Goal: Task Accomplishment & Management: Manage account settings

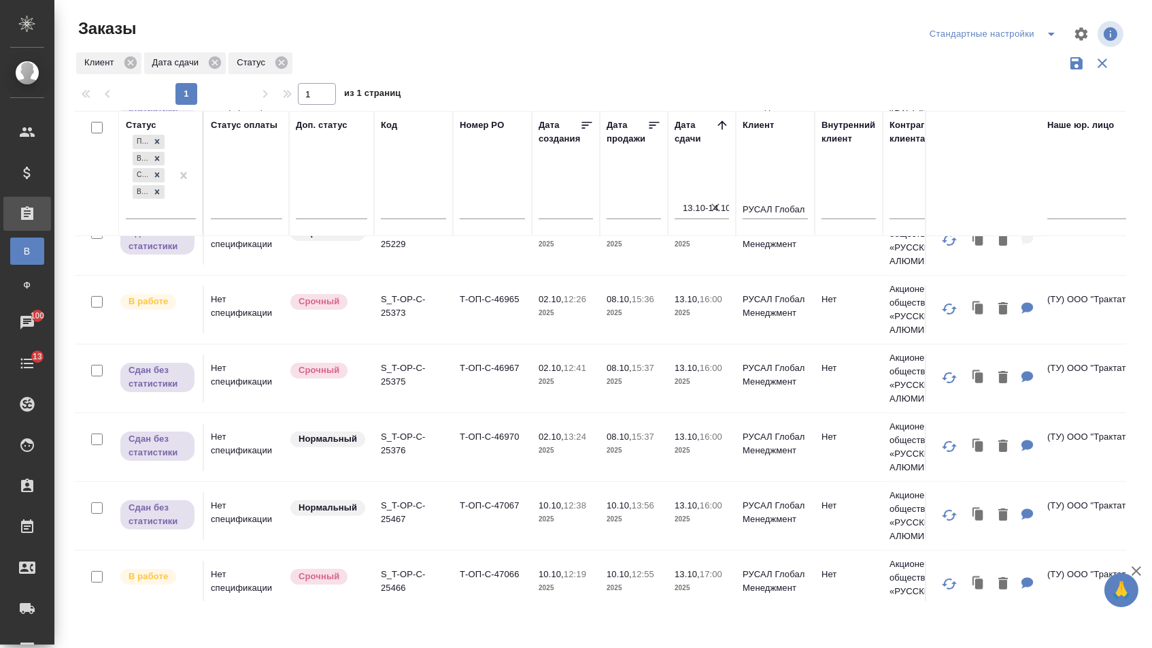
scroll to position [848, 0]
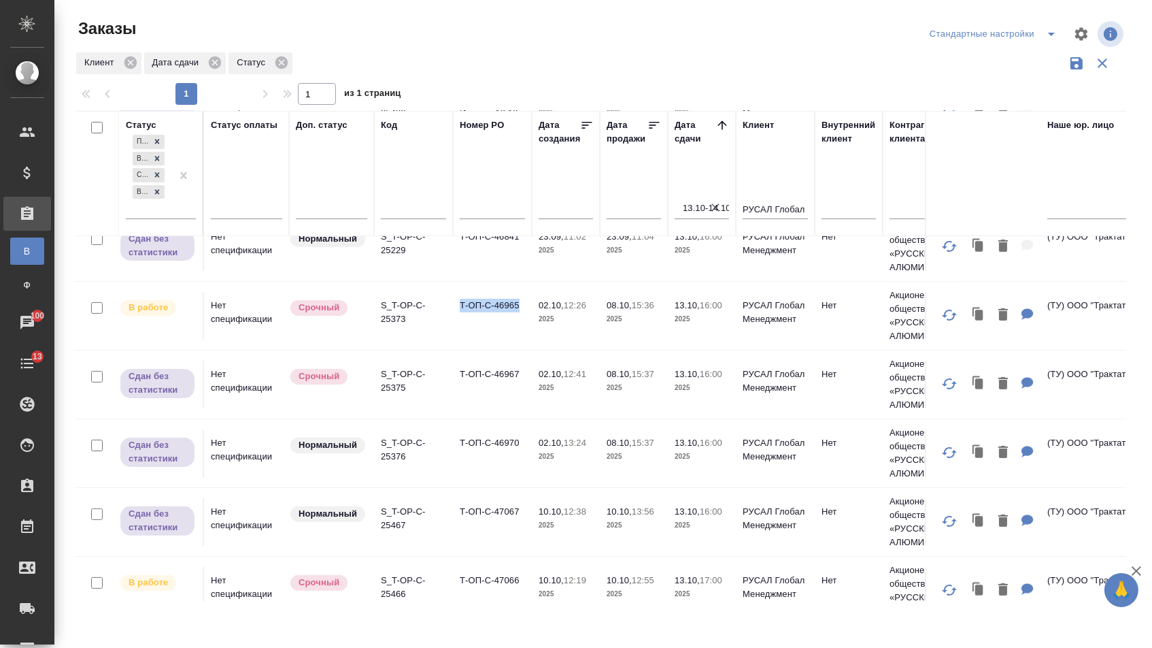
drag, startPoint x: 461, startPoint y: 326, endPoint x: 524, endPoint y: 331, distance: 64.2
click at [524, 331] on td "Т-ОП-С-46965" at bounding box center [492, 316] width 79 height 48
copy td "Т-ОП-С-46965"
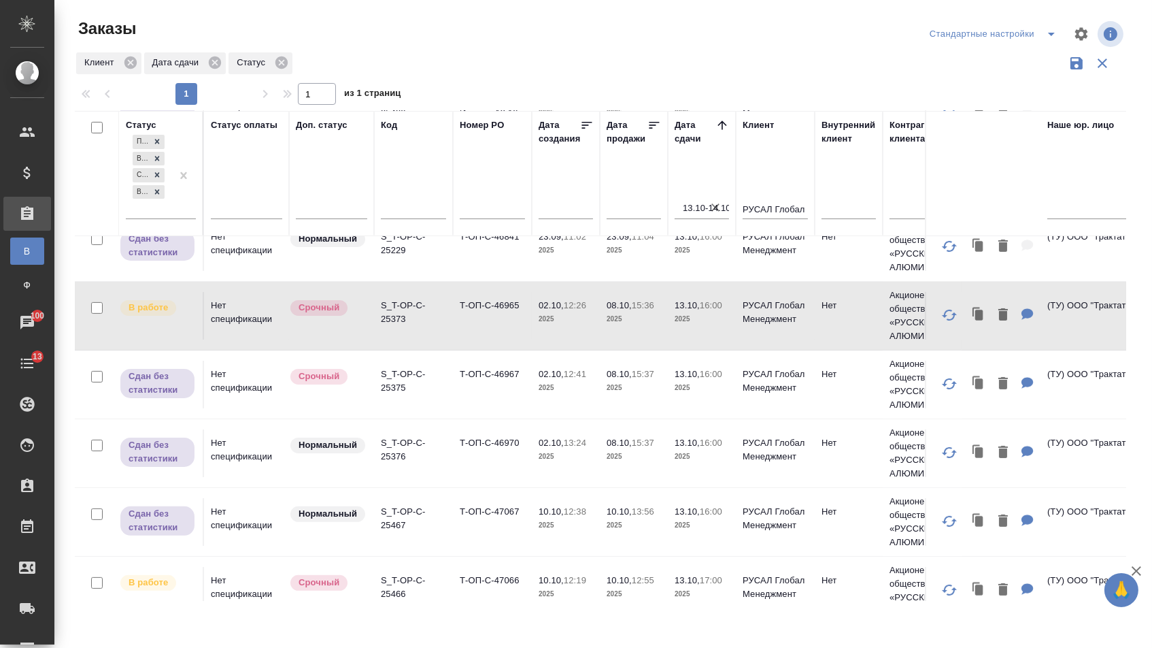
click at [478, 269] on td "Т-ОП-С-46841" at bounding box center [492, 247] width 79 height 48
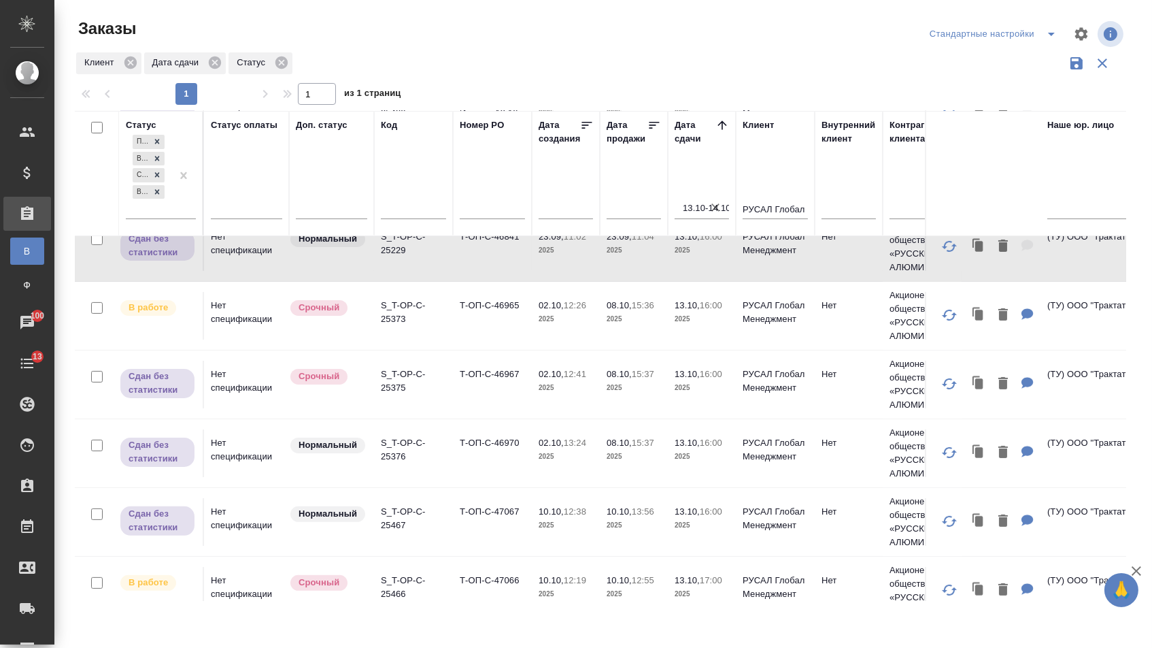
click at [478, 269] on td "Т-ОП-С-46841" at bounding box center [492, 247] width 79 height 48
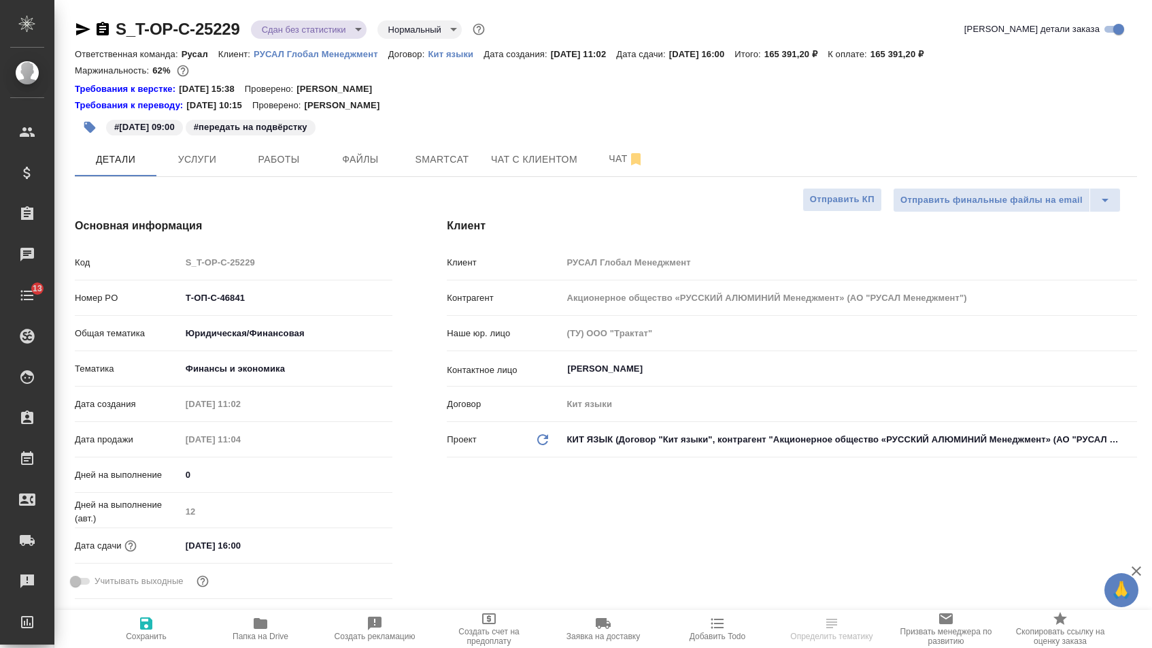
select select "RU"
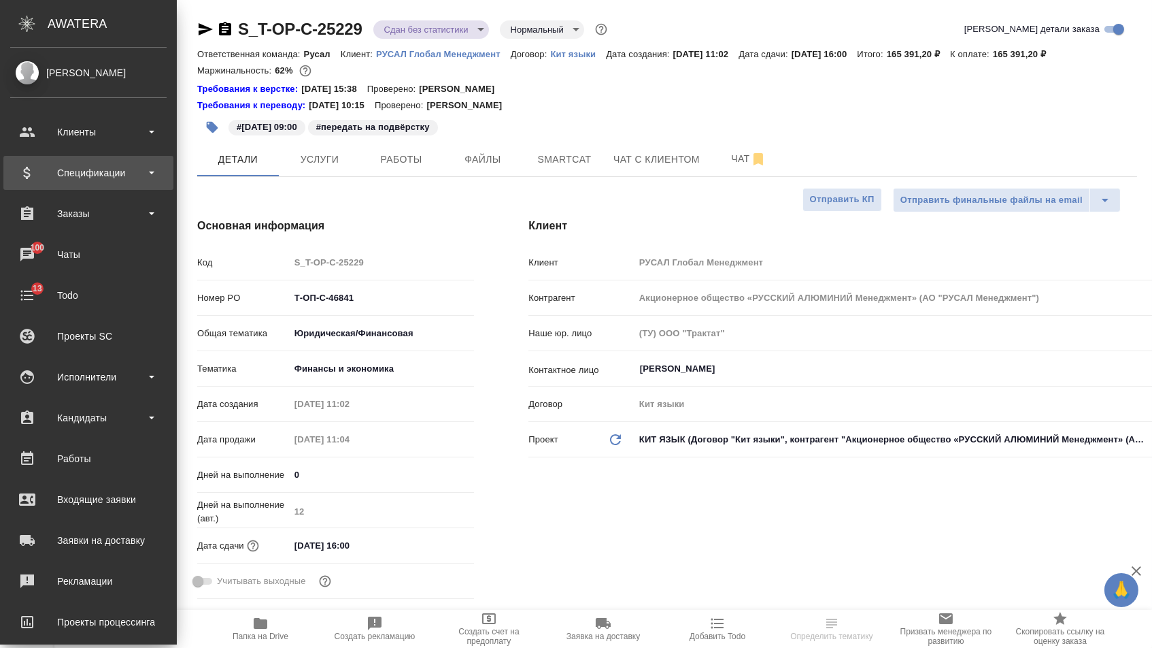
click at [103, 184] on div "Спецификации" at bounding box center [88, 173] width 170 height 34
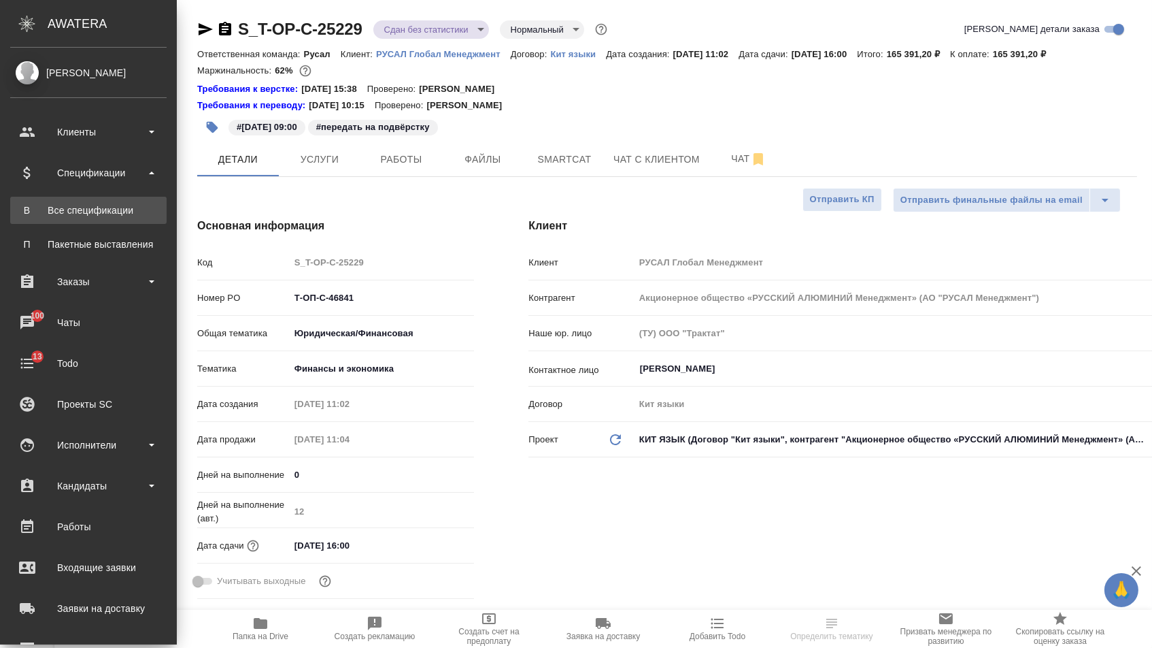
click at [103, 205] on div "Все спецификации" at bounding box center [88, 210] width 143 height 14
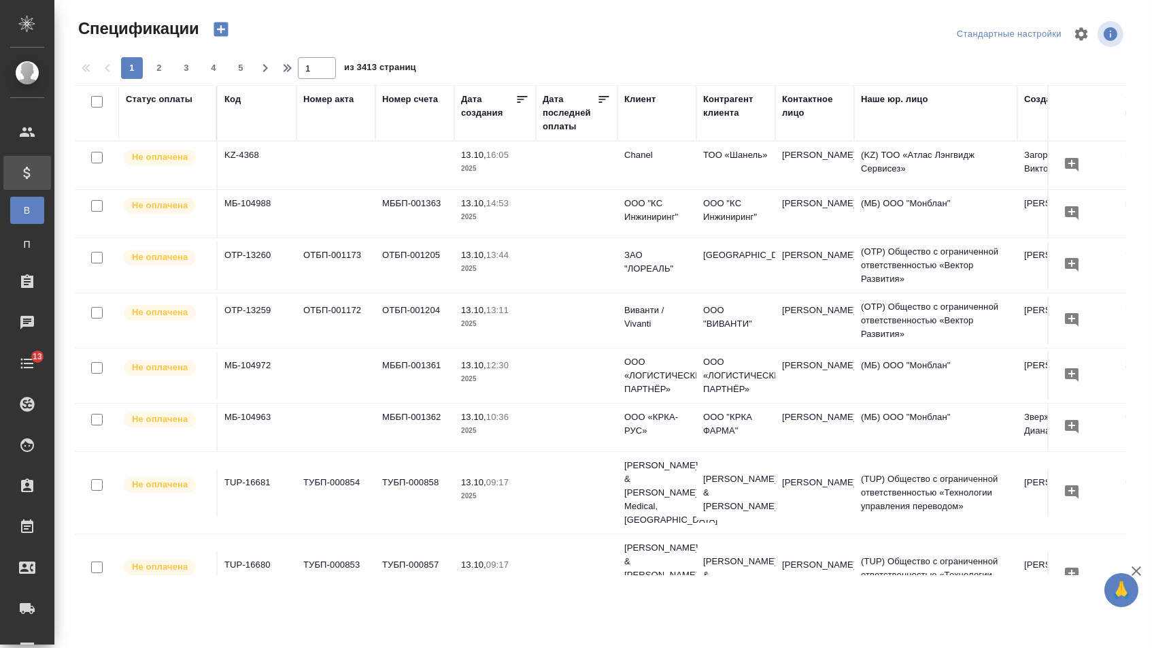
click at [645, 98] on div "Клиент" at bounding box center [639, 100] width 31 height 14
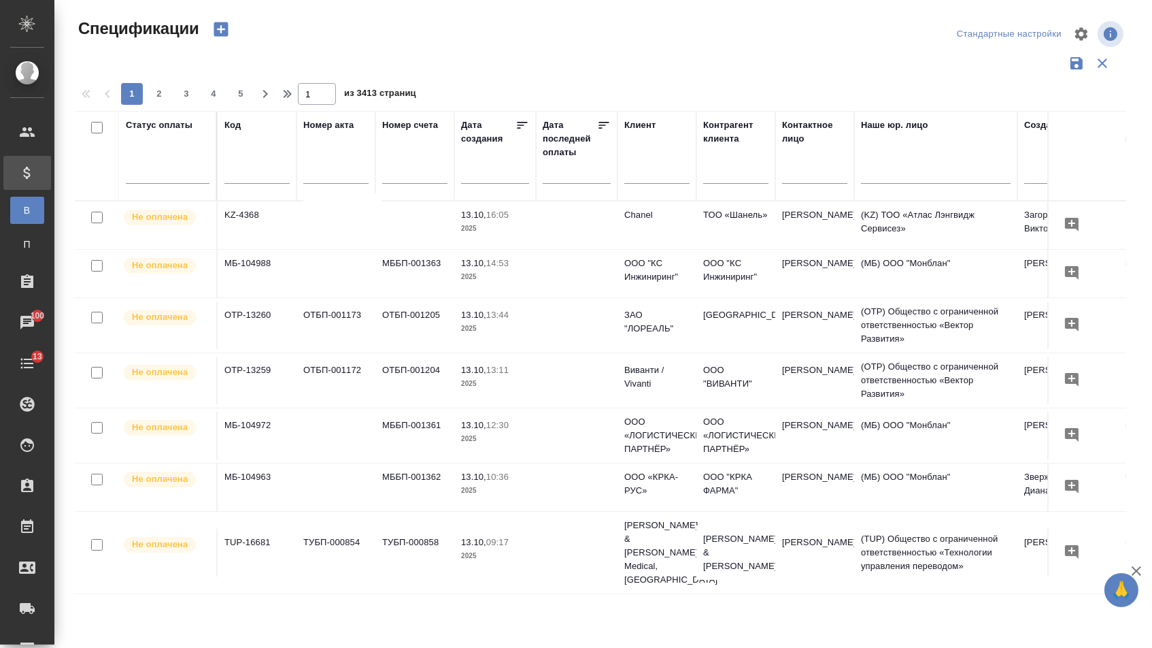
click at [637, 176] on input "text" at bounding box center [656, 174] width 65 height 17
type input "русал"
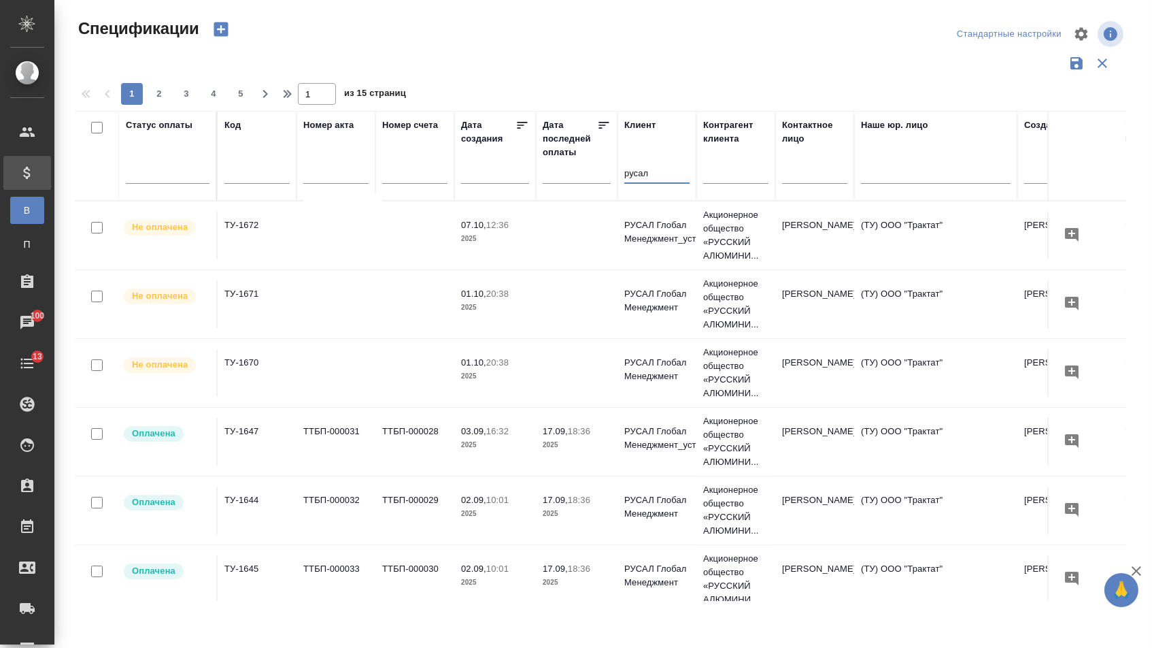
click at [316, 355] on td at bounding box center [336, 373] width 79 height 48
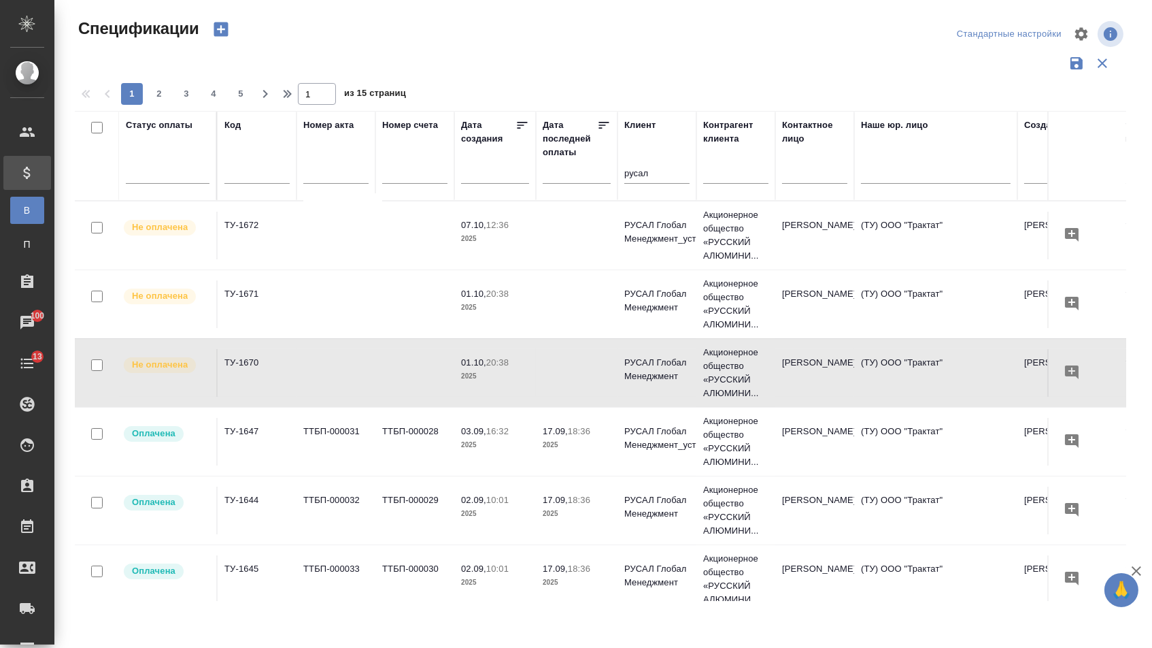
click at [316, 355] on td at bounding box center [336, 373] width 79 height 48
click at [401, 302] on td at bounding box center [414, 304] width 79 height 48
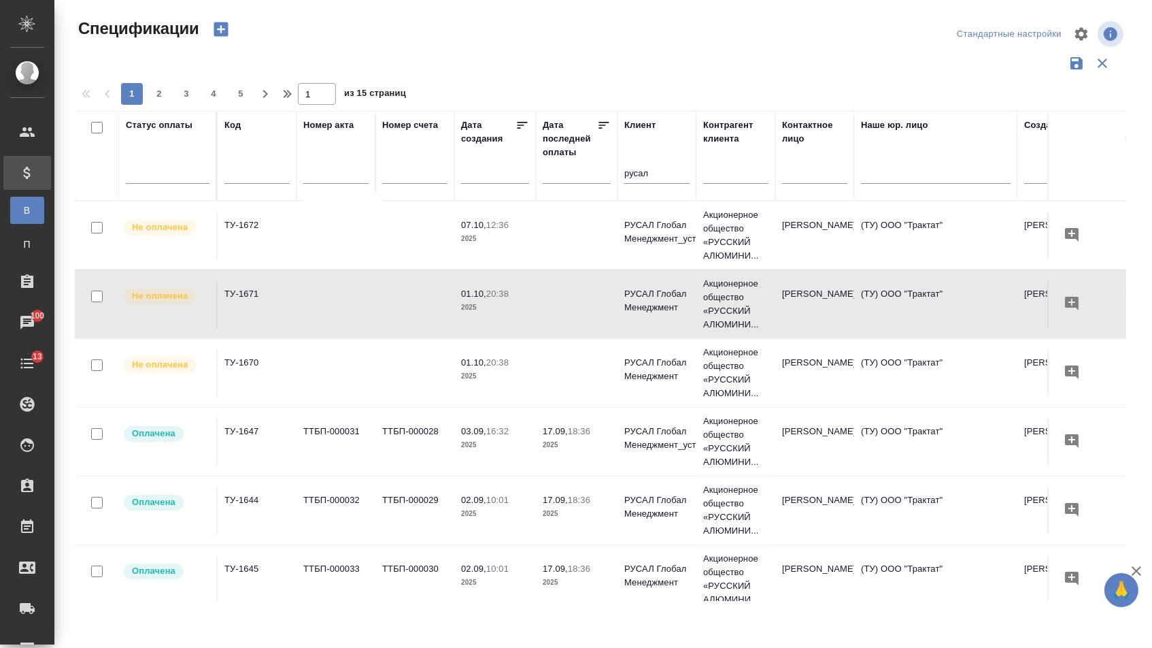
click at [401, 302] on td at bounding box center [414, 304] width 79 height 48
click at [395, 228] on td at bounding box center [414, 236] width 79 height 48
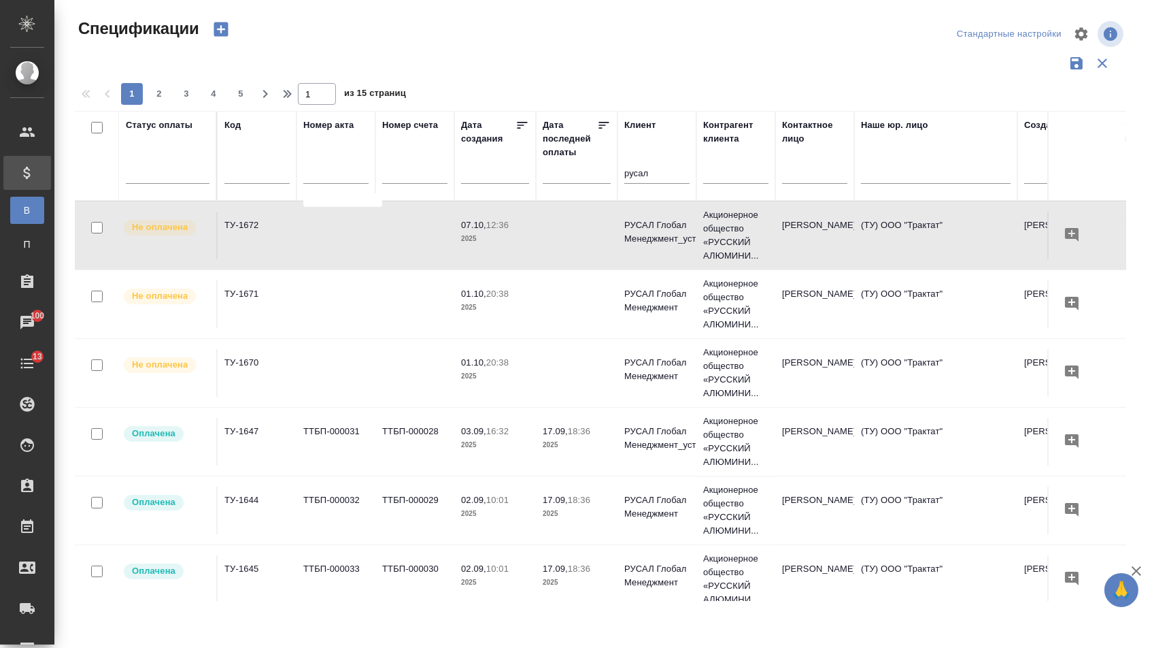
click at [395, 228] on td at bounding box center [414, 236] width 79 height 48
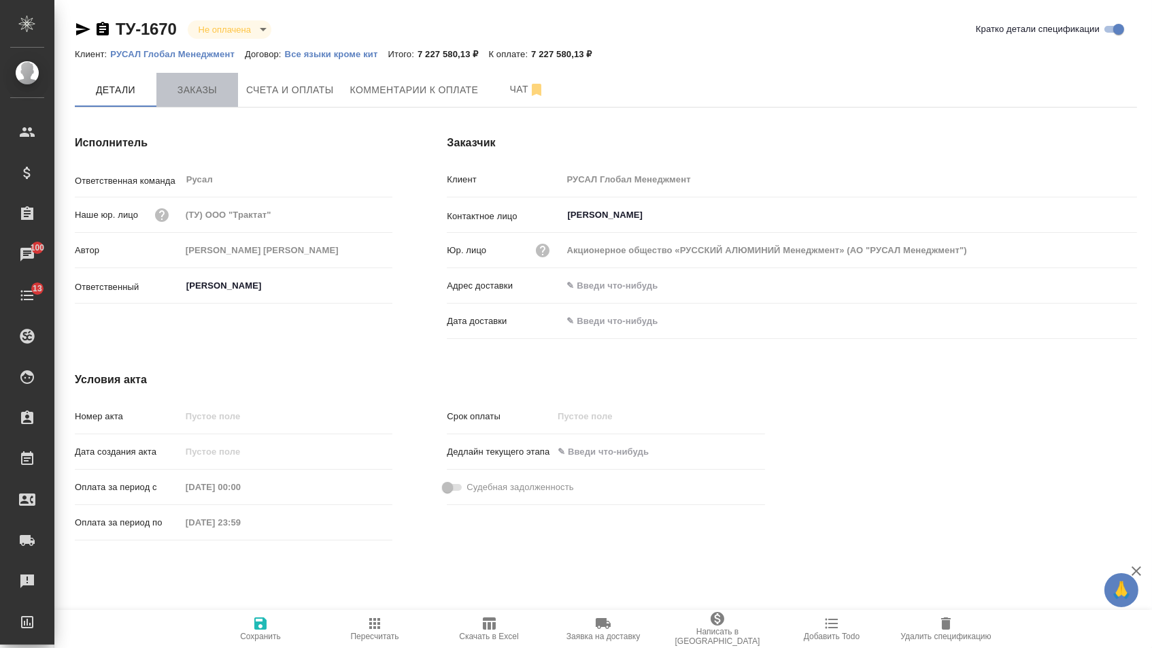
click at [214, 79] on button "Заказы" at bounding box center [197, 90] width 82 height 34
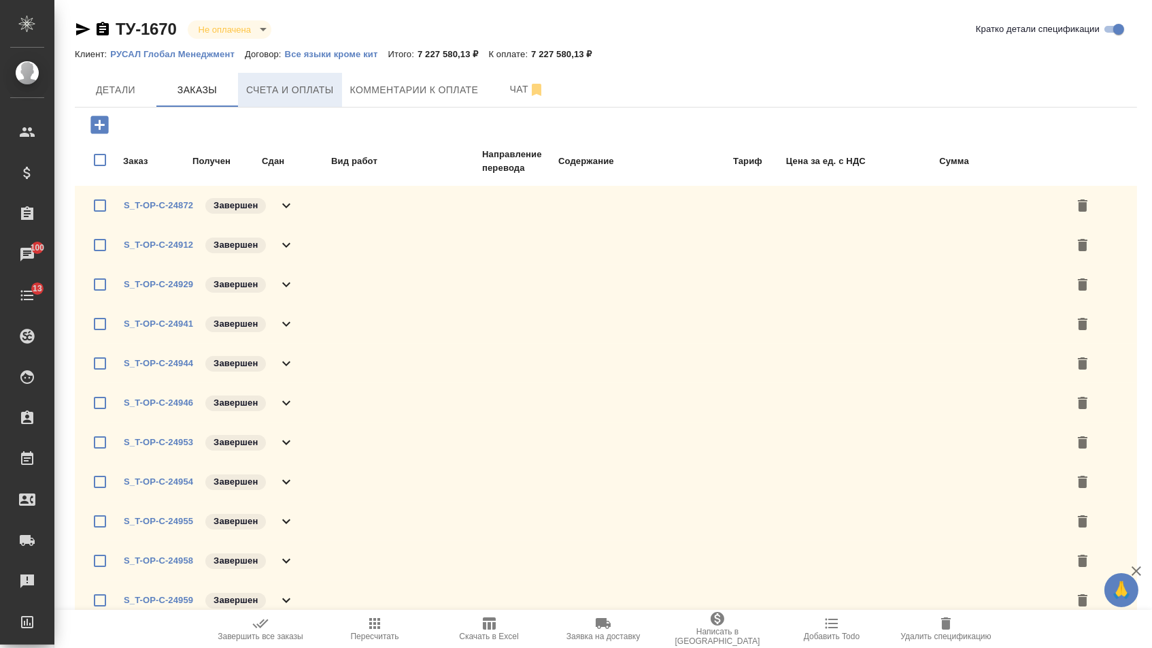
click at [288, 102] on button "Счета и оплаты" at bounding box center [290, 90] width 104 height 34
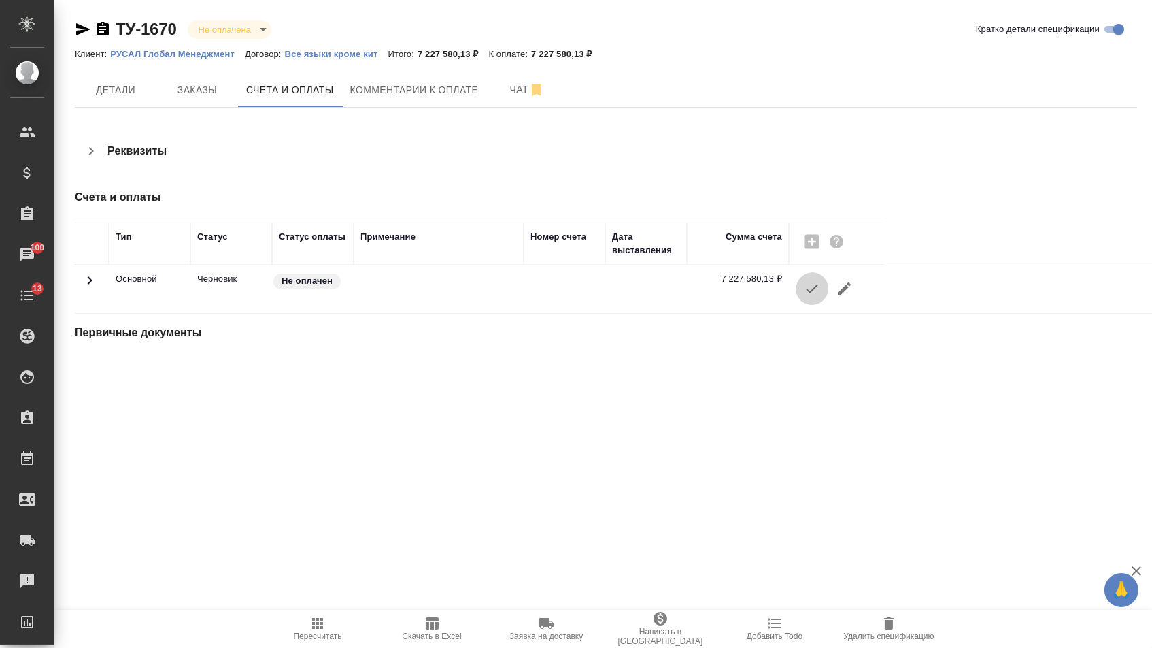
click at [814, 292] on icon "button" at bounding box center [812, 288] width 16 height 16
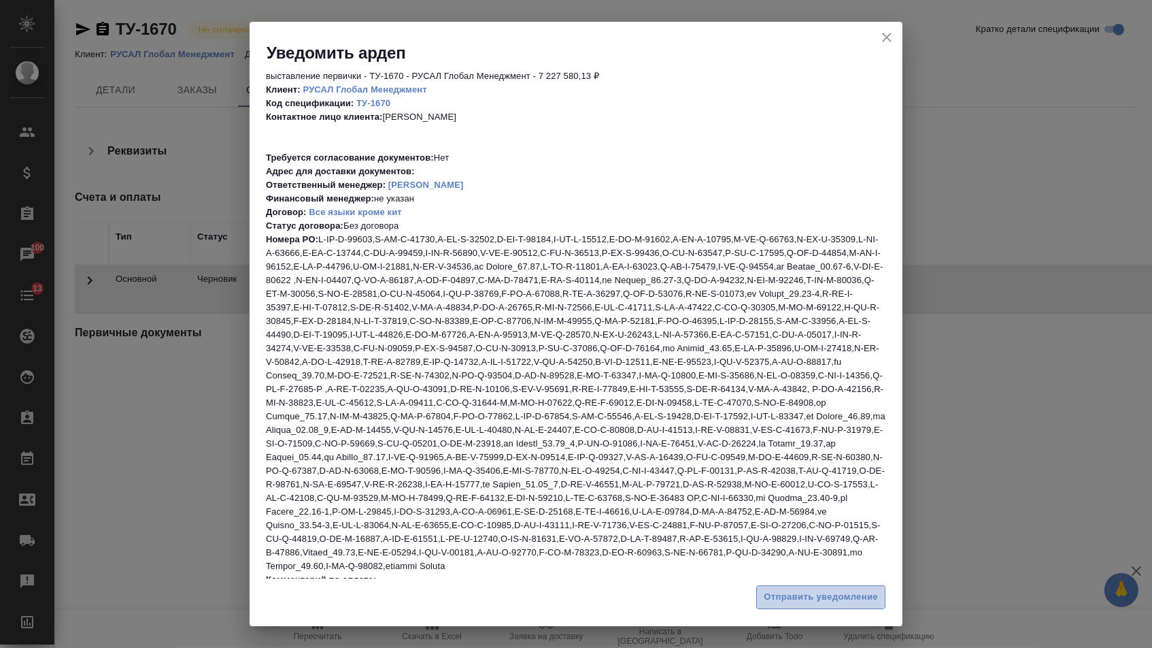
click at [788, 604] on span "Отправить уведомление" at bounding box center [821, 597] width 114 height 16
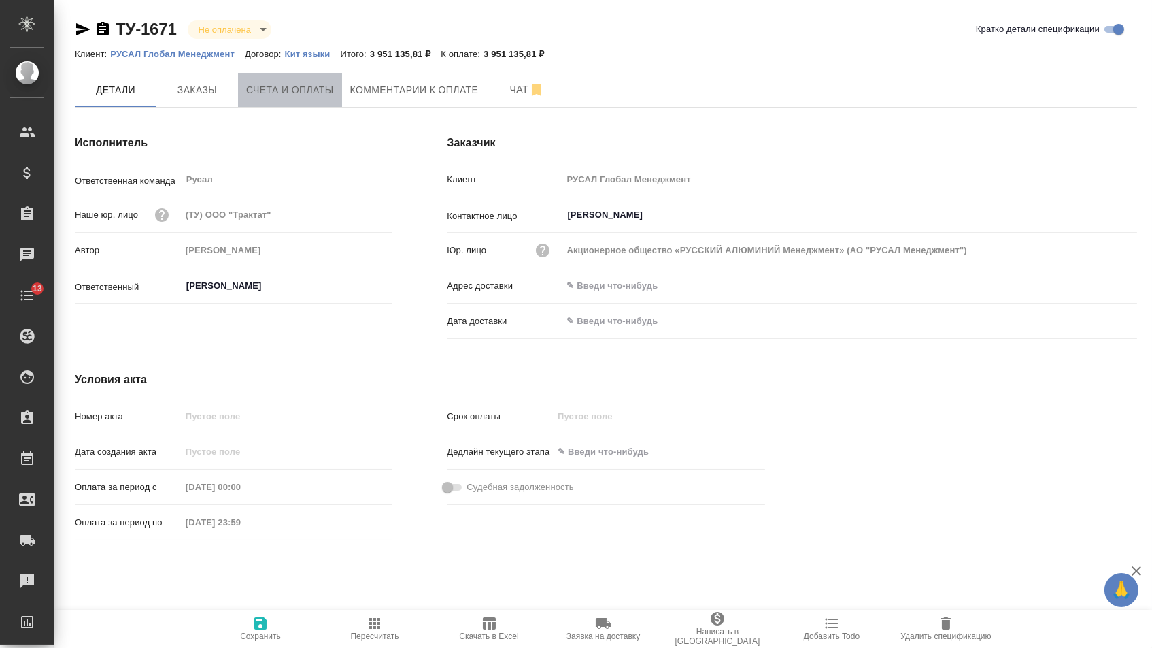
click at [274, 73] on button "Счета и оплаты" at bounding box center [290, 90] width 104 height 34
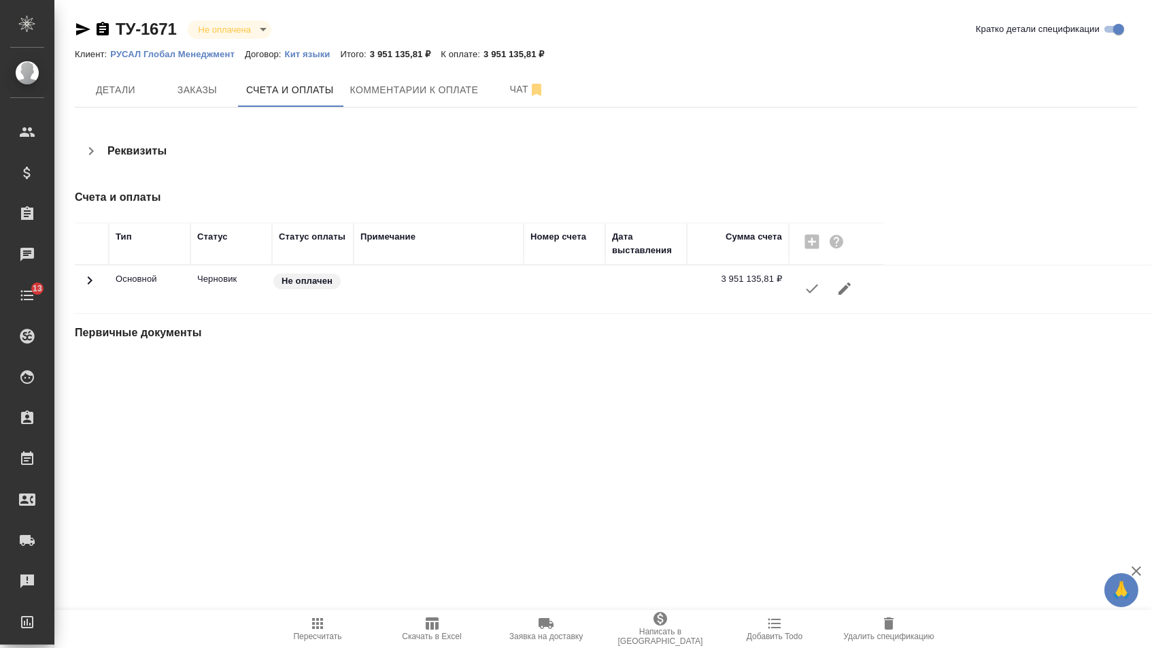
click at [804, 293] on icon "button" at bounding box center [812, 288] width 16 height 16
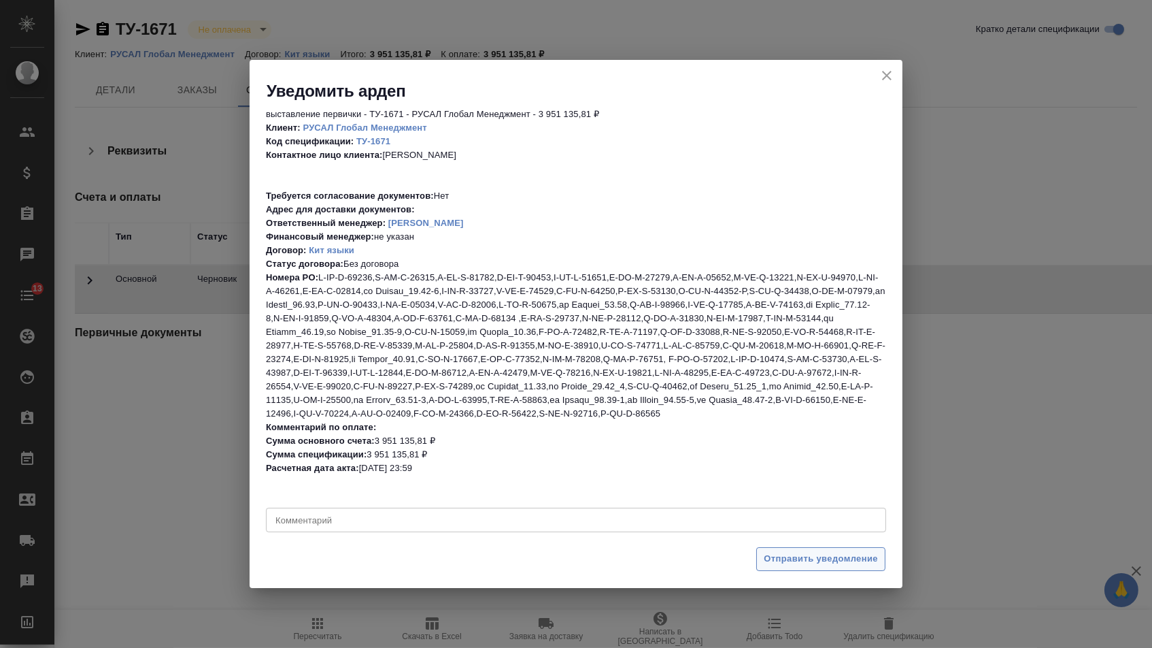
click at [810, 567] on span "Отправить уведомление" at bounding box center [821, 559] width 114 height 16
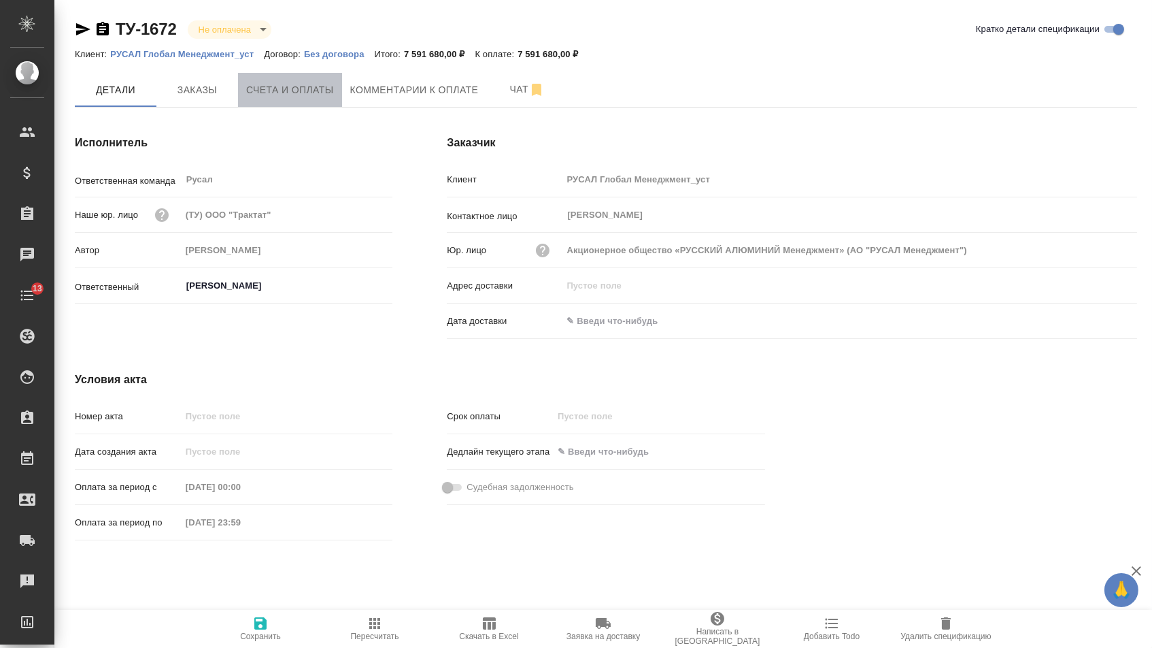
click at [316, 82] on span "Счета и оплаты" at bounding box center [290, 90] width 88 height 17
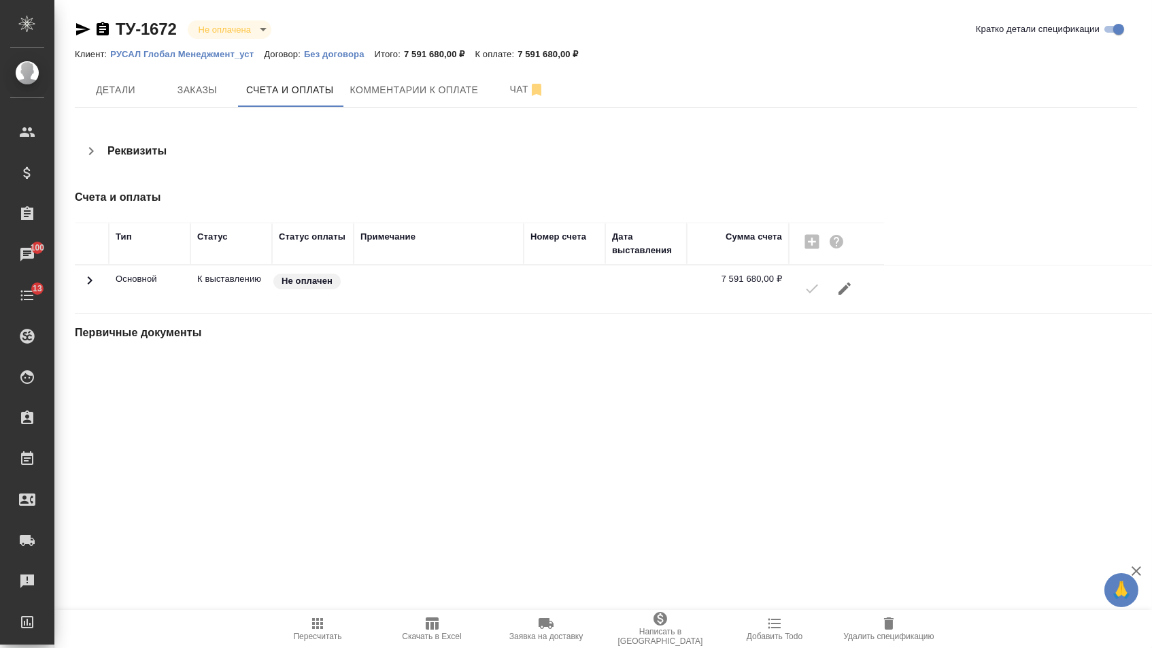
click at [814, 294] on div at bounding box center [837, 288] width 82 height 33
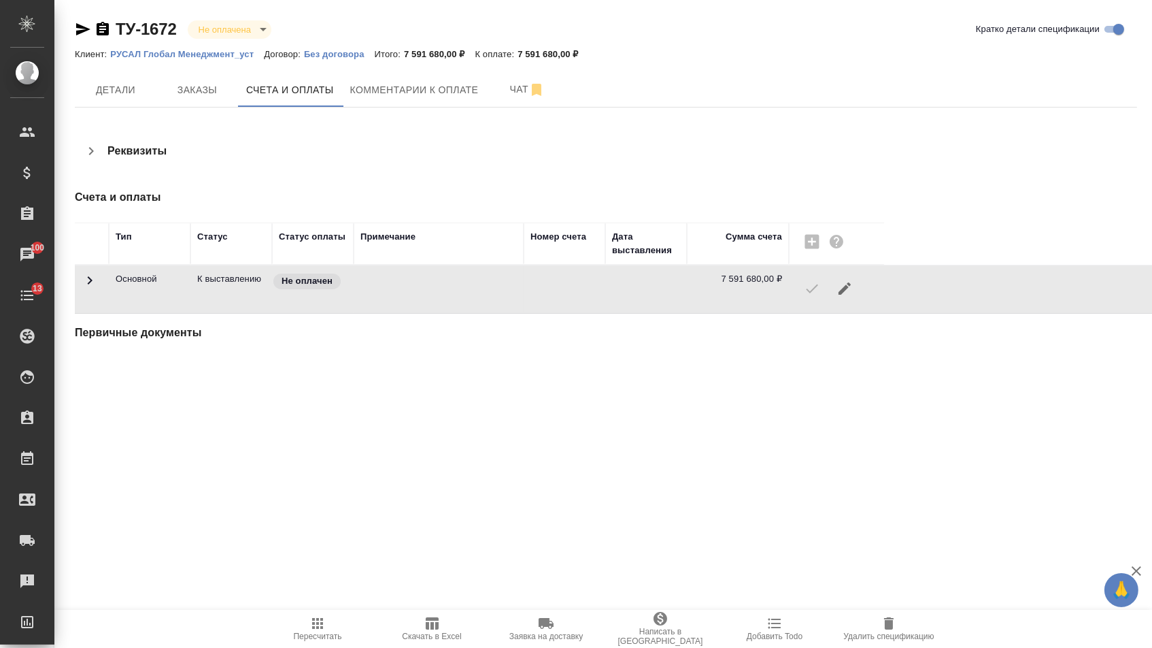
click at [802, 300] on div at bounding box center [837, 288] width 82 height 33
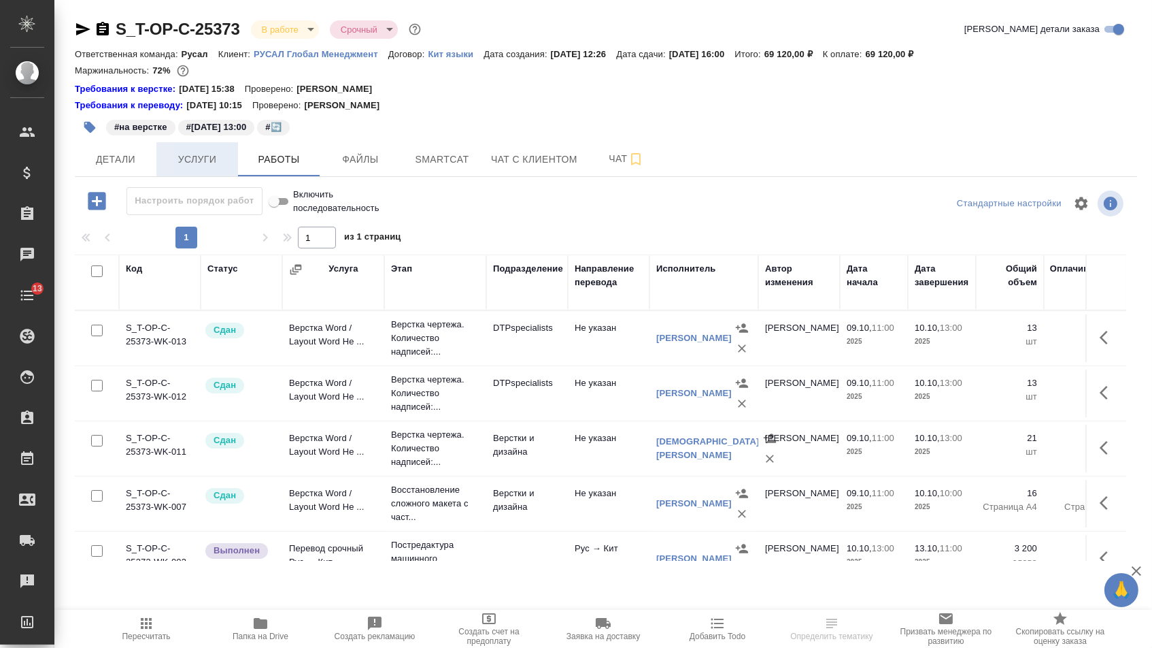
click at [184, 168] on span "Услуги" at bounding box center [197, 159] width 65 height 17
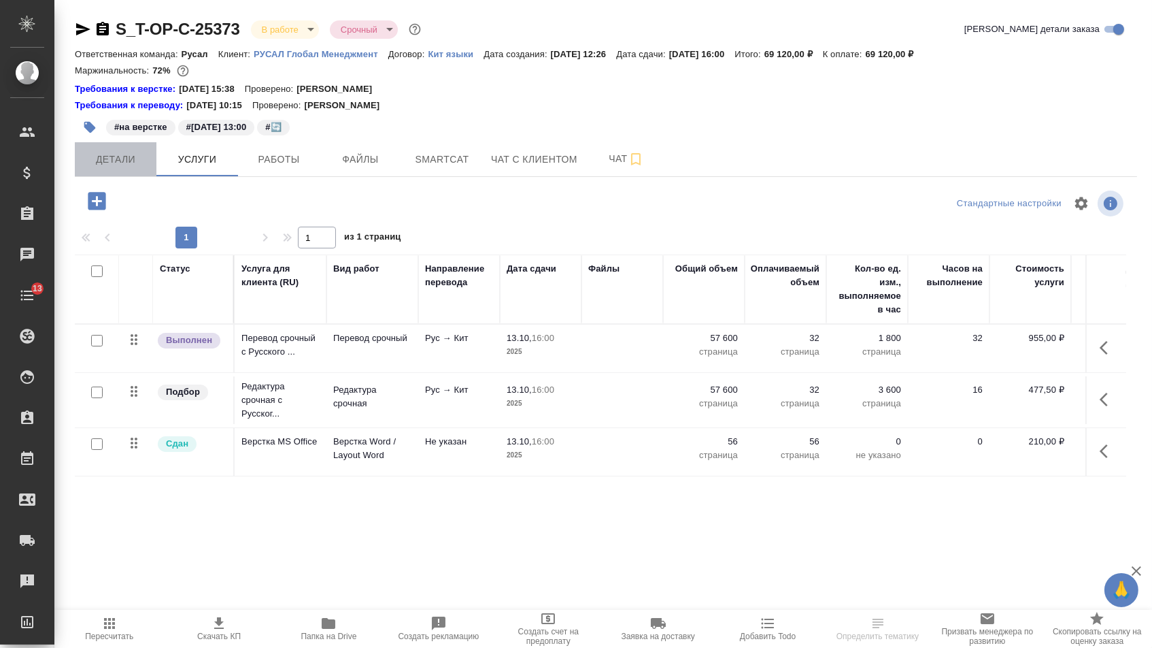
click at [118, 164] on span "Детали" at bounding box center [115, 159] width 65 height 17
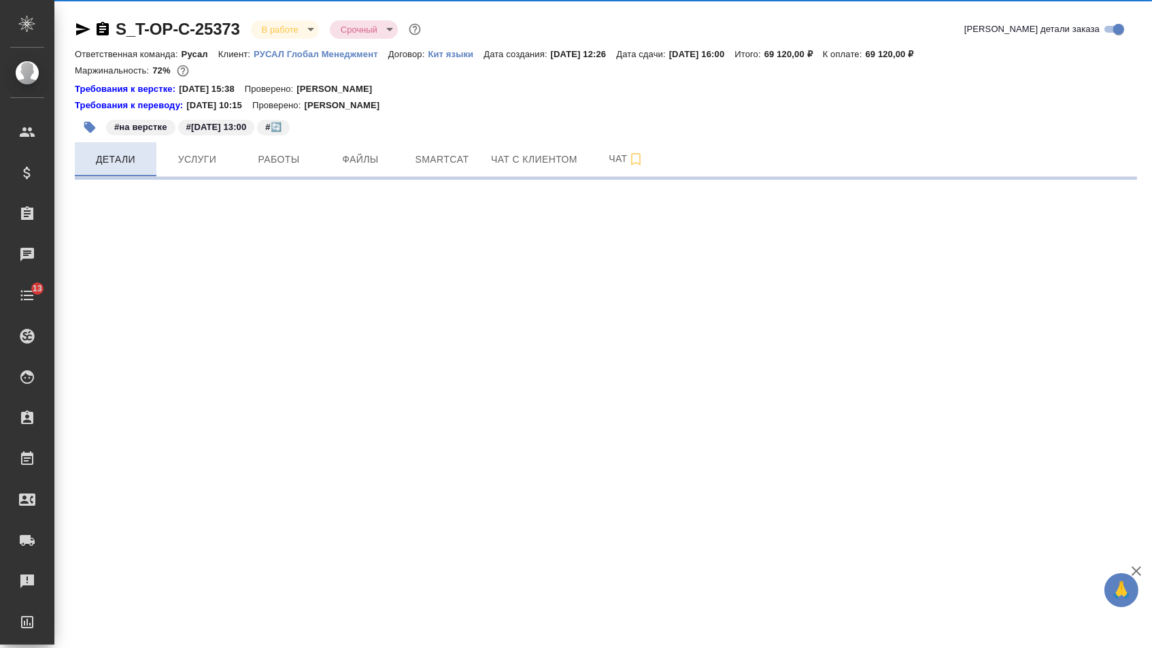
select select "RU"
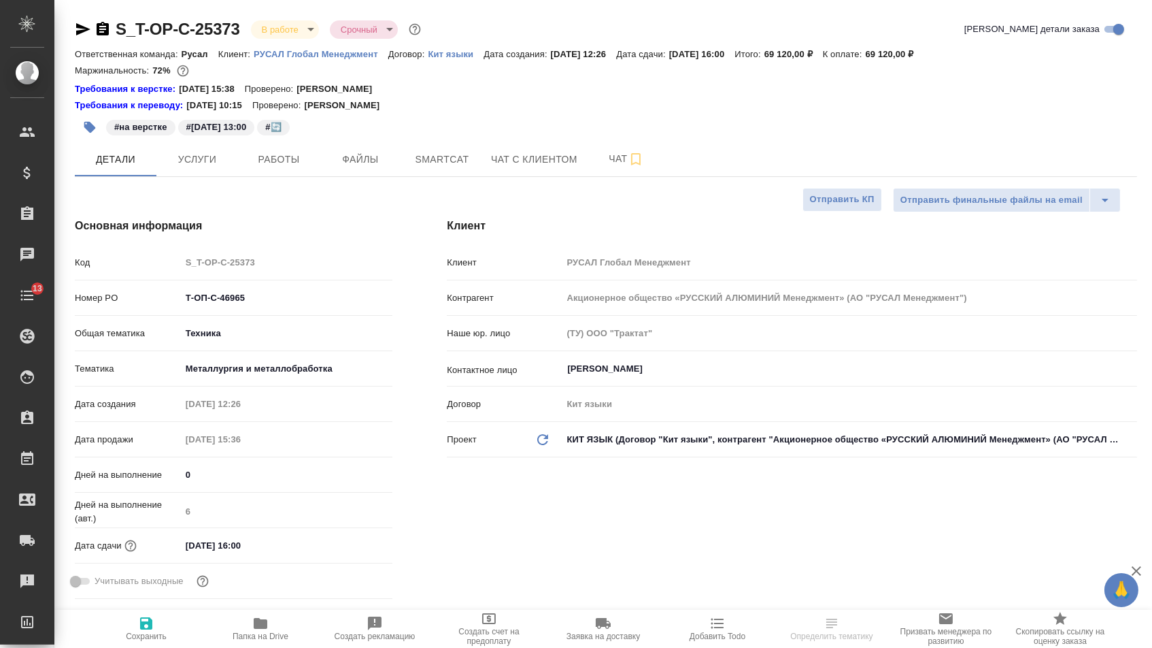
type textarea "x"
drag, startPoint x: 273, startPoint y: 303, endPoint x: 146, endPoint y: 300, distance: 127.2
click at [147, 301] on div "Номер PO Т-ОП-С-46965" at bounding box center [234, 298] width 318 height 24
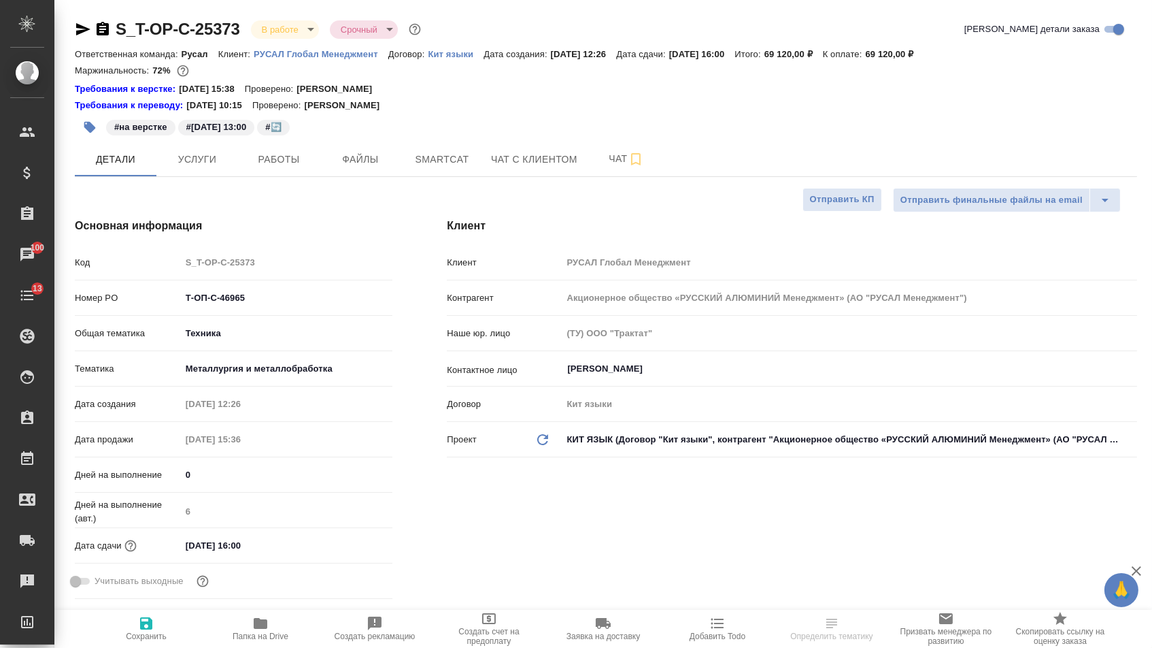
select select "RU"
type textarea "x"
type input "[PERSON_NAME]"
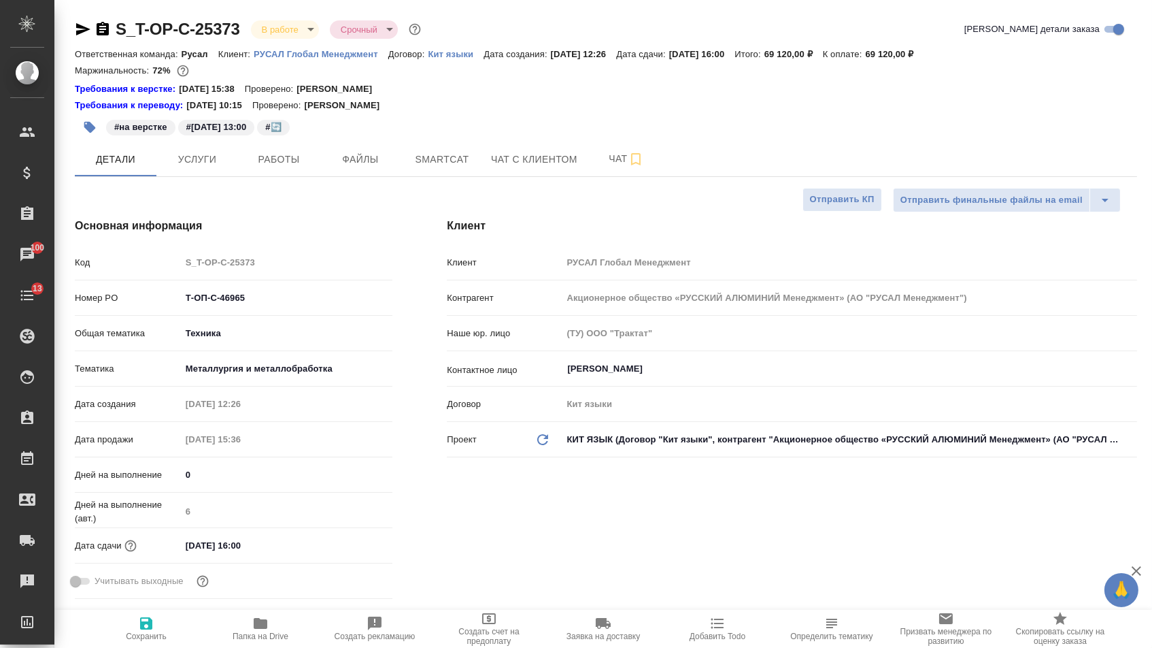
type input "Журавлева Александра"
type textarea "x"
drag, startPoint x: 255, startPoint y: 304, endPoint x: 146, endPoint y: 304, distance: 108.8
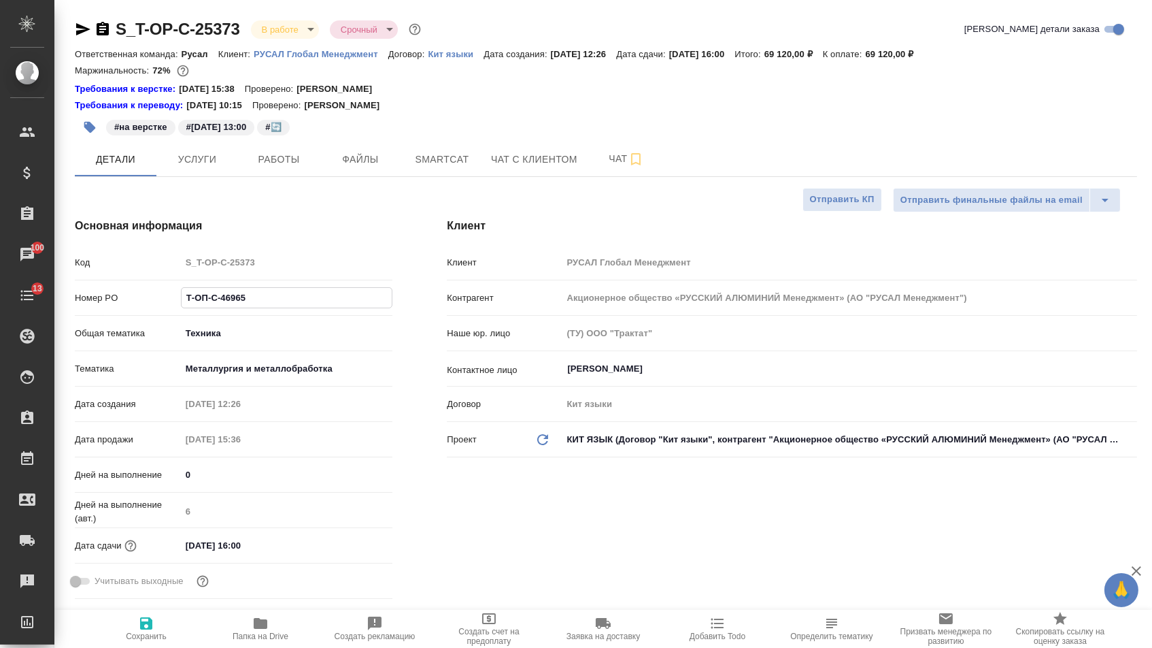
click at [146, 304] on div "Номер PO Т-ОП-С-46965" at bounding box center [234, 298] width 318 height 24
type textarea "x"
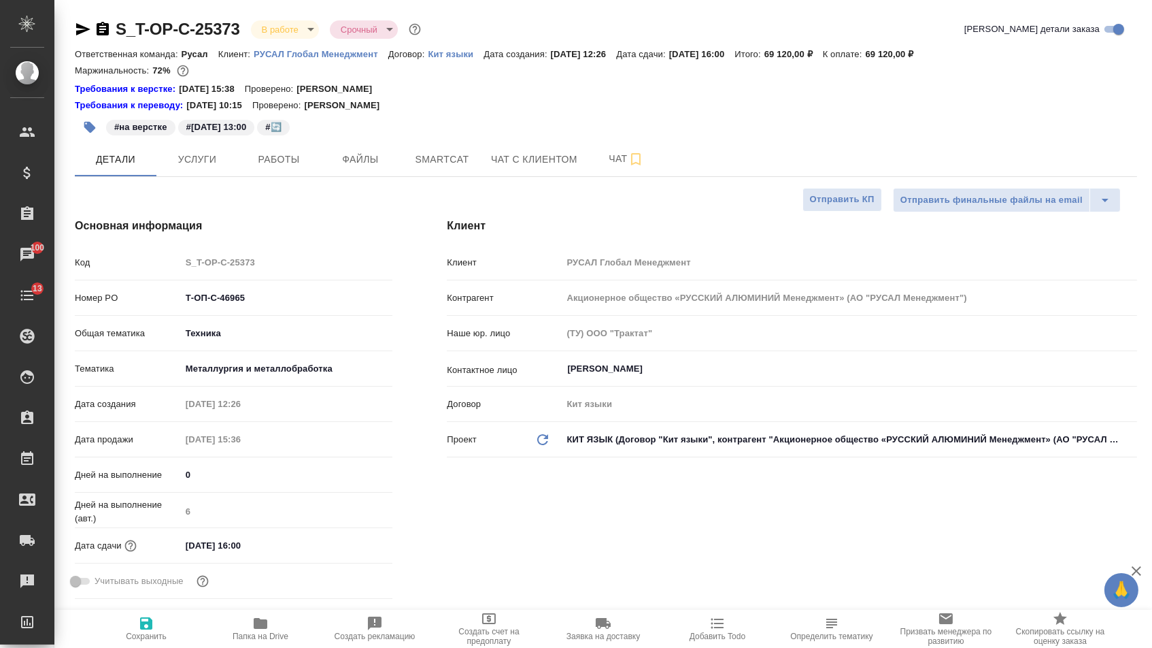
type textarea "x"
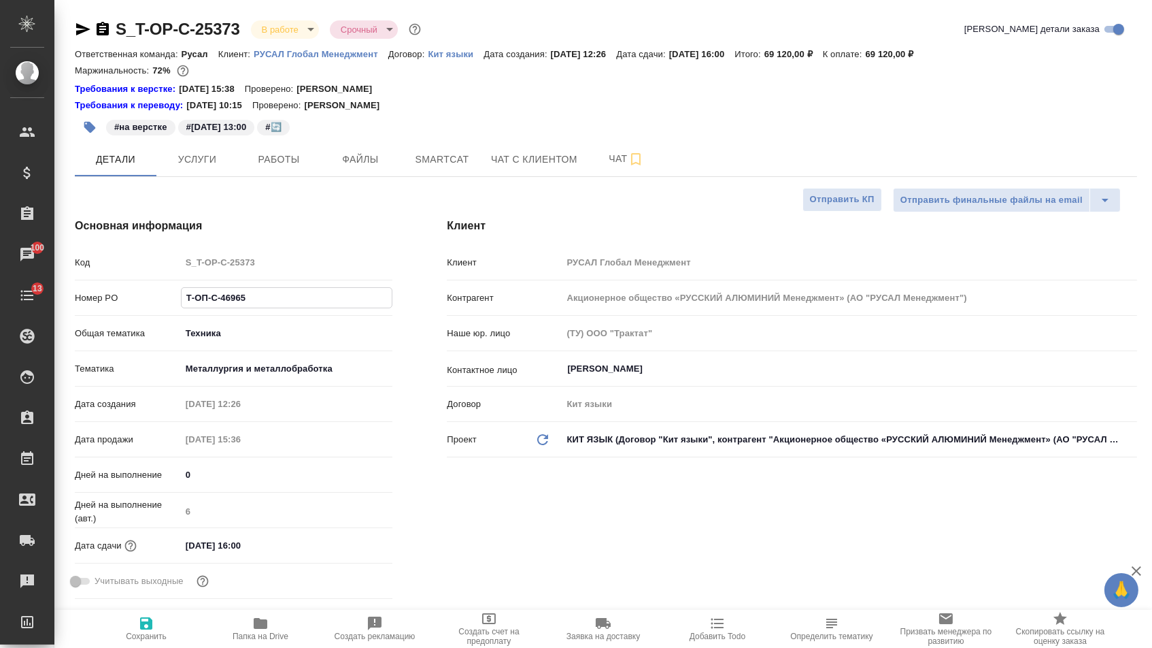
type textarea "x"
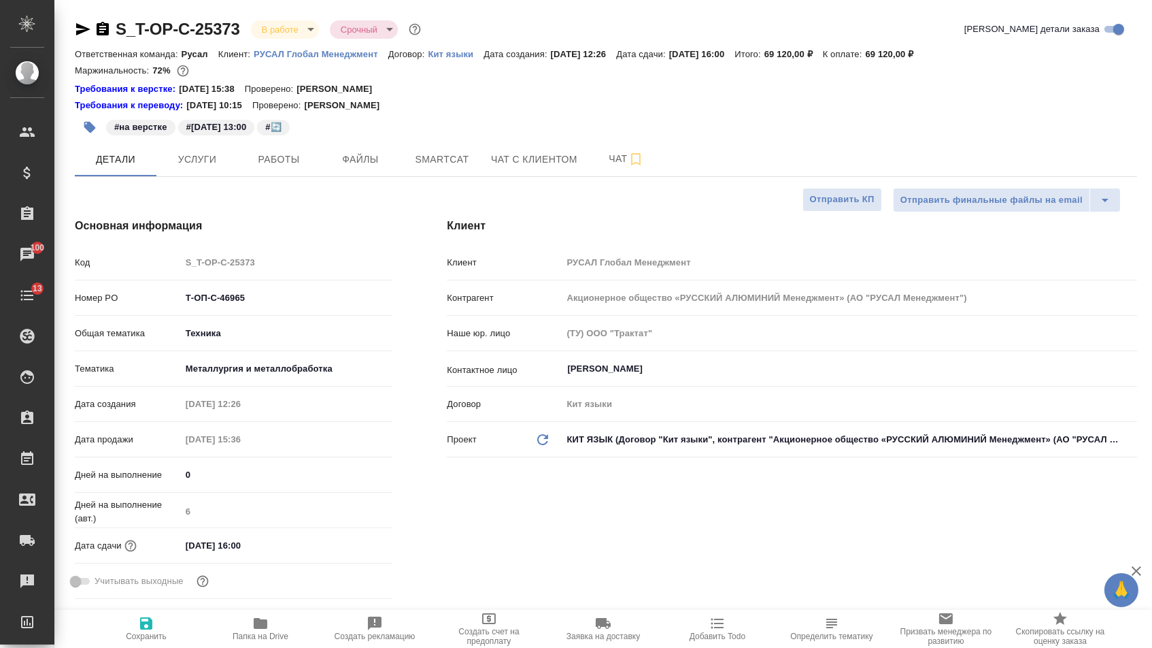
type textarea "x"
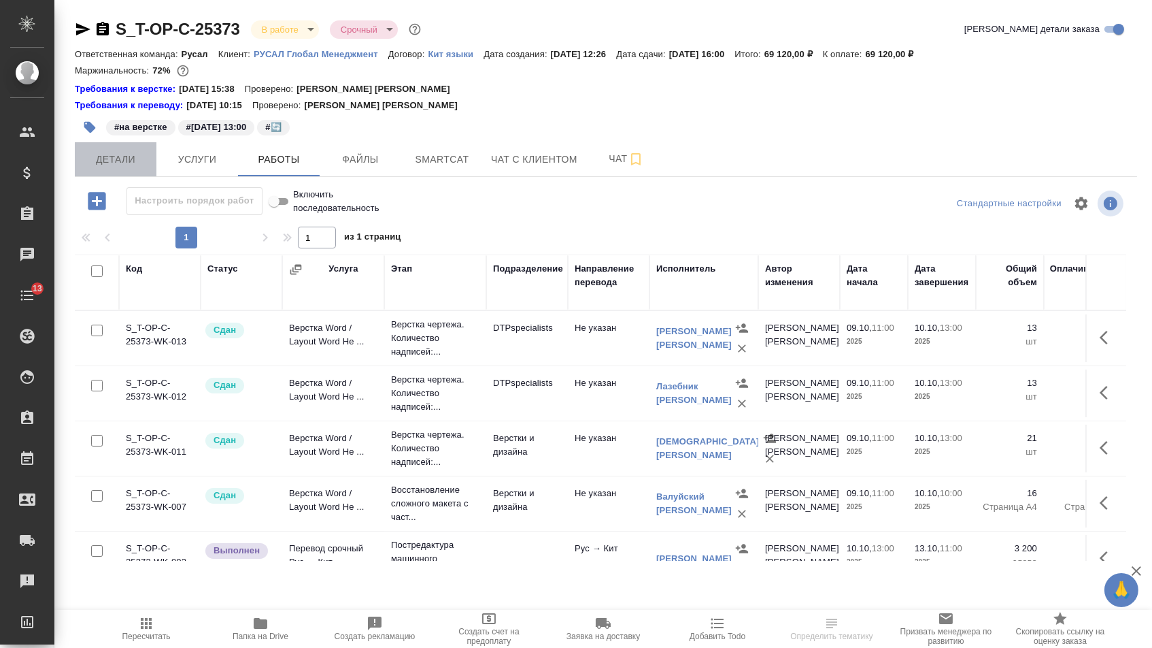
click at [117, 160] on span "Детали" at bounding box center [115, 159] width 65 height 17
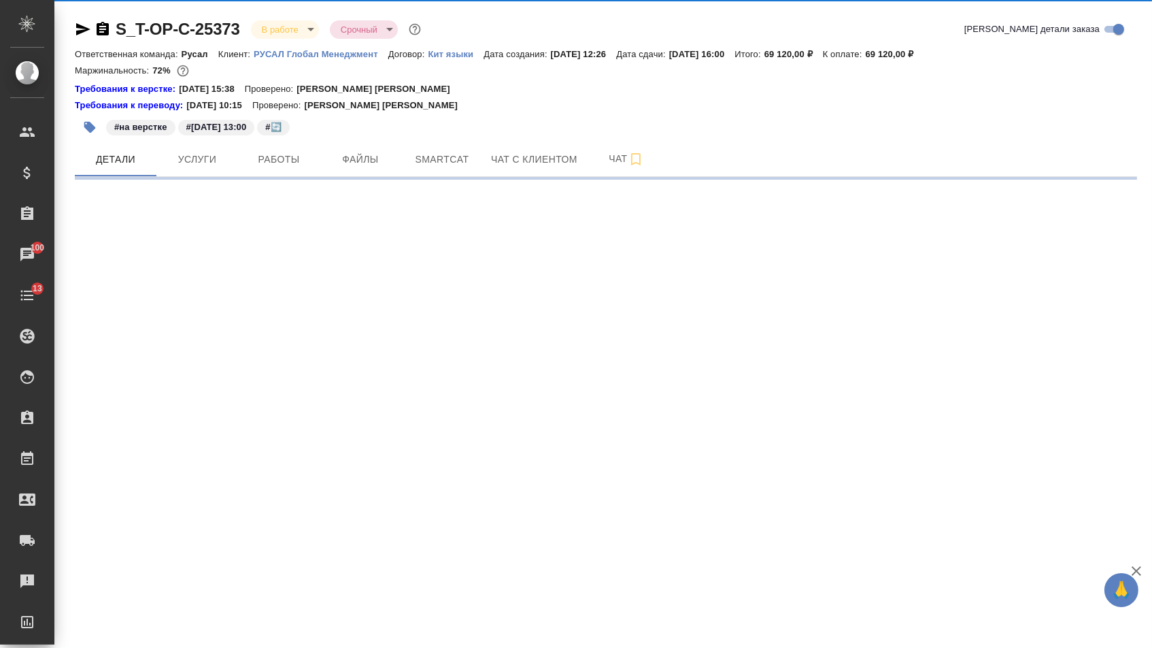
select select "RU"
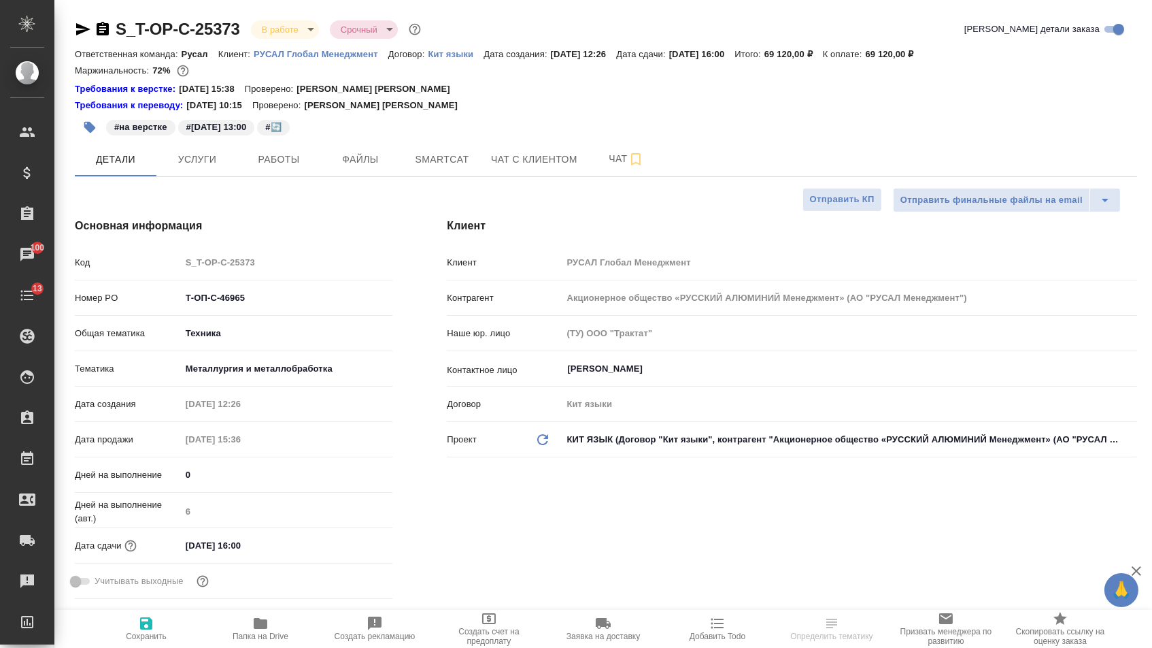
type textarea "x"
click at [194, 552] on input "13.10.2025 16:00" at bounding box center [241, 545] width 119 height 20
type input "11.02.0251 60:0_"
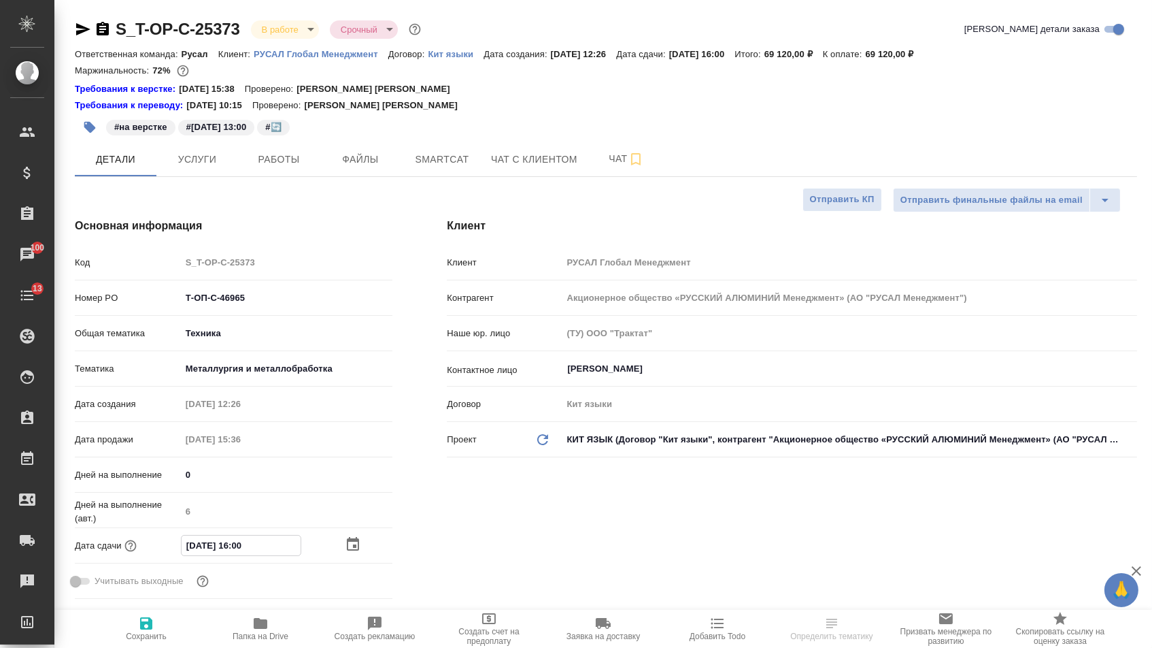
type textarea "x"
type input "14.10.2025 16:00"
type textarea "x"
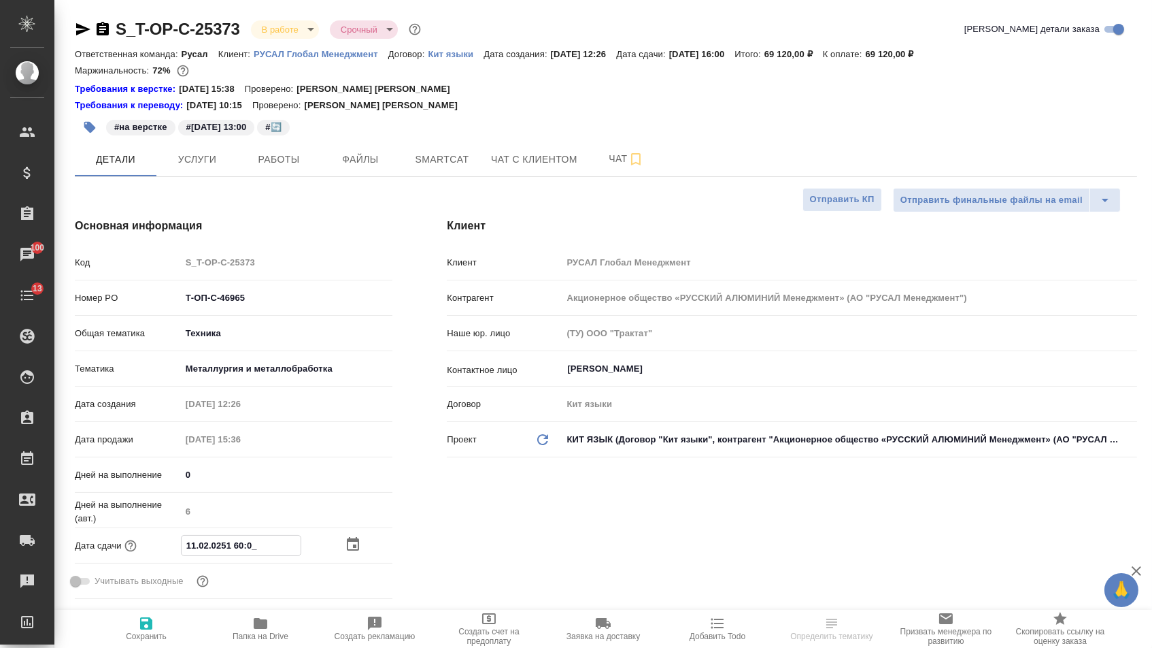
type textarea "x"
click at [244, 552] on input "14.10.2025 16:00" at bounding box center [241, 545] width 119 height 20
type input "14.10.2025 10:0_"
type textarea "x"
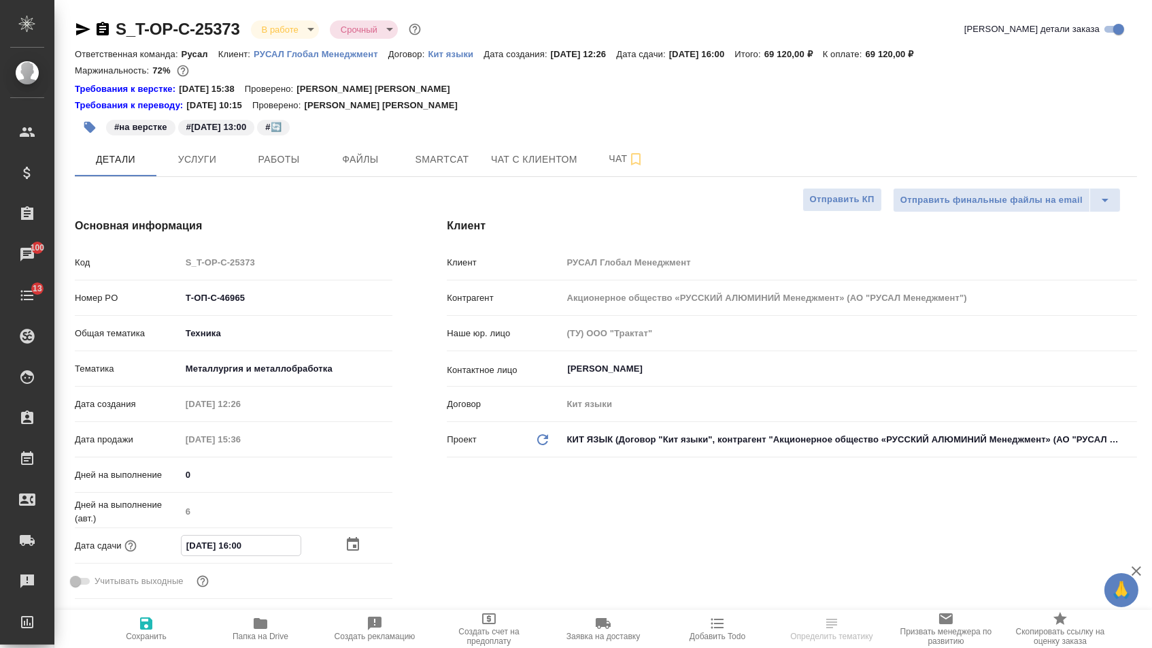
type textarea "x"
type input "14.10.2025 17:00"
type textarea "x"
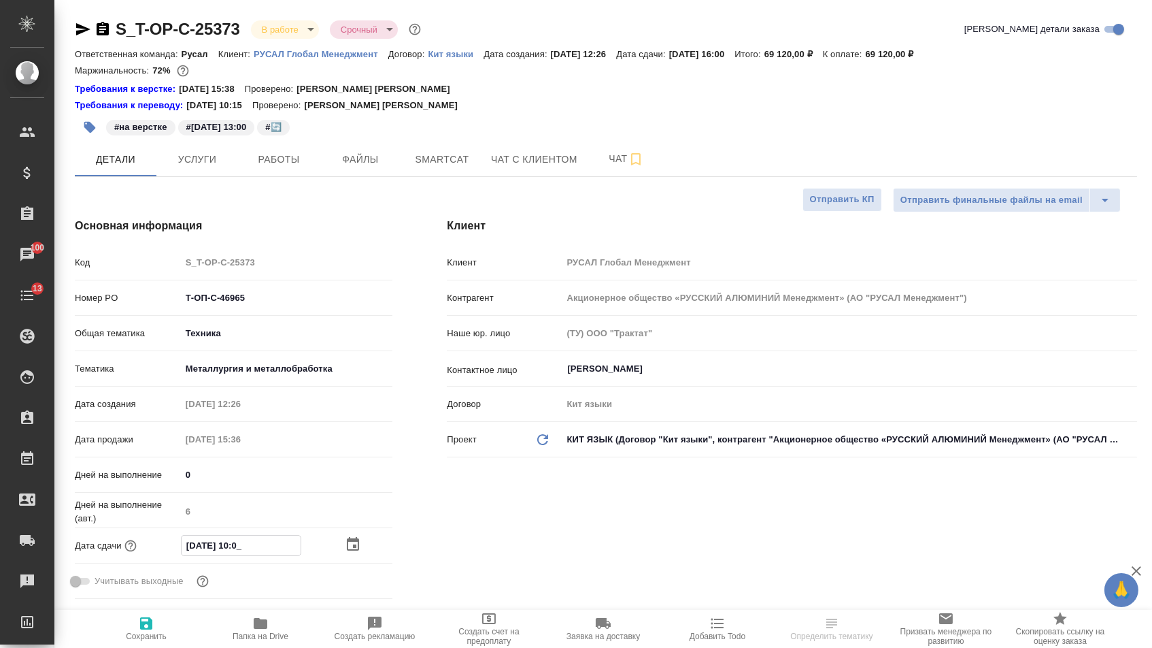
type textarea "x"
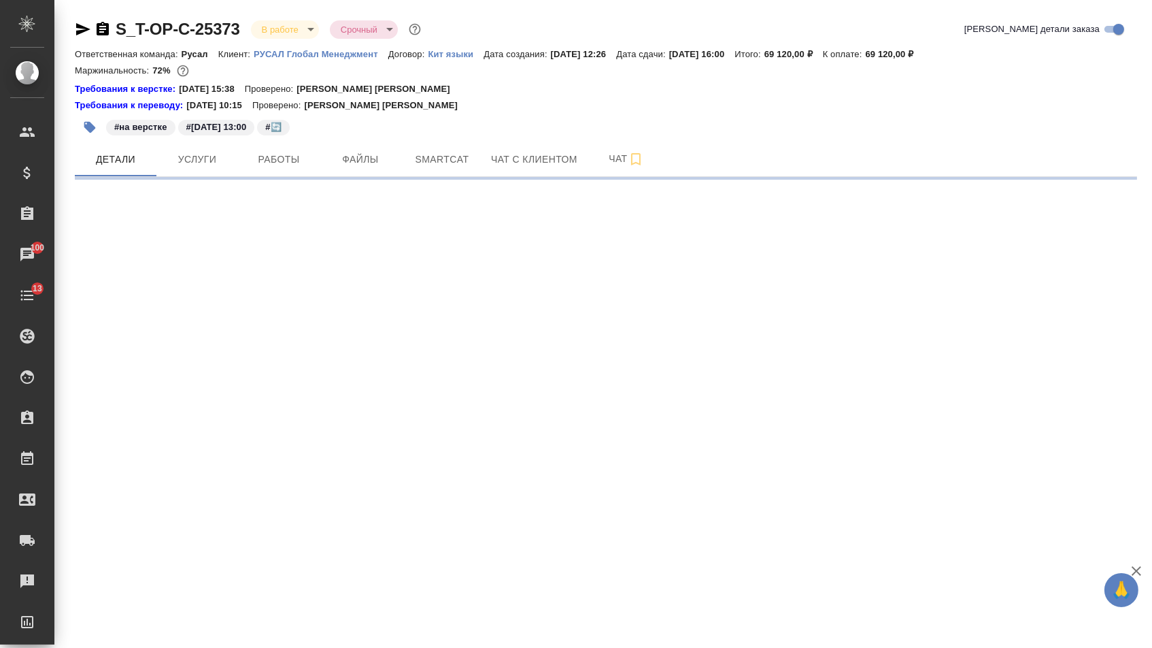
select select "RU"
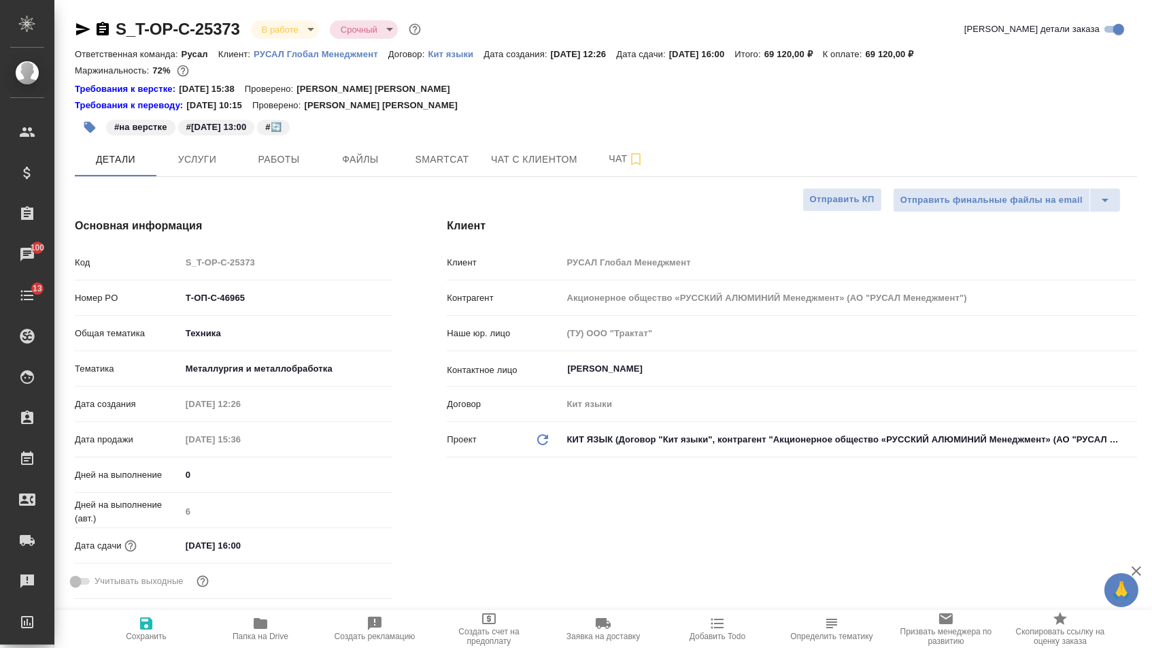
type textarea "x"
click at [193, 554] on input "13.10.2025 16:00" at bounding box center [240, 545] width 119 height 20
type input "11.02.0251 60:0_"
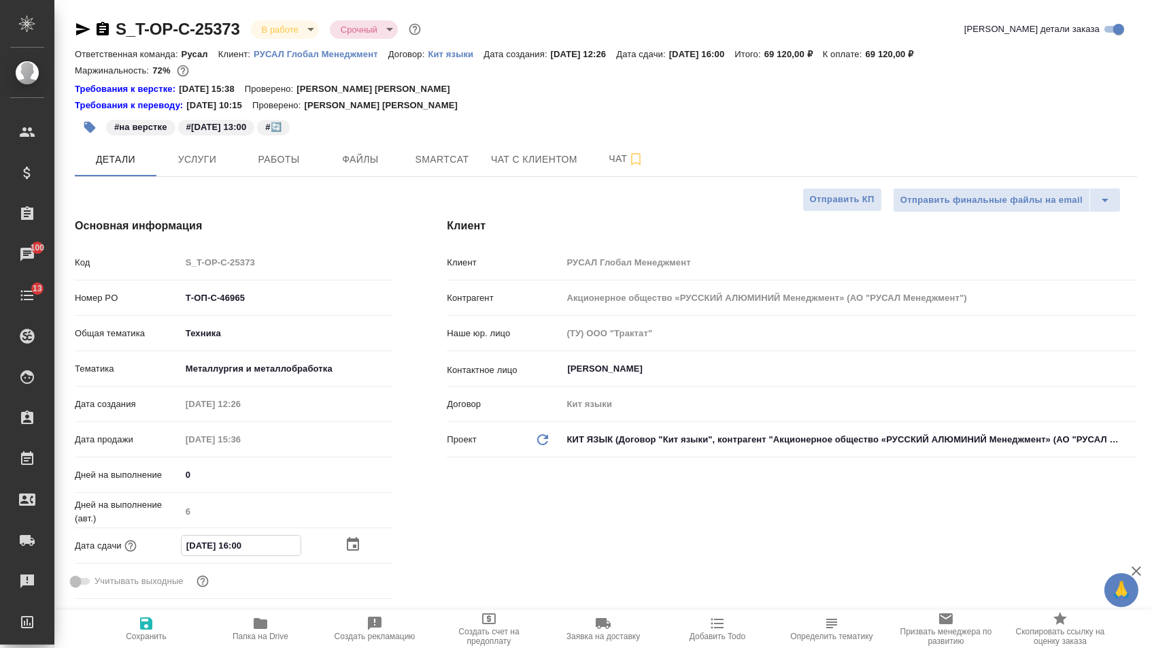
type textarea "x"
type input "14.10.2025 16:00"
type textarea "x"
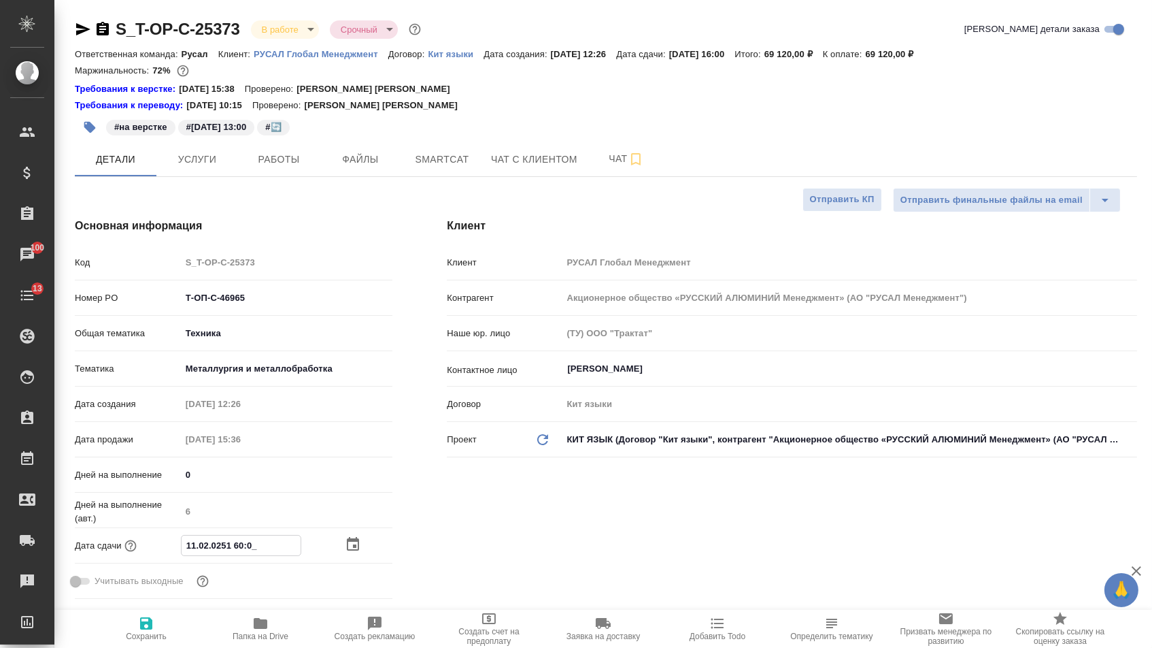
type textarea "x"
click at [152, 629] on icon "button" at bounding box center [146, 623] width 12 height 12
type textarea "x"
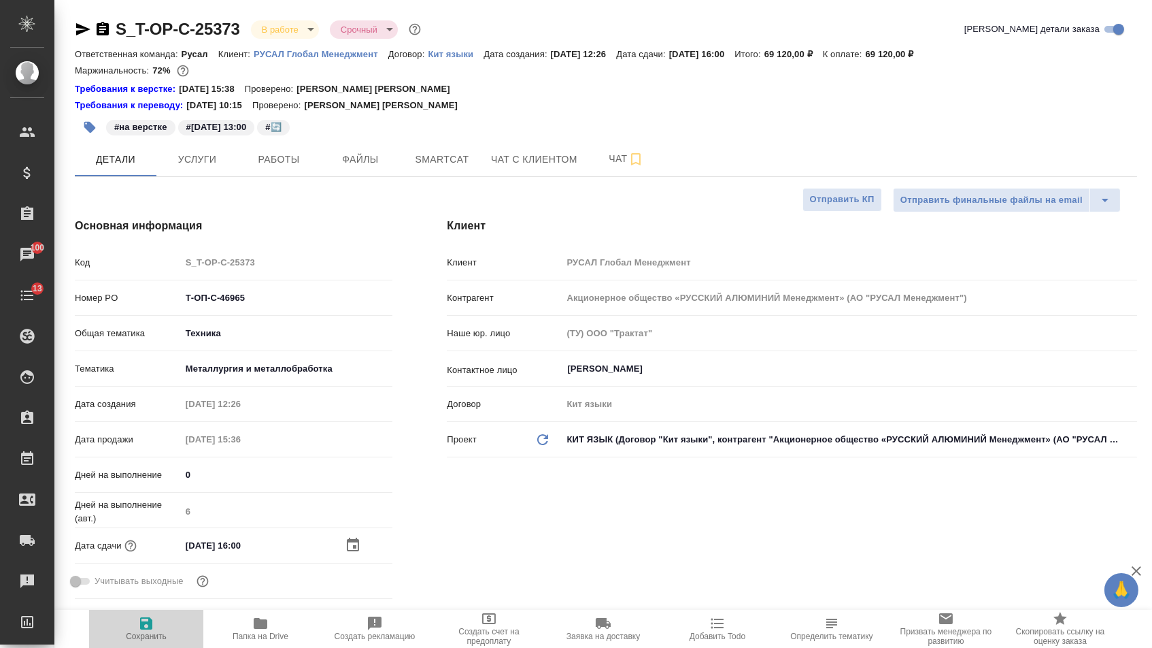
type textarea "x"
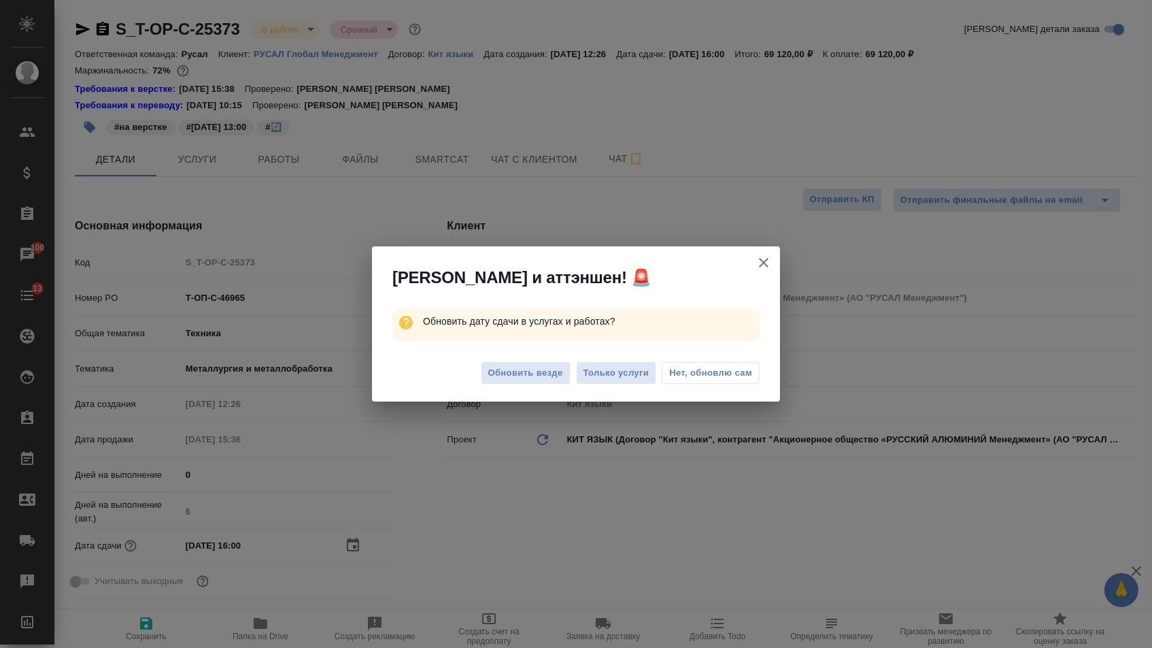
type textarea "x"
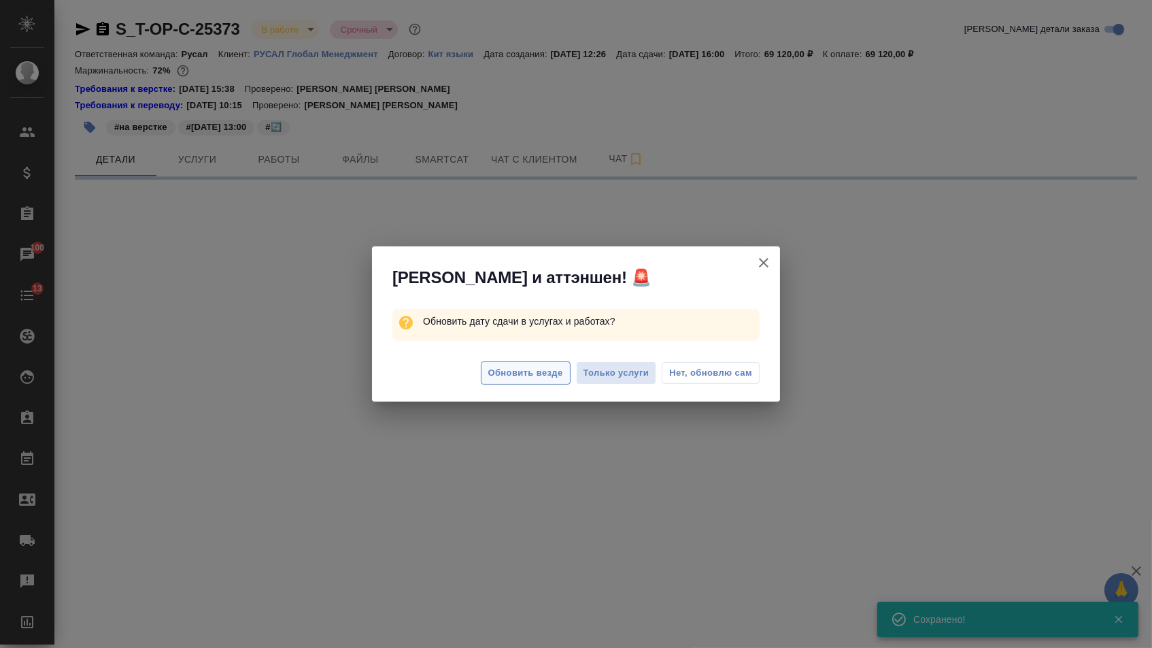
select select "RU"
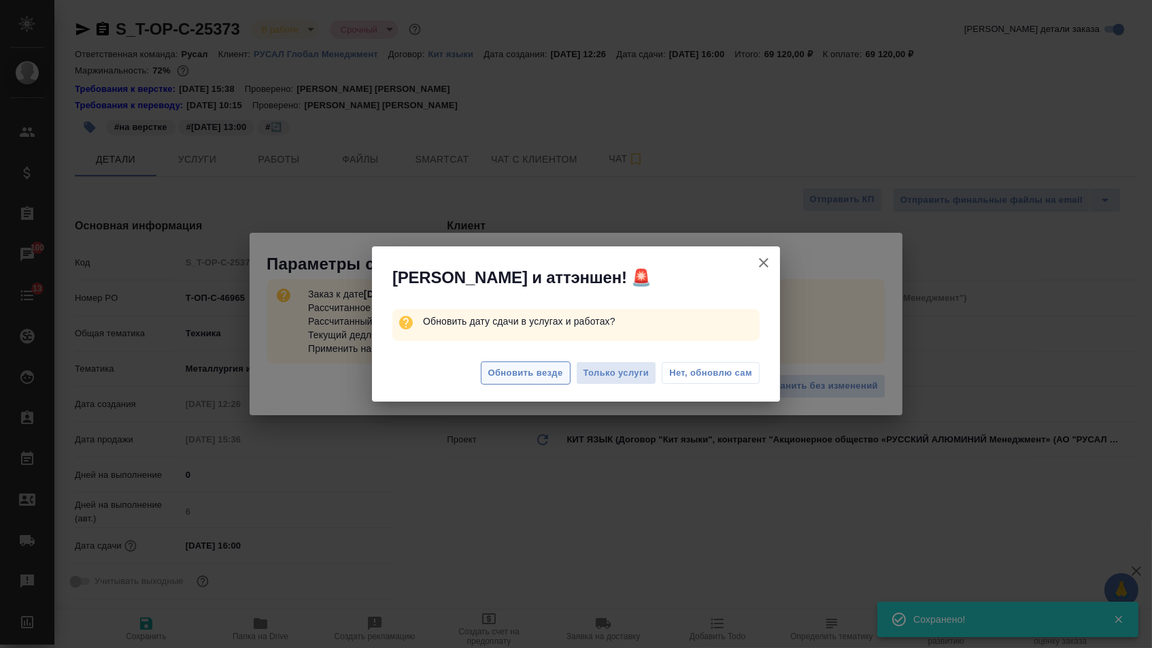
click at [518, 368] on span "Обновить везде" at bounding box center [525, 373] width 75 height 16
type textarea "x"
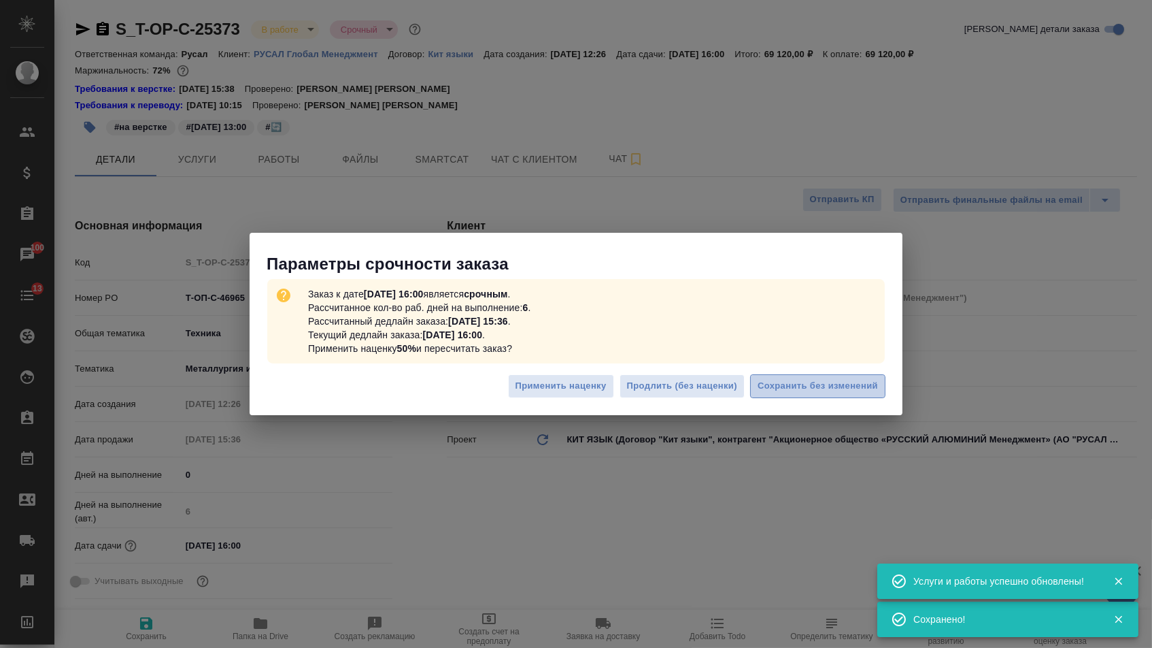
click at [813, 382] on span "Сохранить без изменений" at bounding box center [818, 386] width 120 height 16
type textarea "x"
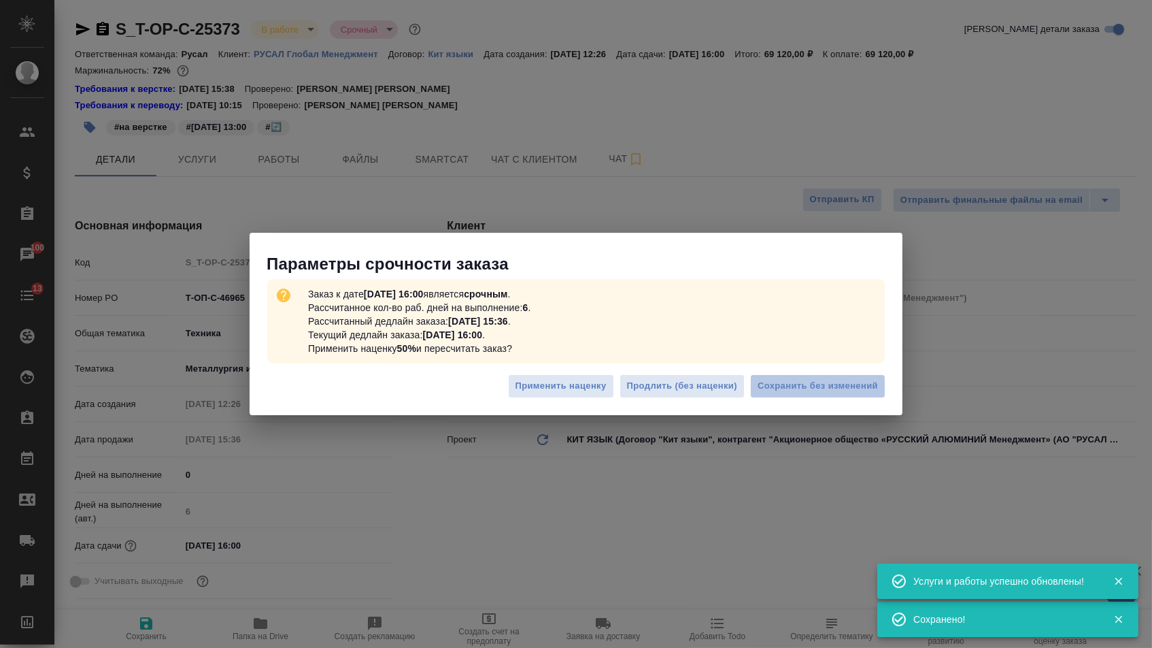
type textarea "x"
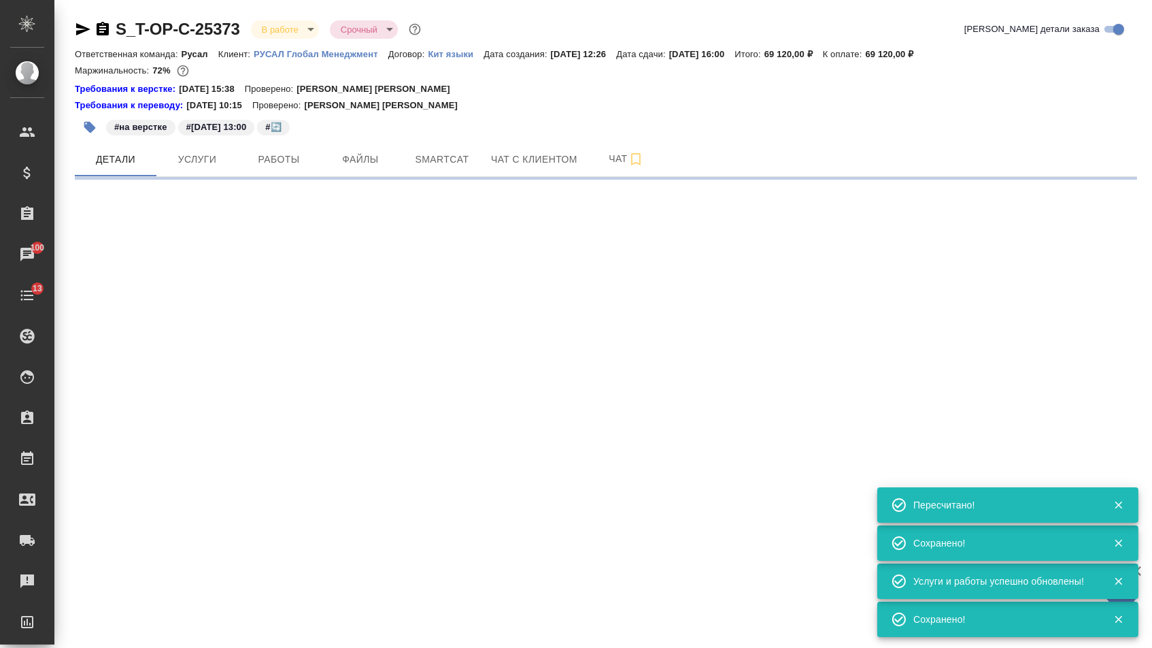
select select "RU"
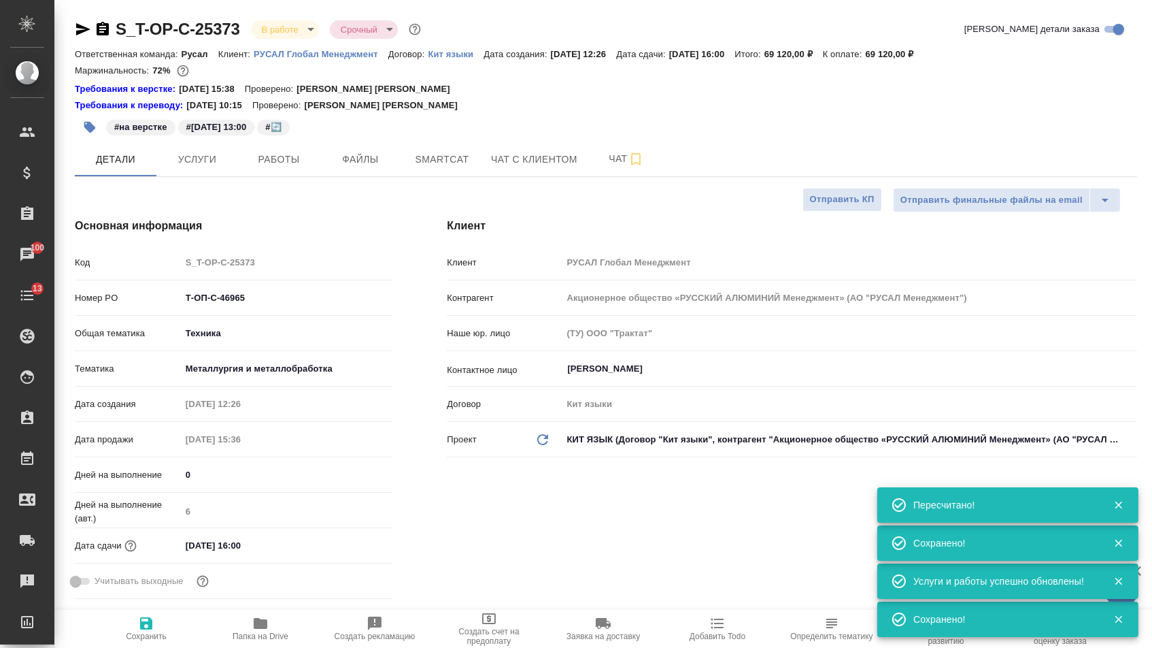
type textarea "x"
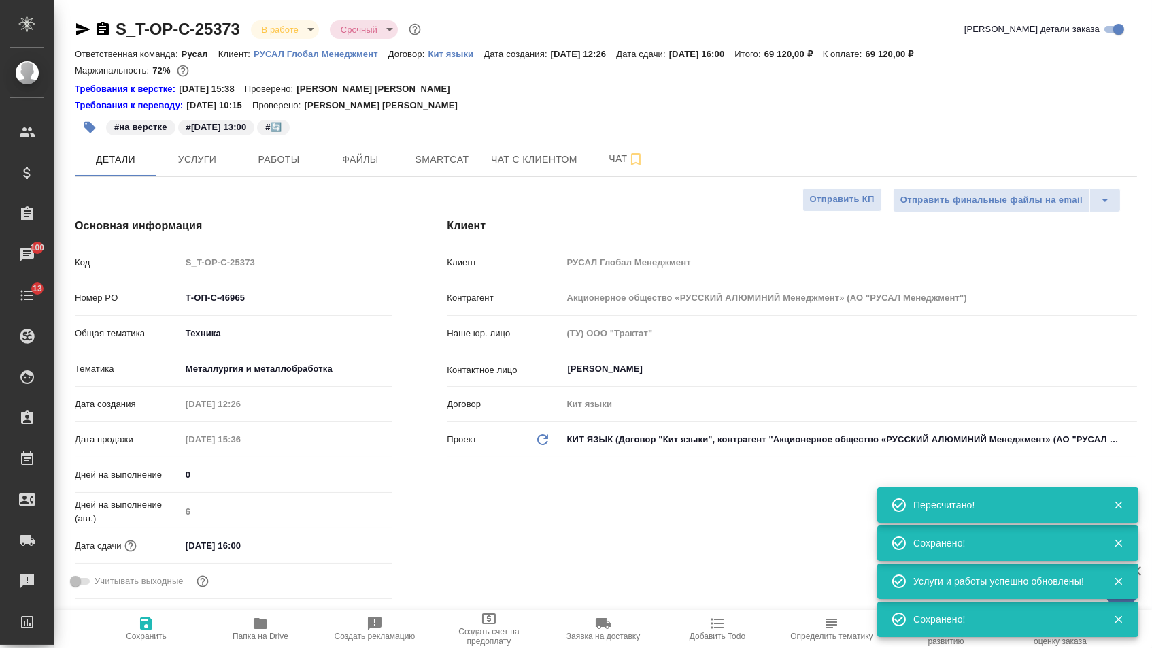
type textarea "x"
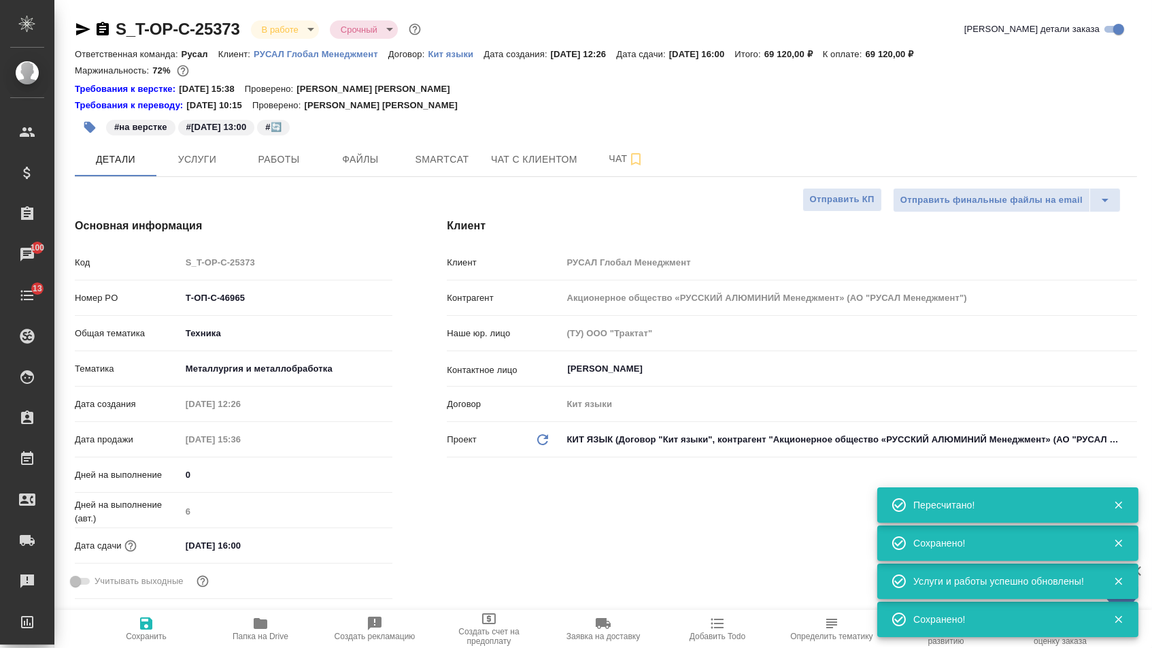
type textarea "x"
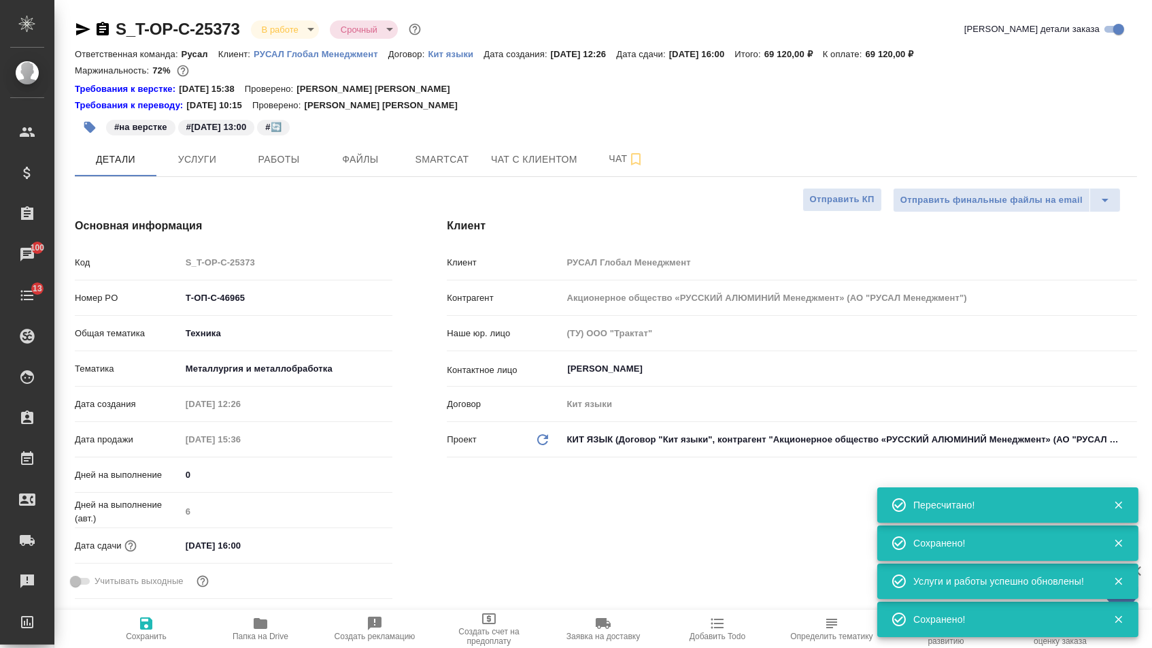
type textarea "x"
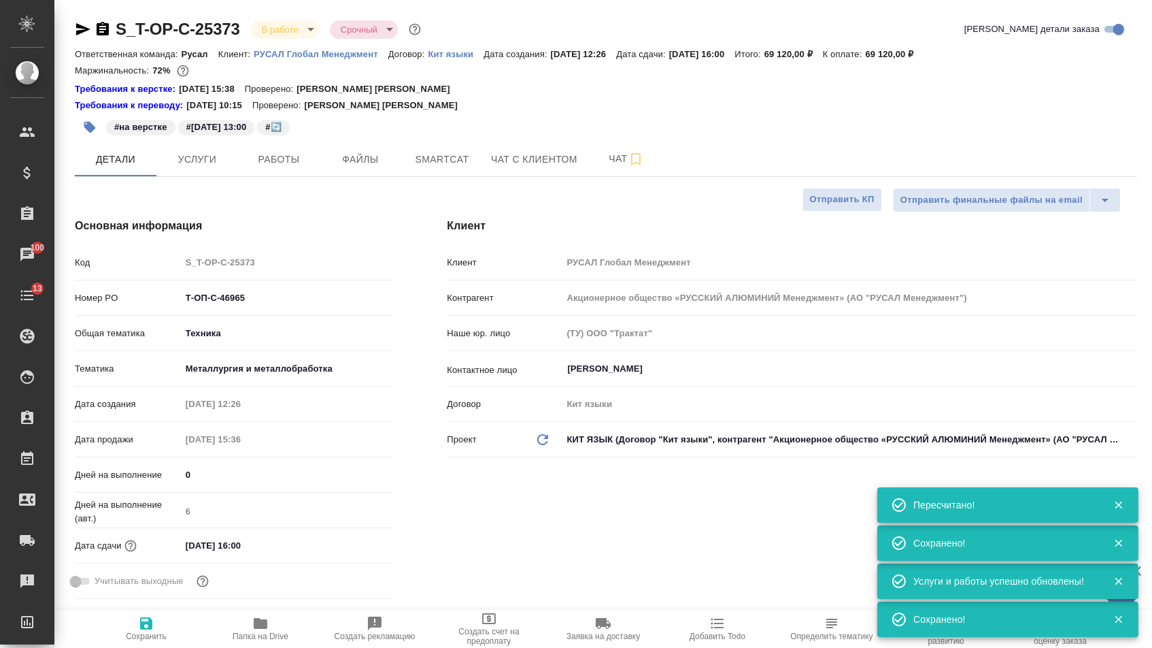
type textarea "x"
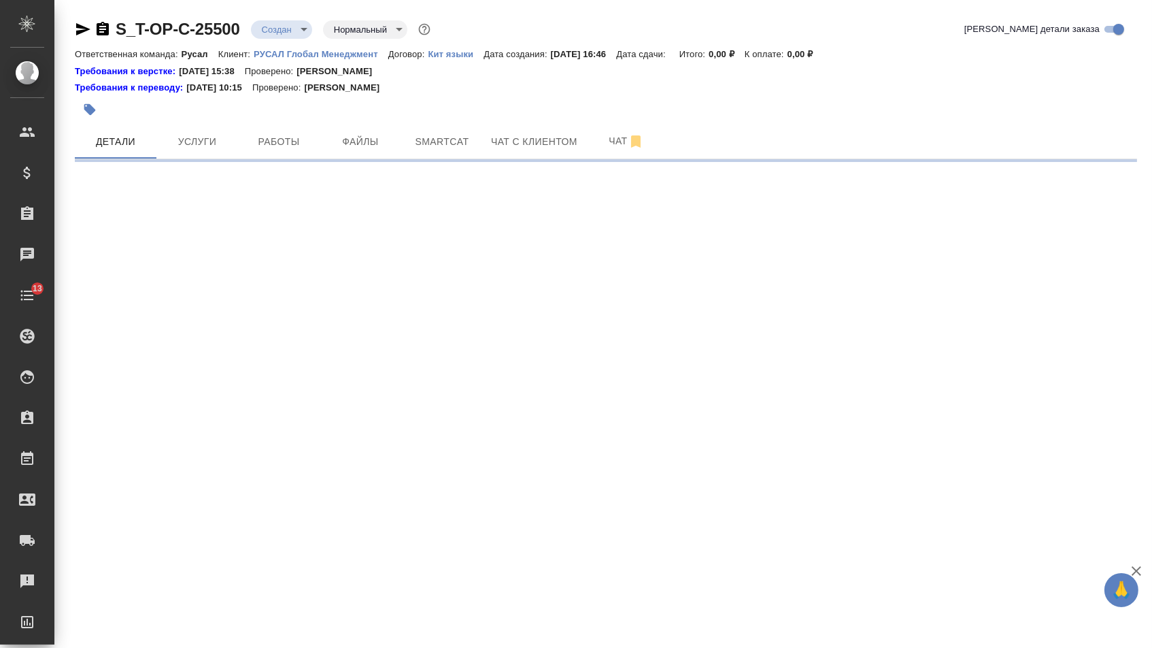
select select "RU"
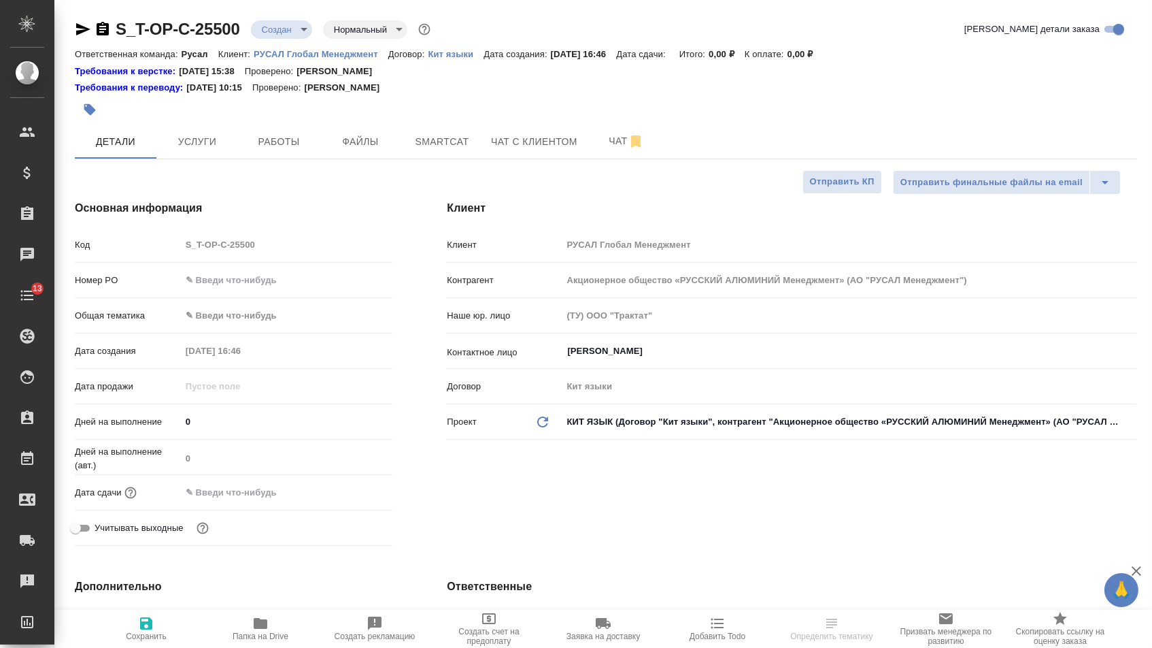
type textarea "x"
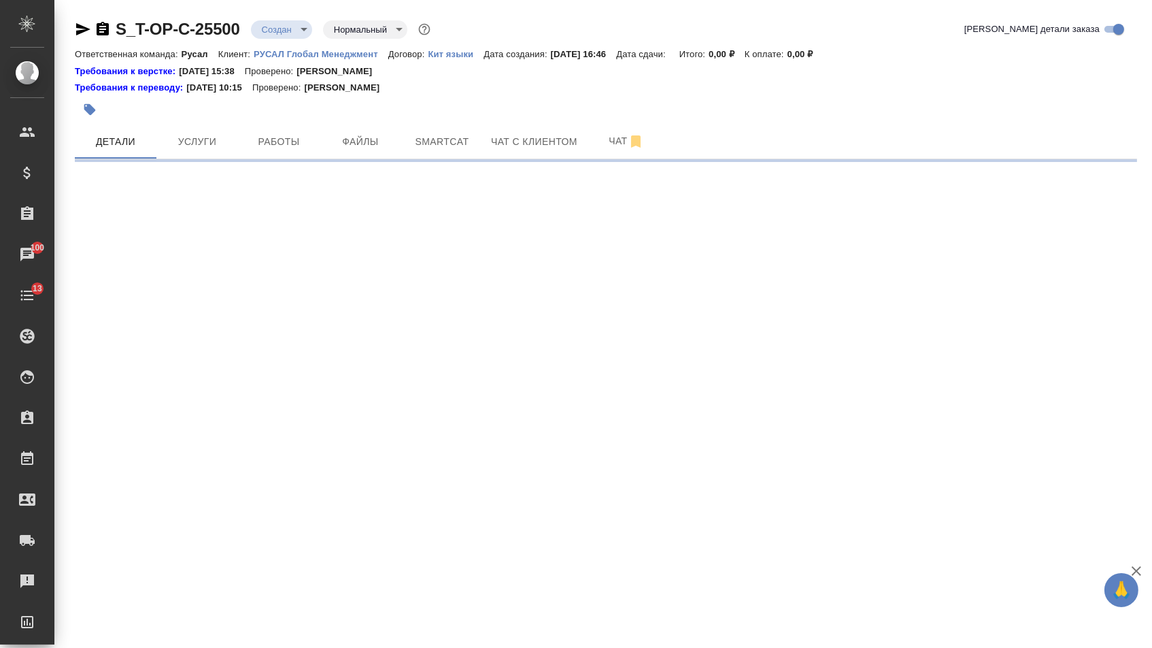
select select "RU"
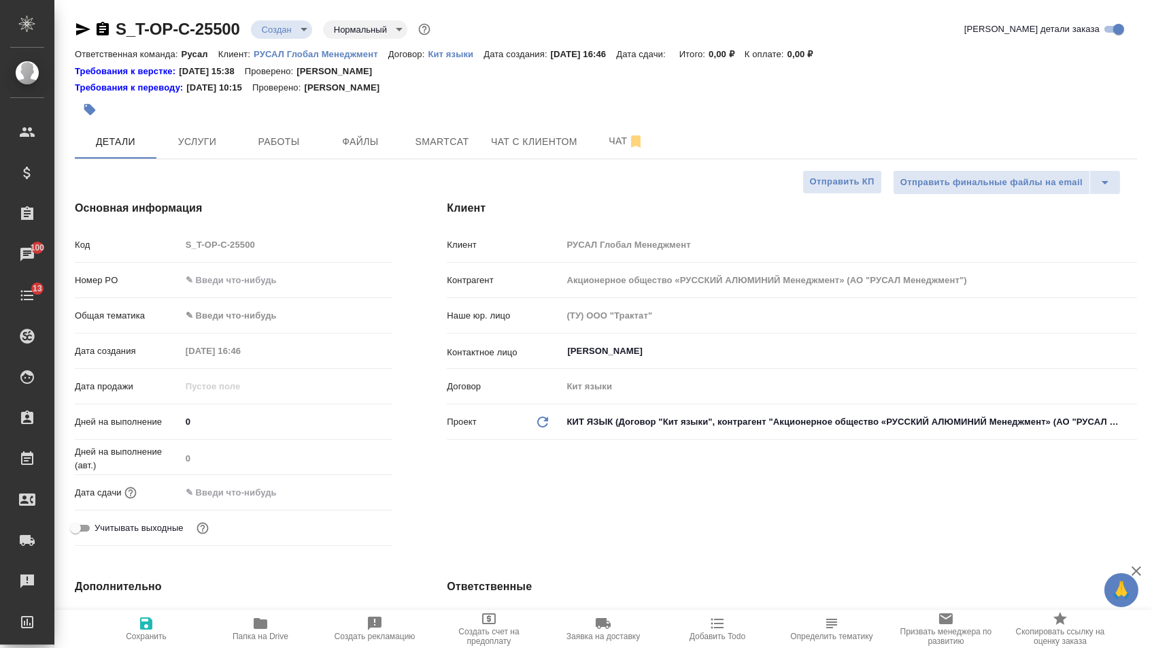
type textarea "x"
click at [336, 289] on input "text" at bounding box center [287, 280] width 211 height 20
paste input "Т-ОП-С-47098"
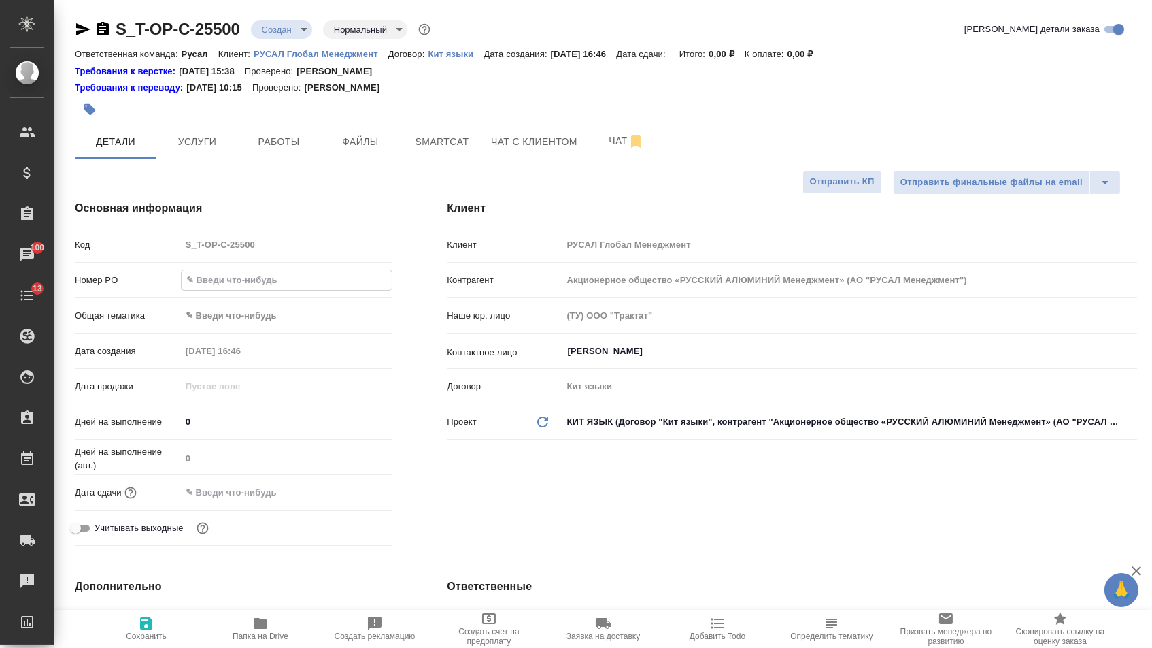
type input "Т-ОП-С-47098"
type textarea "x"
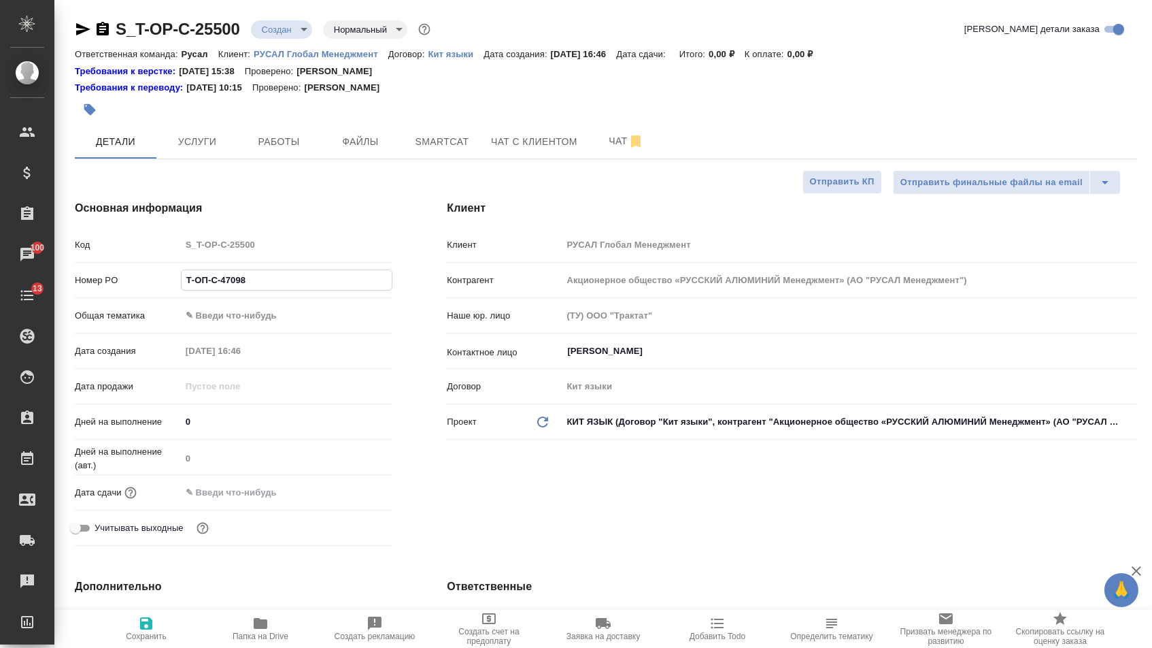
type textarea "x"
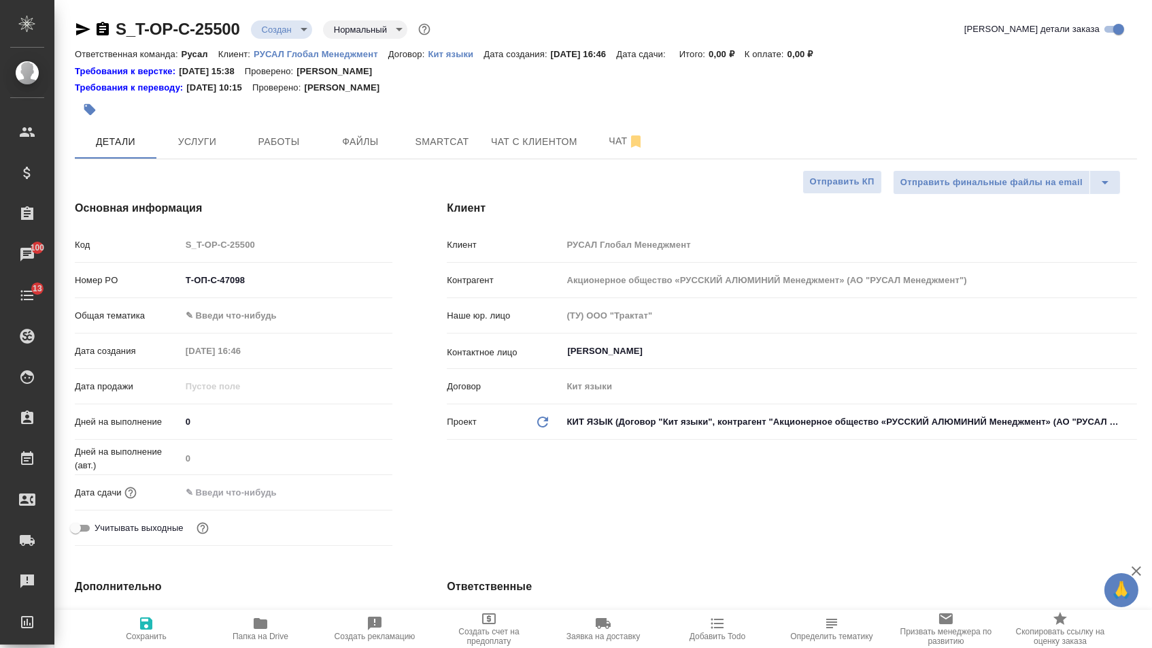
type textarea "x"
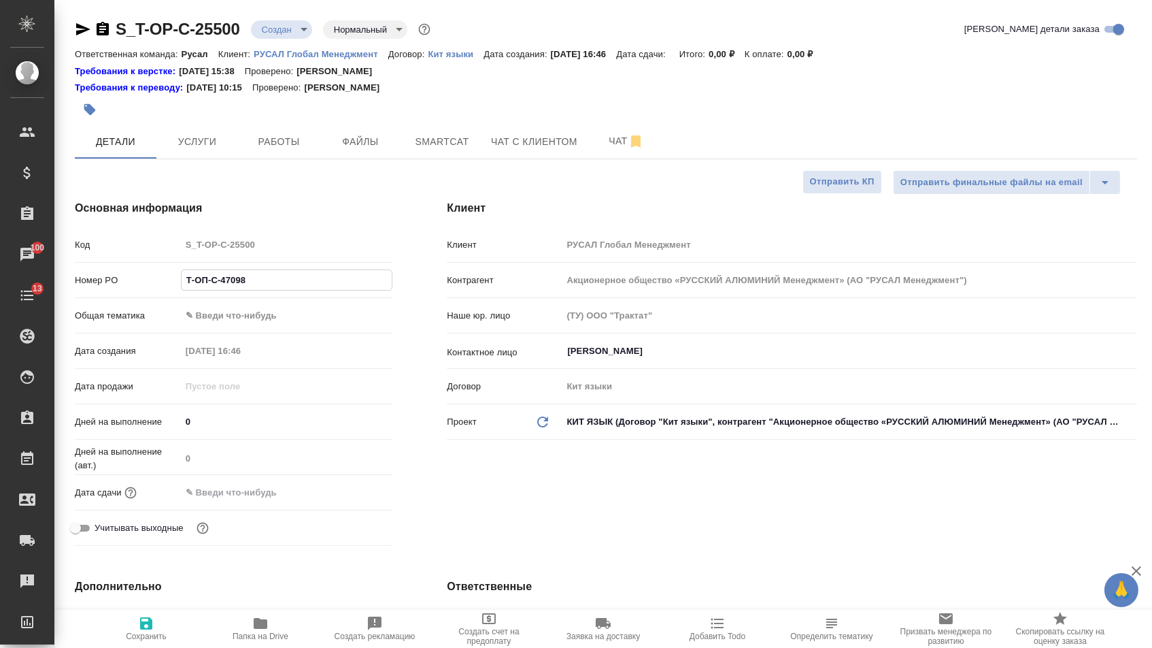
type textarea "x"
type input "Т-ОП-С-47098"
click at [268, 303] on div "Номер PO Т-ОП-С-47098" at bounding box center [234, 285] width 318 height 35
click at [264, 319] on body "🙏 .cls-1 fill:#fff; AWATERA Menshikova Aleksandra Клиенты Спецификации Заказы 1…" at bounding box center [576, 324] width 1152 height 648
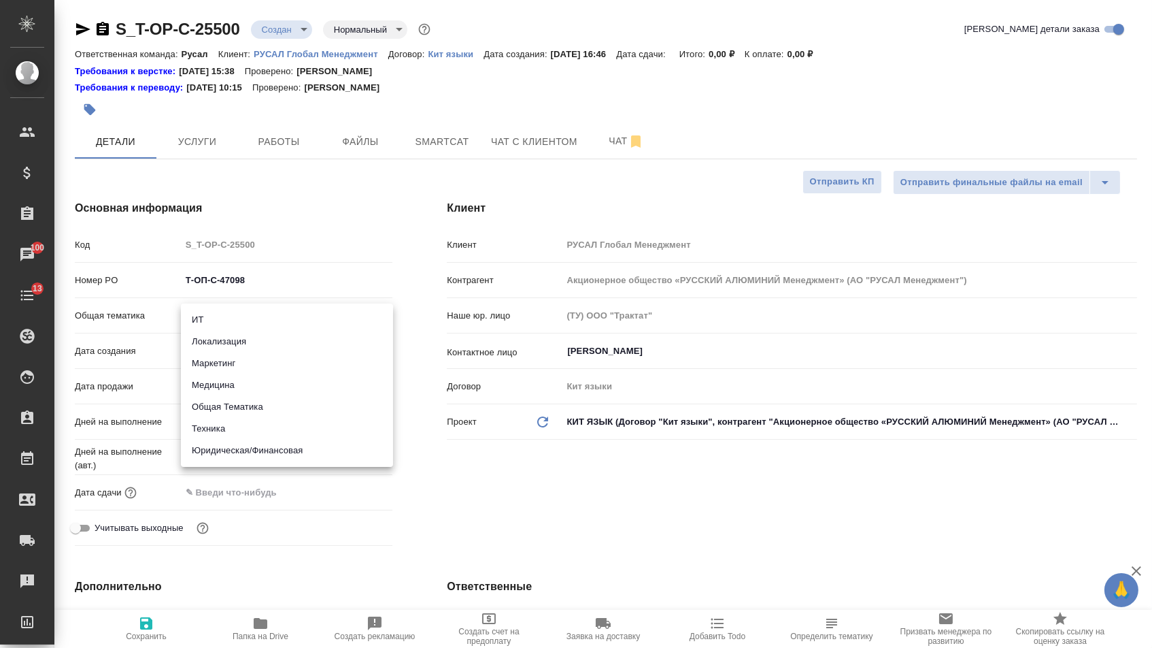
click at [244, 430] on li "Техника" at bounding box center [287, 429] width 212 height 22
type input "tech"
type textarea "x"
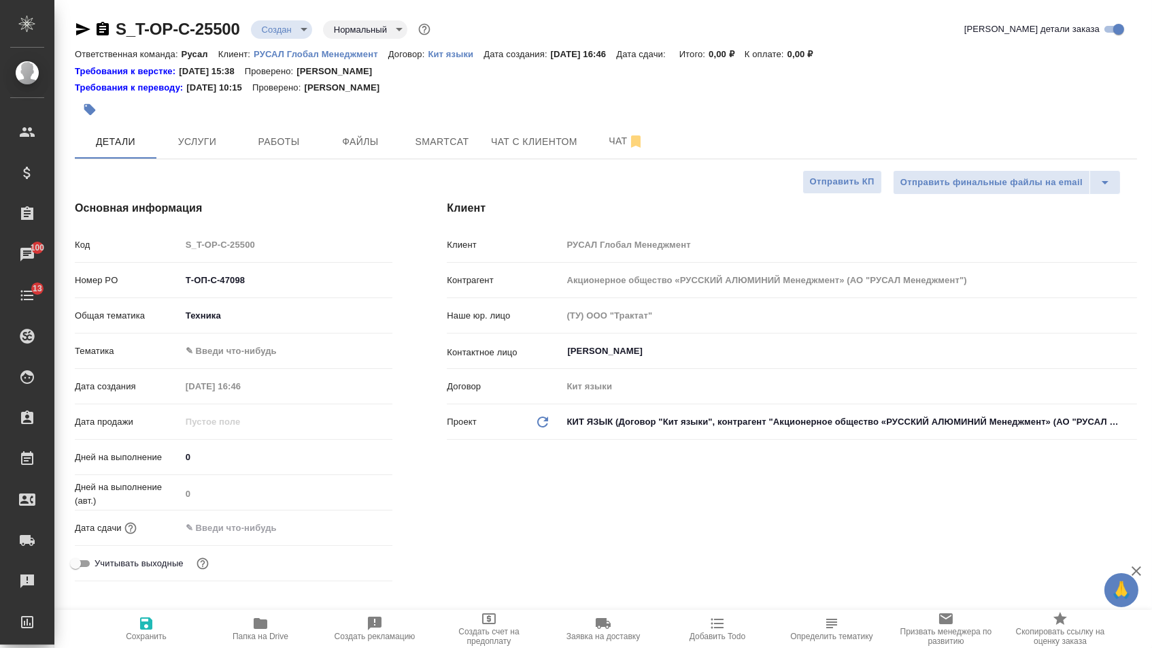
click at [241, 353] on body "🙏 .cls-1 fill:#fff; AWATERA Menshikova Aleksandra Клиенты Спецификации Заказы 1…" at bounding box center [576, 324] width 1152 height 648
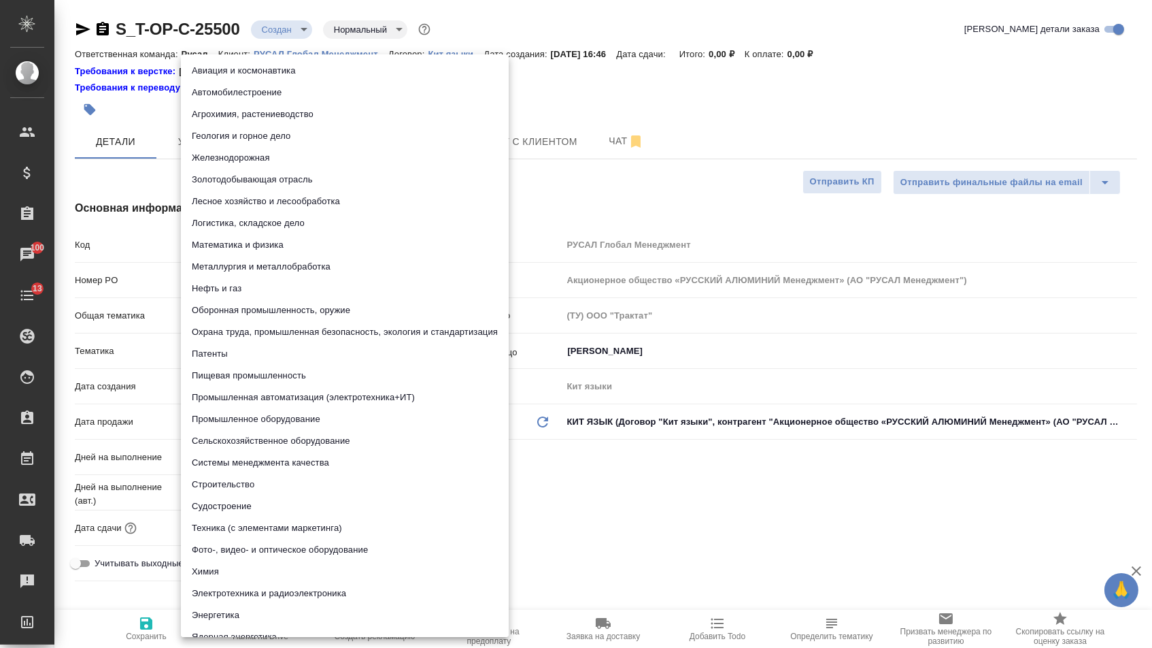
click at [261, 267] on li "Металлургия и металлобработка" at bounding box center [345, 267] width 328 height 22
type textarea "x"
type input "60014e23f7d9dc5f480a3cf8"
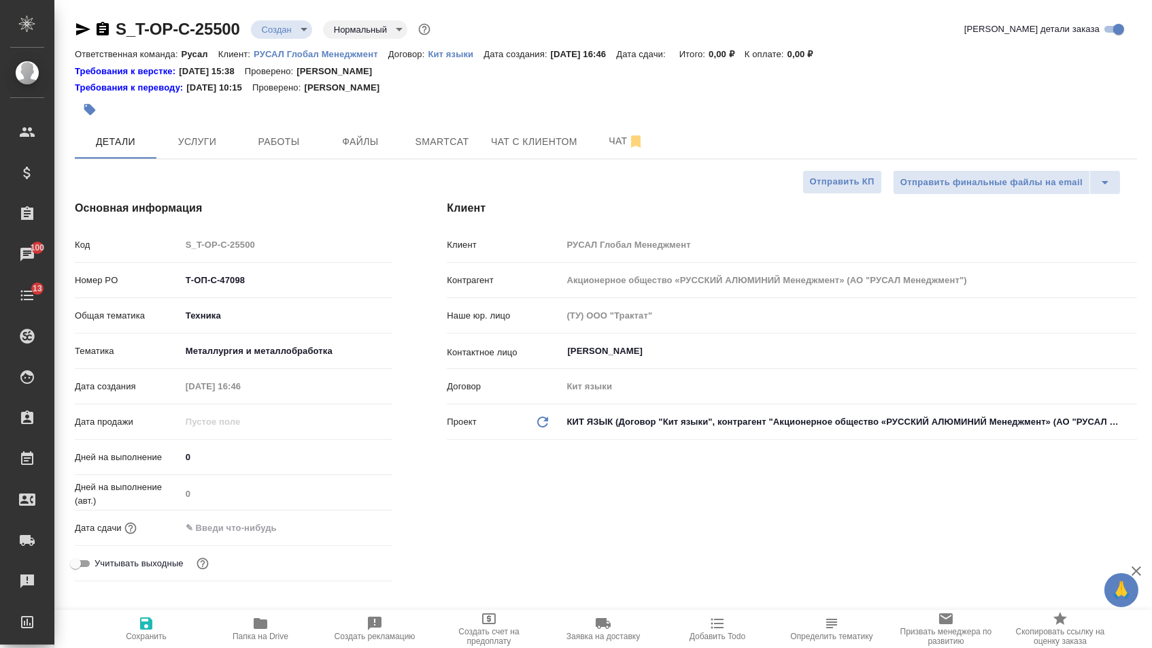
type textarea "x"
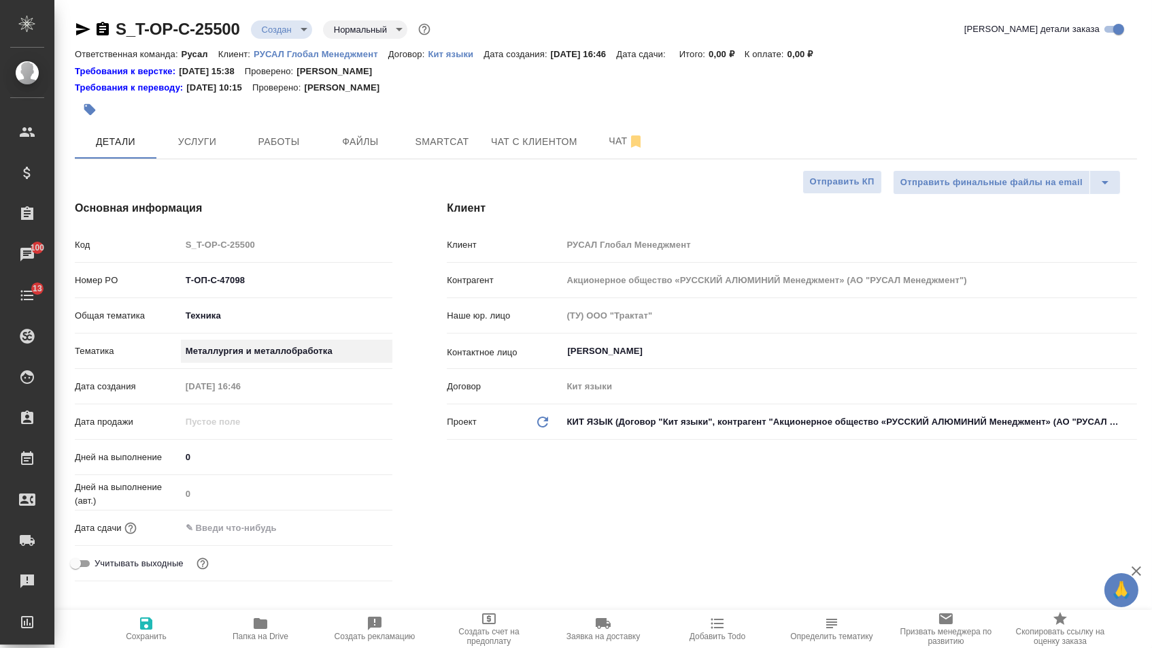
type textarea "x"
click at [250, 547] on div "Дата сдачи" at bounding box center [234, 533] width 318 height 35
click at [251, 537] on input "text" at bounding box center [240, 528] width 119 height 20
click at [359, 534] on icon "button" at bounding box center [353, 526] width 16 height 16
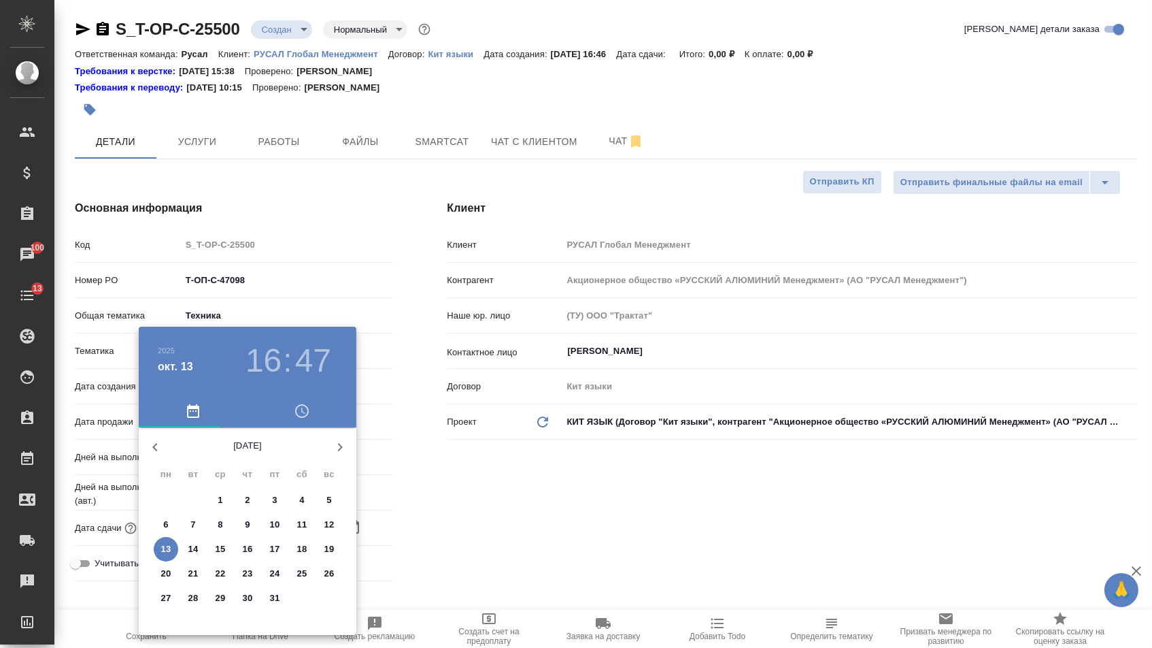
click at [224, 549] on p "15" at bounding box center [221, 549] width 10 height 14
type input "15.10.2025 16:47"
type textarea "x"
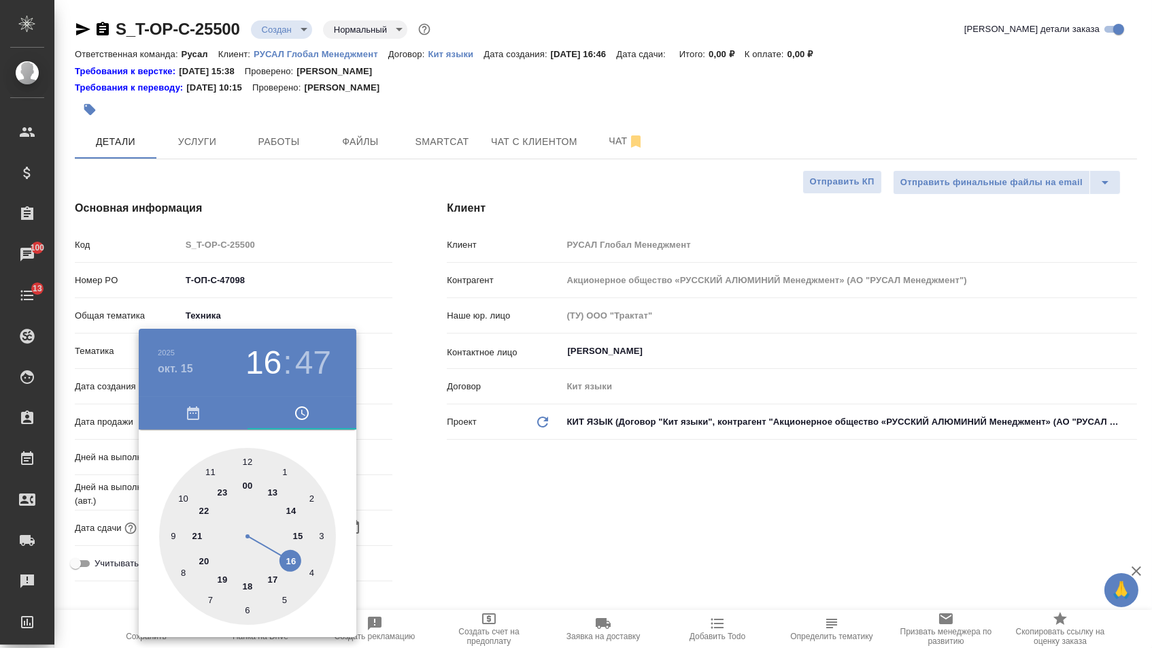
click at [182, 501] on div at bounding box center [247, 536] width 177 height 177
type input "15.10.2025 10:47"
type textarea "x"
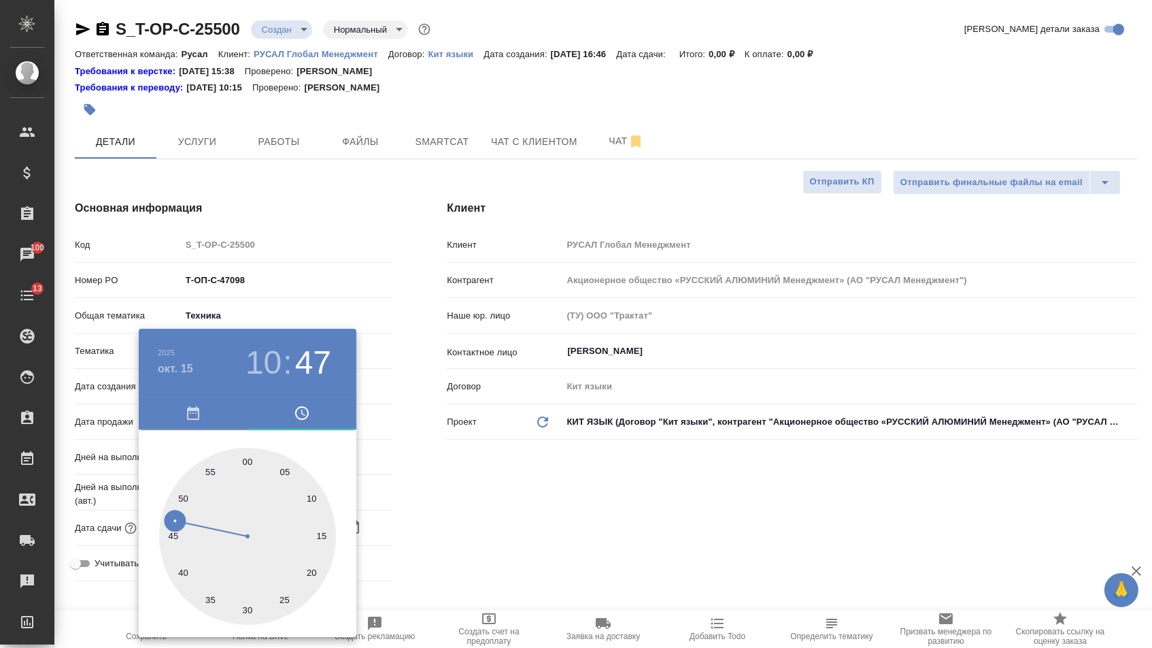
click at [248, 454] on div at bounding box center [247, 536] width 177 height 177
type input "15.10.2025 10:00"
type textarea "x"
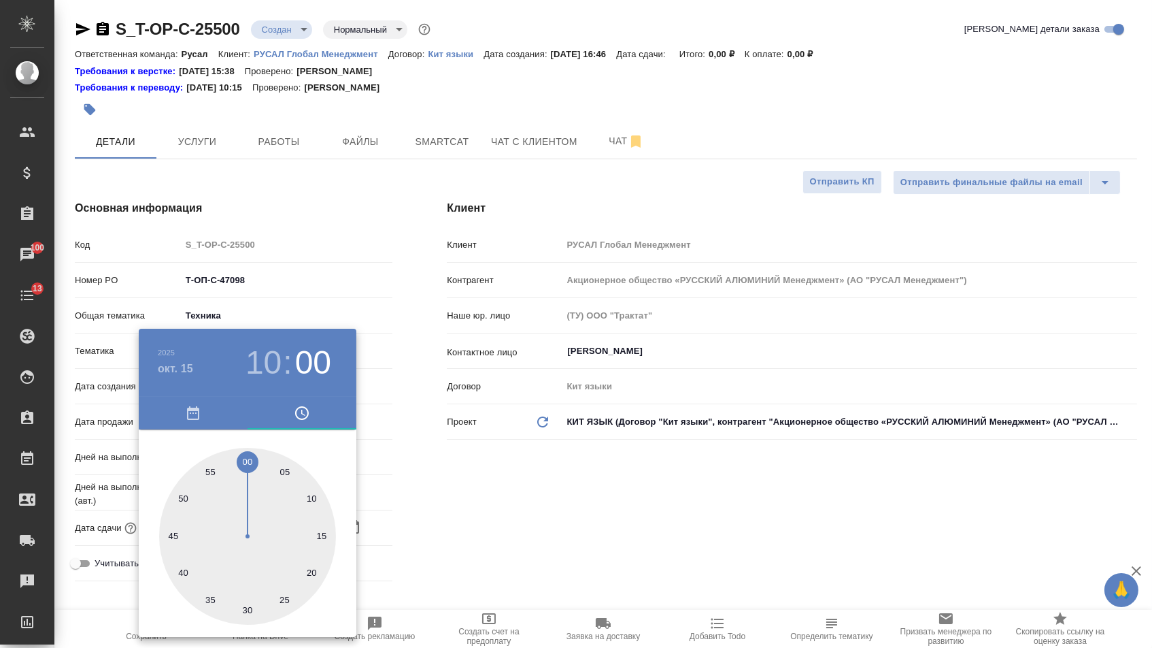
click at [488, 534] on div at bounding box center [576, 324] width 1152 height 648
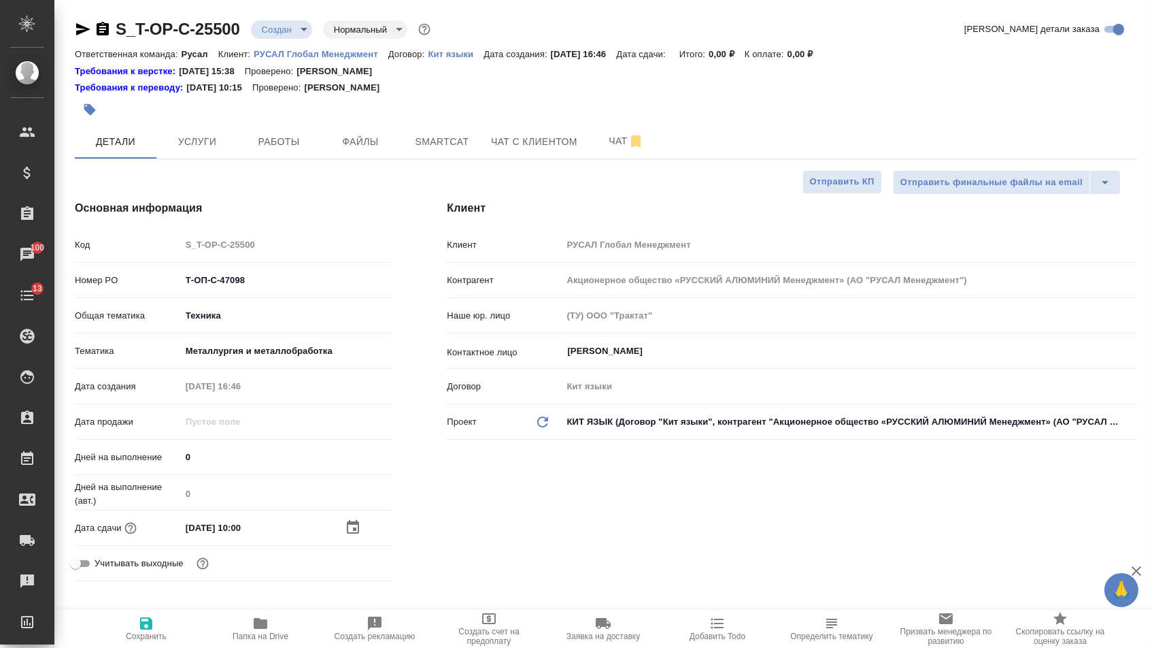
type textarea "x"
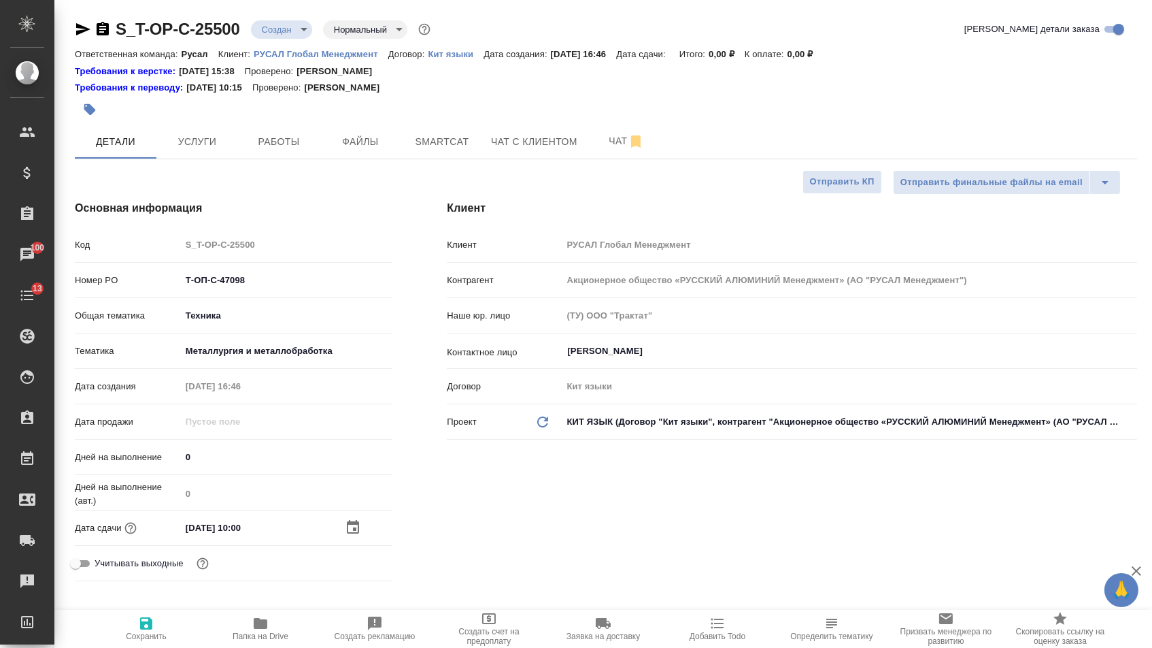
type textarea "x"
click at [242, 527] on input "15.10.2025 10:00" at bounding box center [241, 528] width 119 height 20
type input "15.10.2025 10:0_"
type textarea "x"
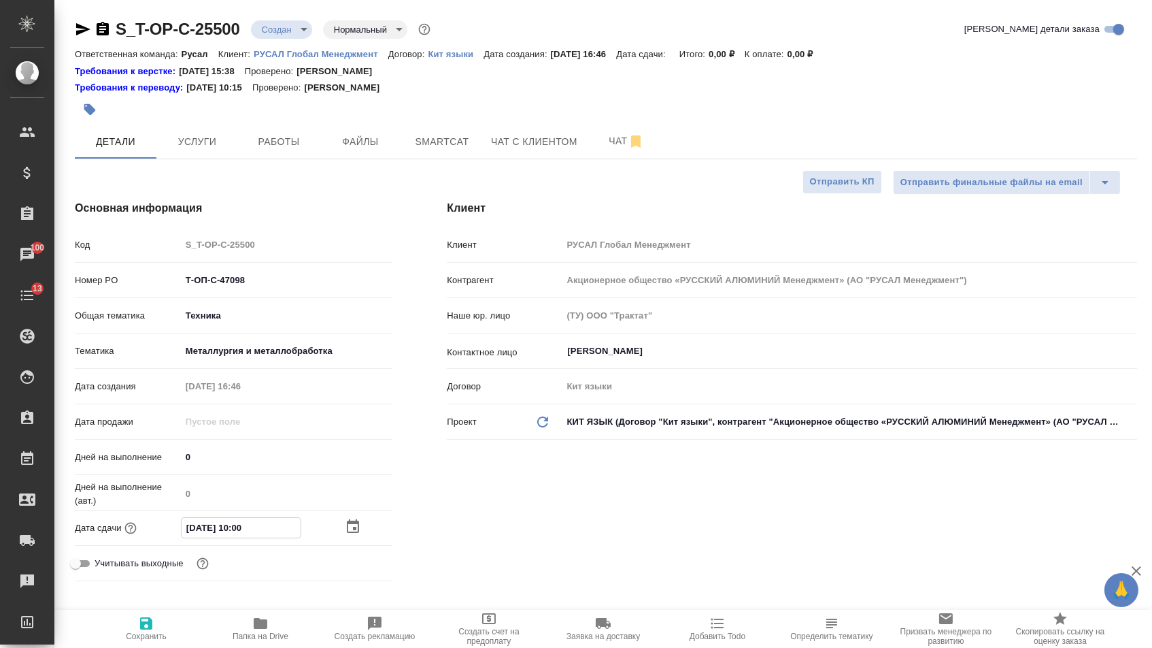
type textarea "x"
type input "15.10.2025 11:00"
type textarea "x"
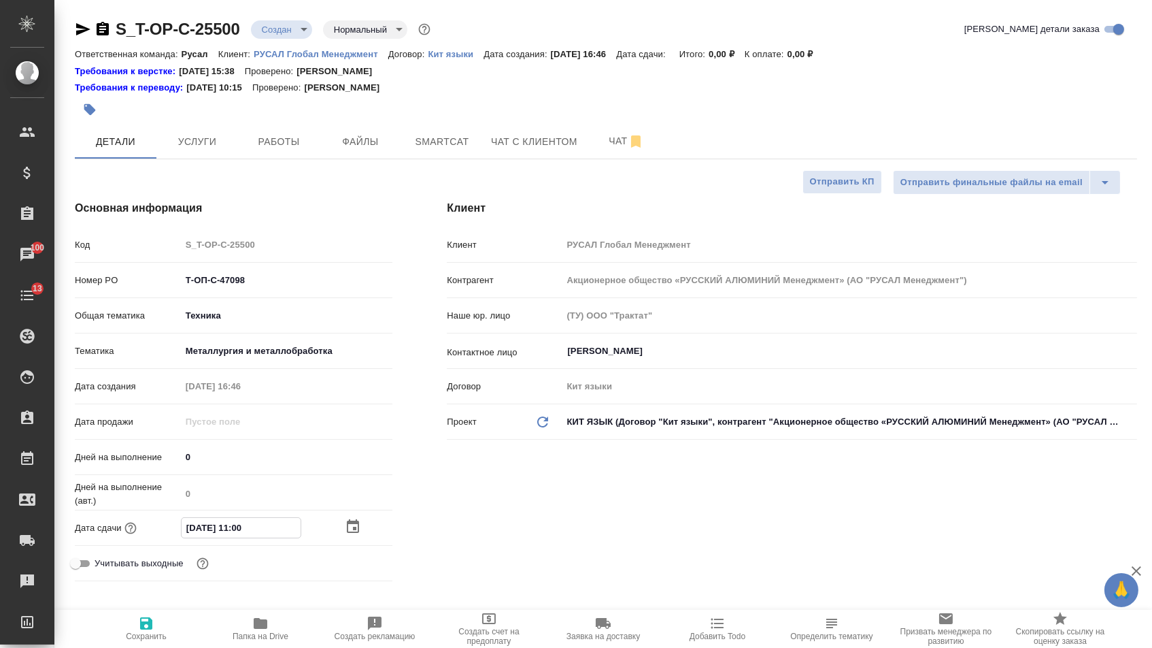
click at [411, 516] on div "Основная информация Код S_T-OP-C-25500 Номер PO Т-ОП-С-47098 Общая тематика Тех…" at bounding box center [234, 393] width 372 height 441
click at [168, 637] on span "Сохранить" at bounding box center [146, 628] width 98 height 26
type textarea "x"
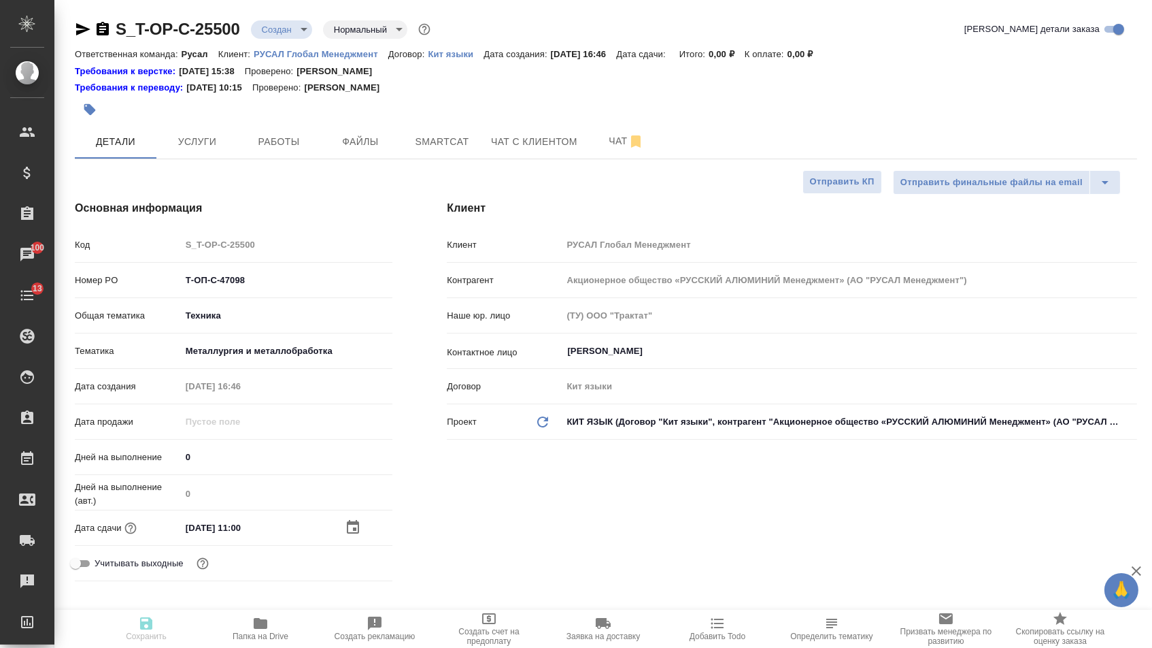
type textarea "x"
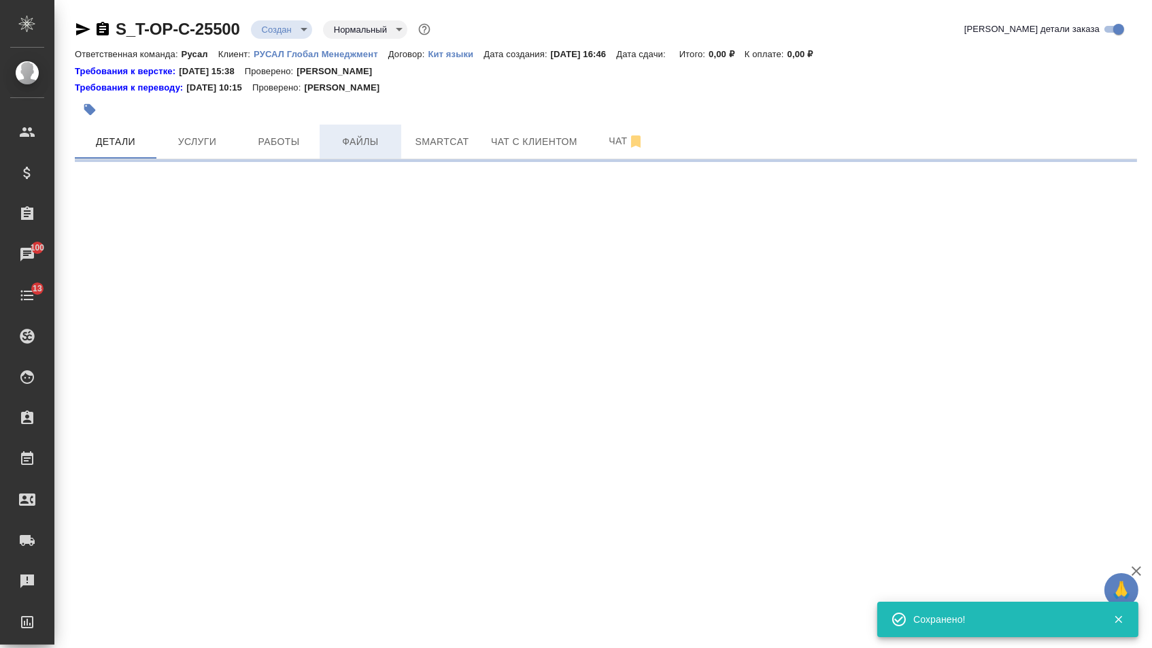
select select "RU"
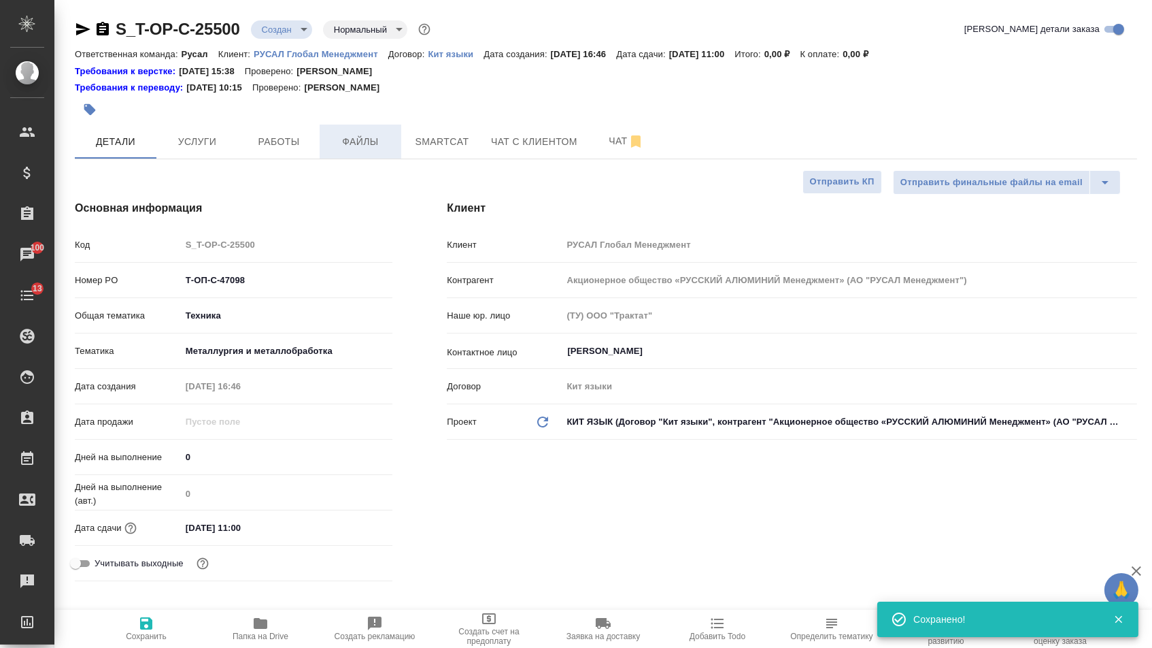
click at [346, 146] on span "Файлы" at bounding box center [360, 141] width 65 height 17
type textarea "x"
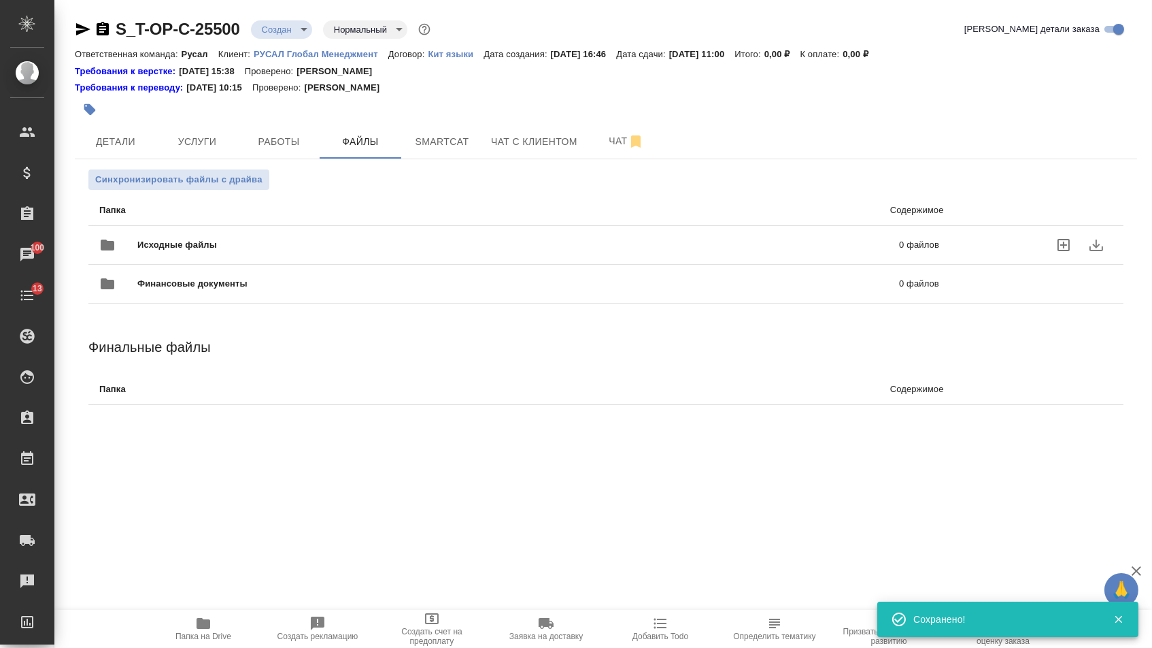
click at [301, 235] on div "Исходные файлы 0 файлов" at bounding box center [519, 245] width 840 height 33
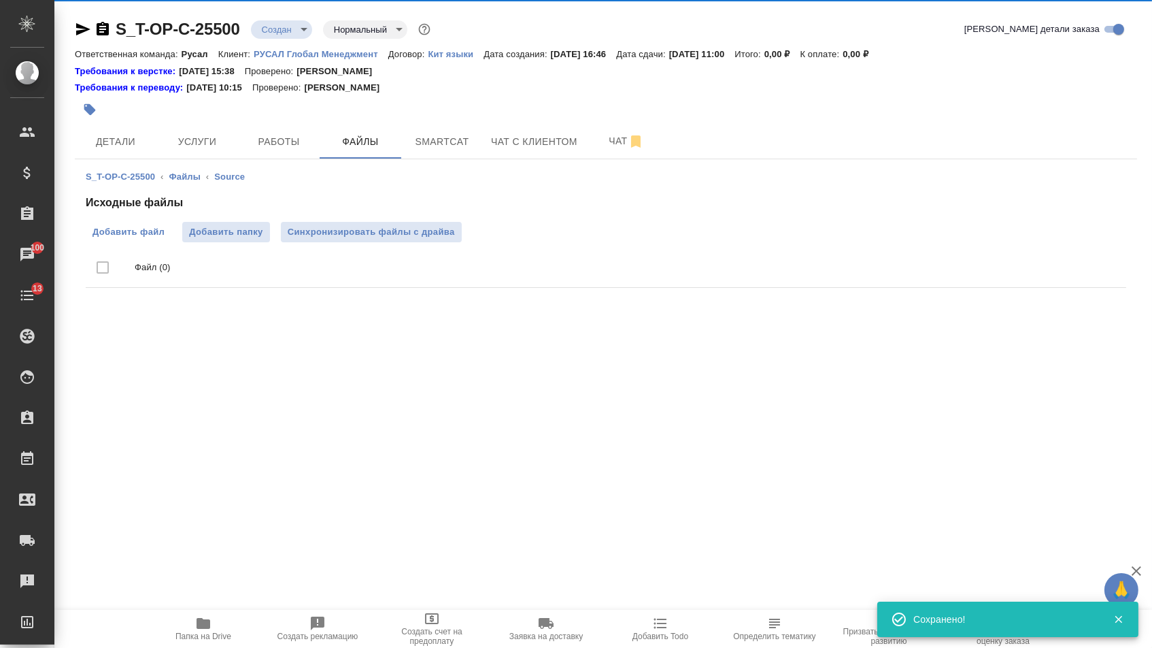
click at [132, 231] on span "Добавить файл" at bounding box center [129, 232] width 72 height 14
click at [0, 0] on input "Добавить файл" at bounding box center [0, 0] width 0 height 0
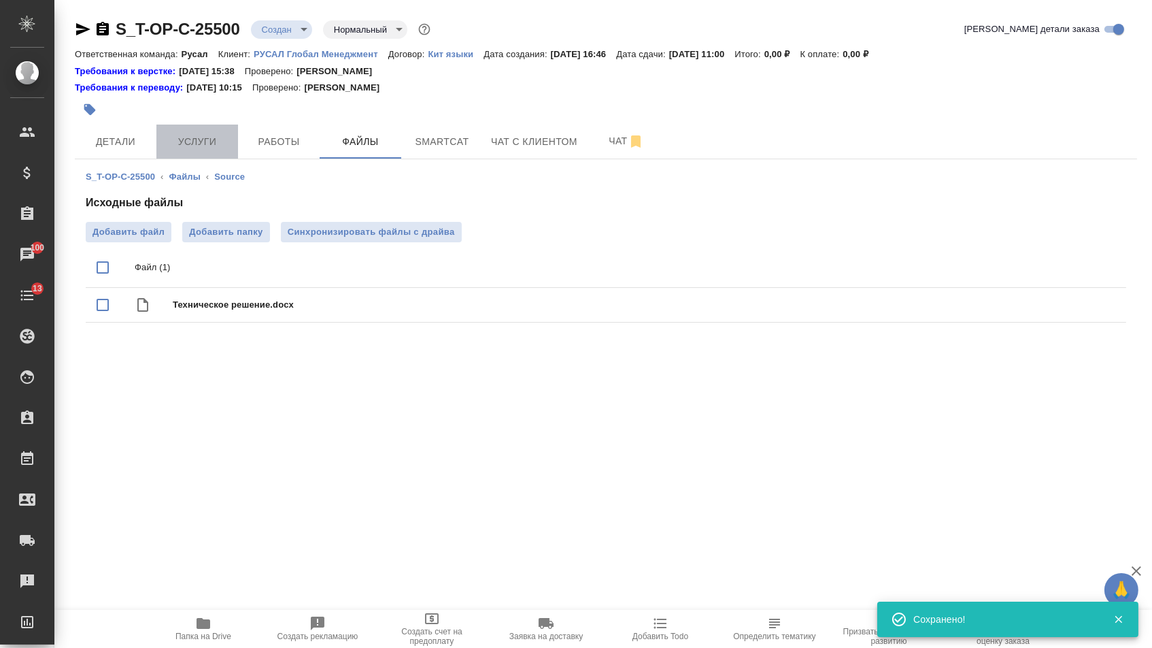
click at [212, 156] on button "Услуги" at bounding box center [197, 141] width 82 height 34
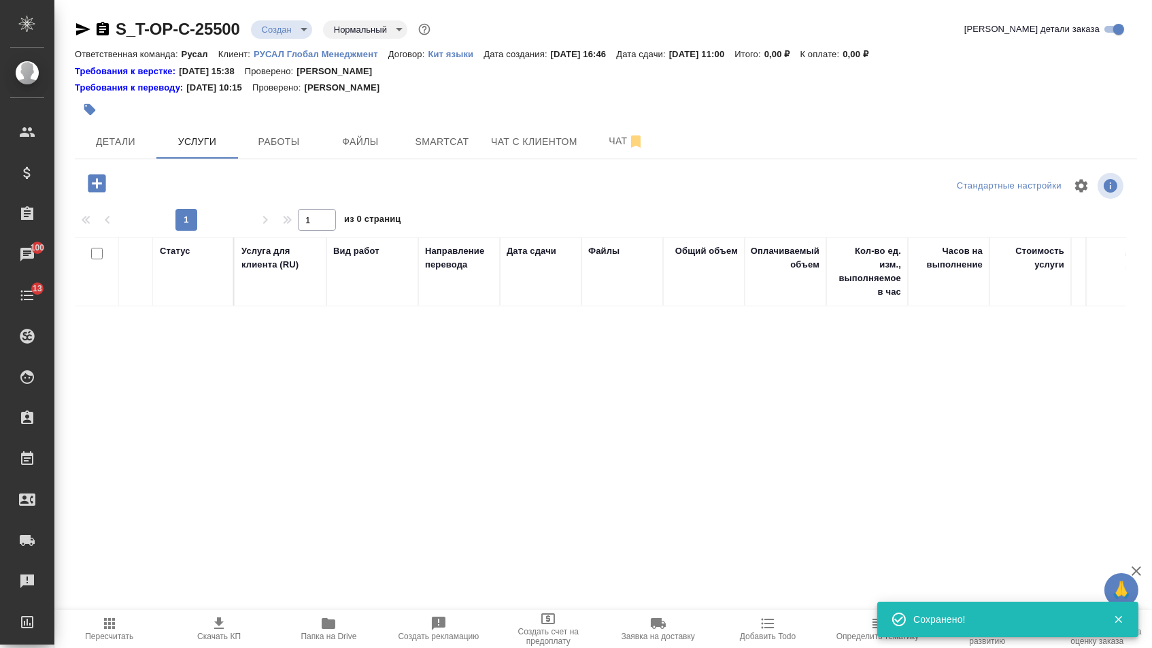
click at [93, 176] on icon "button" at bounding box center [97, 183] width 18 height 18
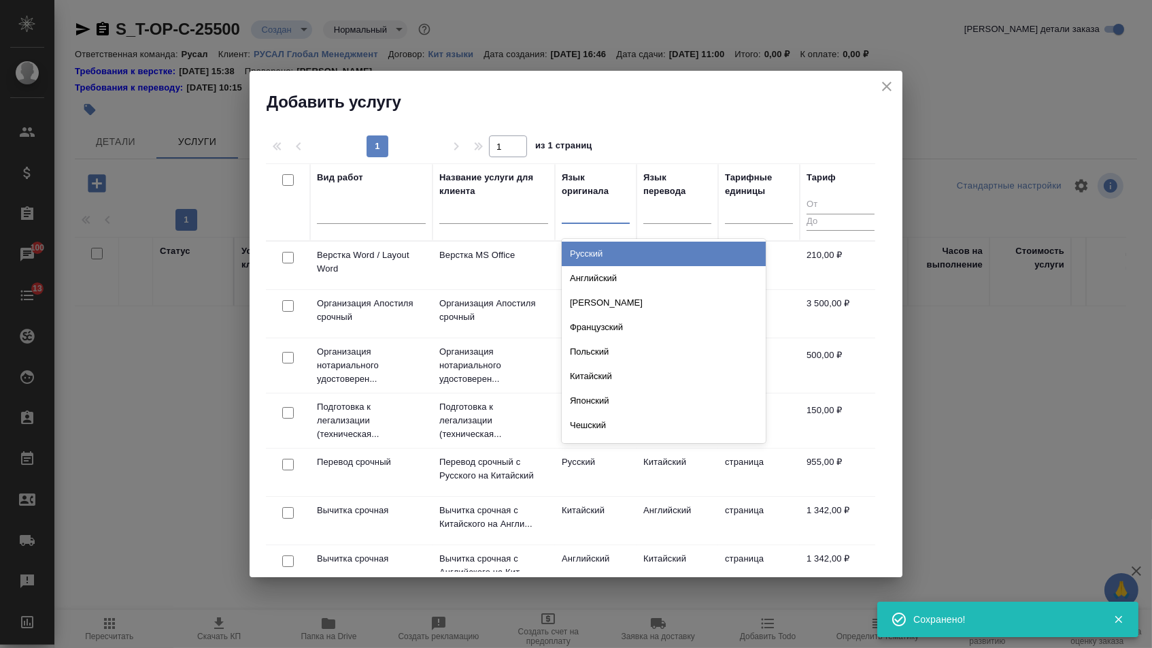
click at [613, 210] on div at bounding box center [596, 210] width 68 height 20
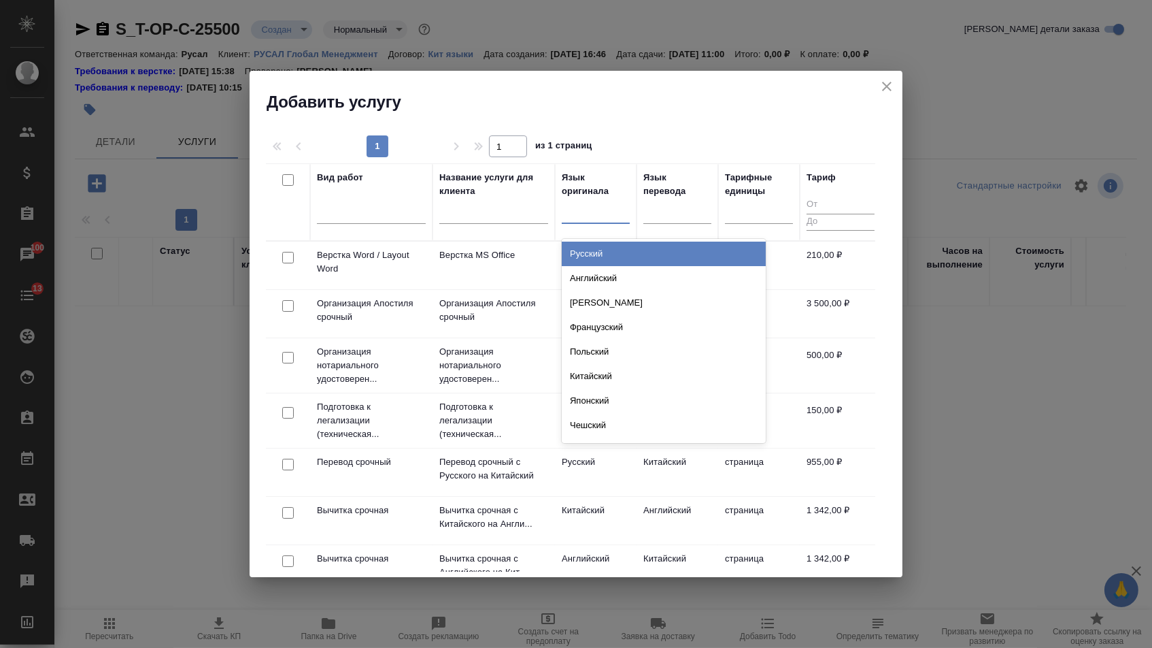
click at [601, 247] on div "Русский" at bounding box center [664, 253] width 204 height 24
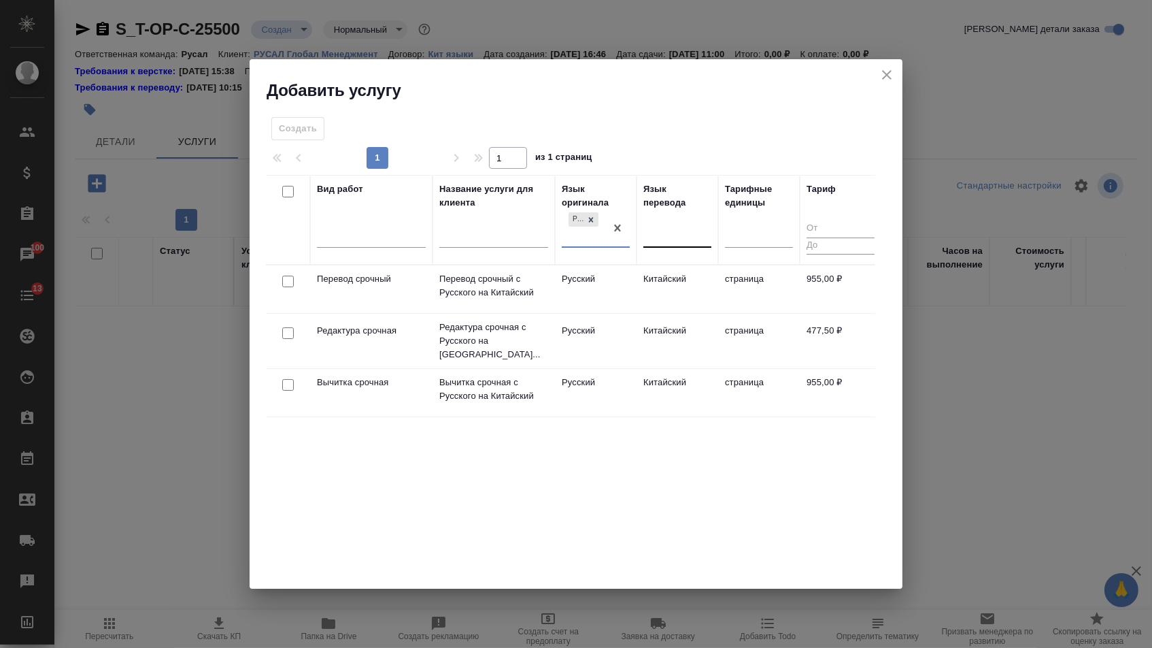
drag, startPoint x: 614, startPoint y: 224, endPoint x: 656, endPoint y: 224, distance: 42.9
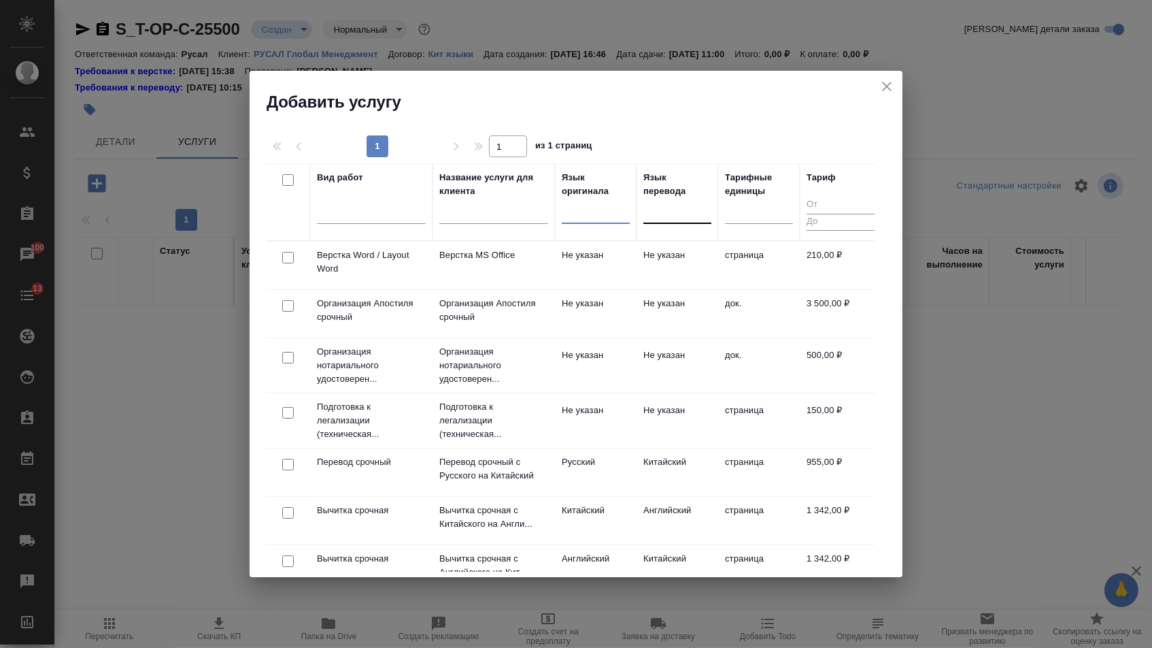
click at [668, 224] on div at bounding box center [678, 211] width 68 height 26
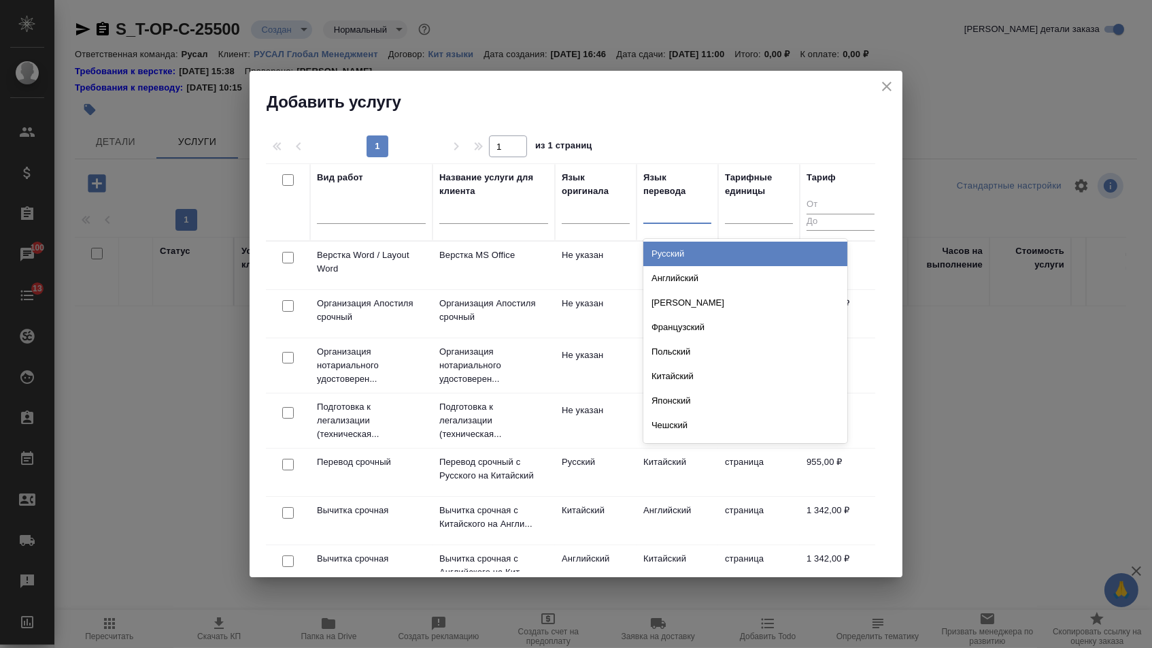
click at [668, 248] on div "Русский" at bounding box center [746, 253] width 204 height 24
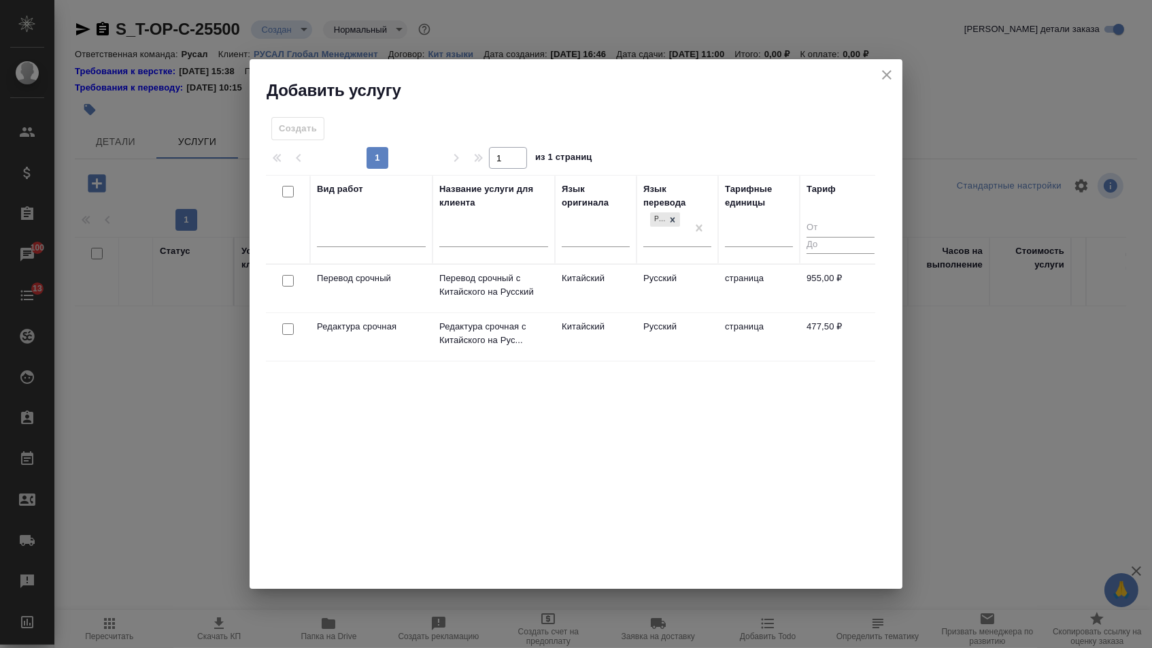
click at [284, 280] on input "checkbox" at bounding box center [288, 281] width 12 height 12
checkbox input "true"
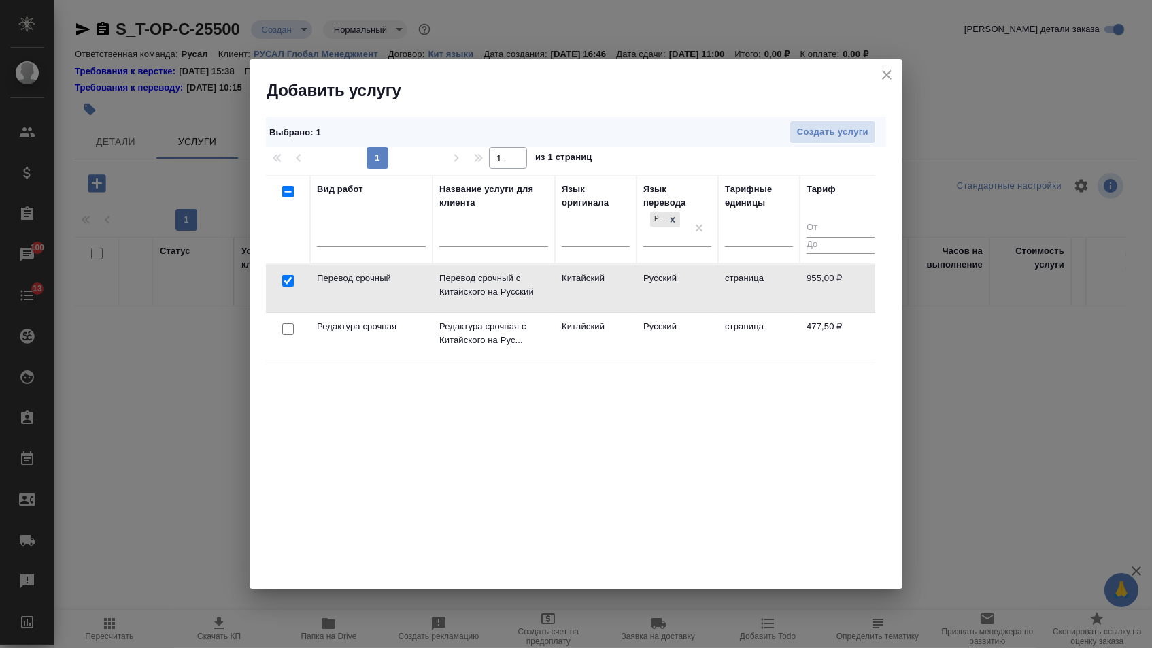
click at [284, 330] on input "checkbox" at bounding box center [288, 329] width 12 height 12
checkbox input "true"
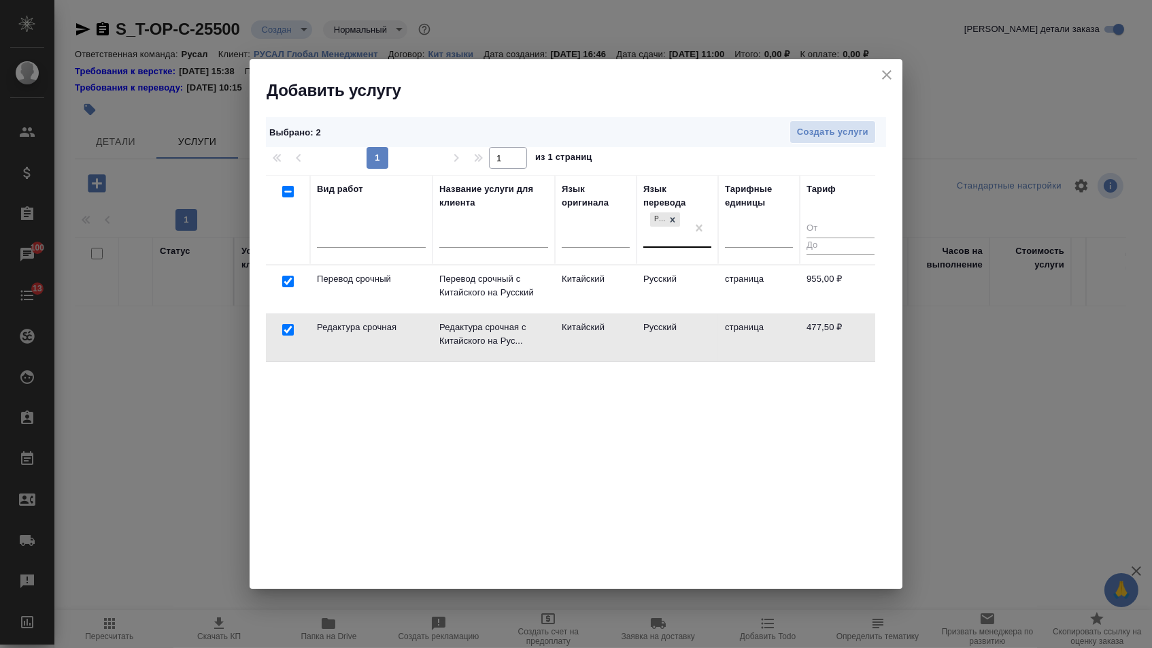
checkbox input "false"
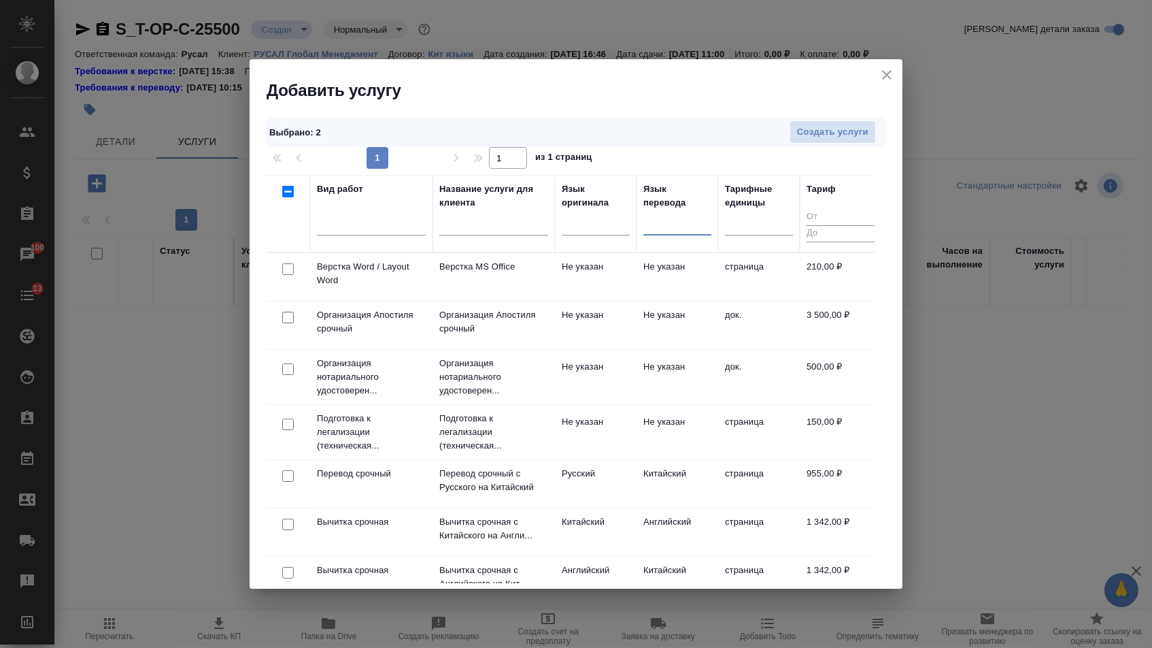
drag, startPoint x: 289, startPoint y: 271, endPoint x: 570, endPoint y: 200, distance: 289.7
click at [289, 271] on input "checkbox" at bounding box center [288, 269] width 12 height 12
checkbox input "true"
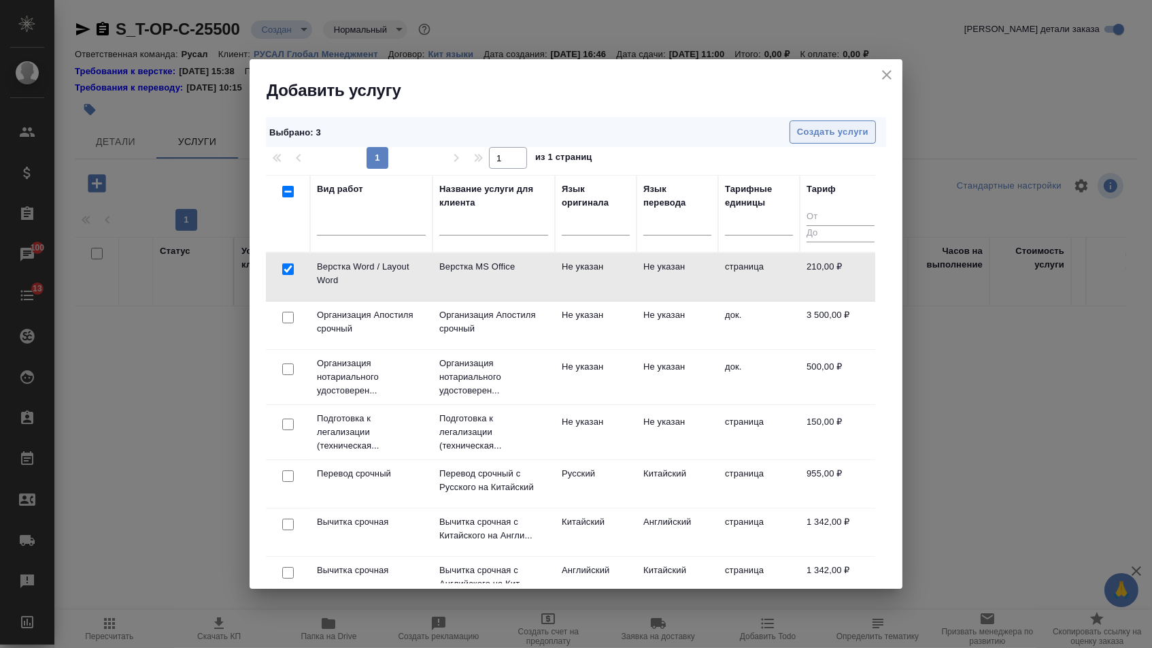
click at [831, 128] on span "Создать услуги" at bounding box center [832, 132] width 71 height 16
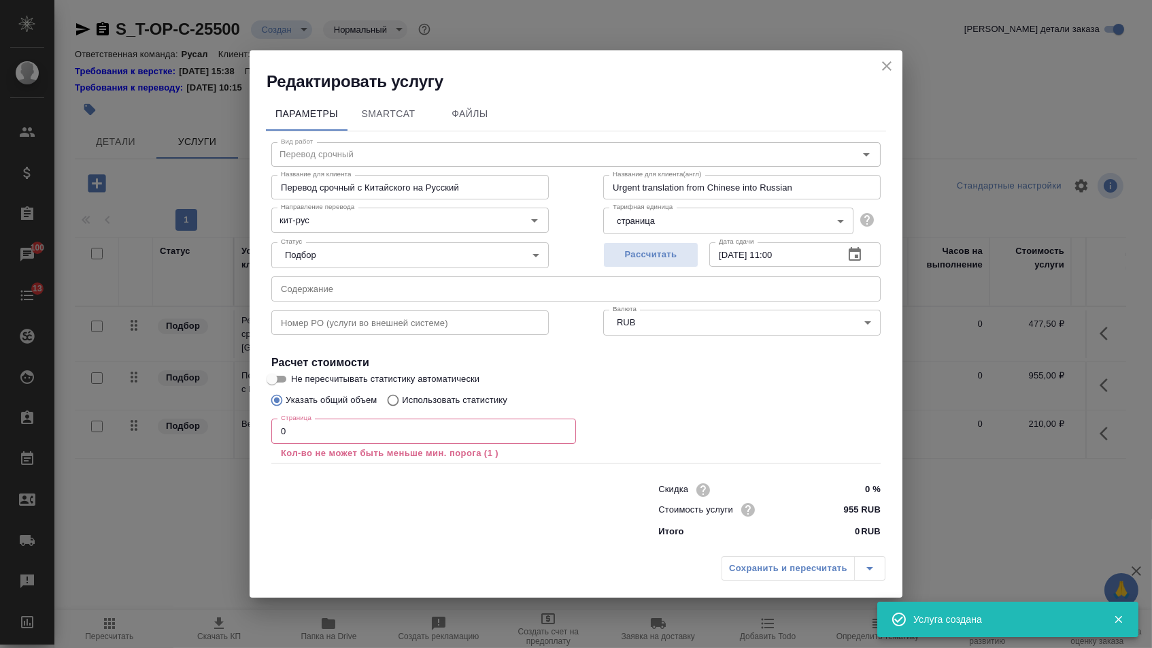
click at [384, 291] on input "text" at bounding box center [575, 288] width 609 height 24
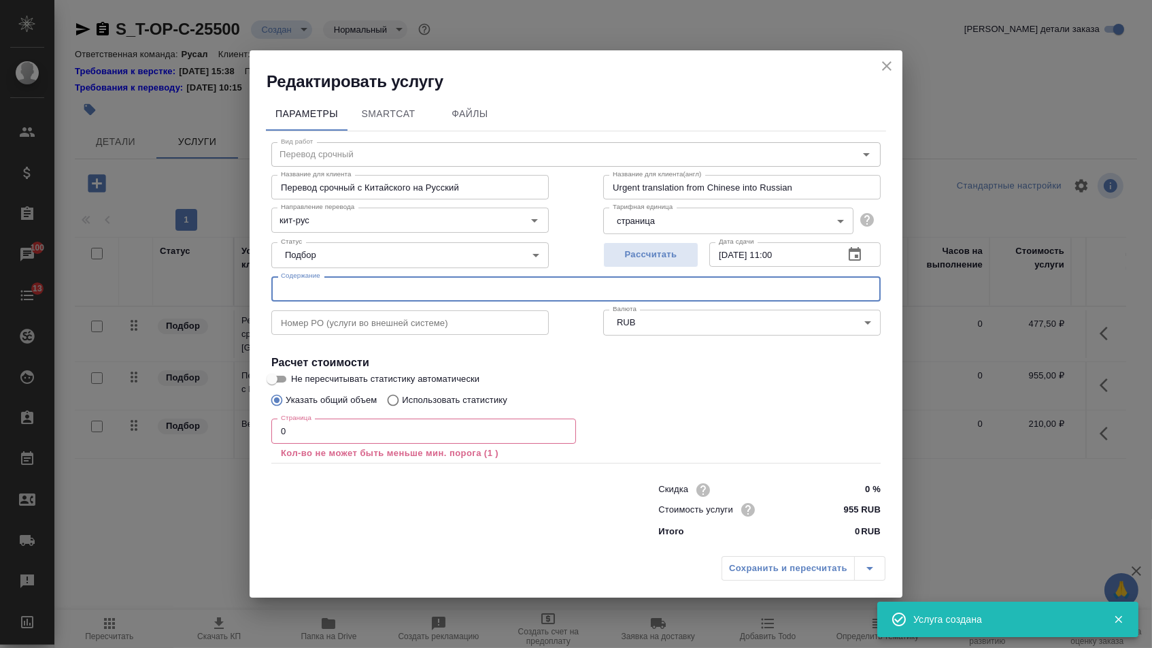
paste input "铝灰全量资源化利用项目 技术方案"
type input "铝灰全量资源化利用项目 技术方案"
click at [361, 415] on div "Страница 0 Страница Кол-во не может быть меньше мин. порога (1 )" at bounding box center [423, 437] width 305 height 49
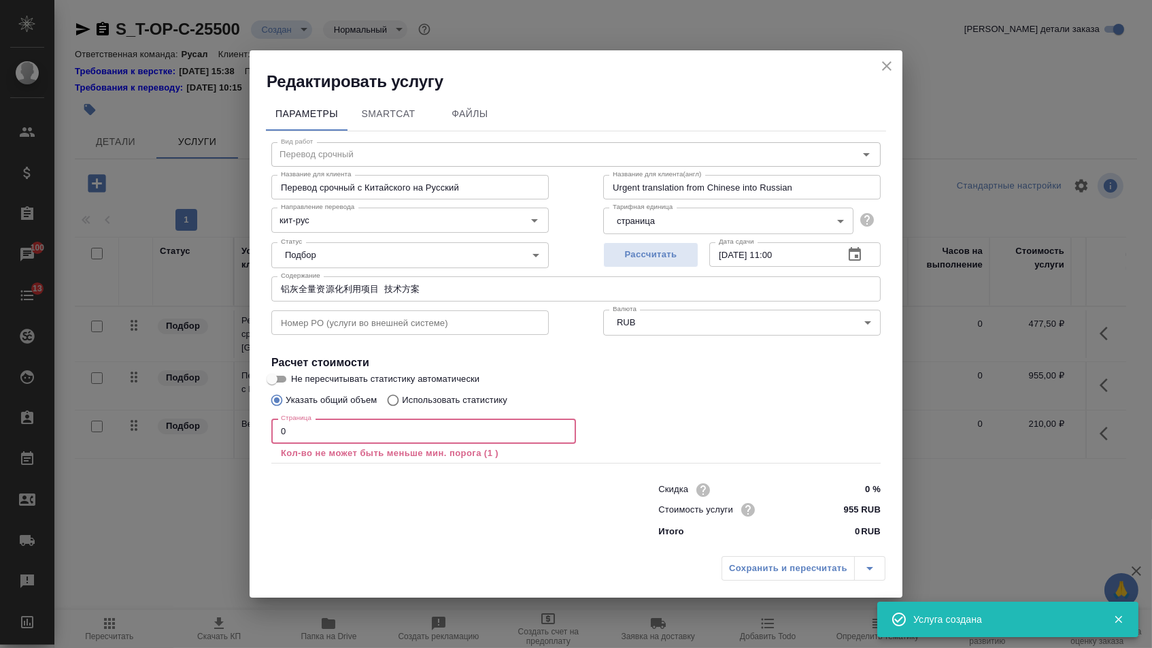
click at [365, 434] on input "0" at bounding box center [423, 430] width 305 height 24
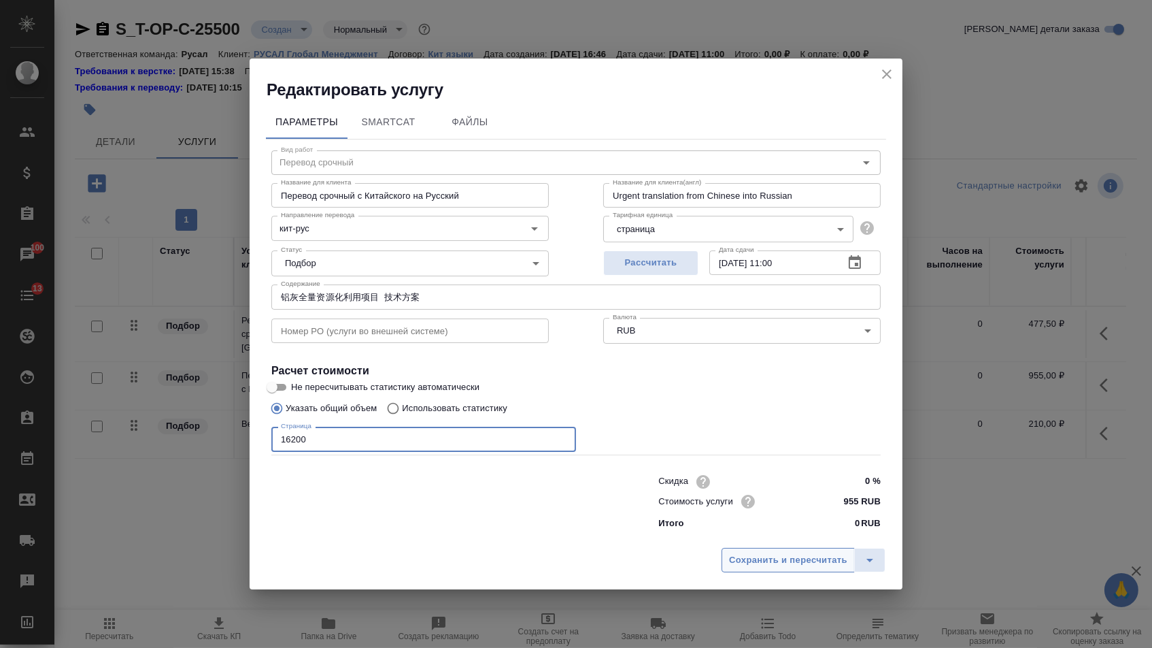
type input "16200"
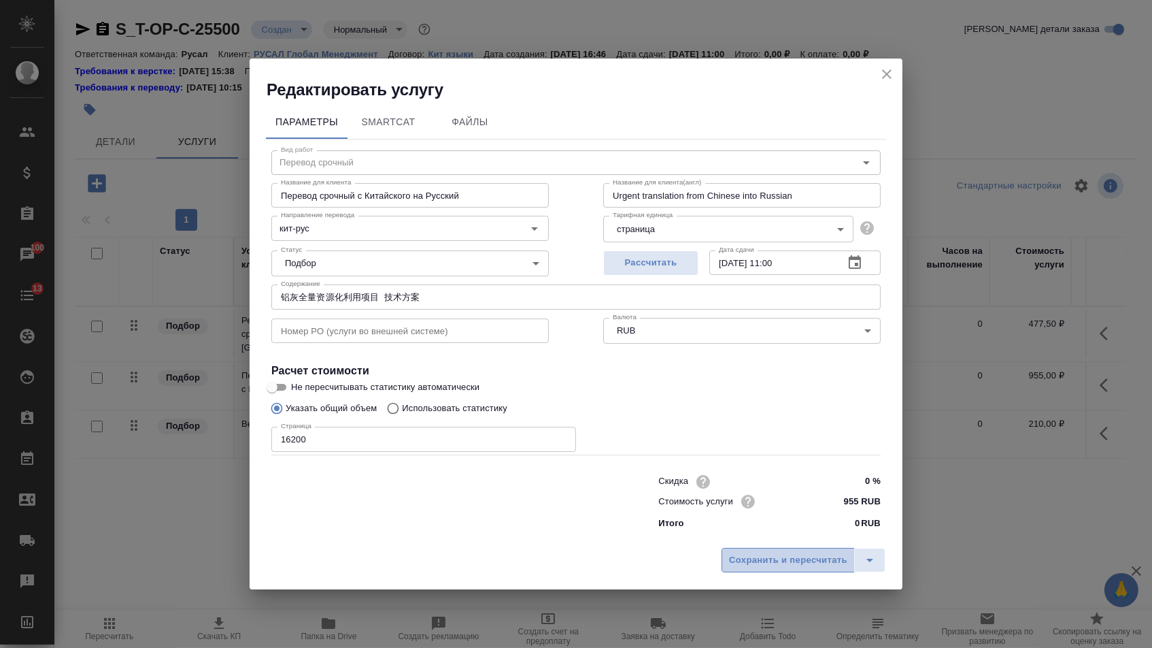
click at [777, 557] on span "Сохранить и пересчитать" at bounding box center [788, 560] width 118 height 16
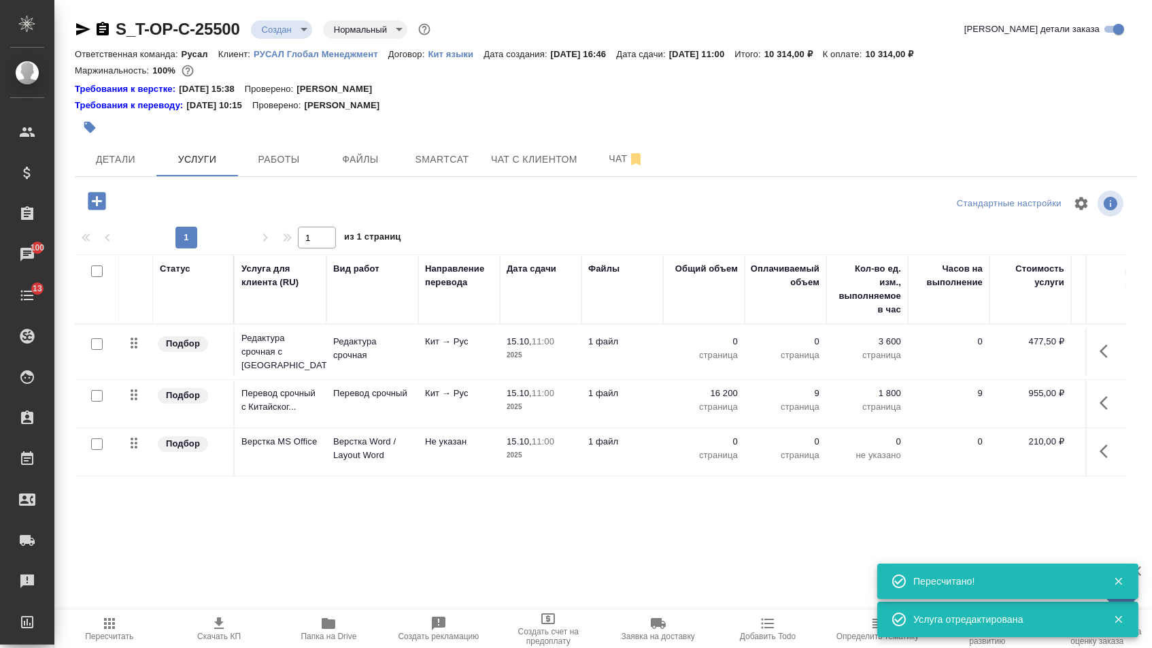
click at [720, 341] on td "0 страница" at bounding box center [704, 352] width 82 height 48
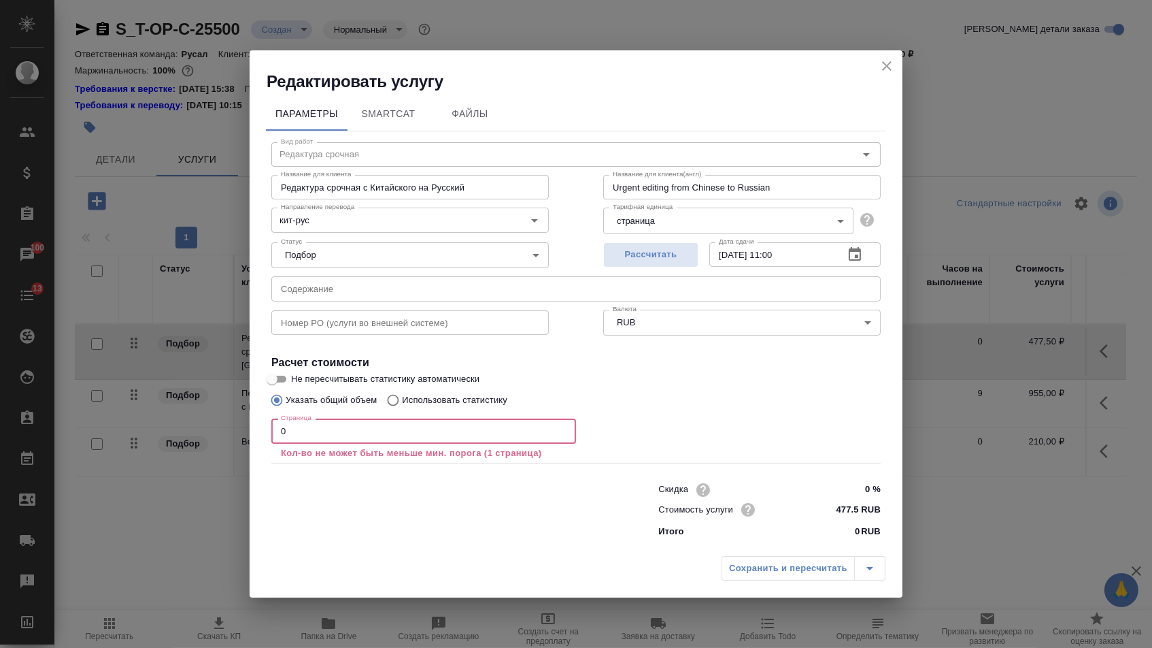
click at [477, 422] on input "0" at bounding box center [423, 430] width 305 height 24
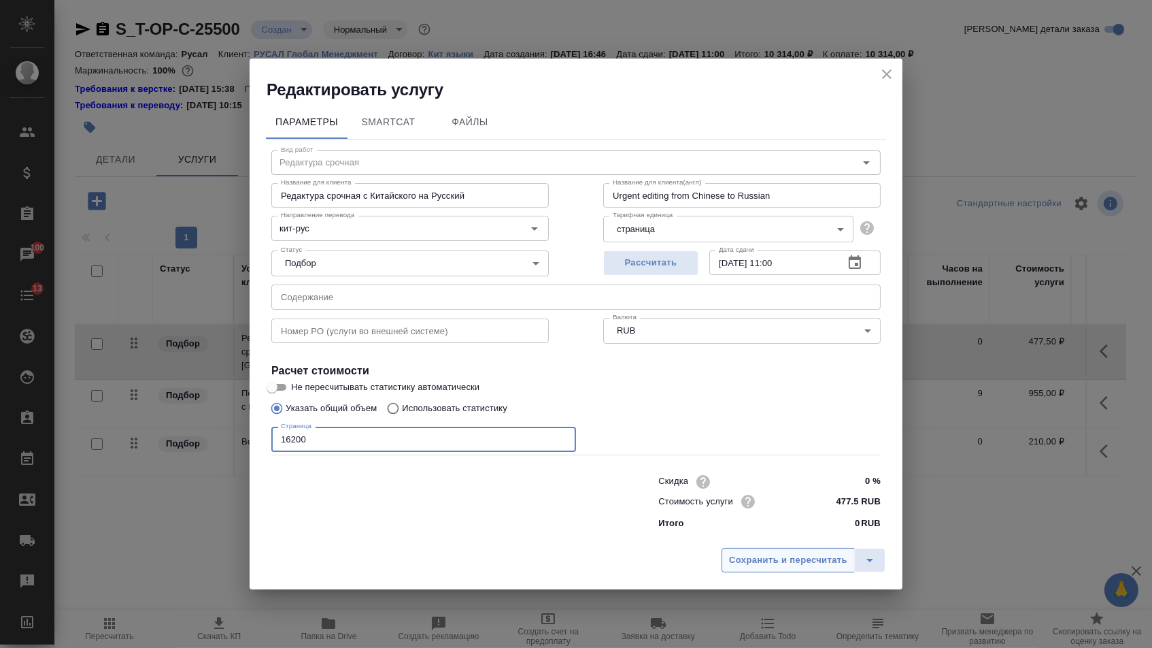
type input "16200"
click at [782, 554] on button "Сохранить и пересчитать" at bounding box center [788, 560] width 133 height 24
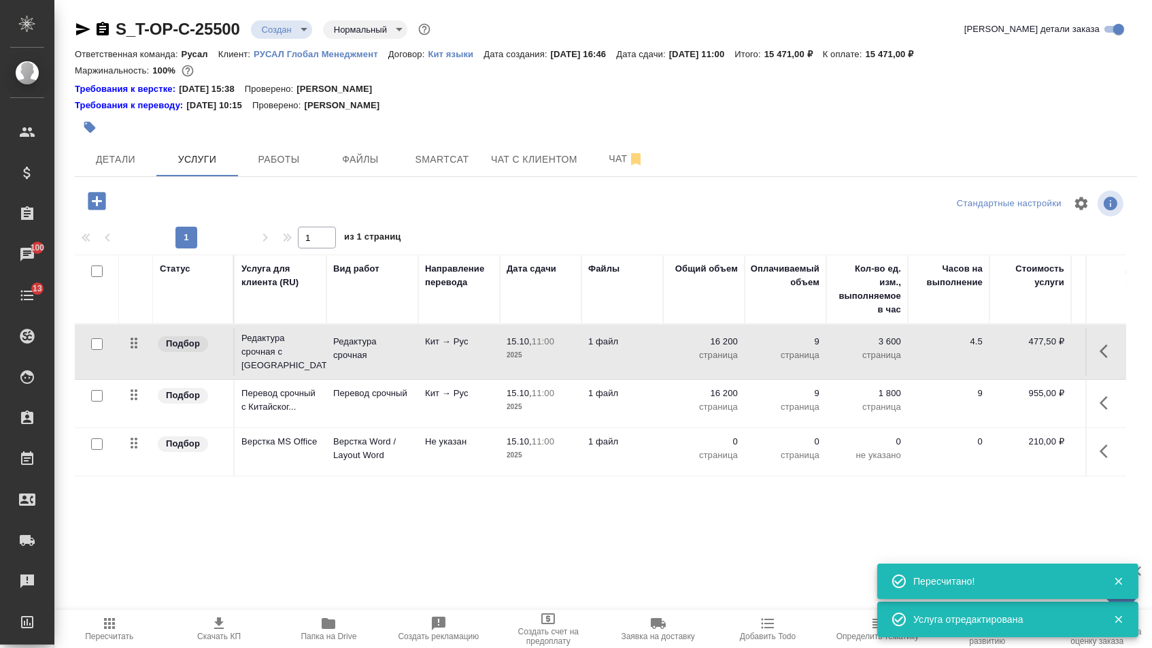
click at [702, 458] on p "страница" at bounding box center [704, 455] width 68 height 14
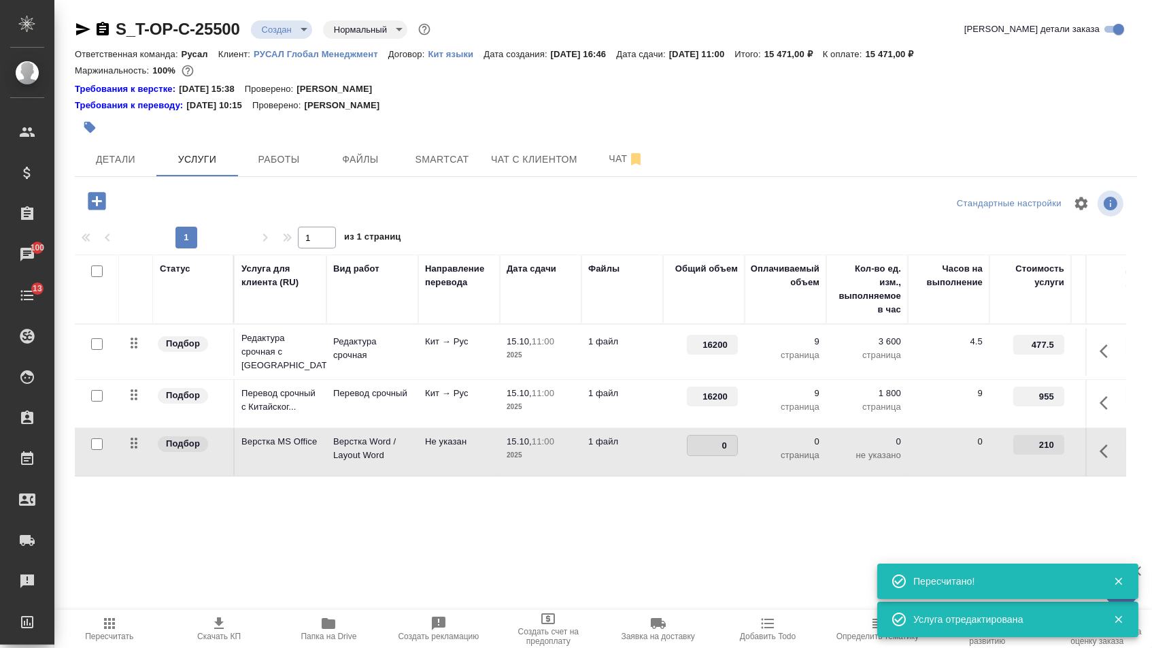
type input "9"
click at [663, 559] on div "S_T-OP-C-25500 Создан new Нормальный normal Кратко детали заказа Ответственная …" at bounding box center [606, 291] width 1078 height 582
click at [154, 207] on span "Сохранить и пересчитать" at bounding box center [193, 200] width 118 height 16
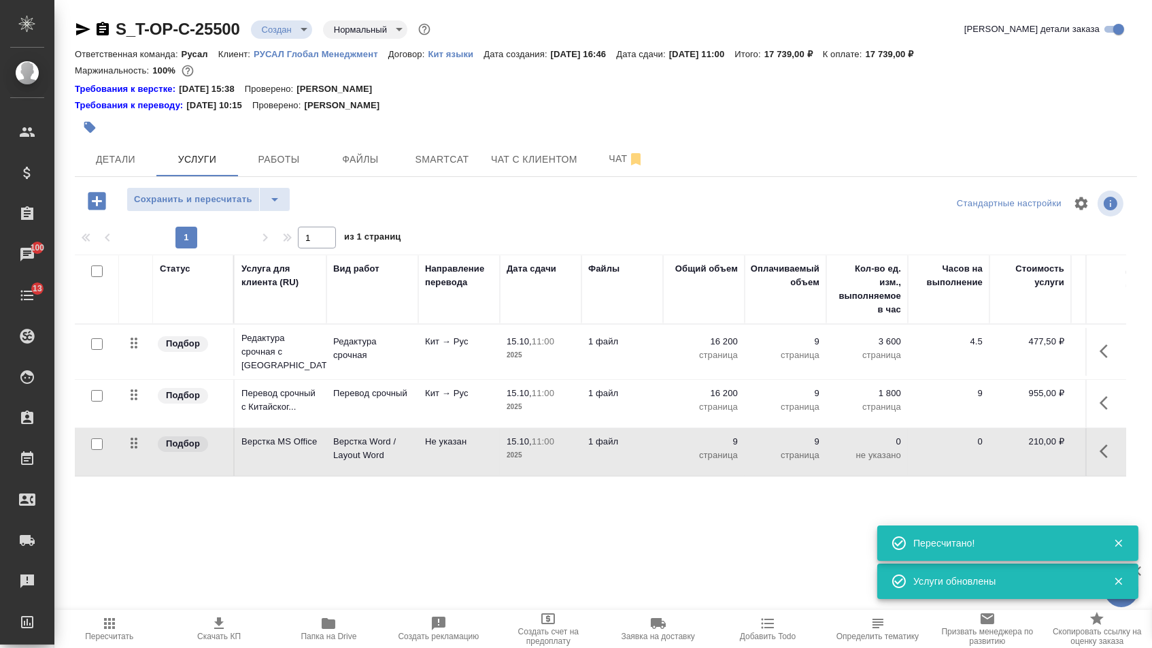
drag, startPoint x: 134, startPoint y: 406, endPoint x: 135, endPoint y: 333, distance: 72.8
click at [135, 333] on tbody "Подбор Редактура срочная с Китайск... Редактура срочная Кит → Рус 15.10, 11:00 …" at bounding box center [716, 400] width 1282 height 152
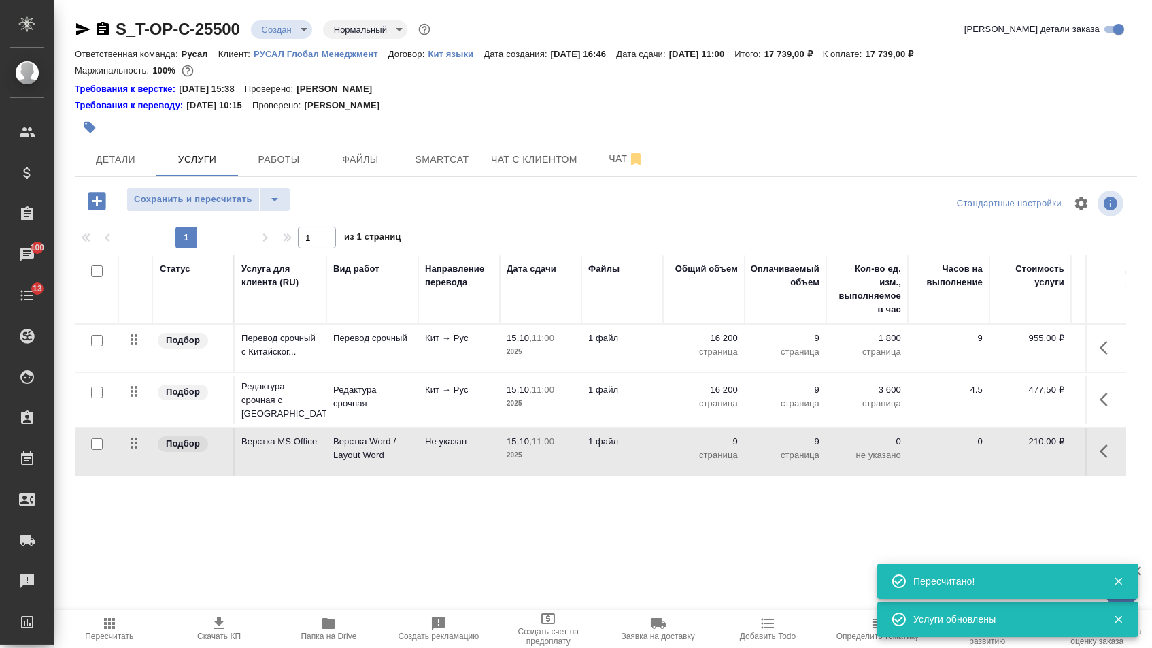
drag, startPoint x: 304, startPoint y: 196, endPoint x: 304, endPoint y: 215, distance: 19.0
click at [304, 197] on div "Сохранить и пересчитать" at bounding box center [252, 201] width 354 height 28
click at [283, 206] on icon "split button" at bounding box center [275, 199] width 16 height 16
click at [288, 225] on li "Сохранить" at bounding box center [214, 235] width 167 height 22
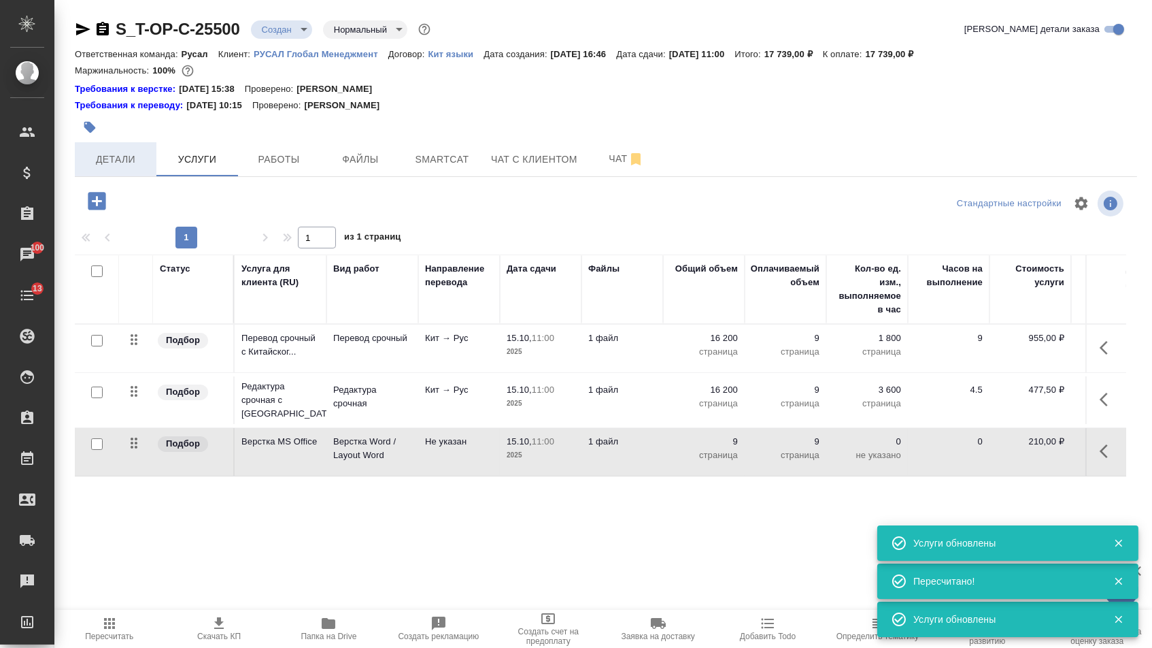
click at [141, 176] on button "Детали" at bounding box center [116, 159] width 82 height 34
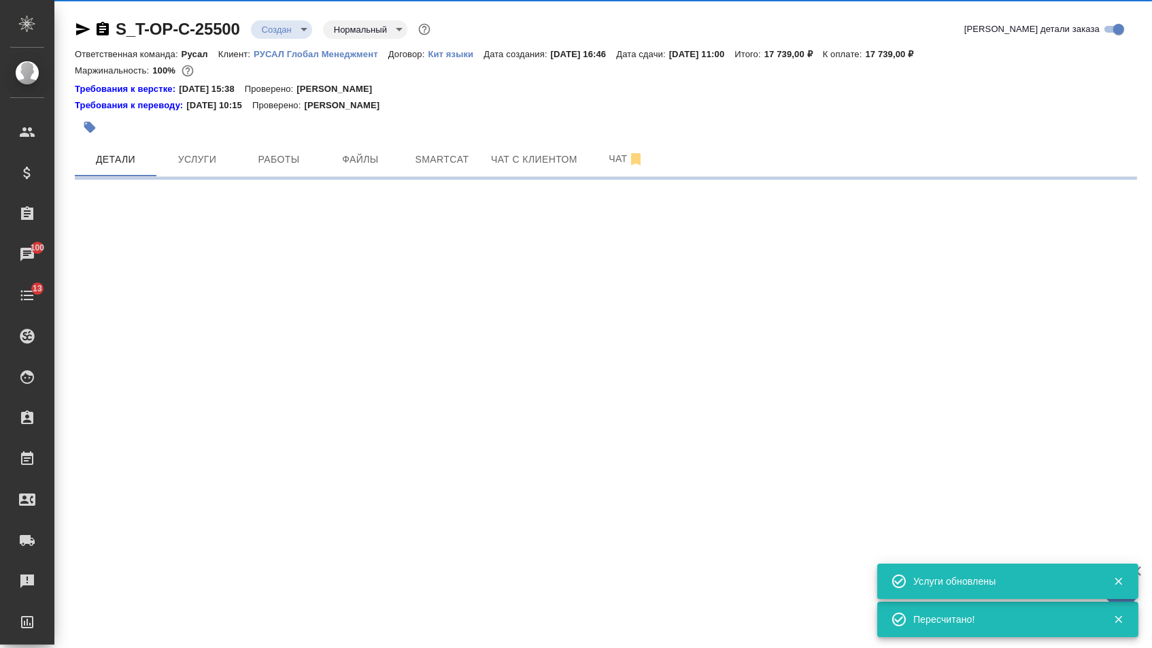
select select "RU"
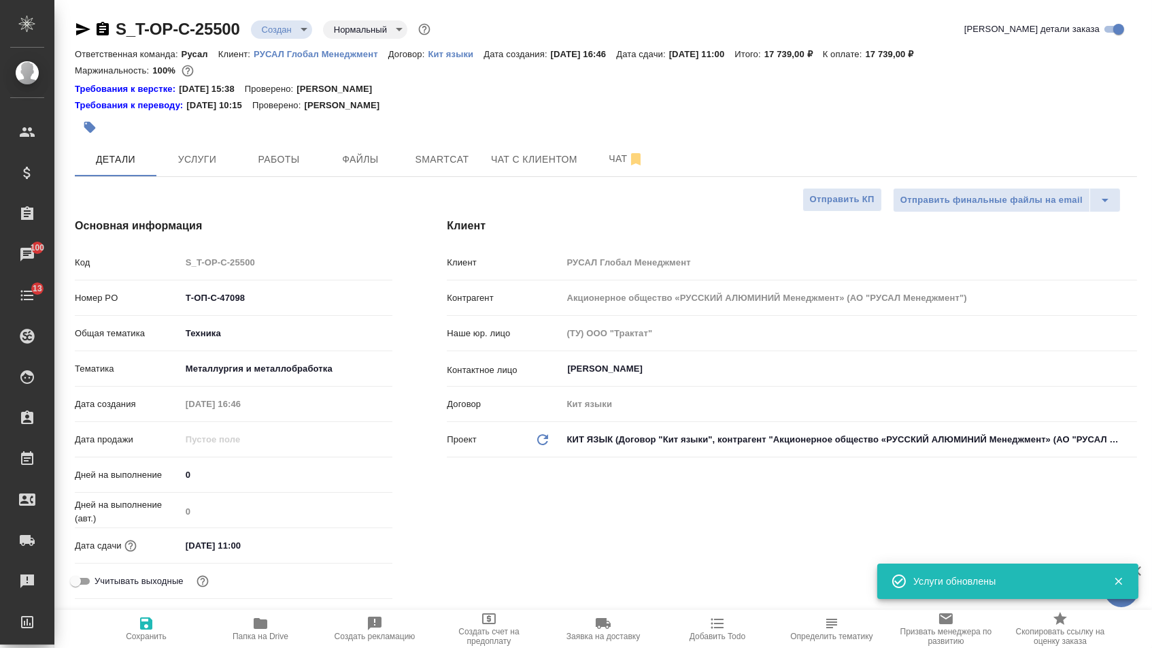
click at [309, 28] on body "🙏 .cls-1 fill:#fff; AWATERA Menshikova Aleksandra Клиенты Спецификации Заказы 1…" at bounding box center [576, 324] width 1152 height 648
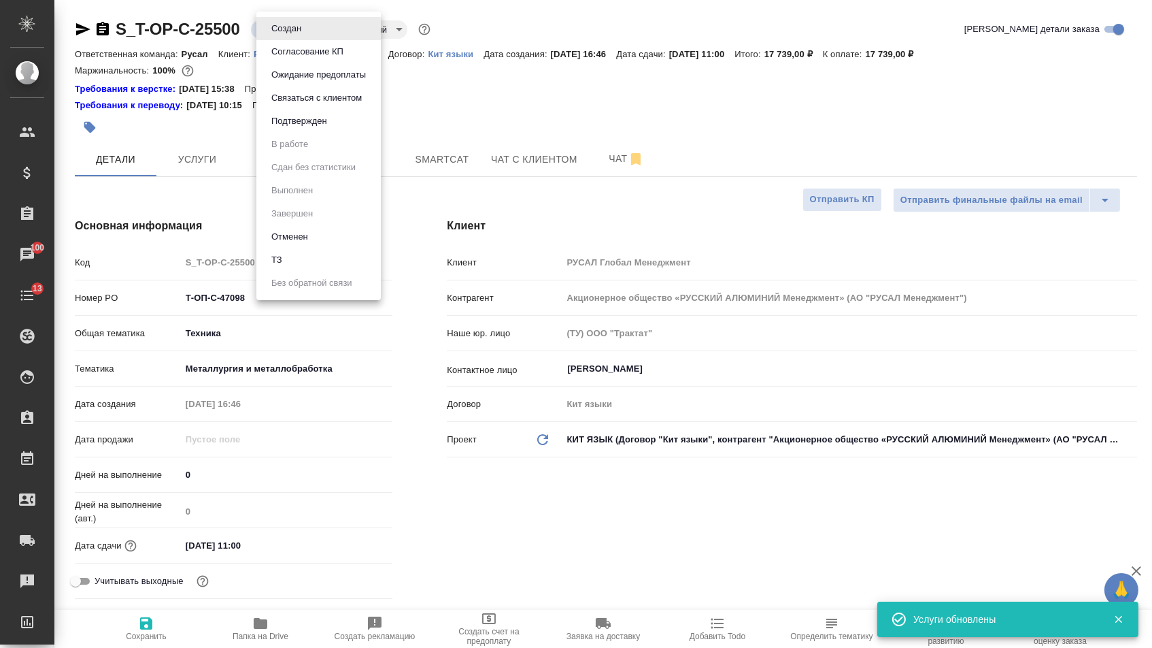
click at [289, 144] on ul "Создан Согласование КП Ожидание предоплаты Связаться с клиентом Подтвержден В р…" at bounding box center [318, 156] width 124 height 288
click at [293, 120] on li "Подтвержден" at bounding box center [318, 121] width 124 height 23
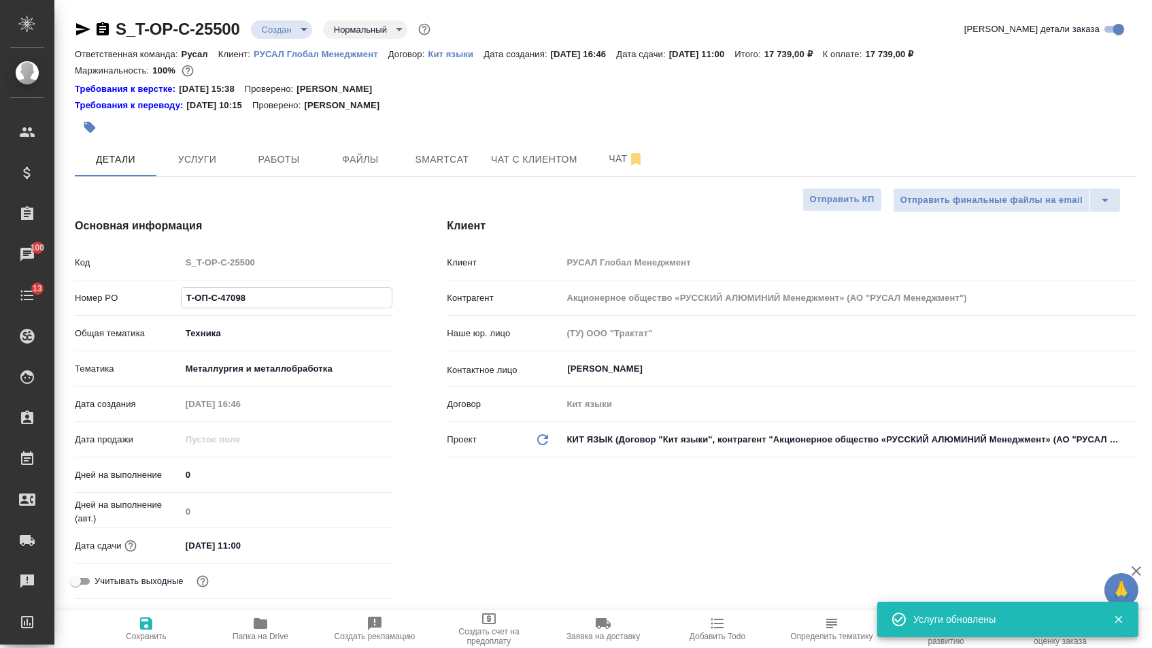
drag, startPoint x: 251, startPoint y: 302, endPoint x: 138, endPoint y: 299, distance: 113.0
click at [138, 299] on div "Номер PO Т-ОП-С-47098" at bounding box center [234, 298] width 318 height 24
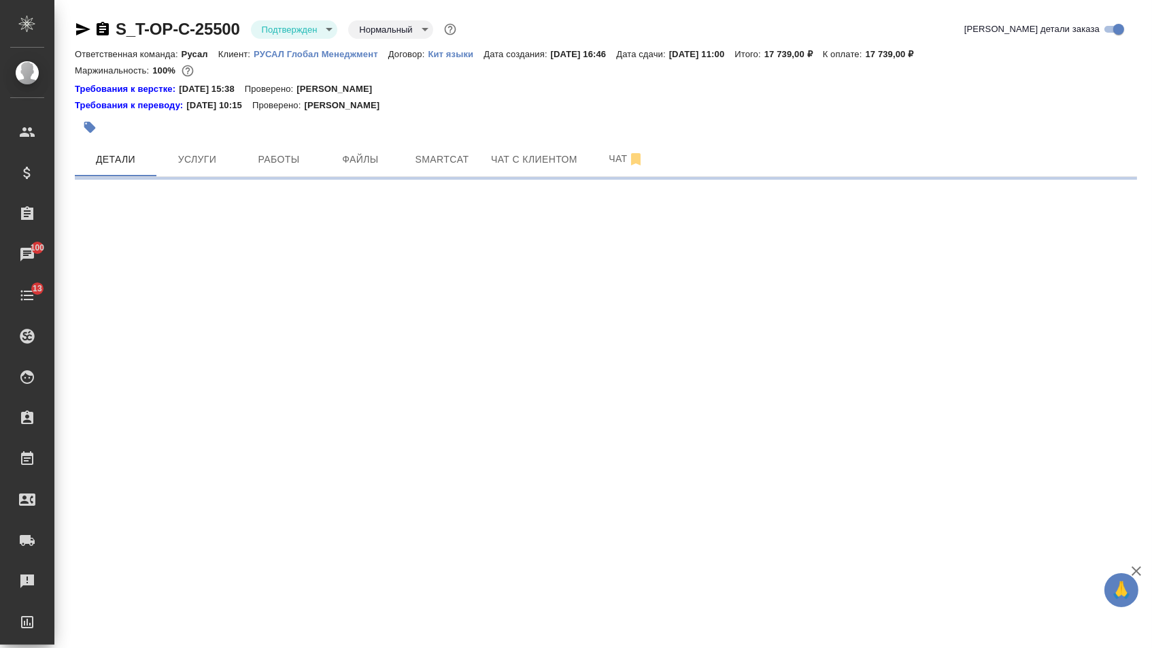
select select "RU"
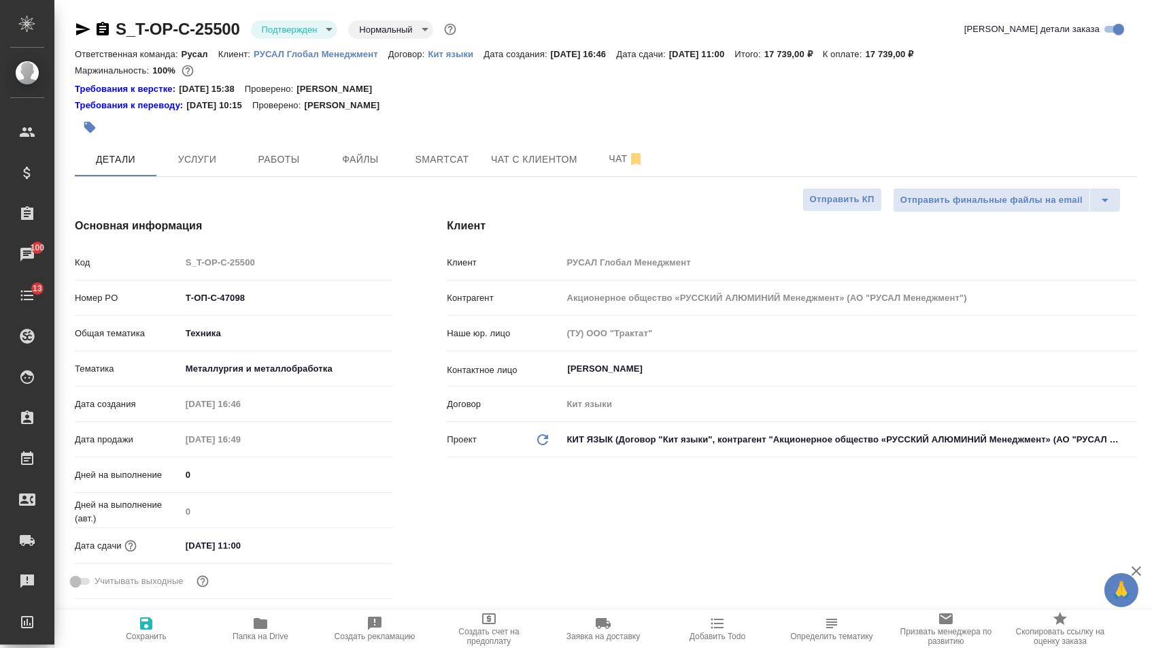
type textarea "x"
click at [80, 30] on icon "button" at bounding box center [83, 29] width 14 height 12
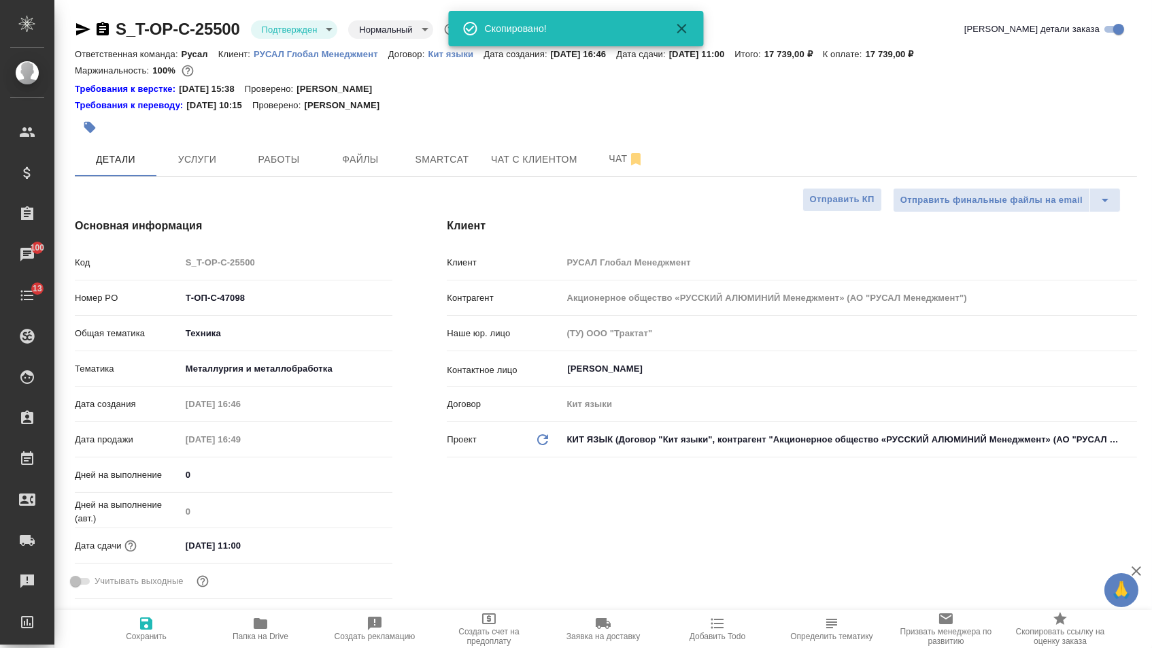
type textarea "x"
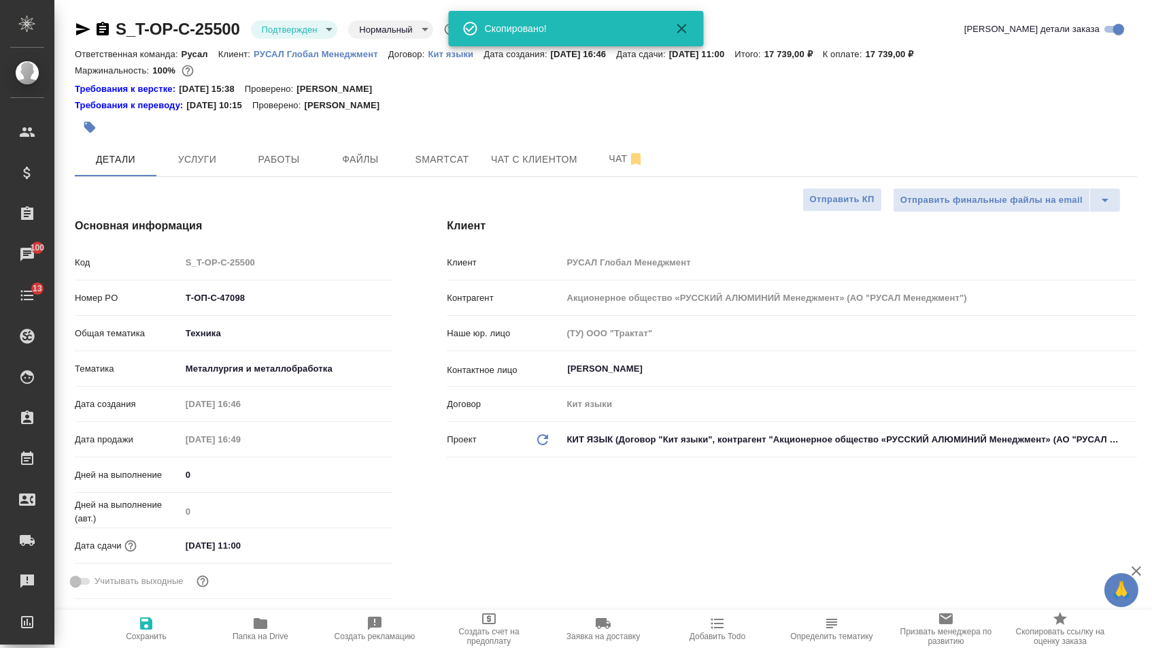
type textarea "x"
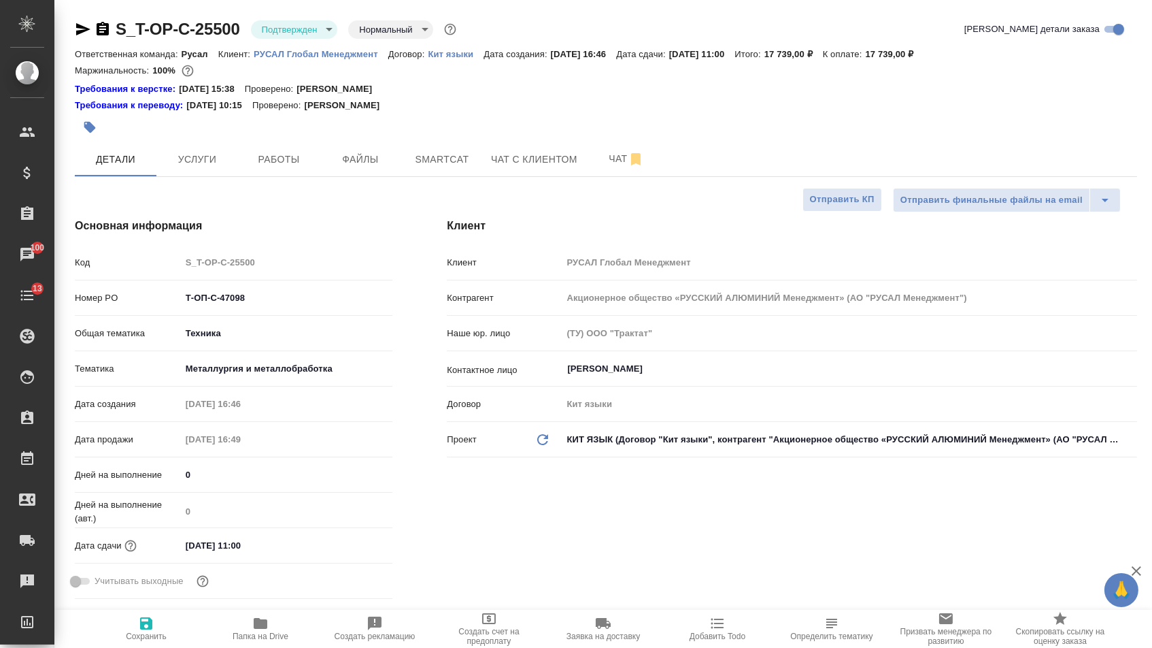
type textarea "x"
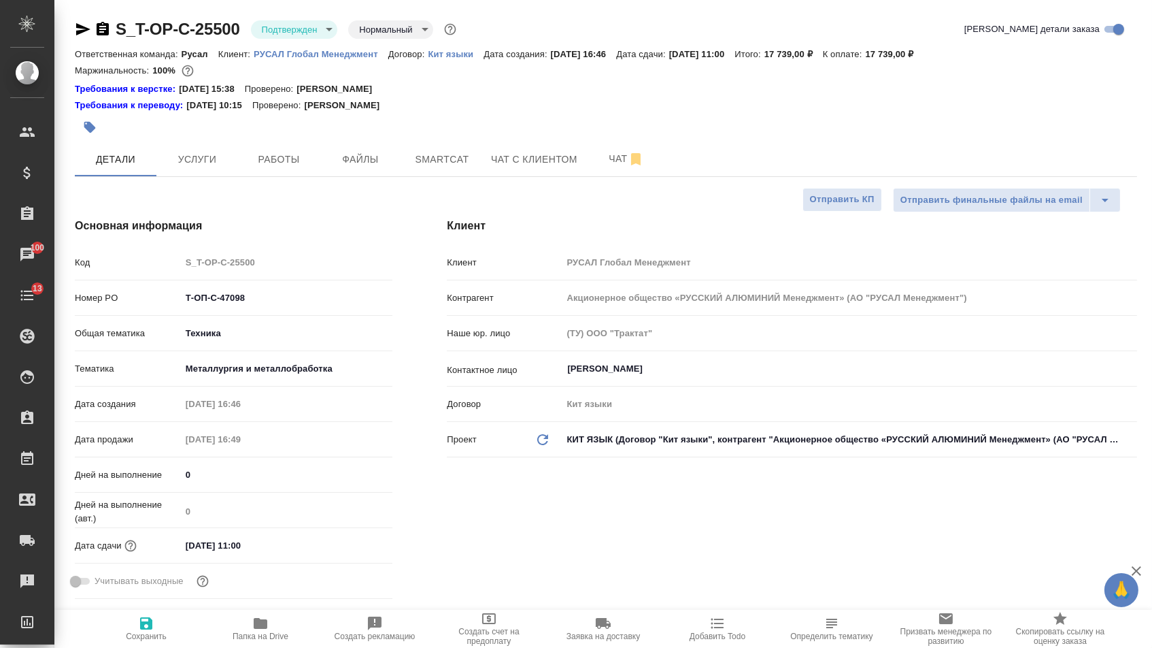
type textarea "x"
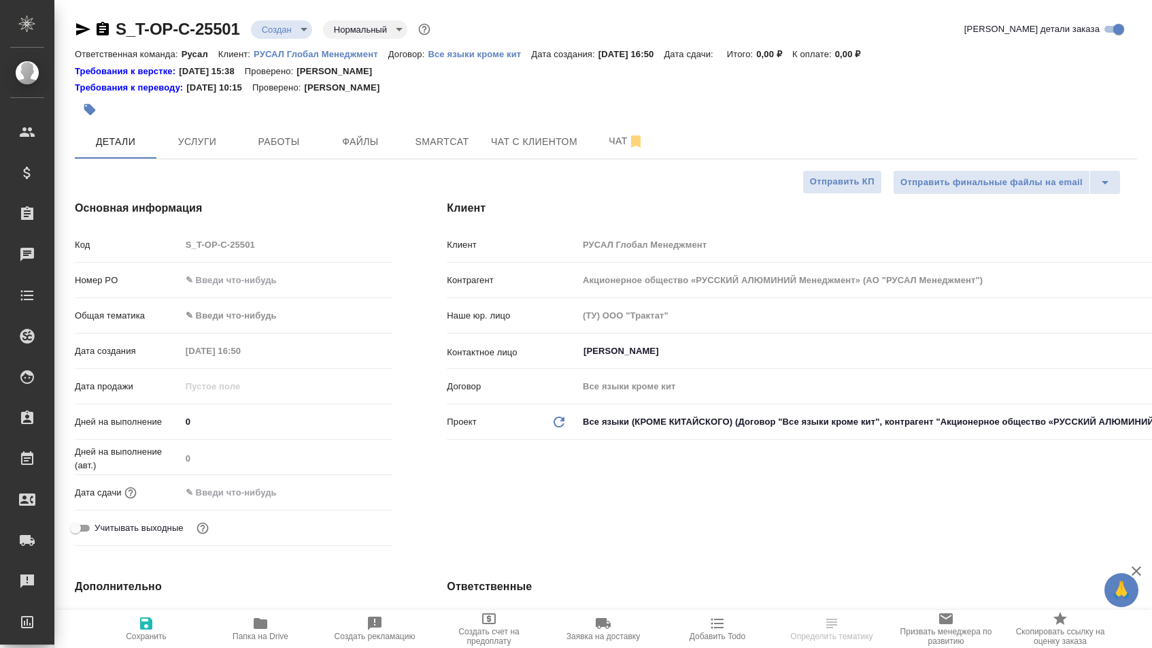
select select "RU"
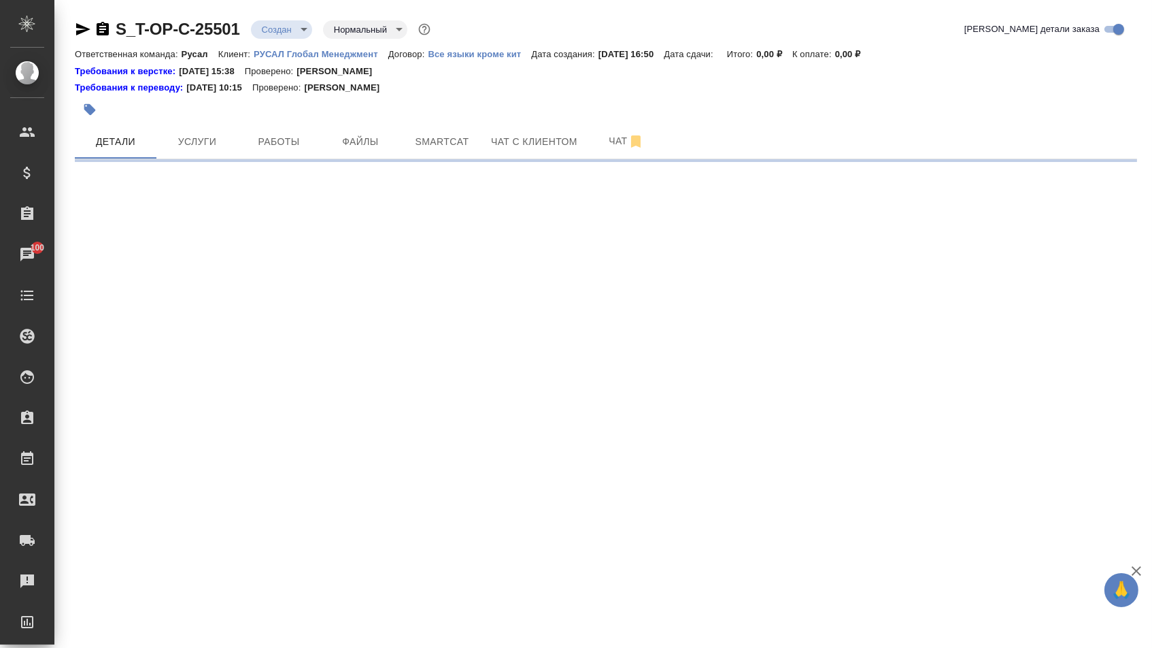
select select "RU"
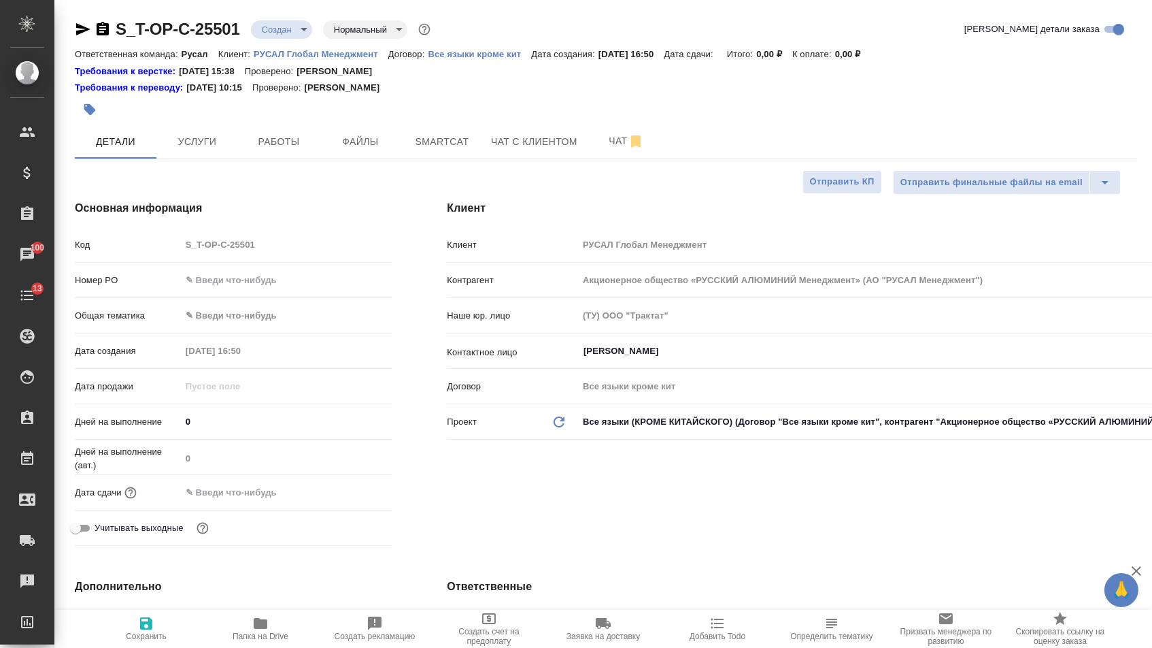
type textarea "x"
click at [277, 288] on input "text" at bounding box center [287, 280] width 212 height 20
click at [277, 288] on input "text" at bounding box center [287, 280] width 211 height 20
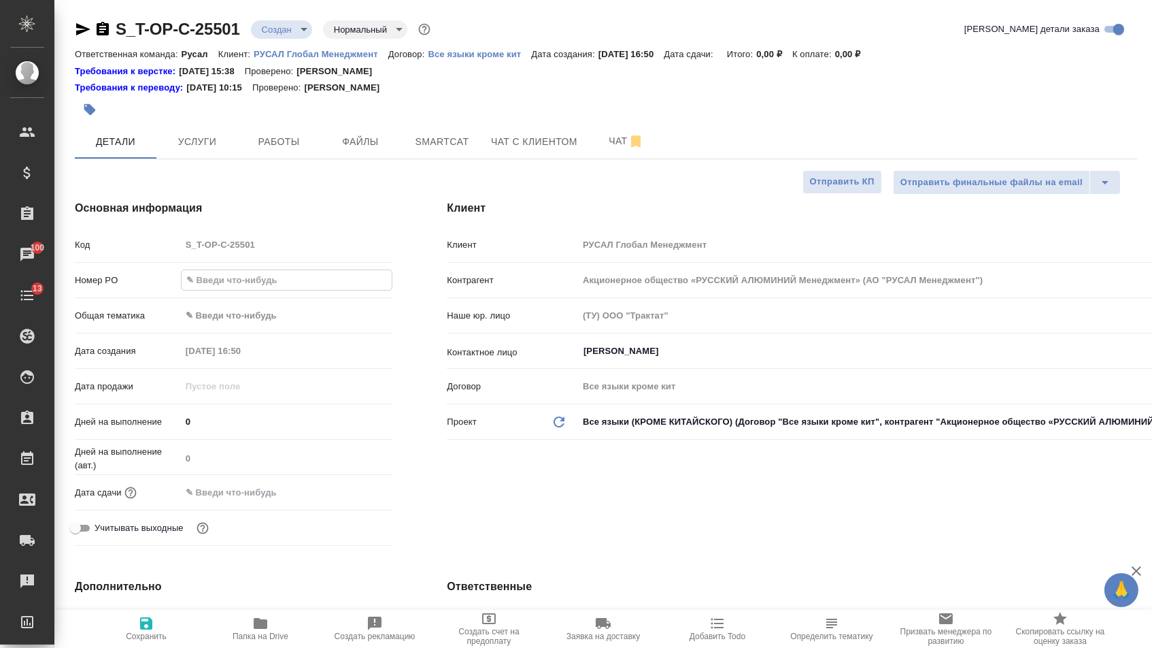
paste input "Т-ОП-С-47099"
type input "Т-ОП-С-47099"
type textarea "x"
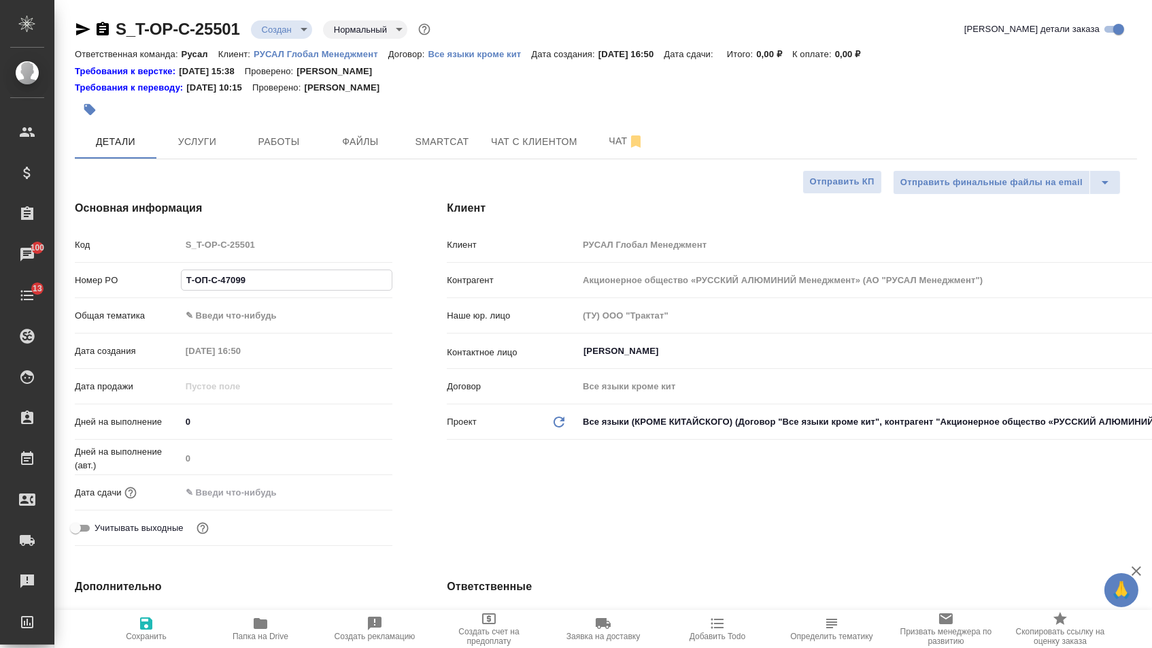
type input "Т-ОП-С-47099"
click at [271, 480] on div "Дней на выполнение (авт.) 0" at bounding box center [234, 462] width 318 height 35
click at [329, 488] on div at bounding box center [287, 492] width 212 height 20
click at [270, 488] on input "text" at bounding box center [240, 492] width 119 height 20
click at [360, 496] on icon "button" at bounding box center [353, 491] width 16 height 16
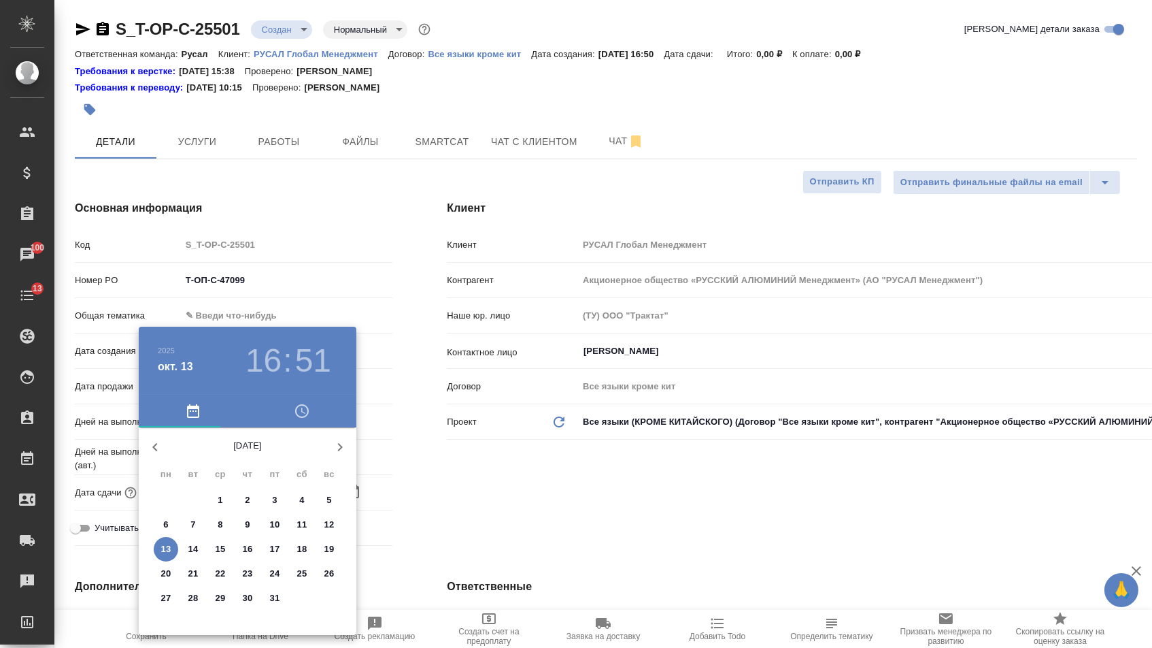
click at [197, 543] on button "14" at bounding box center [193, 549] width 24 height 24
type input "14.10.2025 16:51"
type textarea "x"
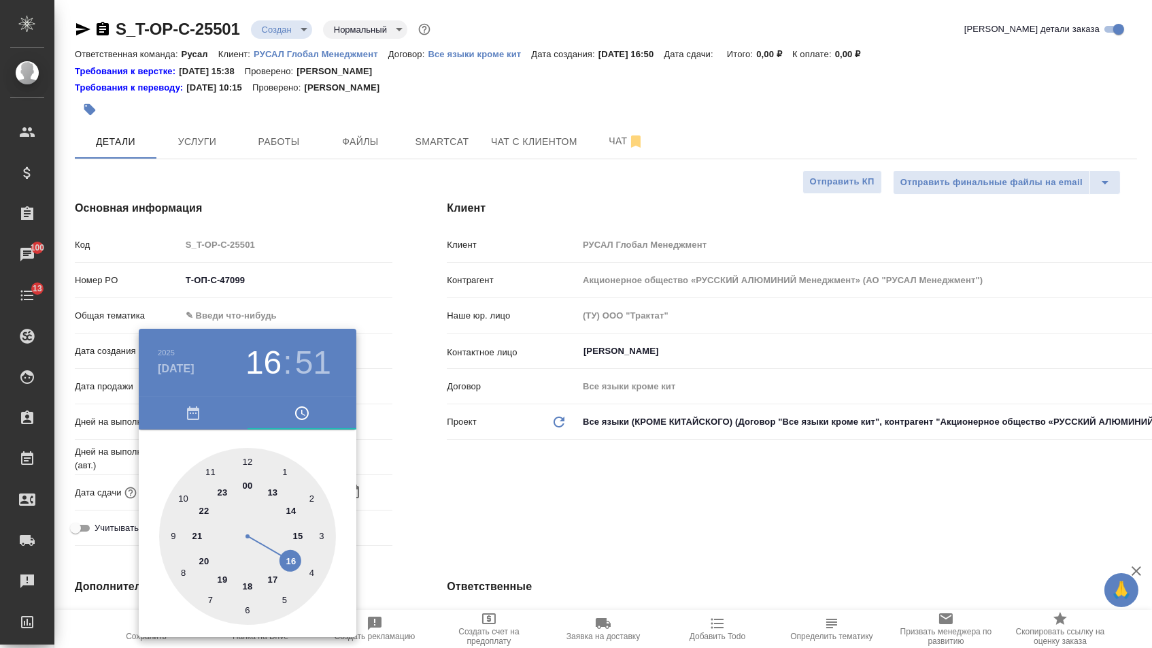
type textarea "x"
type input "14.10.2025 13:51"
click at [269, 490] on div at bounding box center [247, 536] width 177 height 177
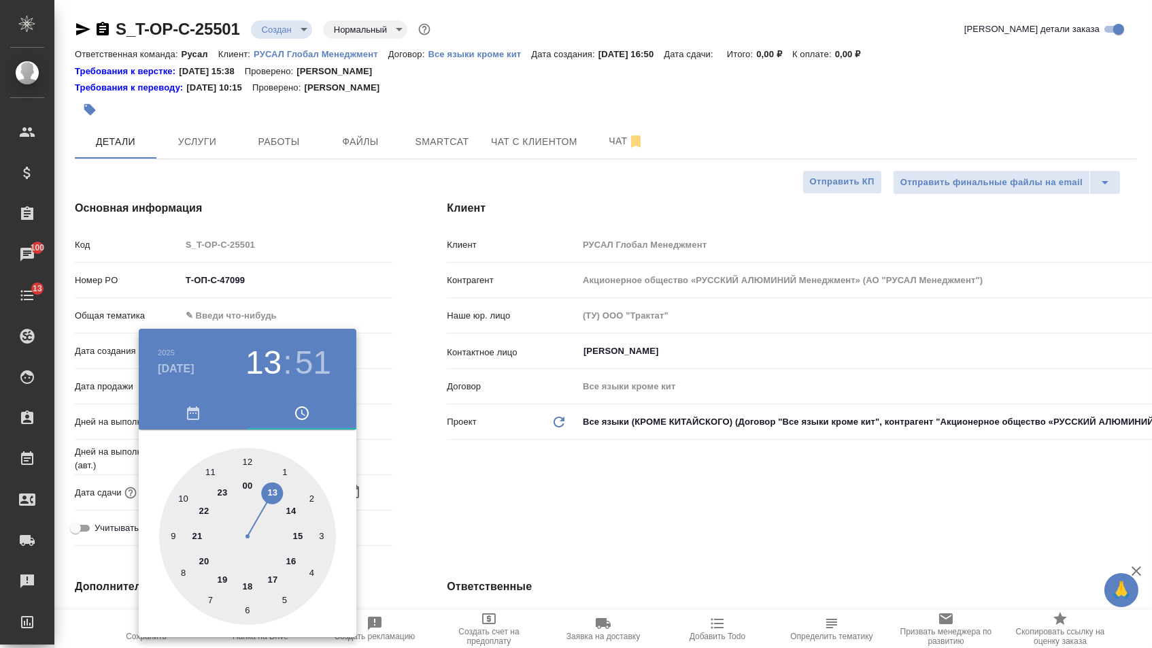
type textarea "x"
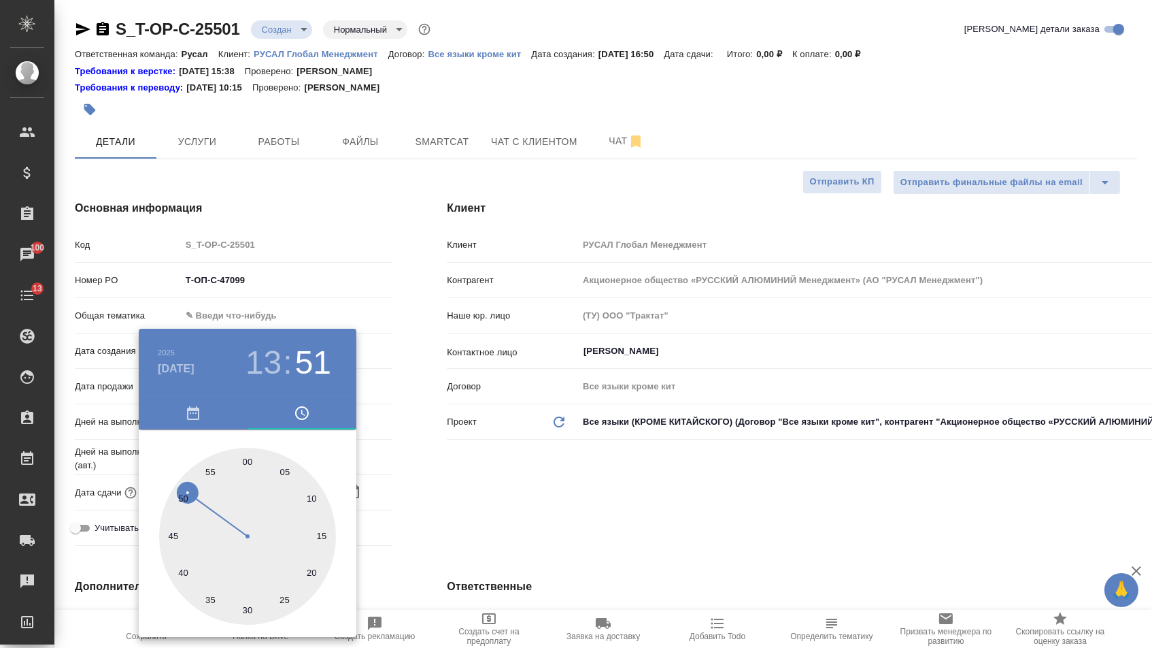
type textarea "x"
type input "14.10.2025 13:00"
click at [246, 454] on div at bounding box center [247, 536] width 177 height 177
type textarea "x"
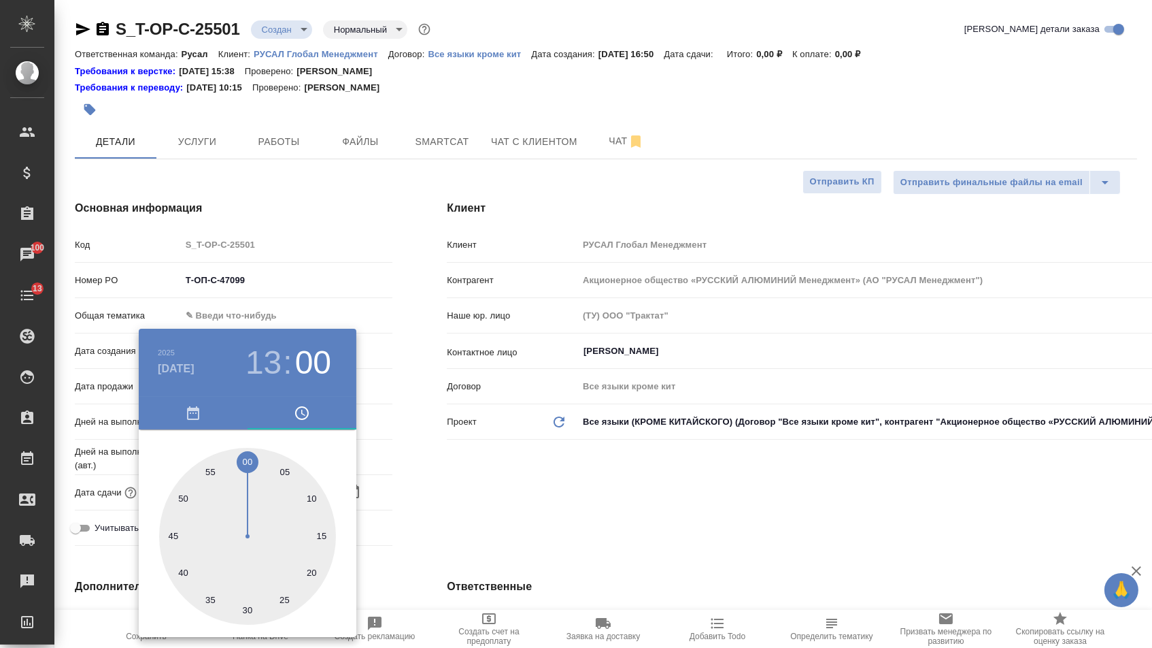
type textarea "x"
click at [484, 532] on div at bounding box center [576, 324] width 1152 height 648
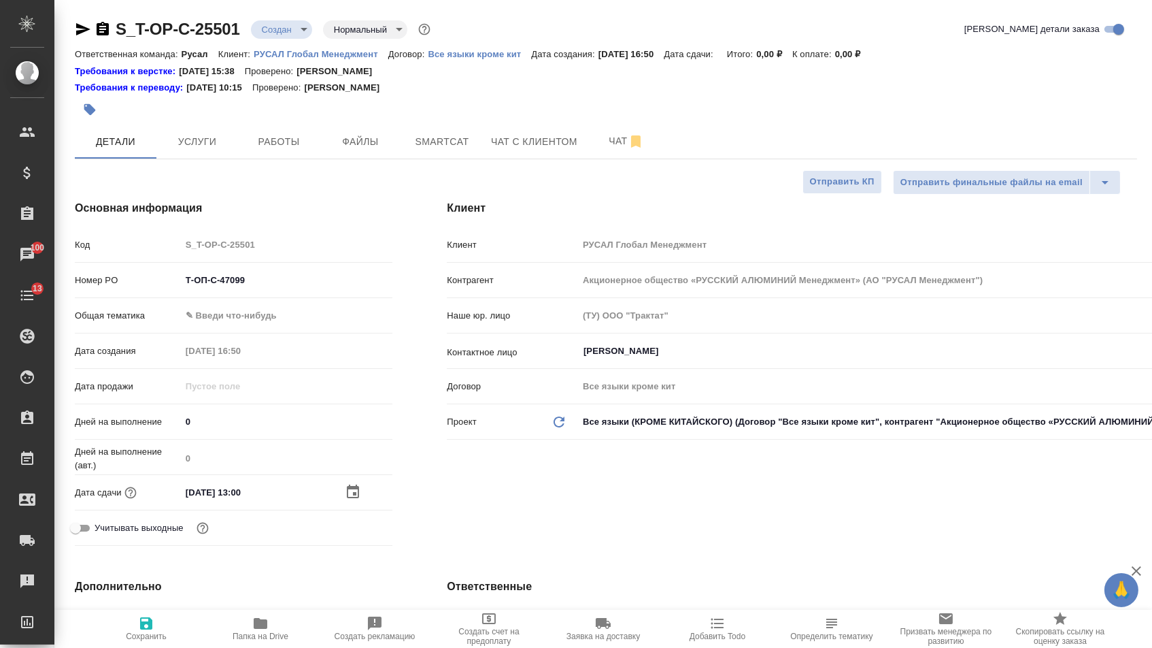
type textarea "x"
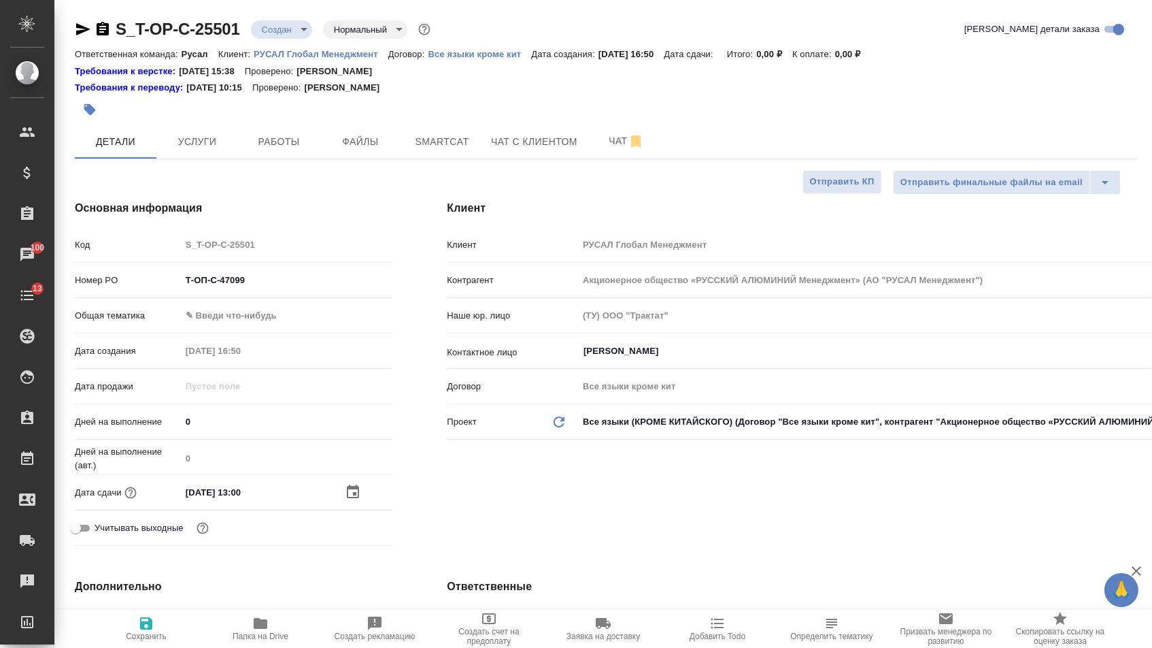
type textarea "x"
click at [243, 495] on input "14.10.2025 13:00" at bounding box center [240, 492] width 119 height 20
type input "14.10.2025 10:0_"
type textarea "x"
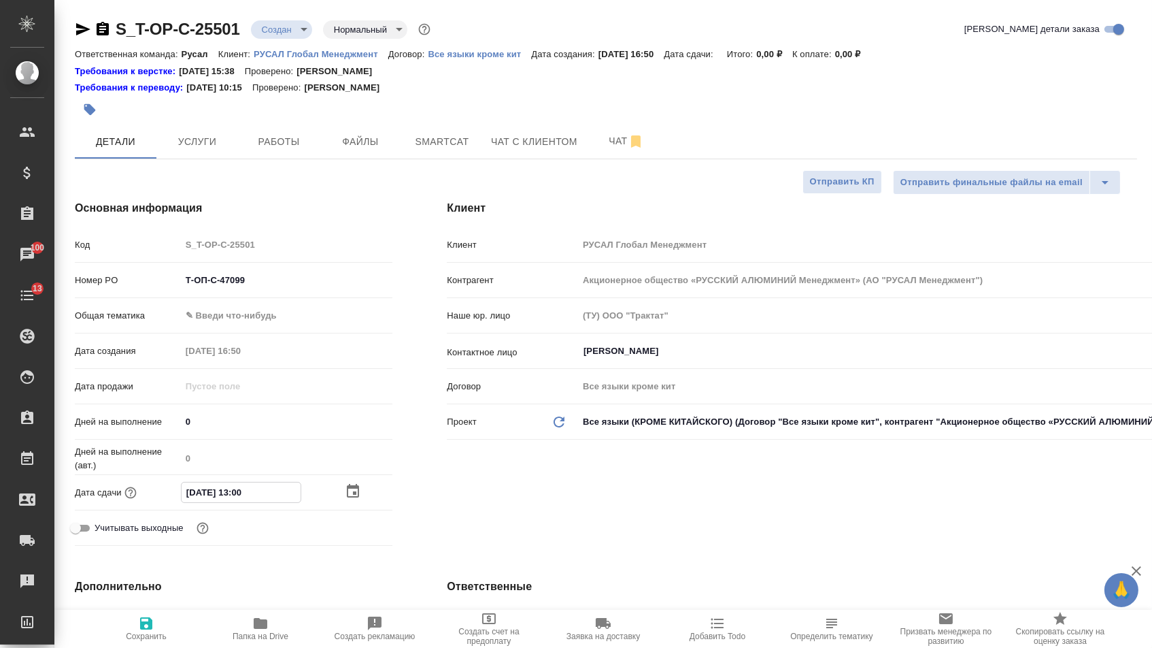
type textarea "x"
type input "14.10.2025 12:00"
type textarea "x"
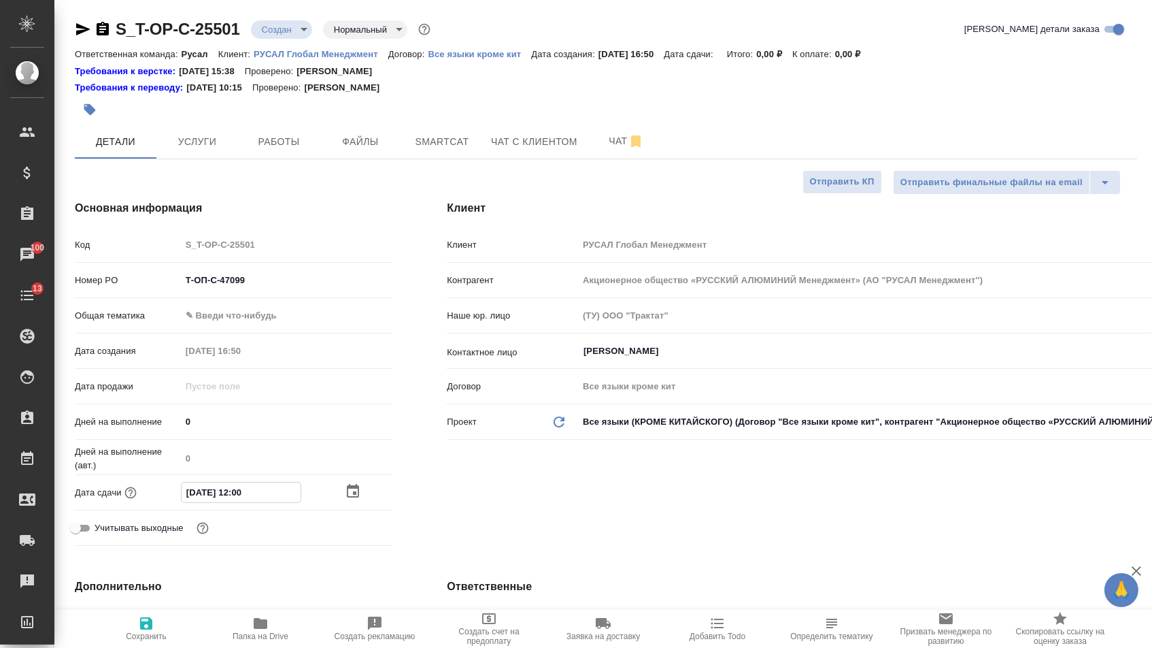
click at [435, 522] on div "Клиент Клиент РУСАЛ Глобал Менеджмент Контрагент Акционерное общество «РУССКИЙ …" at bounding box center [792, 375] width 745 height 405
click at [242, 497] on input "14.10.2025 12:00" at bounding box center [241, 492] width 119 height 20
type input "14.10.2025 12:20"
type textarea "x"
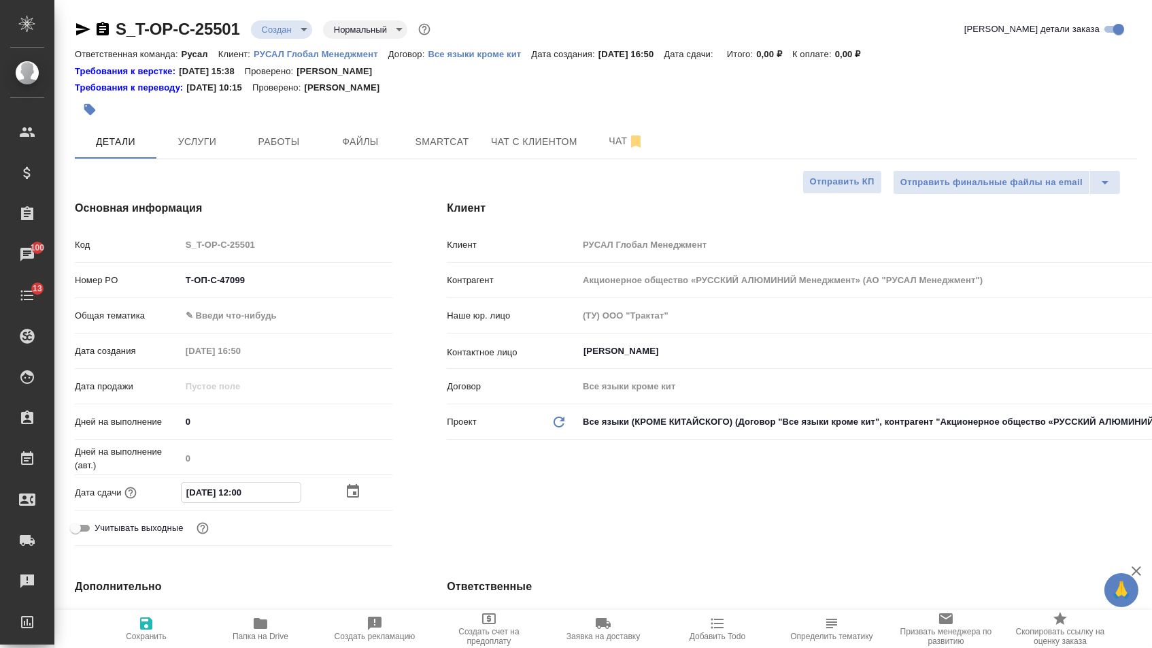
type textarea "x"
type input "14.10.2025 12:0_"
type textarea "x"
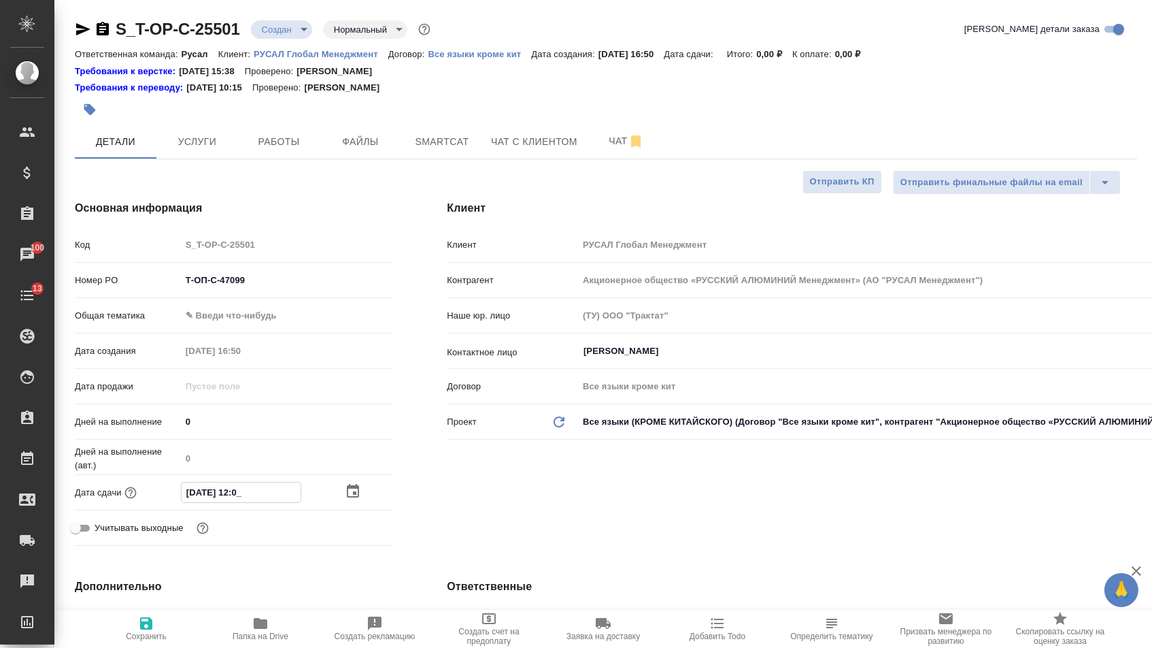
type input "14.10.2025 10:__"
type textarea "x"
type input "14.10.2025 11:0_"
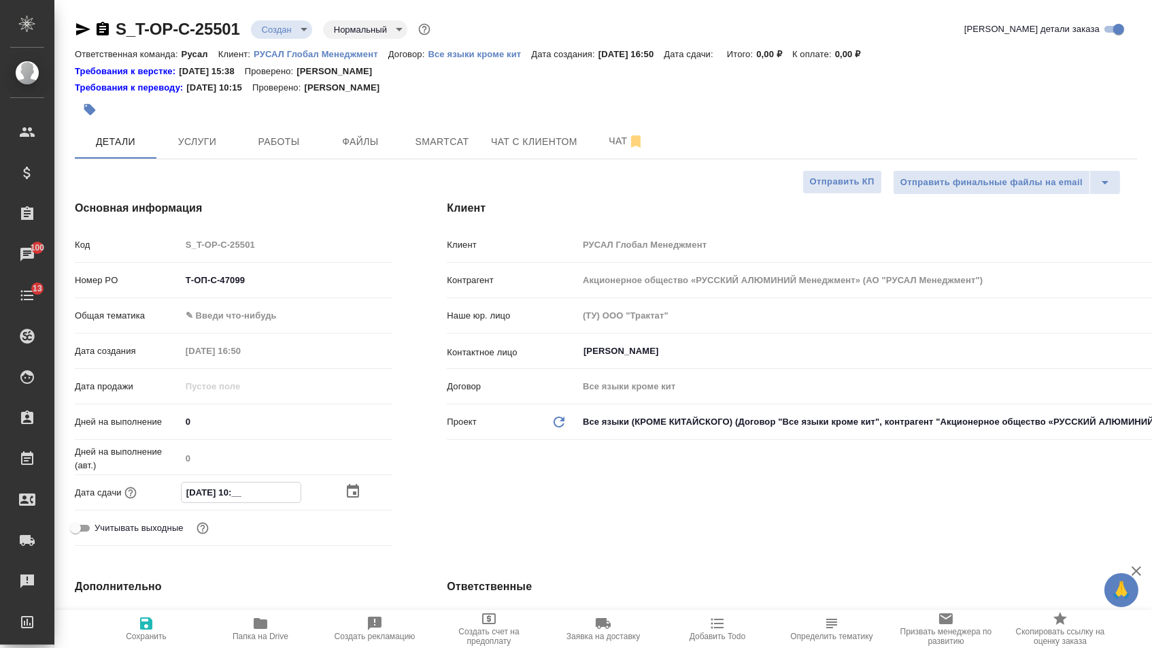
type textarea "x"
type input "14.10.2025 11:00"
type textarea "x"
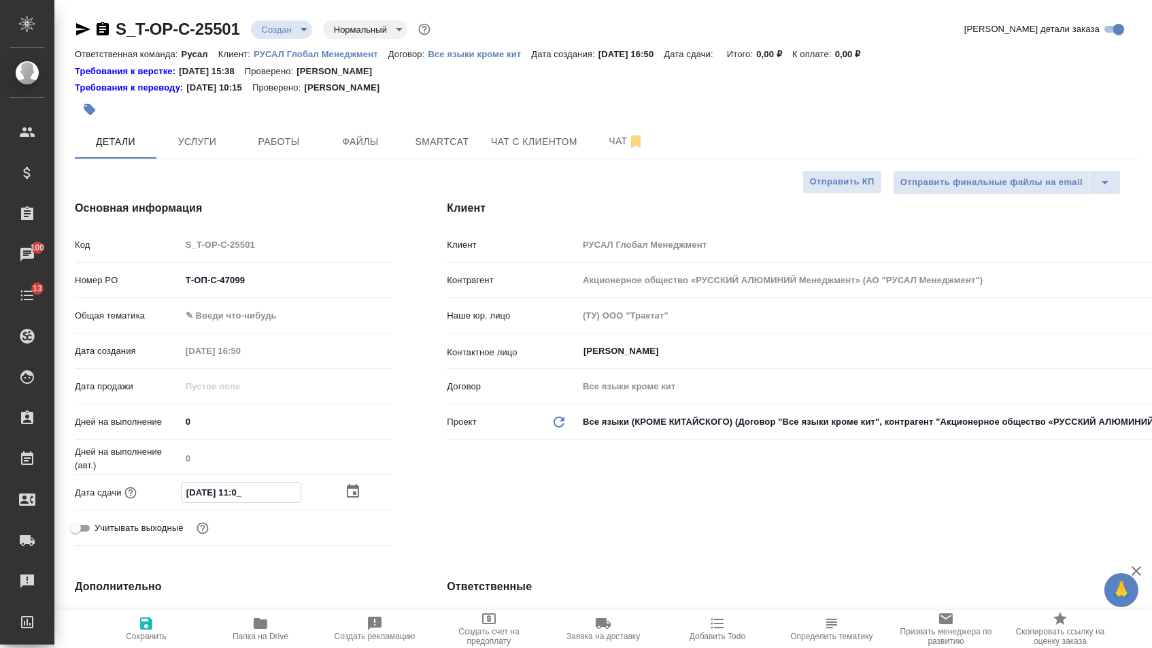
type textarea "x"
click at [515, 538] on div "Клиент Клиент РУСАЛ Глобал Менеджмент Контрагент Акционерное общество «РУССКИЙ …" at bounding box center [792, 375] width 745 height 405
type textarea "x"
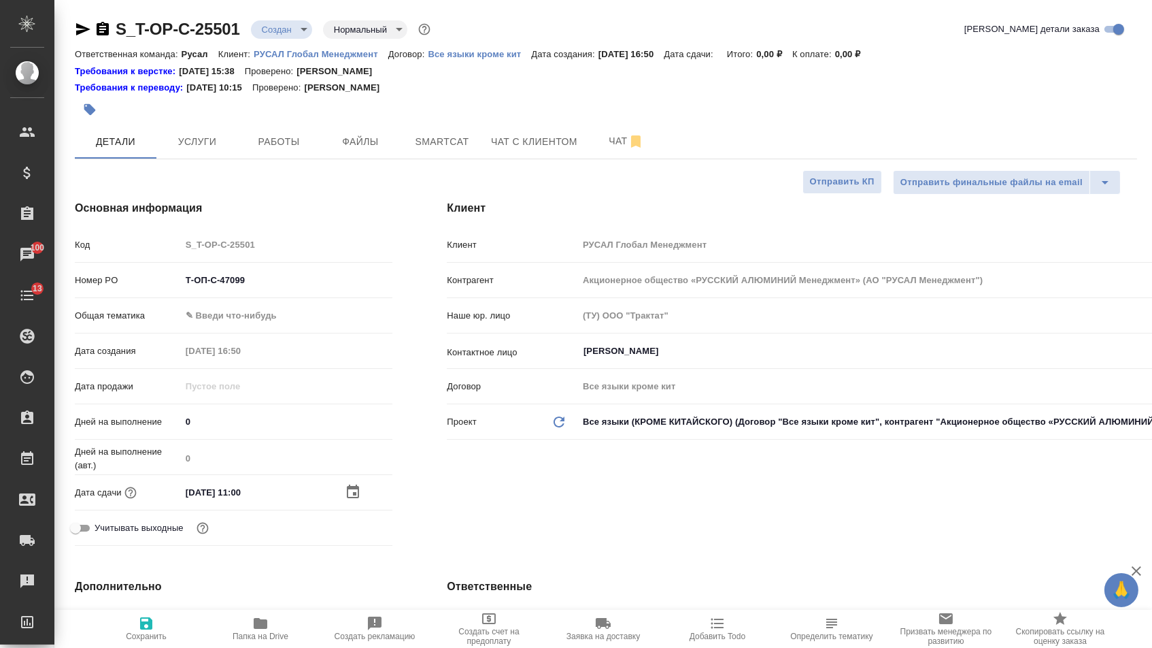
type textarea "x"
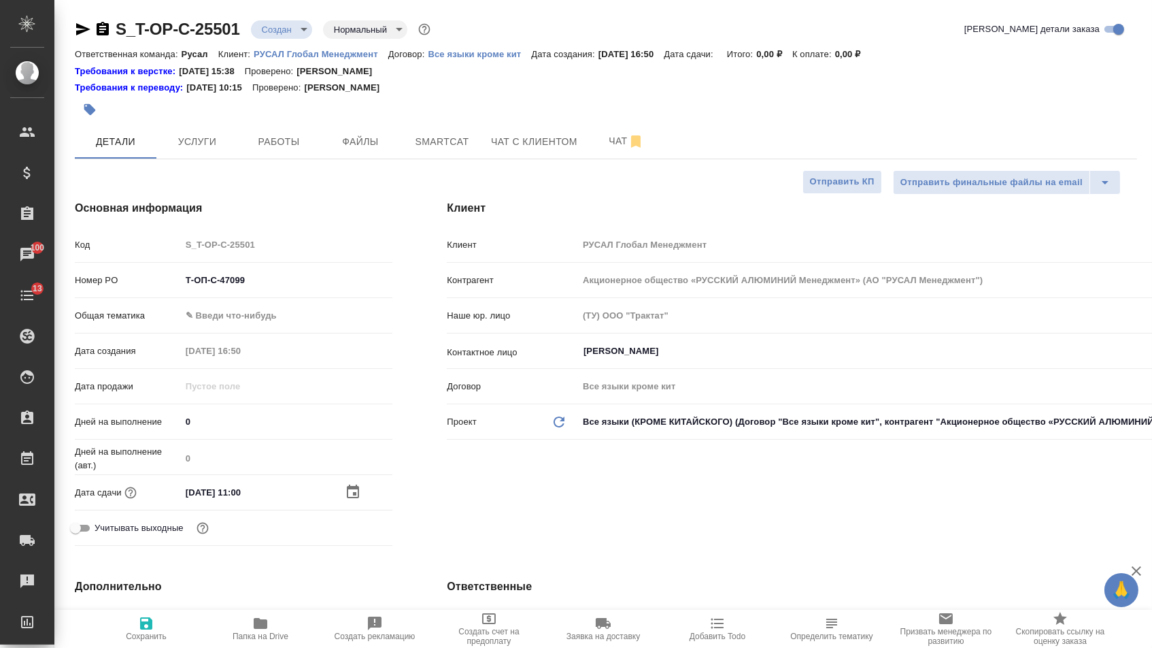
type textarea "x"
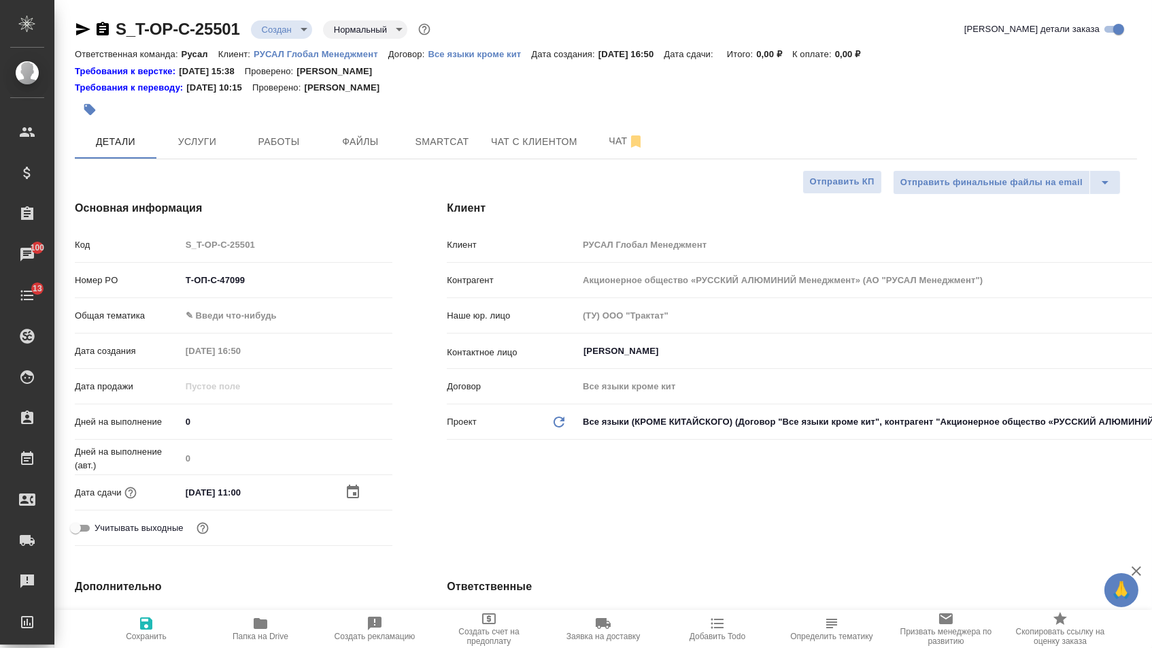
type textarea "x"
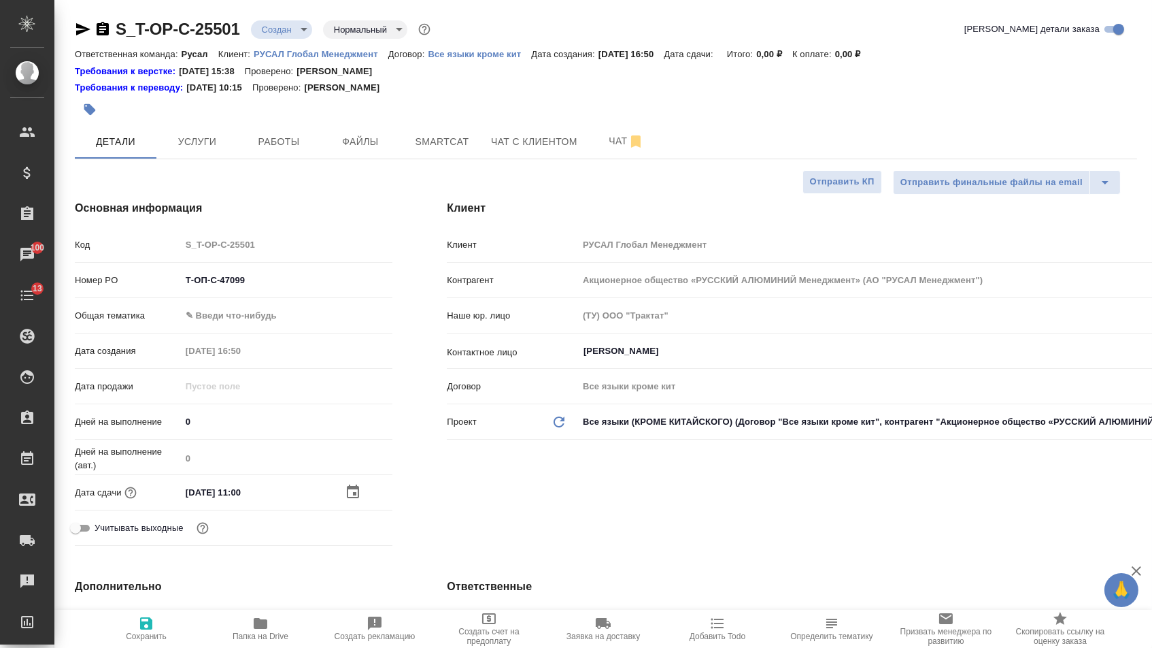
type textarea "x"
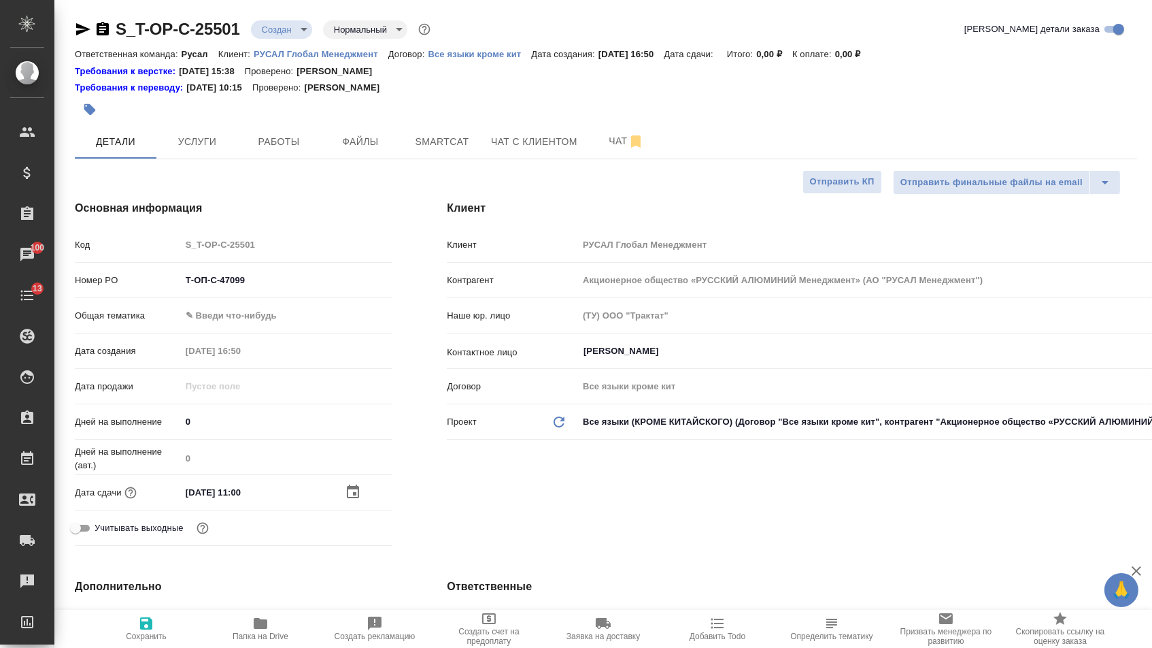
type textarea "x"
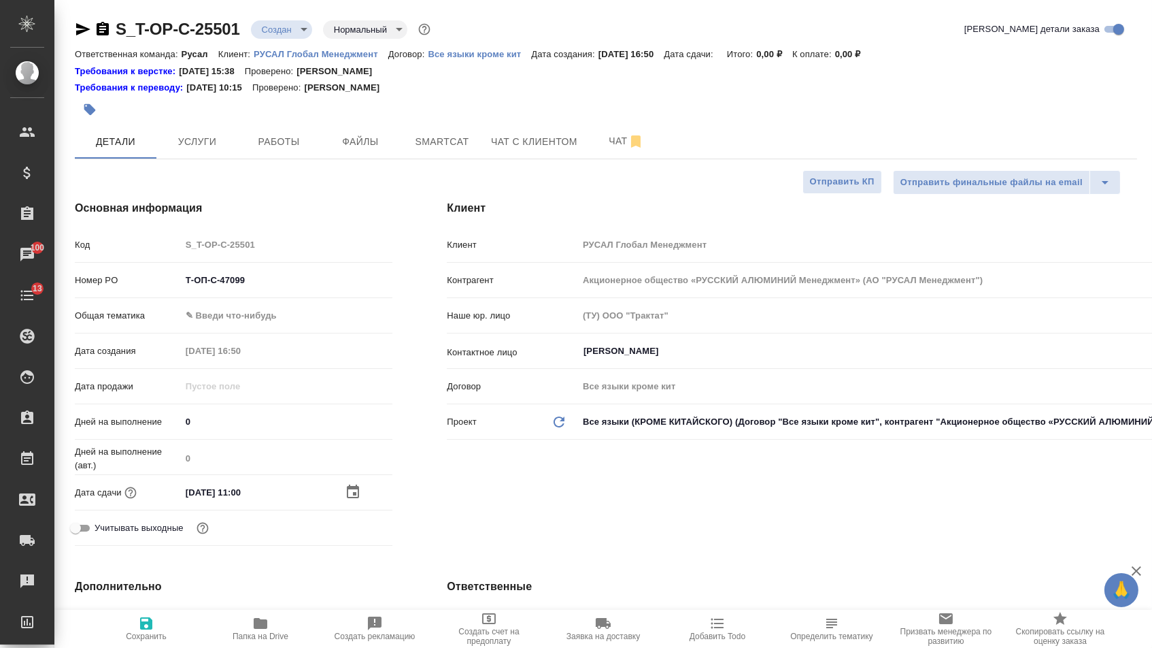
type textarea "x"
click at [375, 150] on span "Файлы" at bounding box center [360, 141] width 65 height 17
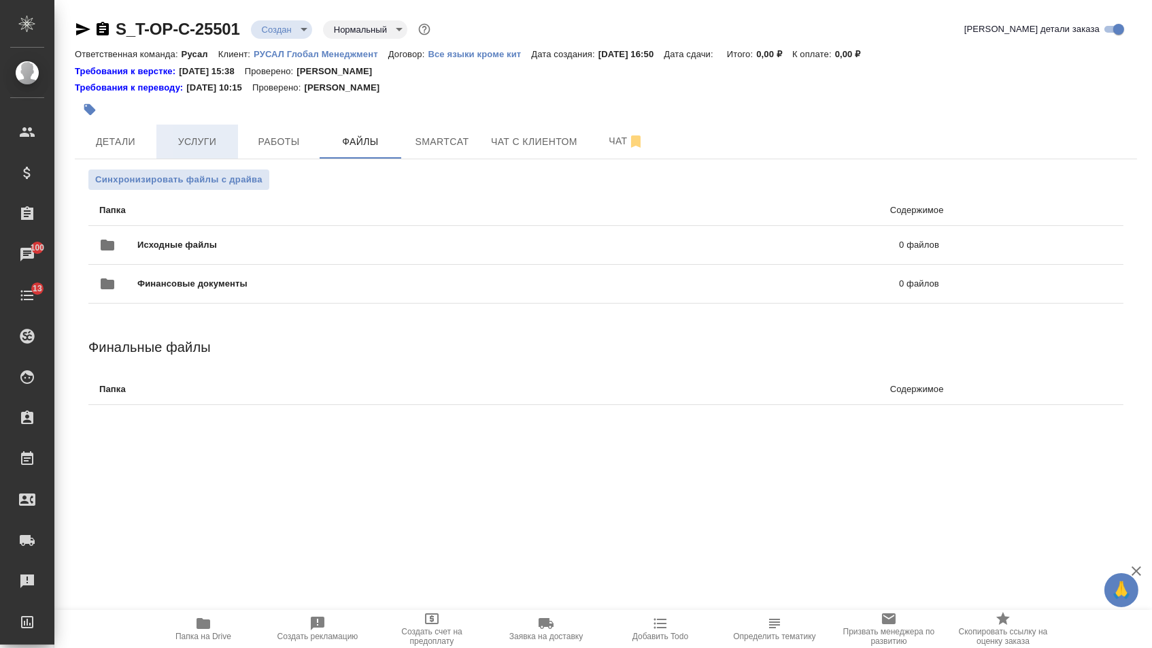
click at [201, 146] on span "Услуги" at bounding box center [197, 141] width 65 height 17
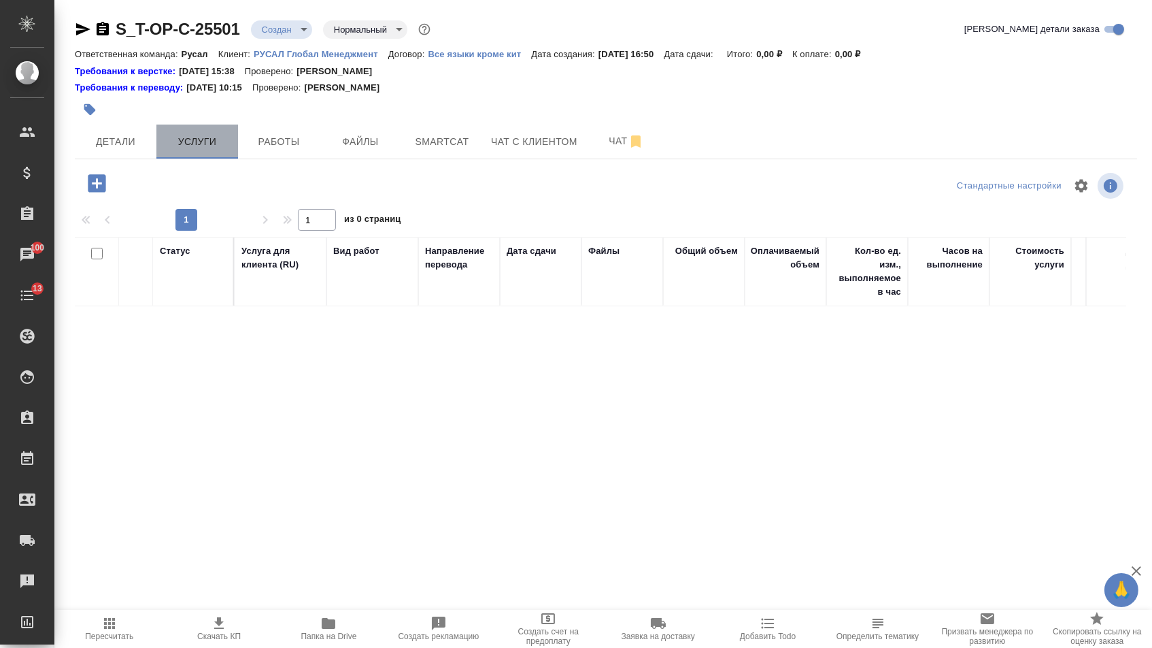
click at [156, 147] on button "Услуги" at bounding box center [197, 141] width 82 height 34
click at [148, 147] on button "Детали" at bounding box center [116, 141] width 82 height 34
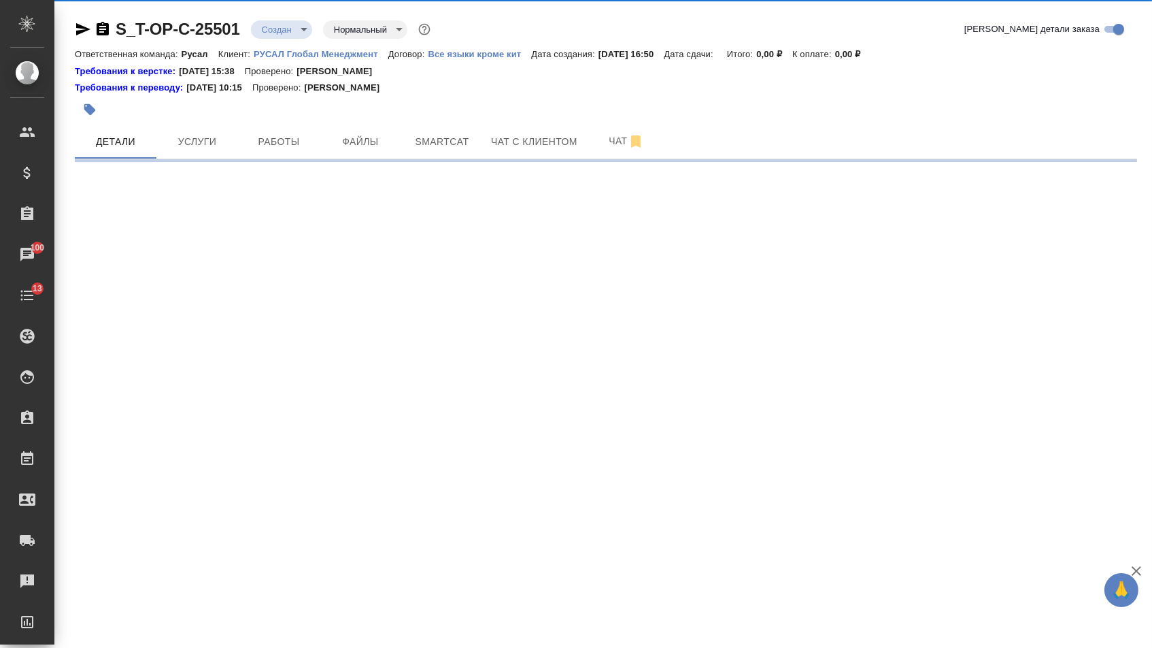
select select "RU"
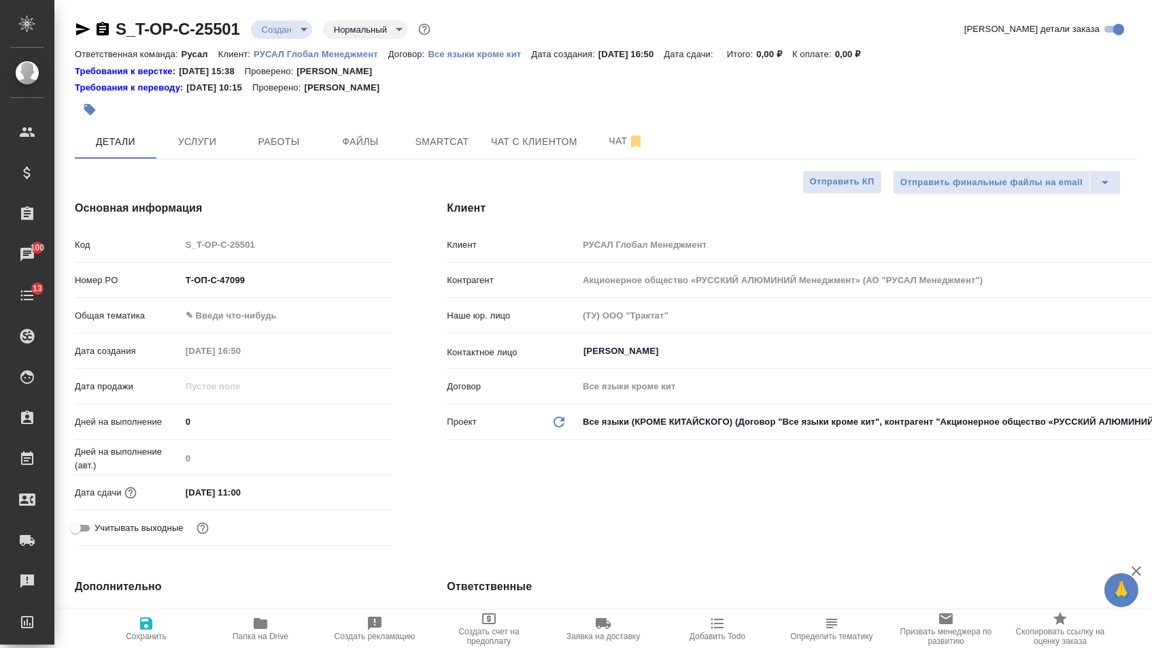
type textarea "x"
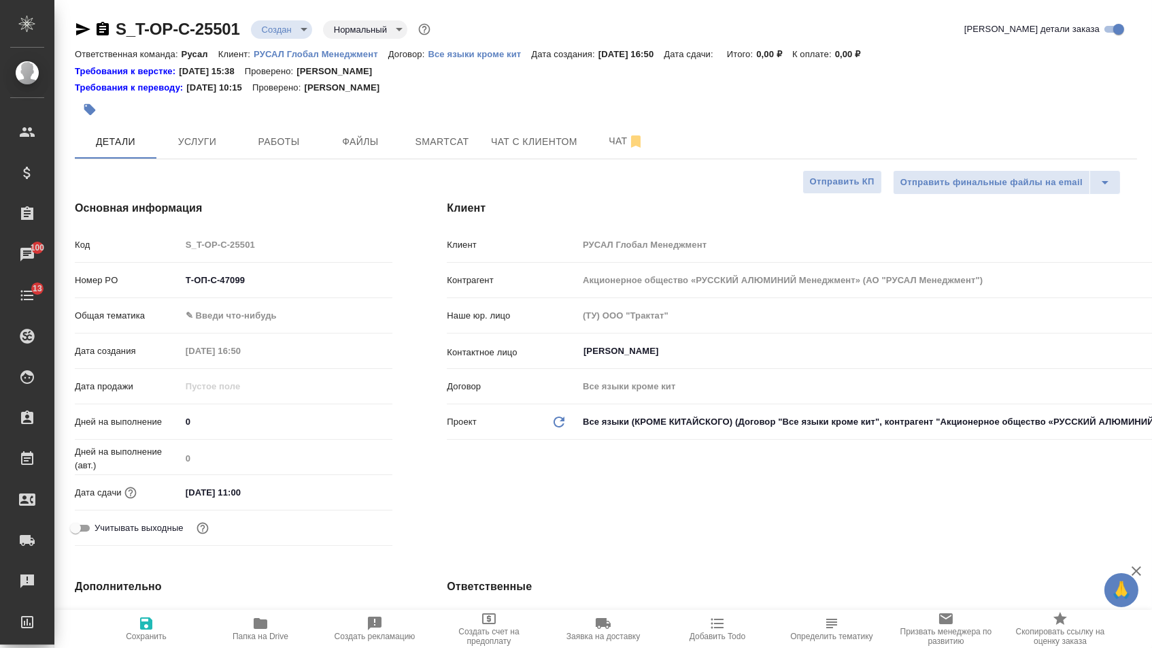
type textarea "x"
click at [262, 310] on body "🙏 .cls-1 fill:#fff; AWATERA Menshikova Aleksandra Клиенты Спецификации Заказы 1…" at bounding box center [576, 324] width 1152 height 648
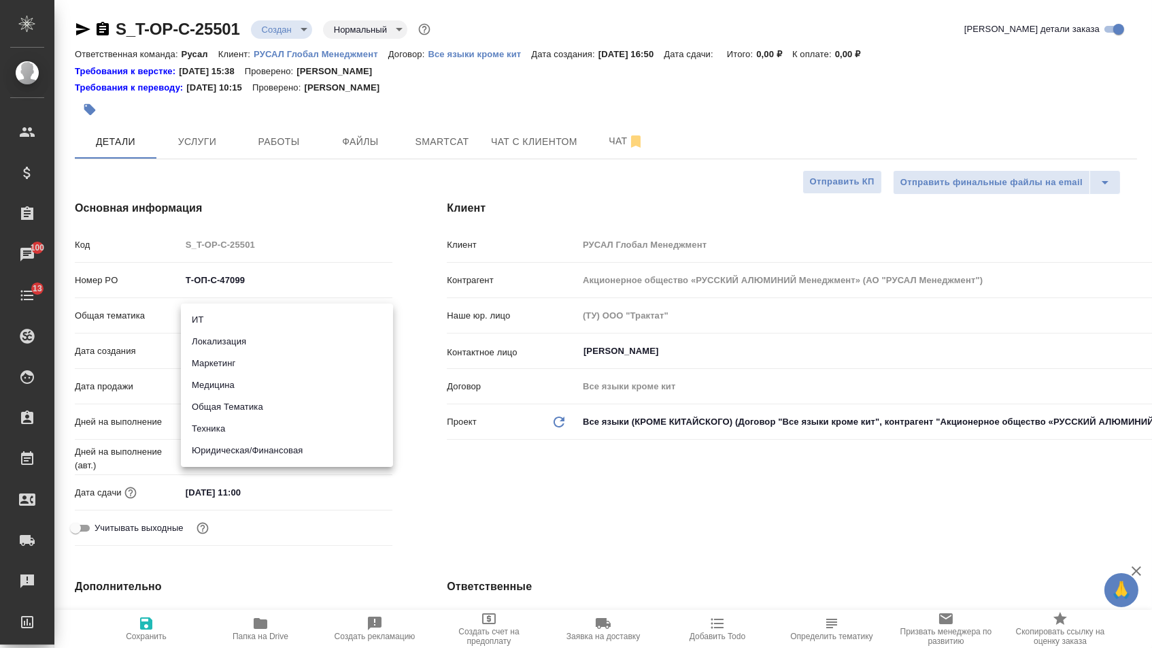
click at [241, 423] on li "Техника" at bounding box center [287, 429] width 212 height 22
type input "tech"
type textarea "x"
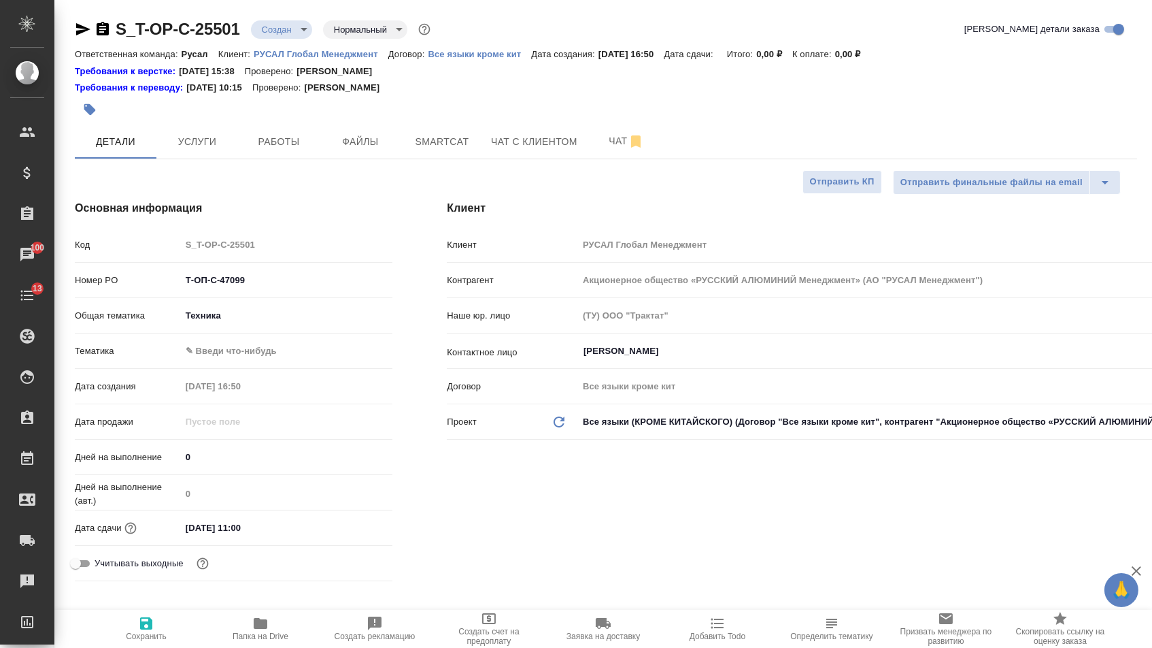
click at [239, 354] on body "🙏 .cls-1 fill:#fff; AWATERA Menshikova Aleksandra Клиенты Спецификации Заказы 1…" at bounding box center [576, 324] width 1152 height 648
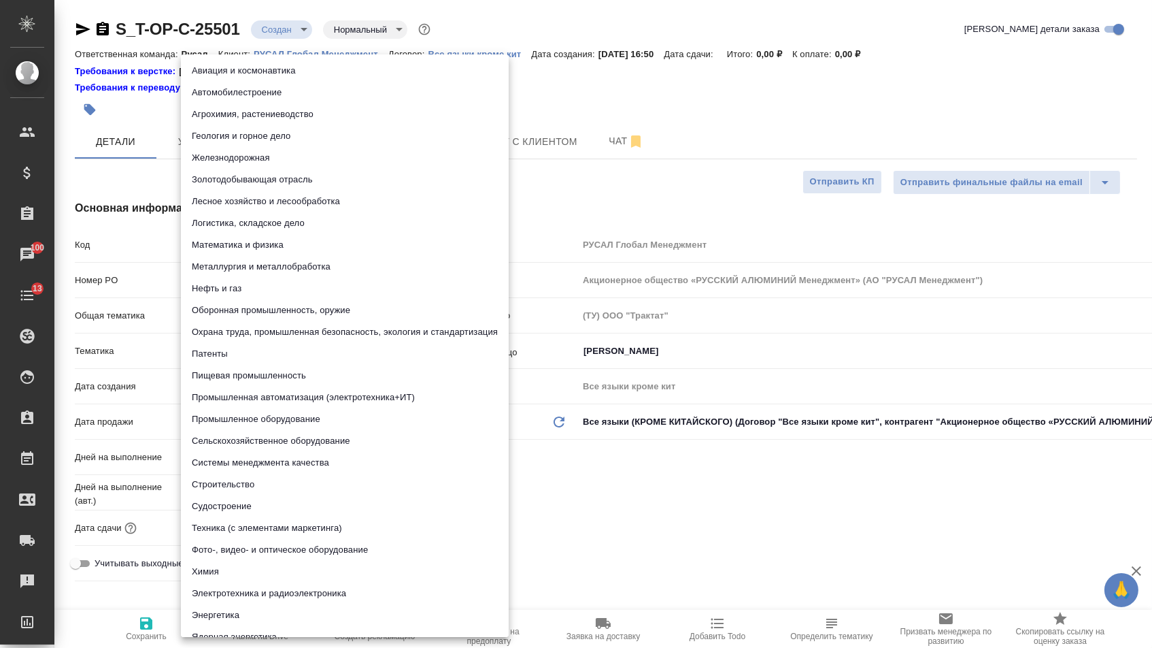
click at [269, 257] on li "Металлургия и металлобработка" at bounding box center [345, 267] width 328 height 22
type textarea "x"
type input "60014e23f7d9dc5f480a3cf8"
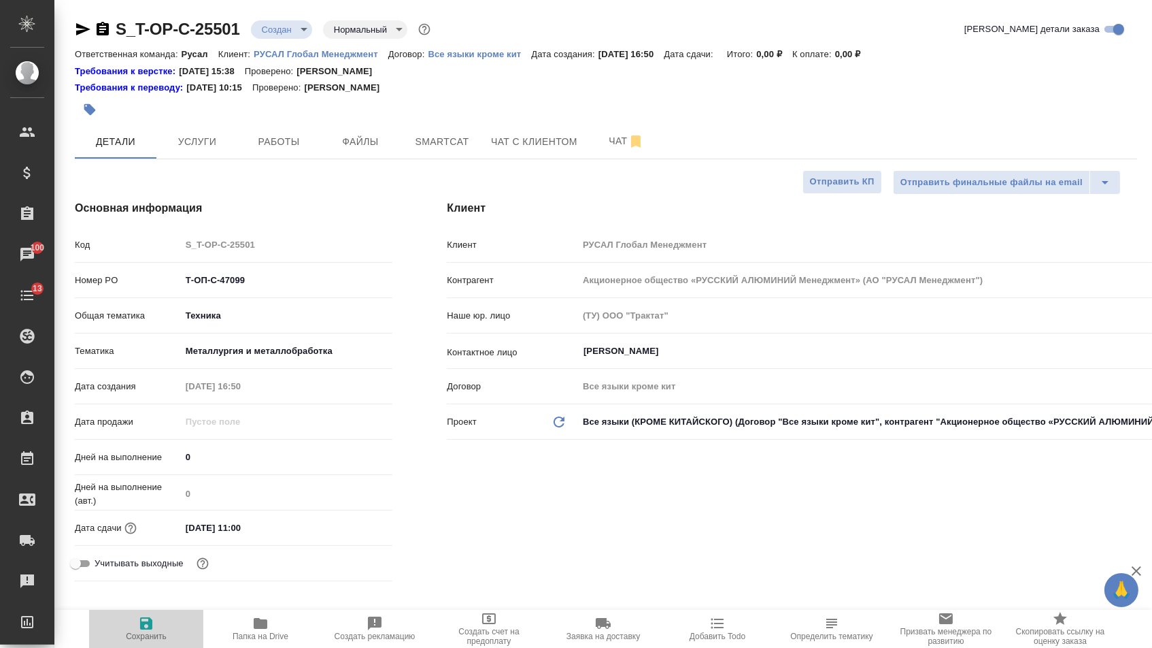
click at [124, 615] on span "Сохранить" at bounding box center [146, 628] width 98 height 26
type textarea "x"
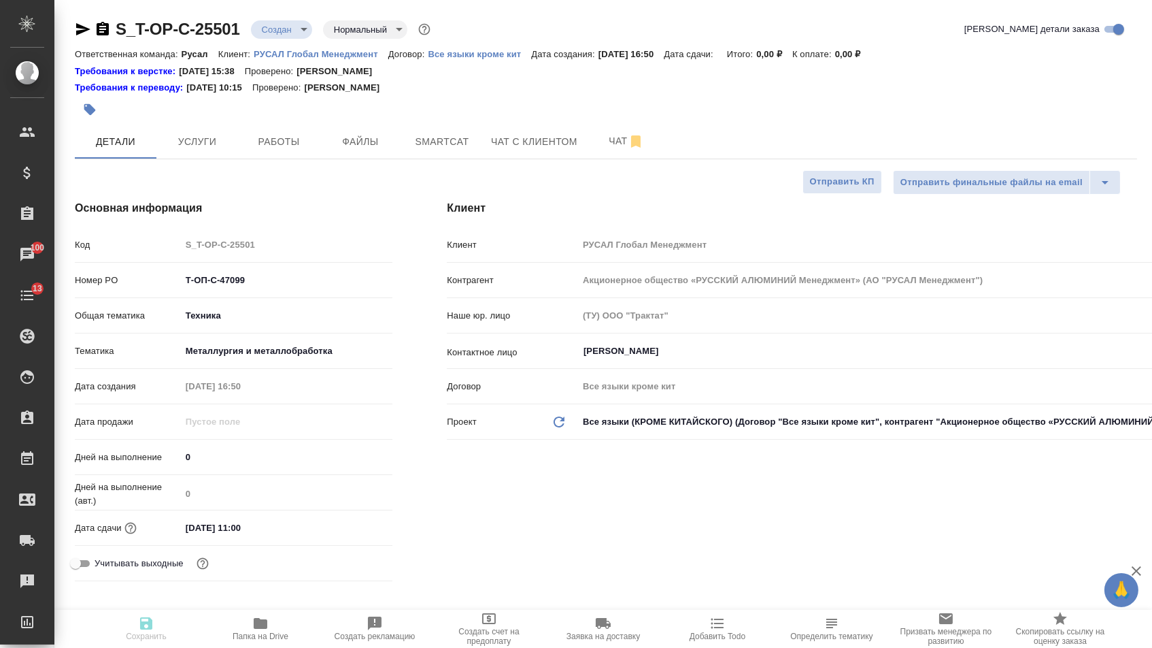
type textarea "x"
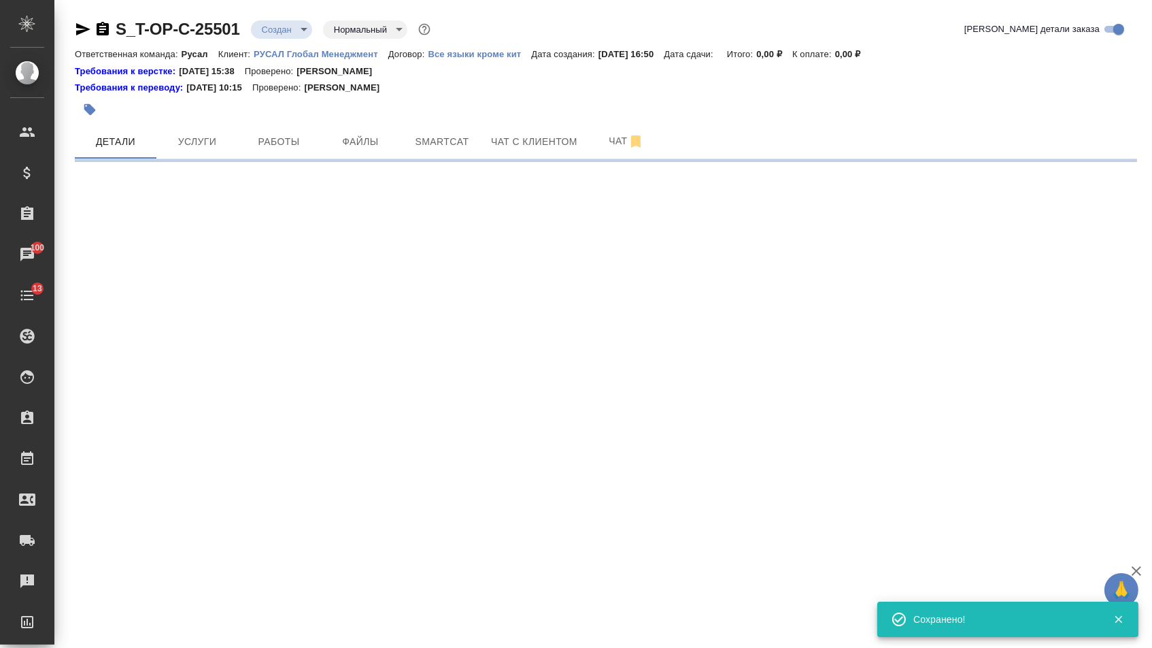
select select "RU"
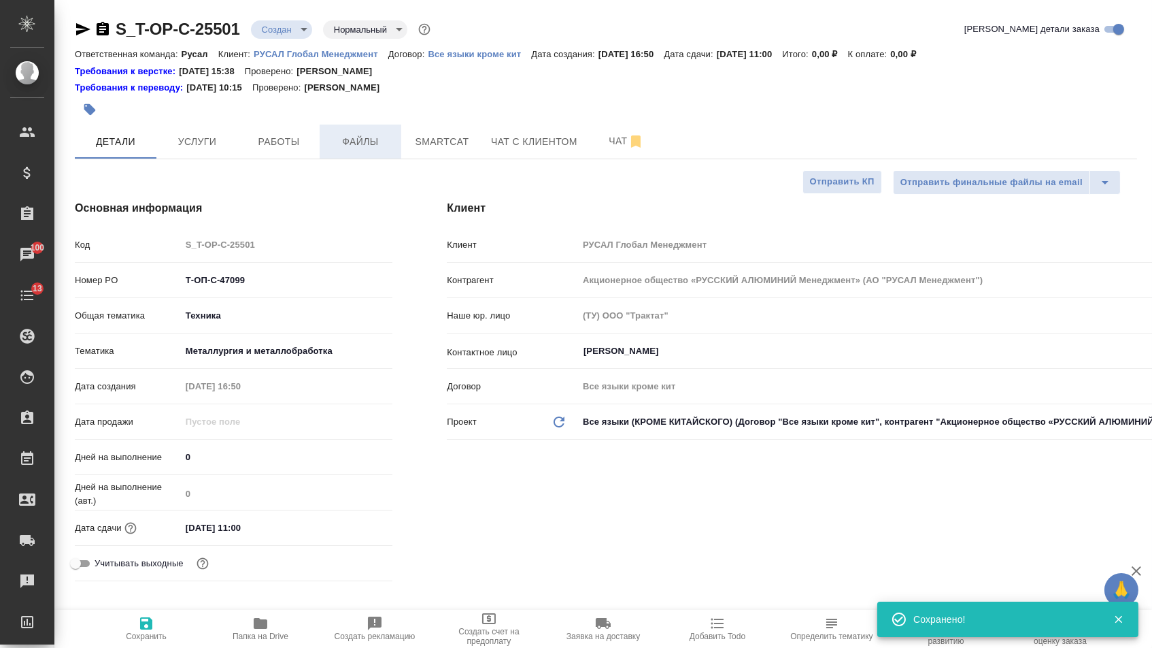
click at [347, 135] on button "Файлы" at bounding box center [361, 141] width 82 height 34
type textarea "x"
click at [347, 135] on button "Файлы" at bounding box center [361, 141] width 82 height 34
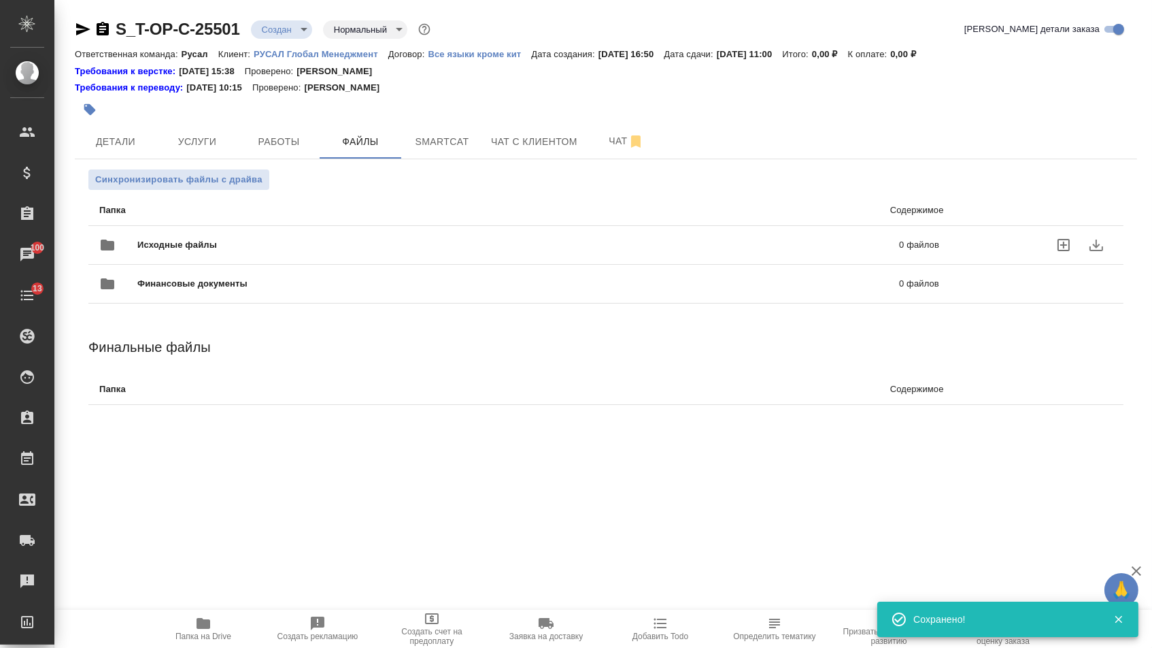
click at [201, 246] on span "Исходные файлы" at bounding box center [347, 245] width 421 height 14
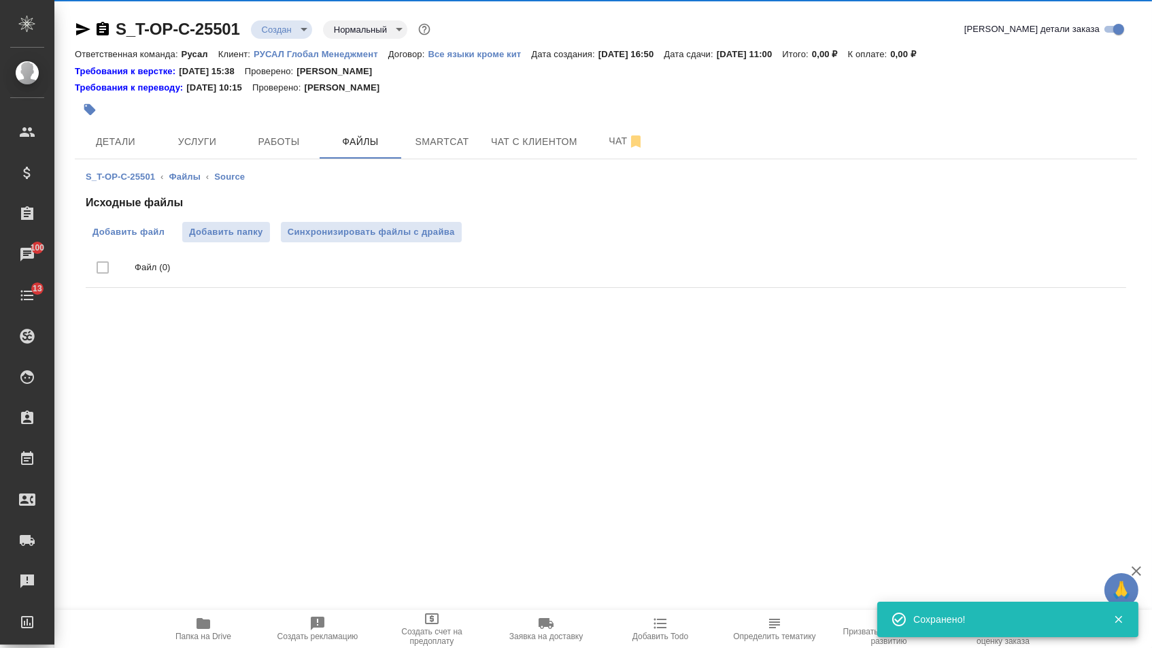
click at [135, 225] on label "Добавить файл" at bounding box center [129, 232] width 86 height 20
click at [0, 0] on input "Добавить файл" at bounding box center [0, 0] width 0 height 0
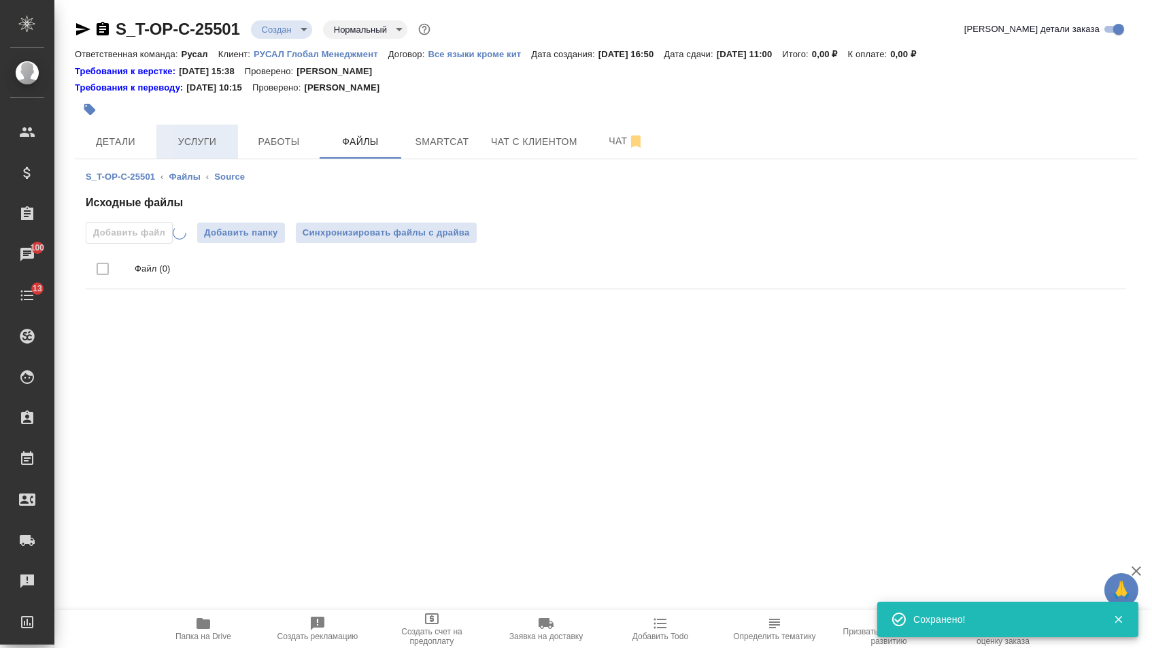
click at [205, 146] on span "Услуги" at bounding box center [197, 141] width 65 height 17
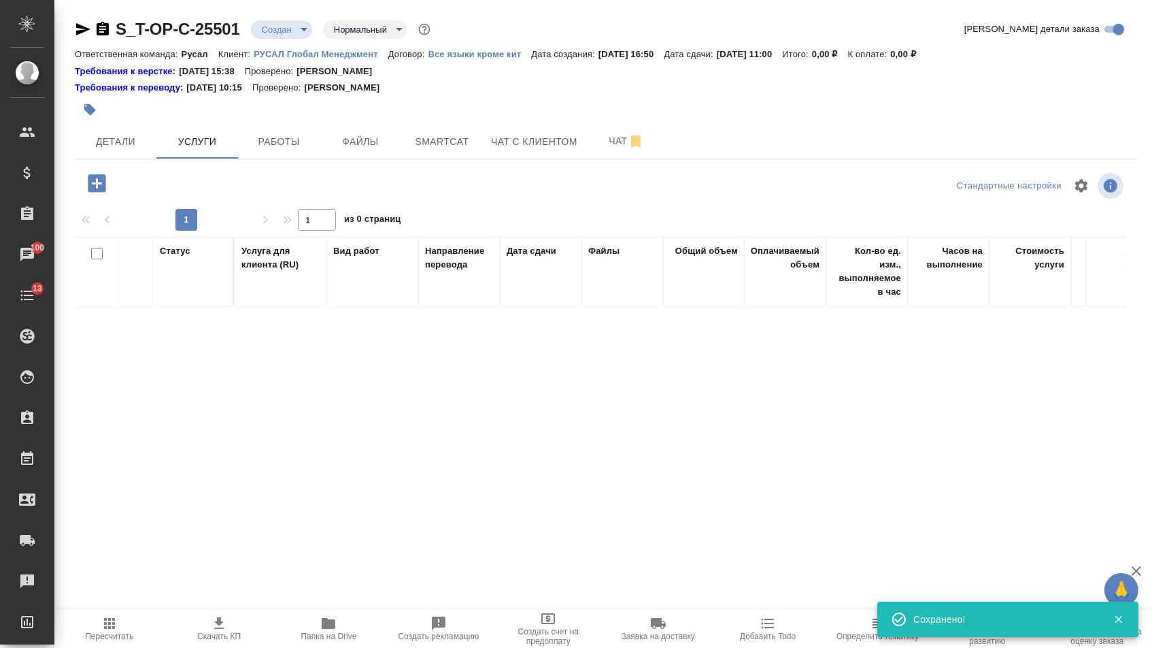
click at [109, 179] on icon "button" at bounding box center [97, 183] width 24 height 24
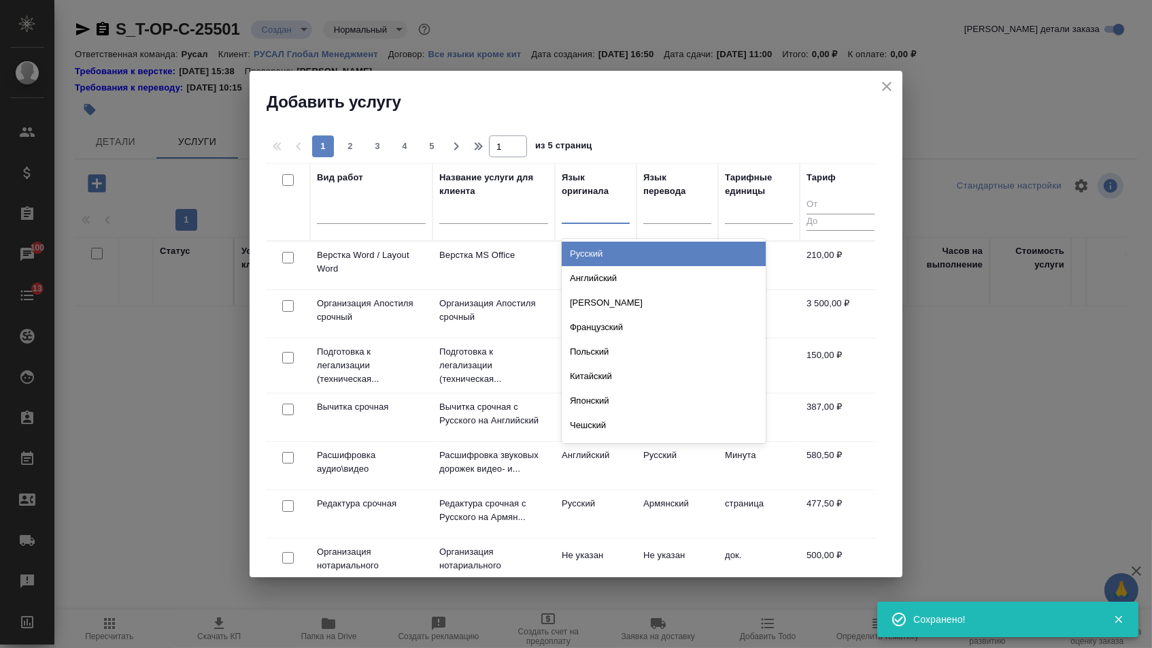
click at [597, 212] on div at bounding box center [596, 210] width 68 height 20
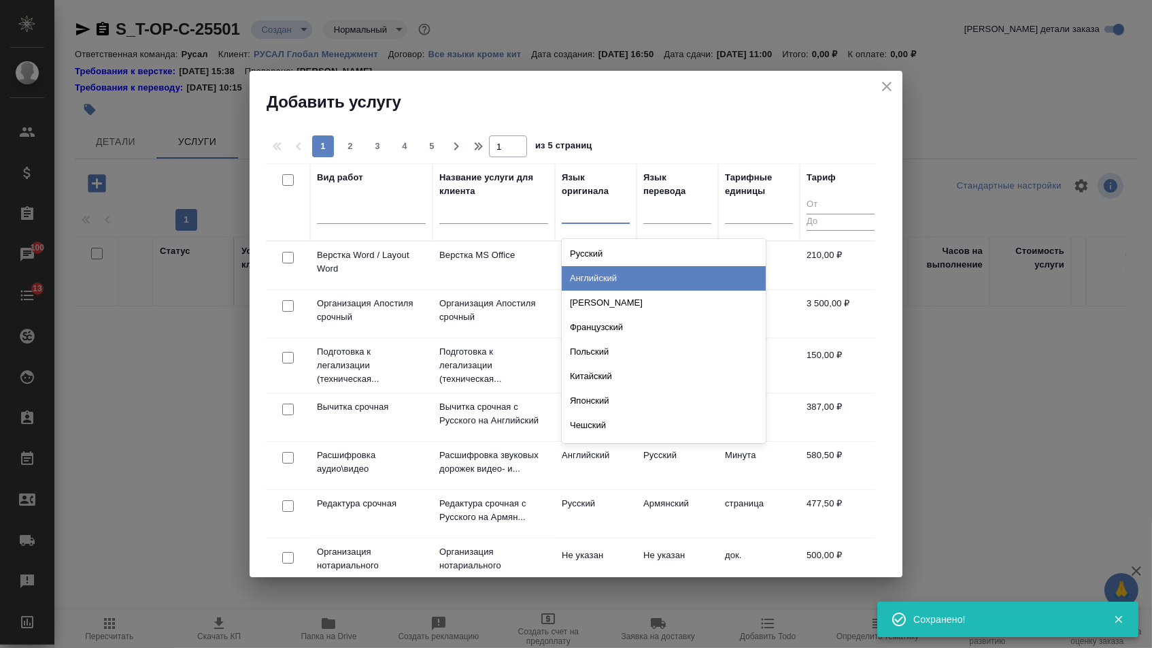
click at [597, 279] on div "Английский" at bounding box center [664, 278] width 204 height 24
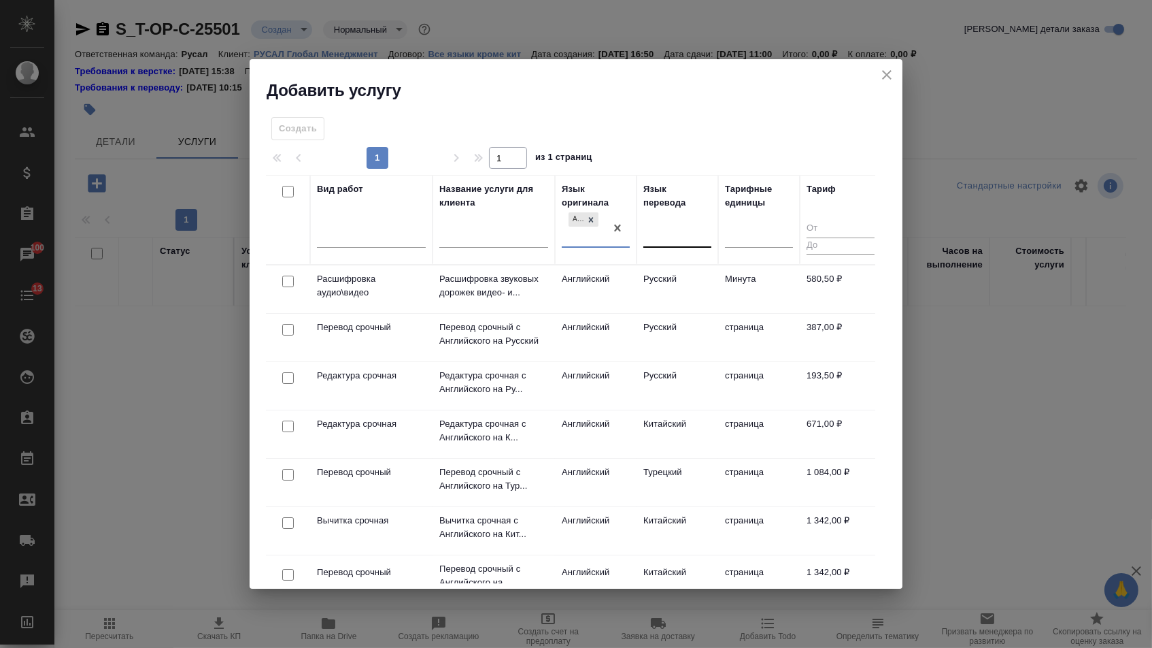
click at [679, 231] on div at bounding box center [678, 234] width 68 height 20
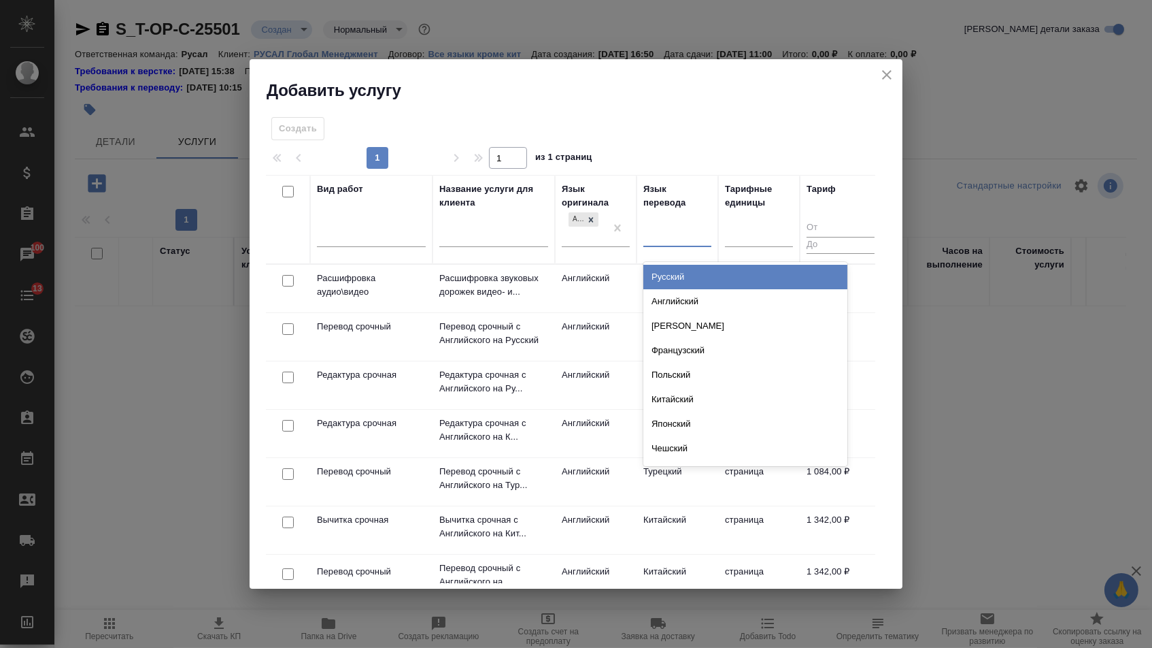
click at [670, 237] on div at bounding box center [678, 234] width 68 height 20
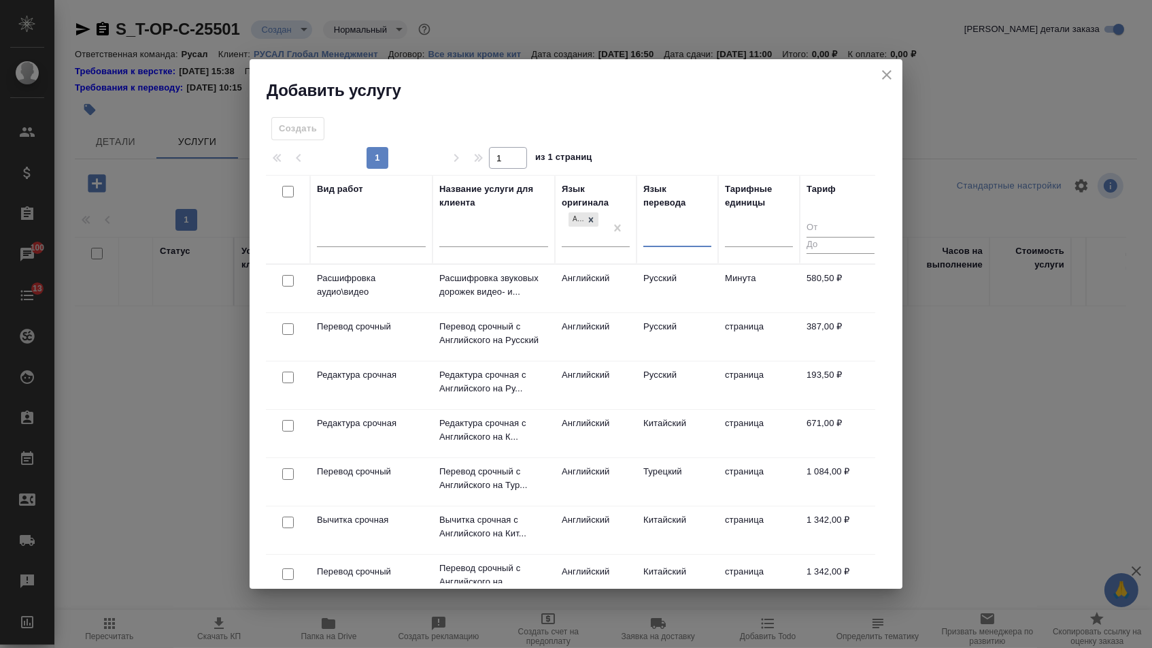
click at [670, 271] on td "Русский" at bounding box center [678, 289] width 82 height 48
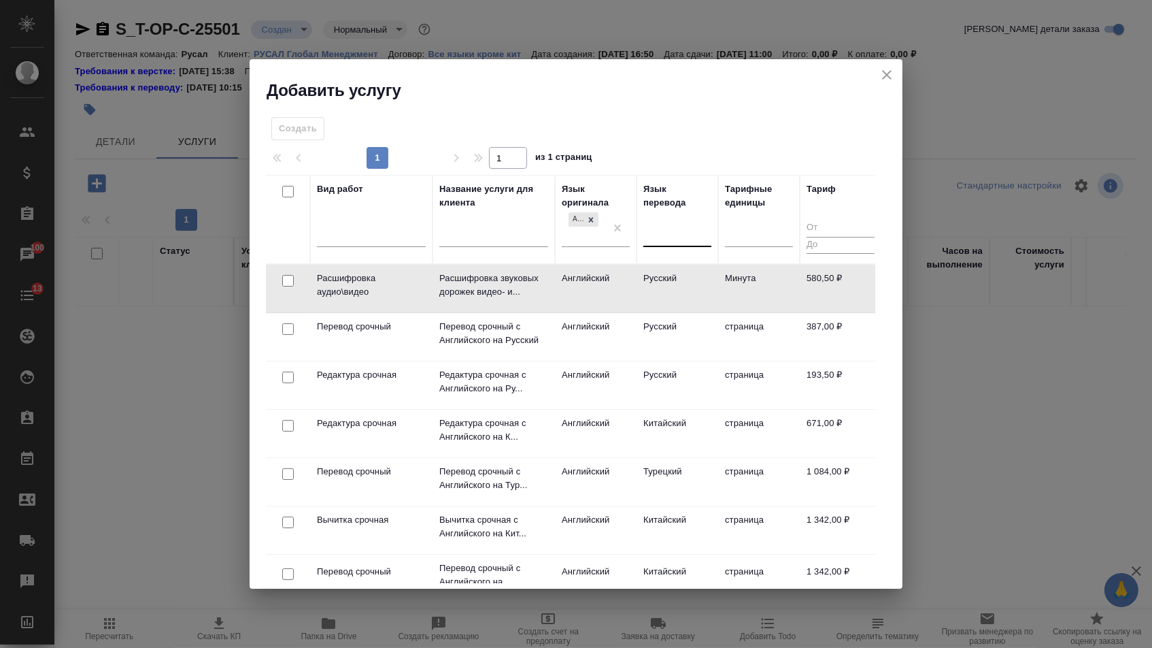
click at [670, 238] on div at bounding box center [678, 234] width 68 height 20
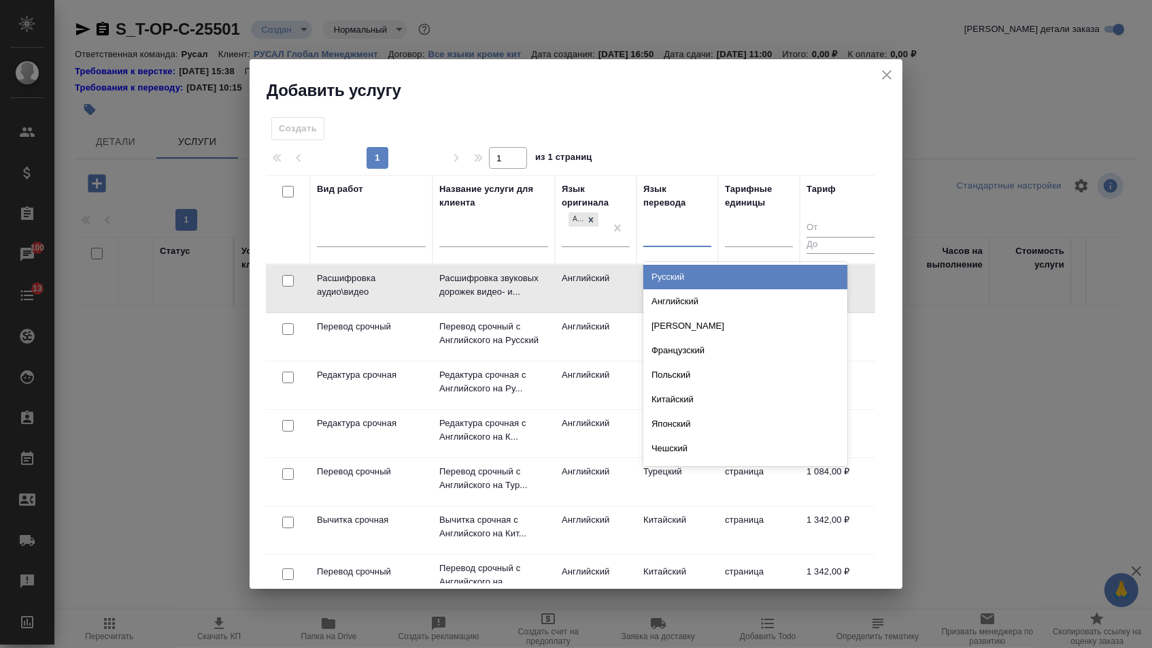
click at [670, 270] on div "Русский" at bounding box center [746, 277] width 204 height 24
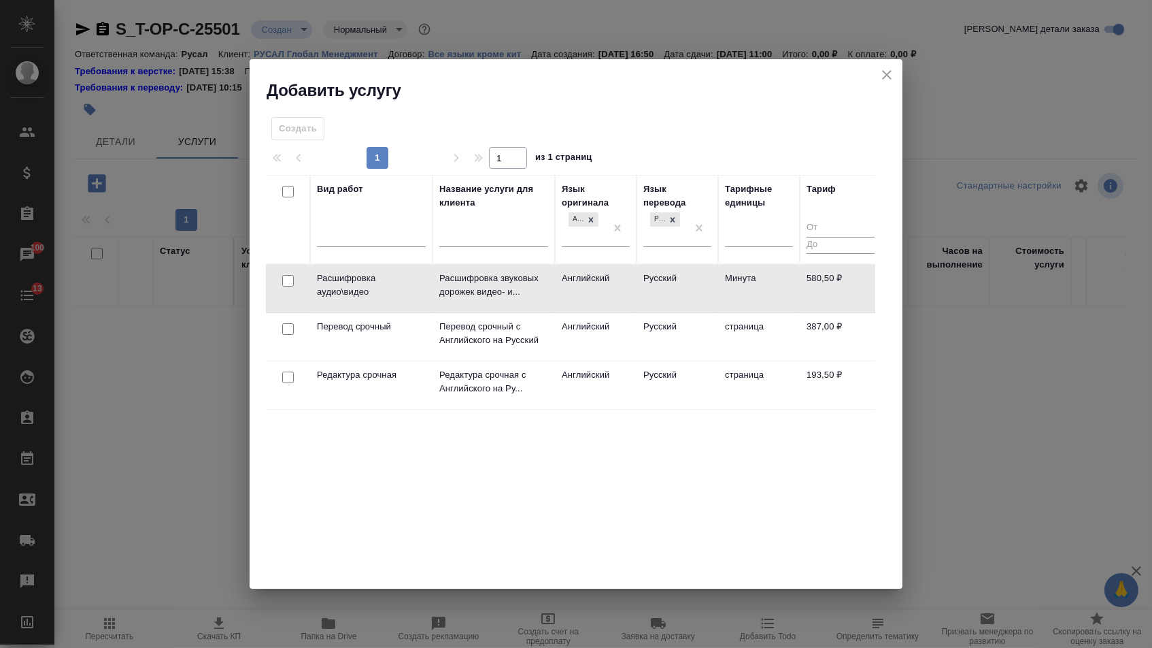
click at [288, 328] on input "checkbox" at bounding box center [288, 329] width 12 height 12
checkbox input "true"
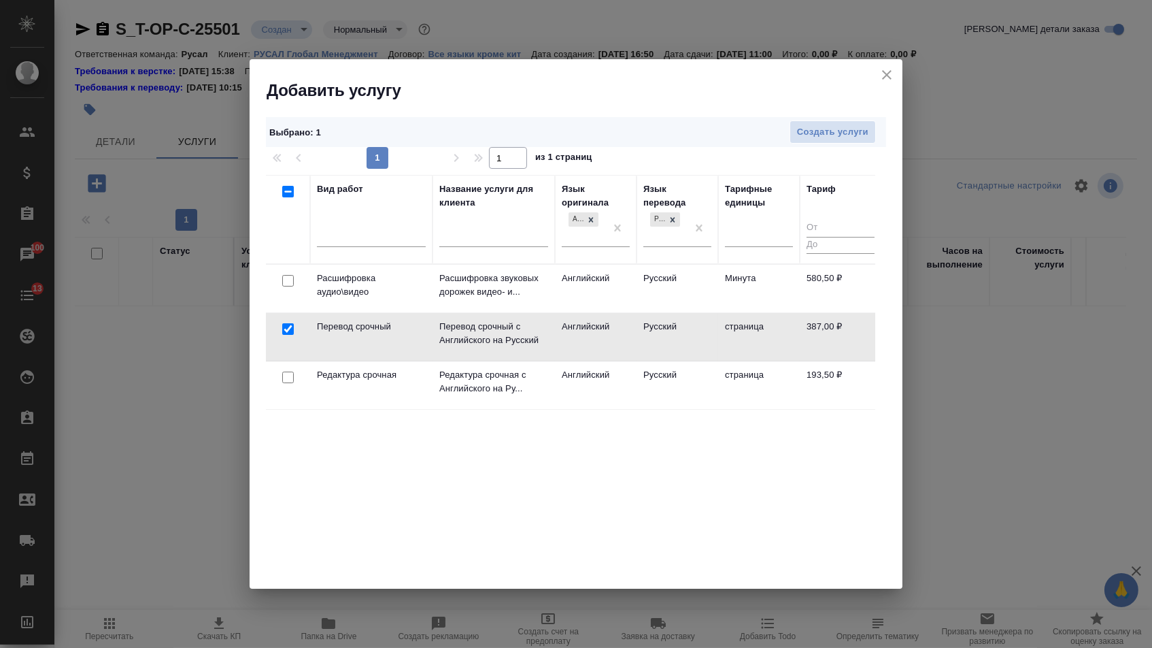
click at [288, 370] on div at bounding box center [288, 377] width 31 height 19
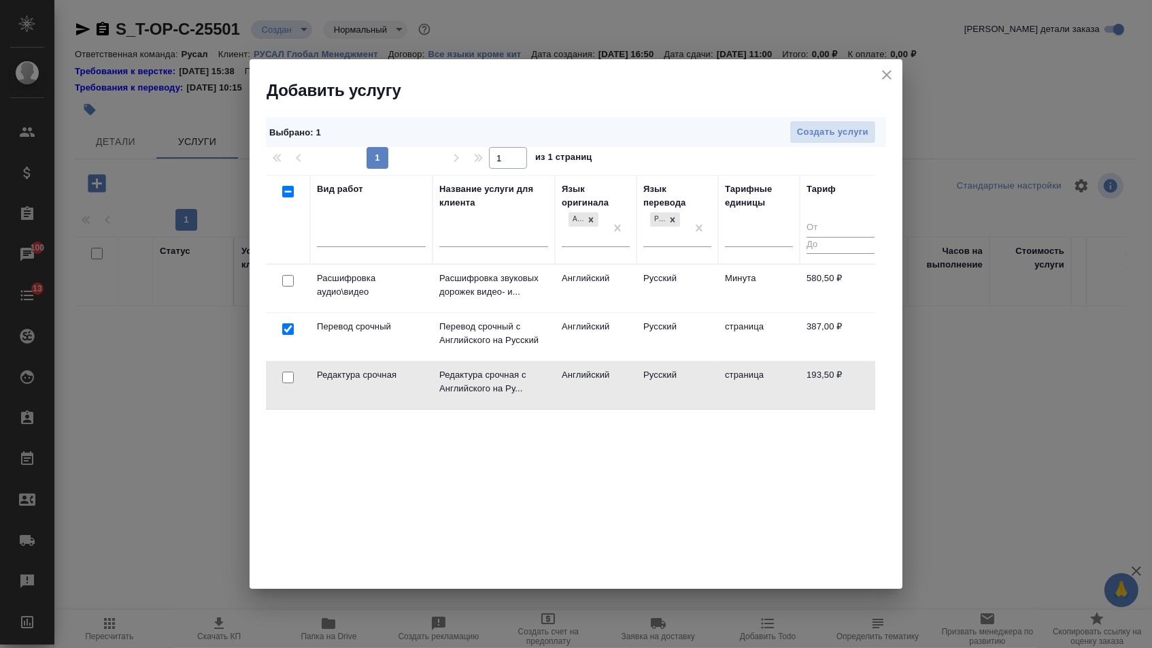
click at [288, 375] on input "checkbox" at bounding box center [288, 377] width 12 height 12
checkbox input "true"
click at [682, 224] on div "Русский" at bounding box center [666, 228] width 44 height 37
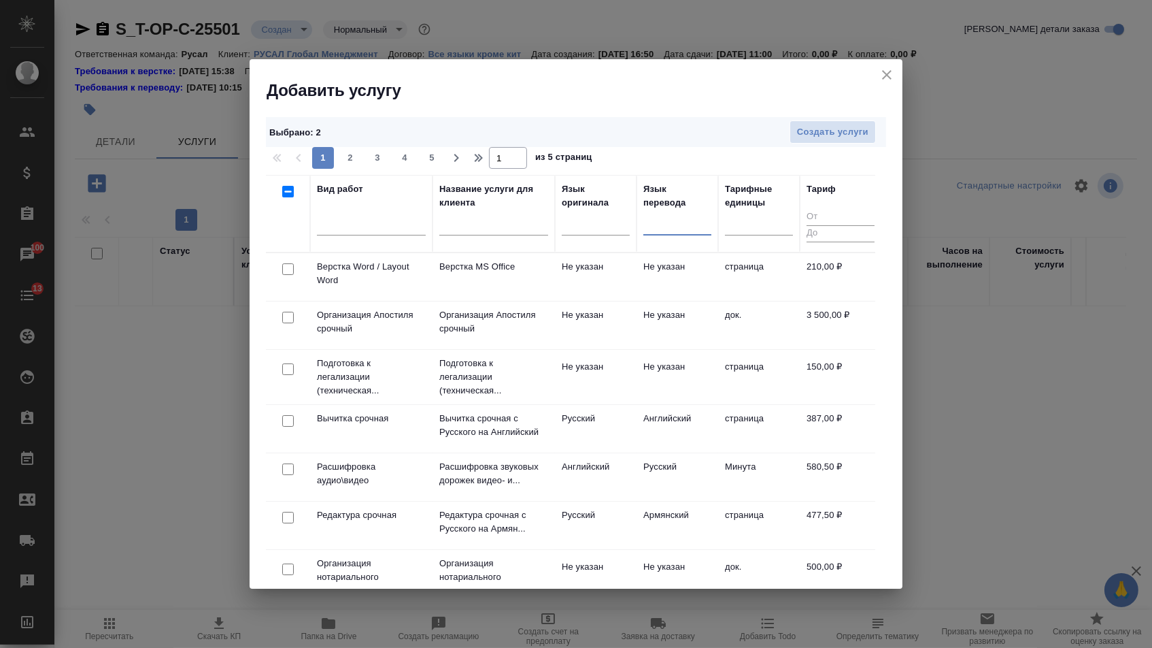
click at [278, 270] on div at bounding box center [288, 269] width 31 height 19
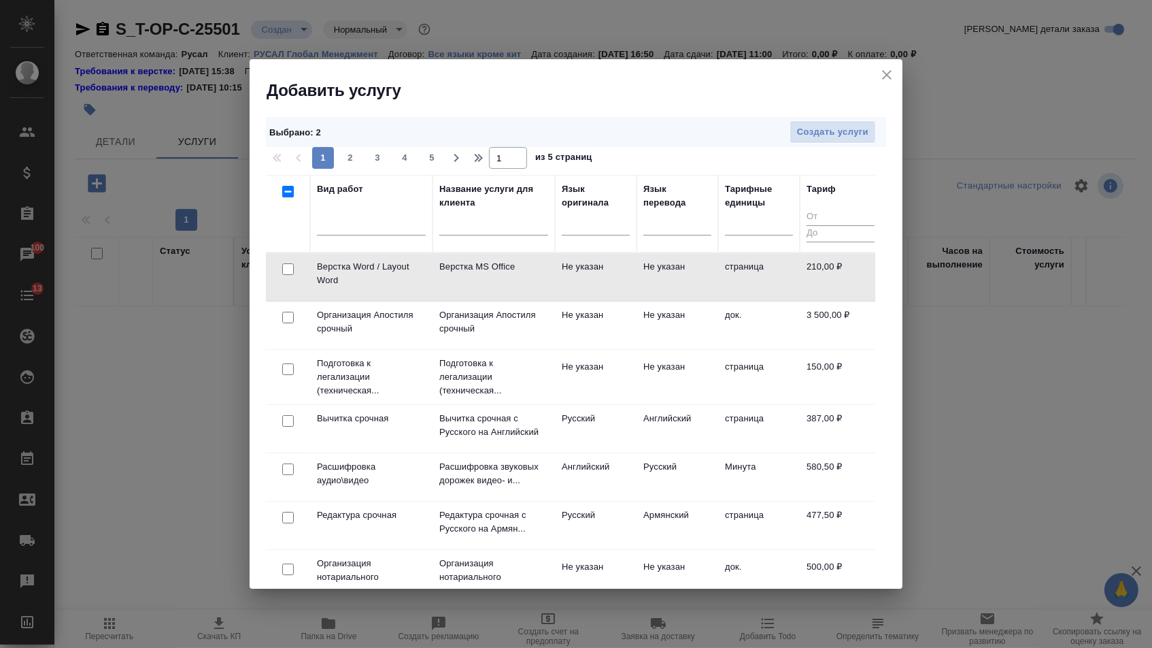
click at [283, 271] on input "checkbox" at bounding box center [288, 269] width 12 height 12
checkbox input "true"
click at [856, 137] on span "Создать услуги" at bounding box center [832, 132] width 71 height 16
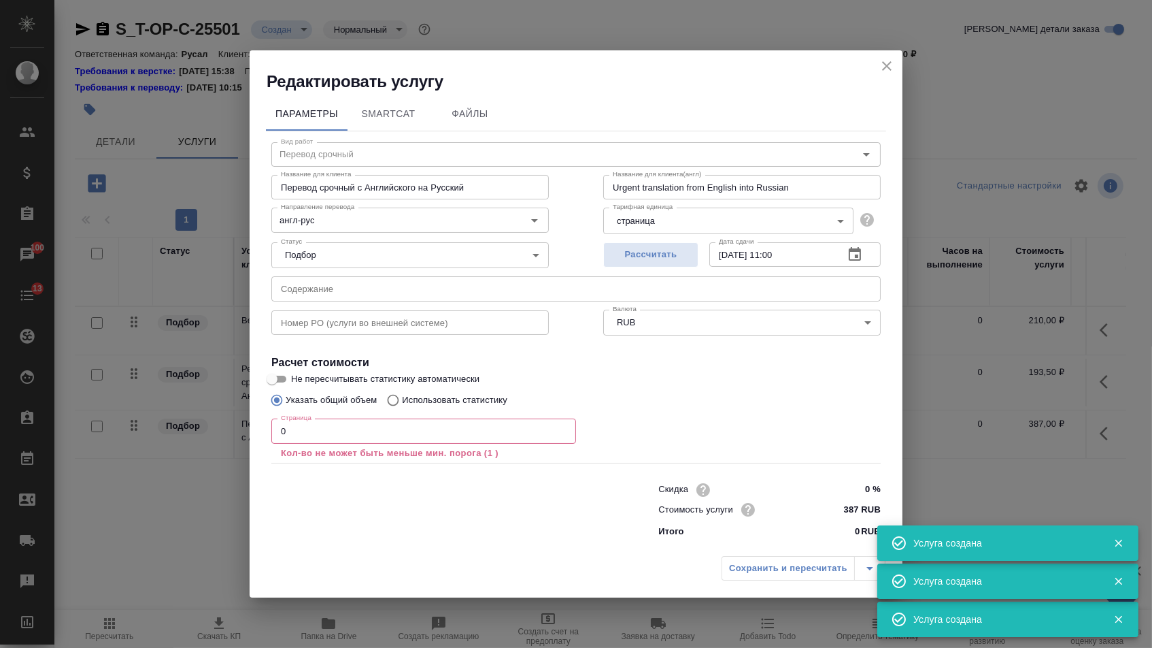
click at [329, 291] on input "text" at bounding box center [575, 288] width 609 height 24
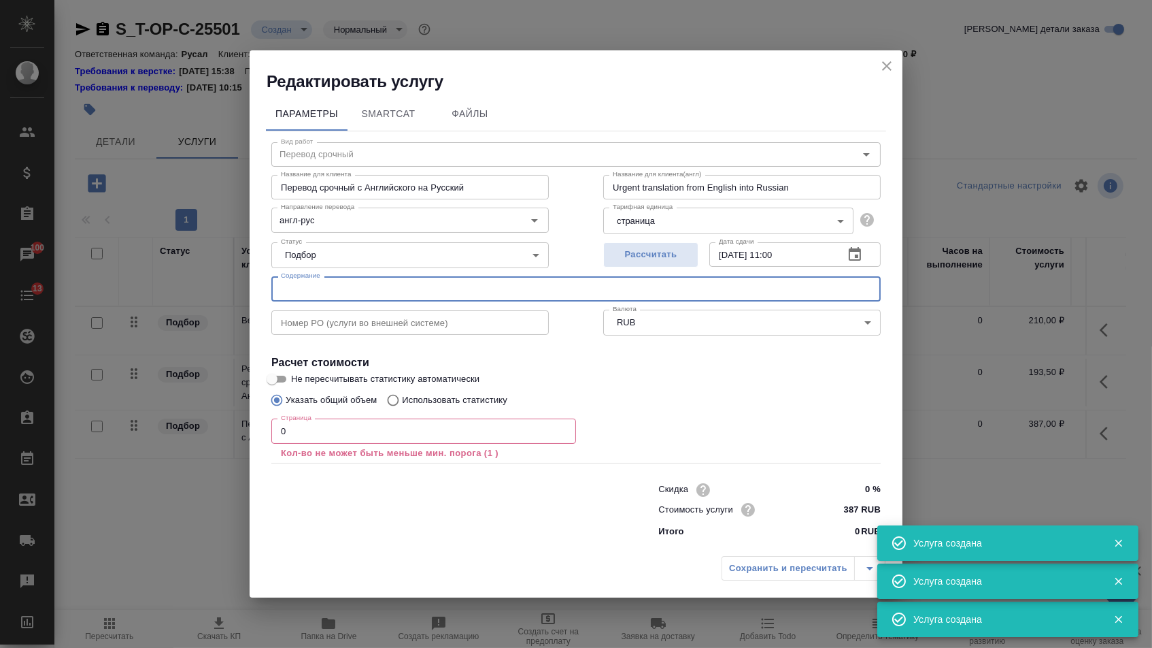
paste input "RKAB"
type input "RKAB"
click at [312, 424] on input "0" at bounding box center [423, 430] width 305 height 24
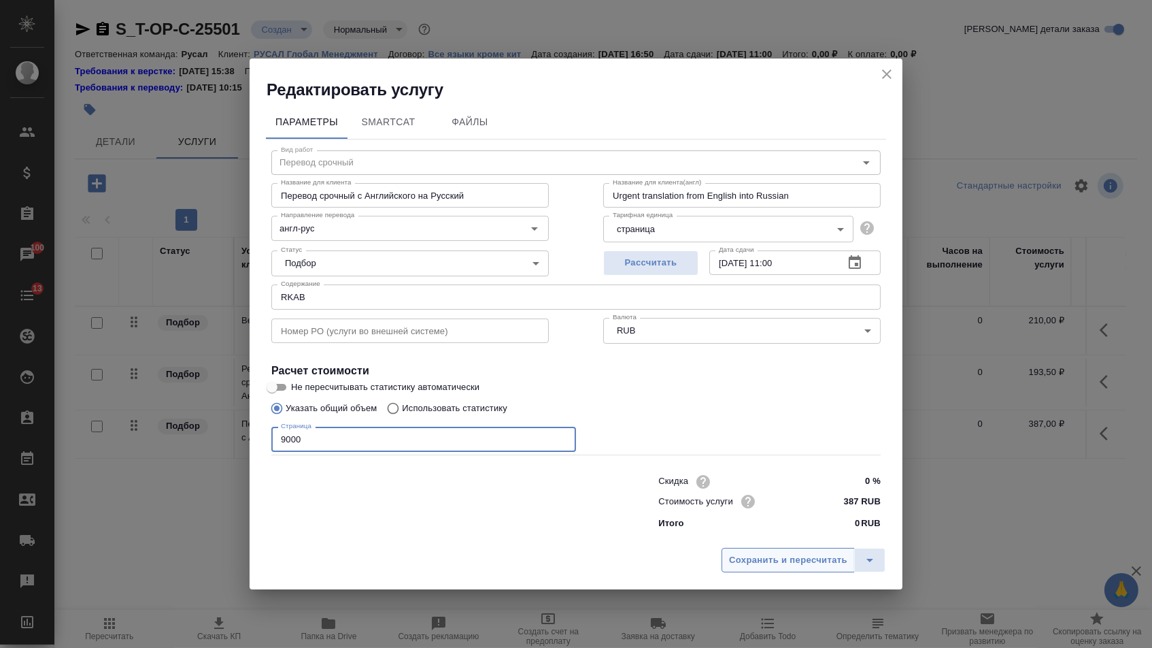
type input "9000"
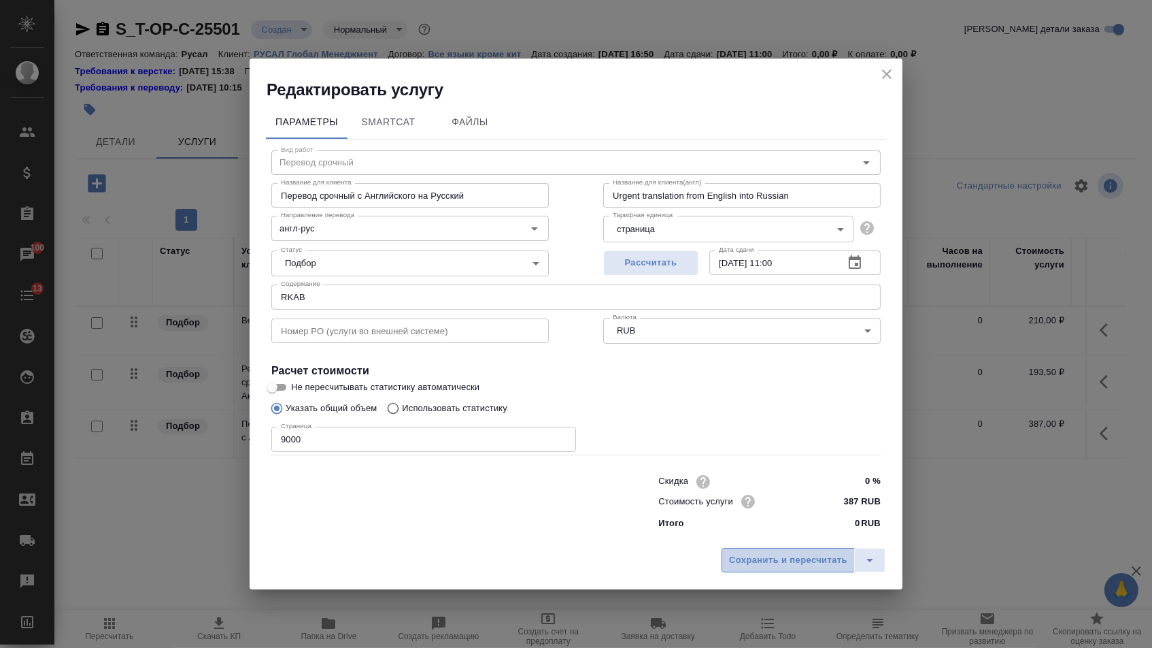
click at [803, 565] on span "Сохранить и пересчитать" at bounding box center [788, 560] width 118 height 16
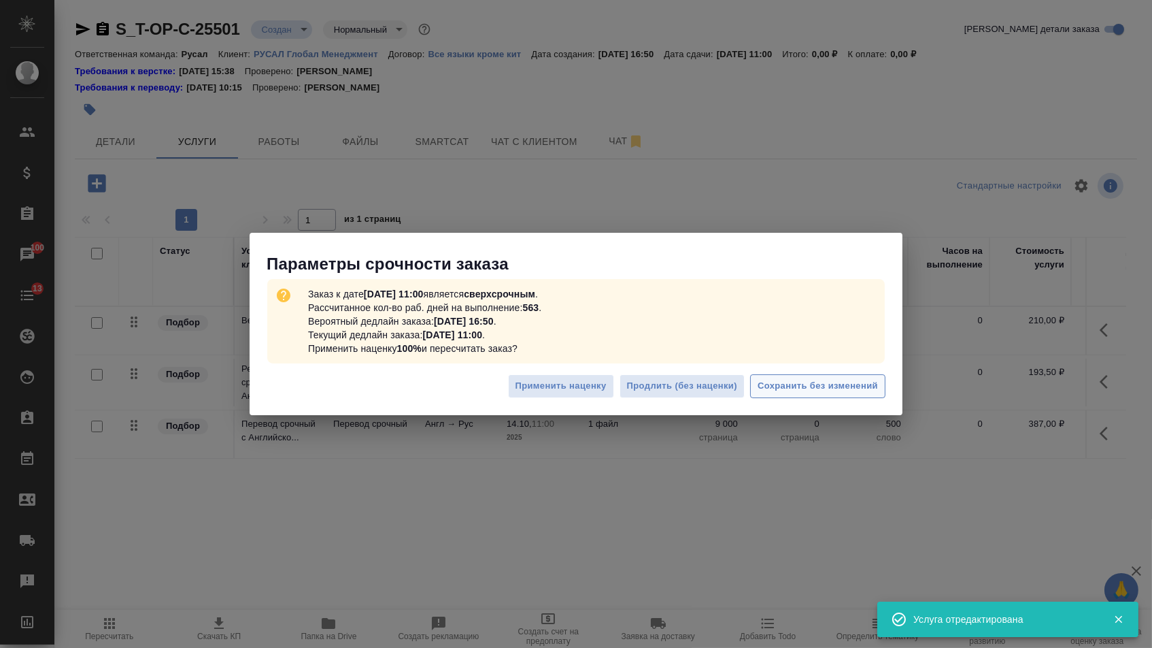
click at [837, 388] on span "Сохранить без изменений" at bounding box center [818, 386] width 120 height 16
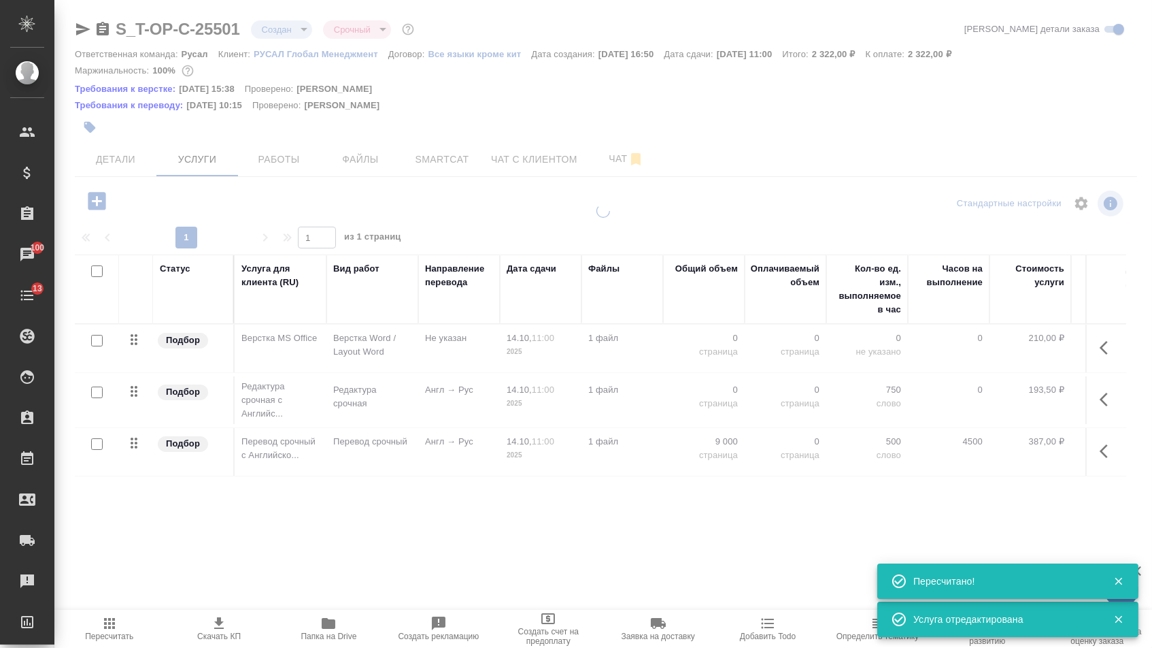
type input "urgent"
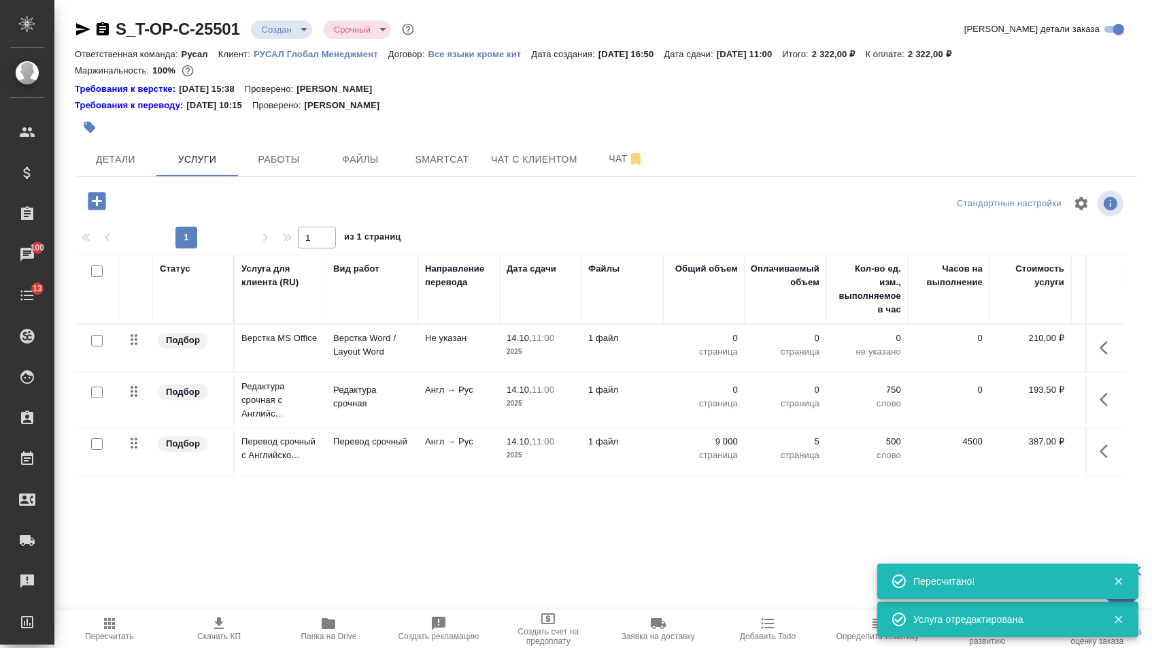
click at [91, 346] on input "checkbox" at bounding box center [97, 341] width 12 height 12
checkbox input "true"
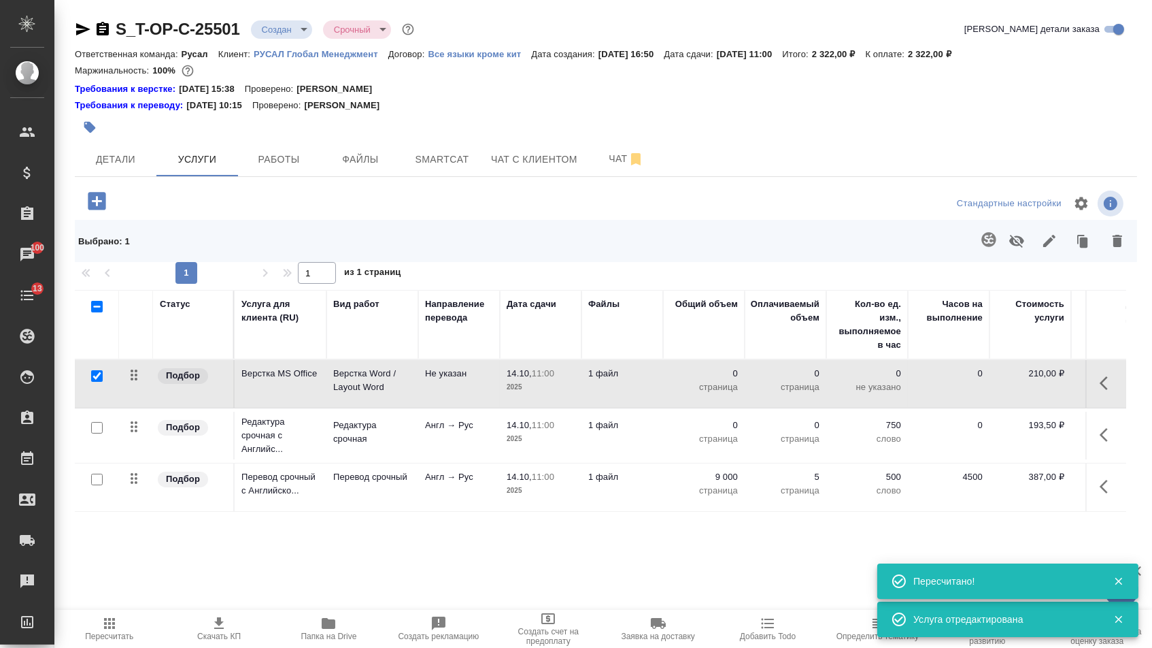
click at [1118, 247] on icon "button" at bounding box center [1118, 241] width 10 height 12
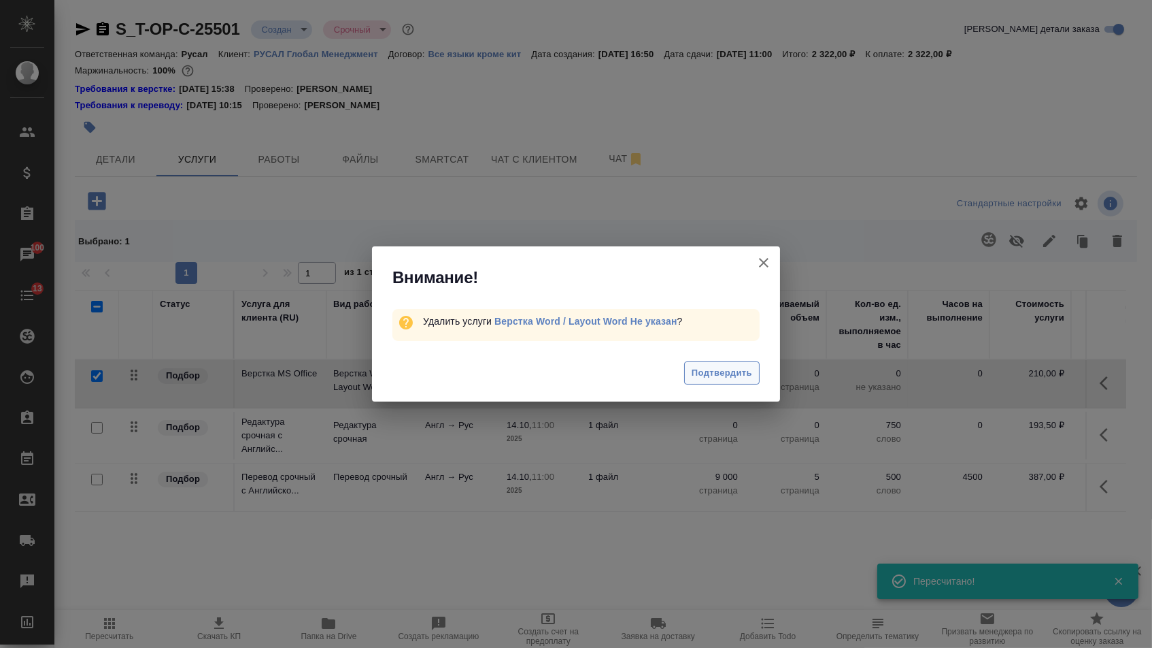
click at [747, 380] on span "Подтвердить" at bounding box center [722, 373] width 61 height 16
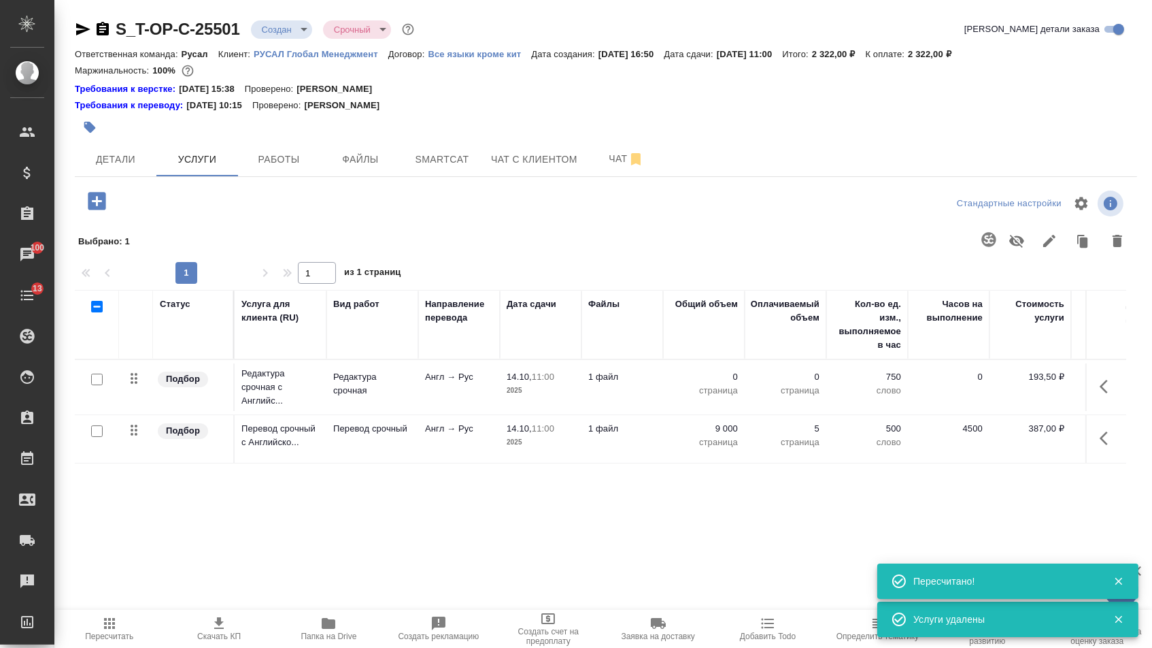
click at [711, 384] on p "0" at bounding box center [704, 377] width 68 height 14
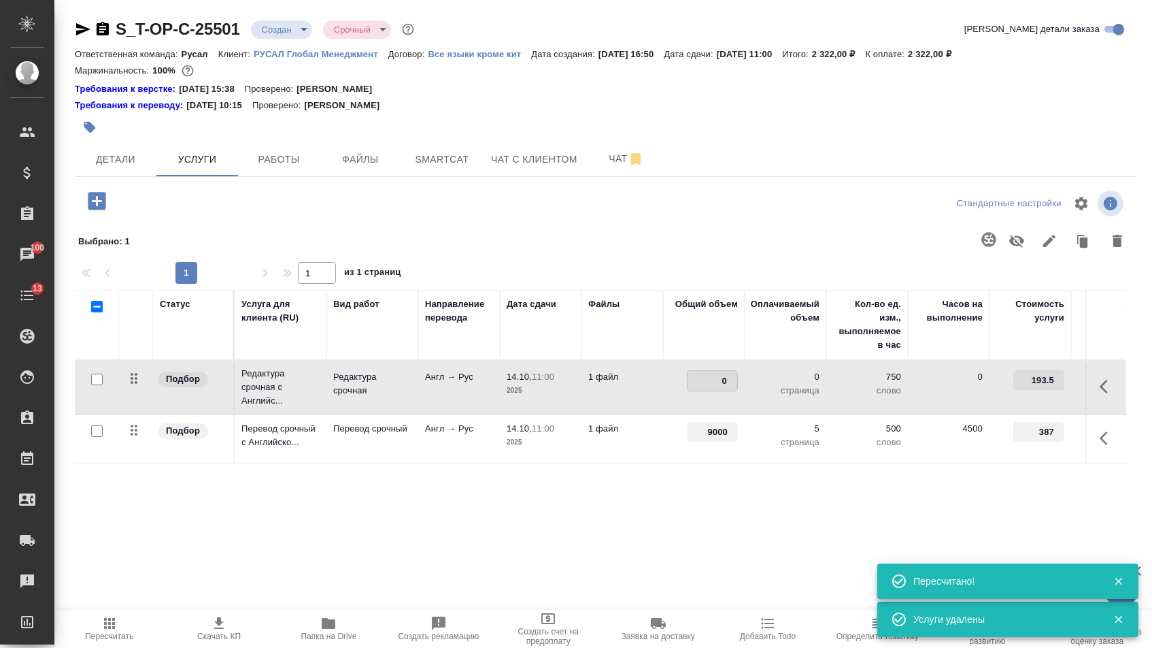
click at [711, 387] on input "0" at bounding box center [713, 381] width 50 height 20
type input "9000"
click at [650, 533] on div "Статус Услуга для клиента (RU) Вид работ Направление перевода Дата сдачи Файлы …" at bounding box center [601, 436] width 1052 height 293
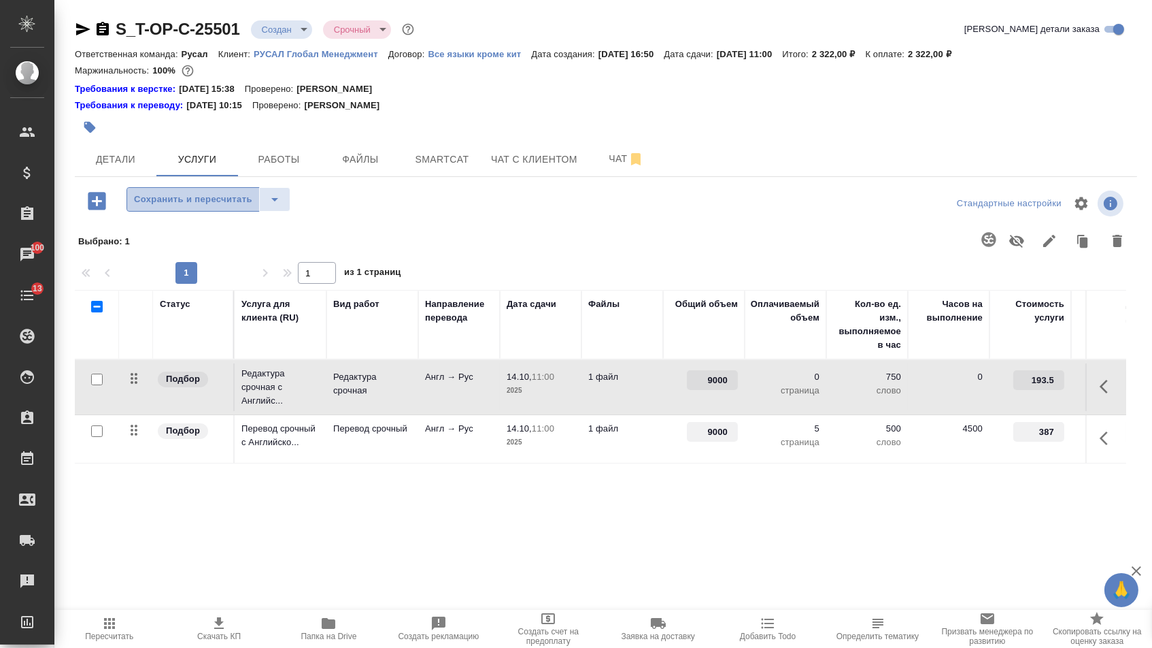
click at [210, 207] on span "Сохранить и пересчитать" at bounding box center [193, 200] width 118 height 16
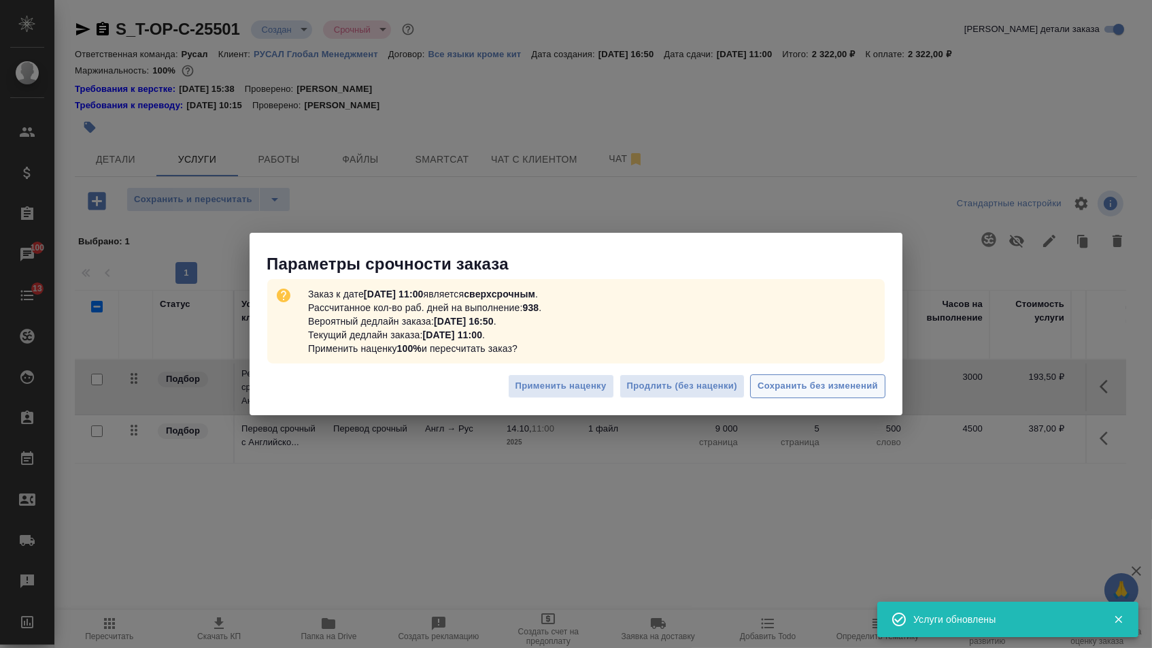
click at [800, 374] on button "Сохранить без изменений" at bounding box center [817, 386] width 135 height 24
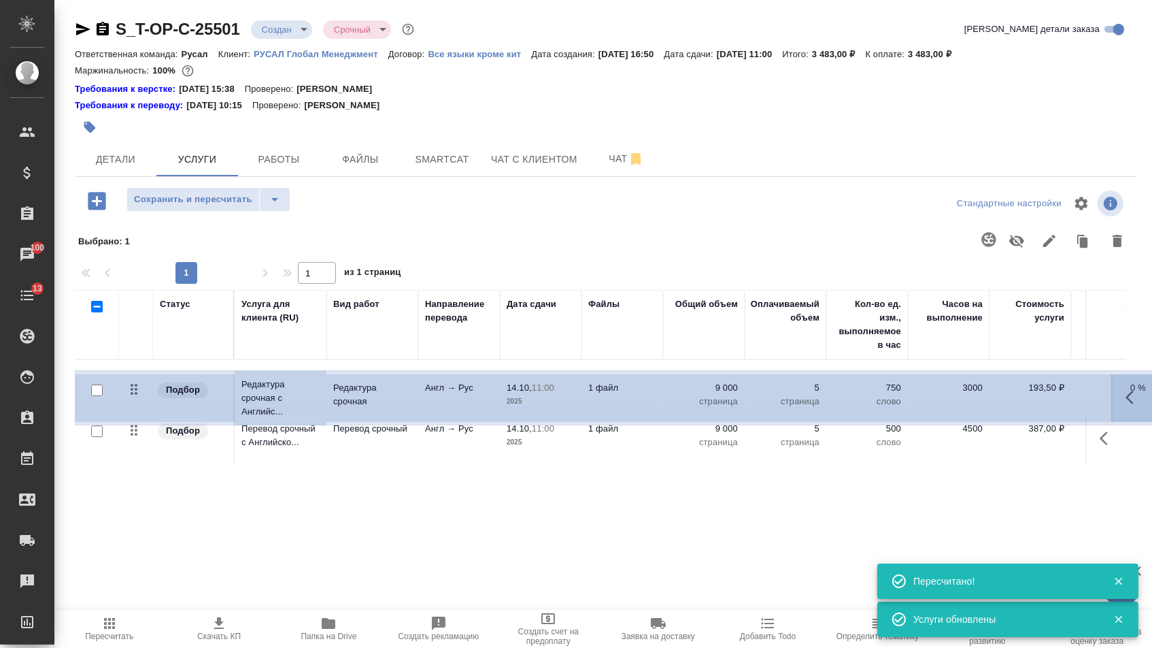
drag, startPoint x: 141, startPoint y: 387, endPoint x: 141, endPoint y: 432, distance: 44.9
click at [141, 432] on tbody "Подбор Редактура срочная с Английс... Редактура срочная Англ → Рус 14.10, 11:00…" at bounding box center [716, 411] width 1282 height 104
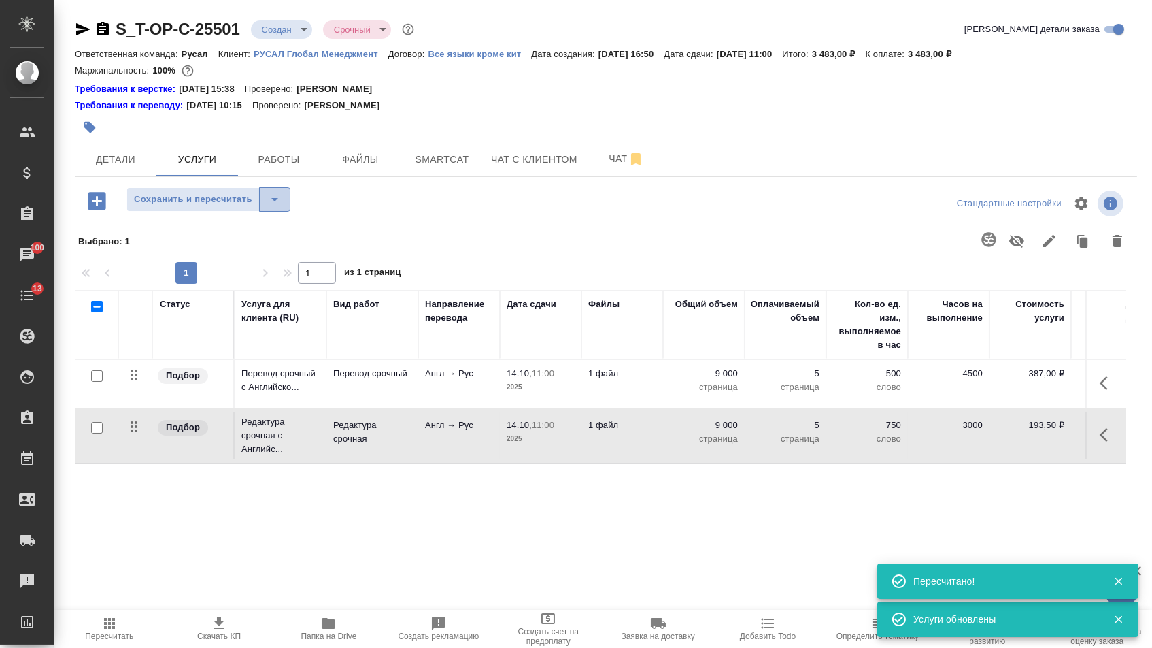
click at [283, 199] on icon "split button" at bounding box center [275, 199] width 16 height 16
click at [282, 234] on li "Сохранить" at bounding box center [214, 235] width 167 height 22
click at [116, 166] on span "Детали" at bounding box center [115, 159] width 65 height 17
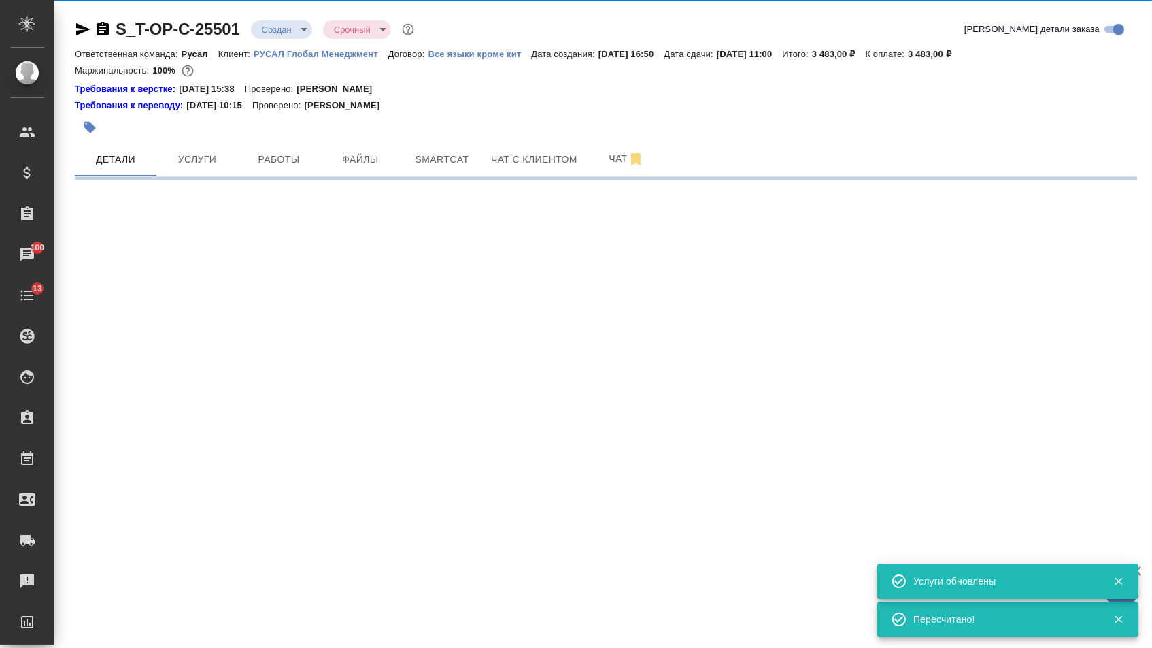
select select "RU"
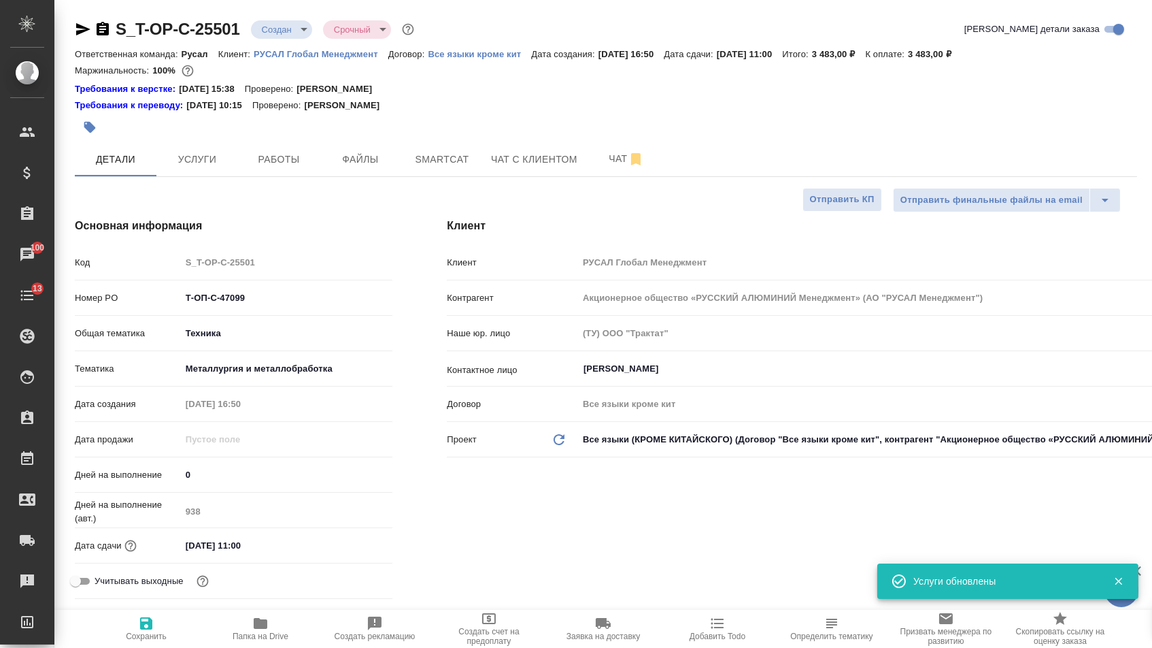
click at [264, 33] on body "🙏 .cls-1 fill:#fff; AWATERA Menshikova Aleksandra Клиенты Спецификации Заказы 1…" at bounding box center [576, 324] width 1152 height 648
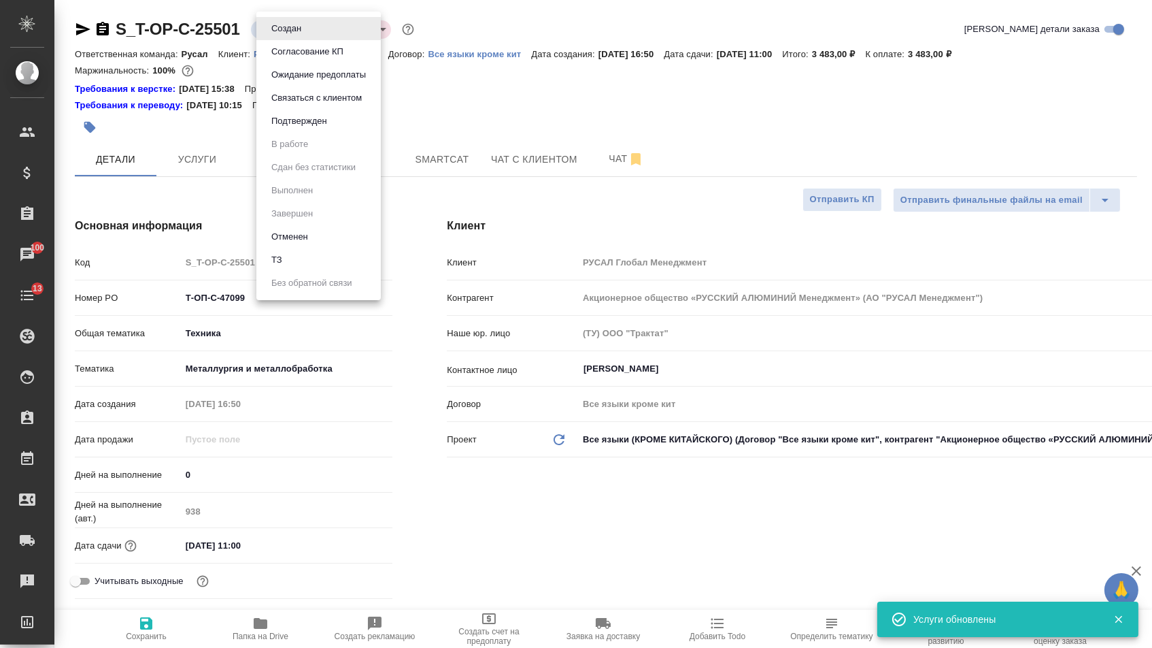
click at [295, 124] on button "Подтвержден" at bounding box center [299, 121] width 64 height 15
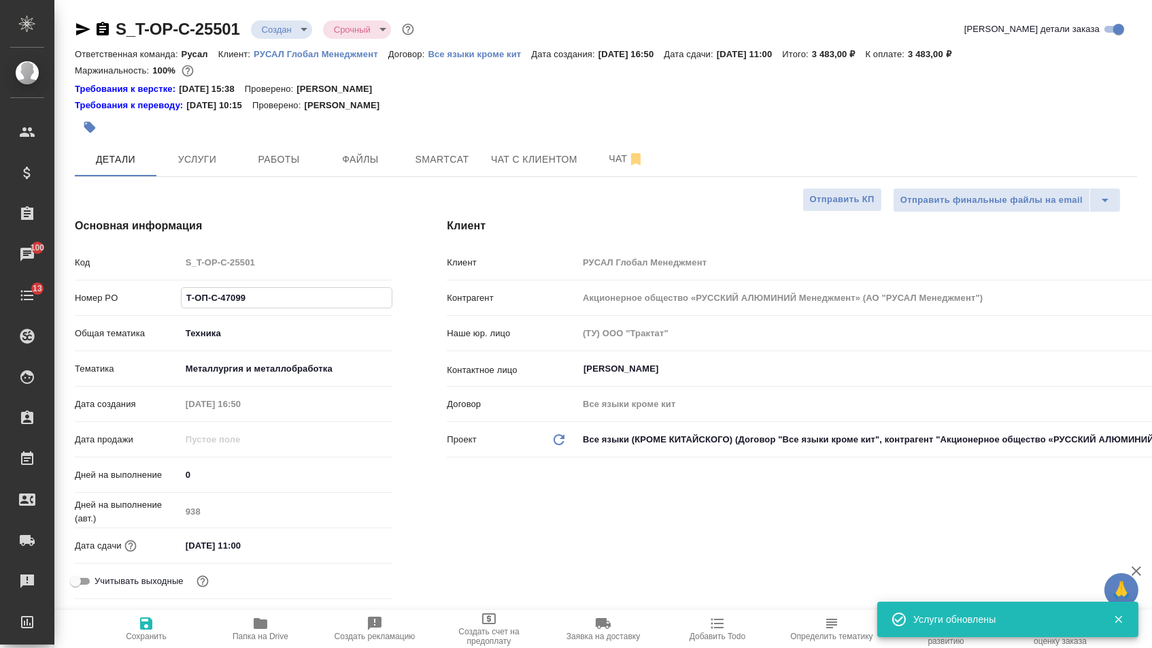
drag, startPoint x: 267, startPoint y: 297, endPoint x: 100, endPoint y: 294, distance: 166.7
click at [103, 296] on div "Номер PO Т-ОП-С-47099" at bounding box center [234, 298] width 318 height 24
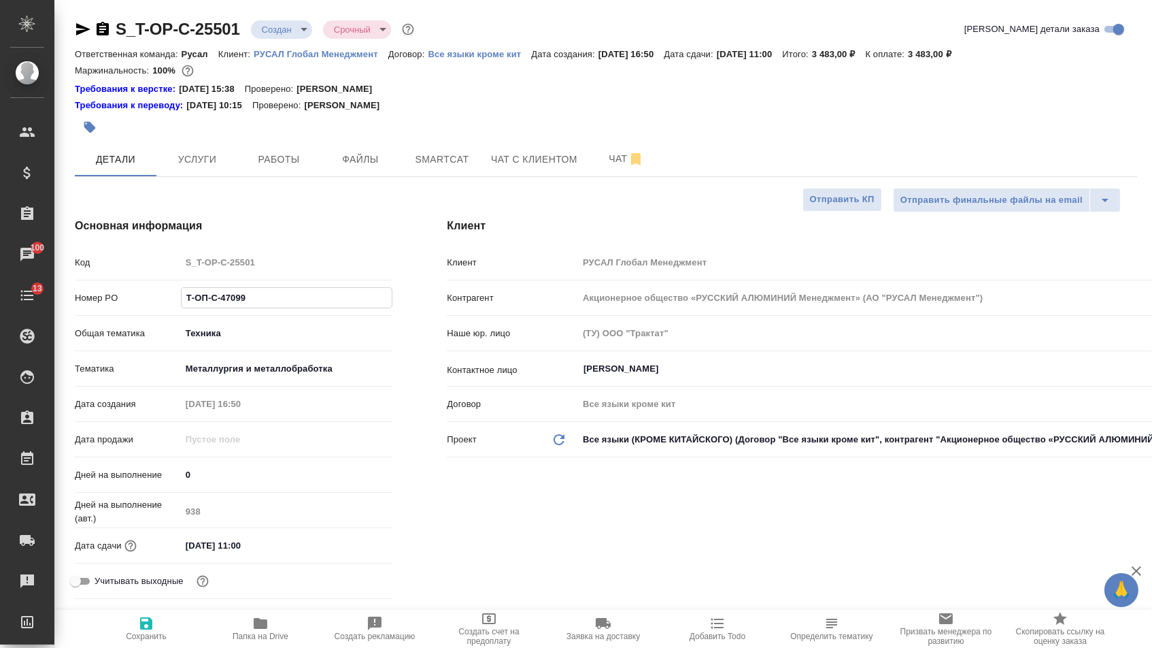
drag, startPoint x: 254, startPoint y: 309, endPoint x: 159, endPoint y: 303, distance: 95.4
click at [159, 304] on div "Номер PO Т-ОП-С-47099" at bounding box center [234, 298] width 318 height 24
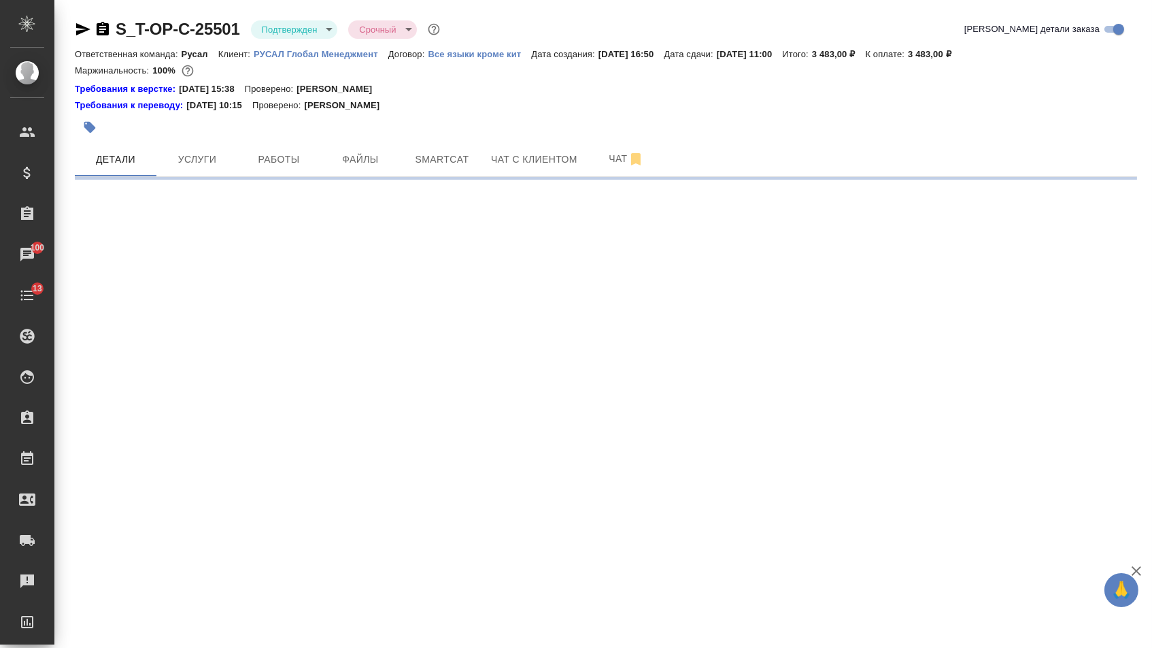
select select "RU"
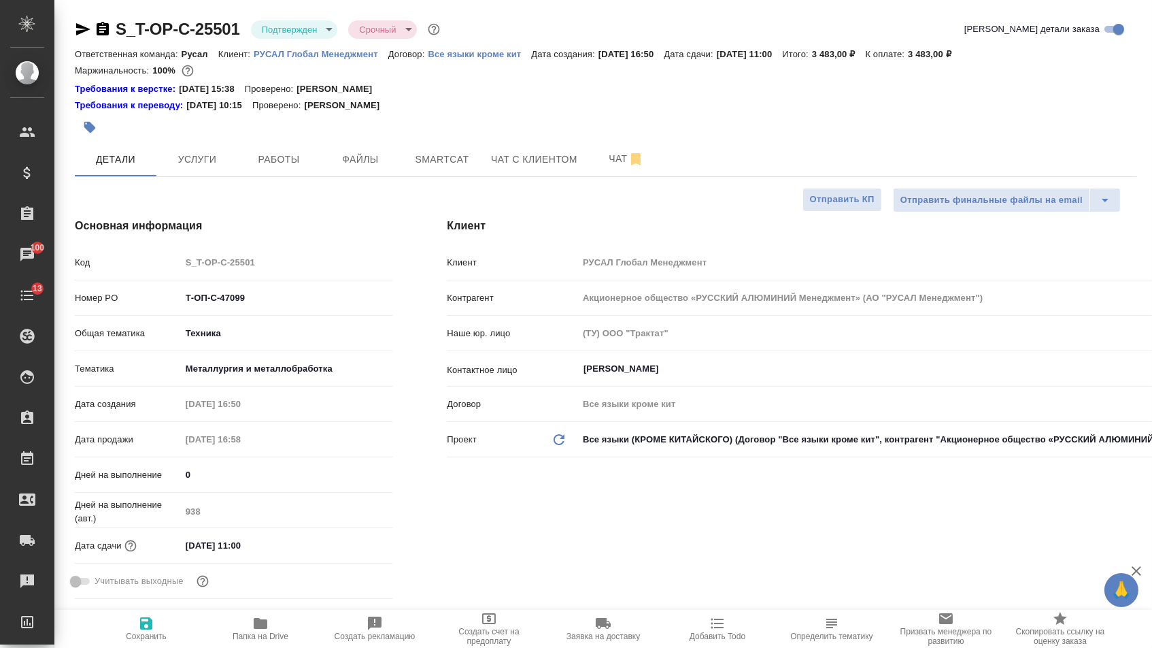
type textarea "x"
click at [76, 33] on icon "button" at bounding box center [83, 29] width 14 height 12
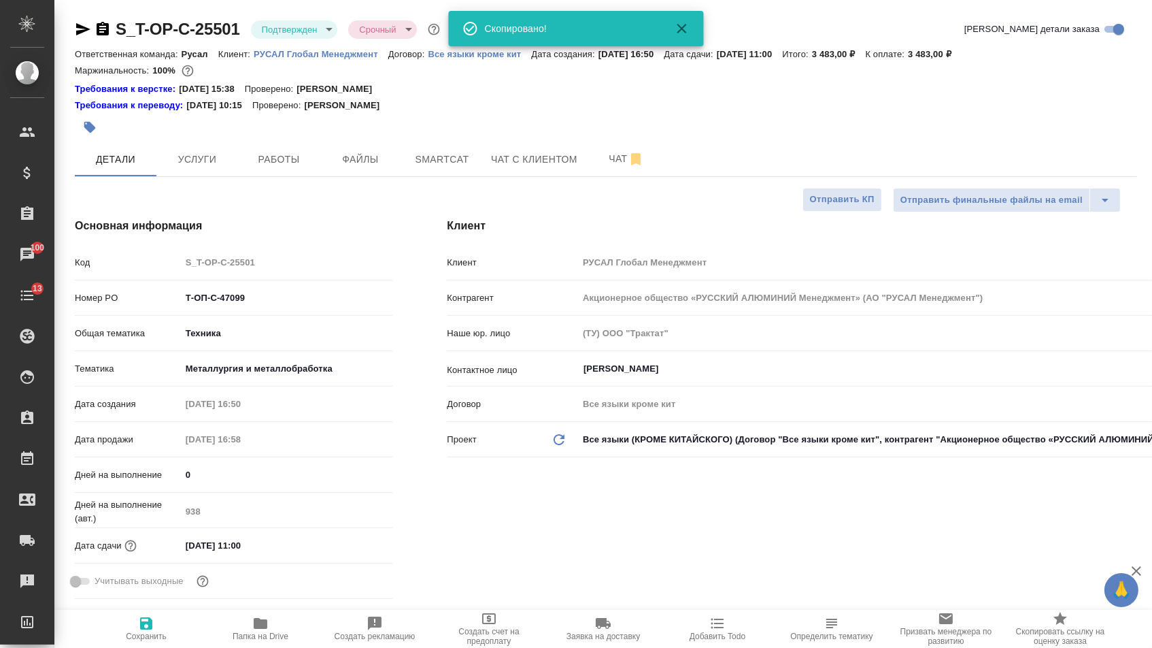
type textarea "x"
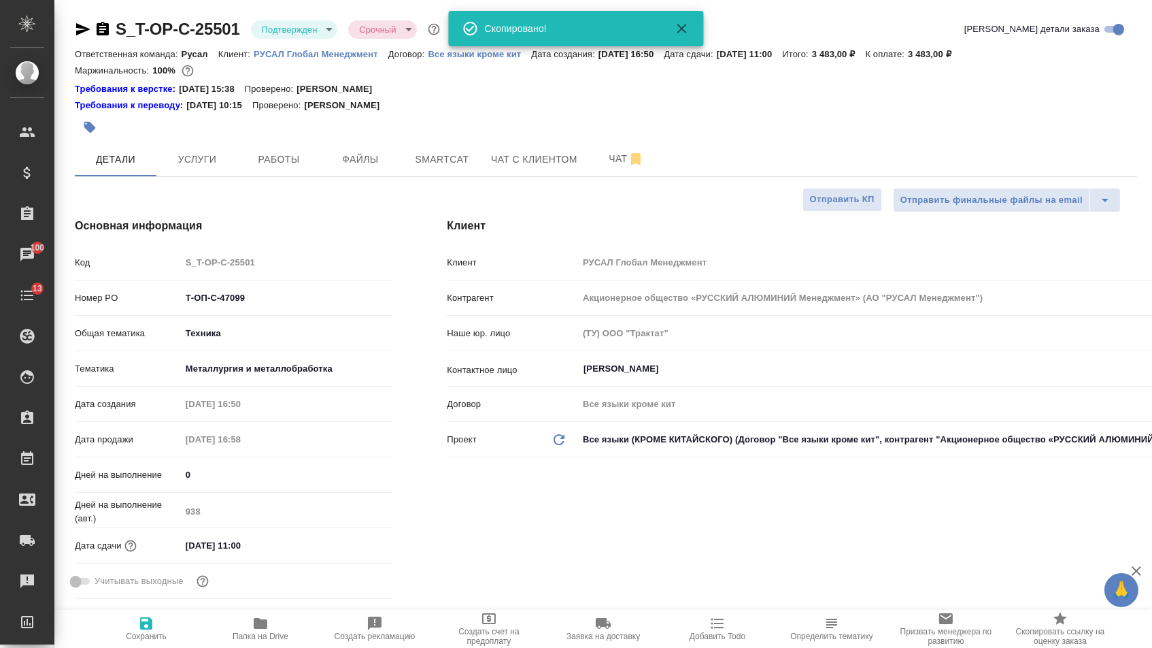
type textarea "x"
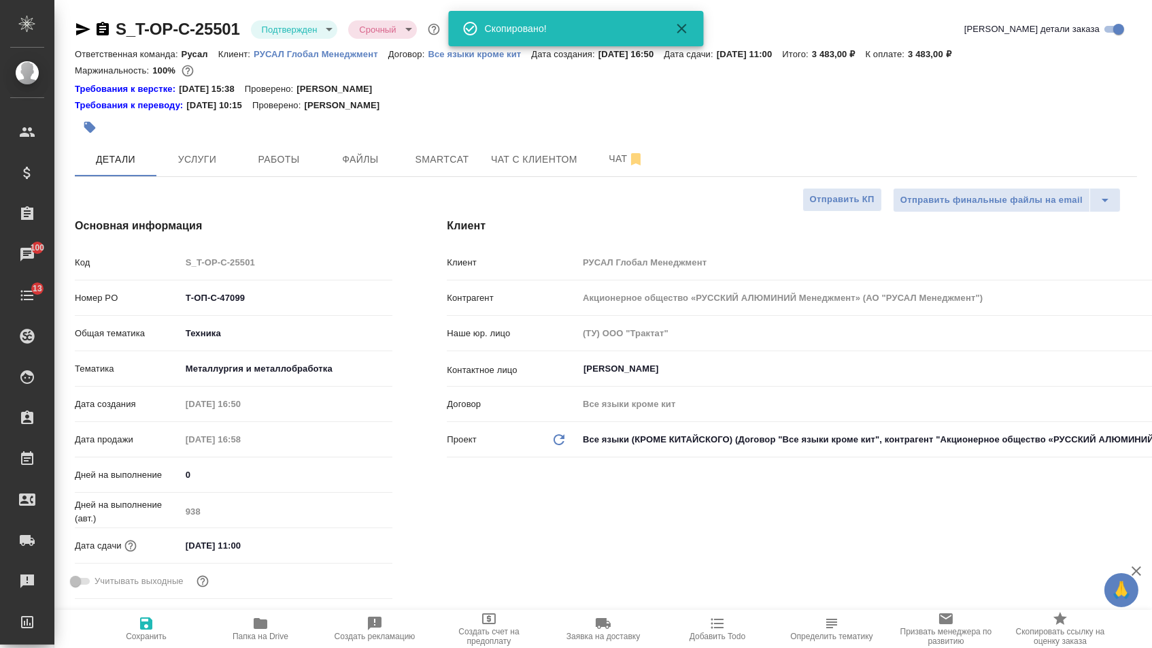
type textarea "x"
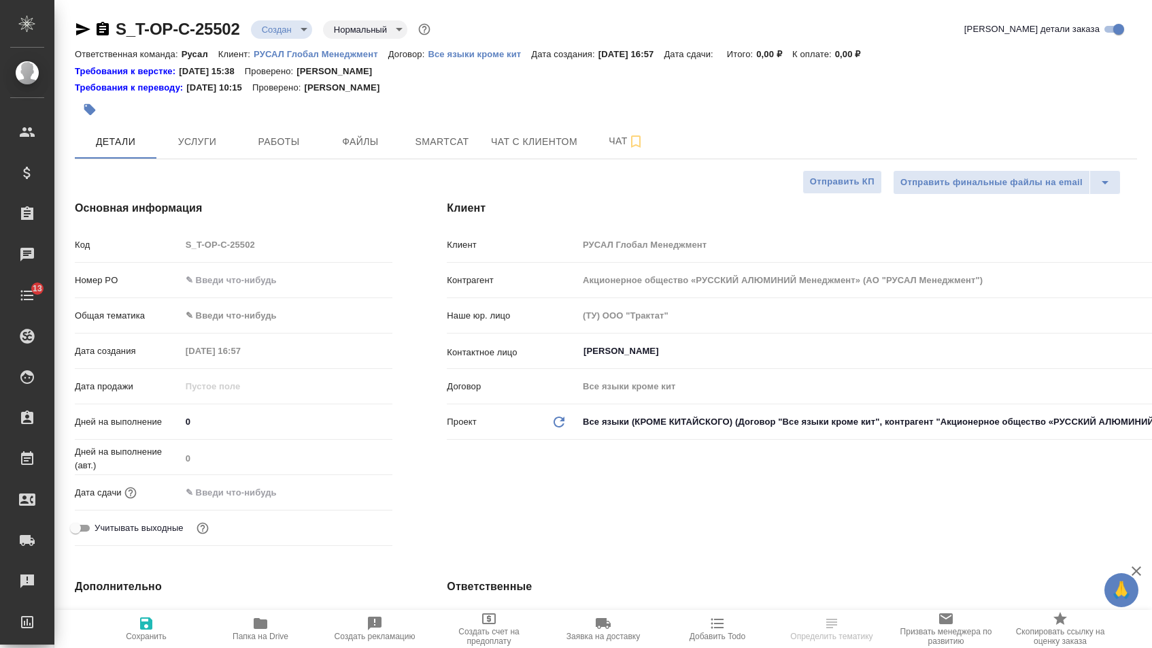
select select "RU"
type textarea "x"
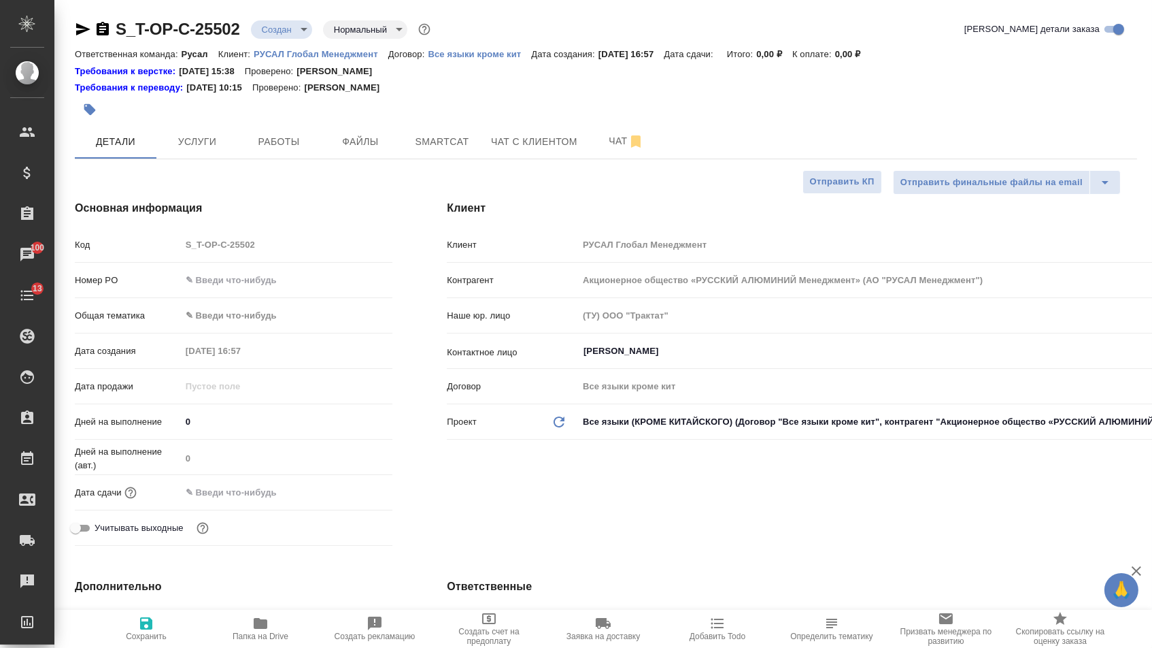
type textarea "x"
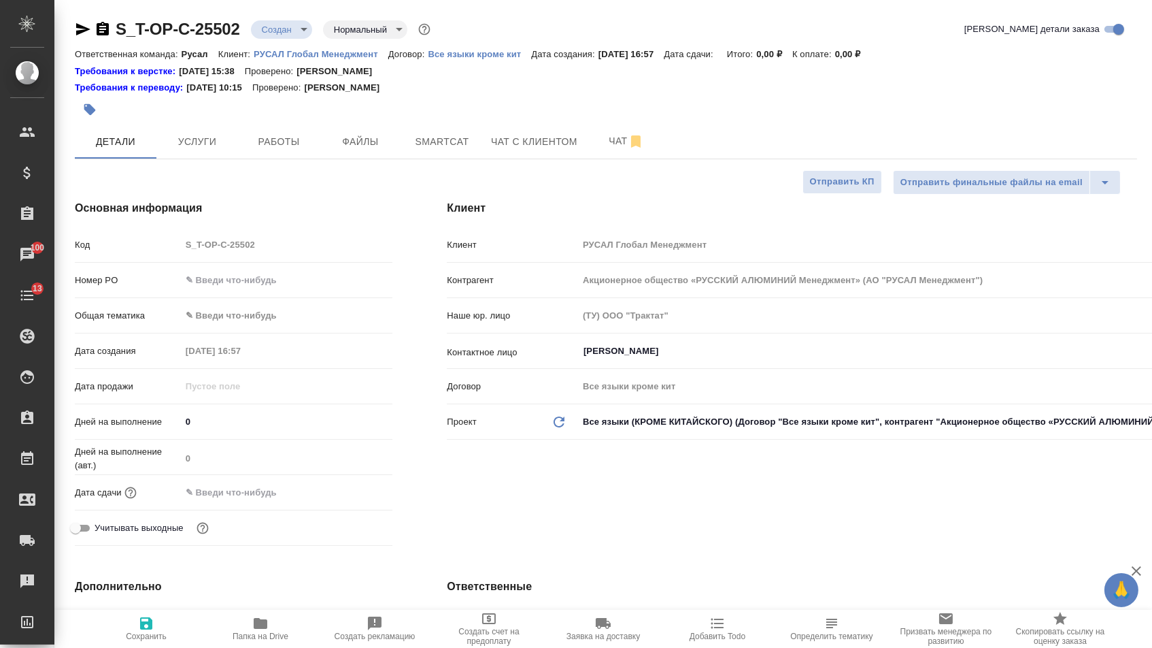
type textarea "x"
click at [271, 285] on input "text" at bounding box center [287, 280] width 211 height 20
paste input "Т-ОП-С-47100"
type input "Т-ОП-С-47100"
type textarea "x"
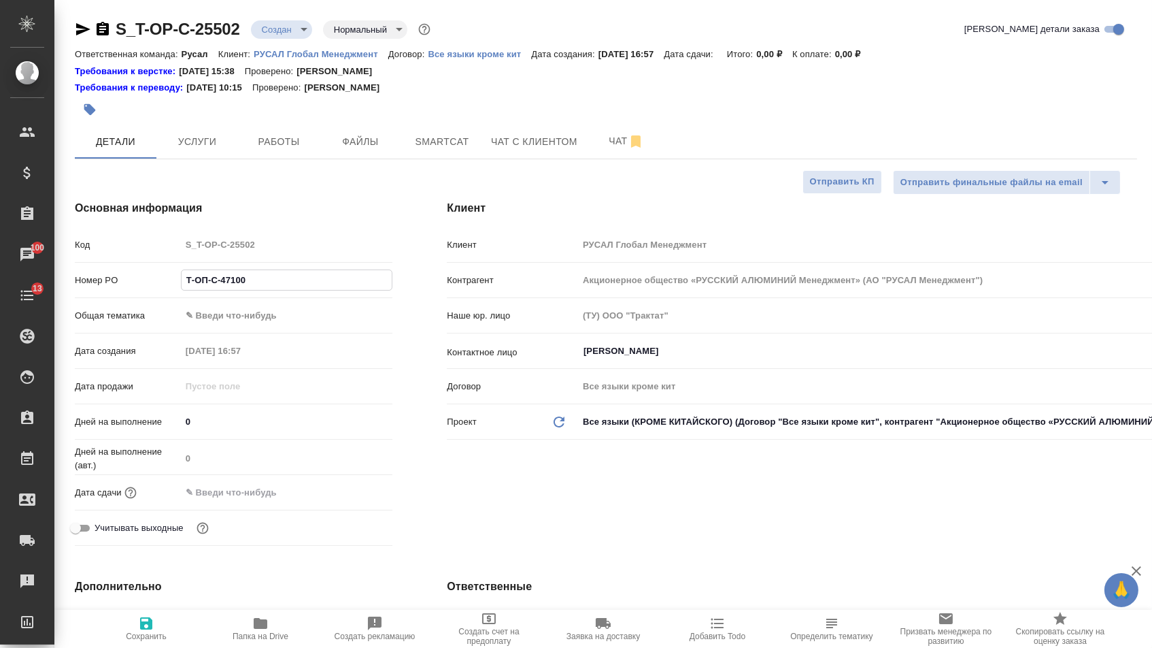
type textarea "x"
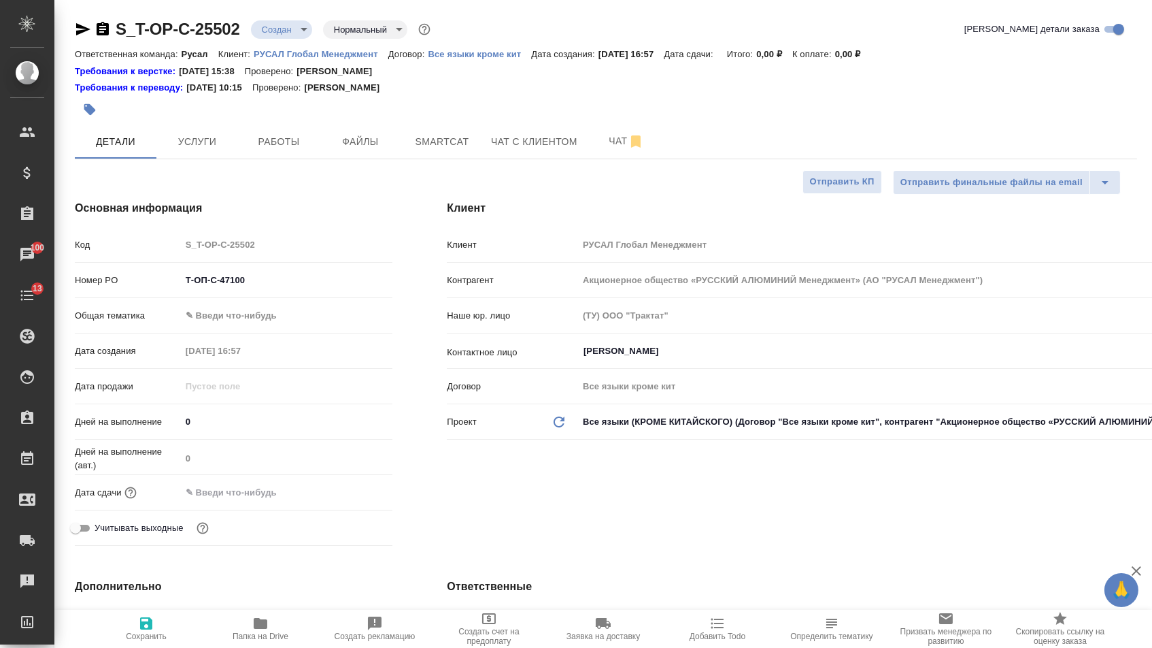
type textarea "x"
type input "Т-ОП-С-47100"
click at [301, 502] on input "text" at bounding box center [241, 492] width 119 height 20
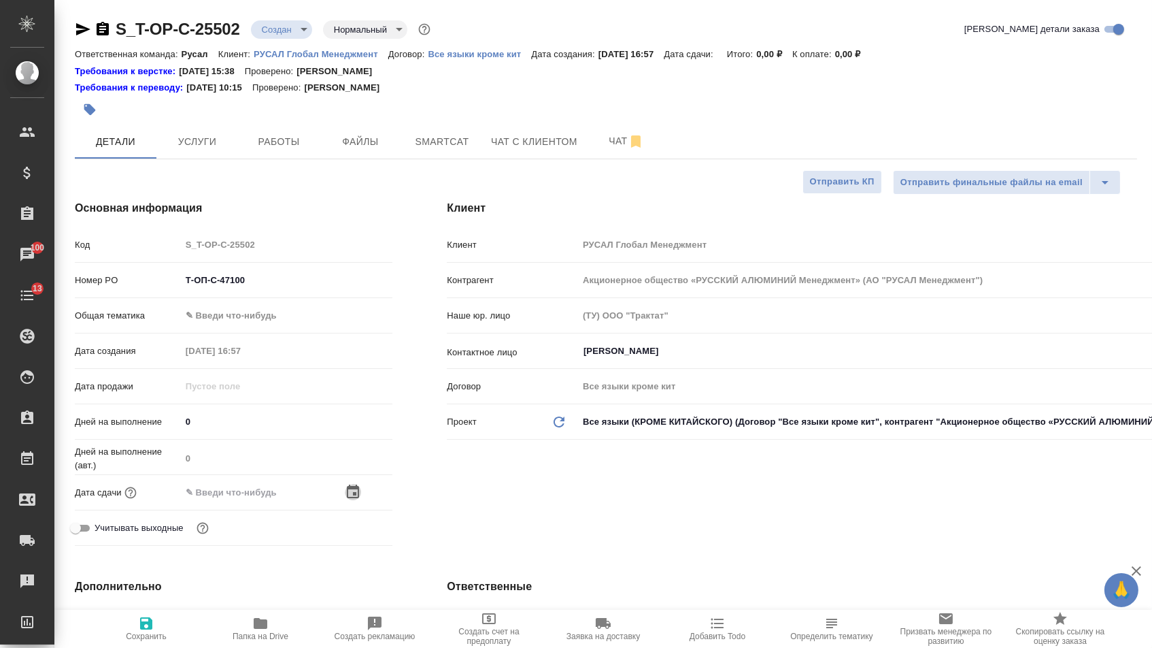
click at [347, 498] on icon "button" at bounding box center [353, 492] width 16 height 16
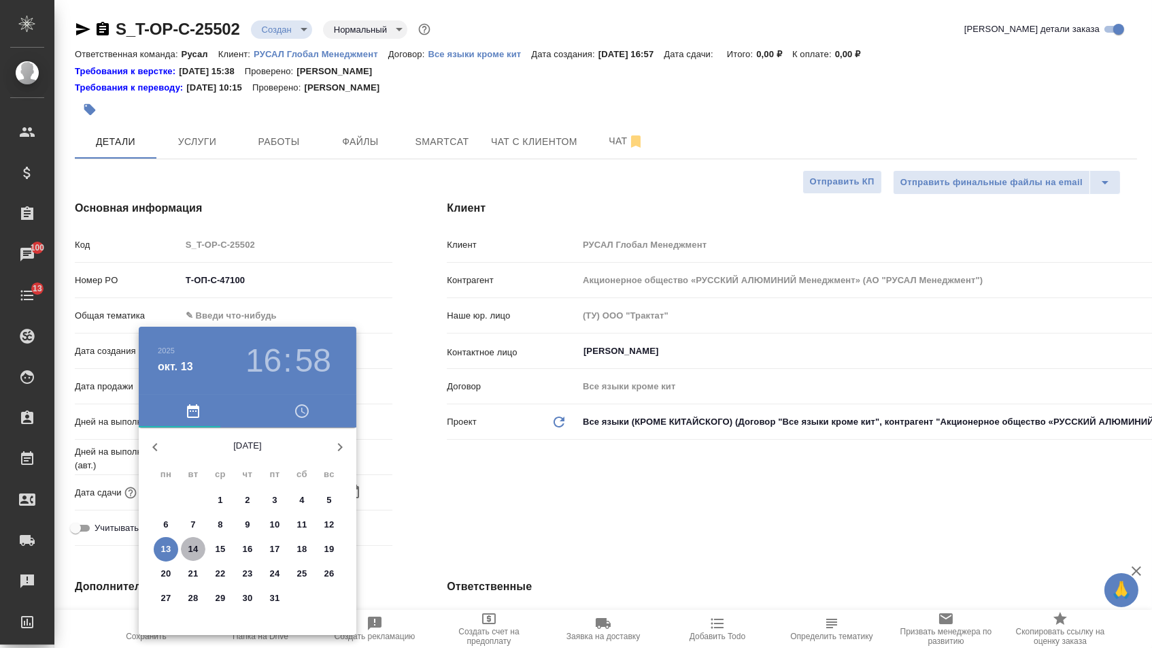
click at [187, 546] on span "14" at bounding box center [193, 549] width 24 height 14
type input "[DATE] 16:58"
type textarea "x"
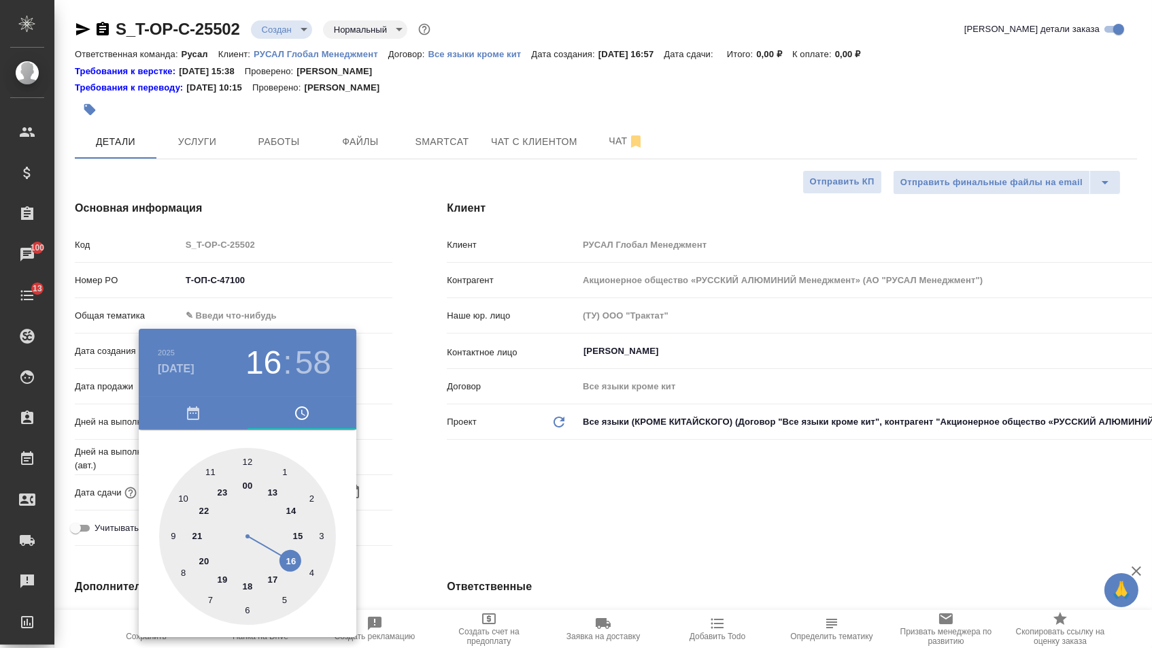
type textarea "x"
type input "[DATE] 14:58"
click at [294, 512] on div at bounding box center [247, 536] width 177 height 177
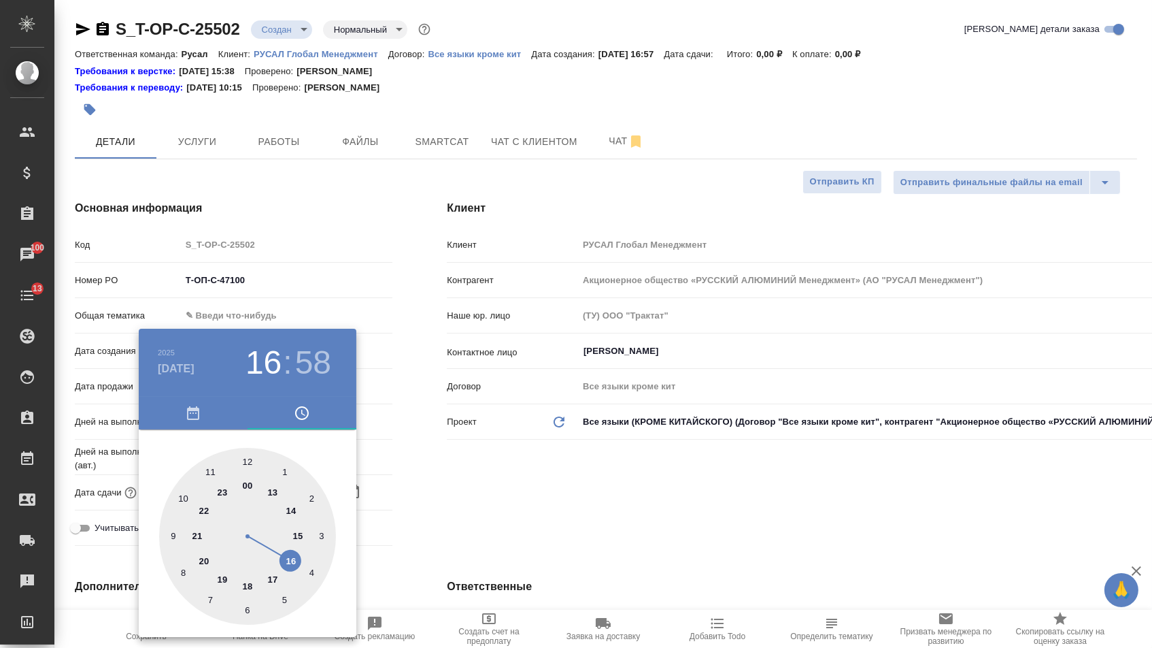
type textarea "x"
click at [250, 454] on div at bounding box center [247, 536] width 177 height 177
type input "[DATE] 14:00"
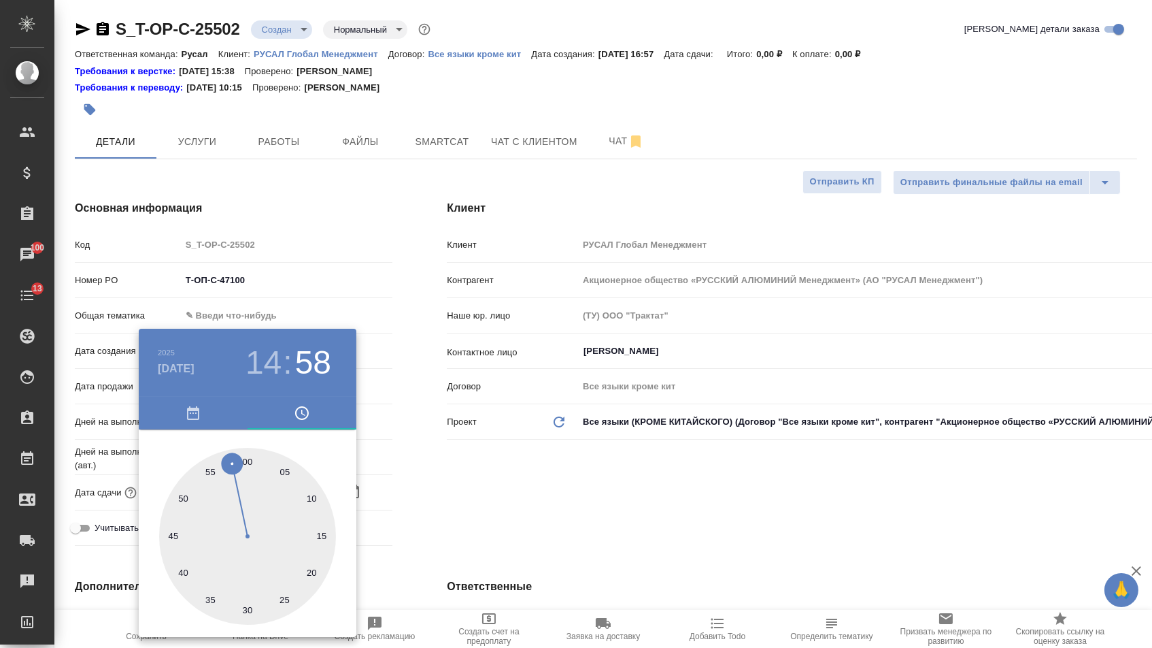
type textarea "x"
click at [442, 493] on div at bounding box center [576, 324] width 1152 height 648
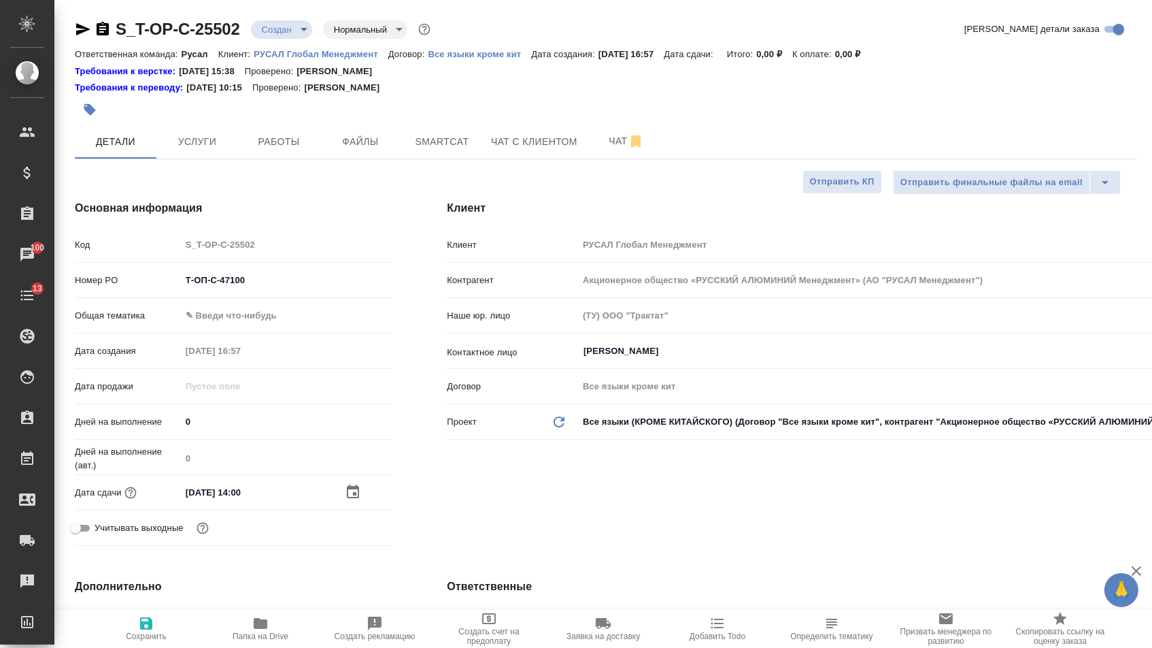
type textarea "x"
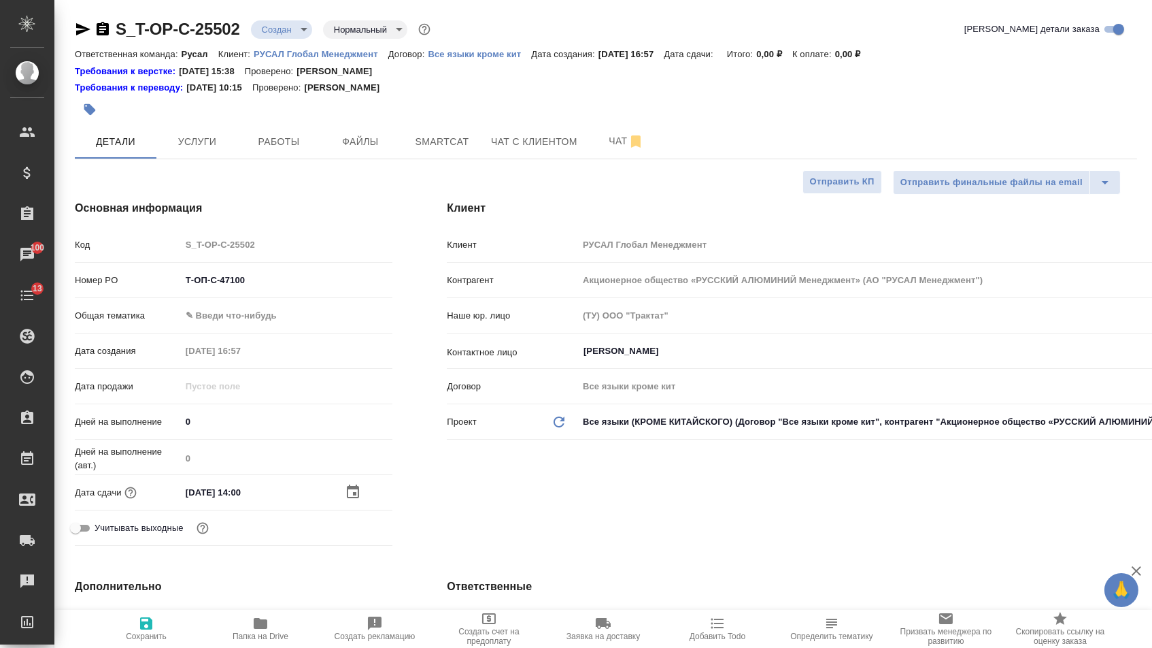
type textarea "x"
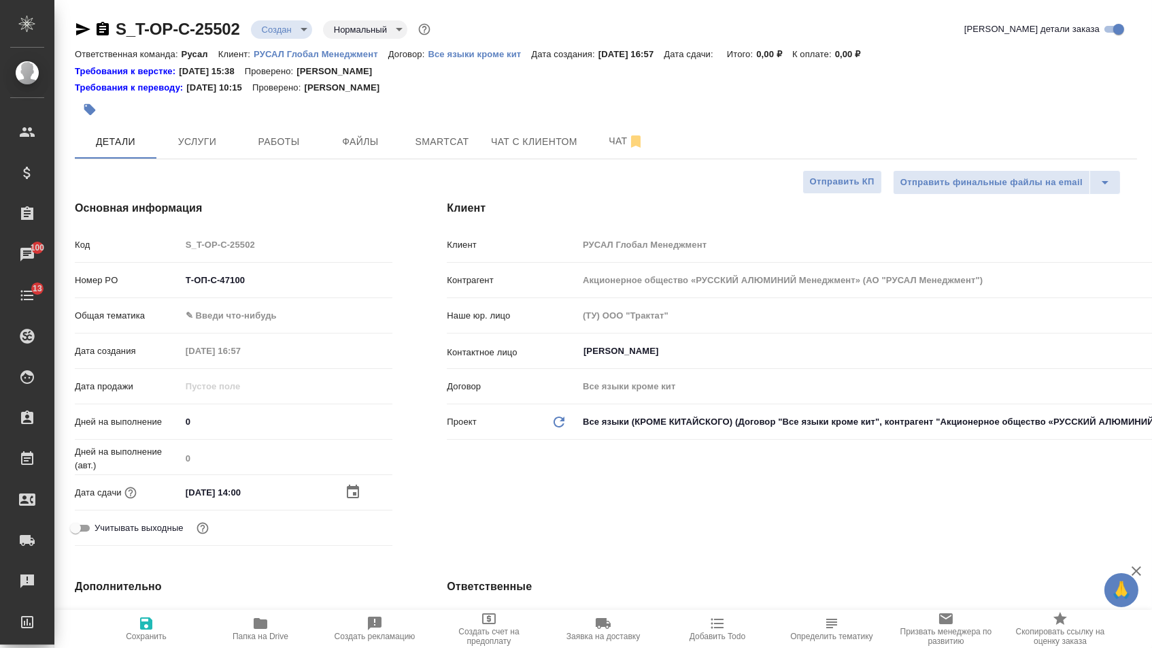
type textarea "x"
click at [244, 322] on body "🙏 .cls-1 fill:#fff; AWATERA [PERSON_NAME] Спецификации Заказы 100 Чаты 13 Todo …" at bounding box center [576, 324] width 1152 height 648
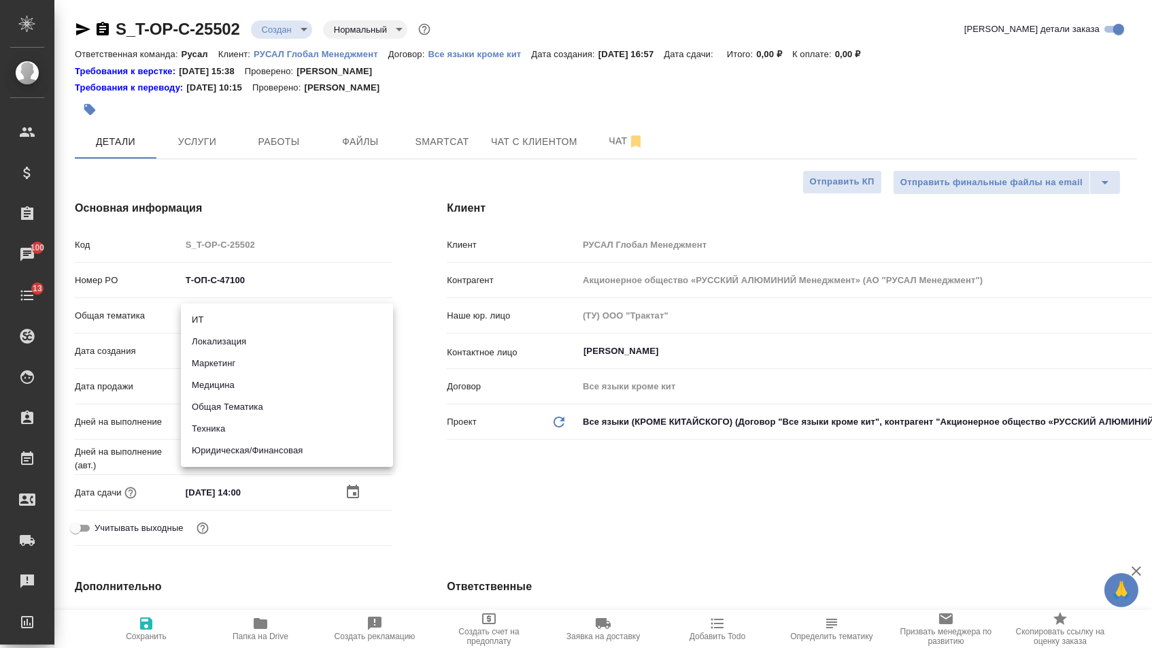
click at [225, 429] on li "Техника" at bounding box center [287, 429] width 212 height 22
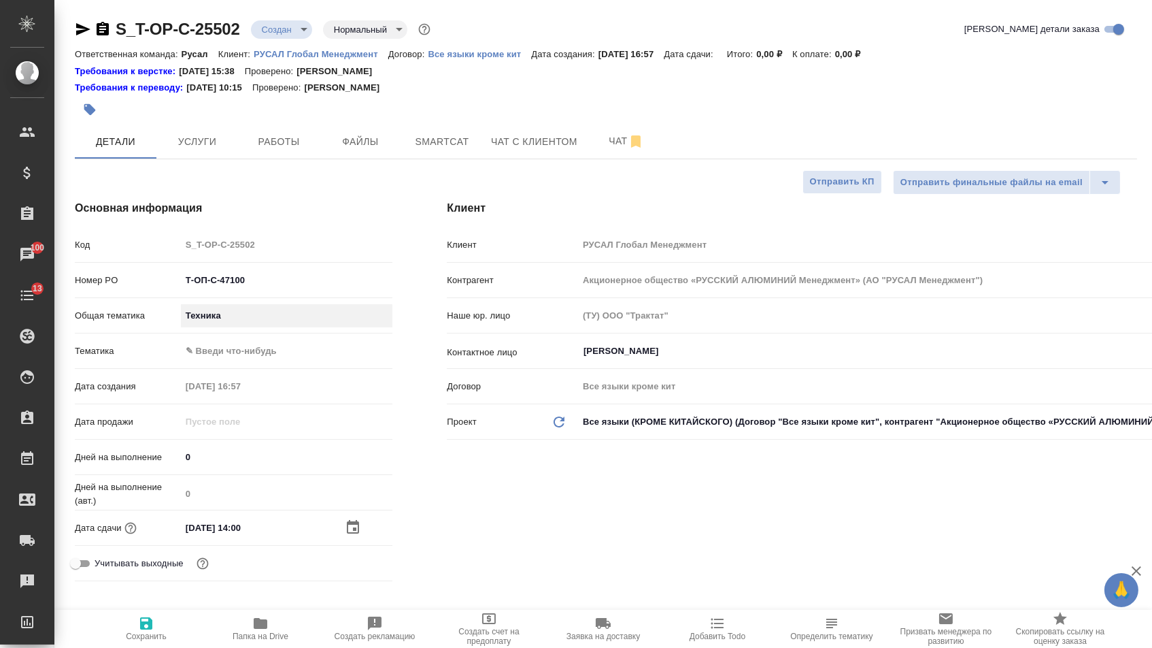
type input "tech"
type textarea "x"
click at [225, 346] on body "🙏 .cls-1 fill:#fff; AWATERA [PERSON_NAME] Спецификации Заказы 100 Чаты 13 Todo …" at bounding box center [576, 324] width 1152 height 648
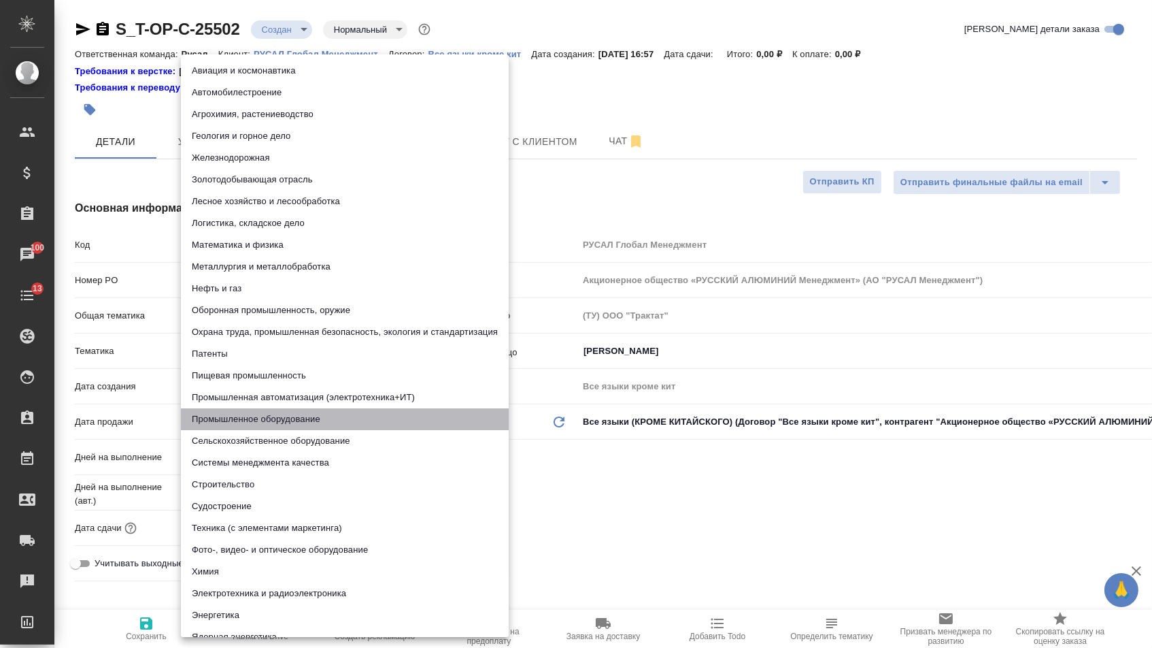
click at [223, 414] on li "Промышленное оборудование" at bounding box center [345, 419] width 328 height 22
type textarea "x"
type input "5f647205b73bc97568ca66bc"
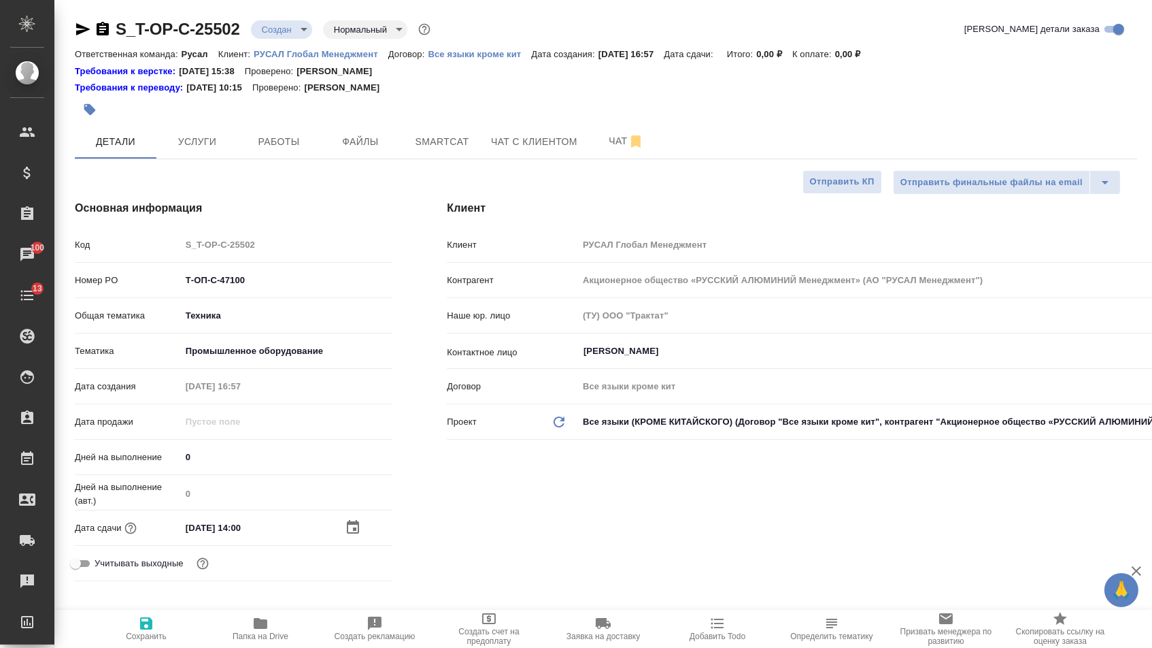
click at [146, 647] on div "Авиация и космонавтика Автомобилестроение Агрохимия, растениеводство Геология и…" at bounding box center [576, 324] width 1152 height 648
click at [147, 622] on icon "button" at bounding box center [146, 623] width 12 height 12
type textarea "x"
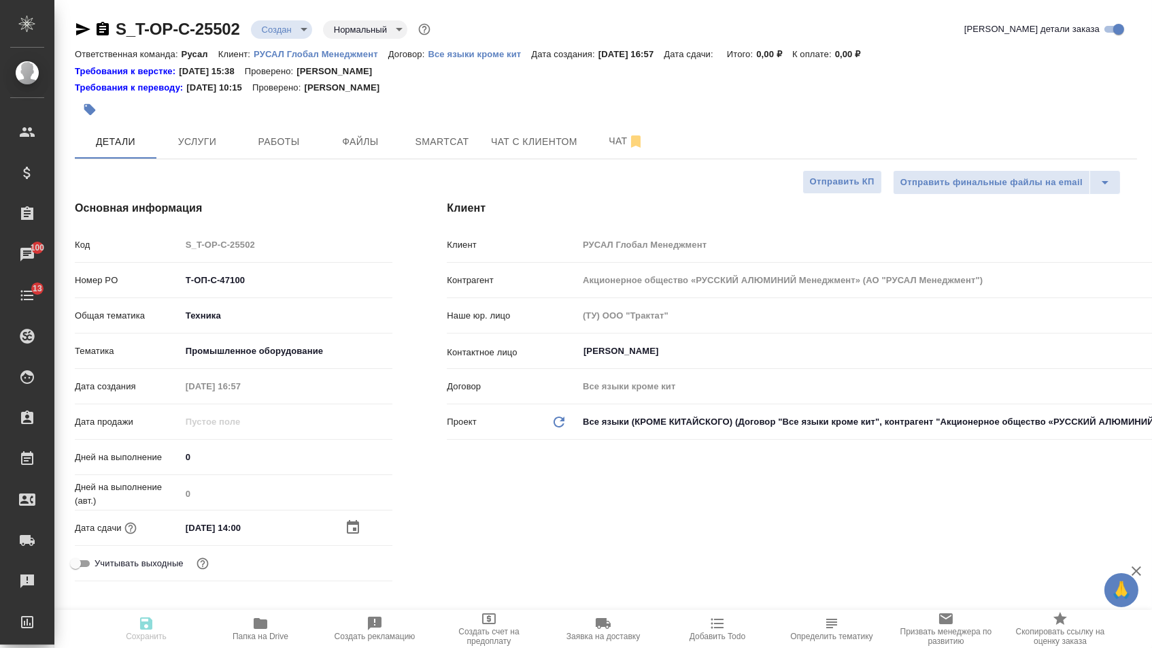
type textarea "x"
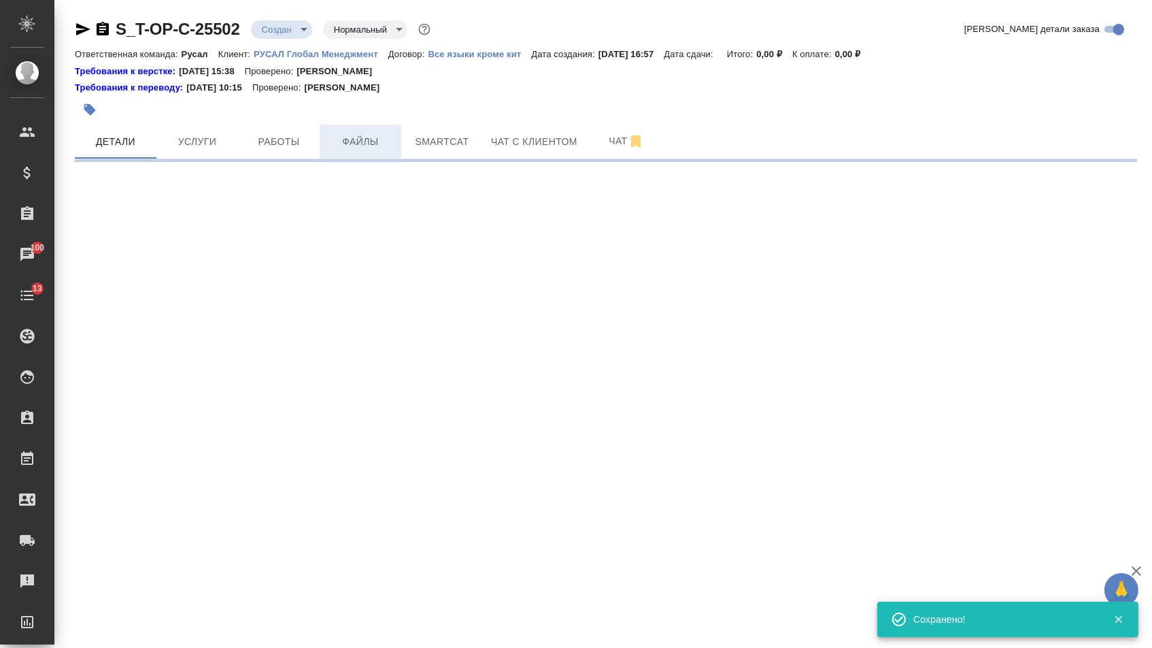
select select "RU"
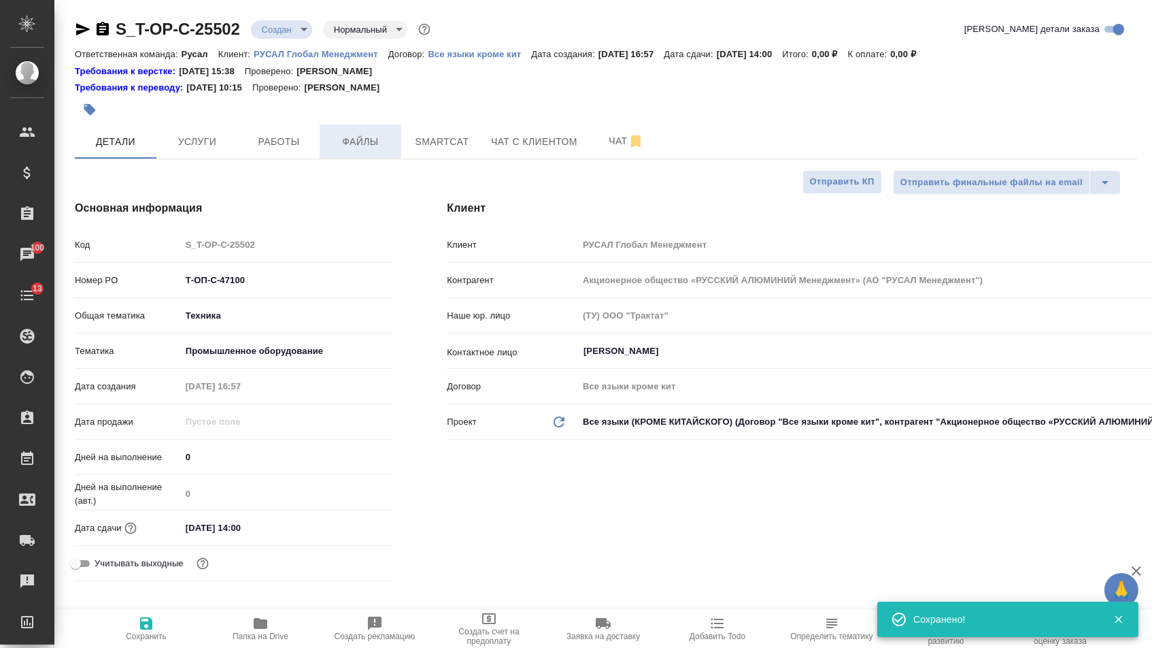
type textarea "x"
drag, startPoint x: 360, startPoint y: 138, endPoint x: 294, endPoint y: 200, distance: 90.5
click at [360, 138] on span "Файлы" at bounding box center [360, 141] width 65 height 17
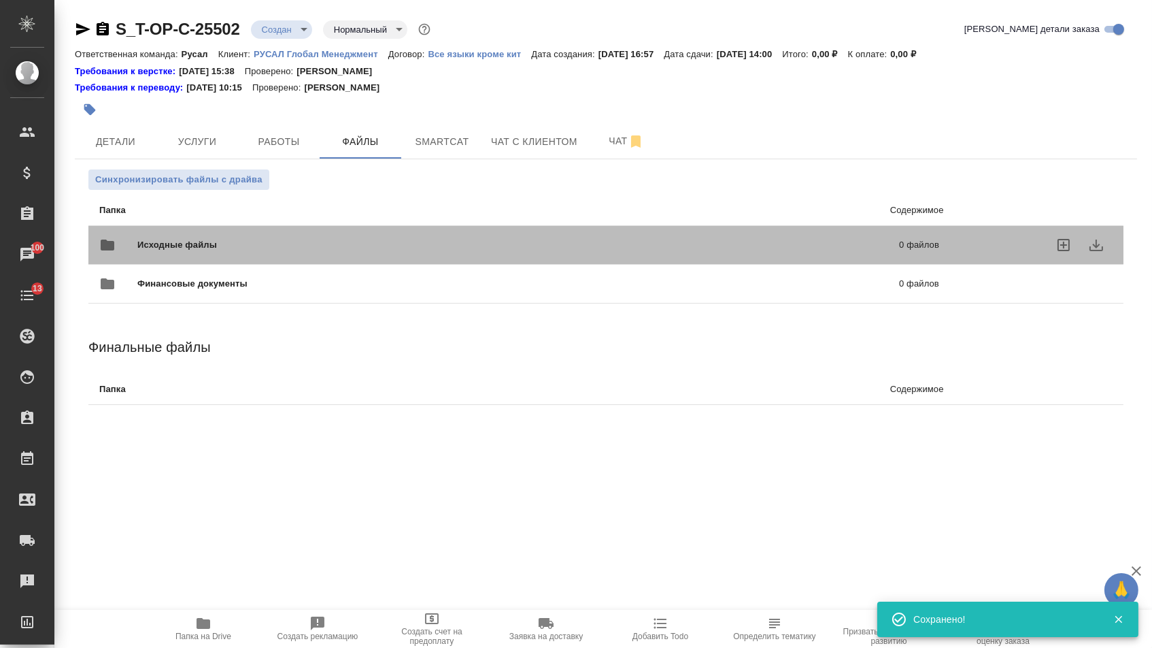
click at [244, 251] on span "Исходные файлы" at bounding box center [347, 245] width 421 height 14
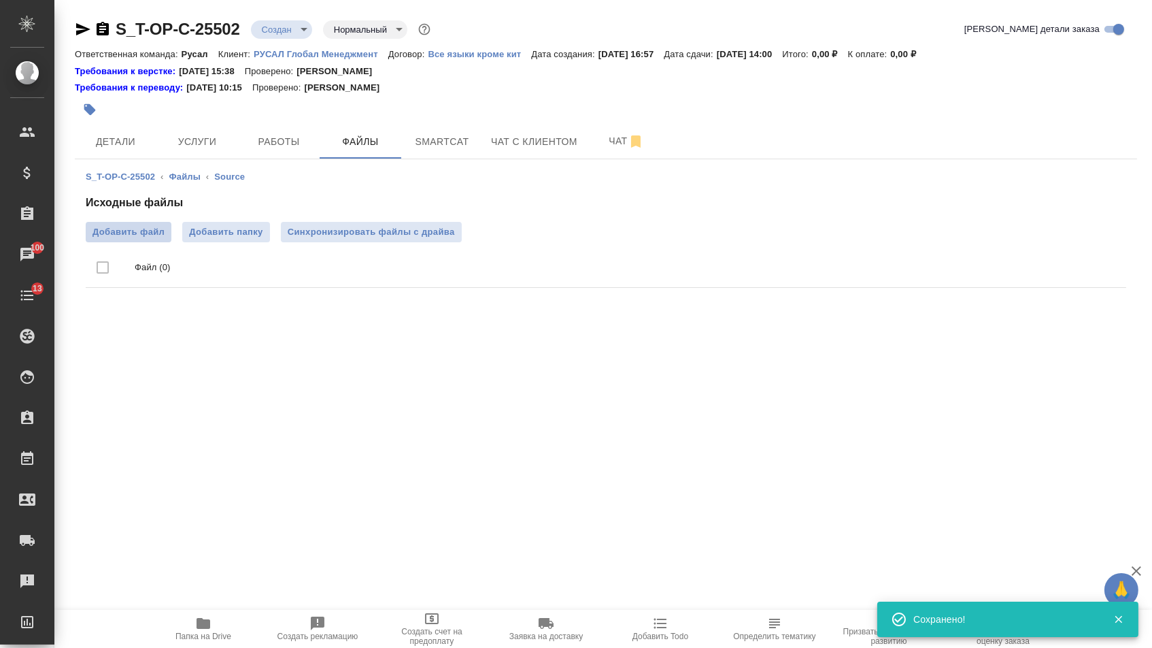
click at [130, 241] on label "Добавить файл" at bounding box center [129, 232] width 86 height 20
click at [0, 0] on input "Добавить файл" at bounding box center [0, 0] width 0 height 0
click at [192, 135] on span "Услуги" at bounding box center [197, 141] width 65 height 17
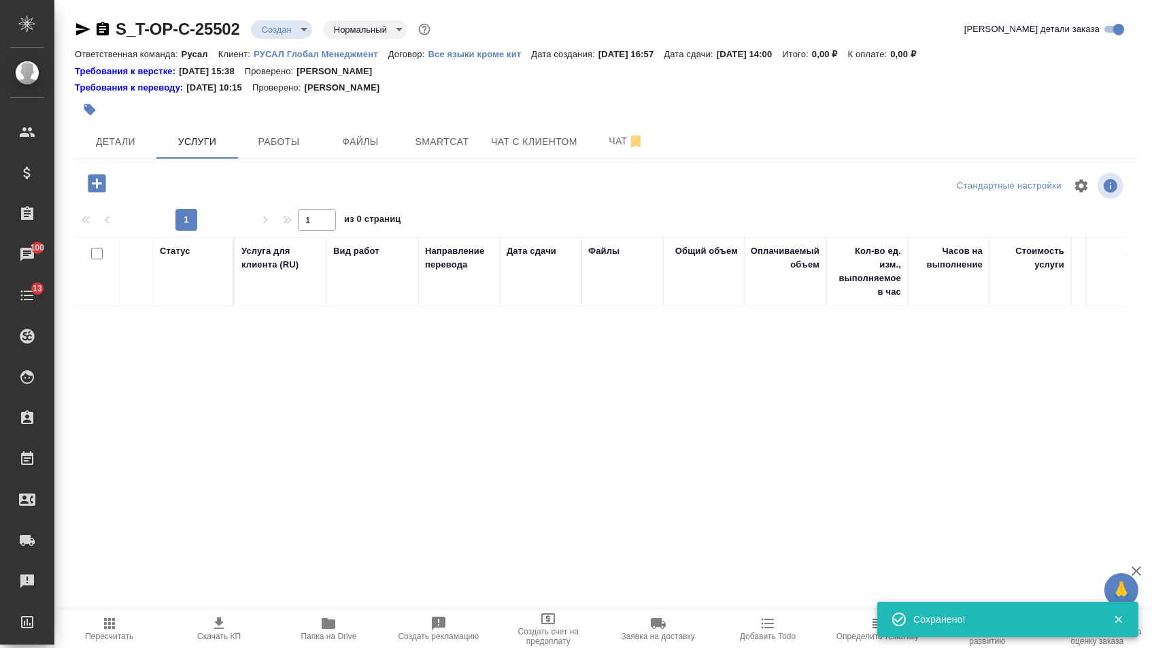
click at [99, 187] on icon "button" at bounding box center [97, 183] width 24 height 24
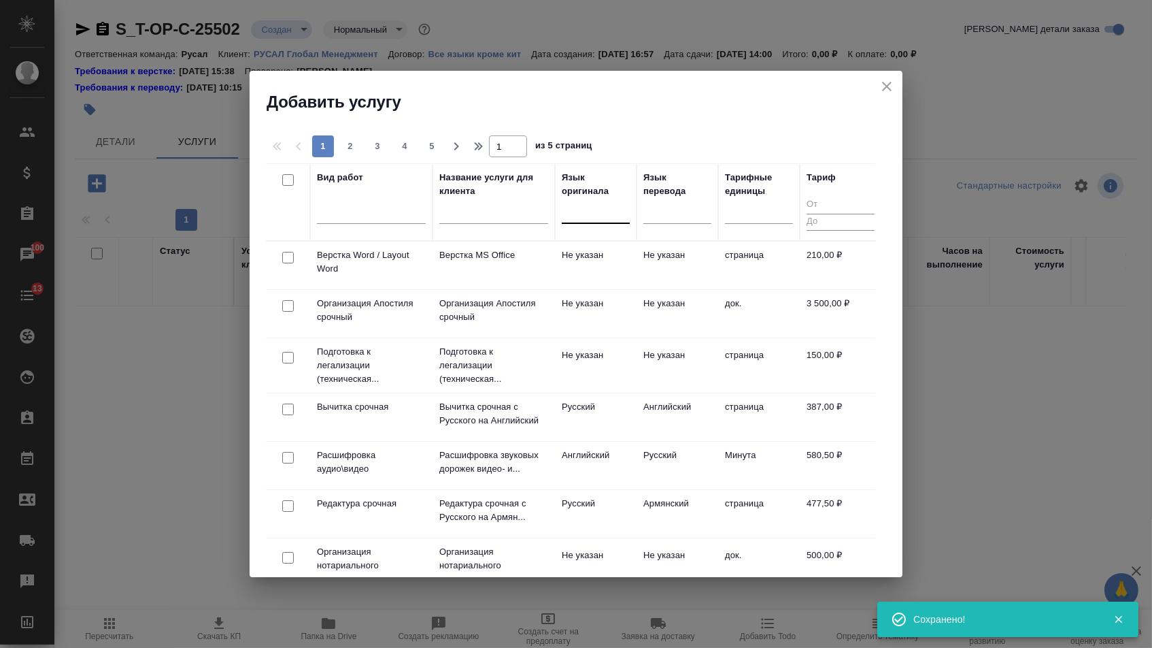
click at [572, 206] on div at bounding box center [596, 210] width 68 height 20
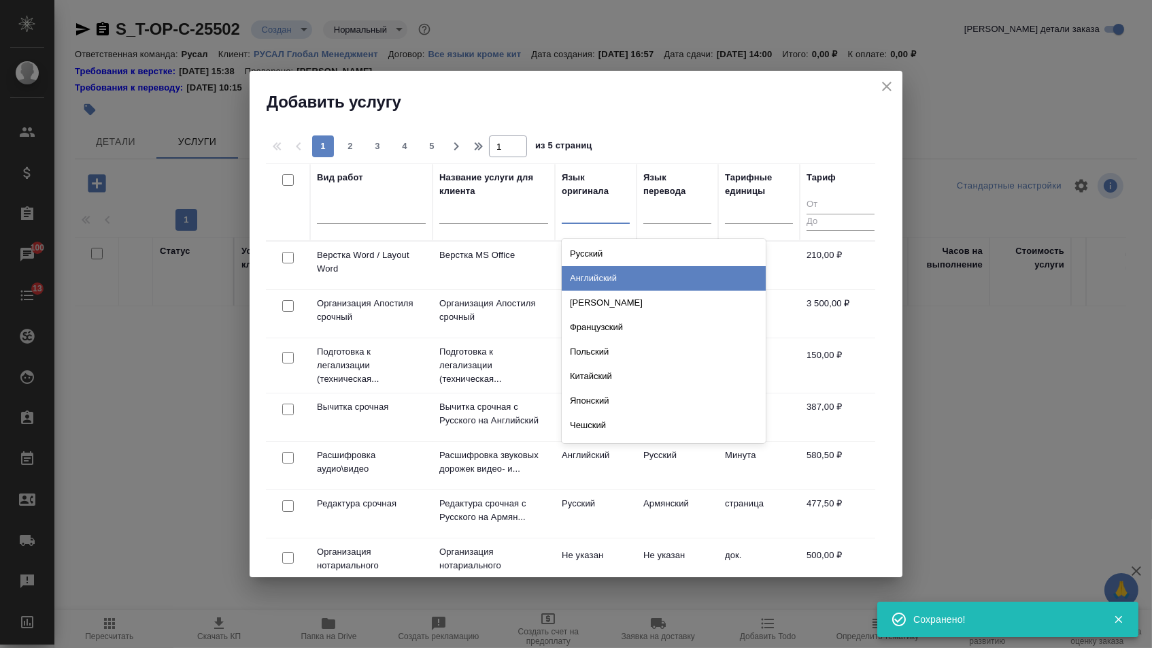
click at [574, 277] on div "Английский" at bounding box center [664, 278] width 204 height 24
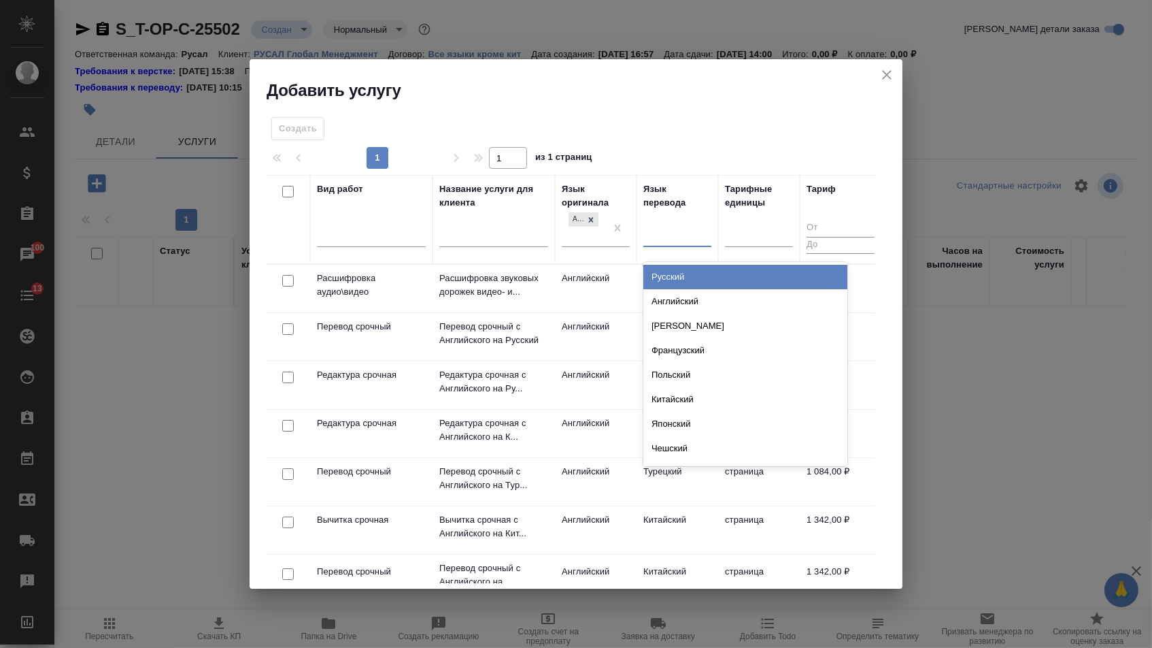
click at [680, 239] on div at bounding box center [678, 234] width 68 height 20
click at [680, 273] on div "Русский" at bounding box center [746, 277] width 204 height 24
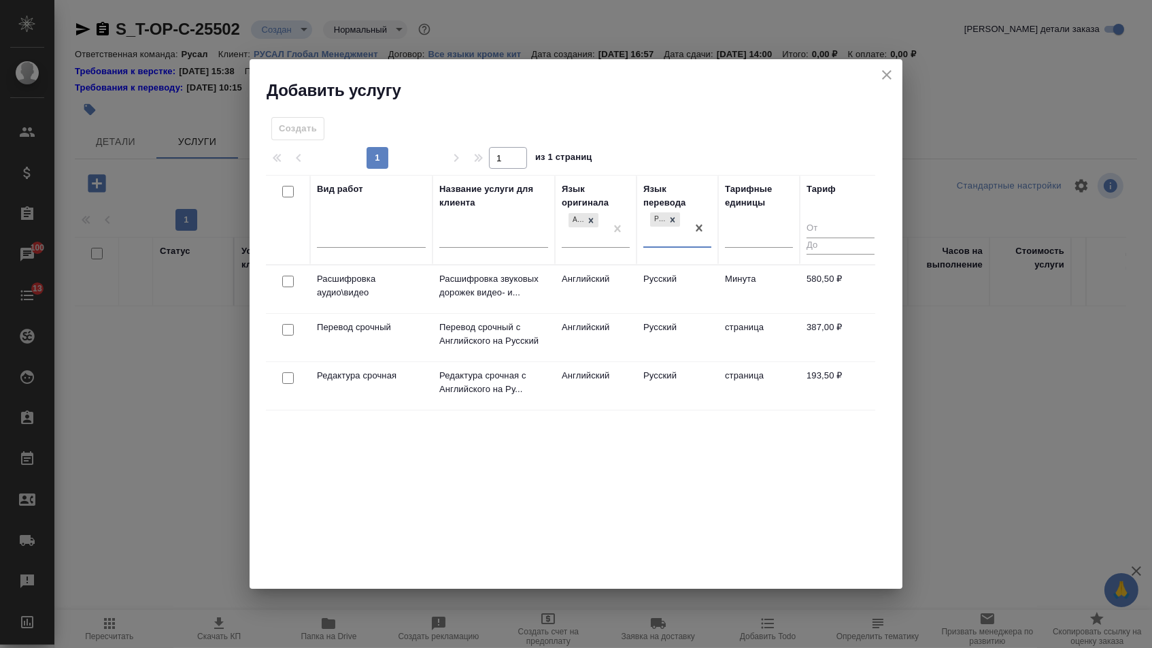
click at [282, 324] on input "checkbox" at bounding box center [288, 330] width 12 height 12
checkbox input "true"
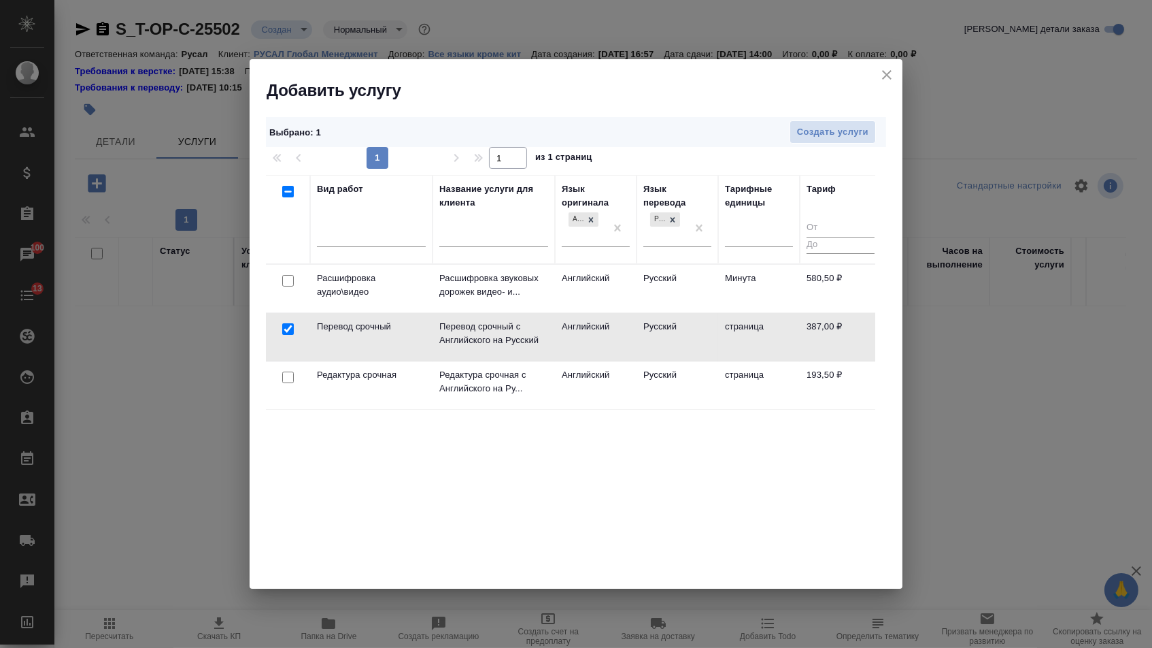
click at [284, 384] on div at bounding box center [288, 377] width 31 height 19
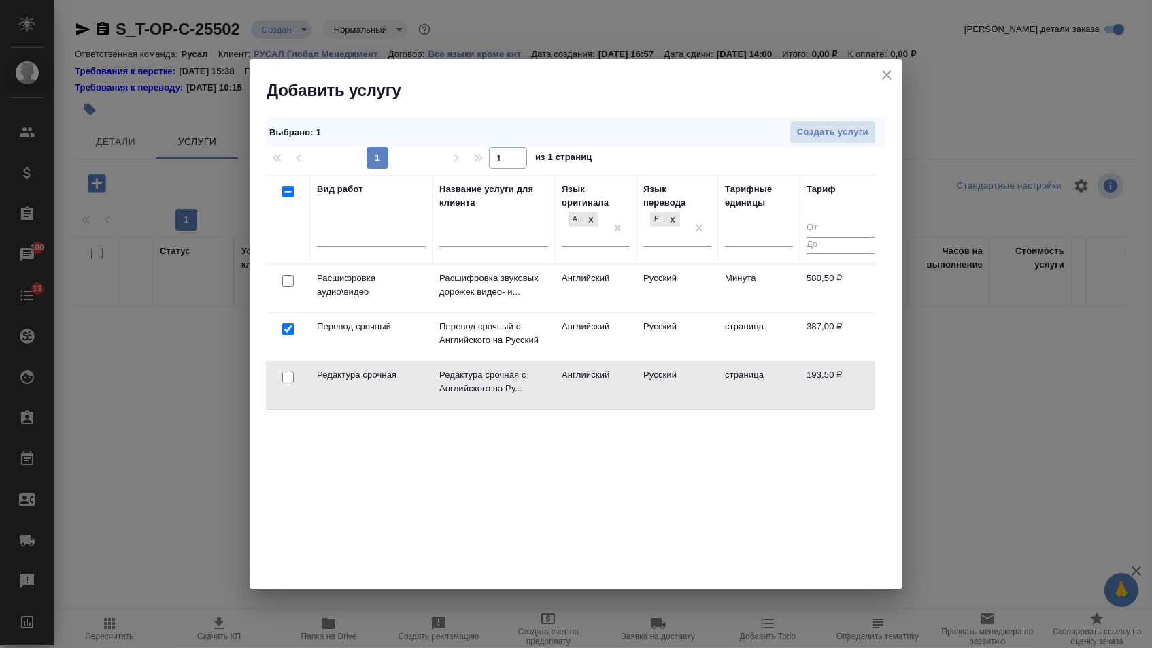
click at [284, 379] on input "checkbox" at bounding box center [288, 377] width 12 height 12
checkbox input "true"
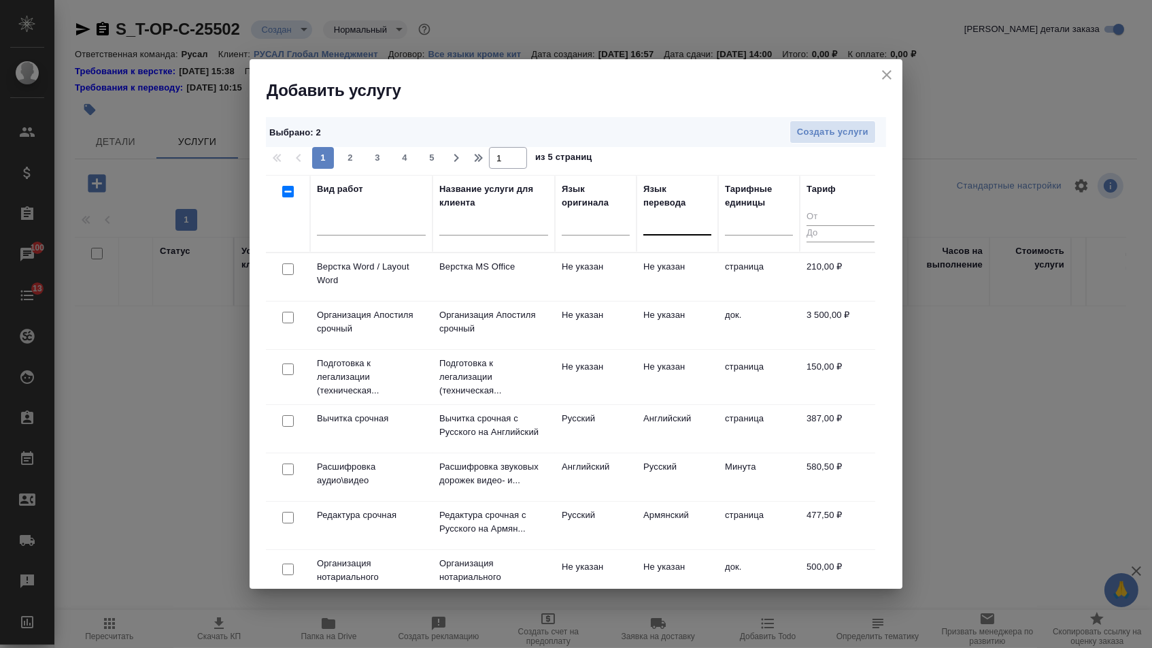
click at [289, 269] on input "checkbox" at bounding box center [288, 269] width 12 height 12
checkbox input "true"
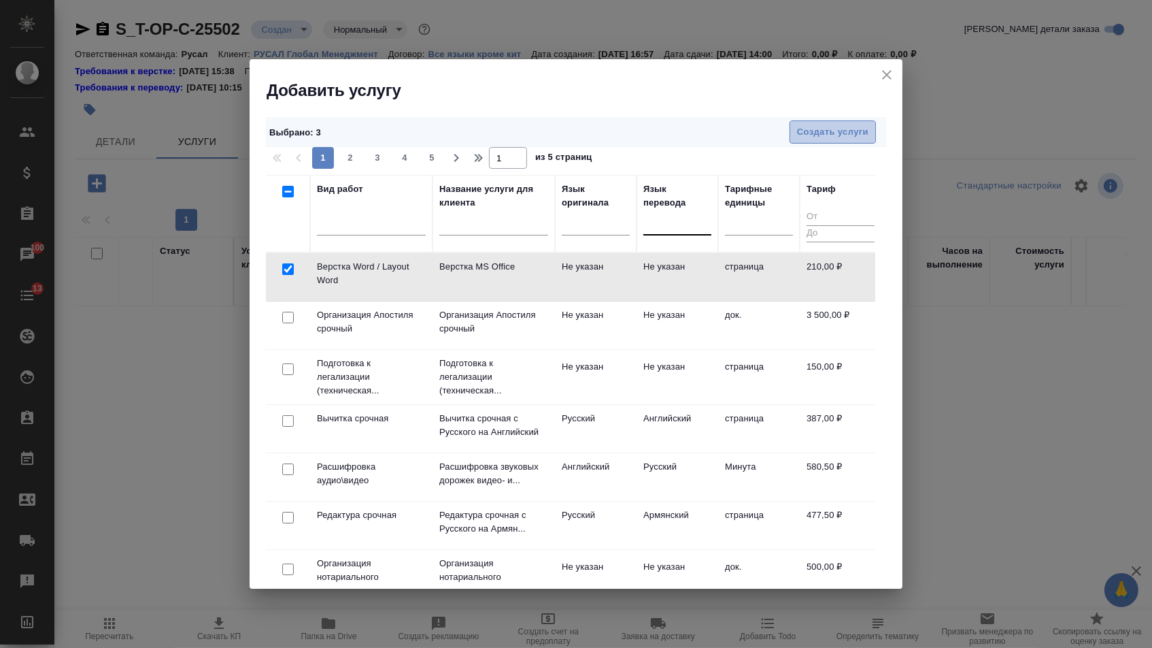
click at [854, 124] on span "Создать услуги" at bounding box center [832, 132] width 71 height 16
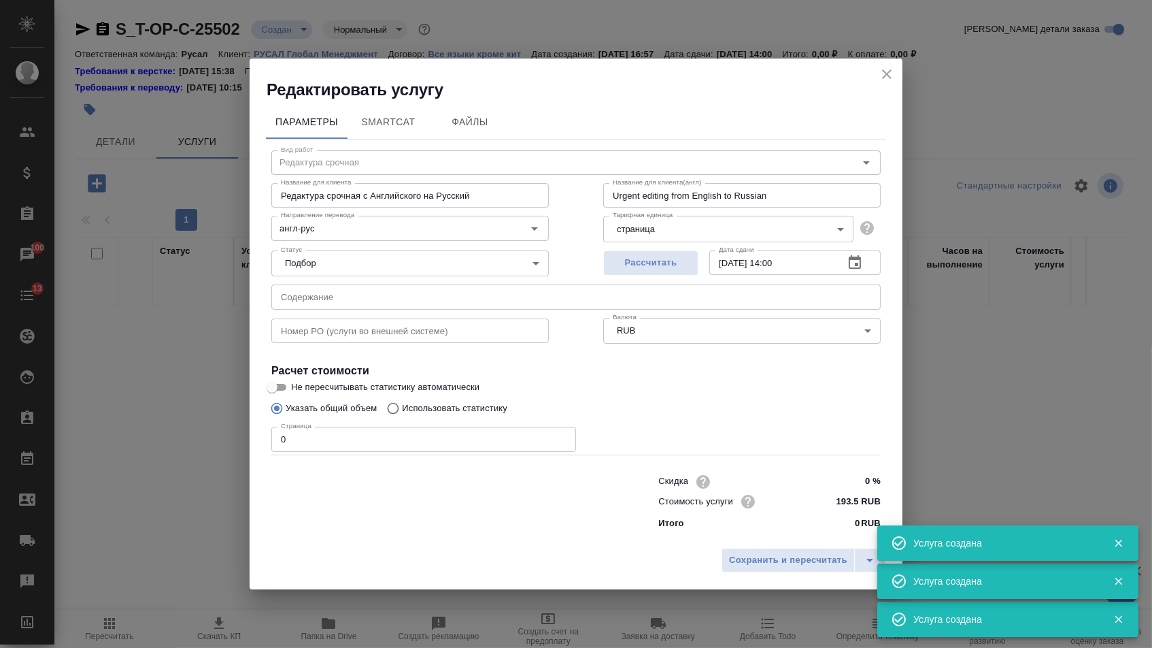
type input "Перевод срочный"
type input "Перевод срочный с Английского на Русский"
type input "Urgent translation from English into Russian"
type input "387 RUB"
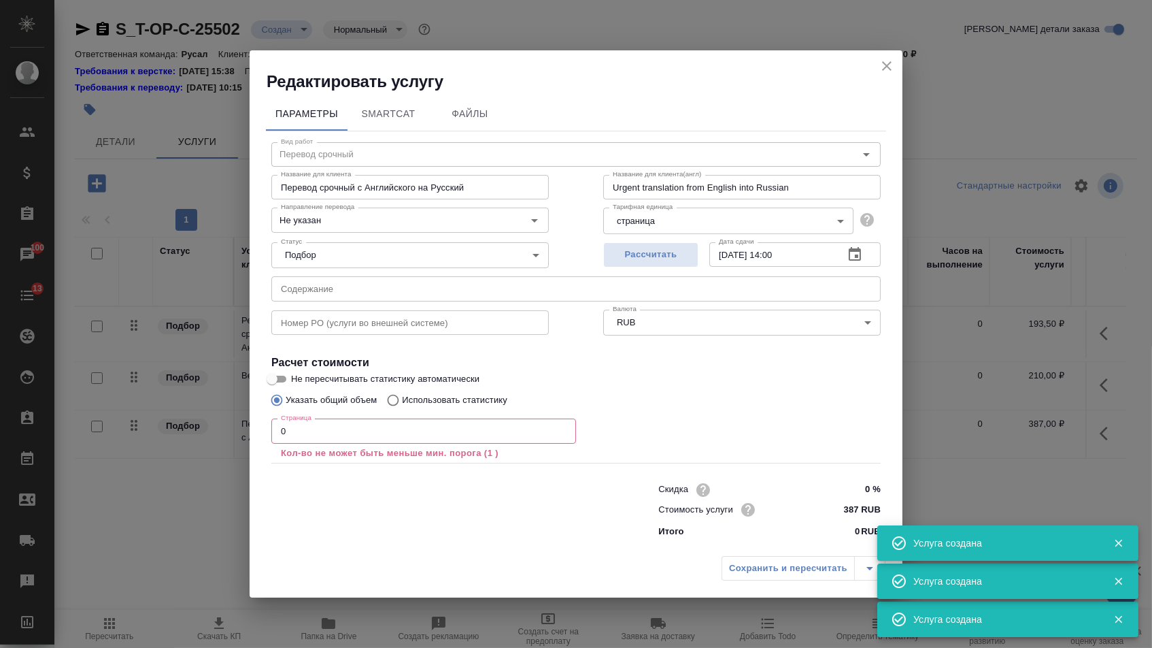
type input "Верстка Word / Layout Word"
type input "Верстка MS Office"
type input "Layout MS Office"
type input "Не указан"
type input "210 RUB"
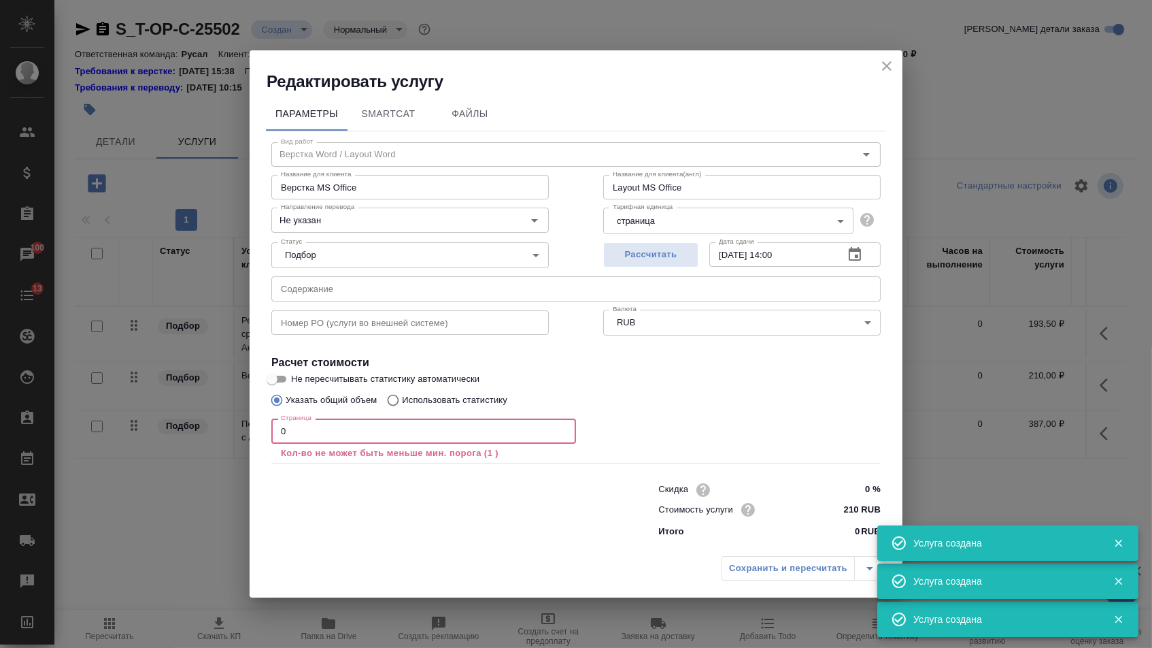
drag, startPoint x: 293, startPoint y: 432, endPoint x: 233, endPoint y: 433, distance: 59.9
click at [239, 433] on div "Редактировать услугу Параметры SmartCat Файлы Вид работ Верстка Word / Layout W…" at bounding box center [576, 324] width 1152 height 648
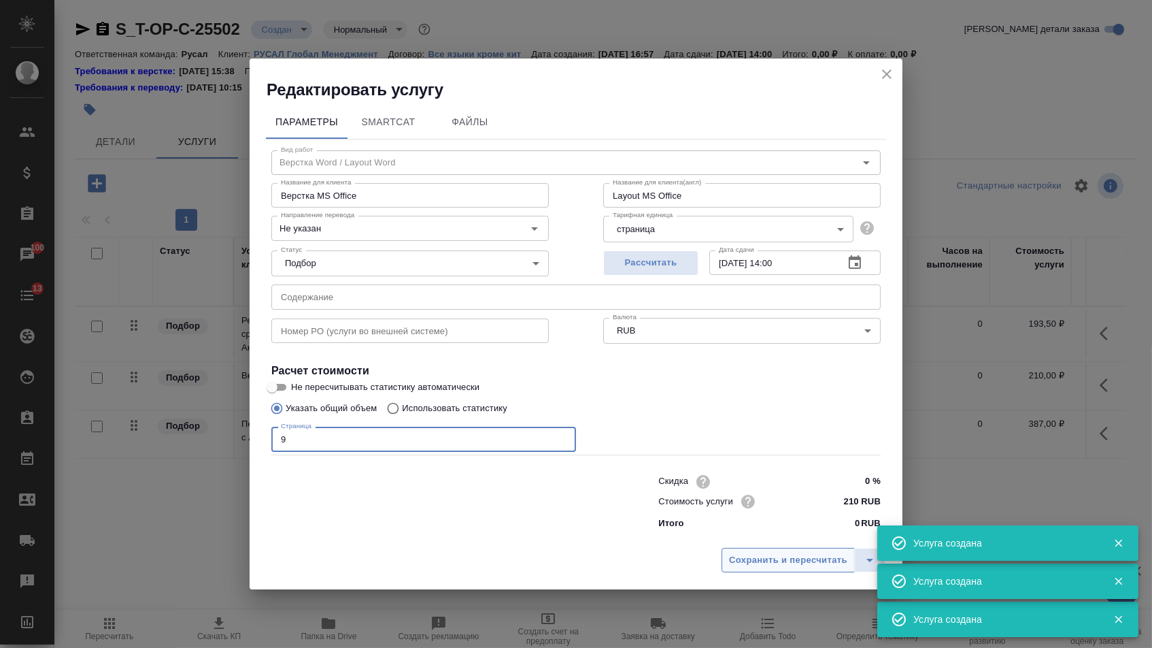
type input "9"
click at [783, 563] on span "Сохранить и пересчитать" at bounding box center [788, 560] width 118 height 16
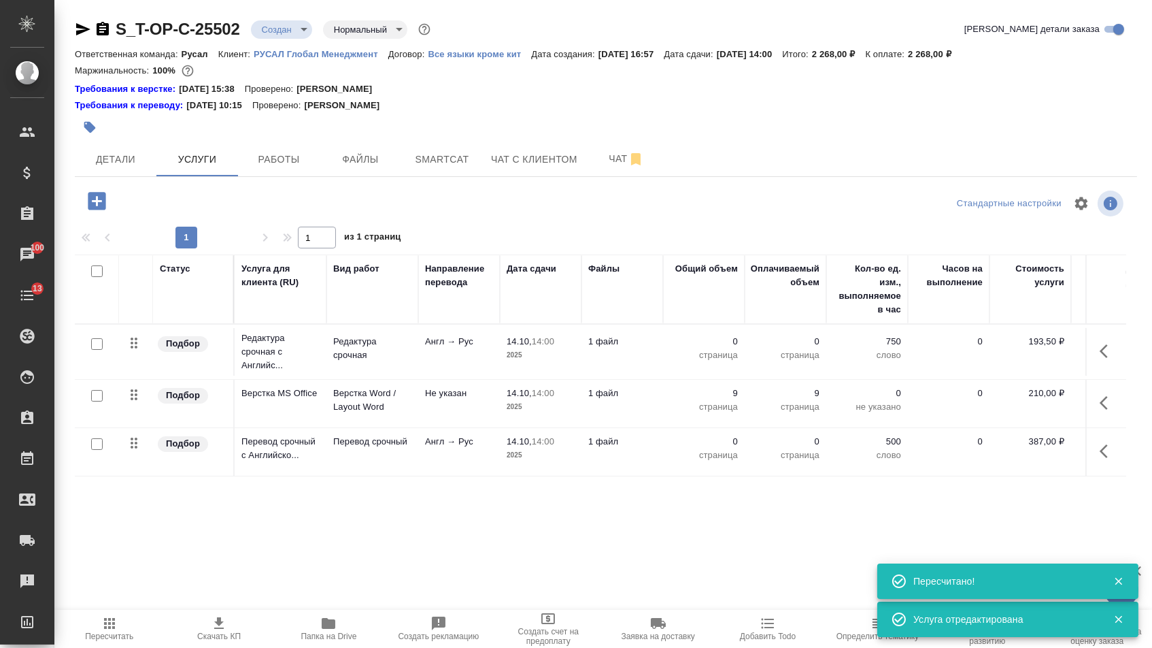
click at [1112, 459] on icon "button" at bounding box center [1108, 451] width 16 height 16
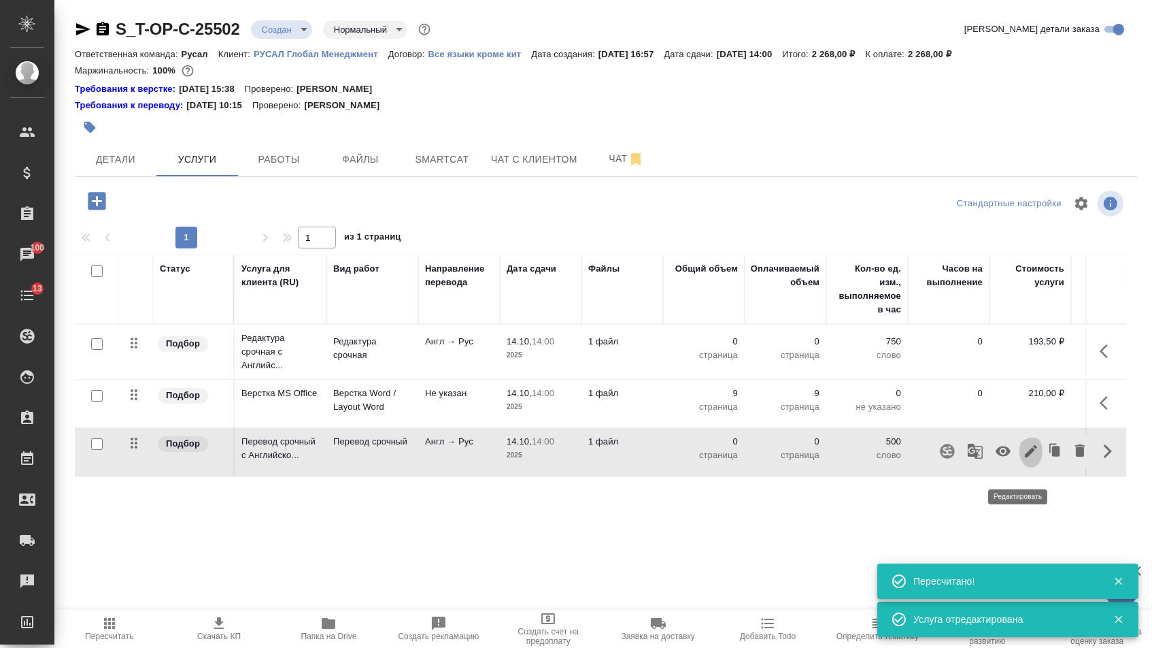
click at [1031, 456] on button "button" at bounding box center [1031, 451] width 23 height 33
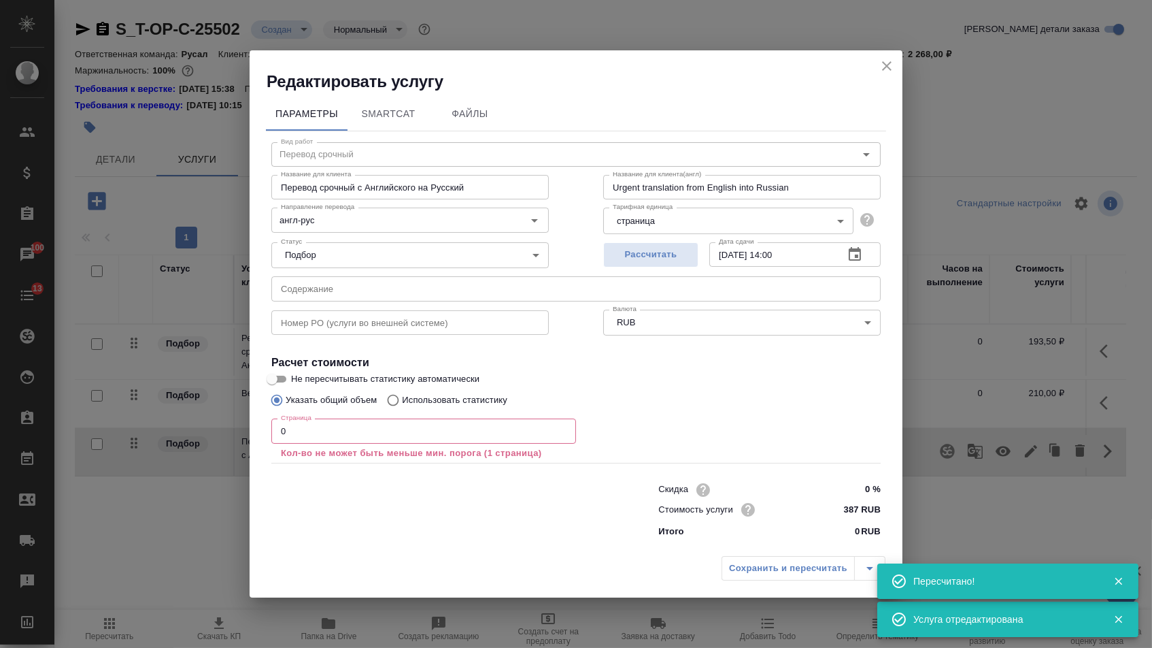
click at [554, 288] on input "text" at bounding box center [575, 288] width 609 height 24
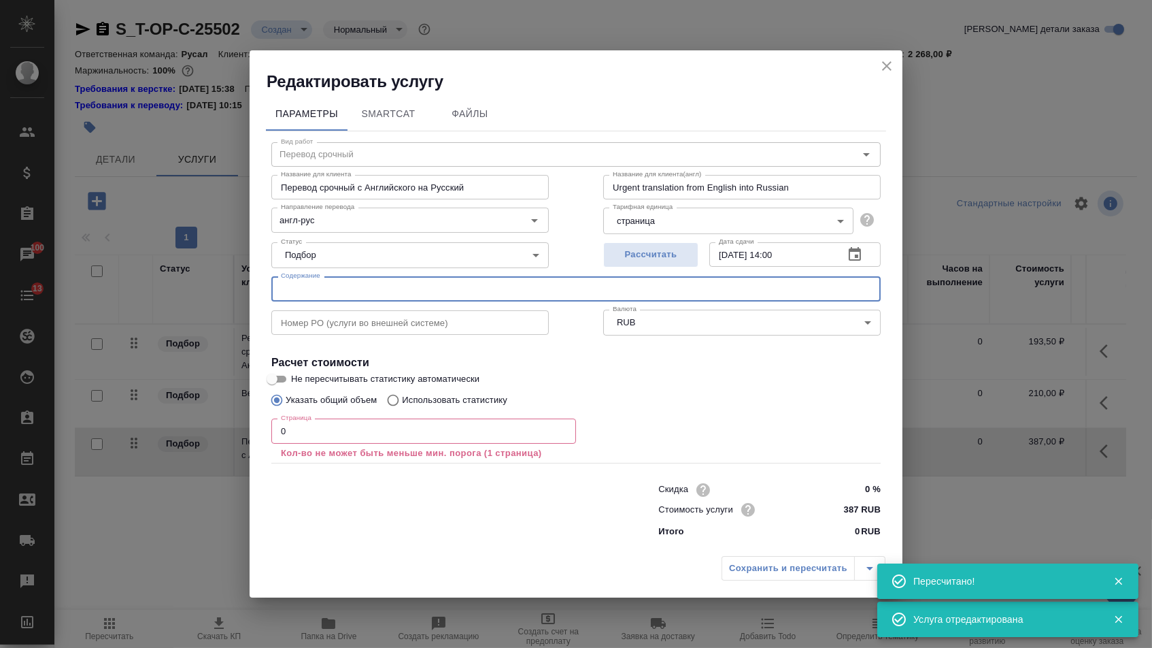
paste input "Т-ОП-С-47100"
type input "Т-ОП-С-47100"
click at [411, 434] on input "0" at bounding box center [423, 430] width 305 height 24
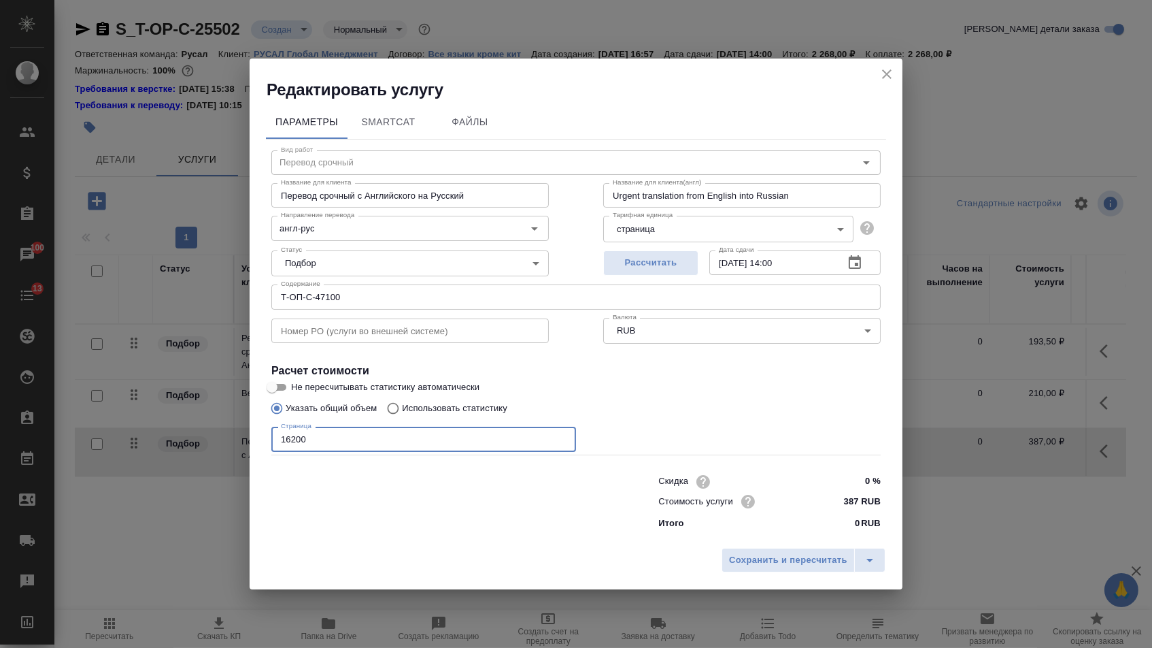
type input "16200"
click at [446, 305] on input "Т-ОП-С-47100" at bounding box center [575, 296] width 609 height 24
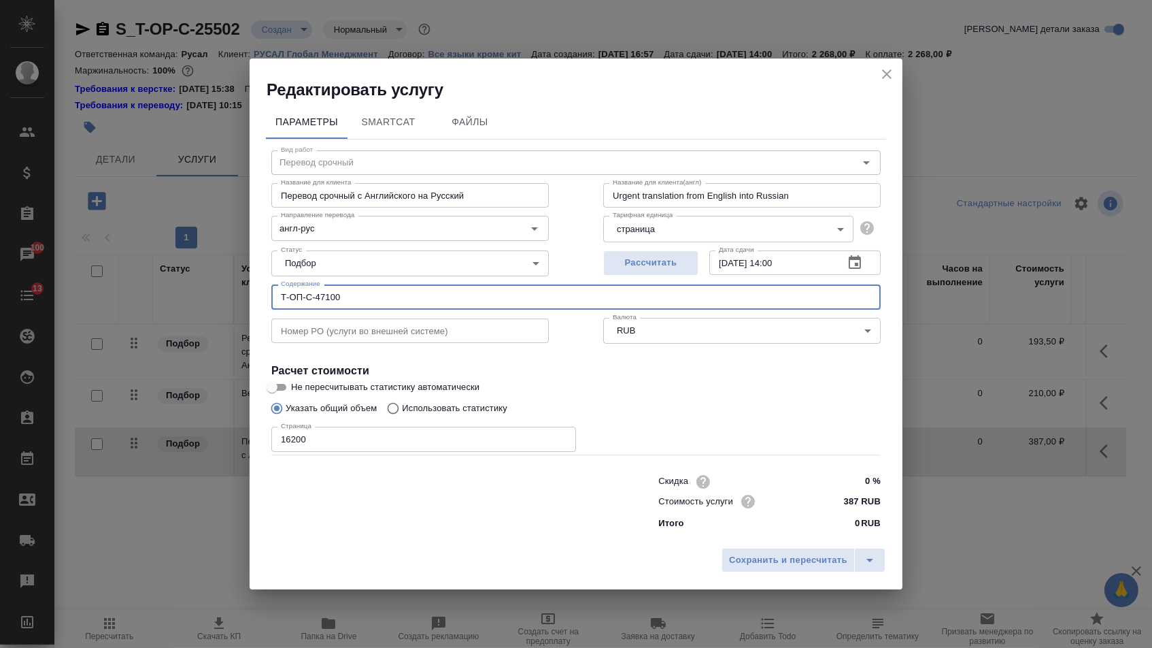
paste input "轧辊磨床维保技术协议（Technical Agreement for Maintenance of Roll Grinding Machine）"
type input "轧辊磨床维保技术协议（Technical Agreement for Maintenance of Roll Grinding Machine）"
click at [734, 545] on div "Сохранить и пересчитать" at bounding box center [576, 565] width 653 height 48
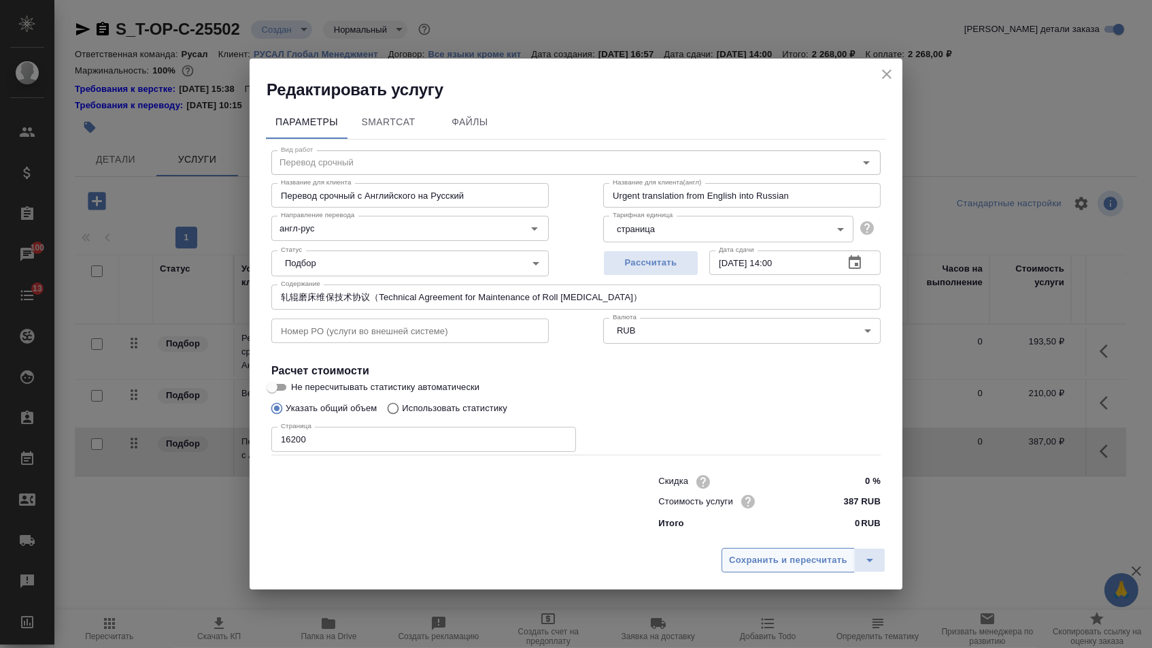
click at [735, 557] on span "Сохранить и пересчитать" at bounding box center [788, 560] width 118 height 16
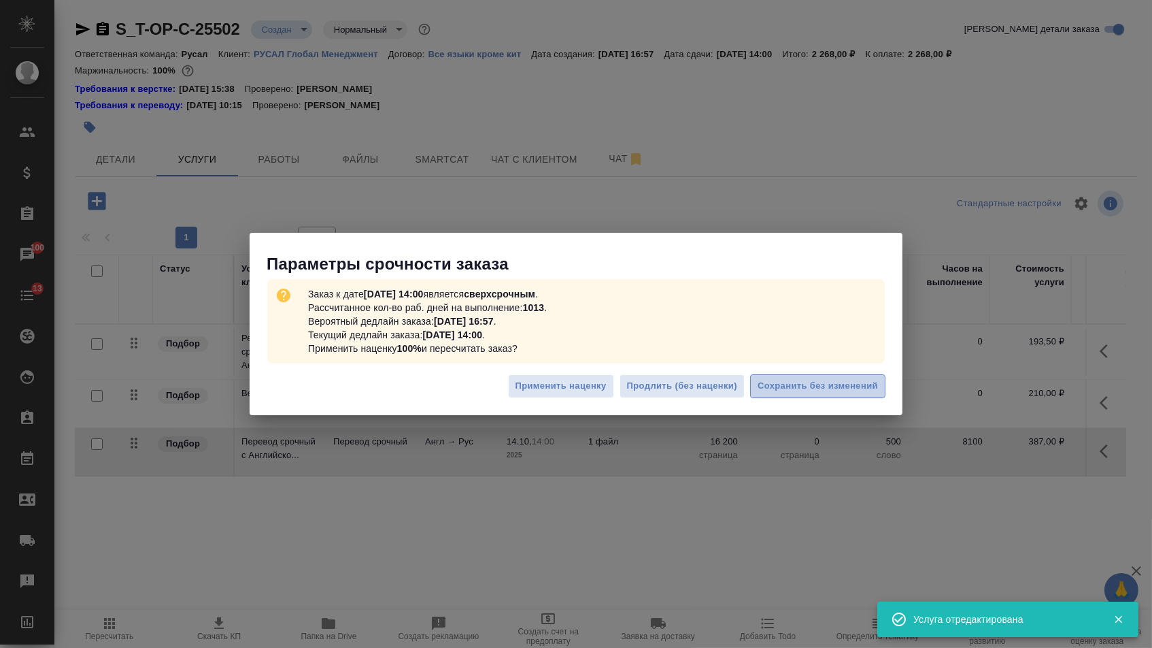
click at [822, 386] on span "Сохранить без изменений" at bounding box center [818, 386] width 120 height 16
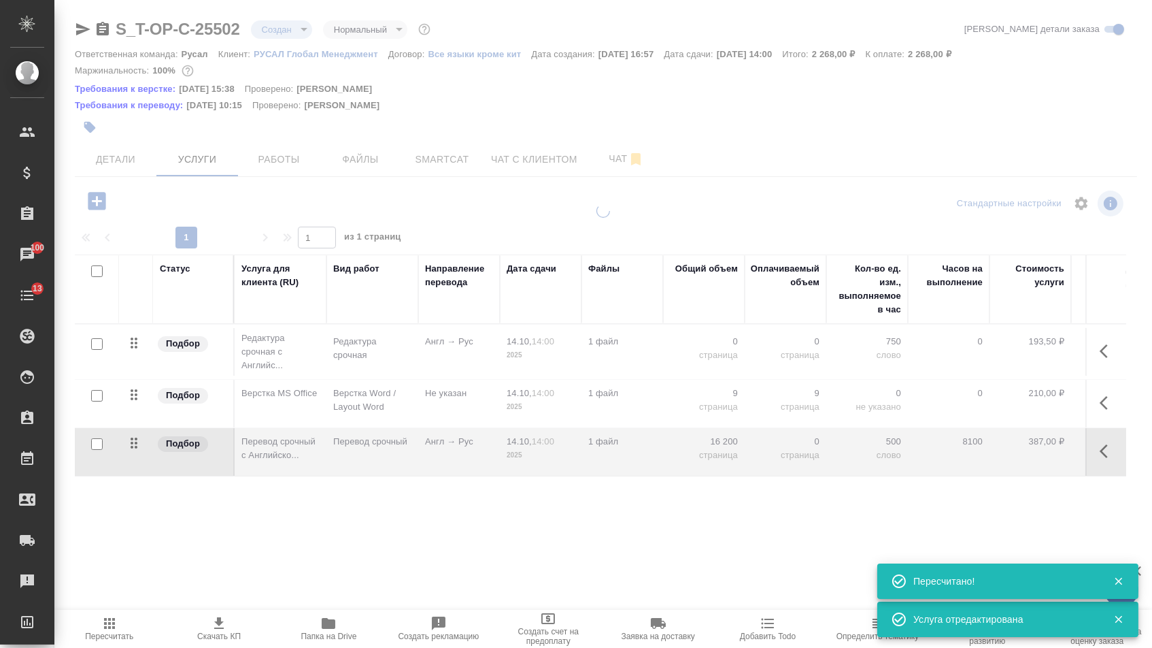
type input "urgent"
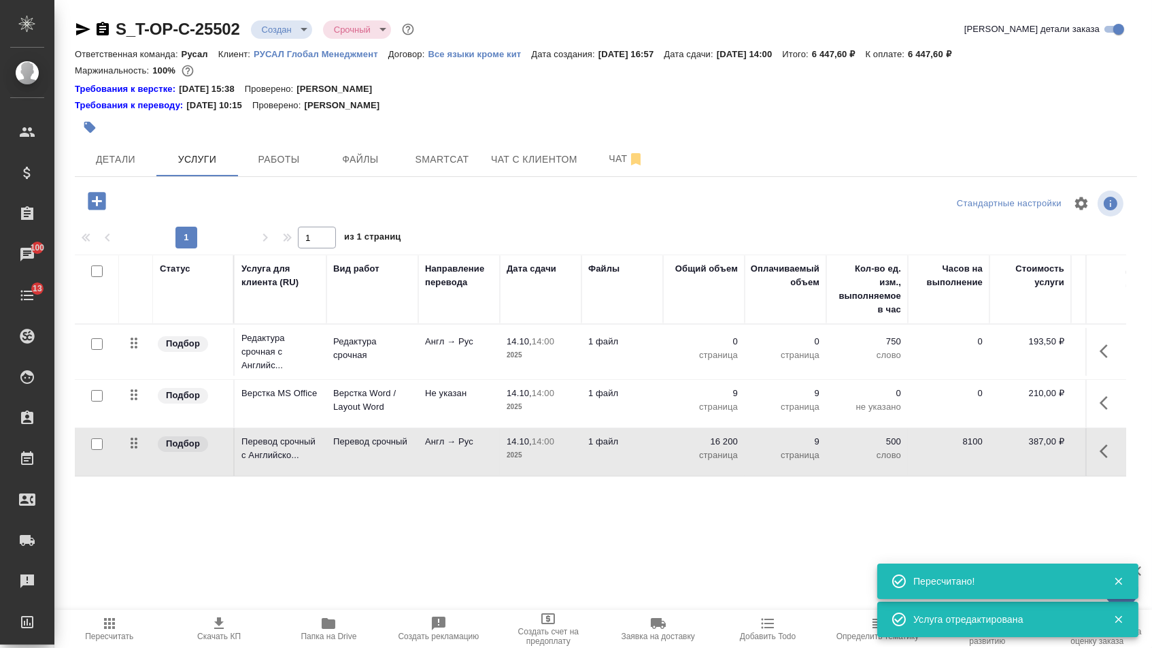
click at [704, 345] on p "0" at bounding box center [704, 342] width 68 height 14
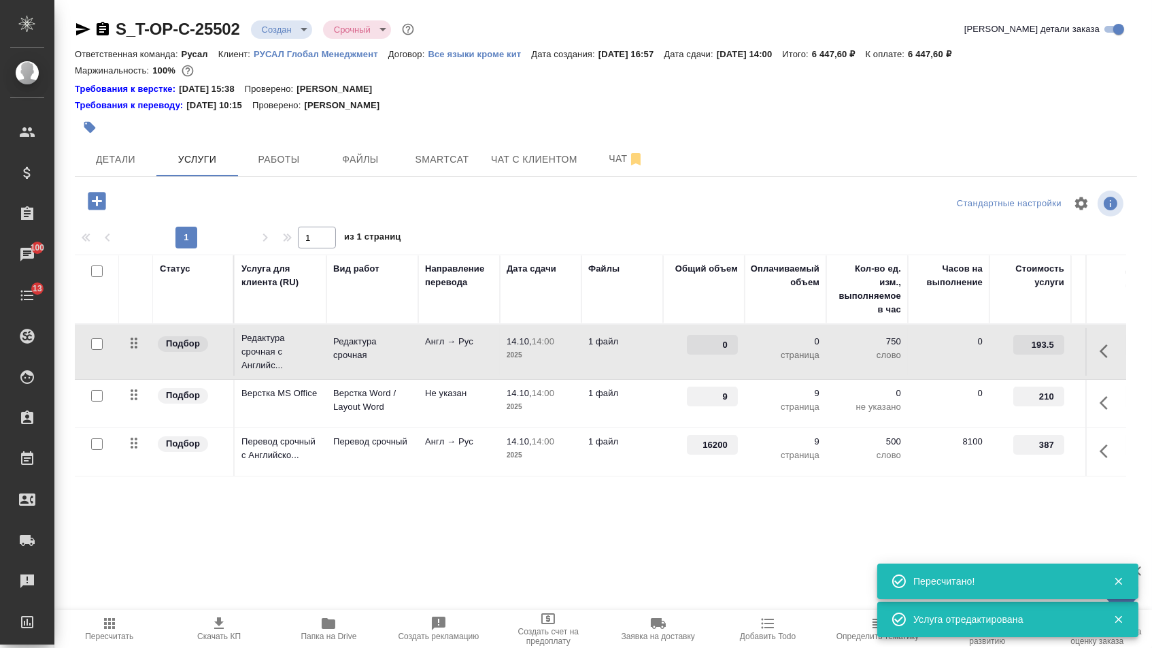
click at [704, 345] on input "0" at bounding box center [712, 345] width 51 height 20
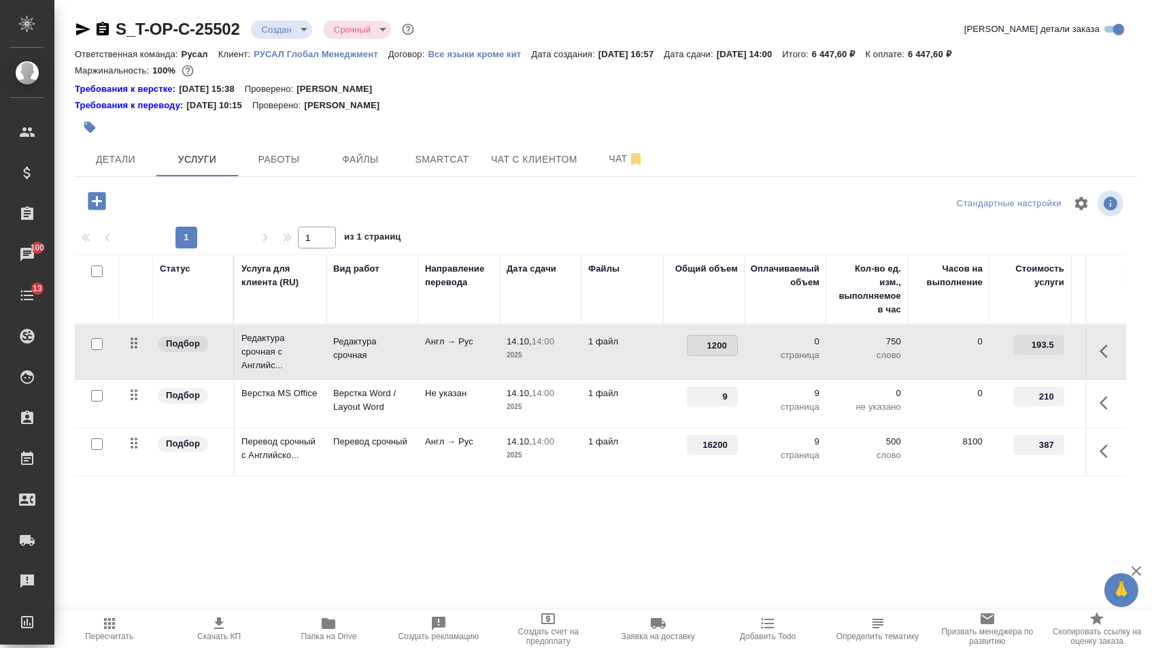
type input "16200"
click at [604, 539] on div "Статус Услуга для клиента (RU) Вид работ Направление перевода Дата сдачи Файлы …" at bounding box center [601, 400] width 1052 height 293
click at [205, 212] on button "Сохранить и пересчитать" at bounding box center [193, 199] width 133 height 24
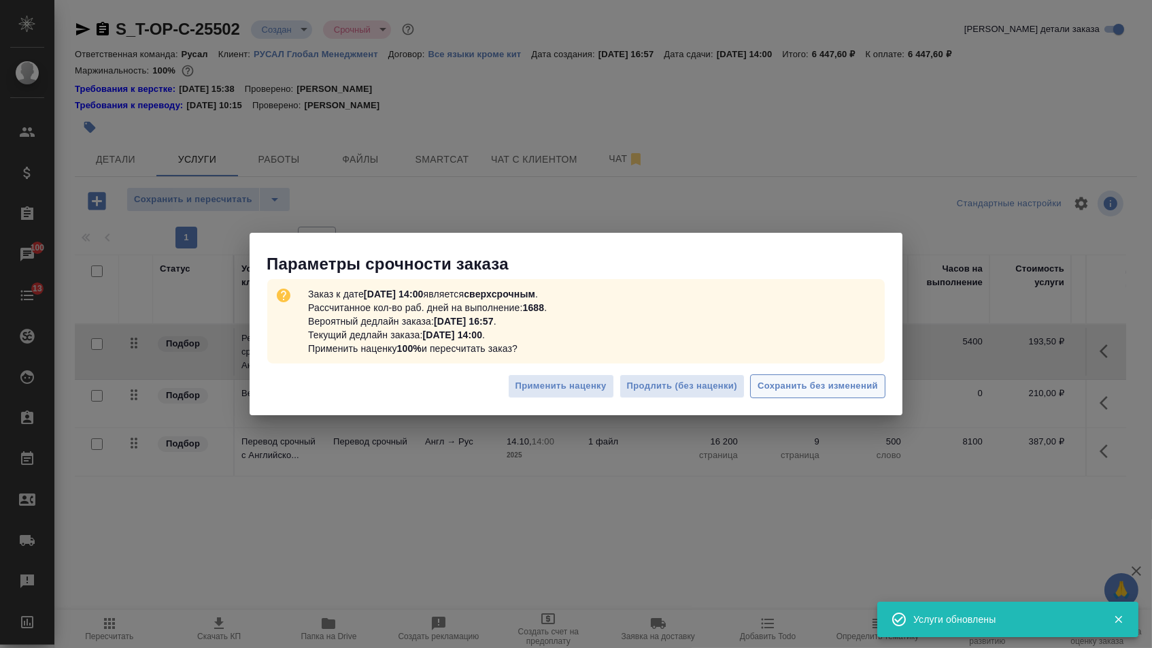
click at [855, 382] on span "Сохранить без изменений" at bounding box center [818, 386] width 120 height 16
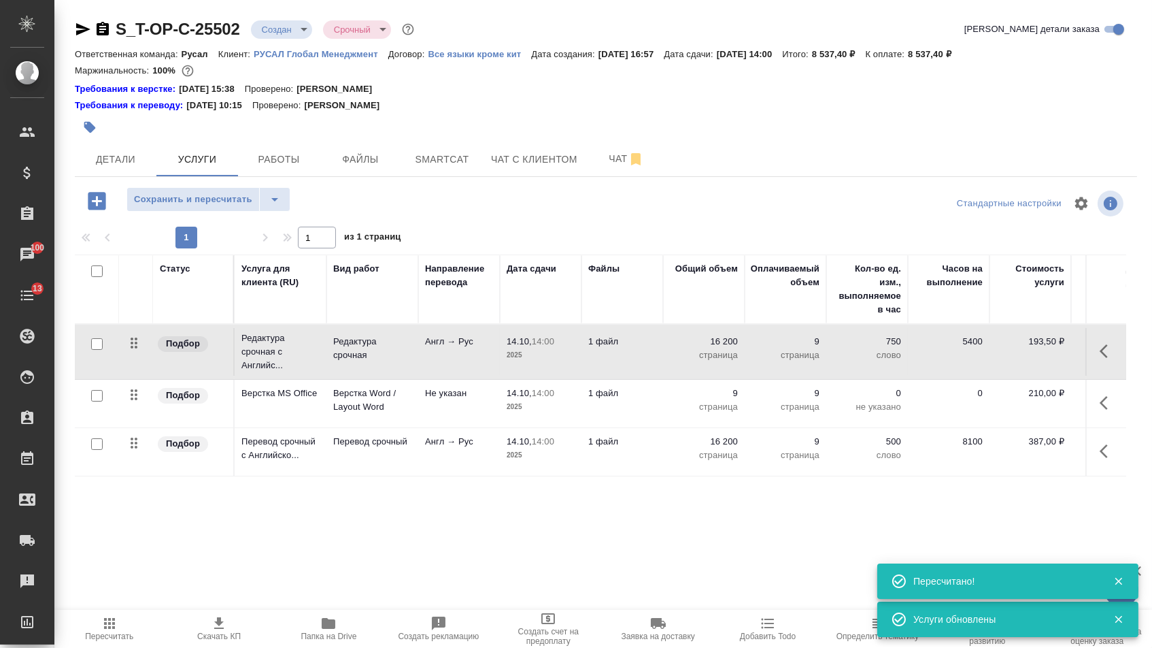
drag, startPoint x: 133, startPoint y: 454, endPoint x: 133, endPoint y: 350, distance: 103.4
click at [133, 350] on tbody "Подбор Редактура срочная с Английс... Редактура срочная Англ → Рус 14.10, 14:00…" at bounding box center [716, 400] width 1282 height 152
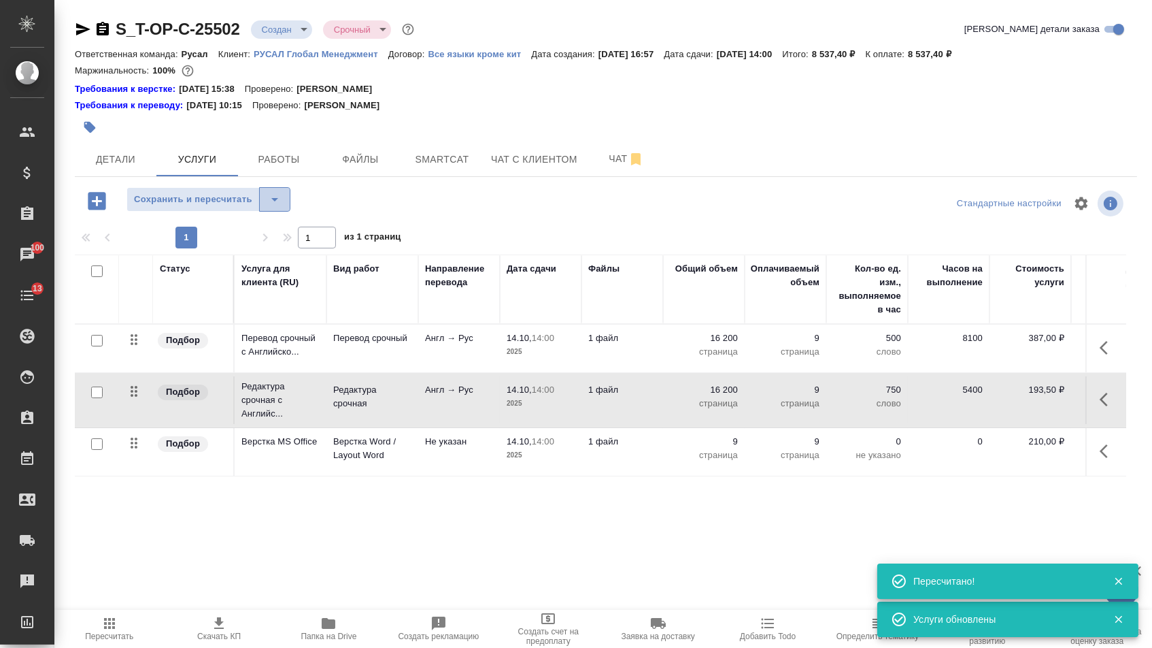
drag, startPoint x: 288, startPoint y: 206, endPoint x: 288, endPoint y: 214, distance: 8.2
click at [283, 206] on icon "split button" at bounding box center [275, 199] width 16 height 16
drag, startPoint x: 288, startPoint y: 214, endPoint x: 285, endPoint y: 229, distance: 15.2
click at [285, 229] on li "Сохранить" at bounding box center [214, 235] width 167 height 22
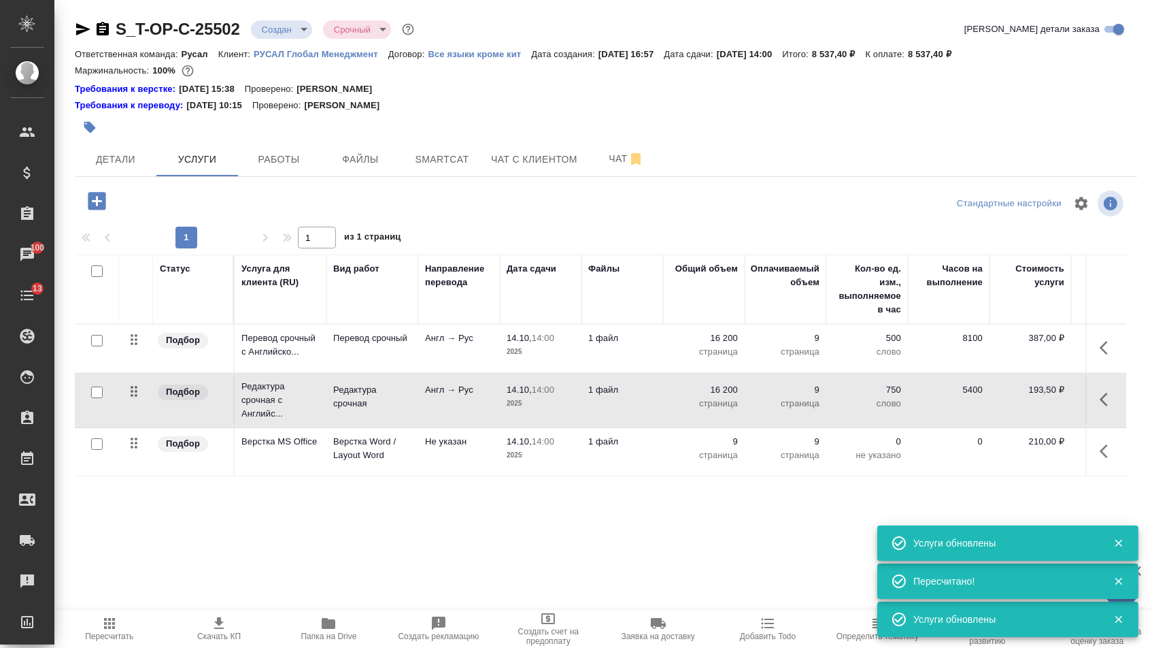
click at [118, 187] on div "S_T-OP-C-25502 Создан new Срочный urgent Кратко детали заказа Ответственная ком…" at bounding box center [606, 291] width 1078 height 582
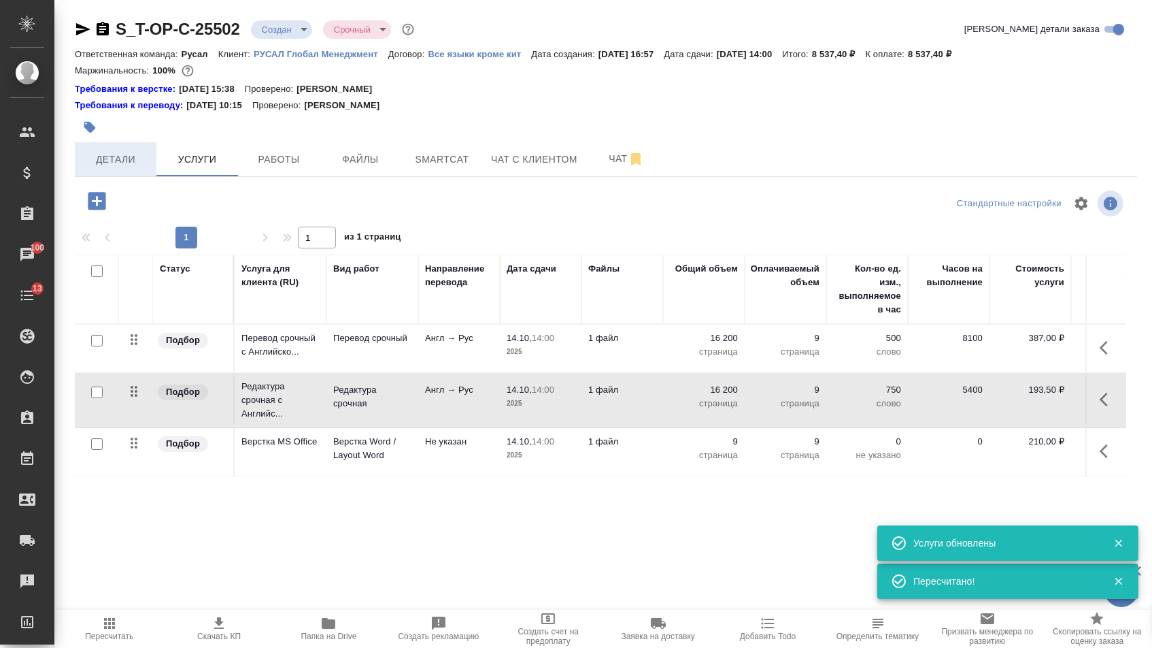
click at [118, 176] on button "Детали" at bounding box center [116, 159] width 82 height 34
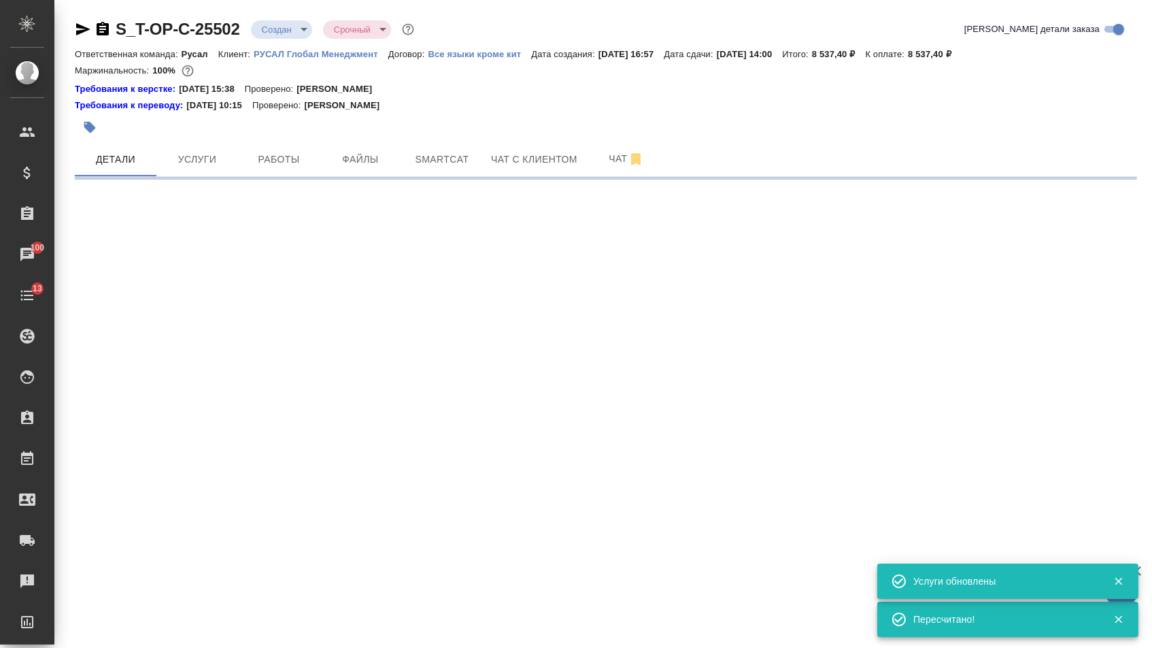
select select "RU"
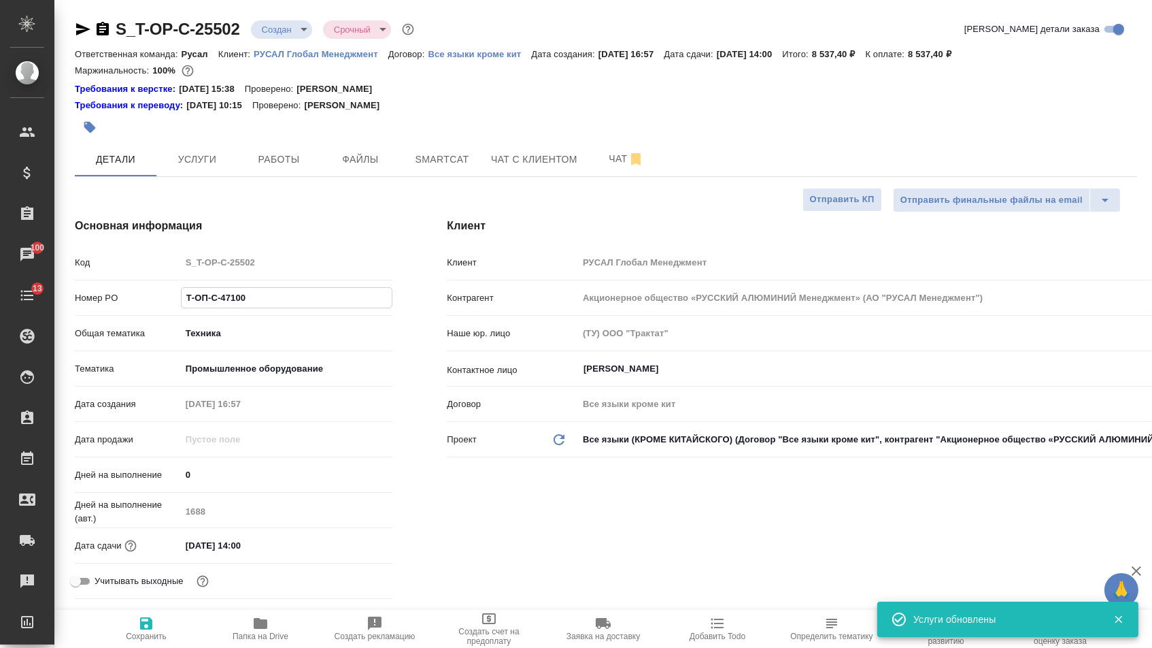
drag, startPoint x: 264, startPoint y: 305, endPoint x: 139, endPoint y: 303, distance: 124.5
click at [139, 303] on div "Номер PO Т-ОП-С-47100" at bounding box center [234, 298] width 318 height 24
click at [284, 24] on body "🙏 .cls-1 fill:#fff; AWATERA Menshikova Aleksandra Клиенты Спецификации Заказы 1…" at bounding box center [576, 324] width 1152 height 648
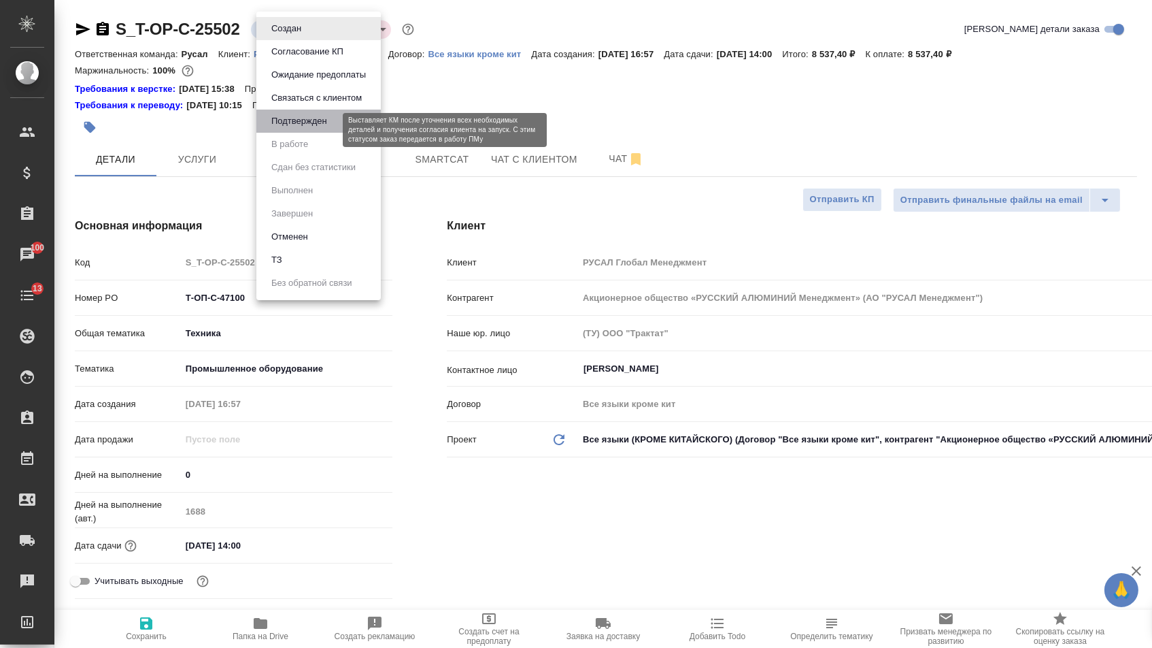
click at [277, 128] on button "Подтвержден" at bounding box center [299, 121] width 64 height 15
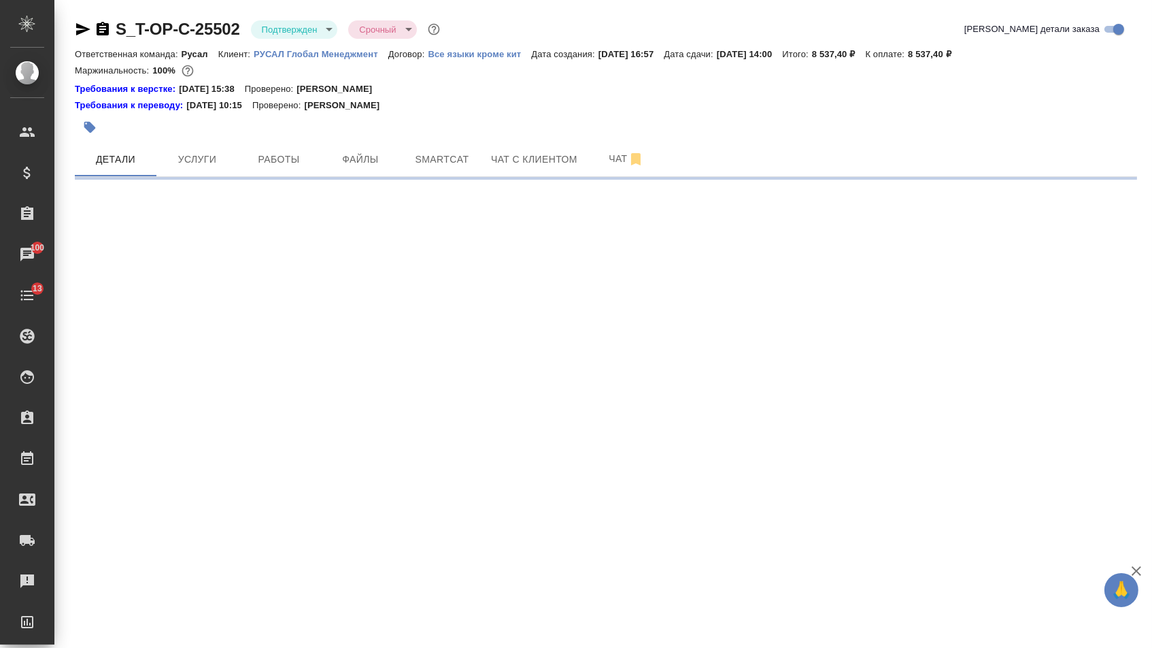
select select "RU"
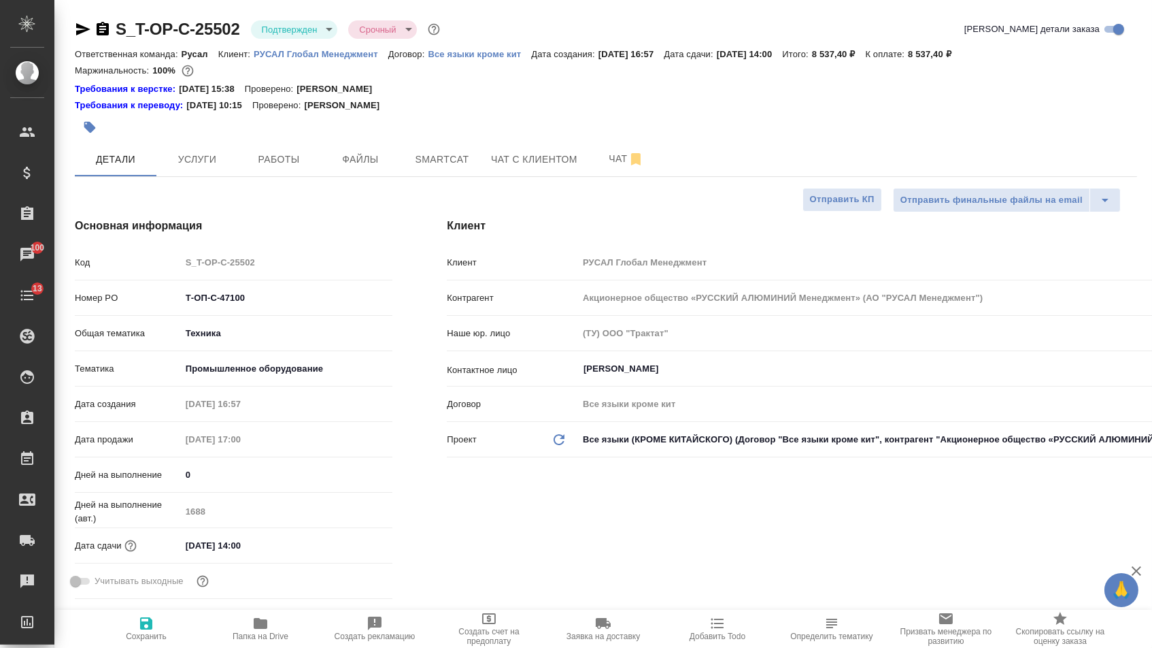
type textarea "x"
click at [84, 33] on icon "button" at bounding box center [83, 29] width 16 height 16
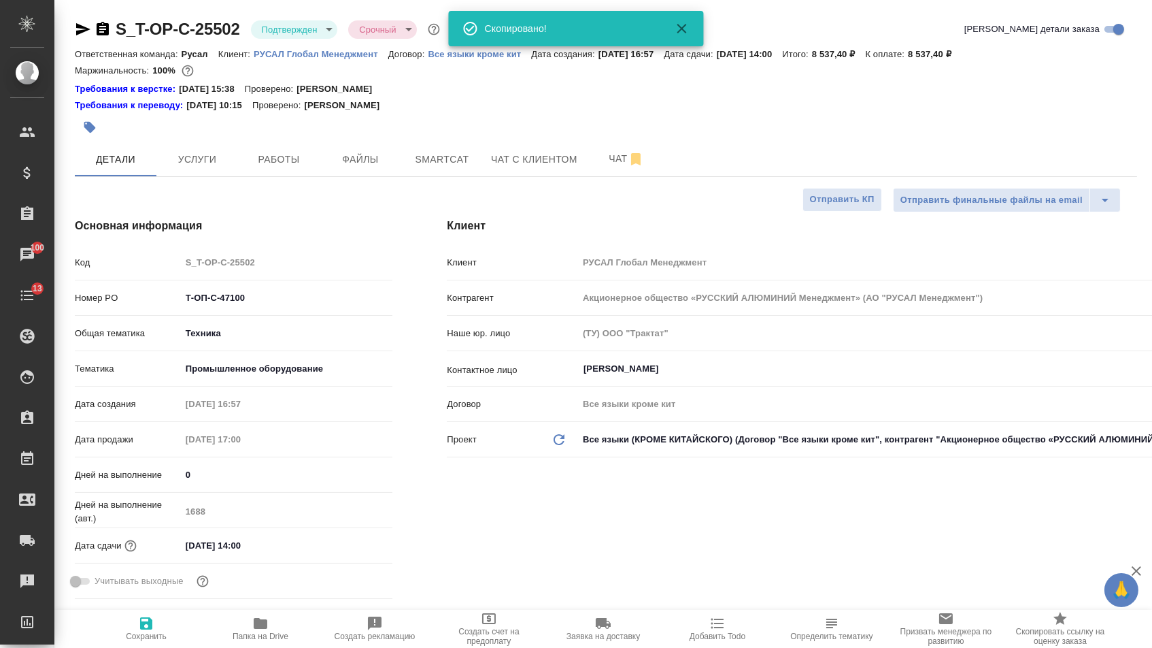
type textarea "x"
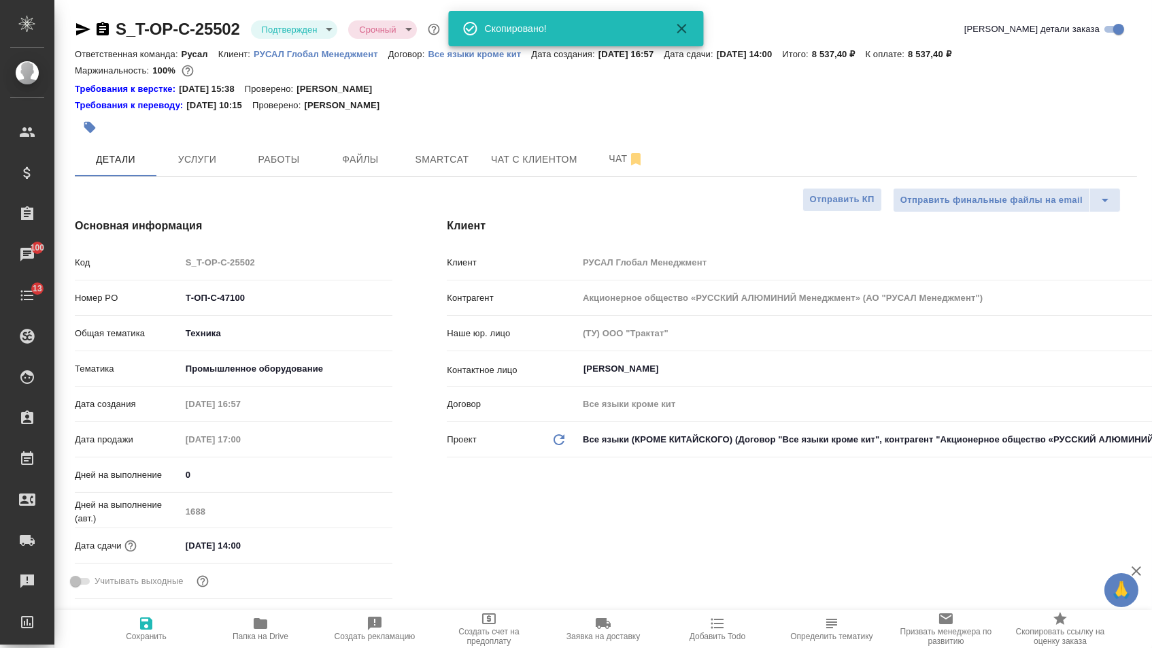
type textarea "x"
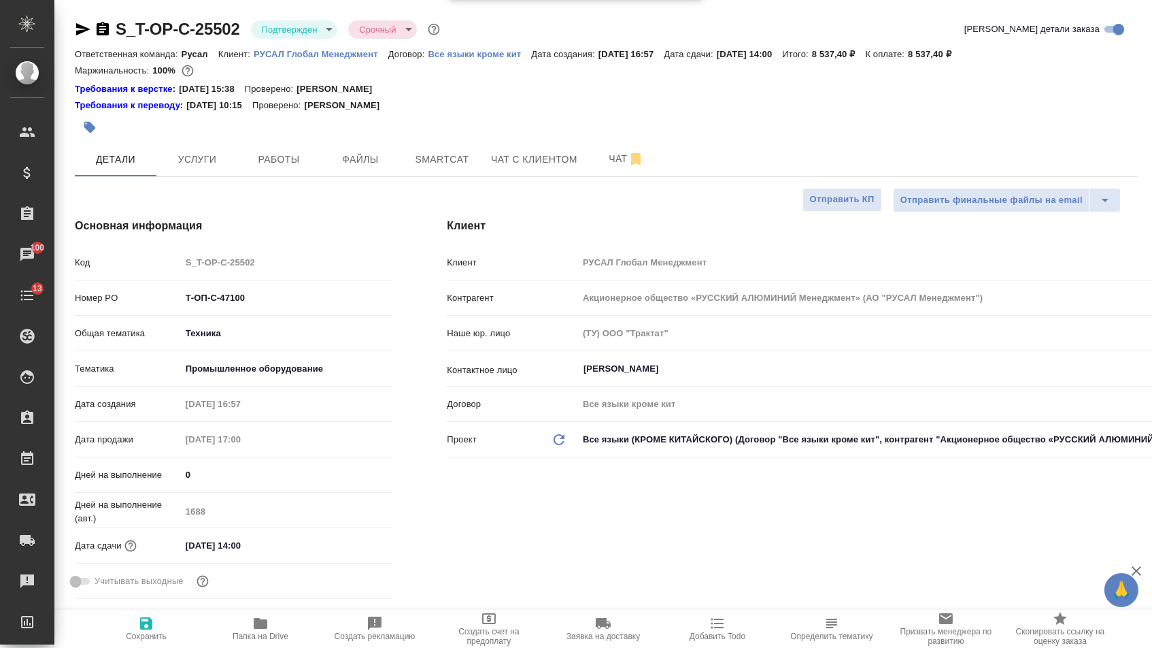
type textarea "x"
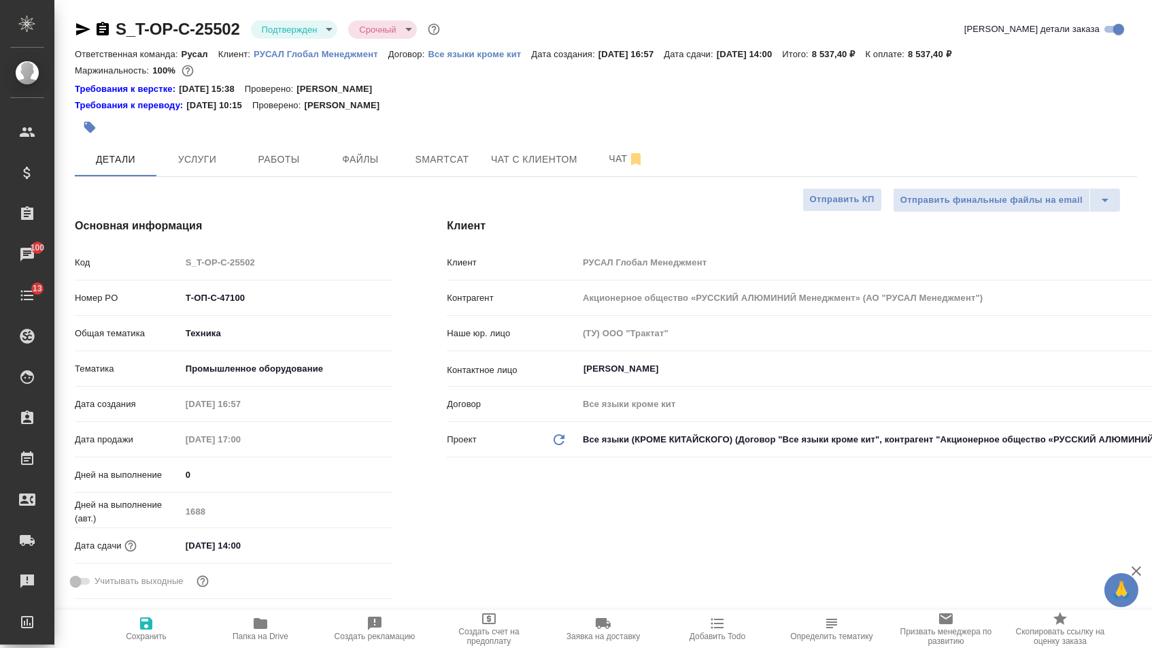
type textarea "x"
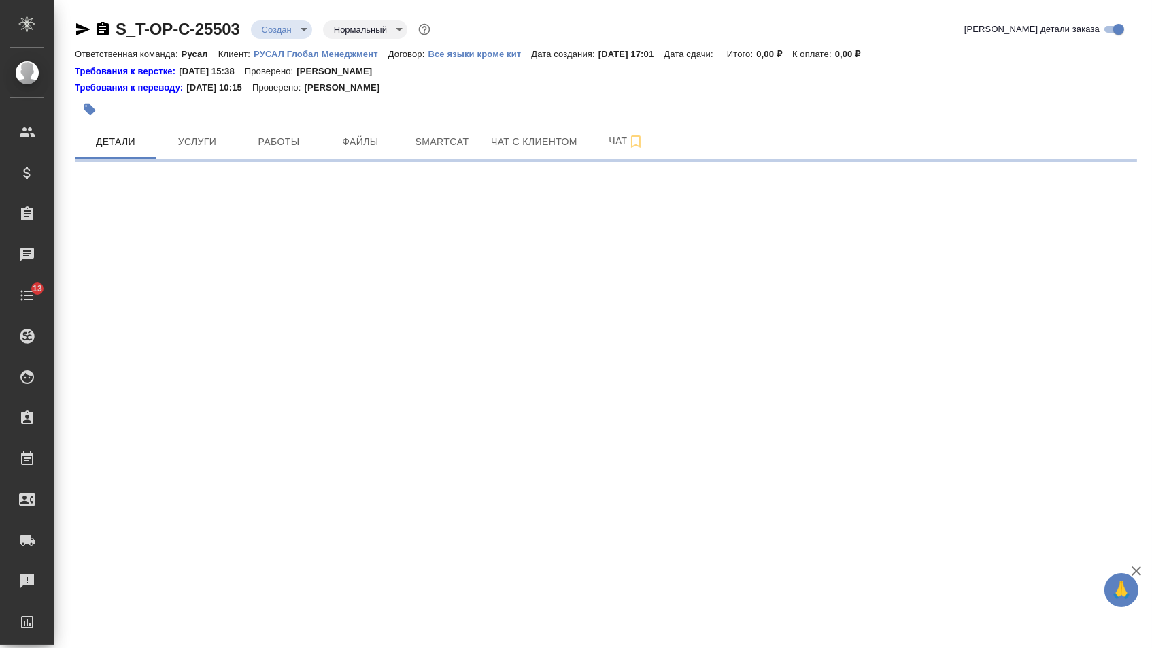
select select "RU"
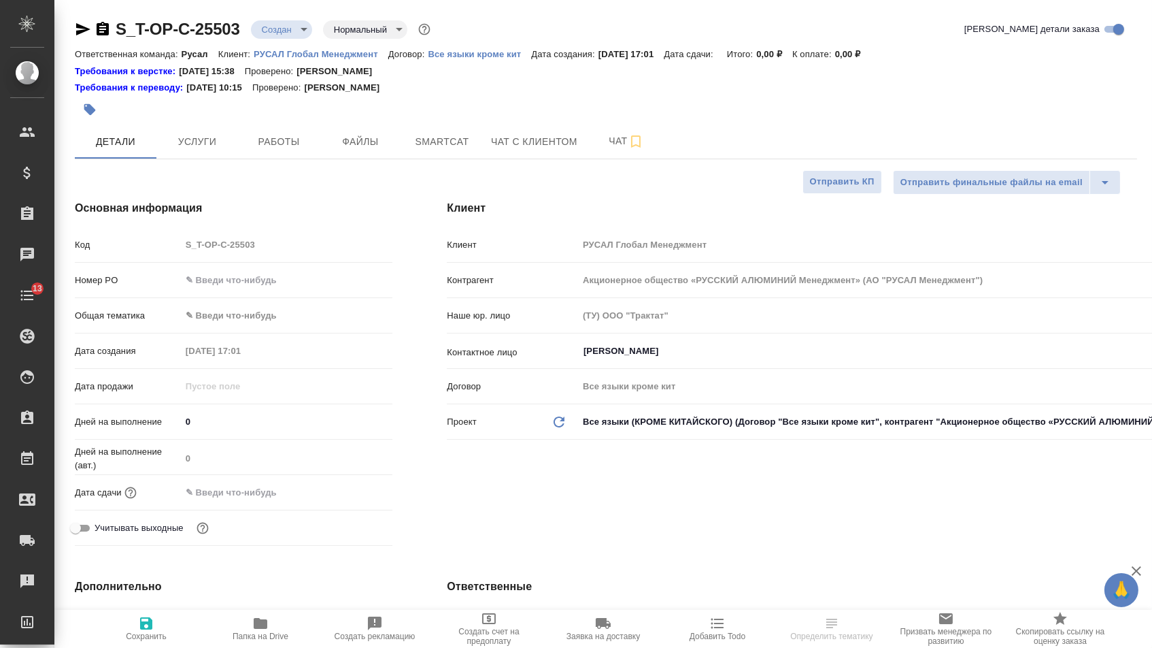
type textarea "x"
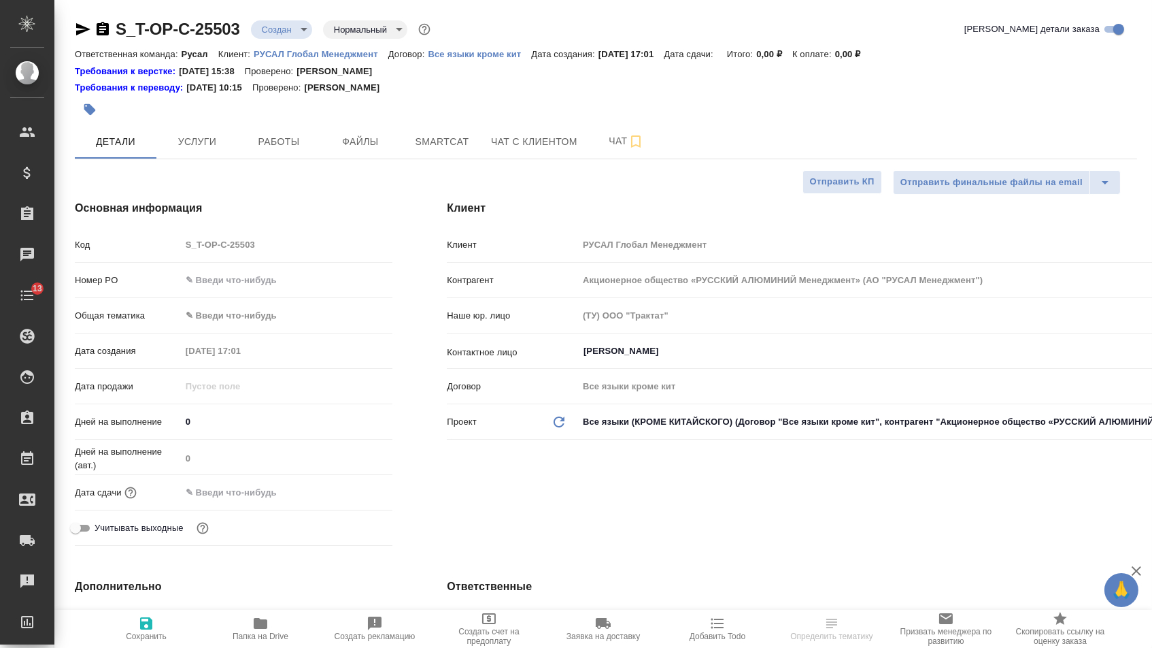
type textarea "x"
click at [248, 282] on input "text" at bounding box center [287, 280] width 212 height 20
type textarea "x"
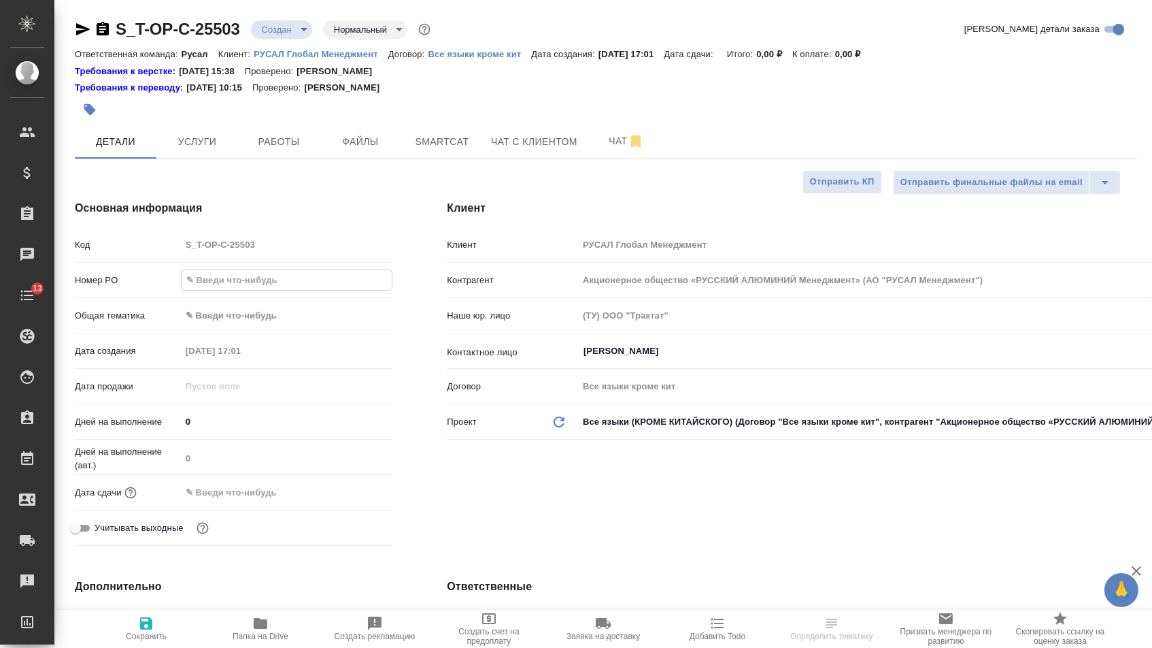
click at [251, 286] on input "text" at bounding box center [287, 280] width 211 height 20
paste input "Т-ОП-С-47102"
type input "Т-ОП-С-47102"
type textarea "x"
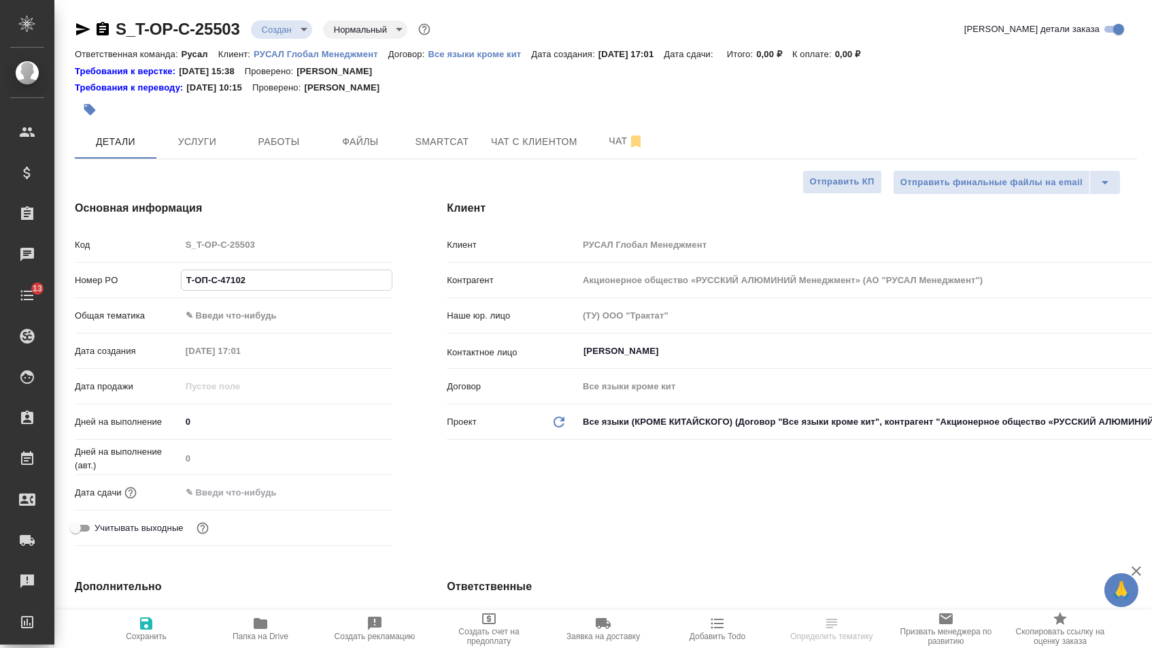
type textarea "x"
type input "Т-ОП-С-47102"
click at [241, 501] on input "text" at bounding box center [240, 492] width 119 height 20
click at [350, 499] on icon "button" at bounding box center [353, 491] width 16 height 16
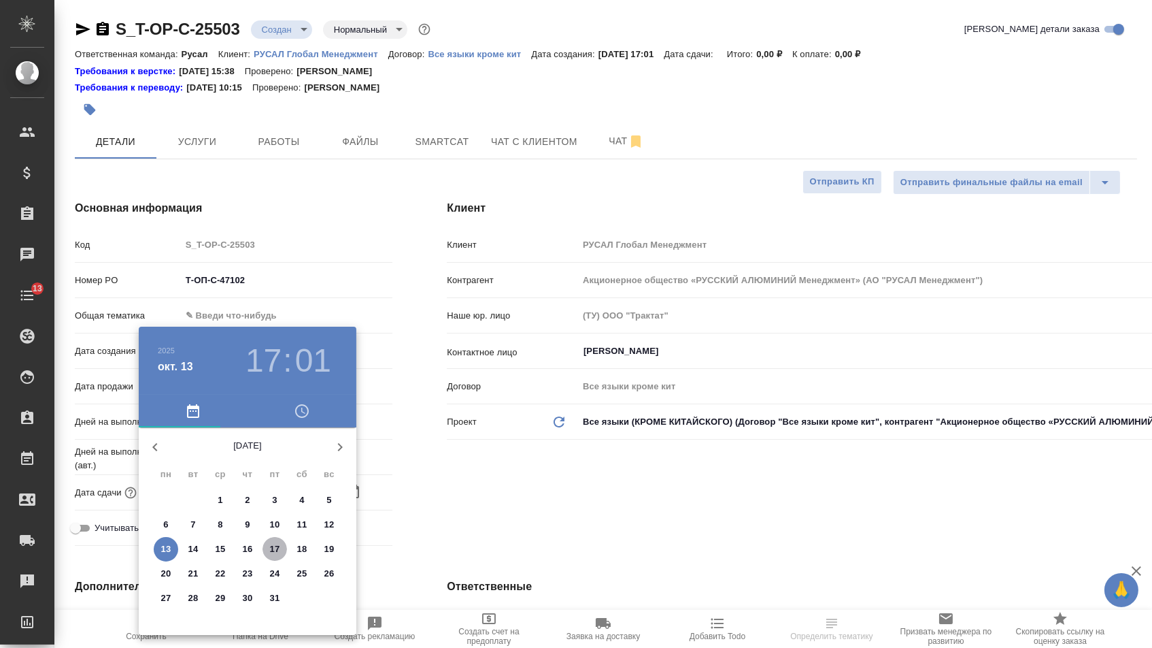
click at [277, 546] on p "17" at bounding box center [275, 549] width 10 height 14
type input "[DATE] 17:01"
type textarea "x"
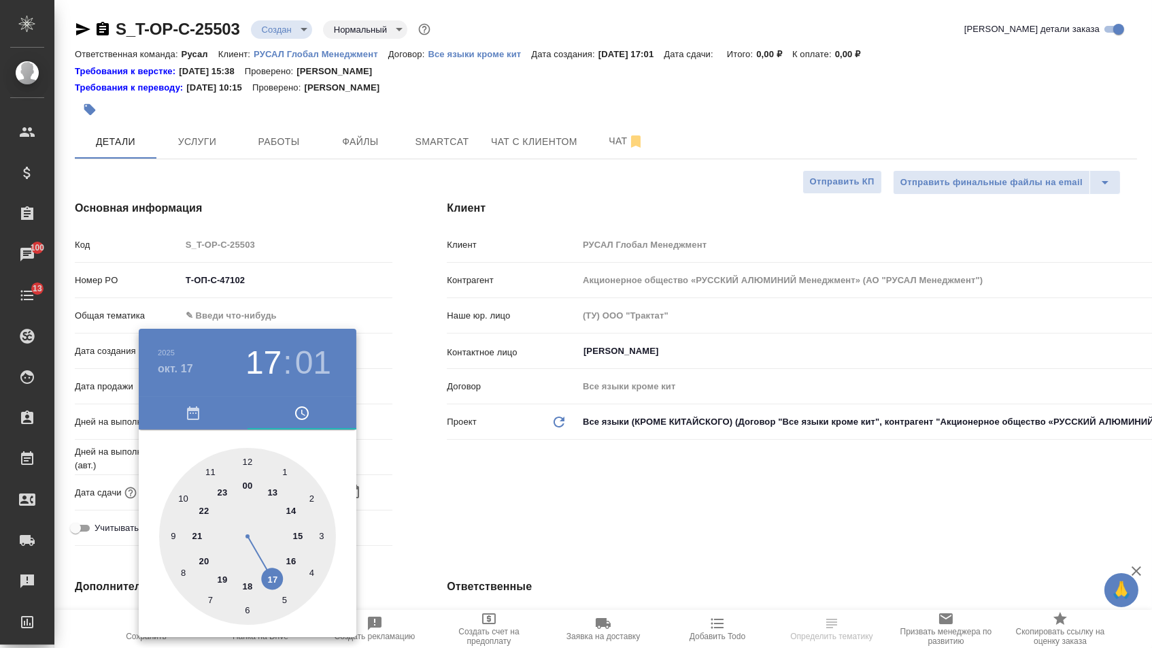
click at [291, 510] on div at bounding box center [247, 536] width 177 height 177
type input "[DATE] 14:01"
type textarea "x"
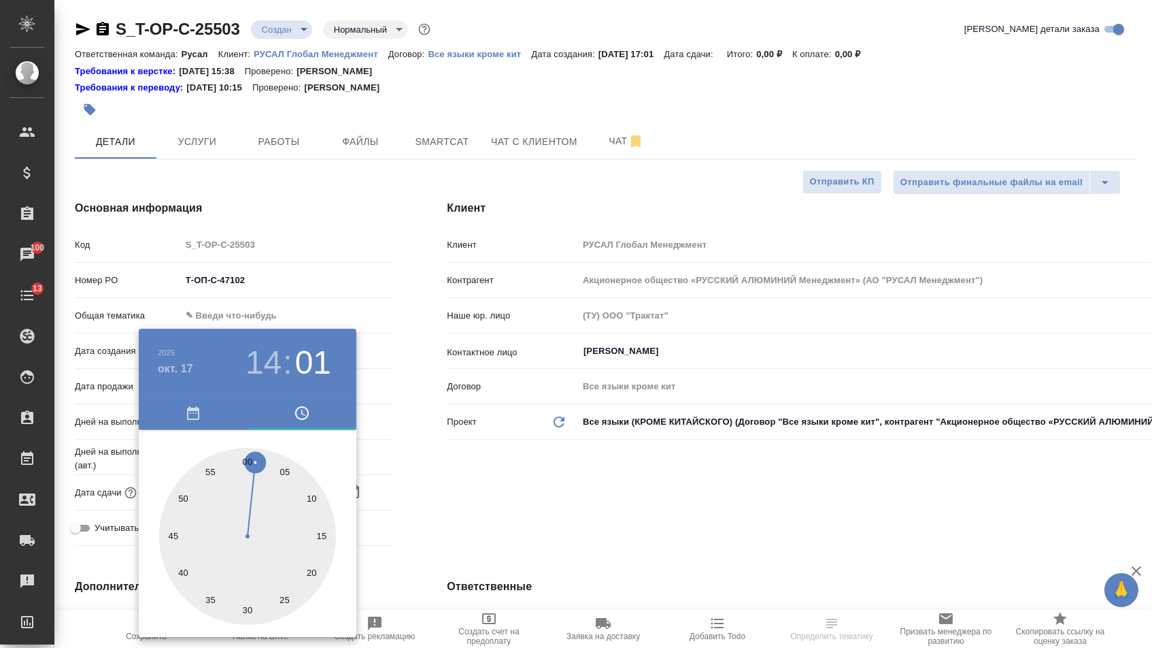
click at [266, 356] on h3 "14" at bounding box center [264, 363] width 36 height 38
type textarea "x"
type input "[DATE] 12:01"
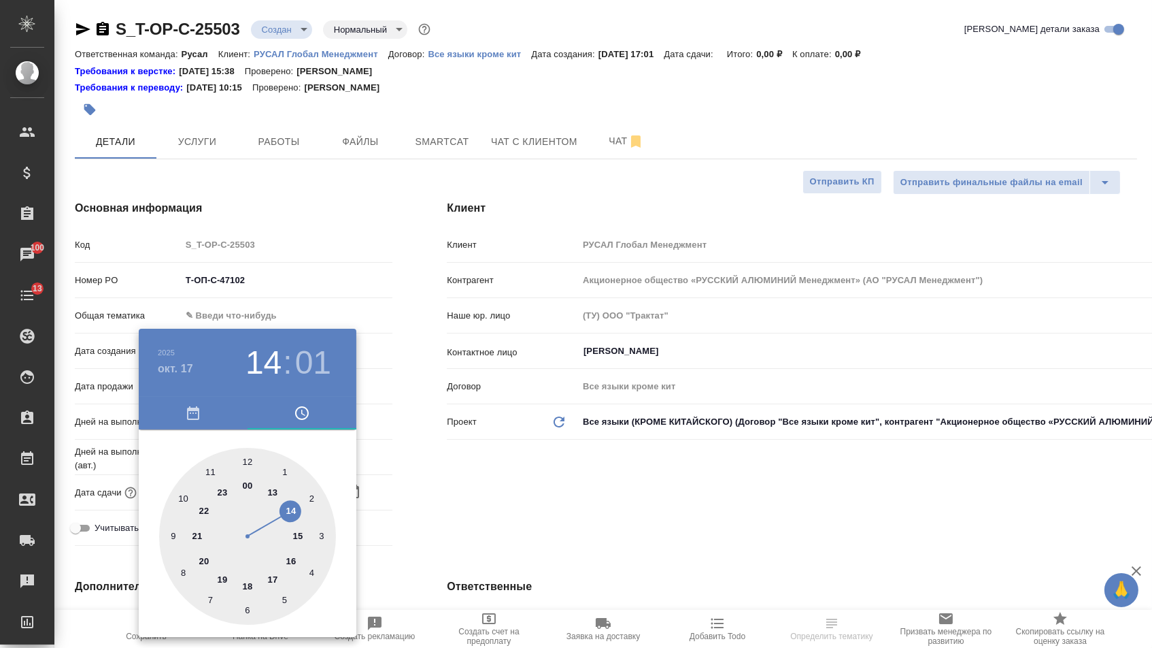
click at [246, 461] on div at bounding box center [247, 536] width 177 height 177
type textarea "x"
click at [246, 454] on div at bounding box center [247, 536] width 177 height 177
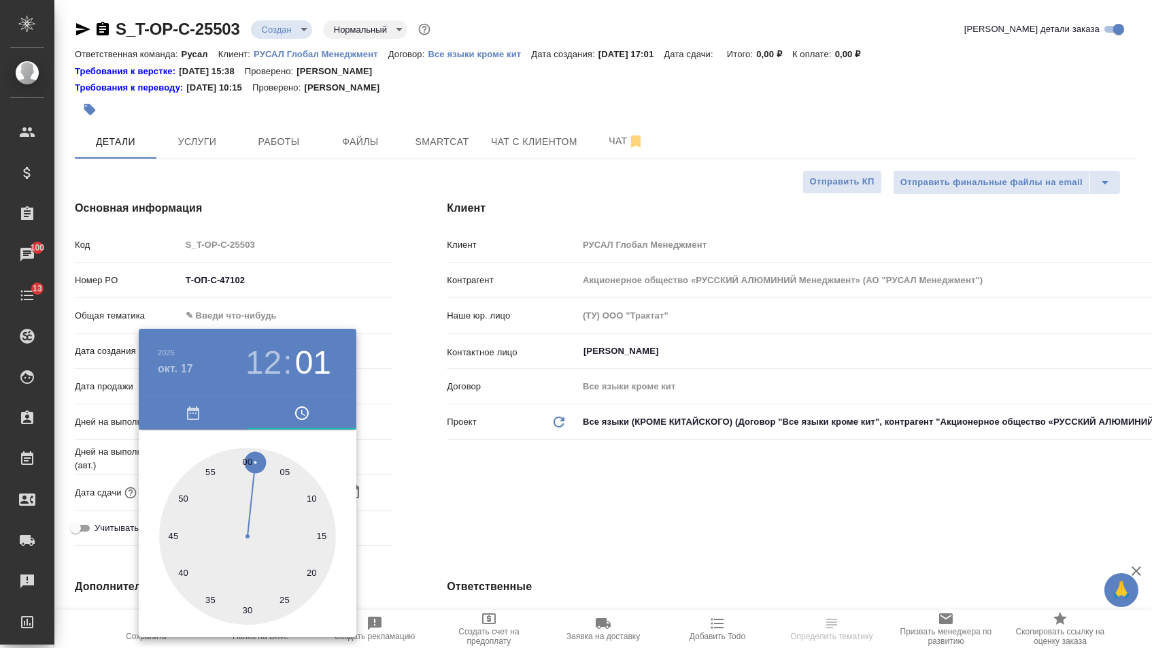
type input "[DATE] 12:00"
type textarea "x"
click at [437, 469] on div at bounding box center [576, 324] width 1152 height 648
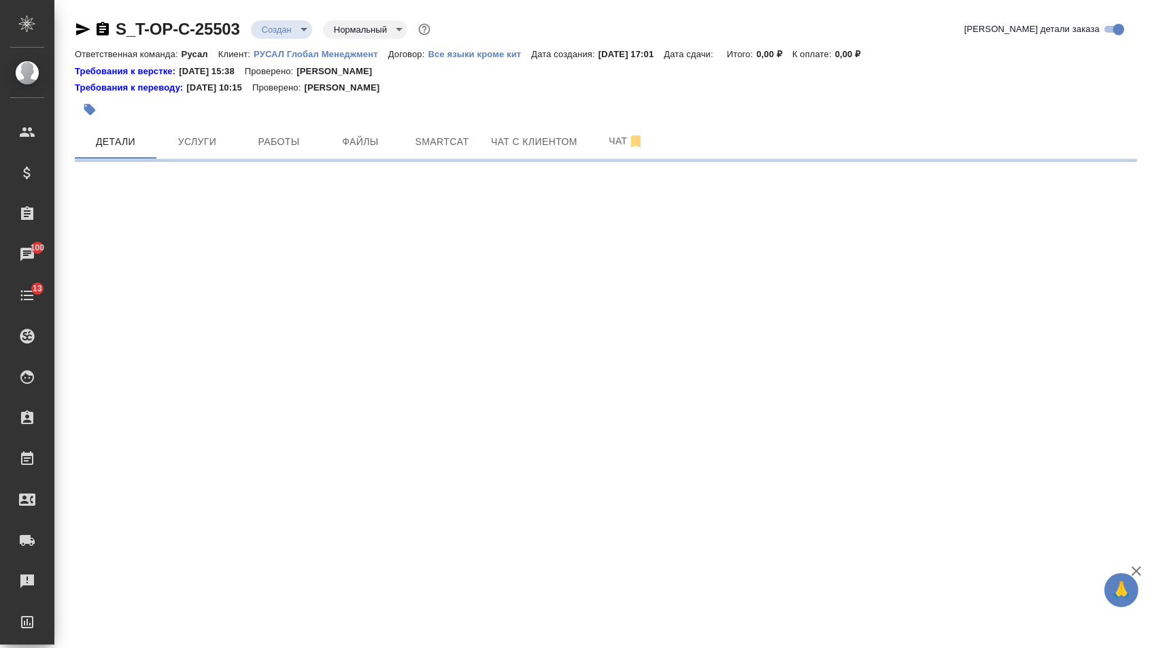
select select "RU"
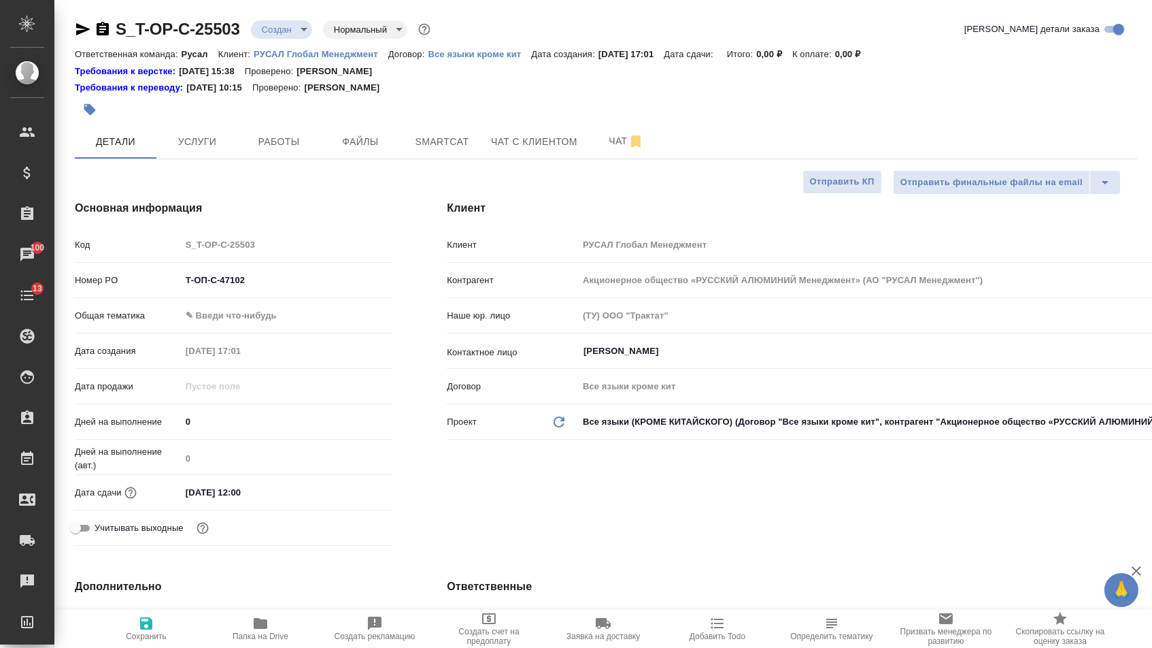
type textarea "x"
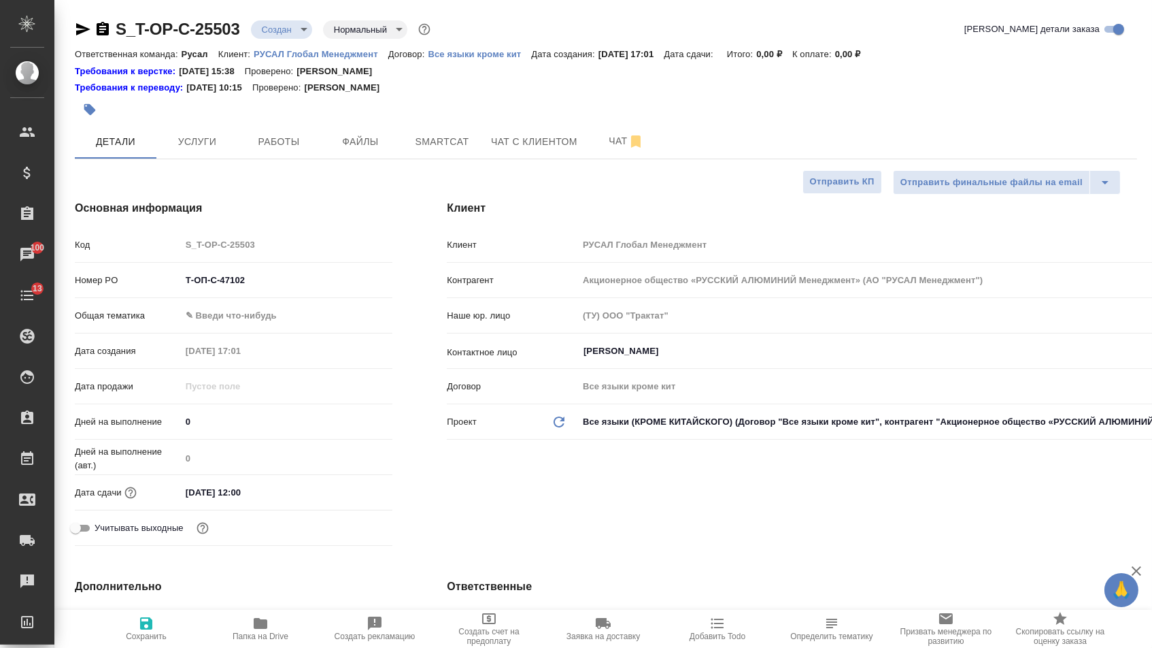
type textarea "x"
click at [216, 316] on body "🙏 .cls-1 fill:#fff; AWATERA Menshikova Aleksandra Клиенты Спецификации Заказы 1…" at bounding box center [576, 324] width 1152 height 648
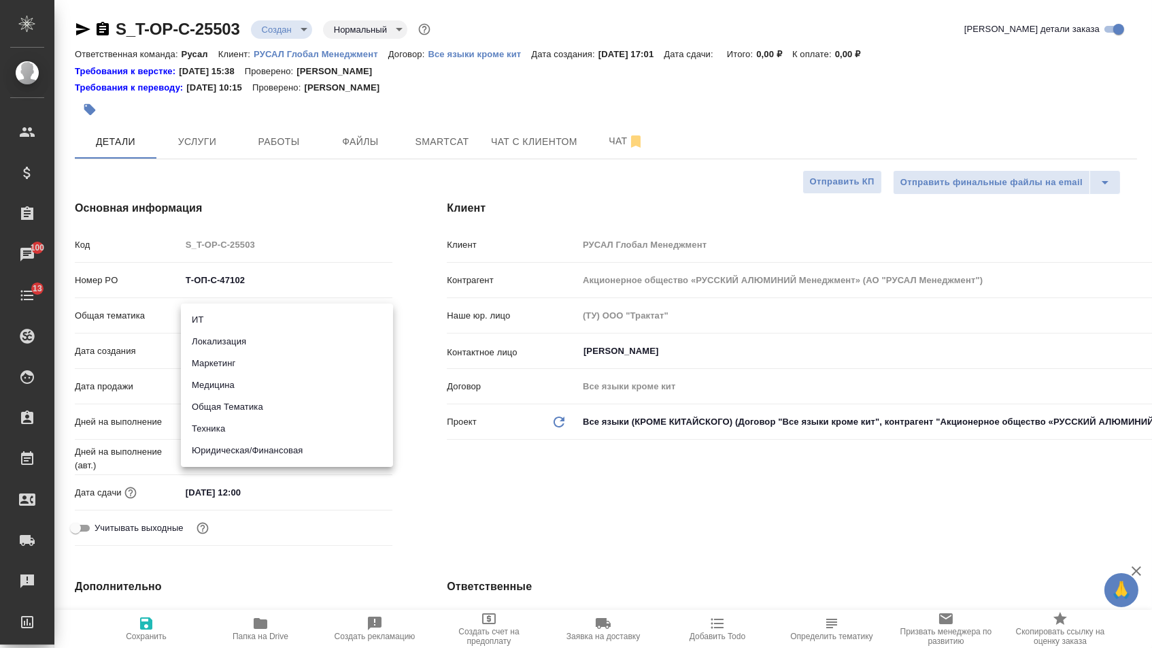
drag, startPoint x: 225, startPoint y: 454, endPoint x: 225, endPoint y: 369, distance: 85.0
click at [225, 454] on li "Юридическая/Финансовая" at bounding box center [287, 450] width 212 height 22
type input "yr-fn"
type textarea "x"
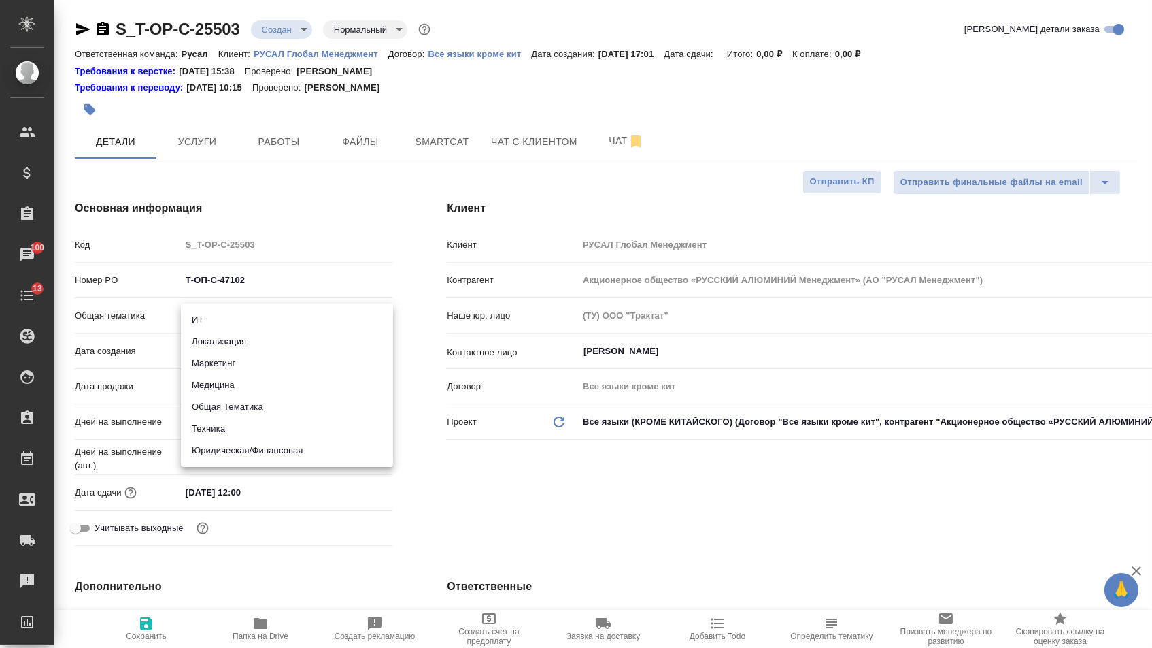
type textarea "x"
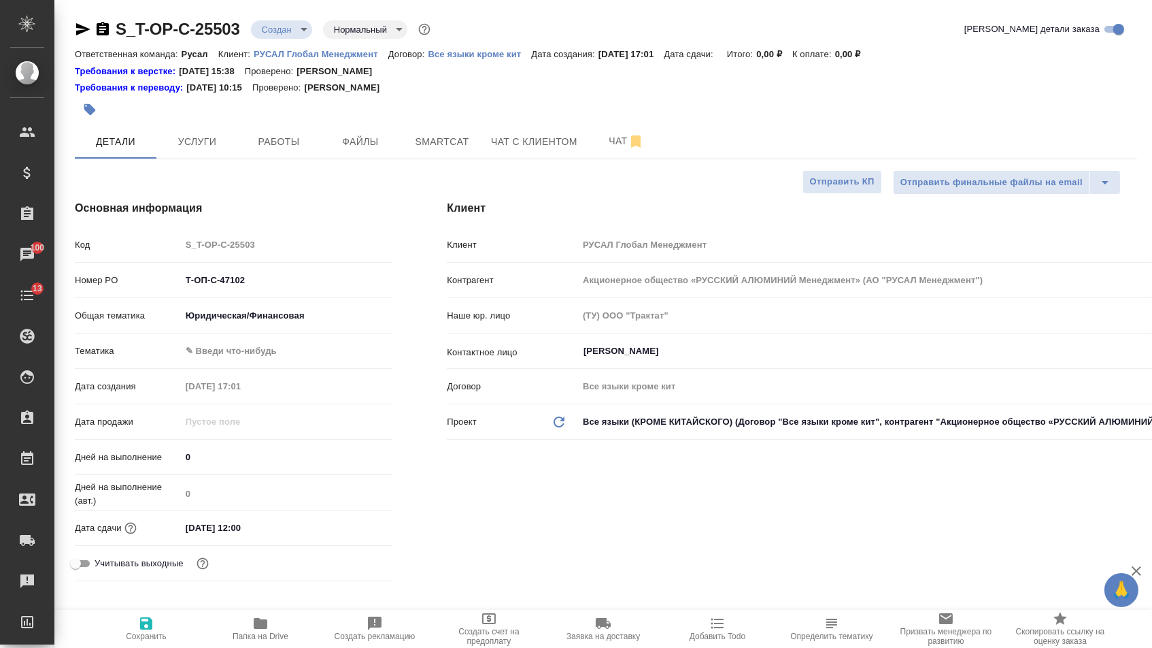
click at [220, 357] on body "🙏 .cls-1 fill:#fff; AWATERA Menshikova Aleksandra Клиенты Спецификации Заказы 1…" at bounding box center [576, 324] width 1152 height 648
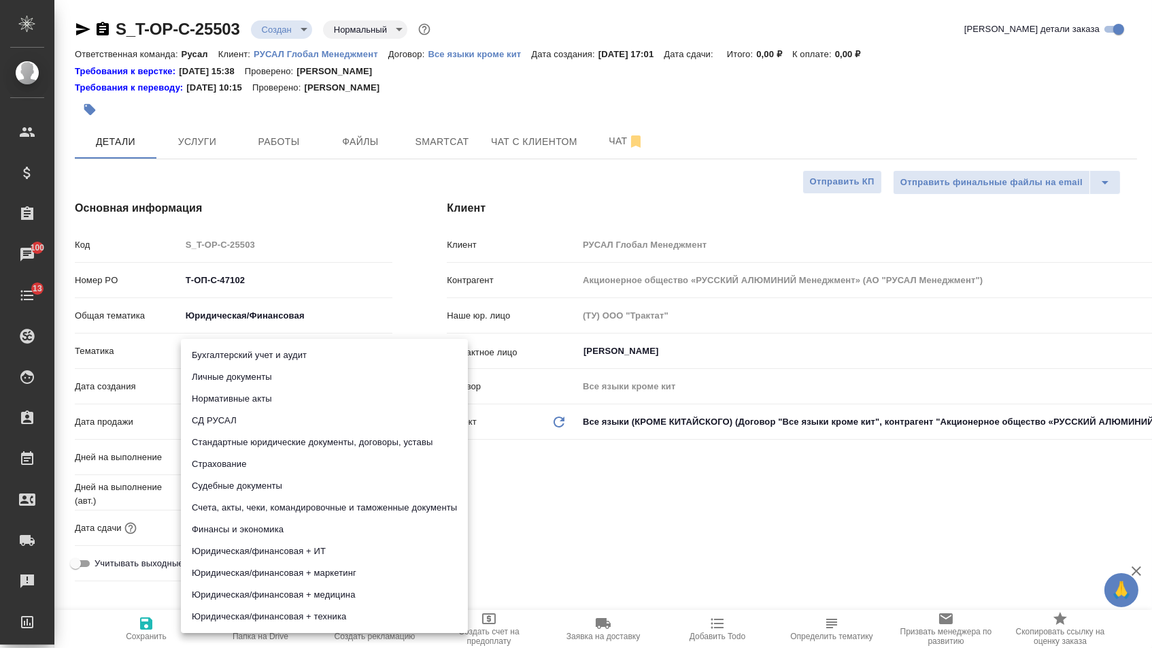
click at [220, 437] on li "Стандартные юридические документы, договоры, уставы" at bounding box center [324, 442] width 287 height 22
type textarea "x"
type input "5f647205b73bc97568ca66bf"
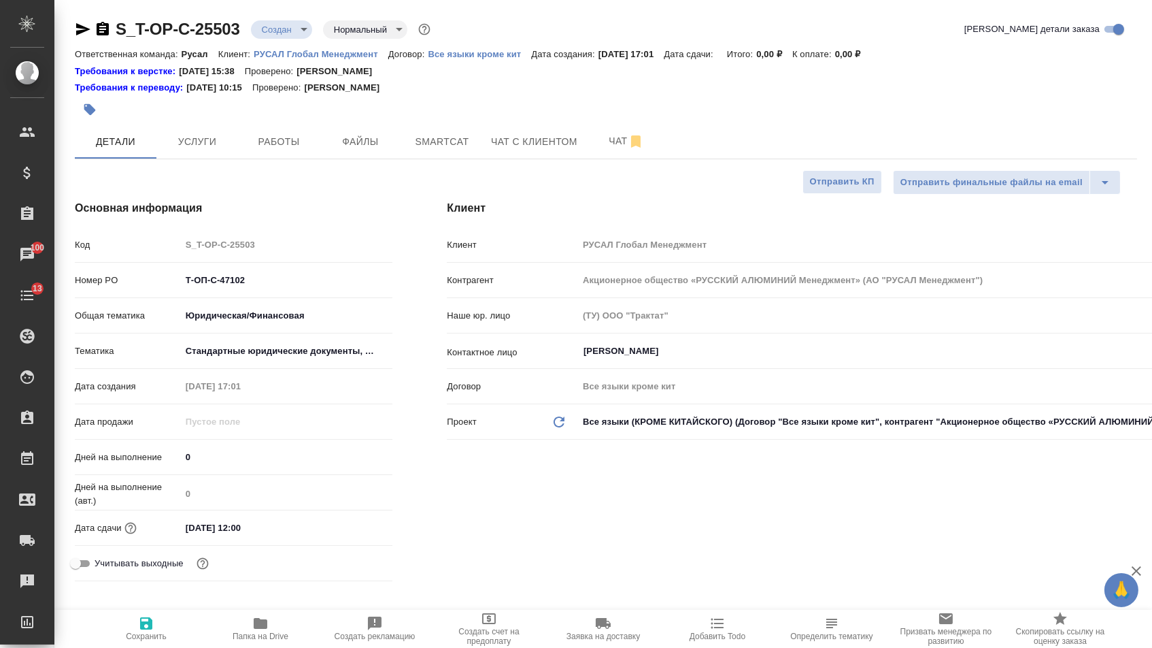
click at [152, 628] on icon "button" at bounding box center [146, 623] width 12 height 12
type textarea "x"
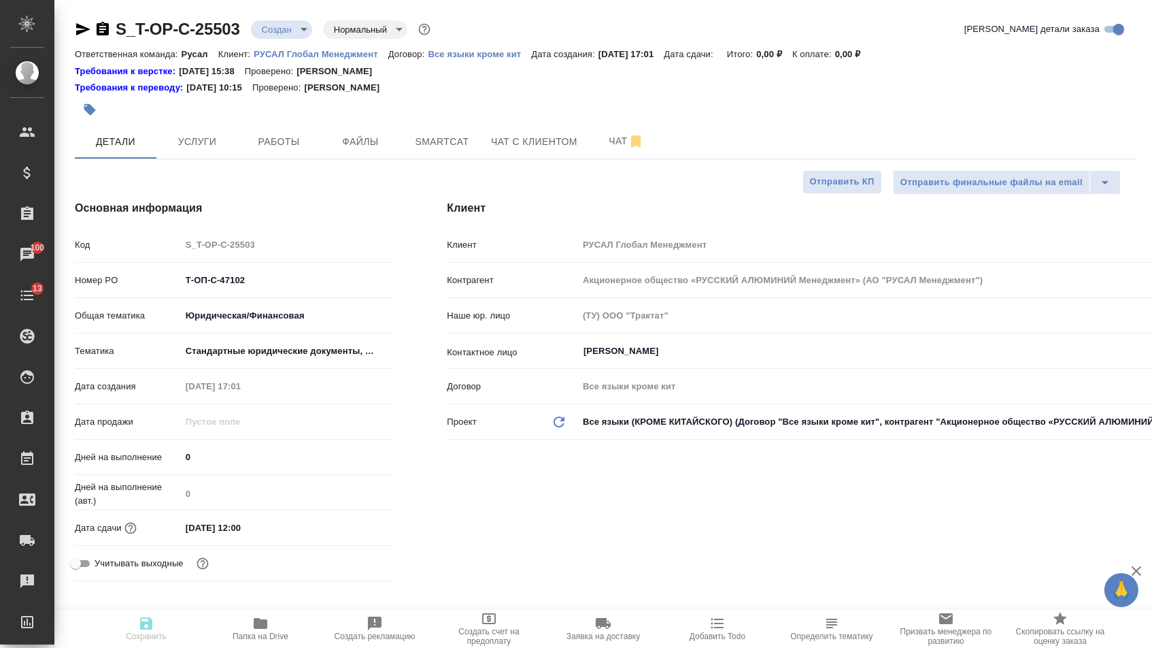
type textarea "x"
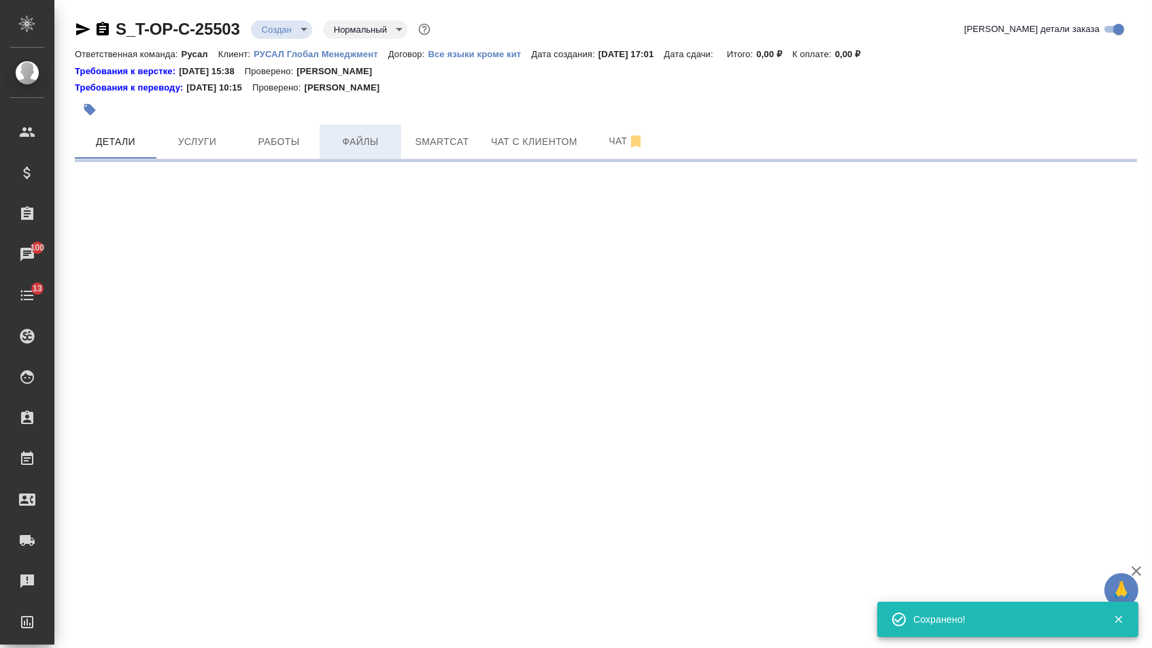
select select "RU"
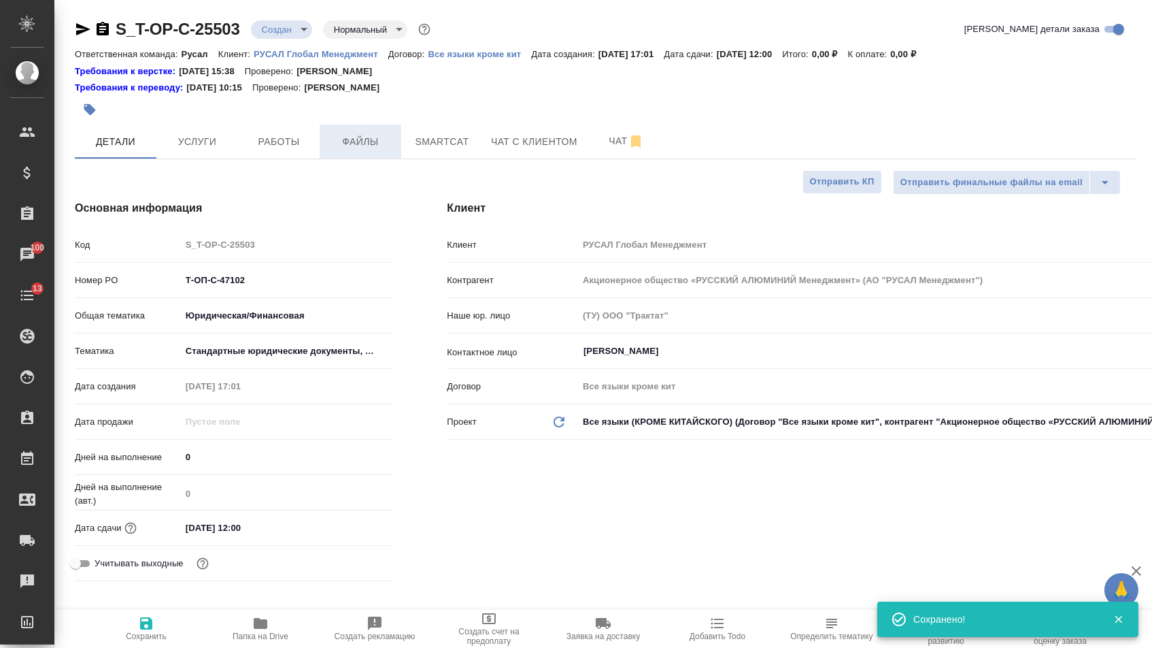
type textarea "x"
click at [344, 146] on span "Файлы" at bounding box center [360, 141] width 65 height 17
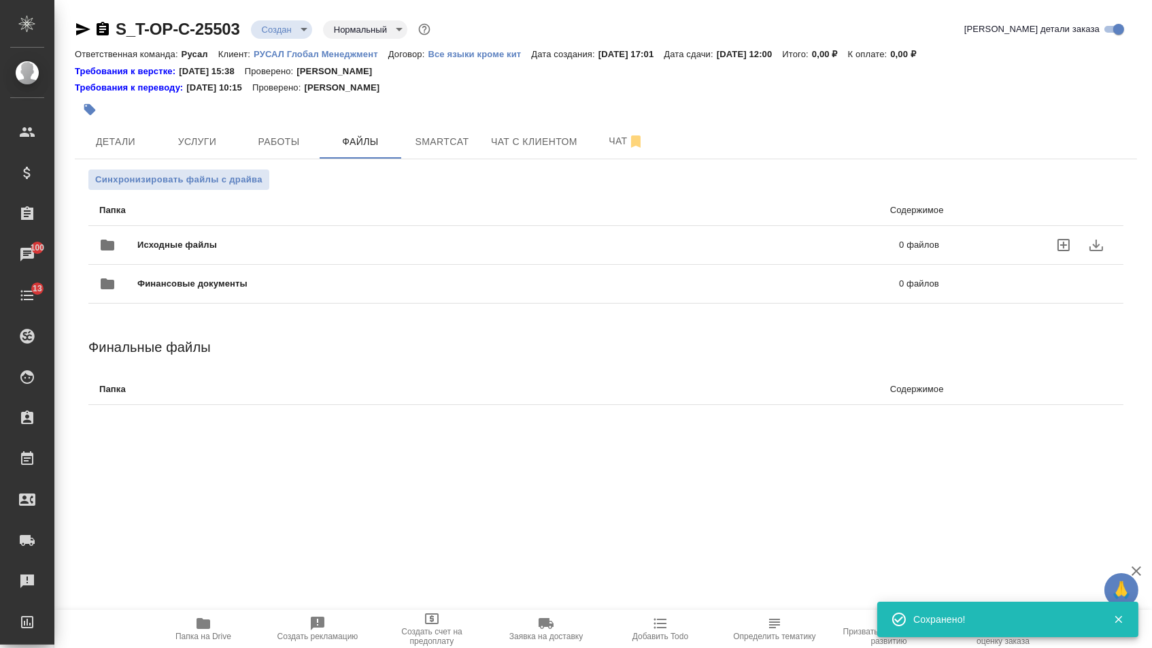
click at [261, 237] on div "Исходные файлы 0 файлов" at bounding box center [519, 245] width 840 height 33
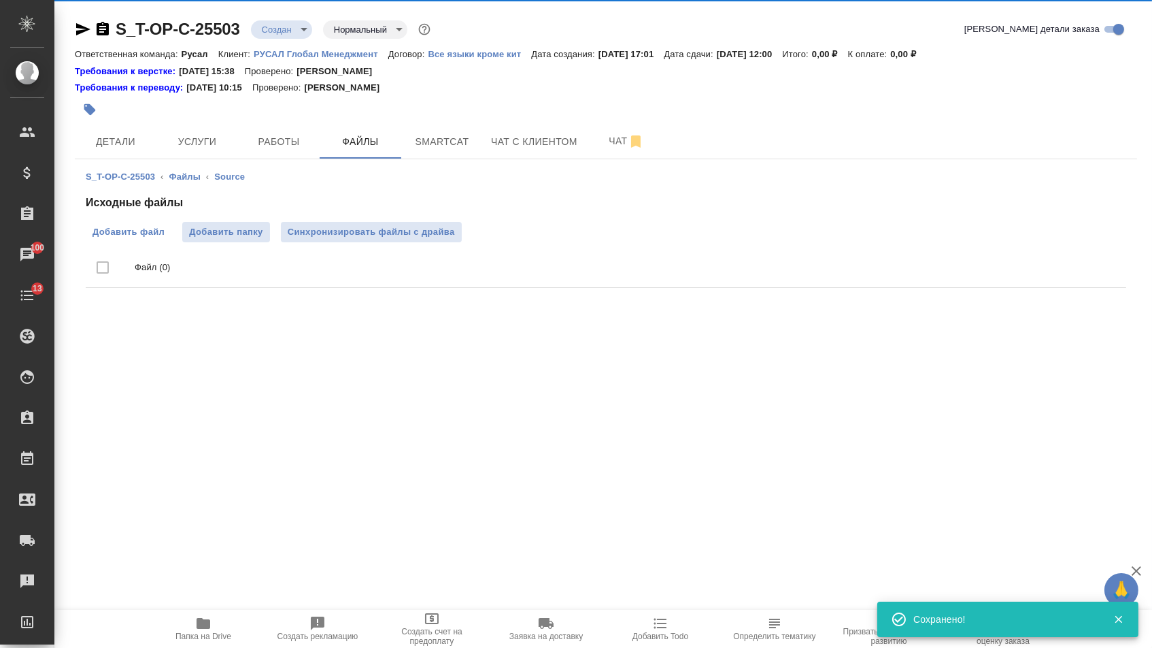
click at [133, 241] on label "Добавить файл" at bounding box center [129, 232] width 86 height 20
click at [0, 0] on input "Добавить файл" at bounding box center [0, 0] width 0 height 0
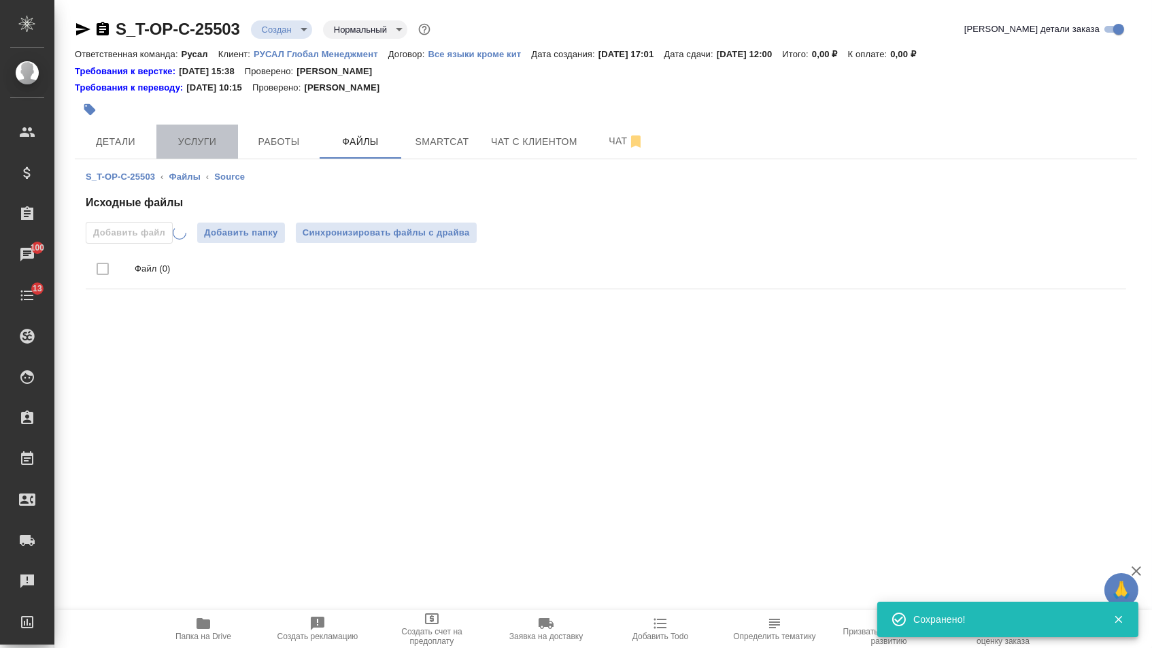
click at [175, 132] on button "Услуги" at bounding box center [197, 141] width 82 height 34
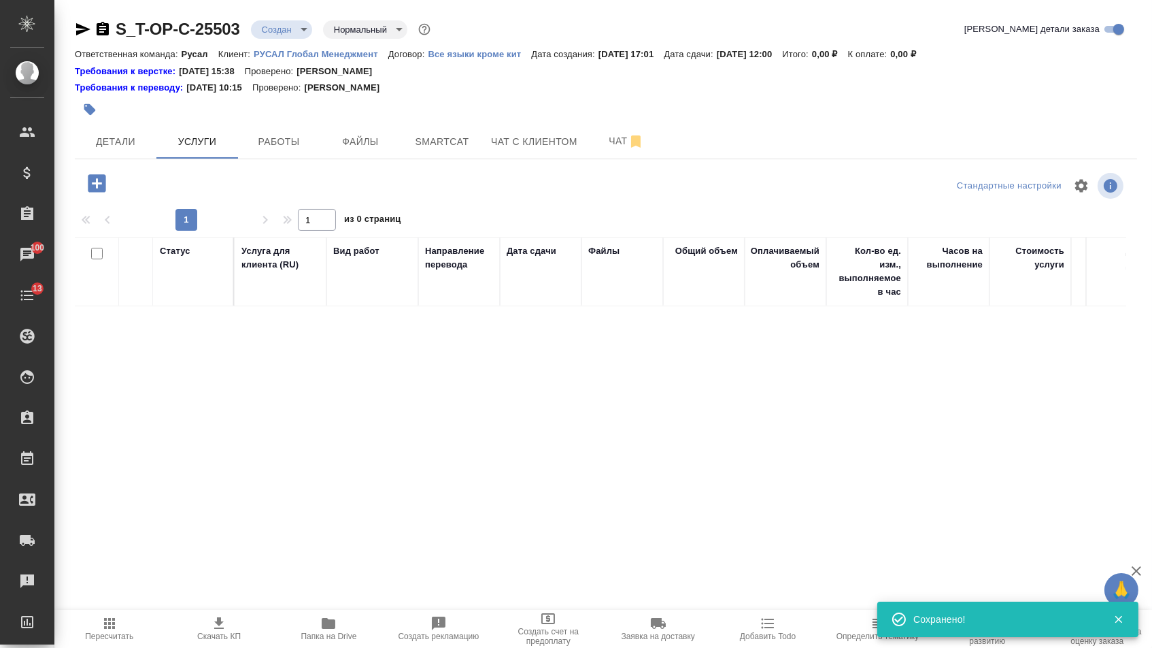
click at [102, 182] on icon "button" at bounding box center [97, 183] width 18 height 18
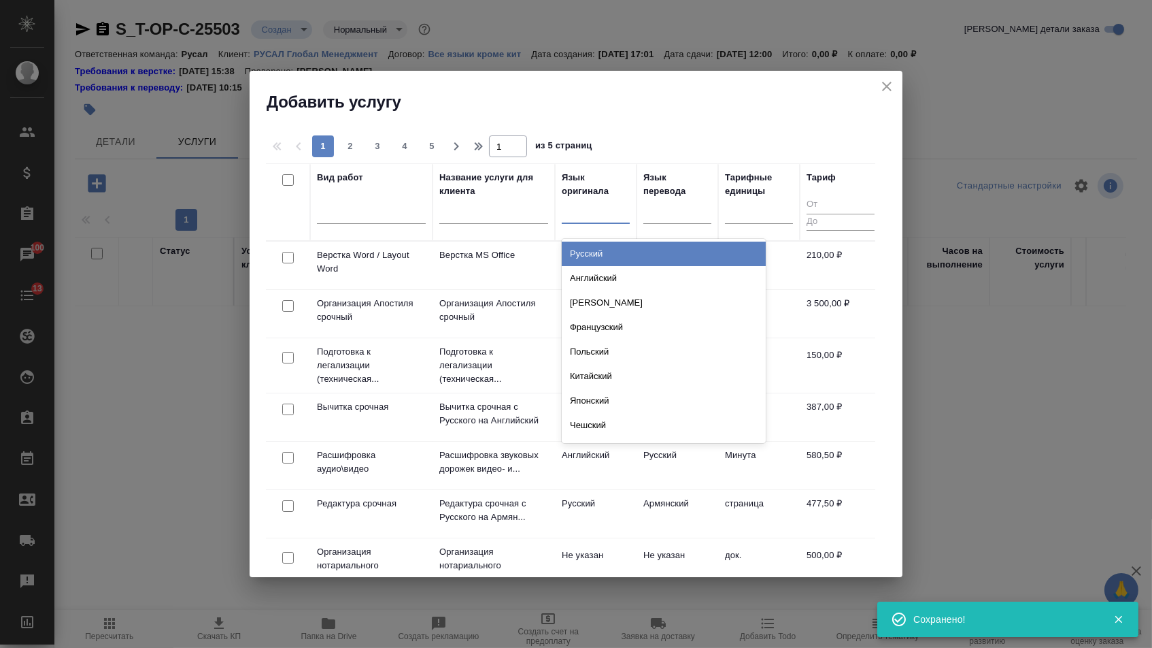
drag, startPoint x: 590, startPoint y: 221, endPoint x: 590, endPoint y: 247, distance: 25.8
click at [590, 221] on div at bounding box center [596, 211] width 68 height 26
click at [590, 252] on div "Русский" at bounding box center [664, 253] width 204 height 24
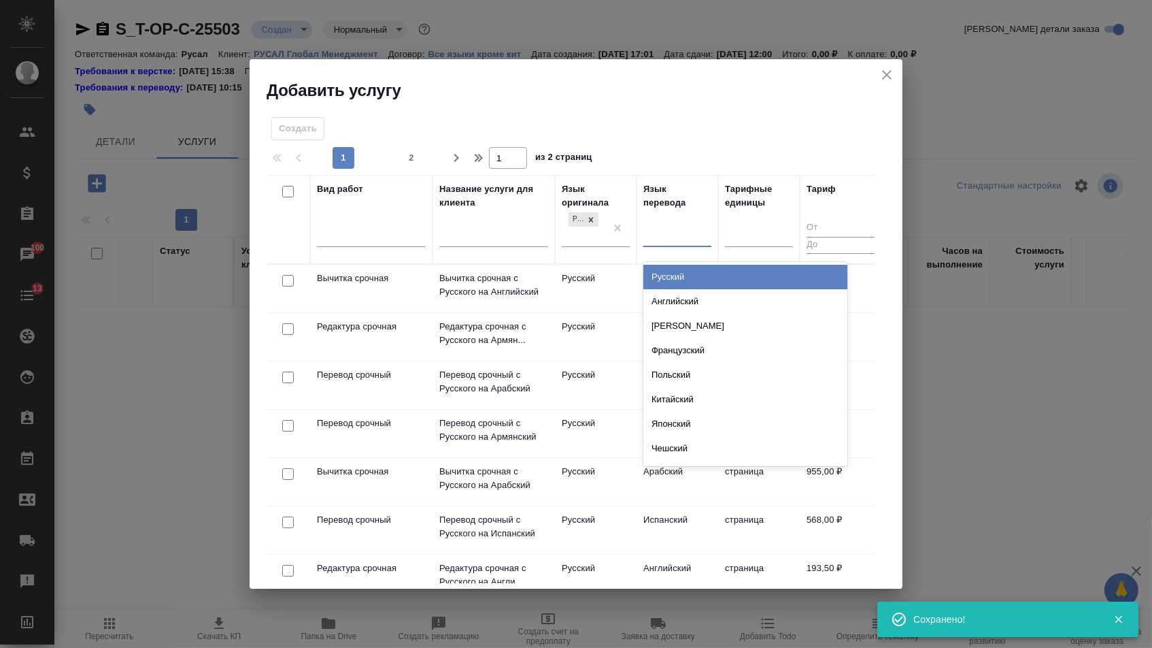
click at [670, 246] on div at bounding box center [678, 234] width 68 height 26
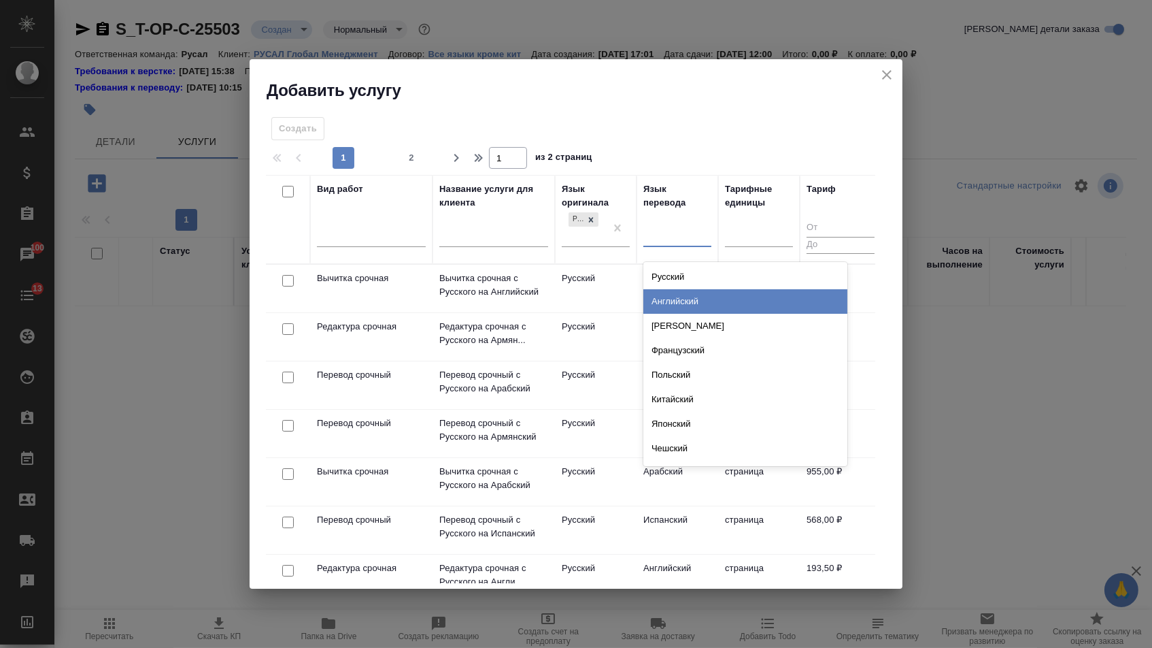
click at [670, 309] on div "Английский" at bounding box center [746, 301] width 204 height 24
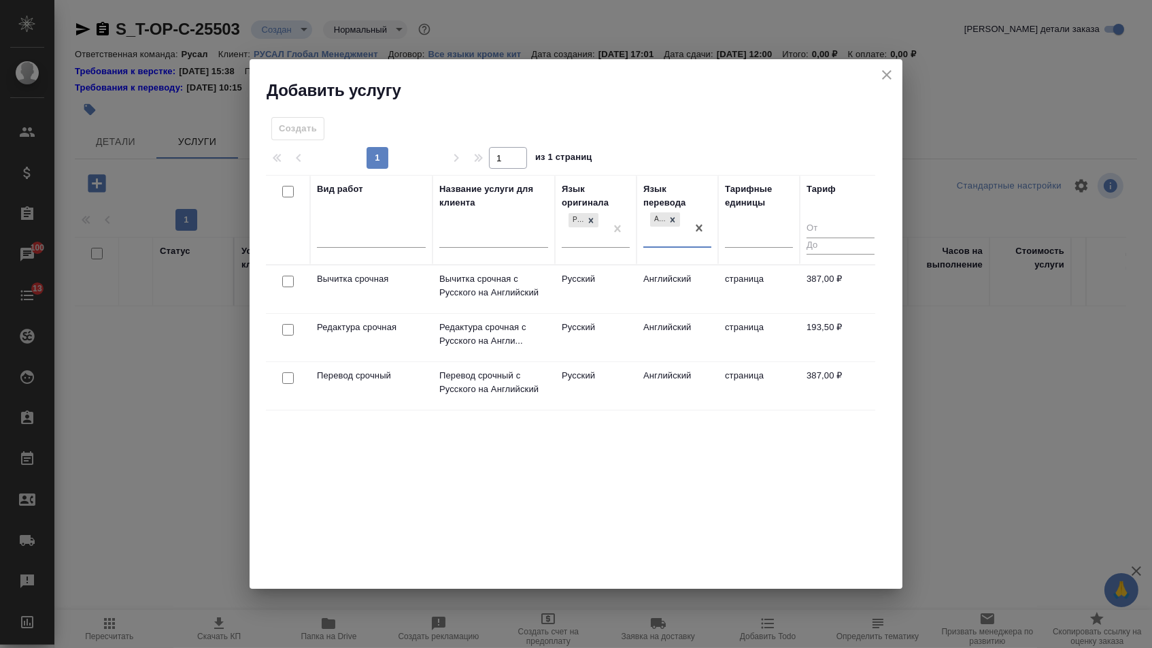
click at [287, 377] on input "checkbox" at bounding box center [288, 378] width 12 height 12
checkbox input "true"
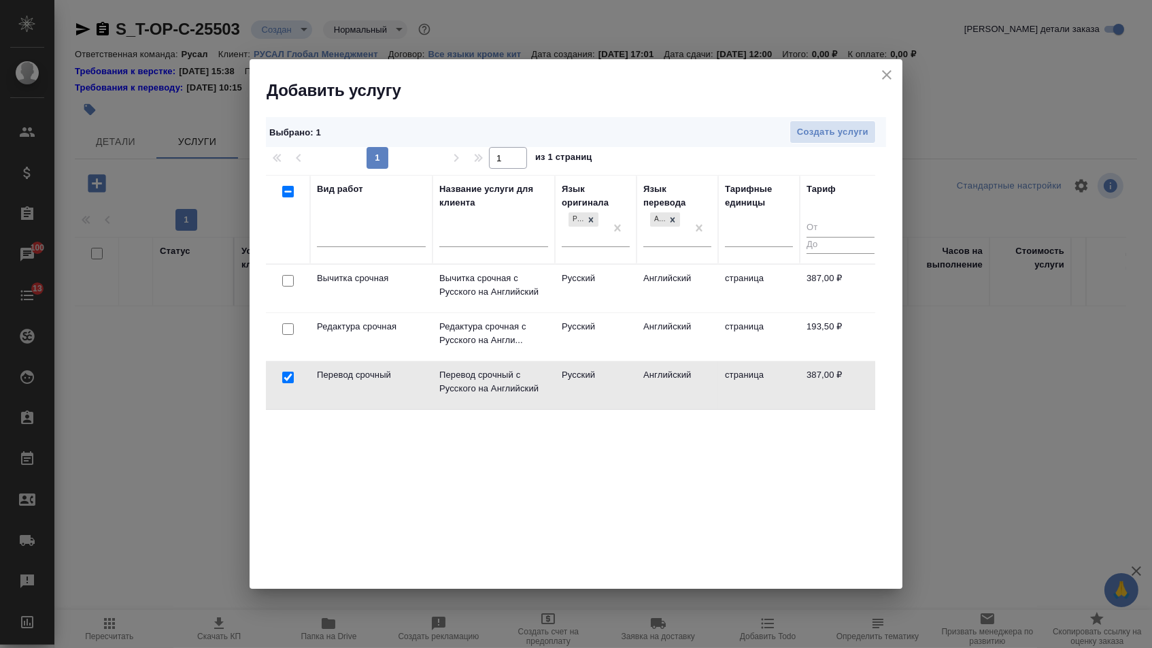
click at [285, 335] on div at bounding box center [288, 329] width 31 height 19
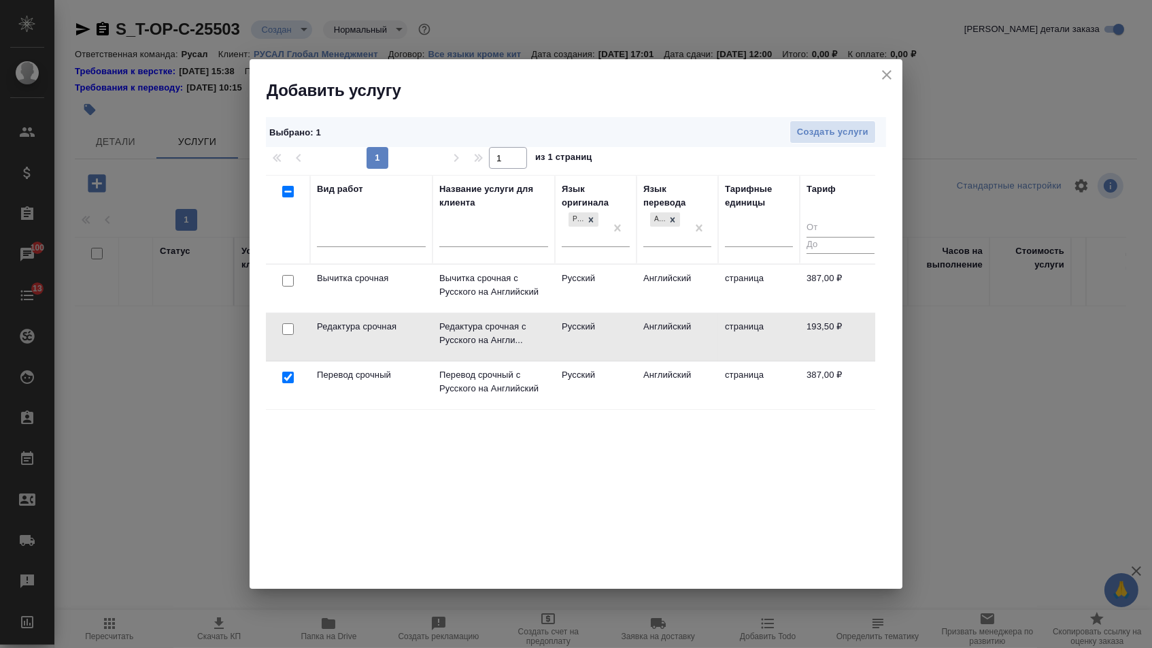
click at [285, 329] on input "checkbox" at bounding box center [288, 329] width 12 height 12
checkbox input "true"
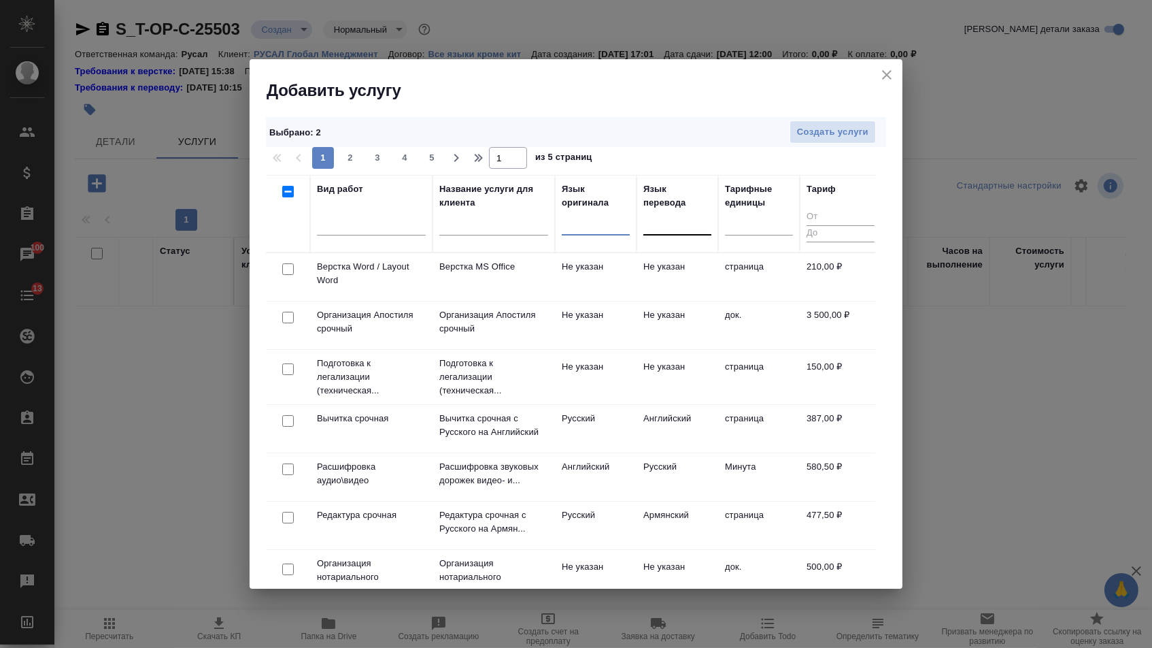
click at [287, 271] on input "checkbox" at bounding box center [288, 269] width 12 height 12
checkbox input "true"
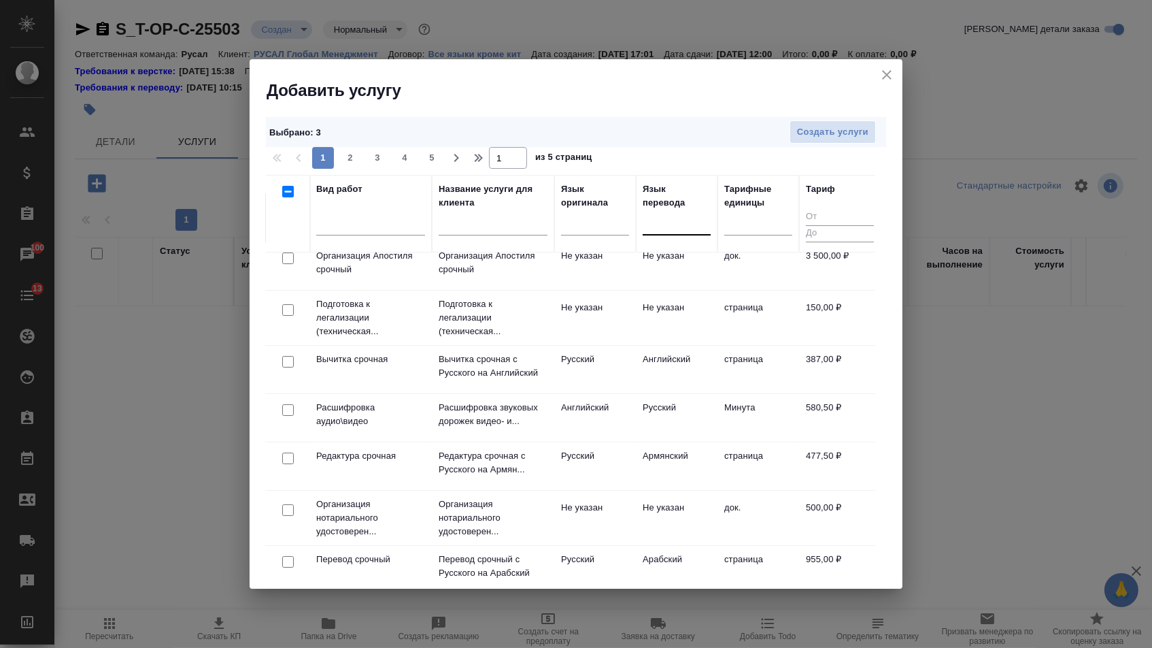
scroll to position [69, 1]
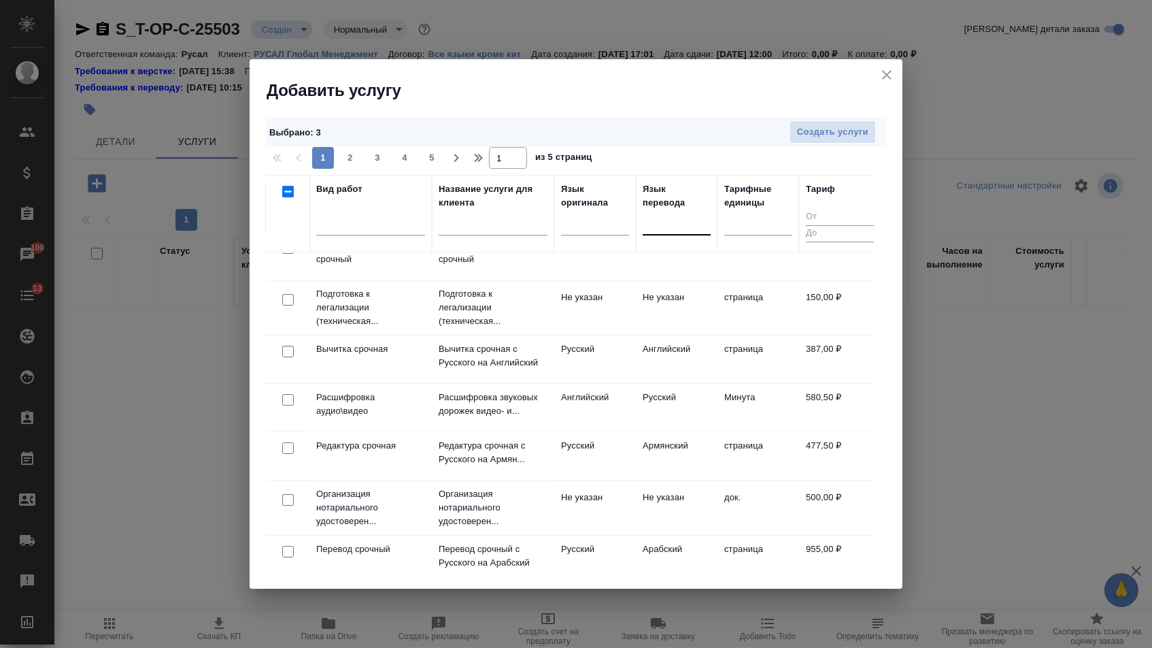
click at [284, 499] on input "checkbox" at bounding box center [288, 500] width 12 height 12
checkbox input "true"
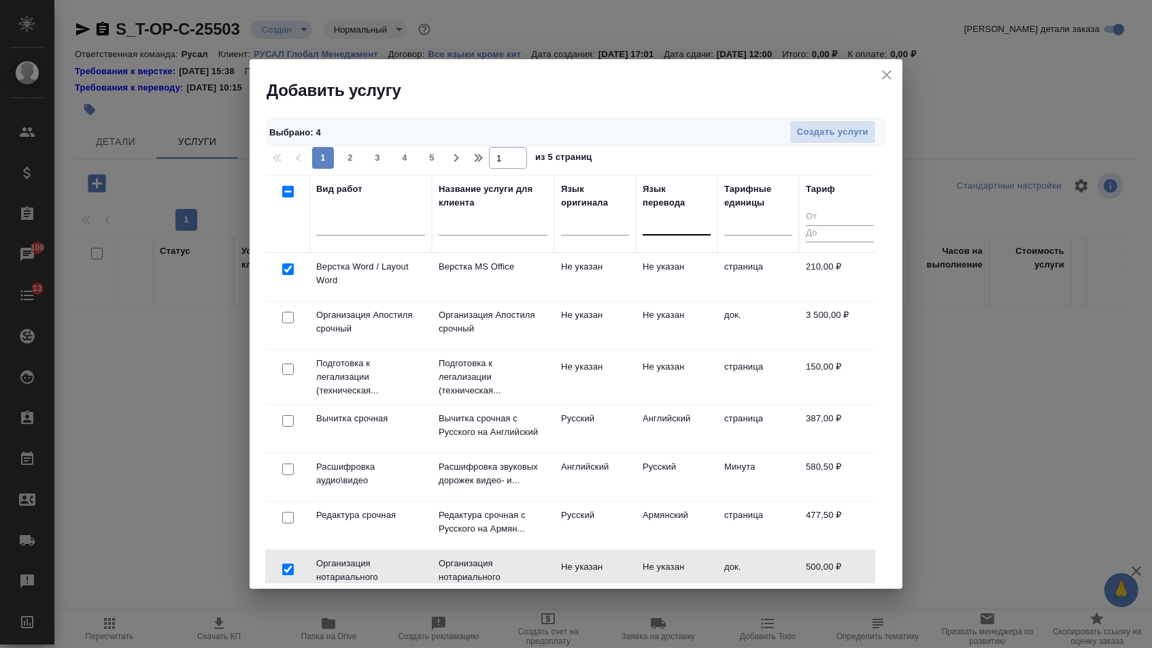
scroll to position [0, 1]
click at [286, 316] on input "checkbox" at bounding box center [288, 318] width 12 height 12
checkbox input "true"
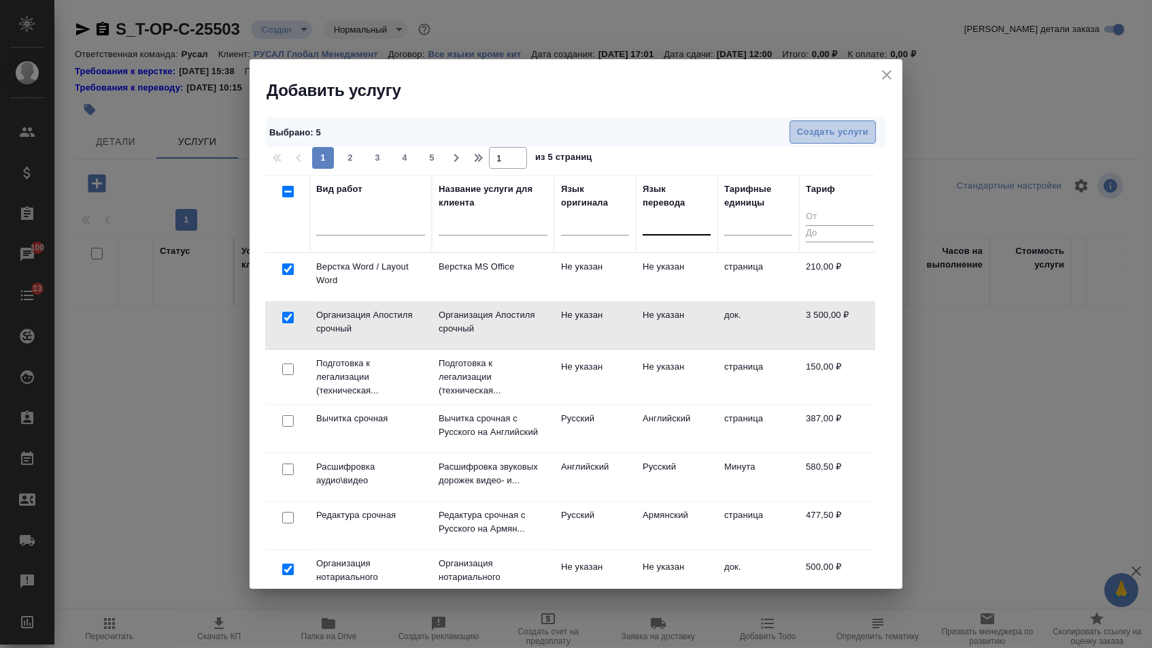
click at [826, 129] on span "Создать услуги" at bounding box center [832, 132] width 71 height 16
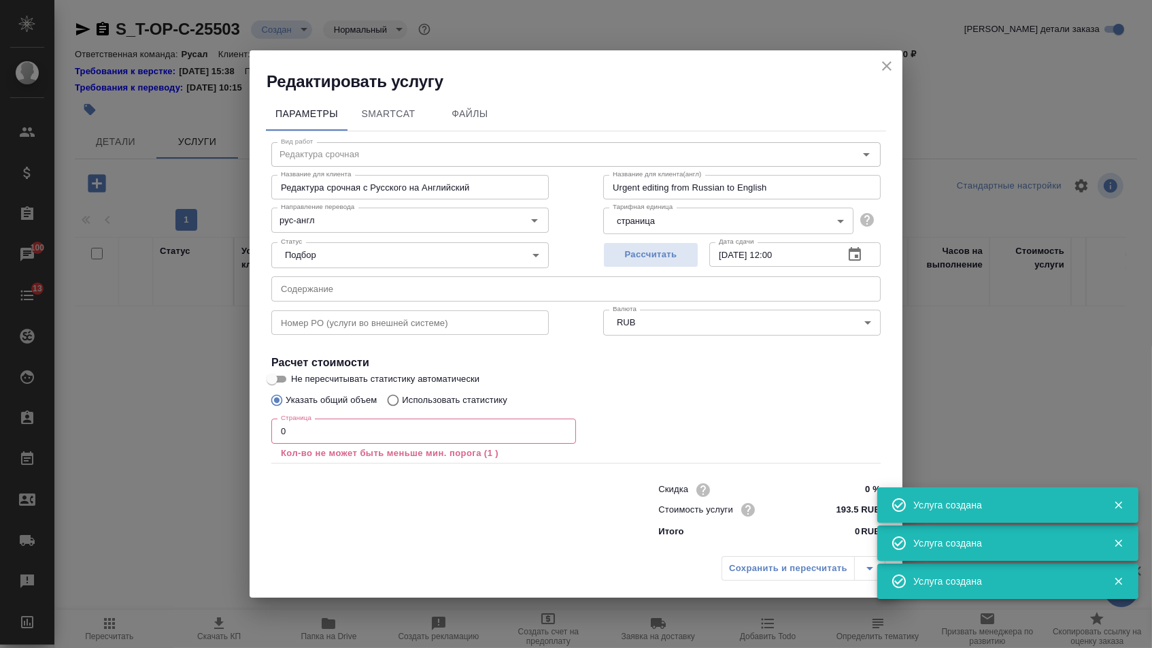
type input "Перевод срочный"
type input "Перевод срочный с Русского на Английский"
type input "Urgent translation from Russian to English"
type input "рус-англ"
type input "387 RUB"
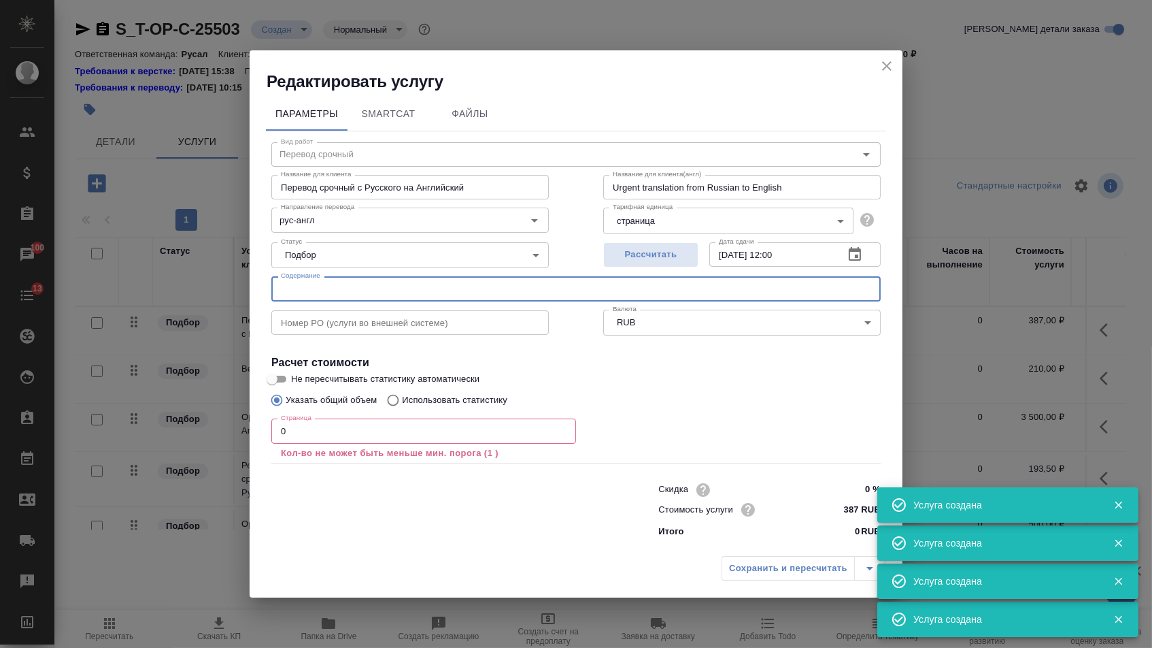
click at [392, 283] on input "text" at bounding box center [575, 288] width 609 height 24
paste input "ul-1193926010398-20251013154831"
type input "ul-1193926010398-20251013154831"
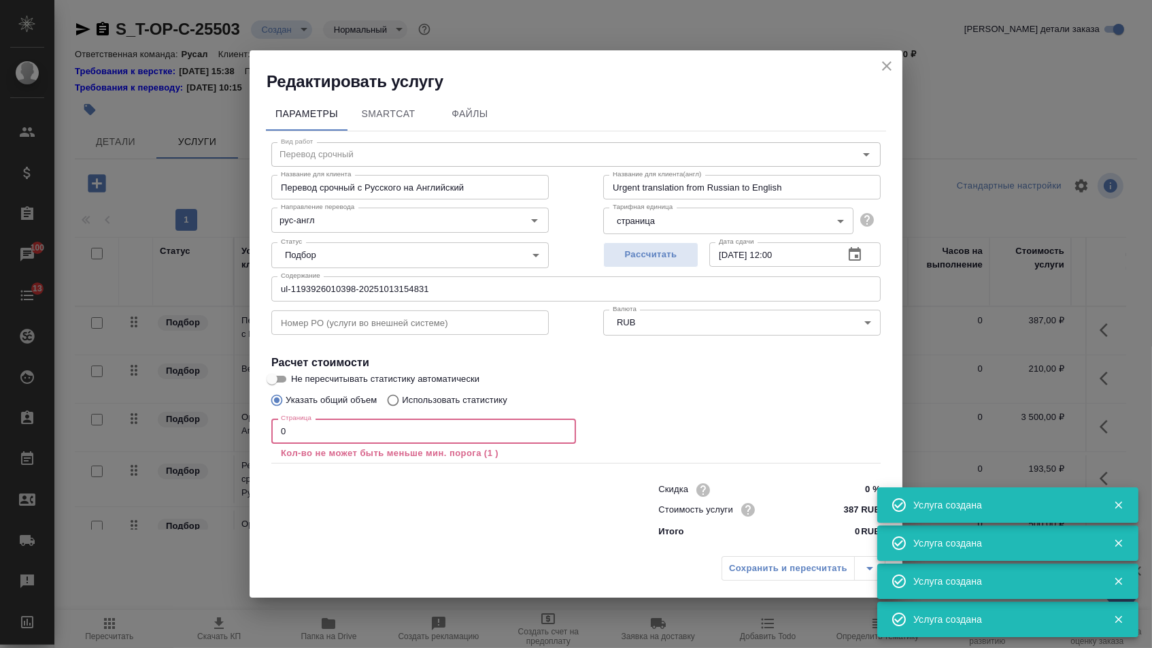
click at [346, 441] on input "0" at bounding box center [423, 430] width 305 height 24
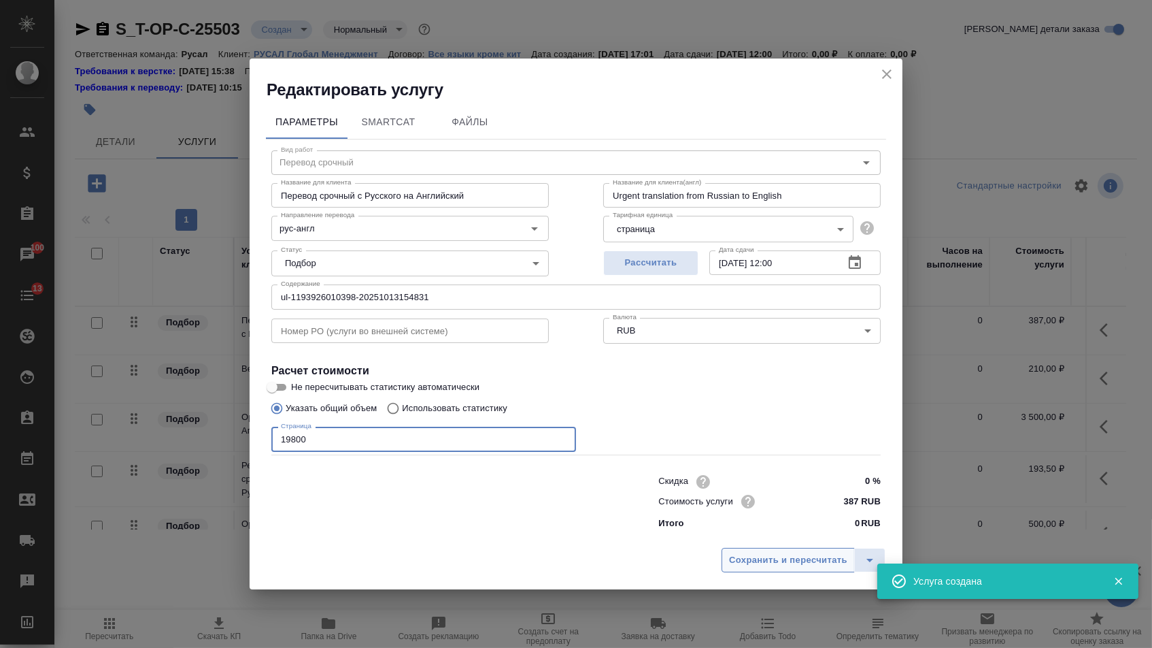
type input "19800"
click at [759, 566] on span "Сохранить и пересчитать" at bounding box center [788, 560] width 118 height 16
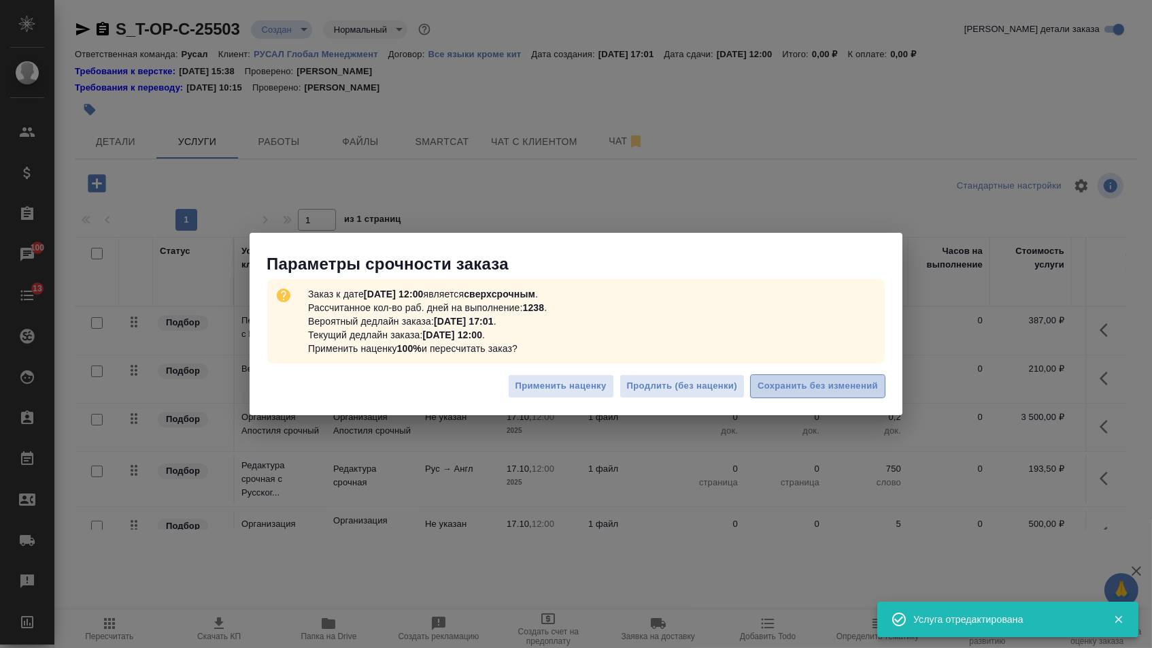
click at [796, 384] on span "Сохранить без изменений" at bounding box center [818, 386] width 120 height 16
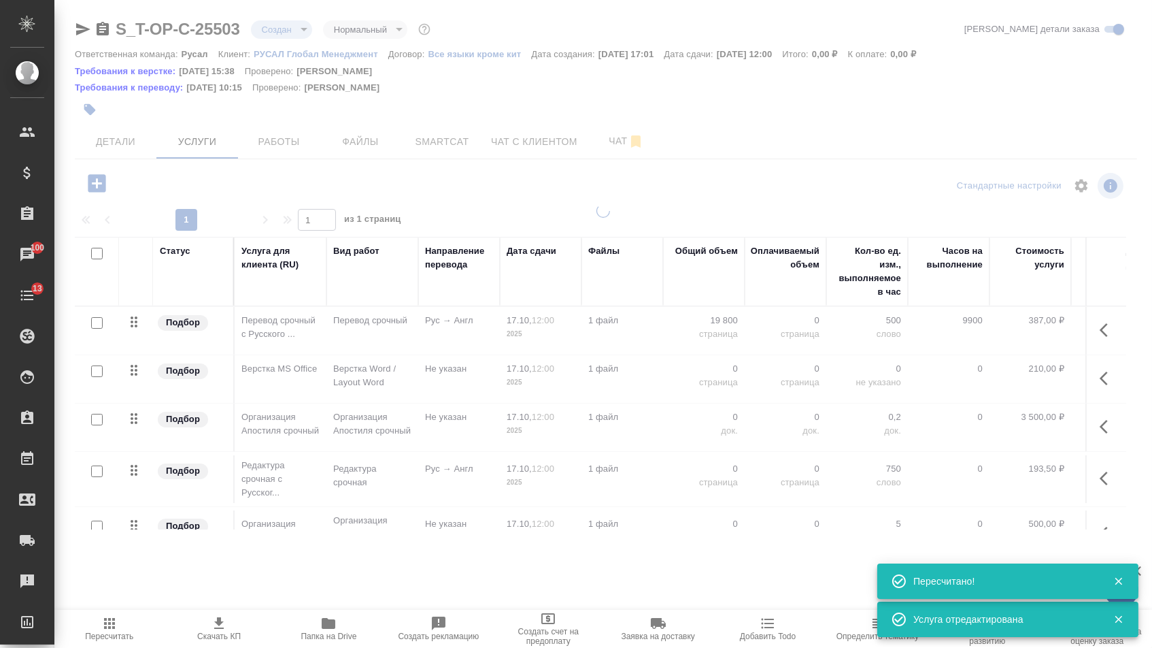
type input "urgent"
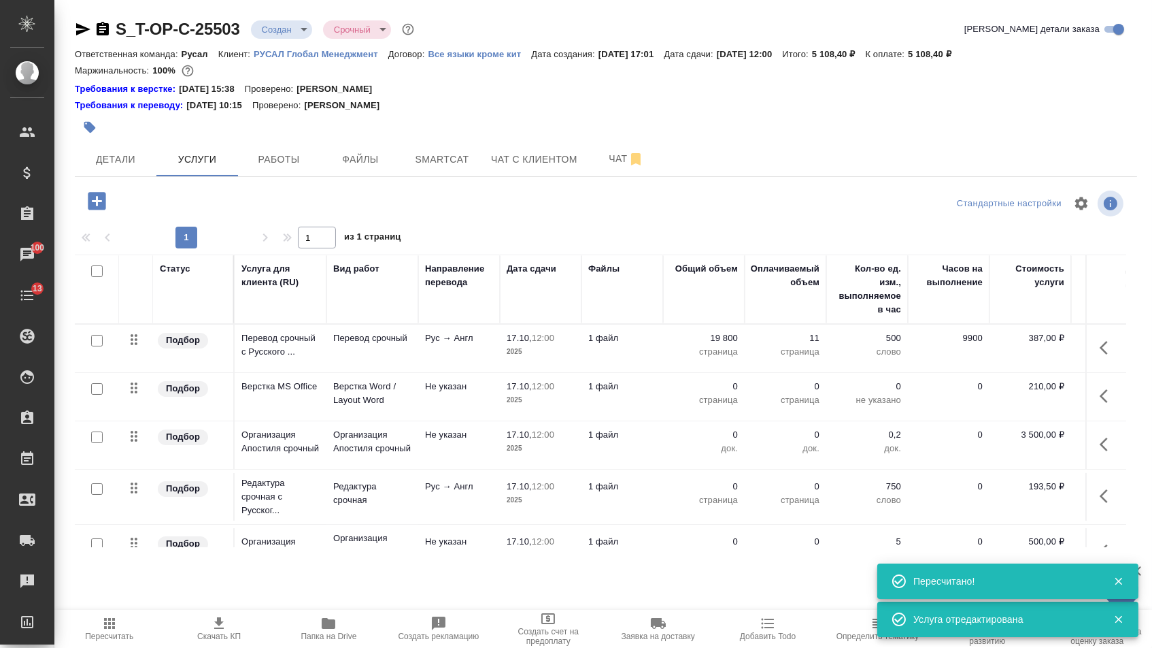
click at [716, 393] on p "0" at bounding box center [704, 387] width 68 height 14
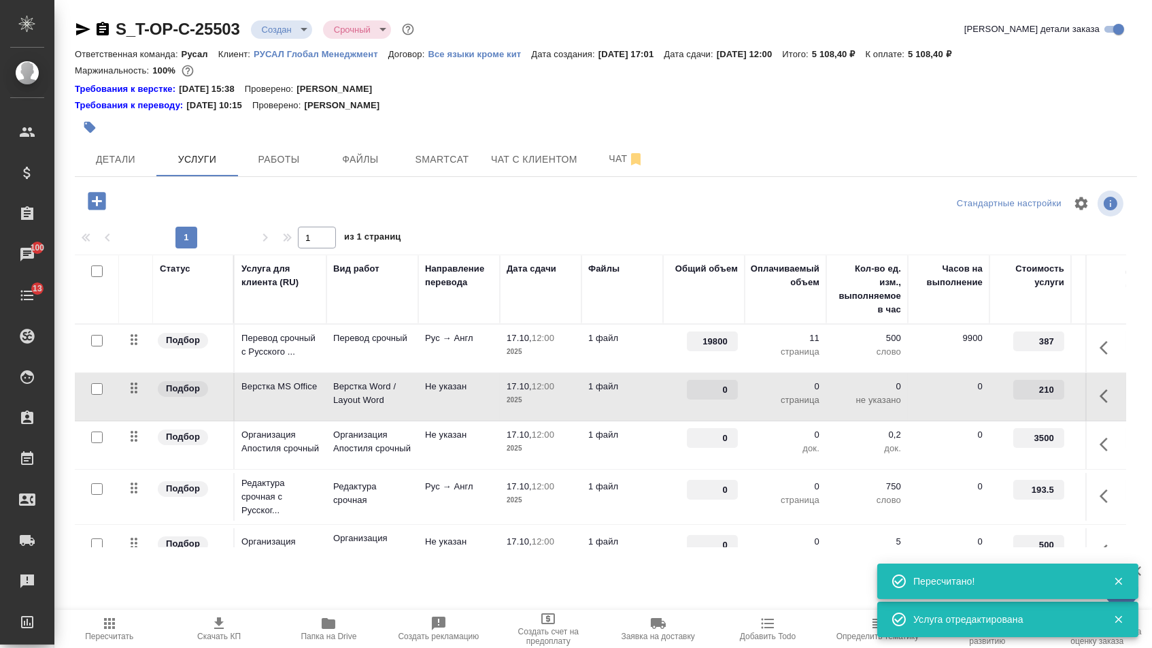
click at [716, 399] on input "0" at bounding box center [712, 390] width 51 height 20
type input "11"
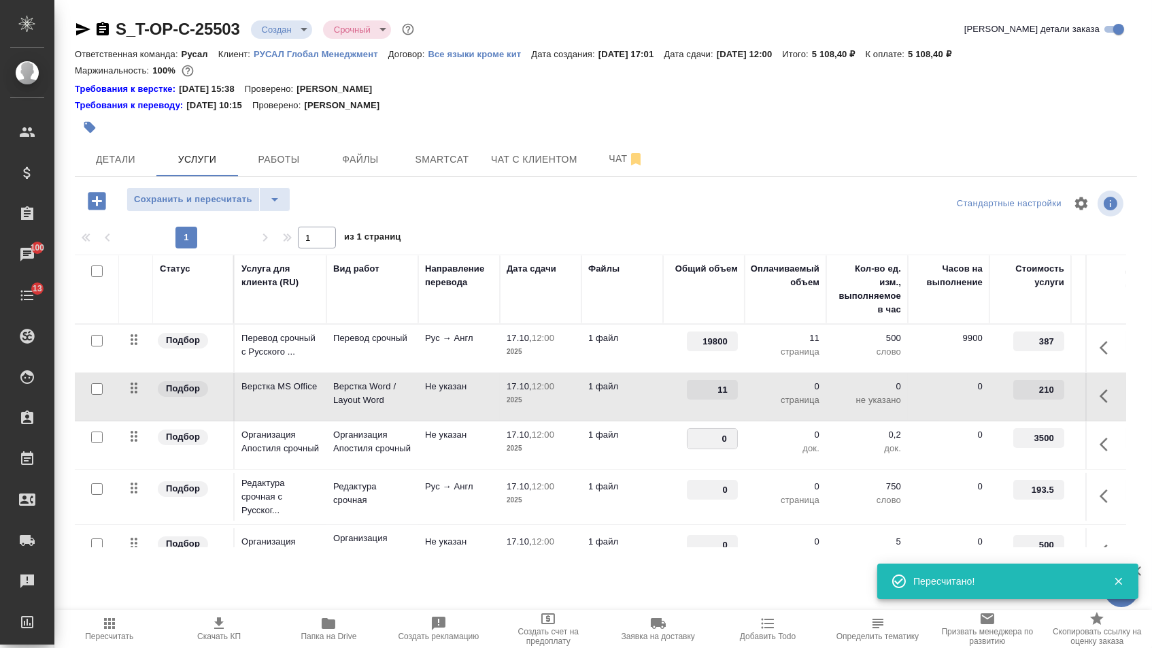
drag, startPoint x: 715, startPoint y: 452, endPoint x: 750, endPoint y: 452, distance: 34.7
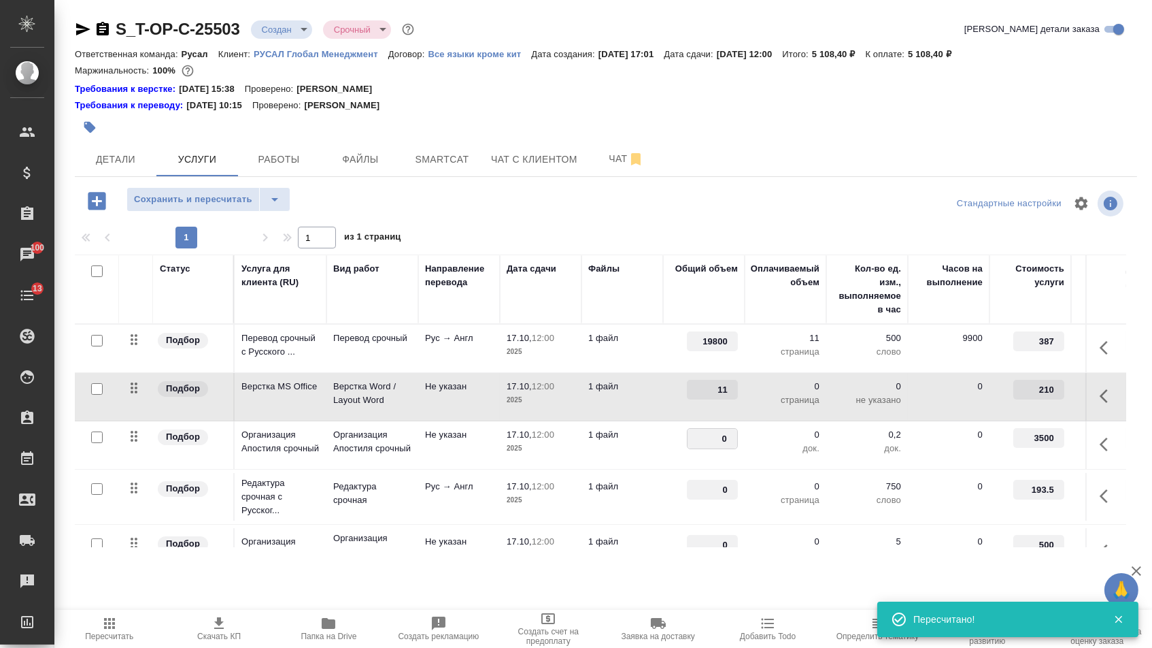
type input "2"
drag, startPoint x: 710, startPoint y: 505, endPoint x: 735, endPoint y: 505, distance: 25.2
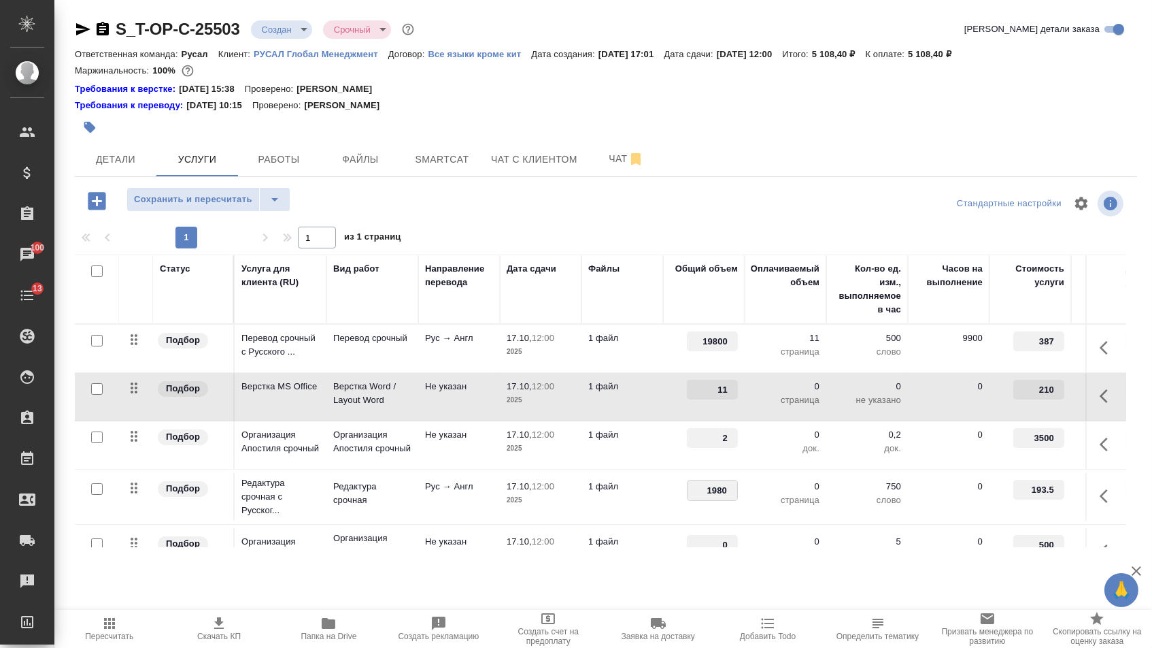
type input "19800"
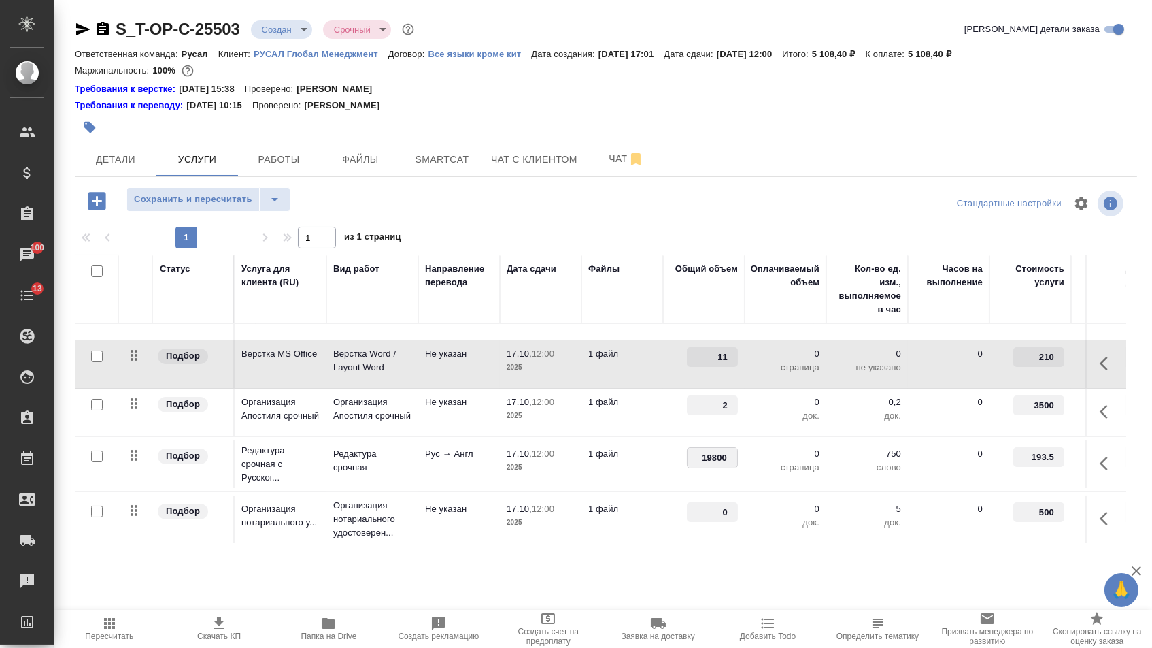
scroll to position [43, 0]
drag, startPoint x: 718, startPoint y: 518, endPoint x: 758, endPoint y: 518, distance: 40.1
type input "1"
drag, startPoint x: 675, startPoint y: 582, endPoint x: 665, endPoint y: 577, distance: 10.6
click at [675, 582] on div "S_T-OP-C-25503 Создан new Срочный urgent Кратко детали заказа Ответственная ком…" at bounding box center [606, 291] width 1078 height 582
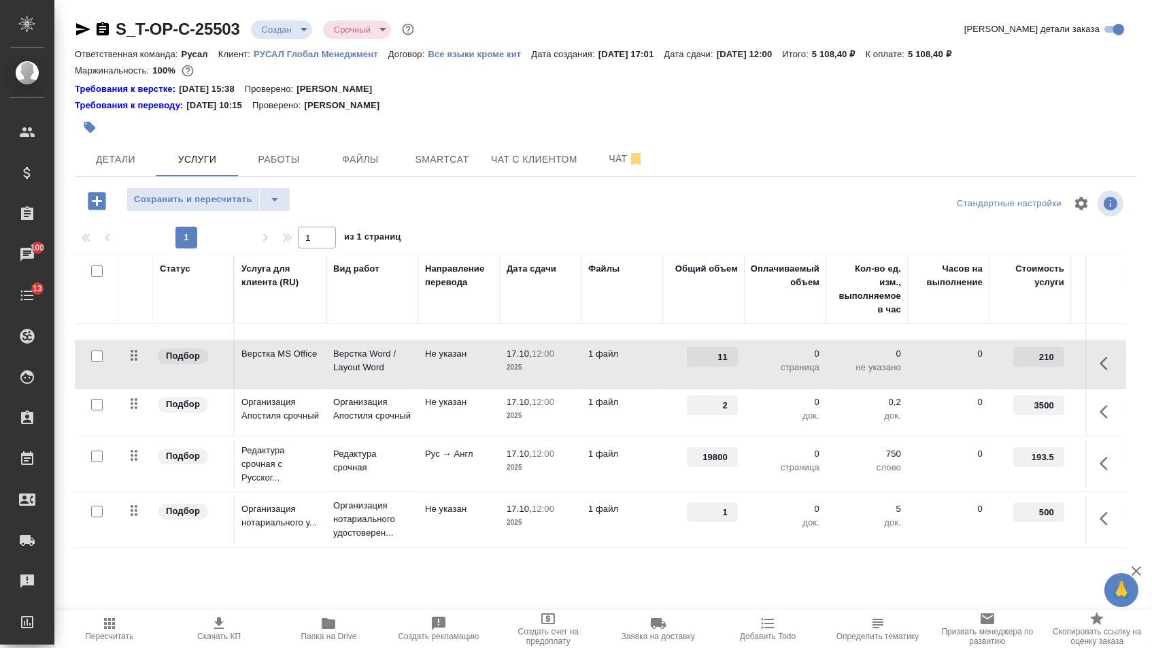
click at [201, 186] on div "S_T-OP-C-25503 Создан new Срочный urgent Кратко детали заказа Ответственная ком…" at bounding box center [606, 291] width 1078 height 582
click at [209, 203] on span "Сохранить и пересчитать" at bounding box center [193, 200] width 118 height 16
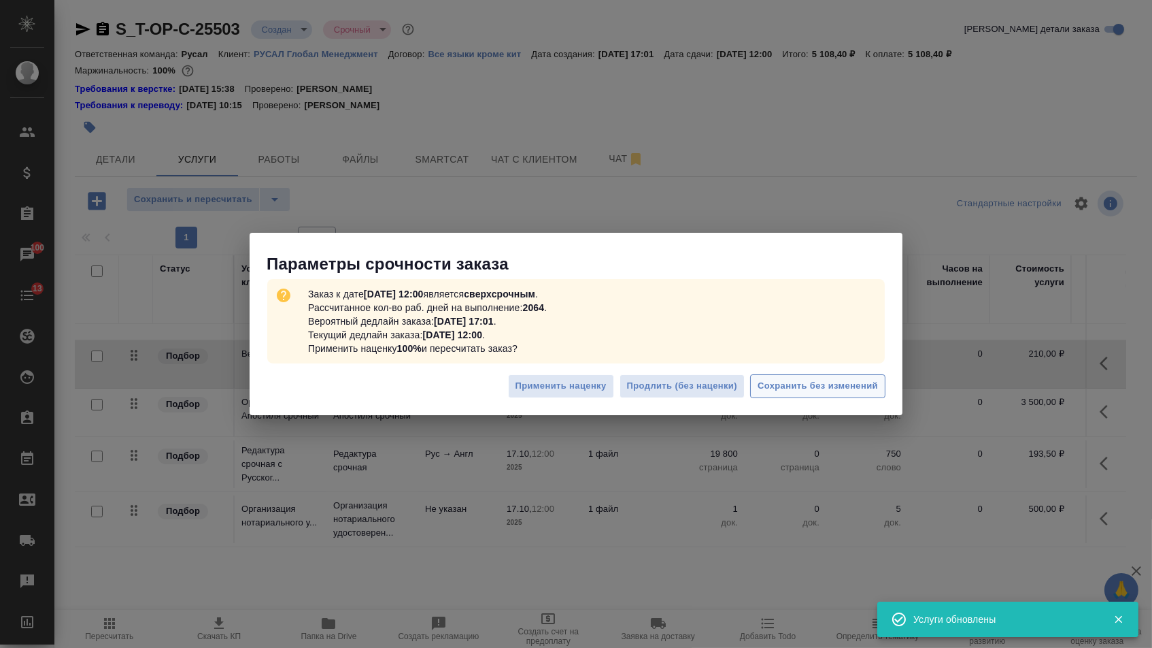
click at [864, 378] on span "Сохранить без изменений" at bounding box center [818, 386] width 120 height 16
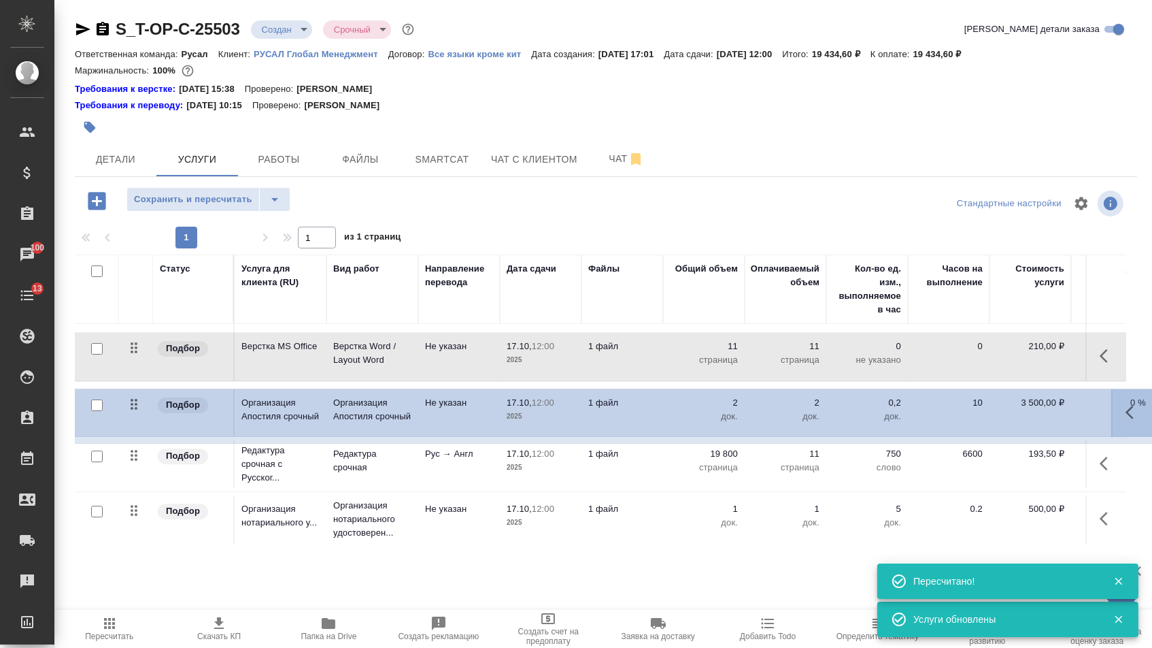
drag, startPoint x: 141, startPoint y: 411, endPoint x: 141, endPoint y: 559, distance: 148.3
click at [141, 559] on div "S_T-OP-C-25503 Создан new Срочный urgent Кратко детали заказа Ответственная ком…" at bounding box center [606, 291] width 1078 height 582
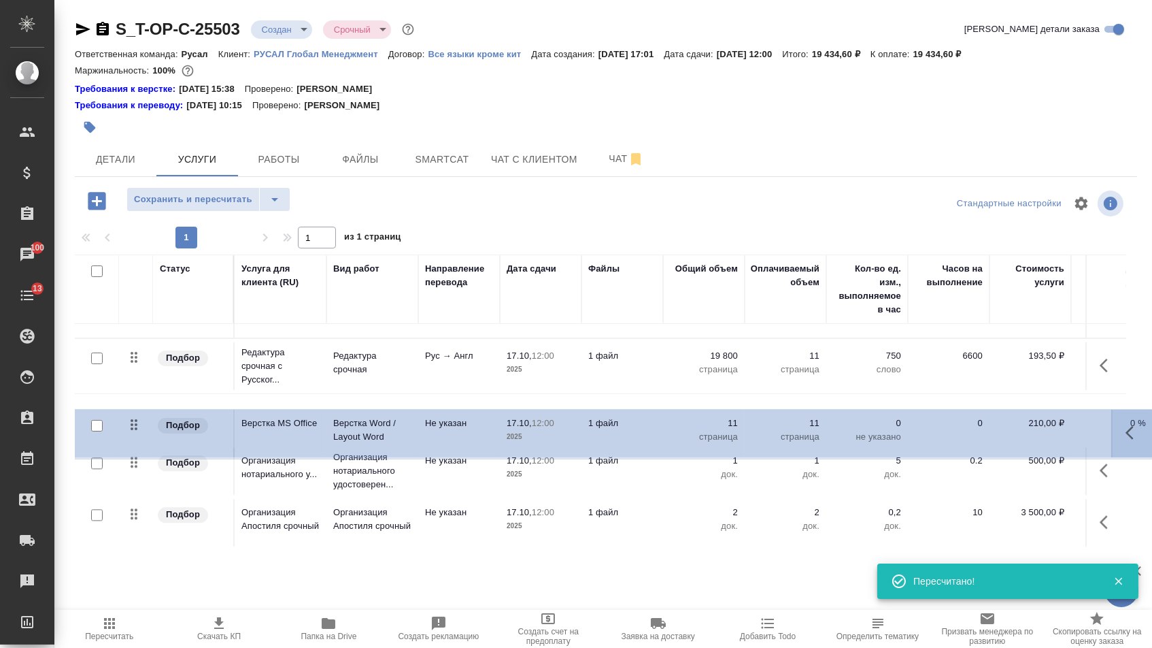
drag, startPoint x: 135, startPoint y: 359, endPoint x: 134, endPoint y: 435, distance: 75.5
click at [134, 436] on tbody "Подбор Перевод срочный с Русского ... Перевод срочный Рус → Англ 17.10, 12:00 2…" at bounding box center [716, 418] width 1282 height 257
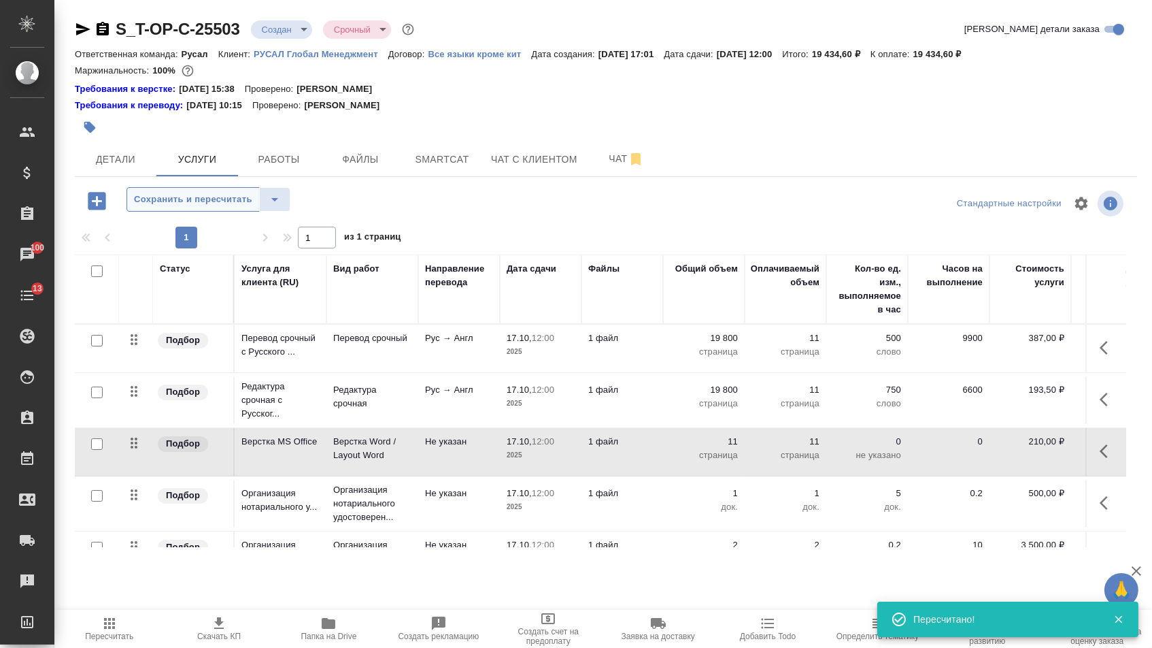
scroll to position [0, 0]
click at [209, 201] on span "Сохранить и пересчитать" at bounding box center [193, 200] width 118 height 16
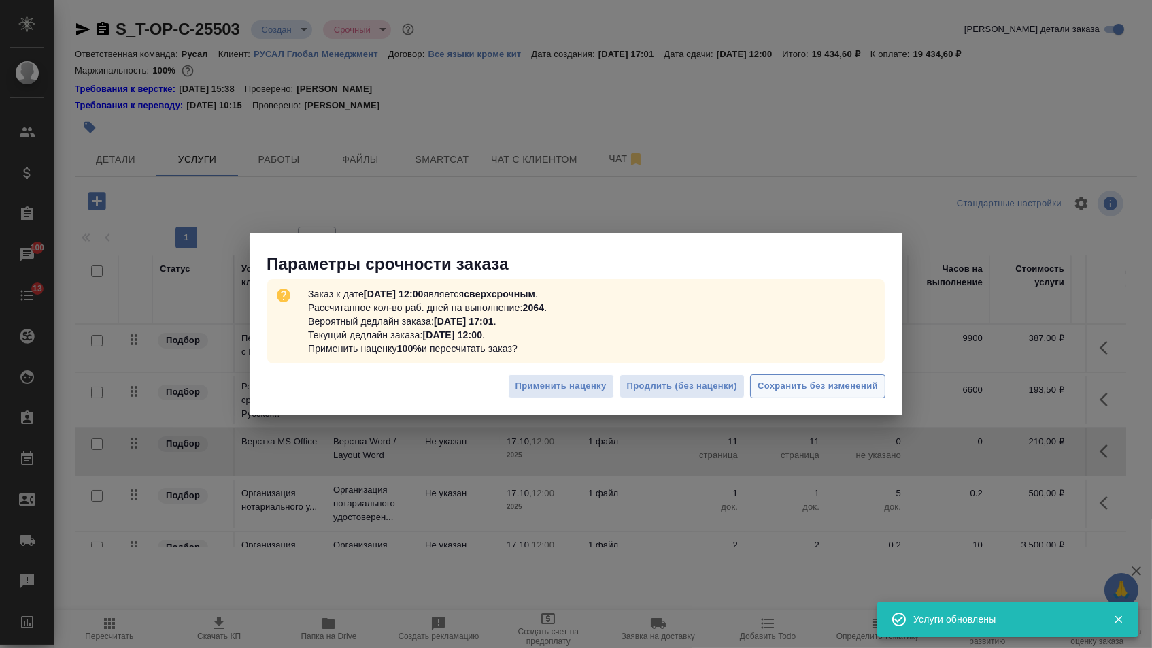
click at [805, 382] on span "Сохранить без изменений" at bounding box center [818, 386] width 120 height 16
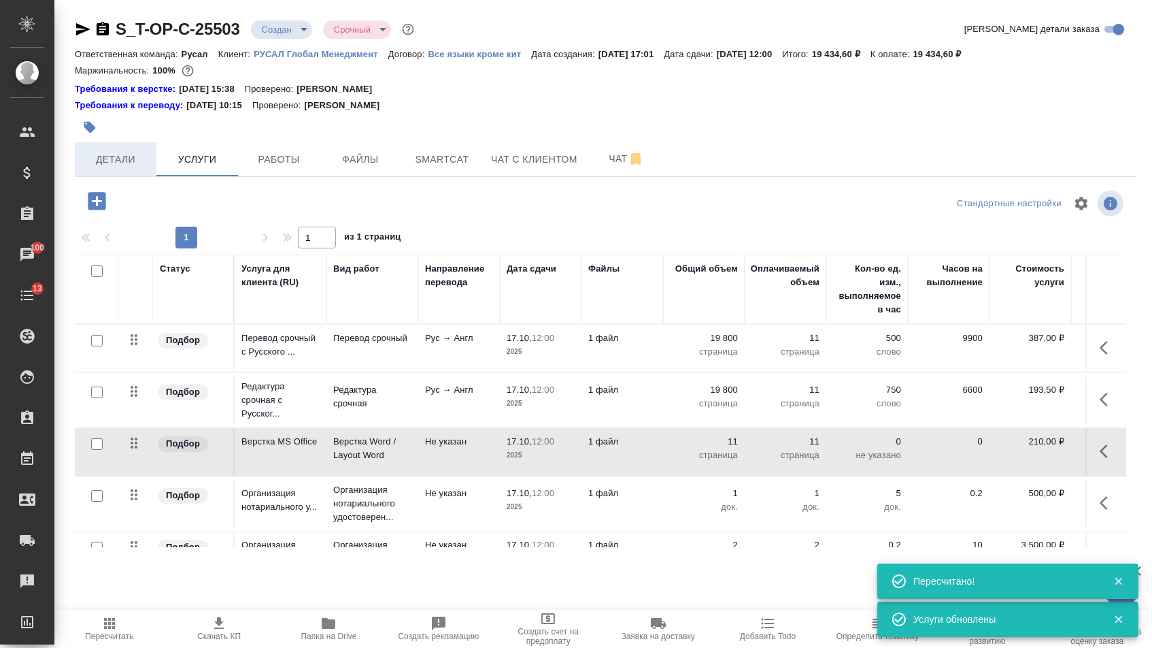
click at [121, 166] on span "Детали" at bounding box center [115, 159] width 65 height 17
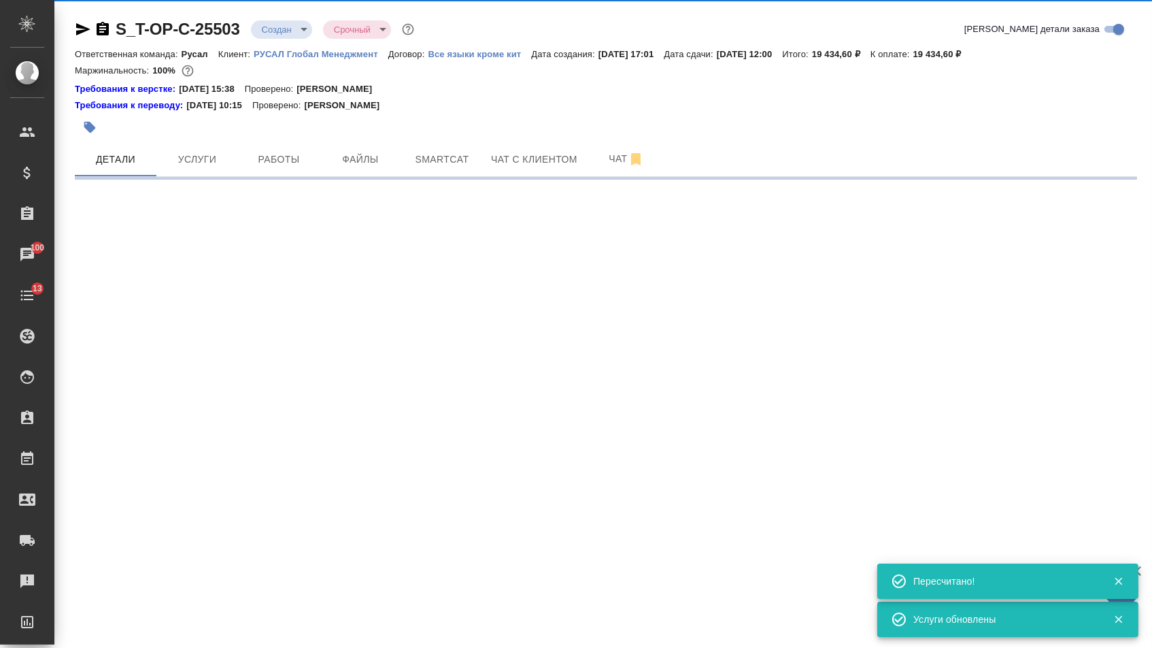
click at [280, 30] on body "🙏 .cls-1 fill:#fff; AWATERA Menshikova Aleksandra Клиенты Спецификации Заказы 1…" at bounding box center [576, 324] width 1152 height 648
select select "RU"
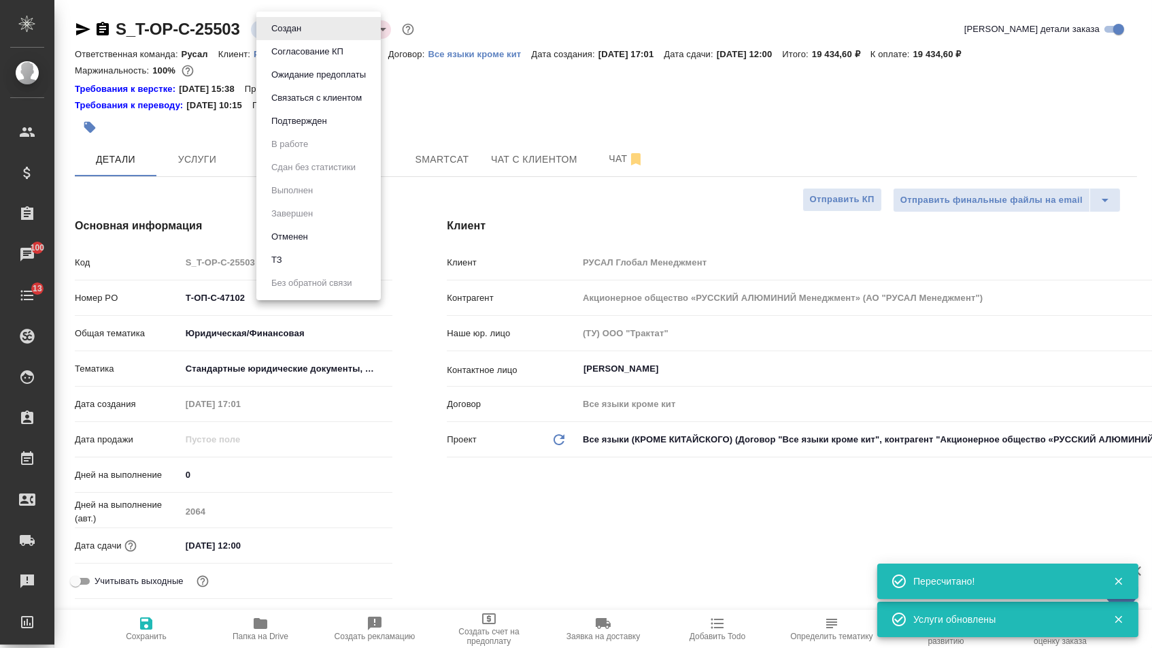
click at [292, 129] on button "Подтвержден" at bounding box center [299, 121] width 64 height 15
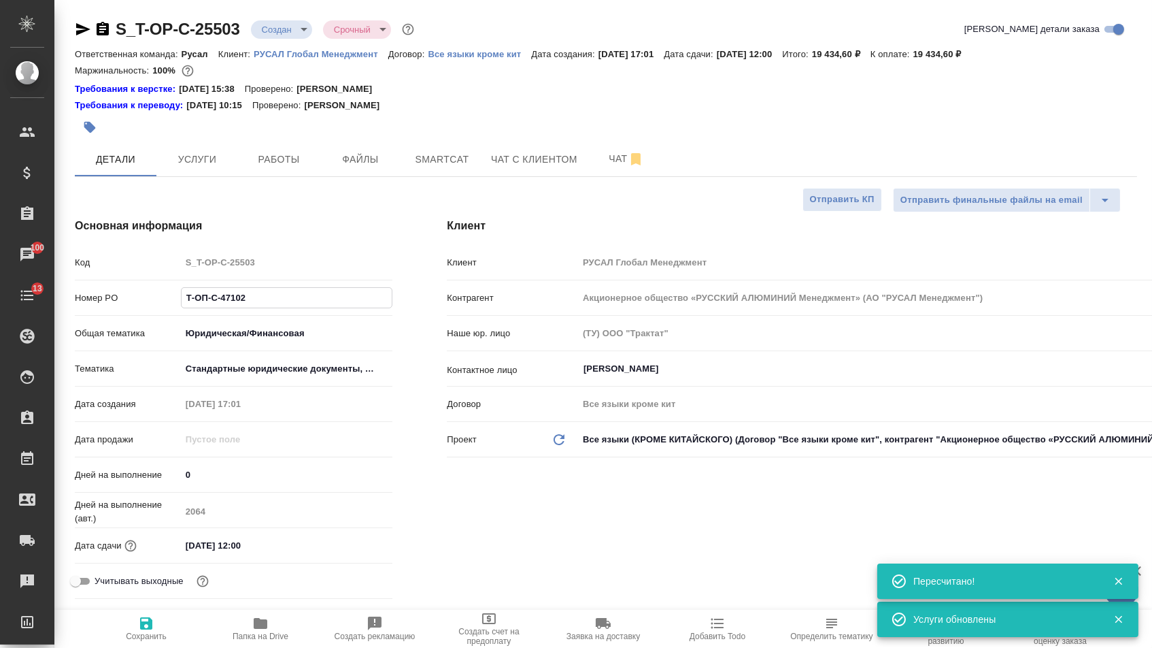
drag, startPoint x: 257, startPoint y: 301, endPoint x: 130, endPoint y: 298, distance: 127.2
click at [130, 298] on div "Номер PO Т-ОП-С-47102" at bounding box center [234, 298] width 318 height 24
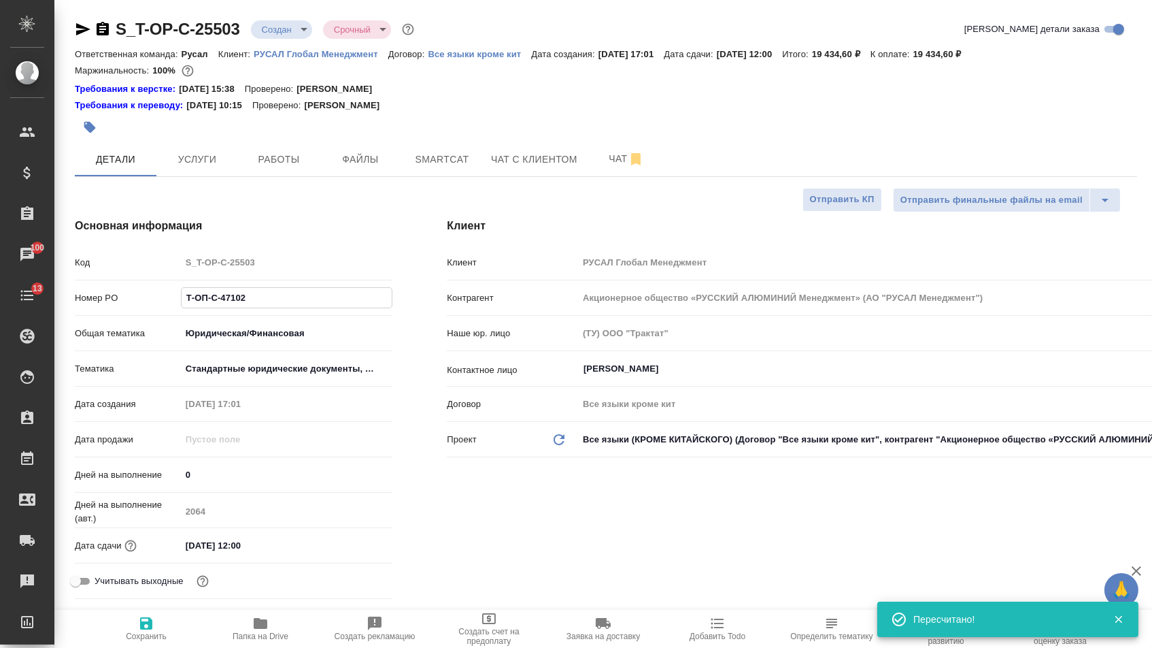
type textarea "x"
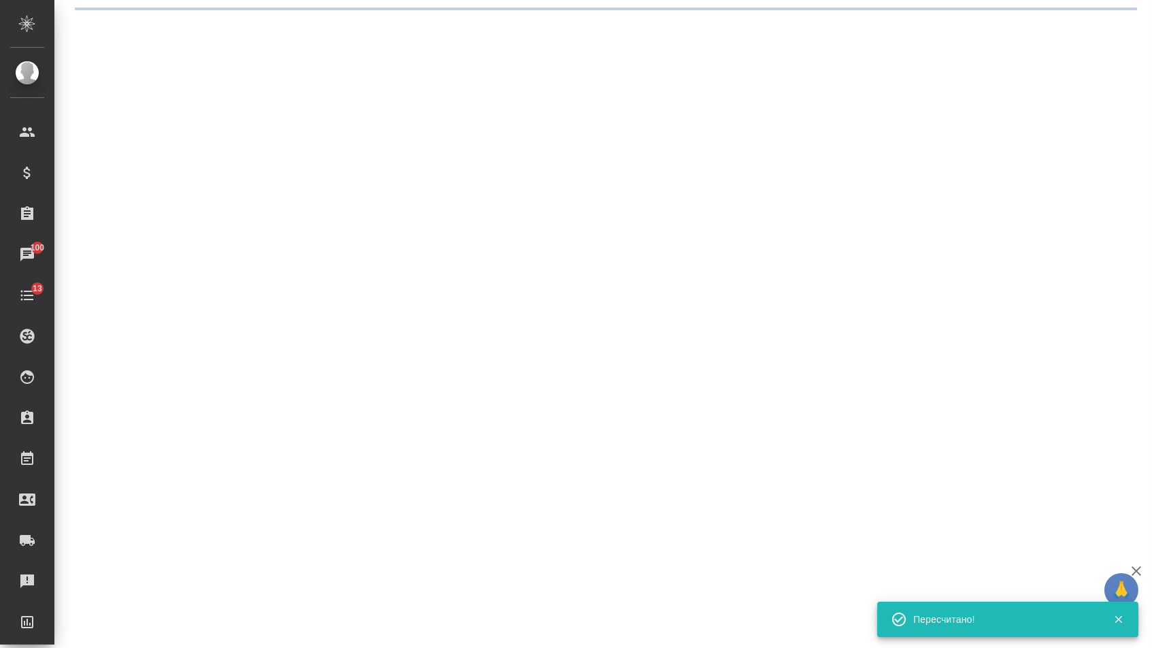
select select "RU"
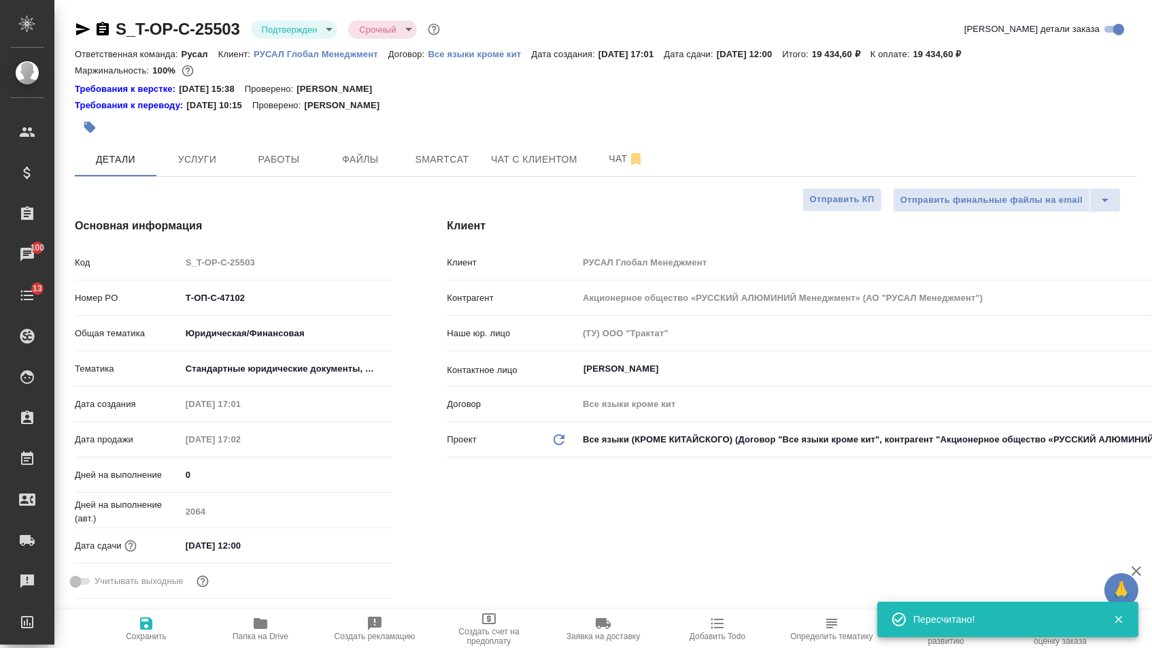
type textarea "x"
click at [80, 24] on icon "button" at bounding box center [83, 29] width 14 height 12
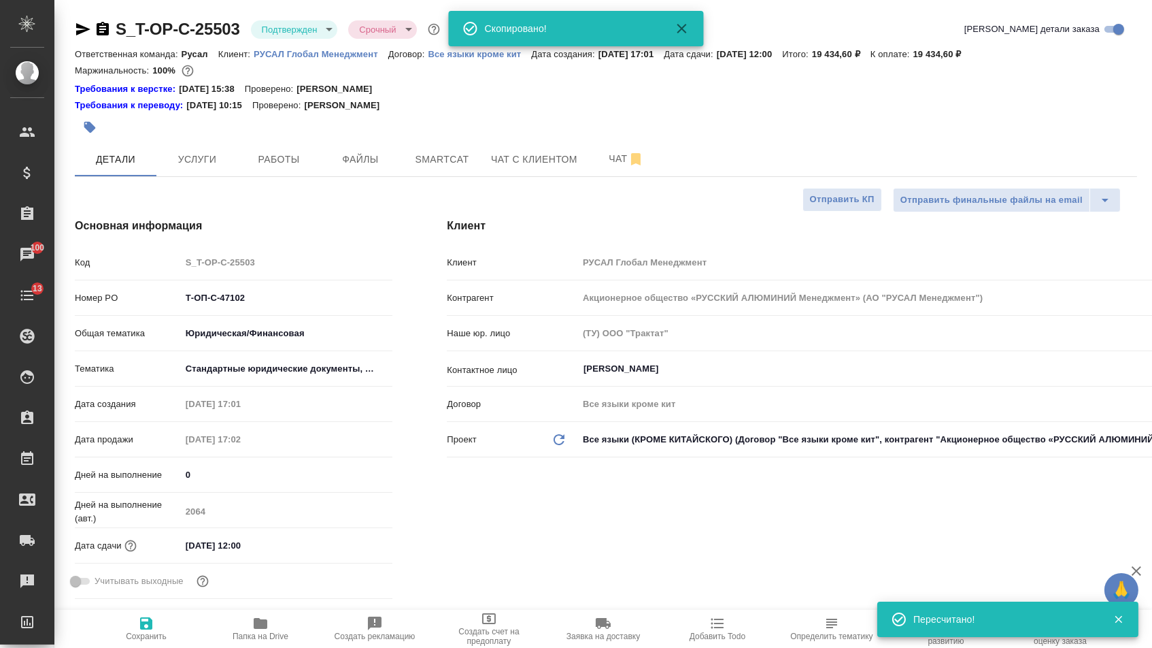
type textarea "x"
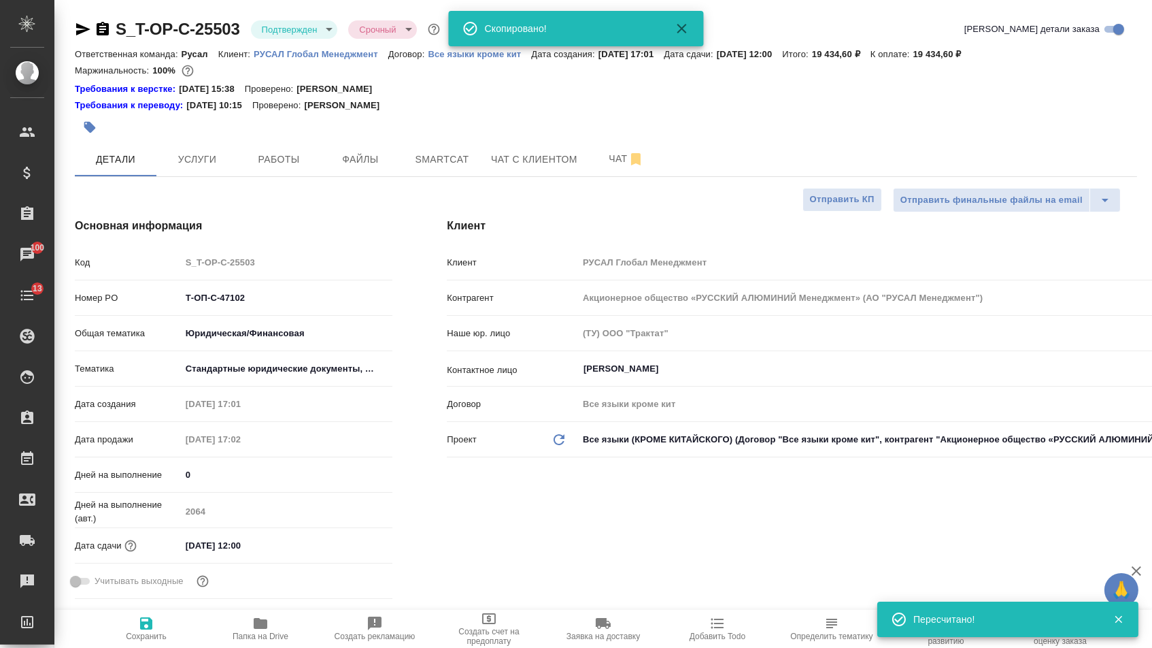
type textarea "x"
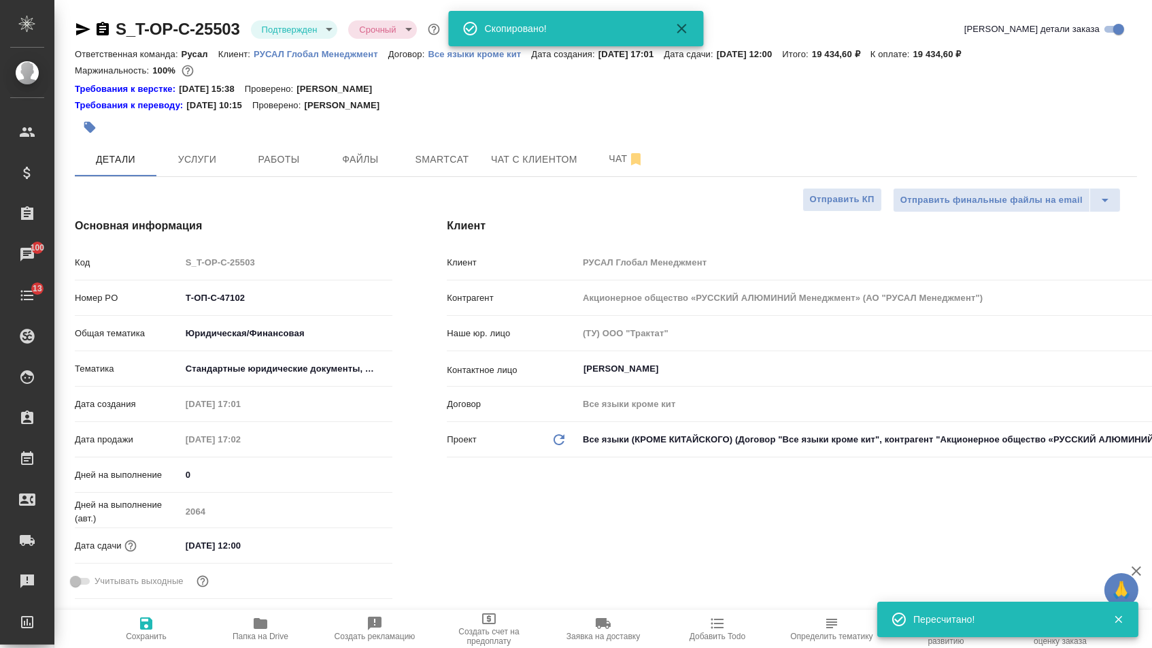
type textarea "x"
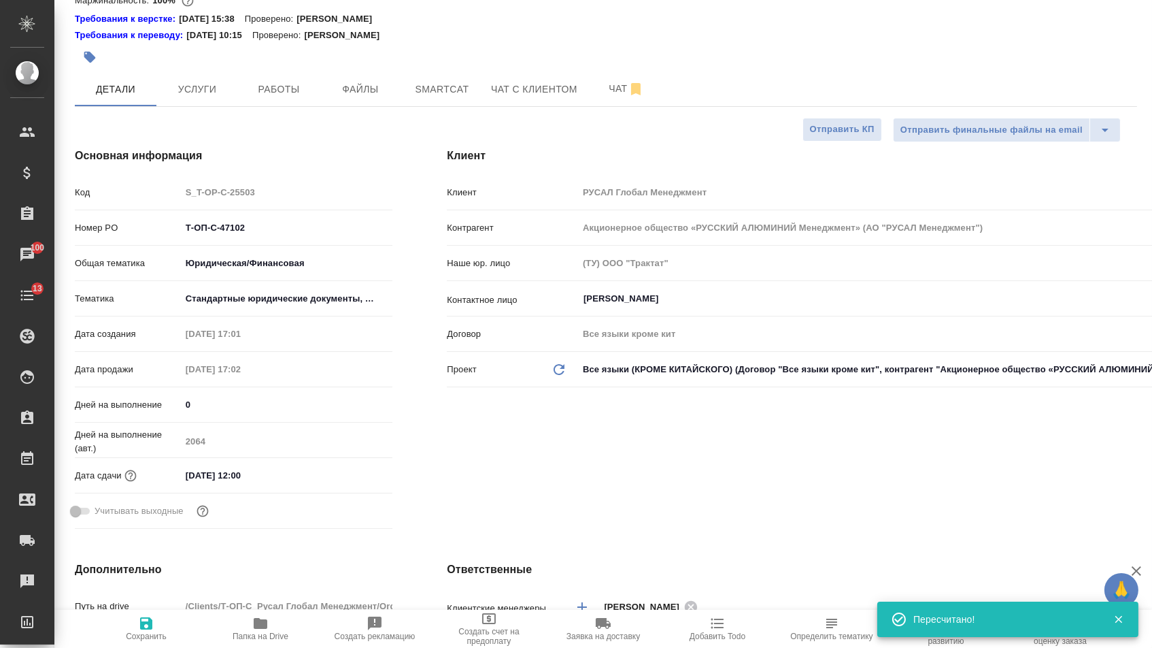
scroll to position [354, 0]
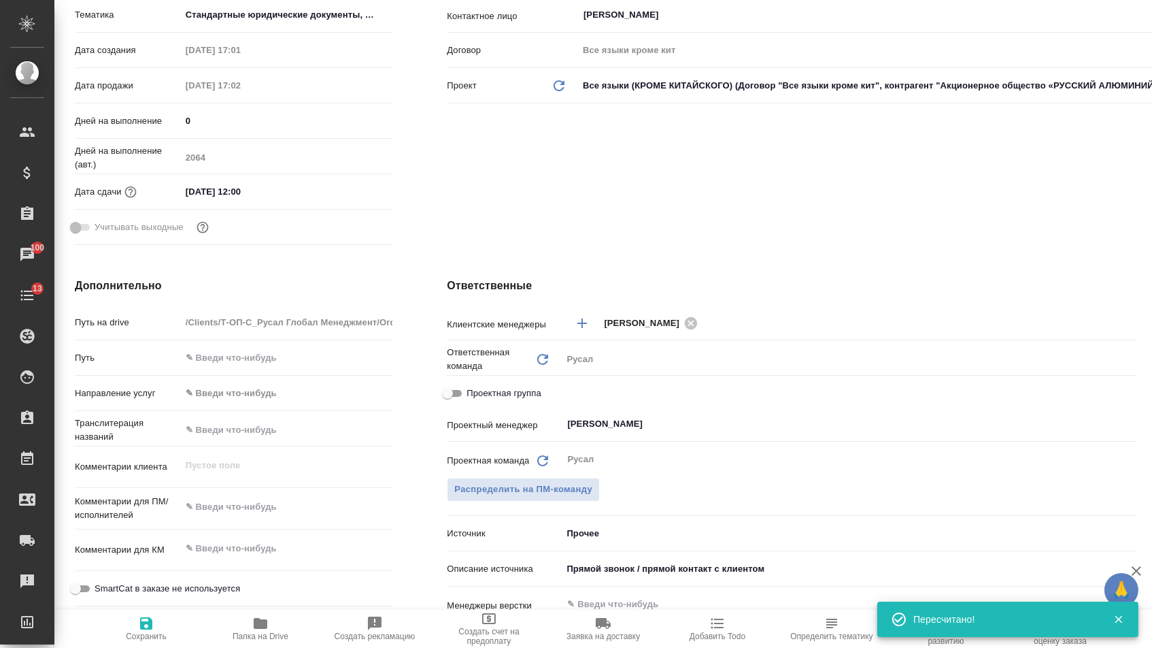
type textarea "x"
click at [226, 501] on textarea at bounding box center [287, 506] width 212 height 23
paste textarea "Перевести, нот. заверение, апостиль - 2 оригинала"
type textarea "Перевести, нот. заверение, апостиль - 2 оригинала"
type textarea "x"
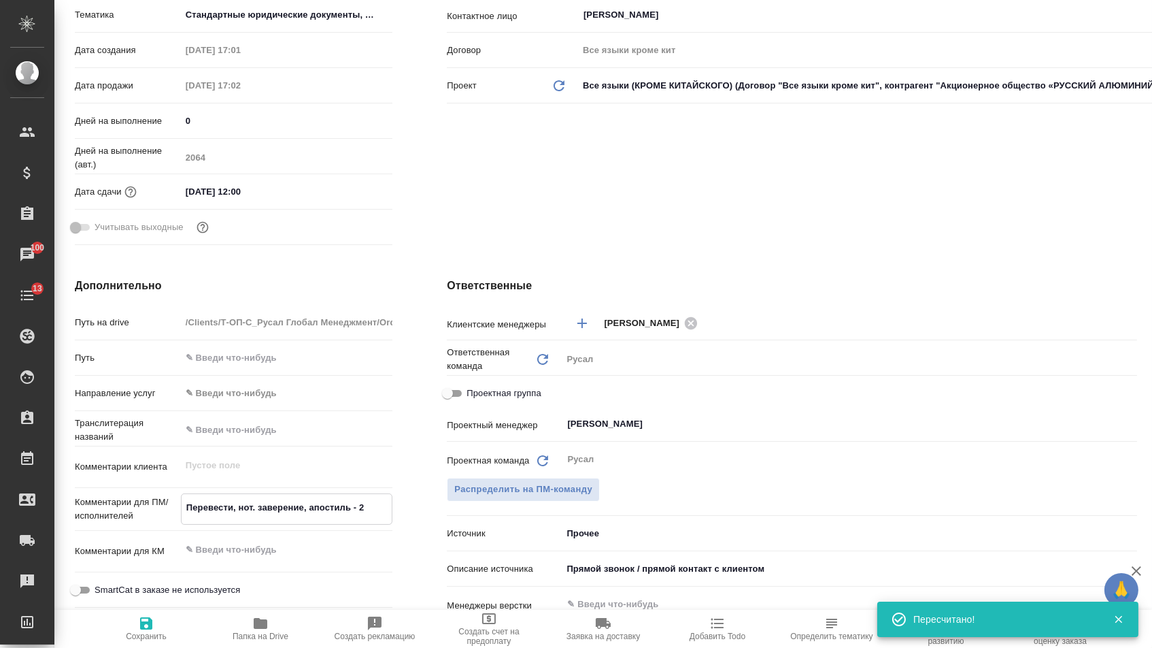
type textarea "x"
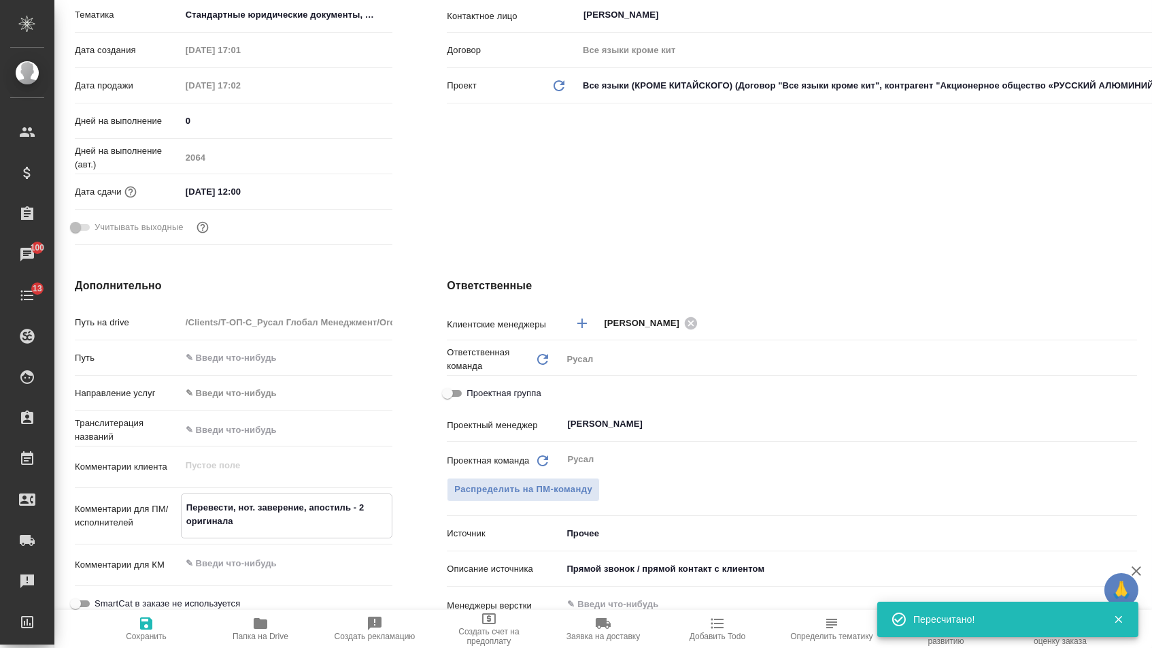
type textarea "Перевести, нот. заверение, апостиль - 2 оригинала"
type textarea "x"
click at [159, 636] on span "Сохранить" at bounding box center [146, 636] width 41 height 10
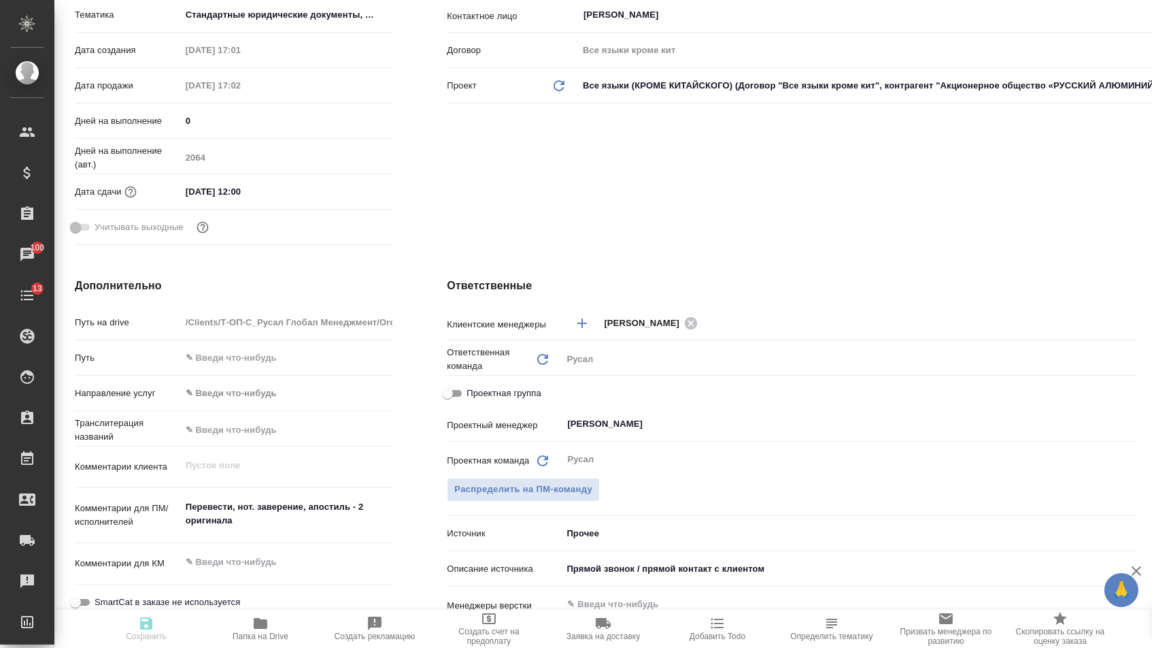
type textarea "x"
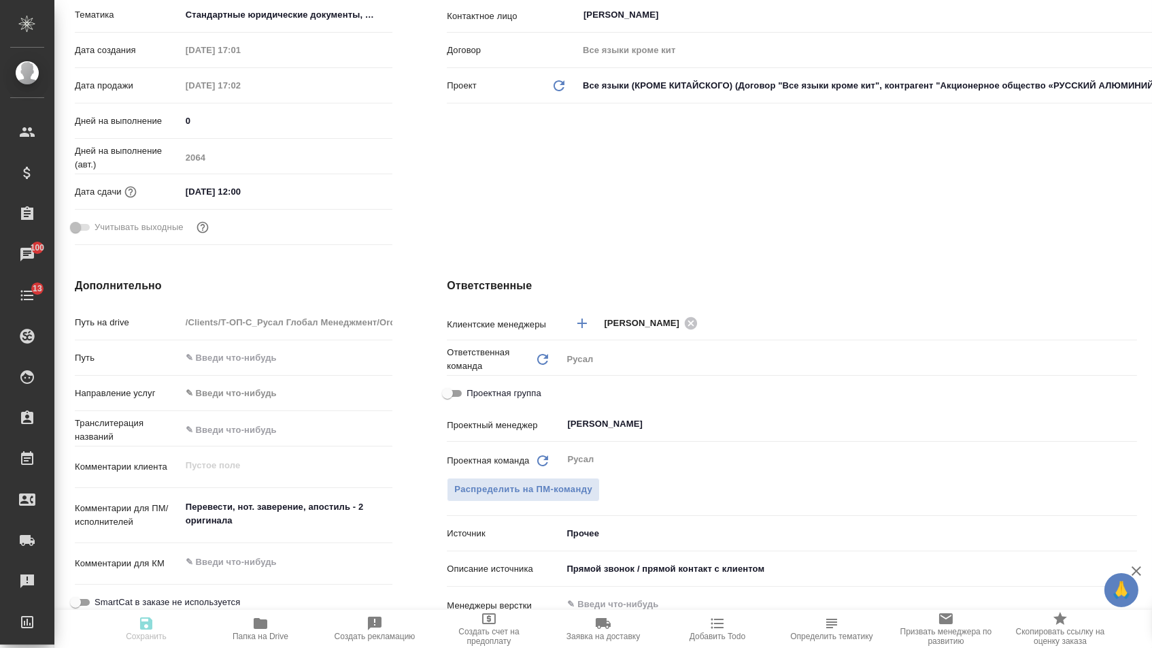
type textarea "x"
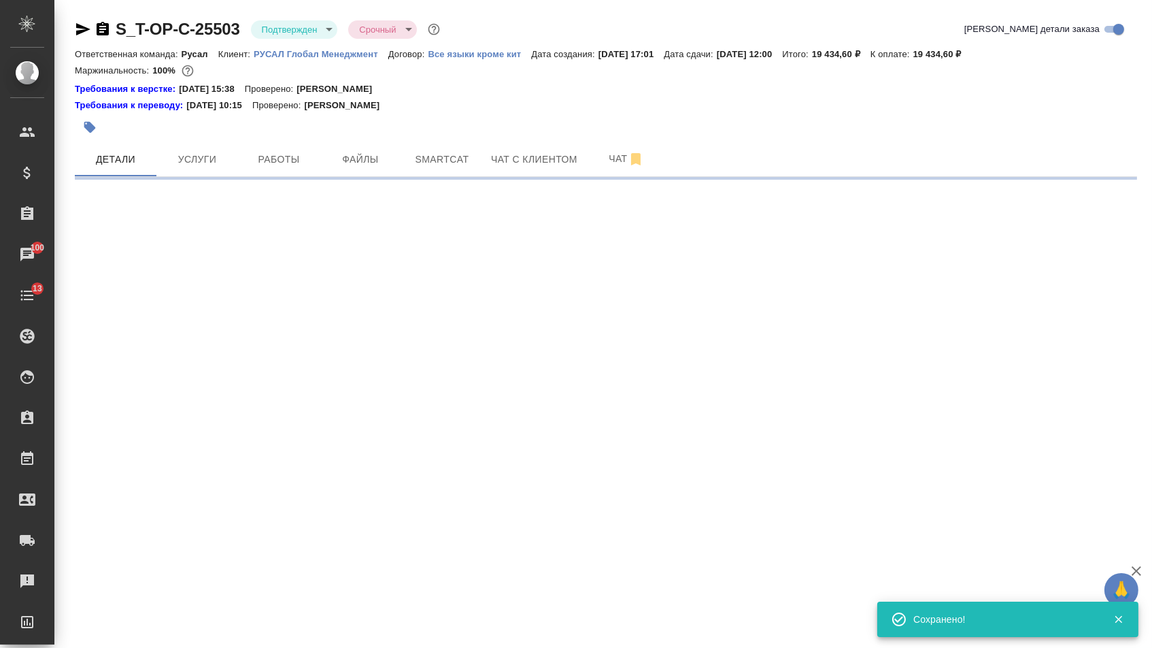
scroll to position [0, 0]
select select "RU"
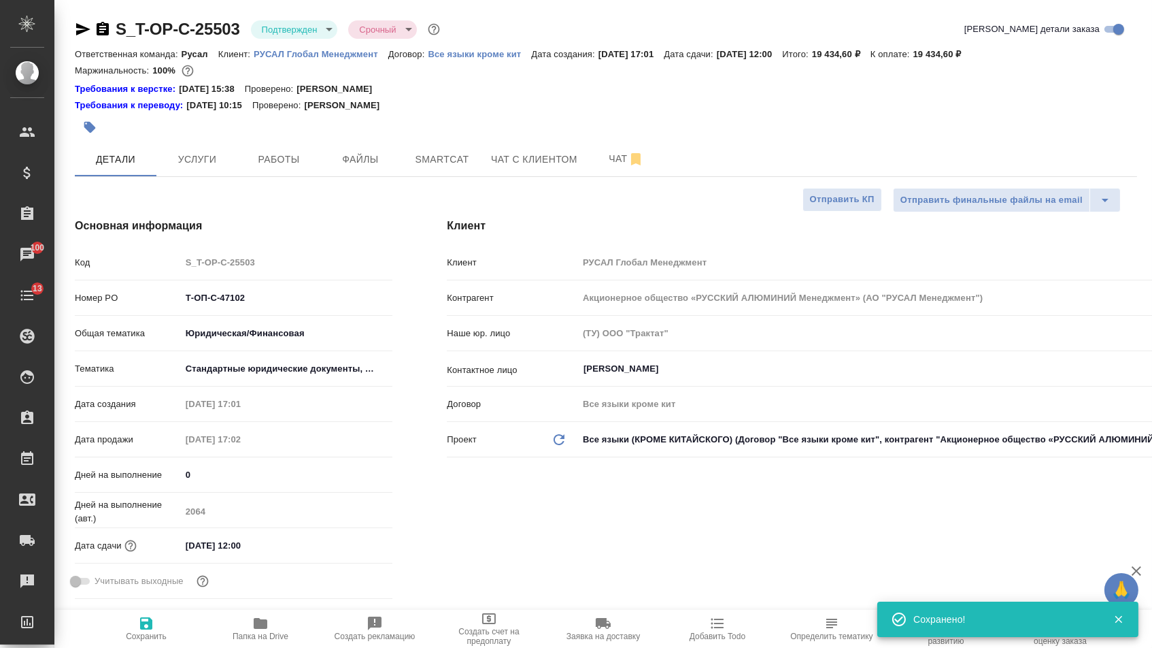
type textarea "x"
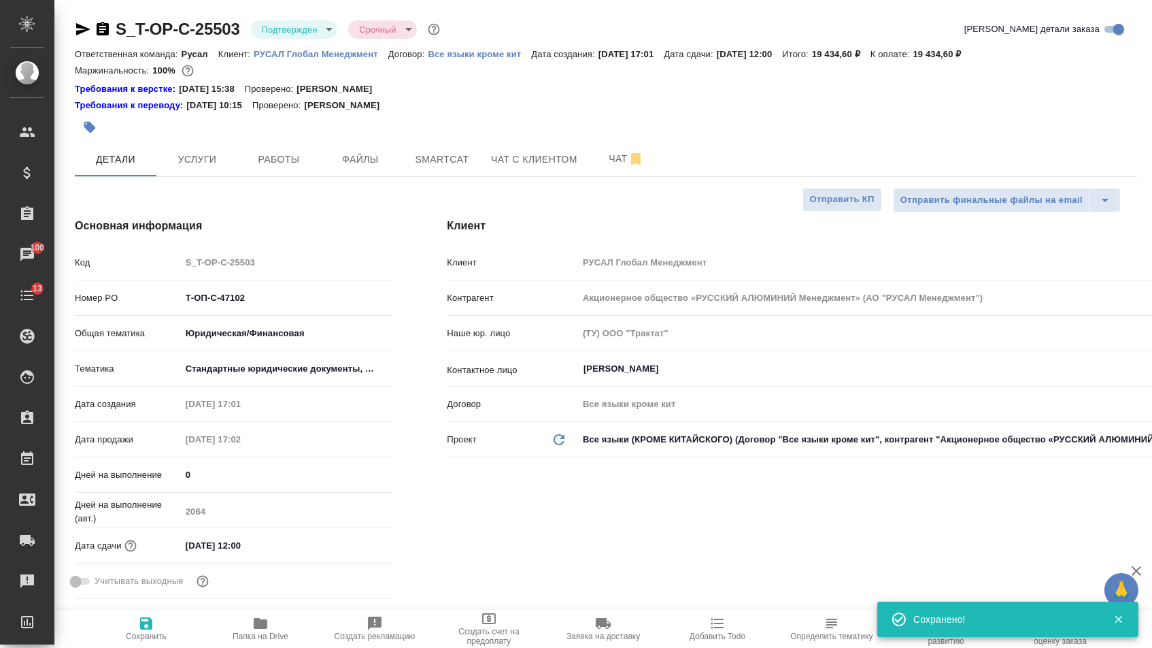
type textarea "x"
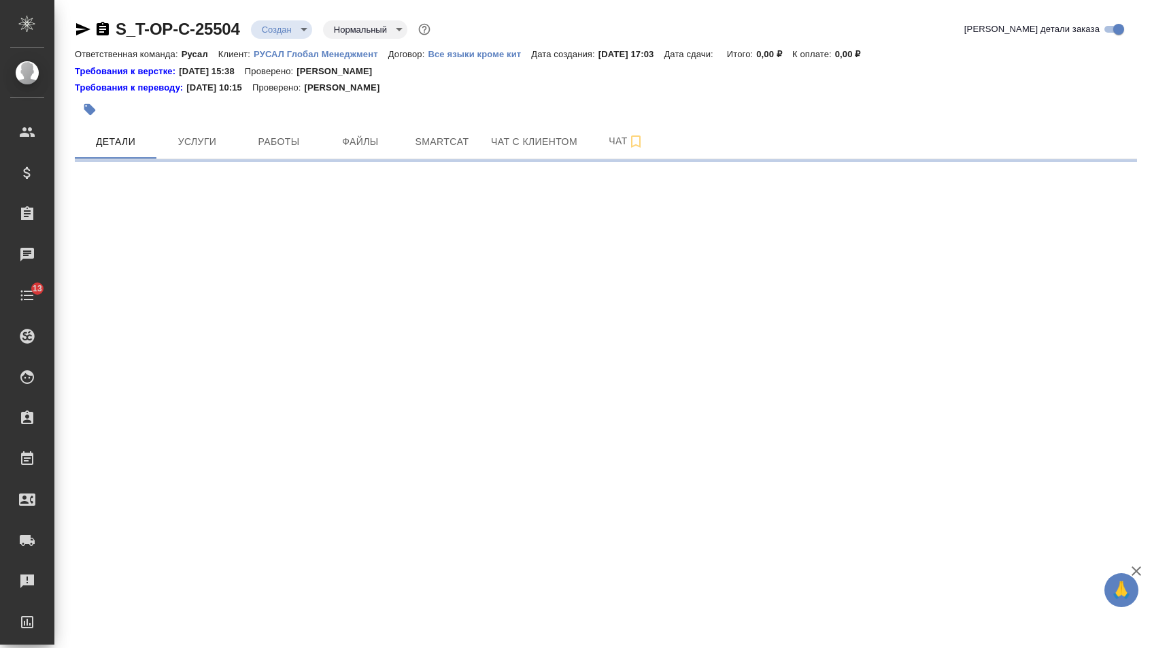
select select "RU"
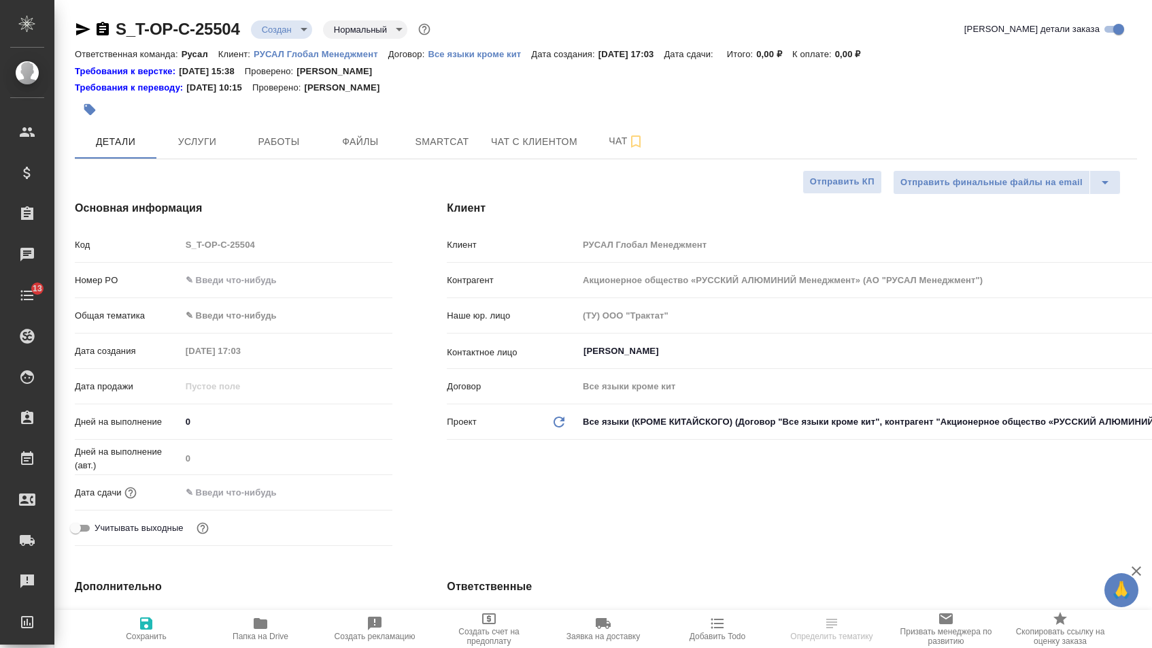
type textarea "x"
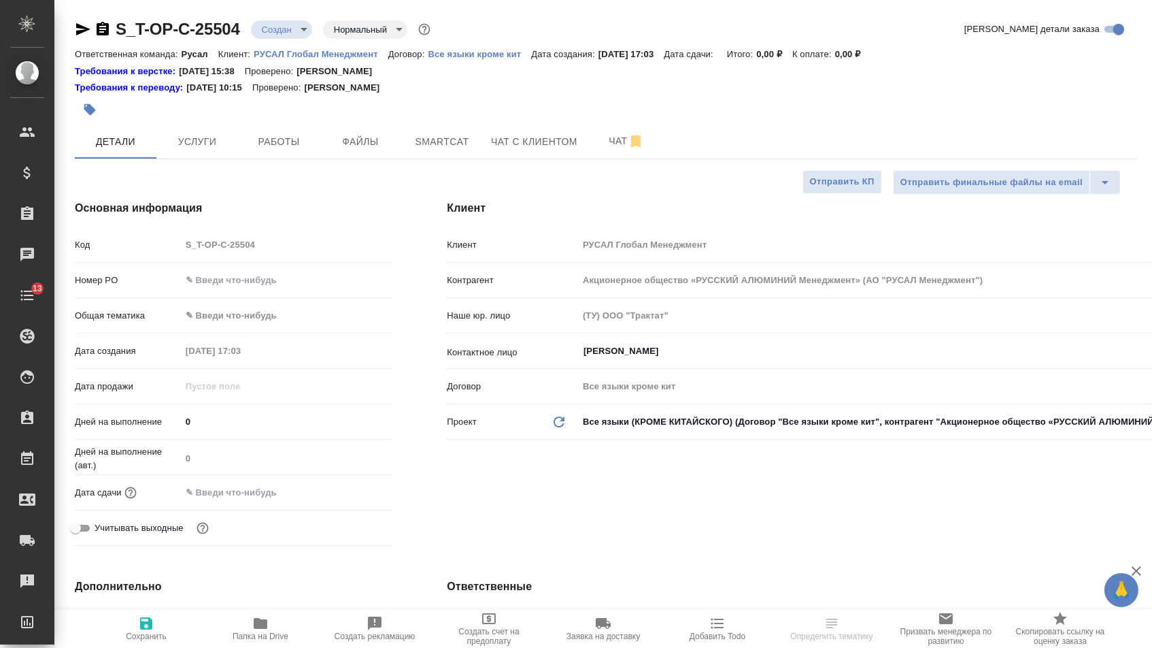
type textarea "x"
click at [264, 280] on input "text" at bounding box center [287, 280] width 212 height 20
paste input "Т-ОП-С-47103"
type input "Т-ОП-С-47103"
type textarea "x"
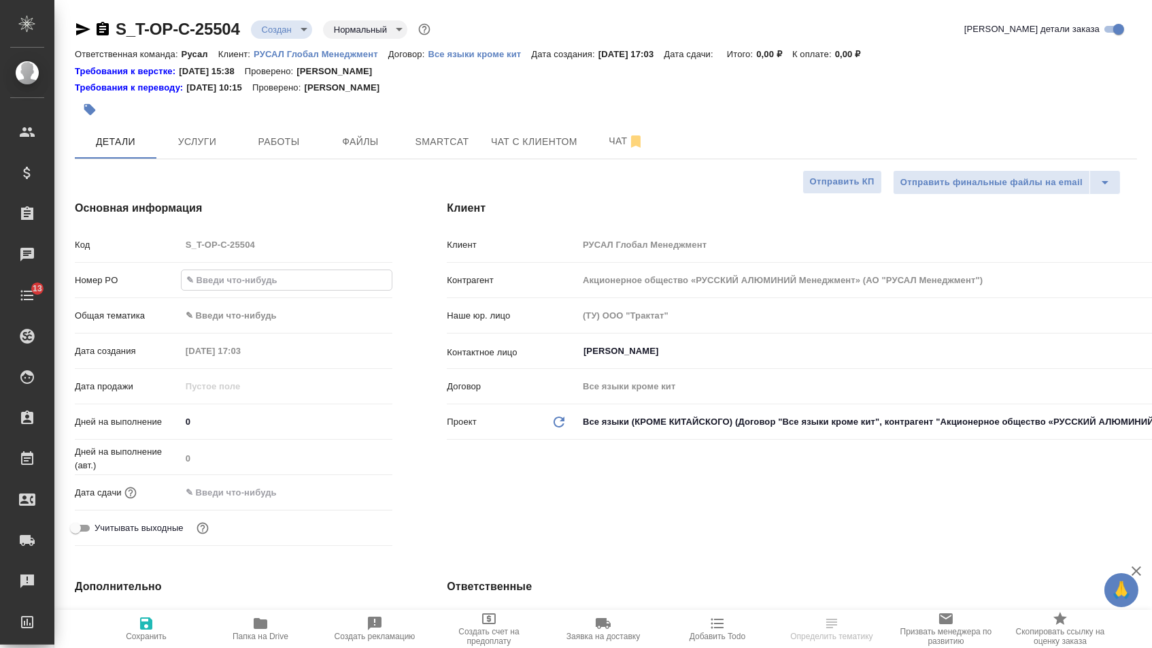
type textarea "x"
type input "Т-ОП-С-47103"
click at [246, 492] on input "text" at bounding box center [240, 492] width 119 height 20
click at [360, 499] on icon "button" at bounding box center [353, 491] width 16 height 16
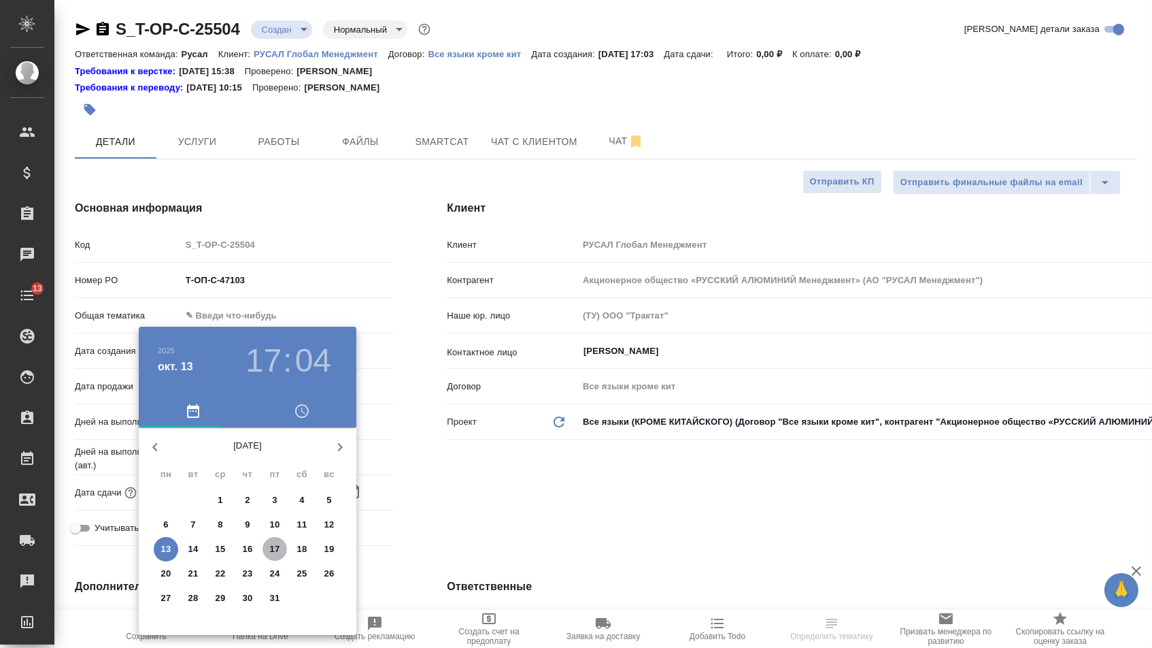
click at [279, 548] on p "17" at bounding box center [275, 549] width 10 height 14
type input "17.10.2025 17:04"
type textarea "x"
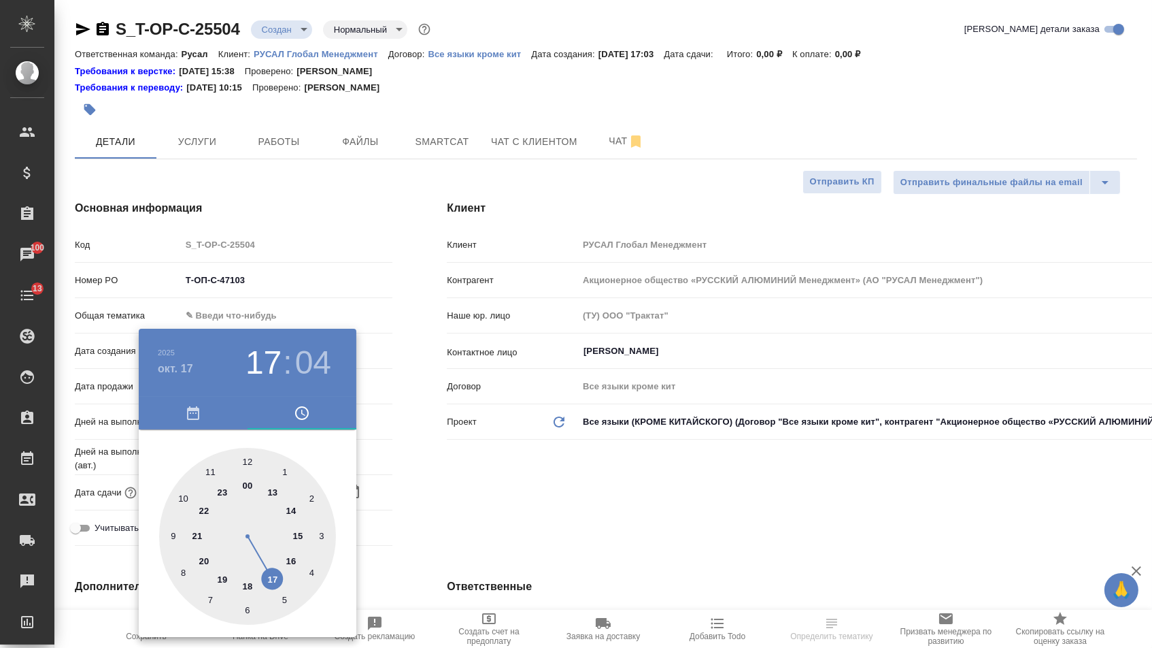
type textarea "x"
type input "17.10.2025 12:04"
click at [247, 458] on div at bounding box center [247, 536] width 177 height 177
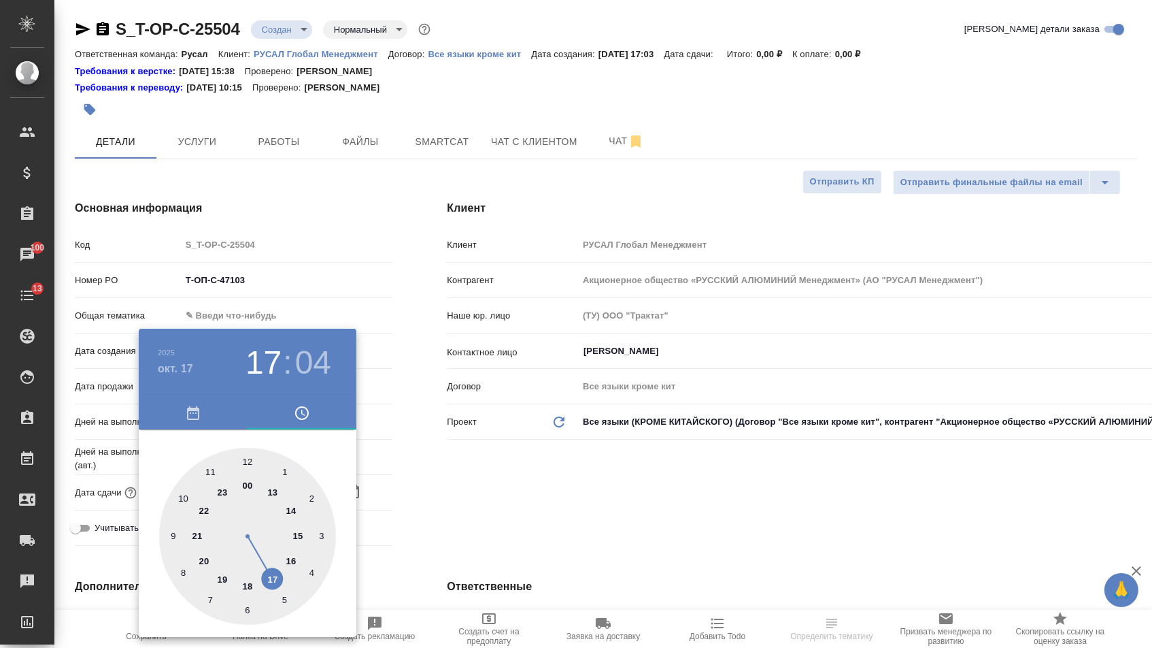
type textarea "x"
click at [247, 458] on div at bounding box center [247, 536] width 177 height 177
type input "17.10.2025 12:00"
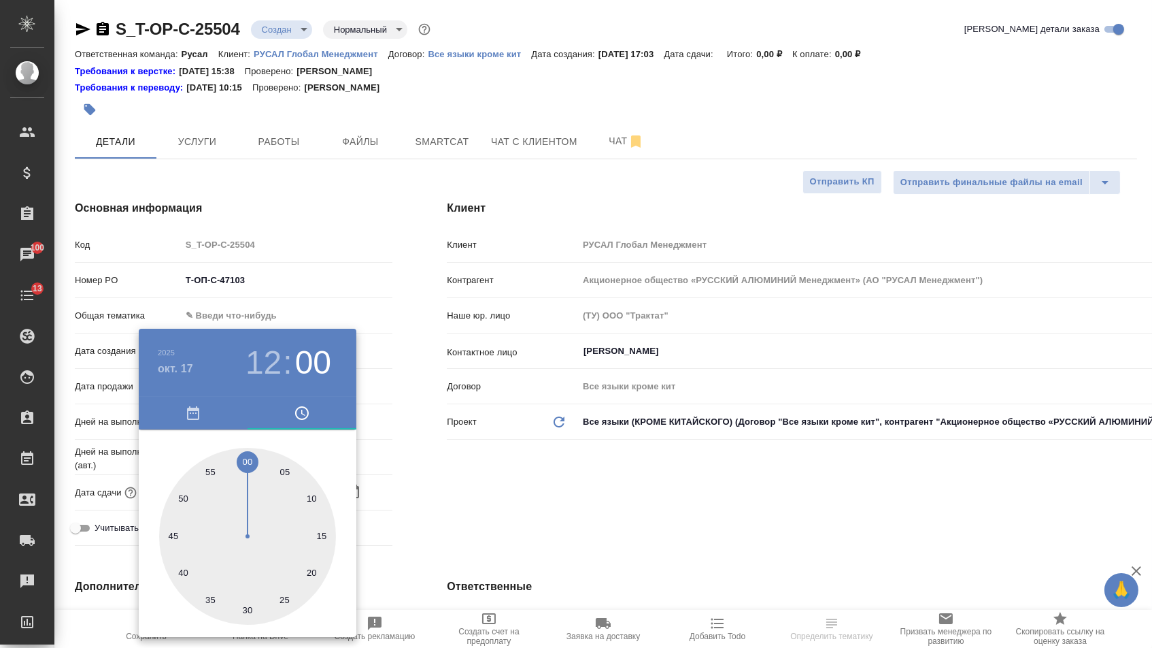
type textarea "x"
click at [483, 509] on div at bounding box center [576, 324] width 1152 height 648
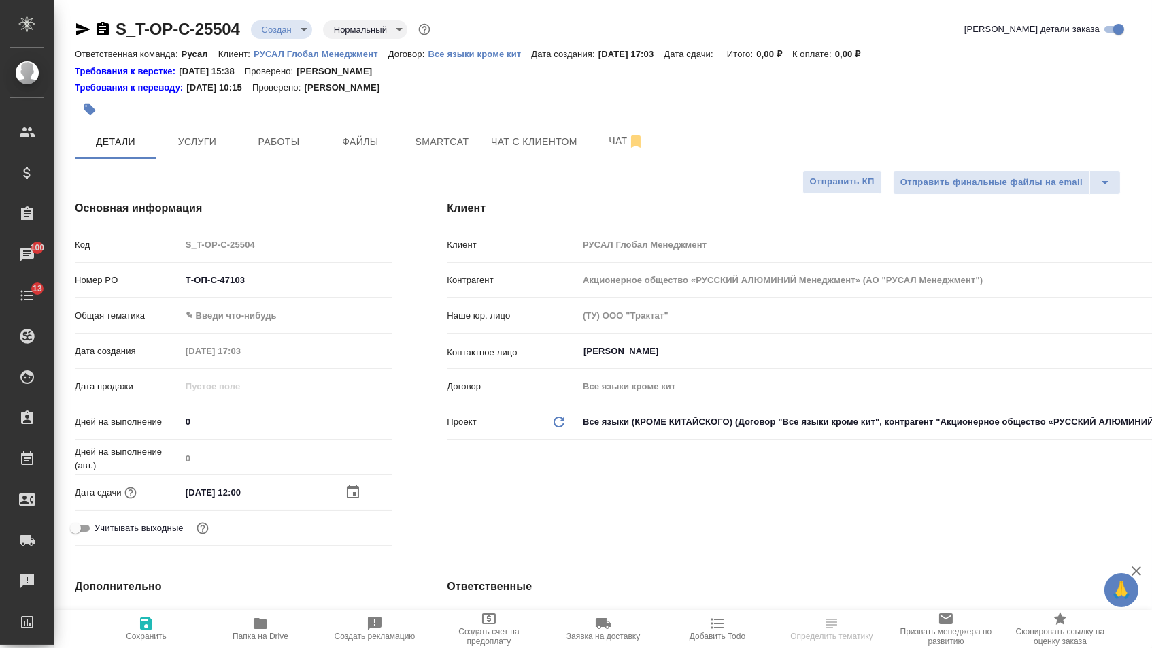
type textarea "x"
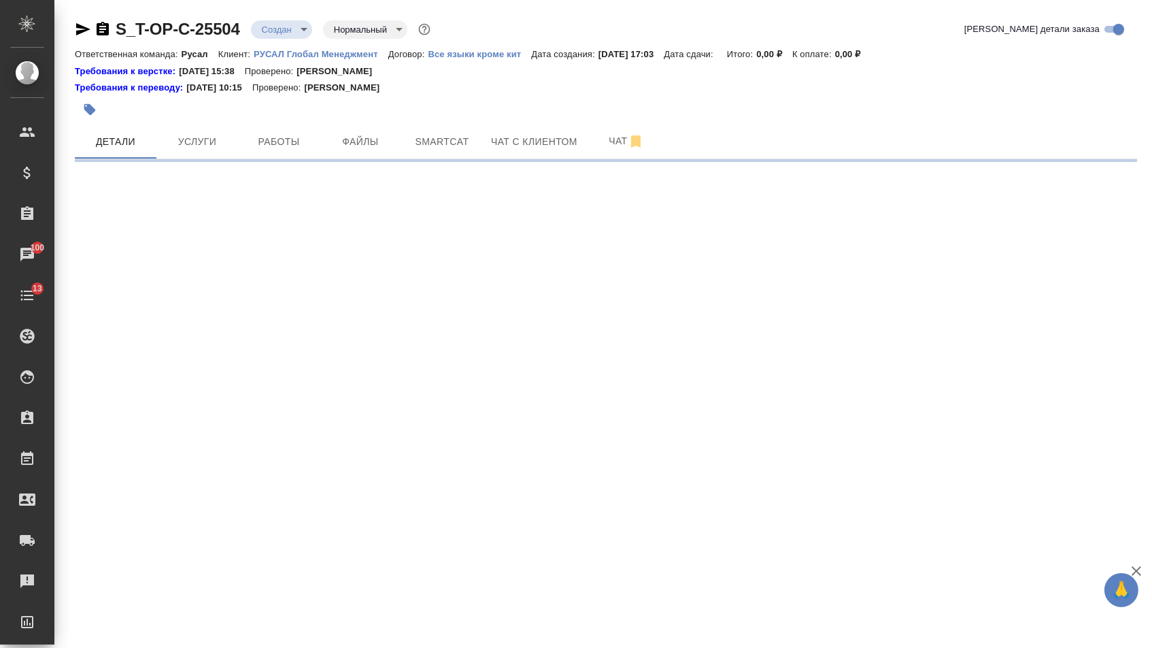
select select "RU"
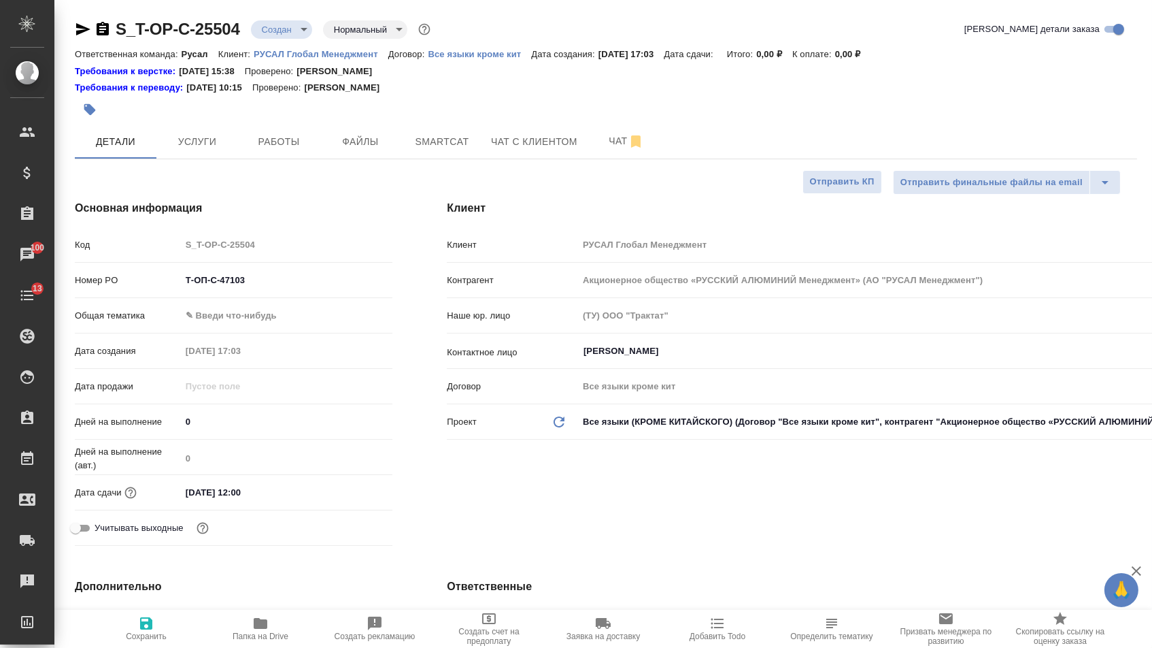
type textarea "x"
click at [221, 322] on body "🙏 .cls-1 fill:#fff; AWATERA Menshikova Aleksandra Клиенты Спецификации Заказы 1…" at bounding box center [576, 324] width 1152 height 648
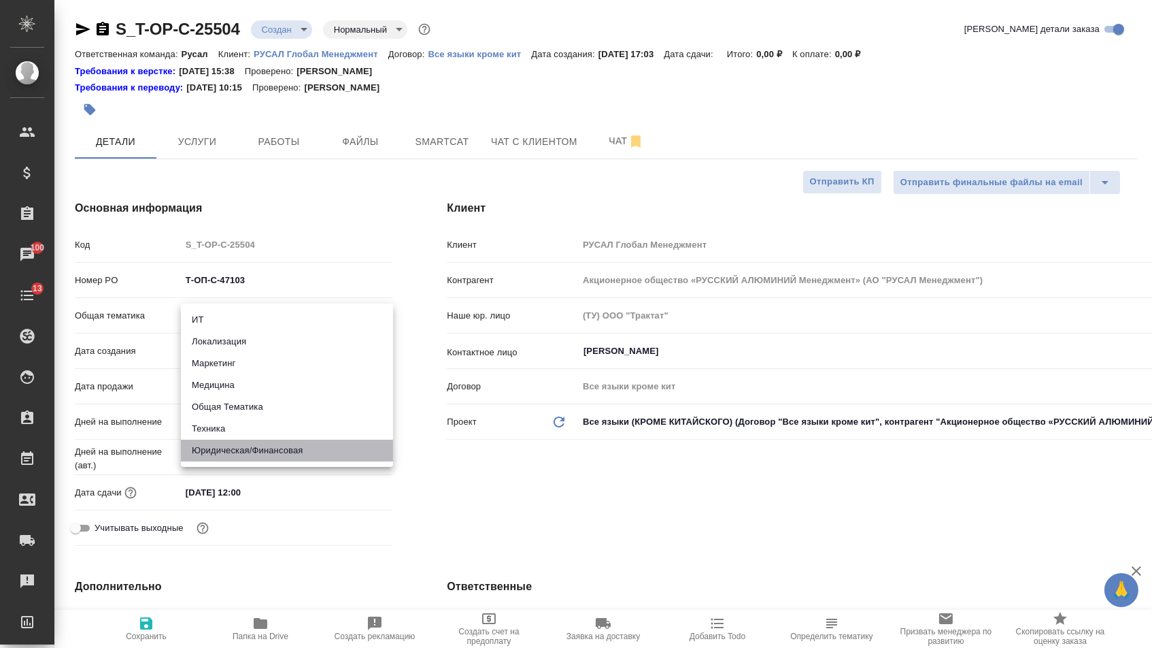
click at [233, 446] on li "Юридическая/Финансовая" at bounding box center [287, 450] width 212 height 22
type input "yr-fn"
type textarea "x"
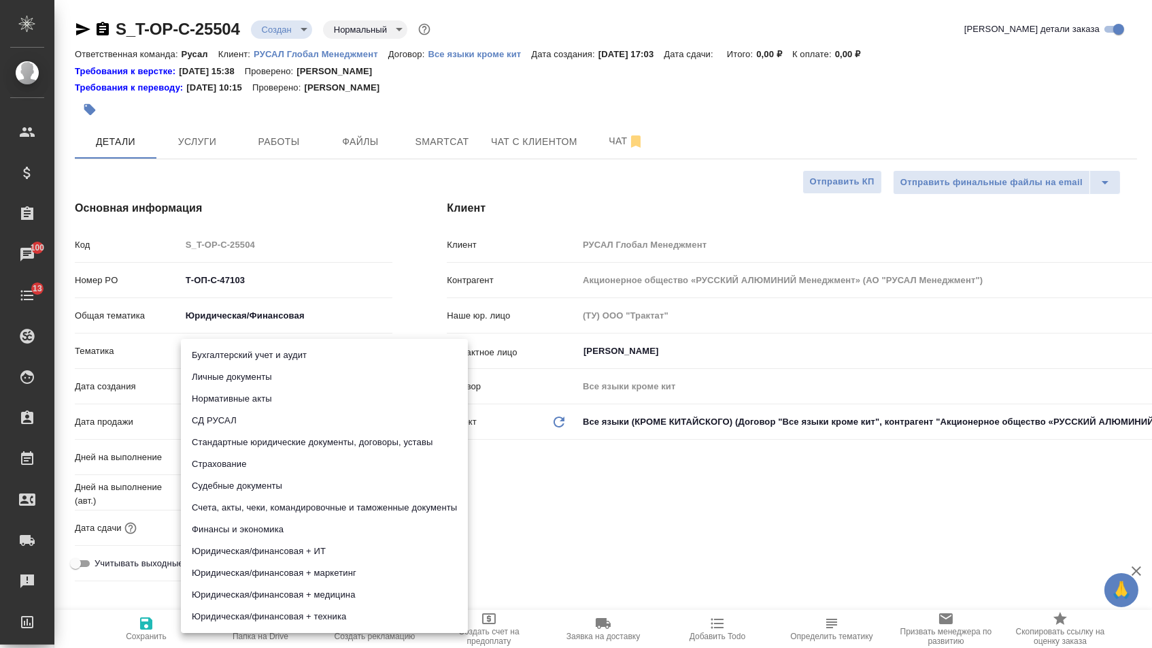
drag, startPoint x: 232, startPoint y: 356, endPoint x: 232, endPoint y: 382, distance: 25.2
click at [232, 356] on body "🙏 .cls-1 fill:#fff; AWATERA Menshikova Aleksandra Клиенты Спецификации Заказы 1…" at bounding box center [576, 324] width 1152 height 648
click at [229, 434] on li "Стандартные юридические документы, договоры, уставы" at bounding box center [324, 442] width 287 height 22
type textarea "x"
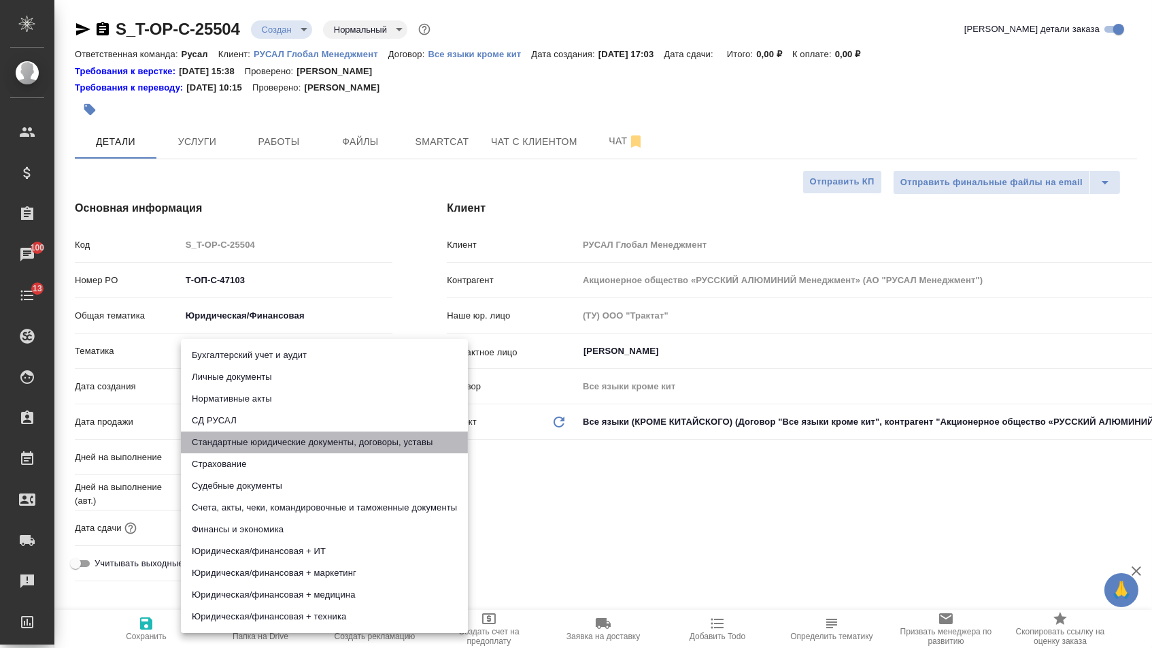
type textarea "x"
type input "5f647205b73bc97568ca66bf"
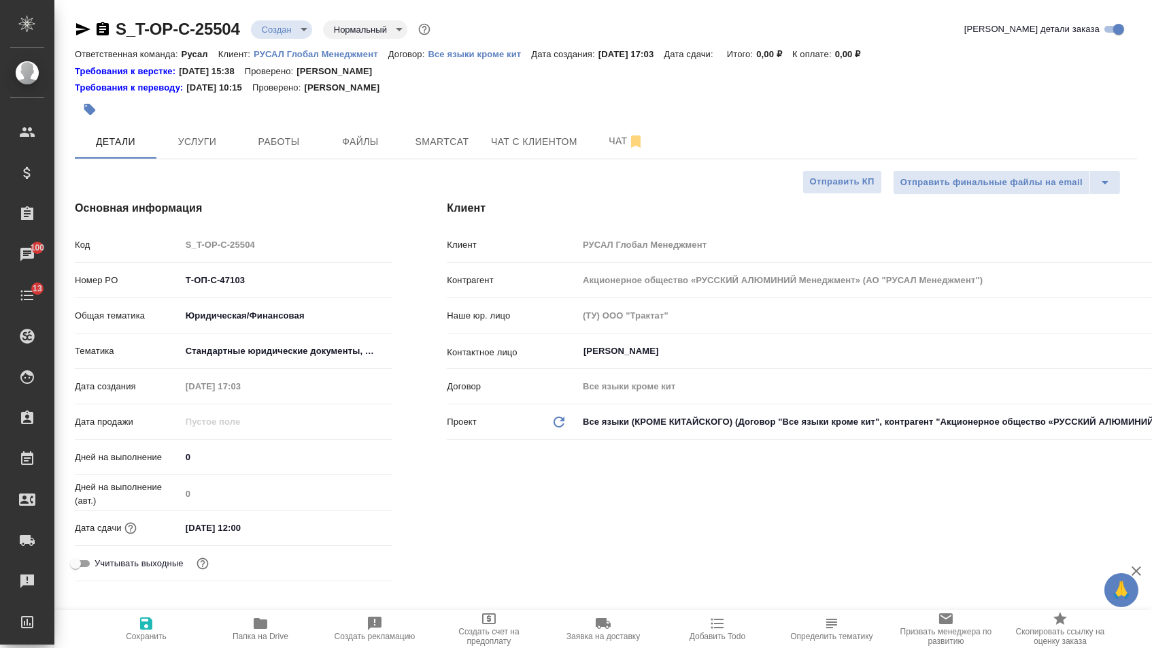
click at [162, 627] on span "Сохранить" at bounding box center [146, 628] width 98 height 26
type textarea "x"
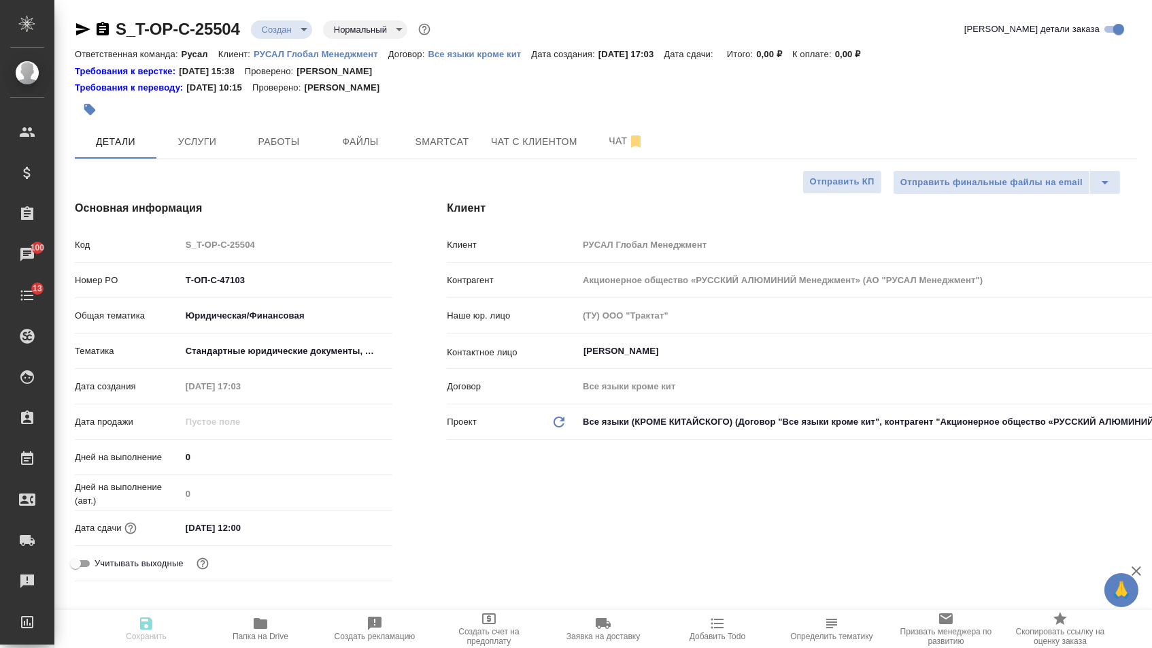
type textarea "x"
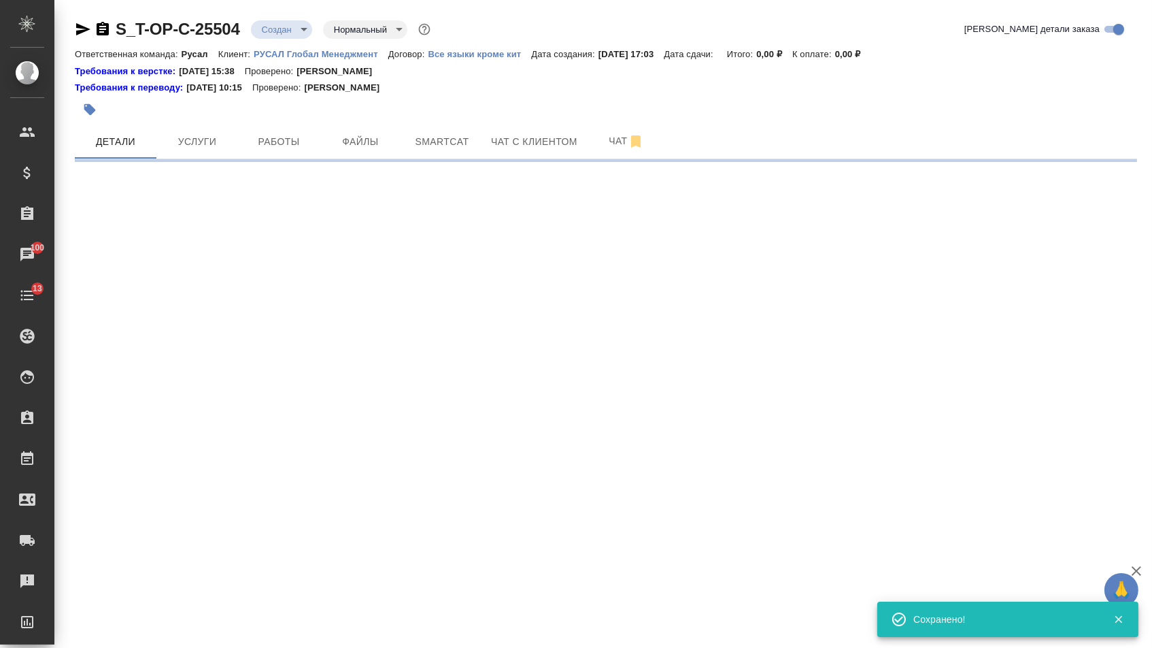
select select "RU"
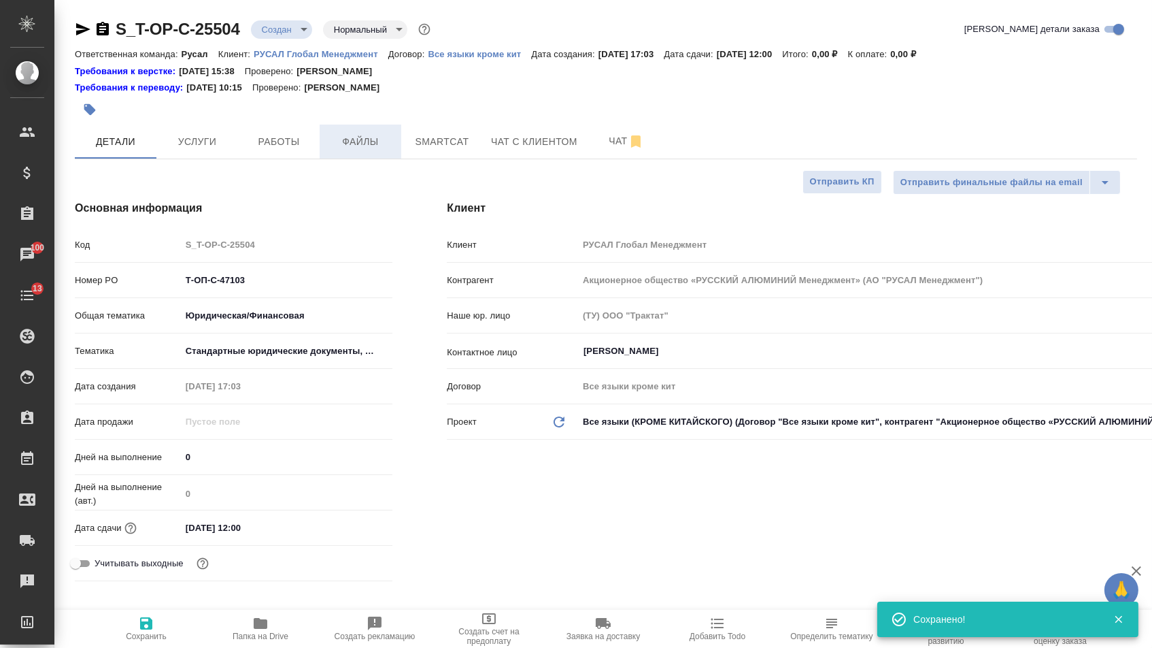
click at [352, 144] on span "Файлы" at bounding box center [360, 141] width 65 height 17
type textarea "x"
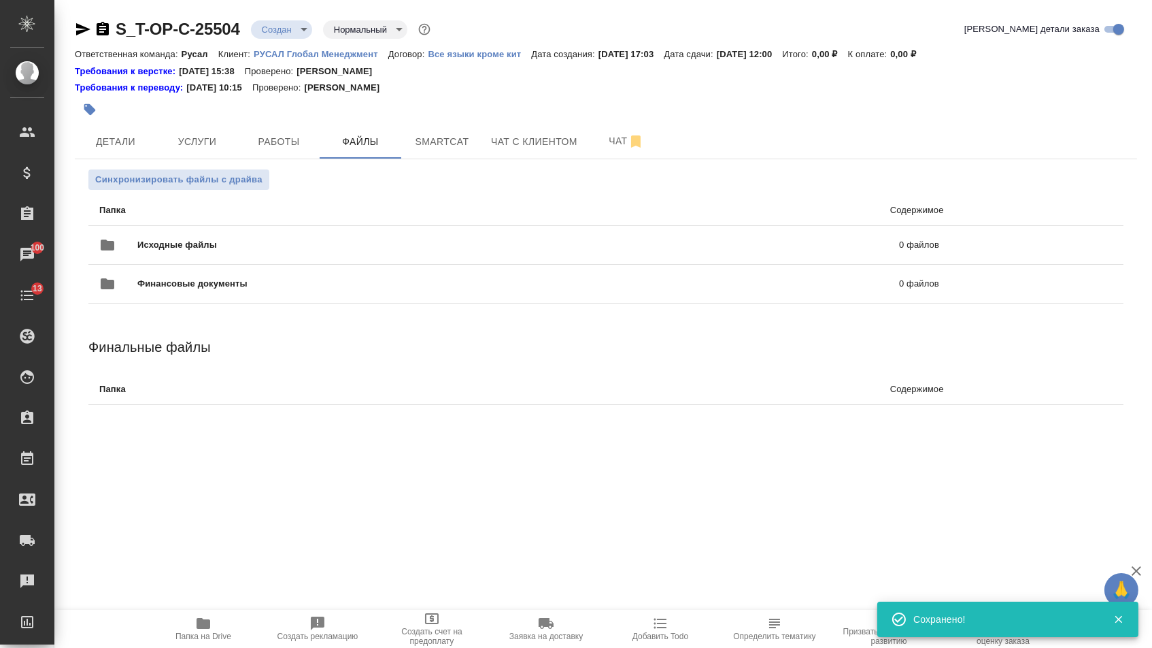
click at [267, 220] on div "Исходные файлы 0 файлов" at bounding box center [519, 245] width 867 height 60
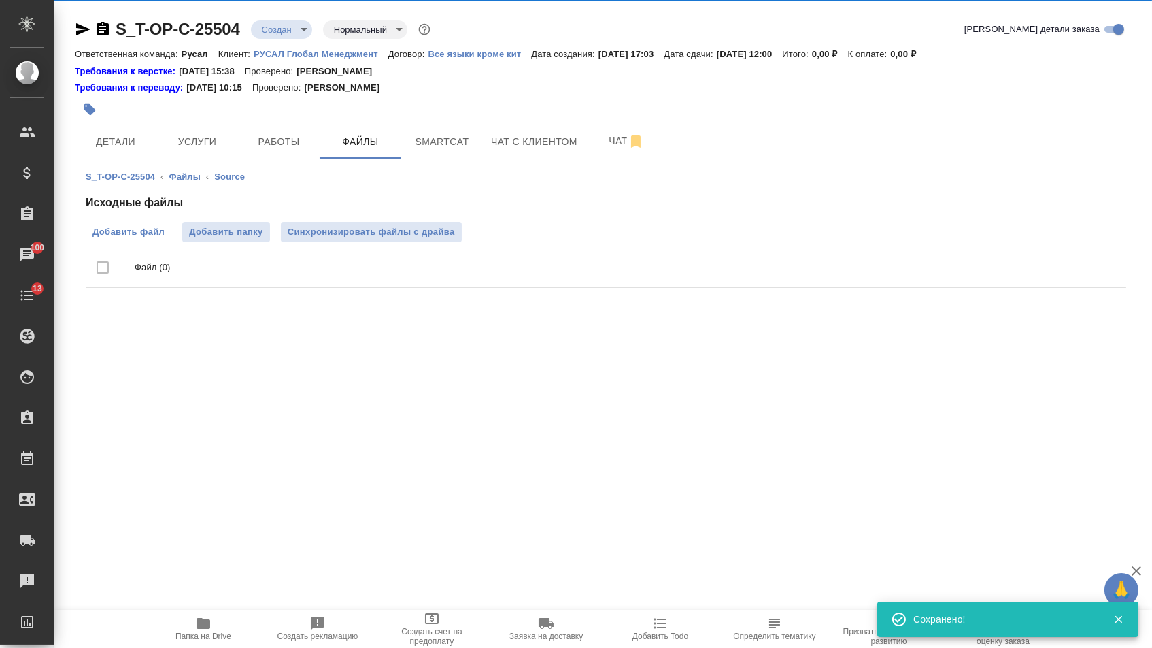
click at [133, 232] on span "Добавить файл" at bounding box center [129, 232] width 72 height 14
click at [0, 0] on input "Добавить файл" at bounding box center [0, 0] width 0 height 0
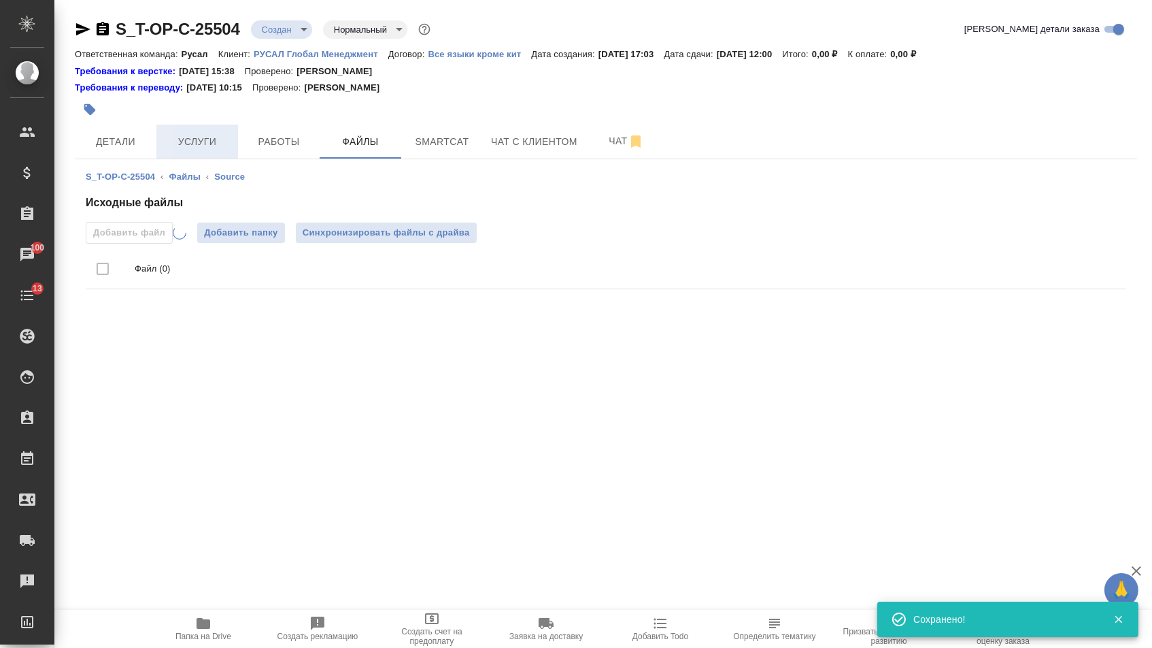
click at [186, 135] on span "Услуги" at bounding box center [197, 141] width 65 height 17
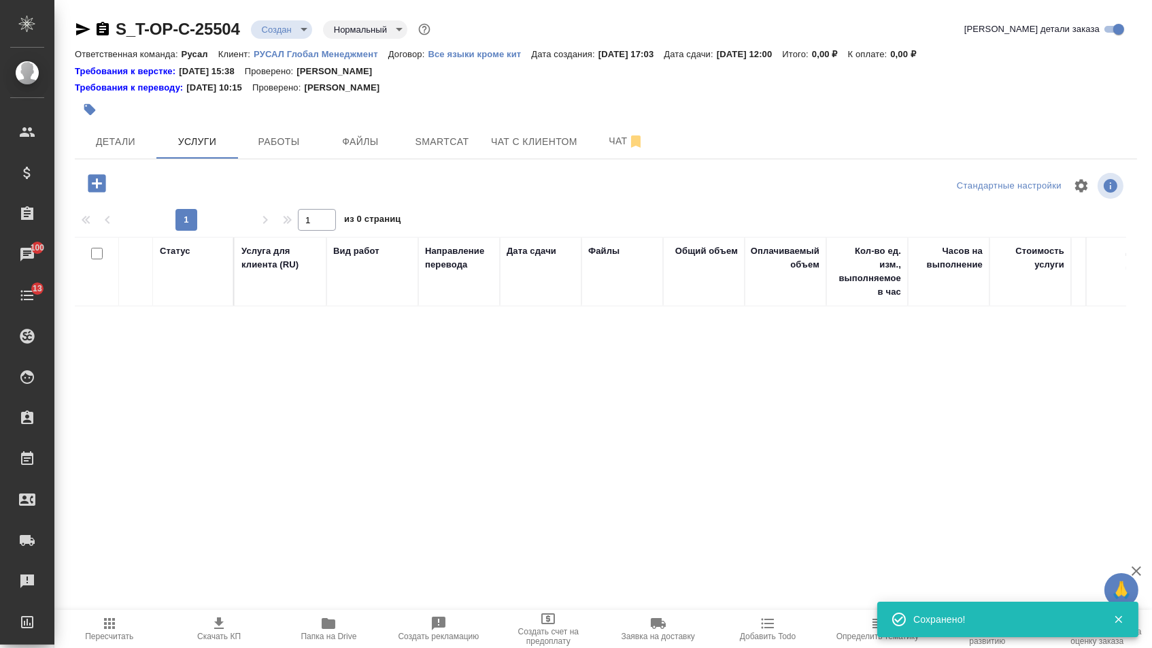
click at [101, 176] on icon "button" at bounding box center [97, 183] width 24 height 24
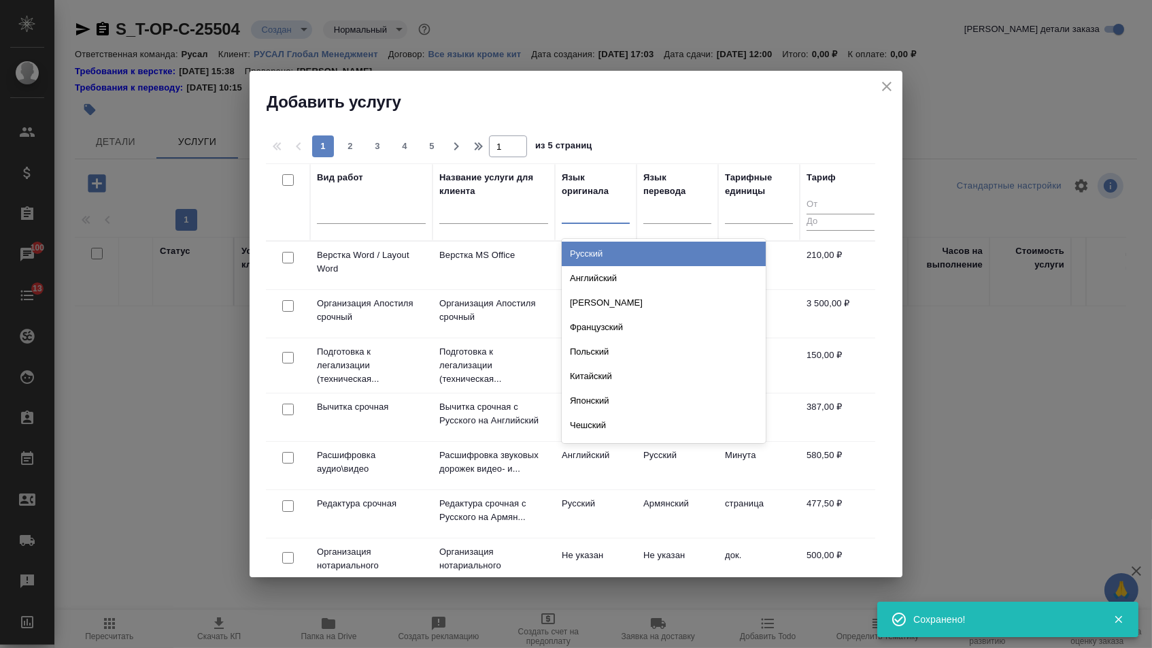
click at [612, 207] on div at bounding box center [596, 210] width 68 height 20
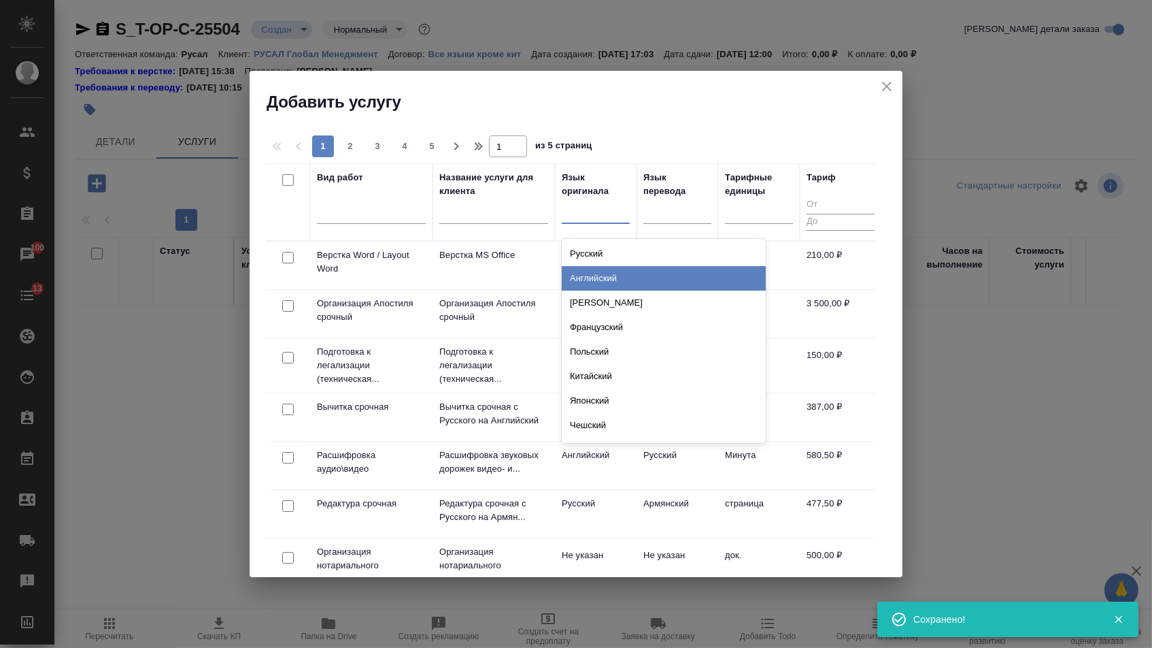
click at [603, 287] on div "Английский" at bounding box center [664, 278] width 204 height 24
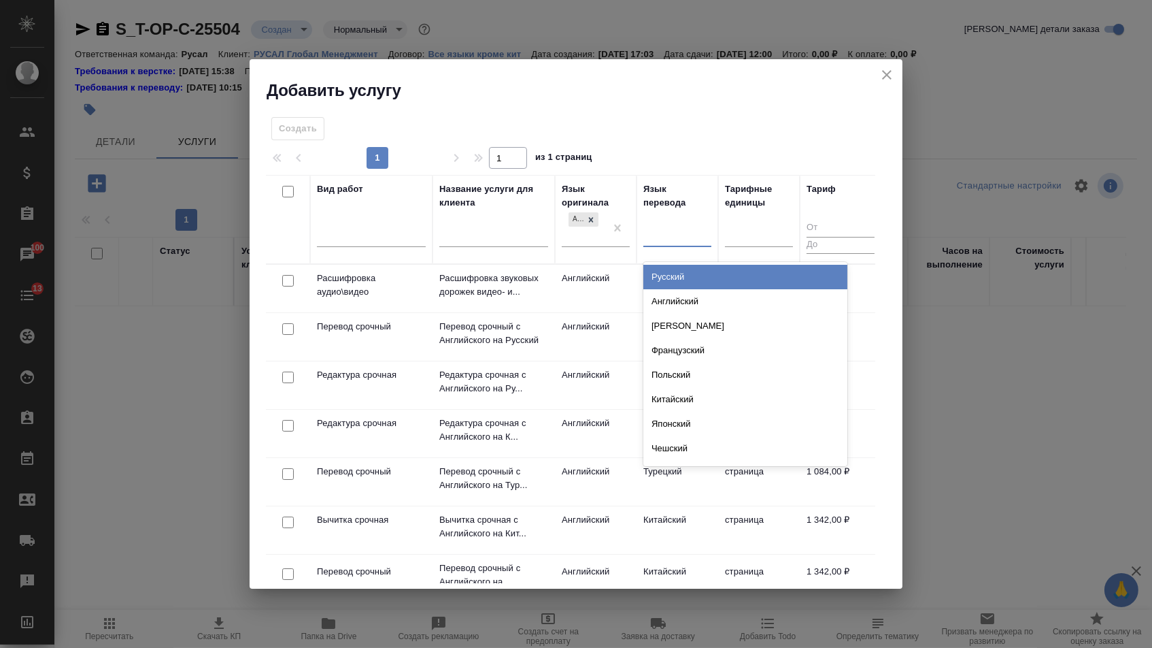
click at [691, 225] on div at bounding box center [678, 234] width 68 height 20
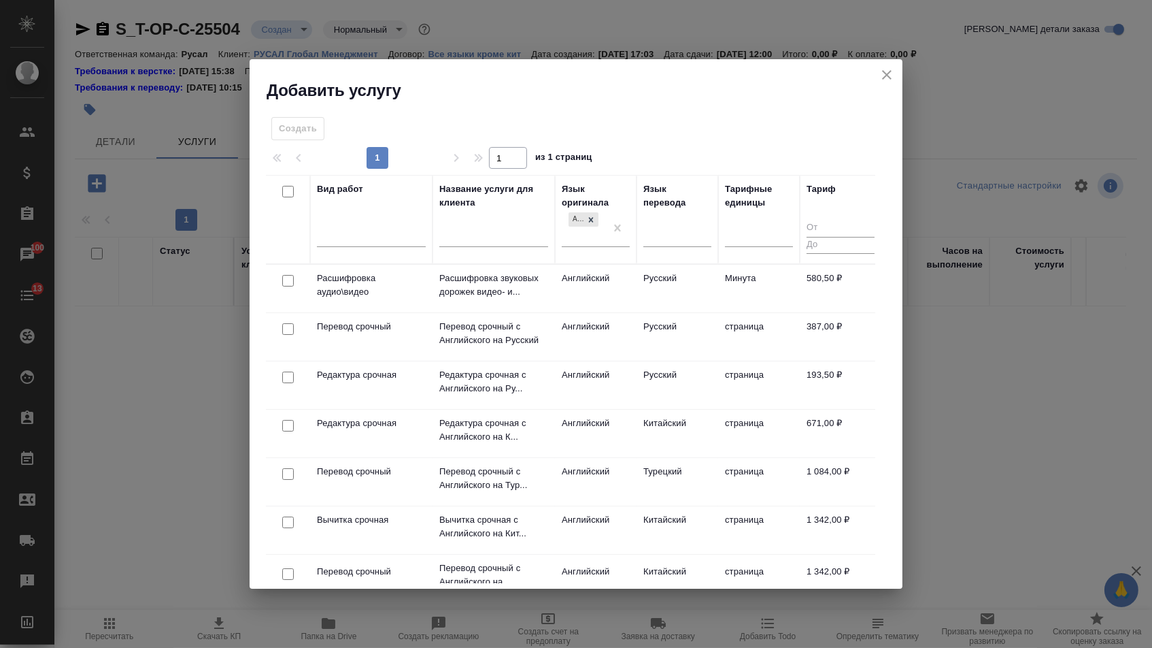
click at [683, 256] on div at bounding box center [678, 238] width 68 height 35
drag, startPoint x: 647, startPoint y: 231, endPoint x: 648, endPoint y: 252, distance: 21.1
click at [647, 231] on div at bounding box center [678, 234] width 68 height 20
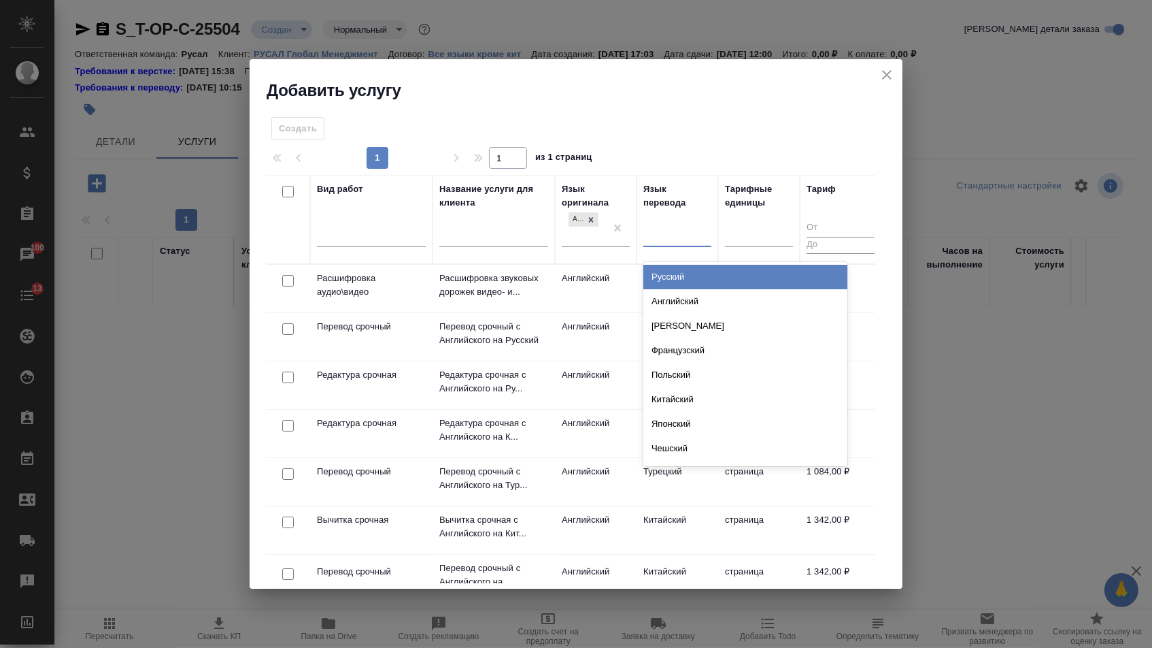
click at [651, 260] on th "Язык перевода option Русский focused, 1 of 135. 135 results available. Use Up a…" at bounding box center [678, 219] width 82 height 89
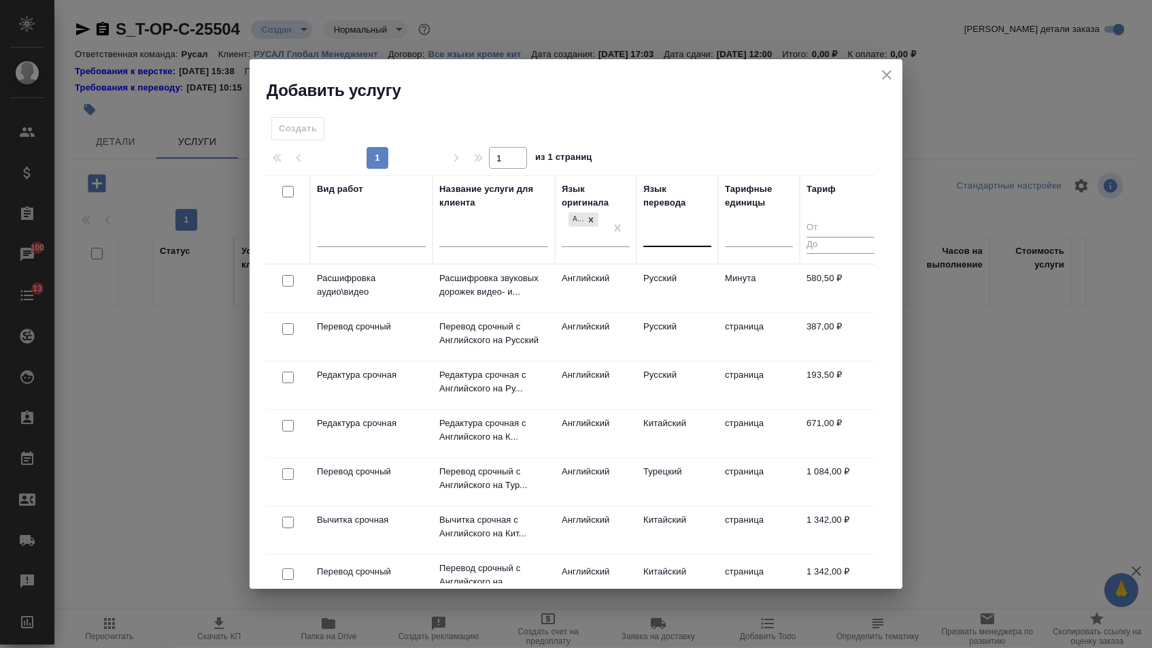
click at [658, 235] on div at bounding box center [678, 234] width 68 height 20
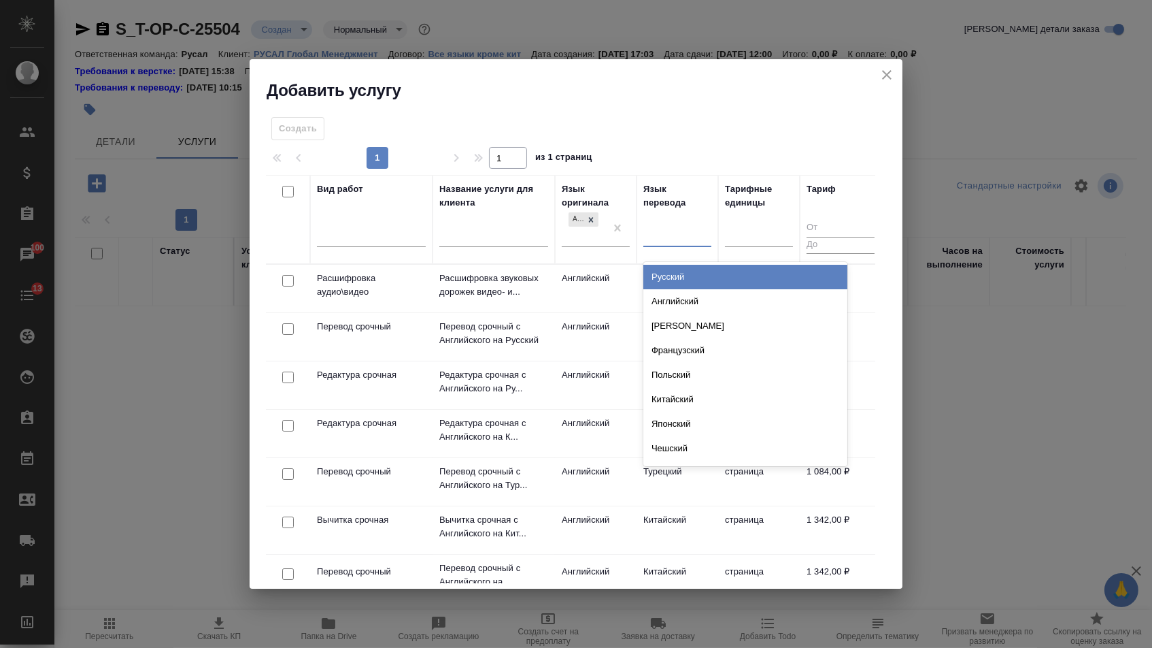
click at [658, 262] on div "Русский Английский Немецкий Французский Польский Китайский Японский Чешский Сер…" at bounding box center [746, 364] width 204 height 204
click at [658, 282] on div "Русский" at bounding box center [746, 277] width 204 height 24
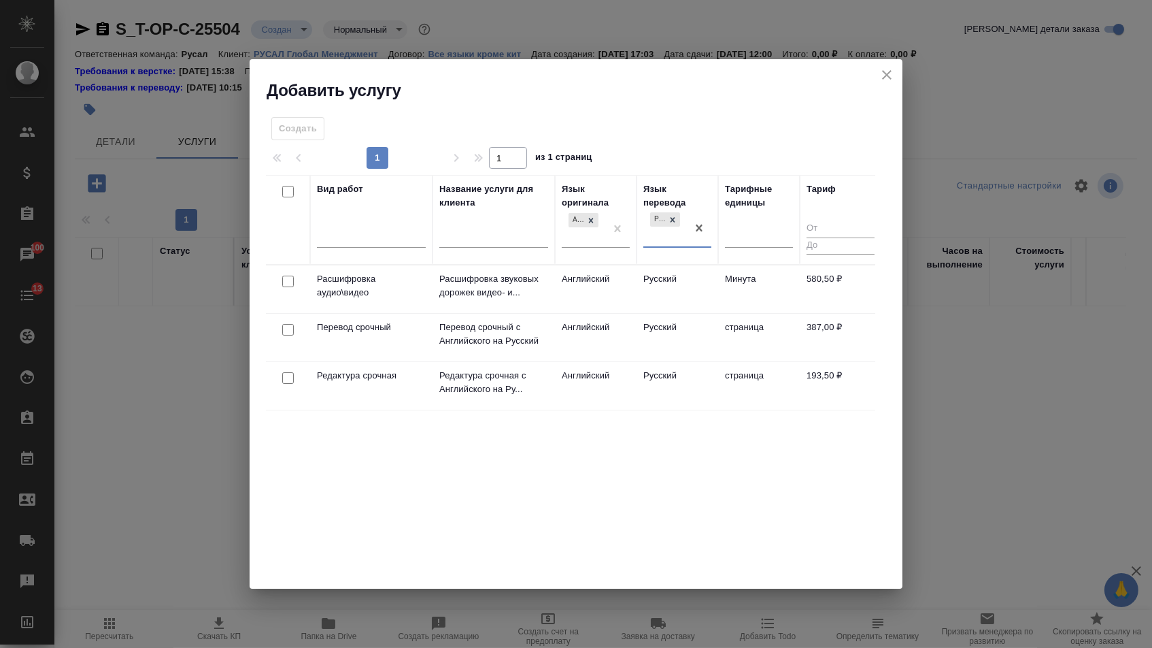
click at [282, 326] on input "checkbox" at bounding box center [288, 330] width 12 height 12
checkbox input "true"
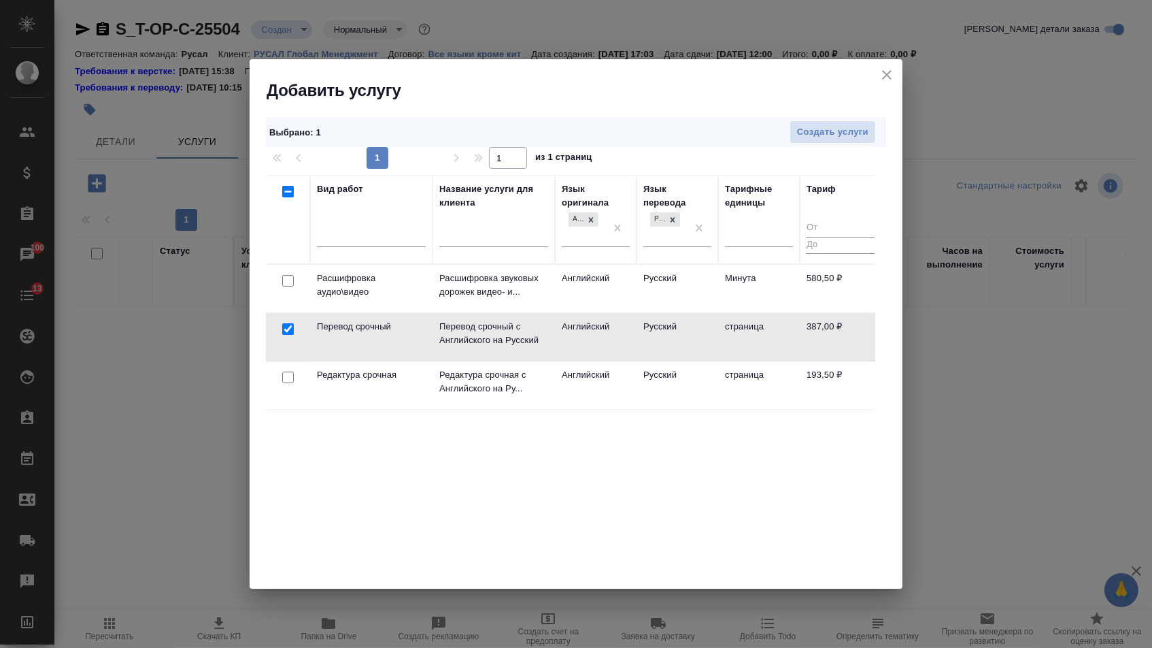
click at [285, 378] on input "checkbox" at bounding box center [288, 377] width 12 height 12
checkbox input "true"
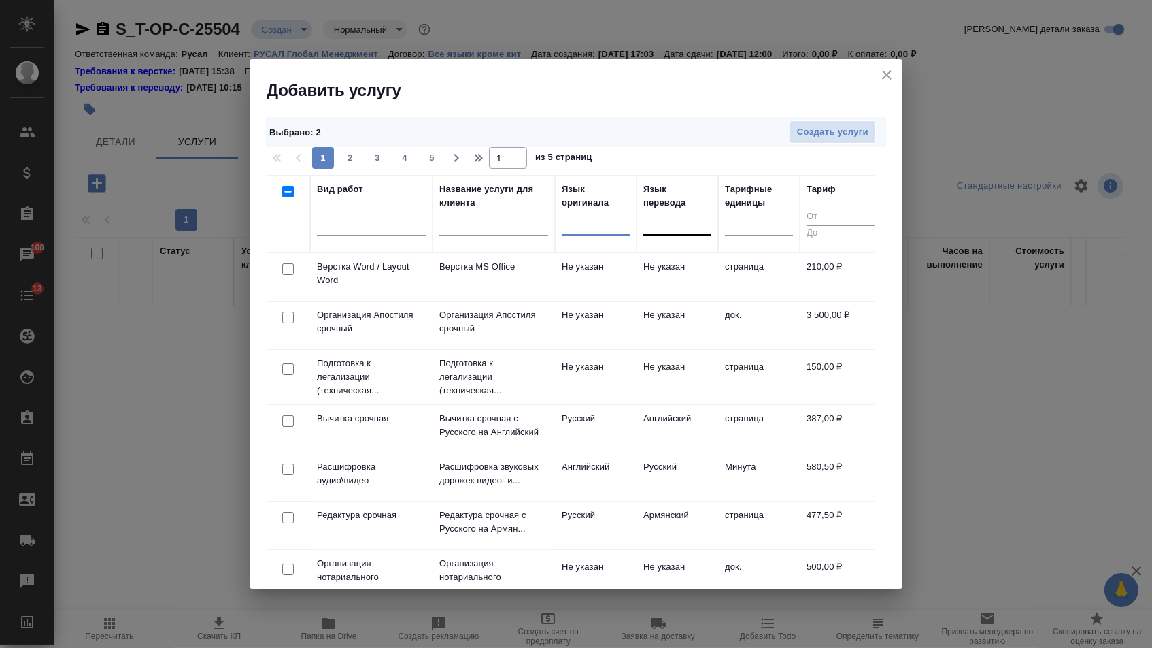
click at [286, 268] on input "checkbox" at bounding box center [288, 269] width 12 height 12
checkbox input "true"
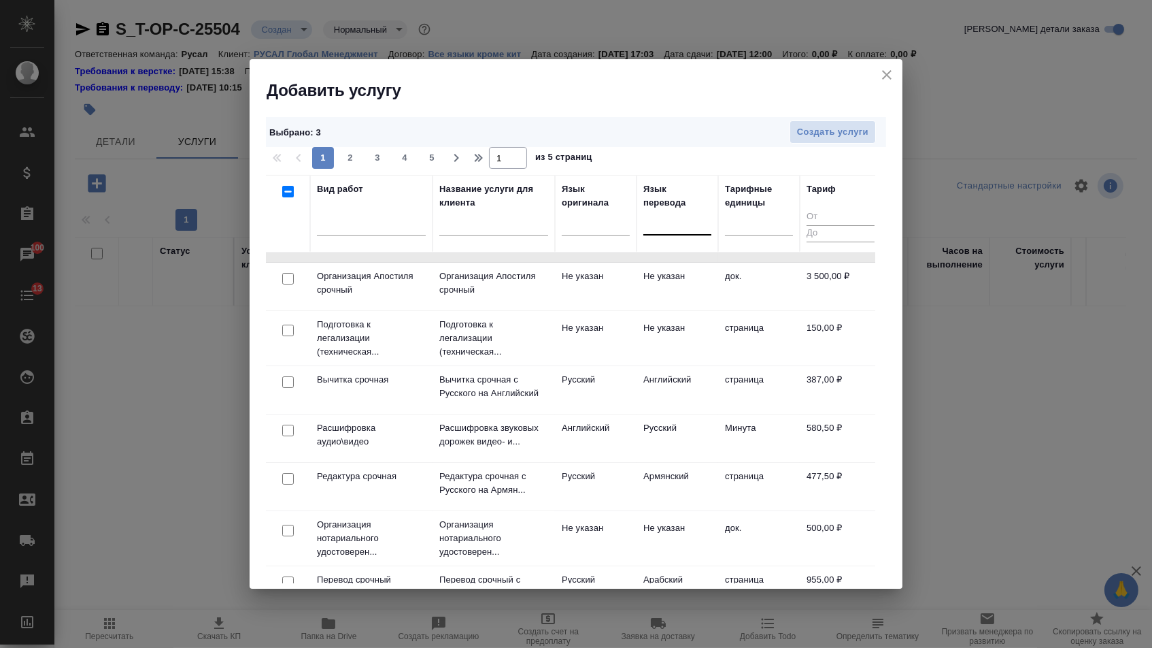
scroll to position [80, 0]
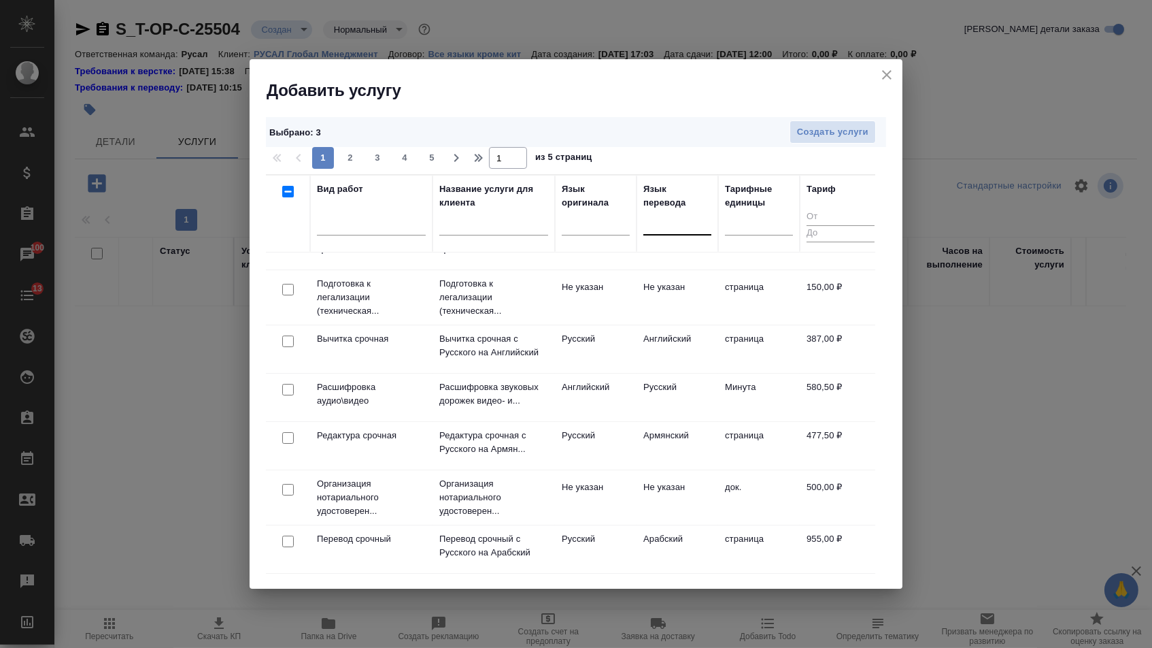
click at [282, 488] on input "checkbox" at bounding box center [288, 490] width 12 height 12
checkbox input "true"
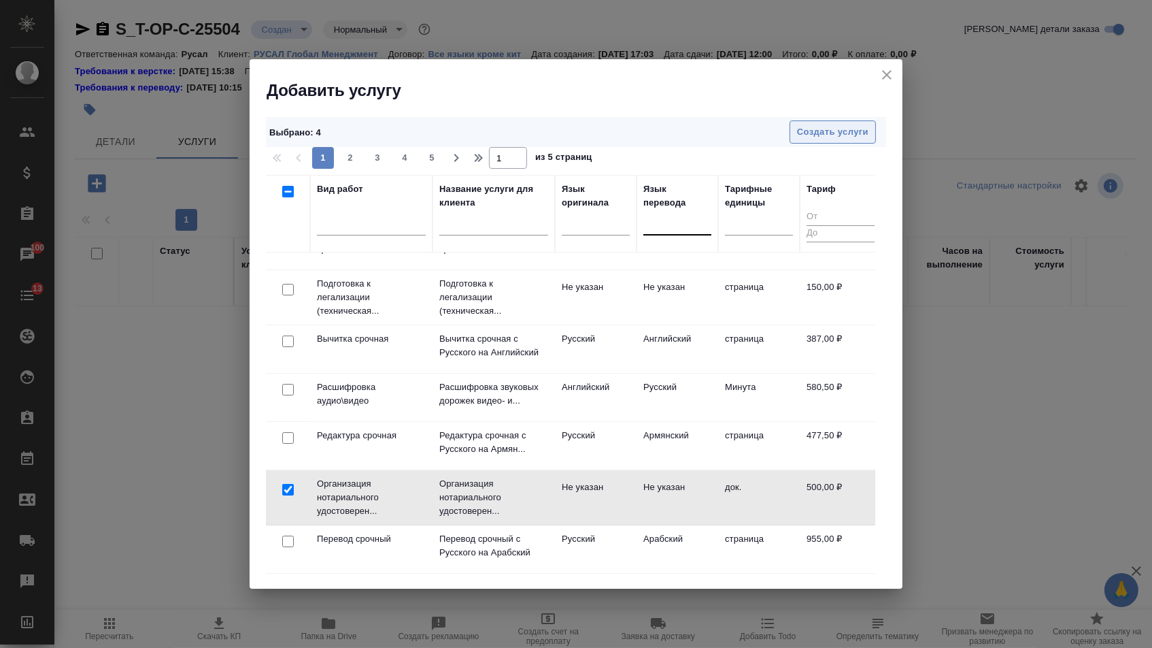
click at [818, 131] on span "Создать услуги" at bounding box center [832, 132] width 71 height 16
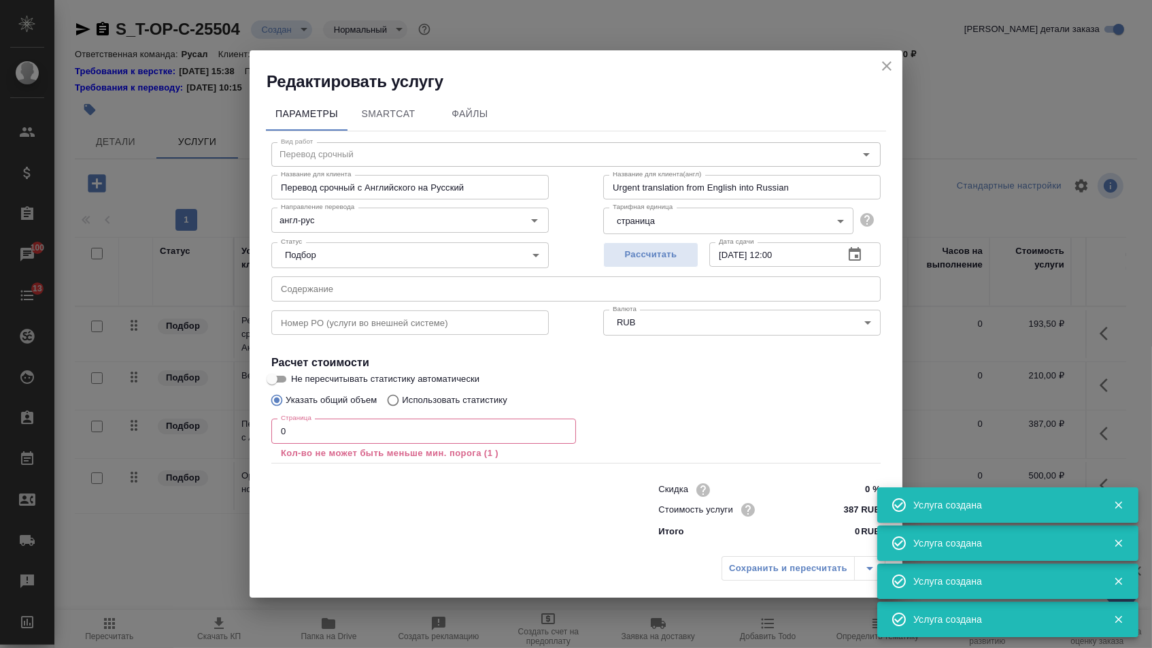
click at [346, 288] on input "text" at bounding box center [575, 288] width 609 height 24
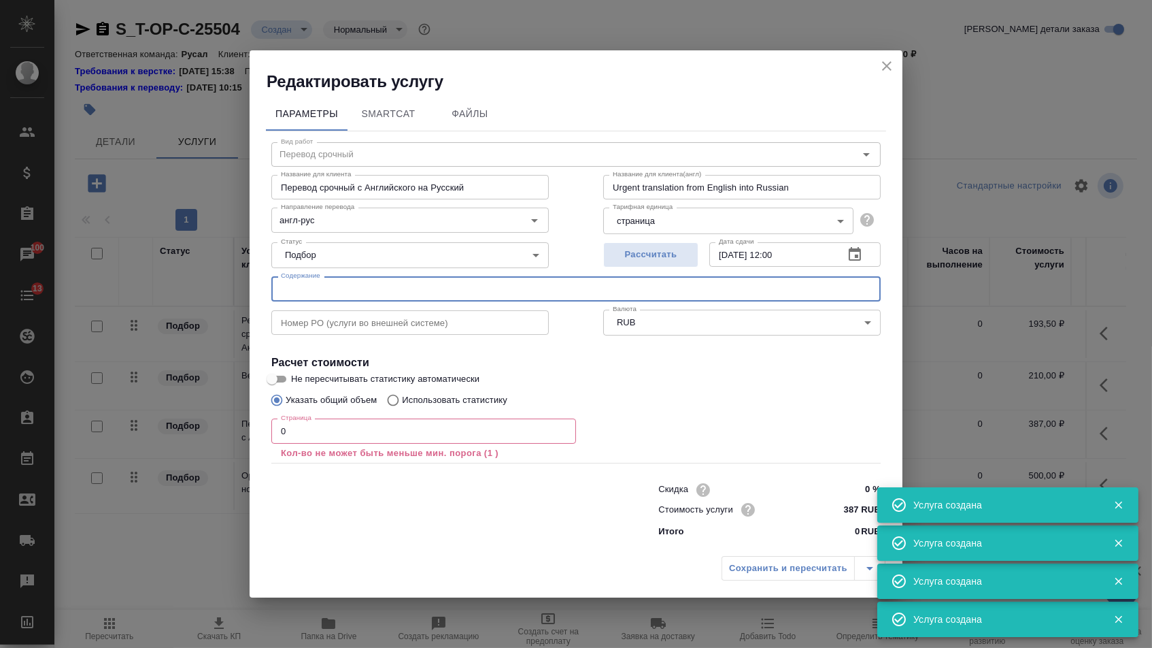
paste input "251007-FORDMA-CERT.OF RO"
type input "251007-FORDMA-CERT.OF RO"
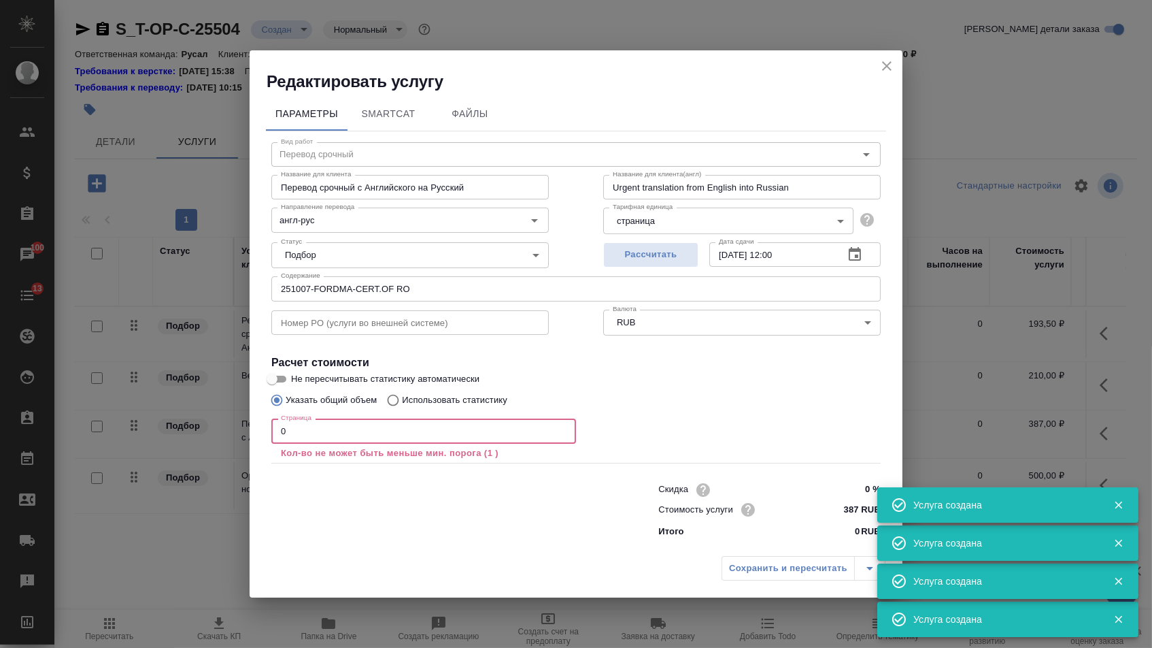
click at [327, 435] on input "0" at bounding box center [423, 430] width 305 height 24
type input "3"
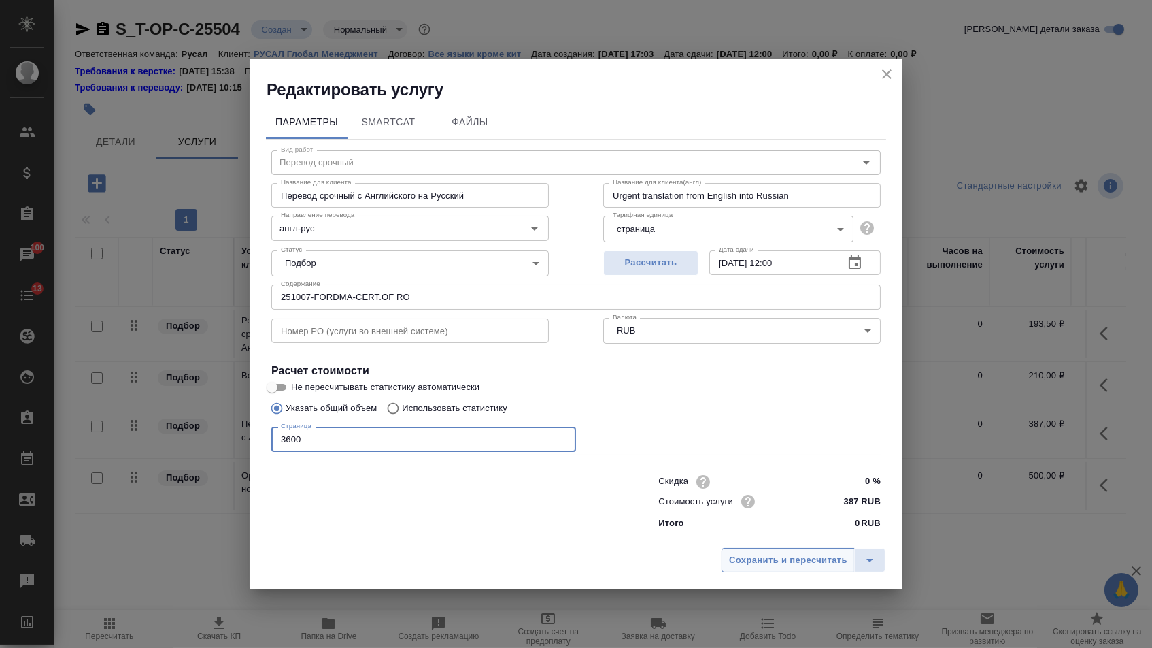
type input "3600"
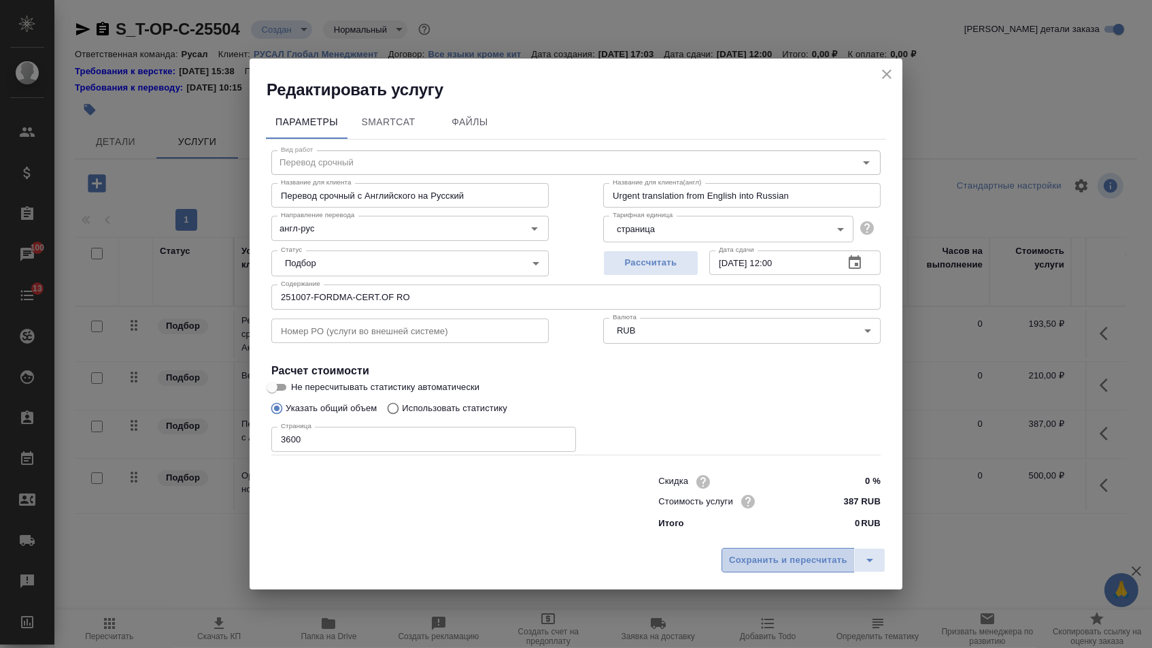
click at [722, 566] on button "Сохранить и пересчитать" at bounding box center [788, 560] width 133 height 24
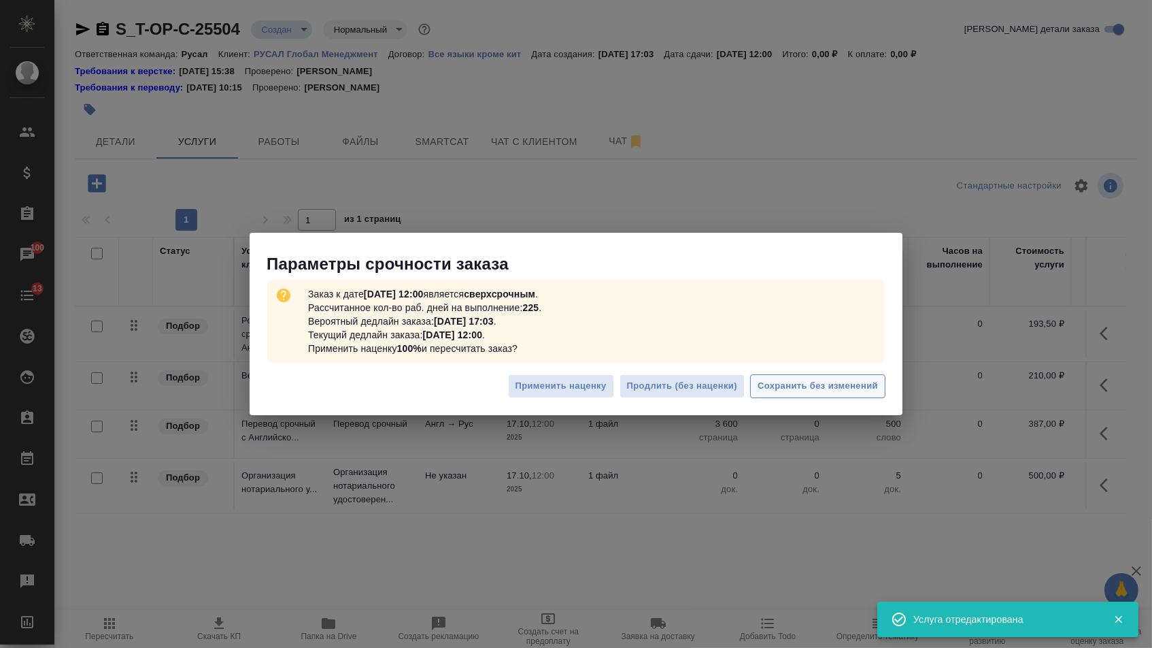
click at [797, 374] on button "Сохранить без изменений" at bounding box center [817, 386] width 135 height 24
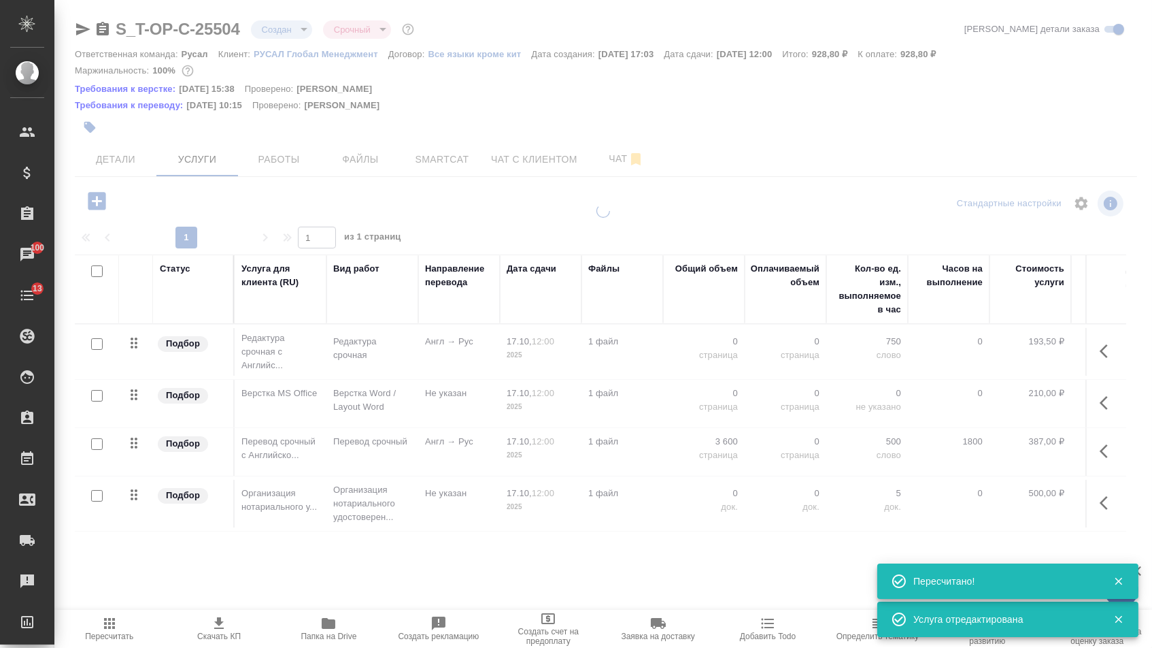
type input "urgent"
click at [718, 384] on tbody "Подбор Редактура срочная с Английс... Редактура срочная Англ → Рус 17.10, 12:00…" at bounding box center [716, 427] width 1282 height 207
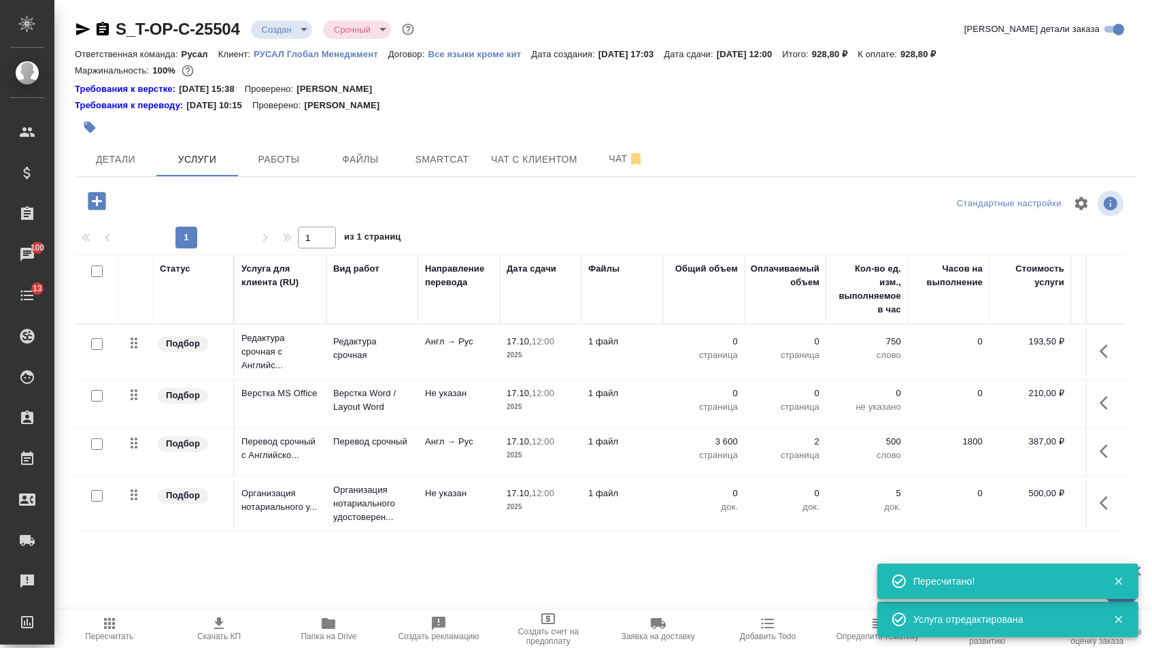
click at [714, 400] on p "0" at bounding box center [704, 393] width 68 height 14
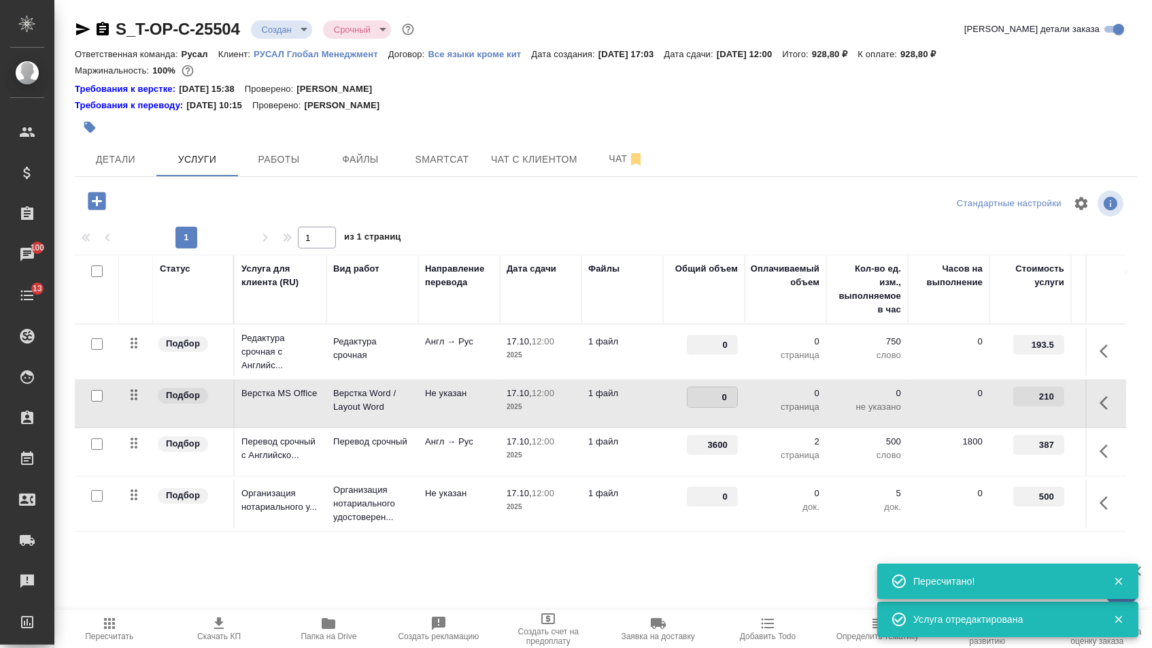
click at [714, 405] on input "0" at bounding box center [713, 397] width 50 height 20
type input "2"
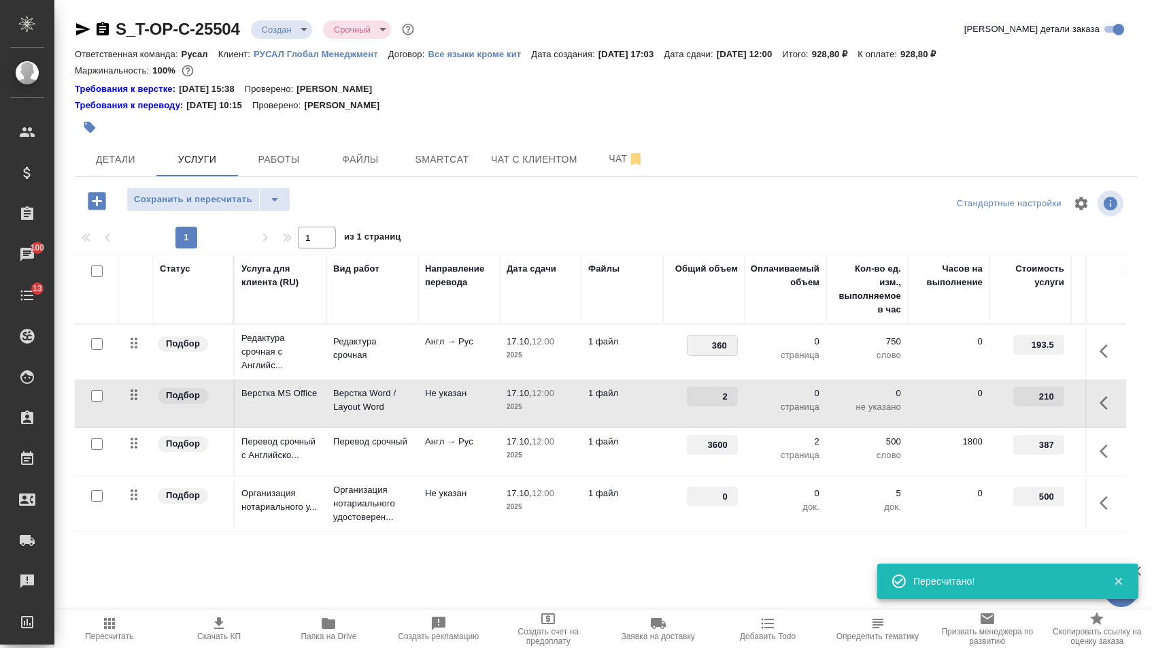
type input "3600"
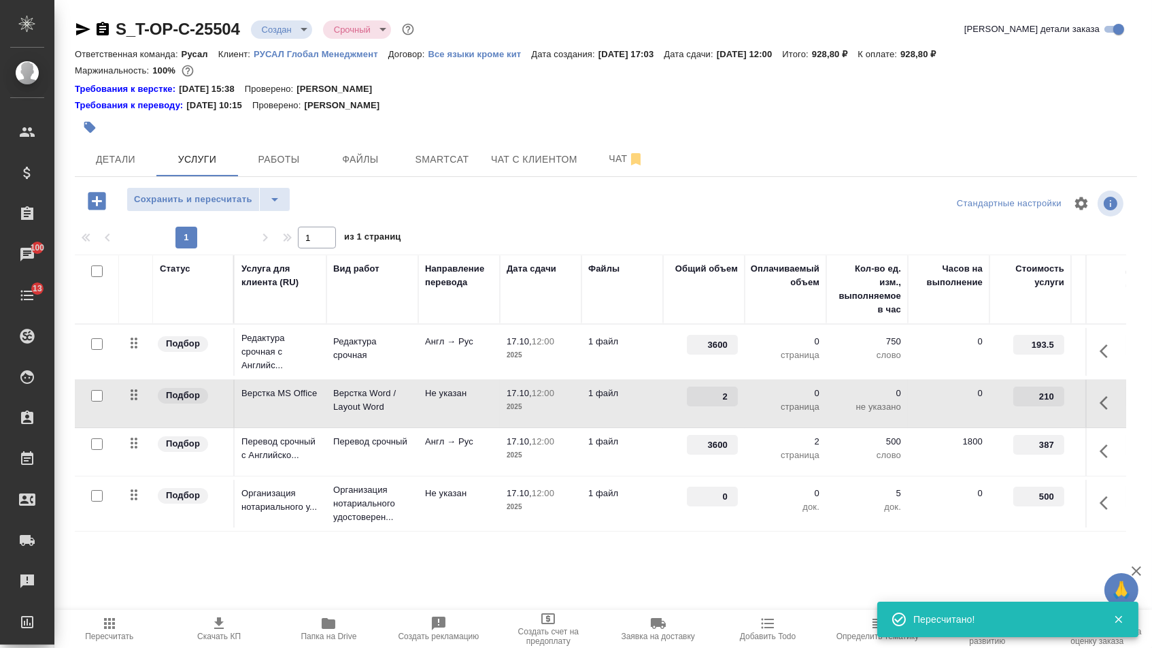
drag, startPoint x: 715, startPoint y: 500, endPoint x: 767, endPoint y: 500, distance: 51.7
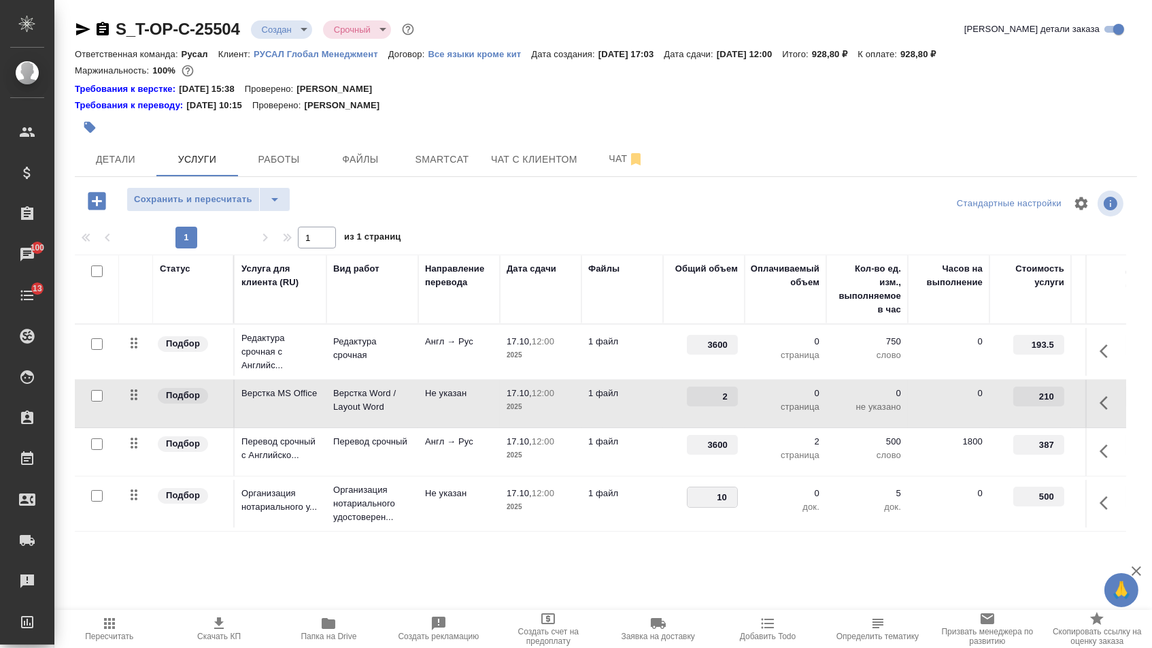
drag, startPoint x: 716, startPoint y: 506, endPoint x: 770, endPoint y: 506, distance: 54.4
click at [770, 506] on tr "Подбор Организация нотариального у... Организация нотариального удостоверен... …" at bounding box center [716, 503] width 1282 height 55
type input "1"
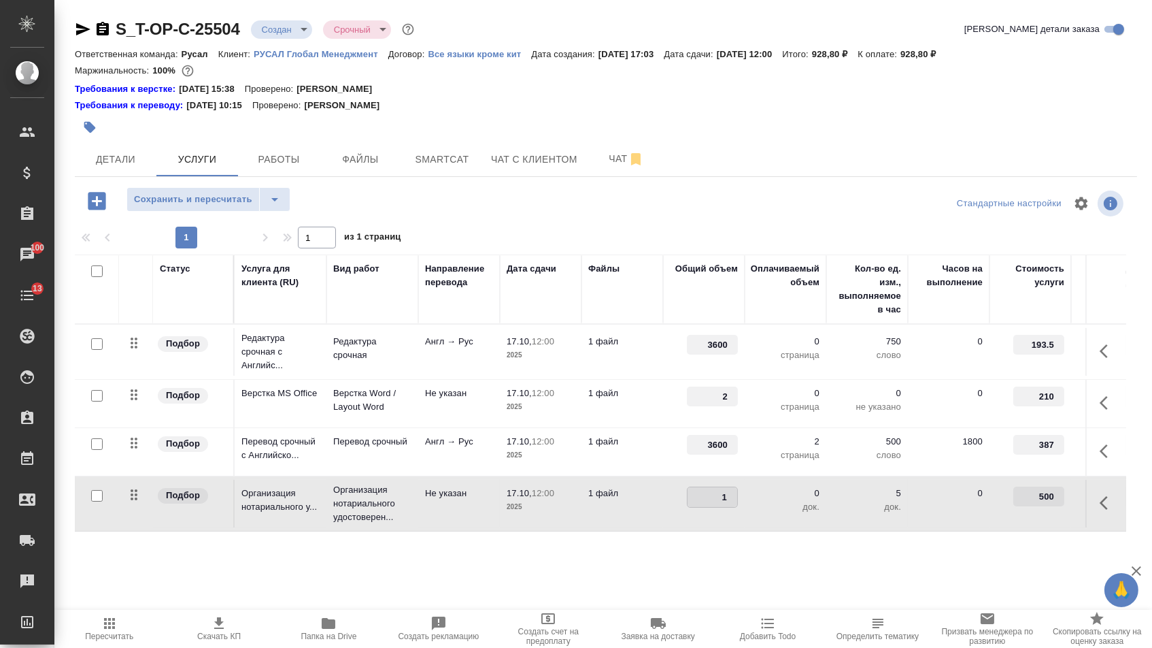
click at [734, 547] on div "Статус Услуга для клиента (RU) Вид работ Направление перевода Дата сдачи Файлы …" at bounding box center [601, 400] width 1052 height 293
click at [237, 197] on span "Сохранить и пересчитать" at bounding box center [193, 200] width 118 height 16
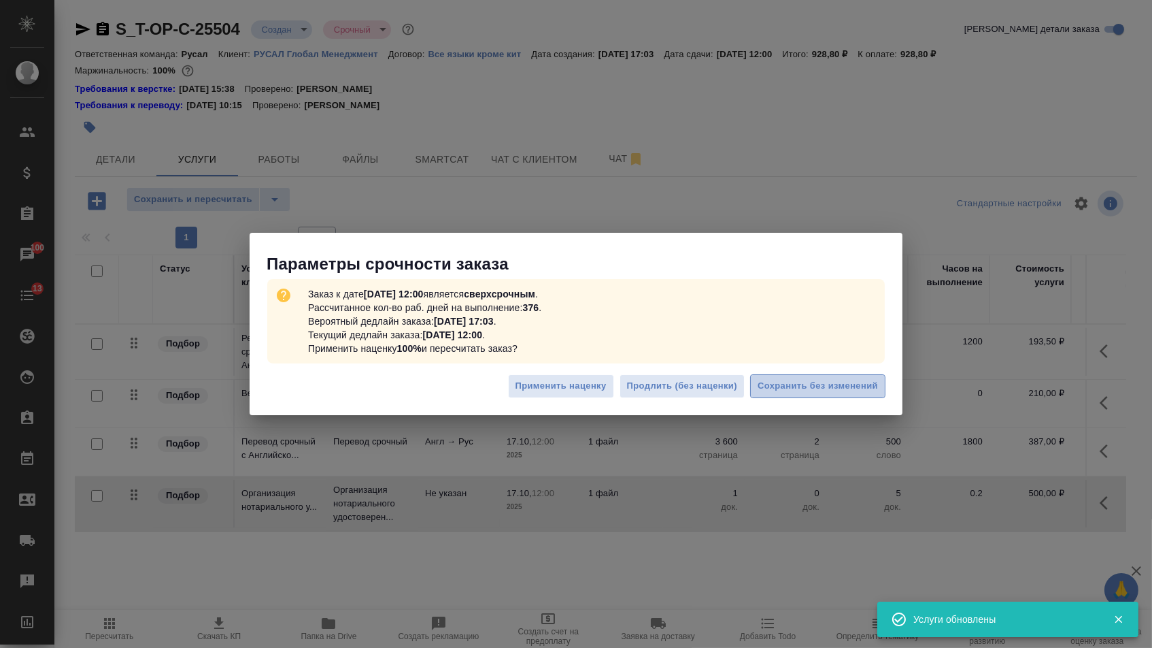
click at [829, 393] on span "Сохранить без изменений" at bounding box center [818, 386] width 120 height 16
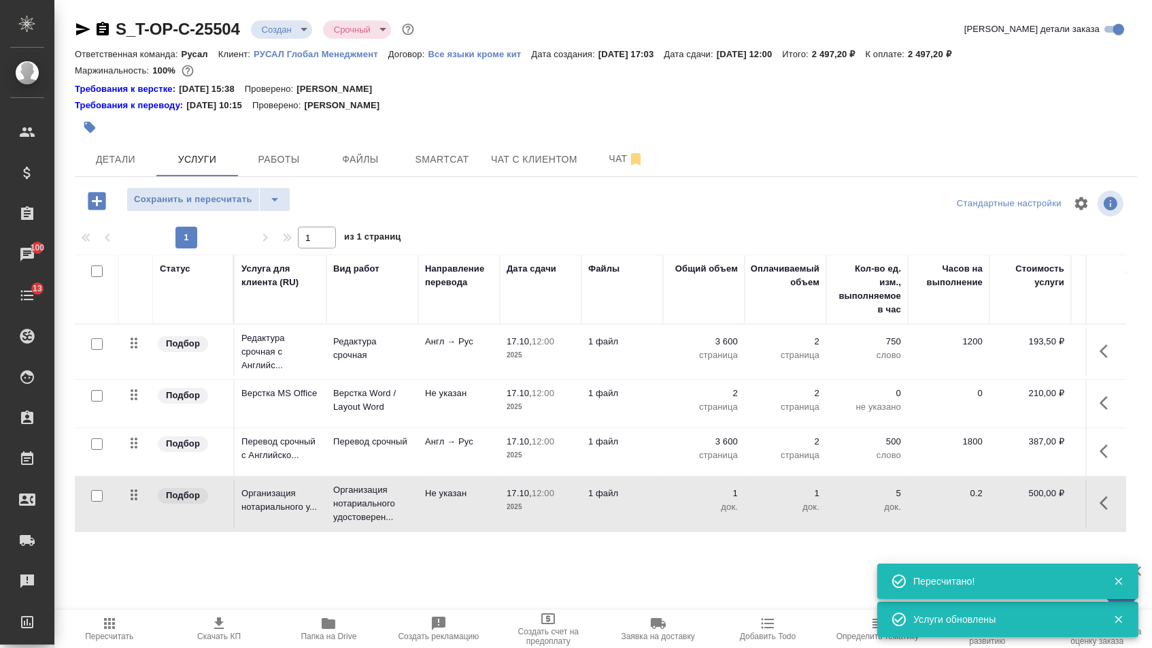
drag, startPoint x: 134, startPoint y: 455, endPoint x: 137, endPoint y: 348, distance: 106.8
click at [137, 348] on tbody "Подбор Редактура срочная с Английс... Редактура срочная Англ → Рус 17.10, 12:00…" at bounding box center [716, 427] width 1282 height 207
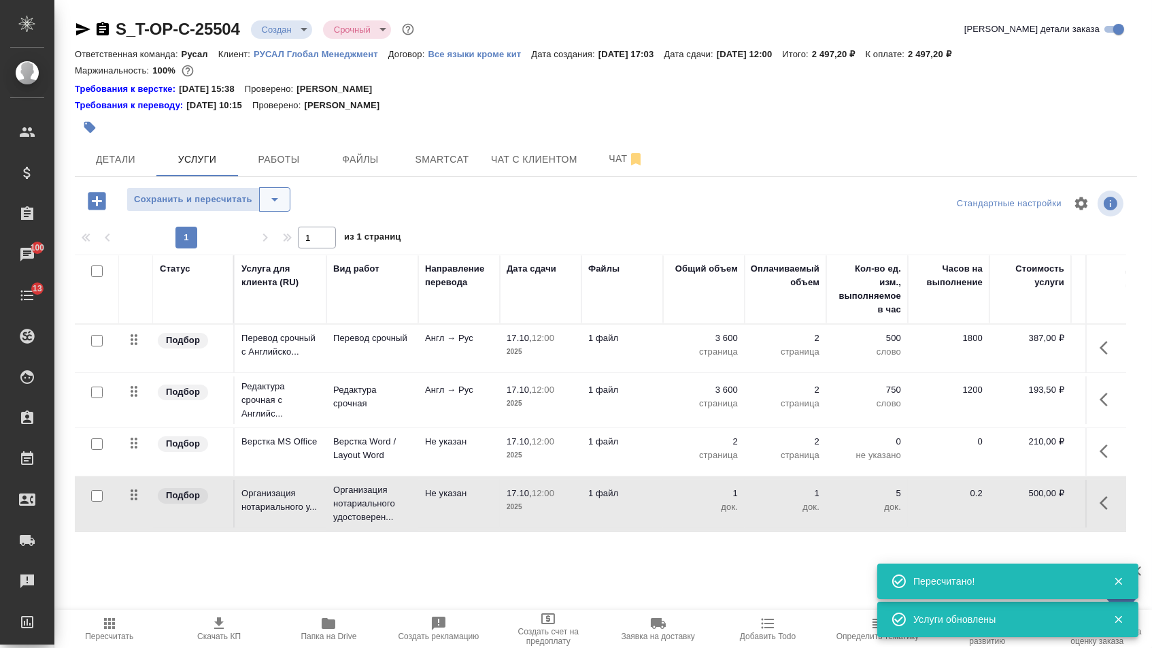
click at [283, 206] on icon "split button" at bounding box center [275, 199] width 16 height 16
click at [278, 242] on li "Сохранить" at bounding box center [214, 235] width 167 height 22
click at [142, 162] on span "Детали" at bounding box center [115, 159] width 65 height 17
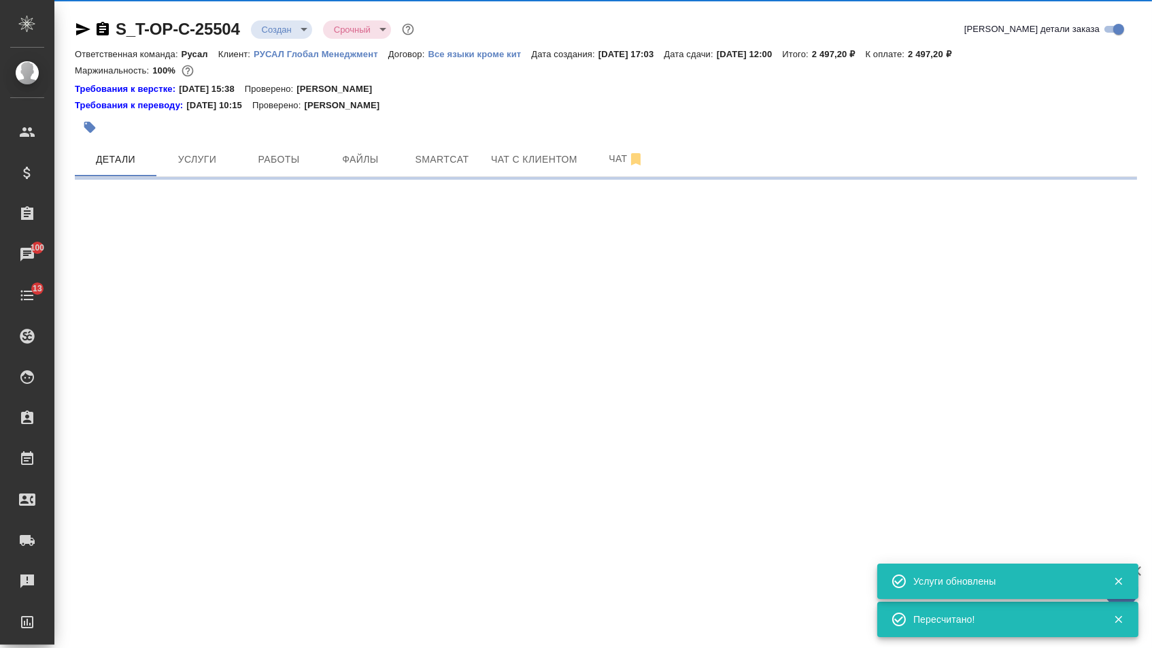
click at [295, 28] on body "🙏 .cls-1 fill:#fff; AWATERA Menshikova Aleksandra Клиенты Спецификации Заказы 1…" at bounding box center [576, 324] width 1152 height 648
select select "RU"
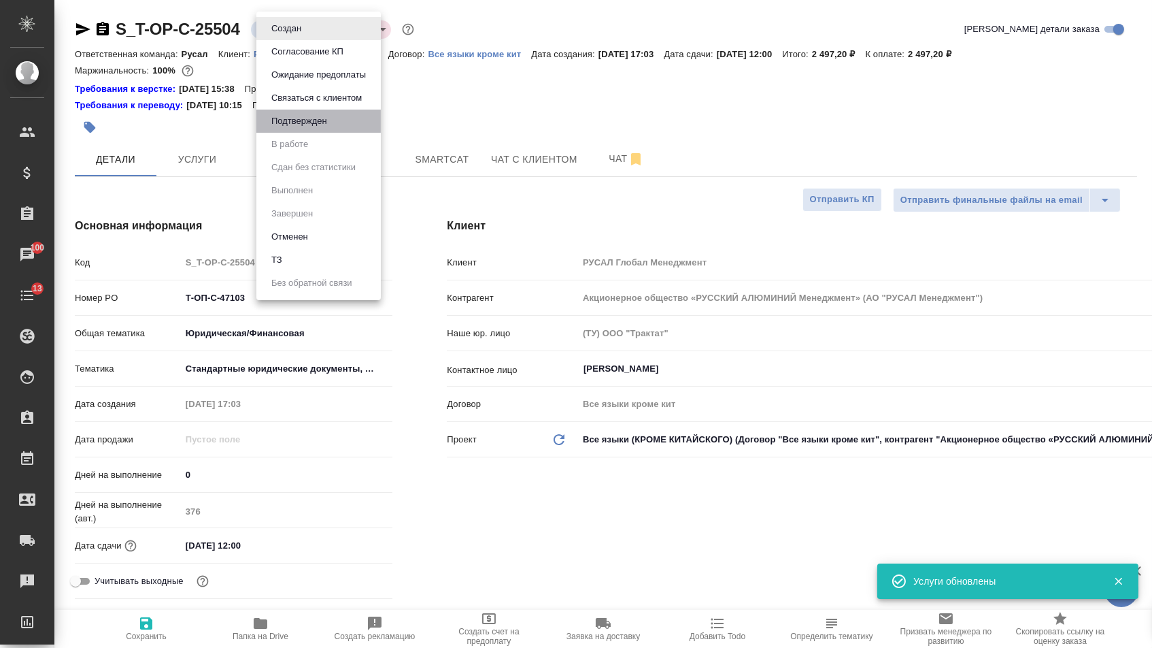
click at [296, 129] on button "Подтвержден" at bounding box center [299, 121] width 64 height 15
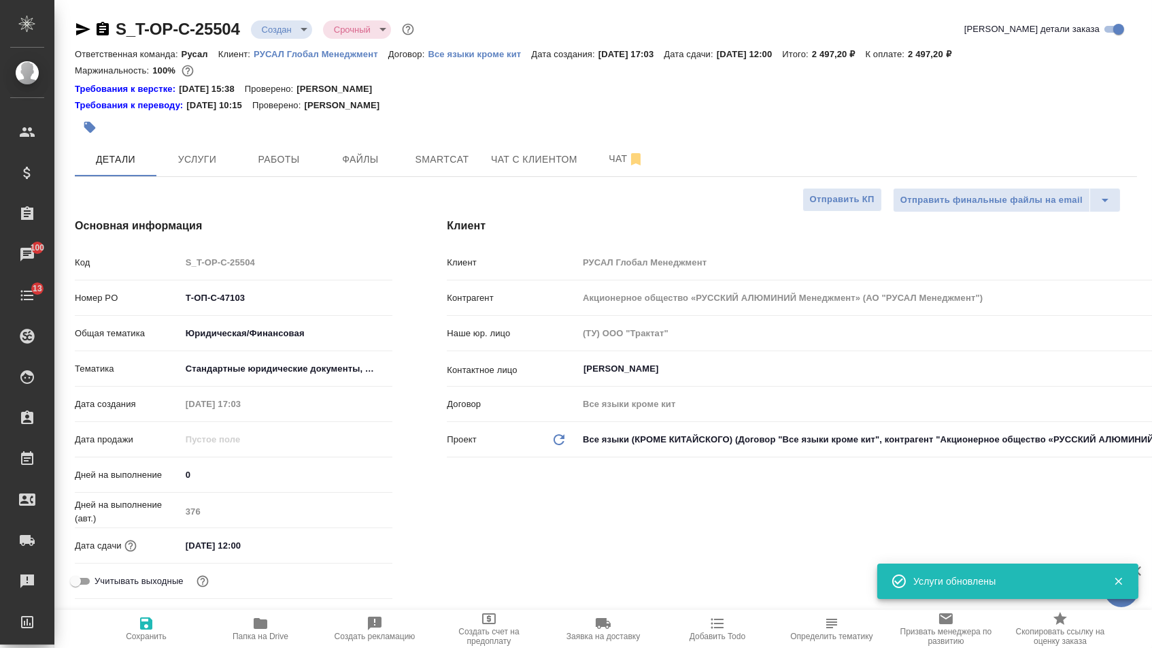
click at [298, 126] on ul "Создан Согласование КП Ожидание предоплаты Связаться с клиентом Подтвержден В р…" at bounding box center [302, 100] width 93 height 163
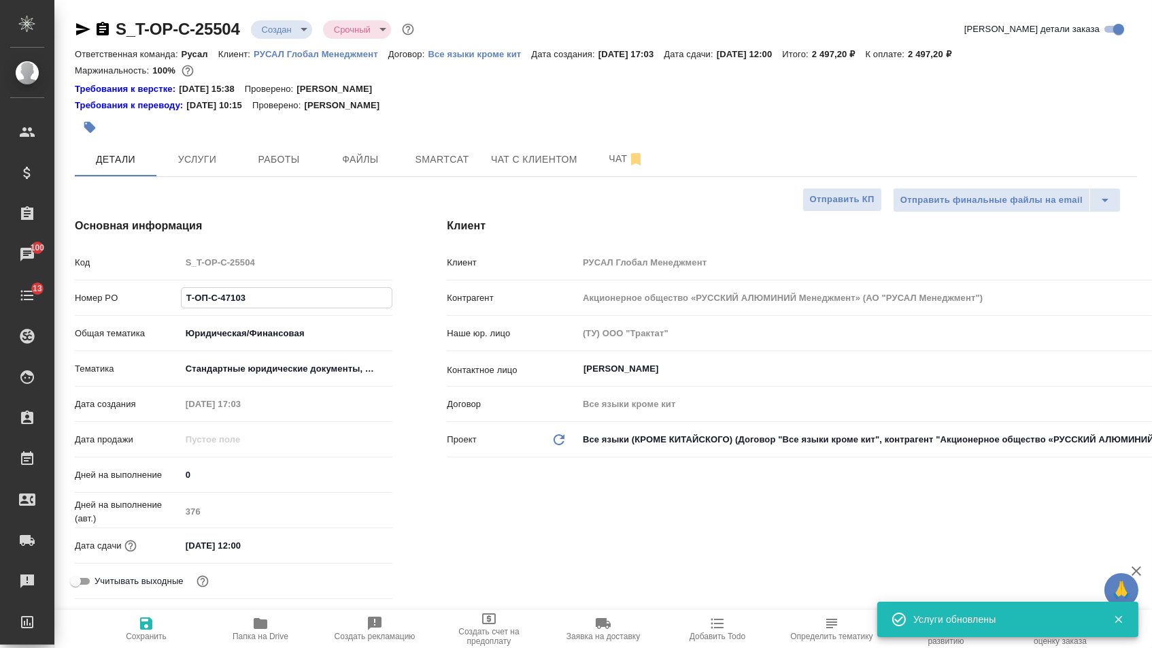
drag, startPoint x: 256, startPoint y: 307, endPoint x: 137, endPoint y: 302, distance: 118.5
click at [137, 302] on div "Номер PO Т-ОП-С-47103" at bounding box center [234, 298] width 318 height 24
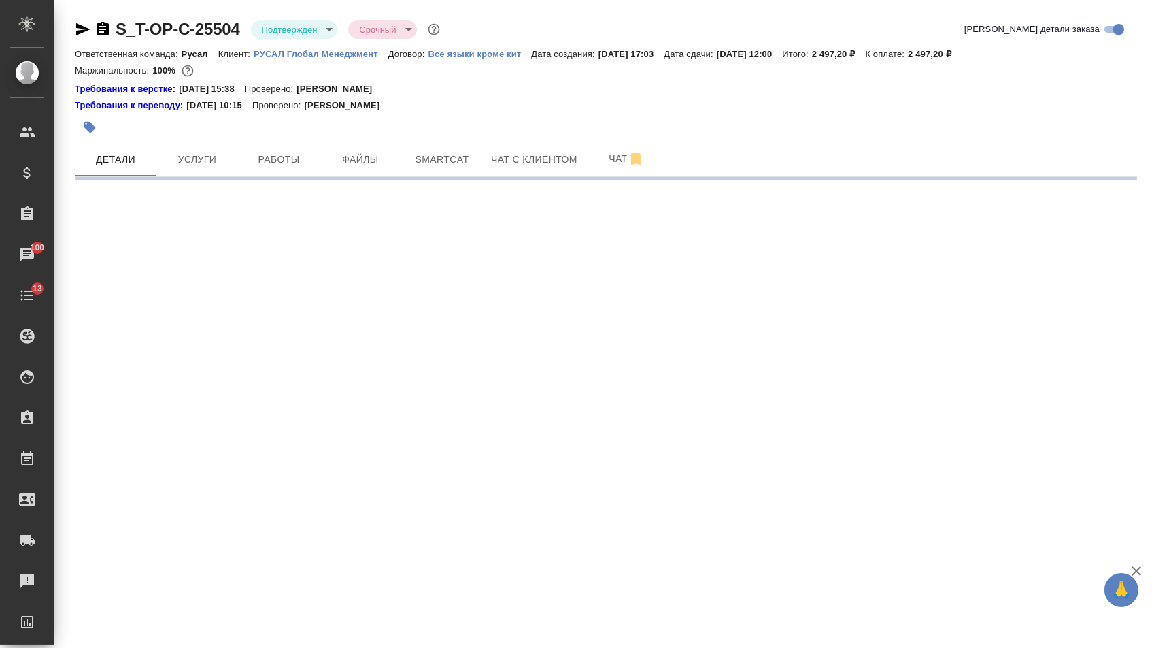
select select "RU"
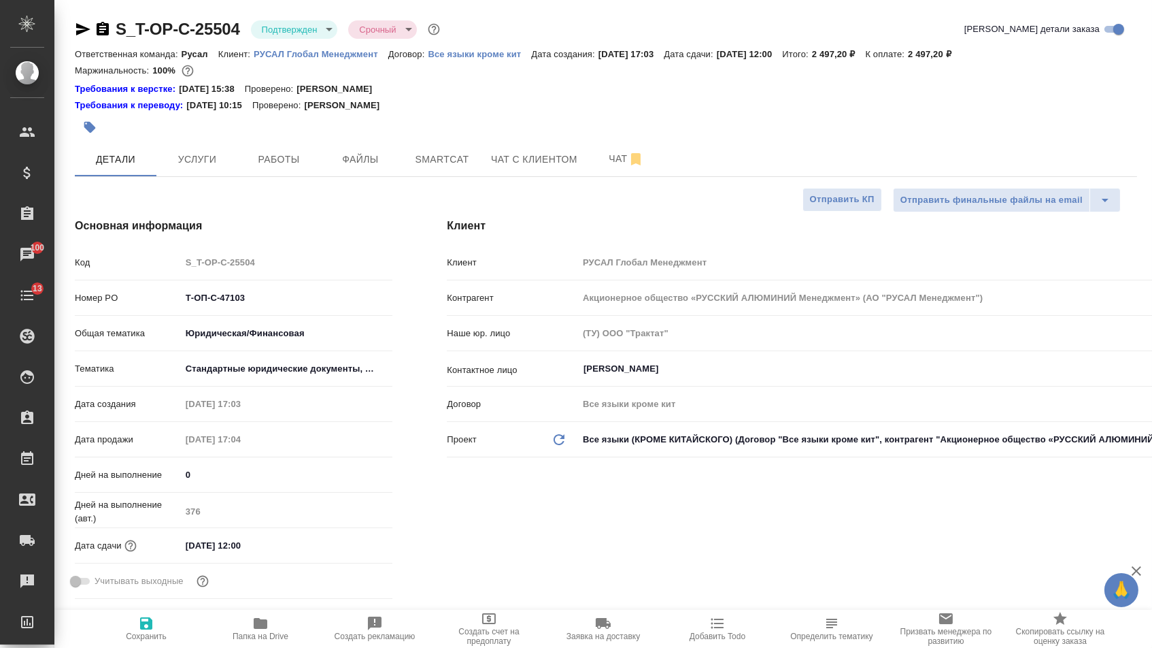
type textarea "x"
click at [76, 26] on icon "button" at bounding box center [83, 29] width 14 height 12
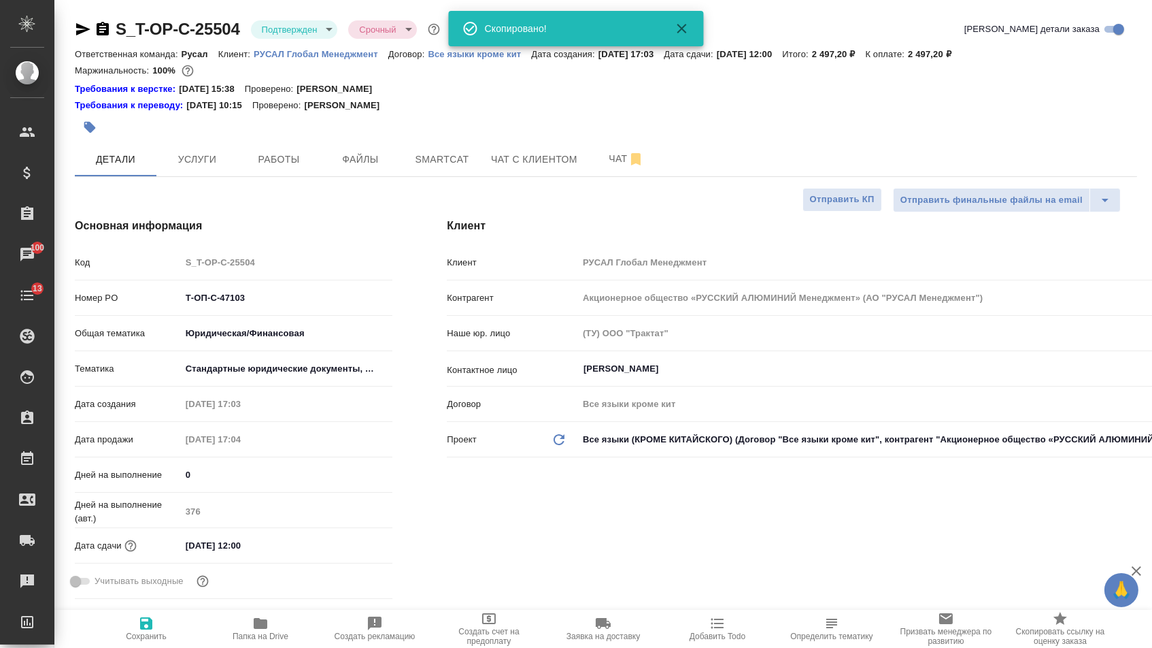
type textarea "x"
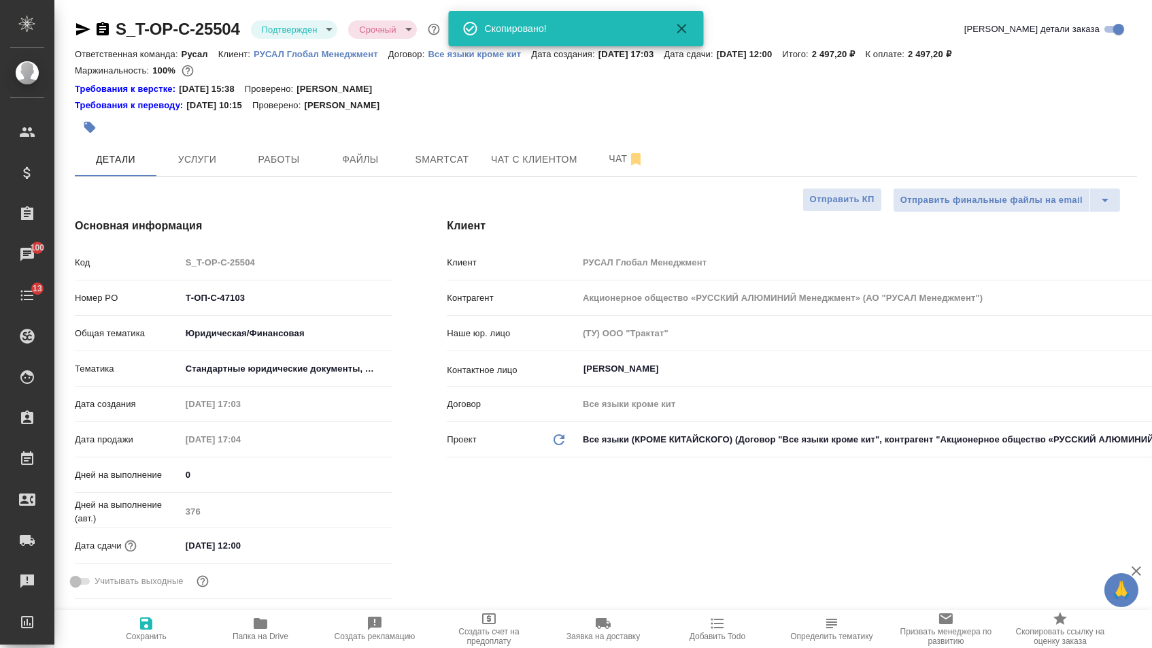
type textarea "x"
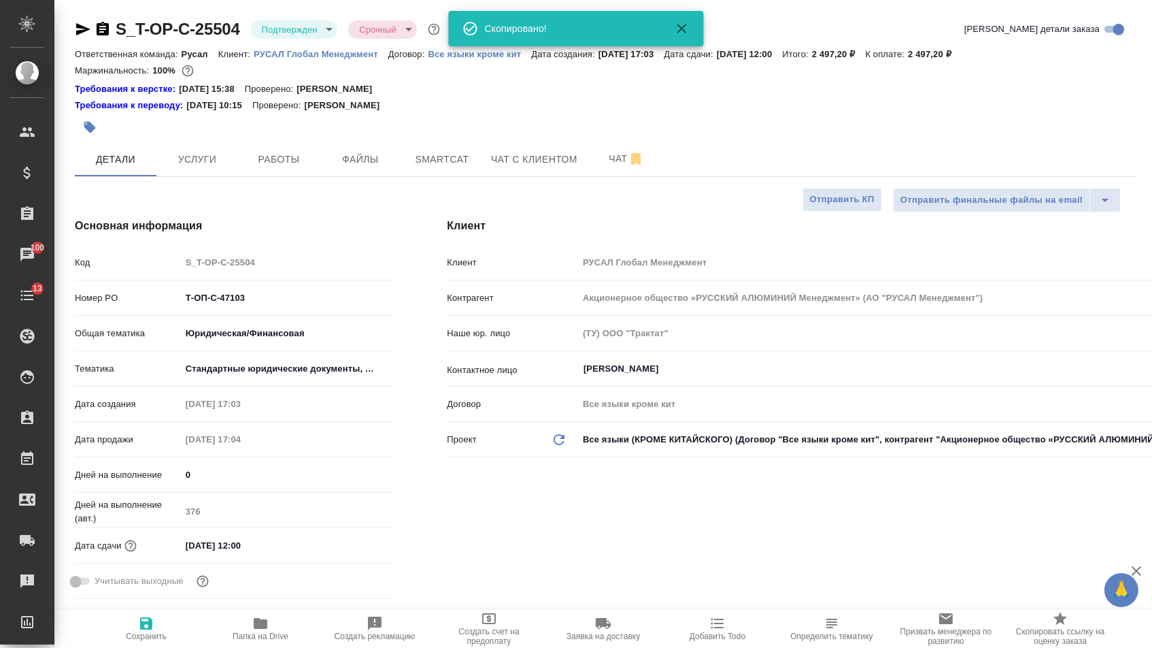
type textarea "x"
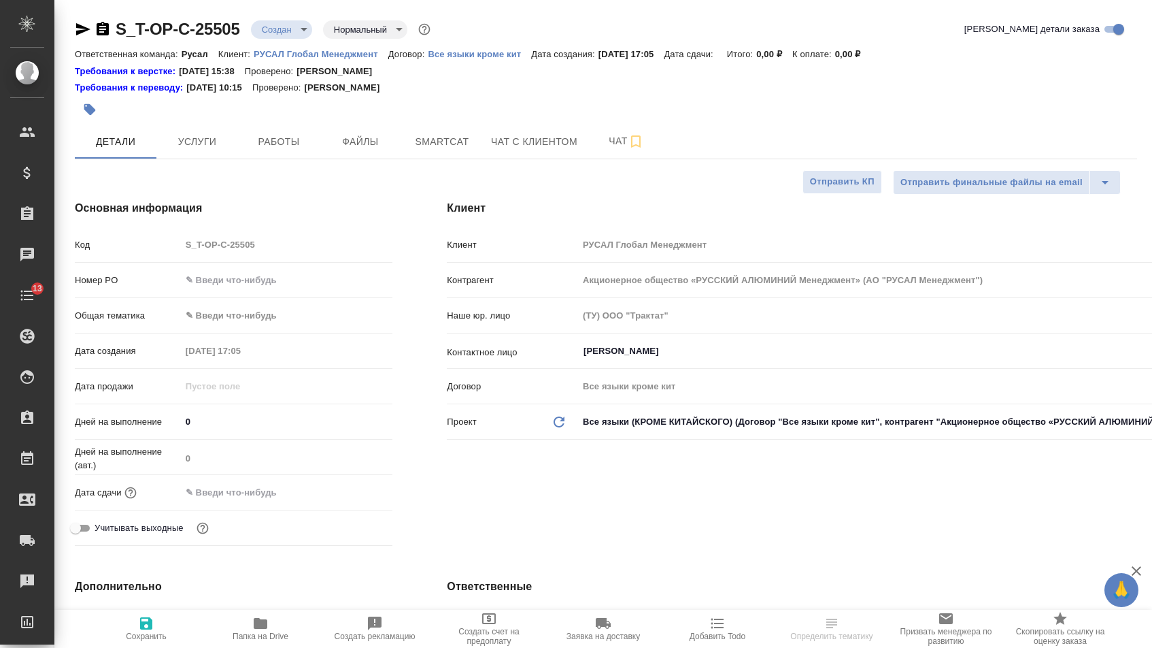
select select "RU"
click at [266, 277] on input "text" at bounding box center [287, 280] width 211 height 20
paste input "Т-ОП-С-47104"
type input "Т-ОП-С-47104"
click at [248, 315] on body "🙏 .cls-1 fill:#fff; AWATERA [PERSON_NAME] Спецификации Заказы Чаты 13 Todo Прое…" at bounding box center [576, 324] width 1152 height 648
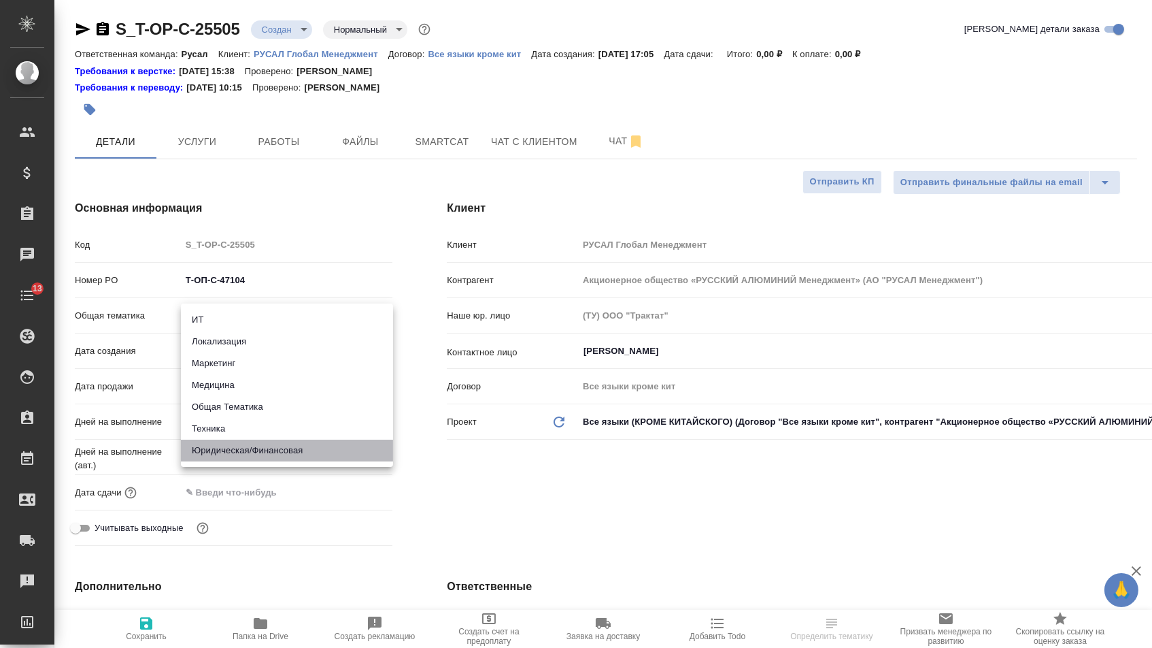
click at [237, 441] on li "Юридическая/Финансовая" at bounding box center [287, 450] width 212 height 22
type input "yr-fn"
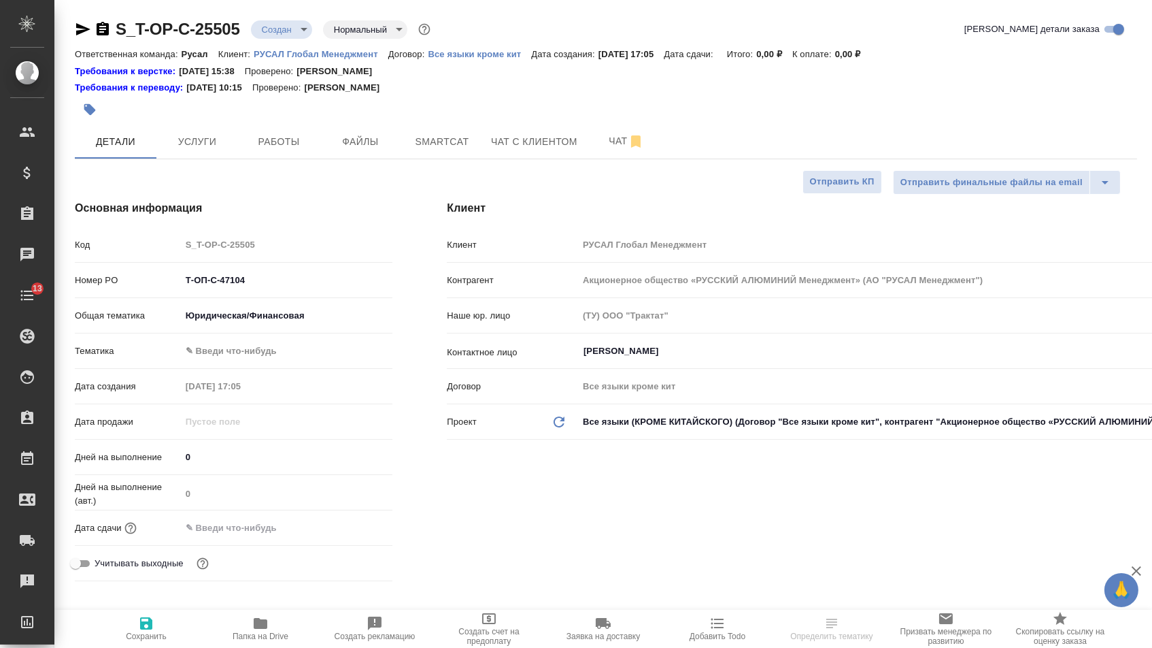
click at [237, 355] on body "🙏 .cls-1 fill:#fff; AWATERA [PERSON_NAME] Спецификации Заказы Чаты 13 Todo Прое…" at bounding box center [576, 324] width 1152 height 648
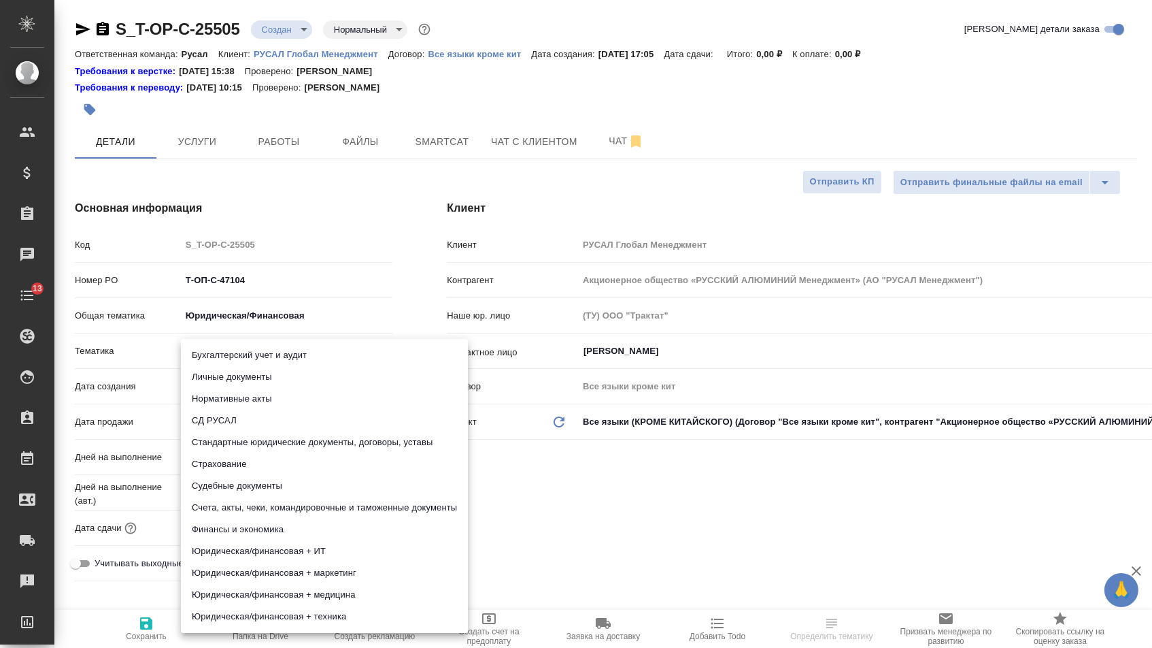
click at [233, 442] on li "Стандартные юридические документы, договоры, уставы" at bounding box center [324, 442] width 287 height 22
type input "5f647205b73bc97568ca66bf"
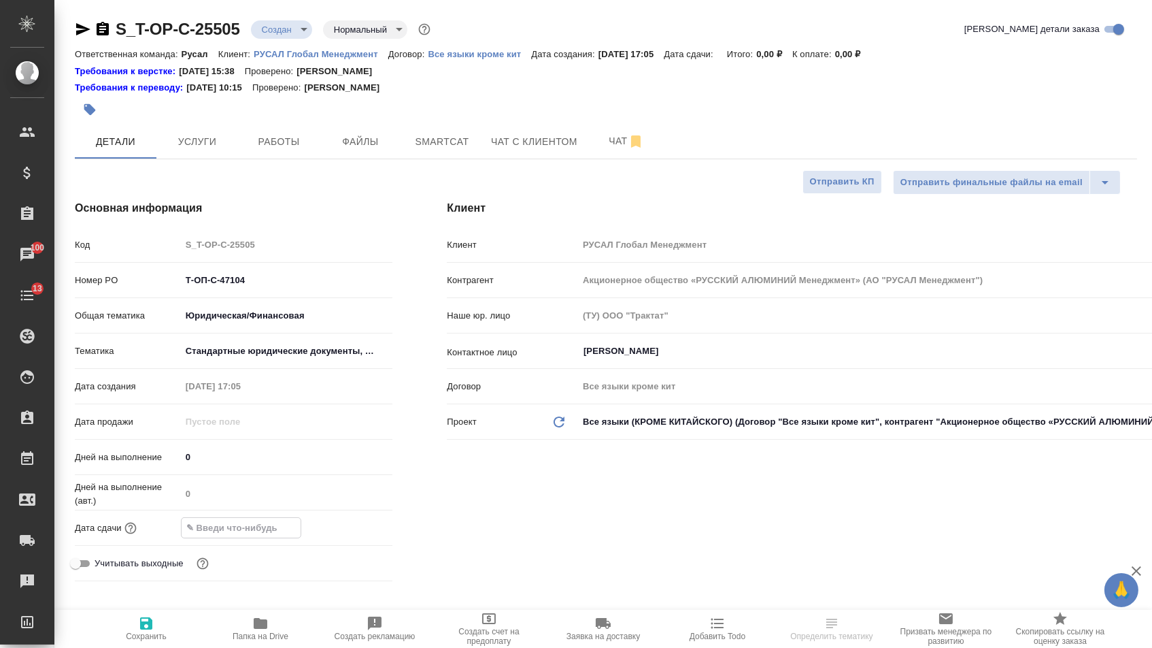
click at [244, 536] on input "text" at bounding box center [241, 528] width 119 height 20
click at [367, 532] on div at bounding box center [369, 527] width 48 height 16
click at [355, 532] on icon "button" at bounding box center [353, 527] width 16 height 16
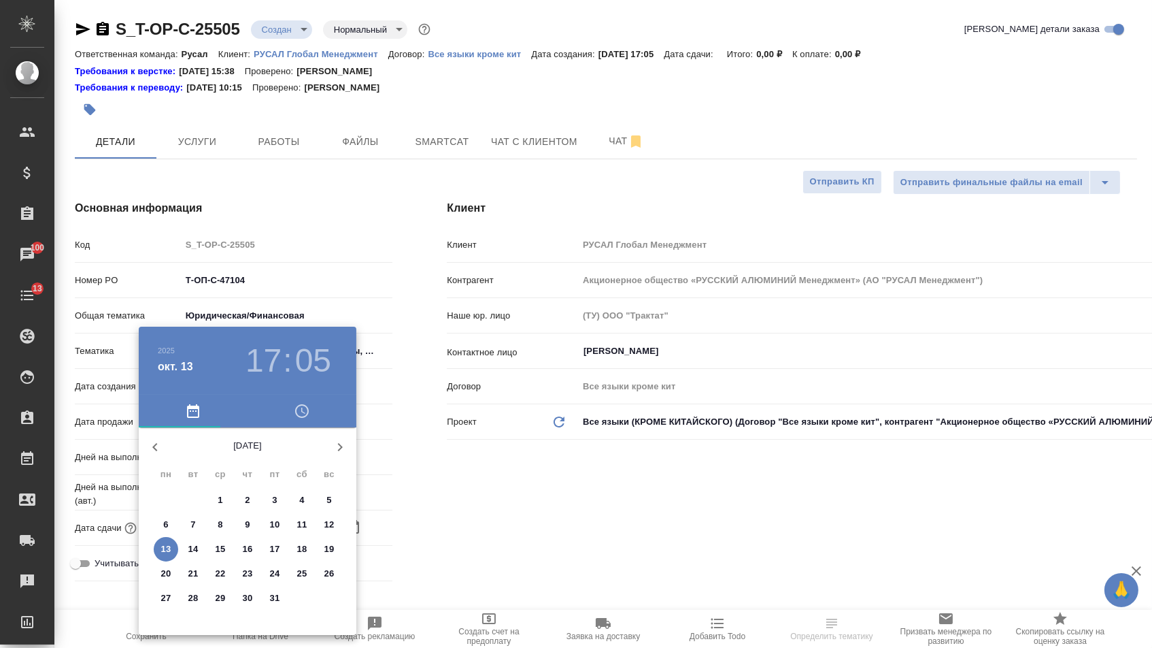
click at [247, 550] on p "16" at bounding box center [248, 549] width 10 height 14
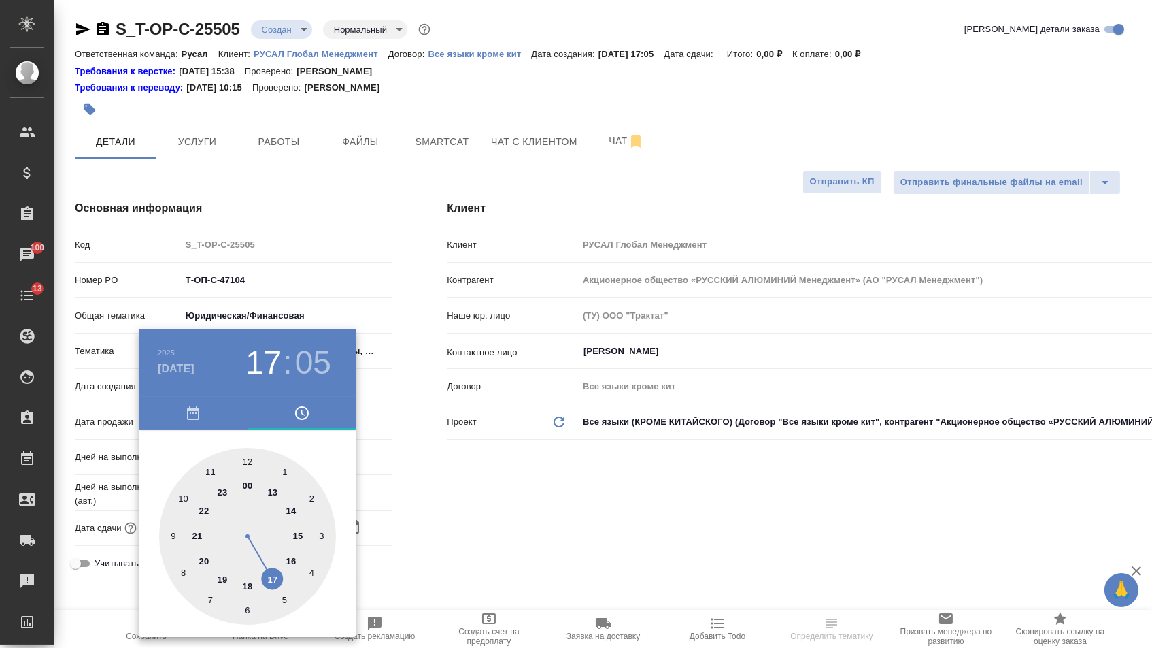
click at [247, 461] on div at bounding box center [247, 536] width 177 height 177
type input "16.10.2025 12:00"
click at [448, 483] on div at bounding box center [576, 324] width 1152 height 648
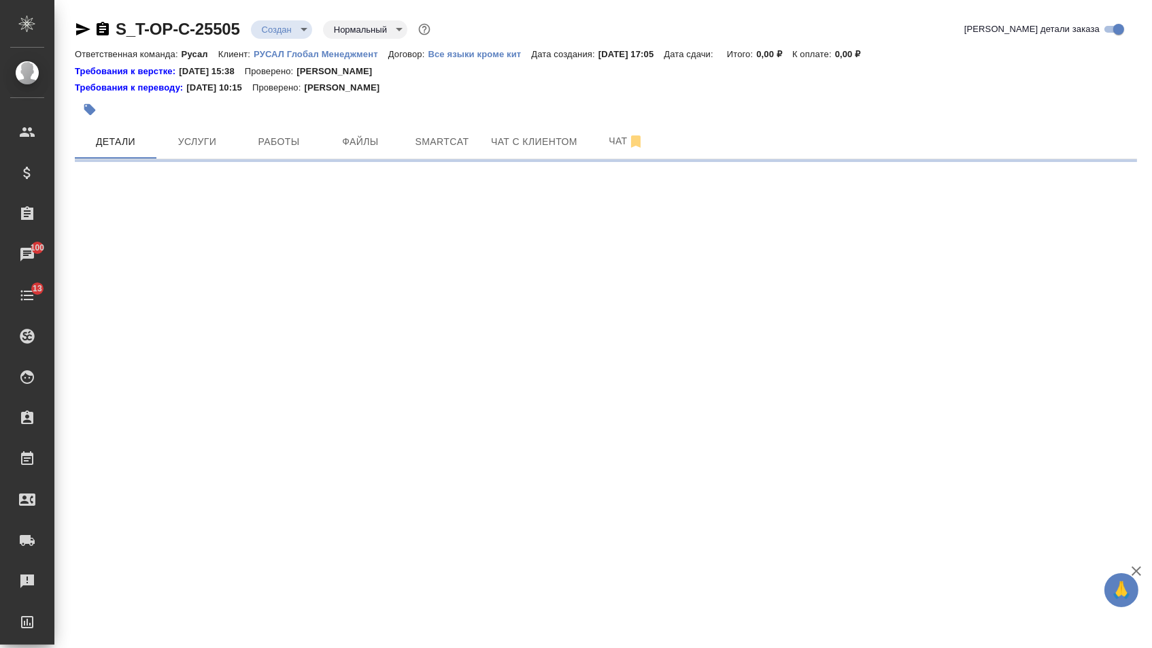
select select "RU"
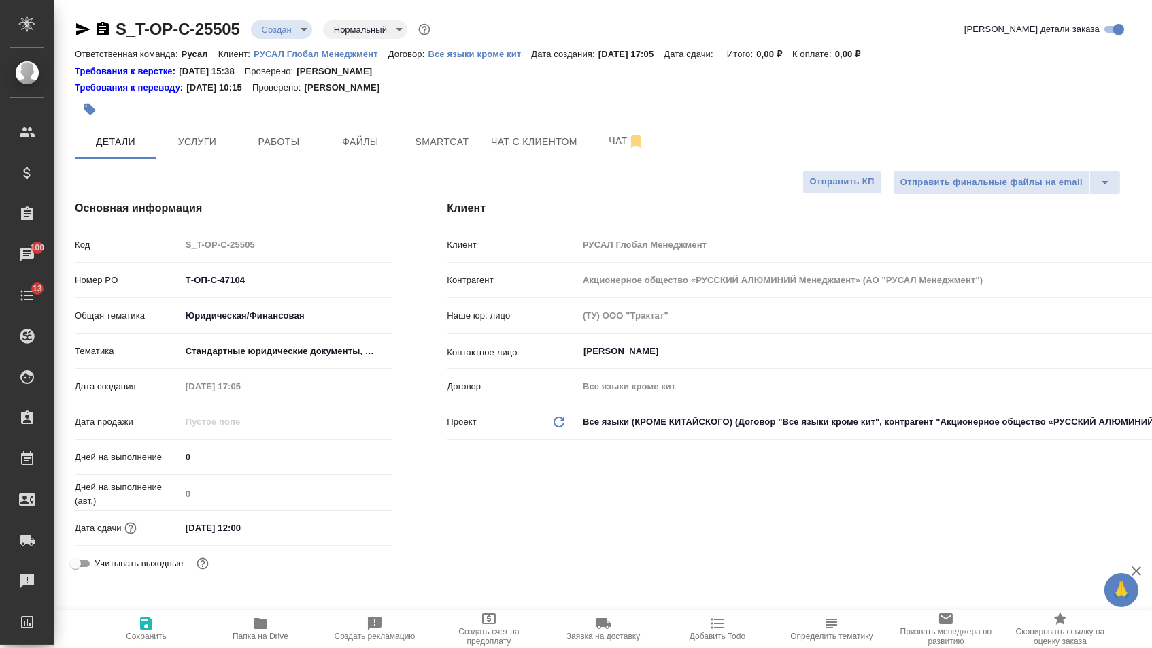
type textarea "x"
click at [156, 617] on span "Сохранить" at bounding box center [146, 628] width 98 height 26
type textarea "x"
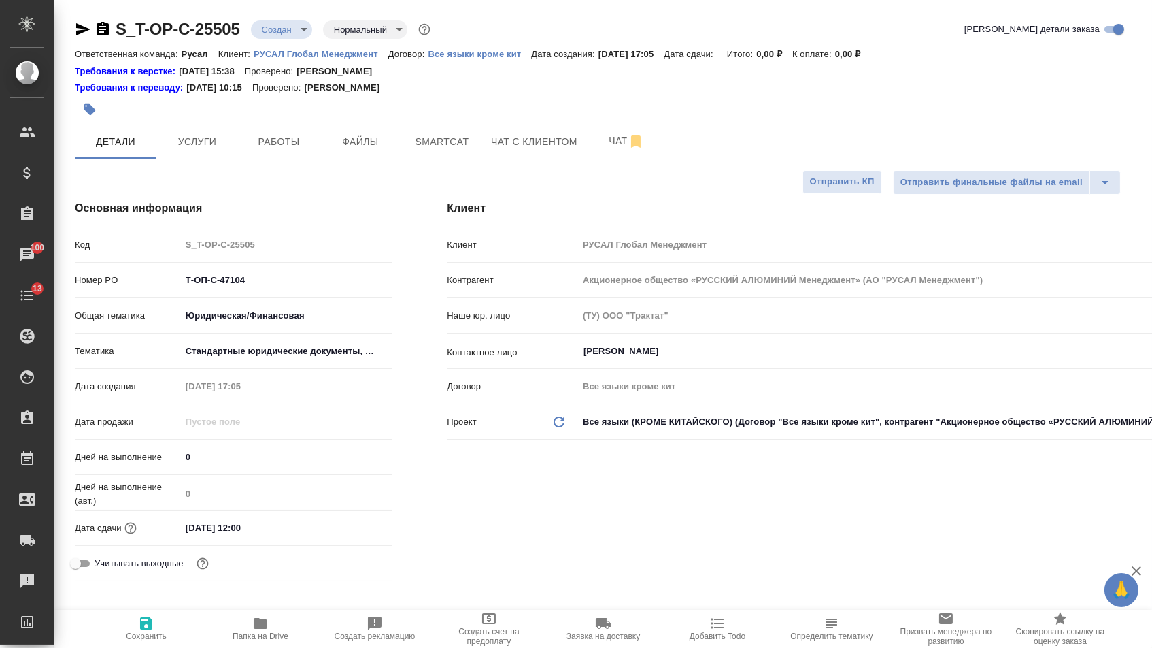
type textarea "x"
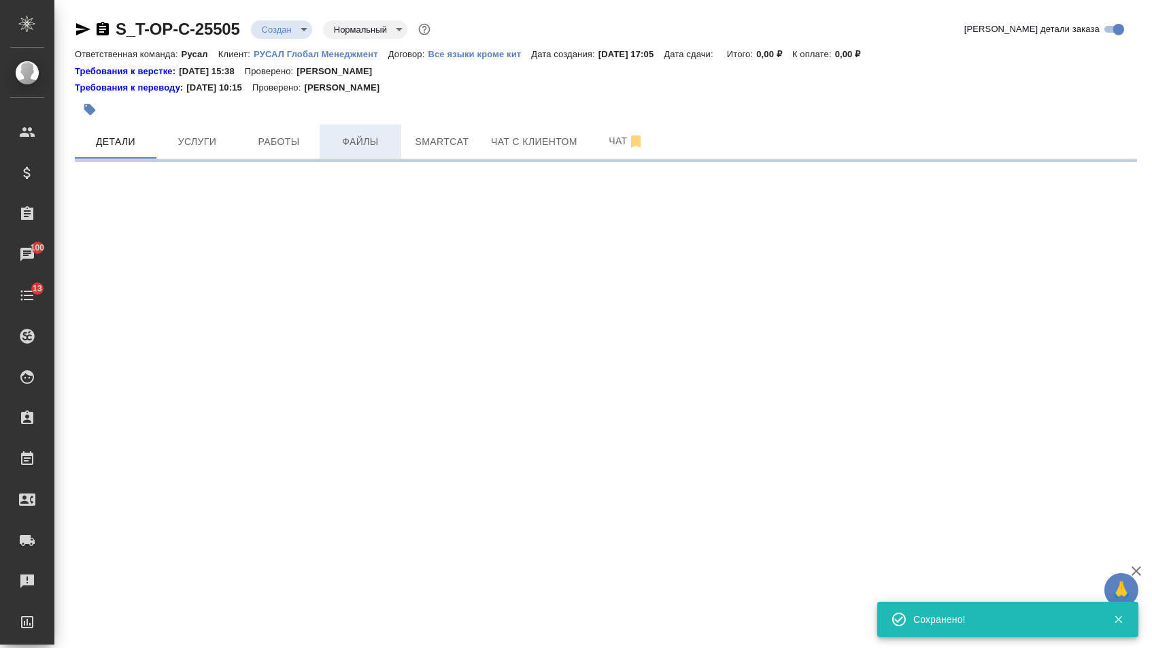
select select "RU"
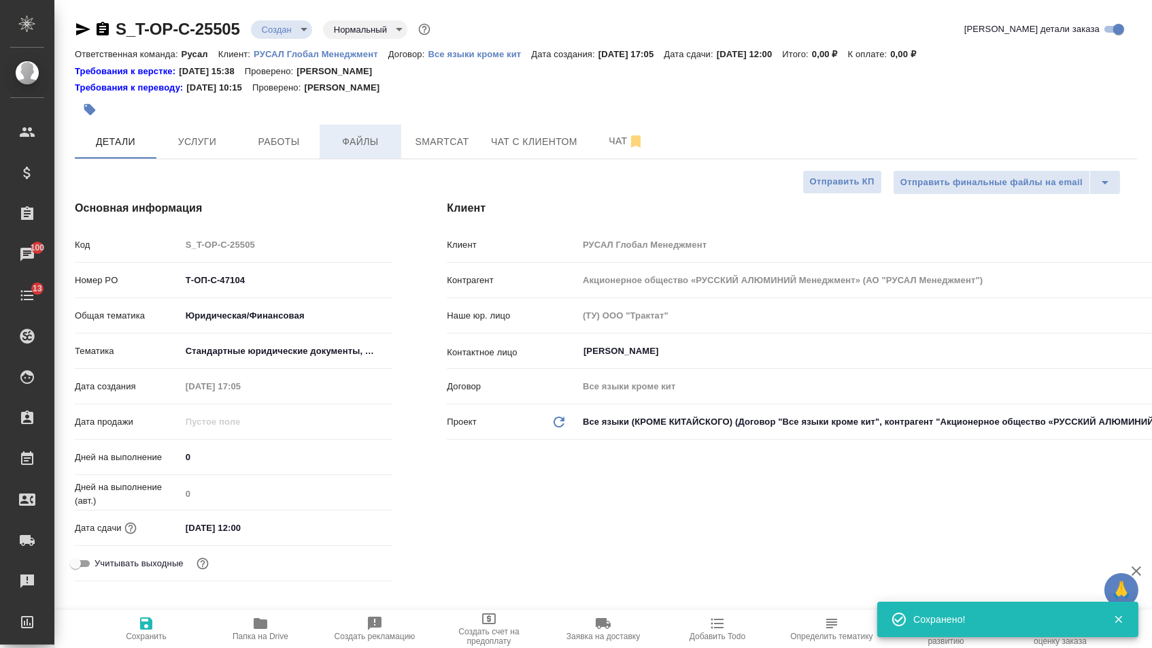
type textarea "x"
click at [350, 141] on span "Файлы" at bounding box center [360, 141] width 65 height 17
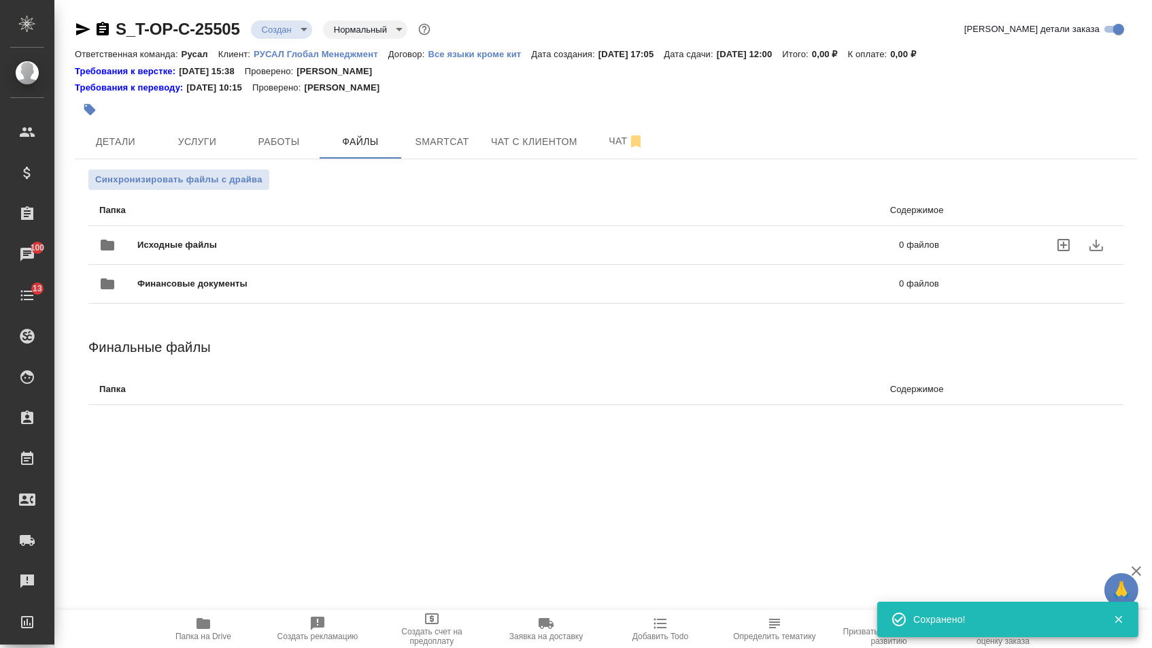
click at [244, 241] on span "Исходные файлы" at bounding box center [347, 245] width 421 height 14
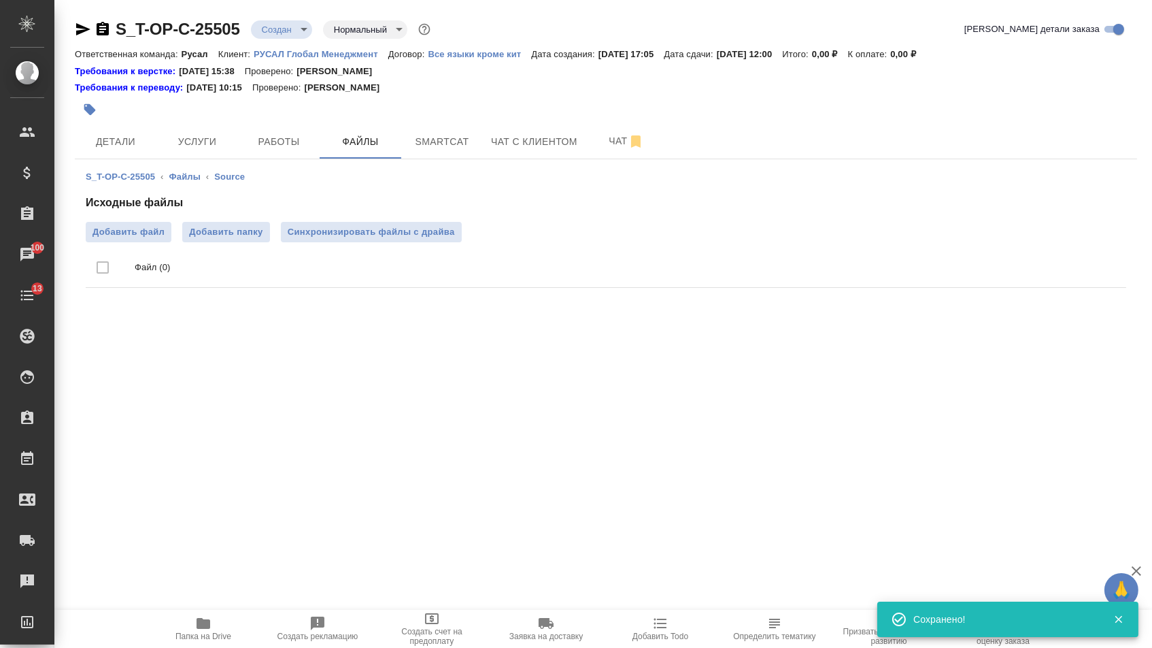
click at [153, 243] on ul "Файл (0)" at bounding box center [606, 267] width 1041 height 51
click at [153, 241] on label "Добавить файл" at bounding box center [129, 232] width 86 height 20
click at [0, 0] on input "Добавить файл" at bounding box center [0, 0] width 0 height 0
click at [188, 146] on span "Услуги" at bounding box center [197, 141] width 65 height 17
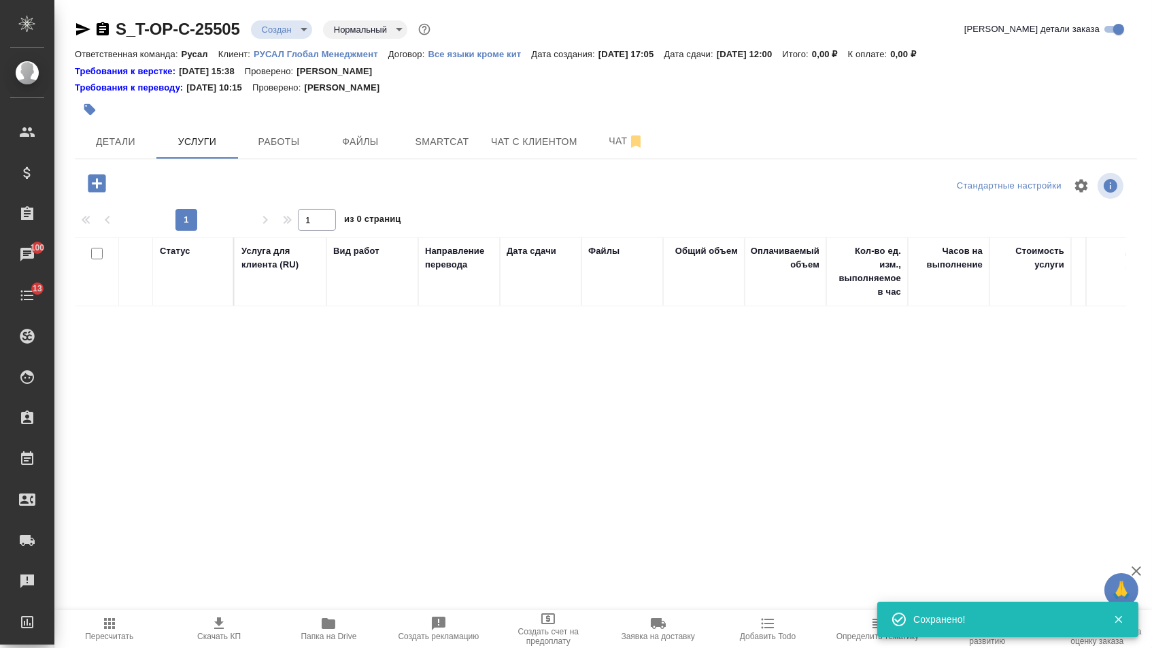
click at [100, 183] on icon "button" at bounding box center [97, 183] width 24 height 24
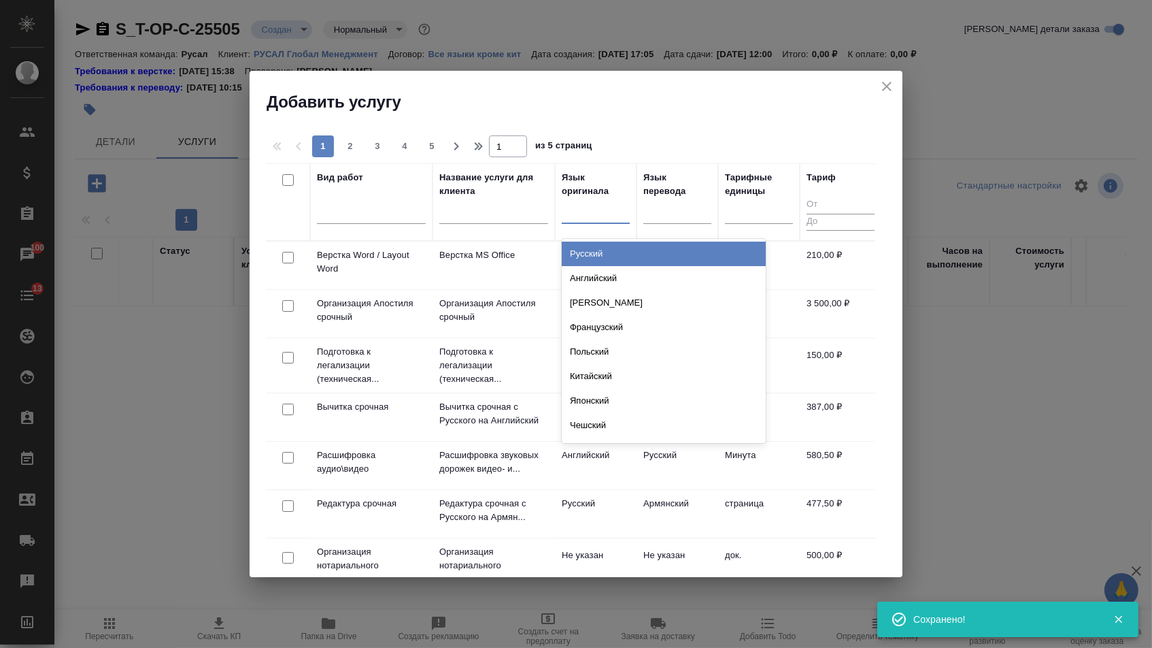
click at [610, 214] on div at bounding box center [596, 210] width 68 height 20
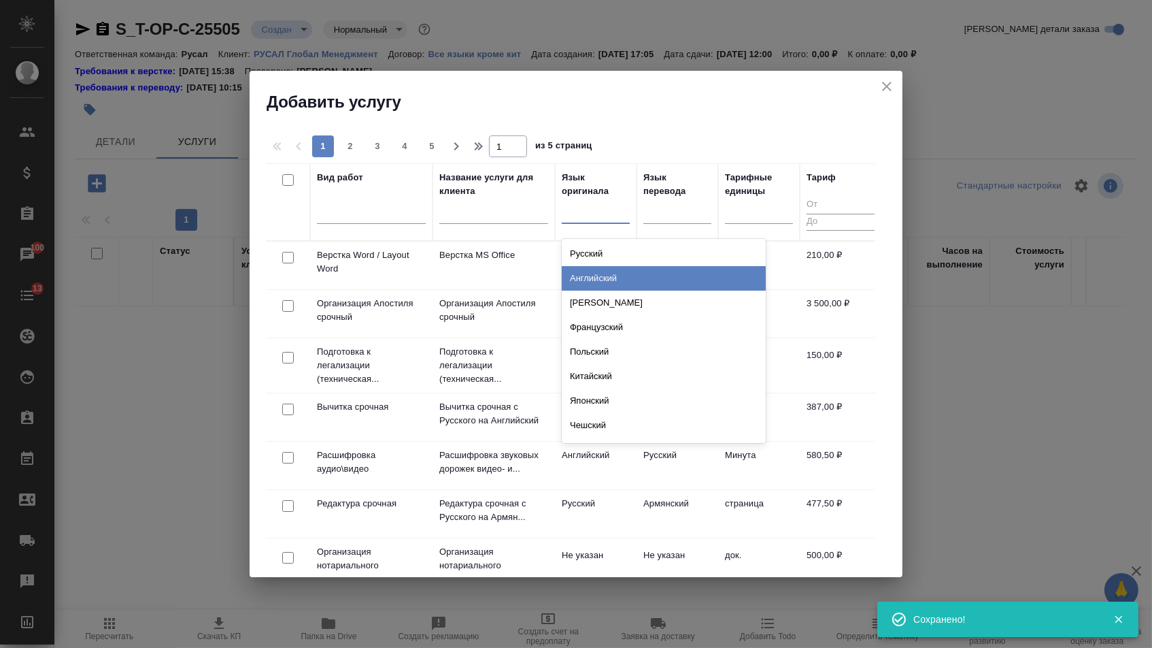
click at [606, 277] on div "Английский" at bounding box center [664, 278] width 204 height 24
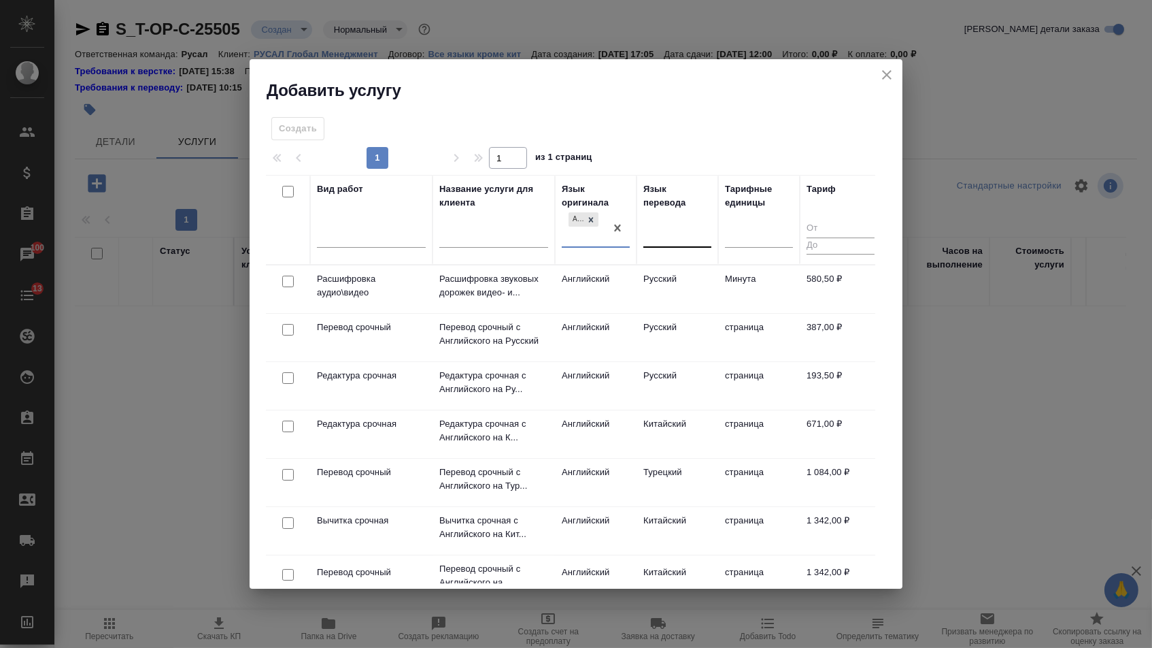
drag, startPoint x: 669, startPoint y: 230, endPoint x: 669, endPoint y: 237, distance: 7.5
click at [669, 230] on div at bounding box center [678, 234] width 68 height 20
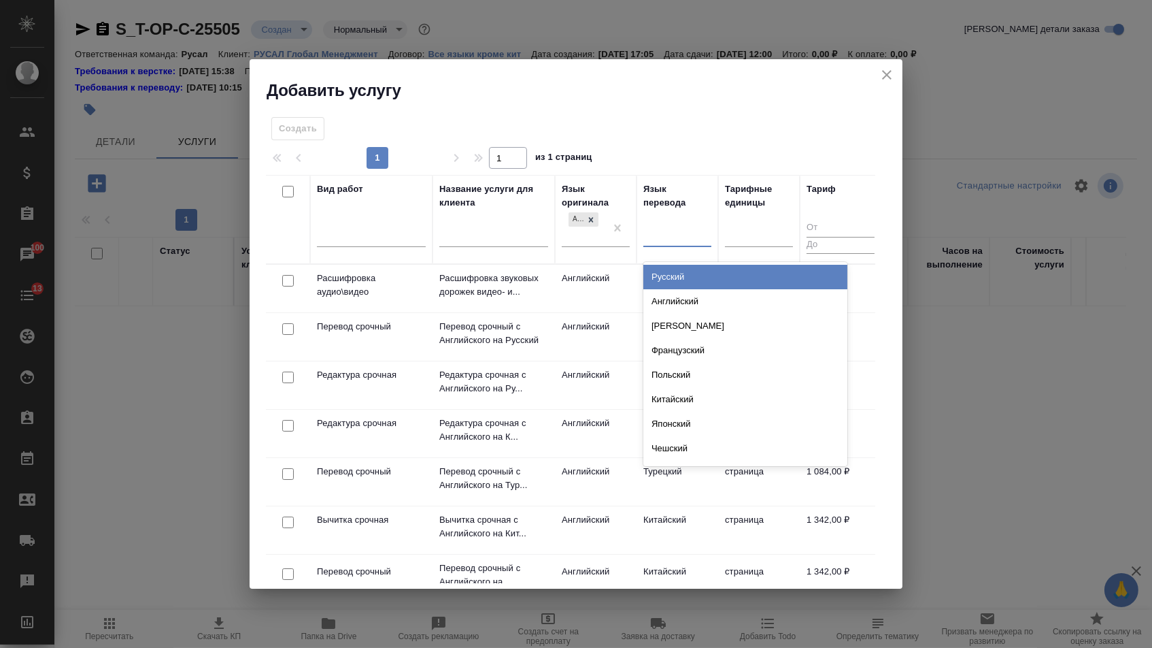
click at [669, 265] on div "Русский" at bounding box center [746, 277] width 204 height 24
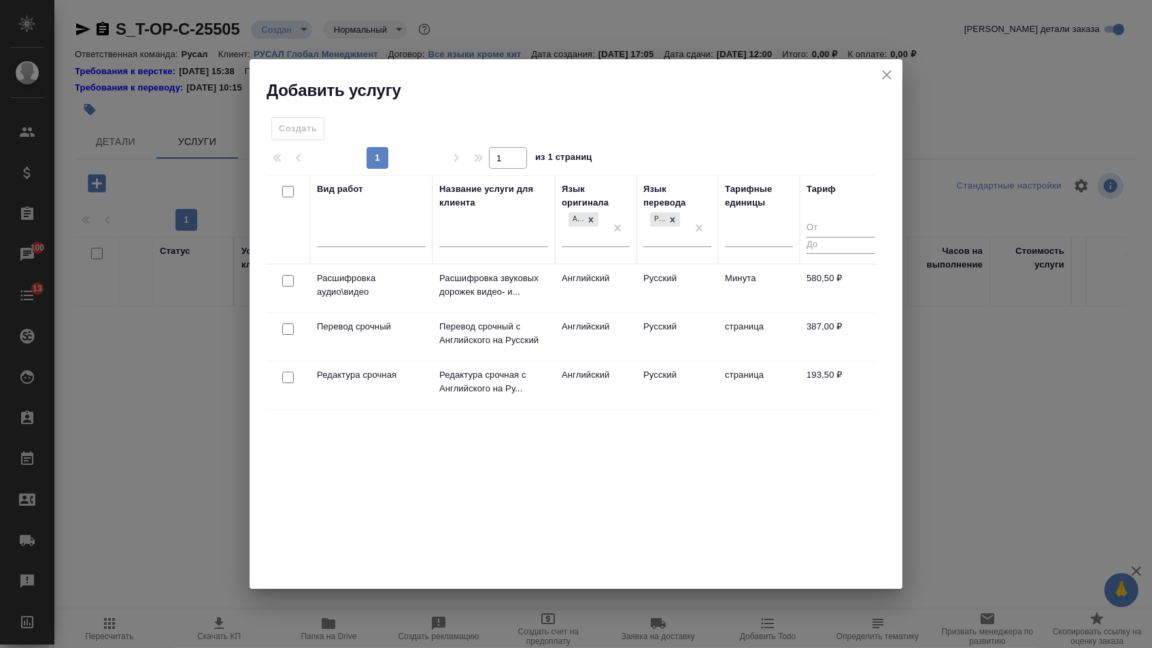
click at [282, 333] on input "checkbox" at bounding box center [288, 329] width 12 height 12
checkbox input "true"
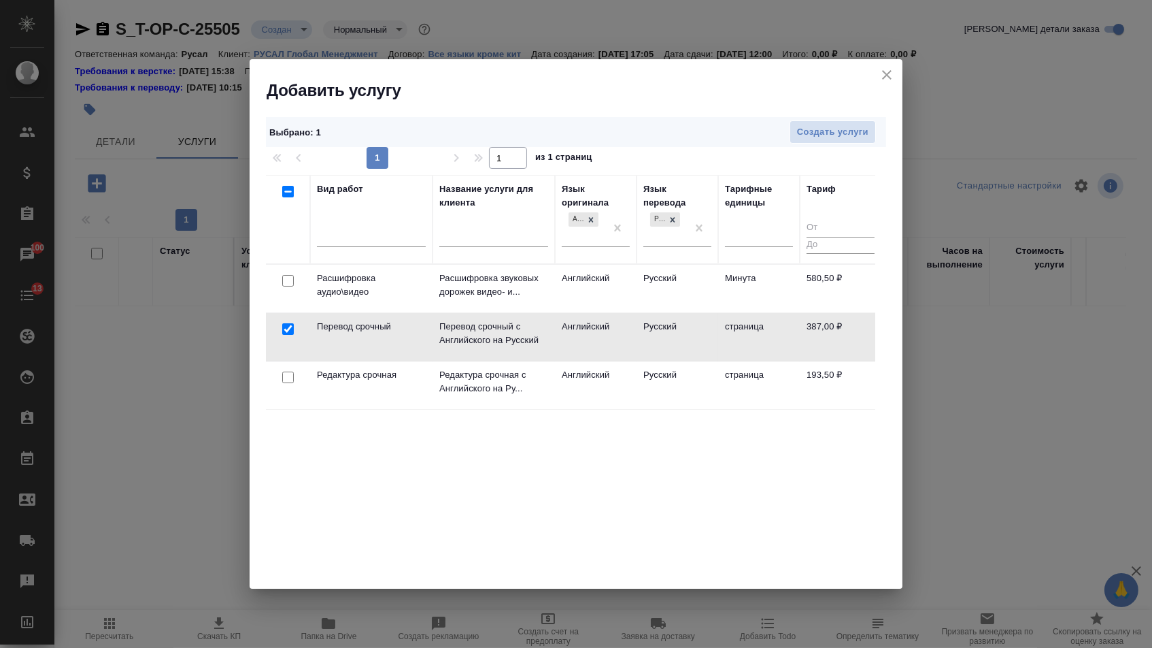
click at [283, 382] on input "checkbox" at bounding box center [288, 377] width 12 height 12
checkbox input "true"
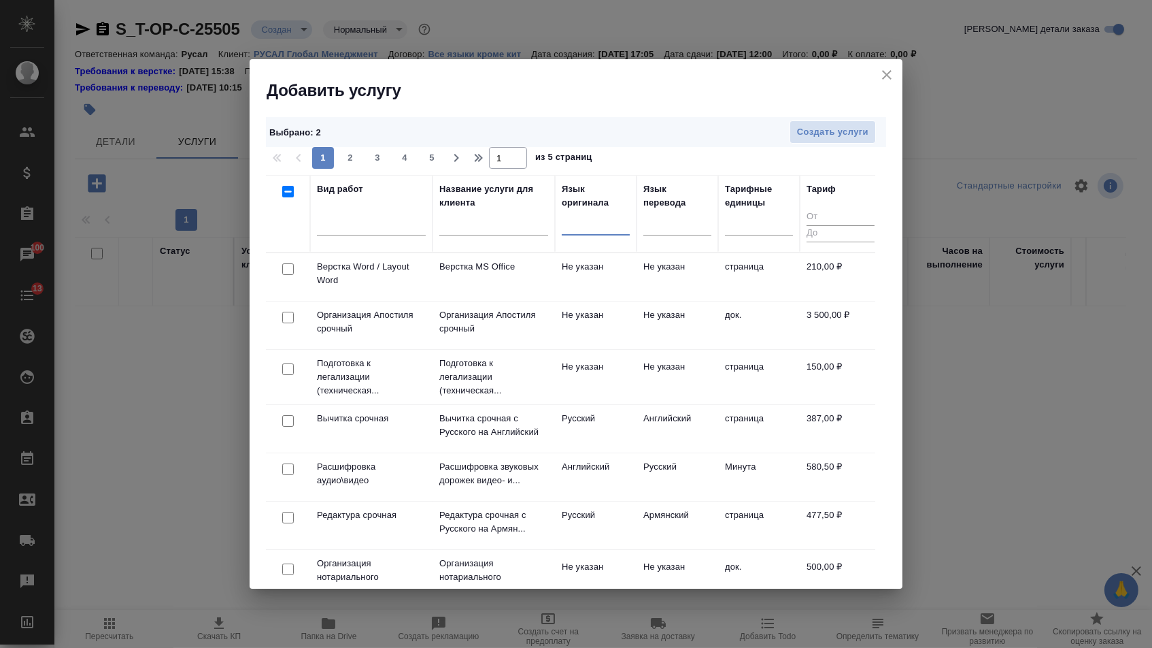
click at [284, 273] on input "checkbox" at bounding box center [288, 269] width 12 height 12
checkbox input "true"
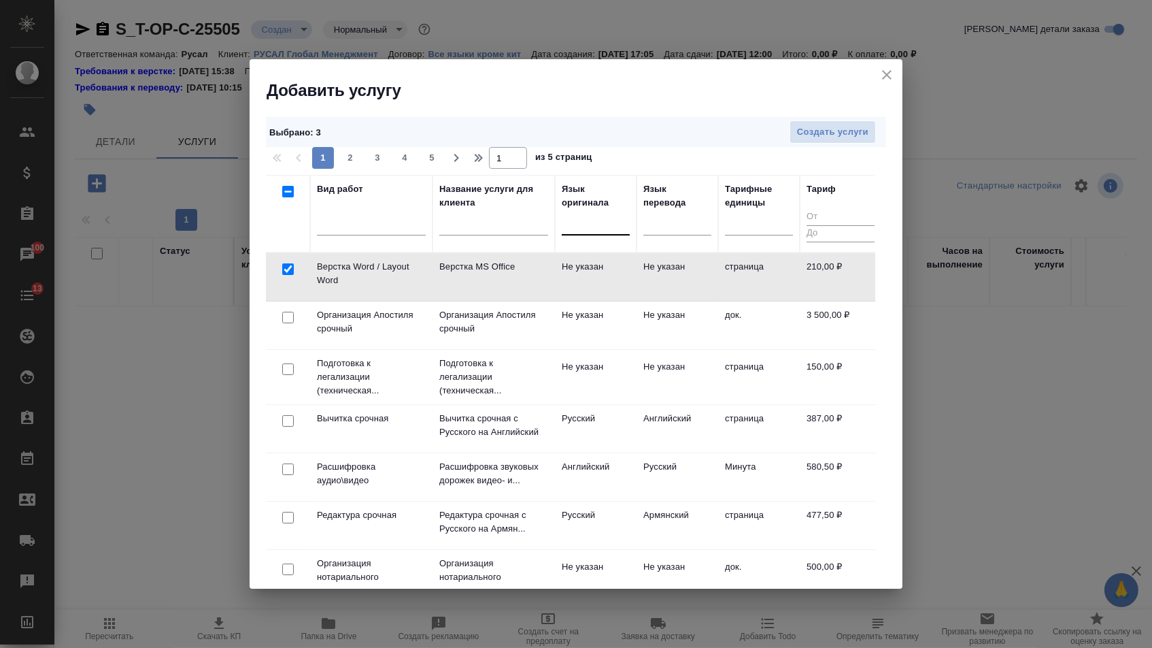
click at [283, 566] on input "checkbox" at bounding box center [288, 569] width 12 height 12
checkbox input "true"
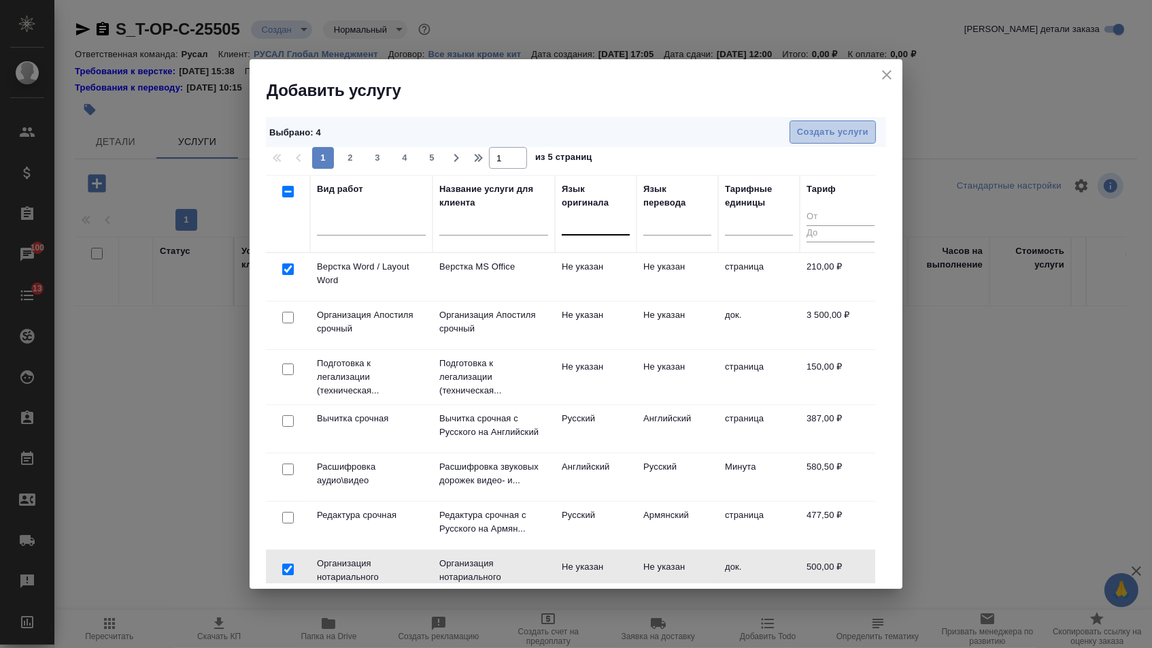
click at [818, 133] on span "Создать услуги" at bounding box center [832, 132] width 71 height 16
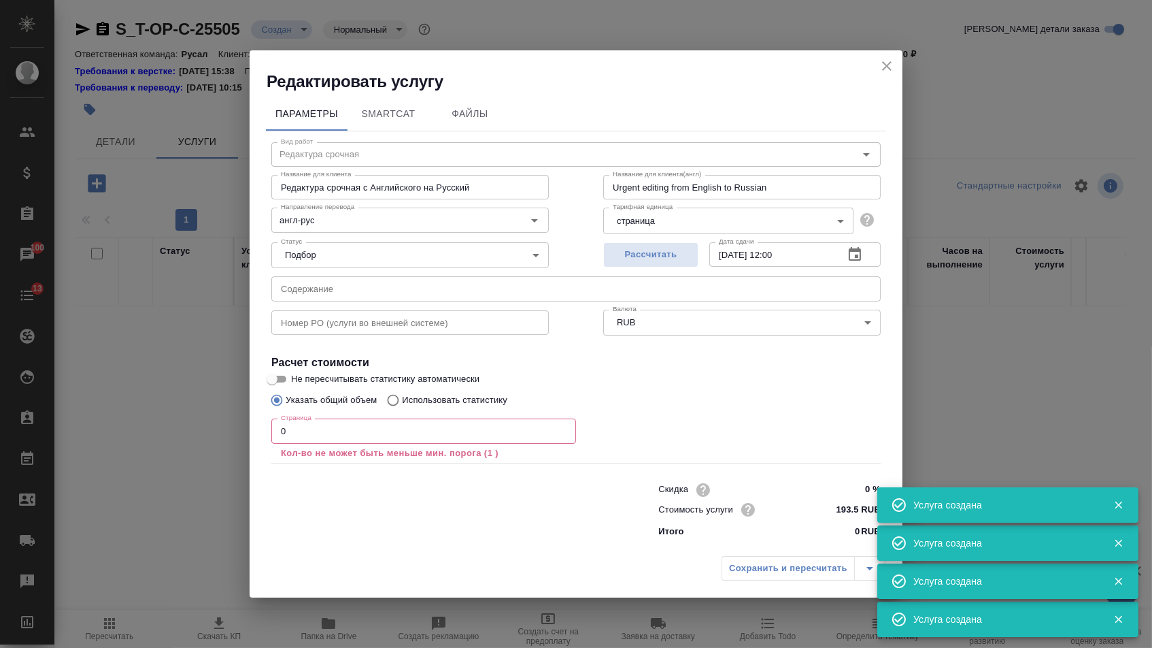
type input "Перевод срочный"
type input "Перевод срочный с Английского на Русский"
type input "Urgent translation from English into Russian"
type input "англ-рус"
type input "387 RUB"
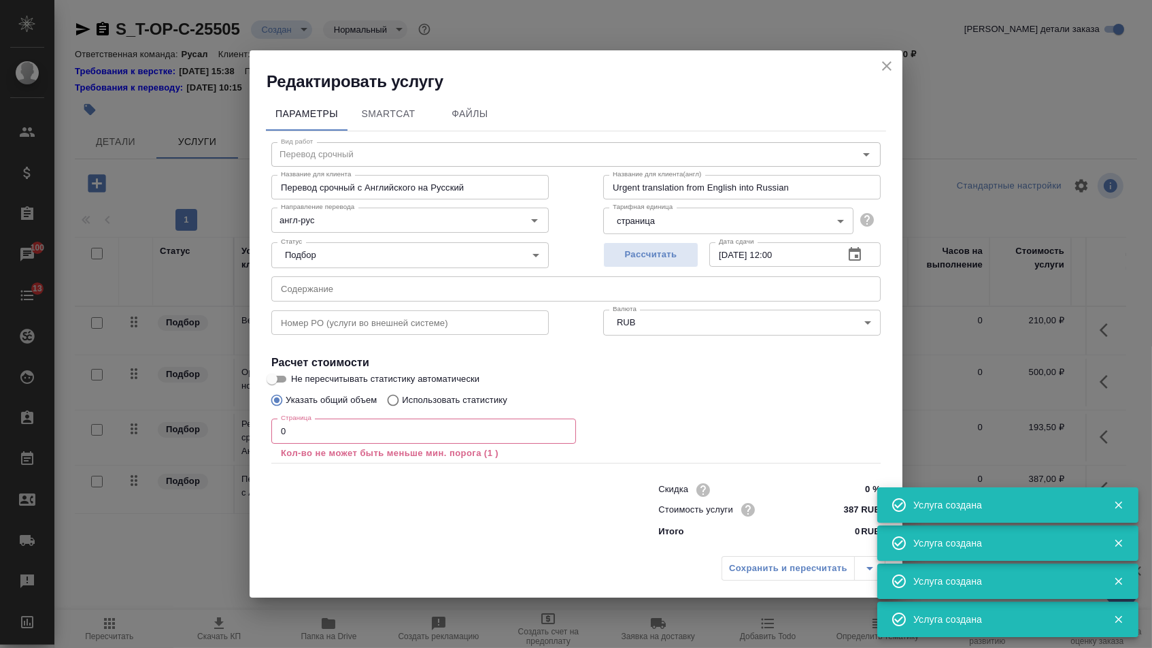
click at [311, 271] on div "Статус Подбор none Статус" at bounding box center [410, 254] width 332 height 88
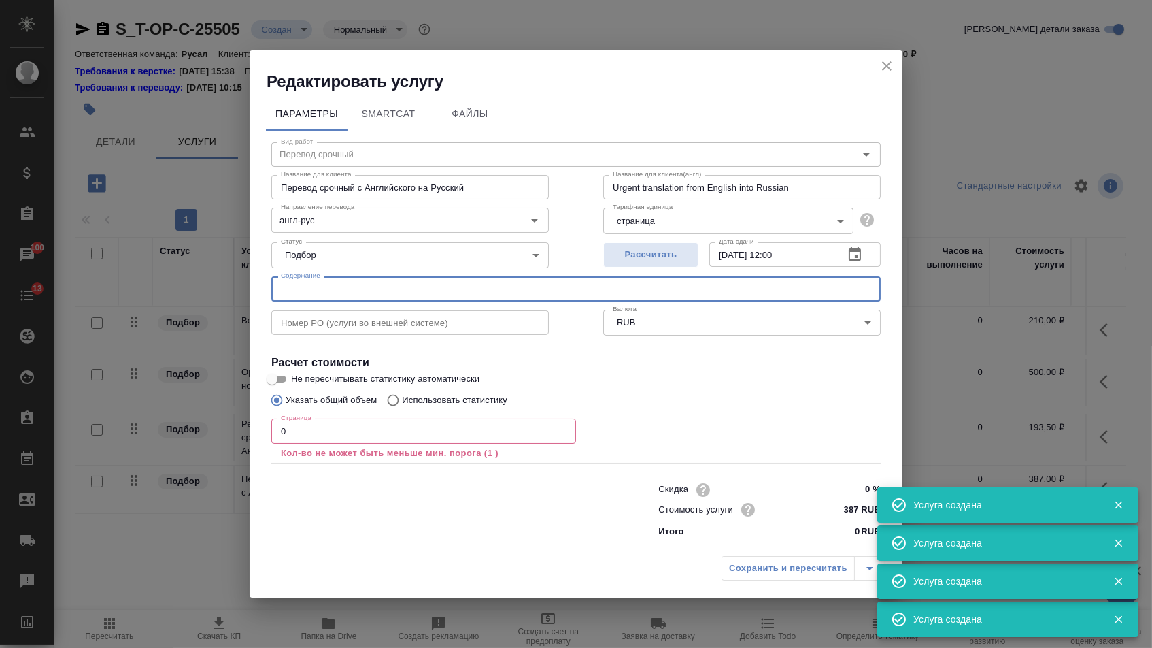
click at [314, 294] on input "text" at bounding box center [575, 288] width 609 height 24
paste input "251007-FORDMA-CERT.OF DIRECTORS"
type input "251007-FORDMA-CERT.OF DIRECTORS"
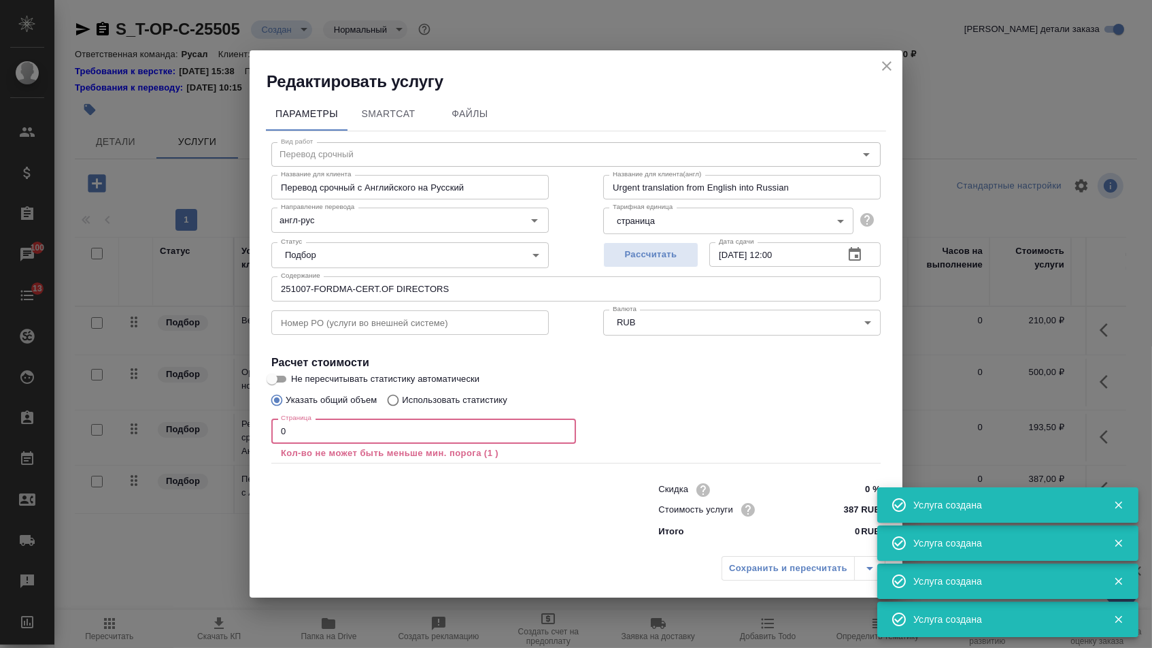
click at [307, 443] on input "0" at bounding box center [423, 430] width 305 height 24
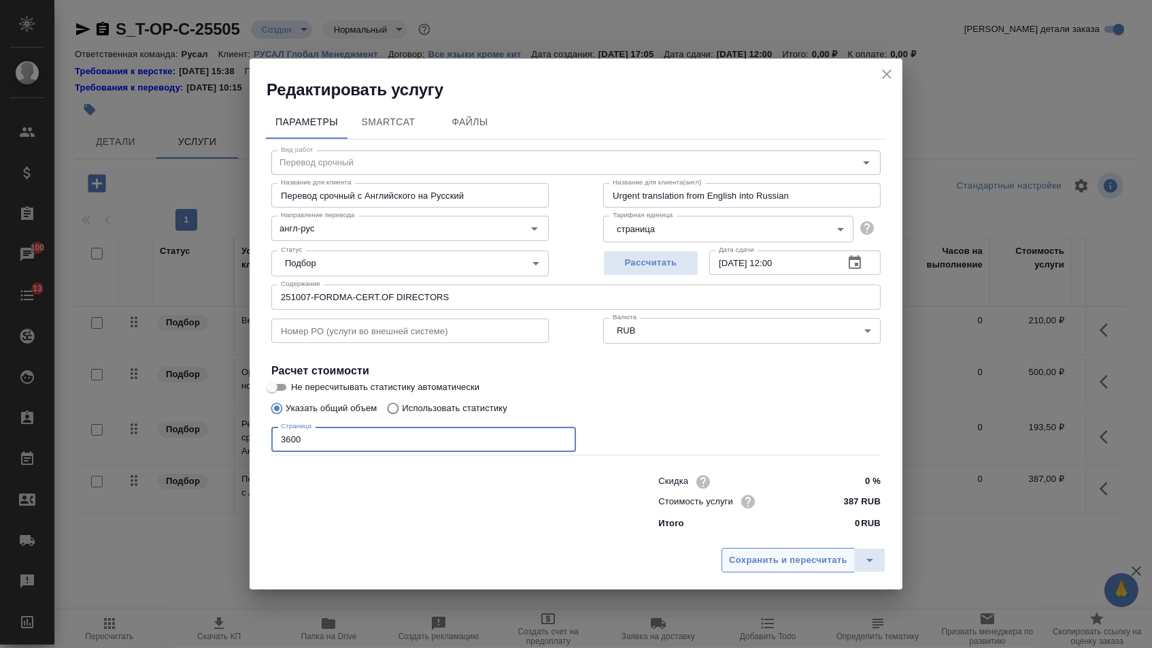
type input "3600"
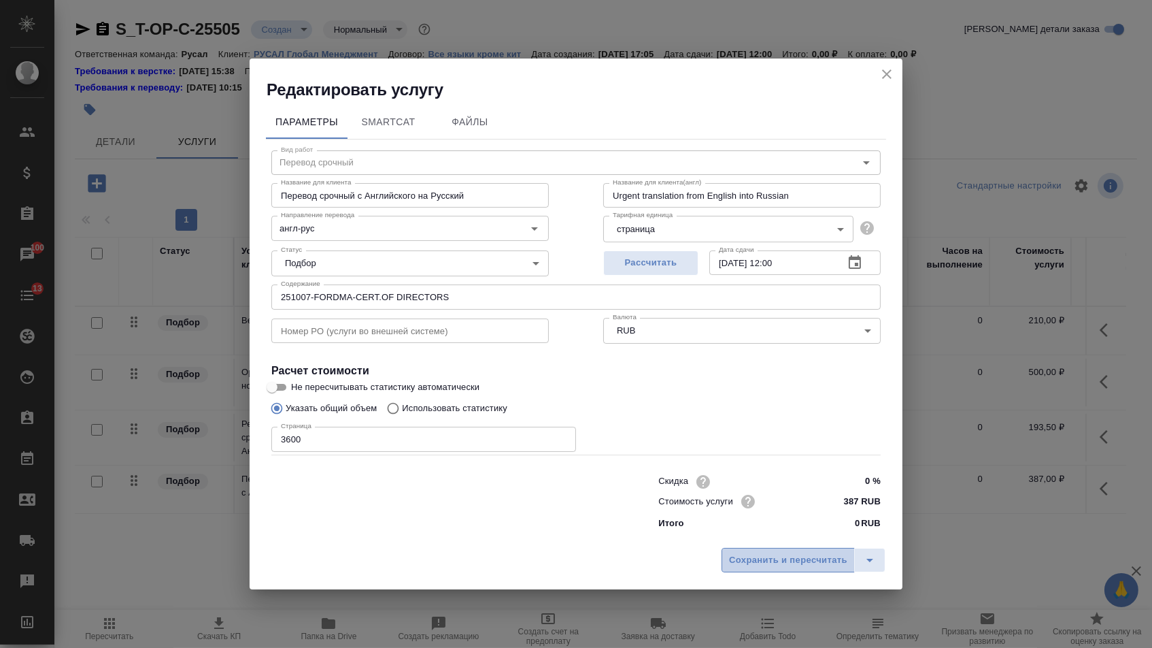
click at [741, 565] on span "Сохранить и пересчитать" at bounding box center [788, 560] width 118 height 16
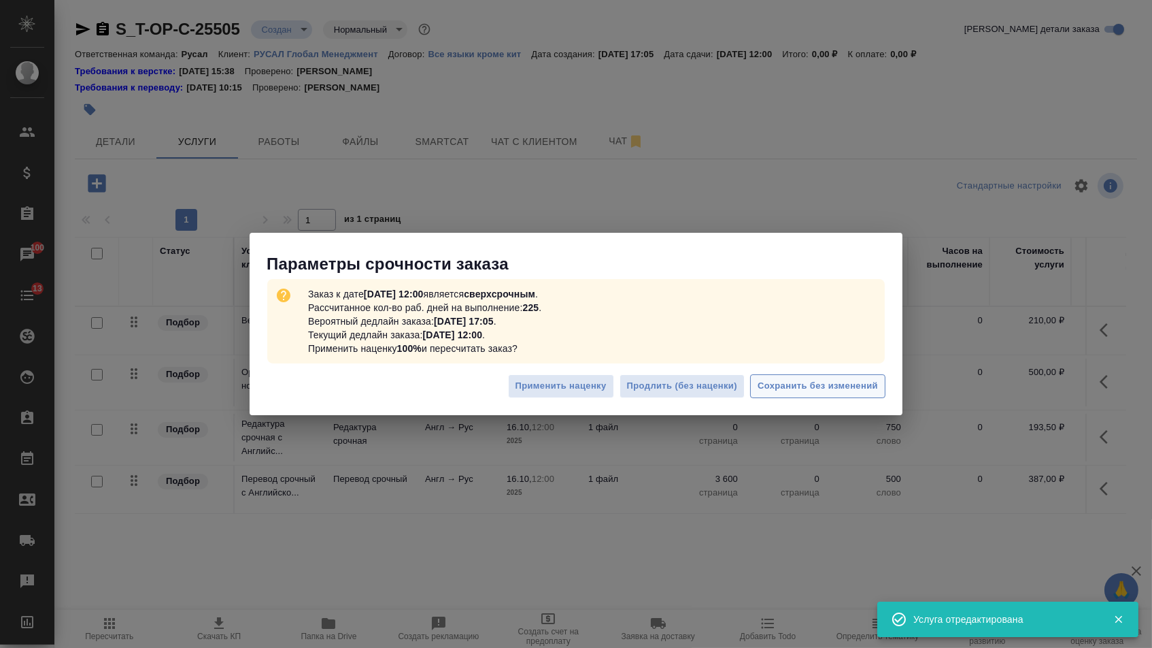
click at [809, 386] on span "Сохранить без изменений" at bounding box center [818, 386] width 120 height 16
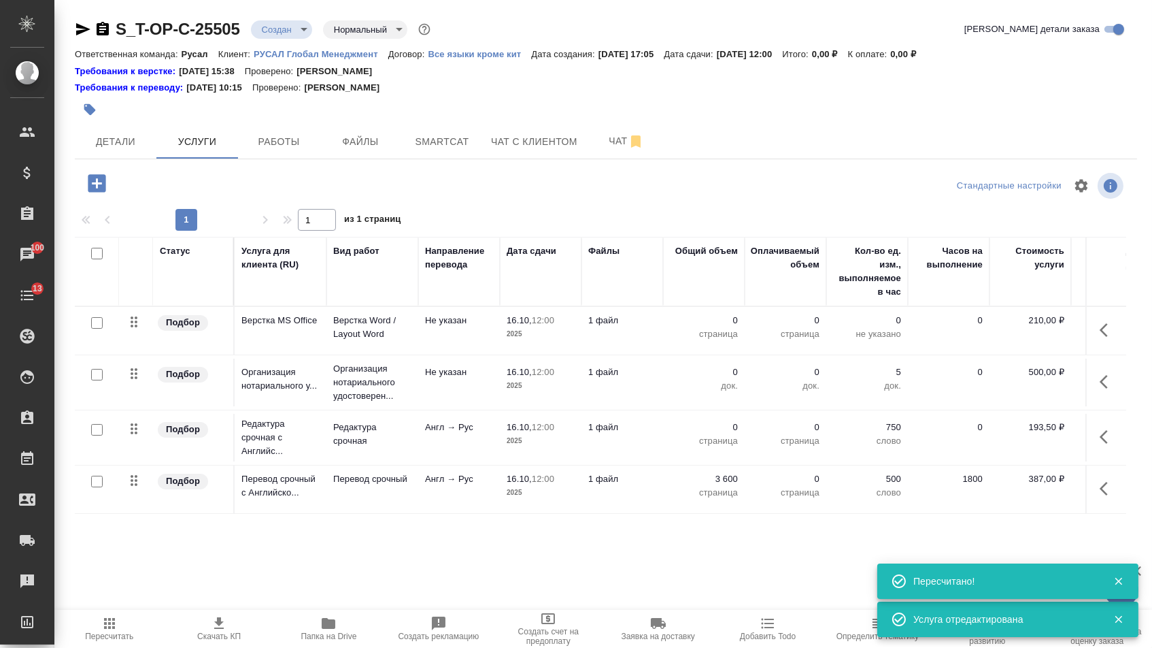
type input "urgent"
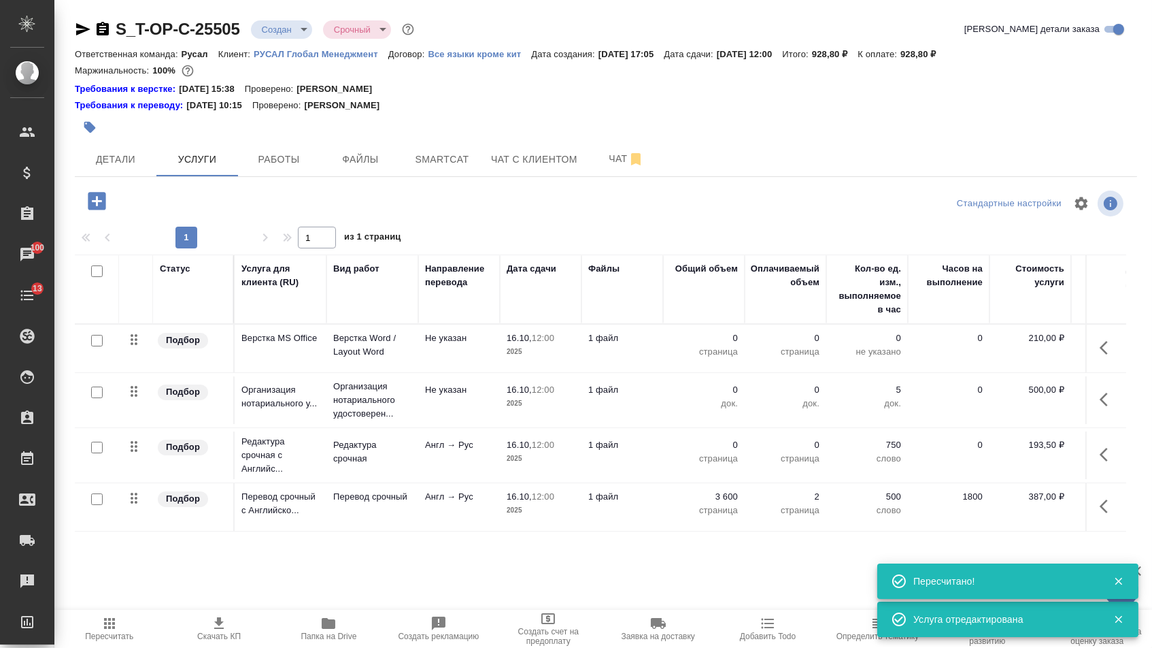
click at [719, 464] on p "страница" at bounding box center [704, 459] width 68 height 14
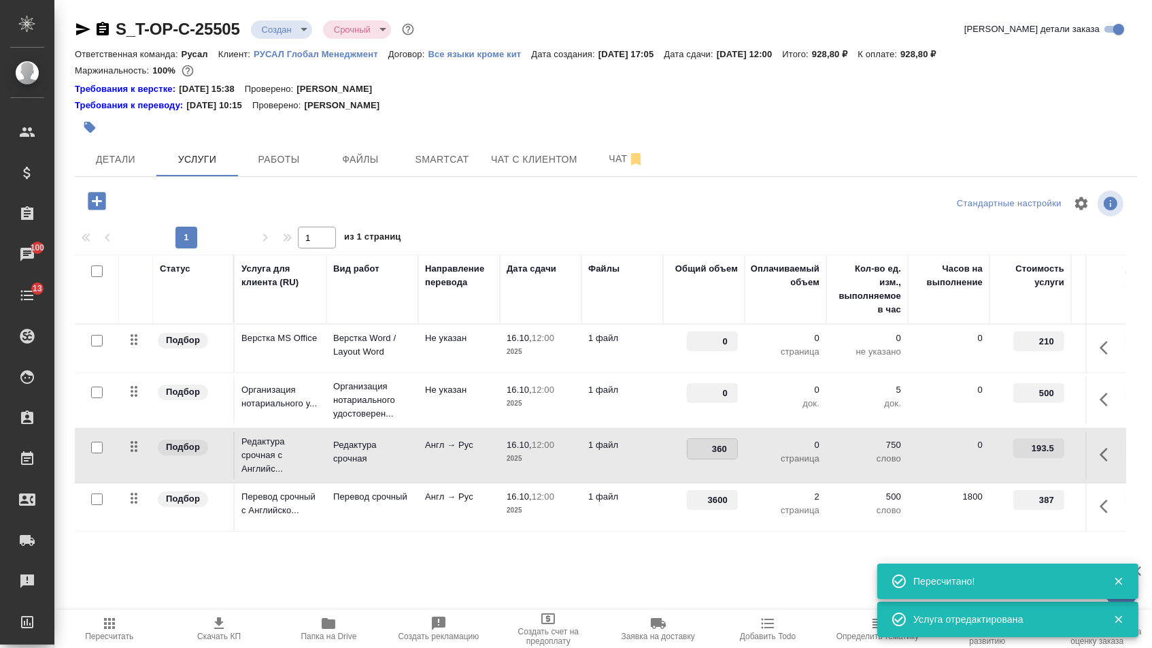
type input "3600"
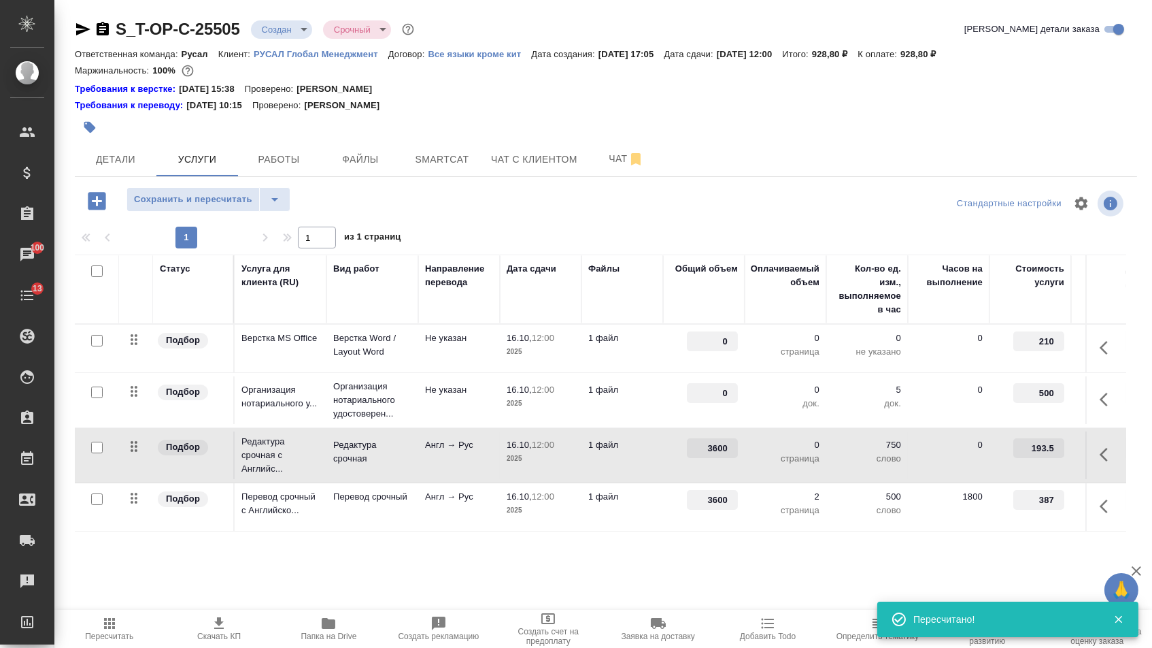
drag, startPoint x: 717, startPoint y: 396, endPoint x: 777, endPoint y: 396, distance: 59.9
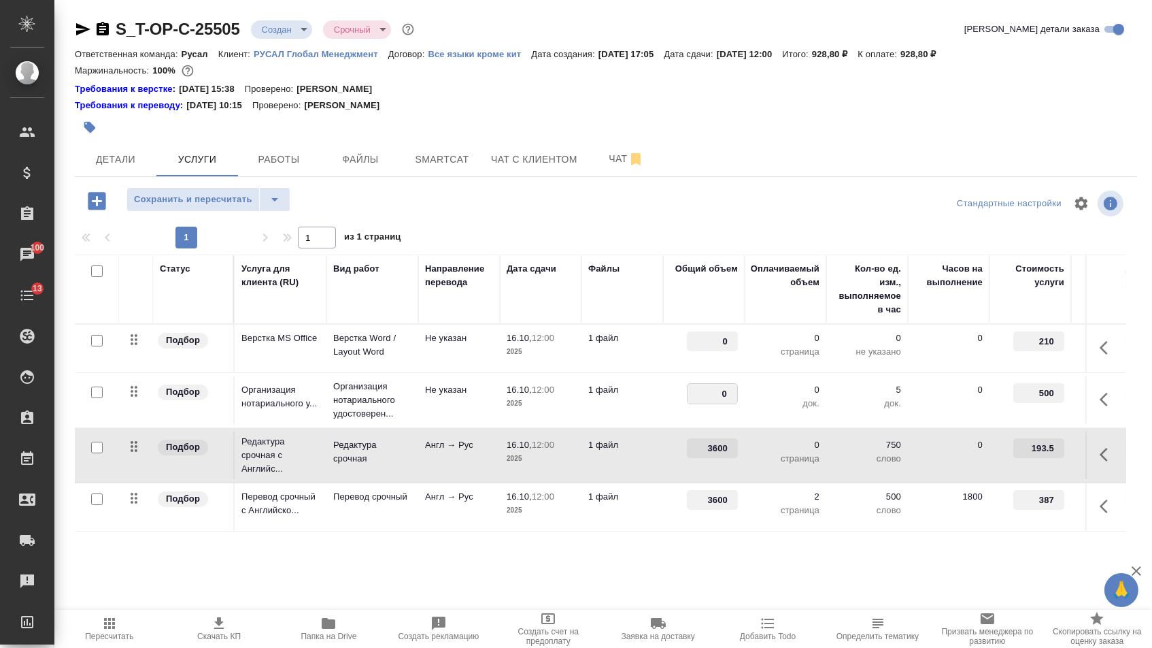
type input "1"
drag, startPoint x: 708, startPoint y: 350, endPoint x: 741, endPoint y: 350, distance: 32.7
click at [741, 350] on td "0" at bounding box center [704, 348] width 82 height 48
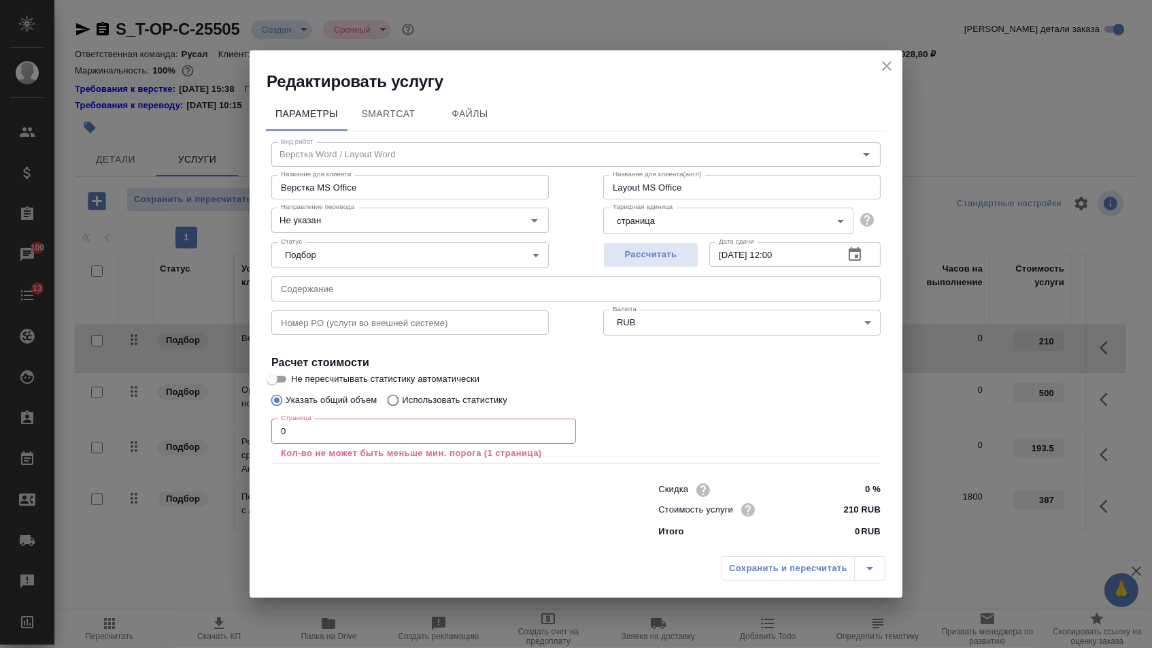
drag, startPoint x: 883, startPoint y: 61, endPoint x: 879, endPoint y: 73, distance: 13.6
click at [883, 61] on icon "close" at bounding box center [887, 66] width 10 height 10
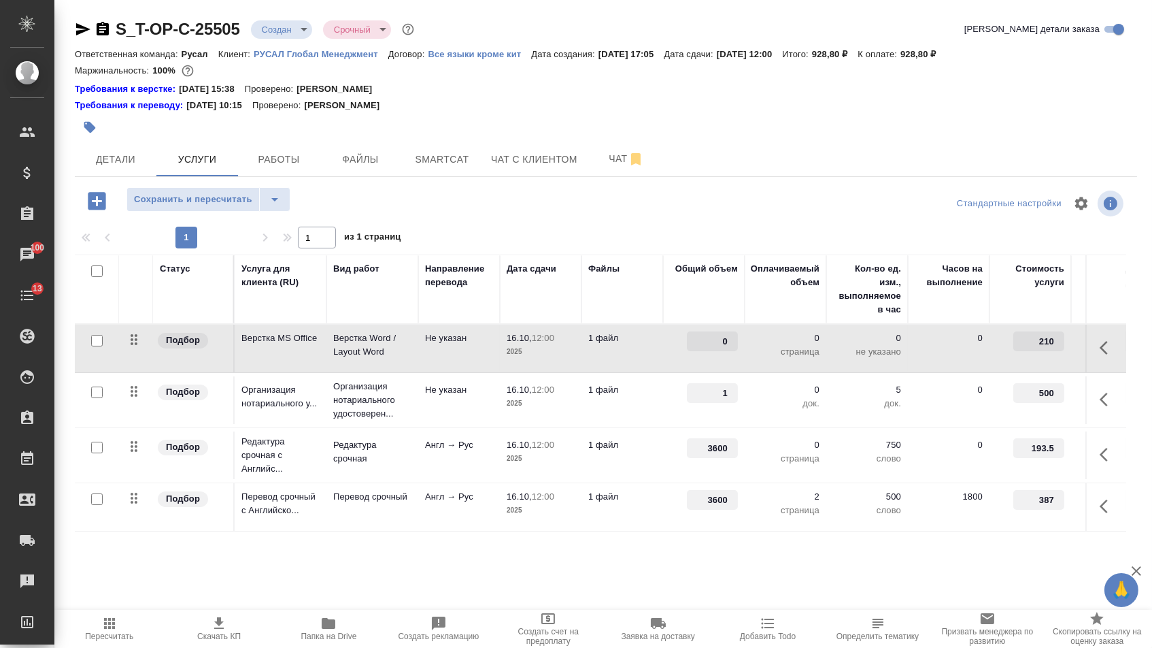
drag, startPoint x: 716, startPoint y: 351, endPoint x: 741, endPoint y: 351, distance: 25.2
click at [741, 351] on td "0" at bounding box center [704, 348] width 82 height 48
type input "2"
click at [601, 556] on div "S_T-OP-C-25505 Создан new Срочный urgent Кратко детали заказа Ответственная ком…" at bounding box center [606, 291] width 1078 height 582
click at [214, 197] on span "Сохранить и пересчитать" at bounding box center [193, 200] width 118 height 16
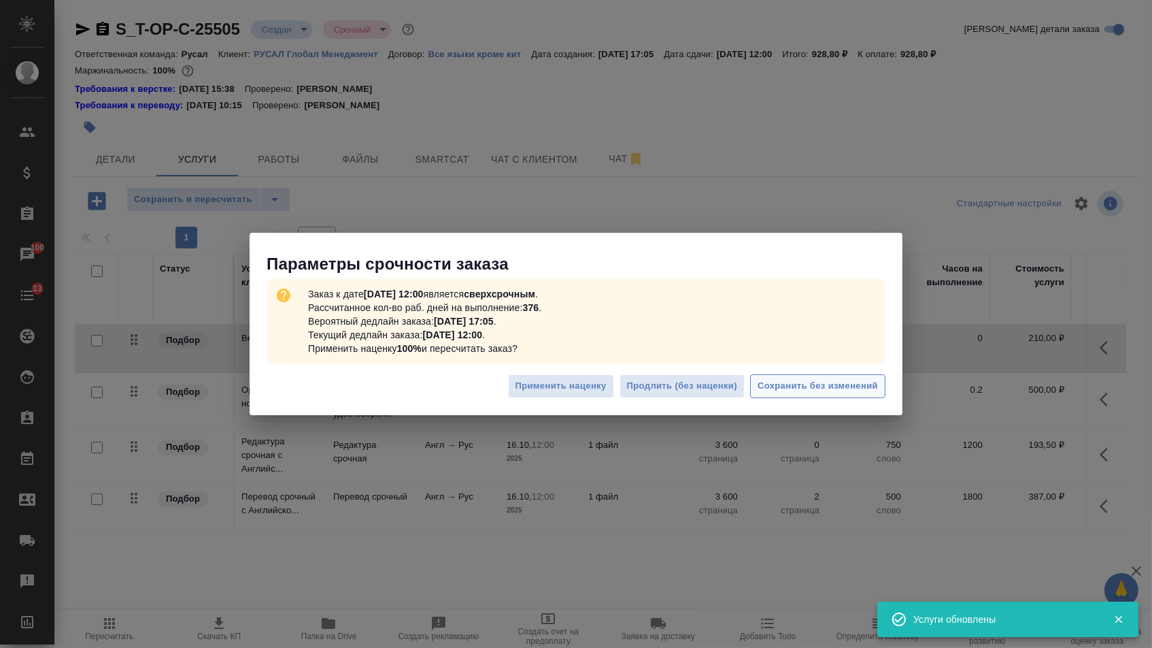
click at [817, 386] on span "Сохранить без изменений" at bounding box center [818, 386] width 120 height 16
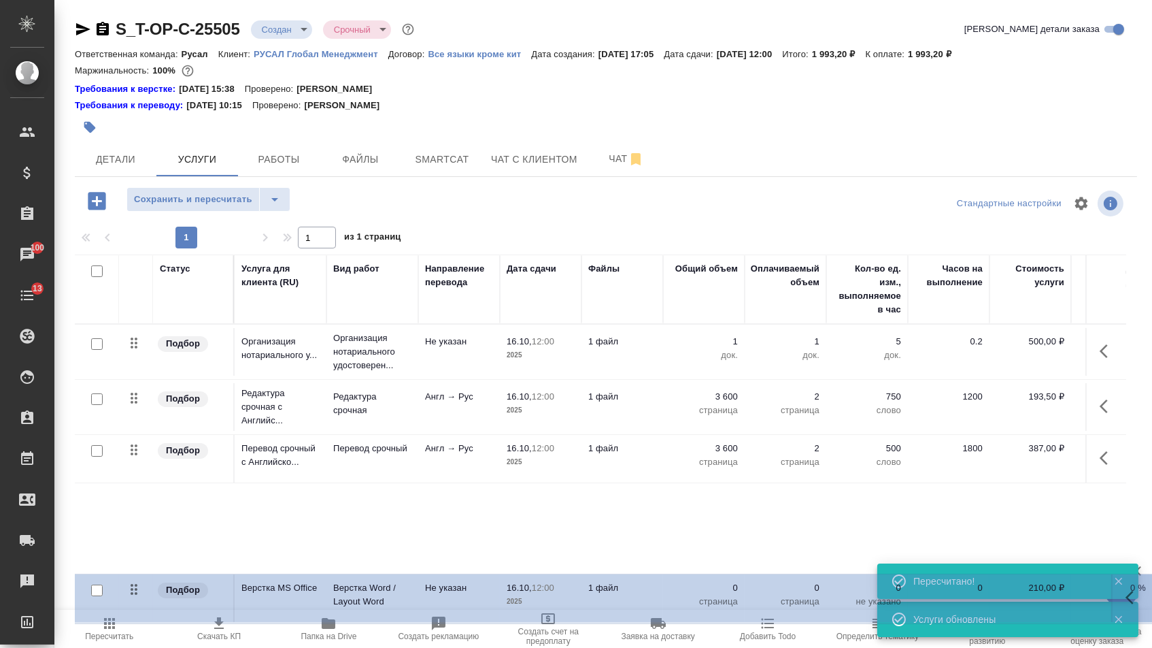
drag, startPoint x: 135, startPoint y: 350, endPoint x: 135, endPoint y: 618, distance: 268.0
click at [135, 547] on div "Сохранить и пересчитать Стандартные настройки 1 1 из 1 страниц Статус Услуга дл…" at bounding box center [606, 367] width 1063 height 360
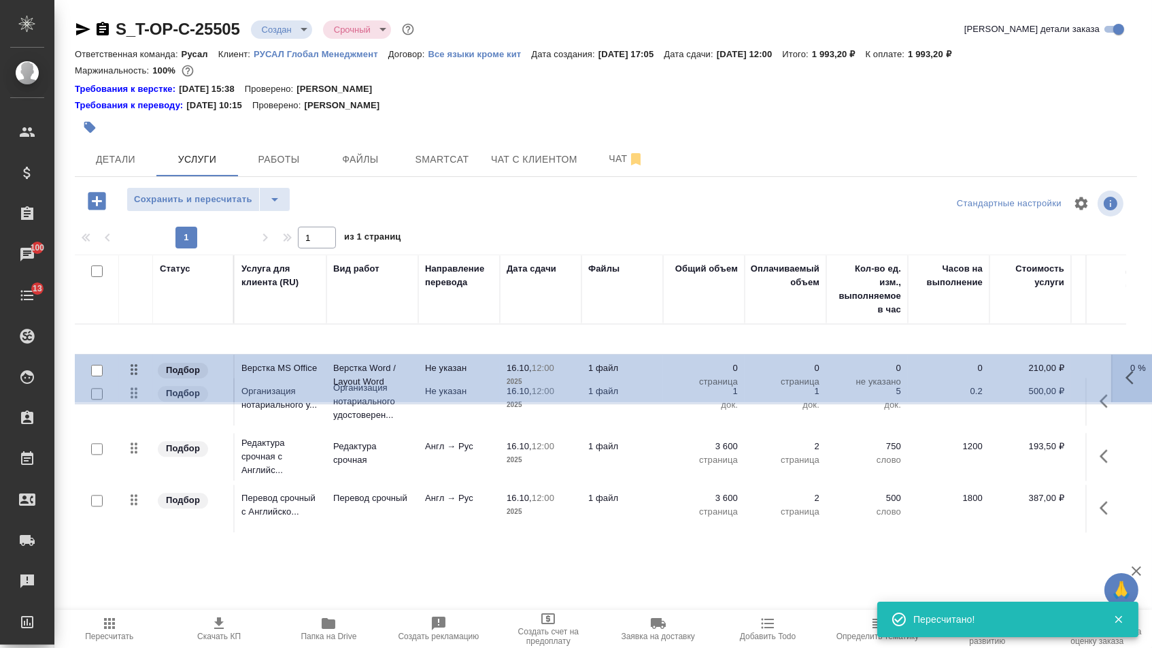
drag, startPoint x: 134, startPoint y: 356, endPoint x: 134, endPoint y: 382, distance: 26.5
click at [134, 383] on tbody "Подбор Верстка MS Office Верстка Word / Layout Word Не указан 16.10, 12:00 2025…" at bounding box center [716, 428] width 1282 height 209
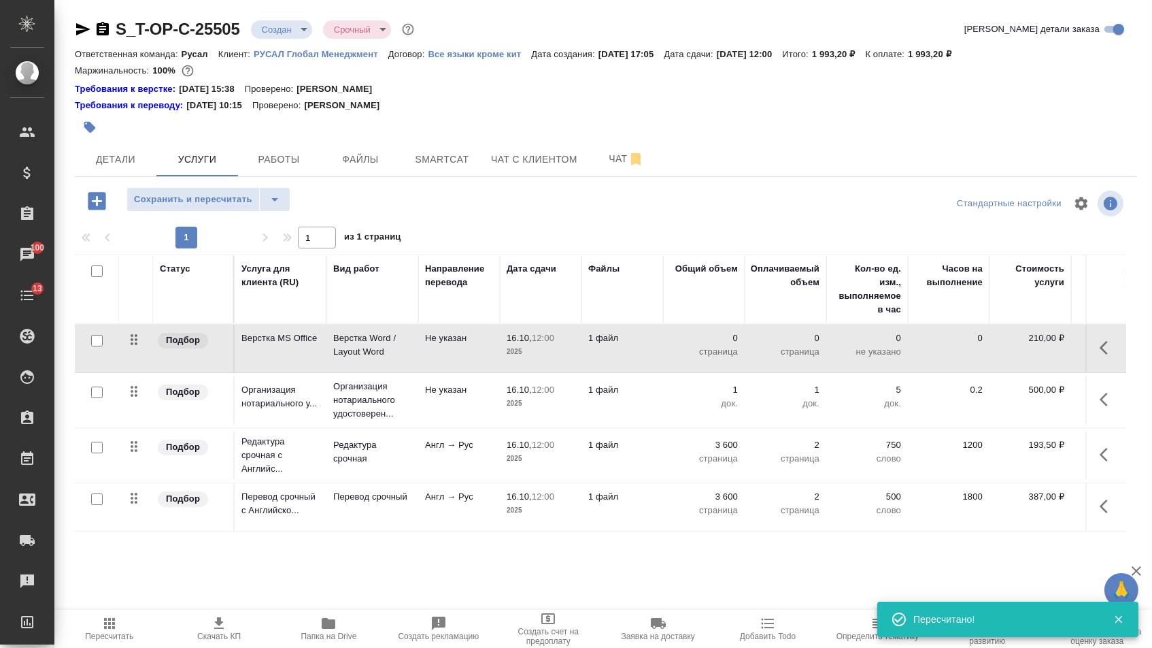
drag, startPoint x: 133, startPoint y: 358, endPoint x: 135, endPoint y: 375, distance: 16.5
click at [133, 492] on tbody "Подбор Верстка MS Office Верстка Word / Layout Word Не указан 16.10, 12:00 2025…" at bounding box center [716, 427] width 1282 height 207
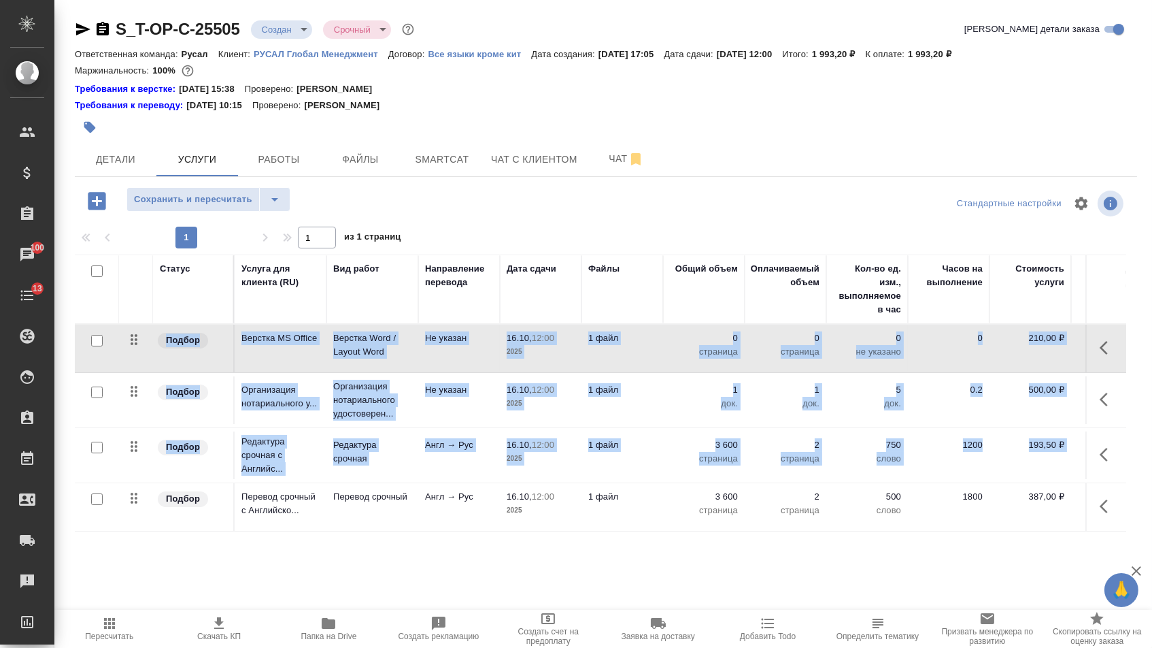
drag, startPoint x: 135, startPoint y: 353, endPoint x: 135, endPoint y: 511, distance: 157.8
click at [135, 513] on tbody "Подбор Верстка MS Office Верстка Word / Layout Word Не указан 16.10, 12:00 2025…" at bounding box center [716, 427] width 1282 height 207
click at [135, 506] on icon at bounding box center [134, 498] width 16 height 16
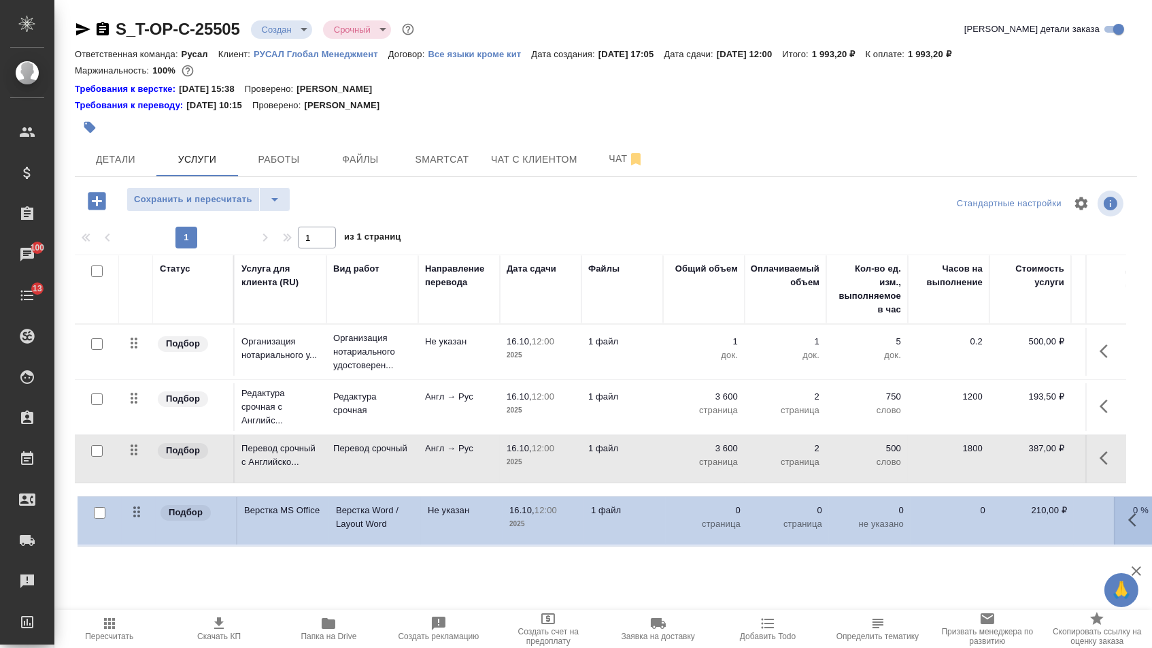
drag, startPoint x: 134, startPoint y: 345, endPoint x: 137, endPoint y: 513, distance: 168.0
click at [137, 513] on table "Статус Услуга для клиента (RU) Вид работ Направление перевода Дата сдачи Файлы …" at bounding box center [716, 393] width 1282 height 278
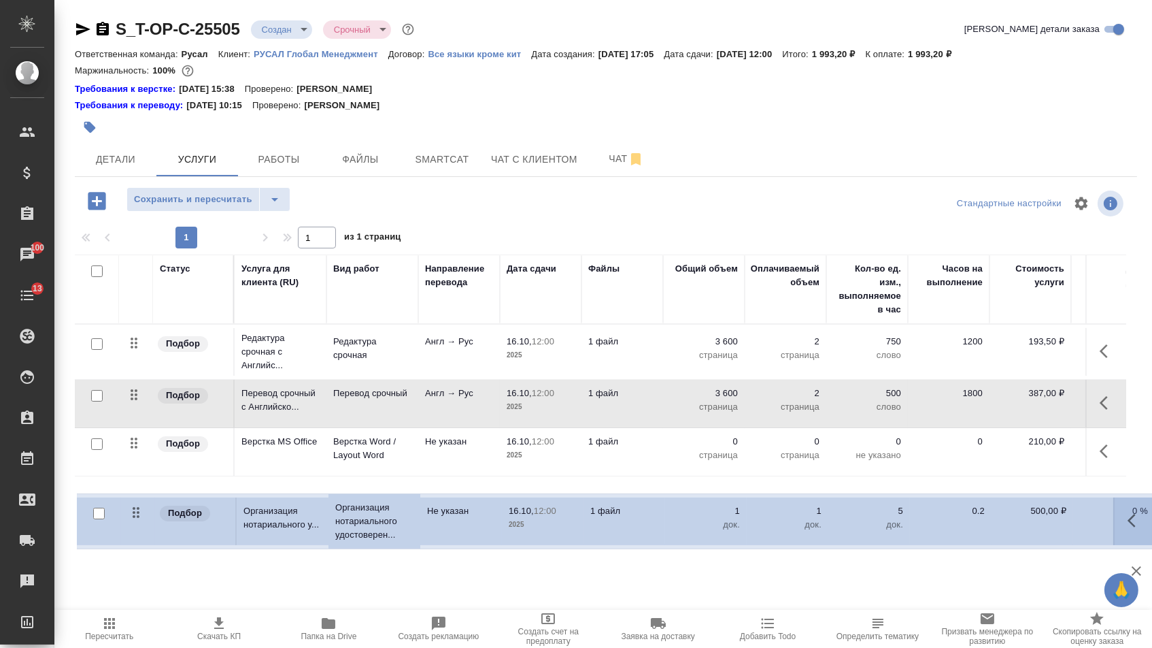
drag, startPoint x: 135, startPoint y: 351, endPoint x: 137, endPoint y: 516, distance: 164.6
click at [137, 516] on table "Статус Услуга для клиента (RU) Вид работ Направление перевода Дата сдачи Файлы …" at bounding box center [716, 392] width 1282 height 277
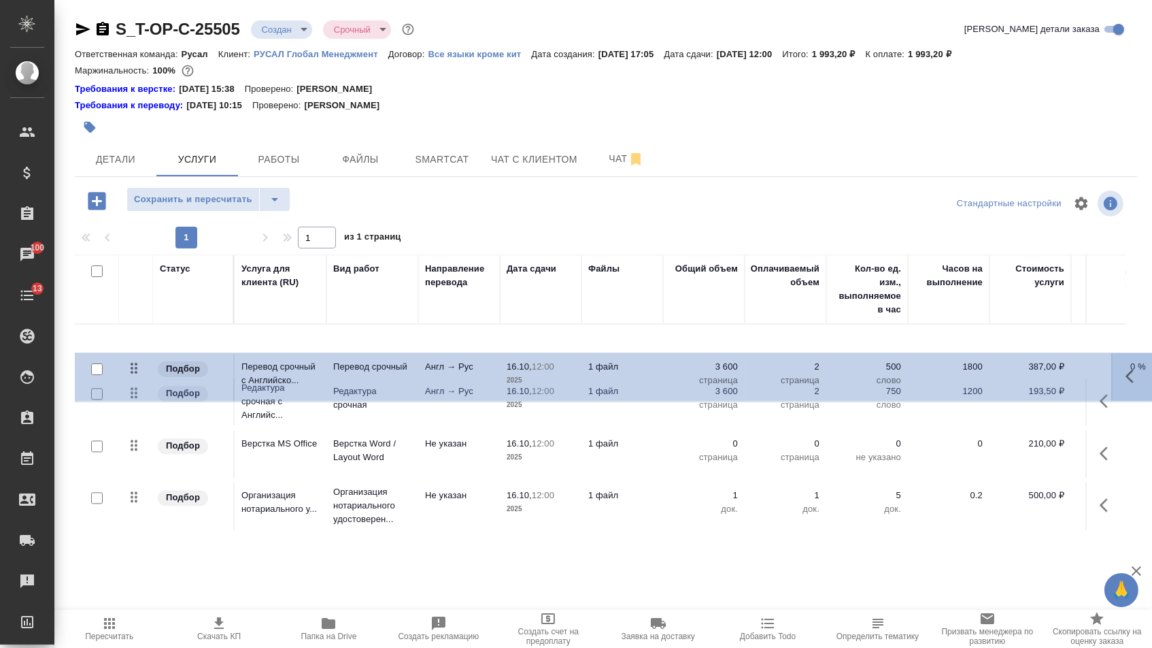
drag, startPoint x: 133, startPoint y: 405, endPoint x: 135, endPoint y: 341, distance: 64.7
click at [137, 341] on tbody "Подбор Редактура срочная с Английс... Редактура срочная Англ → Рус 16.10, 12:00…" at bounding box center [716, 428] width 1282 height 209
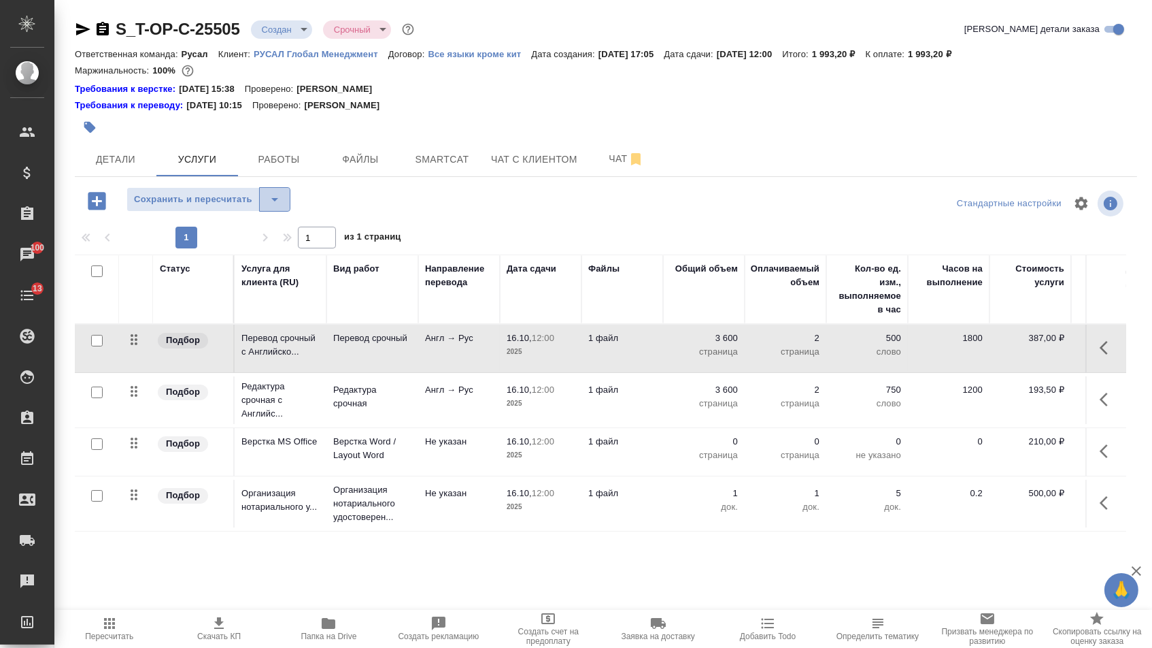
click at [271, 206] on icon "split button" at bounding box center [275, 199] width 16 height 16
click at [271, 237] on li "Сохранить" at bounding box center [214, 235] width 167 height 22
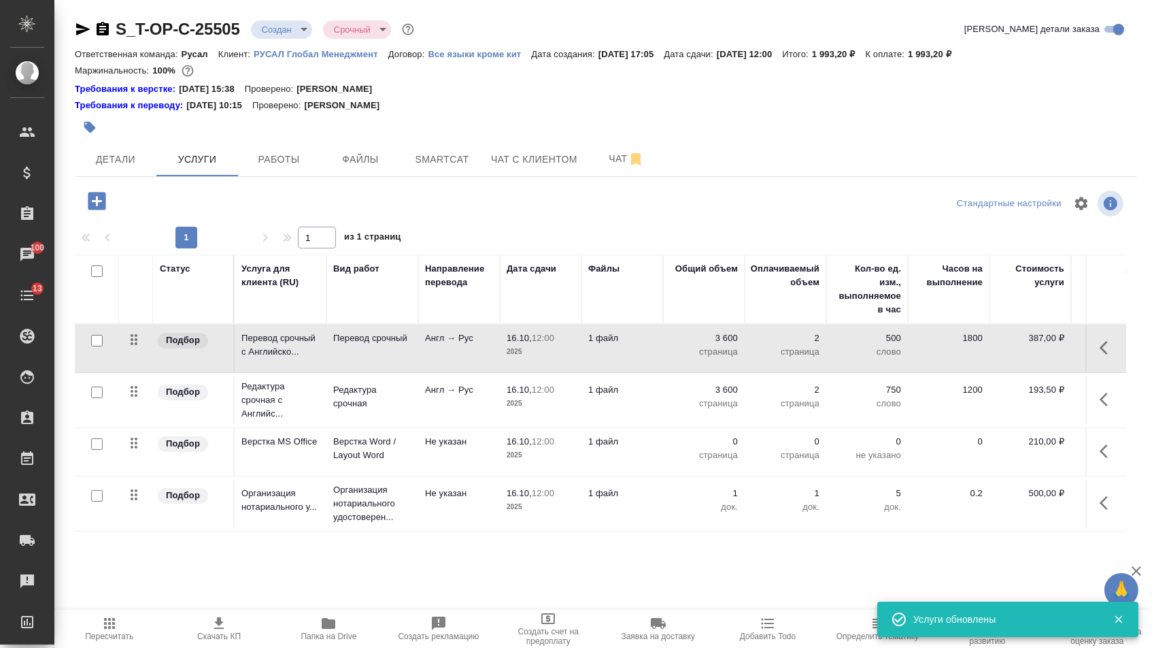
click at [720, 448] on p "0" at bounding box center [704, 442] width 68 height 14
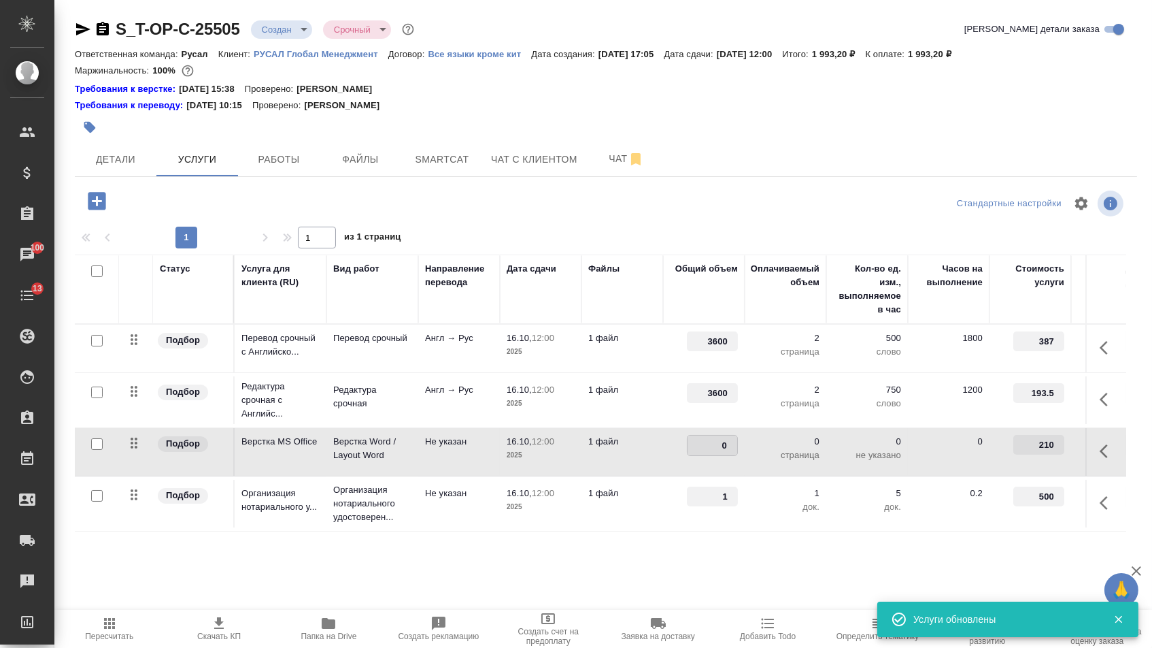
drag, startPoint x: 717, startPoint y: 454, endPoint x: 731, endPoint y: 454, distance: 14.3
click at [729, 454] on input "0" at bounding box center [713, 445] width 50 height 20
type input "2"
click at [654, 591] on div ".cls-1 fill:#fff; AWATERA Menshikova Aleksandra Клиенты Спецификации Заказы 100…" at bounding box center [576, 324] width 1152 height 648
click at [233, 206] on span "Сохранить и пересчитать" at bounding box center [193, 200] width 118 height 16
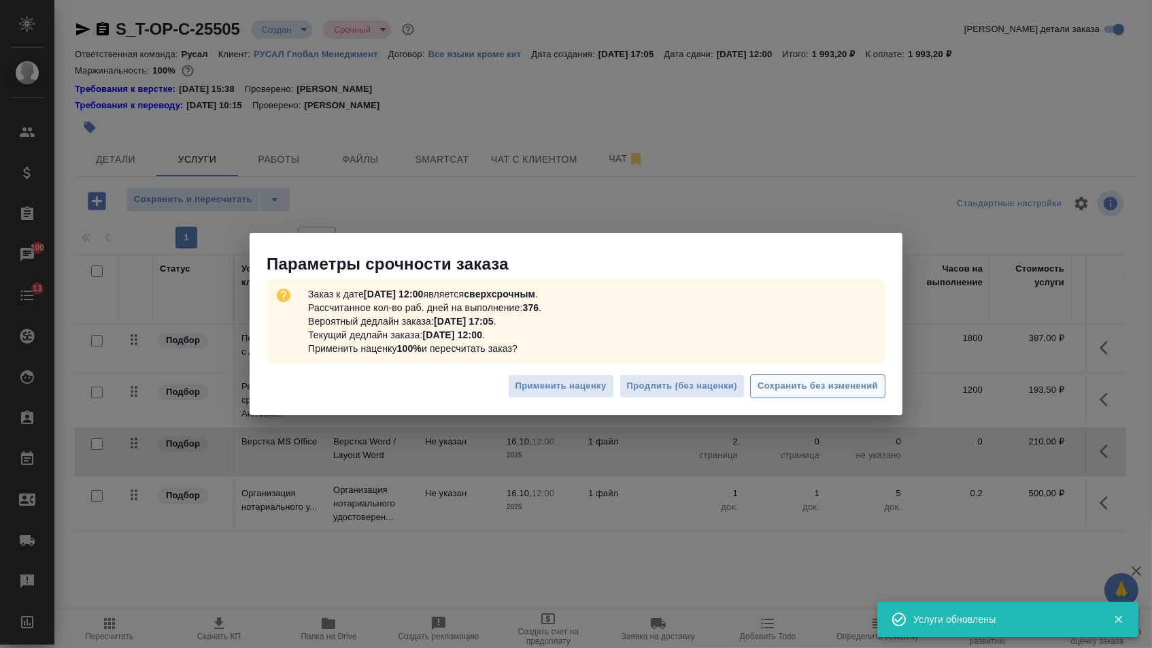
click at [826, 392] on span "Сохранить без изменений" at bounding box center [818, 386] width 120 height 16
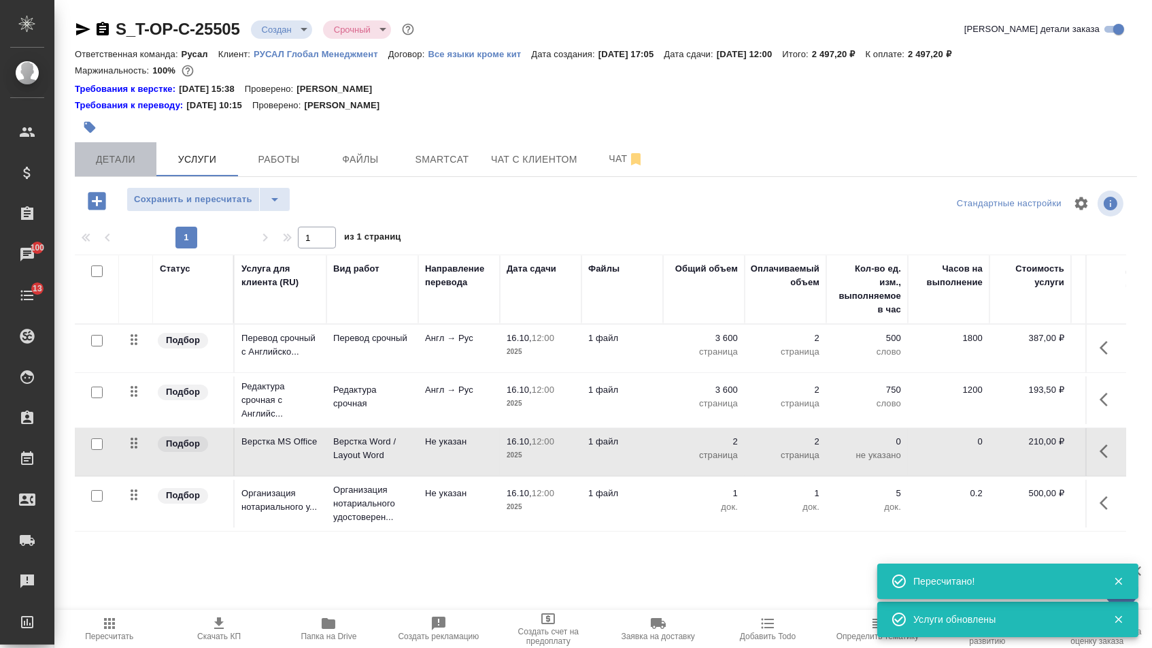
click at [128, 173] on button "Детали" at bounding box center [116, 159] width 82 height 34
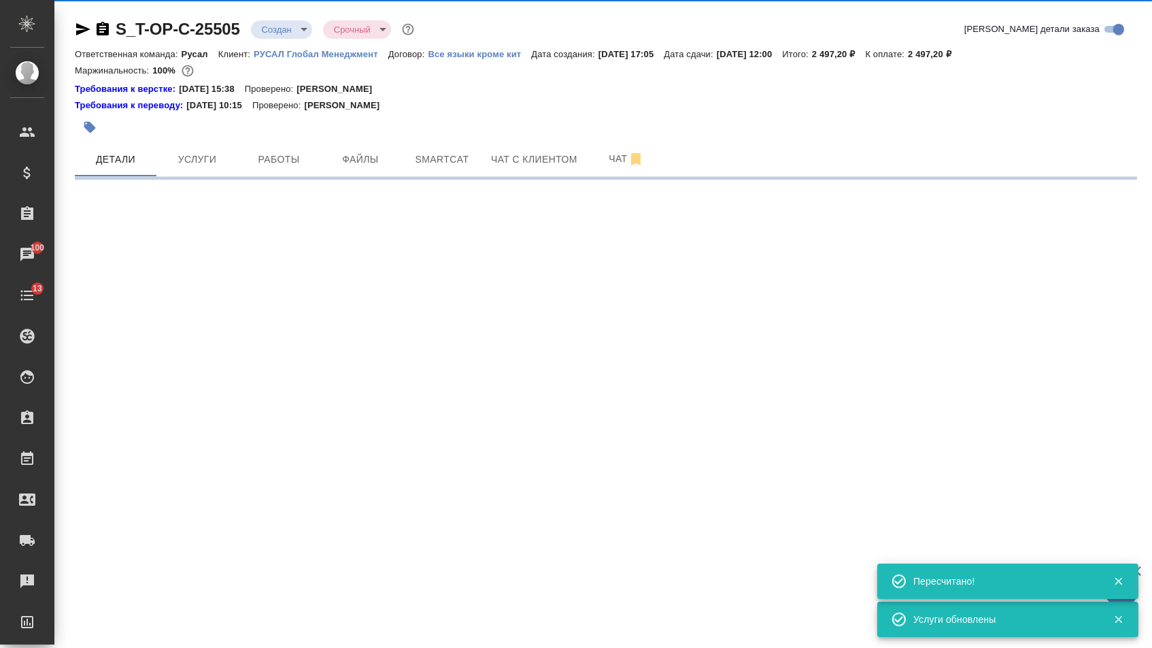
select select "RU"
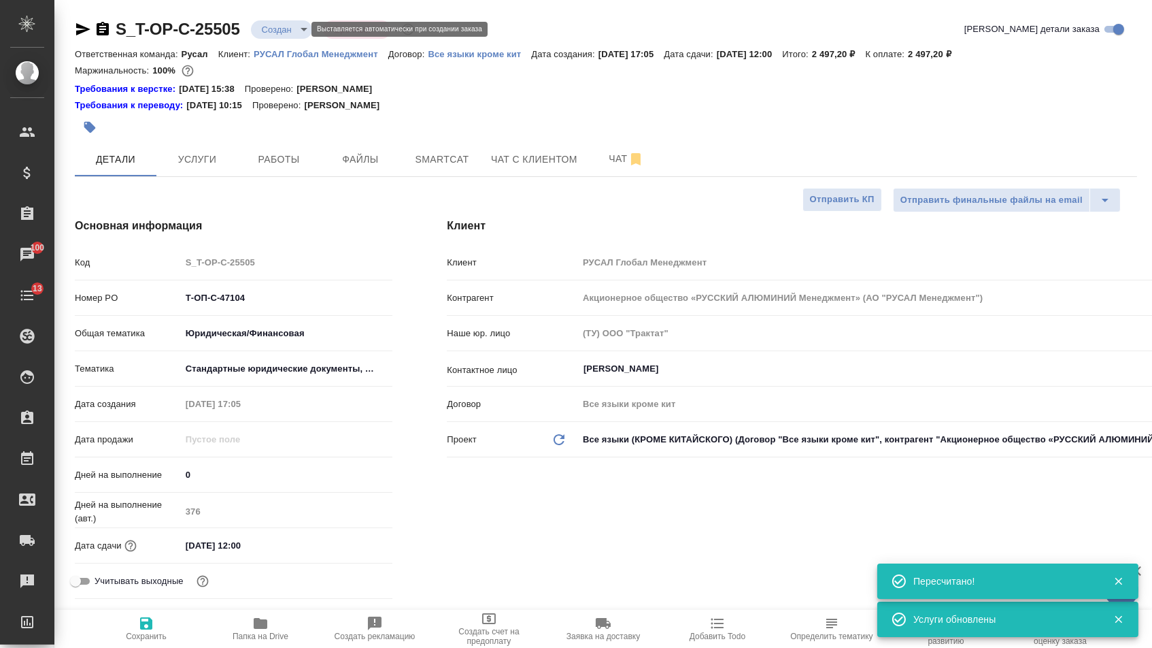
click at [289, 29] on body "🙏 .cls-1 fill:#fff; AWATERA Menshikova Aleksandra Клиенты Спецификации Заказы 1…" at bounding box center [576, 324] width 1152 height 648
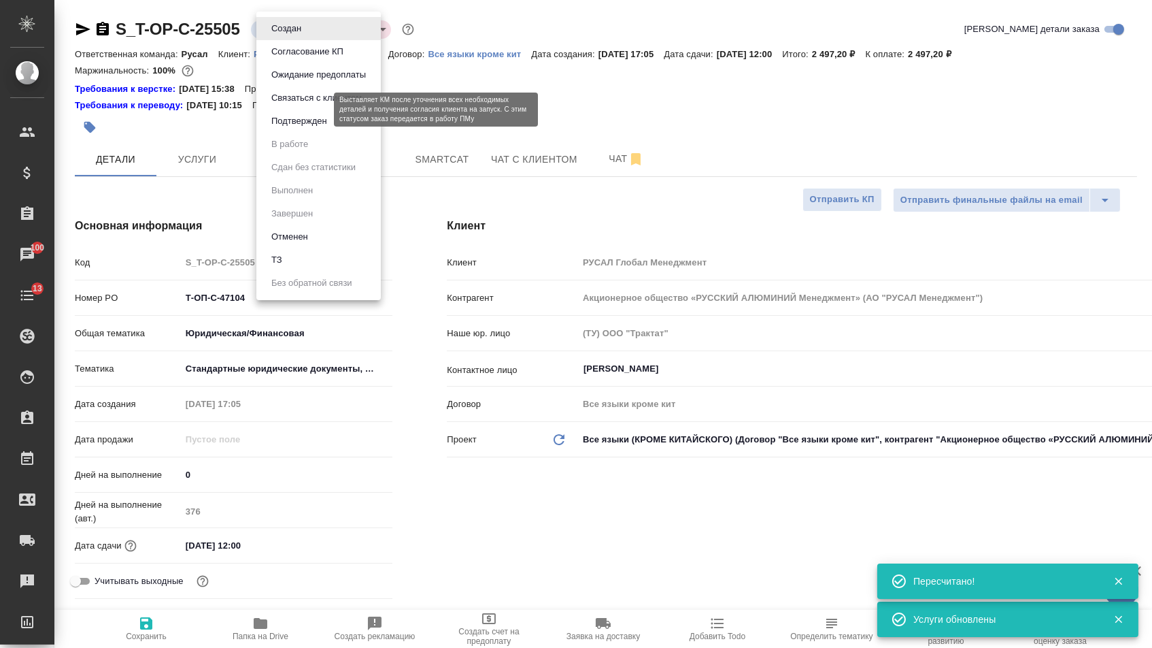
click at [287, 127] on button "Подтвержден" at bounding box center [299, 121] width 64 height 15
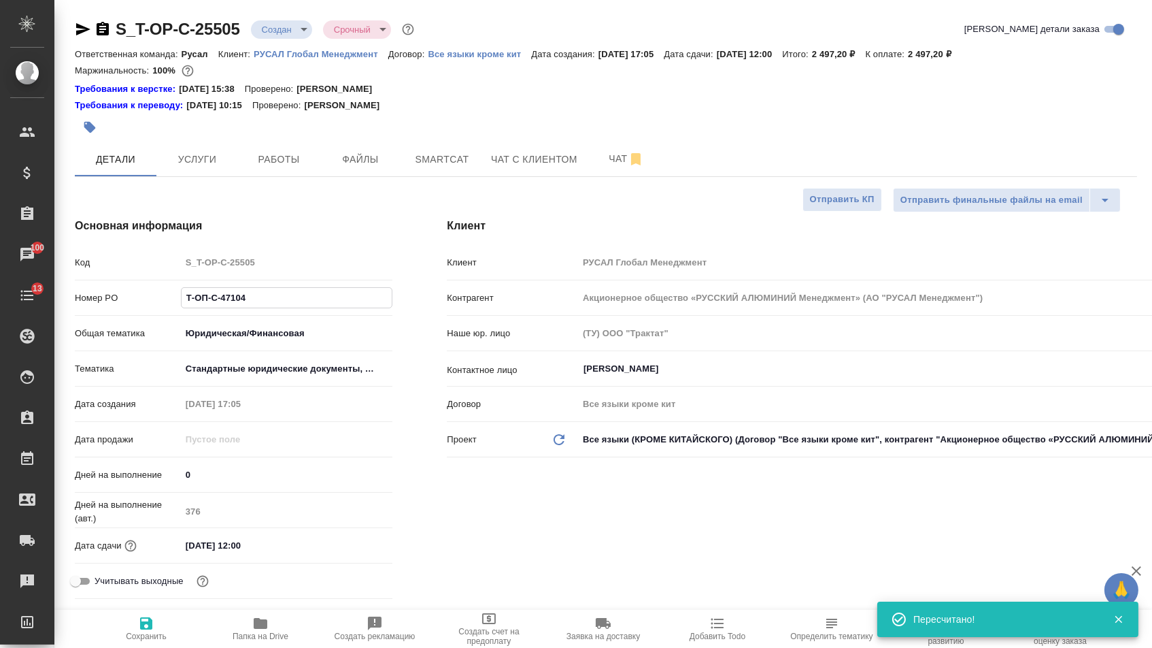
drag, startPoint x: 257, startPoint y: 307, endPoint x: 117, endPoint y: 293, distance: 140.8
click at [117, 293] on div "Номер PO Т-ОП-С-47104" at bounding box center [234, 298] width 318 height 24
type textarea "x"
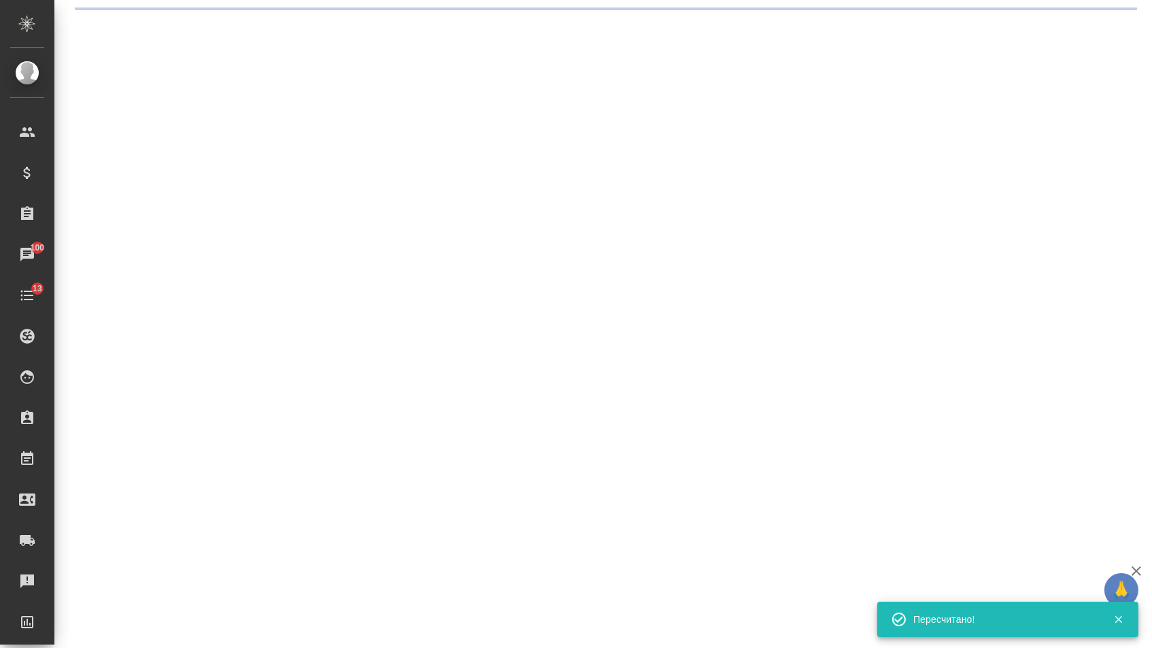
select select "RU"
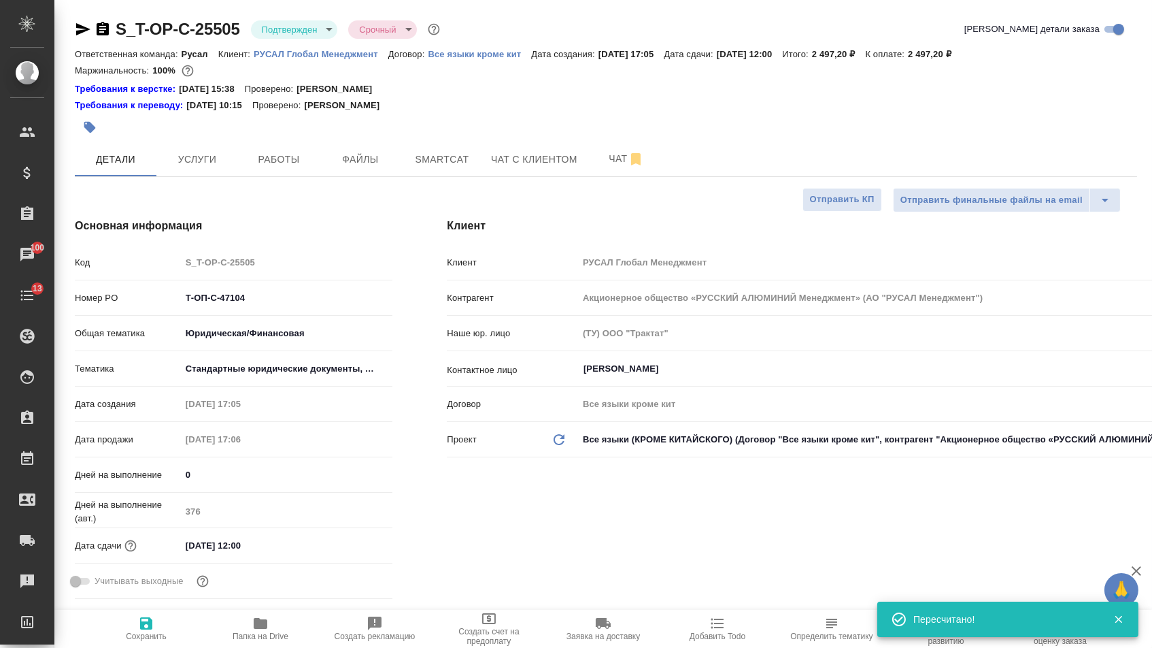
type textarea "x"
click at [85, 26] on icon "button" at bounding box center [83, 29] width 14 height 12
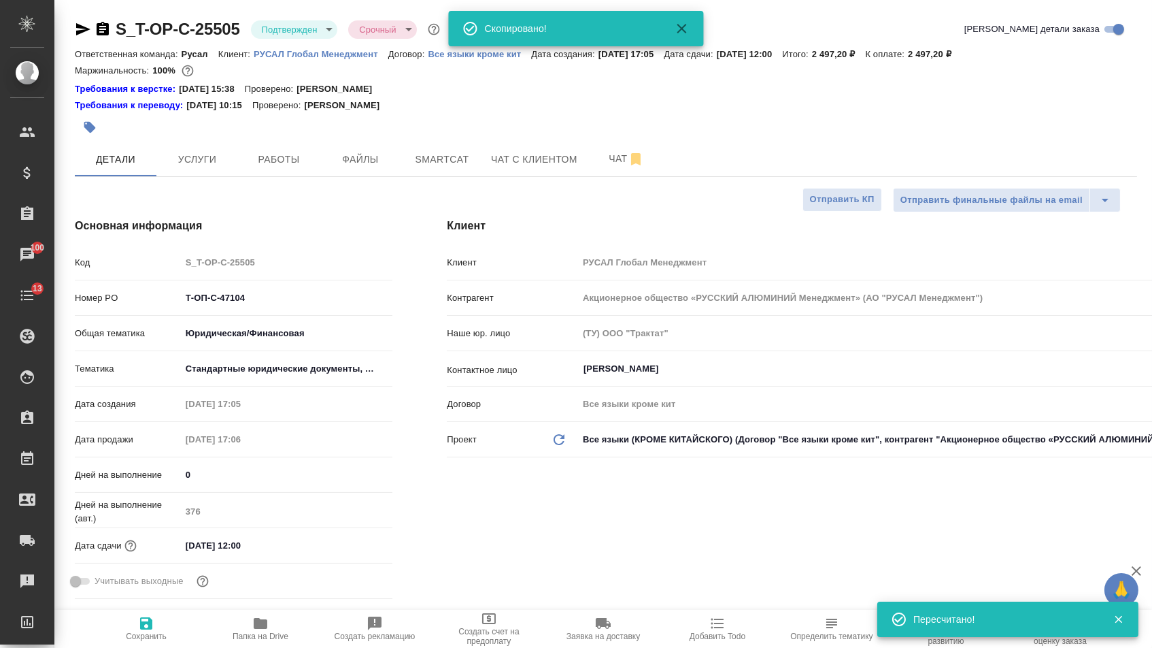
type textarea "x"
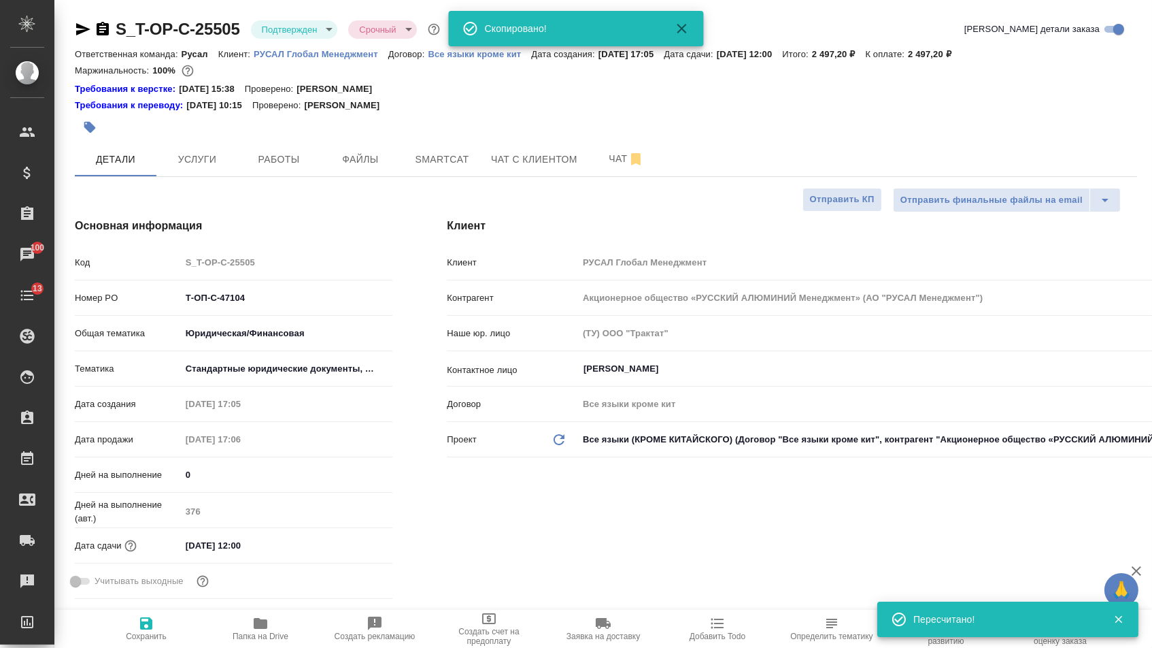
type textarea "x"
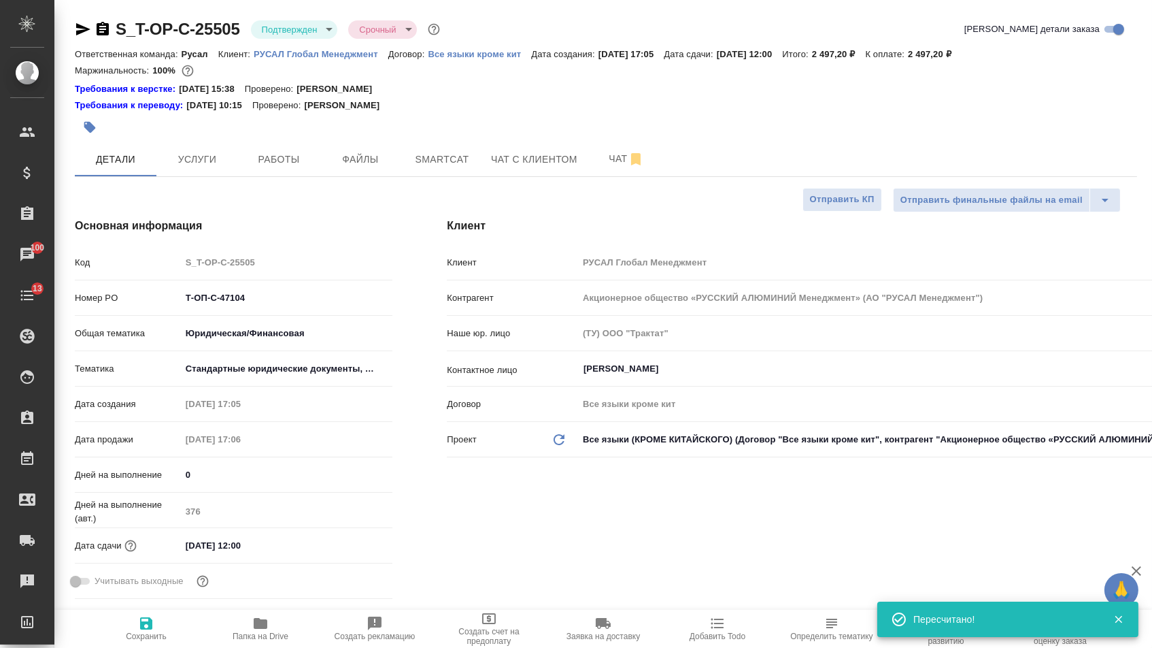
type textarea "x"
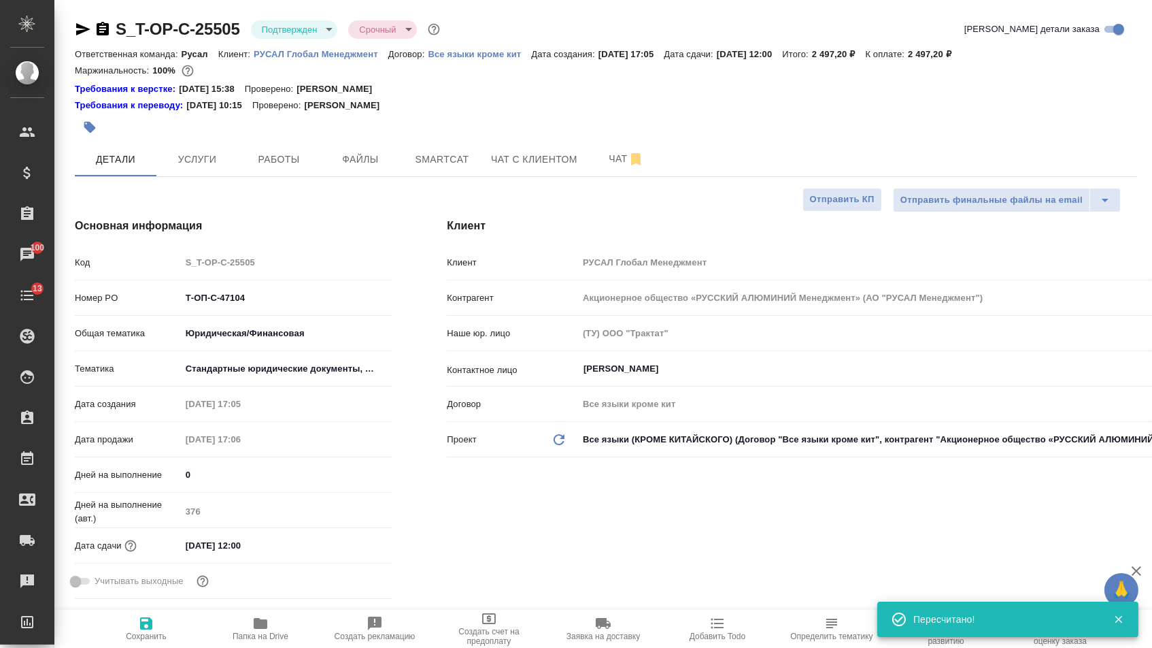
type textarea "x"
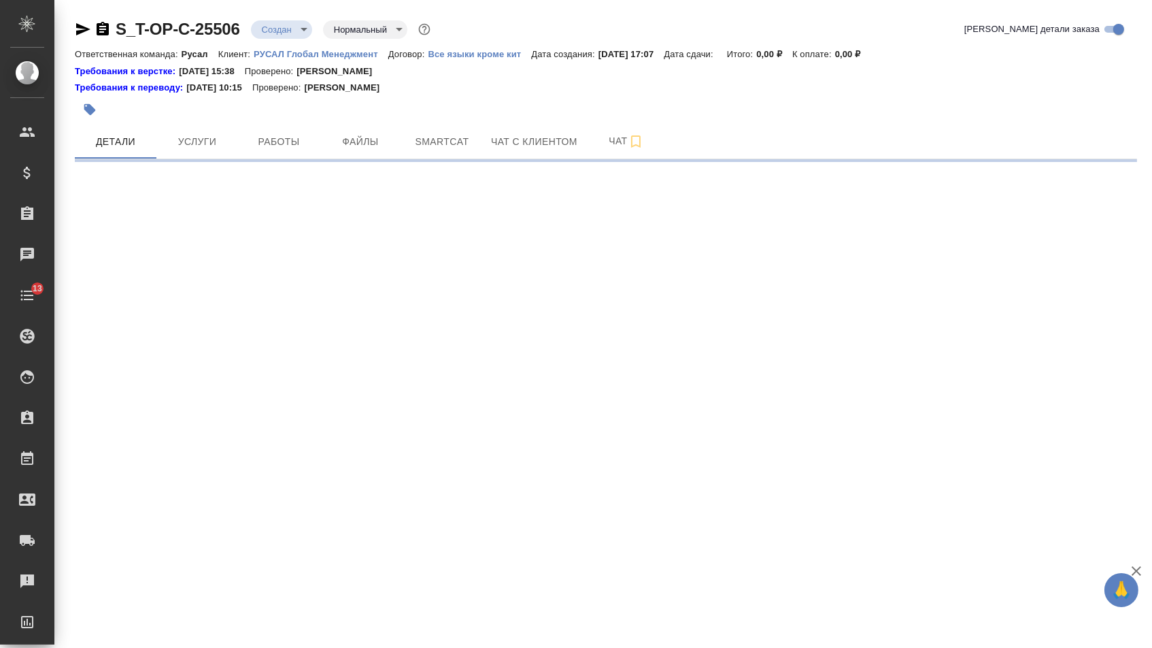
select select "RU"
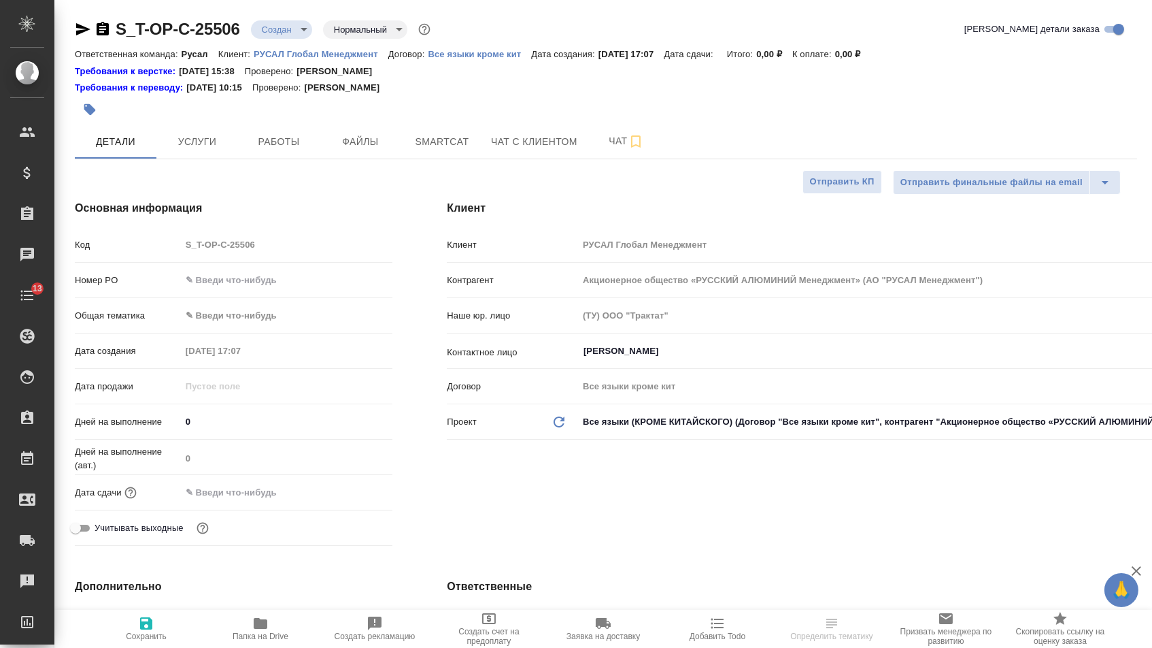
type textarea "x"
click at [250, 284] on input "text" at bounding box center [287, 280] width 212 height 20
type textarea "x"
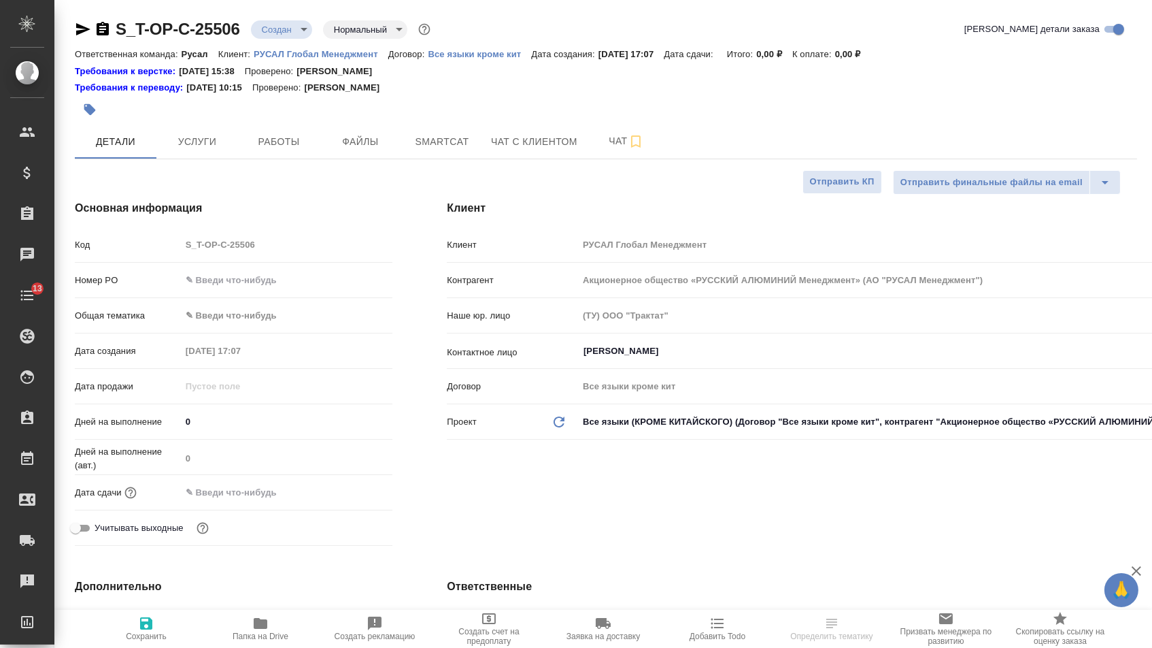
type textarea "x"
paste input "Т-ОП-С-47105"
type input "Т-ОП-С-47105"
type textarea "x"
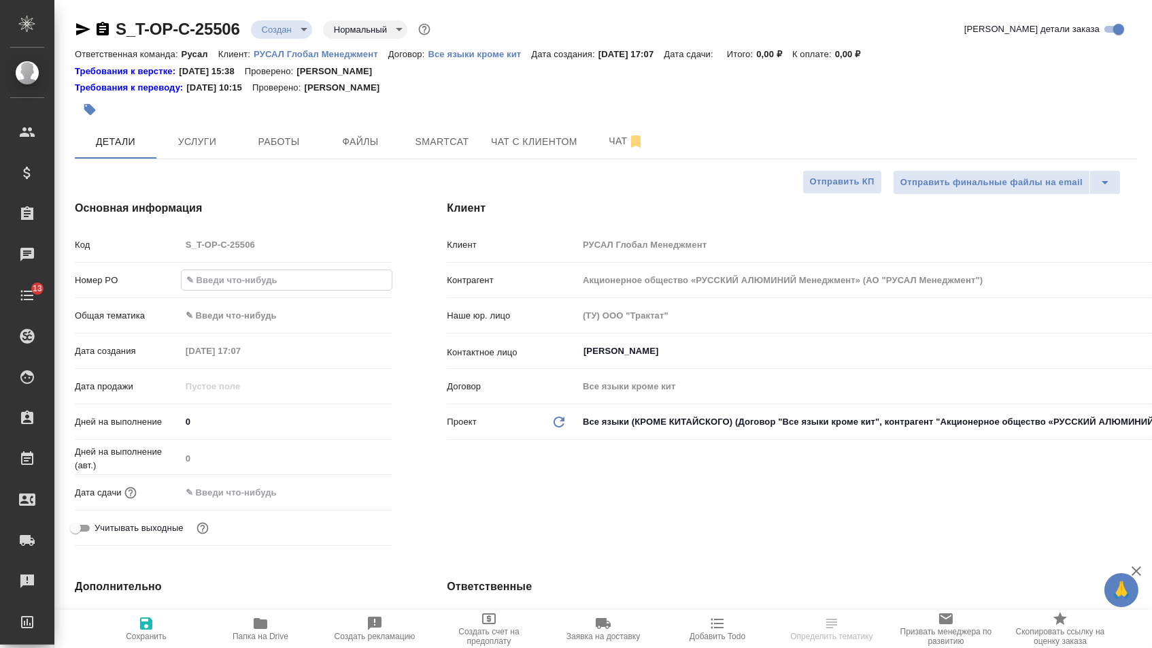
type textarea "x"
type input "Т-ОП-С-47105"
click at [234, 504] on div "Дата сдачи" at bounding box center [234, 492] width 318 height 24
click at [261, 502] on input "text" at bounding box center [240, 492] width 119 height 20
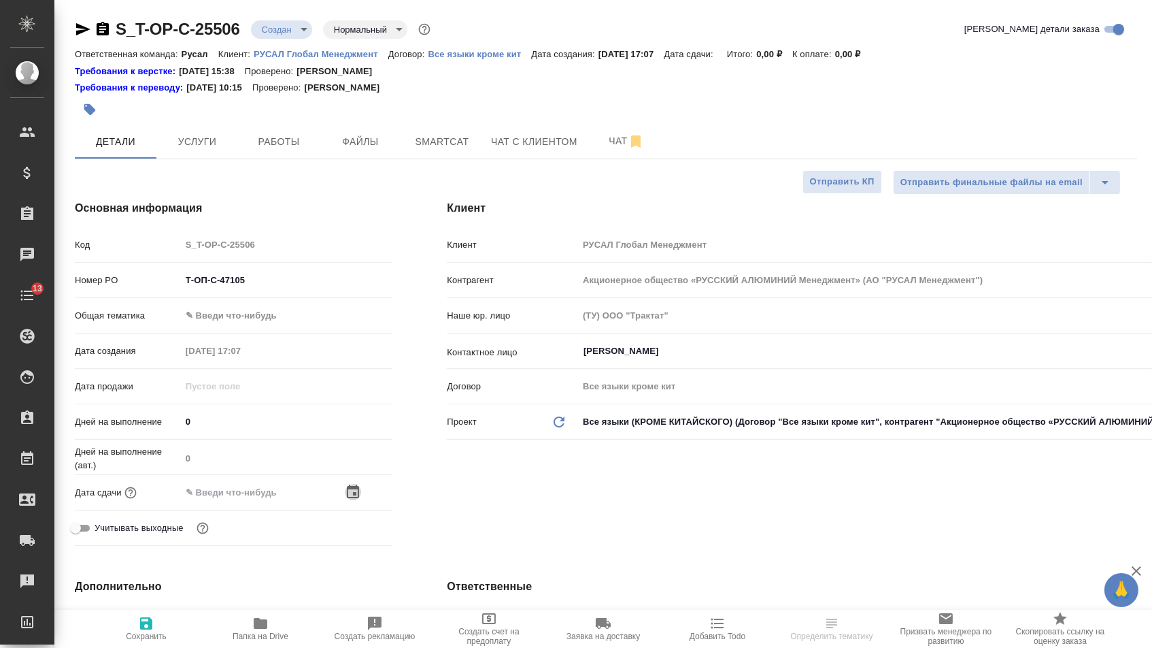
click at [353, 498] on icon "button" at bounding box center [353, 492] width 16 height 16
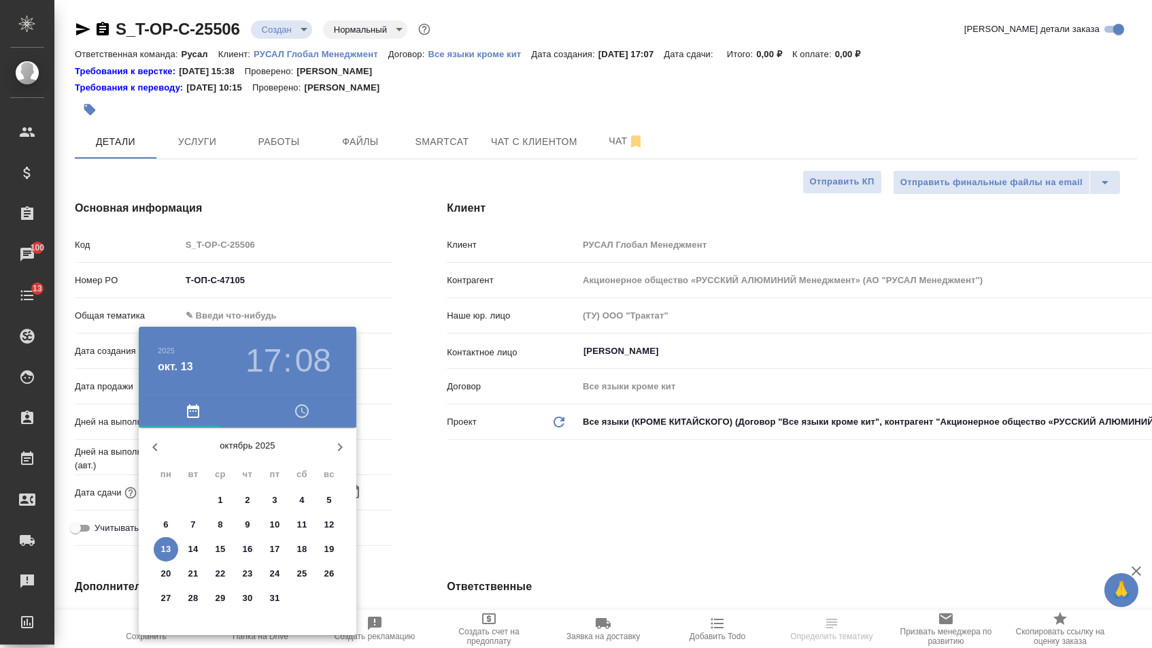
click at [279, 550] on p "17" at bounding box center [275, 549] width 10 height 14
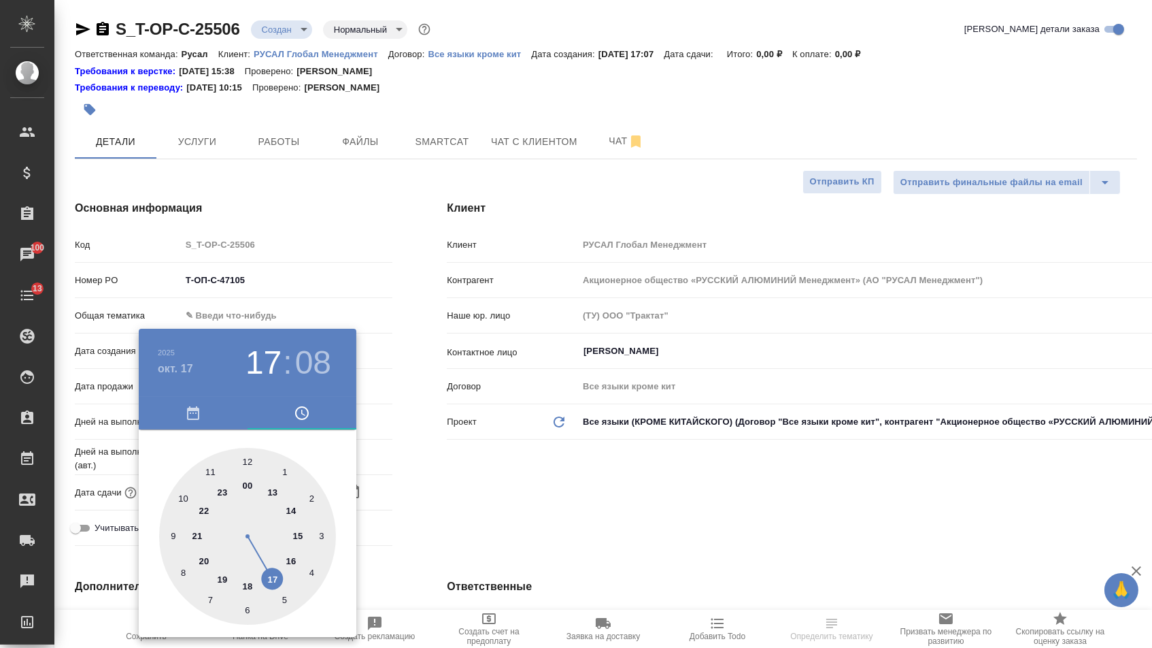
type input "[DATE] 17:08"
type textarea "x"
click at [251, 459] on div at bounding box center [247, 536] width 177 height 177
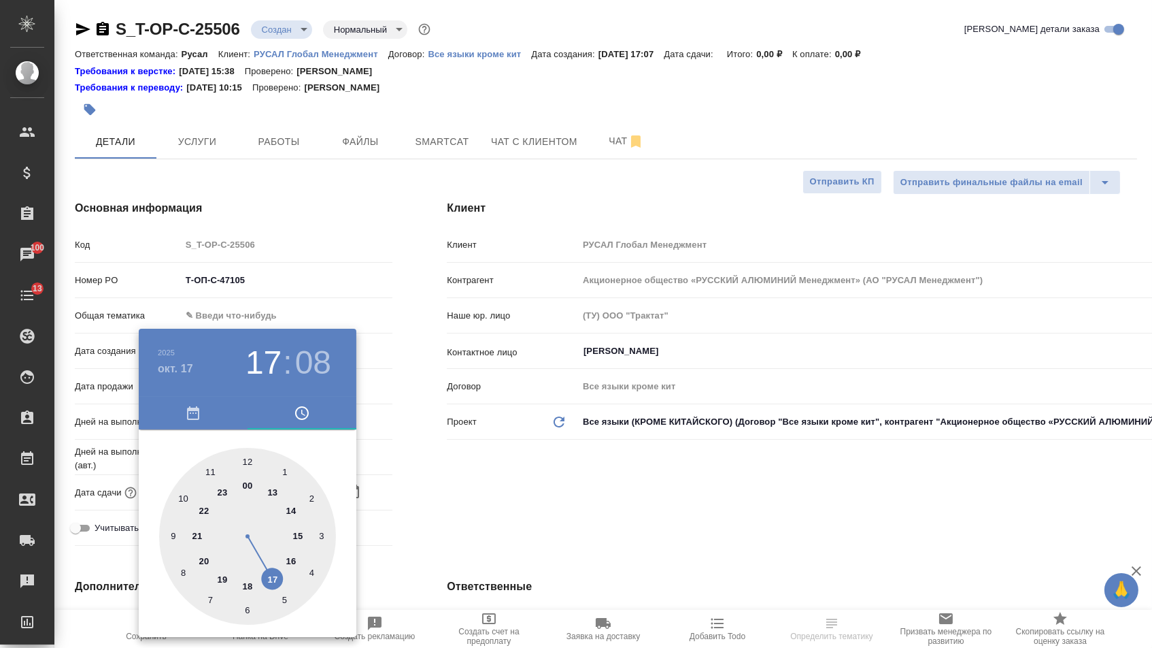
type input "[DATE] 12:08"
type textarea "x"
click at [251, 459] on div at bounding box center [247, 536] width 177 height 177
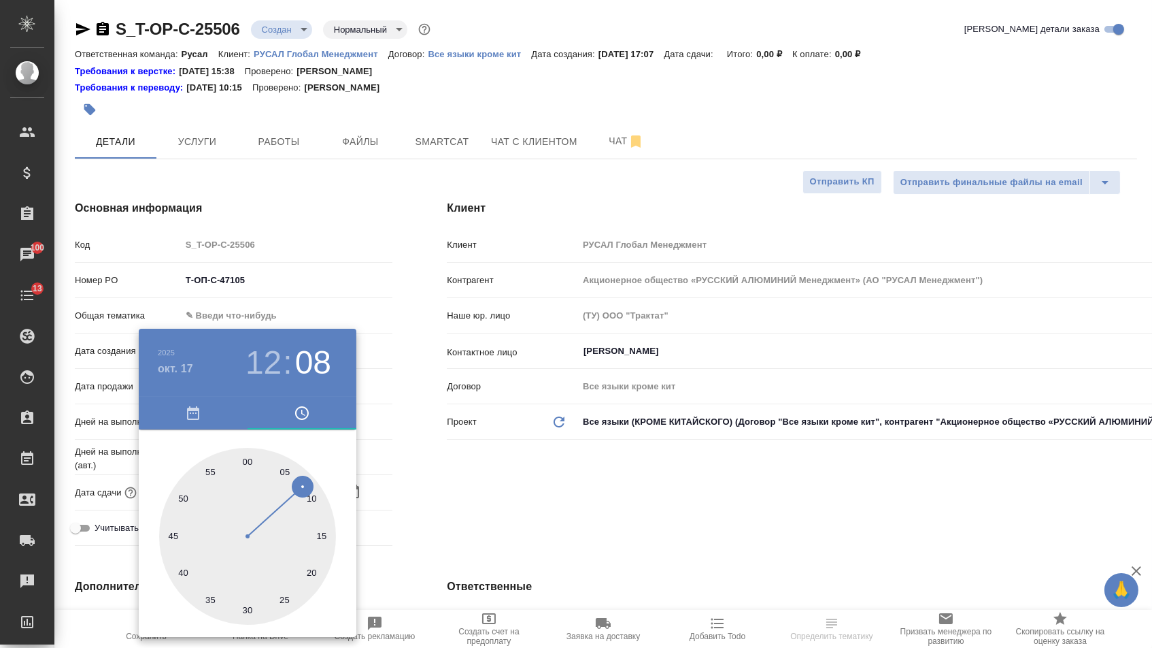
type input "[DATE] 12:00"
type textarea "x"
click at [406, 486] on div at bounding box center [576, 324] width 1152 height 648
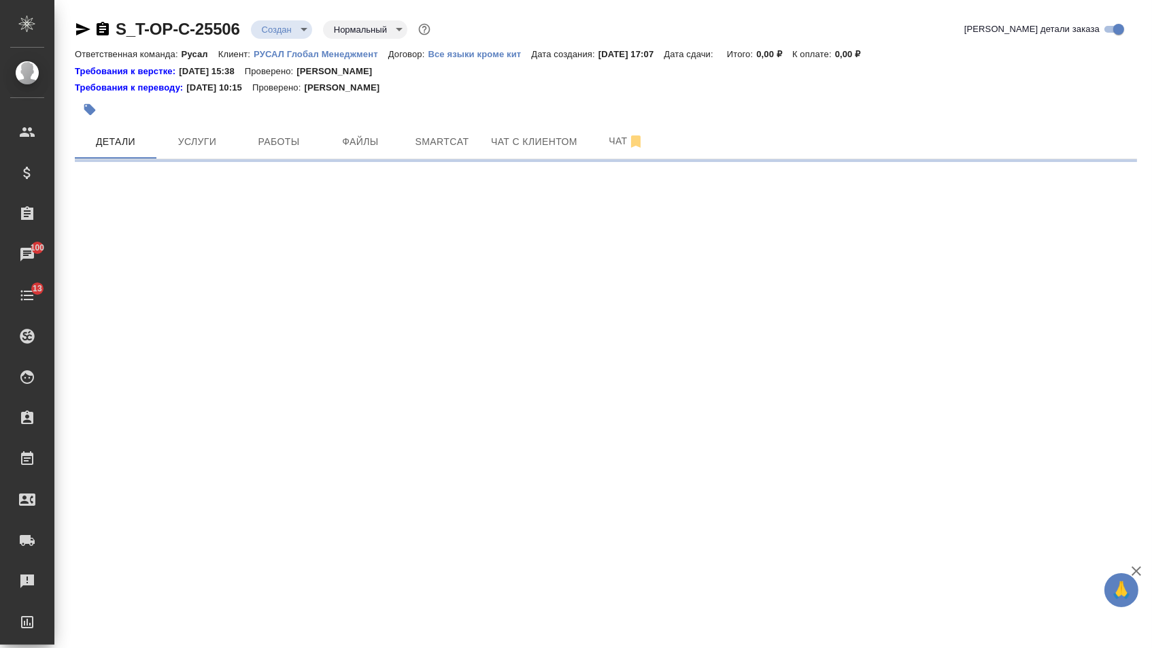
select select "RU"
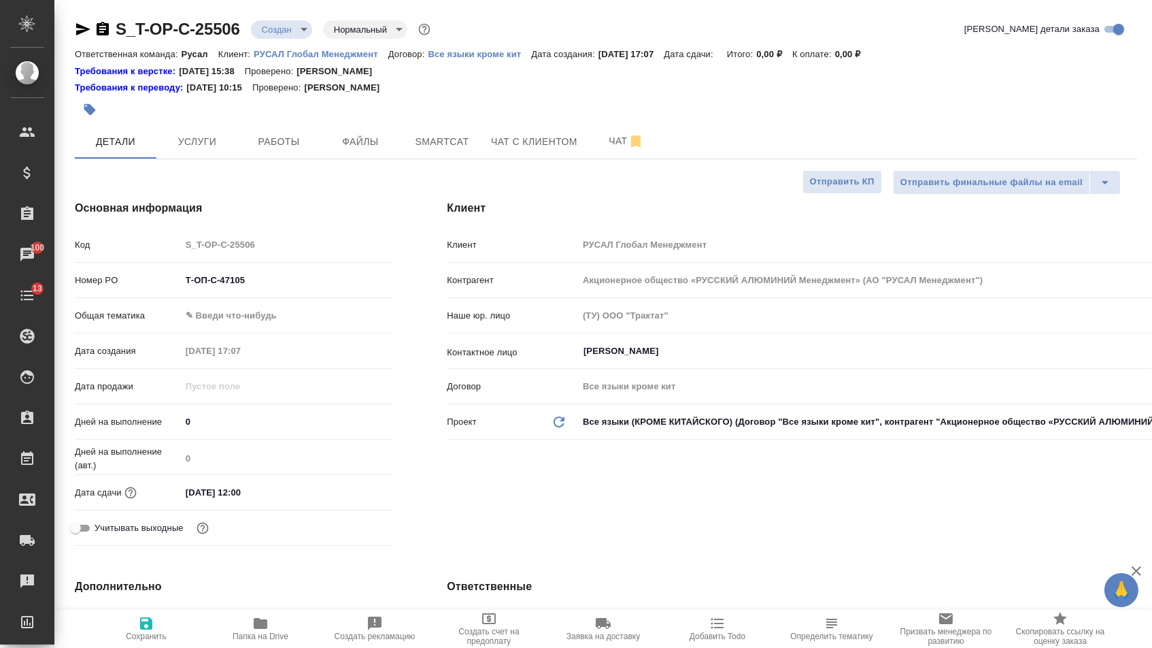
type textarea "x"
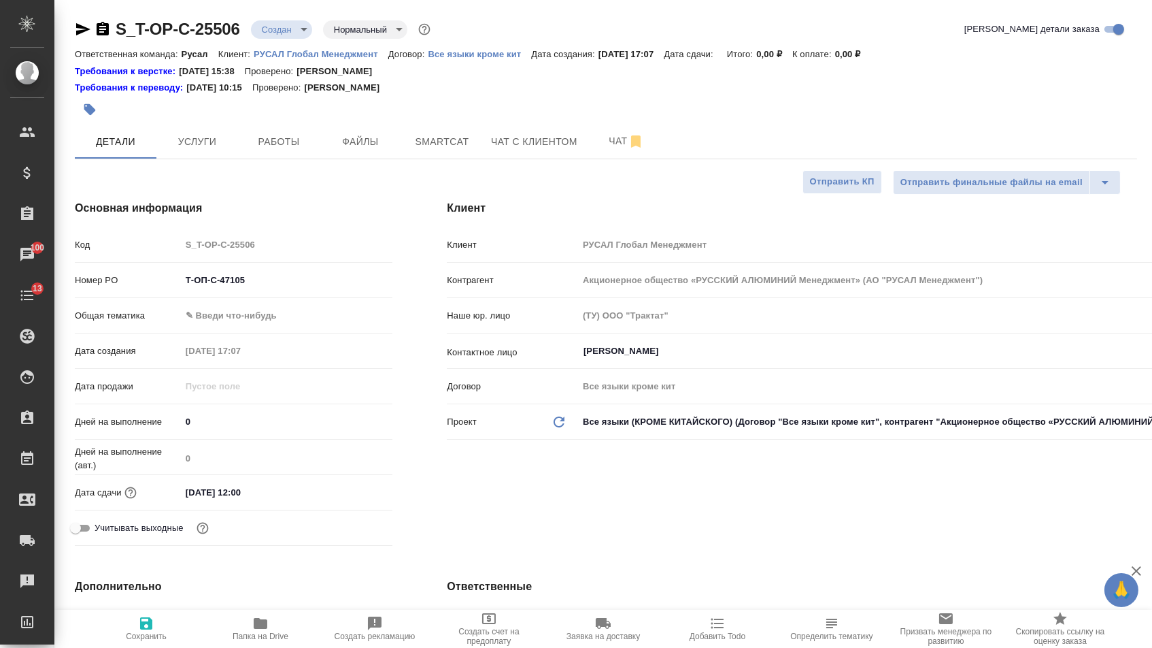
type textarea "x"
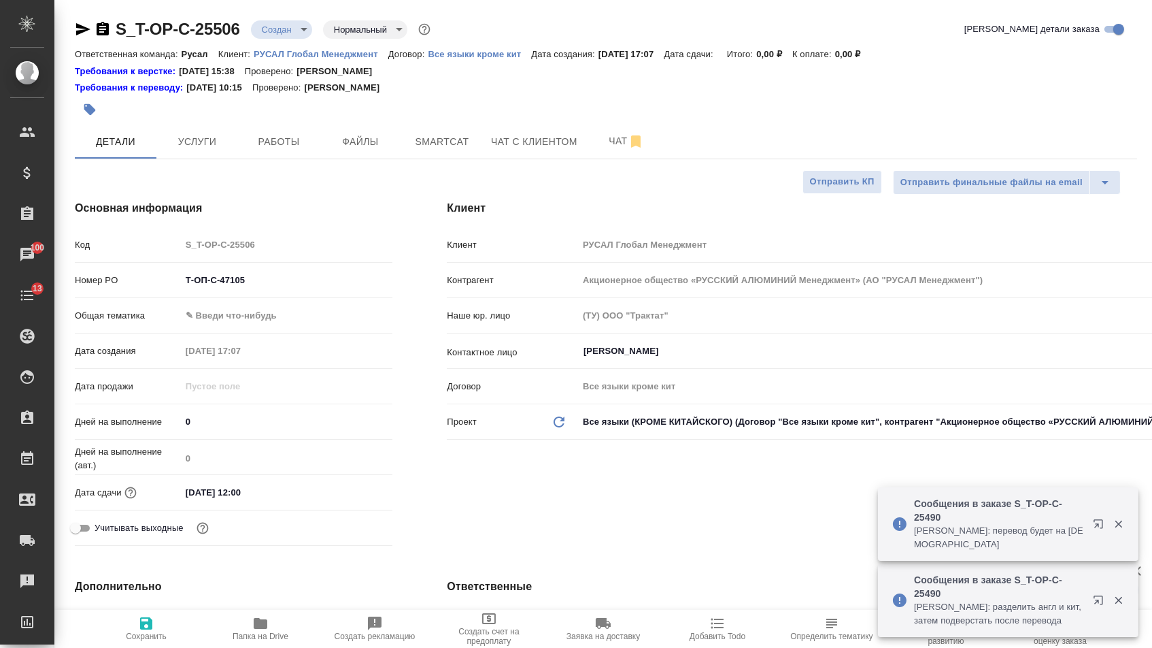
click at [246, 310] on body "🙏 .cls-1 fill:#fff; AWATERA [PERSON_NAME] Спецификации Заказы 100 Чаты 13 Todo …" at bounding box center [576, 324] width 1152 height 648
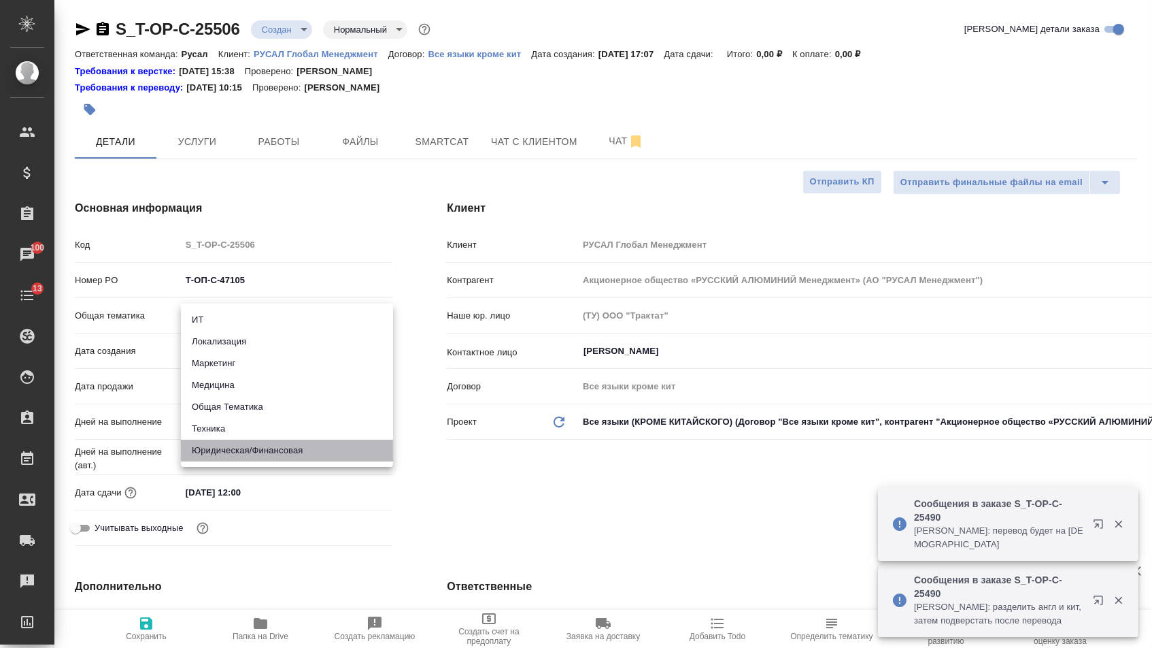
click at [220, 439] on li "Юридическая/Финансовая" at bounding box center [287, 450] width 212 height 22
type input "yr-fn"
type textarea "x"
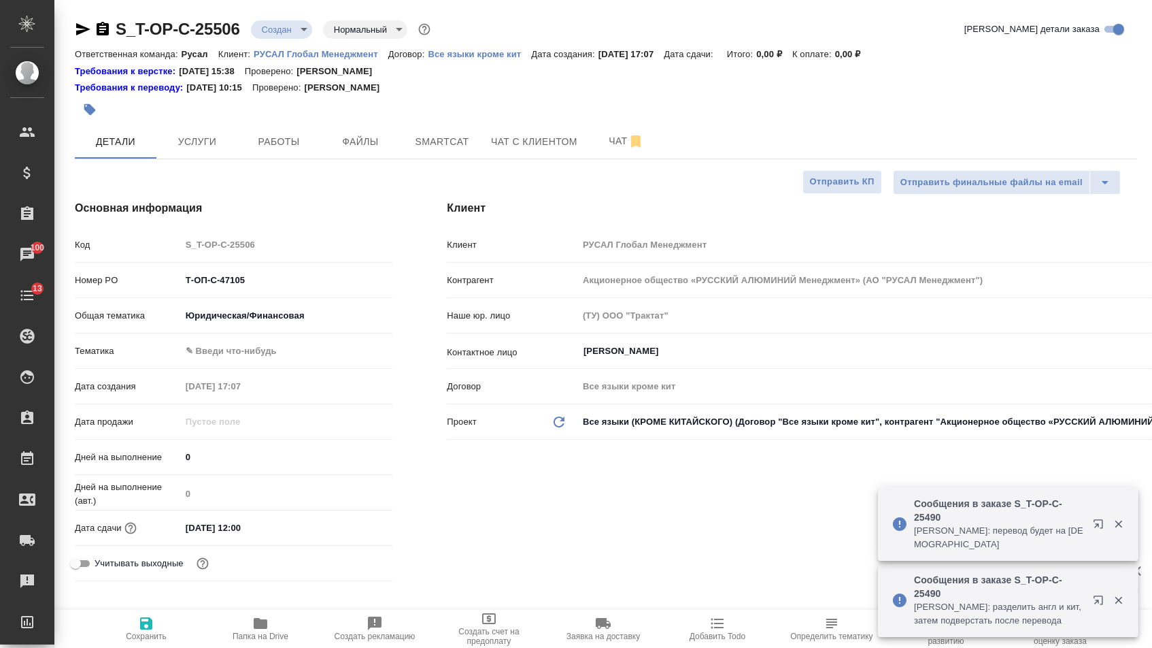
click at [224, 360] on body "🙏 .cls-1 fill:#fff; AWATERA [PERSON_NAME] Спецификации Заказы 100 Чаты 13 Todo …" at bounding box center [576, 324] width 1152 height 648
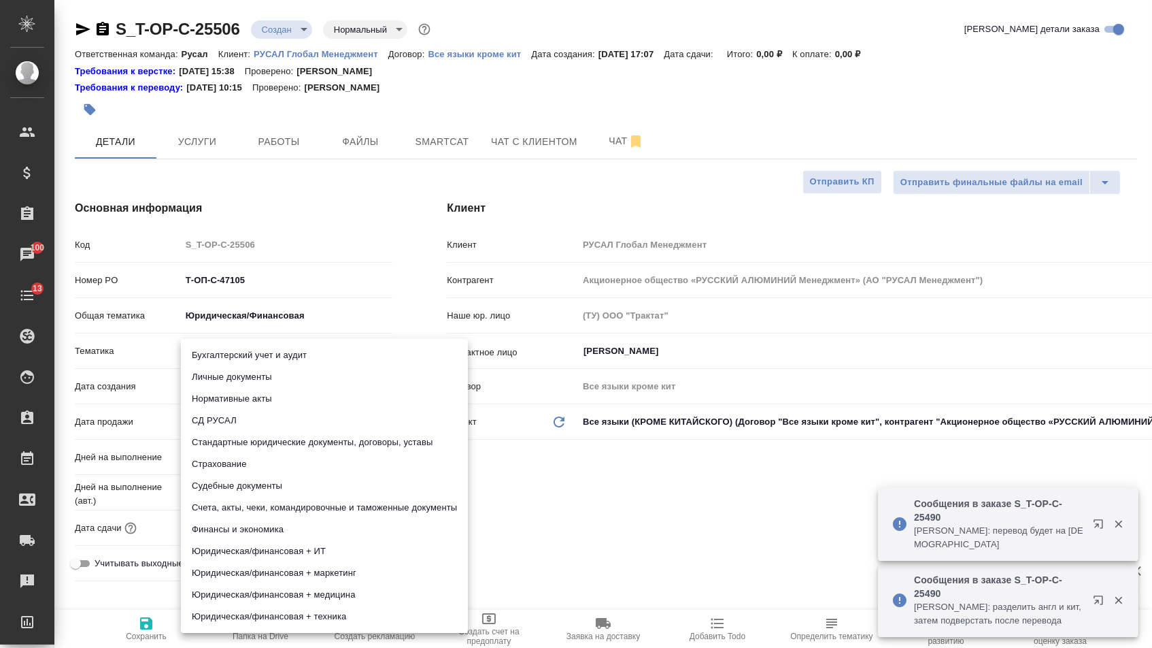
click at [225, 441] on li "Стандартные юридические документы, договоры, уставы" at bounding box center [324, 442] width 287 height 22
type textarea "x"
type input "5f647205b73bc97568ca66bf"
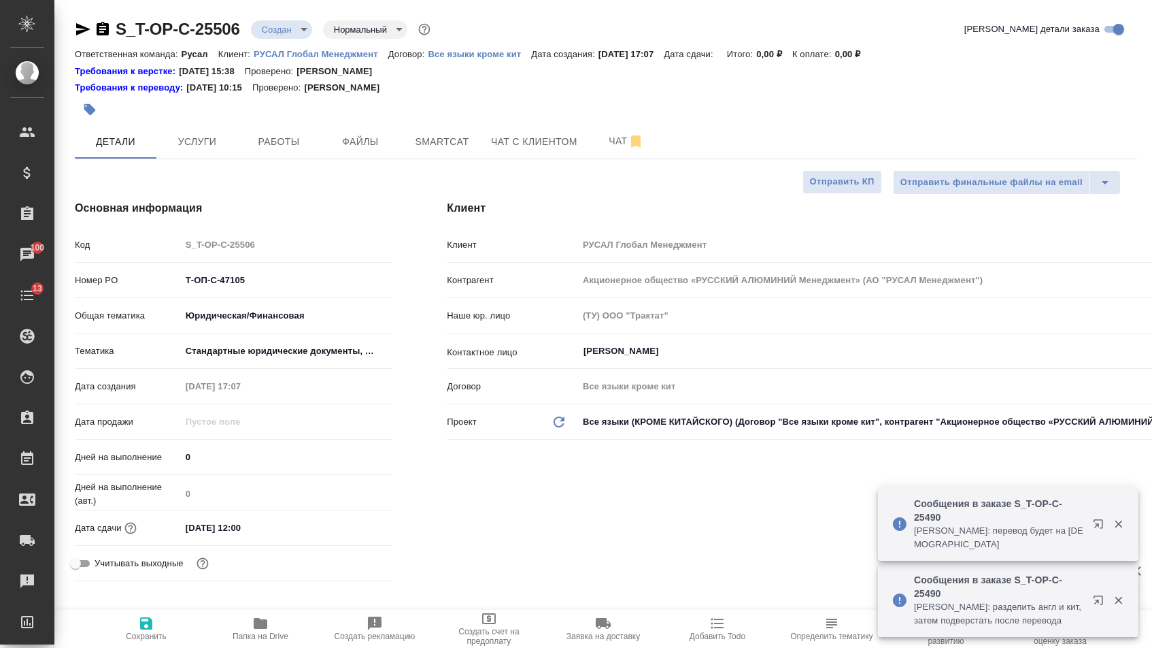
click at [153, 622] on icon "button" at bounding box center [146, 623] width 16 height 16
type textarea "x"
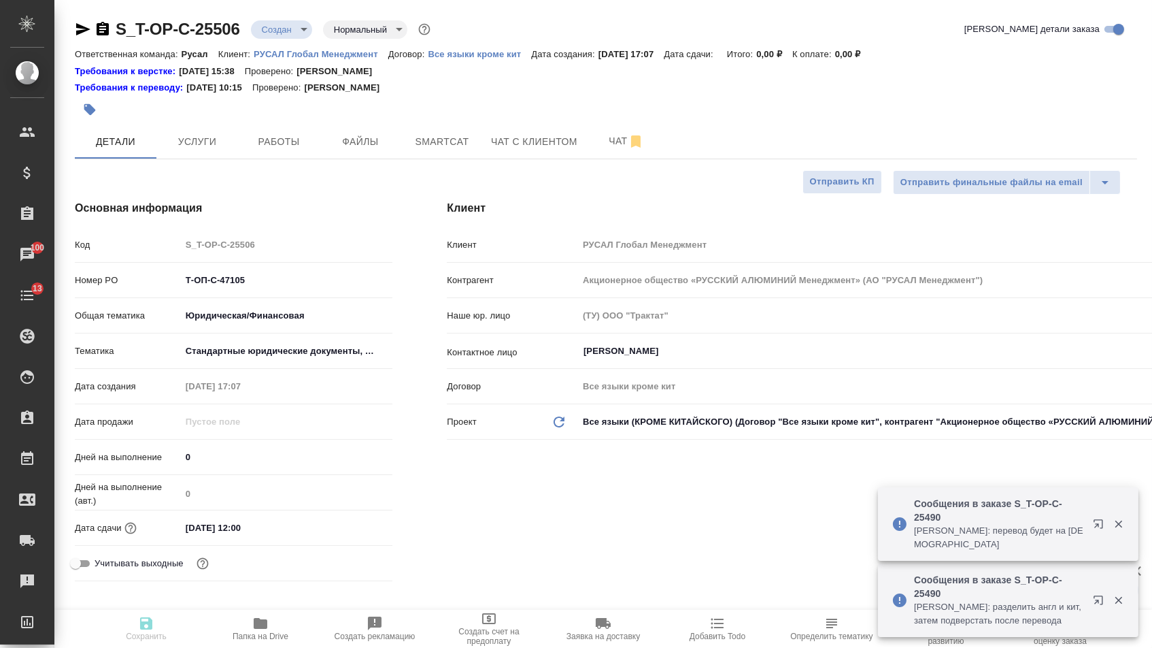
type textarea "x"
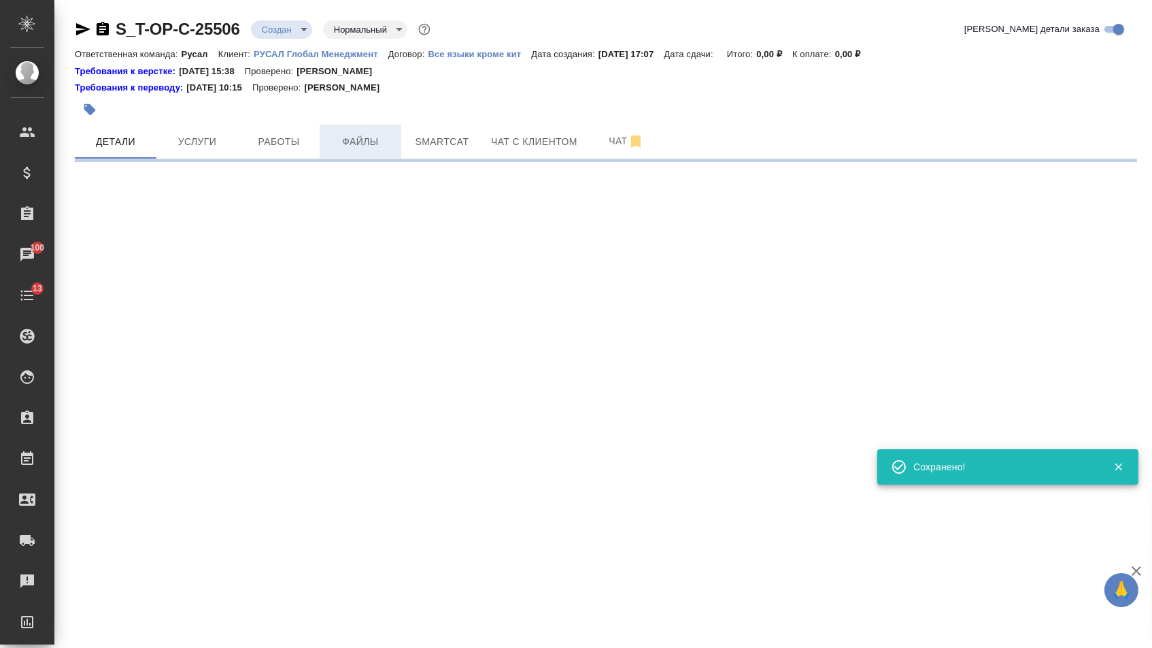
select select "RU"
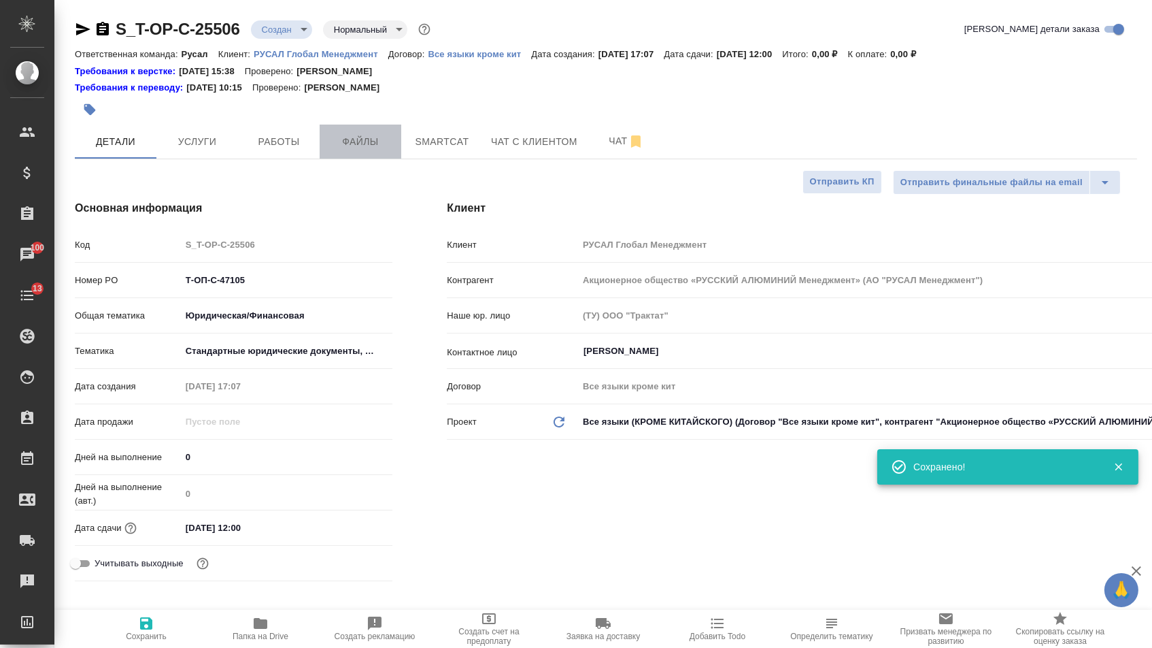
click at [356, 146] on span "Файлы" at bounding box center [360, 141] width 65 height 17
type textarea "x"
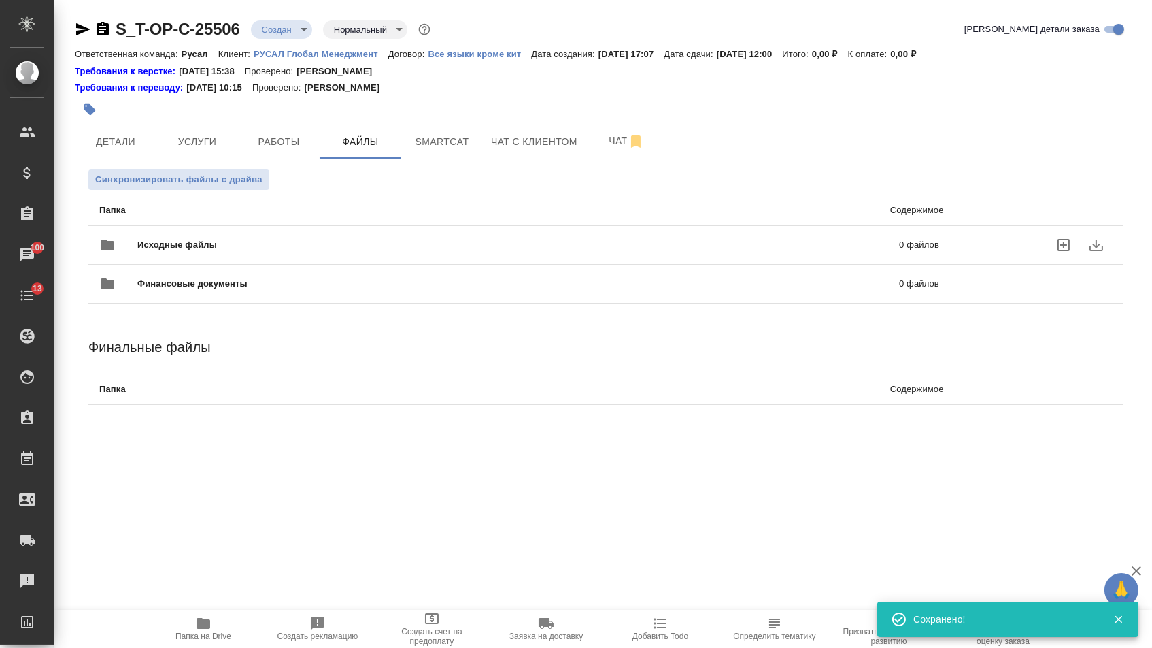
click at [217, 248] on span "Исходные файлы" at bounding box center [347, 245] width 421 height 14
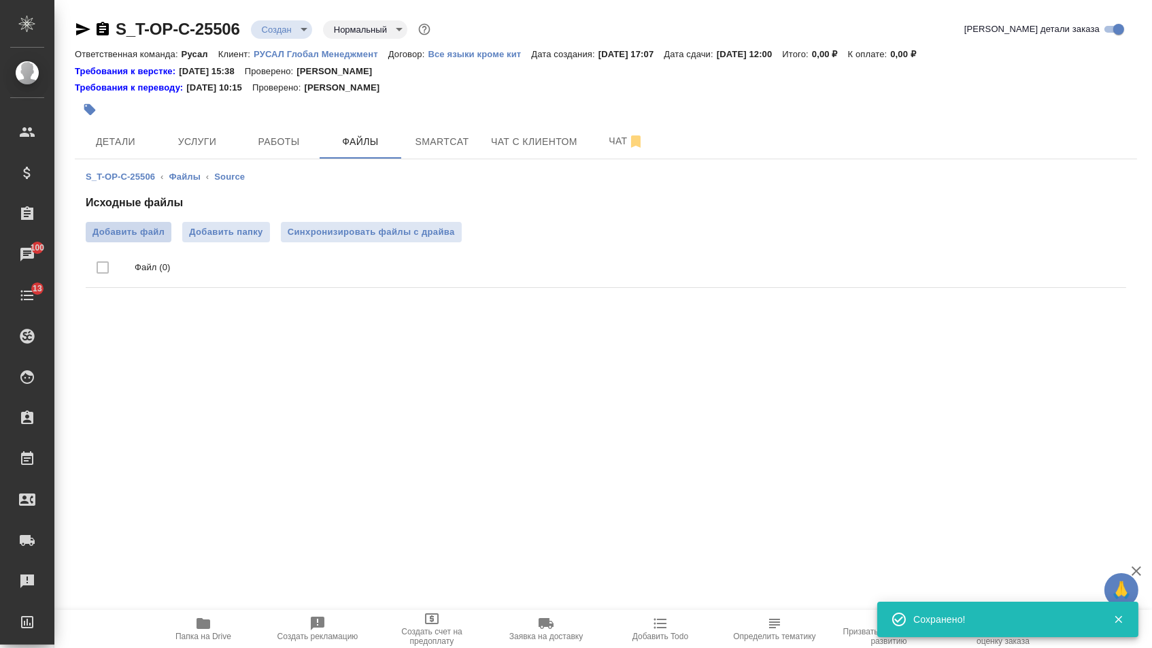
click at [124, 236] on span "Добавить файл" at bounding box center [129, 232] width 72 height 14
click at [0, 0] on input "Добавить файл" at bounding box center [0, 0] width 0 height 0
click at [201, 134] on button "Услуги" at bounding box center [197, 141] width 82 height 34
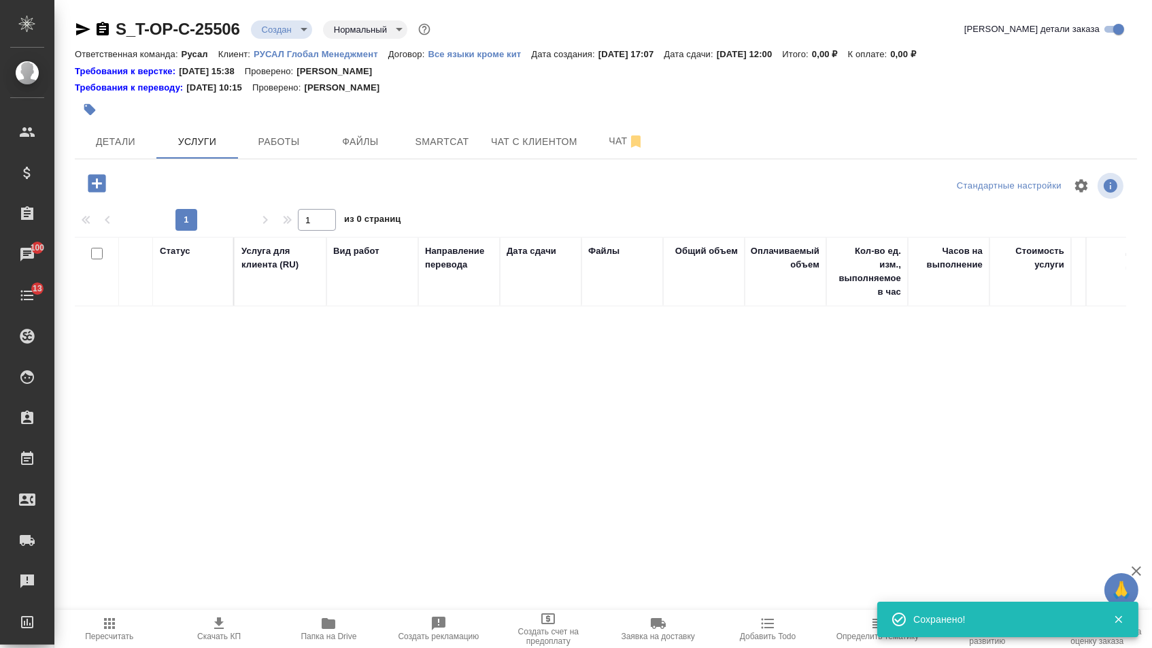
click at [99, 189] on icon "button" at bounding box center [97, 183] width 24 height 24
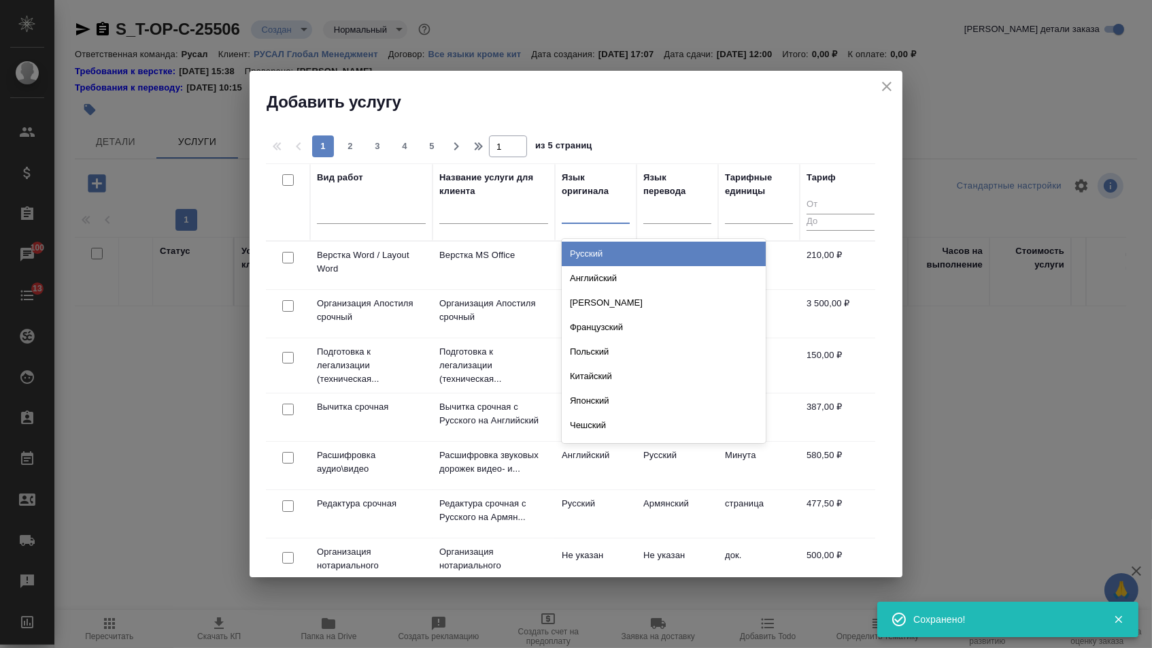
click at [596, 209] on div at bounding box center [596, 210] width 68 height 20
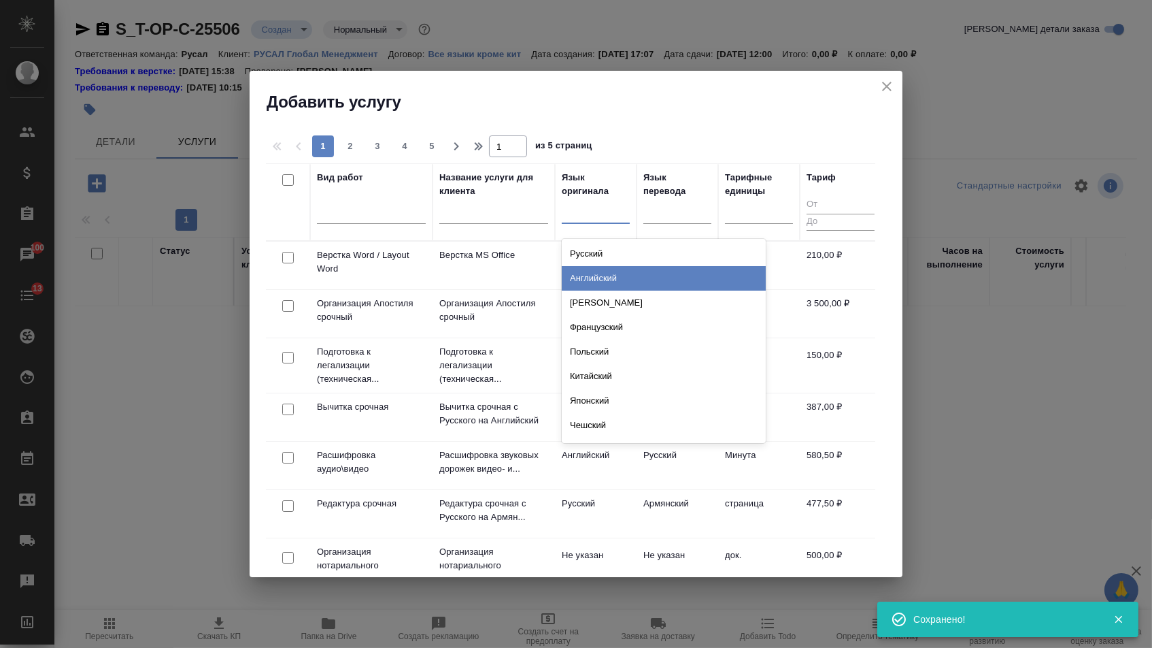
click at [596, 278] on div "Английский" at bounding box center [664, 278] width 204 height 24
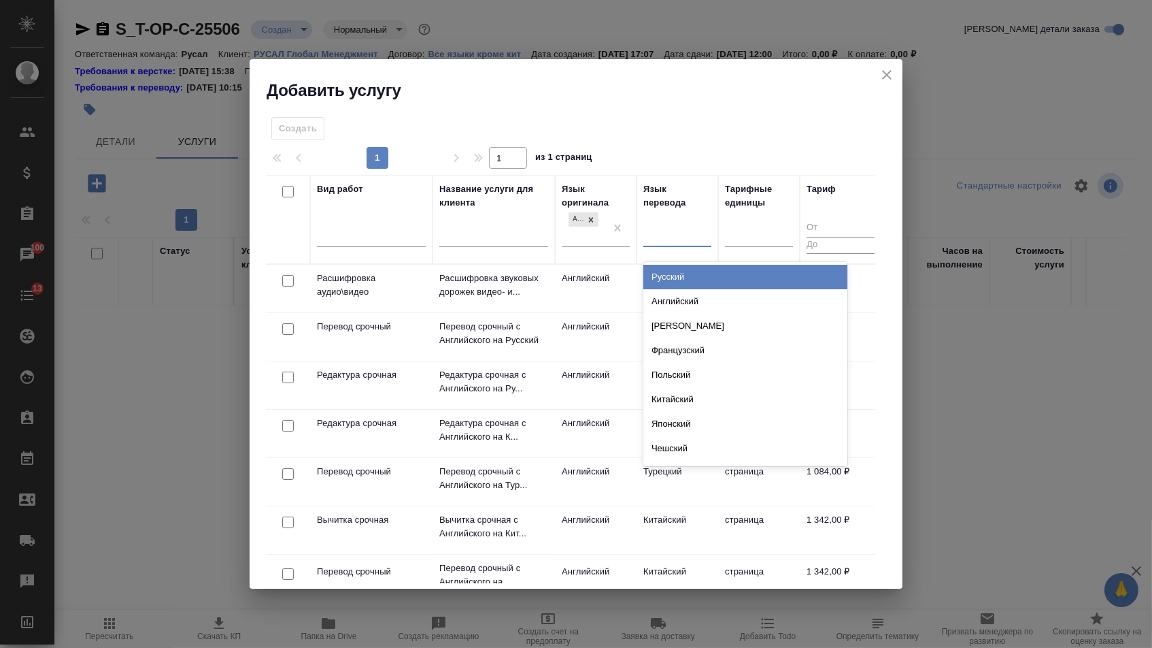
click at [658, 239] on div at bounding box center [678, 234] width 68 height 20
click at [658, 278] on div "Русский" at bounding box center [746, 277] width 204 height 24
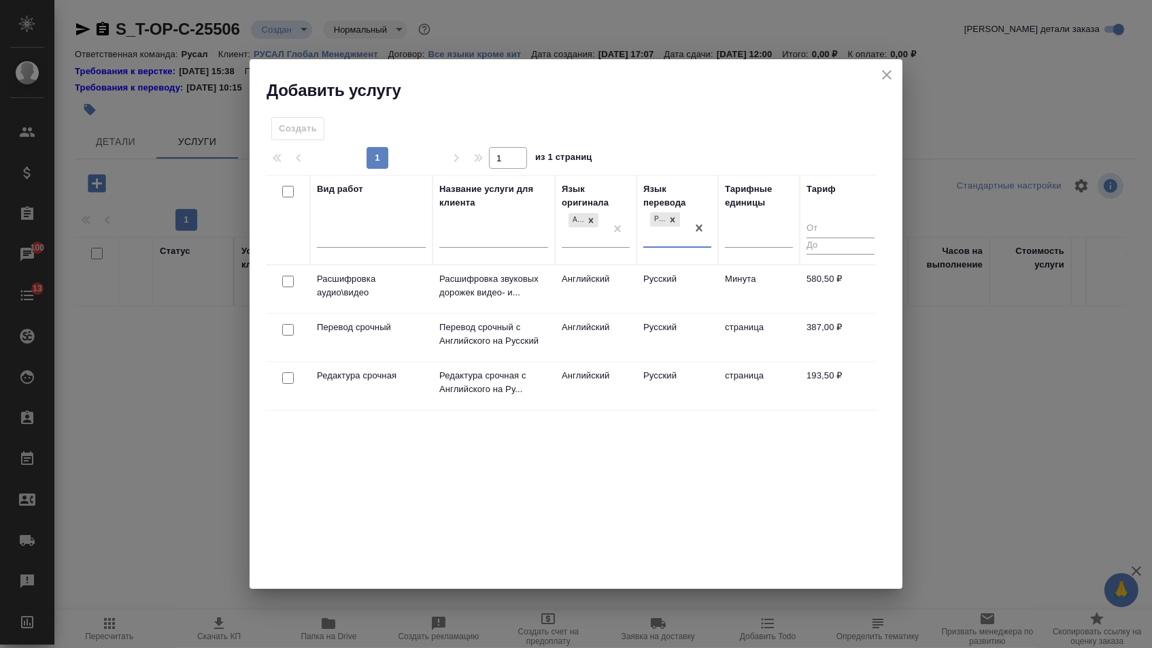
click at [284, 324] on input "checkbox" at bounding box center [288, 330] width 12 height 12
checkbox input "true"
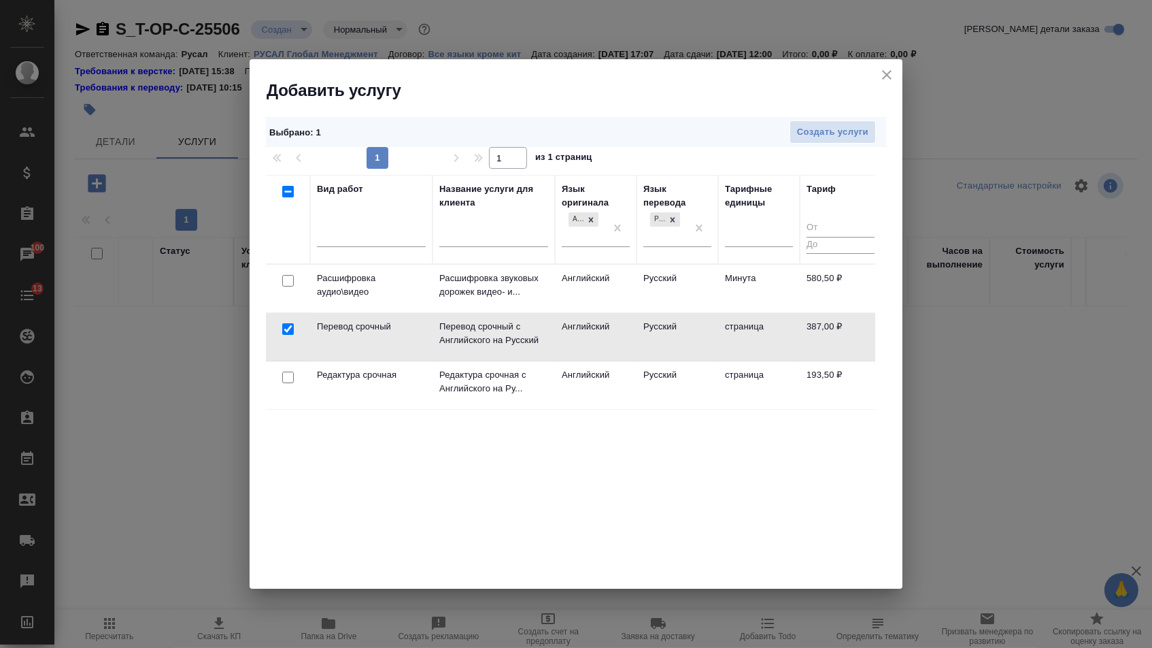
click at [284, 377] on input "checkbox" at bounding box center [288, 377] width 12 height 12
checkbox input "true"
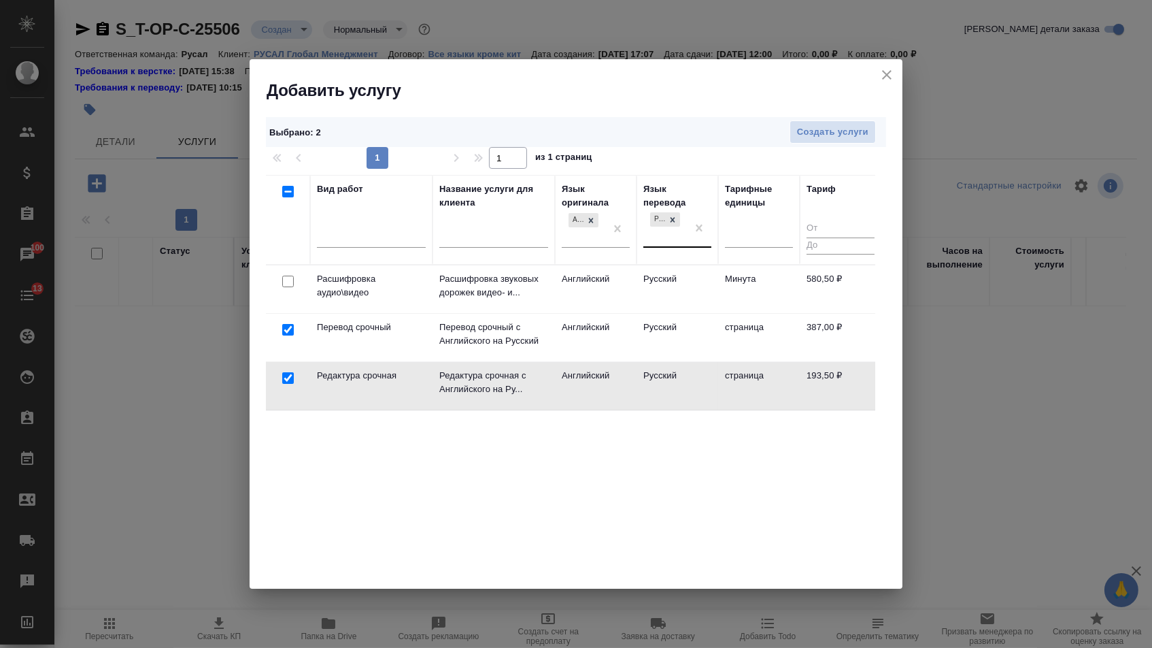
click at [693, 214] on div at bounding box center [699, 228] width 24 height 37
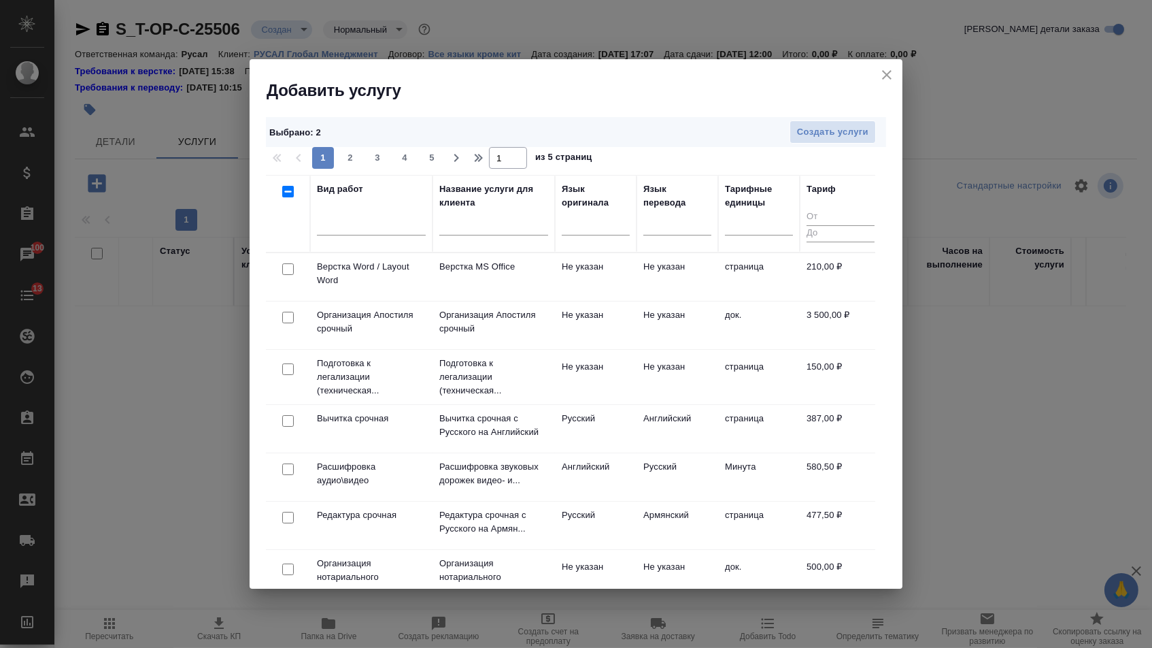
click at [291, 271] on input "checkbox" at bounding box center [288, 269] width 12 height 12
checkbox input "true"
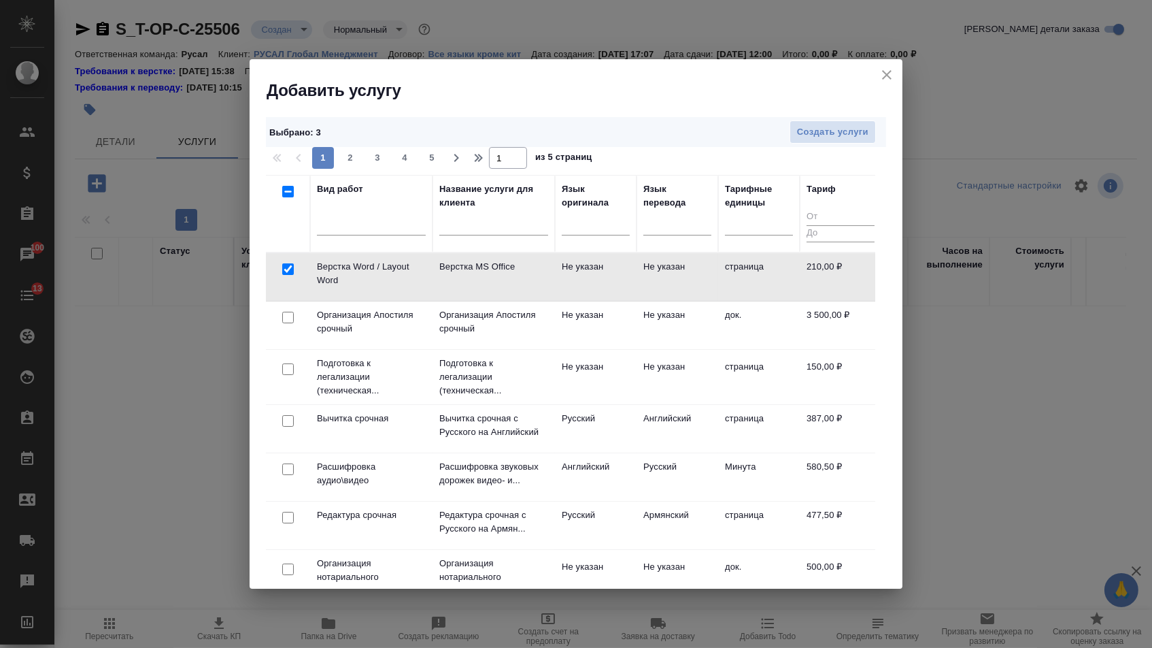
click at [289, 573] on input "checkbox" at bounding box center [288, 569] width 12 height 12
checkbox input "true"
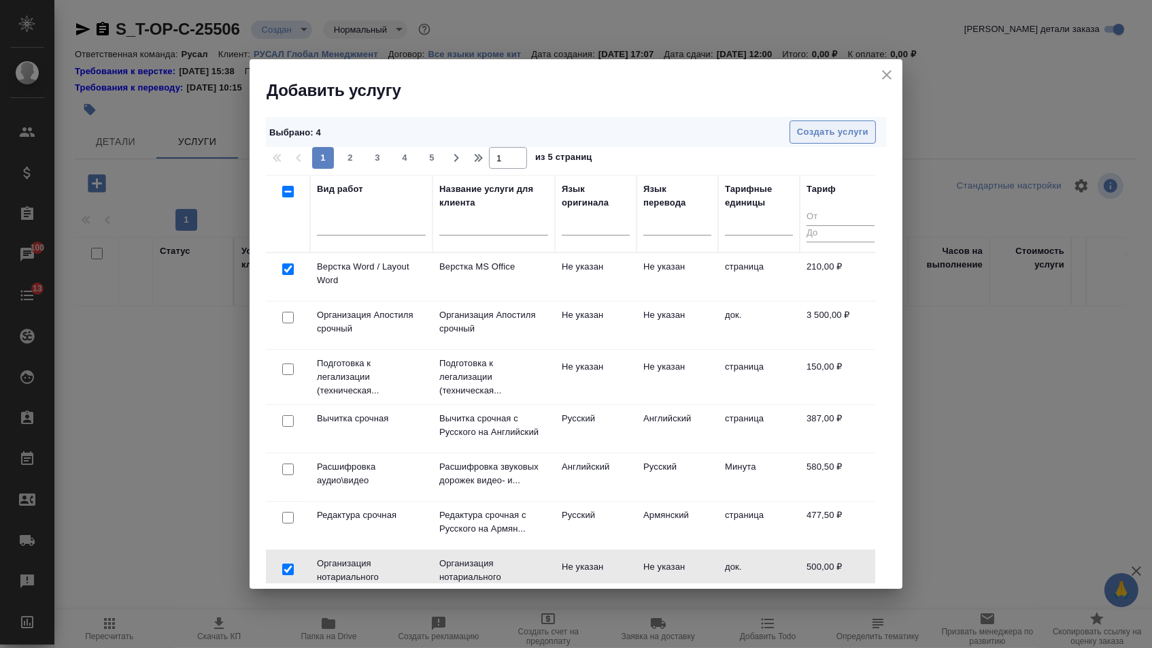
click at [820, 131] on span "Создать услуги" at bounding box center [832, 132] width 71 height 16
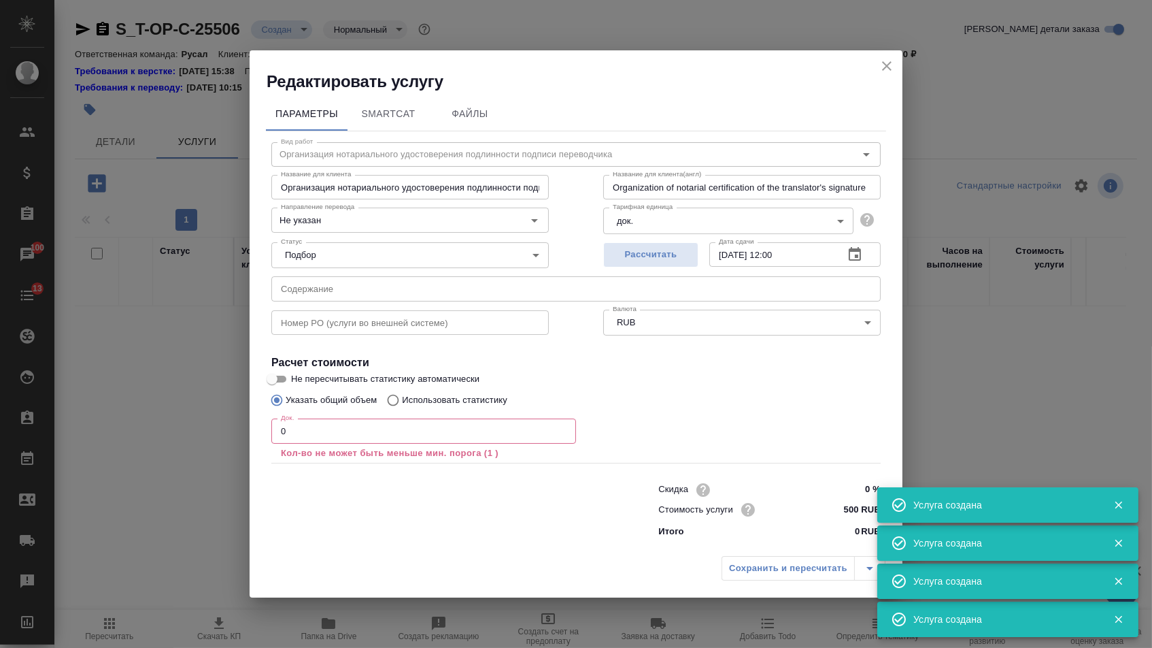
type input "Перевод срочный"
type input "Перевод срочный с Английского на Русский"
type input "Urgent translation from English into Russian"
type input "англ-рус"
type input "5a8b1489cc6b4906c91bfdb2"
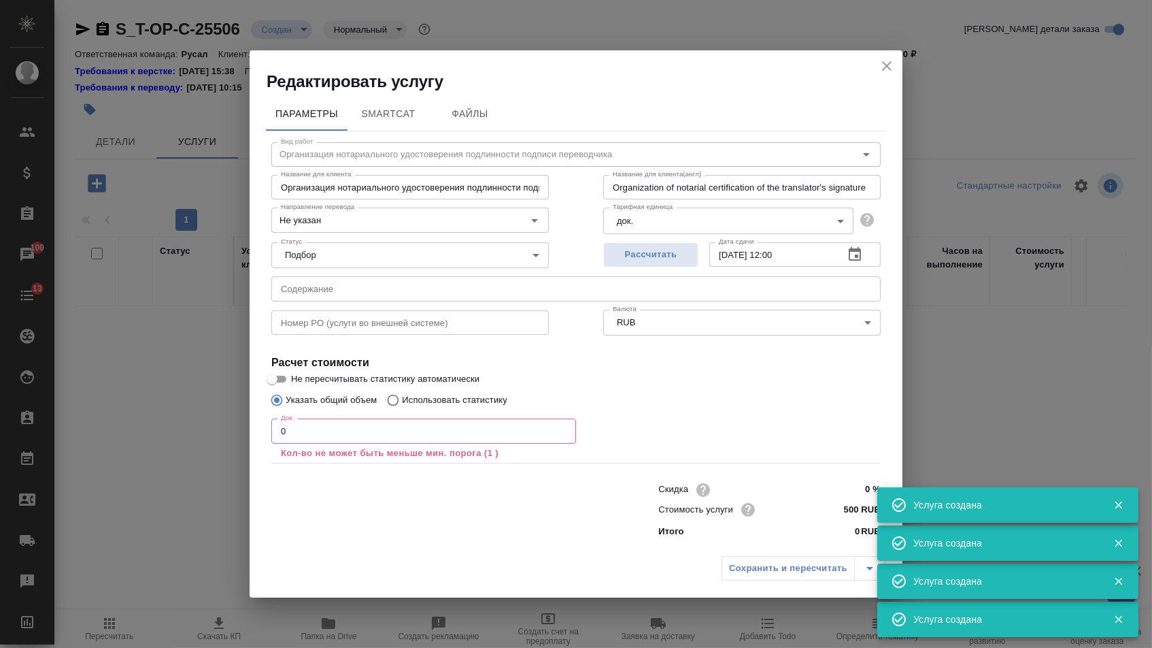
type input "387 RUB"
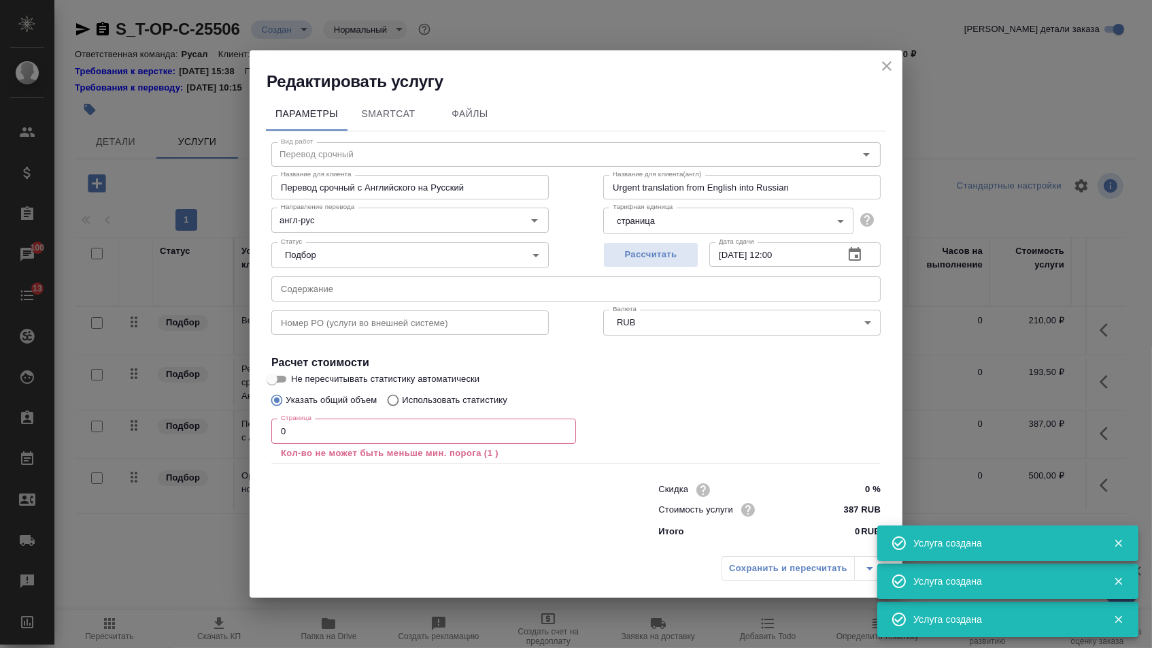
click at [336, 288] on input "text" at bounding box center [575, 288] width 609 height 24
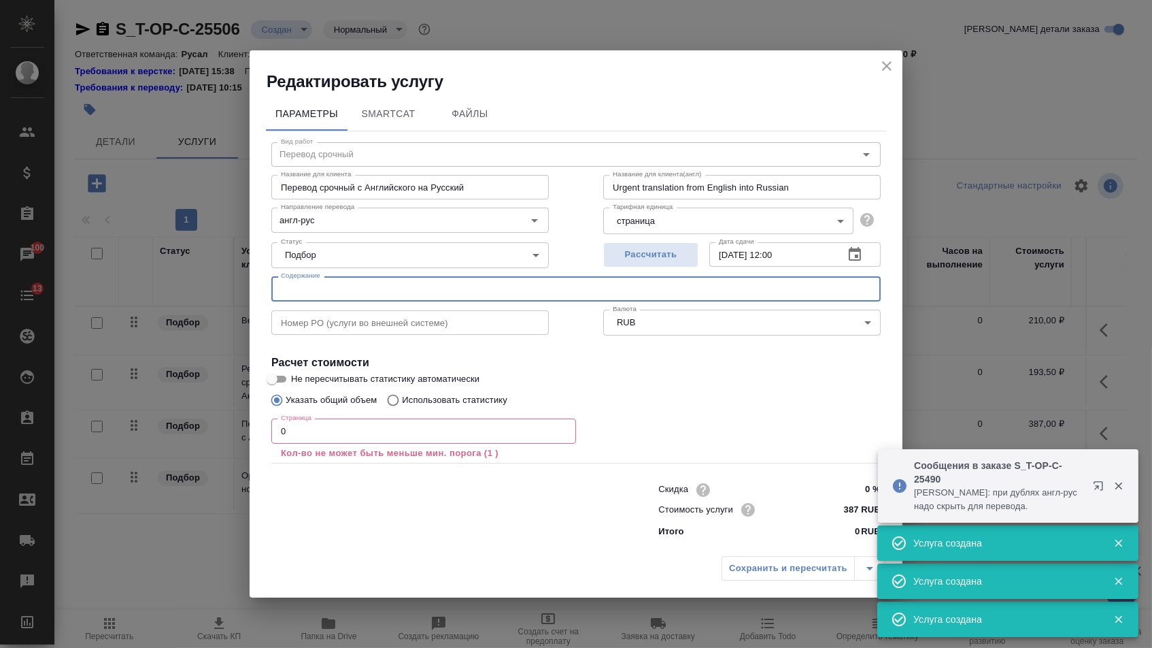
paste input "251007-FORDMA-CERT.OF SHAREHOLDER"
type input "251007-FORDMA-CERT.OF SHAREHOLDER"
click at [306, 433] on input "0" at bounding box center [423, 430] width 305 height 24
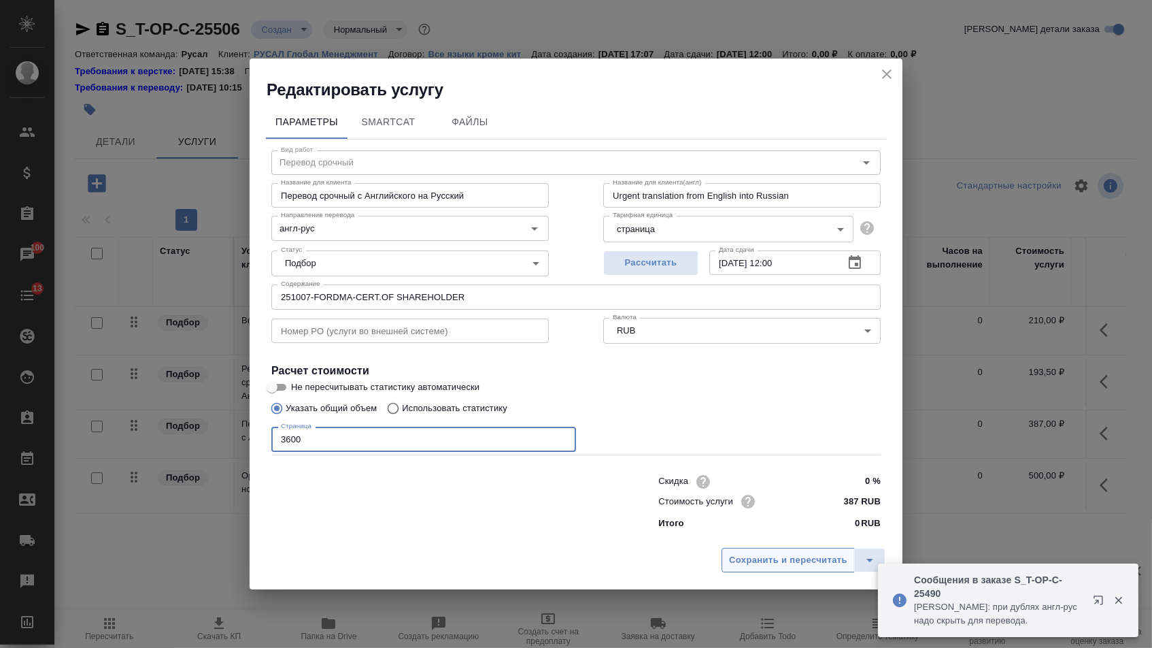
type input "3600"
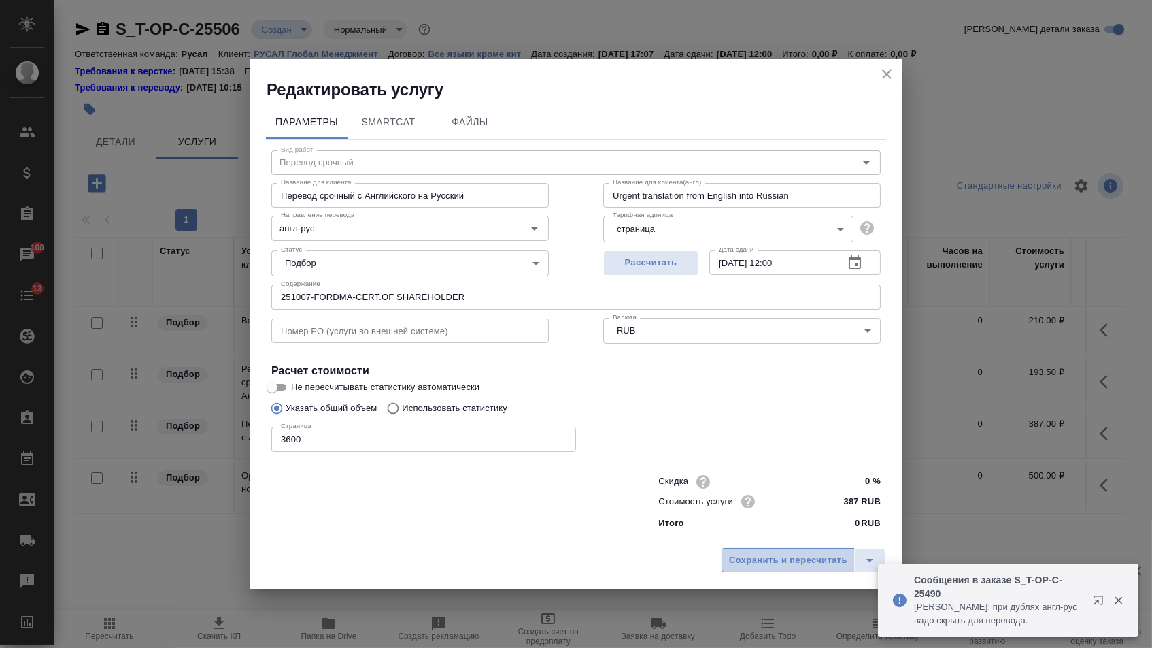
click at [761, 565] on span "Сохранить и пересчитать" at bounding box center [788, 560] width 118 height 16
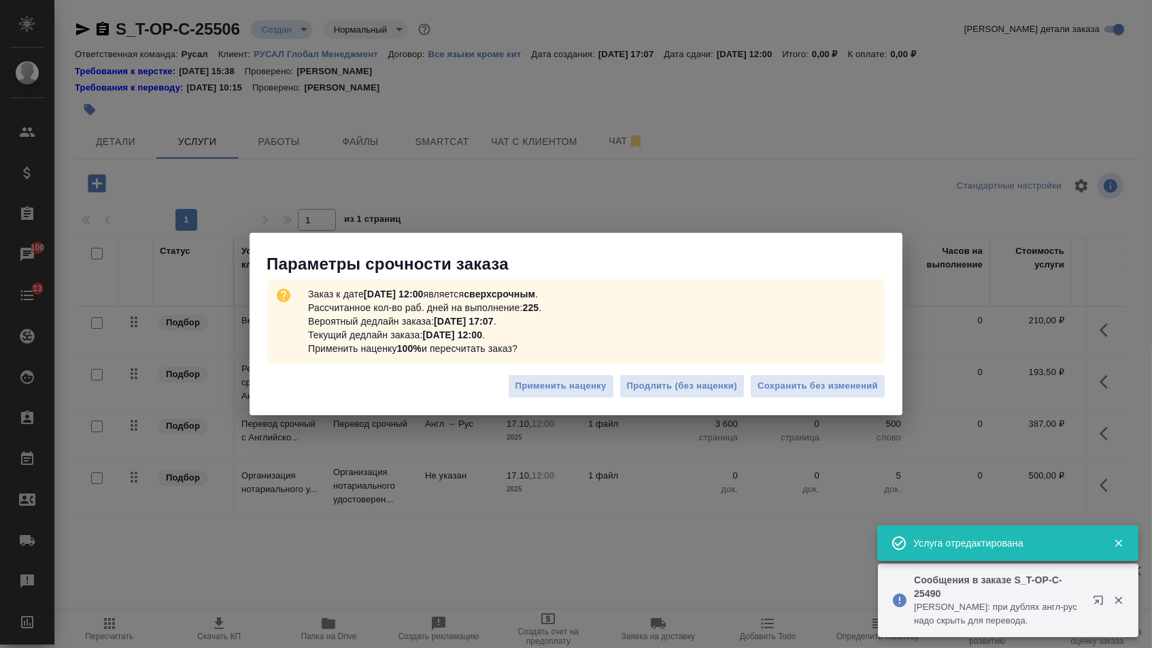
click at [792, 365] on div "Заказ к дате [DATE] 12:00 является сверхсрочным . Рассчитанное кол-во раб. дней…" at bounding box center [576, 321] width 653 height 93
click at [795, 380] on span "Сохранить без изменений" at bounding box center [818, 386] width 120 height 16
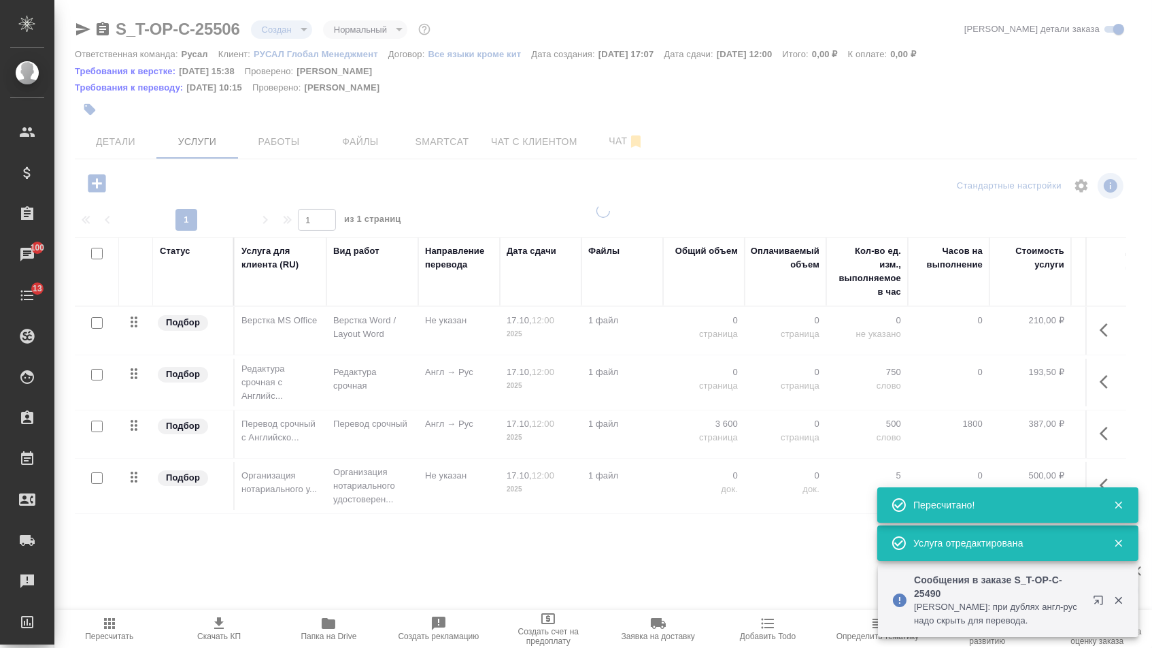
type input "urgent"
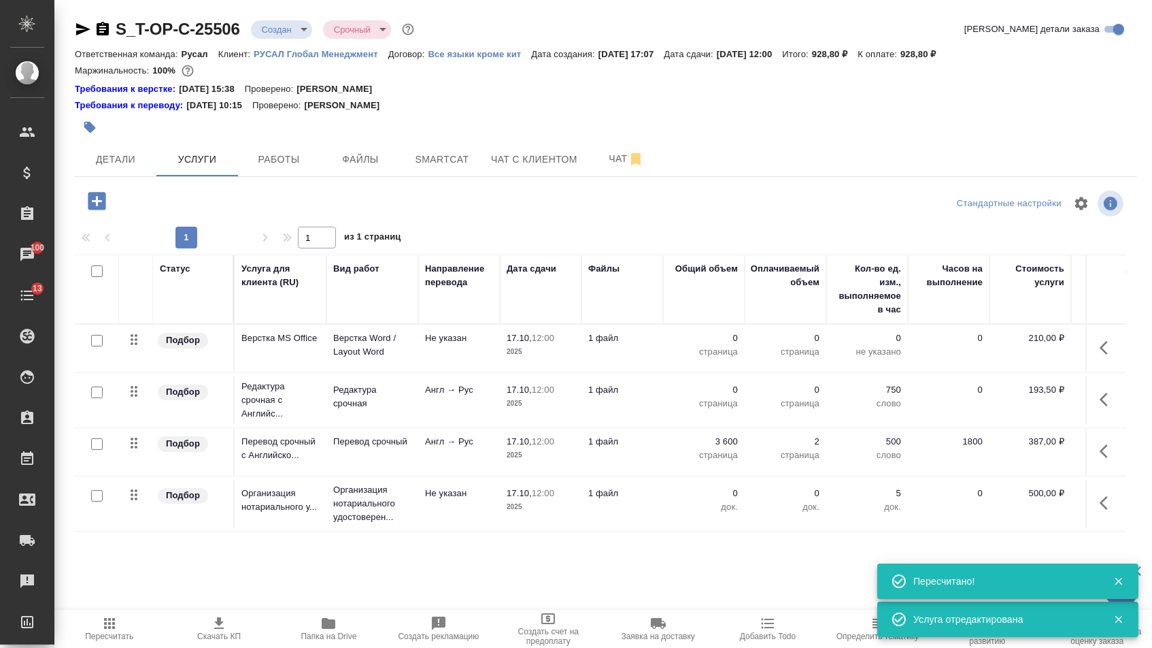
click at [724, 397] on p "0" at bounding box center [704, 390] width 68 height 14
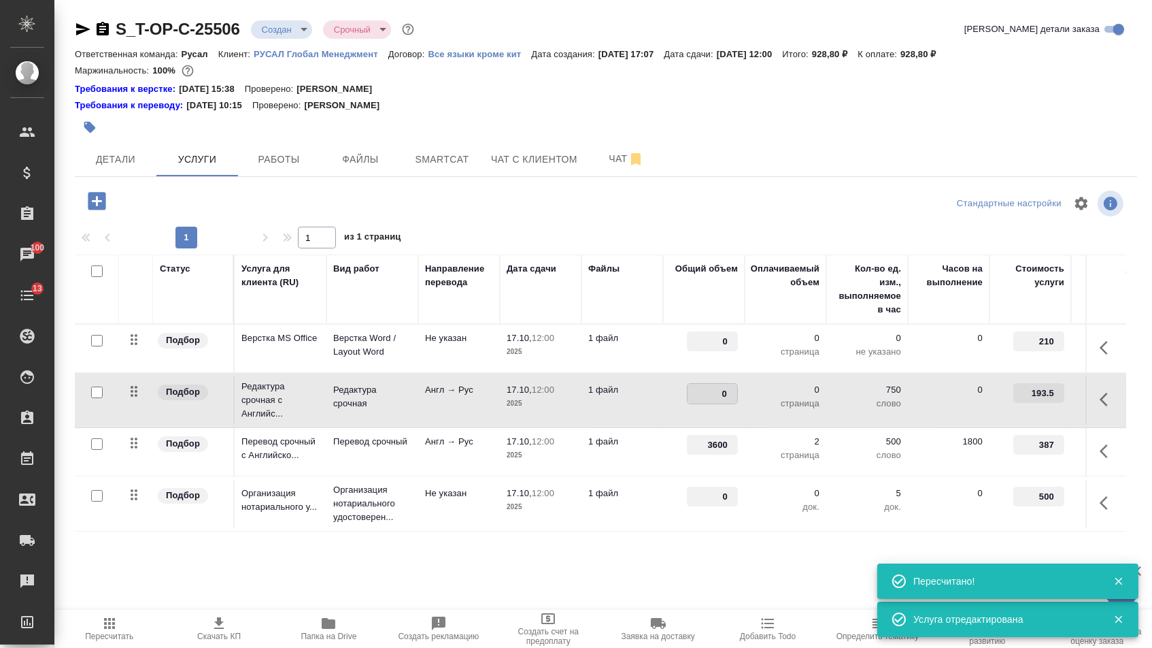
click at [724, 402] on input "0" at bounding box center [713, 394] width 50 height 20
type input "3600"
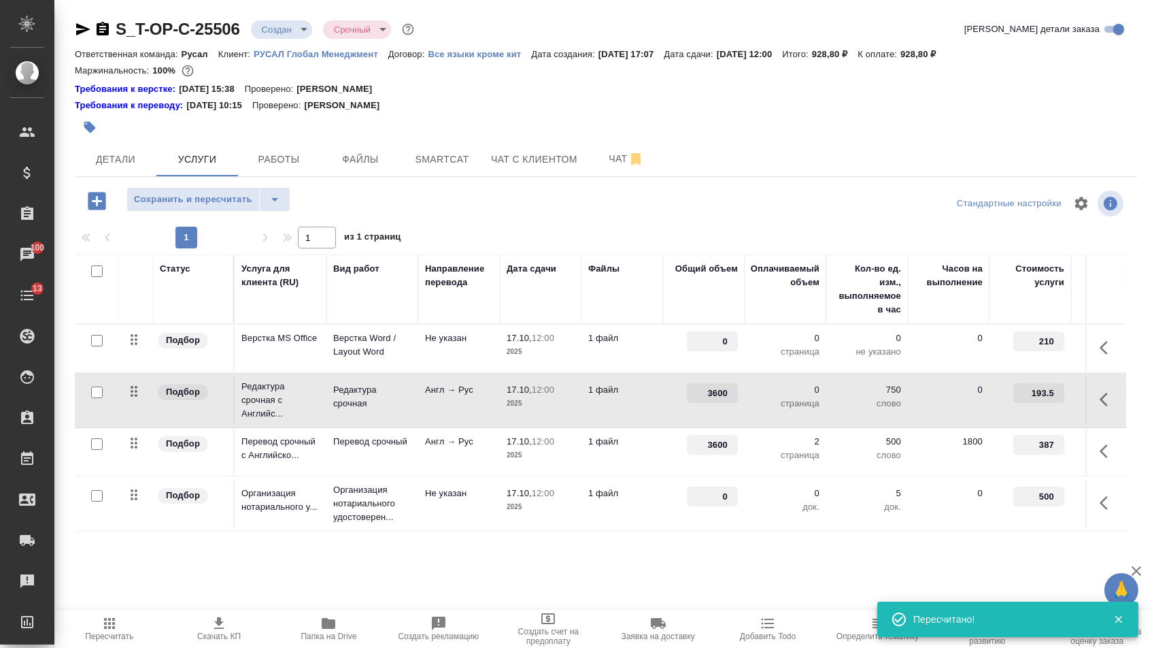
drag, startPoint x: 714, startPoint y: 345, endPoint x: 768, endPoint y: 354, distance: 55.2
type input "2"
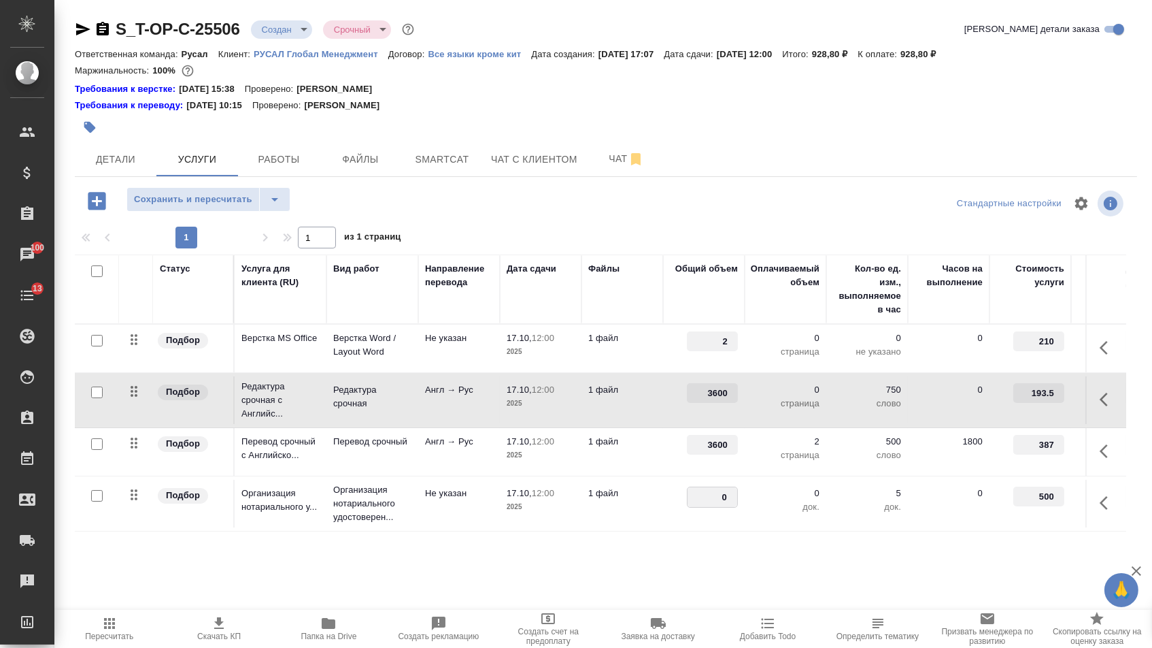
drag, startPoint x: 712, startPoint y: 501, endPoint x: 737, endPoint y: 501, distance: 25.2
type input "1"
click at [693, 557] on div "S_T-OP-C-25506 Создан new Срочный urgent Кратко детали заказа Ответственная ком…" at bounding box center [606, 291] width 1078 height 582
click at [216, 207] on span "Сохранить и пересчитать" at bounding box center [193, 200] width 118 height 16
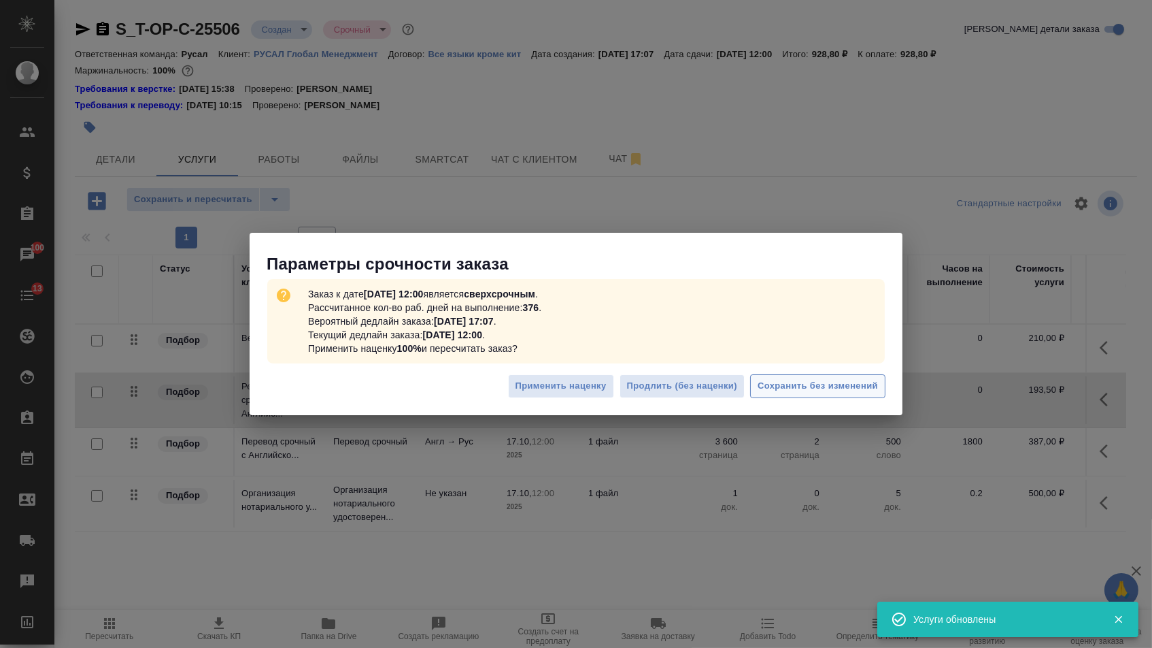
click at [852, 380] on span "Сохранить без изменений" at bounding box center [818, 386] width 120 height 16
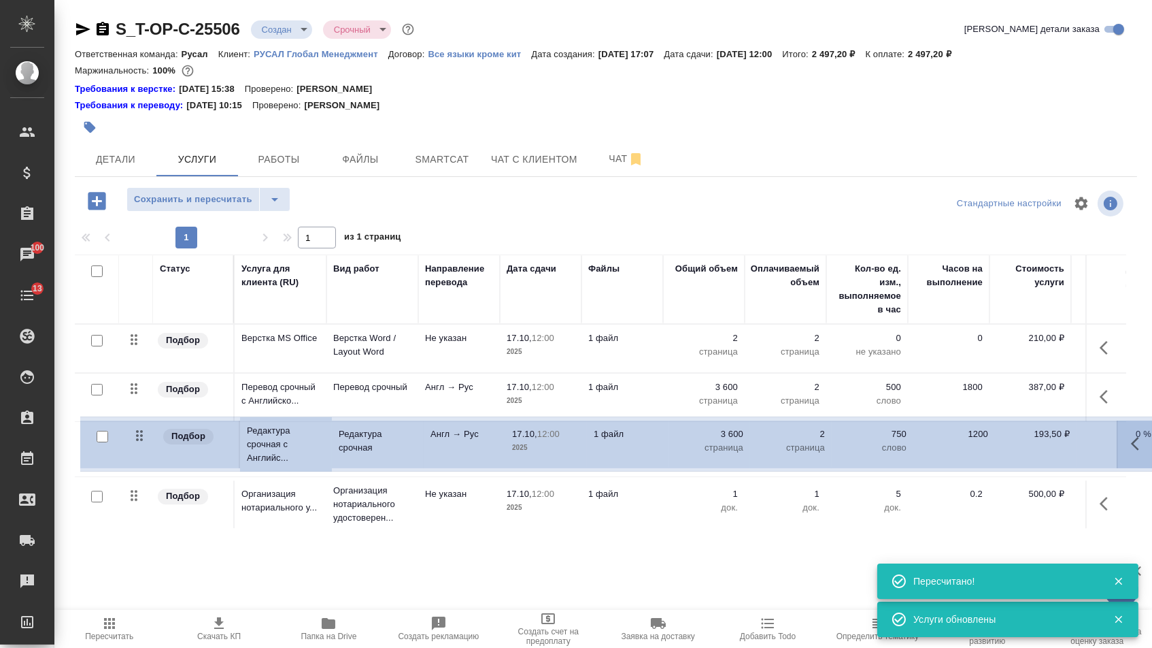
drag, startPoint x: 128, startPoint y: 406, endPoint x: 133, endPoint y: 447, distance: 41.2
click at [133, 447] on tbody "Подбор Верстка MS Office Верстка Word / Layout Word Не указан 17.10, 12:00 2025…" at bounding box center [716, 427] width 1282 height 207
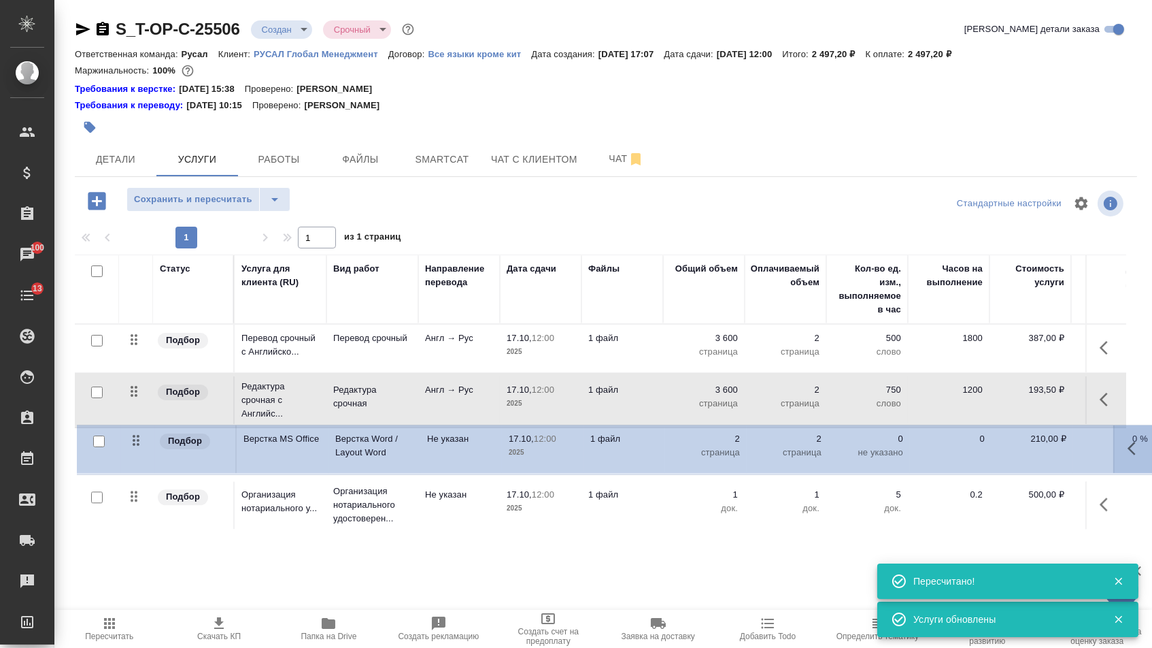
drag, startPoint x: 135, startPoint y: 348, endPoint x: 137, endPoint y: 447, distance: 98.7
click at [137, 447] on tbody "Подбор Верстка MS Office Верстка Word / Layout Word Не указан 17.10, 12:00 2025…" at bounding box center [716, 428] width 1282 height 209
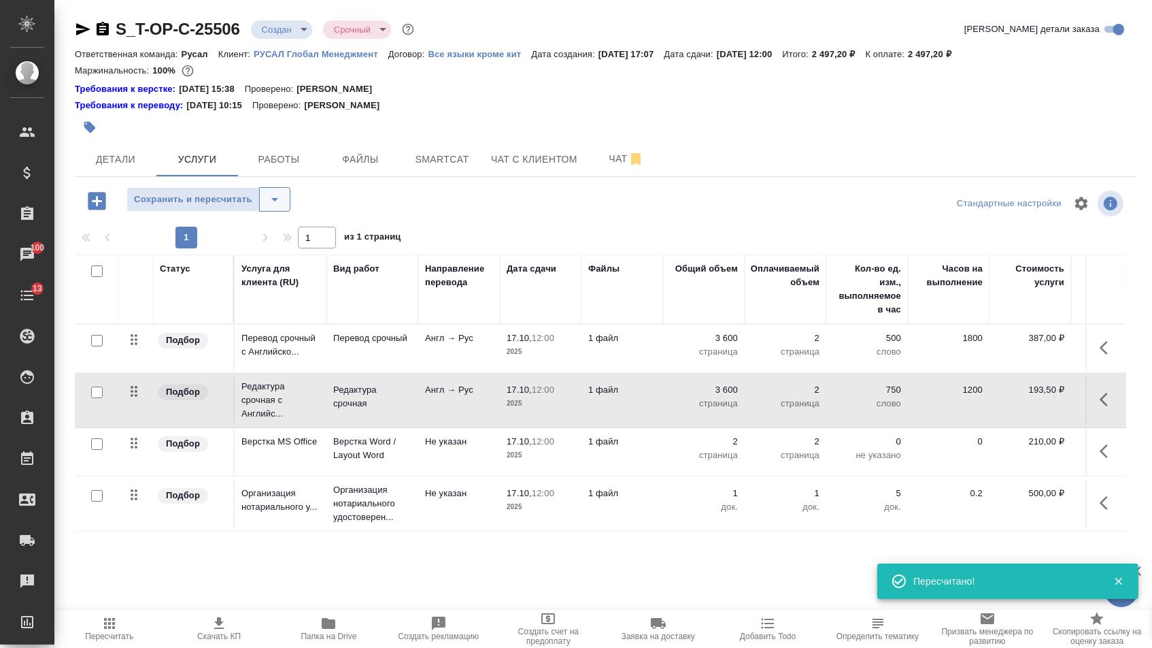
click at [283, 207] on icon "split button" at bounding box center [275, 199] width 16 height 16
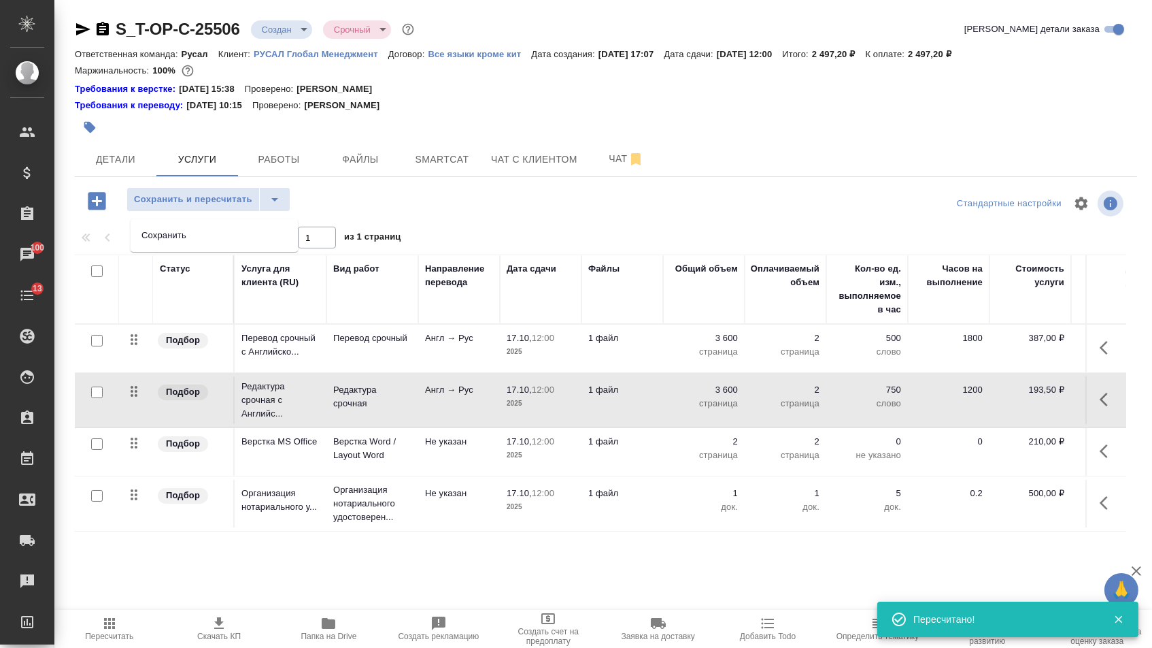
click at [282, 242] on li "Сохранить" at bounding box center [214, 235] width 167 height 22
click at [141, 158] on span "Детали" at bounding box center [115, 159] width 65 height 17
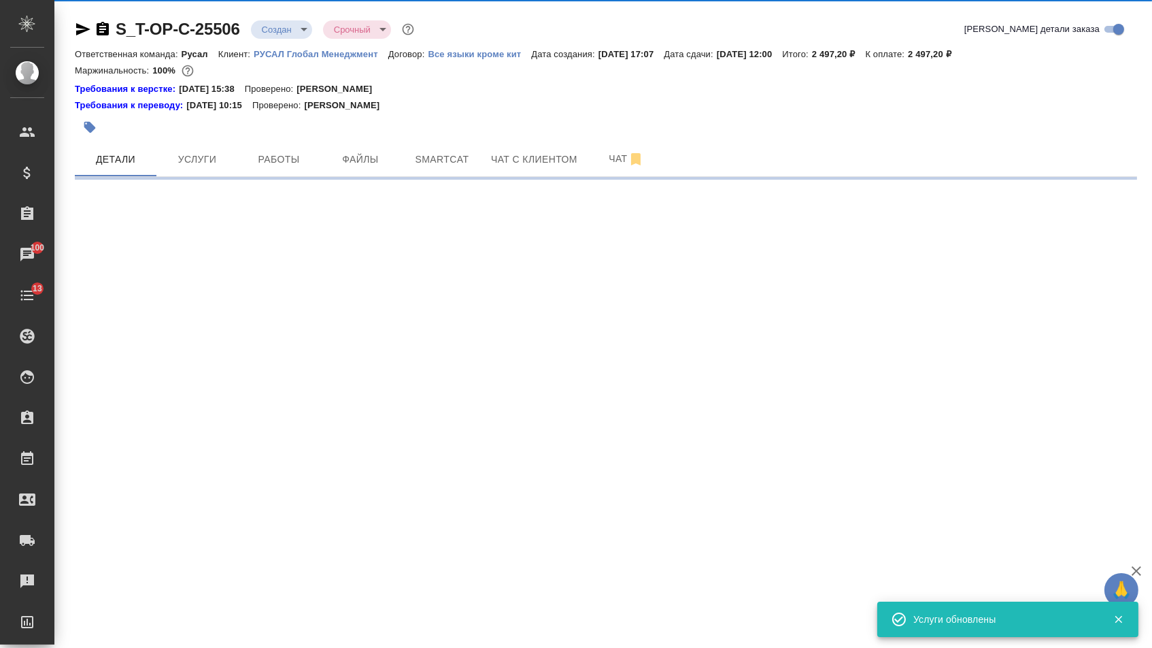
select select "RU"
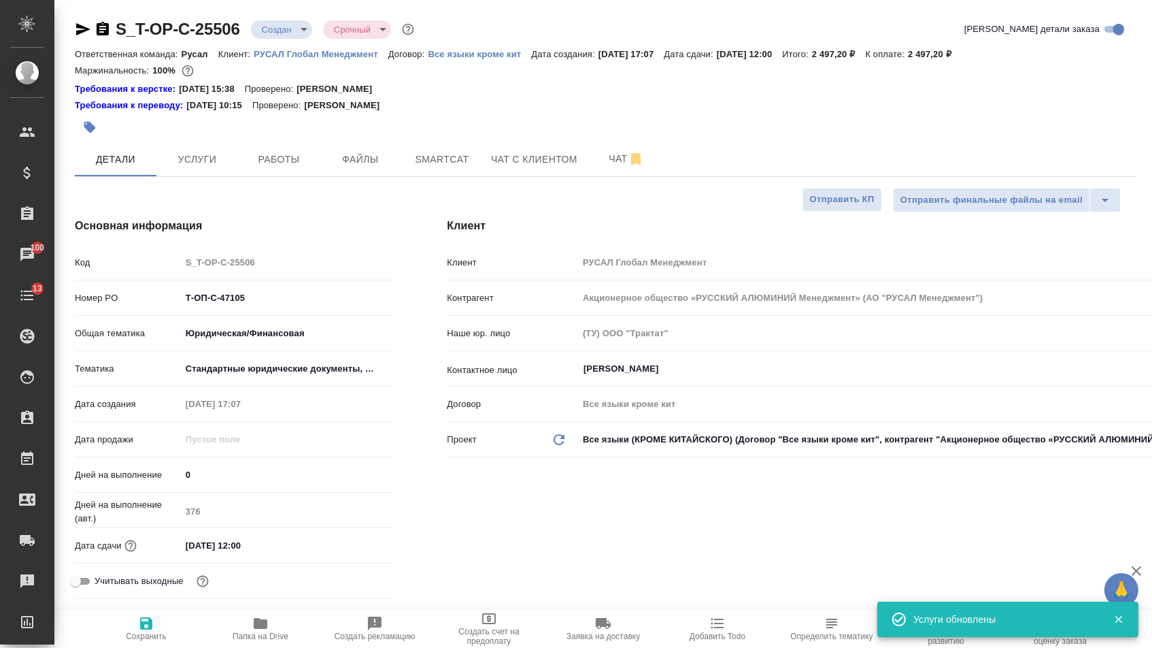
click at [300, 28] on body "🙏 .cls-1 fill:#fff; AWATERA [PERSON_NAME] Спецификации Заказы 100 Чаты 13 Todo …" at bounding box center [576, 324] width 1152 height 648
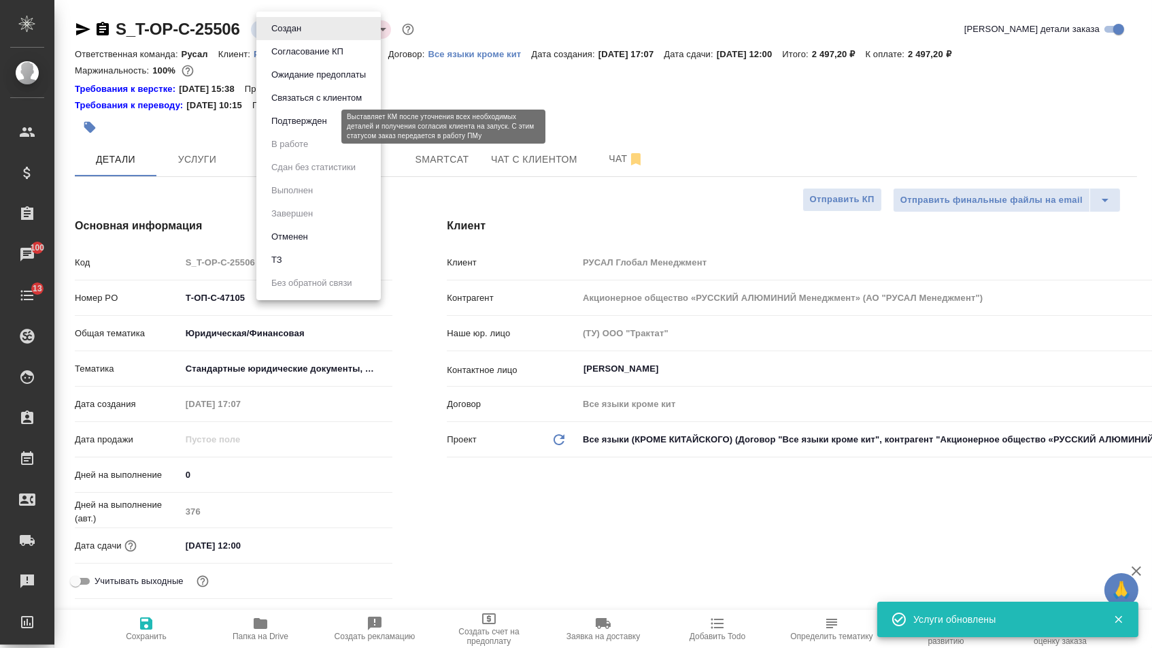
click at [297, 129] on button "Подтвержден" at bounding box center [299, 121] width 64 height 15
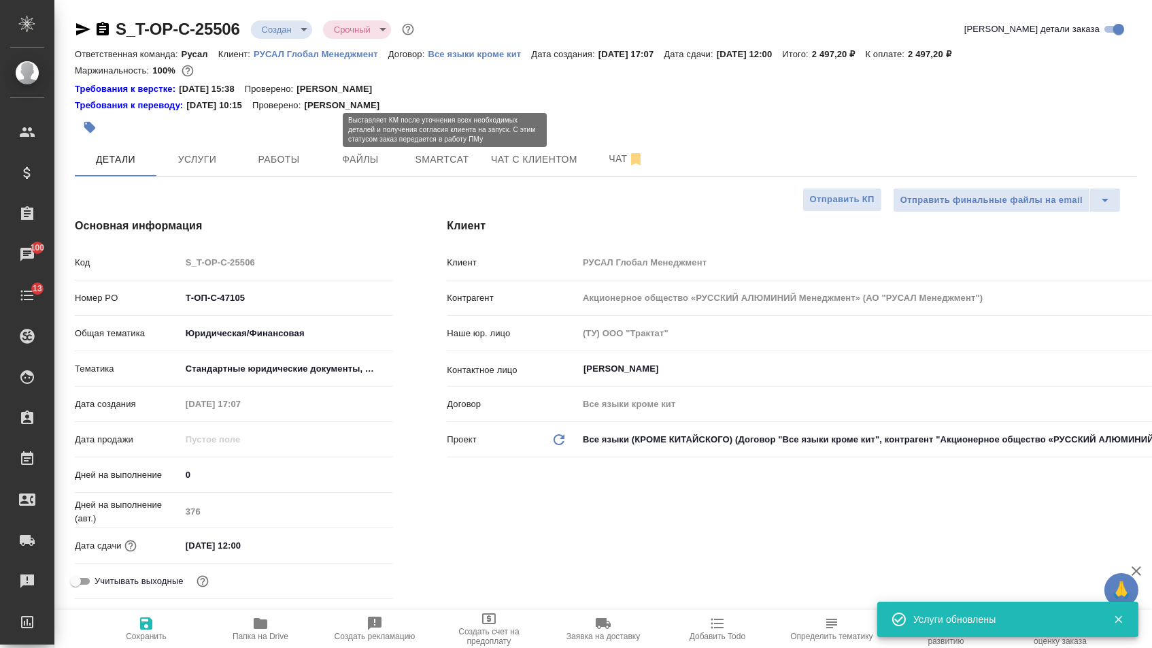
click at [252, 303] on input "Т-ОП-С-47105" at bounding box center [287, 298] width 212 height 20
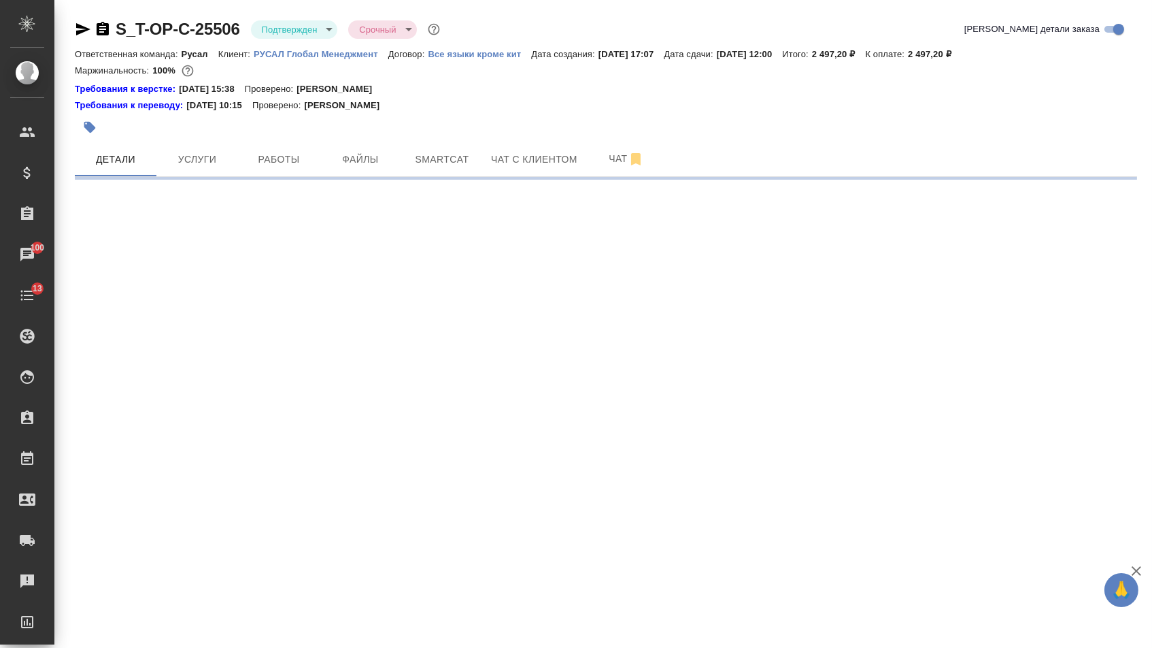
select select "RU"
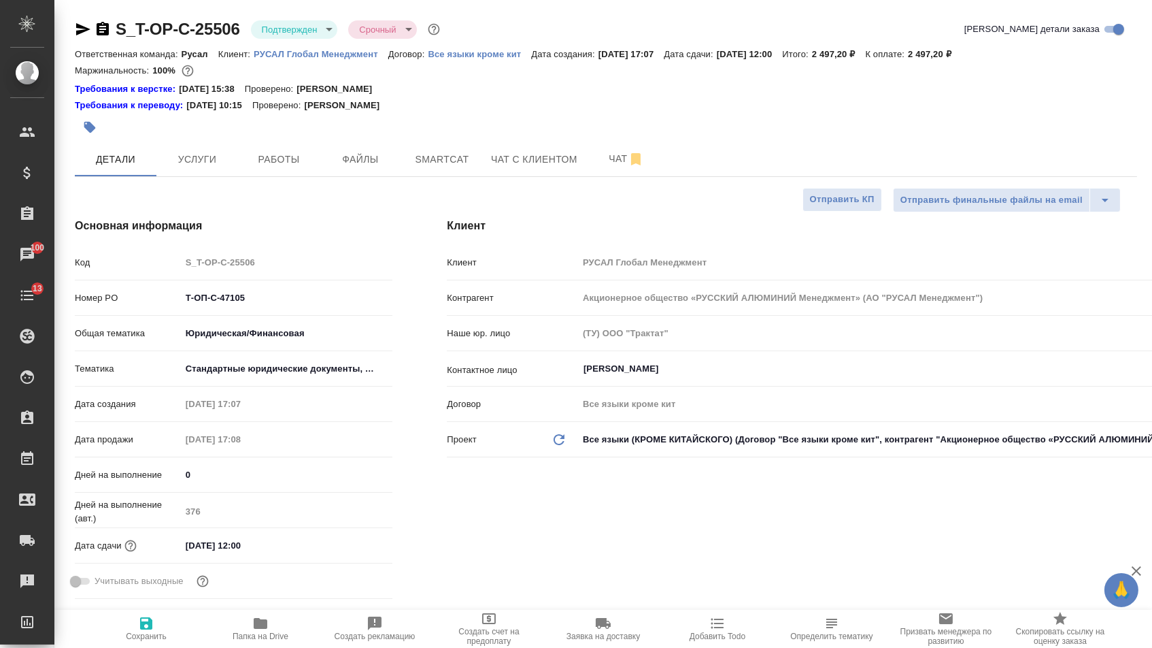
type textarea "x"
drag, startPoint x: 254, startPoint y: 306, endPoint x: 135, endPoint y: 306, distance: 119.7
click at [135, 306] on div "Номер PO Т-ОП-С-47105" at bounding box center [234, 298] width 318 height 24
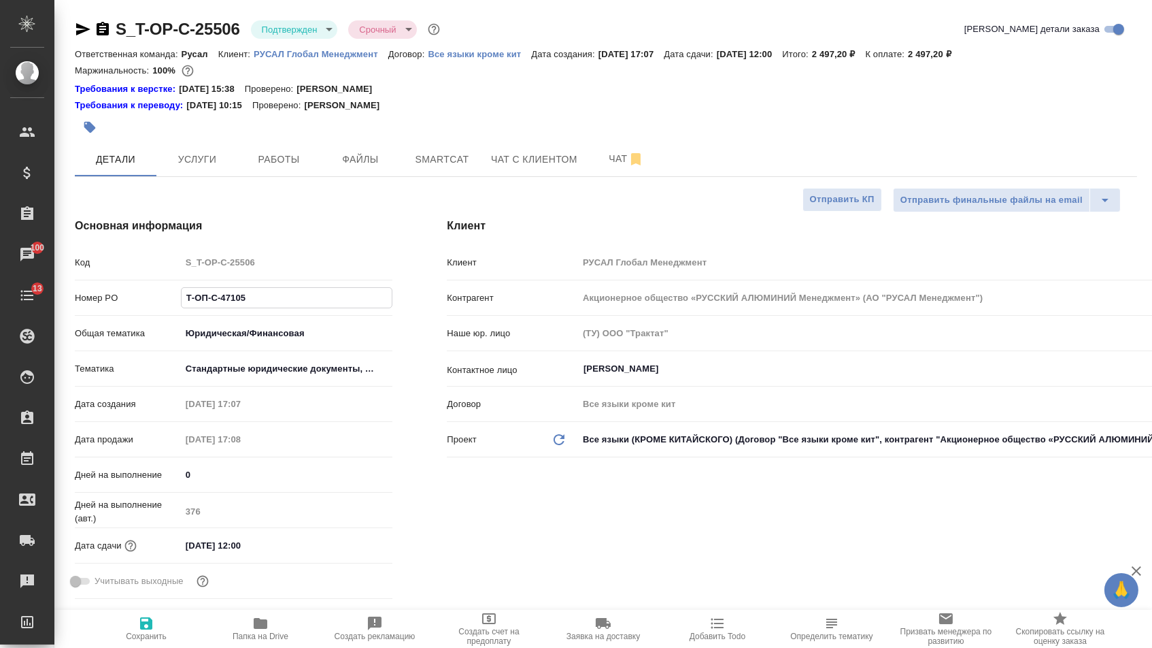
type textarea "x"
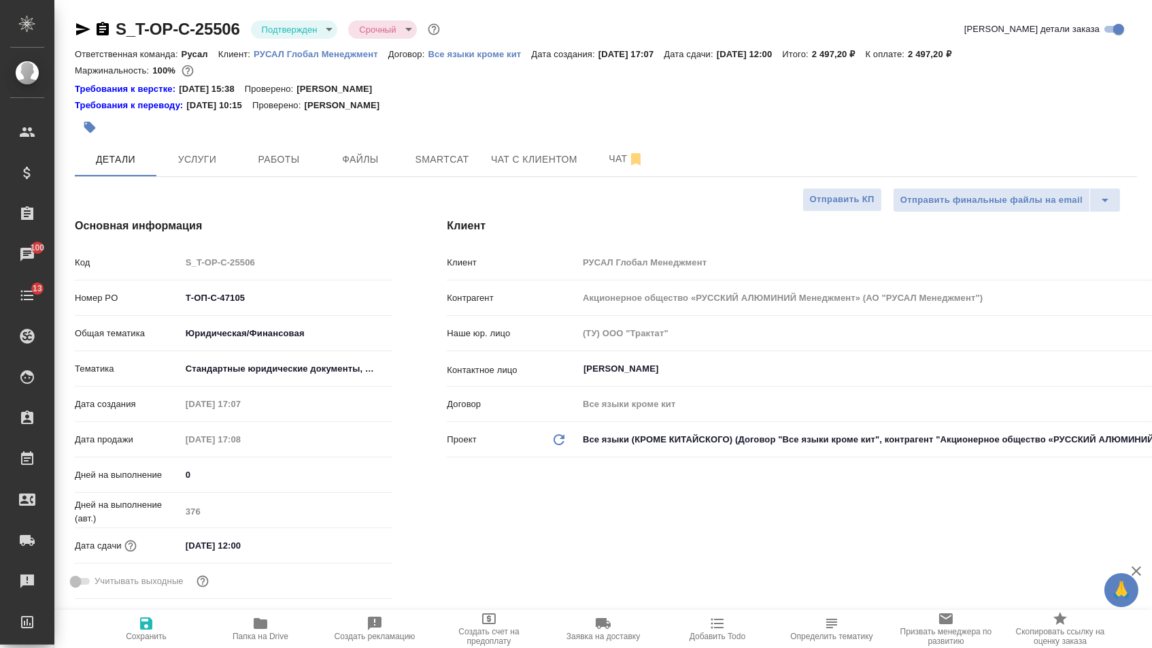
type textarea "x"
click at [83, 31] on icon "button" at bounding box center [83, 29] width 14 height 12
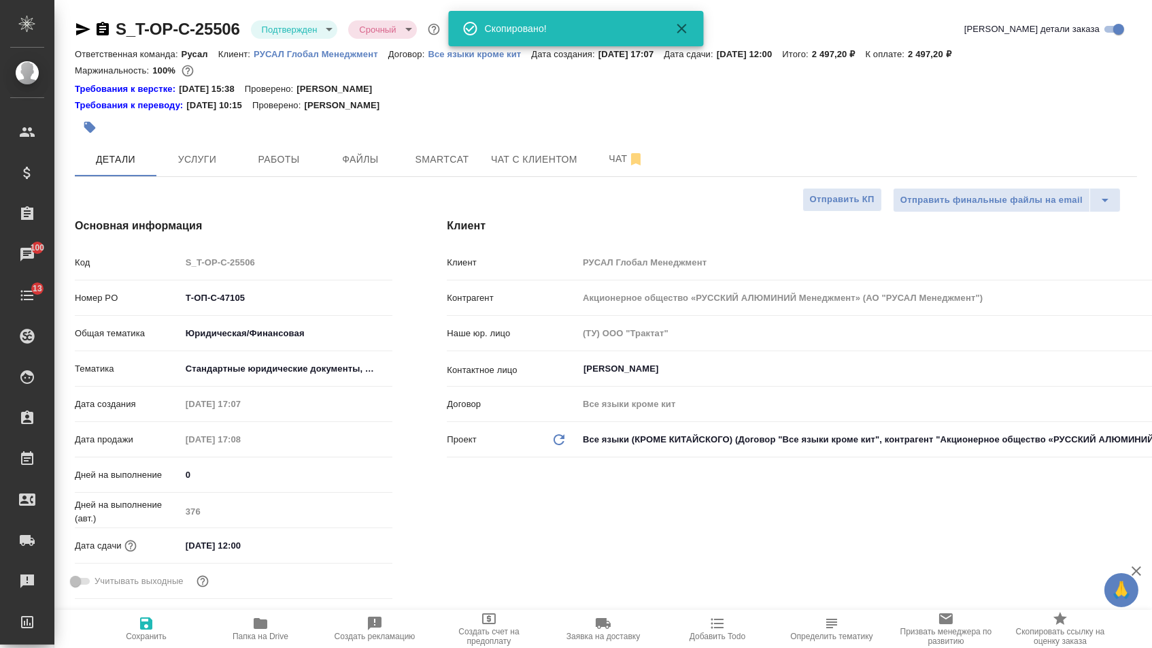
type textarea "x"
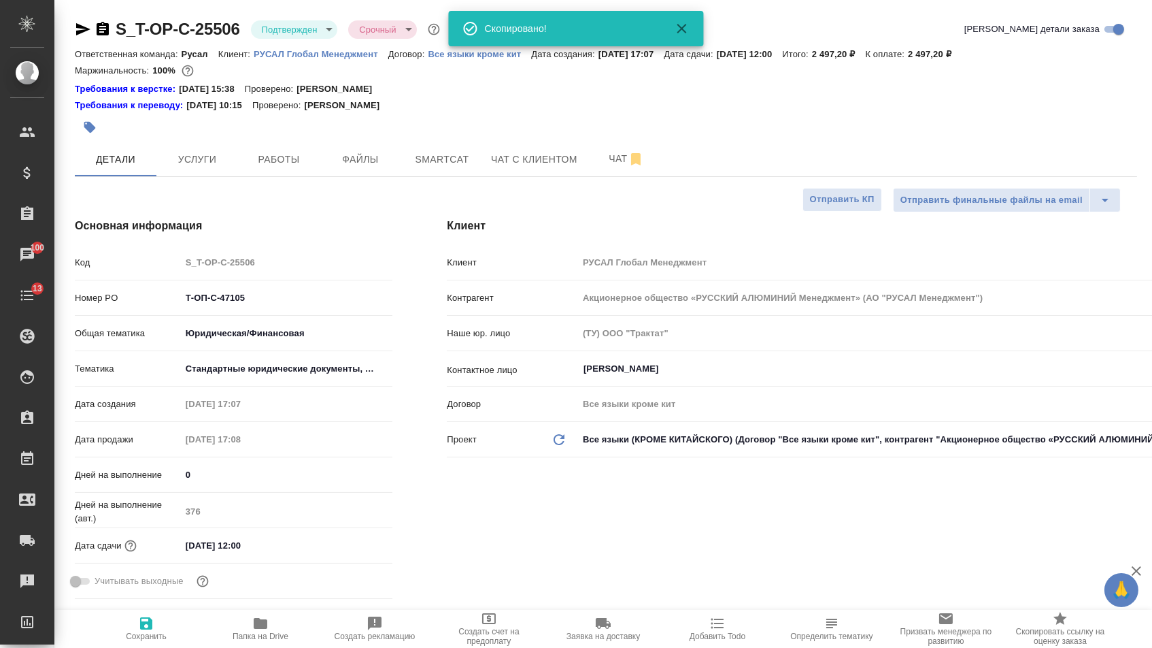
type textarea "x"
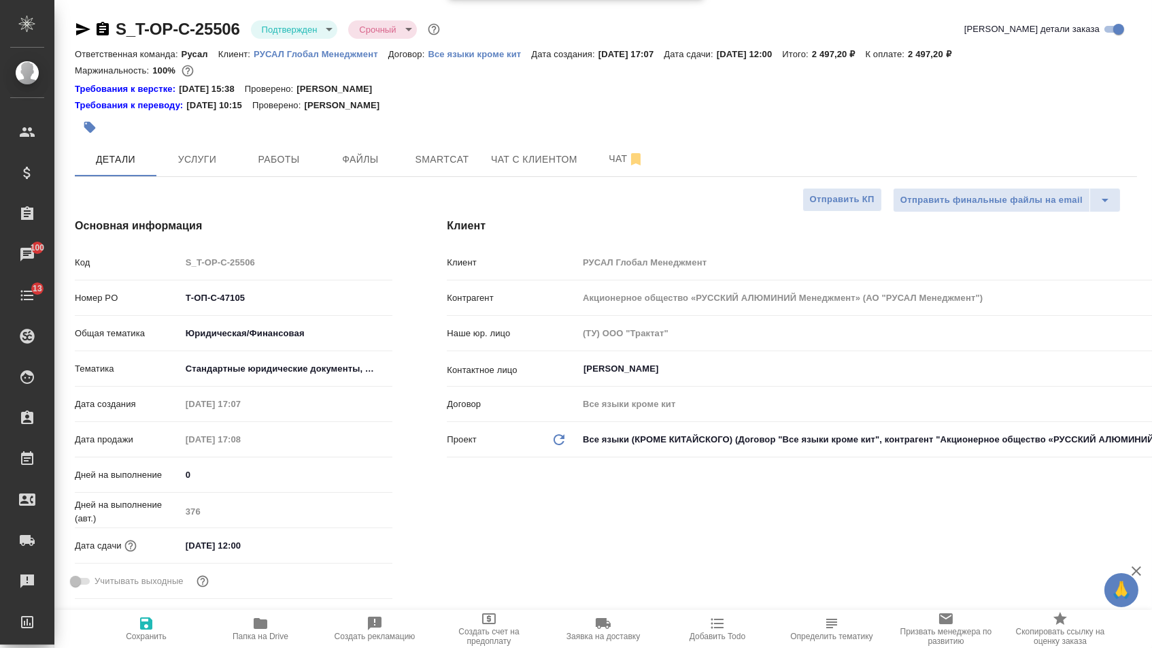
type textarea "x"
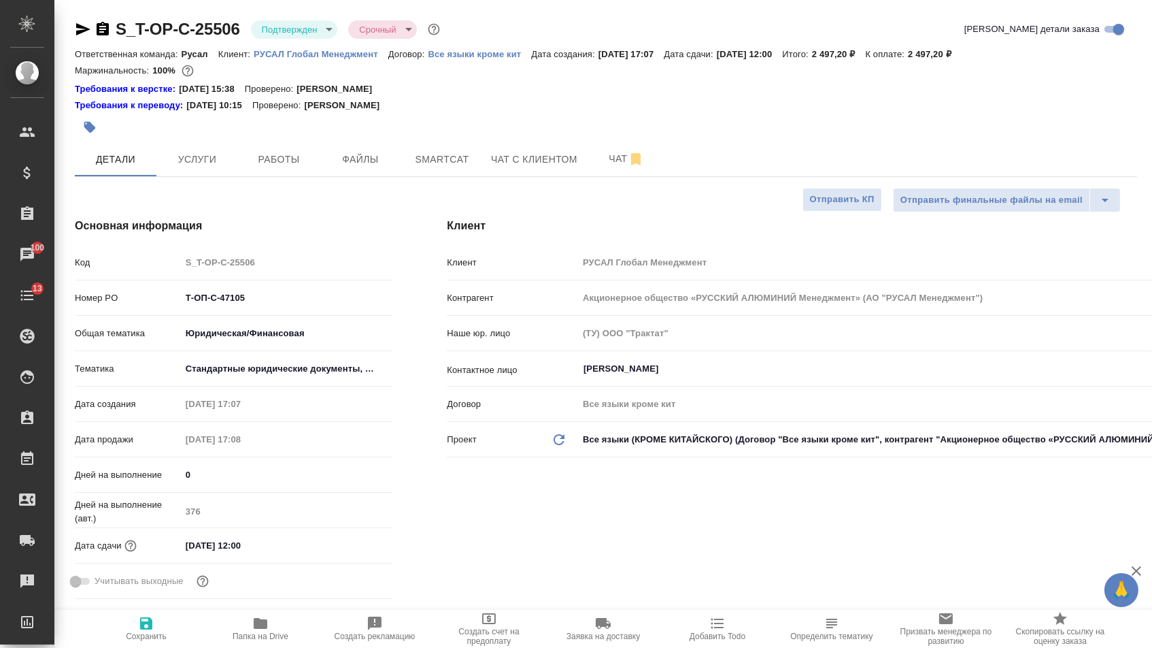
type textarea "x"
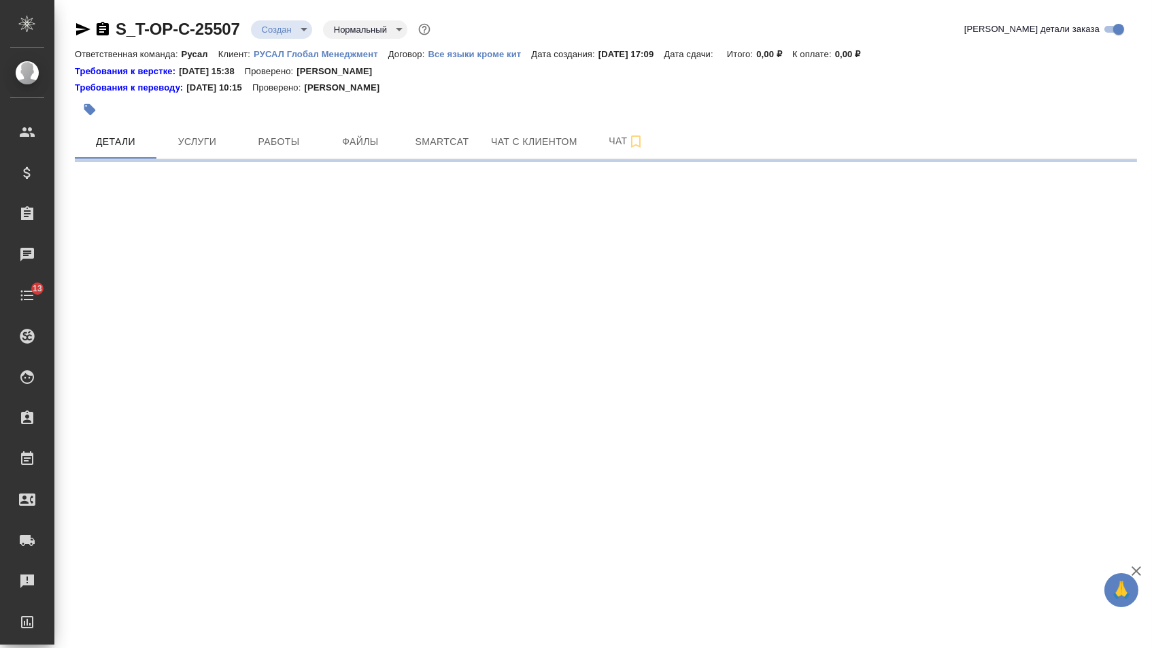
select select "RU"
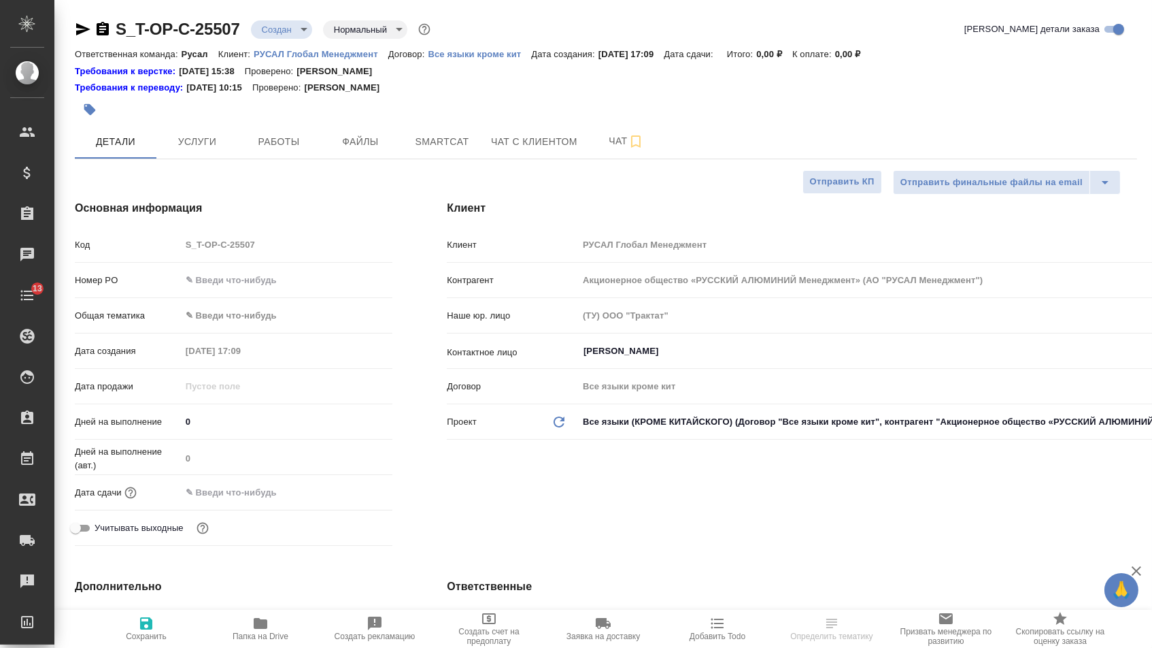
type textarea "x"
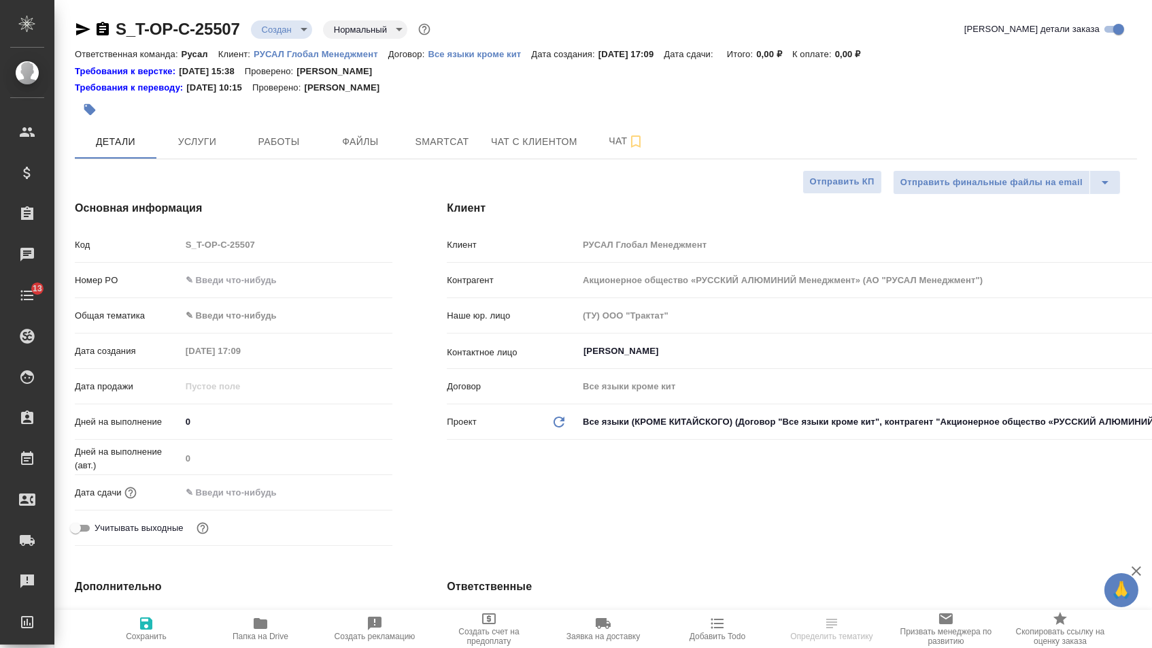
type textarea "x"
click at [278, 288] on input "text" at bounding box center [287, 280] width 211 height 20
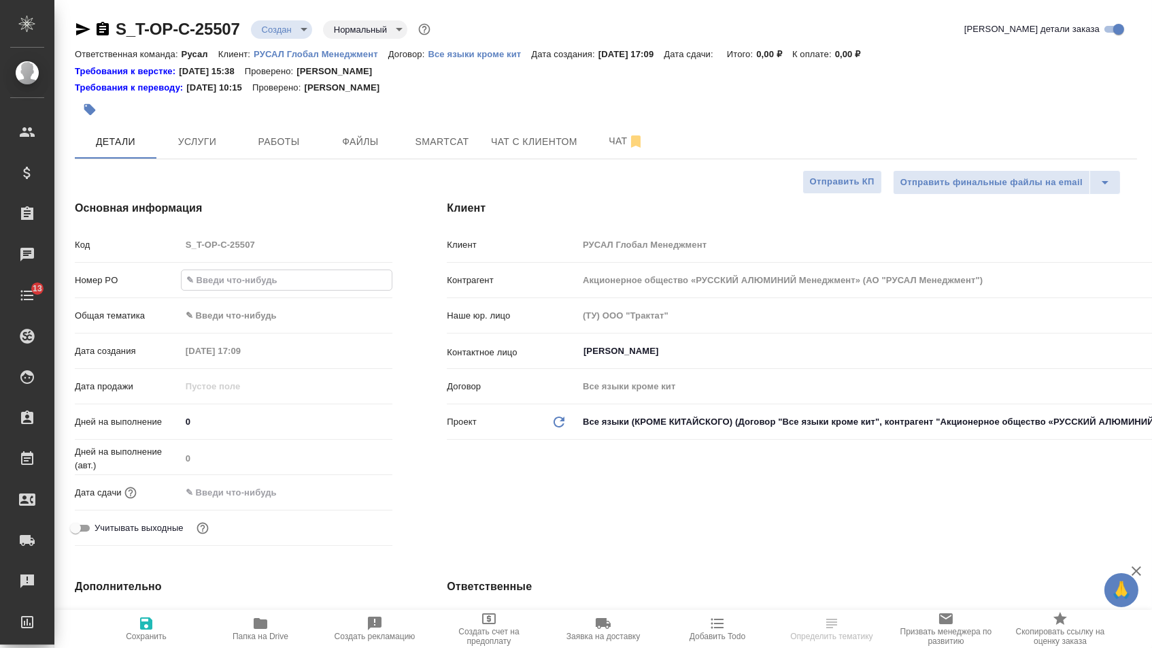
paste input "Т-ОП-С-47106"
type input "Т-ОП-С-47106"
type textarea "x"
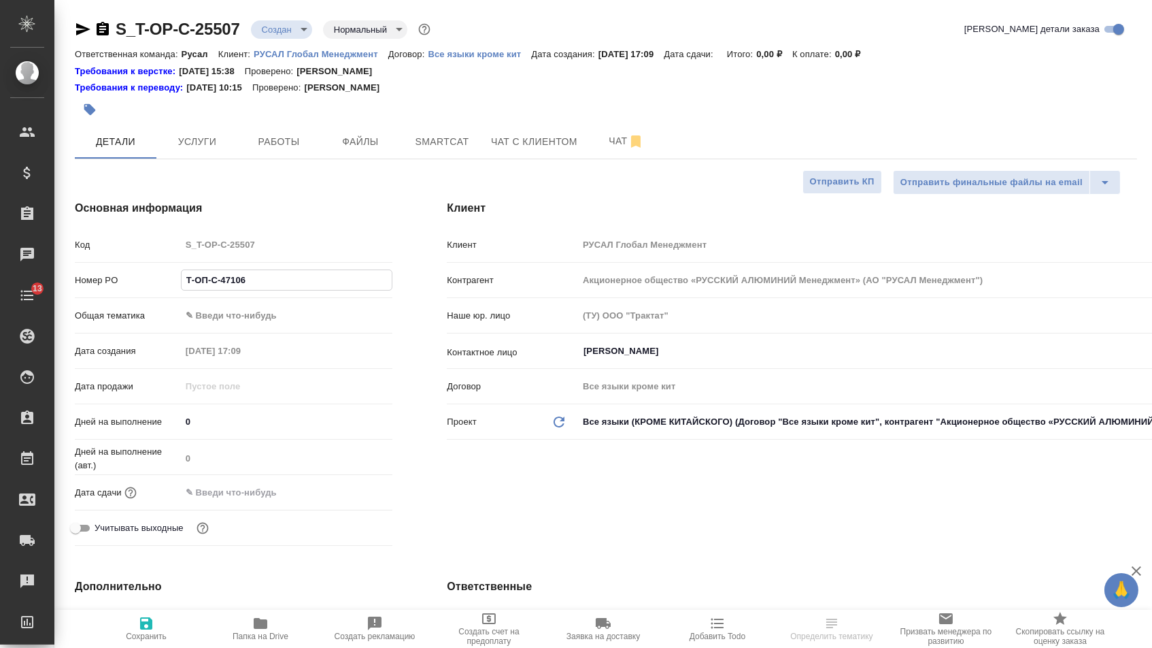
type input "Т-ОП-С-47106"
click at [270, 499] on input "text" at bounding box center [241, 492] width 119 height 20
click at [368, 498] on div at bounding box center [369, 492] width 48 height 16
click at [350, 498] on icon "button" at bounding box center [353, 492] width 16 height 16
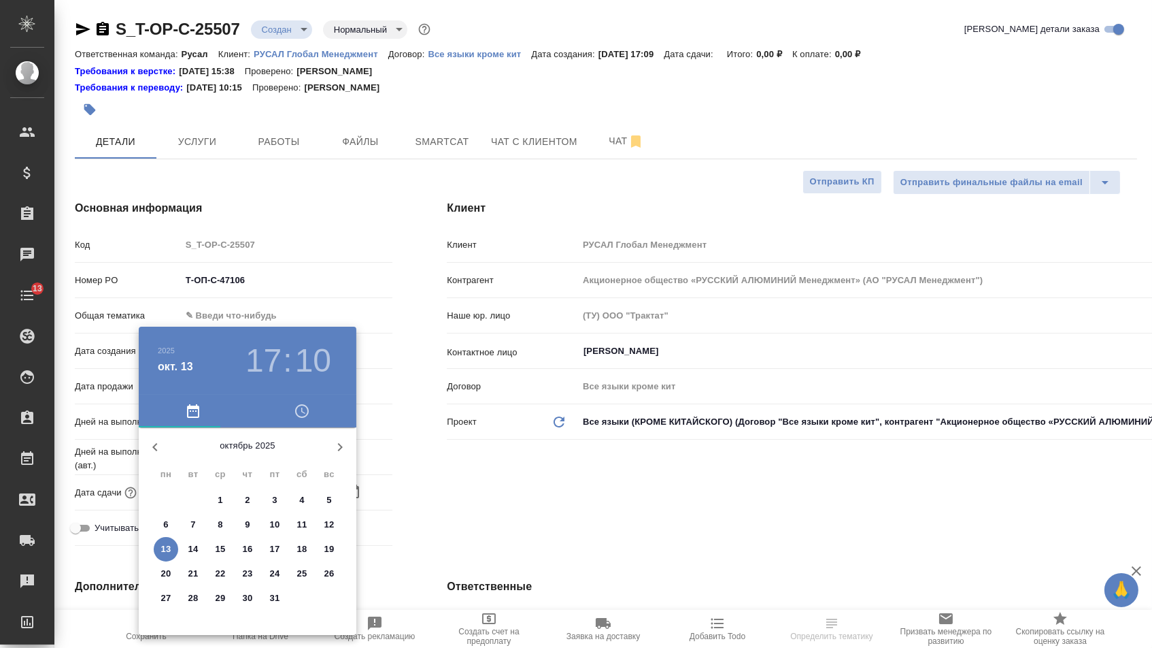
click at [273, 546] on p "17" at bounding box center [275, 549] width 10 height 14
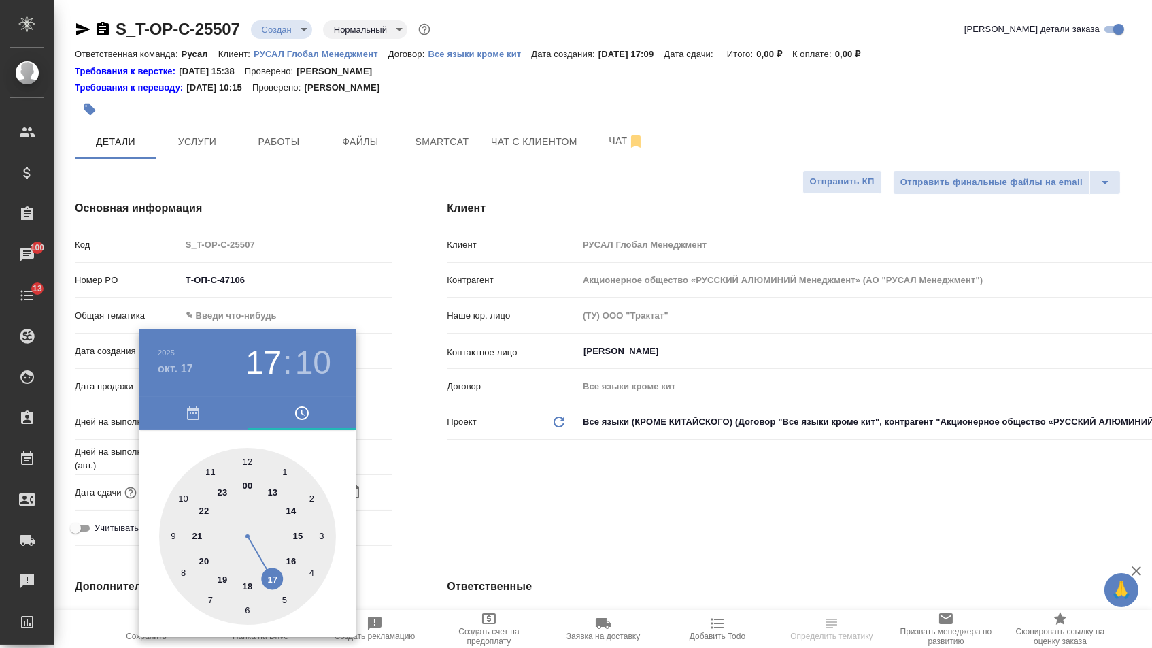
type input "17.10.2025 17:10"
type textarea "x"
click at [251, 461] on div at bounding box center [247, 536] width 177 height 177
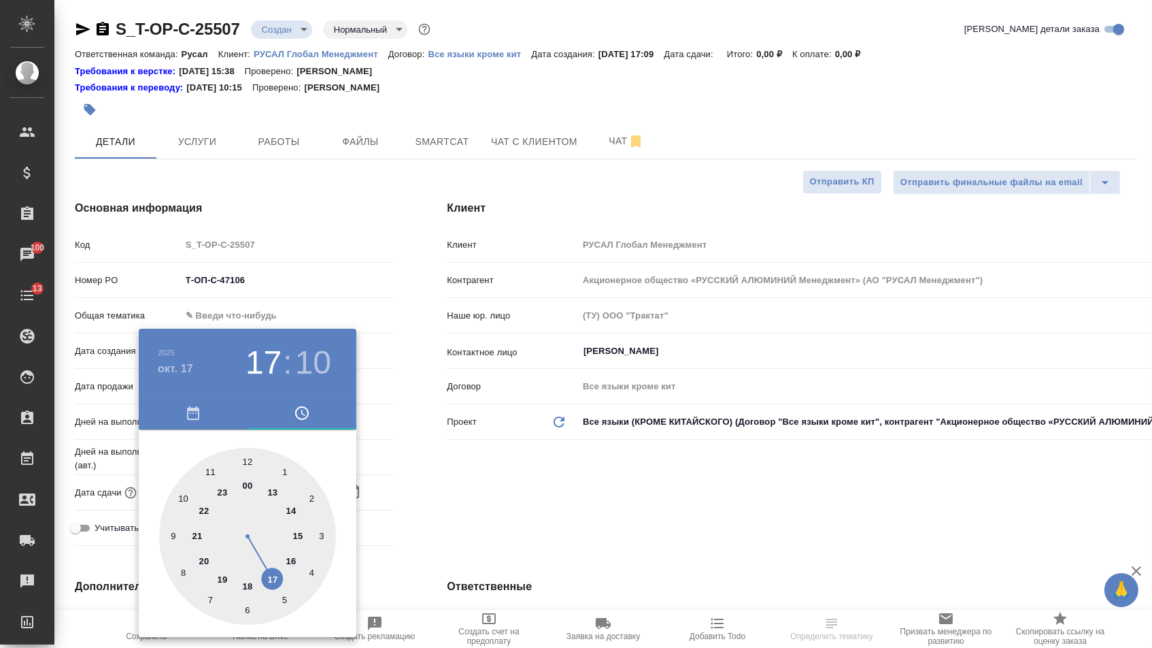
type input "17.10.2025 12:10"
type textarea "x"
click at [251, 461] on div at bounding box center [247, 536] width 177 height 177
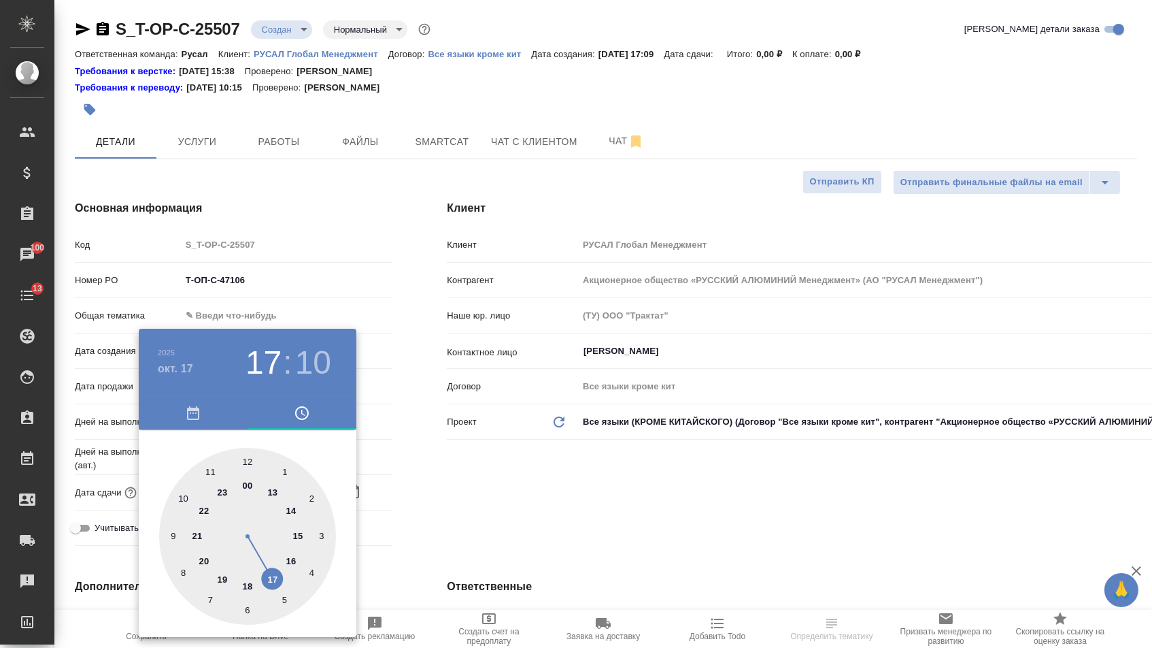
type input "17.10.2025 12:00"
type textarea "x"
click at [386, 486] on div at bounding box center [576, 324] width 1152 height 648
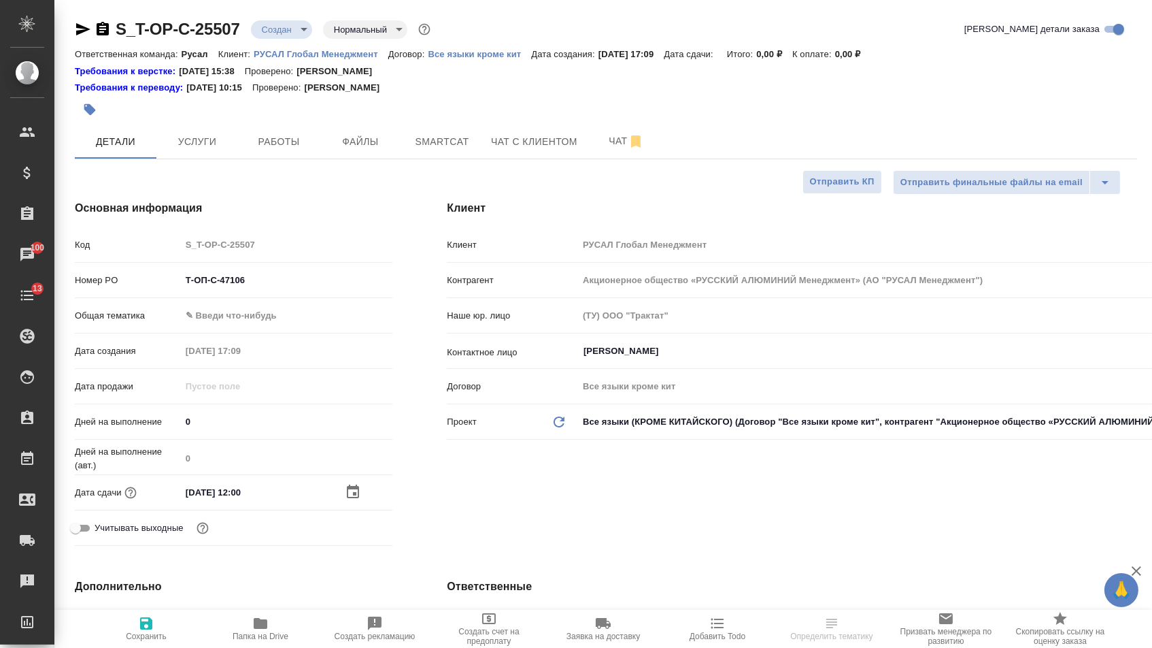
click at [261, 307] on body "🙏 .cls-1 fill:#fff; AWATERA Menshikova Aleksandra Клиенты Спецификации Заказы 1…" at bounding box center [576, 324] width 1152 height 648
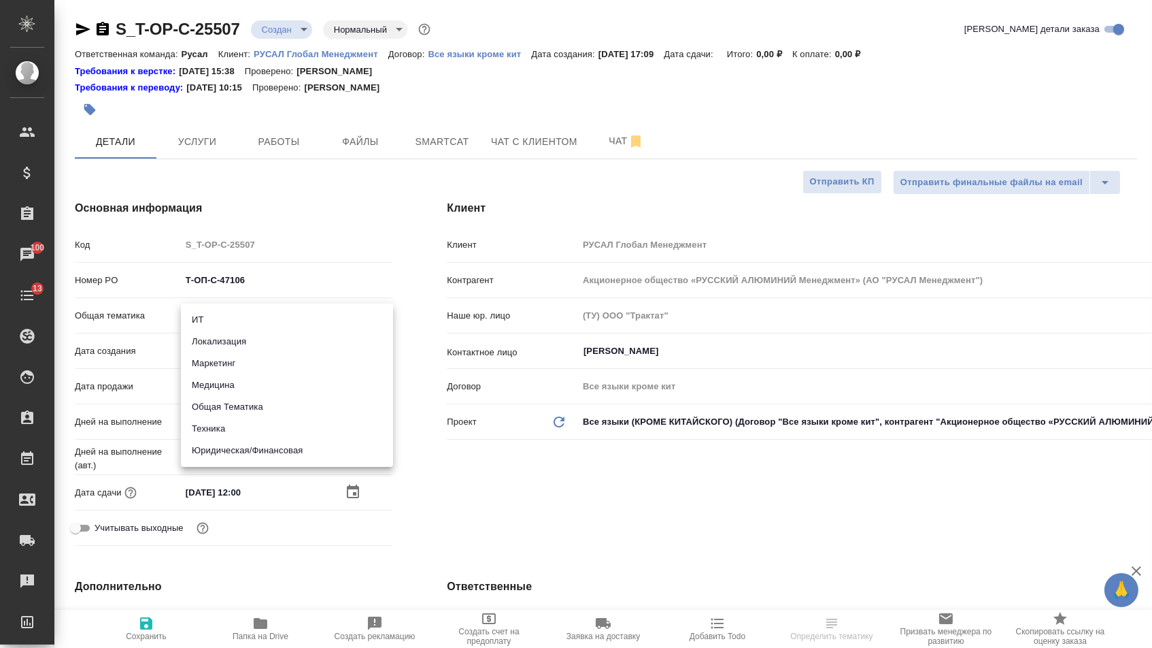
click at [246, 450] on li "Юридическая/Финансовая" at bounding box center [287, 450] width 212 height 22
type input "yr-fn"
type textarea "x"
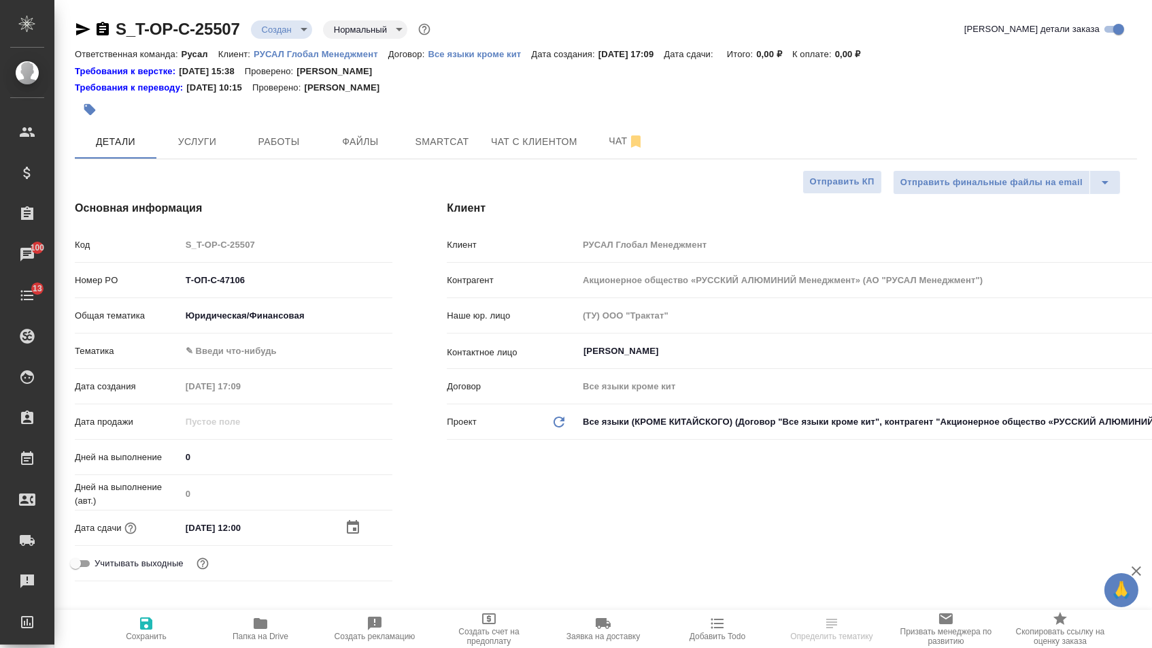
click at [241, 352] on body "🙏 .cls-1 fill:#fff; AWATERA Menshikova Aleksandra Клиенты Спецификации Заказы 1…" at bounding box center [576, 324] width 1152 height 648
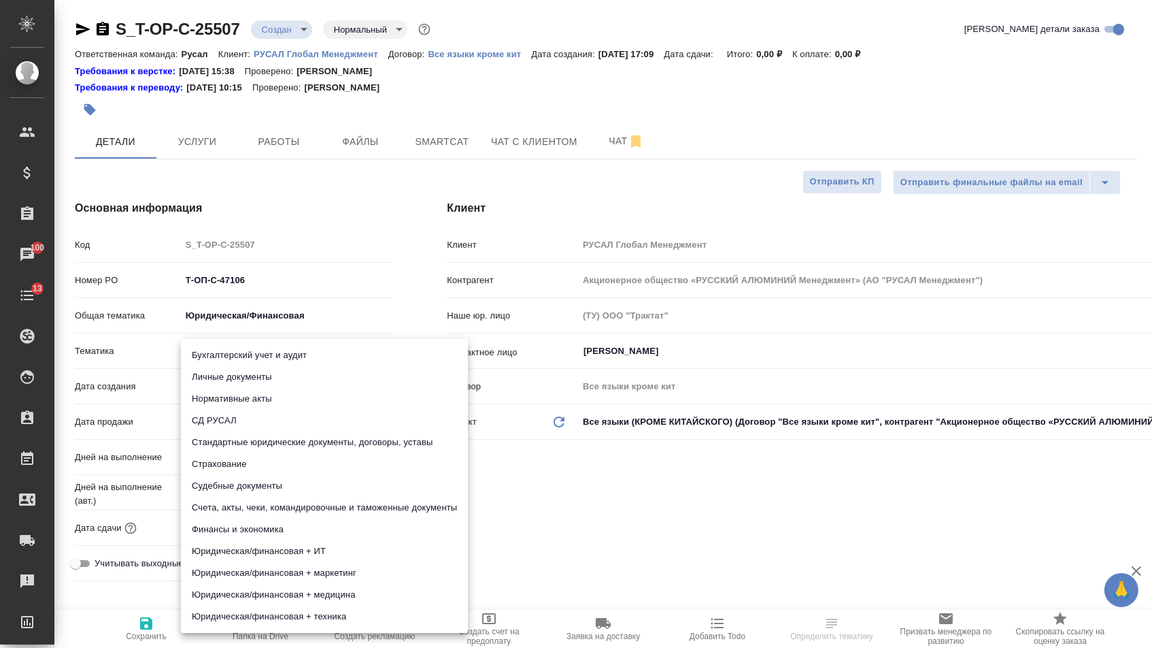
click at [239, 443] on li "Стандартные юридические документы, договоры, уставы" at bounding box center [324, 442] width 287 height 22
type textarea "x"
type input "5f647205b73bc97568ca66bf"
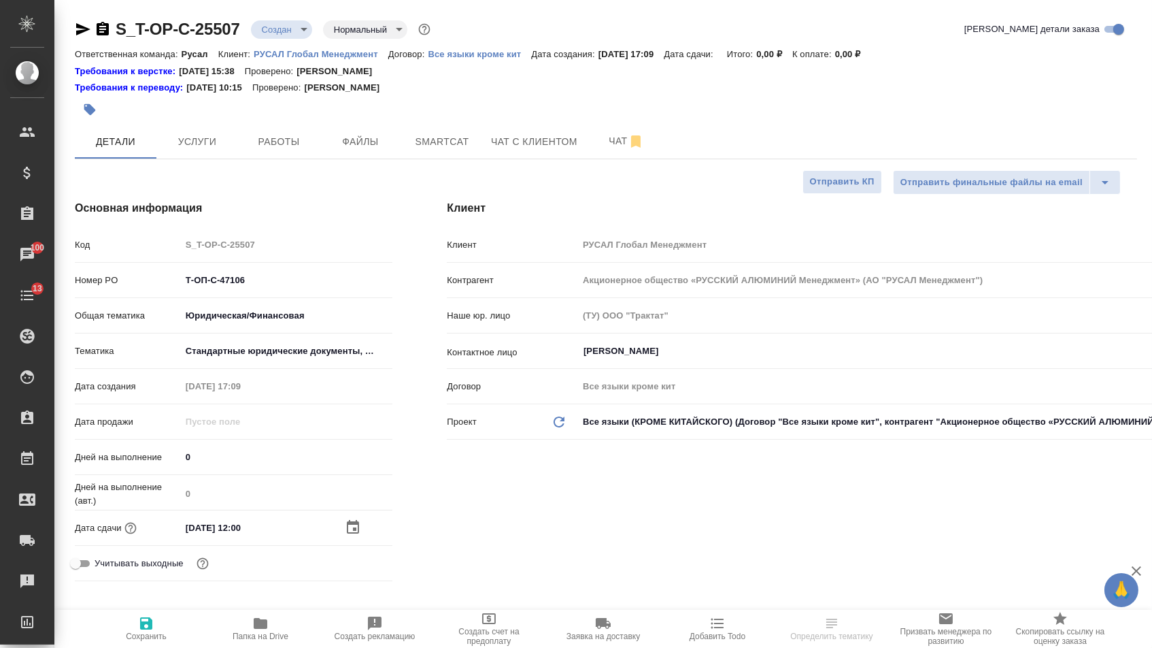
click at [161, 586] on div "Учитывать выходные" at bounding box center [234, 568] width 318 height 35
click at [159, 624] on span "Сохранить" at bounding box center [146, 628] width 98 height 26
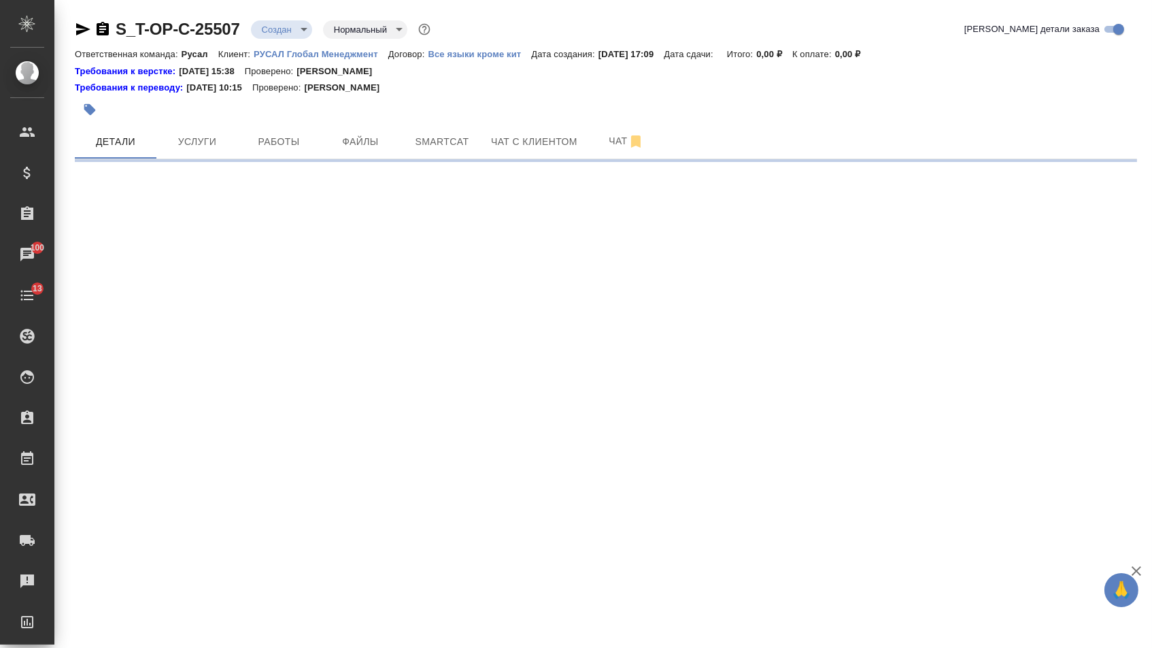
select select "RU"
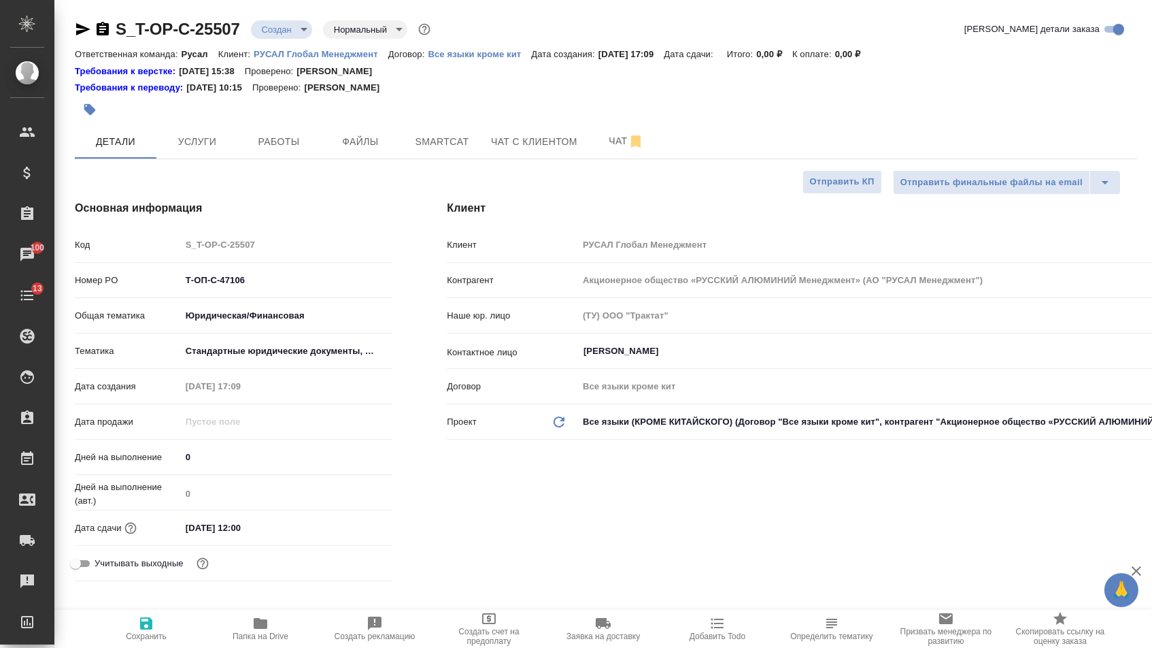
type textarea "x"
click at [356, 137] on span "Файлы" at bounding box center [360, 141] width 65 height 17
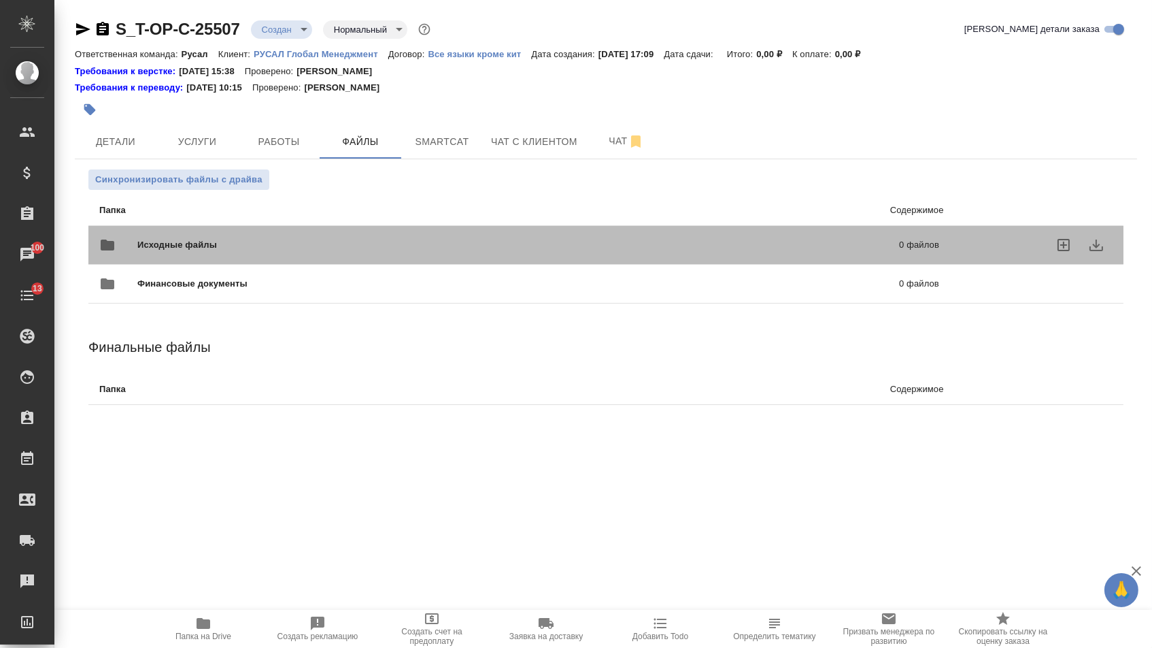
click at [242, 231] on div "Исходные файлы 0 файлов" at bounding box center [519, 245] width 840 height 33
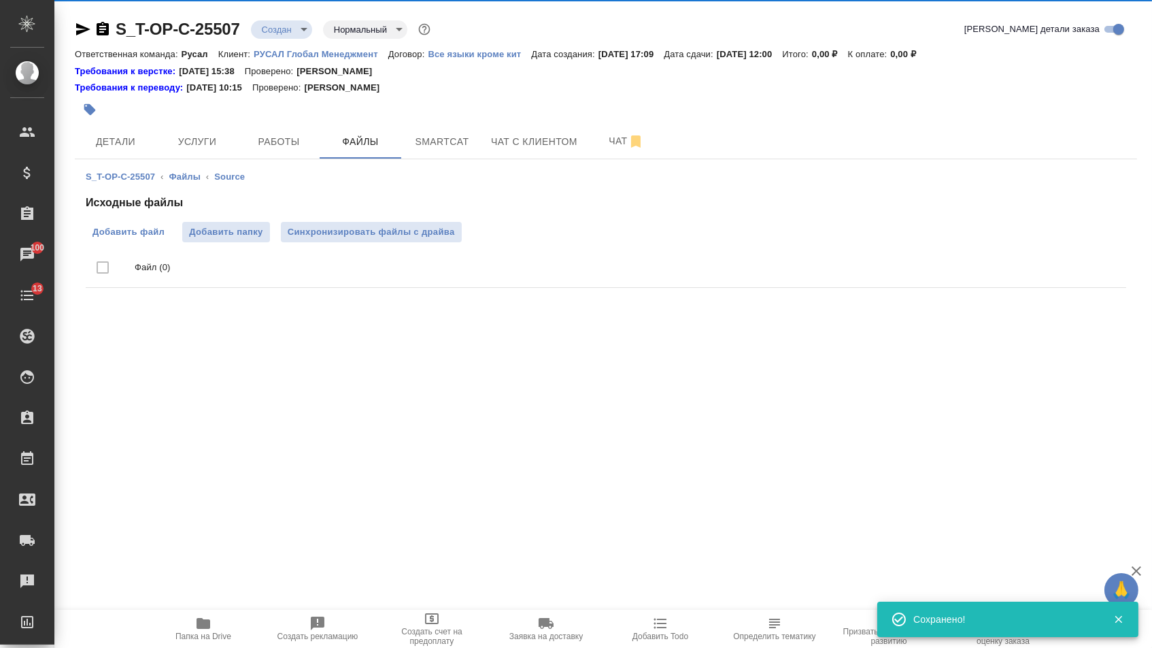
click at [153, 226] on span "Добавить файл" at bounding box center [129, 232] width 72 height 14
click at [0, 0] on input "Добавить файл" at bounding box center [0, 0] width 0 height 0
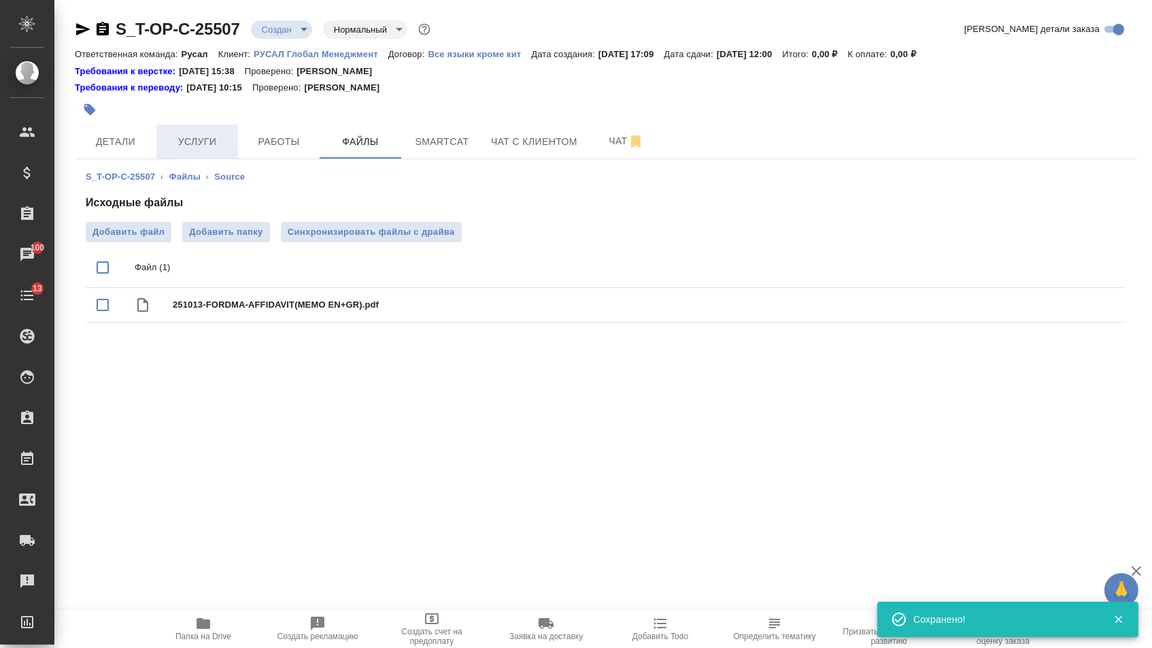
click at [189, 138] on span "Услуги" at bounding box center [197, 141] width 65 height 17
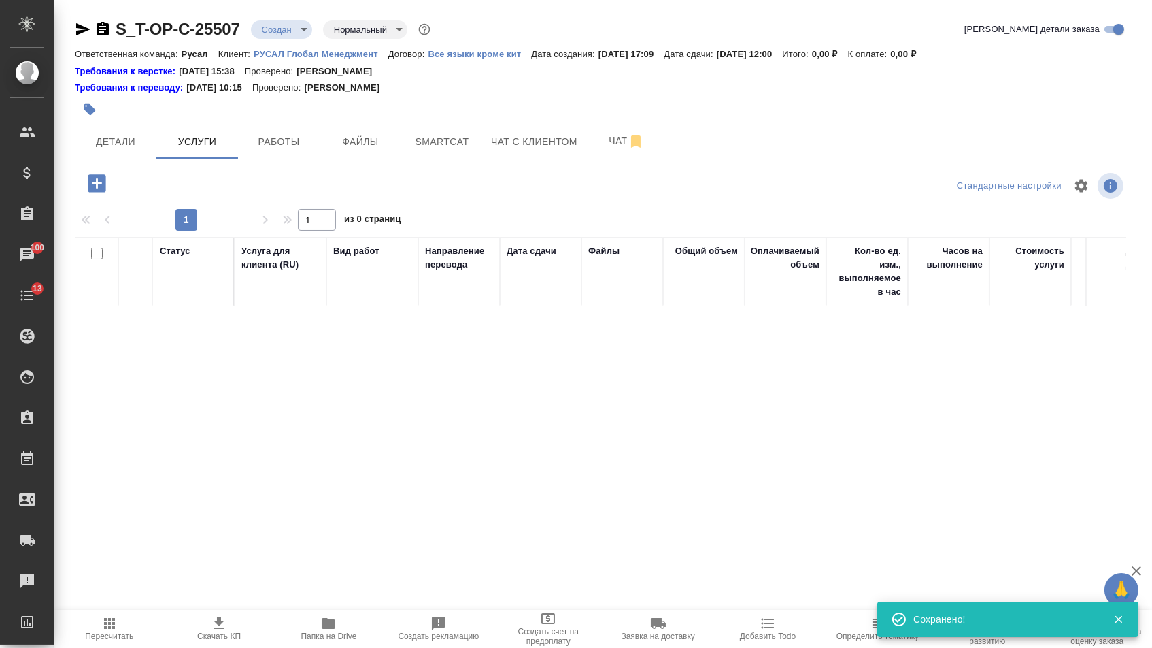
click at [93, 188] on icon "button" at bounding box center [97, 183] width 24 height 24
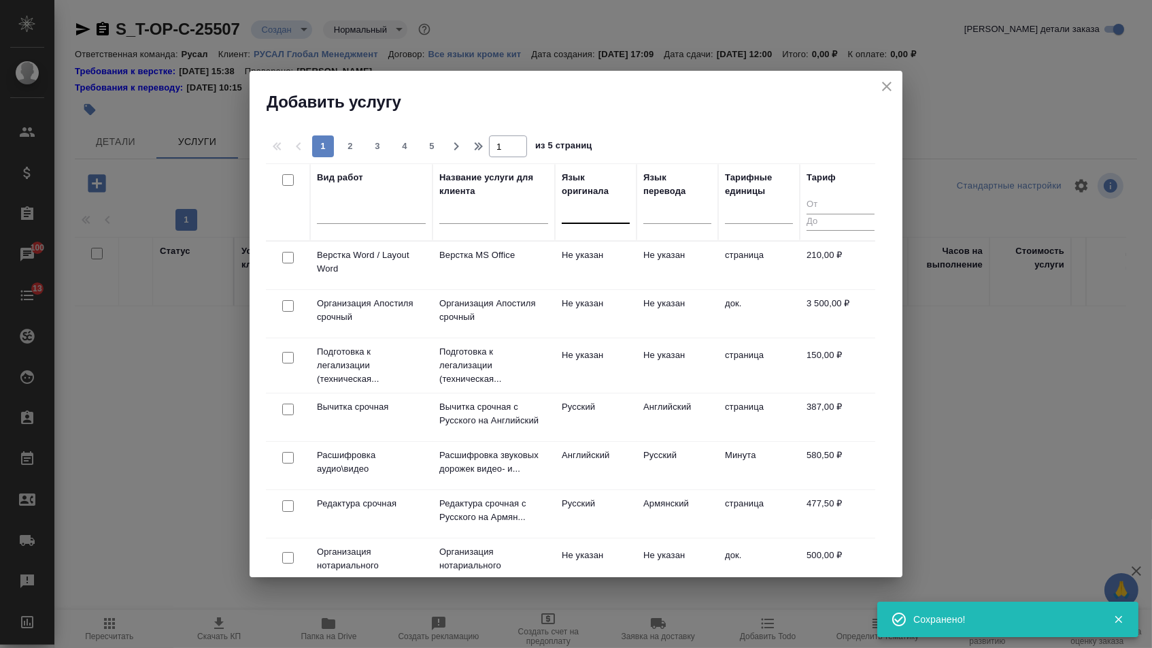
click at [570, 217] on div at bounding box center [596, 210] width 68 height 20
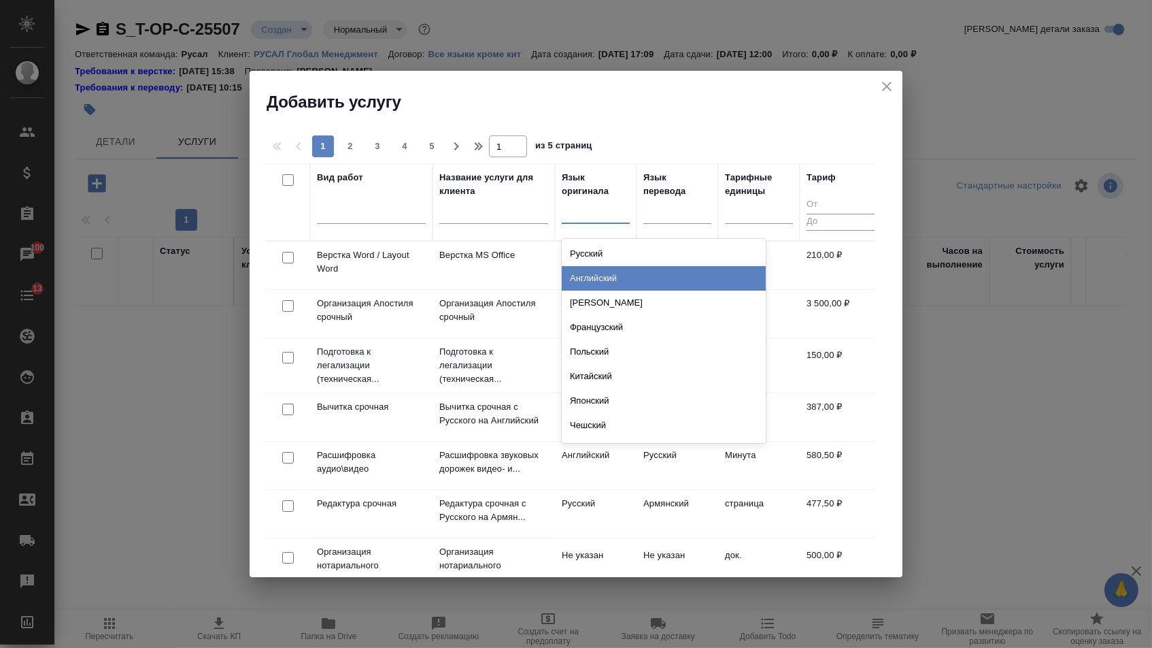
click at [578, 271] on div "Английский" at bounding box center [664, 278] width 204 height 24
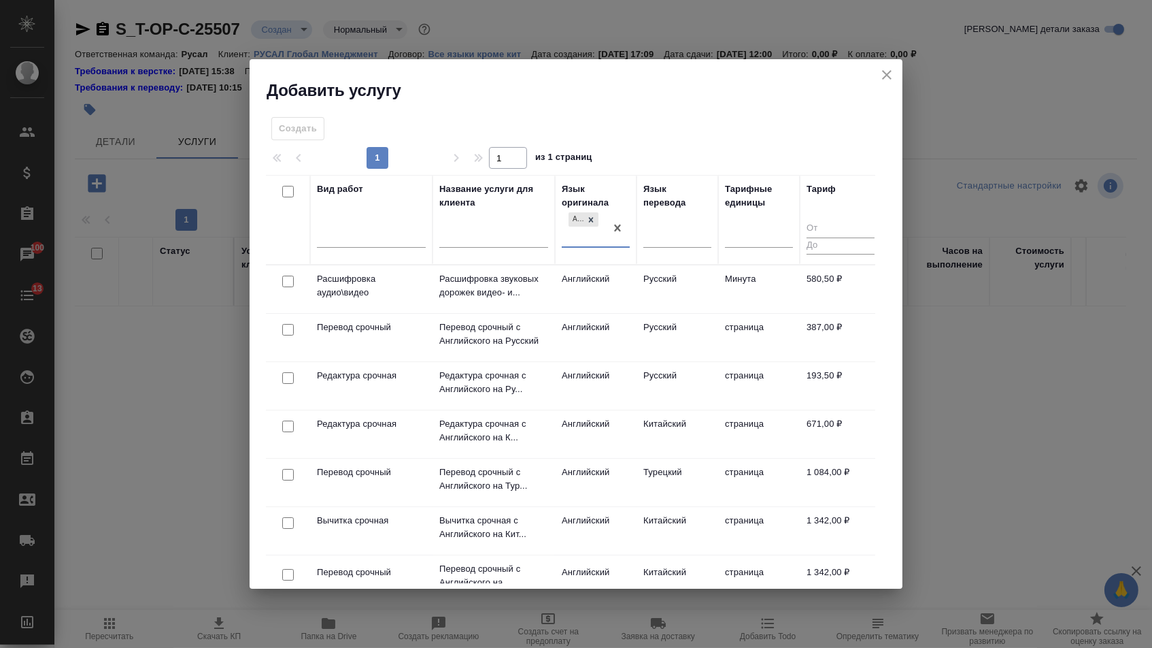
click at [656, 248] on div at bounding box center [678, 239] width 68 height 35
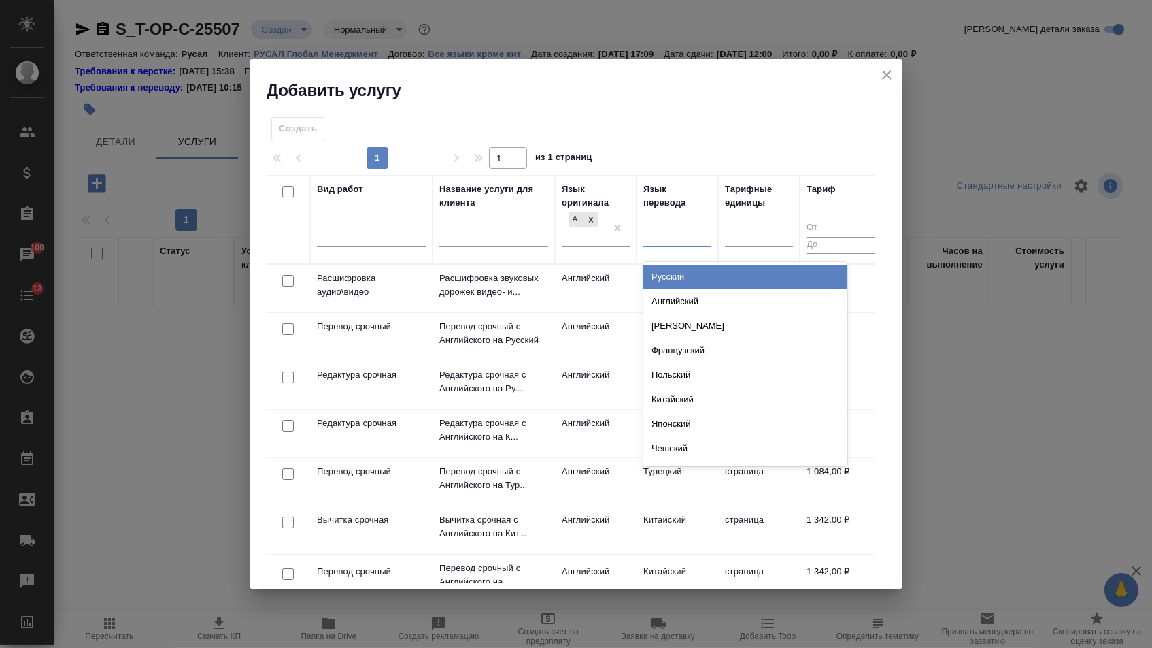
click at [659, 230] on div at bounding box center [678, 234] width 68 height 20
click at [659, 273] on div "Русский" at bounding box center [746, 277] width 204 height 24
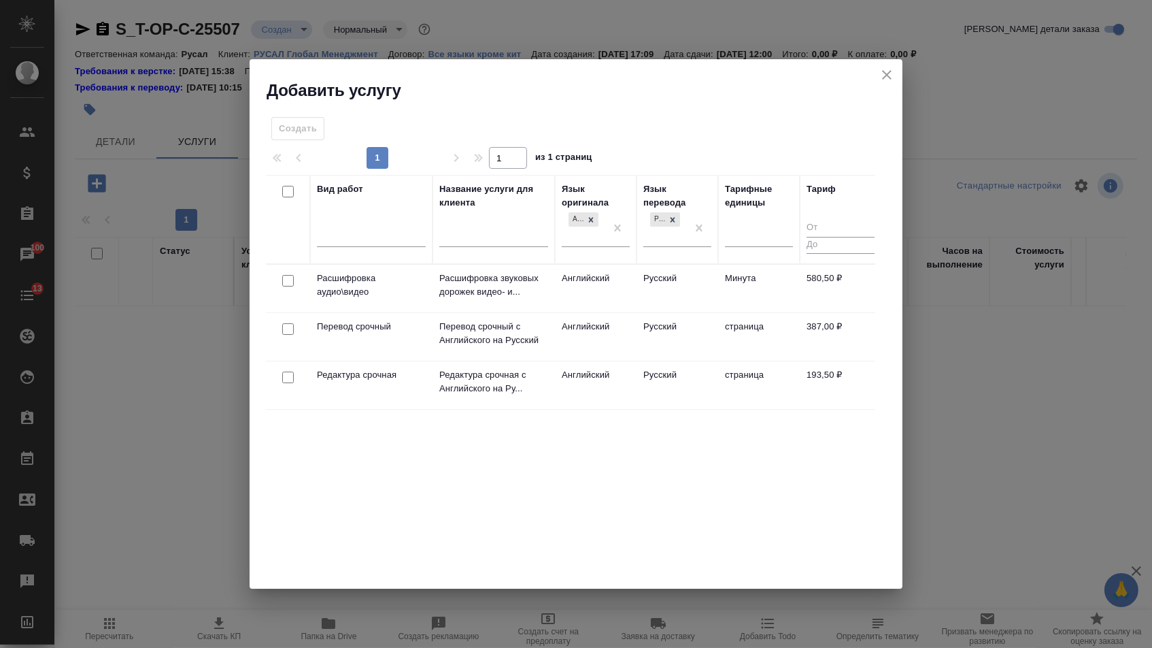
click at [282, 329] on input "checkbox" at bounding box center [288, 329] width 12 height 12
checkbox input "true"
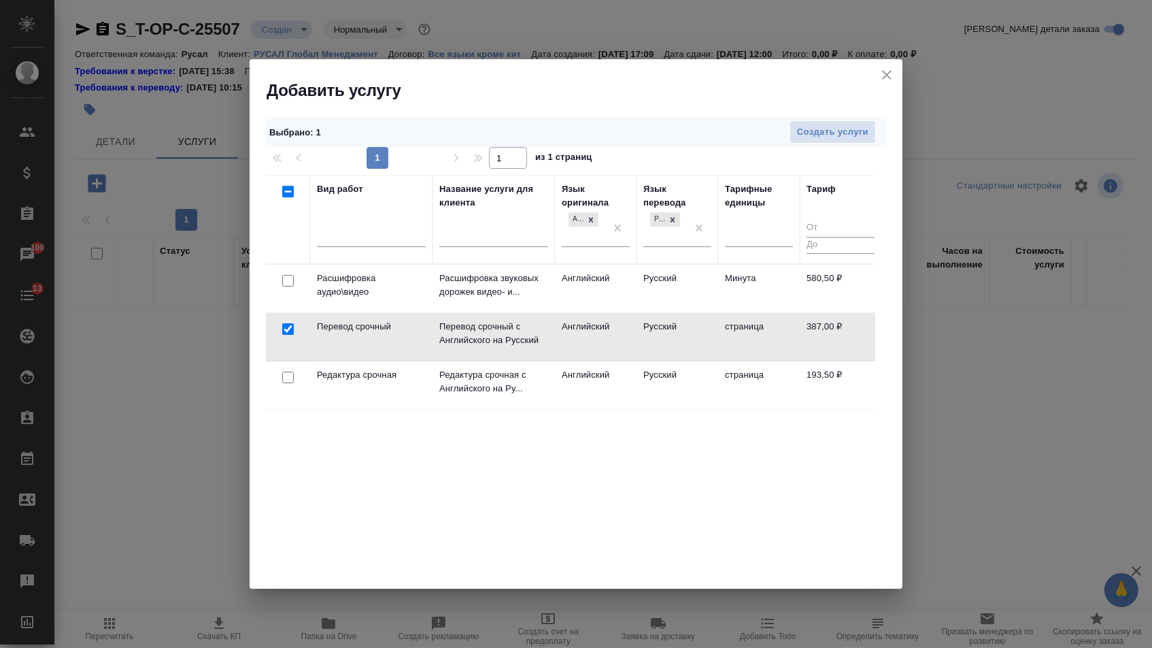
click at [282, 378] on input "checkbox" at bounding box center [288, 377] width 12 height 12
checkbox input "true"
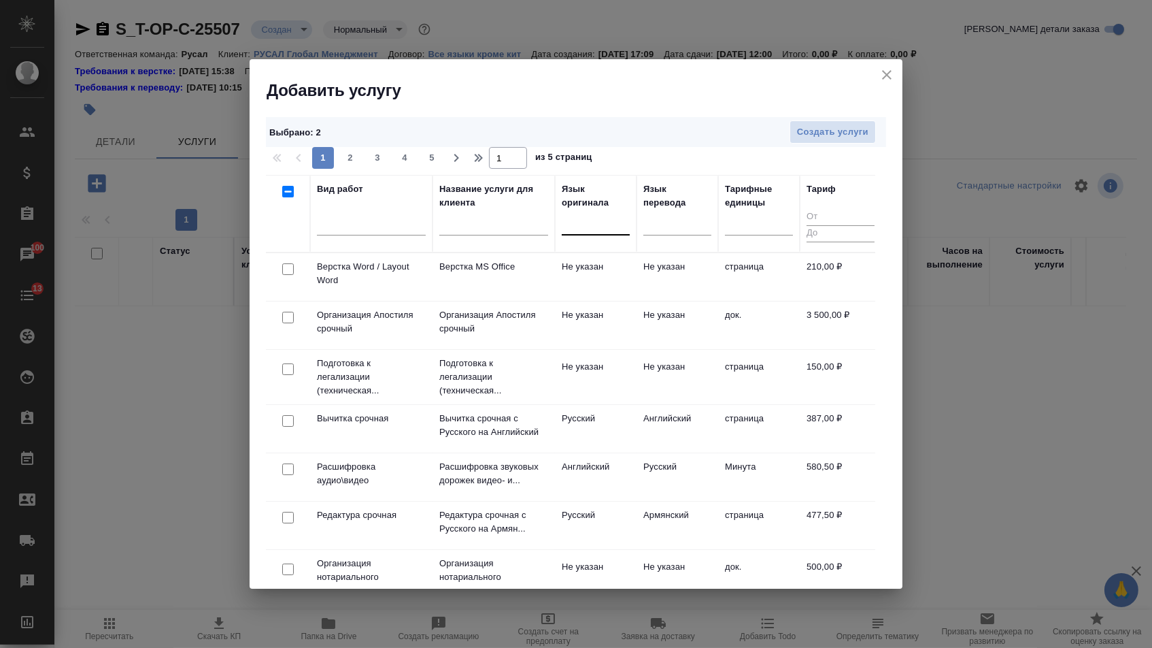
click at [284, 270] on input "checkbox" at bounding box center [288, 269] width 12 height 12
checkbox input "true"
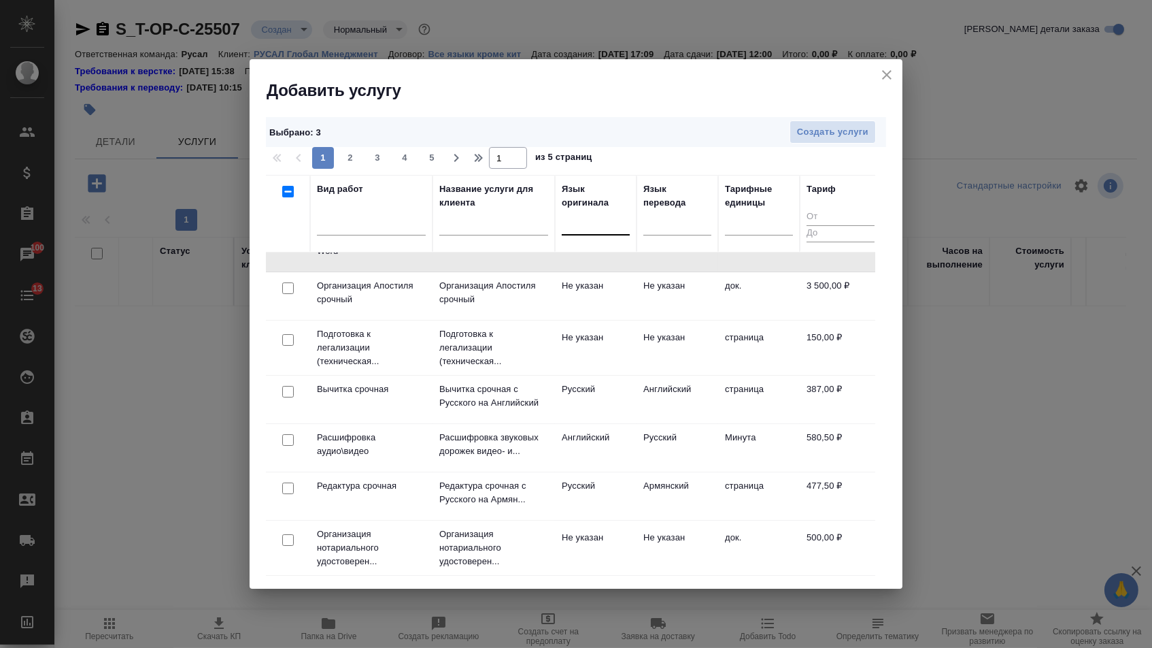
scroll to position [84, 0]
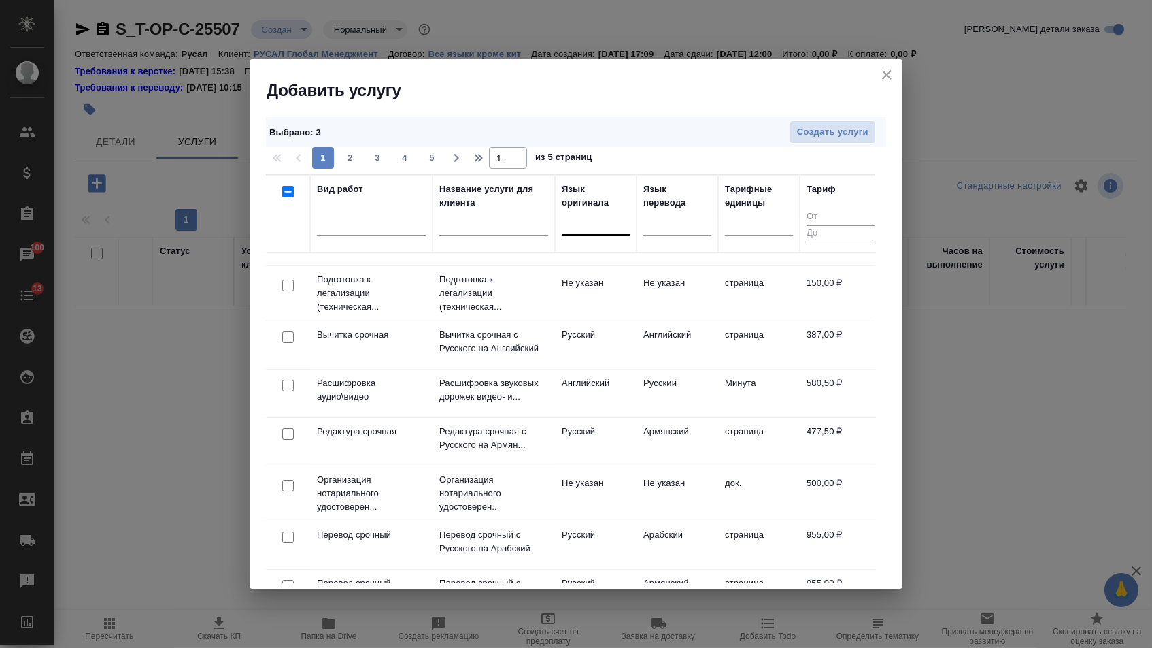
click at [284, 486] on input "checkbox" at bounding box center [288, 486] width 12 height 12
checkbox input "true"
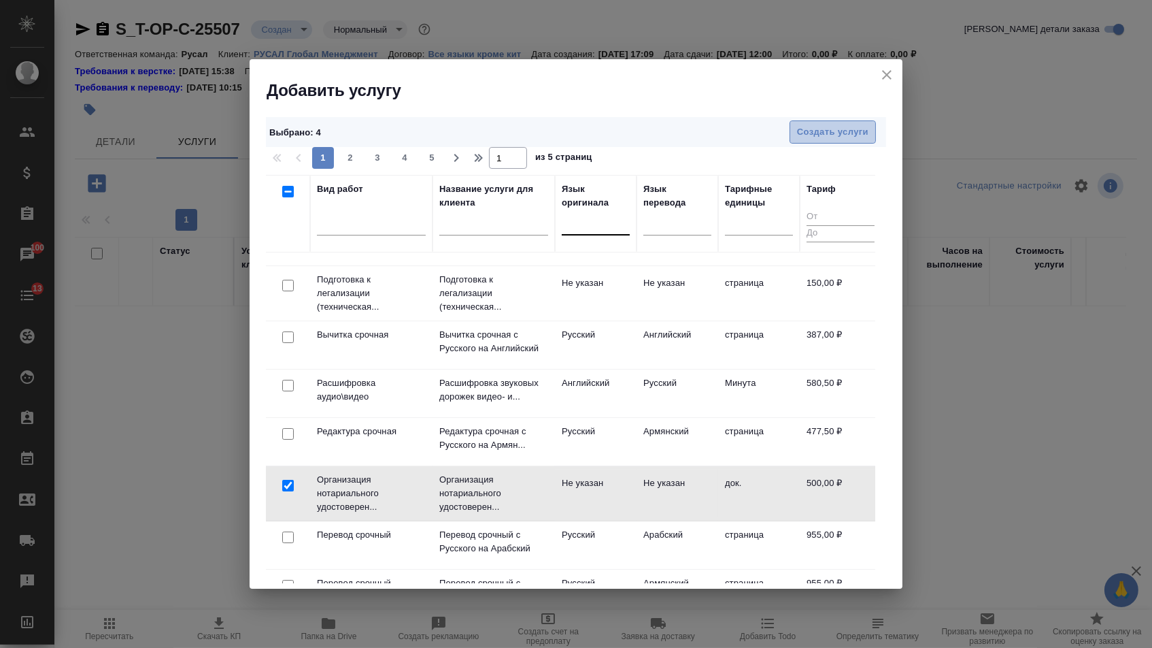
click at [801, 125] on span "Создать услуги" at bounding box center [832, 132] width 71 height 16
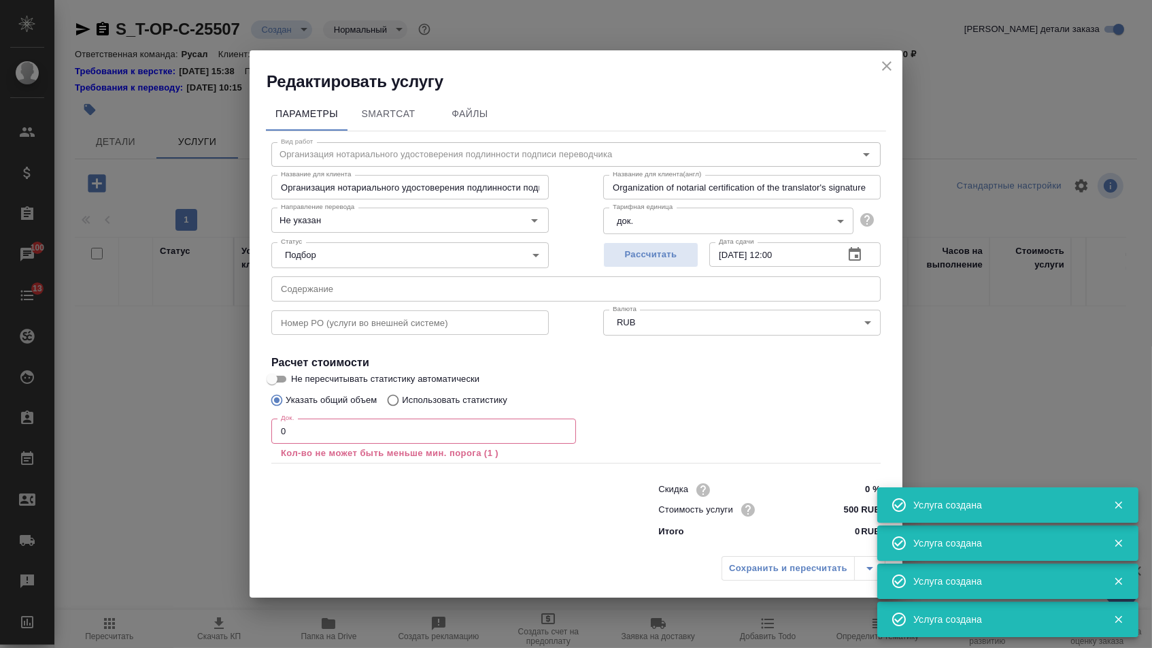
type input "Перевод срочный"
type input "Перевод срочный с Английского на Русский"
type input "Urgent translation from English into Russian"
type input "англ-рус"
type input "5a8b1489cc6b4906c91bfdb2"
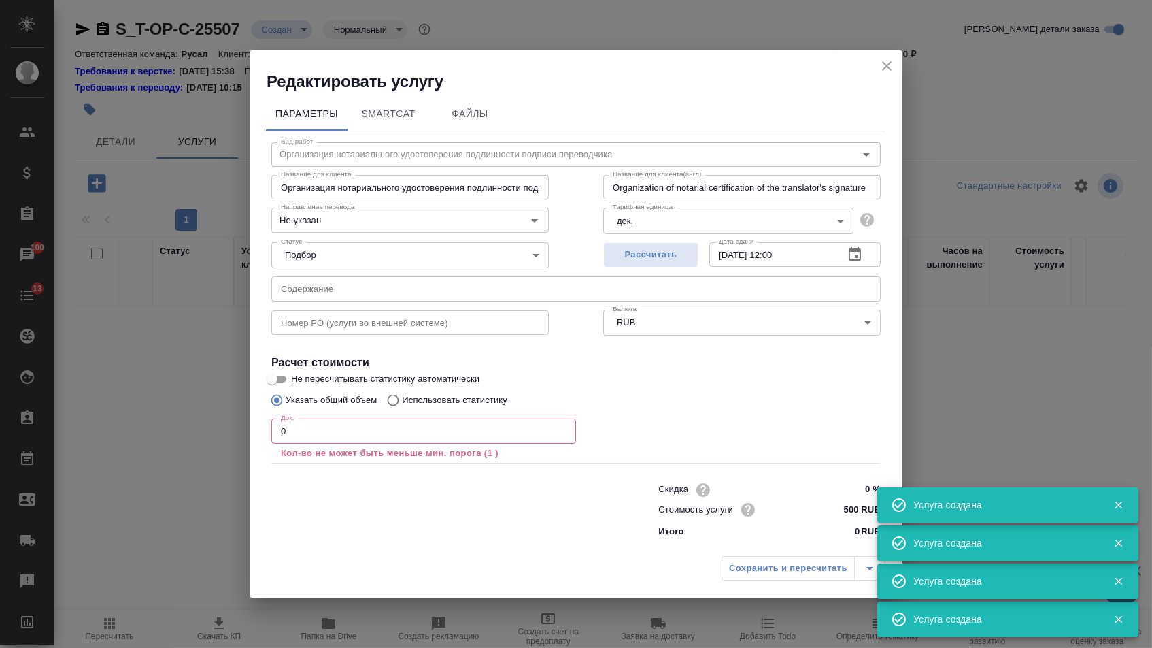
type input "387 RUB"
type input "Верстка Word / Layout Word"
type input "Верстка MS Office"
type input "Layout MS Office"
type input "Не указан"
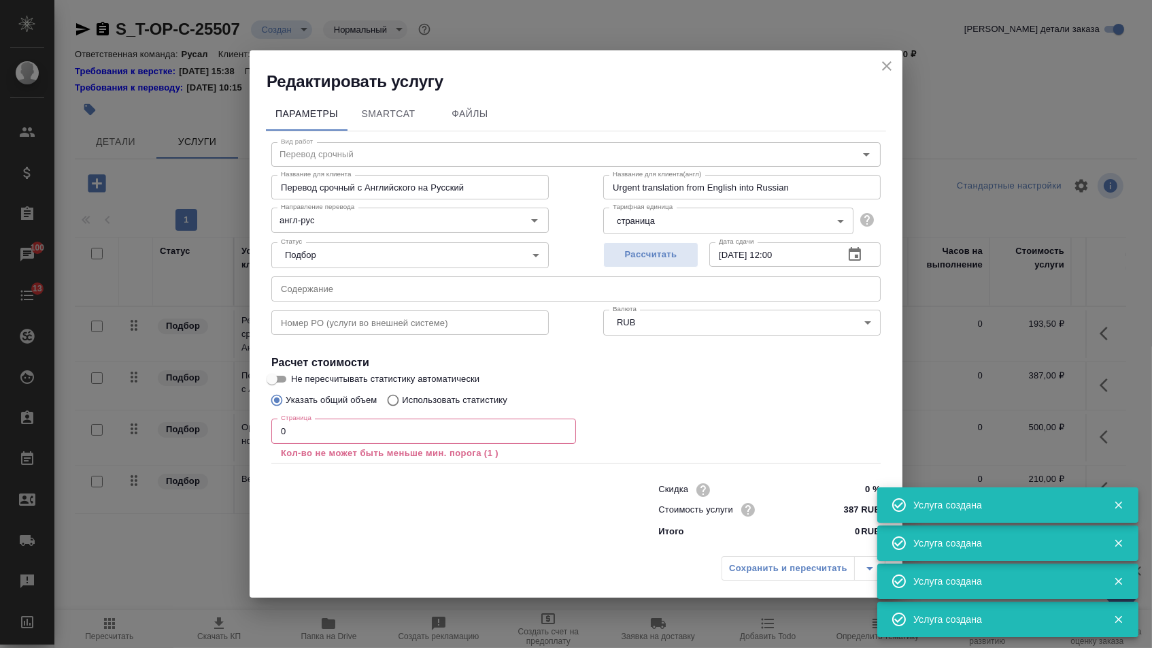
type input "210 RUB"
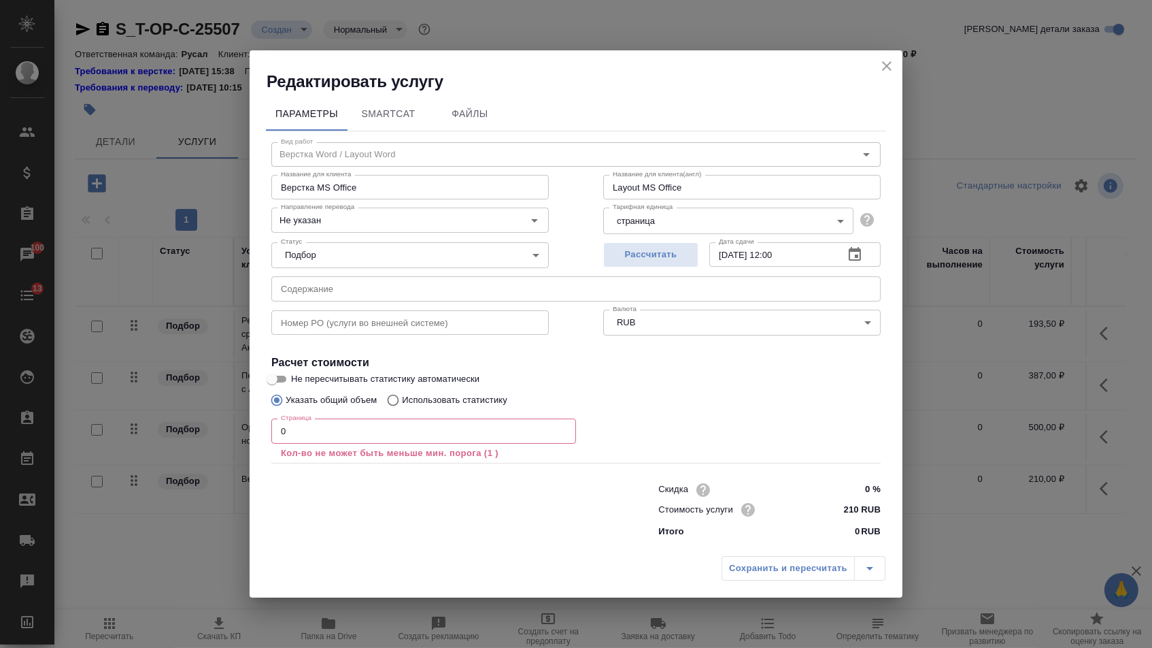
click at [370, 433] on input "0" at bounding box center [423, 430] width 305 height 24
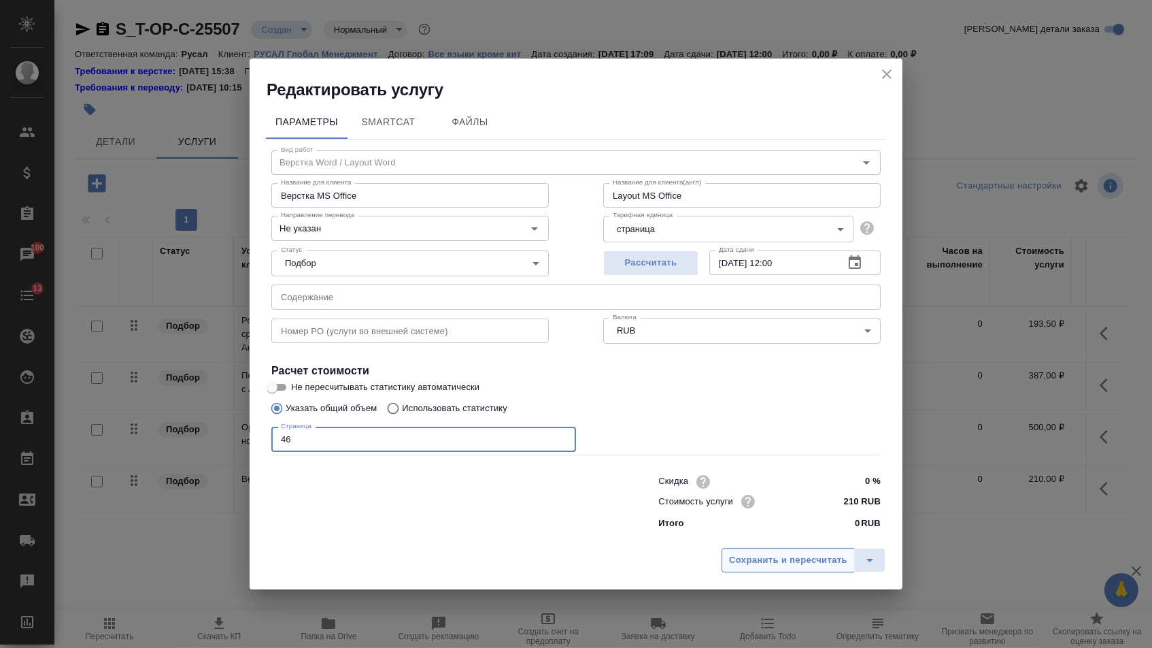
type input "46"
click at [782, 568] on span "Сохранить и пересчитать" at bounding box center [788, 560] width 118 height 16
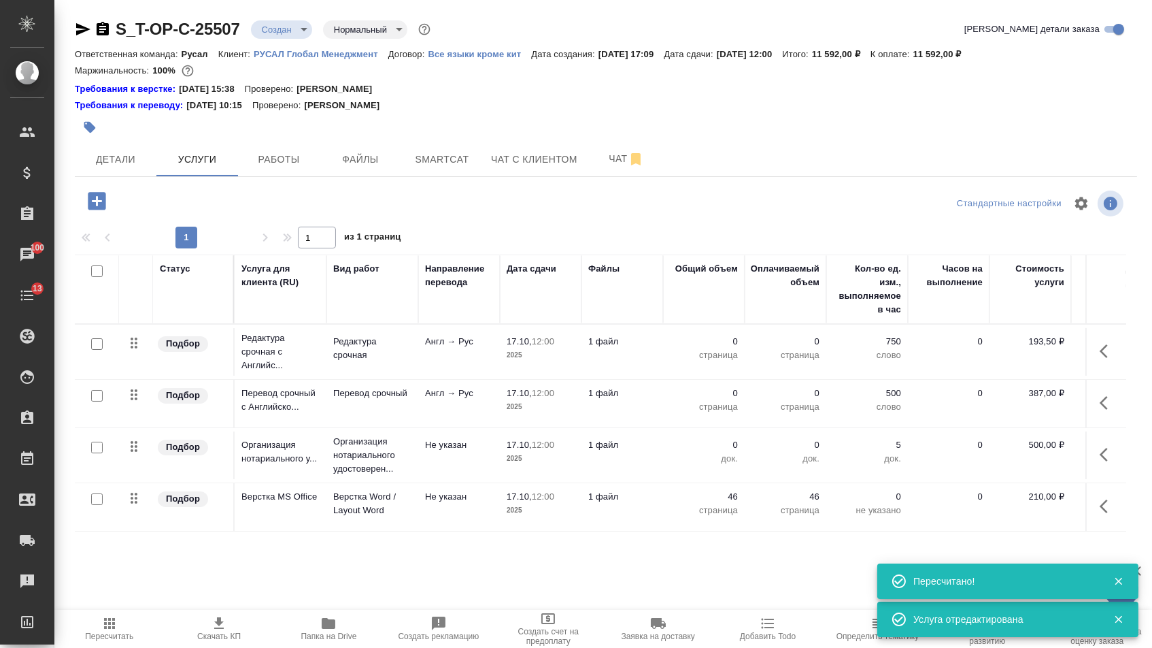
click at [1104, 410] on icon "button" at bounding box center [1108, 403] width 16 height 16
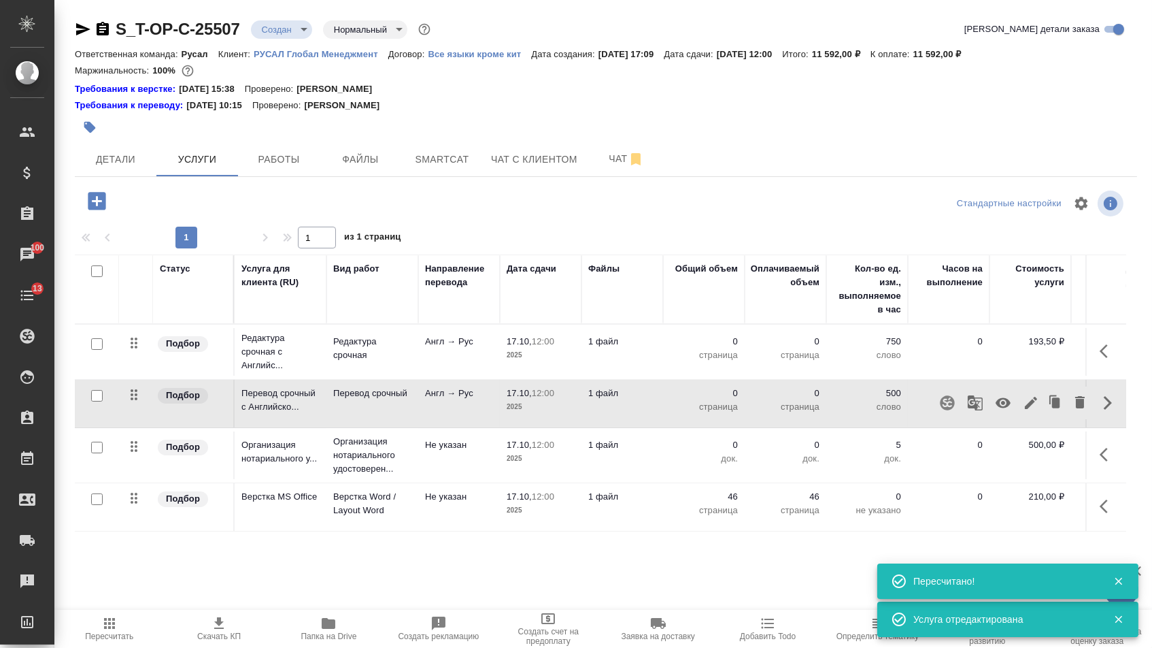
click at [1024, 409] on icon "button" at bounding box center [1031, 403] width 16 height 16
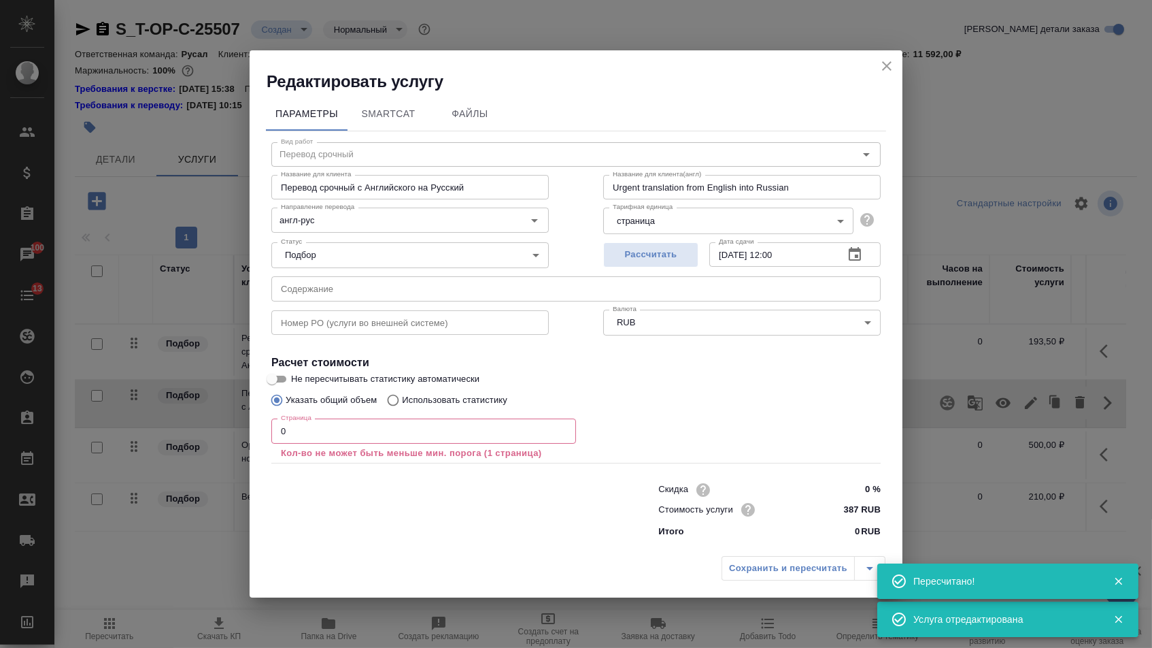
click at [495, 289] on input "text" at bounding box center [575, 288] width 609 height 24
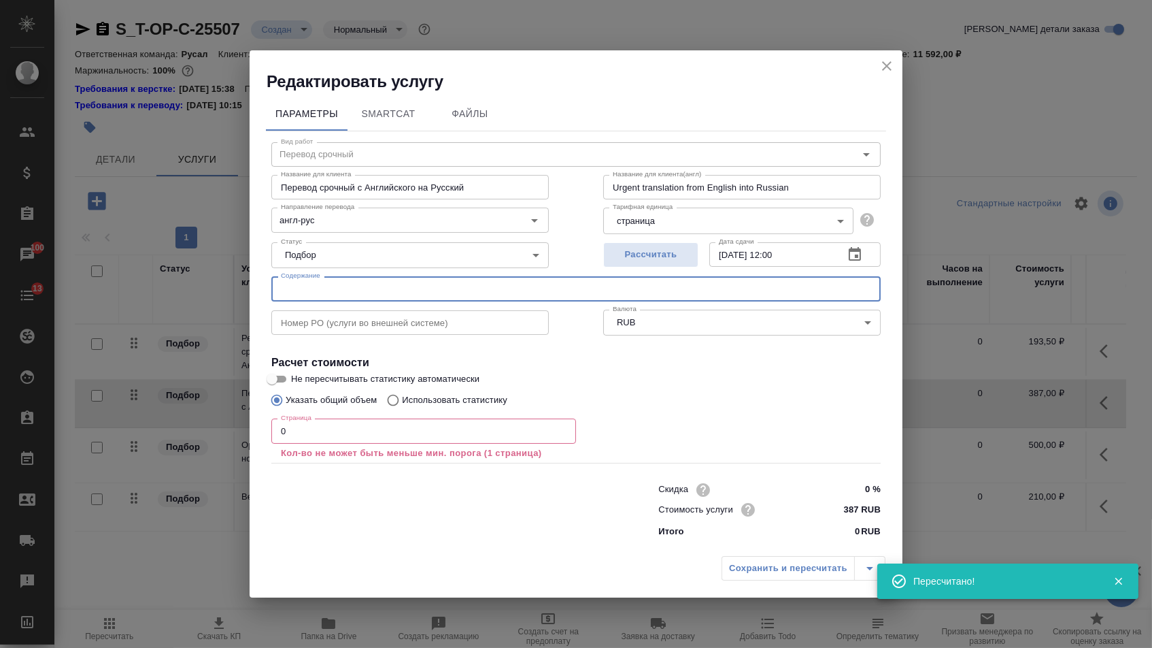
click at [484, 288] on input "text" at bounding box center [575, 288] width 609 height 24
paste input "251013-FORDMA-AFFIDAVIT(MEMO EN+GR)"
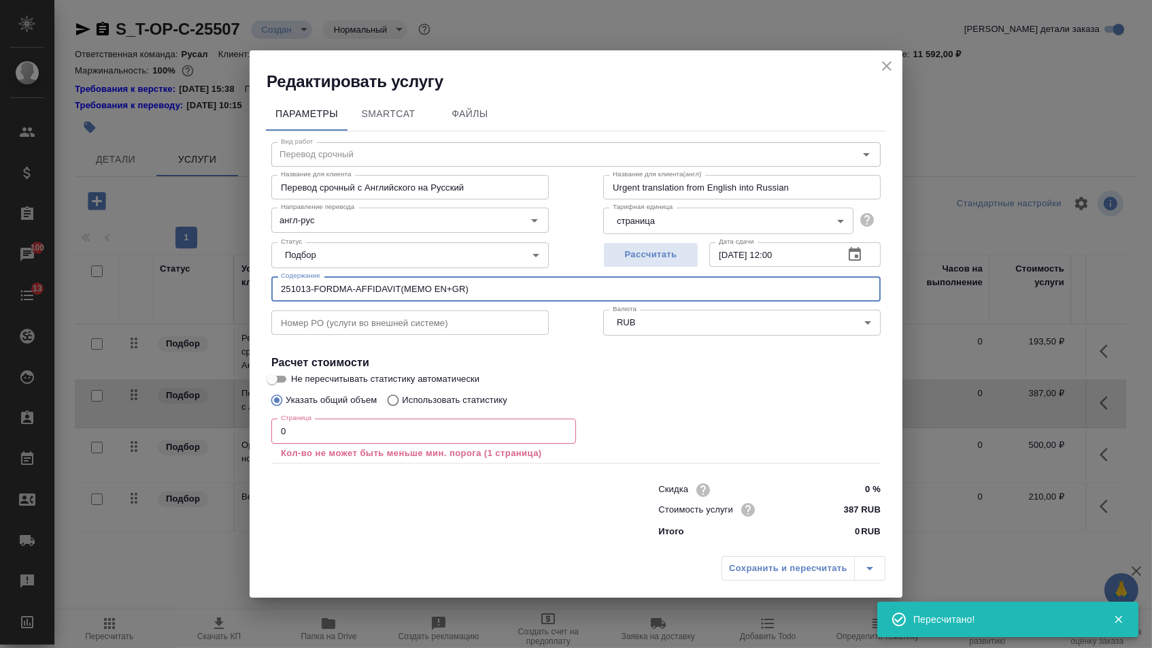
type input "251013-FORDMA-AFFIDAVIT(MEMO EN+GR)"
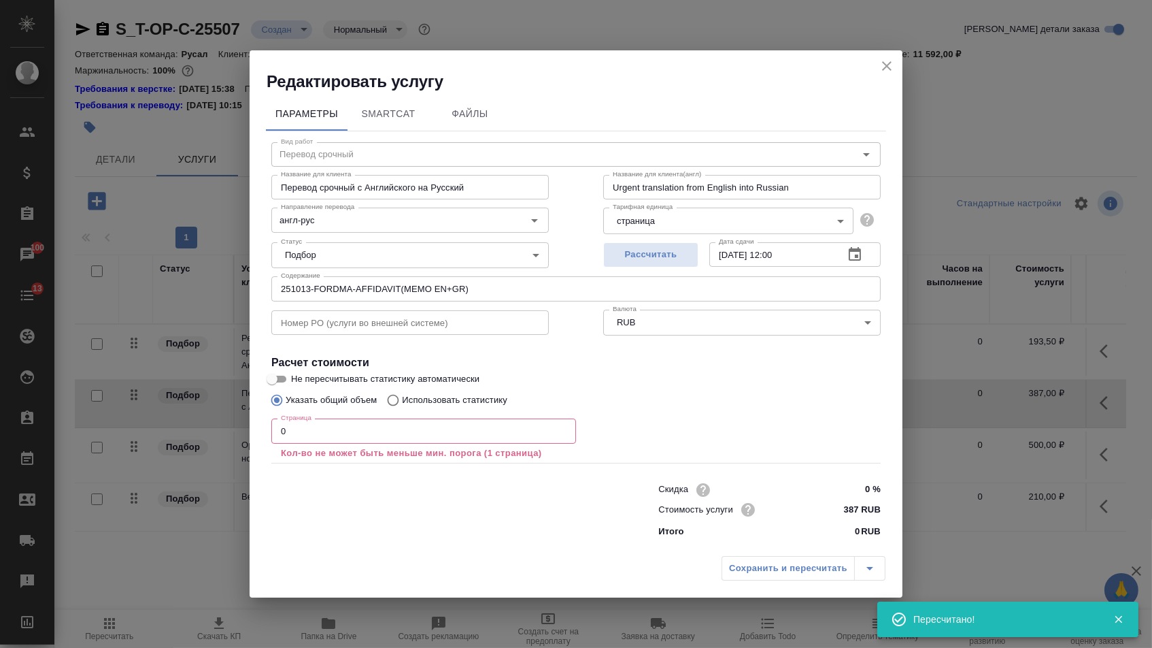
click at [418, 418] on div "Страница 0 Страница Кол-во не может быть меньше мин. порога (1 страница)" at bounding box center [423, 437] width 305 height 49
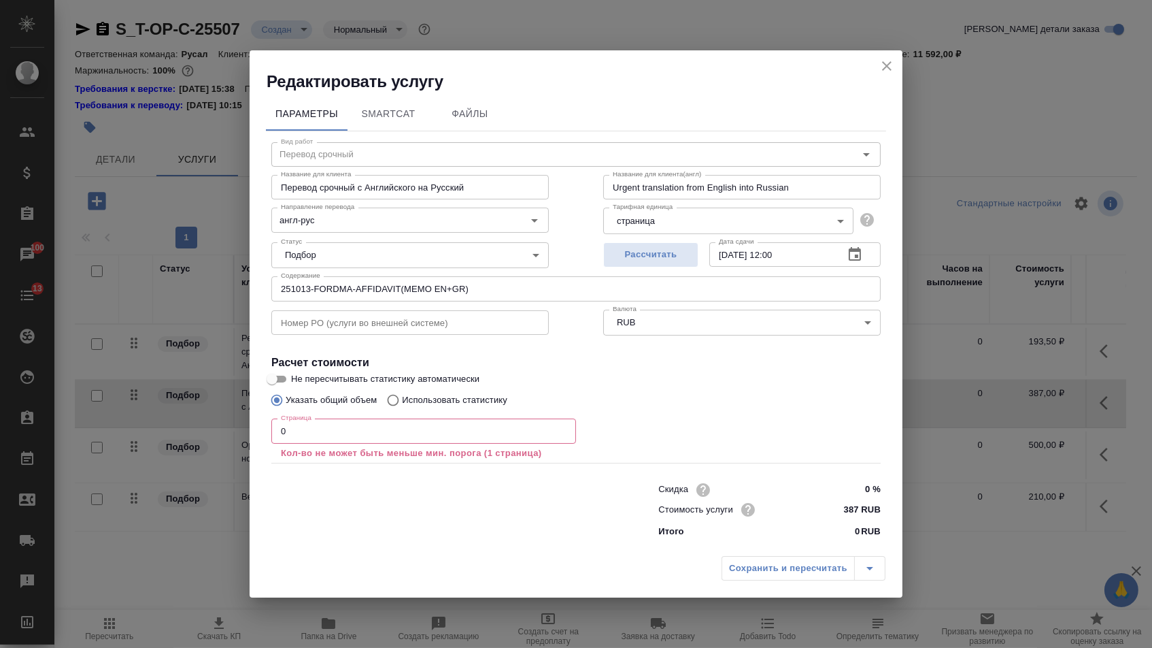
click at [346, 440] on input "0" at bounding box center [423, 430] width 305 height 24
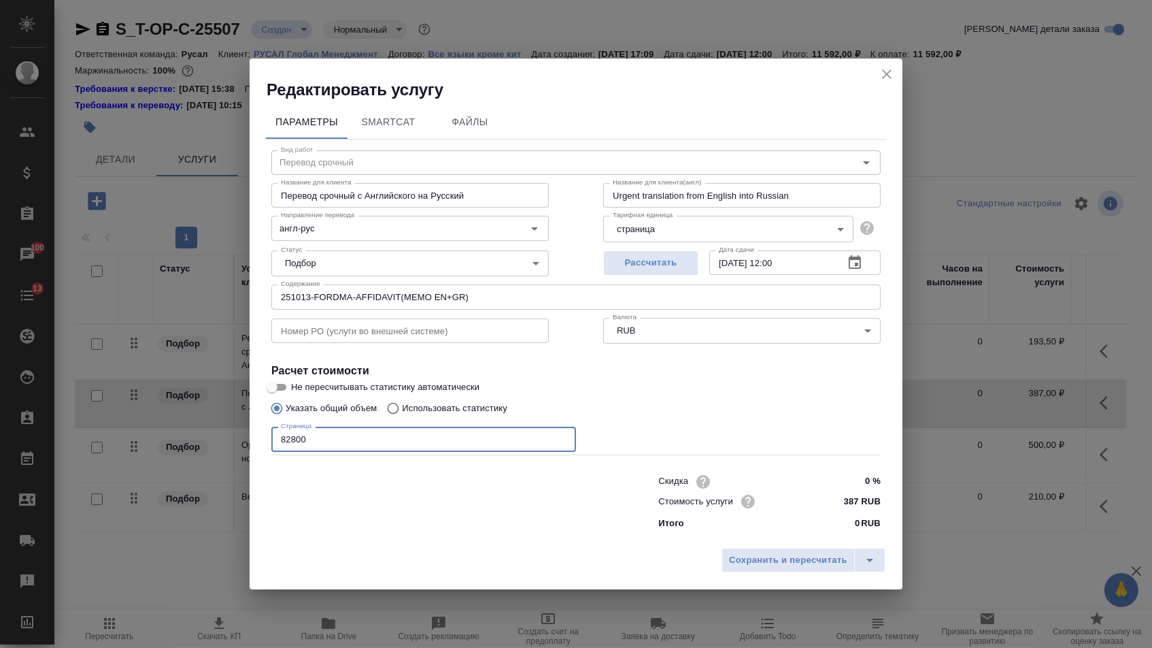
type input "82800"
click at [758, 549] on div "Сохранить и пересчитать" at bounding box center [576, 565] width 653 height 48
click at [758, 554] on button "Сохранить и пересчитать" at bounding box center [788, 560] width 133 height 24
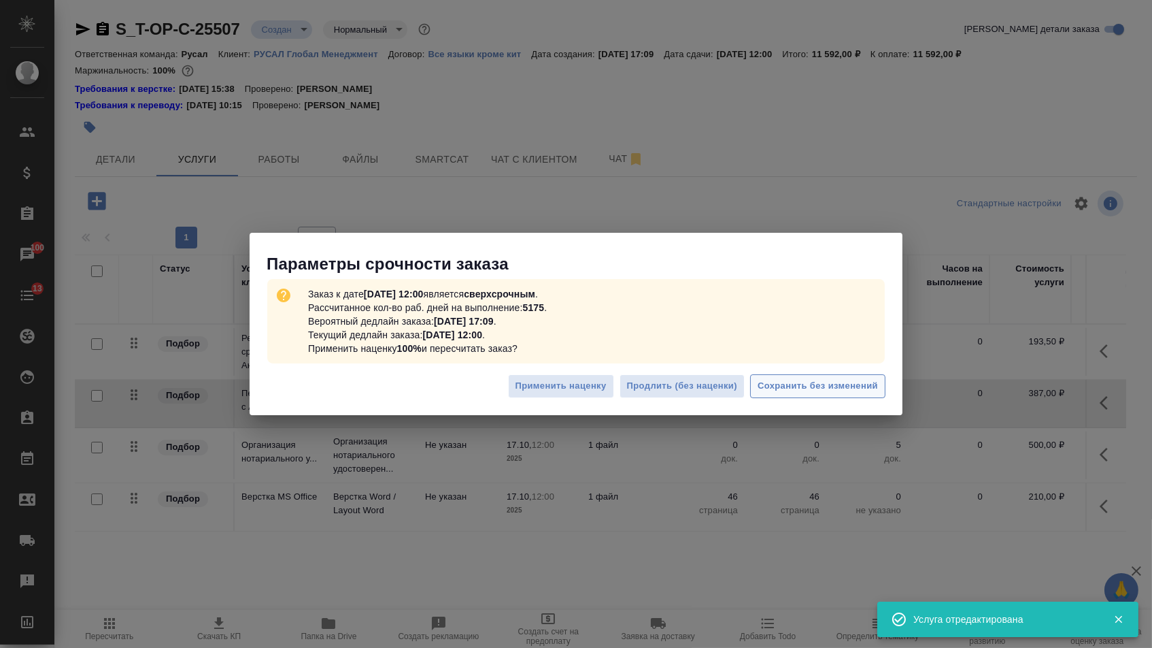
click at [811, 394] on button "Сохранить без изменений" at bounding box center [817, 386] width 135 height 24
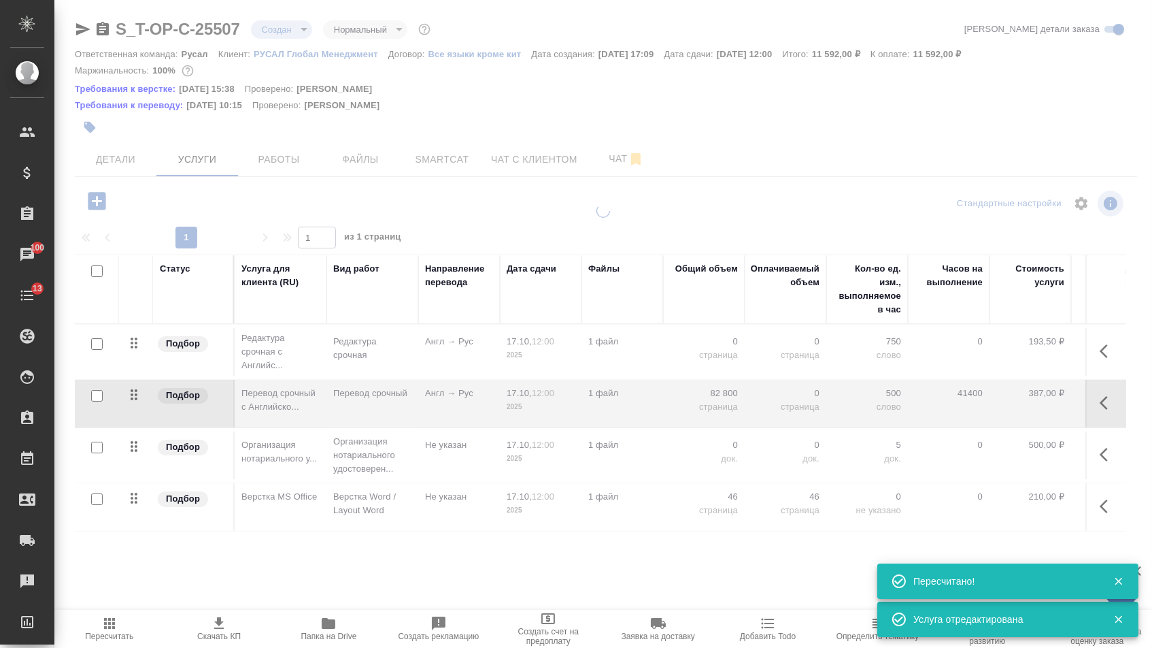
type input "urgent"
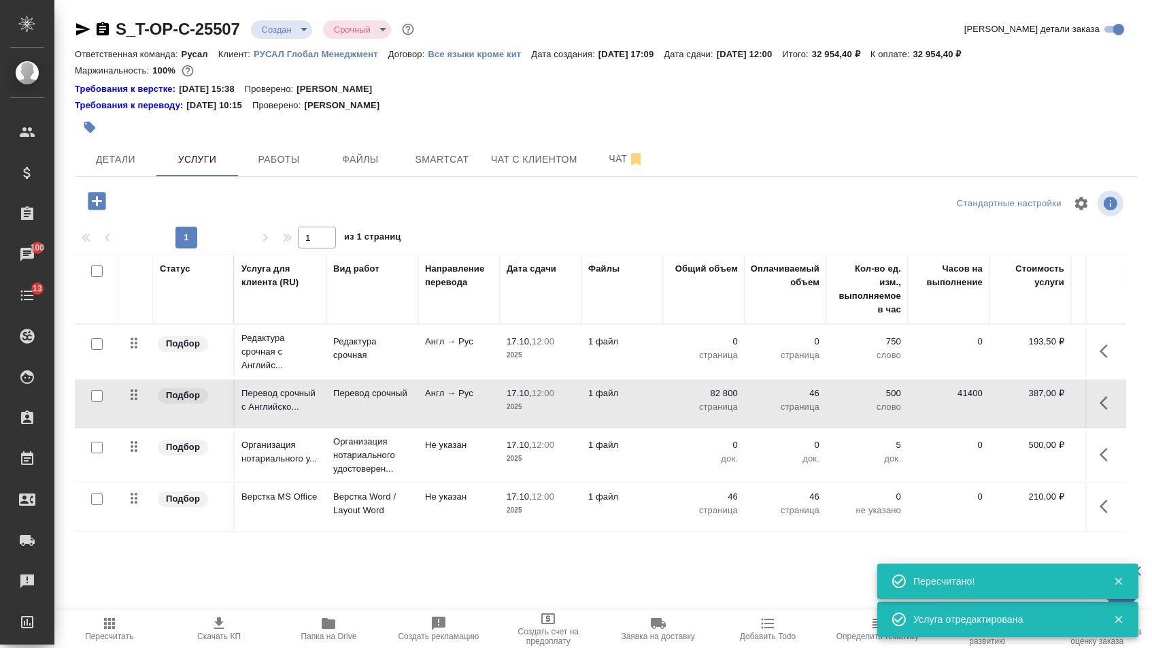
click at [709, 356] on p "страница" at bounding box center [704, 355] width 68 height 14
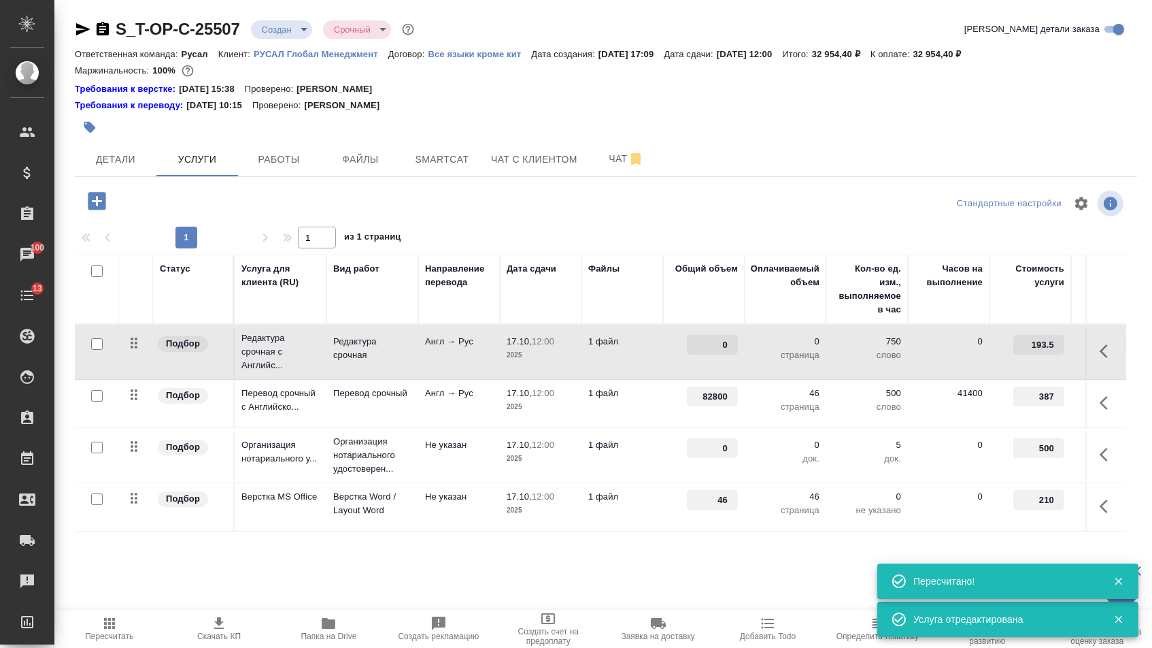
click at [709, 354] on input "0" at bounding box center [712, 345] width 51 height 20
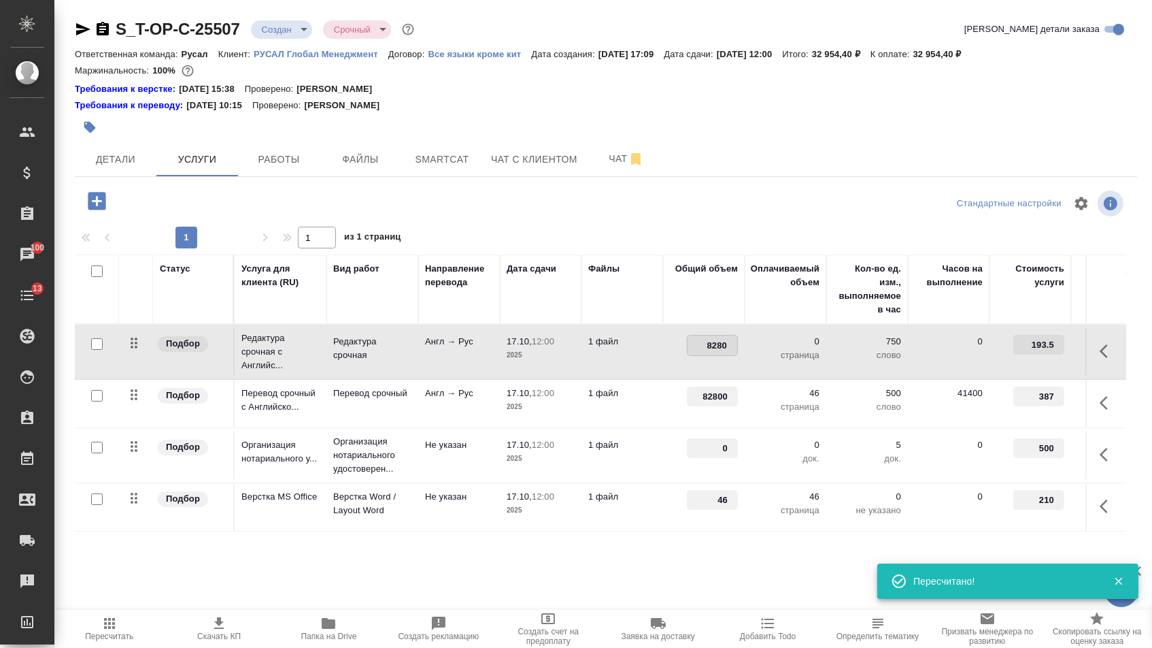
type input "82800"
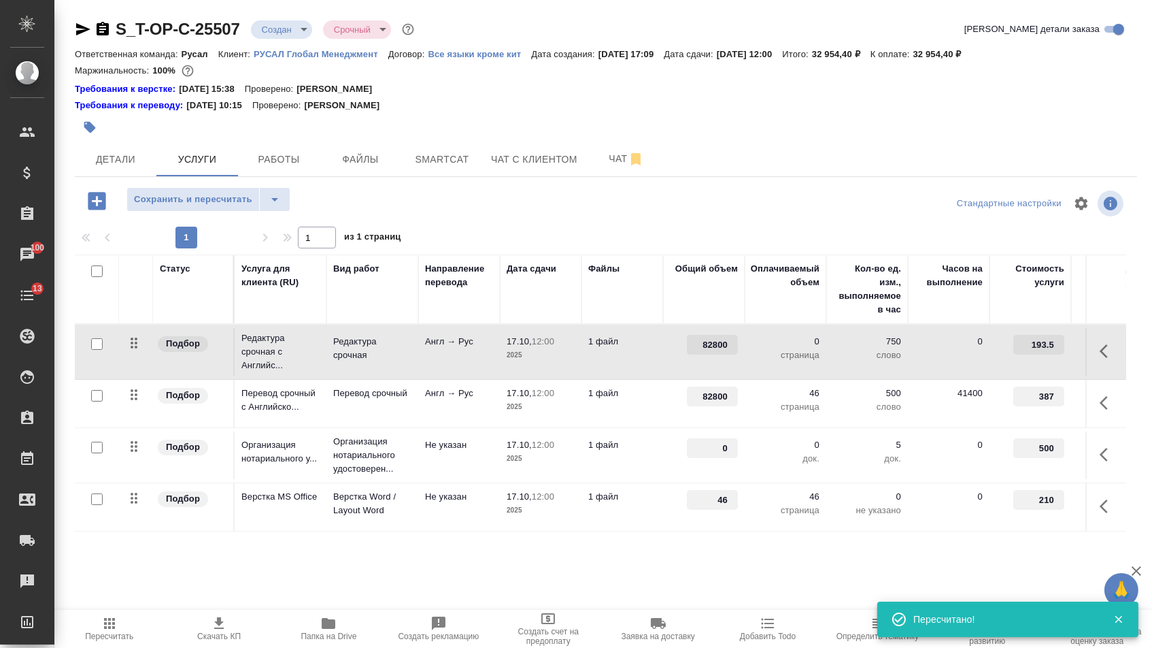
drag, startPoint x: 713, startPoint y: 458, endPoint x: 753, endPoint y: 458, distance: 40.1
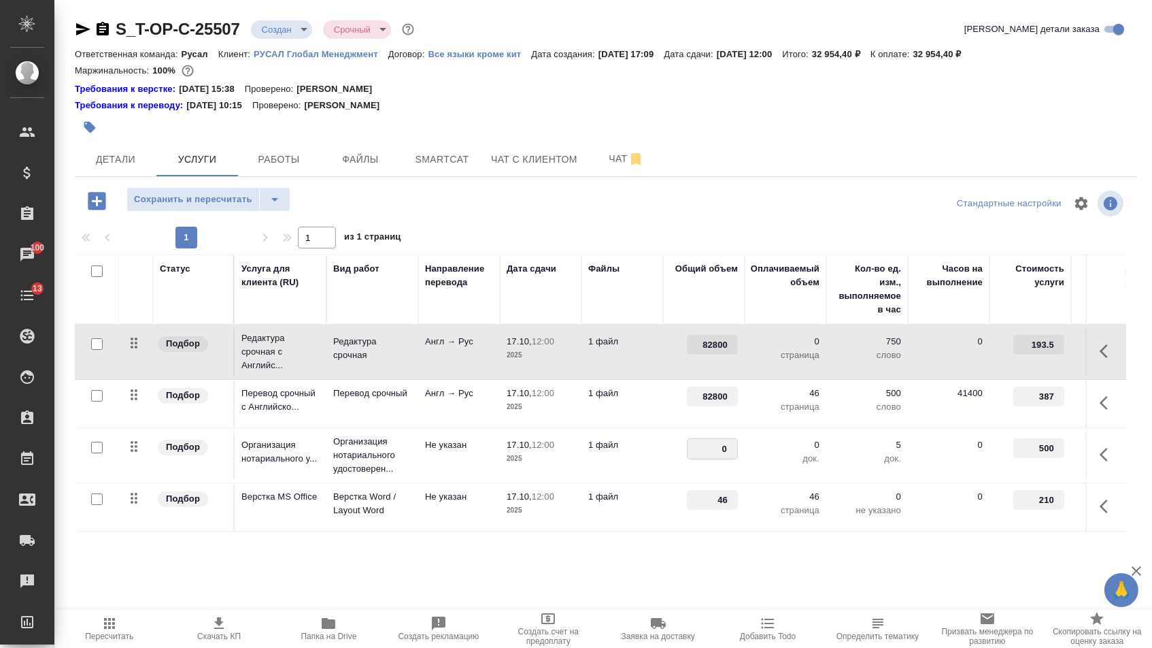
type input "1"
click at [675, 543] on div "Статус Услуга для клиента (RU) Вид работ Направление перевода Дата сдачи Файлы …" at bounding box center [601, 400] width 1052 height 293
click at [237, 205] on span "Сохранить и пересчитать" at bounding box center [193, 200] width 118 height 16
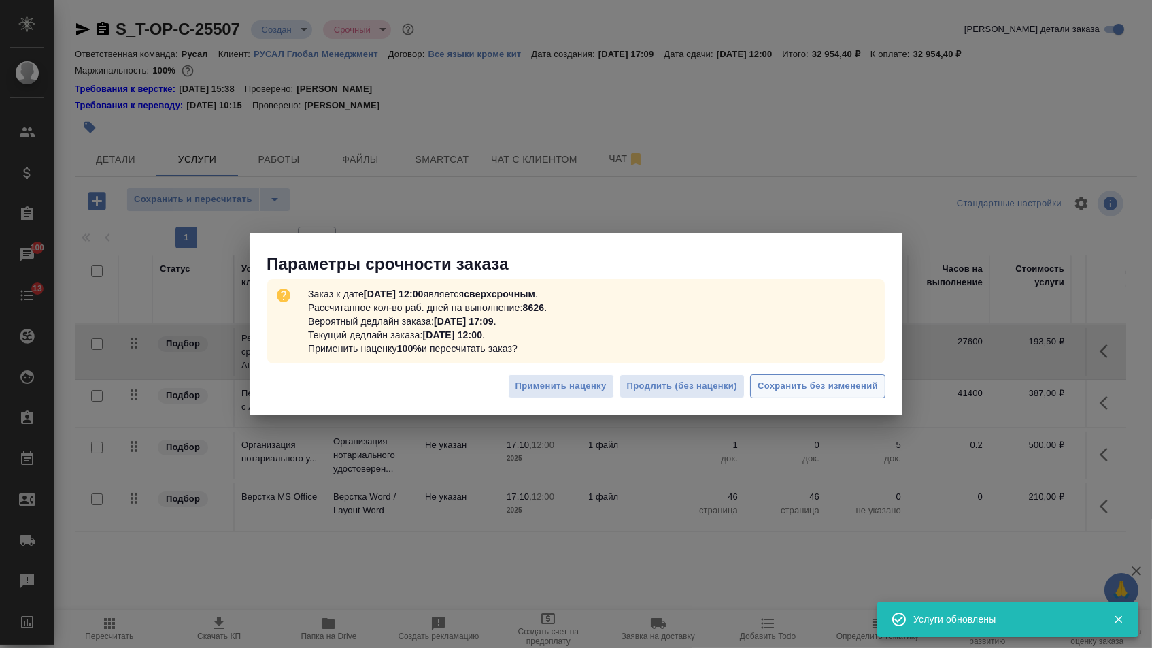
click at [837, 386] on span "Сохранить без изменений" at bounding box center [818, 386] width 120 height 16
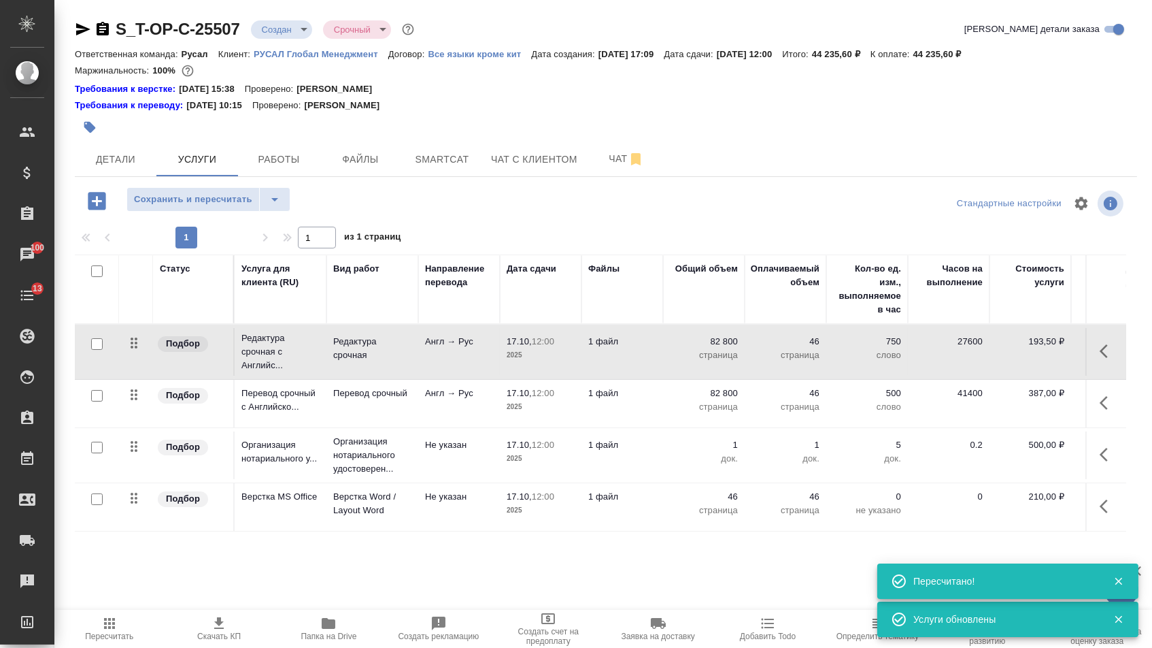
drag, startPoint x: 133, startPoint y: 454, endPoint x: 133, endPoint y: 527, distance: 72.8
click at [133, 525] on table "Статус Услуга для клиента (RU) Вид работ Направление перевода Дата сдачи Файлы …" at bounding box center [716, 392] width 1282 height 277
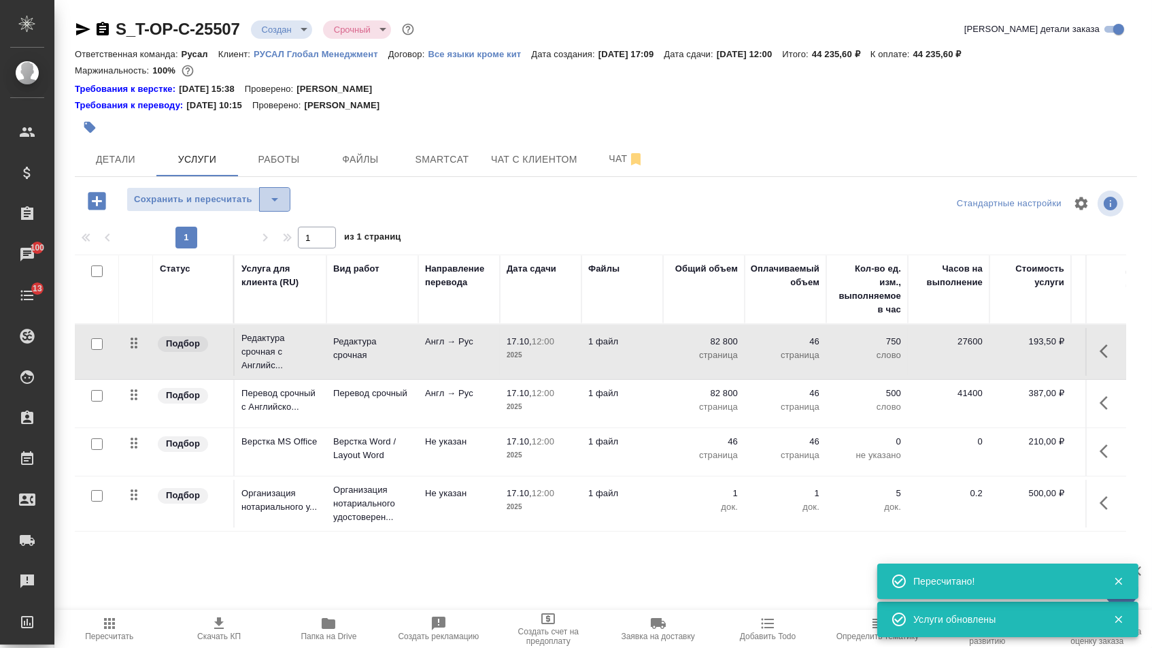
click at [283, 205] on icon "split button" at bounding box center [275, 199] width 16 height 16
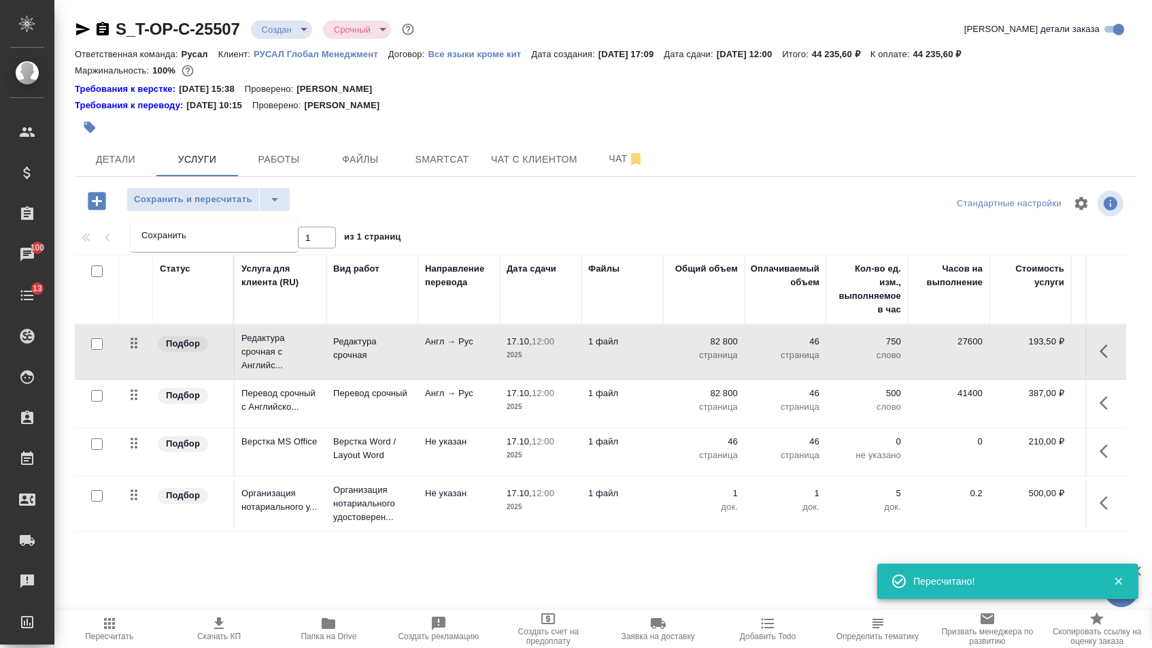
click at [247, 228] on li "Сохранить" at bounding box center [214, 235] width 167 height 22
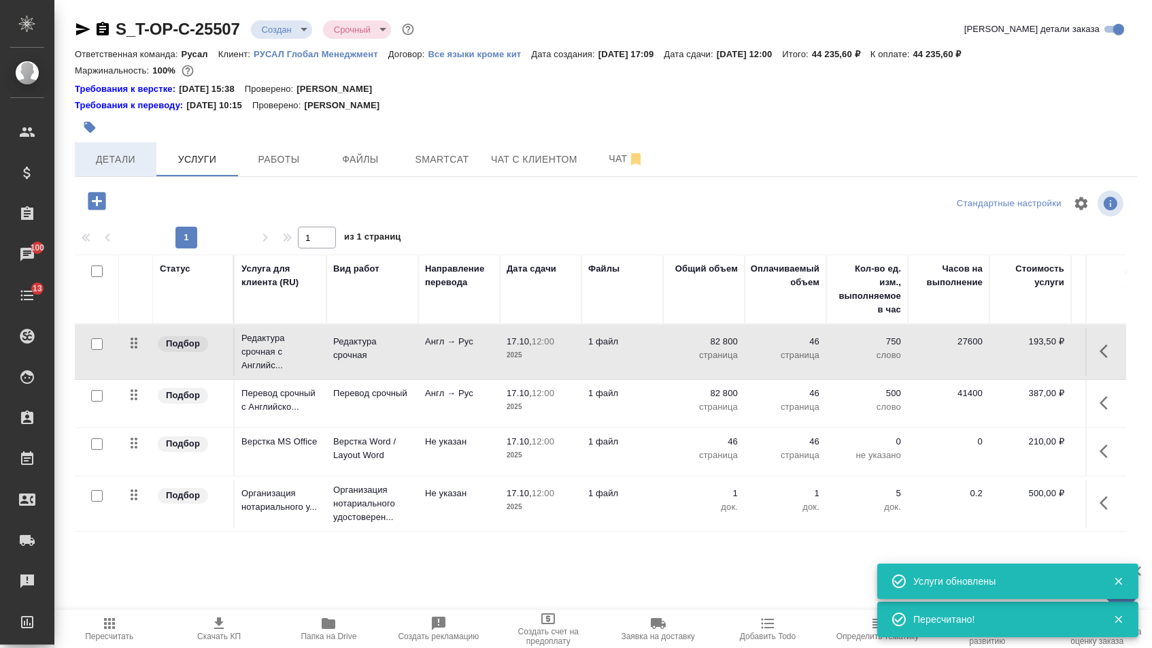
click at [137, 162] on span "Детали" at bounding box center [115, 159] width 65 height 17
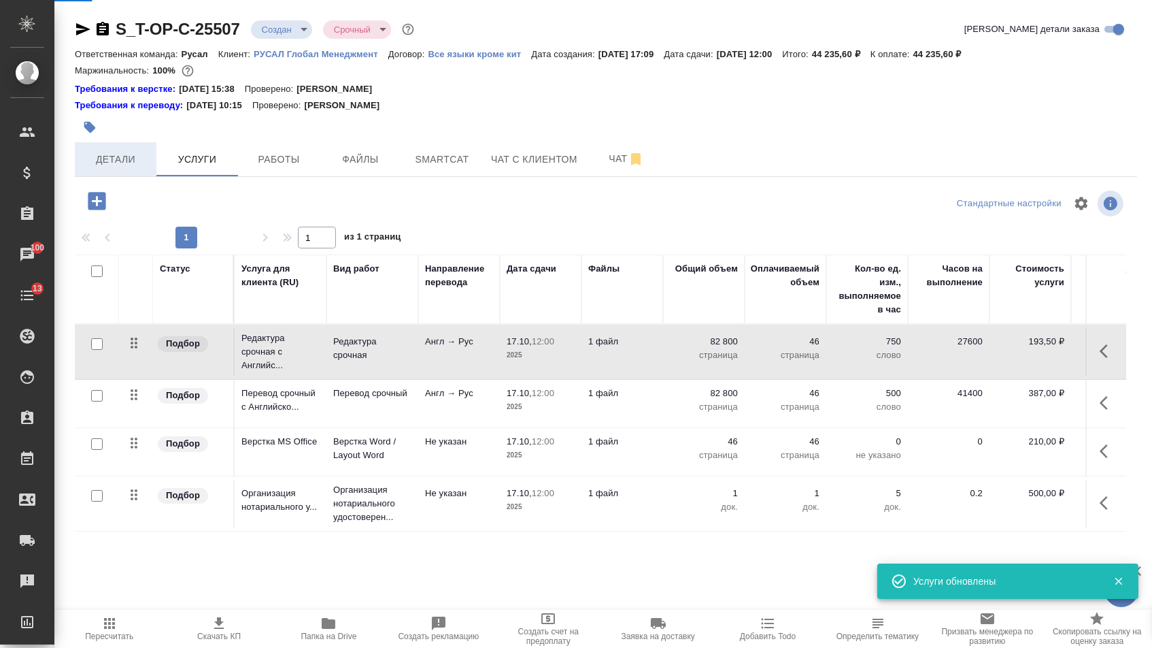
click at [124, 163] on span "Детали" at bounding box center [115, 159] width 65 height 17
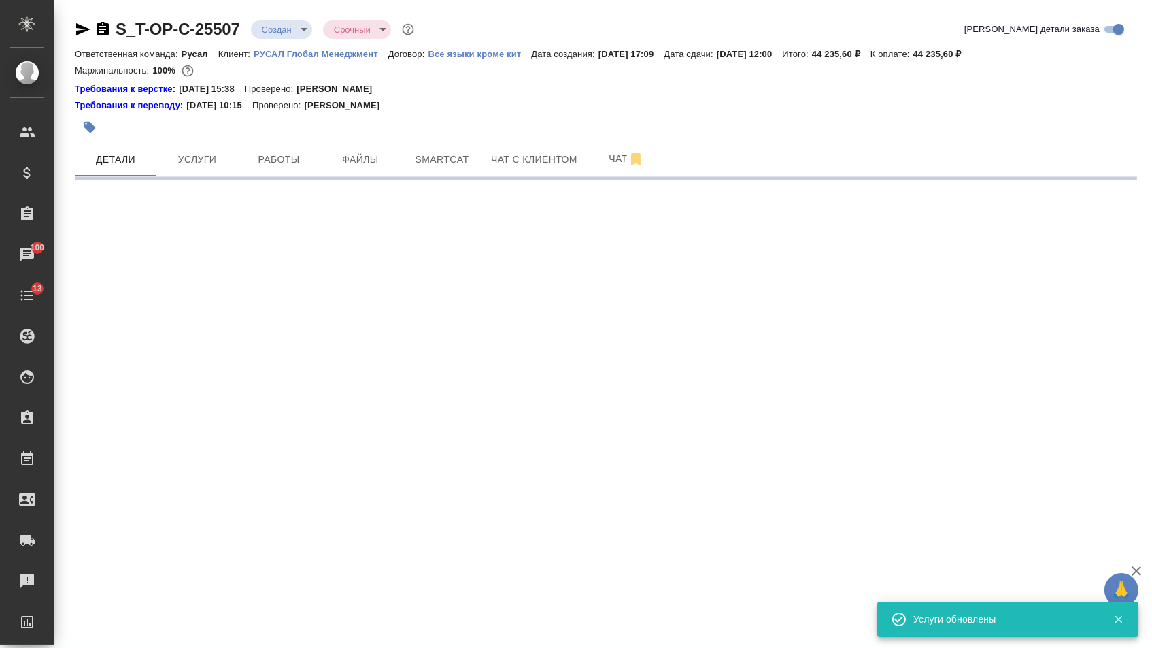
select select "RU"
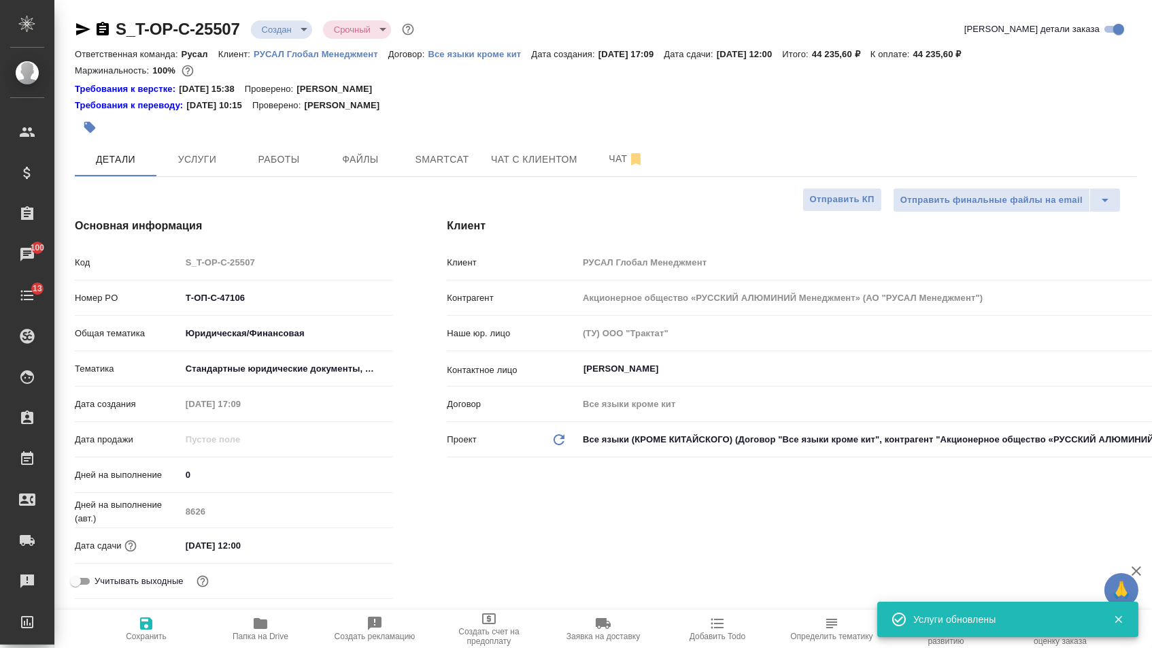
click at [280, 30] on body "🙏 .cls-1 fill:#fff; AWATERA Menshikova Aleksandra Клиенты Спецификации Заказы 1…" at bounding box center [576, 324] width 1152 height 648
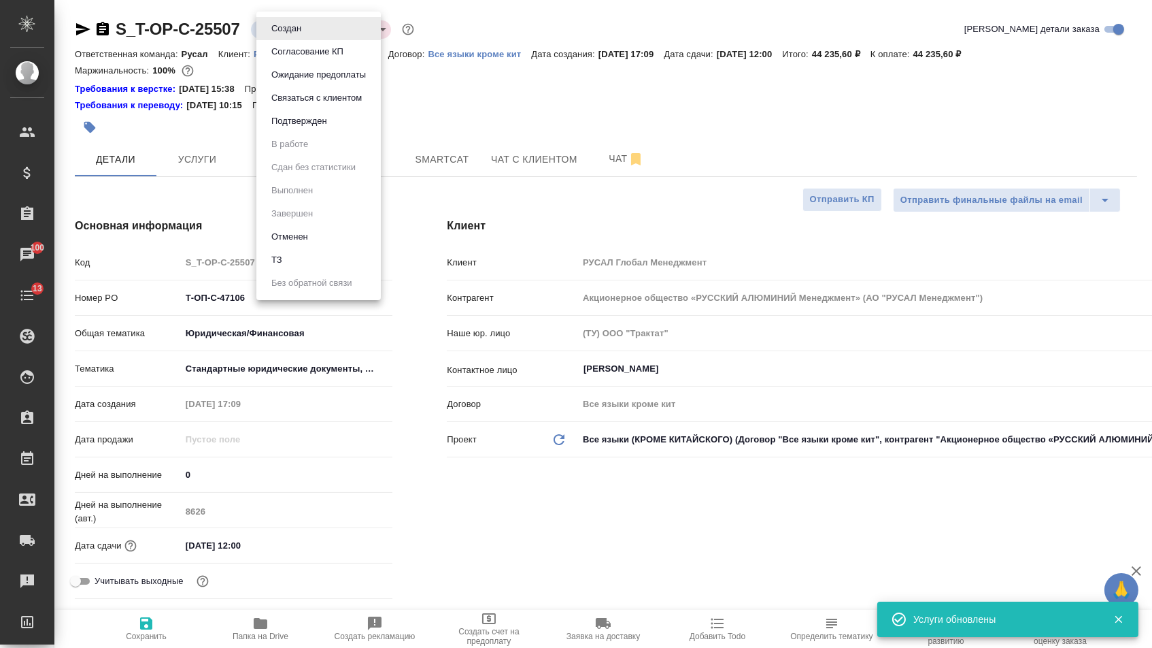
click at [284, 126] on button "Подтвержден" at bounding box center [299, 121] width 64 height 15
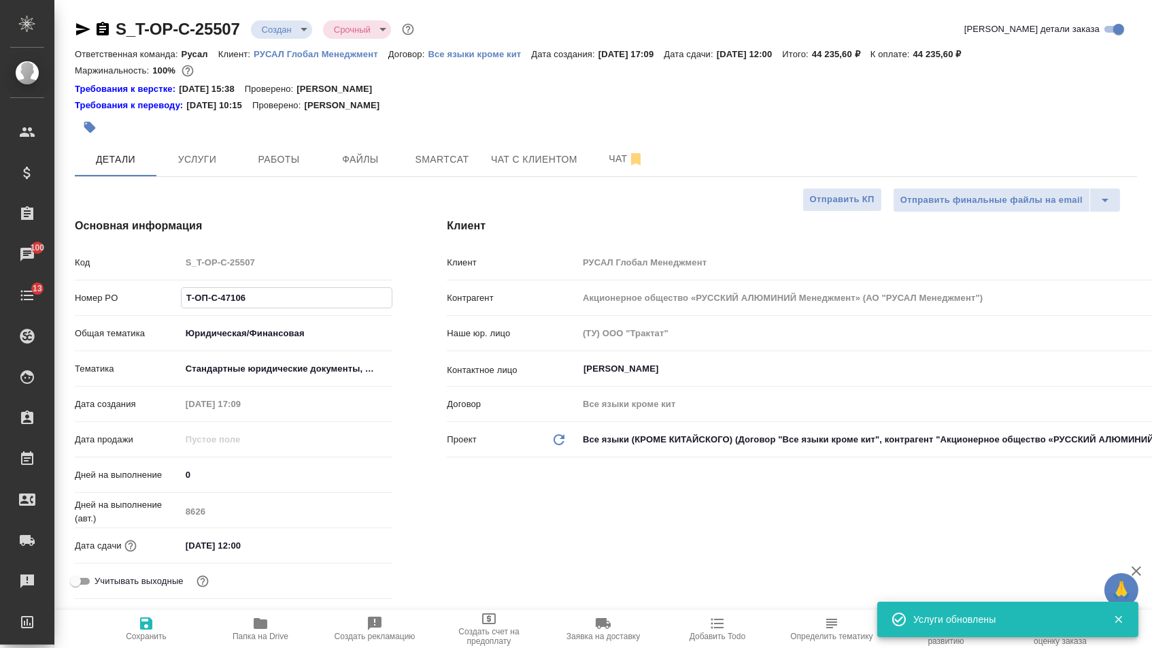
drag, startPoint x: 255, startPoint y: 306, endPoint x: 154, endPoint y: 305, distance: 100.7
click at [154, 305] on div "Номер PO Т-ОП-С-47106" at bounding box center [234, 298] width 318 height 24
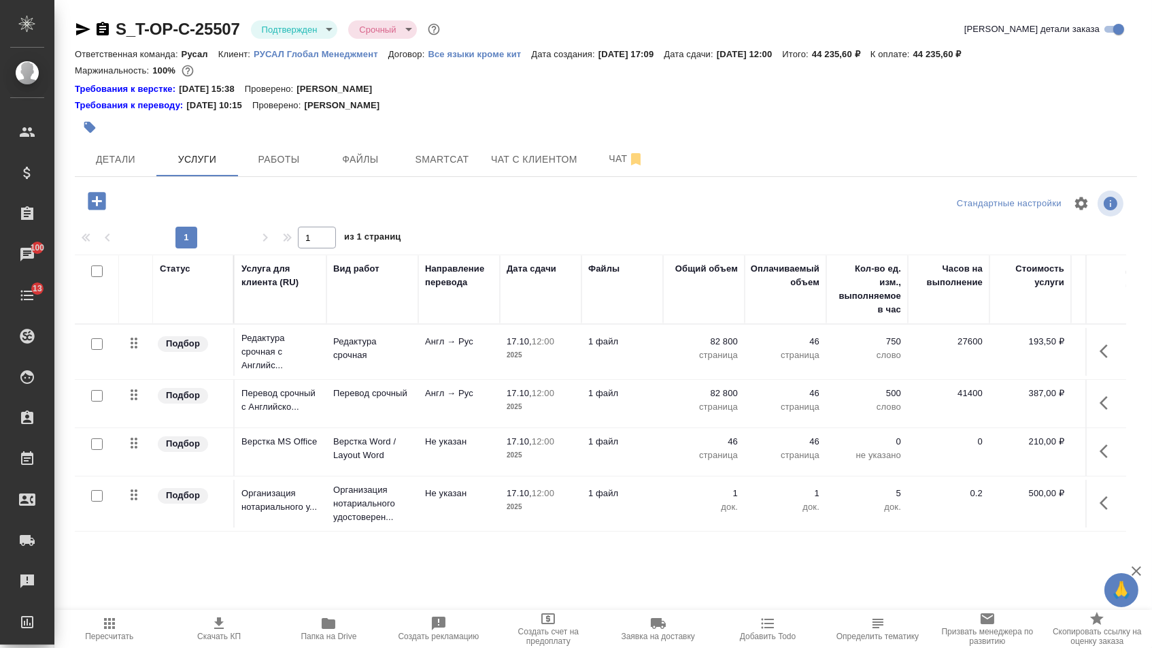
click at [85, 24] on icon "button" at bounding box center [83, 29] width 16 height 16
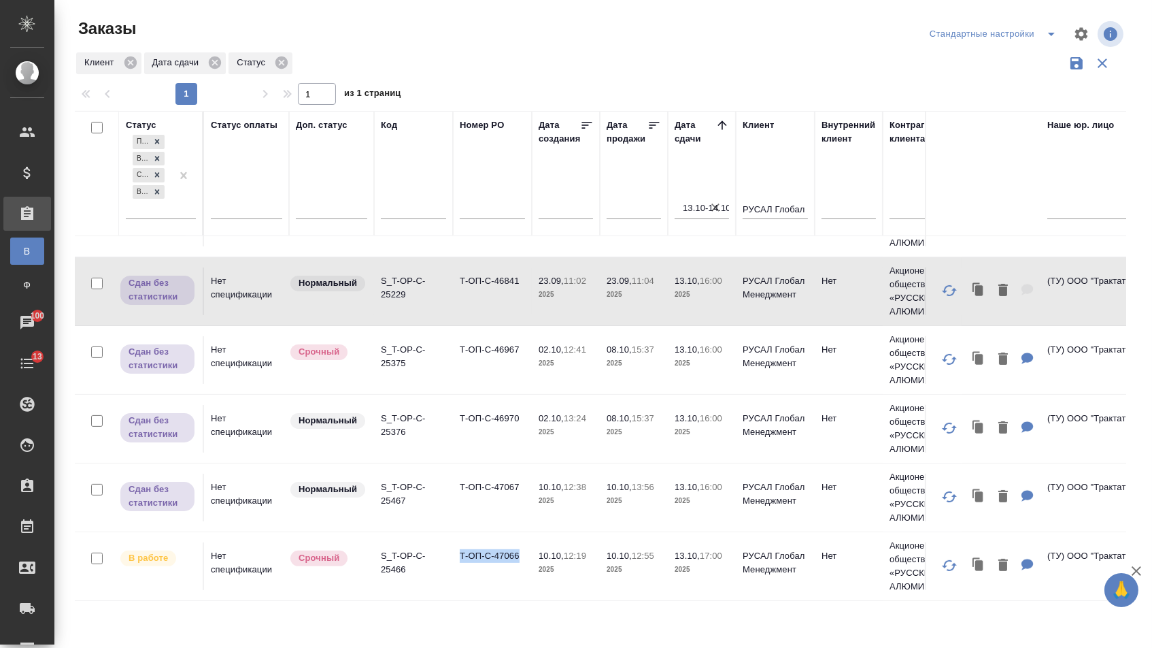
drag, startPoint x: 454, startPoint y: 563, endPoint x: 529, endPoint y: 561, distance: 74.2
click at [529, 561] on td "Т-ОП-С-47066" at bounding box center [492, 566] width 79 height 48
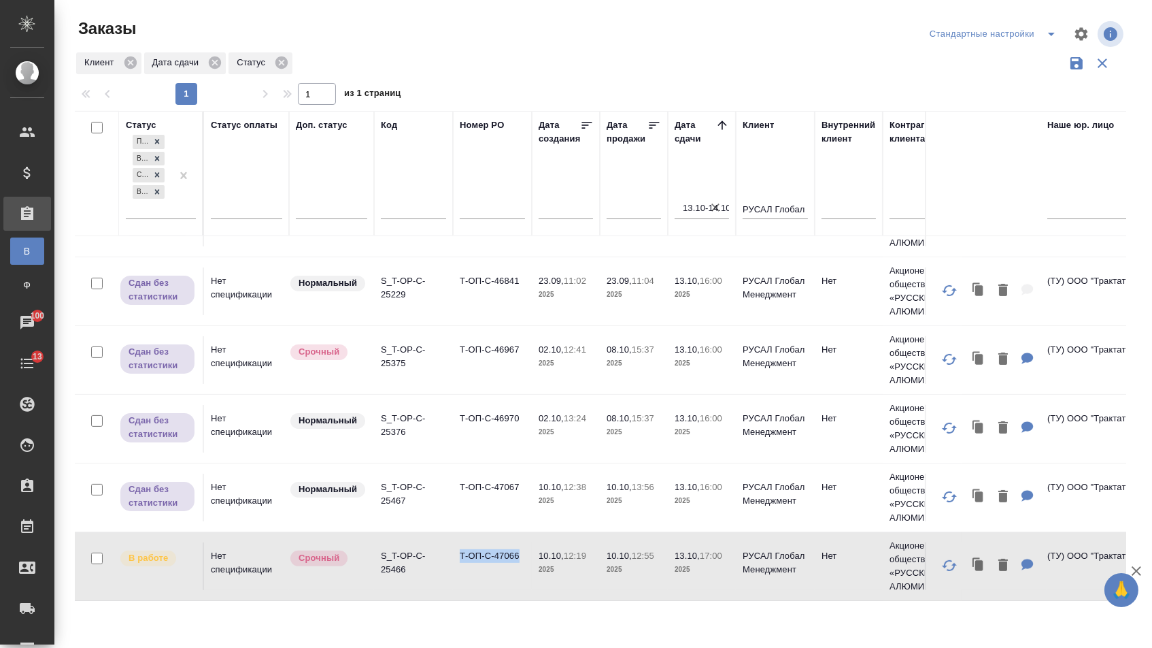
copy td "Т-ОП-С-47066"
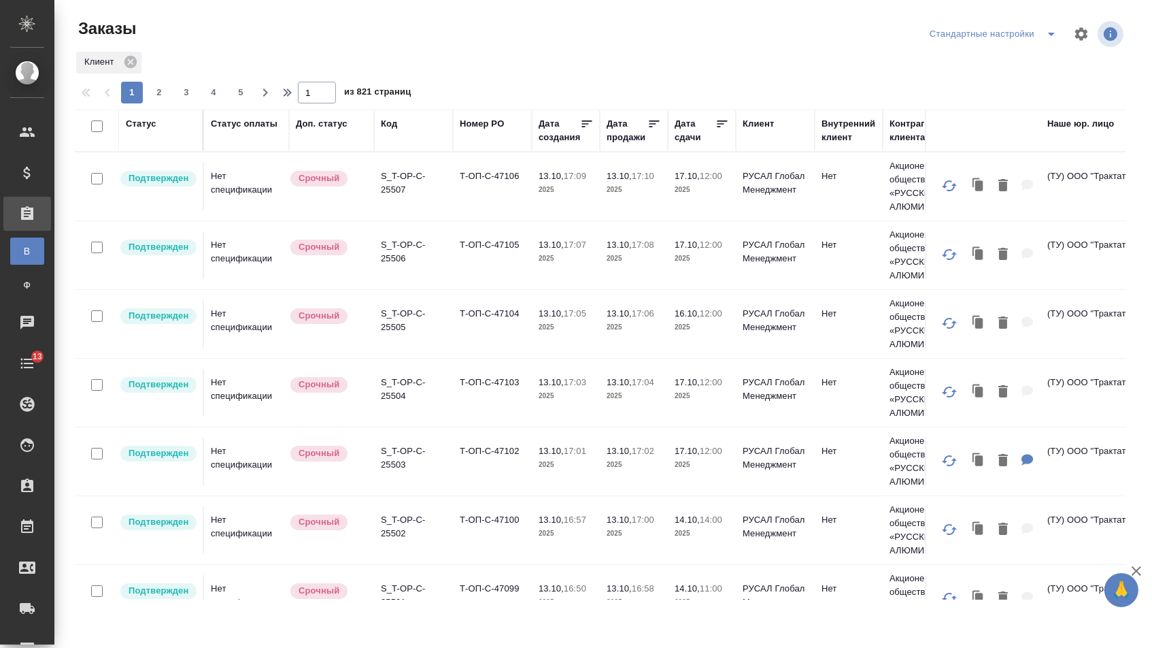
drag, startPoint x: 0, startPoint y: 0, endPoint x: 487, endPoint y: 149, distance: 509.3
click at [487, 124] on div "Номер PO" at bounding box center [482, 124] width 44 height 14
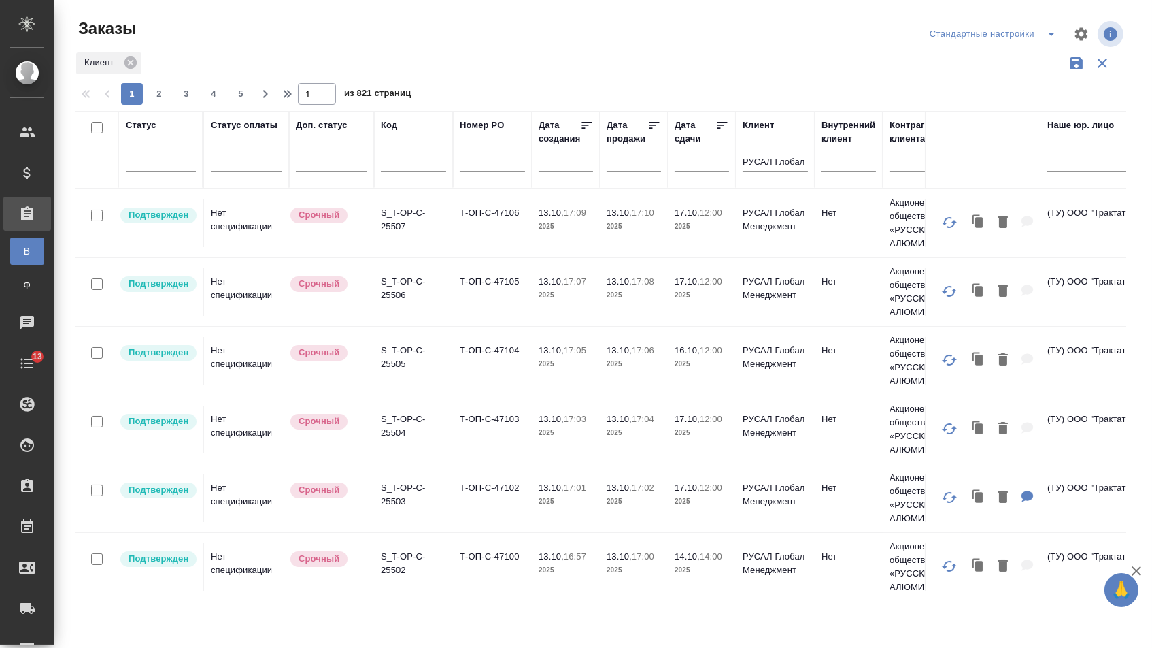
click at [486, 165] on input "text" at bounding box center [492, 162] width 65 height 17
paste input "Т-ОП-С-47076"
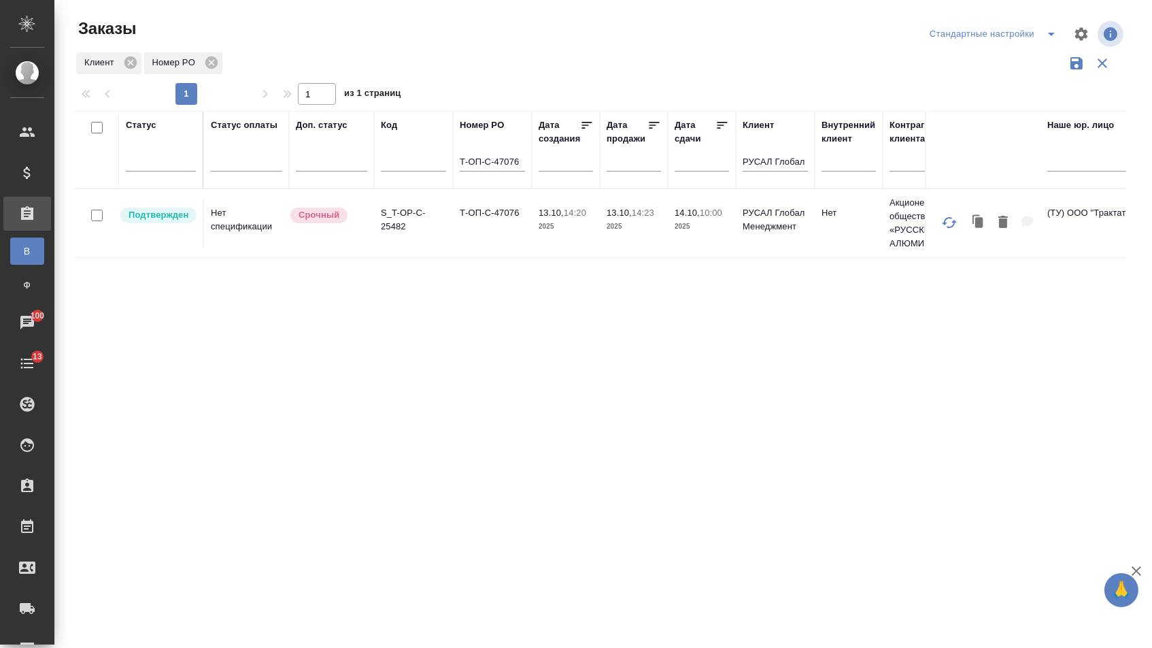
click at [479, 235] on td "Т-ОП-С-47076" at bounding box center [492, 223] width 79 height 48
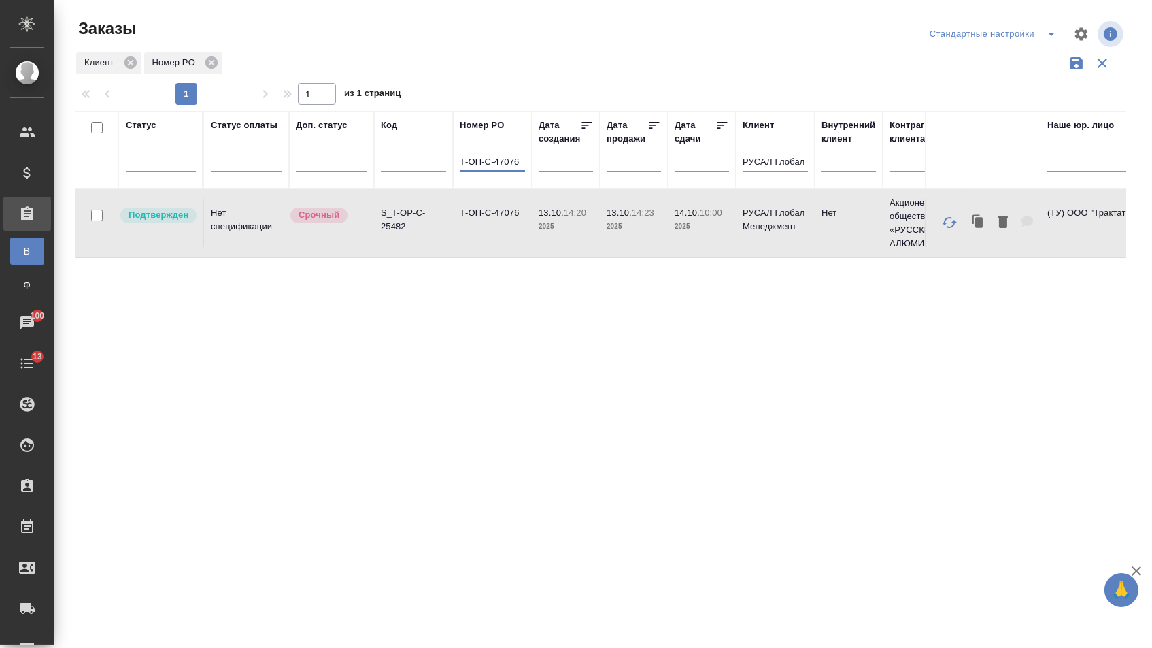
click at [523, 169] on input "Т-ОП-С-47076" at bounding box center [492, 162] width 65 height 17
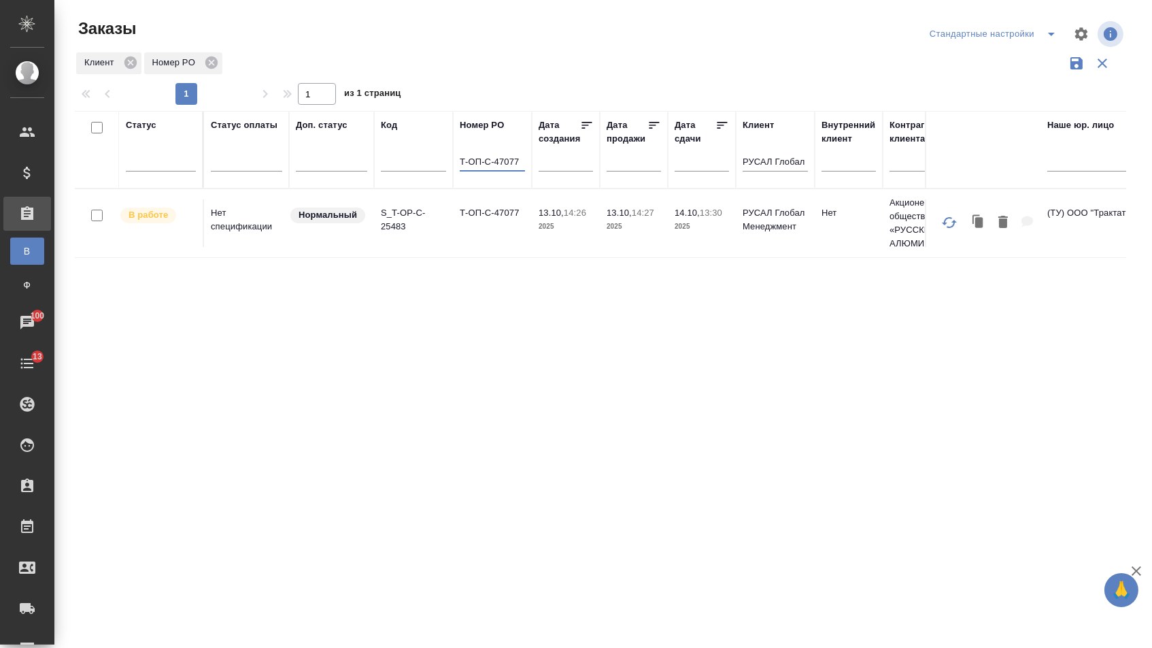
click at [489, 231] on td "Т-ОП-С-47077" at bounding box center [492, 223] width 79 height 48
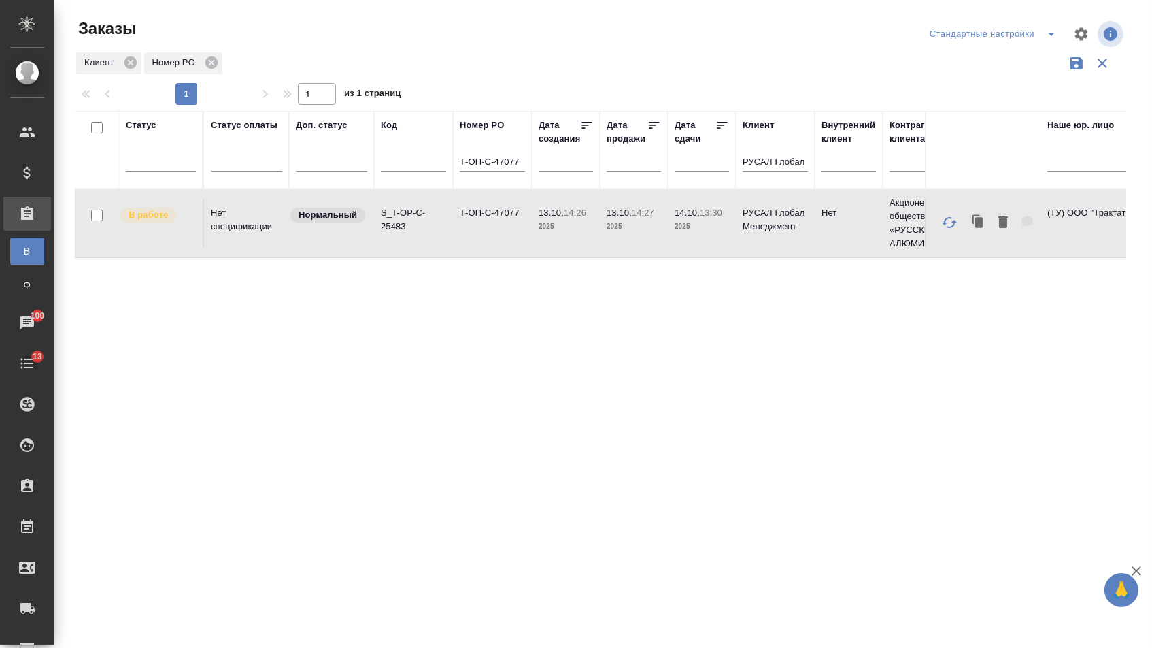
click at [520, 165] on input "Т-ОП-С-47077" at bounding box center [492, 162] width 65 height 17
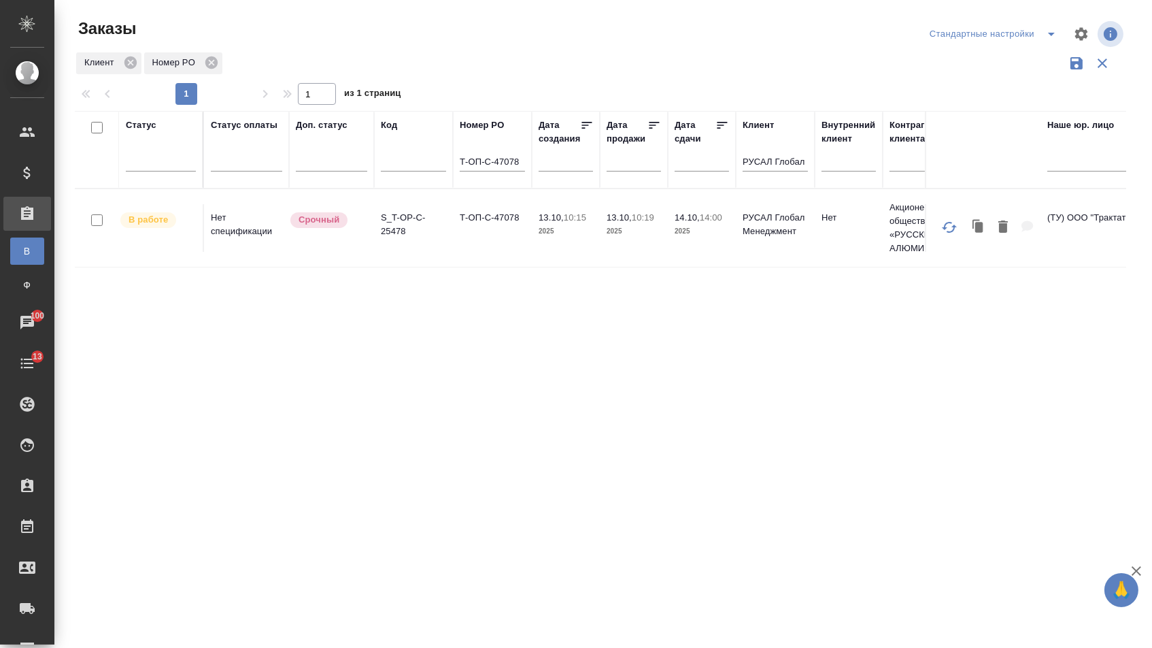
click at [469, 237] on td "Т-ОП-С-47078" at bounding box center [492, 228] width 79 height 48
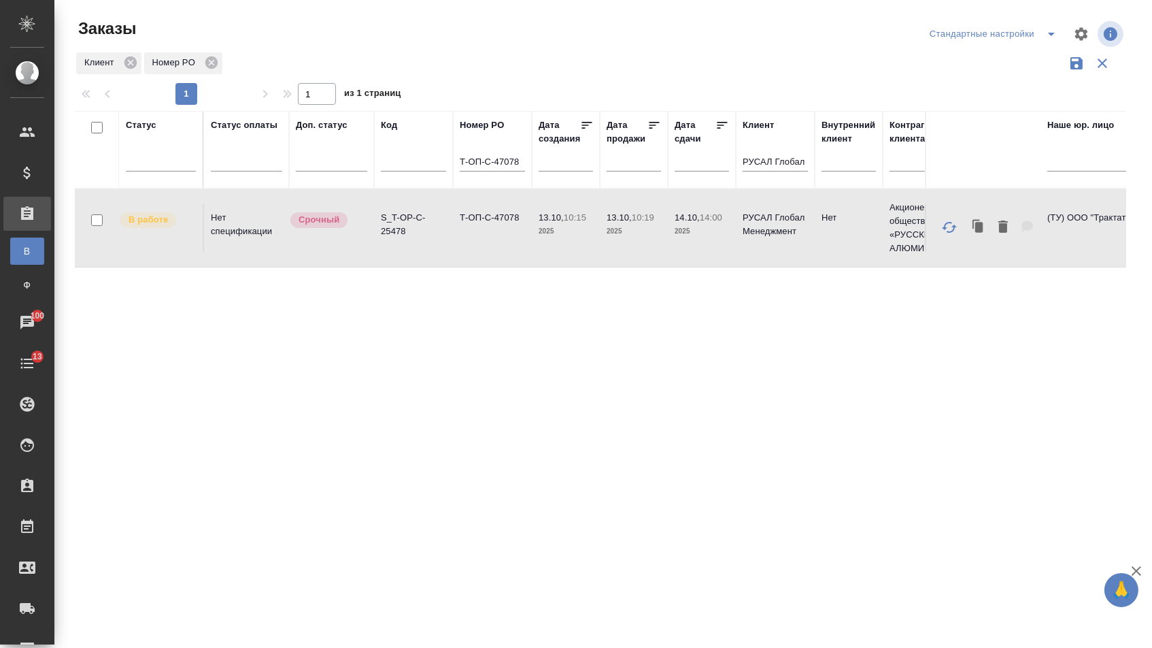
click at [519, 164] on input "Т-ОП-С-47078" at bounding box center [492, 162] width 65 height 17
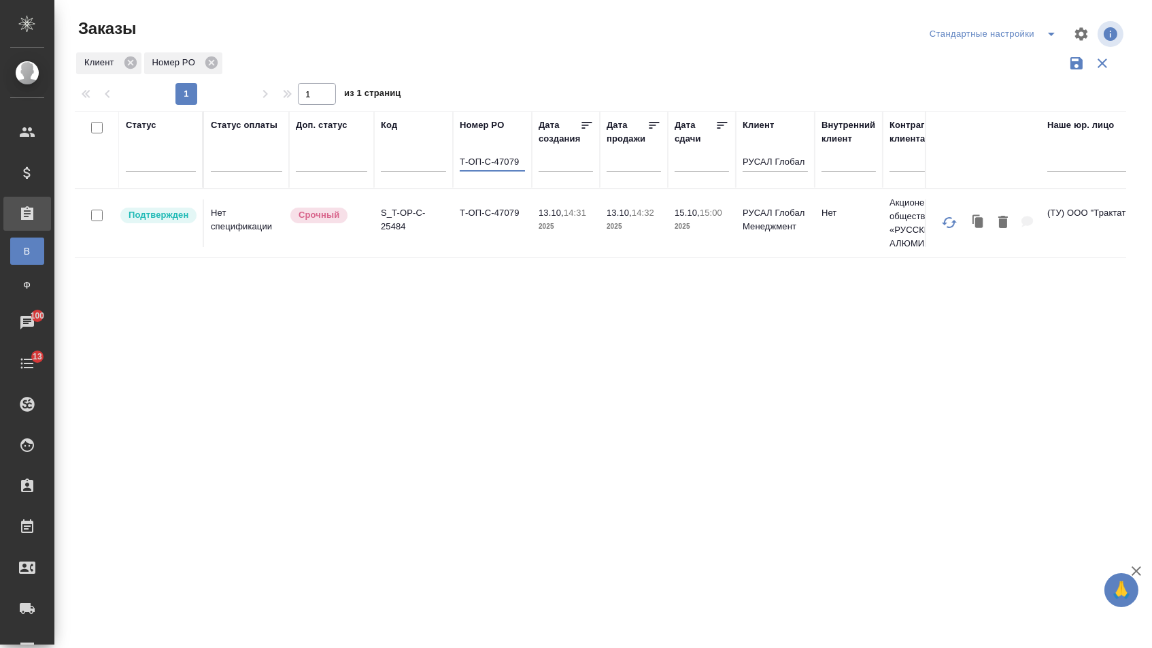
click at [498, 244] on td "Т-ОП-С-47079" at bounding box center [492, 223] width 79 height 48
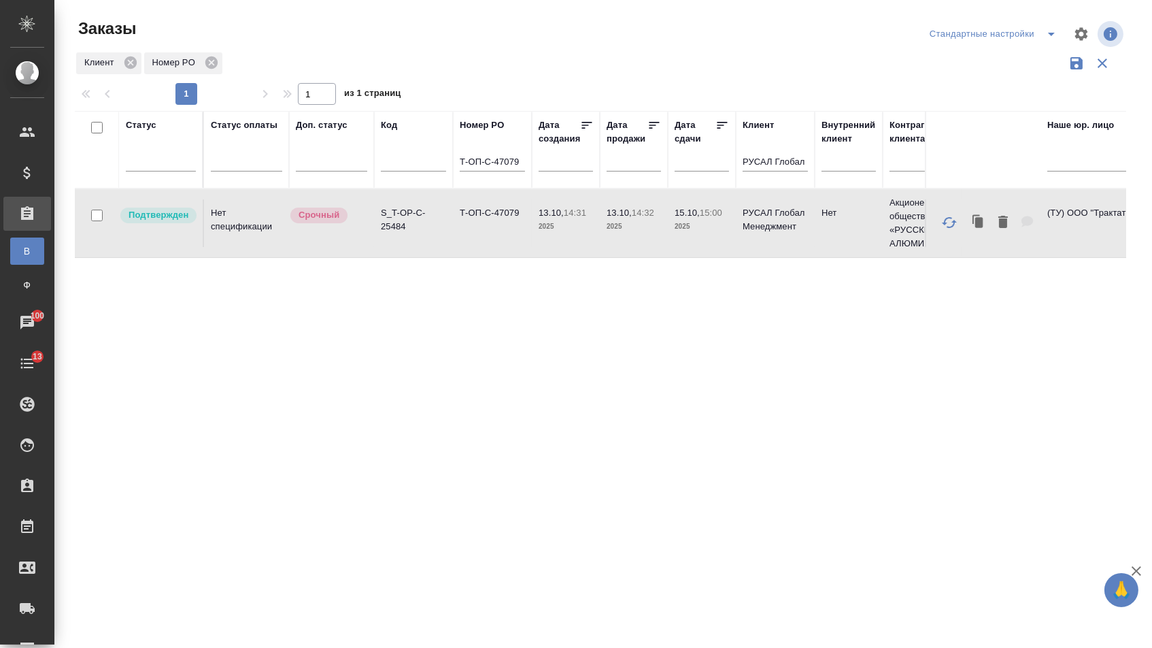
click at [519, 169] on input "Т-ОП-С-47079" at bounding box center [492, 162] width 65 height 17
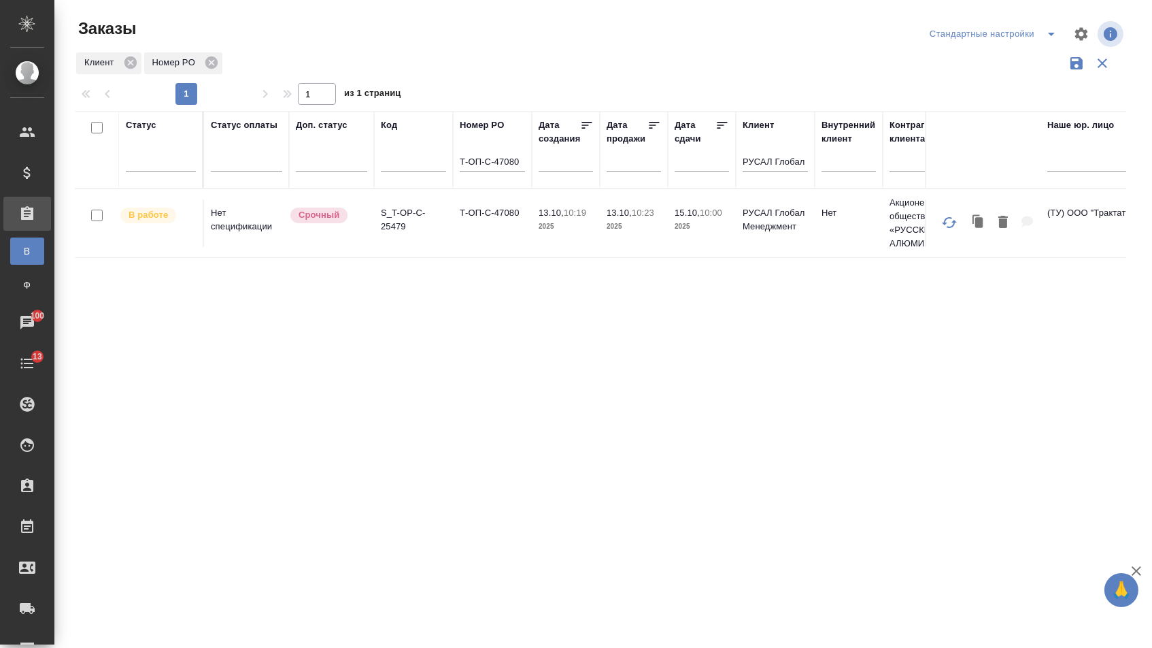
click at [484, 226] on td "Т-ОП-С-47080" at bounding box center [492, 223] width 79 height 48
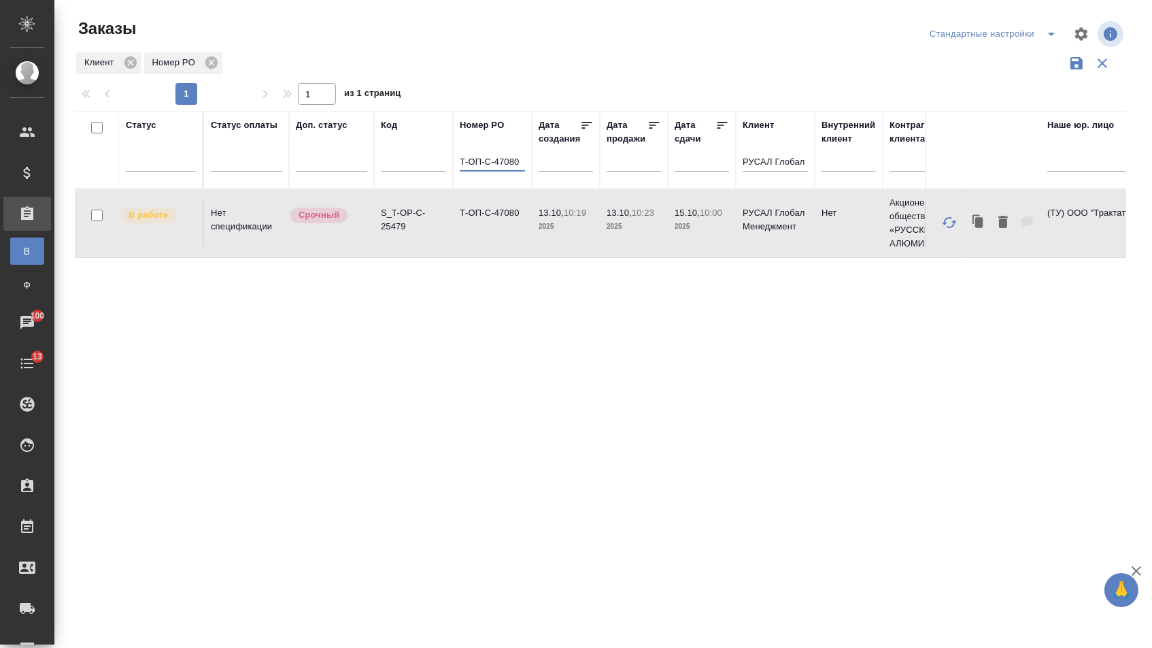
click at [520, 168] on input "Т-ОП-С-47080" at bounding box center [492, 162] width 65 height 17
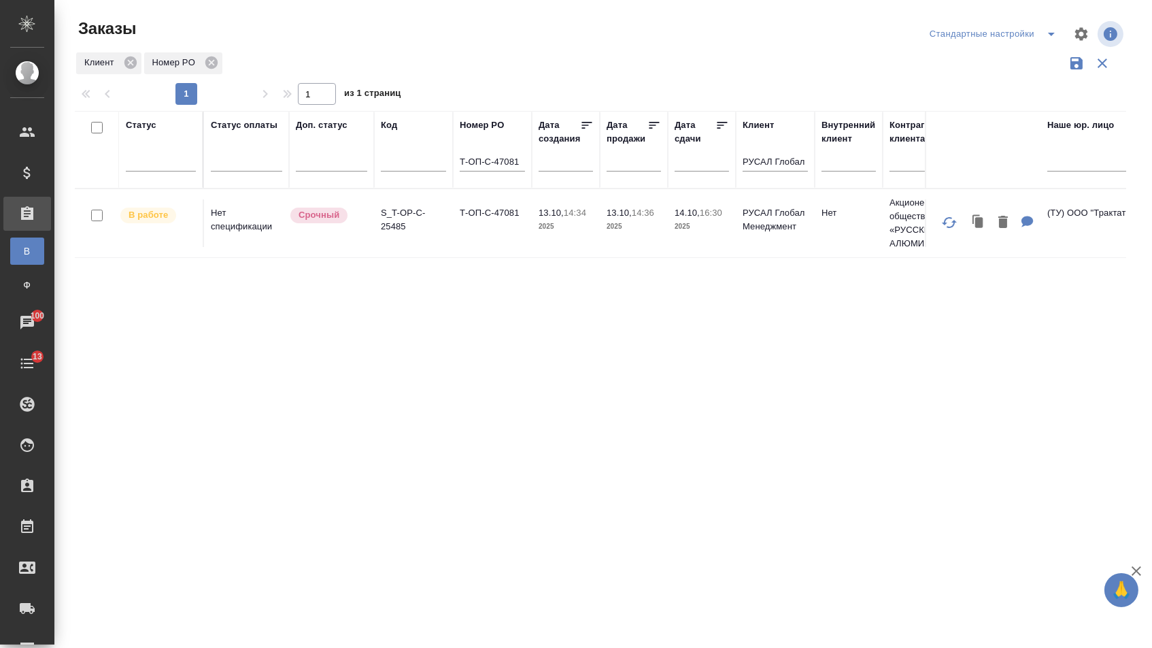
click at [452, 244] on td "S_T-OP-C-25485" at bounding box center [413, 223] width 79 height 48
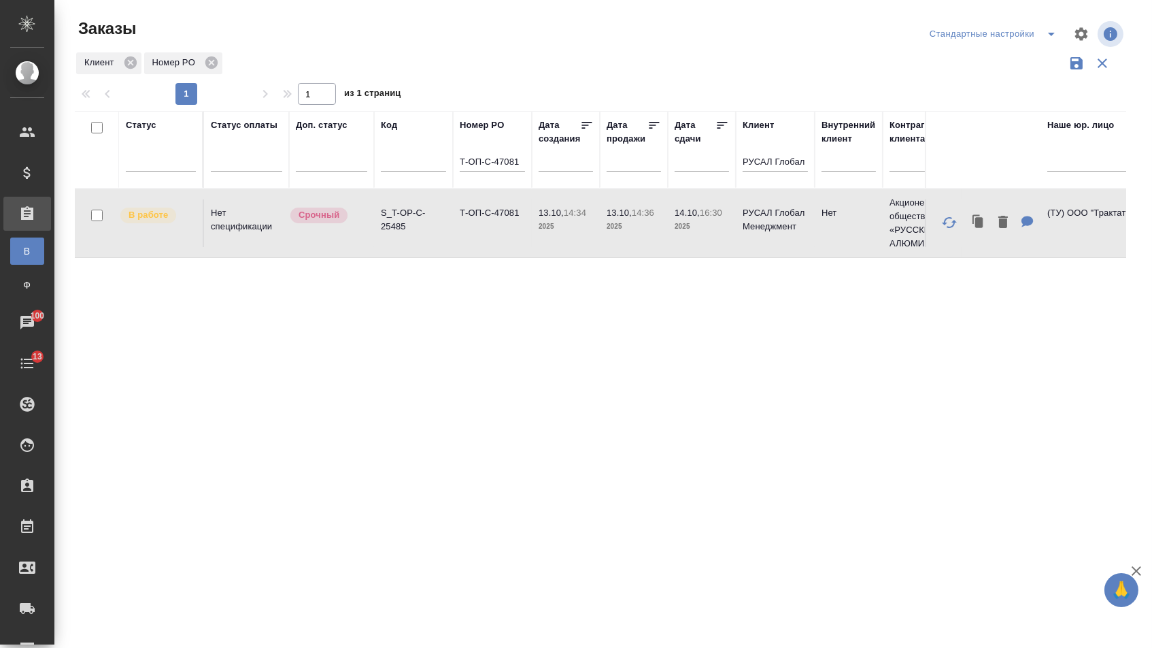
click at [516, 165] on input "Т-ОП-С-47081" at bounding box center [492, 162] width 65 height 17
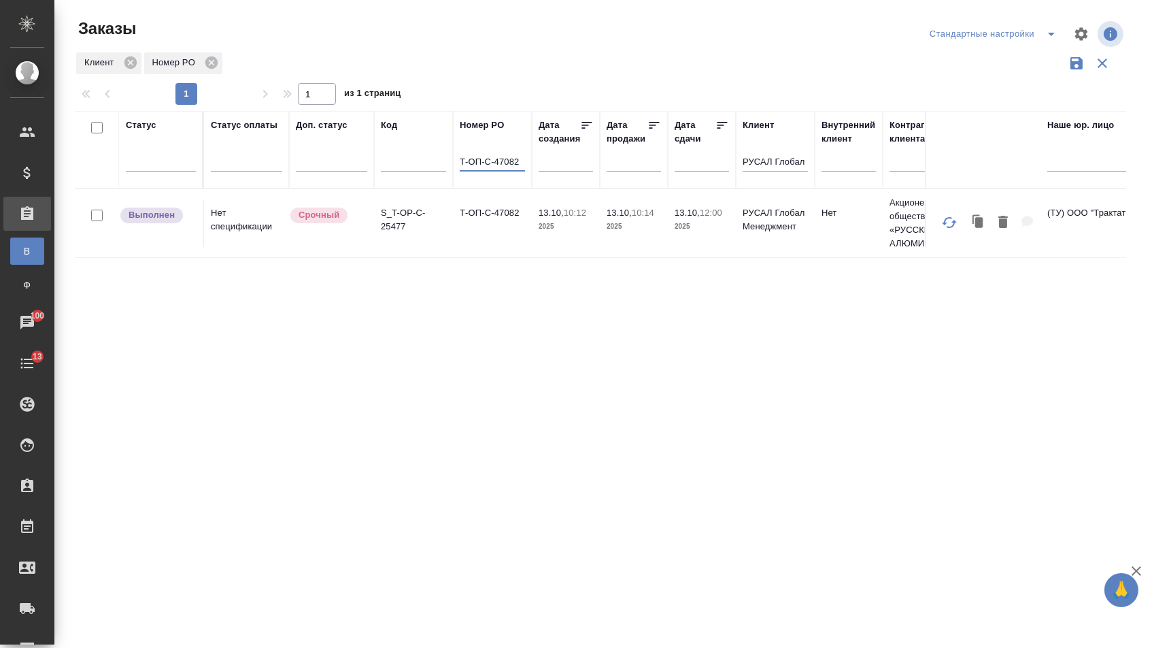
click at [478, 239] on td "Т-ОП-С-47082" at bounding box center [492, 223] width 79 height 48
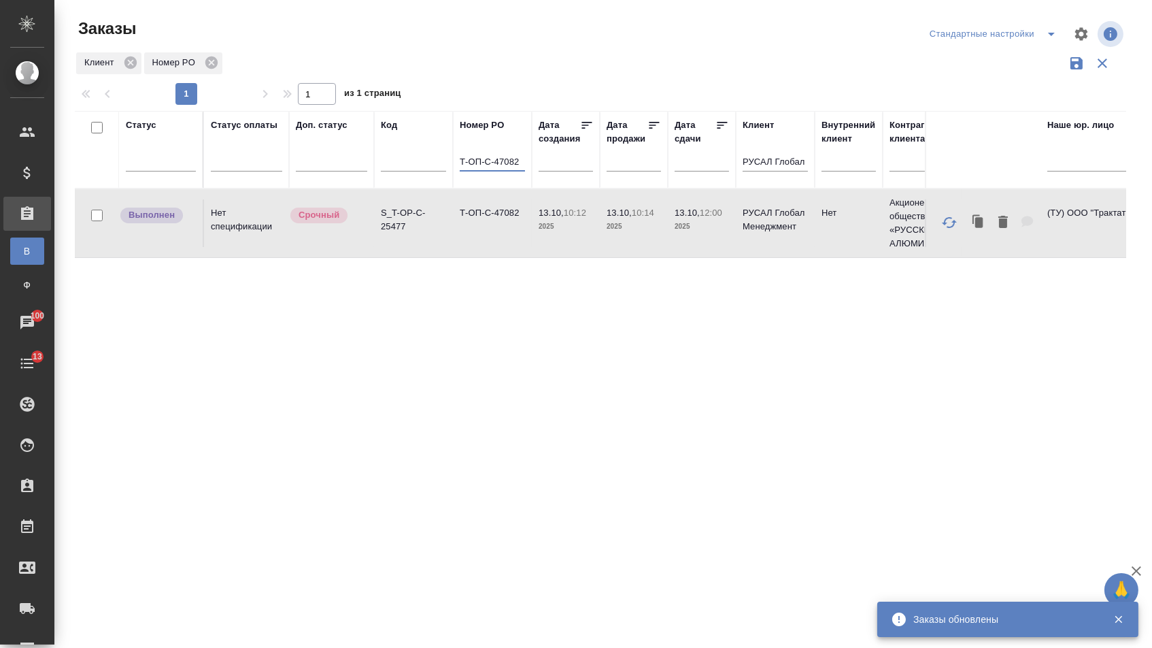
click at [520, 166] on input "Т-ОП-С-47082" at bounding box center [492, 162] width 65 height 17
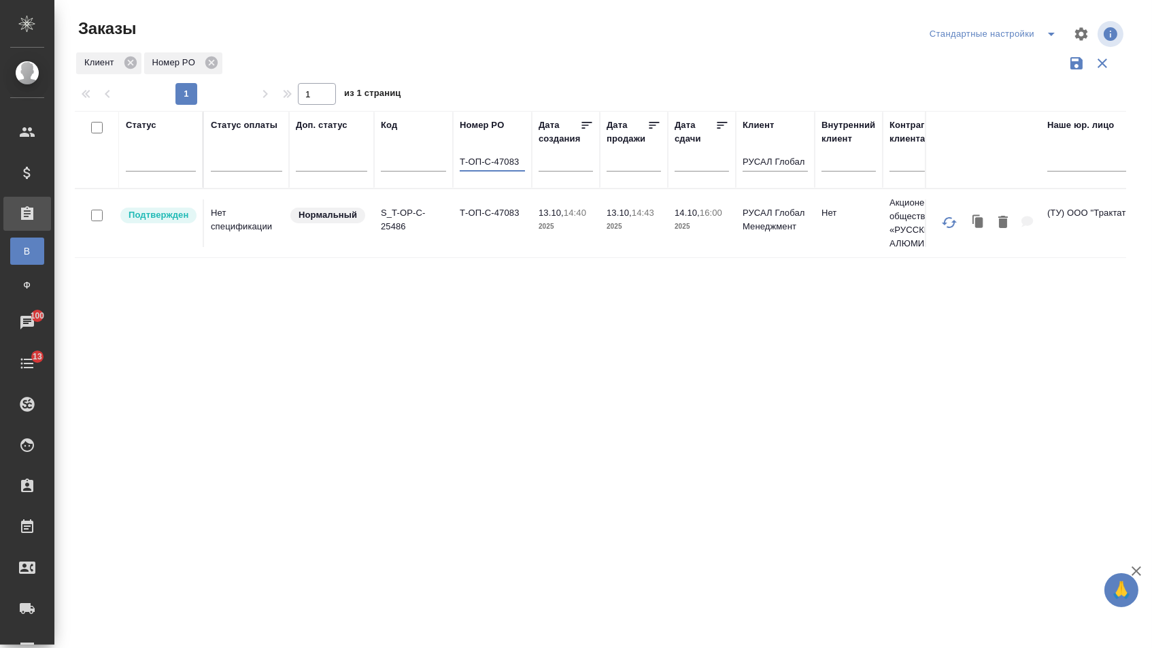
click at [477, 223] on td "Т-ОП-С-47083" at bounding box center [492, 223] width 79 height 48
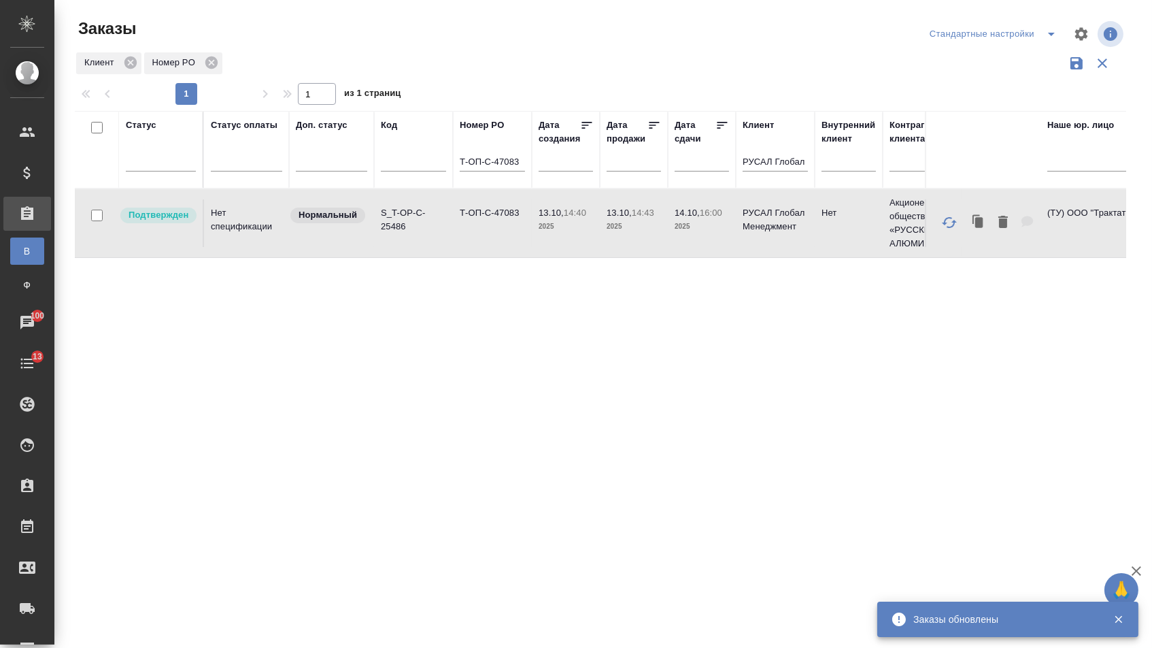
click at [522, 170] on input "Т-ОП-С-47083" at bounding box center [492, 162] width 65 height 17
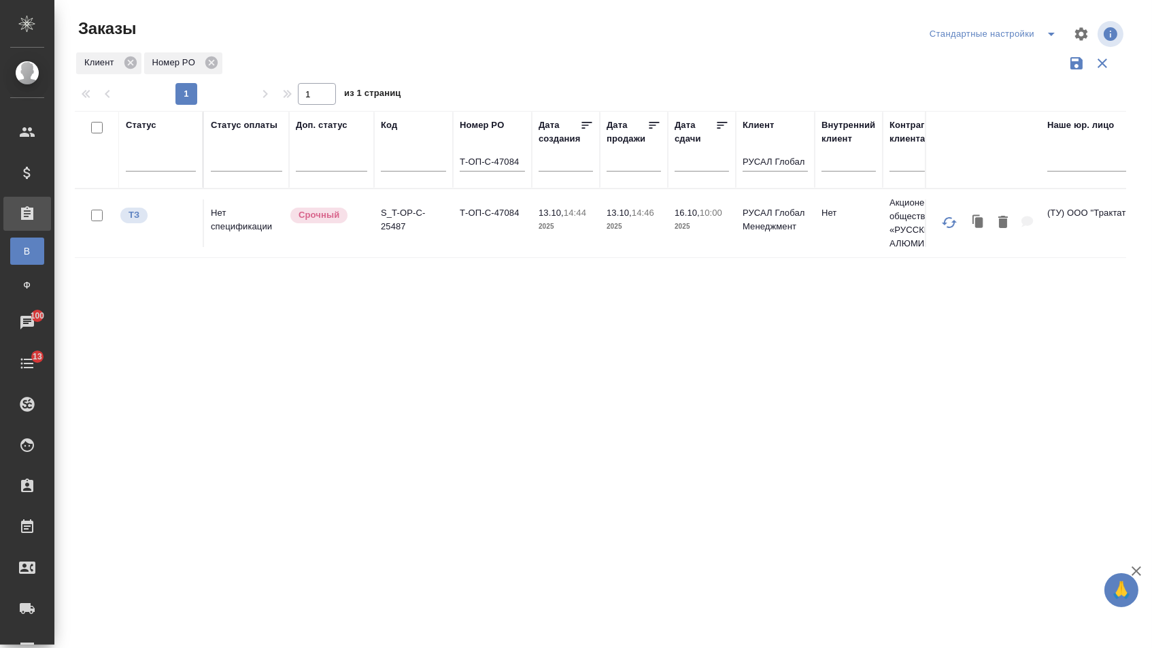
click at [471, 244] on td "Т-ОП-С-47084" at bounding box center [492, 223] width 79 height 48
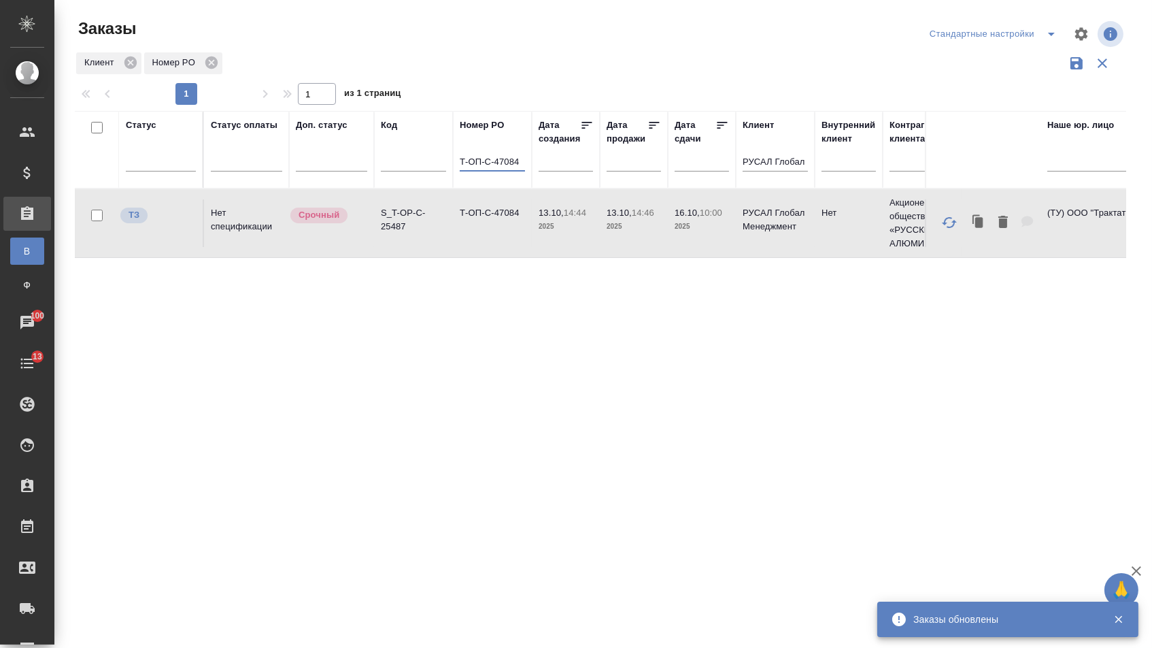
click at [519, 167] on input "Т-ОП-С-47084" at bounding box center [492, 162] width 65 height 17
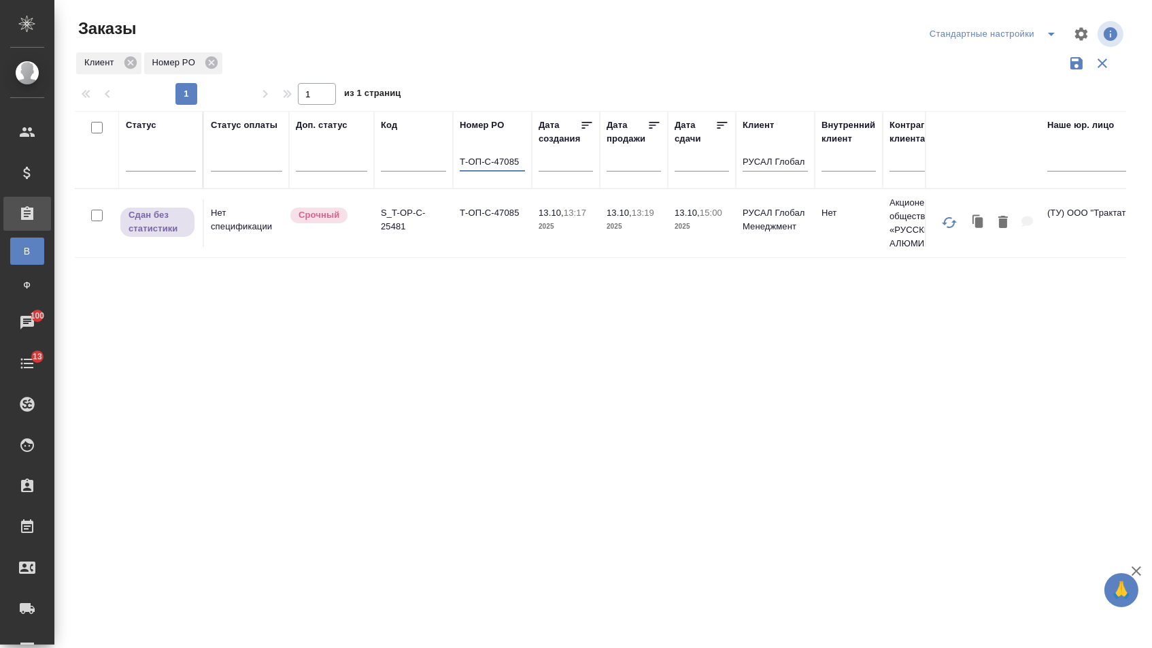
click at [486, 238] on td "Т-ОП-С-47085" at bounding box center [492, 223] width 79 height 48
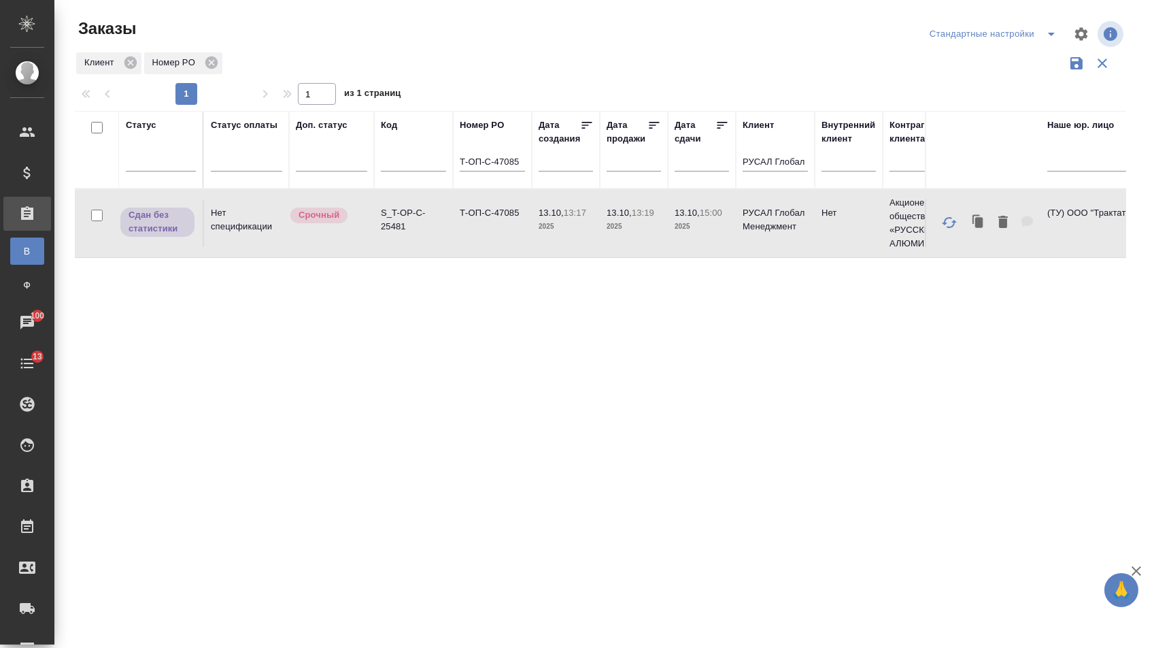
click at [486, 238] on td "Т-ОП-С-47085" at bounding box center [492, 223] width 79 height 48
click at [518, 162] on input "Т-ОП-С-47085" at bounding box center [492, 162] width 65 height 17
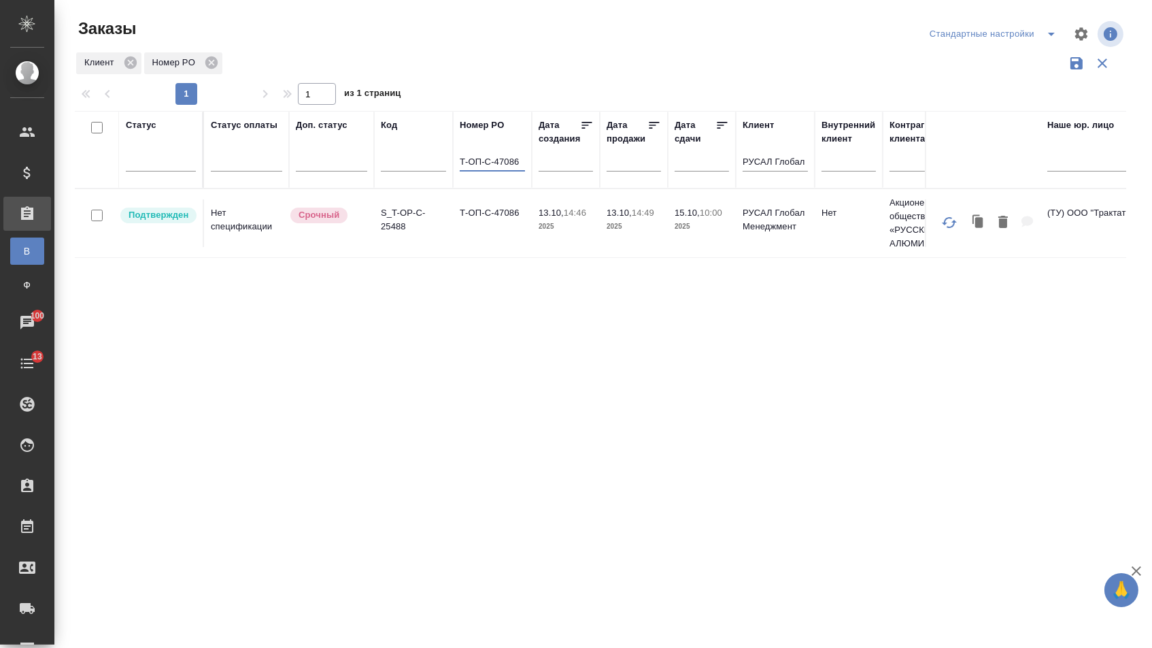
click at [490, 246] on td "Т-ОП-С-47086" at bounding box center [492, 223] width 79 height 48
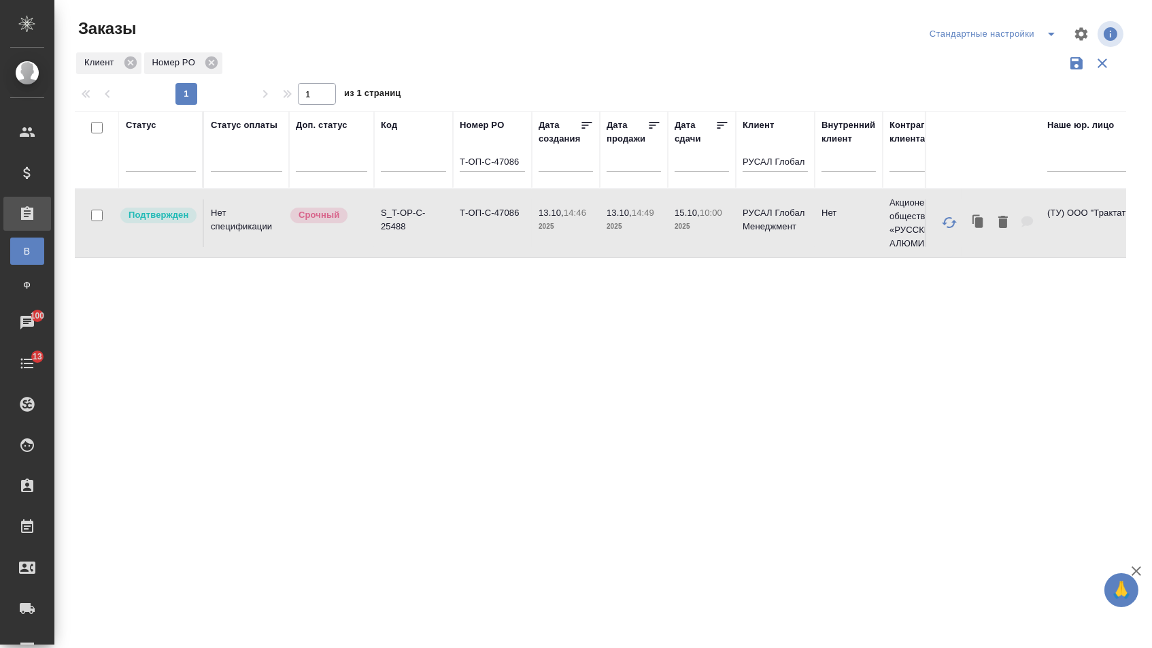
click at [490, 246] on td "Т-ОП-С-47086" at bounding box center [492, 223] width 79 height 48
click at [515, 169] on input "Т-ОП-С-47086" at bounding box center [492, 162] width 65 height 17
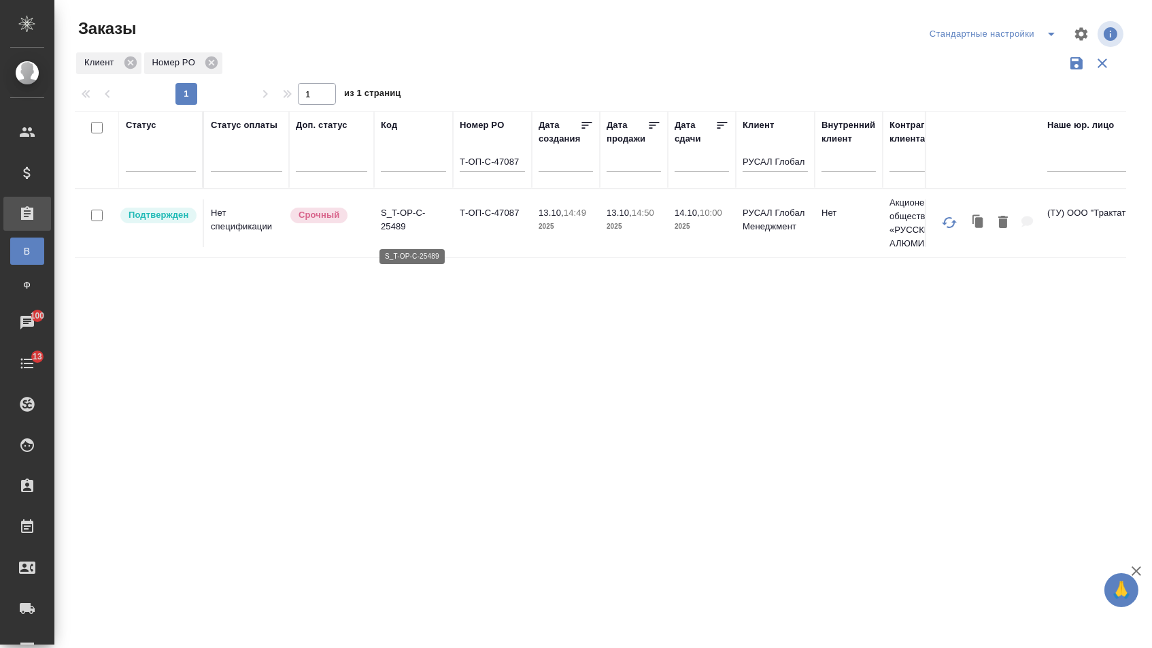
click at [436, 233] on p "S_T-OP-C-25489" at bounding box center [413, 219] width 65 height 27
click at [522, 165] on input "Т-ОП-С-47087" at bounding box center [492, 162] width 65 height 17
click at [454, 241] on td "Т-ОП-С-47088" at bounding box center [492, 223] width 79 height 48
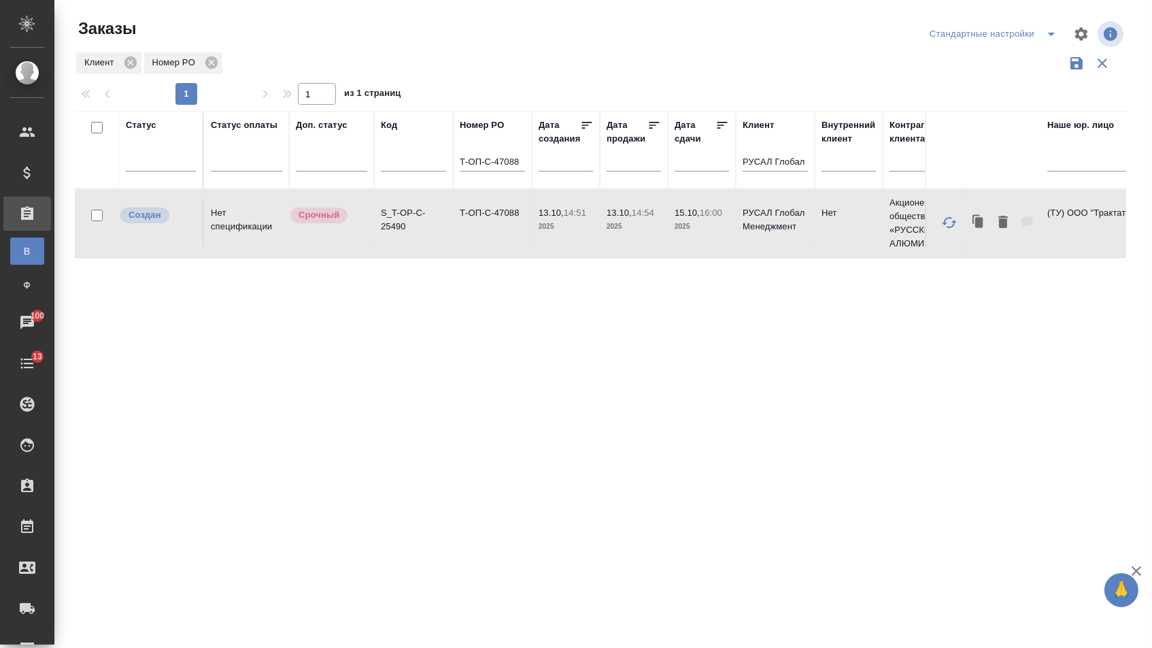
click at [454, 241] on td "Т-ОП-С-47088" at bounding box center [492, 223] width 79 height 48
click at [518, 171] on input "Т-ОП-С-47088" at bounding box center [492, 162] width 65 height 17
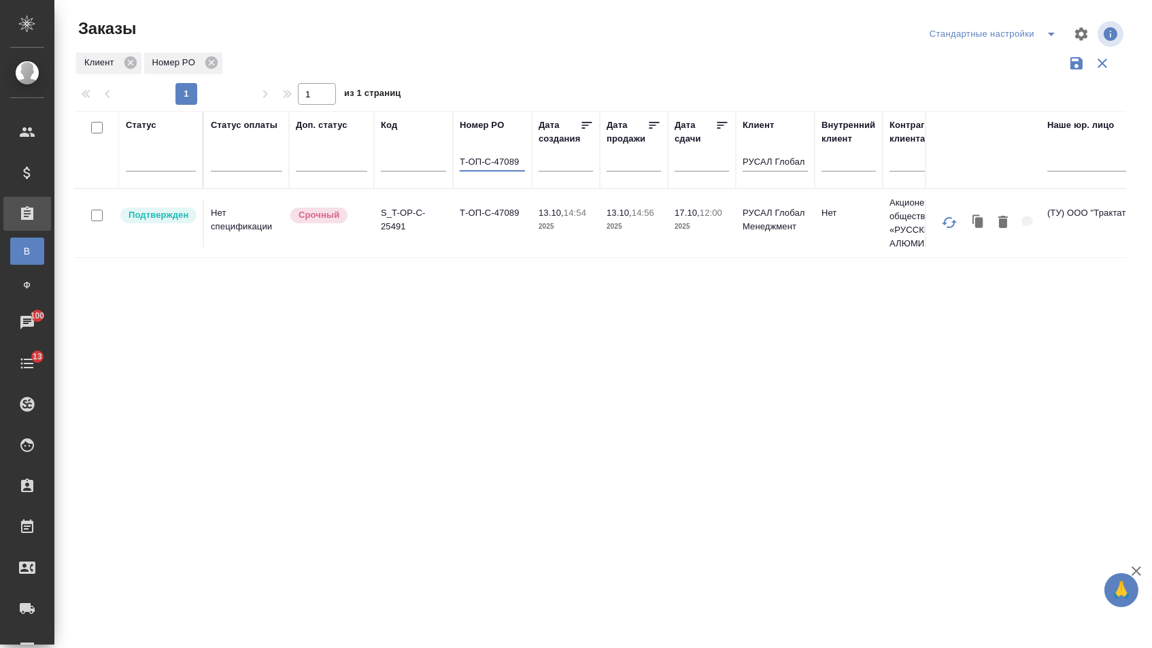
click at [480, 232] on td "Т-ОП-С-47089" at bounding box center [492, 223] width 79 height 48
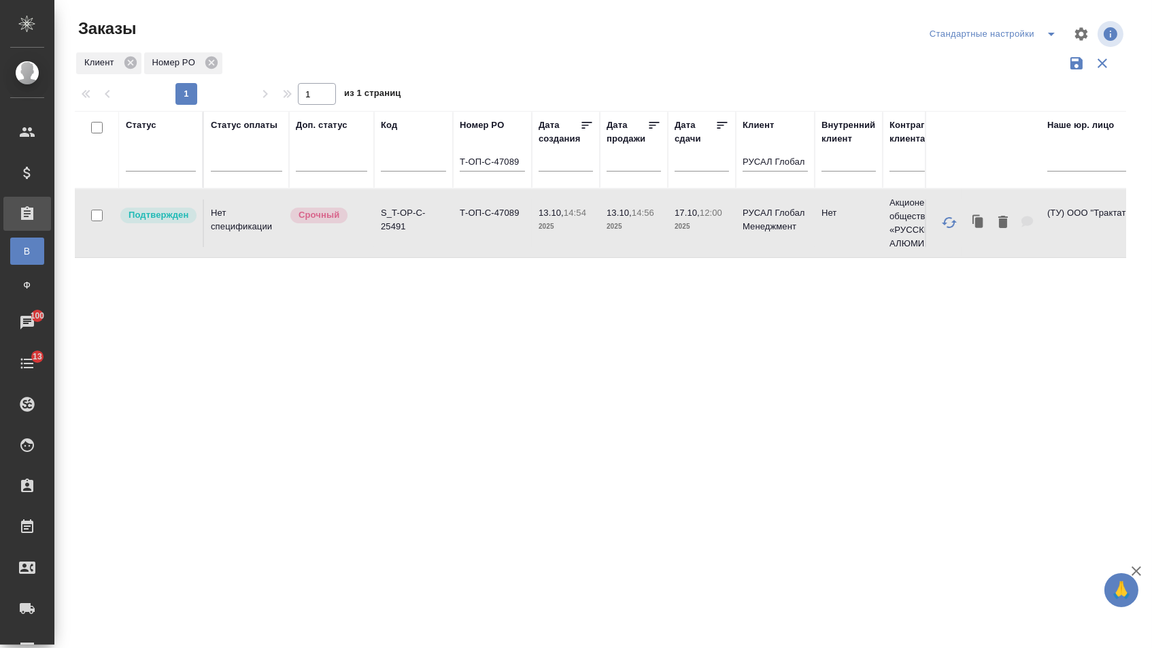
click at [518, 168] on input "Т-ОП-С-47089" at bounding box center [492, 162] width 65 height 17
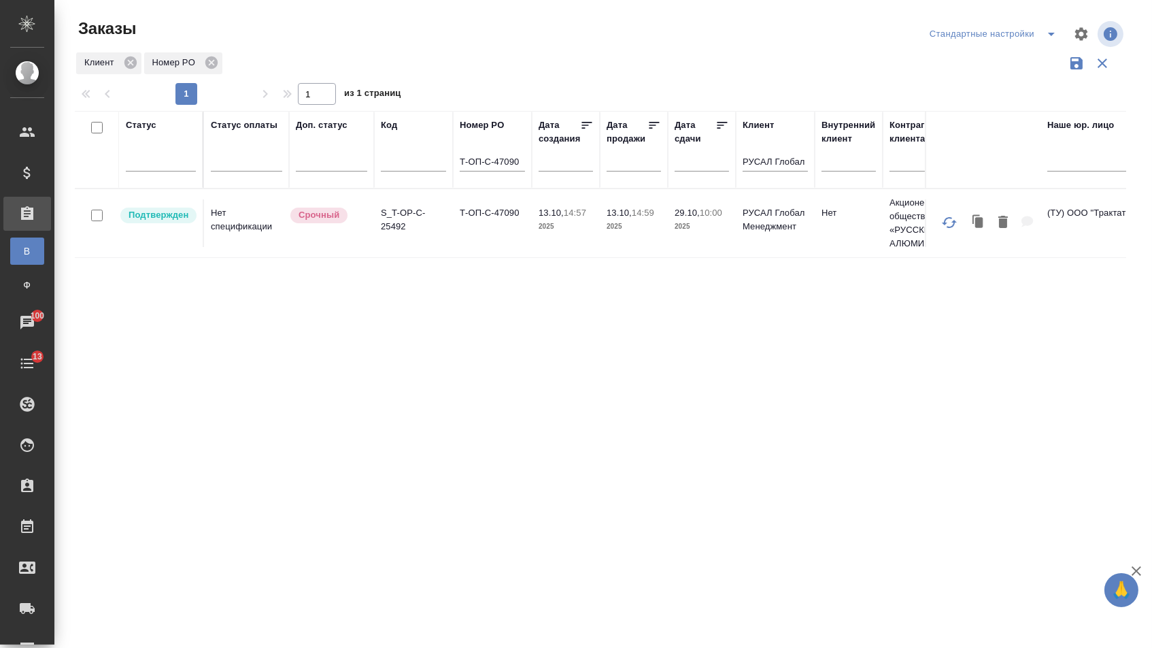
click at [448, 244] on td "S_T-OP-C-25492" at bounding box center [413, 223] width 79 height 48
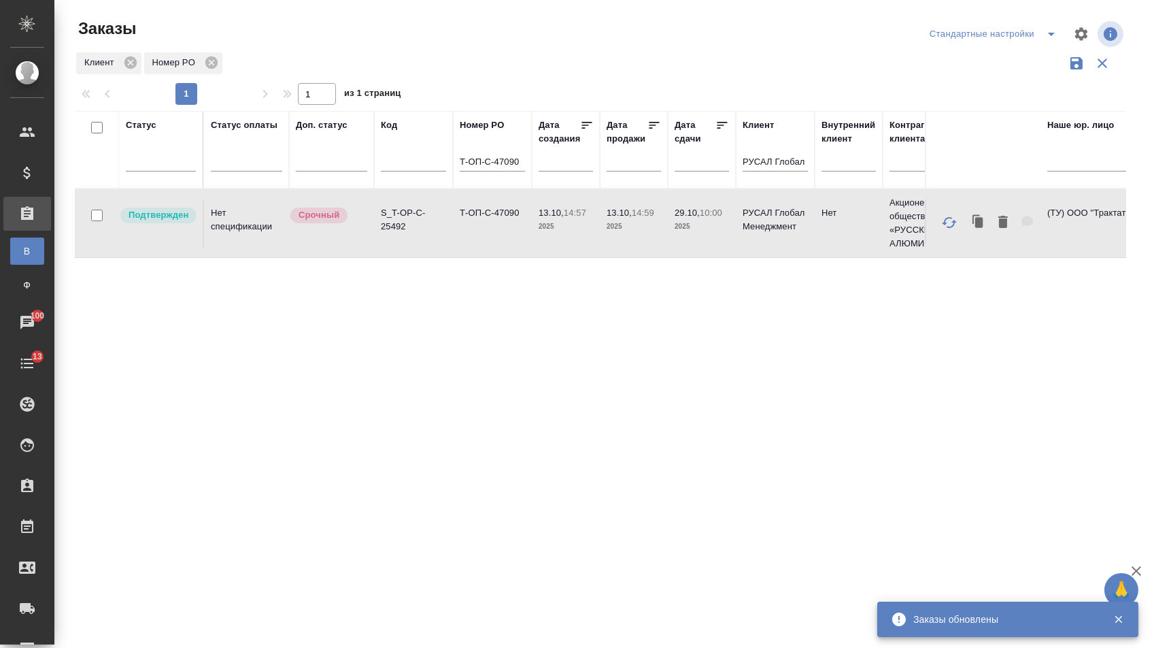
click at [524, 171] on input "Т-ОП-С-47090" at bounding box center [492, 162] width 65 height 17
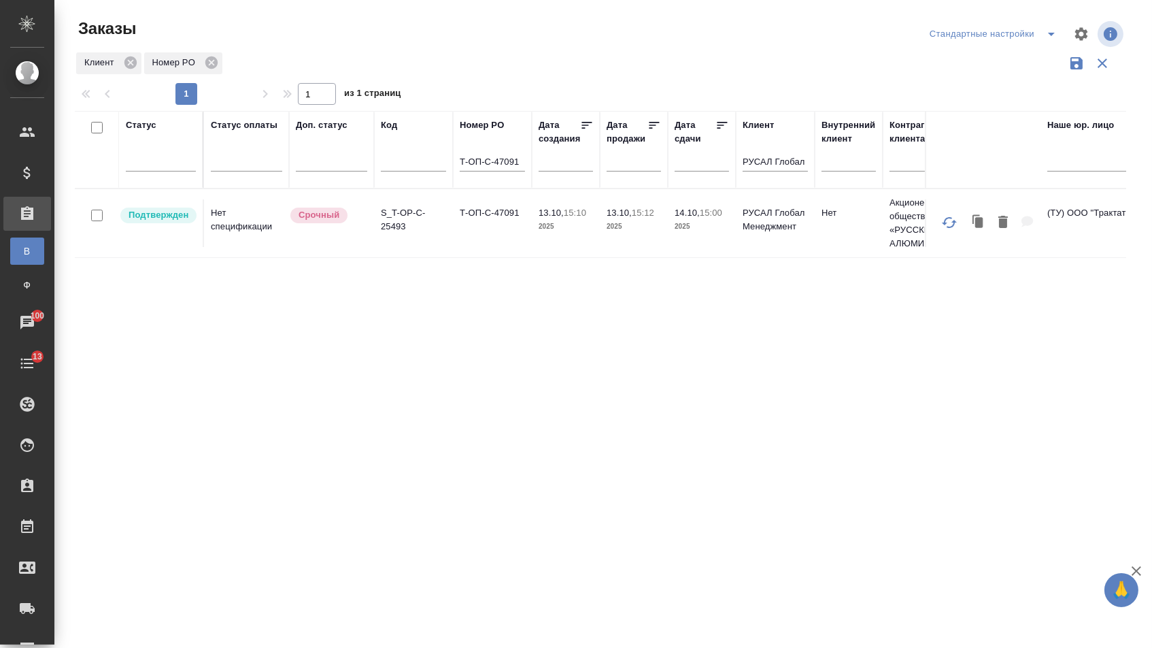
click at [459, 237] on td "Т-ОП-С-47091" at bounding box center [492, 223] width 79 height 48
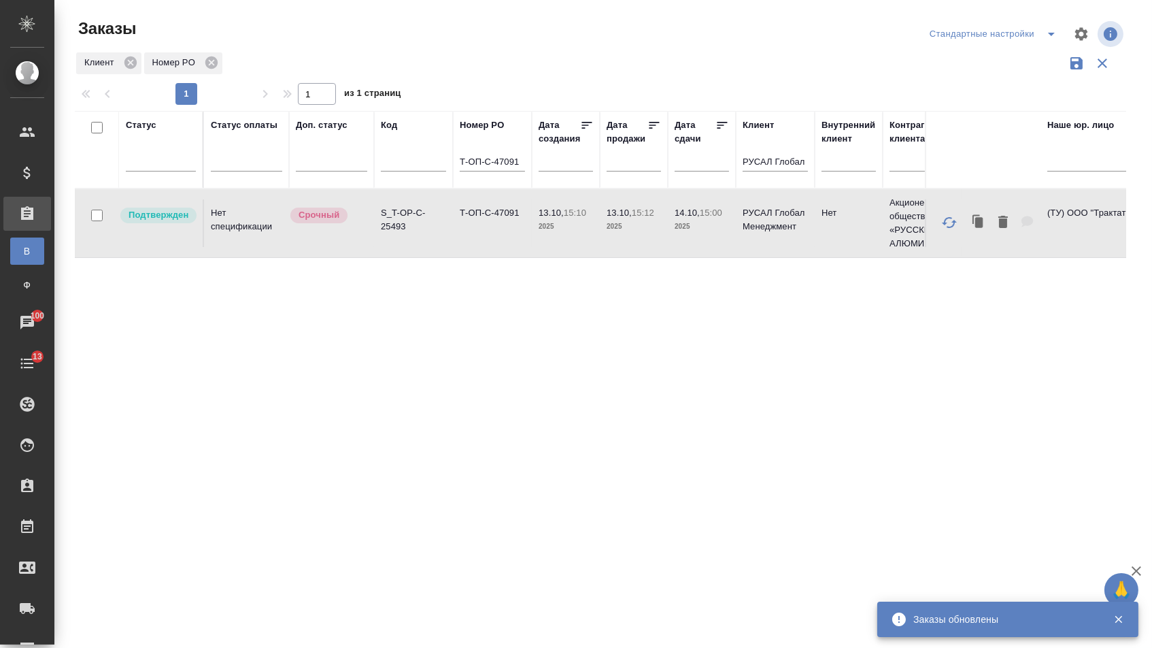
click at [518, 167] on input "Т-ОП-С-47091" at bounding box center [492, 162] width 65 height 17
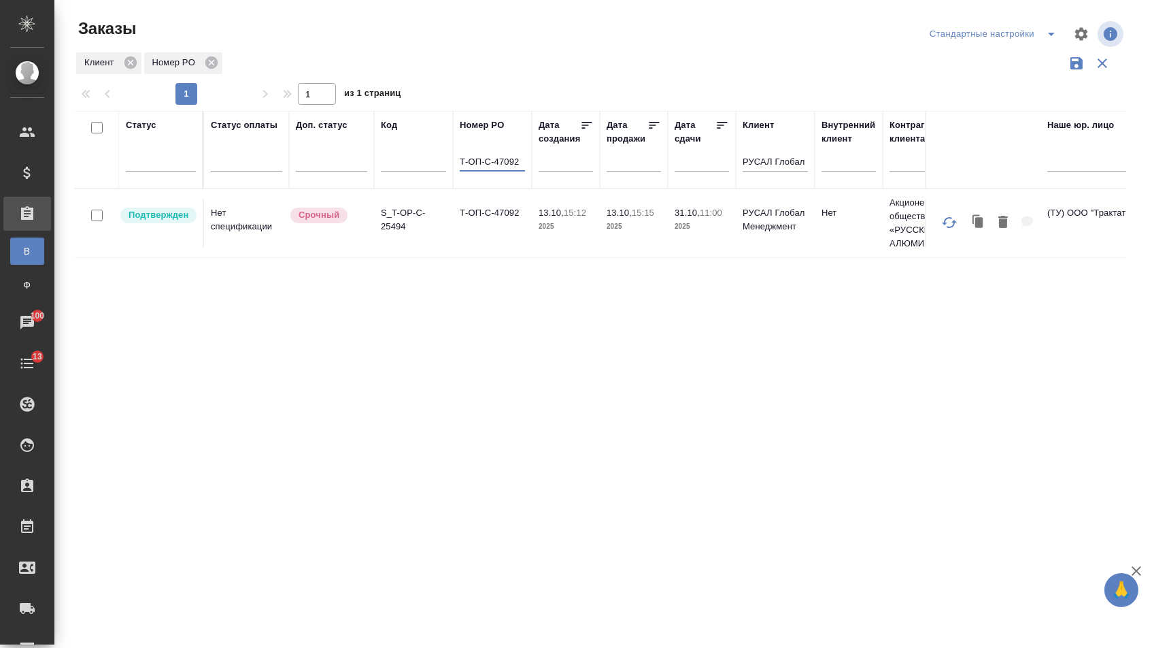
click at [482, 238] on td "Т-ОП-С-47092" at bounding box center [492, 223] width 79 height 48
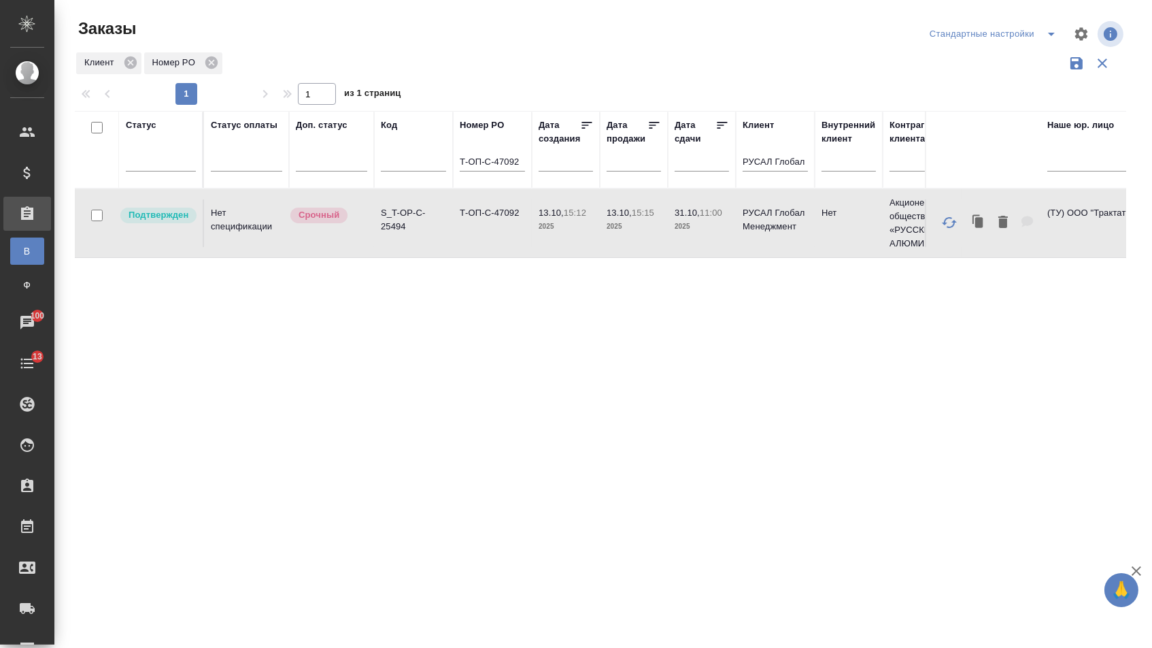
click at [518, 169] on input "Т-ОП-С-47092" at bounding box center [492, 162] width 65 height 17
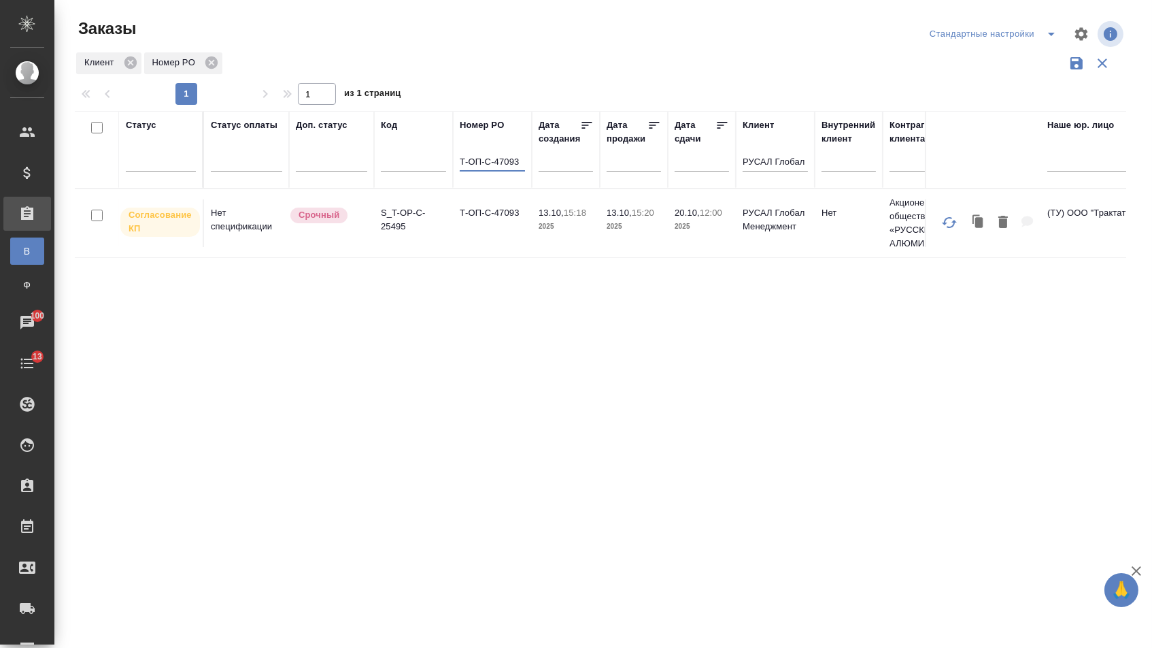
click at [448, 242] on td "S_T-OP-C-25495" at bounding box center [413, 223] width 79 height 48
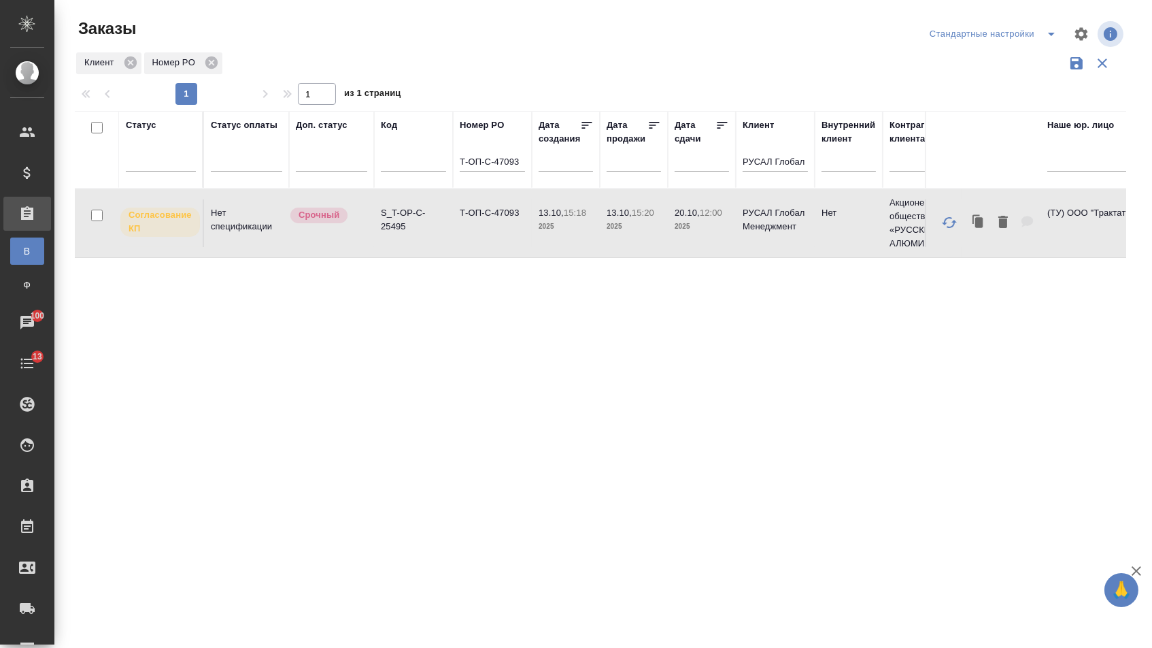
click at [448, 242] on td "S_T-OP-C-25495" at bounding box center [413, 223] width 79 height 48
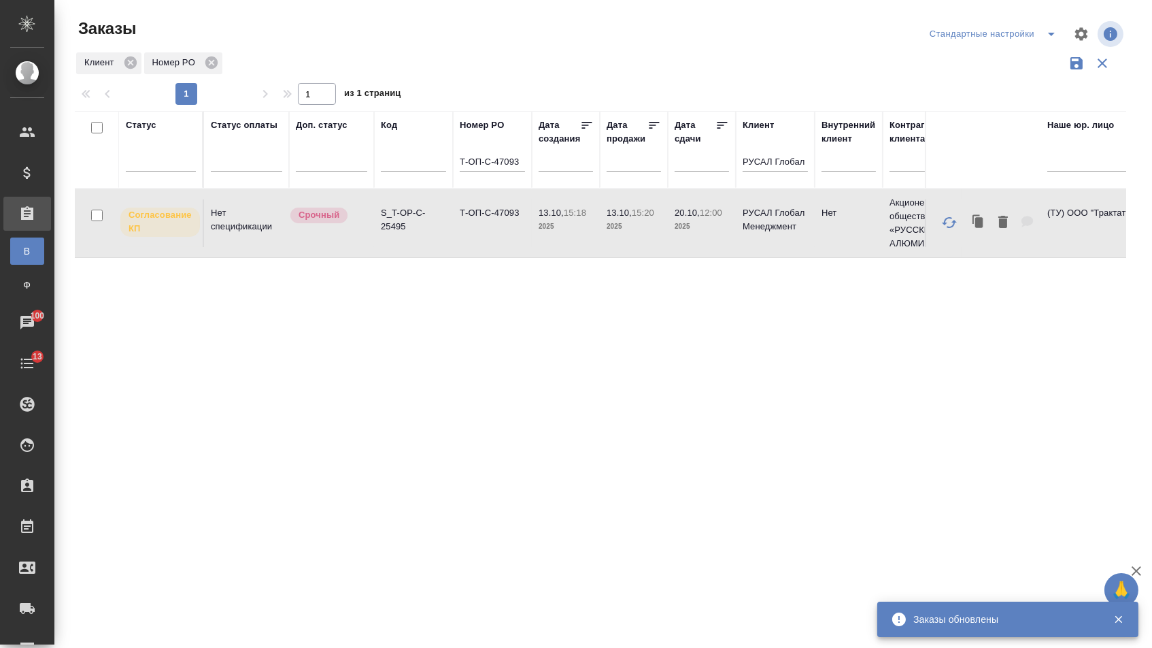
click at [525, 165] on th "Номер PO Т-ОП-С-47093" at bounding box center [492, 150] width 79 height 78
click at [520, 166] on input "Т-ОП-С-47093" at bounding box center [492, 162] width 65 height 17
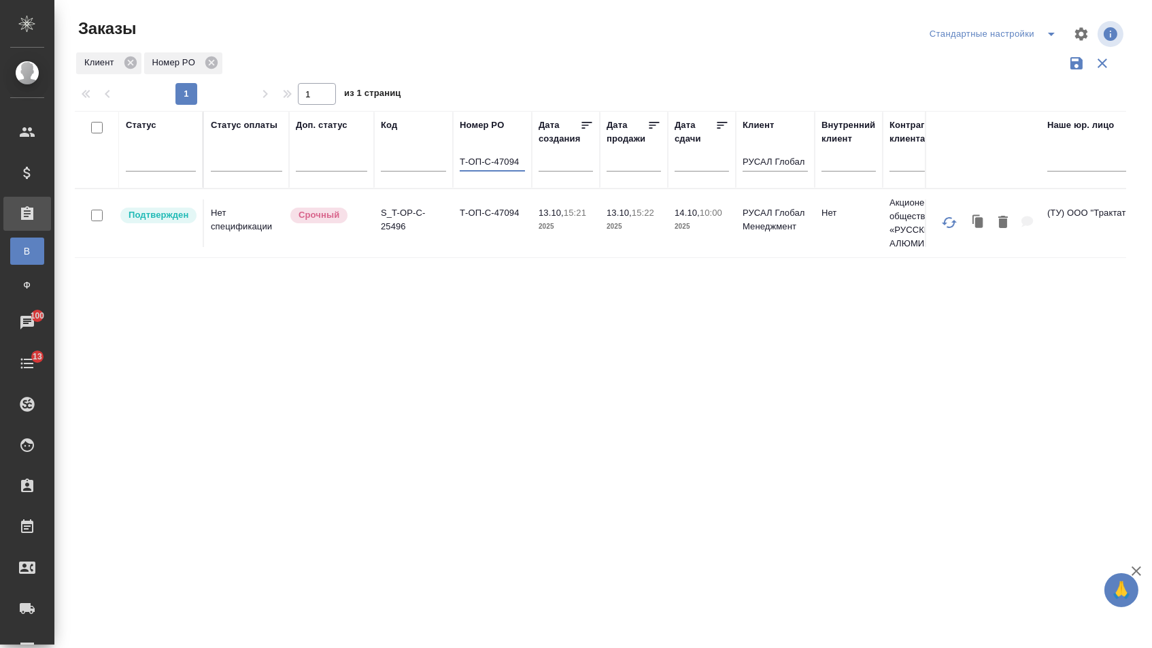
click at [530, 229] on td "Т-ОП-С-47094" at bounding box center [492, 223] width 79 height 48
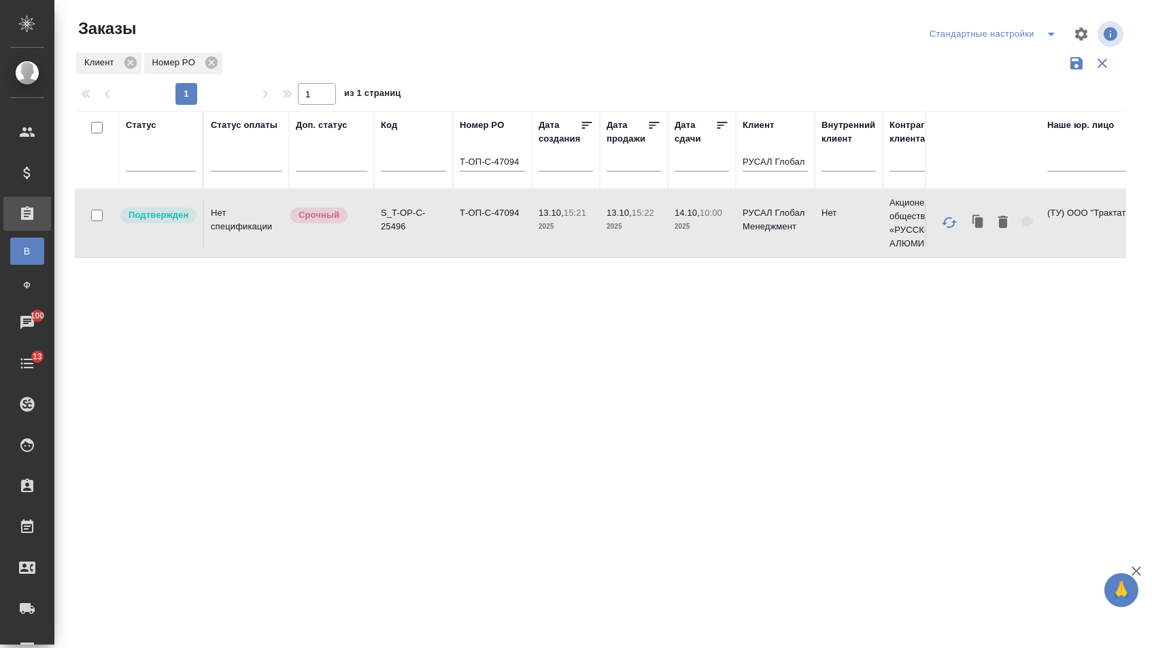
click at [530, 229] on td "Т-ОП-С-47094" at bounding box center [492, 223] width 79 height 48
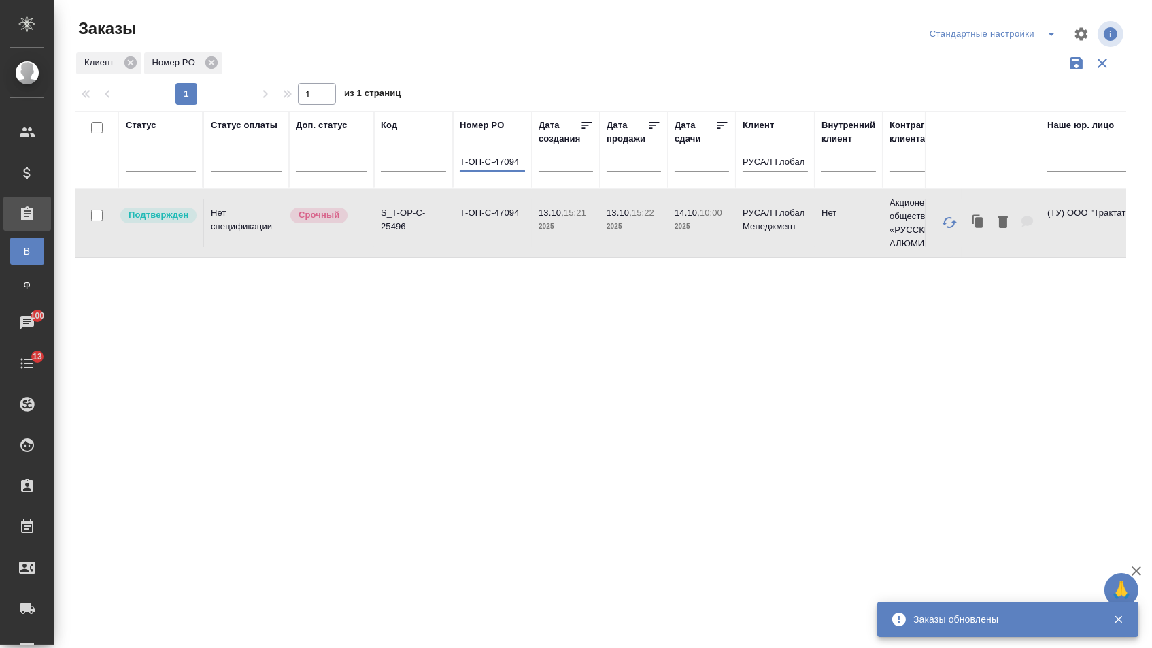
click at [518, 164] on input "Т-ОП-С-47094" at bounding box center [492, 162] width 65 height 17
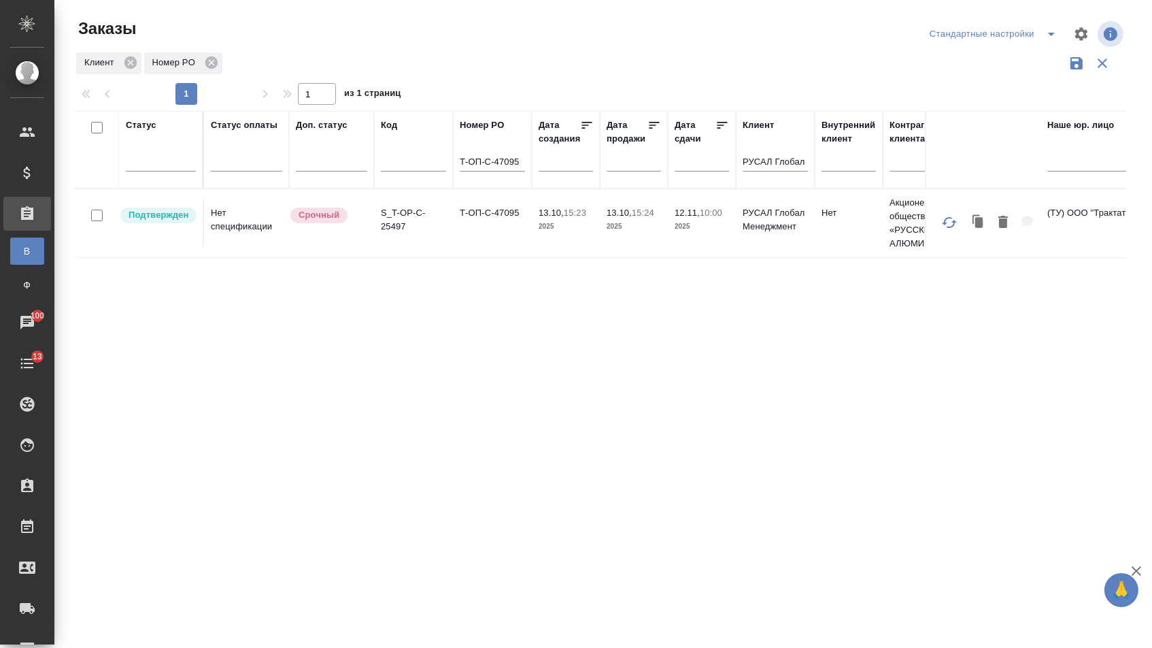
click at [505, 229] on td "Т-ОП-С-47095" at bounding box center [492, 223] width 79 height 48
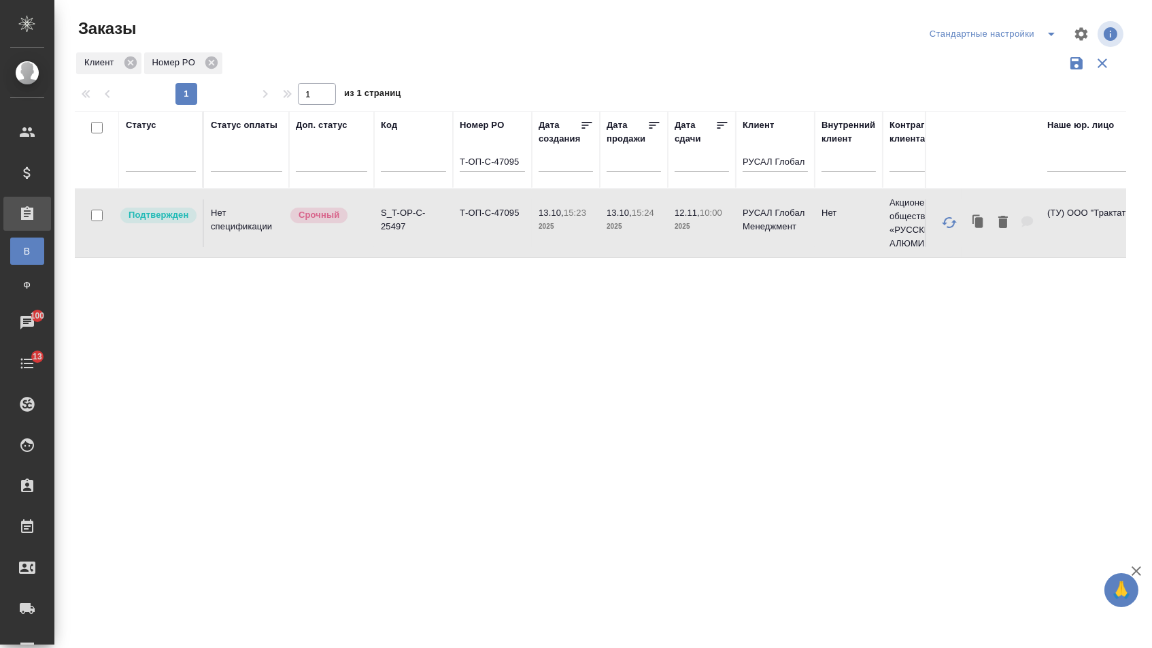
click at [516, 168] on input "Т-ОП-С-47095" at bounding box center [492, 162] width 65 height 17
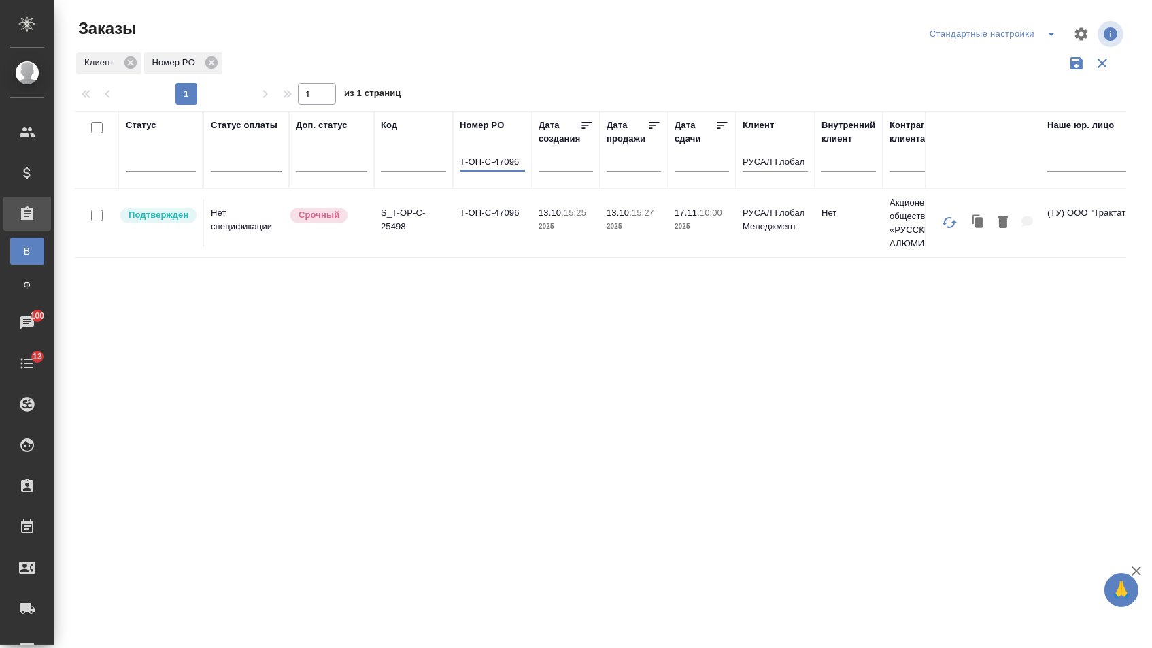
click at [473, 234] on td "Т-ОП-С-47096" at bounding box center [492, 223] width 79 height 48
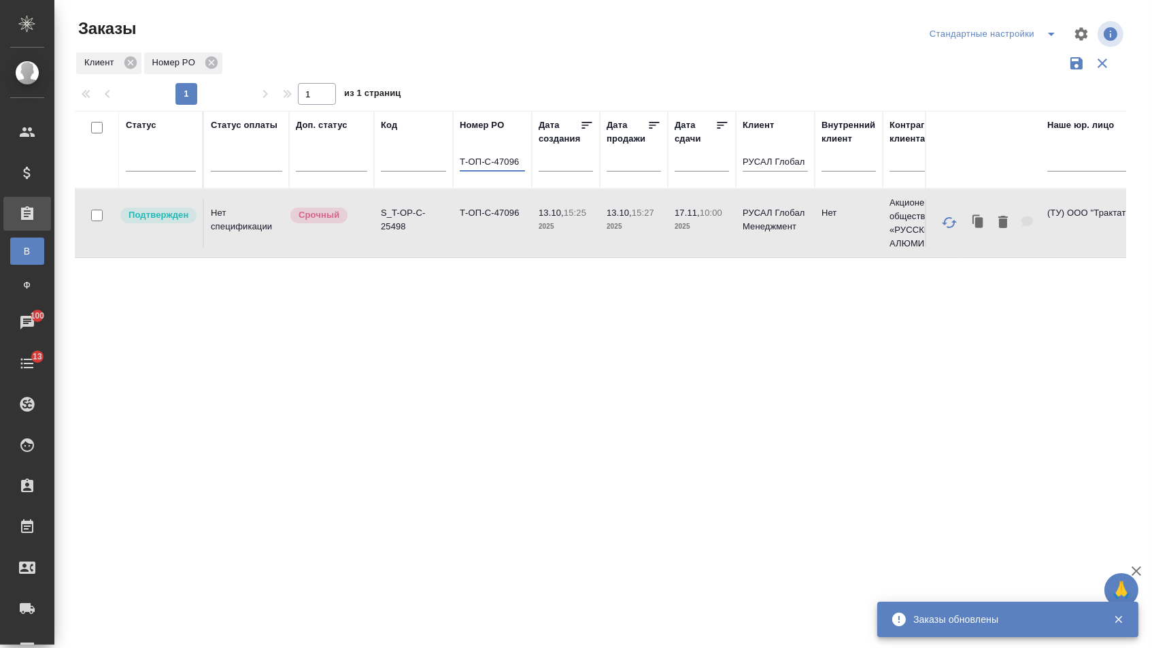
click at [523, 166] on input "Т-ОП-С-47096" at bounding box center [492, 162] width 65 height 17
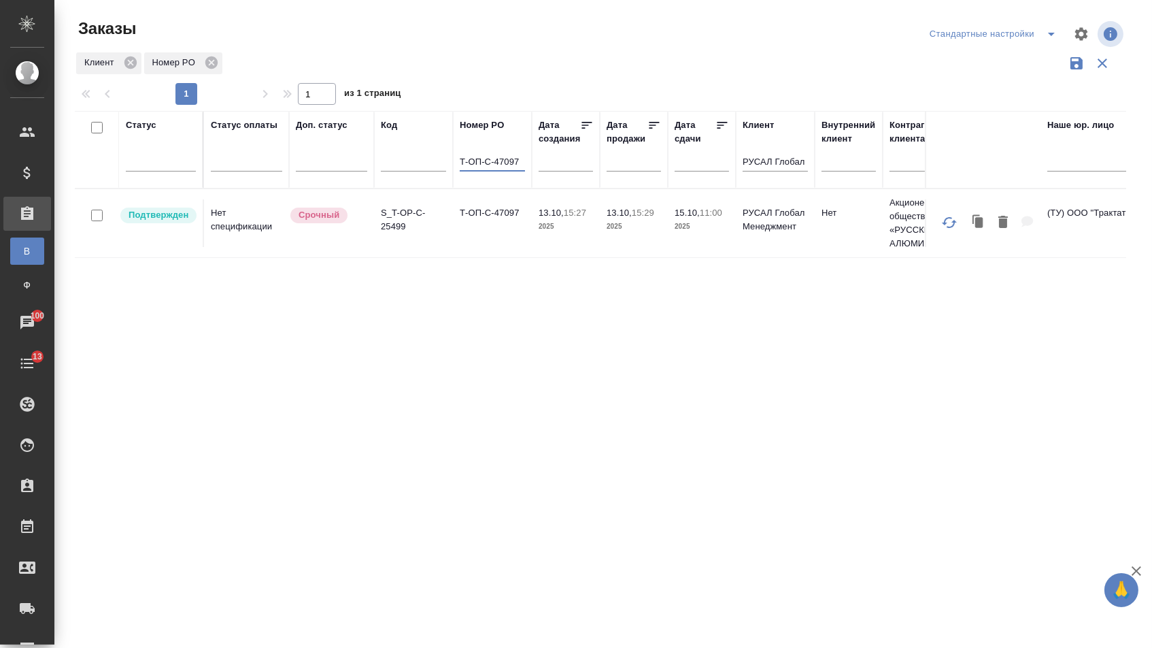
click at [514, 237] on td "Т-ОП-С-47097" at bounding box center [492, 223] width 79 height 48
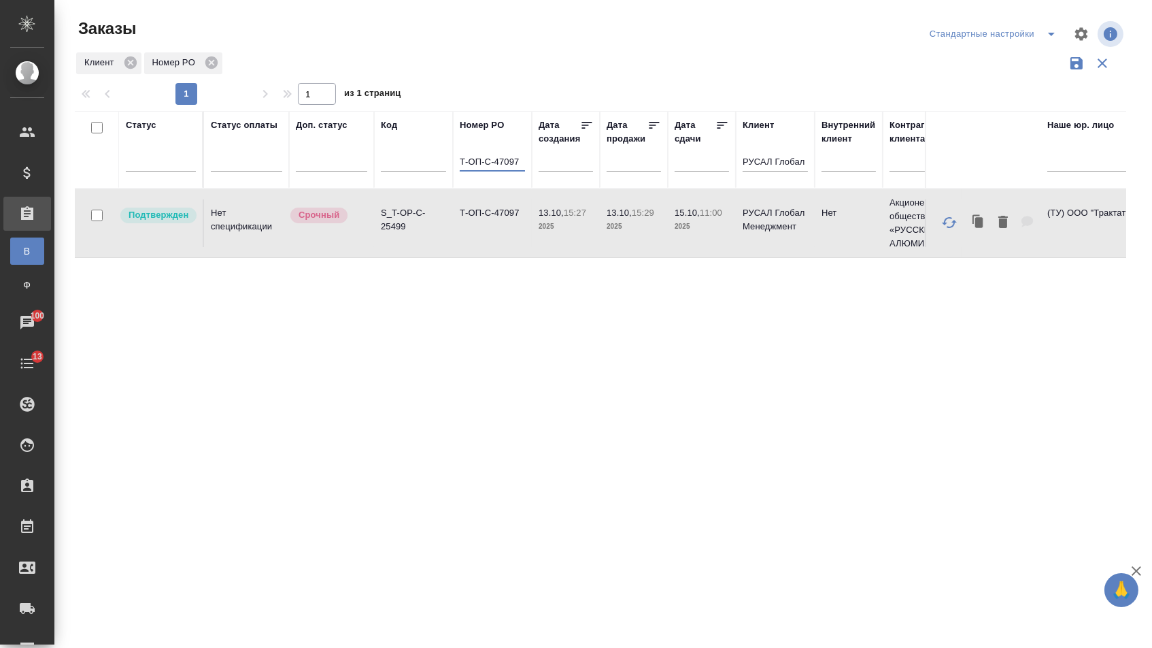
click at [523, 169] on input "Т-ОП-С-47097" at bounding box center [492, 162] width 65 height 17
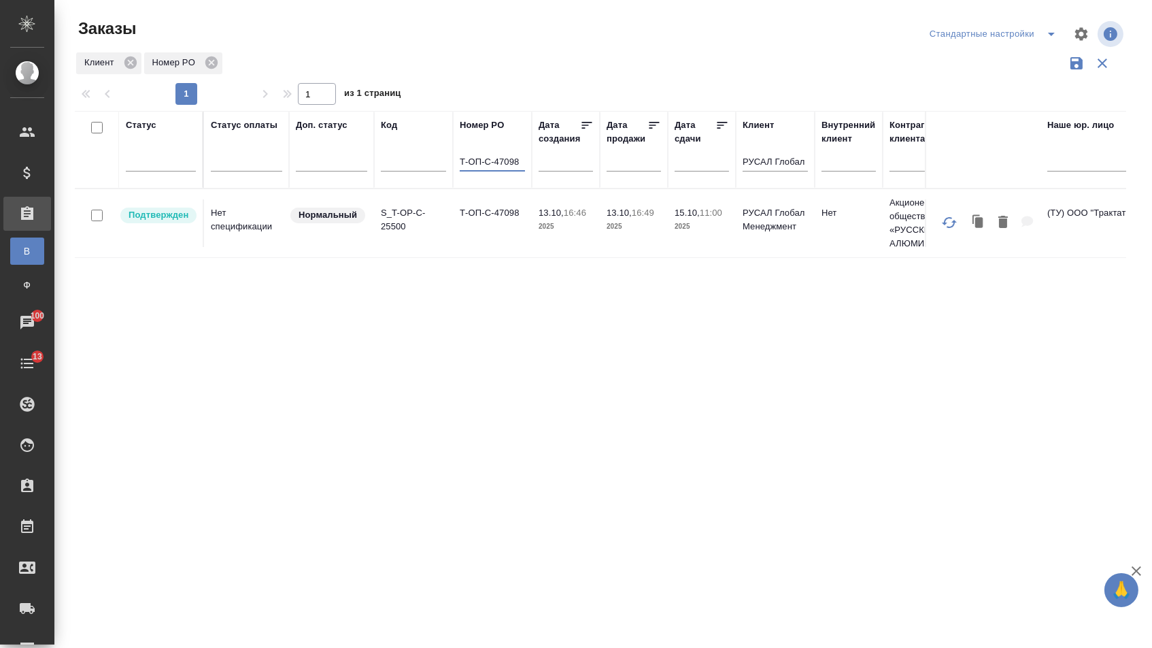
click at [479, 229] on td "Т-ОП-С-47098" at bounding box center [492, 223] width 79 height 48
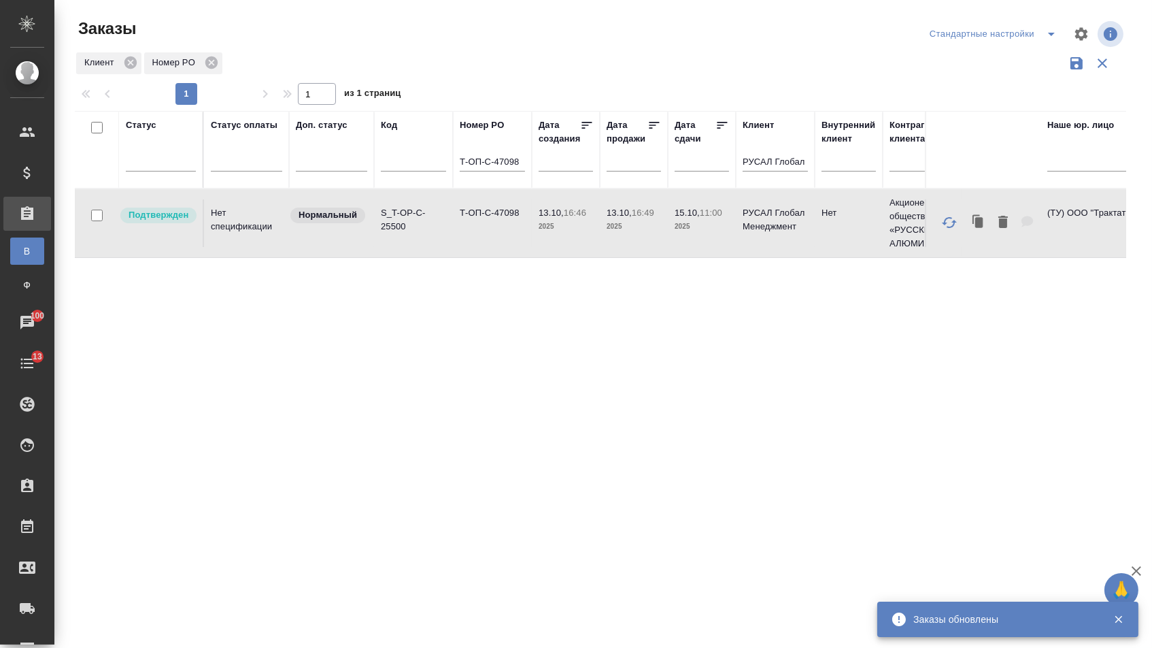
click at [520, 169] on input "Т-ОП-С-47098" at bounding box center [492, 162] width 65 height 17
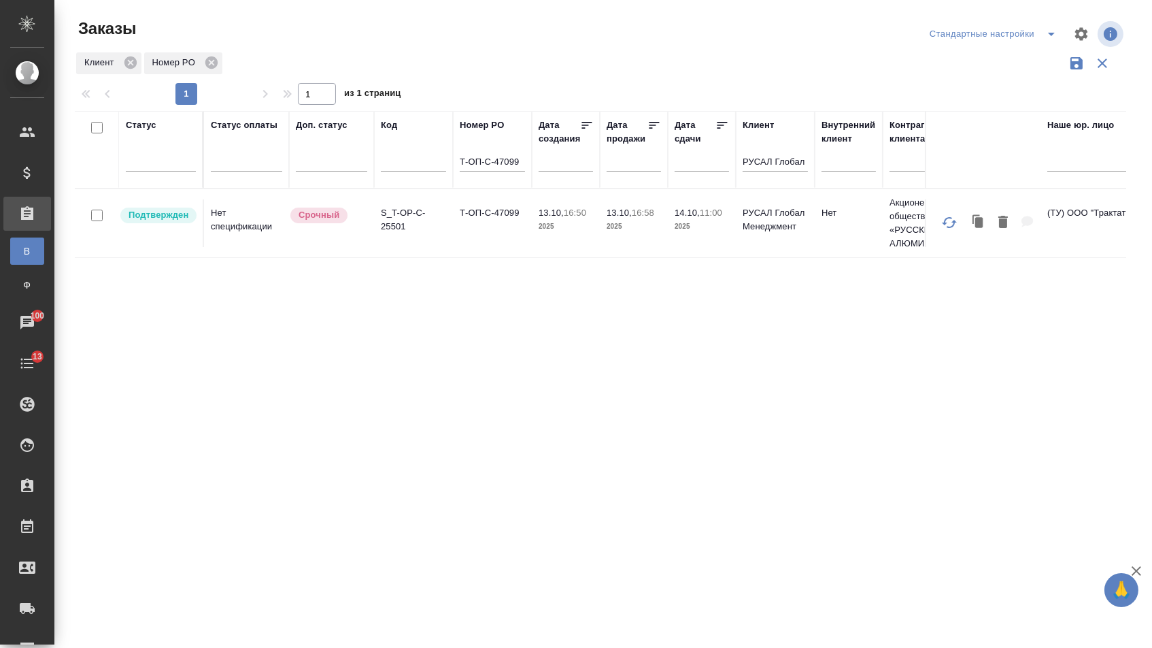
click at [455, 221] on td "Т-ОП-С-47099" at bounding box center [492, 223] width 79 height 48
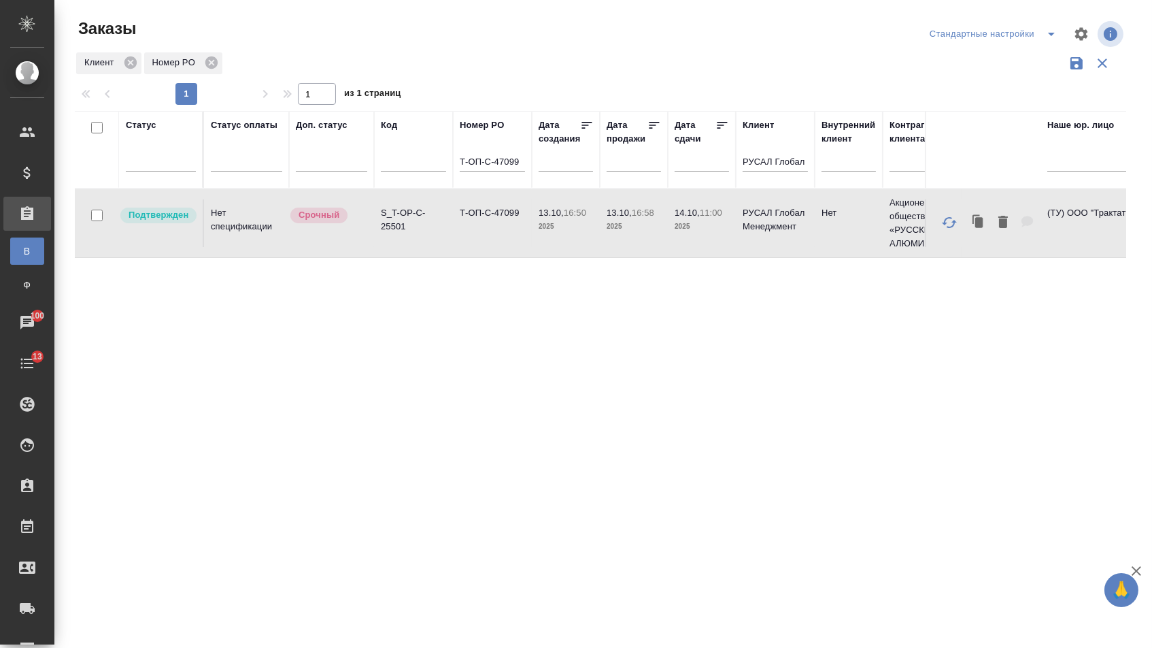
click at [524, 169] on input "Т-ОП-С-47099" at bounding box center [492, 162] width 65 height 17
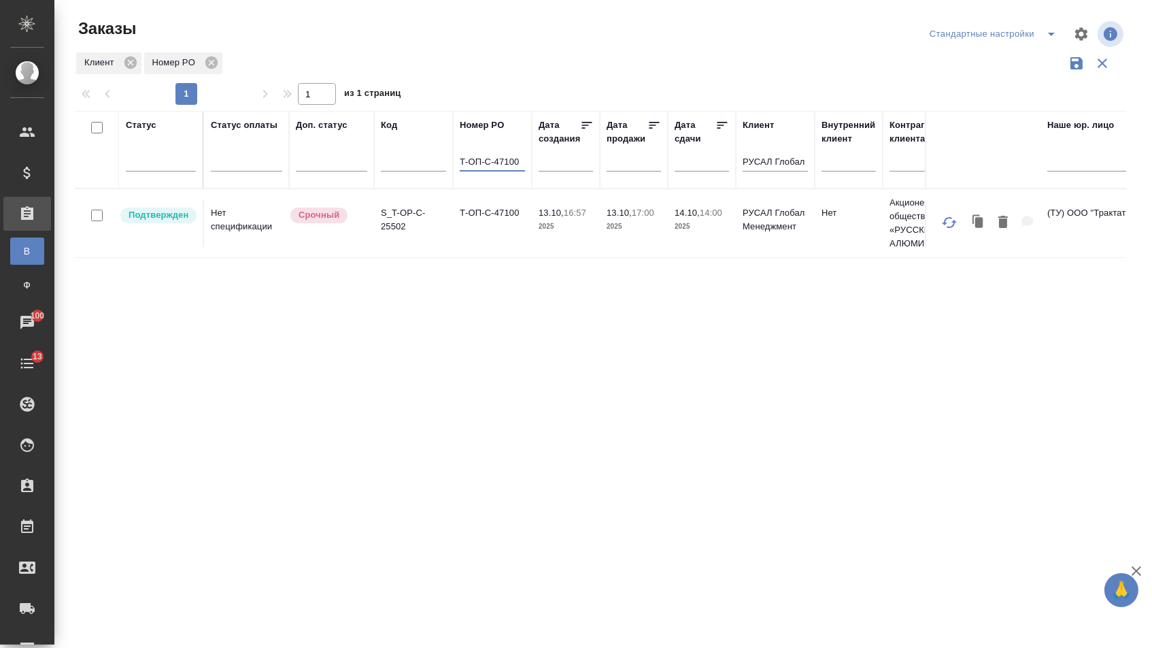
click at [487, 228] on td "Т-ОП-С-47100" at bounding box center [492, 223] width 79 height 48
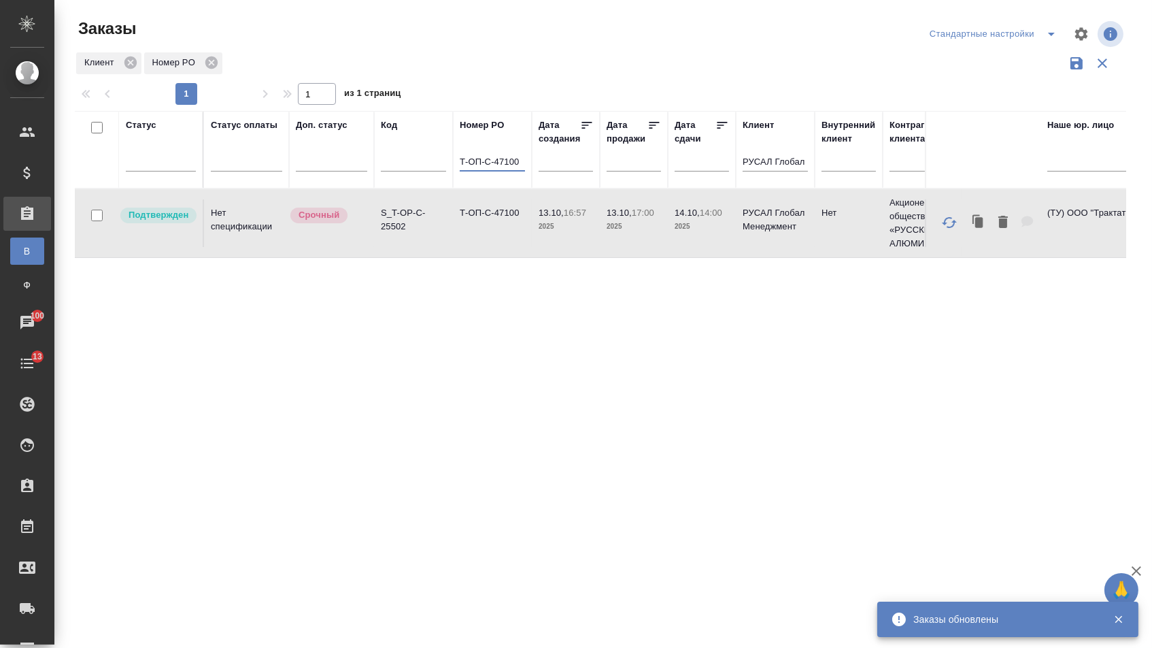
click at [522, 167] on input "Т-ОП-С-47100" at bounding box center [492, 162] width 65 height 17
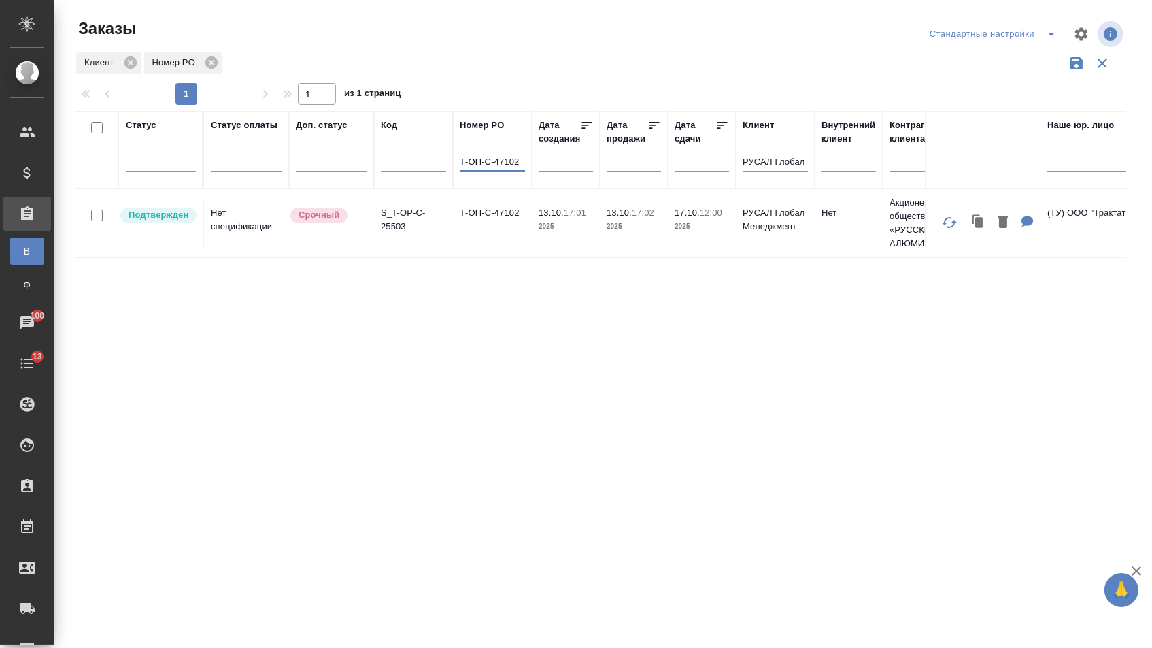
click at [497, 244] on td "Т-ОП-С-47102" at bounding box center [492, 223] width 79 height 48
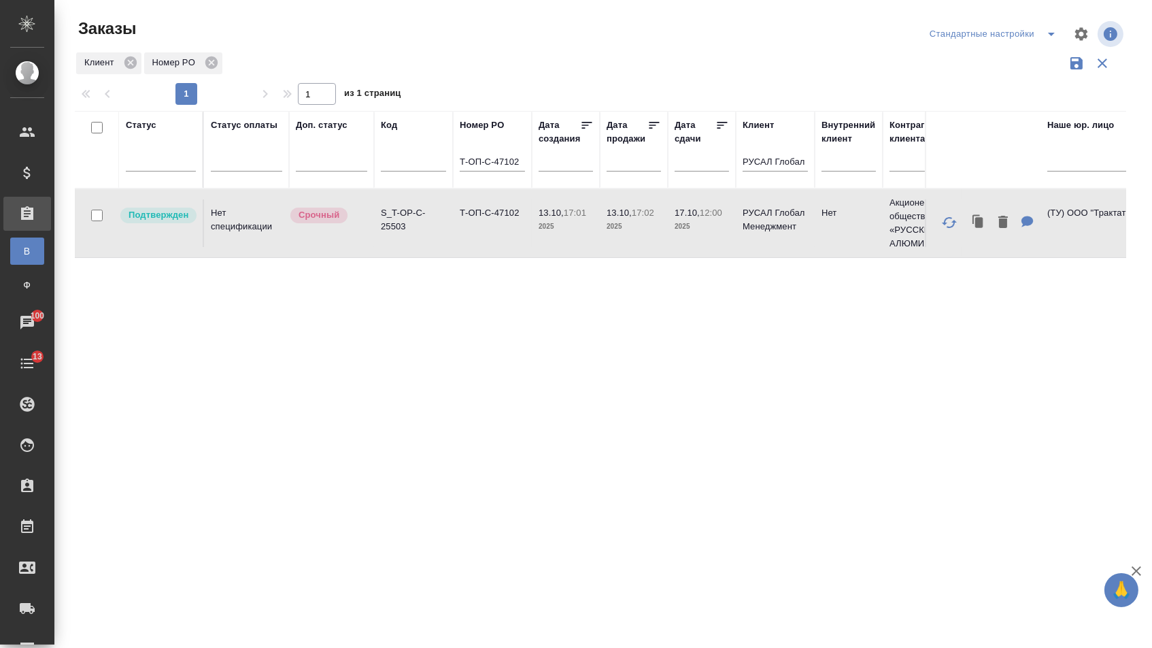
click at [497, 244] on td "Т-ОП-С-47102" at bounding box center [492, 223] width 79 height 48
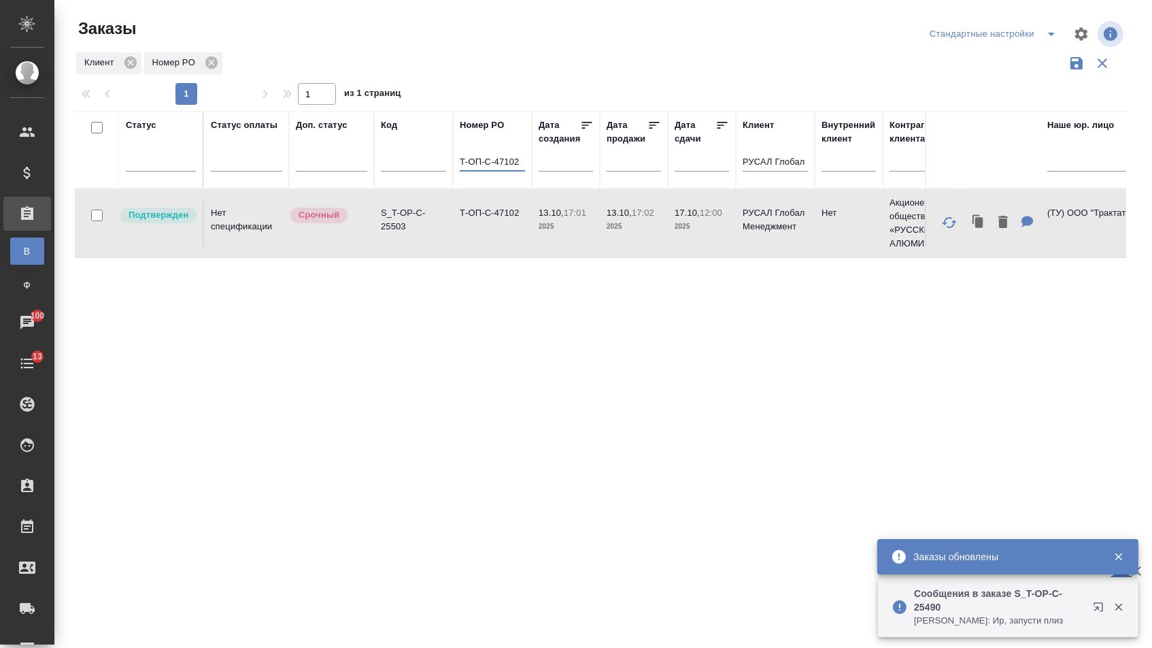
click at [516, 167] on input "Т-ОП-С-47102" at bounding box center [492, 162] width 65 height 17
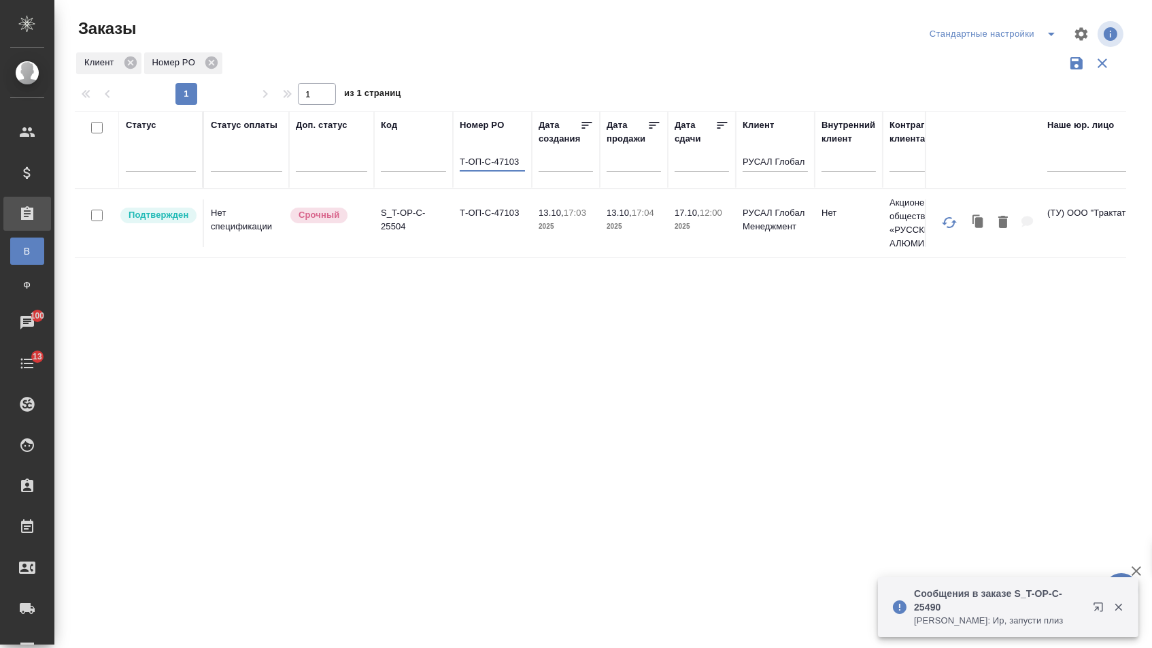
click at [469, 229] on td "Т-ОП-С-47103" at bounding box center [492, 223] width 79 height 48
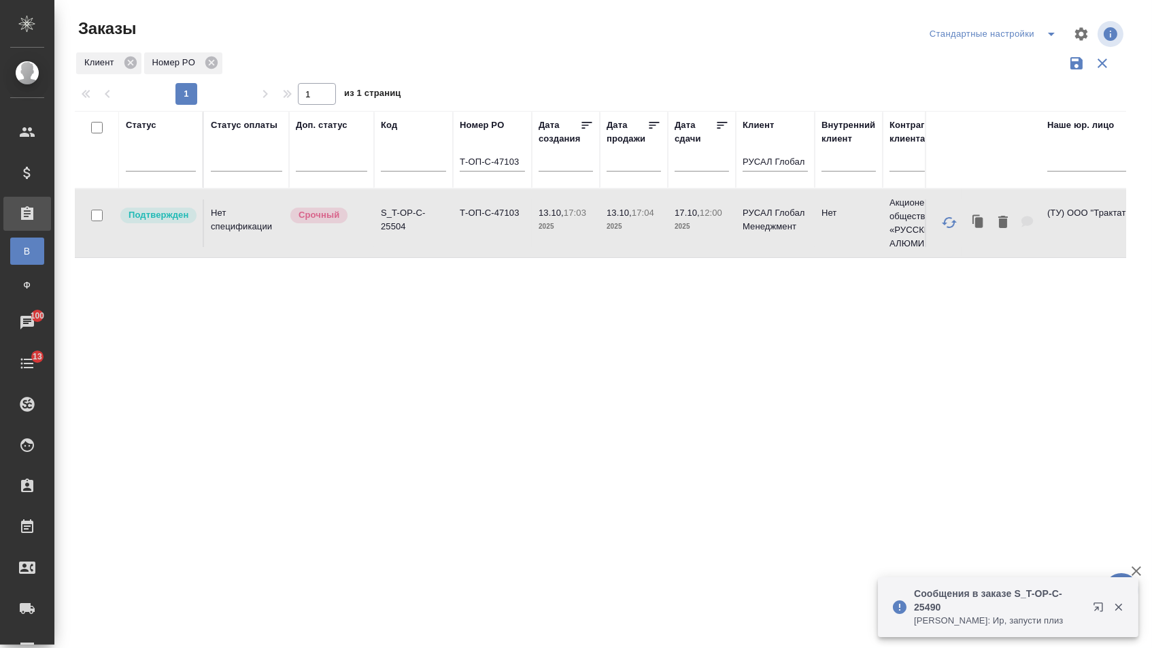
click at [469, 229] on td "Т-ОП-С-47103" at bounding box center [492, 223] width 79 height 48
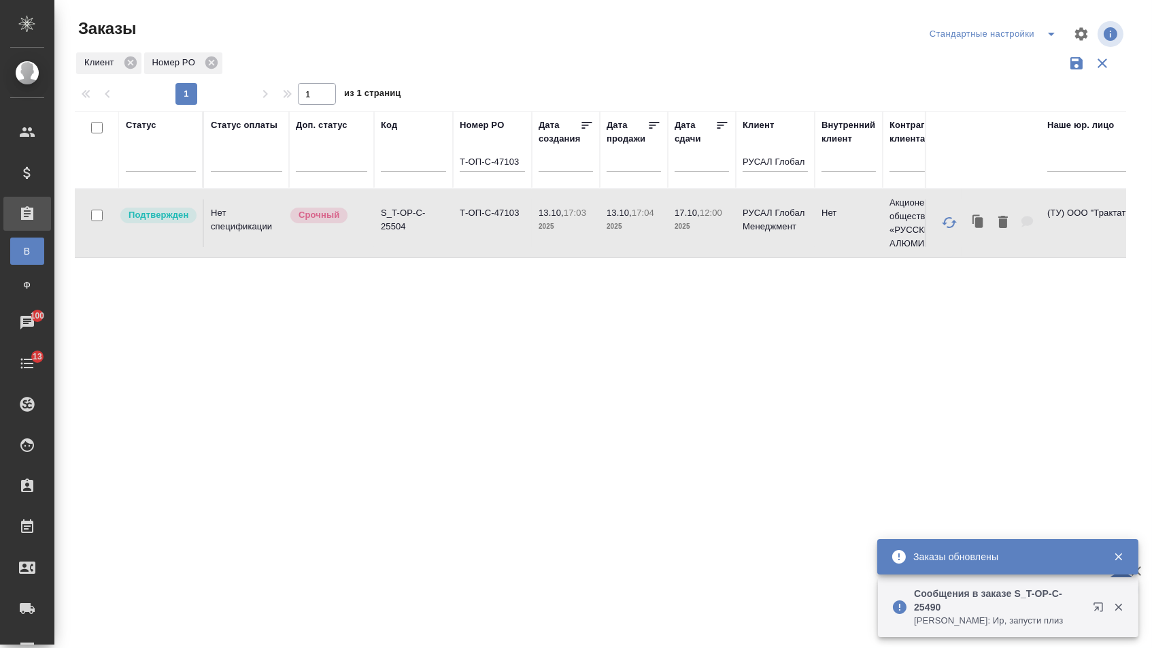
click at [520, 170] on input "Т-ОП-С-47103" at bounding box center [492, 162] width 65 height 17
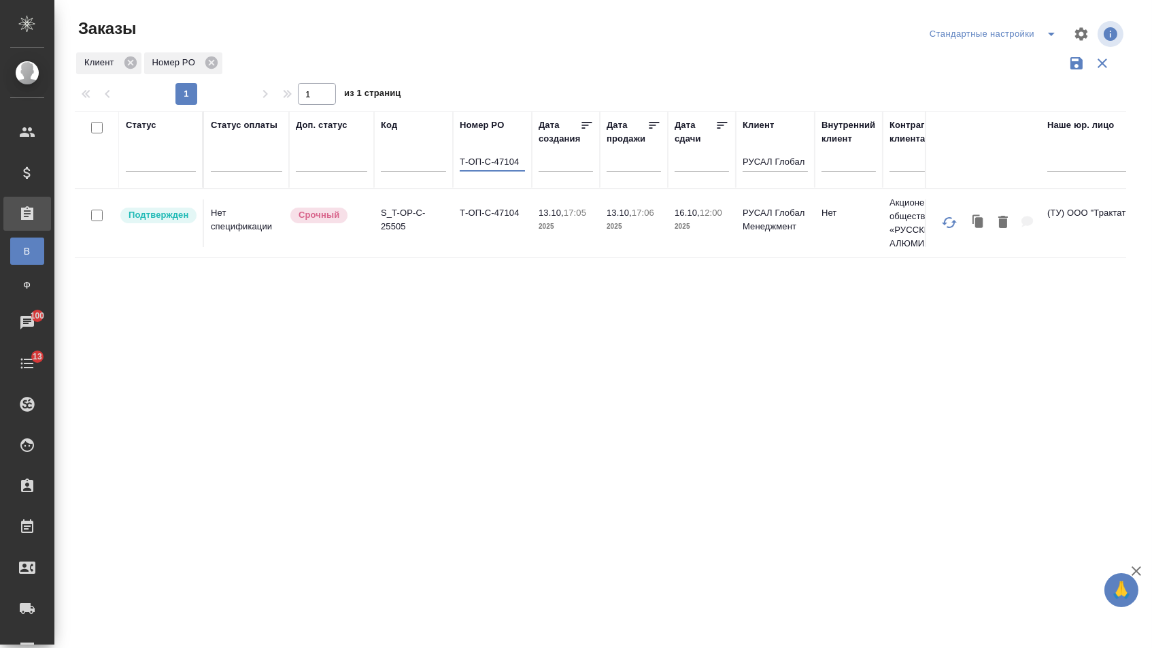
click at [474, 239] on td "Т-ОП-С-47104" at bounding box center [492, 223] width 79 height 48
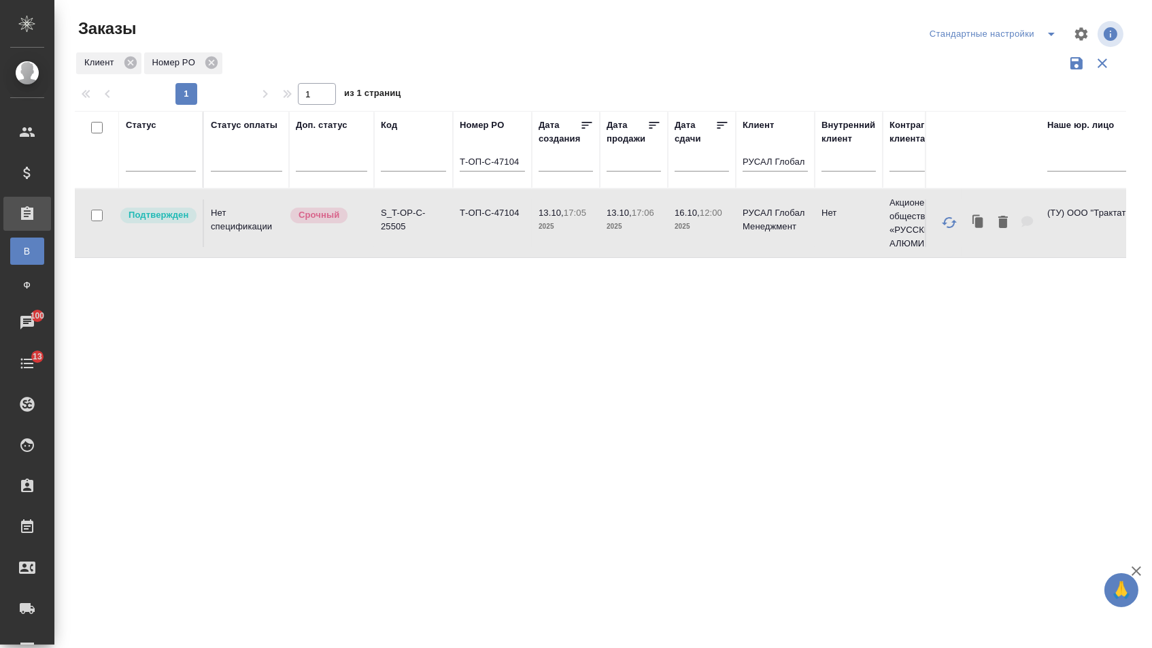
click at [474, 239] on td "Т-ОП-С-47104" at bounding box center [492, 223] width 79 height 48
click at [520, 166] on input "Т-ОП-С-47104" at bounding box center [492, 162] width 65 height 17
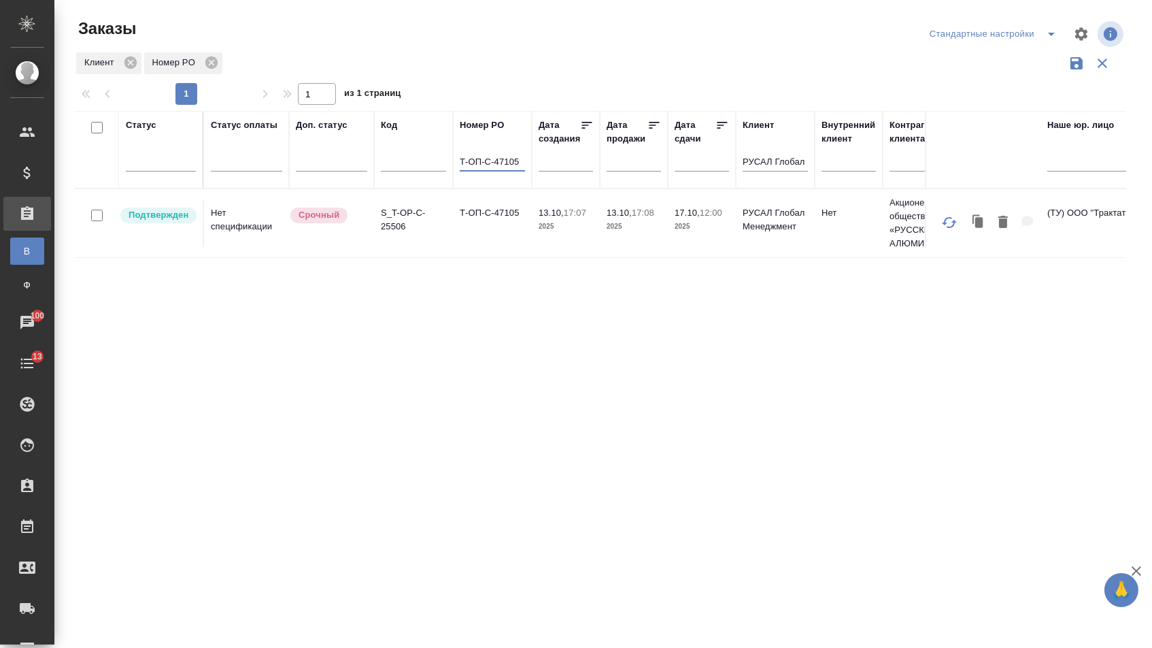
click at [507, 232] on td "Т-ОП-С-47105" at bounding box center [492, 223] width 79 height 48
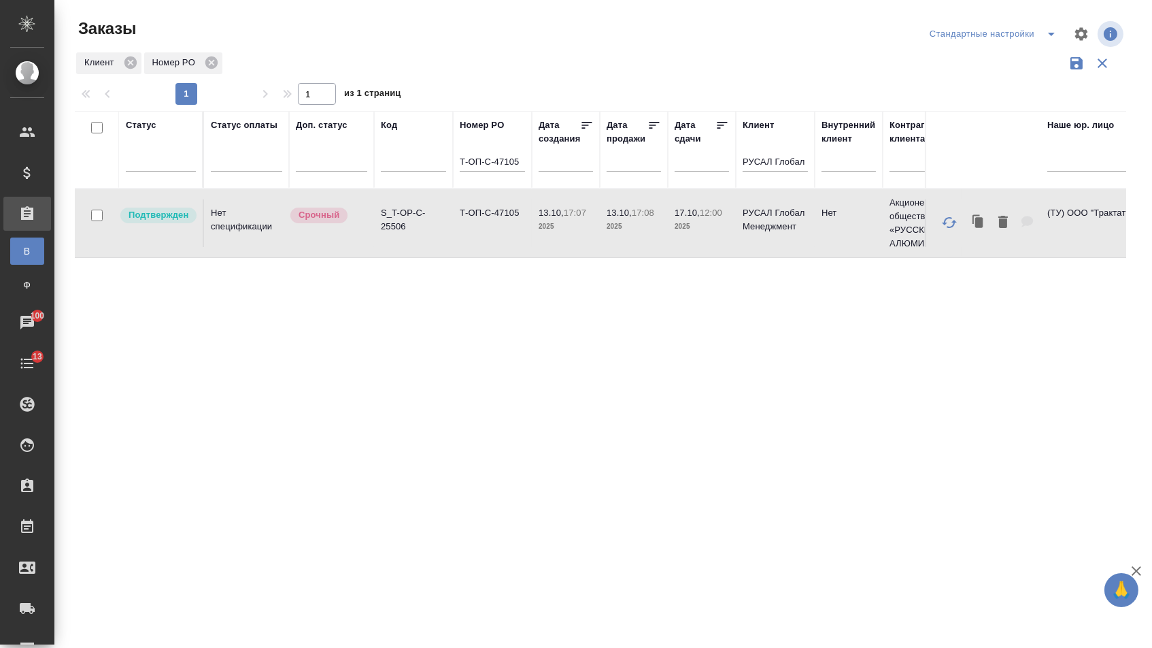
click at [507, 232] on td "Т-ОП-С-47105" at bounding box center [492, 223] width 79 height 48
click at [522, 171] on input "Т-ОП-С-47105" at bounding box center [492, 162] width 65 height 17
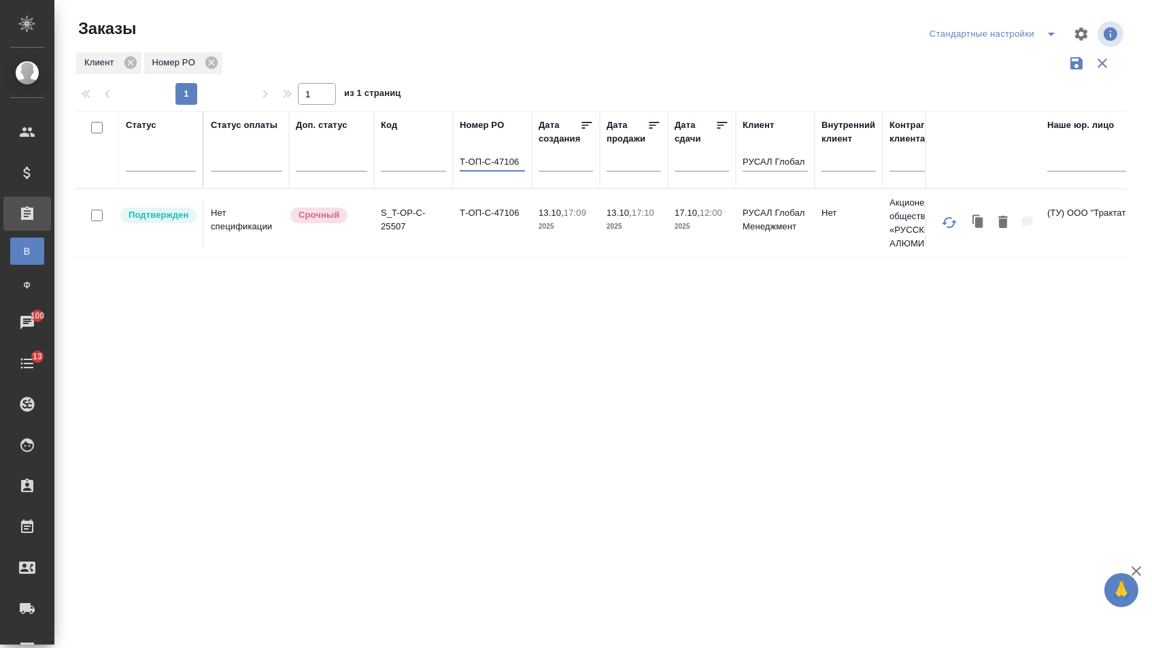
click at [484, 225] on td "Т-ОП-С-47106" at bounding box center [492, 223] width 79 height 48
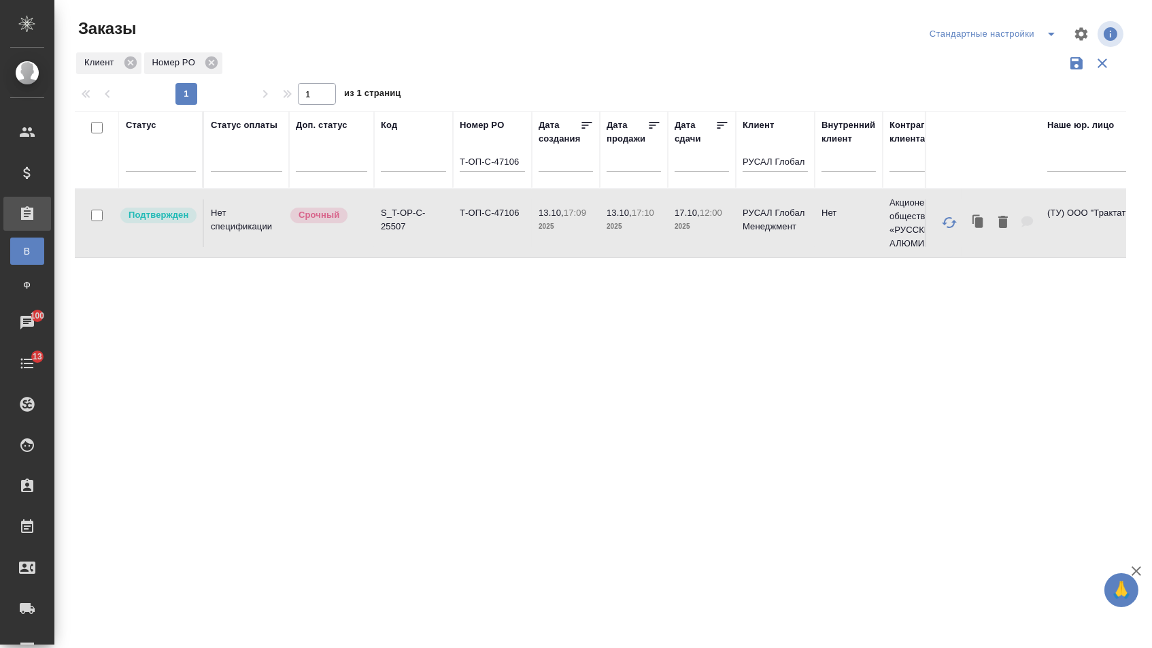
click at [484, 225] on td "Т-ОП-С-47106" at bounding box center [492, 223] width 79 height 48
click at [509, 171] on input "Т-ОП-С-47106" at bounding box center [492, 162] width 65 height 17
paste input "5331"
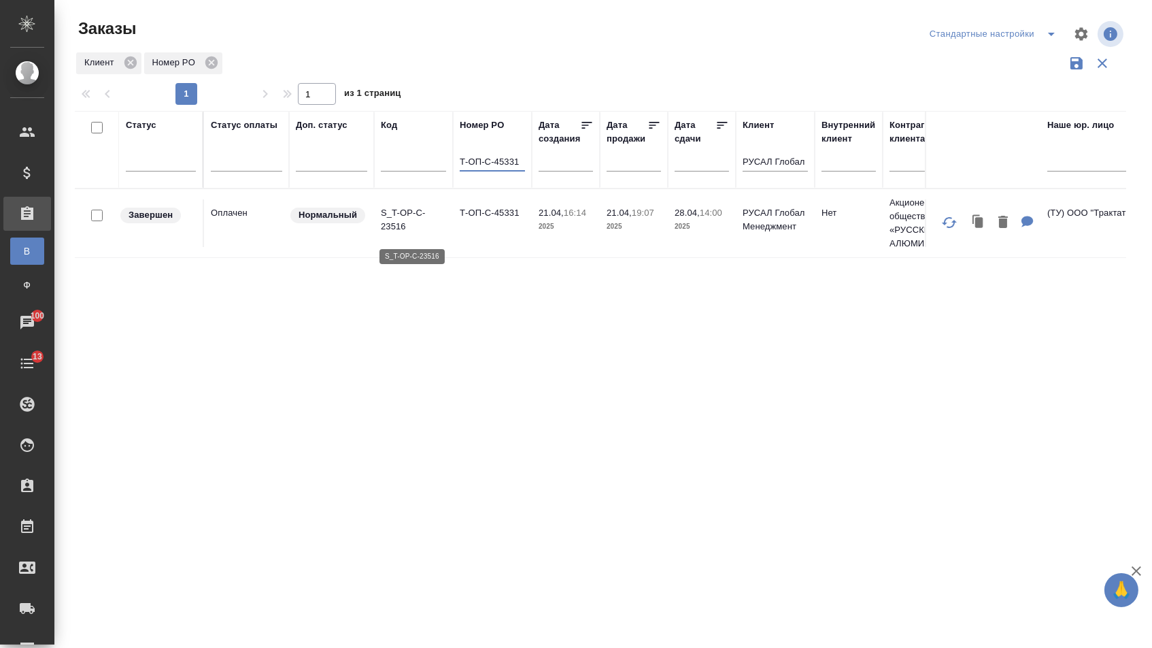
click at [432, 239] on td "S_T-OP-C-23516" at bounding box center [413, 223] width 79 height 48
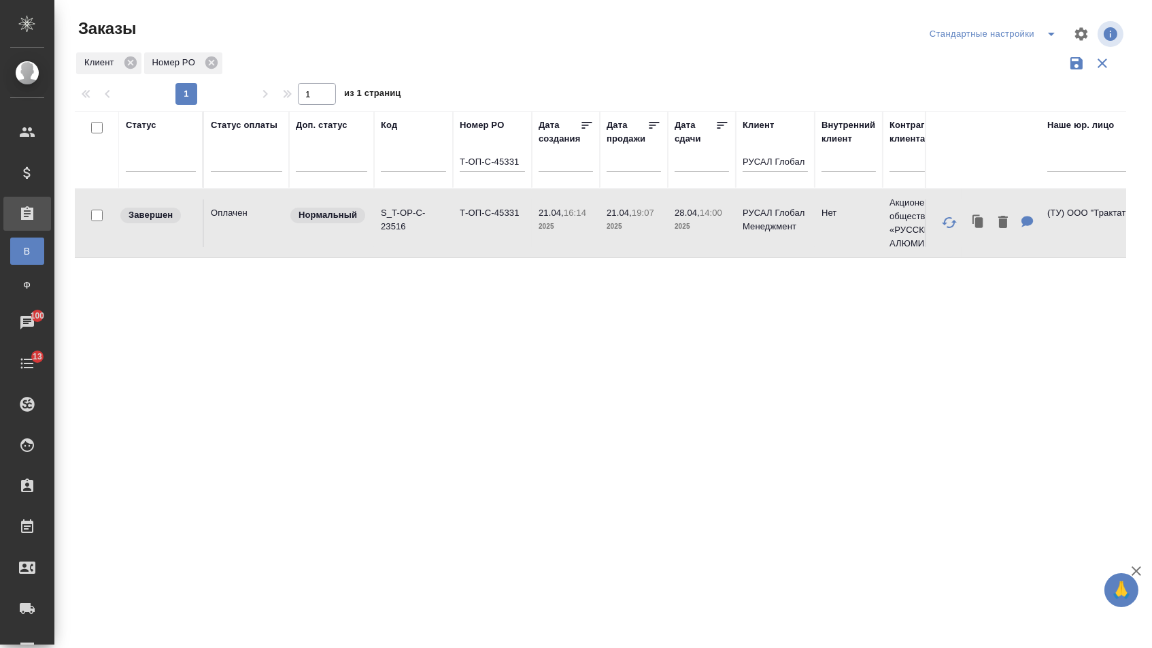
click at [432, 239] on td "S_T-OP-C-23516" at bounding box center [413, 223] width 79 height 48
click at [519, 168] on input "Т-ОП-С-45331" at bounding box center [492, 162] width 65 height 17
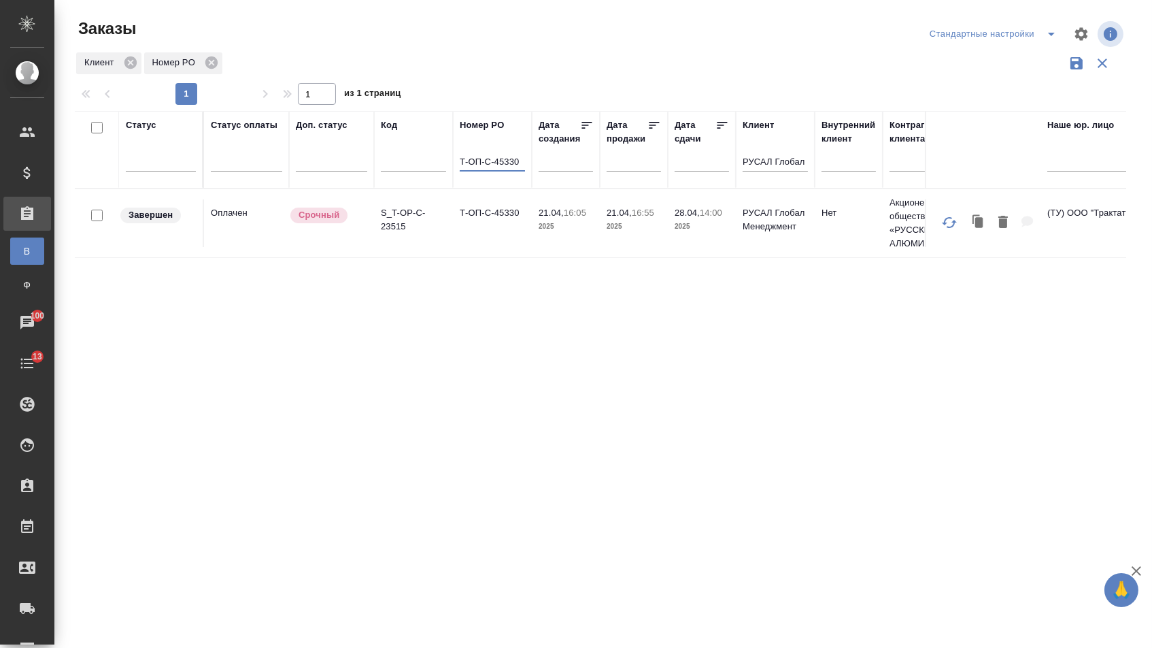
click at [488, 233] on td "Т-ОП-С-45330" at bounding box center [492, 223] width 79 height 48
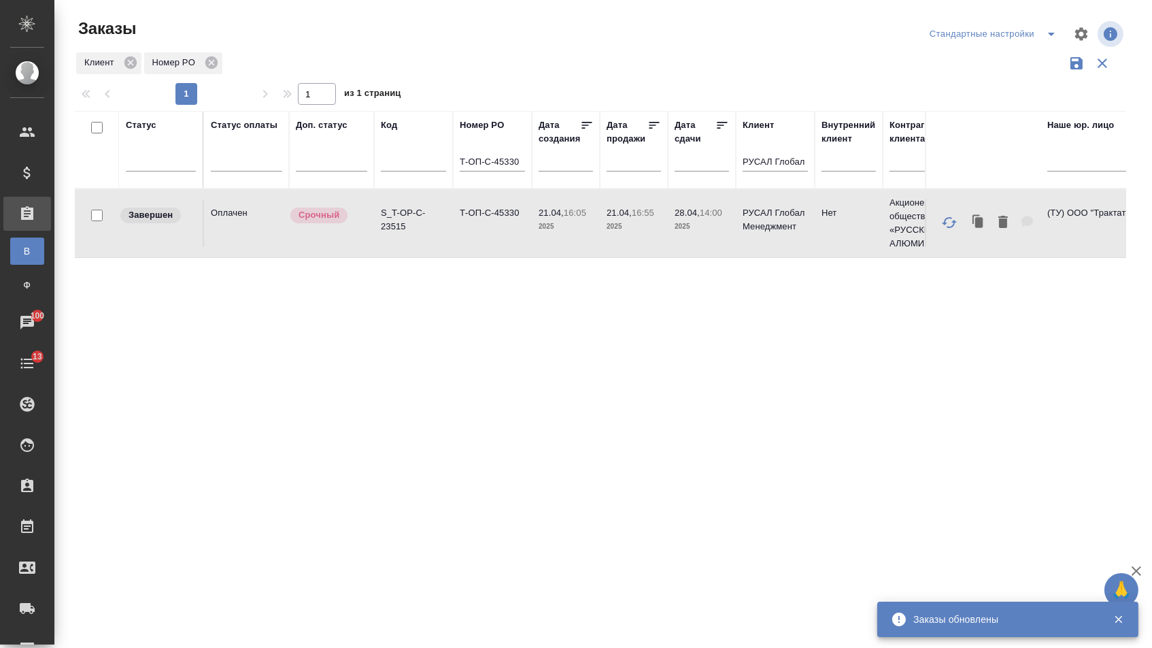
click at [518, 171] on input "Т-ОП-С-45330" at bounding box center [492, 162] width 65 height 17
paste input "29"
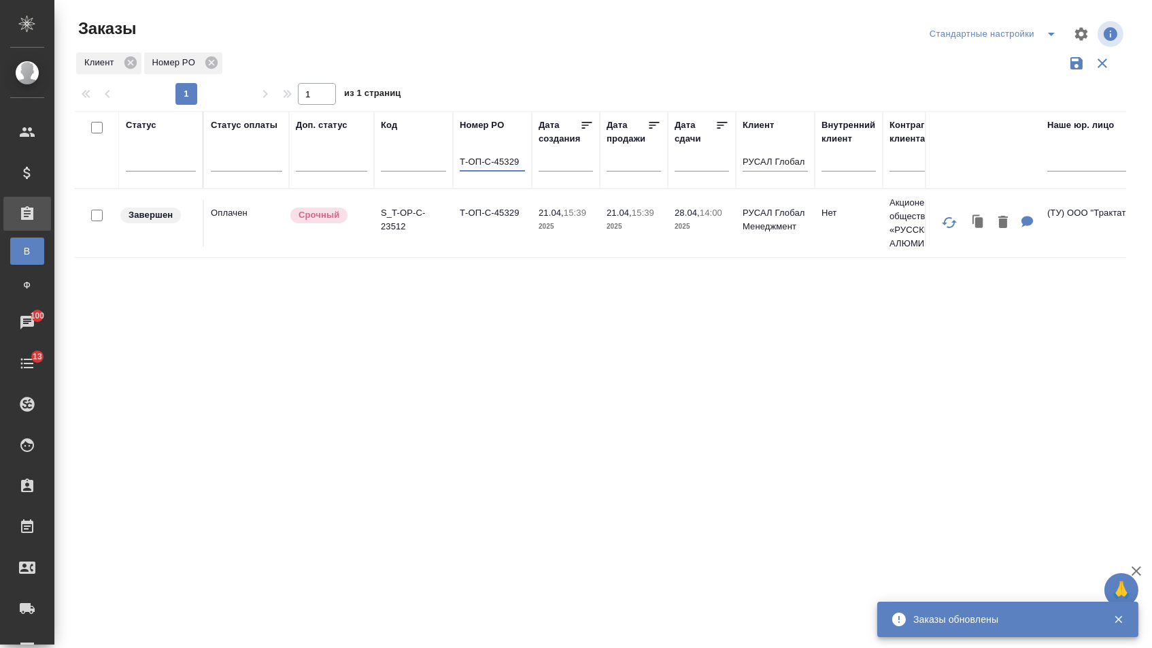
click at [516, 237] on td "Т-ОП-С-45329" at bounding box center [492, 223] width 79 height 48
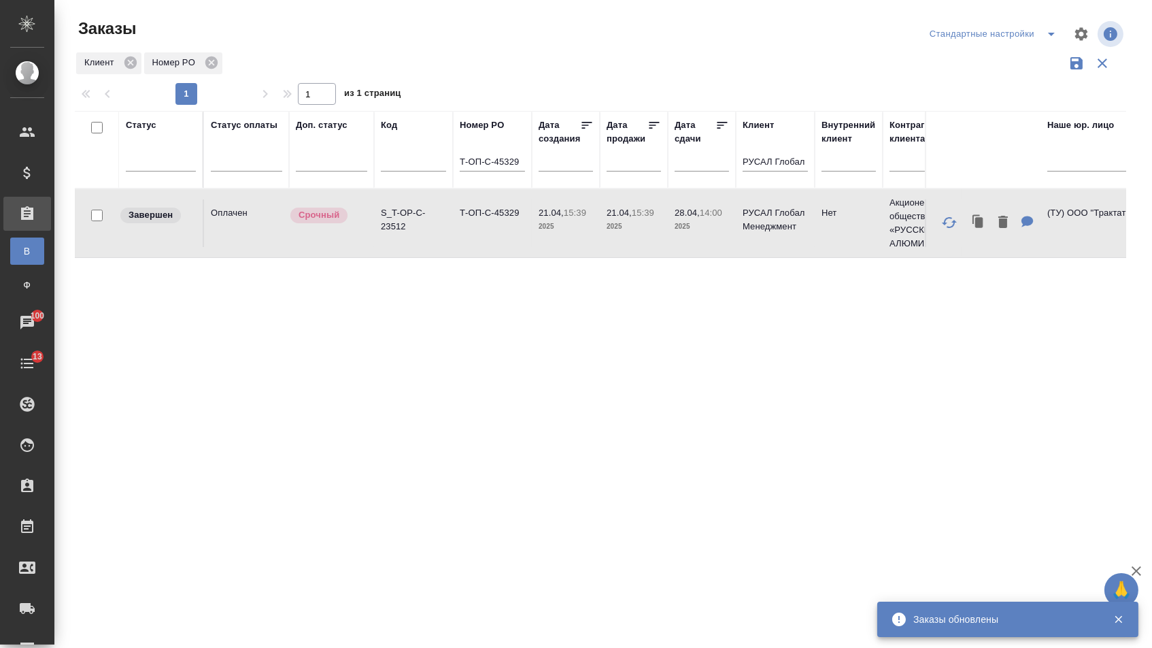
click at [516, 237] on td "Т-ОП-С-45329" at bounding box center [492, 223] width 79 height 48
click at [501, 171] on input "Т-ОП-С-45329" at bounding box center [492, 162] width 65 height 17
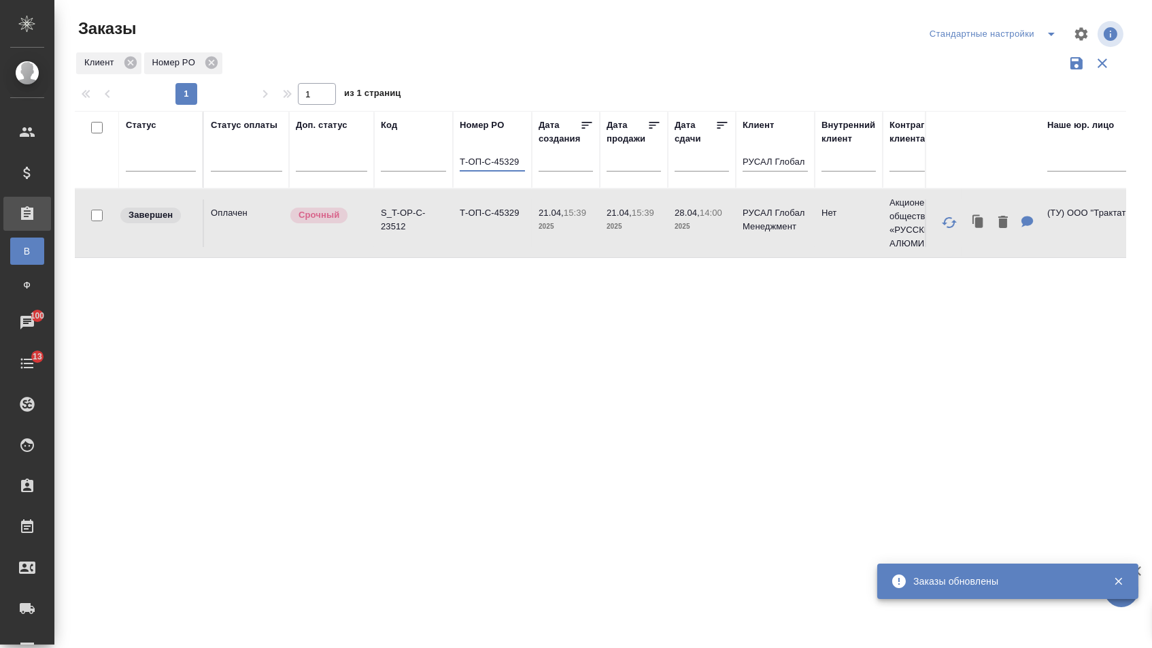
click at [500, 169] on input "Т-ОП-С-45329" at bounding box center [492, 162] width 65 height 17
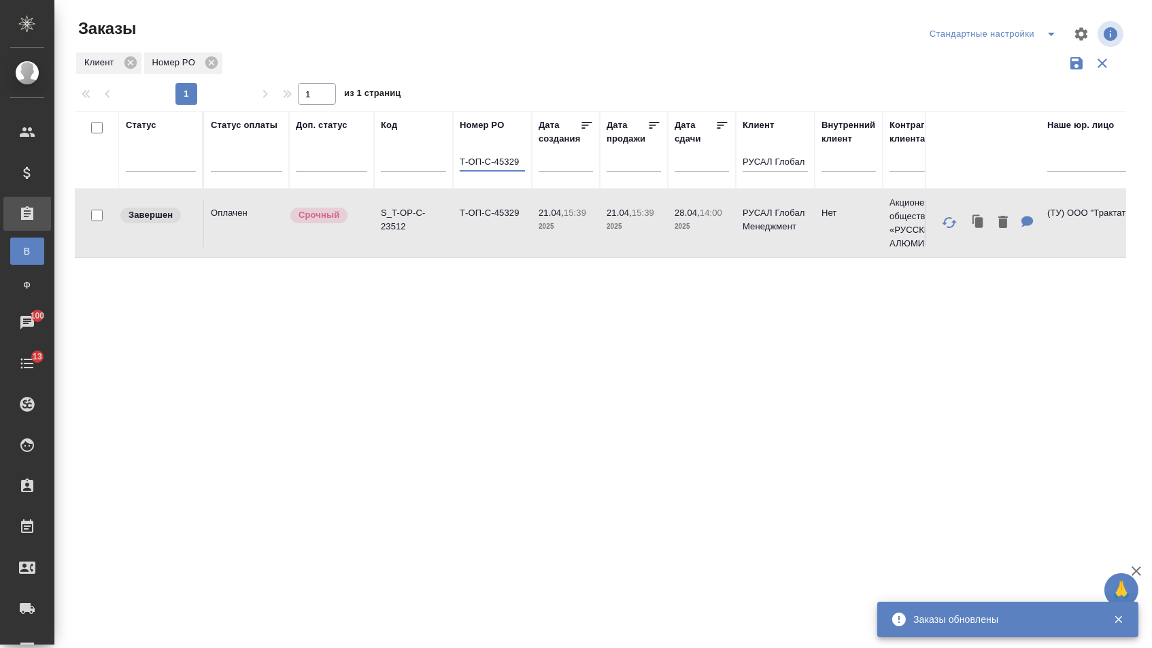
paste input "-ОП-С-45042"
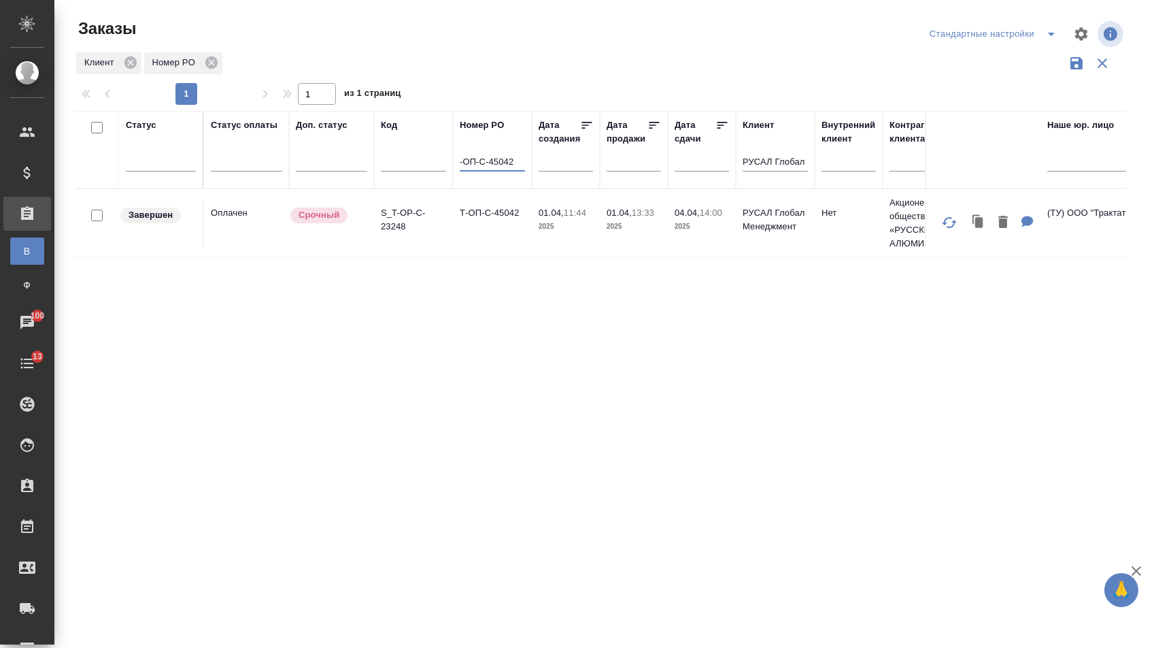
click at [481, 247] on td "Т-ОП-С-45042" at bounding box center [492, 223] width 79 height 48
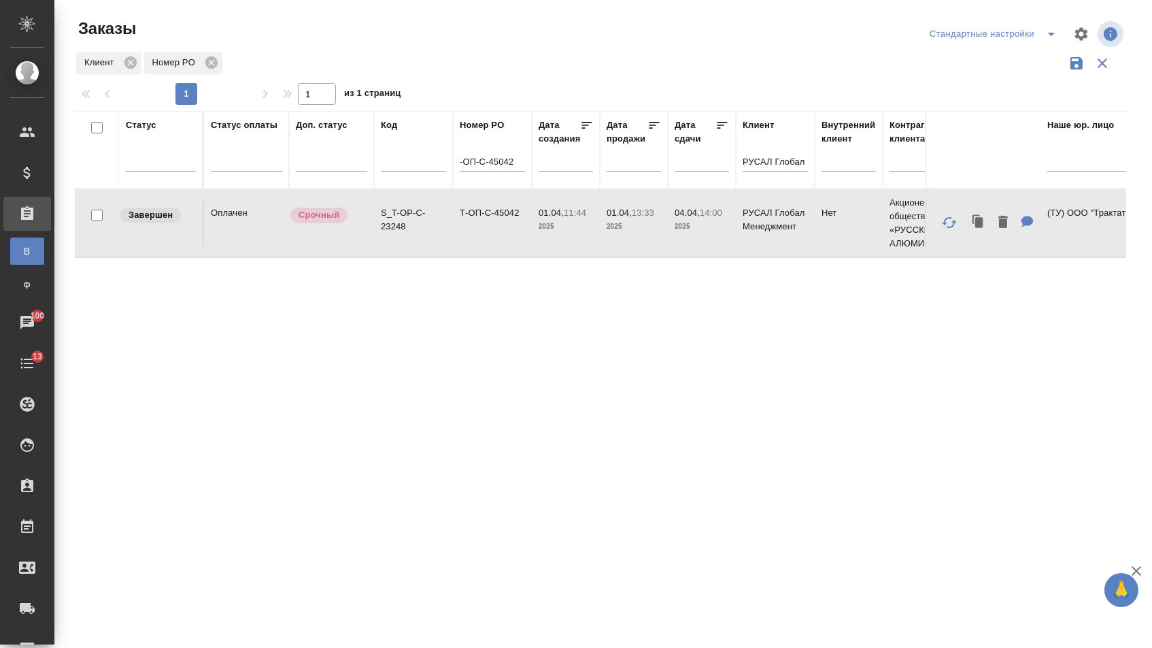
click at [481, 247] on td "Т-ОП-С-45042" at bounding box center [492, 223] width 79 height 48
click at [506, 167] on input "-ОП-С-45042" at bounding box center [492, 162] width 65 height 17
paste input "Т-ОП-С-45364"
type input "Т-ОП-С-45364"
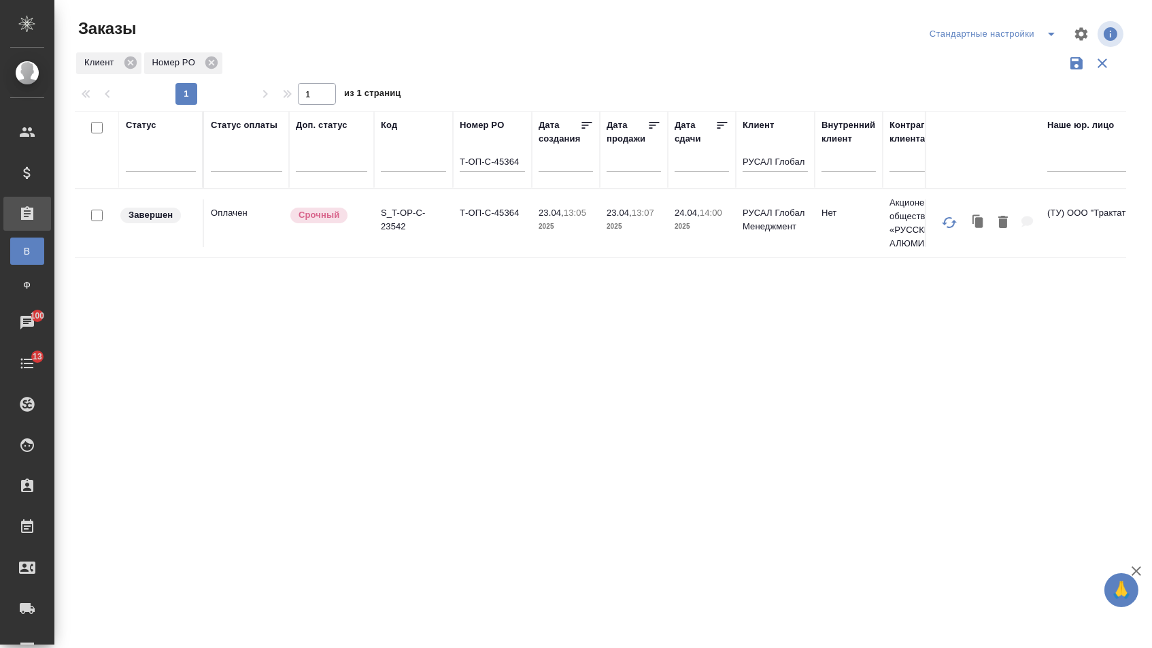
click at [483, 247] on td "Т-ОП-С-45364" at bounding box center [492, 223] width 79 height 48
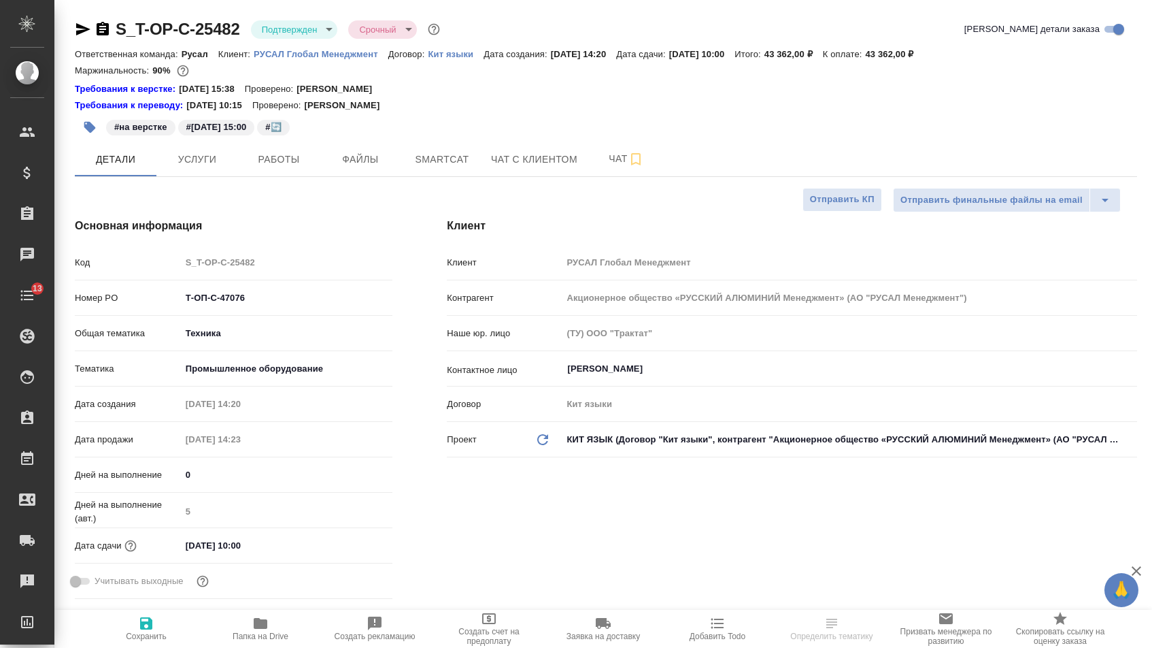
select select "RU"
click at [109, 27] on icon "button" at bounding box center [103, 29] width 12 height 14
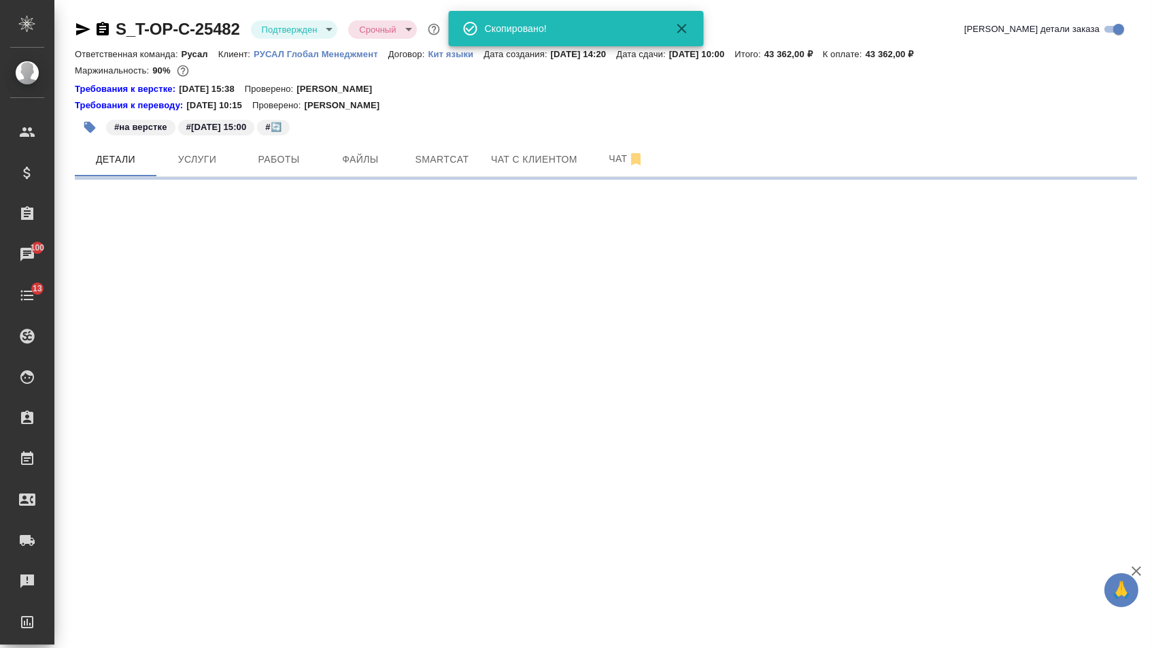
select select "RU"
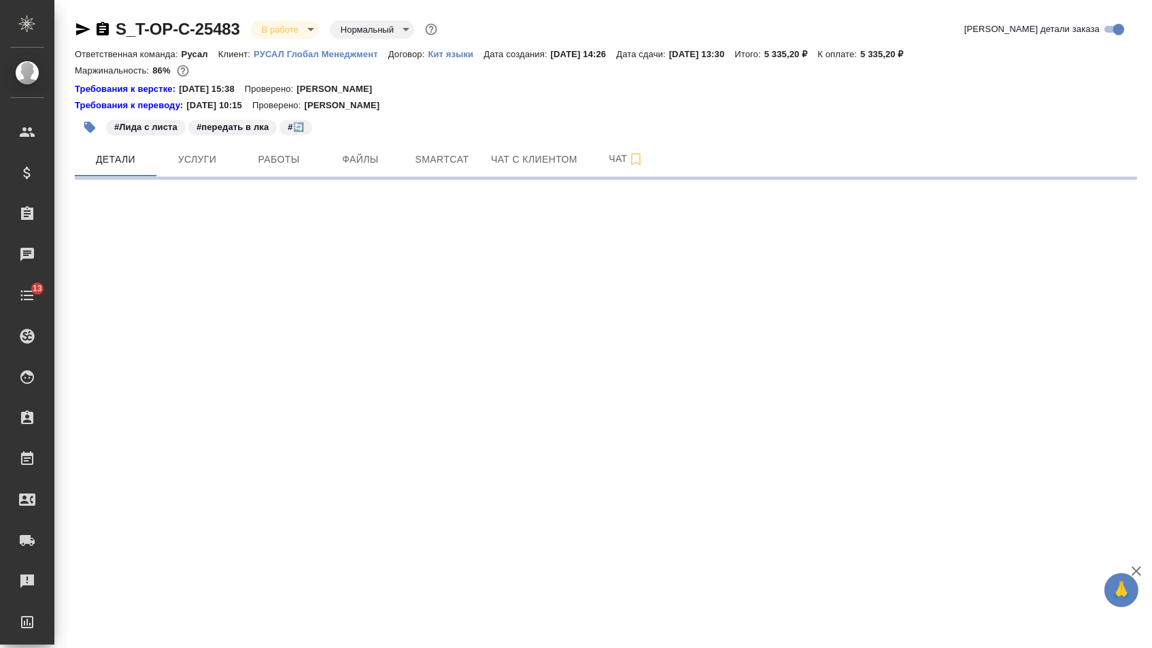
select select "RU"
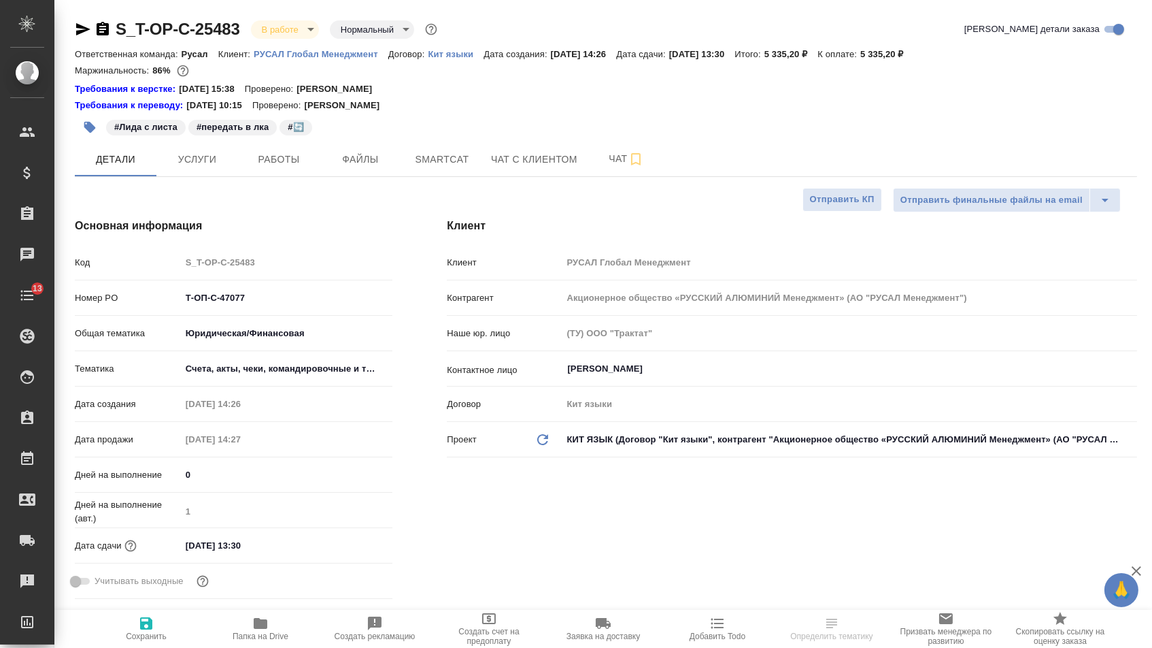
click at [102, 32] on icon "button" at bounding box center [103, 29] width 12 height 14
type textarea "x"
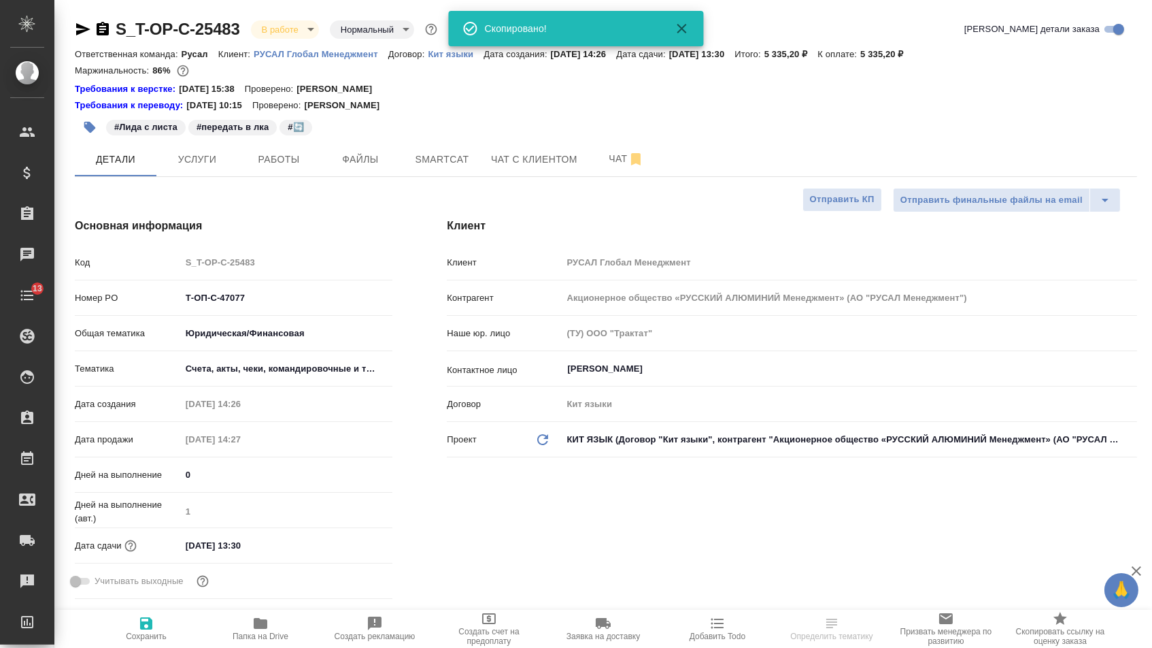
type textarea "x"
select select "RU"
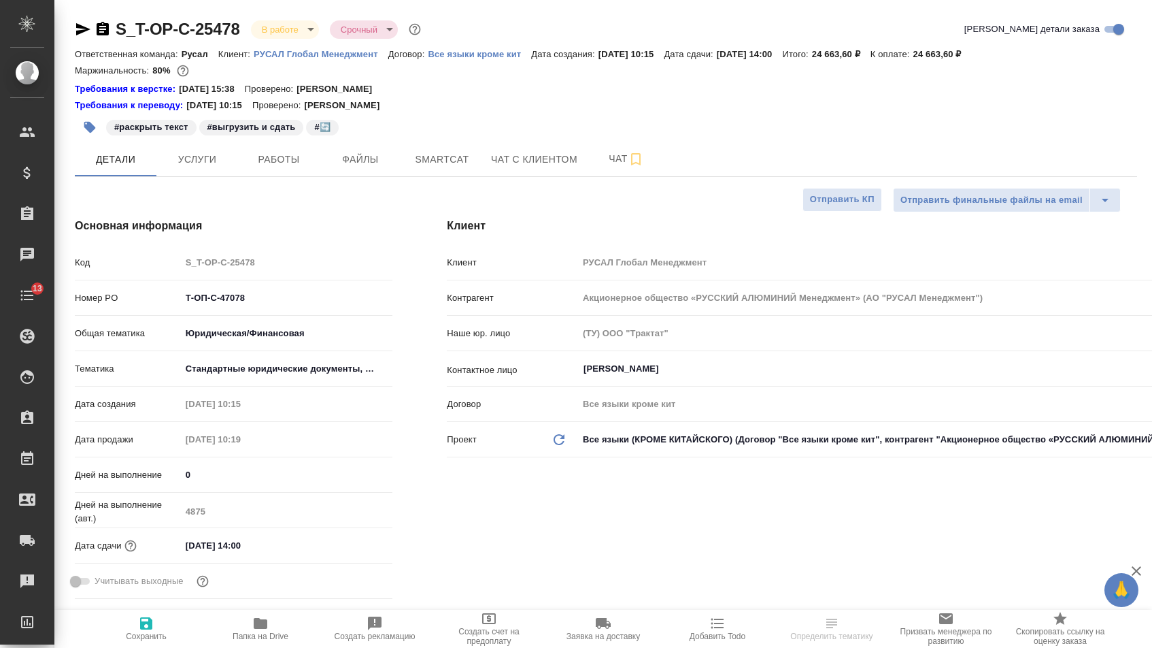
select select "RU"
click at [107, 29] on icon "button" at bounding box center [103, 29] width 16 height 16
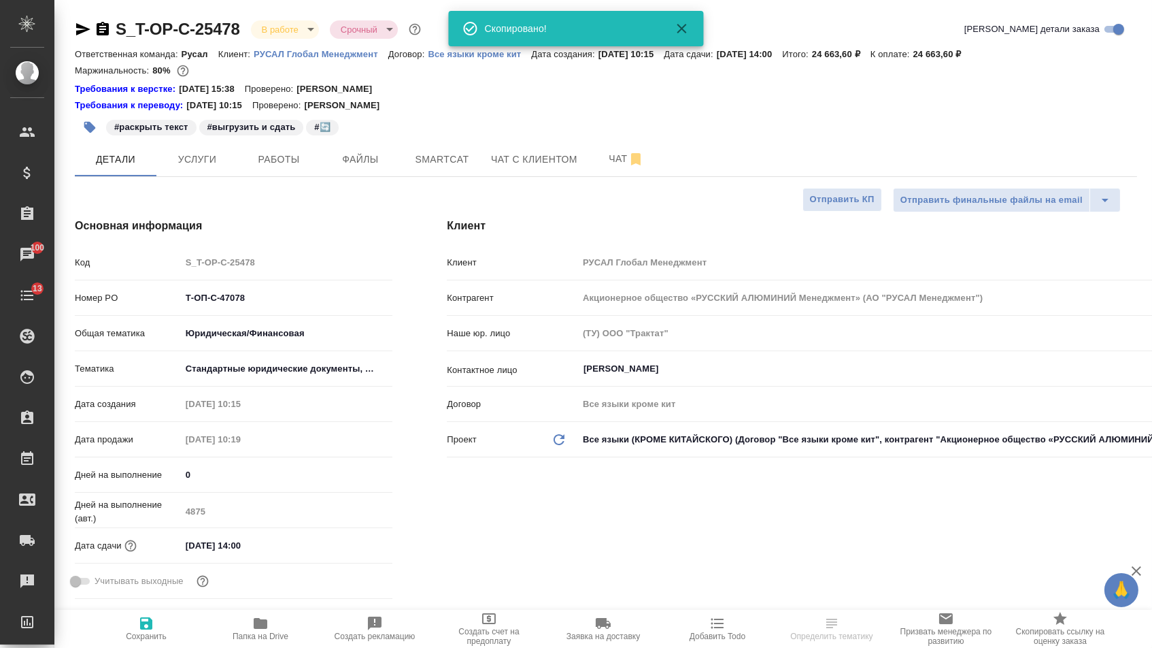
select select "RU"
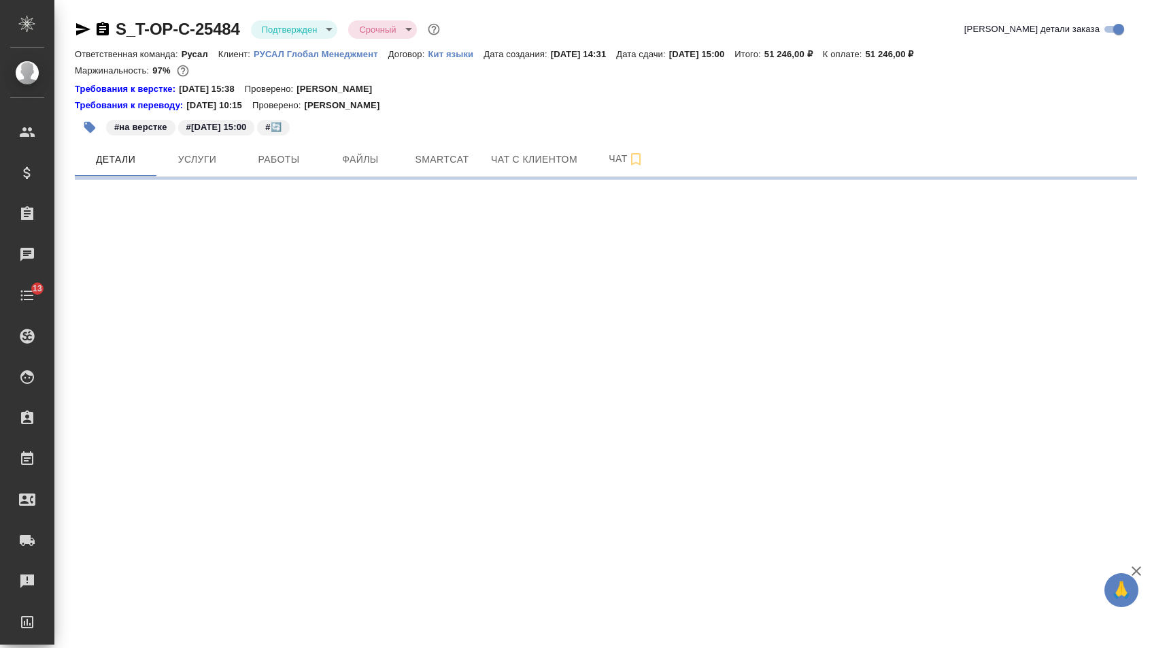
select select "RU"
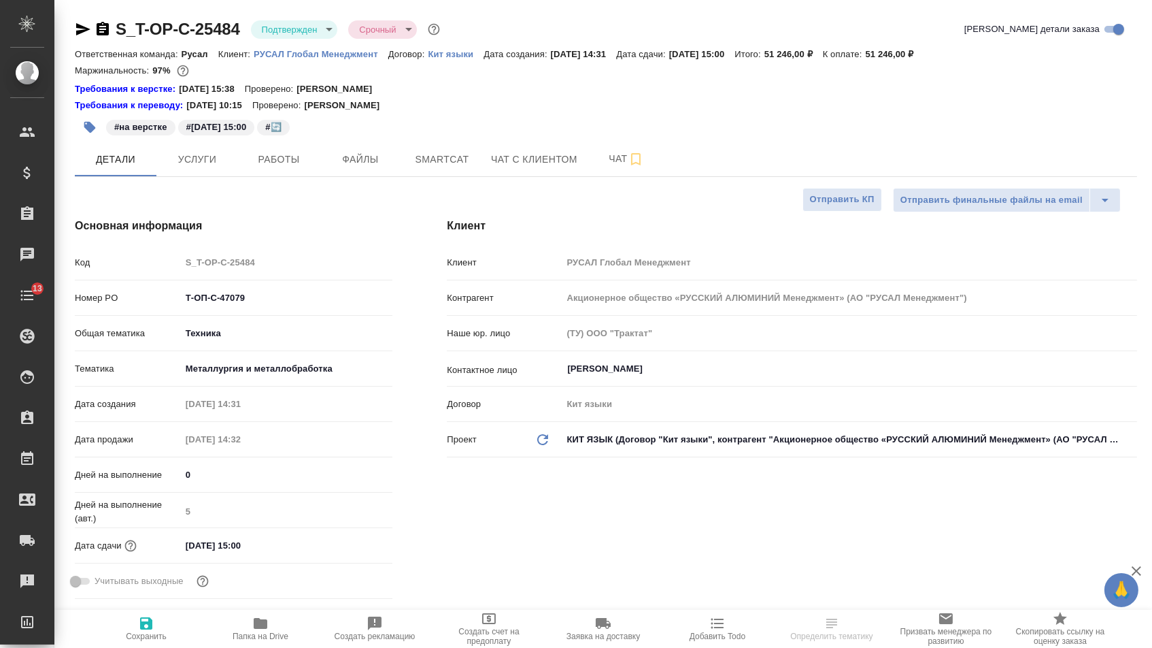
type textarea "x"
click at [105, 30] on icon "button" at bounding box center [103, 29] width 12 height 14
type textarea "x"
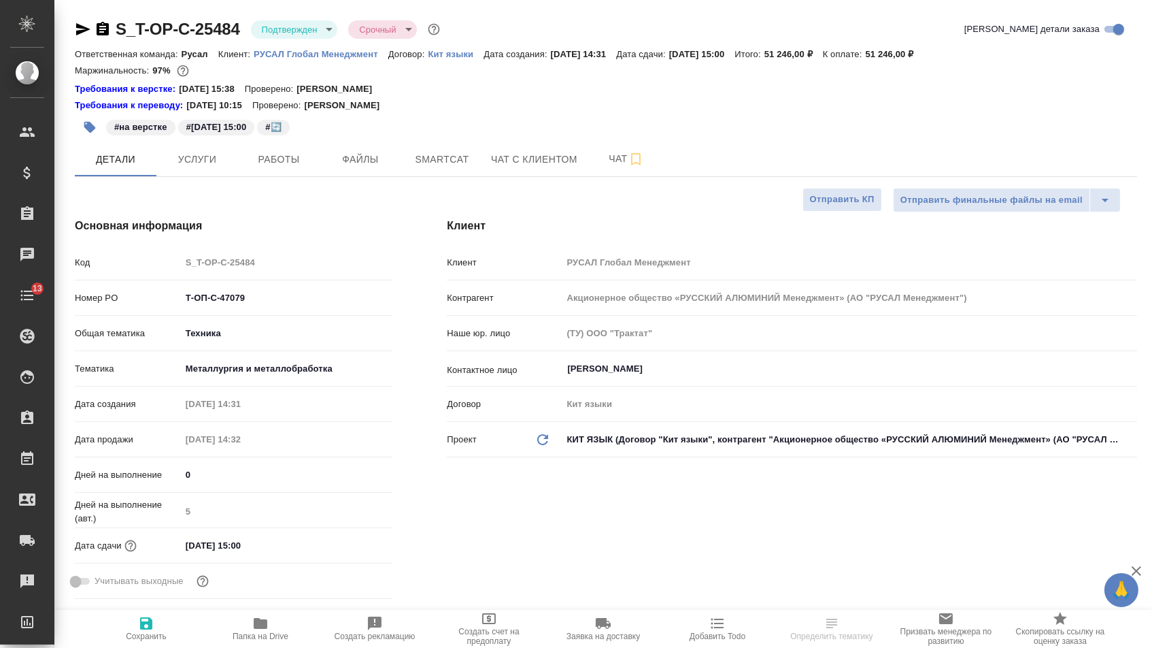
type textarea "x"
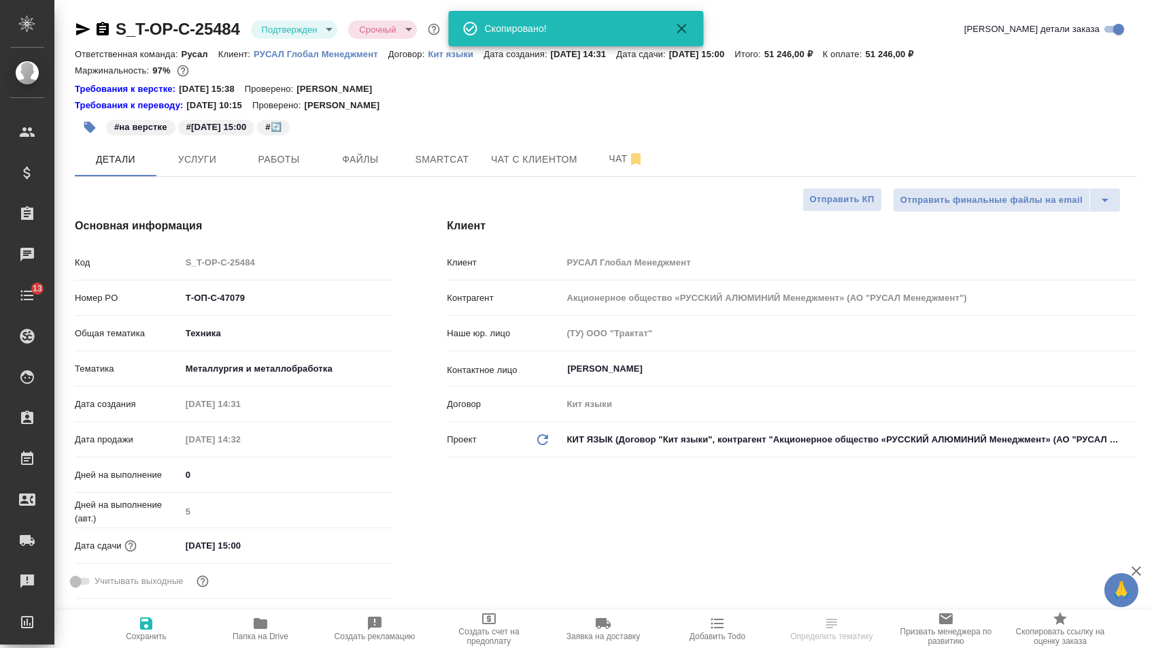
type textarea "x"
select select "RU"
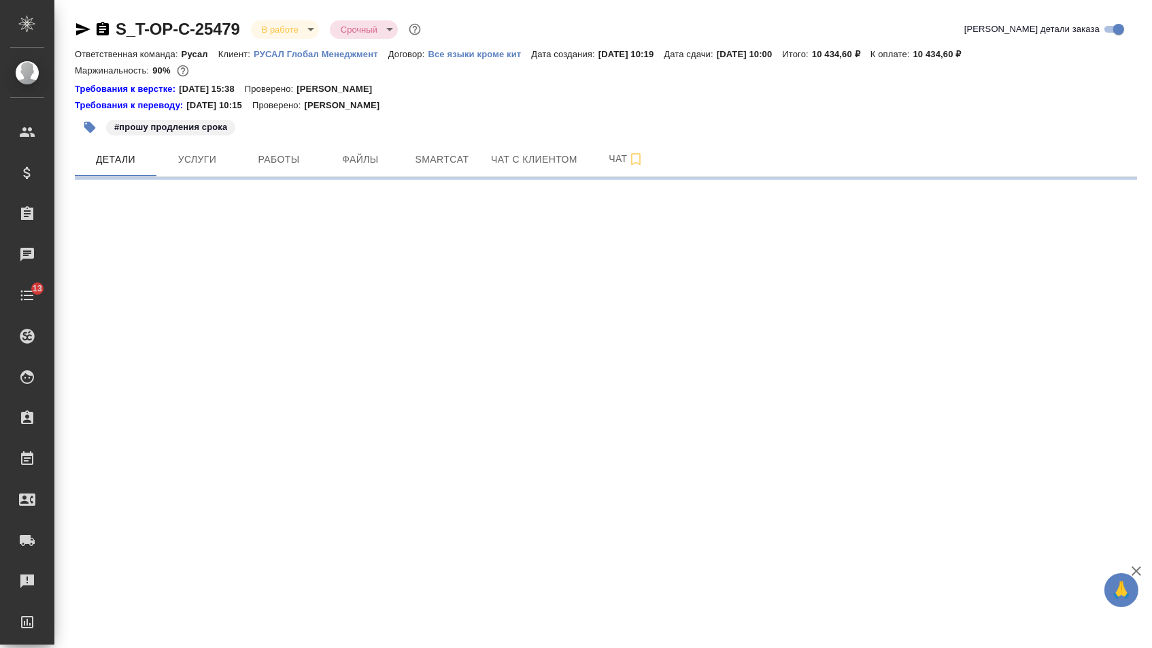
select select "RU"
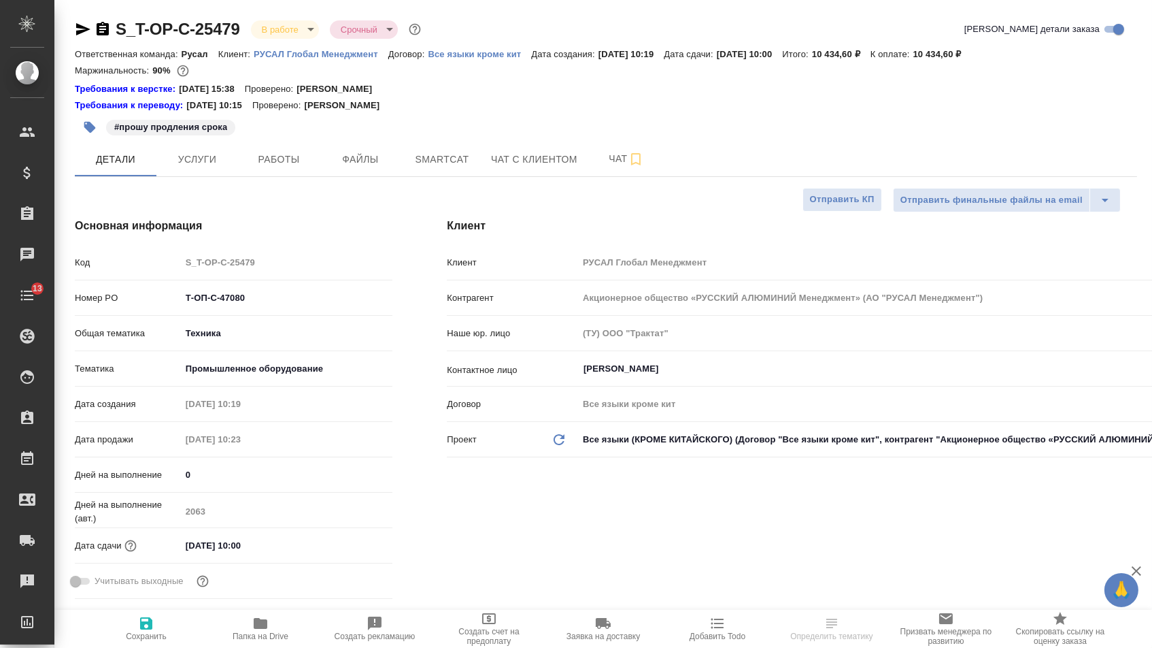
type textarea "x"
click at [109, 30] on icon "button" at bounding box center [103, 29] width 12 height 14
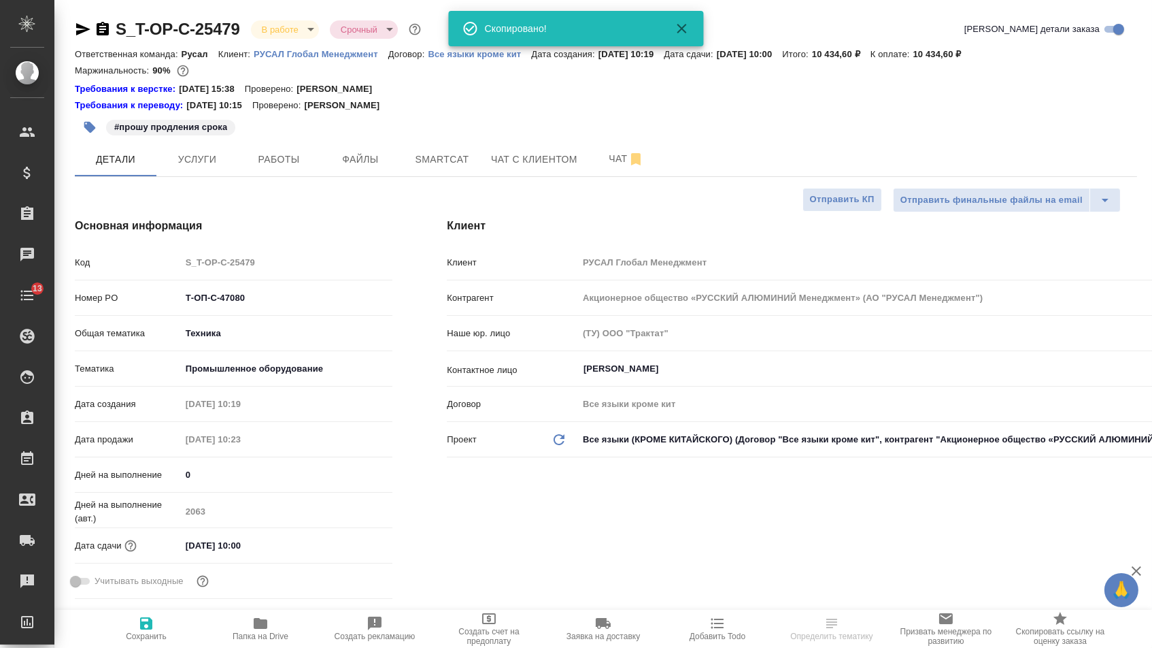
type textarea "x"
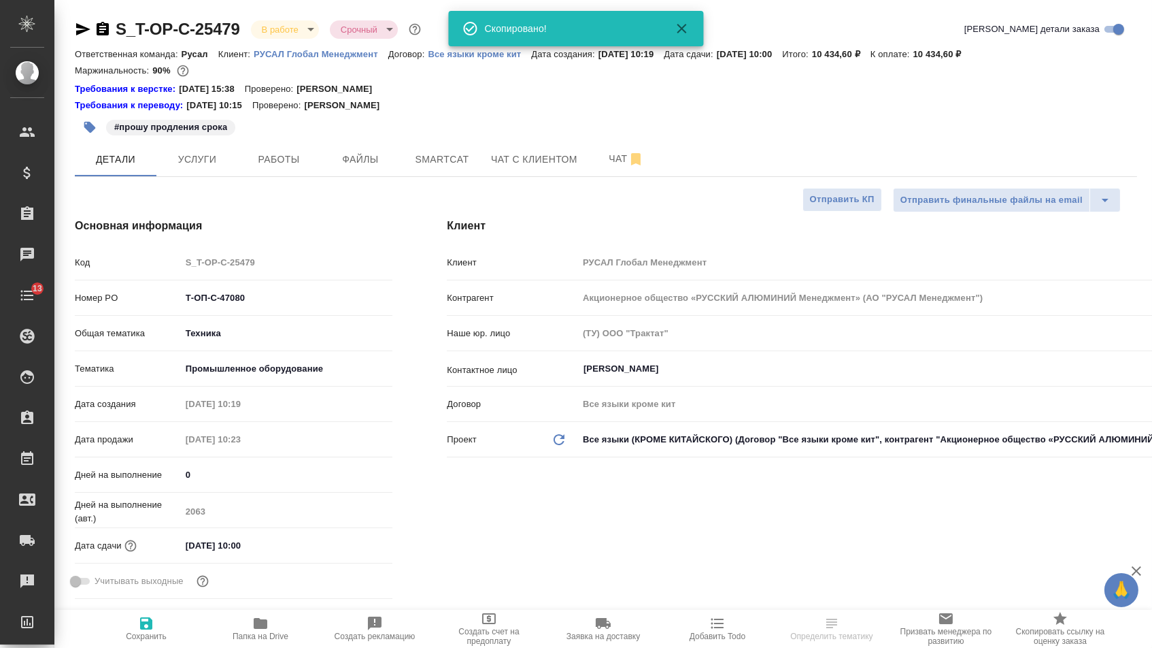
type textarea "x"
select select "RU"
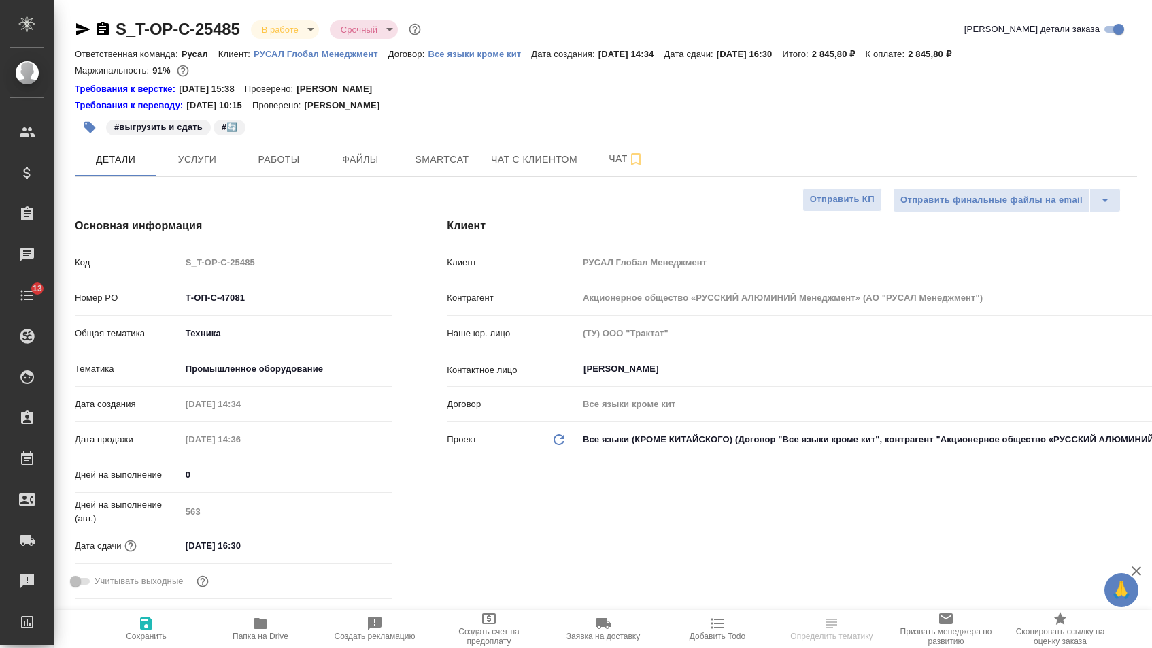
select select "RU"
type textarea "x"
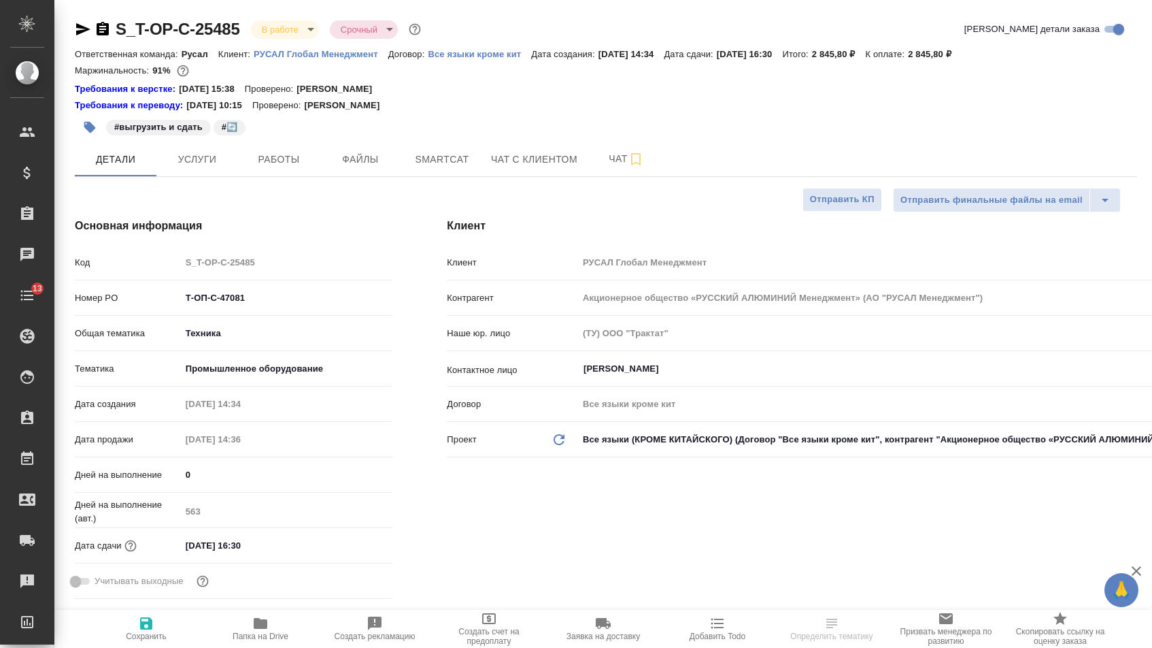
type textarea "x"
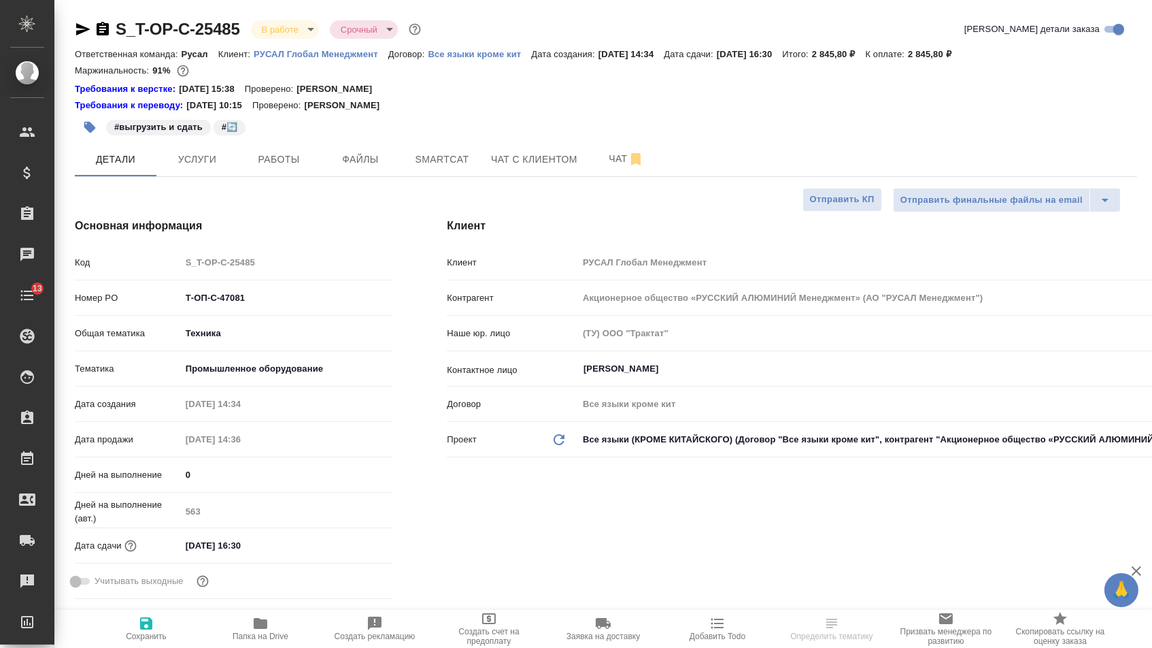
click at [103, 29] on icon "button" at bounding box center [103, 29] width 16 height 16
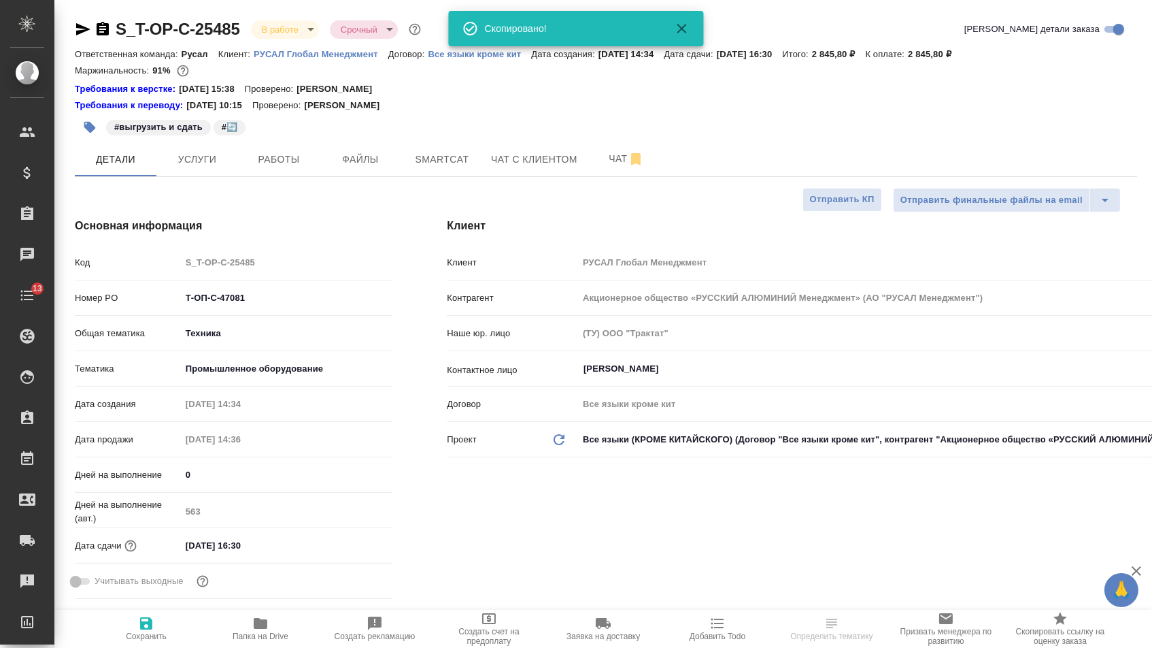
type textarea "x"
select select "RU"
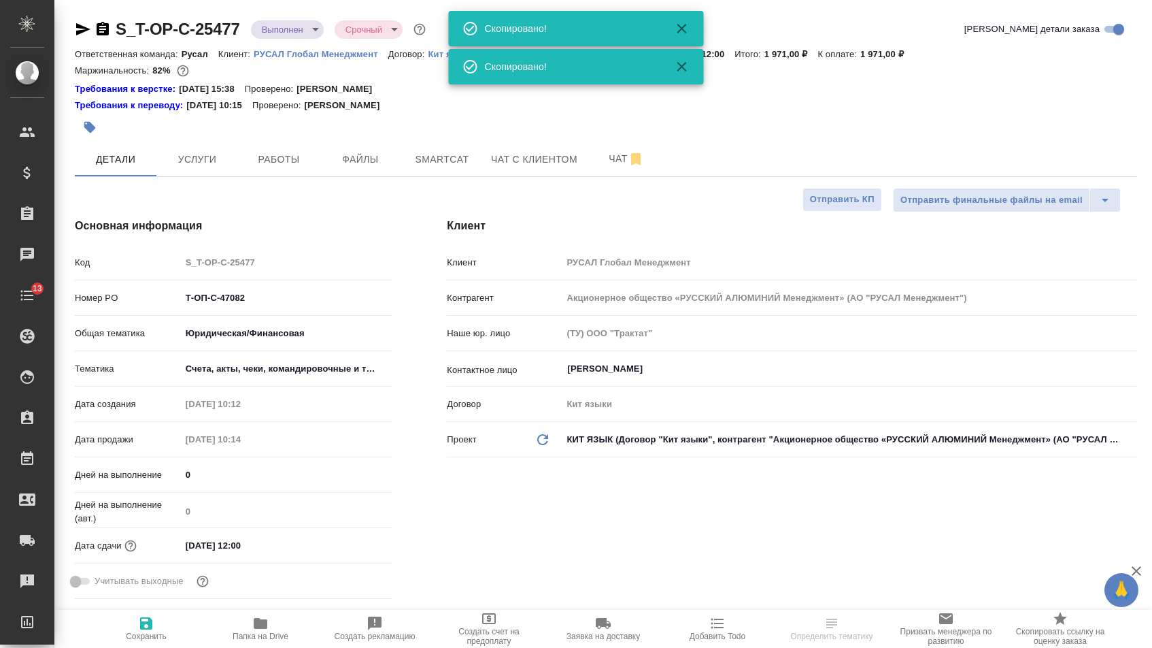
select select "RU"
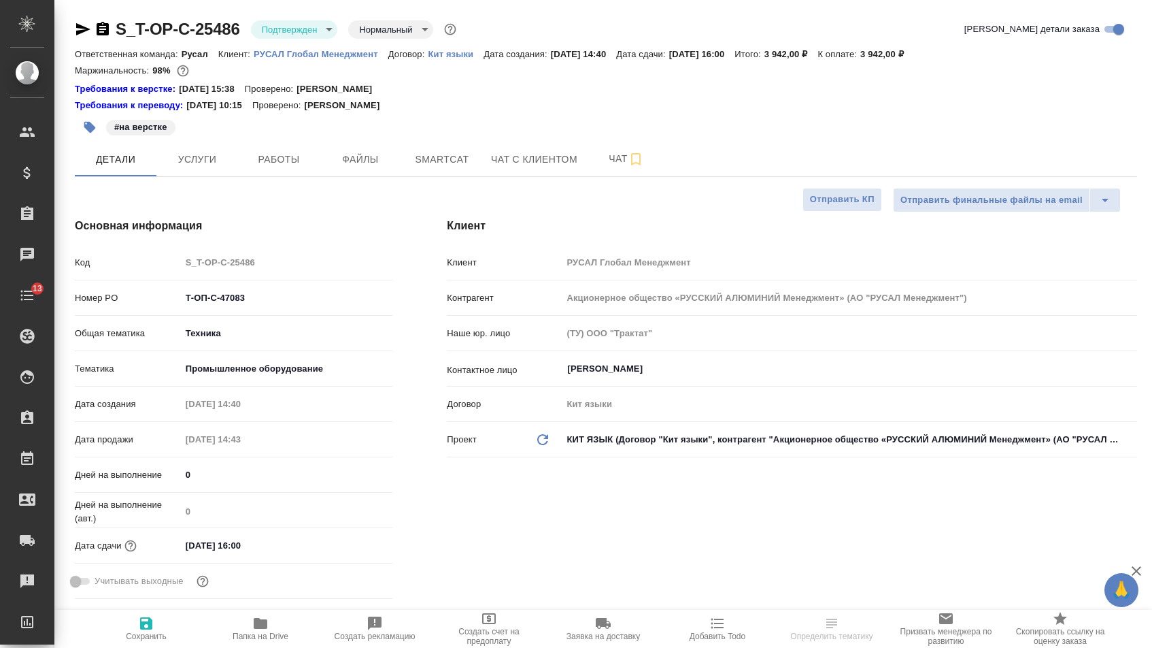
select select "RU"
type textarea "x"
click at [109, 30] on icon "button" at bounding box center [103, 29] width 12 height 14
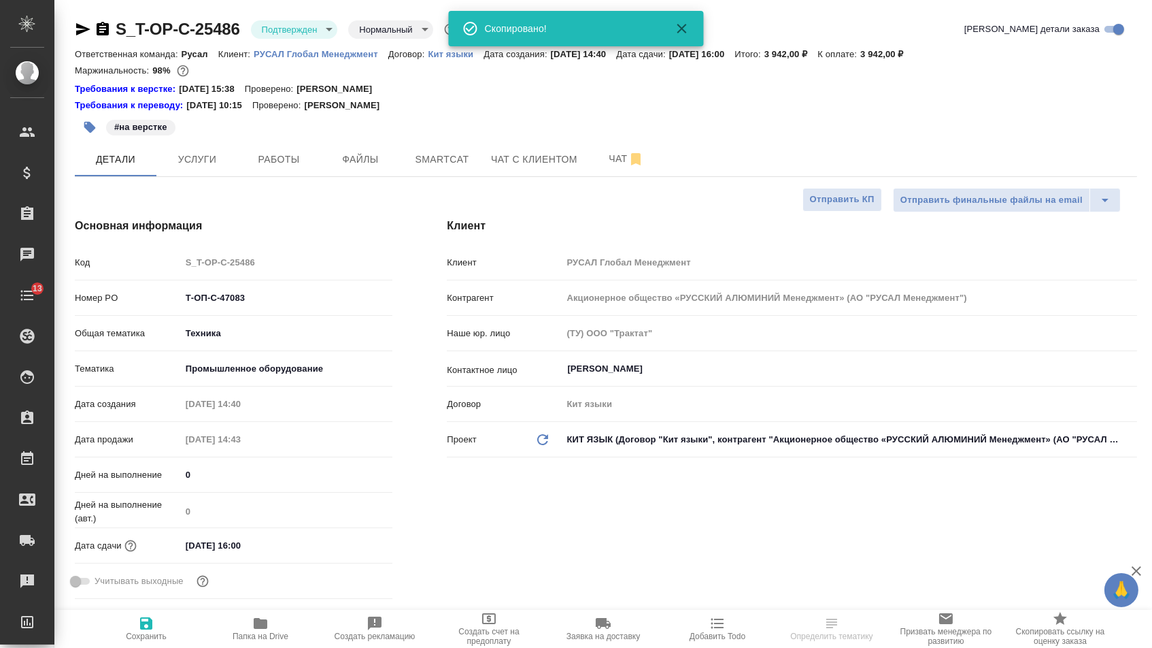
type textarea "x"
select select "RU"
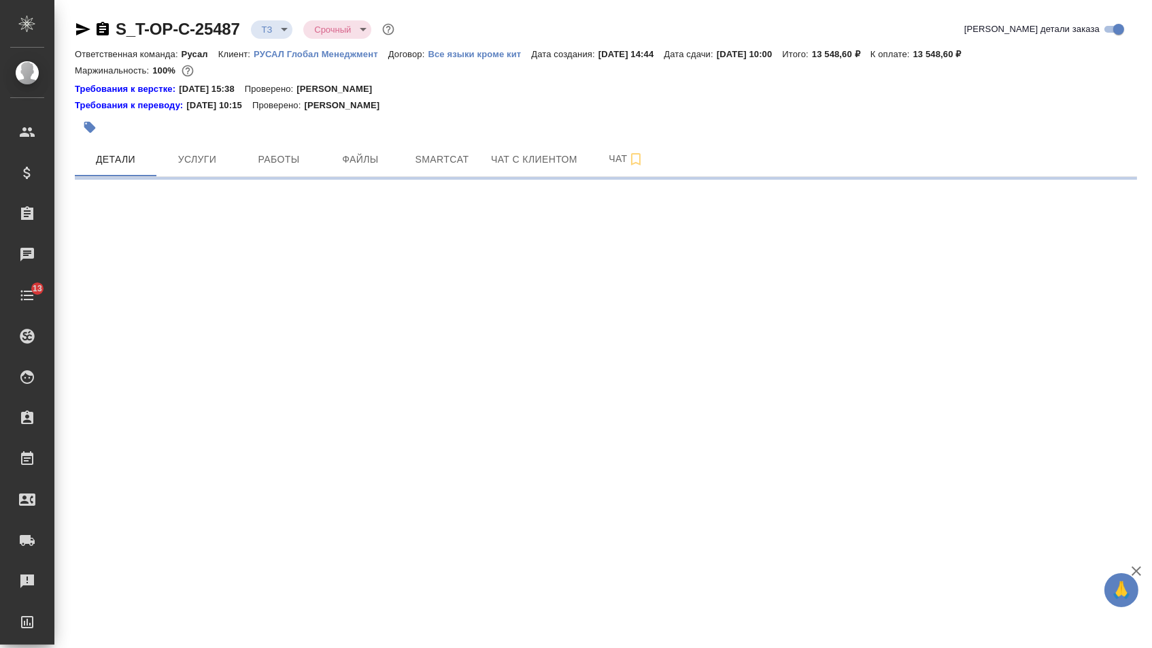
select select "RU"
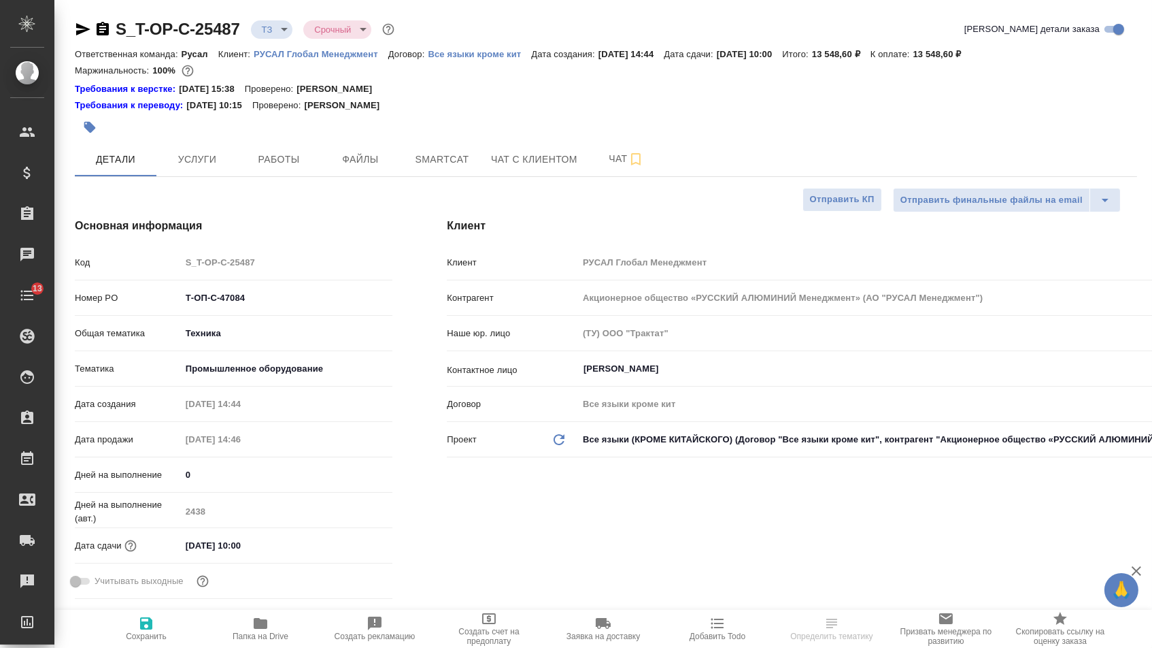
type textarea "x"
click at [102, 35] on icon "button" at bounding box center [103, 29] width 12 height 14
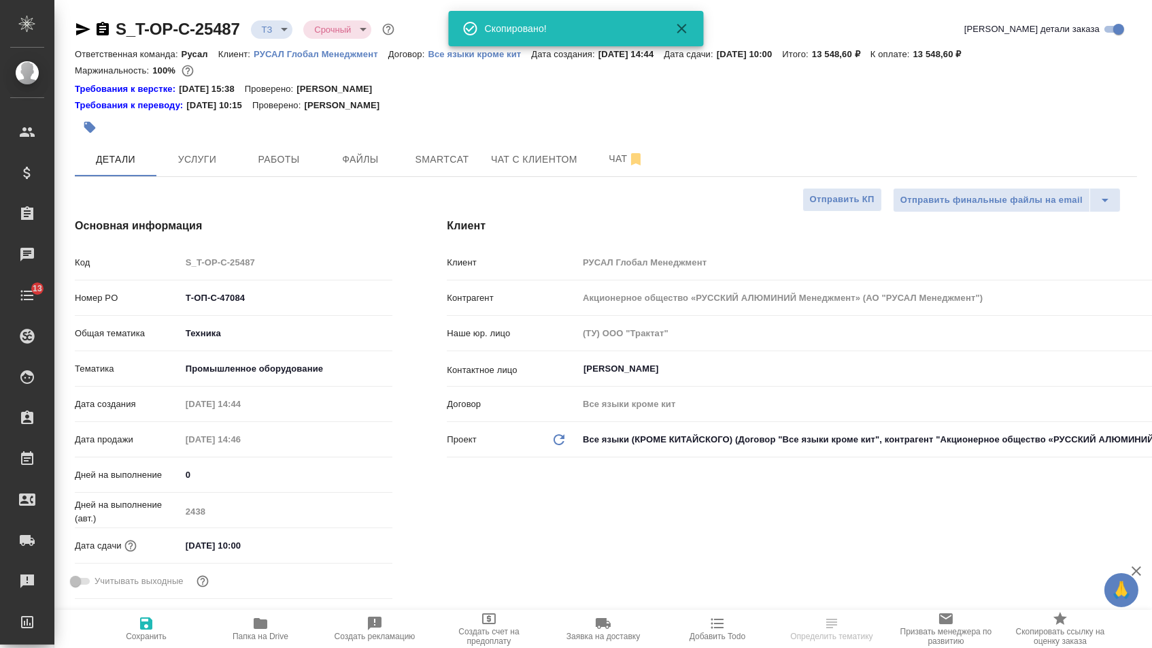
type textarea "x"
click at [106, 32] on icon "button" at bounding box center [103, 29] width 16 height 16
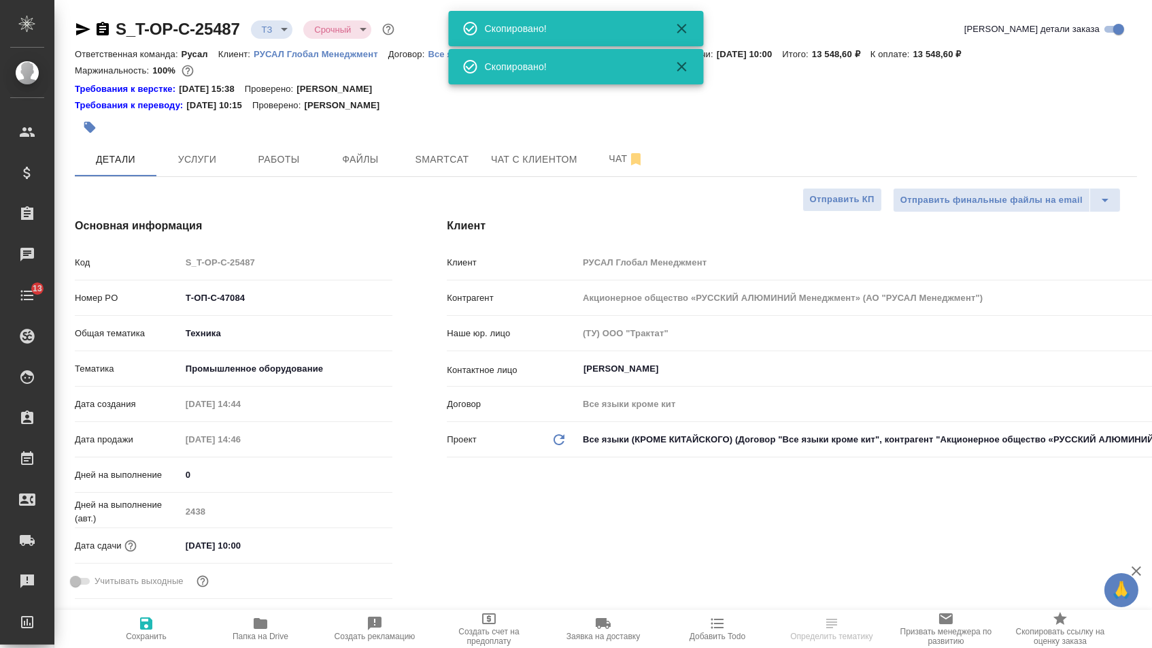
type textarea "x"
select select "RU"
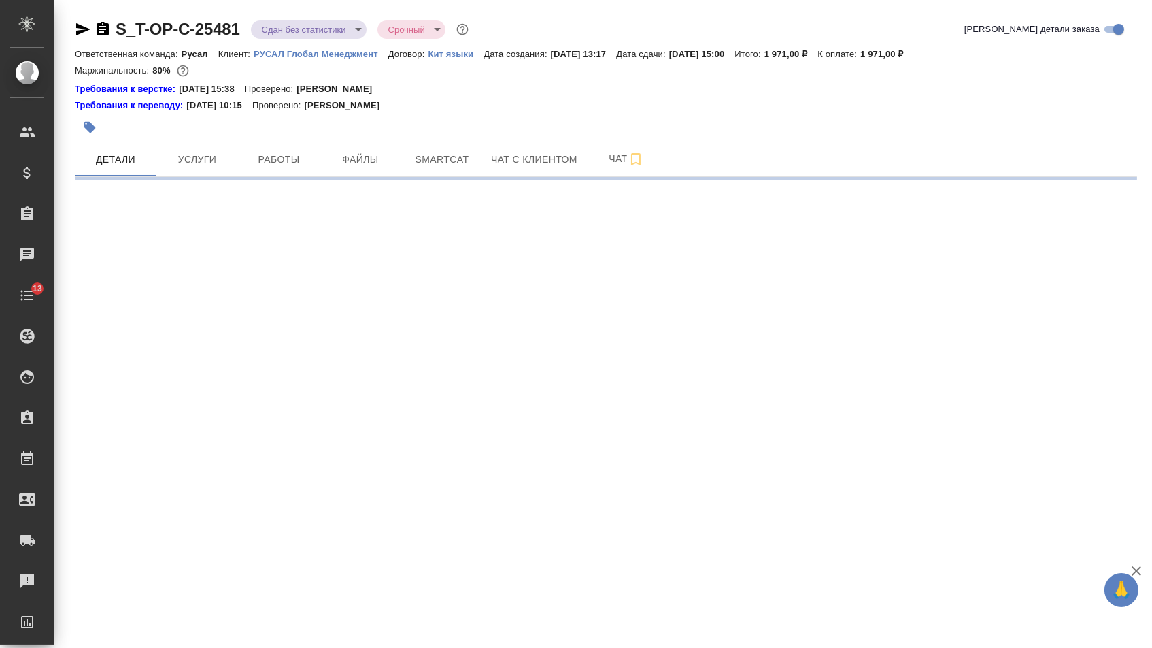
select select "RU"
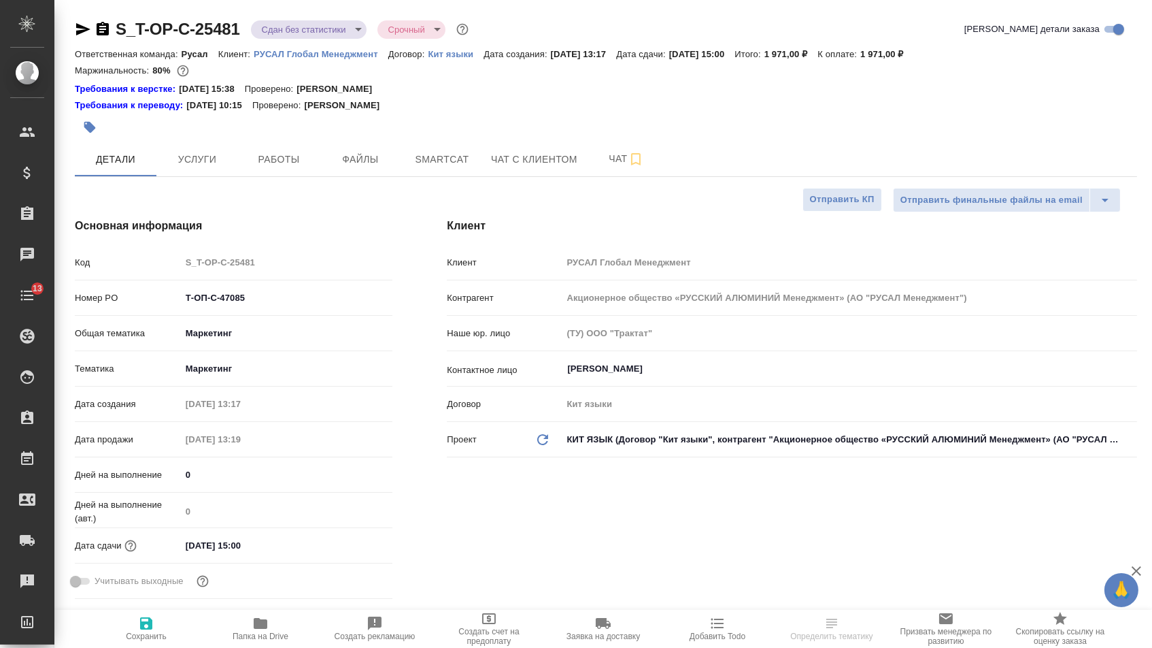
drag, startPoint x: 110, startPoint y: 31, endPoint x: 302, endPoint y: 3, distance: 194.5
click at [109, 30] on icon "button" at bounding box center [103, 29] width 12 height 14
type textarea "x"
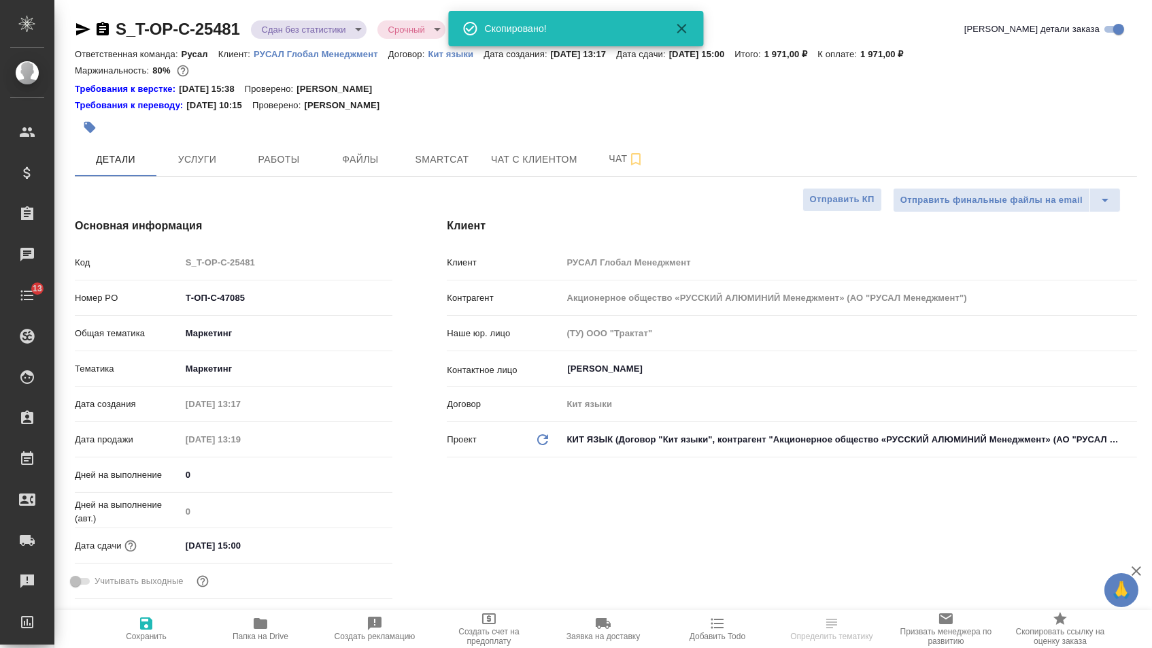
type textarea "x"
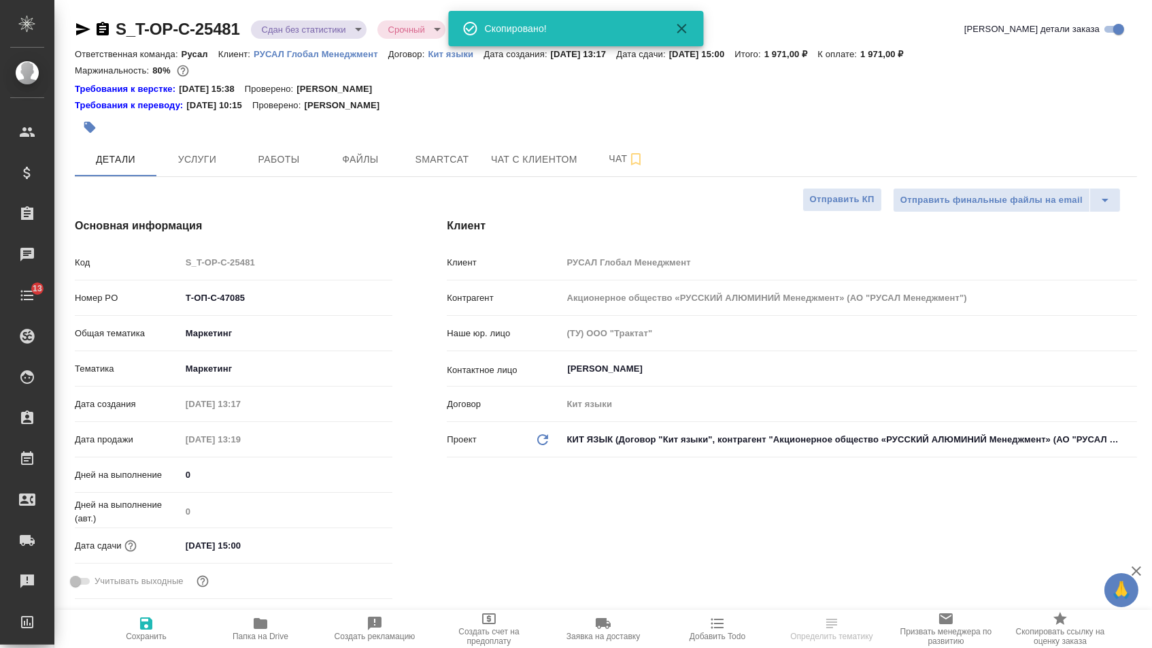
type textarea "x"
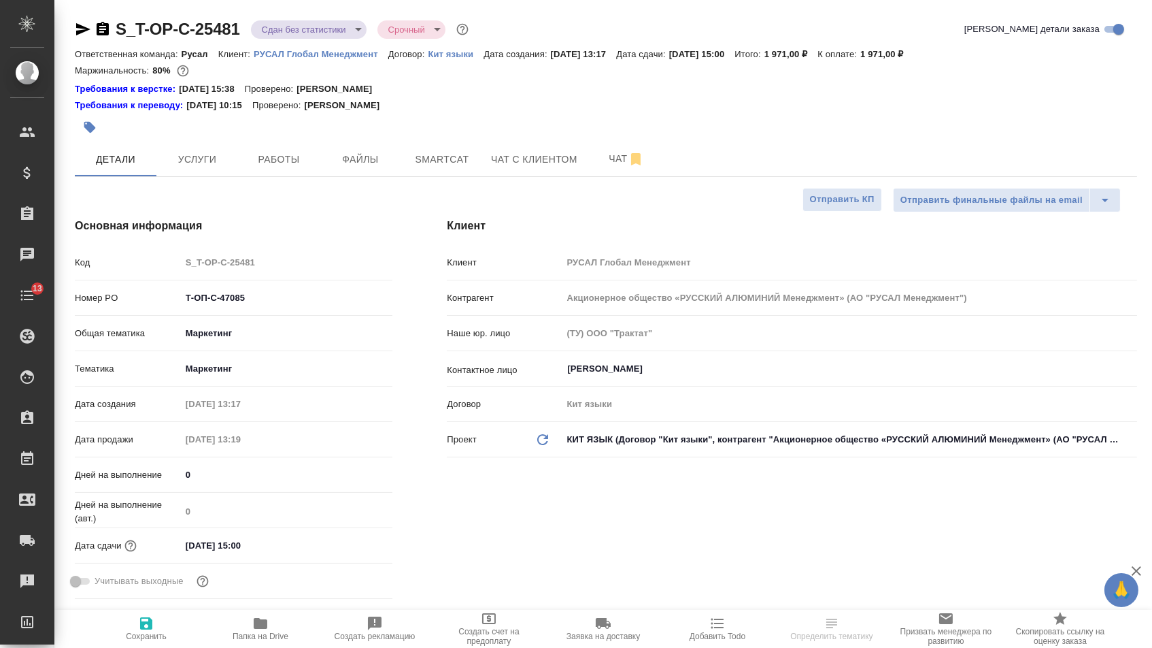
type textarea "x"
select select "RU"
type textarea "x"
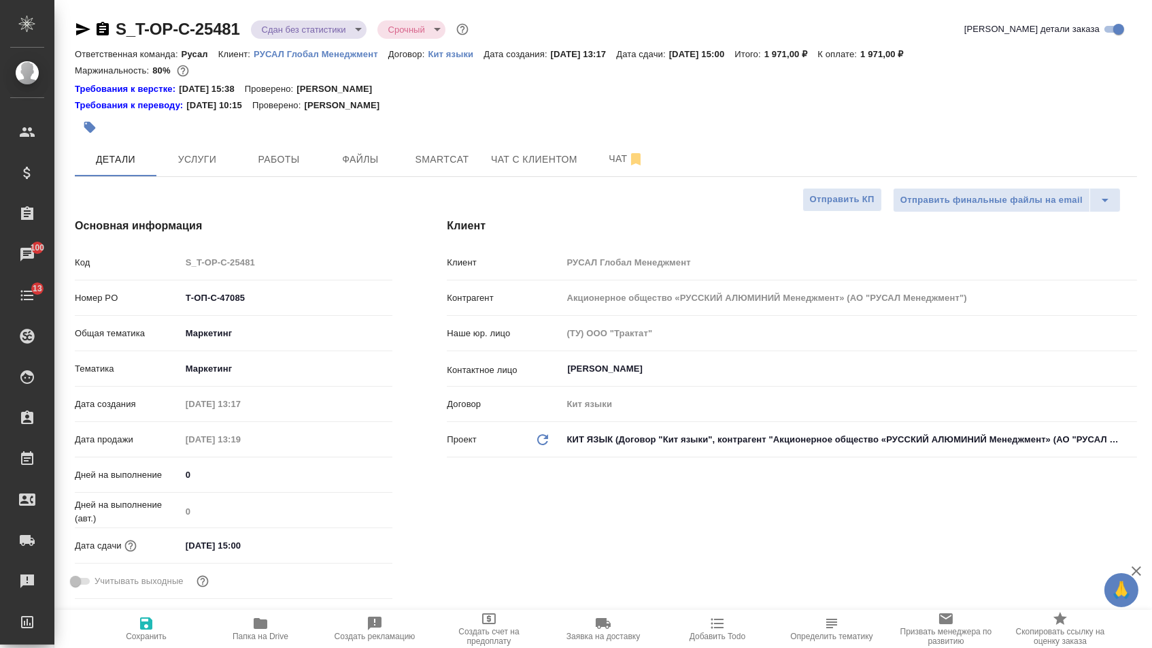
type textarea "x"
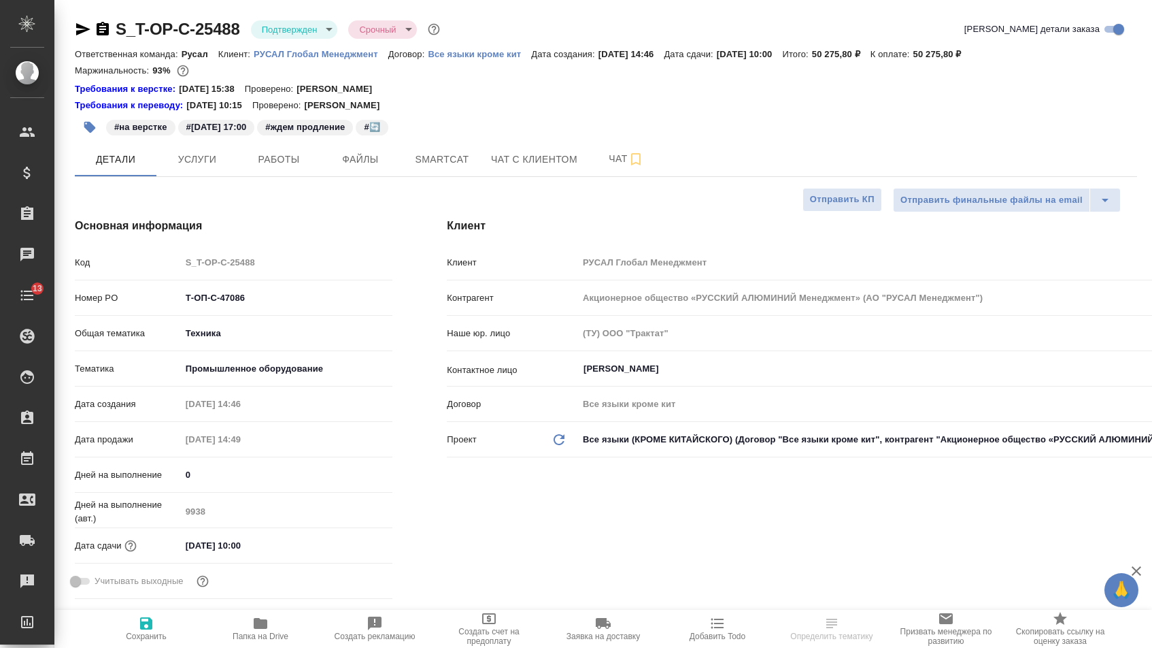
select select "RU"
click at [105, 37] on icon "button" at bounding box center [103, 29] width 16 height 16
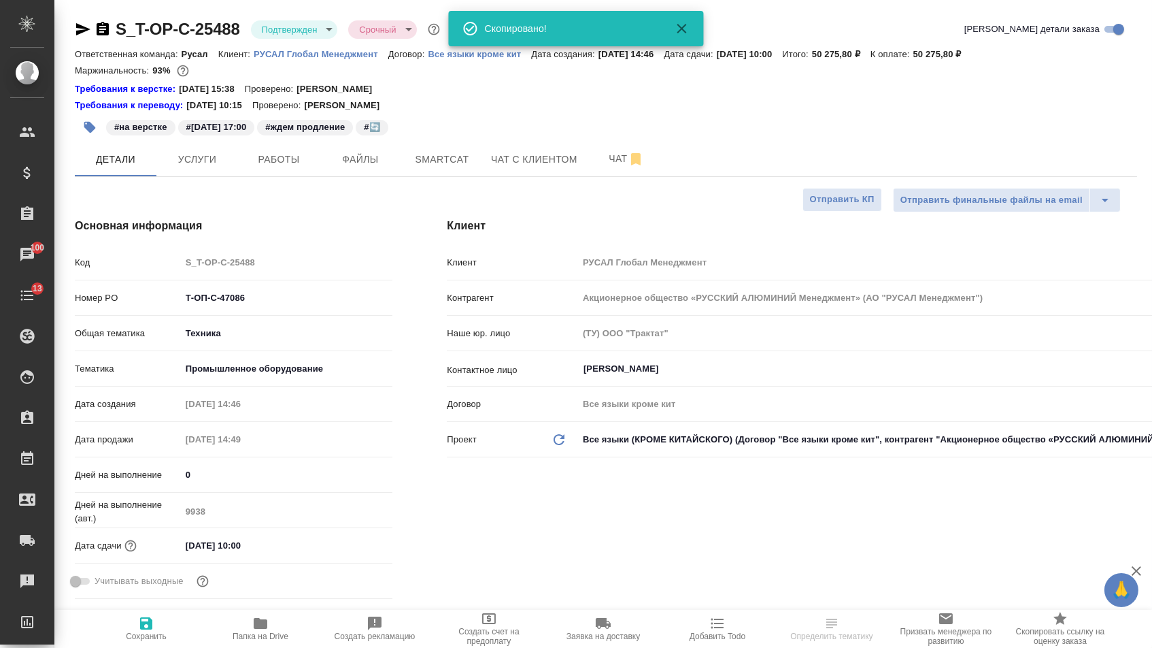
select select "RU"
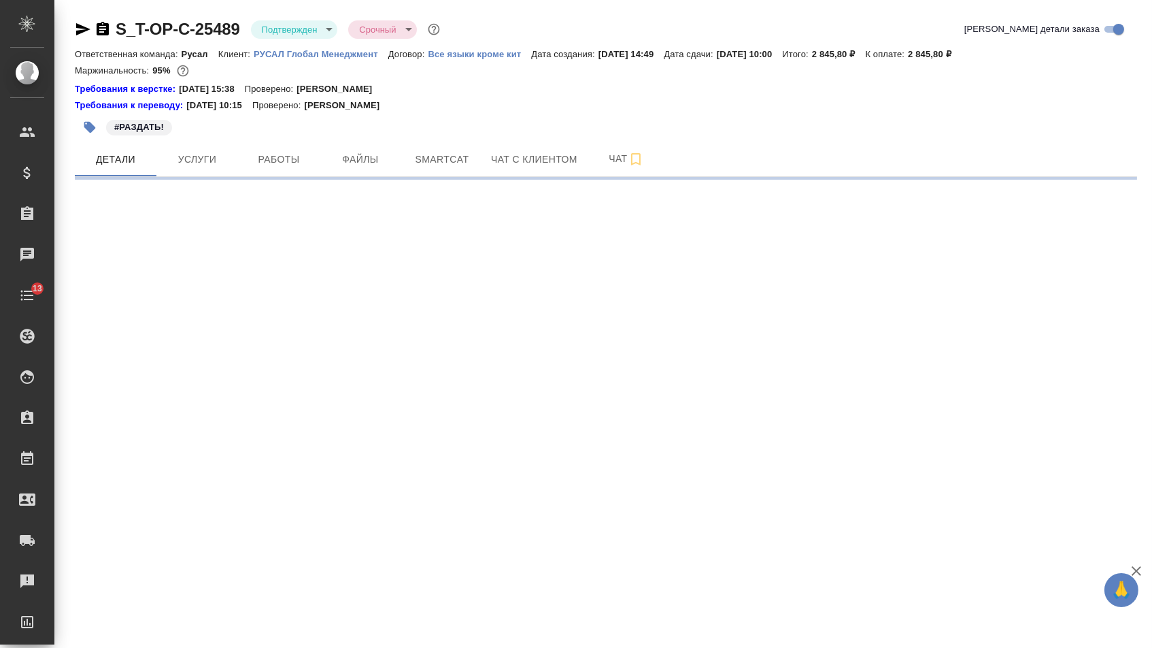
select select "RU"
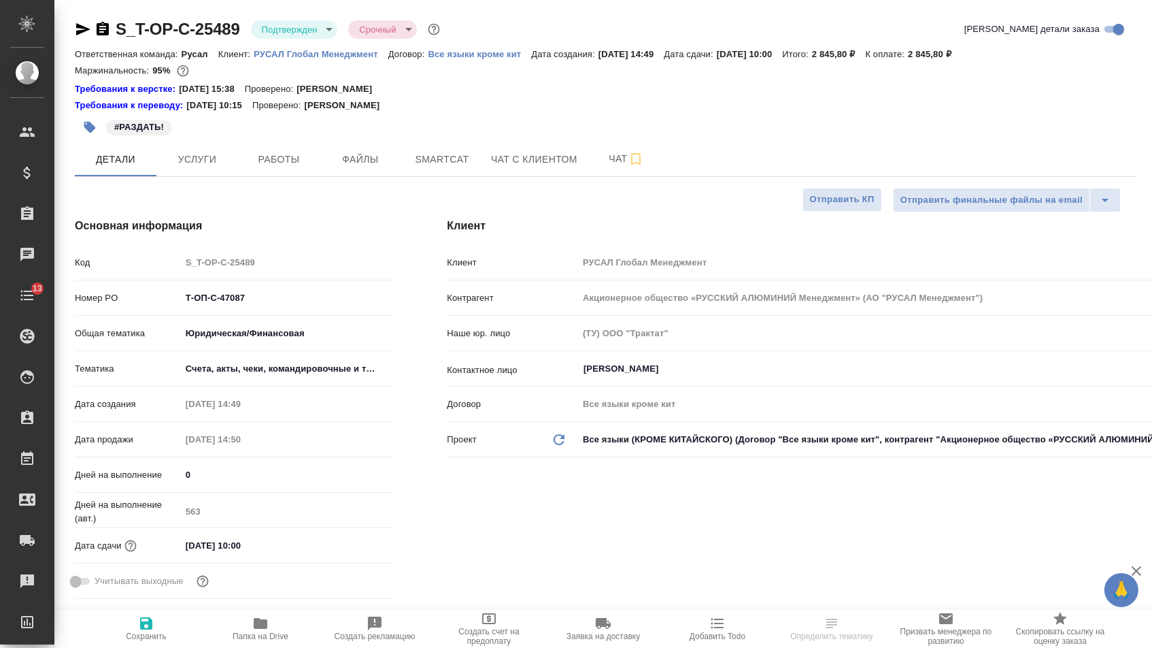
type textarea "x"
click at [108, 31] on icon "button" at bounding box center [103, 29] width 12 height 14
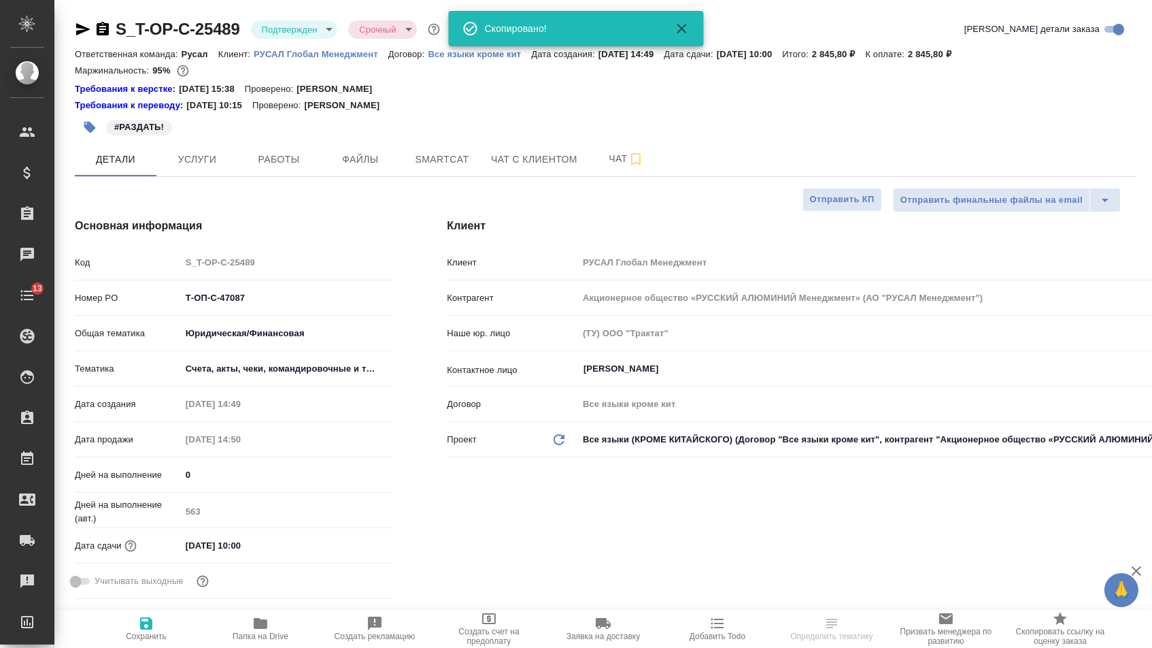
type textarea "x"
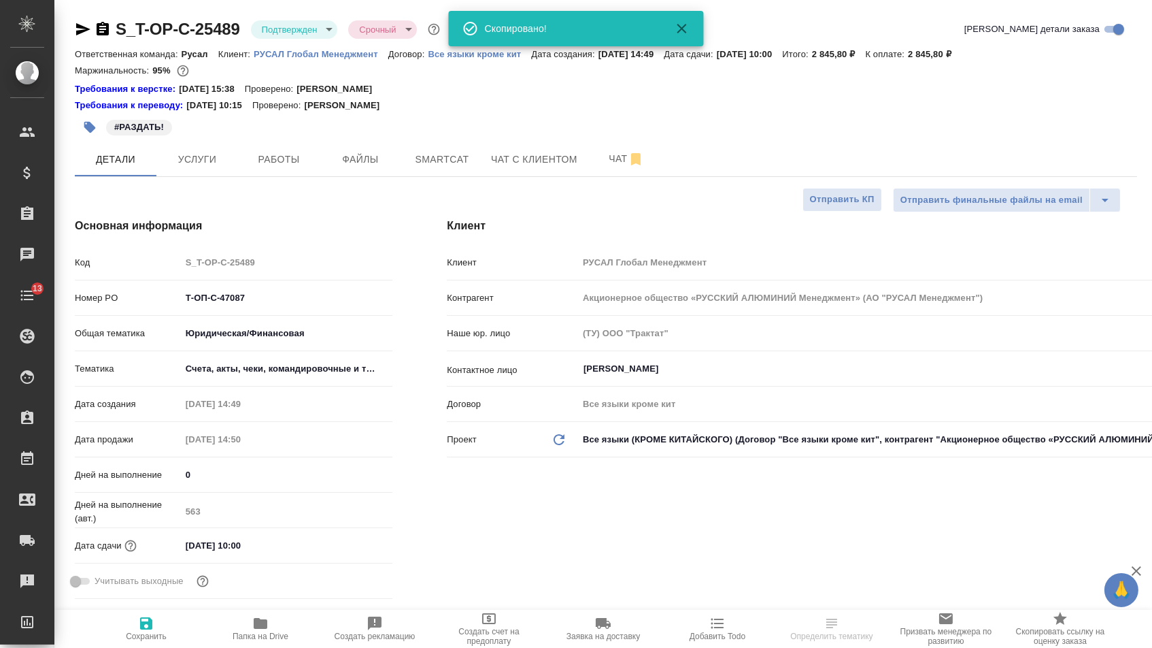
type textarea "x"
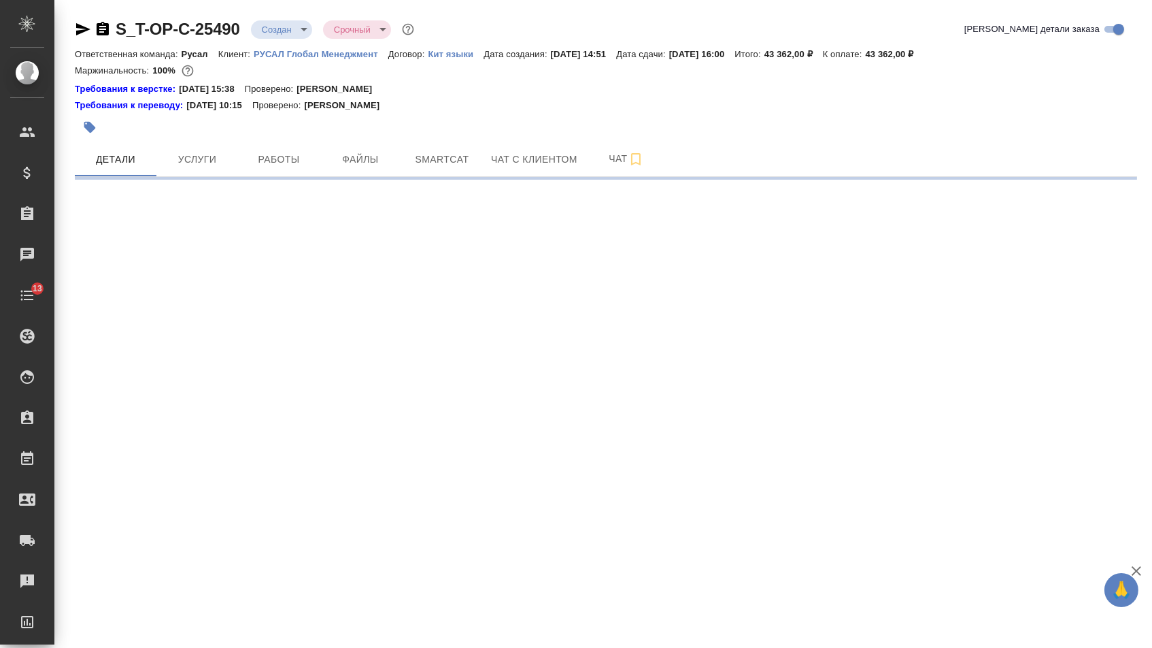
select select "RU"
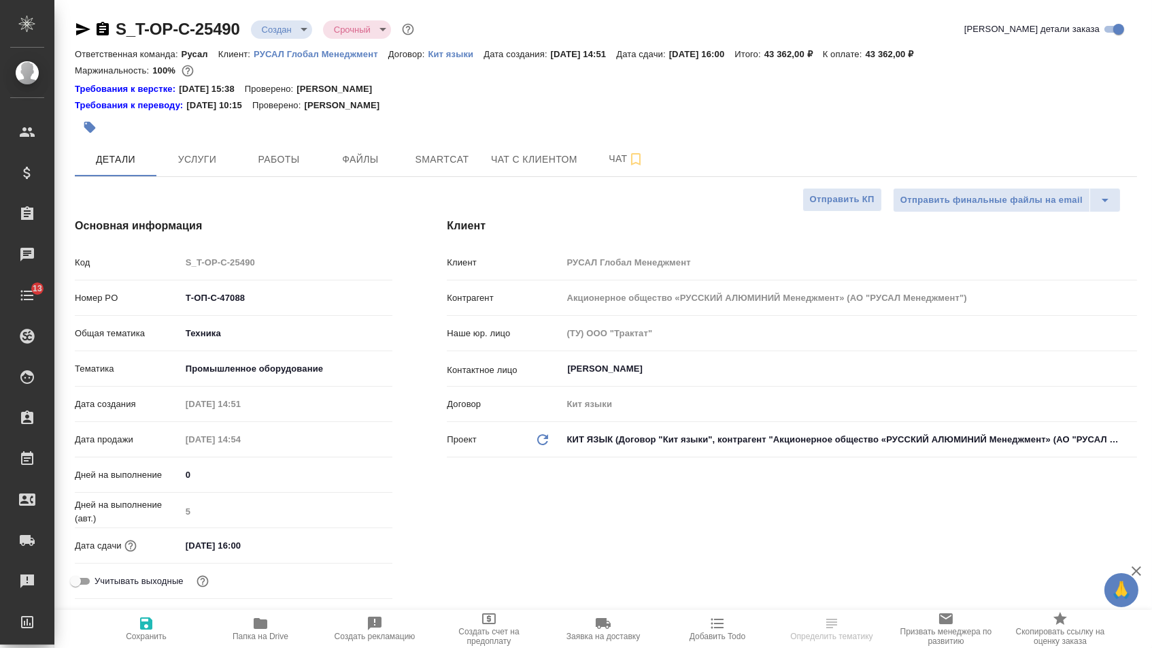
type textarea "x"
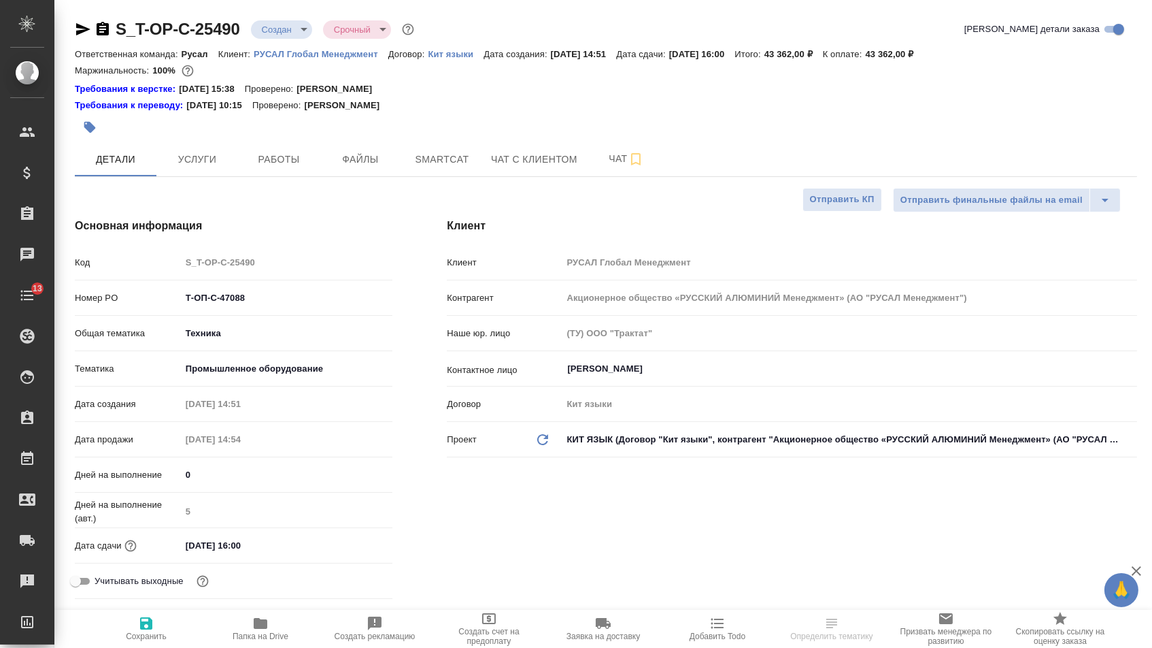
type textarea "x"
click at [105, 21] on icon "button" at bounding box center [103, 29] width 16 height 16
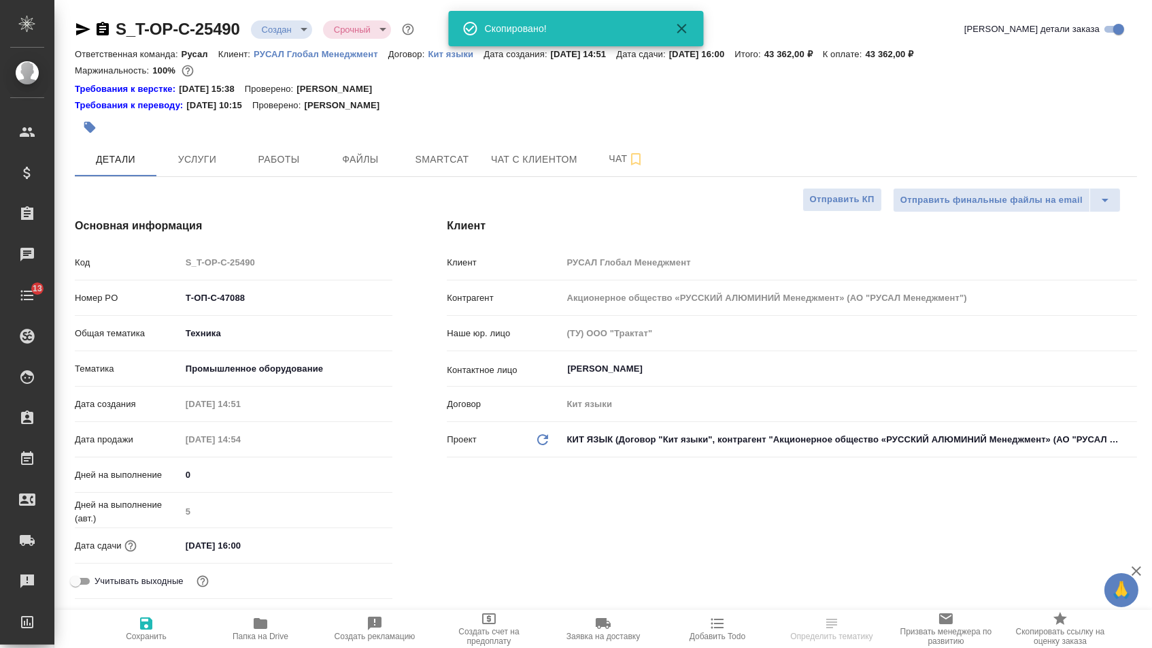
type textarea "x"
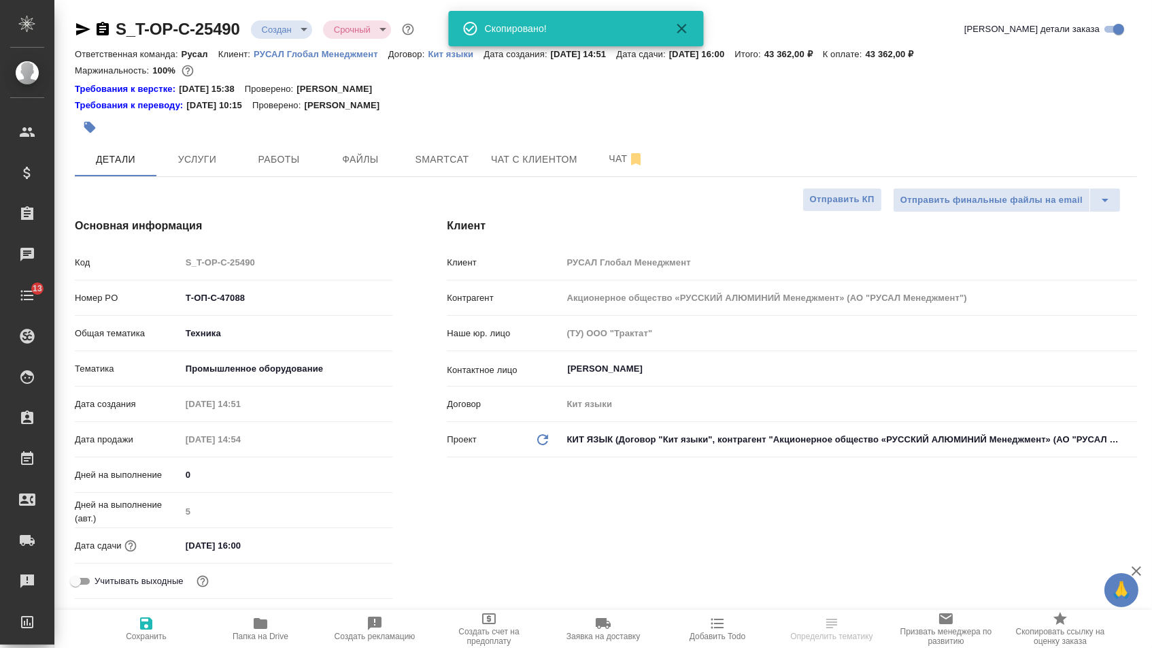
type textarea "x"
select select "RU"
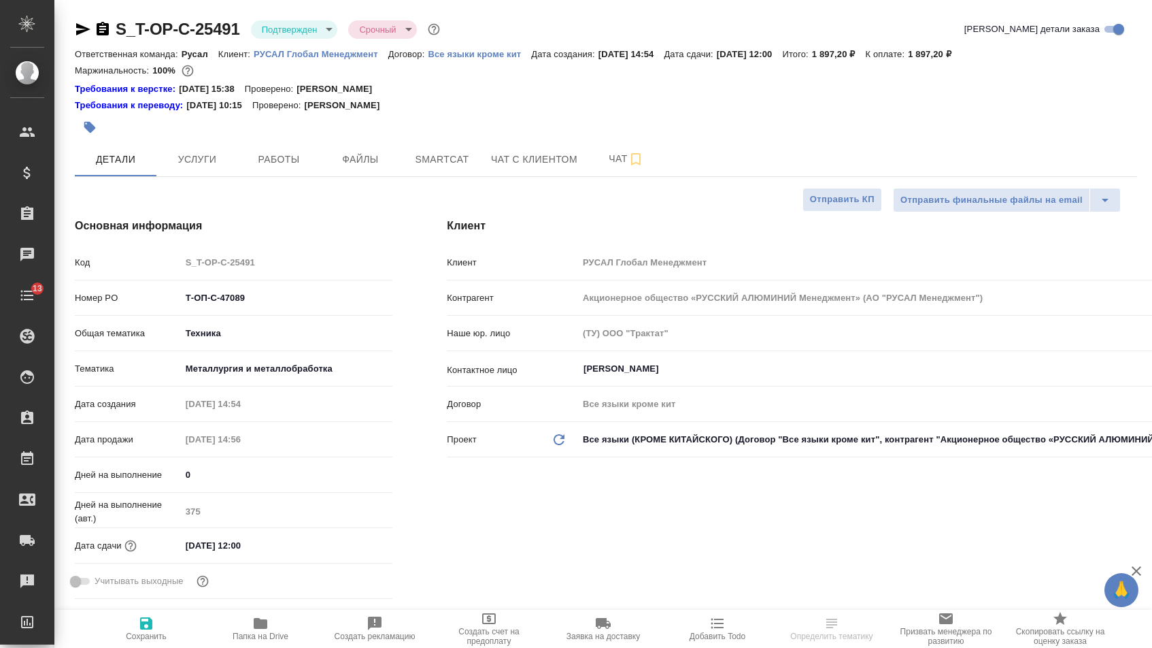
select select "RU"
click at [110, 29] on icon "button" at bounding box center [103, 29] width 16 height 16
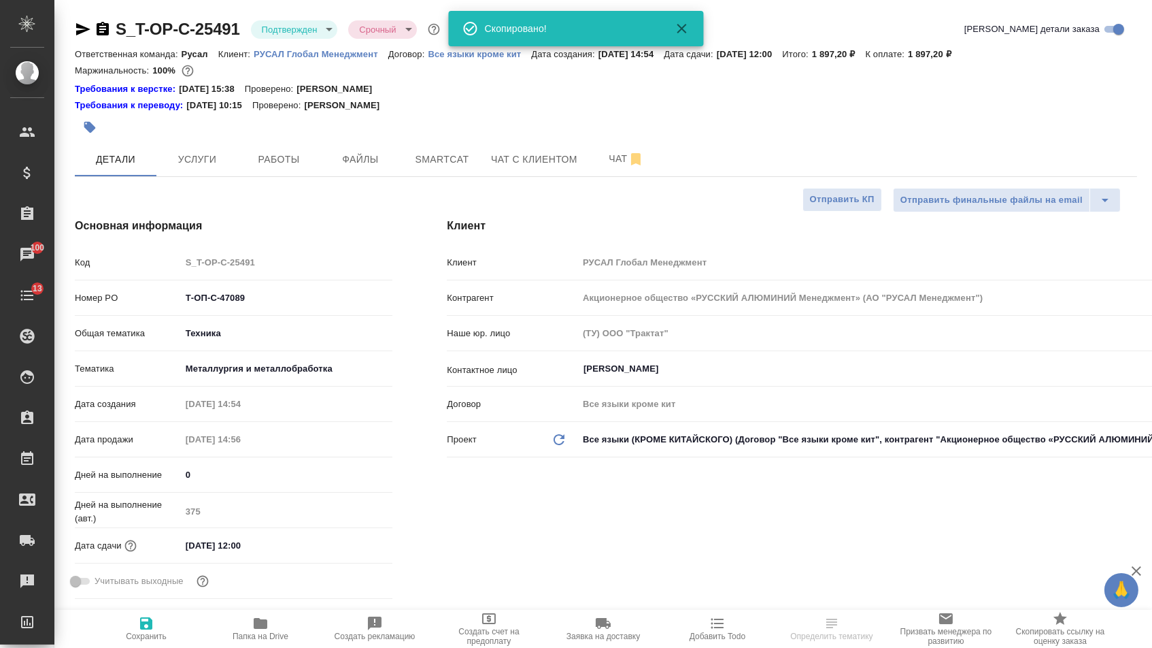
select select "RU"
type textarea "x"
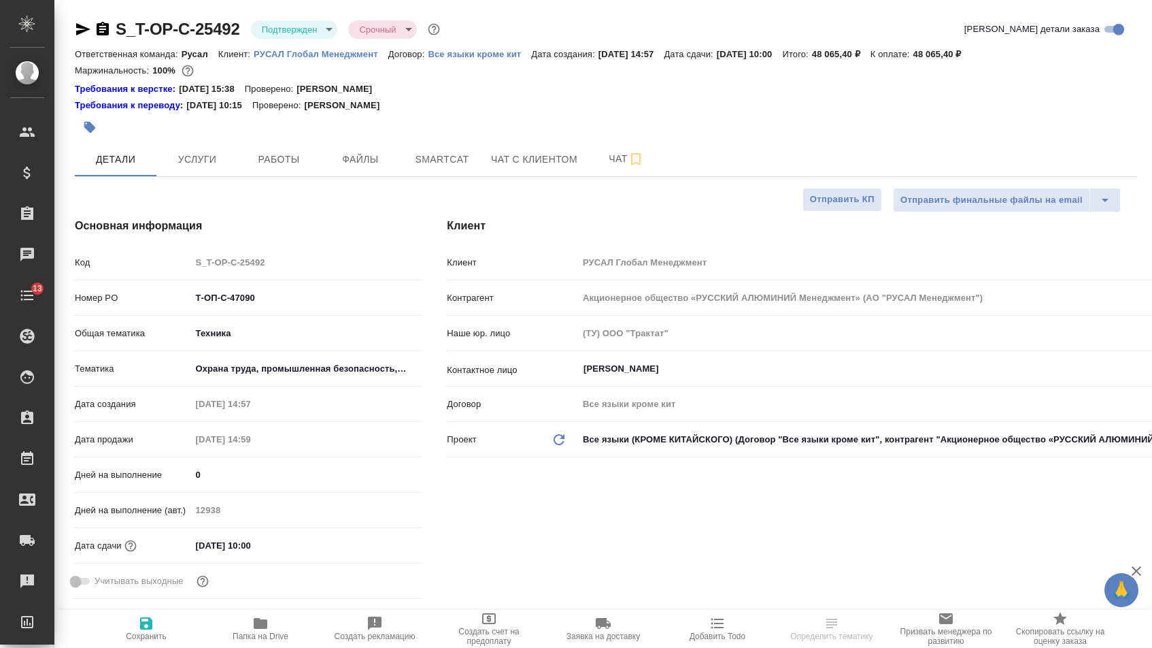
select select "RU"
click at [109, 31] on icon "button" at bounding box center [103, 29] width 12 height 14
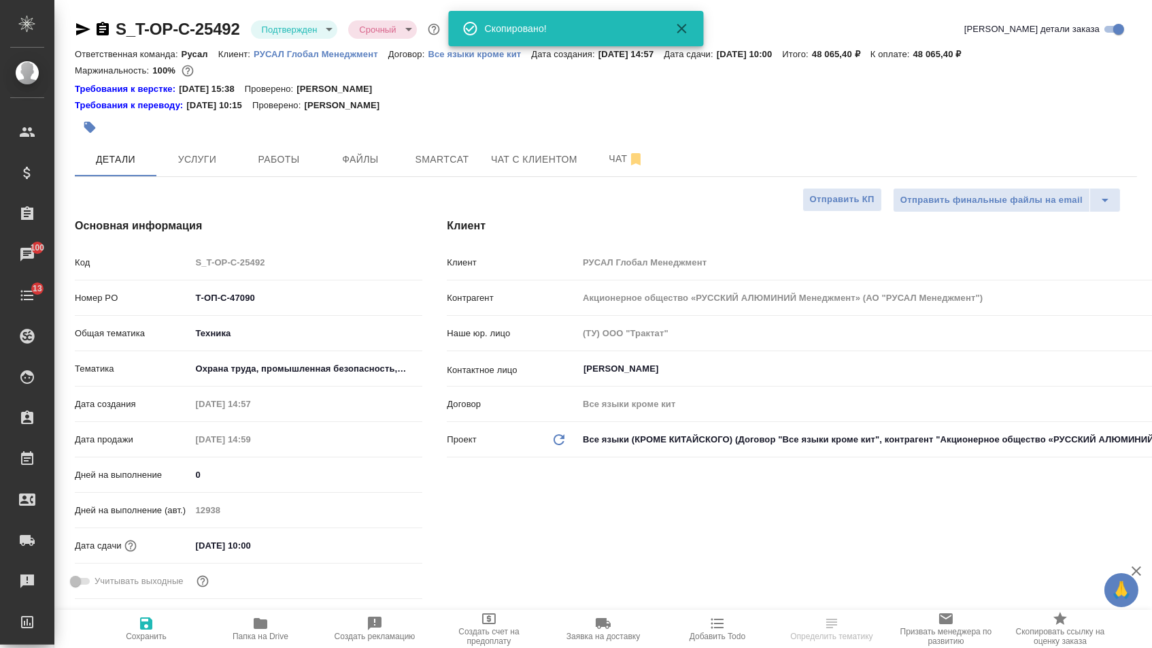
select select "RU"
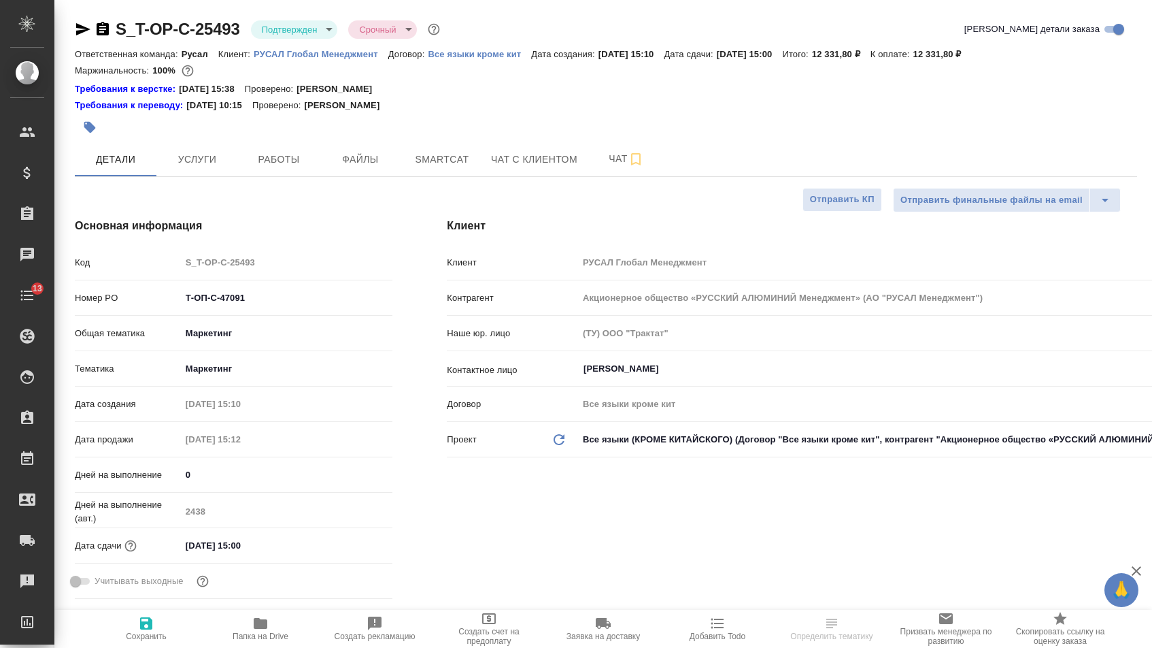
select select "RU"
type textarea "x"
click at [107, 29] on icon "button" at bounding box center [103, 29] width 16 height 16
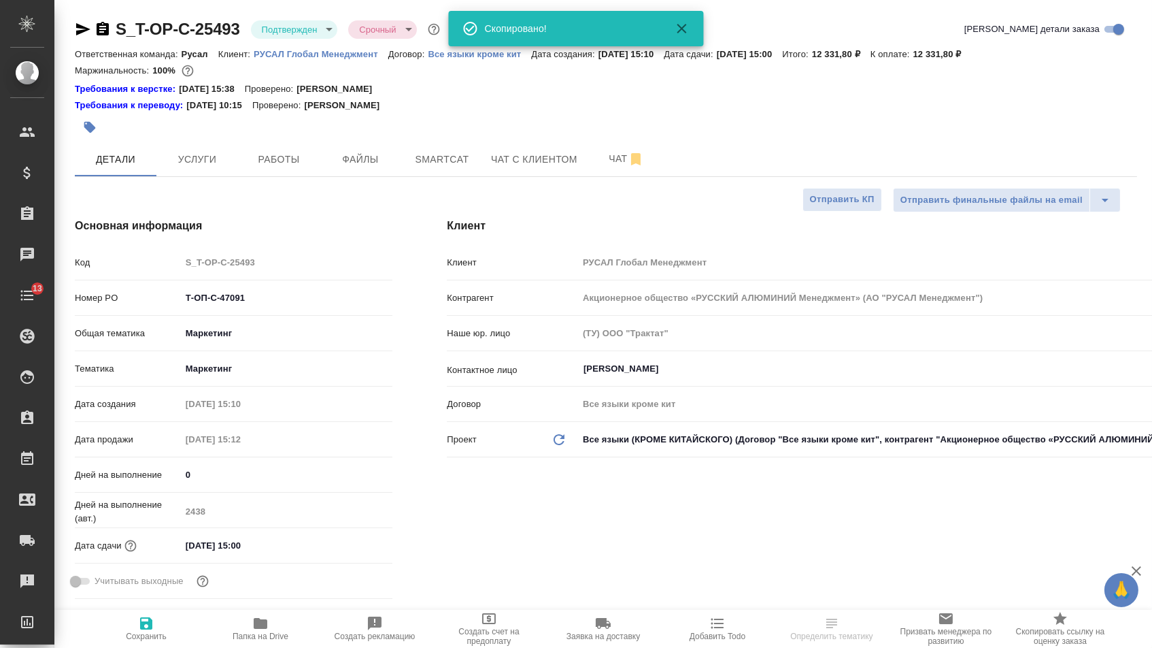
type textarea "x"
select select "RU"
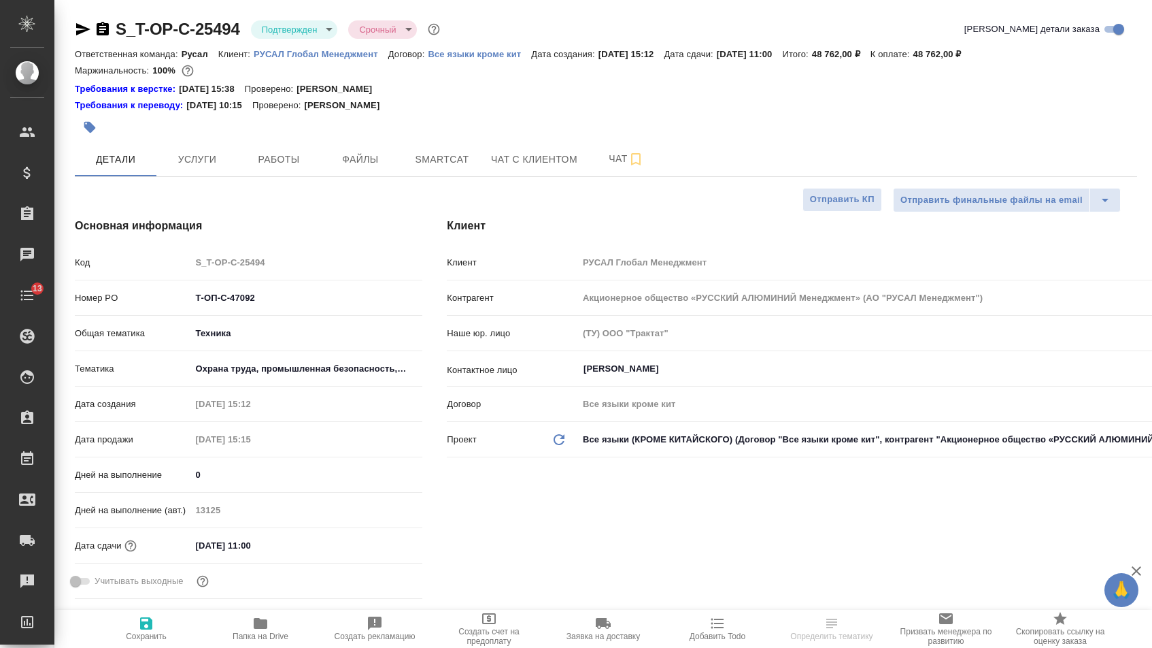
select select "RU"
type textarea "x"
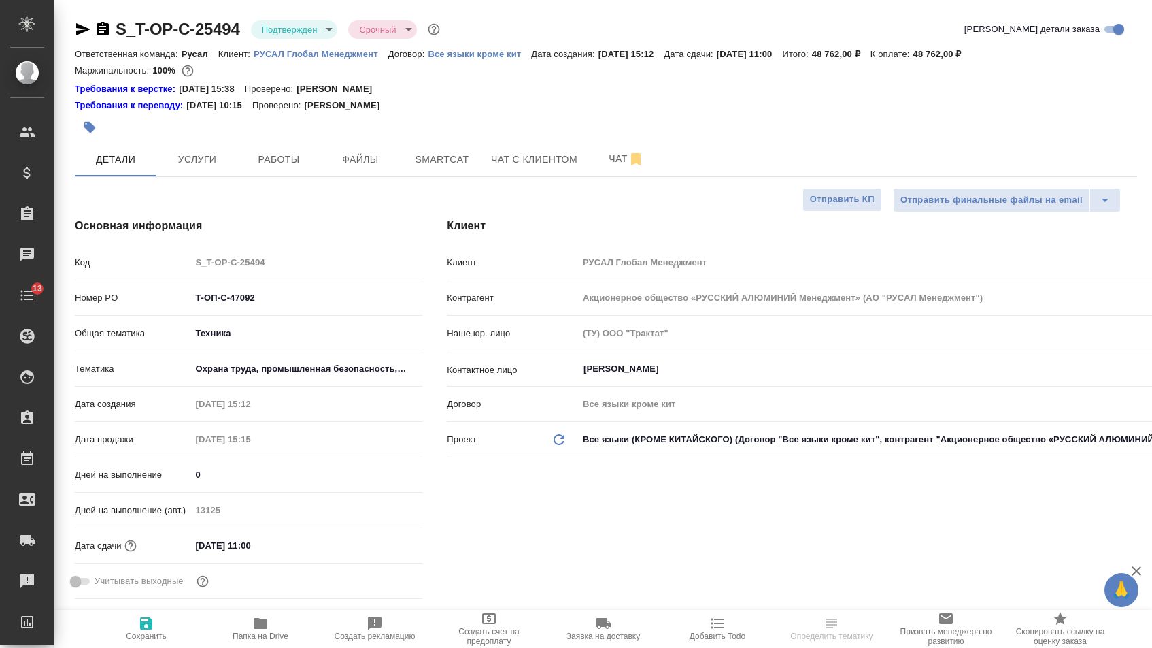
type textarea "x"
click at [108, 22] on icon "button" at bounding box center [103, 29] width 12 height 14
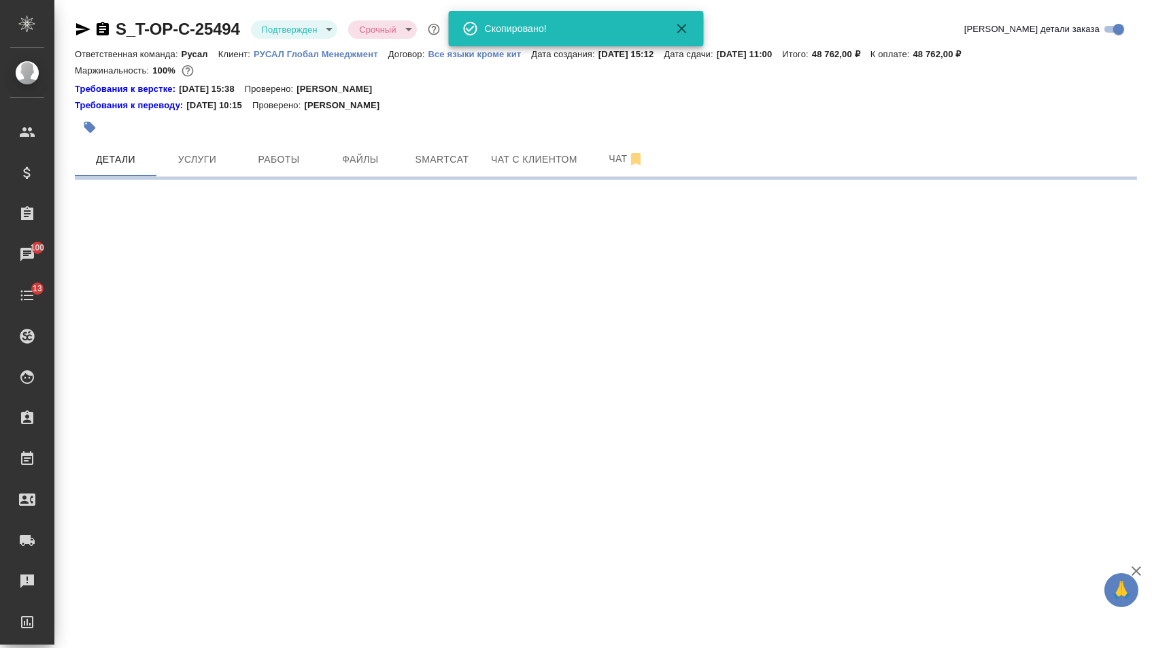
select select "RU"
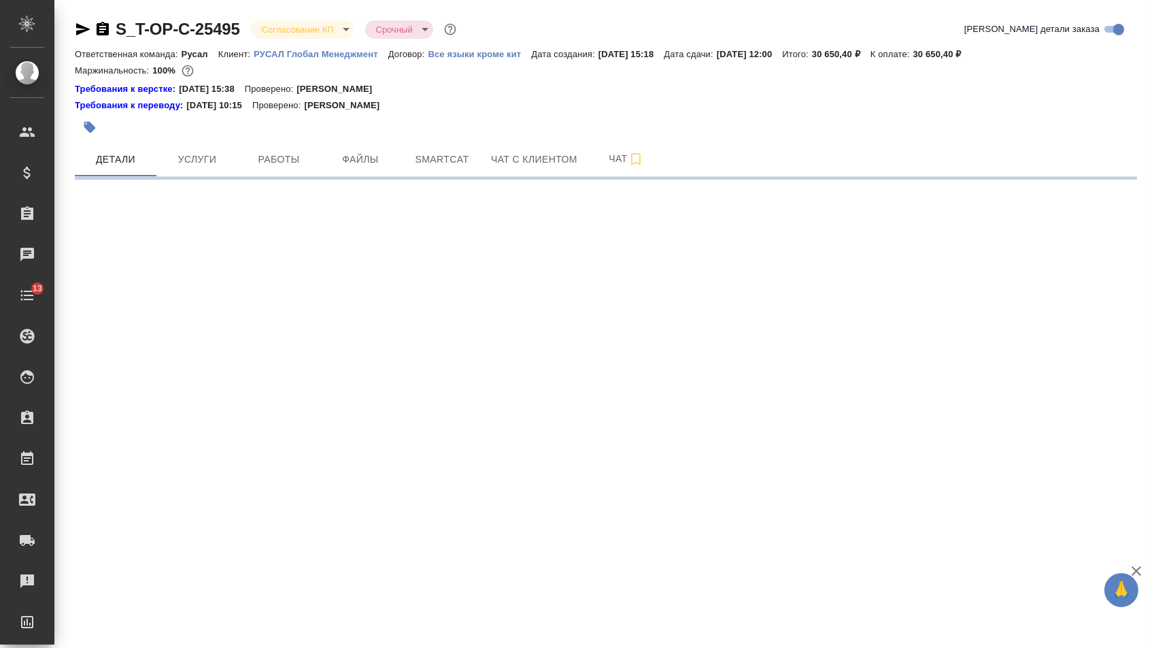
select select "RU"
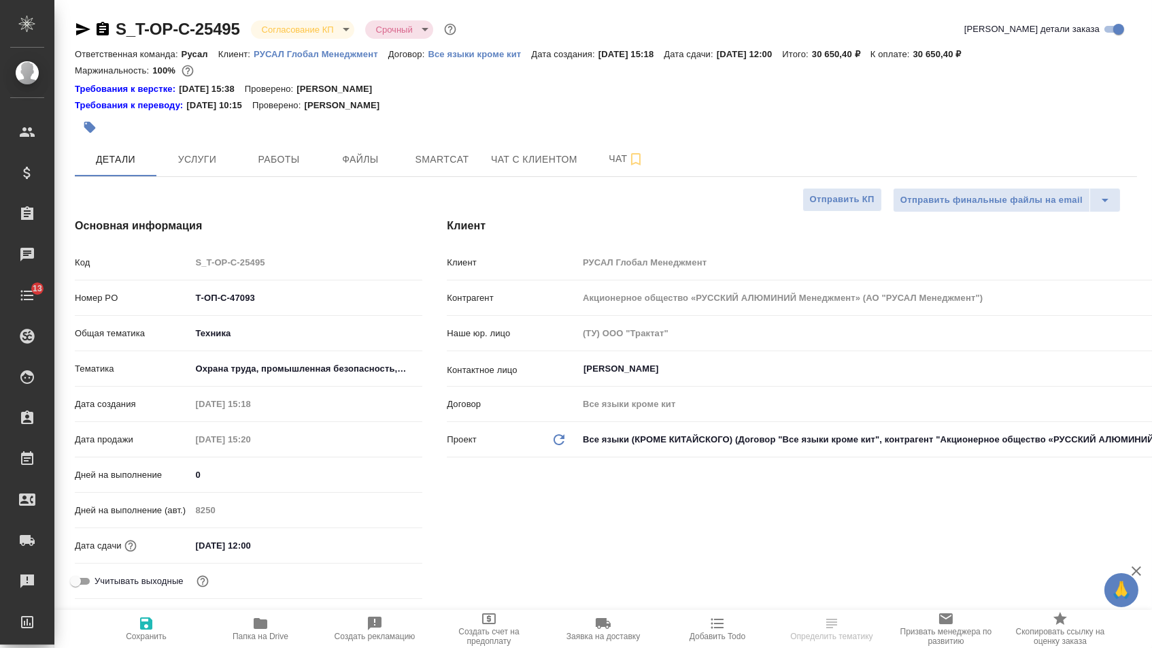
type textarea "x"
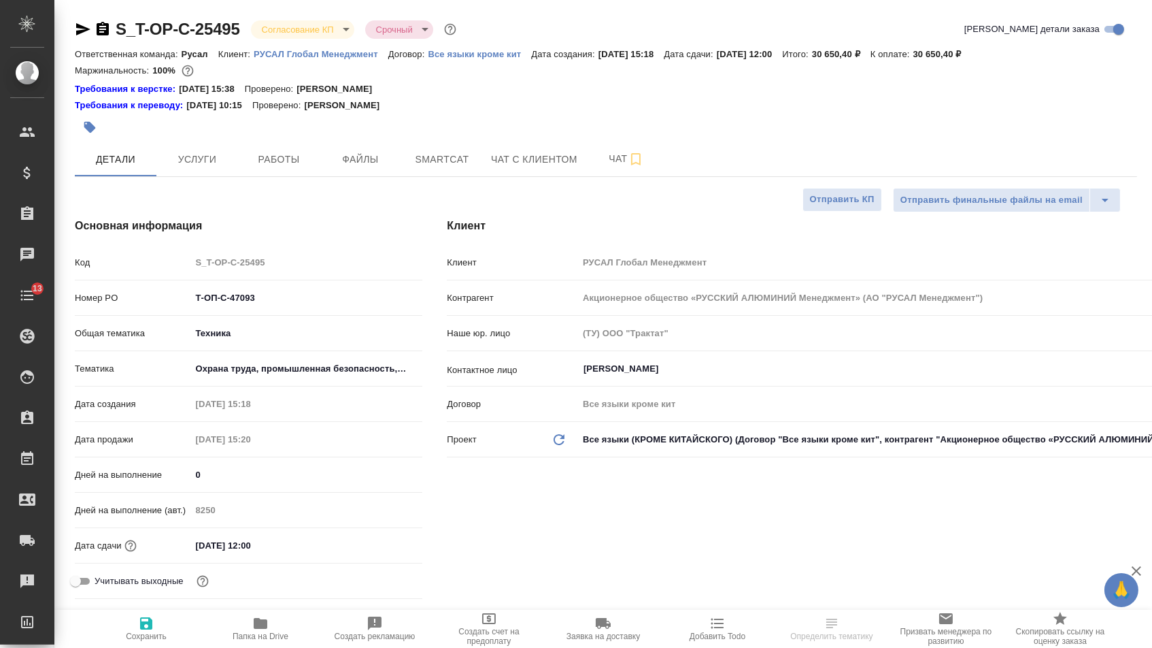
type textarea "x"
click at [103, 30] on icon "button" at bounding box center [103, 29] width 16 height 16
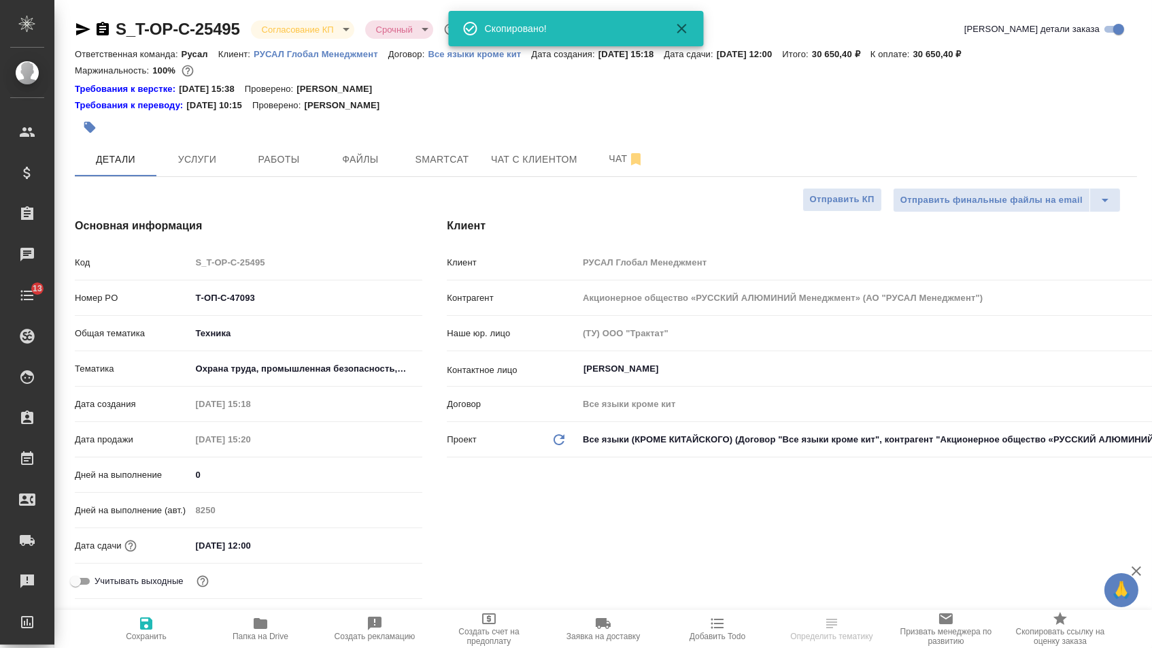
type textarea "x"
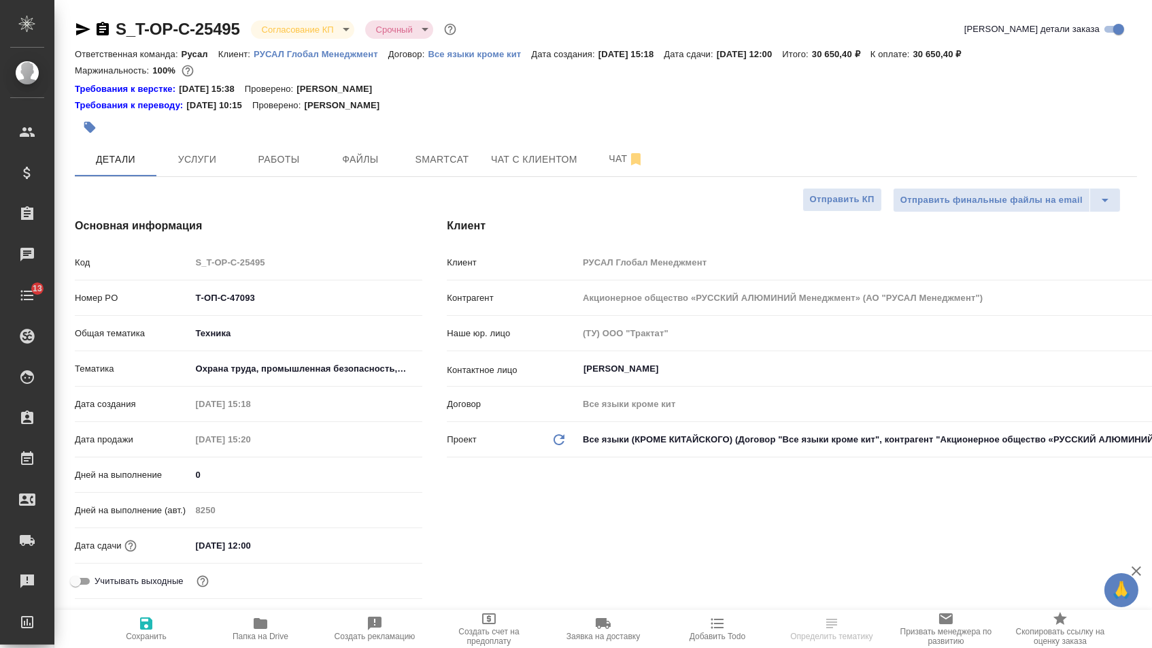
type textarea "x"
select select "RU"
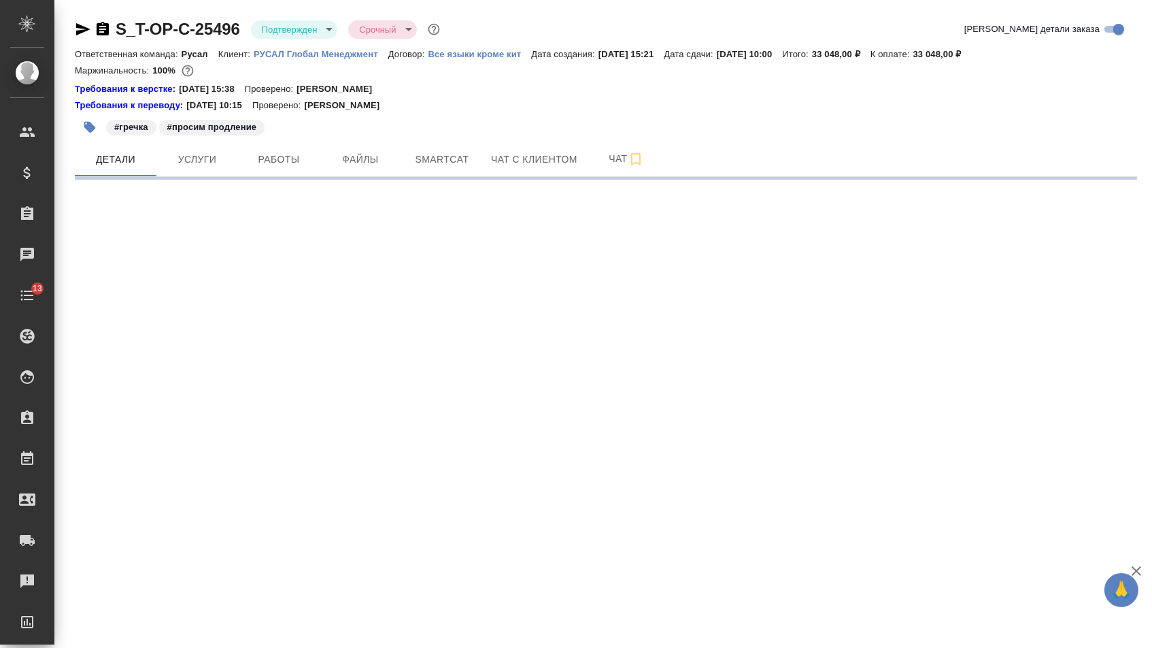
select select "RU"
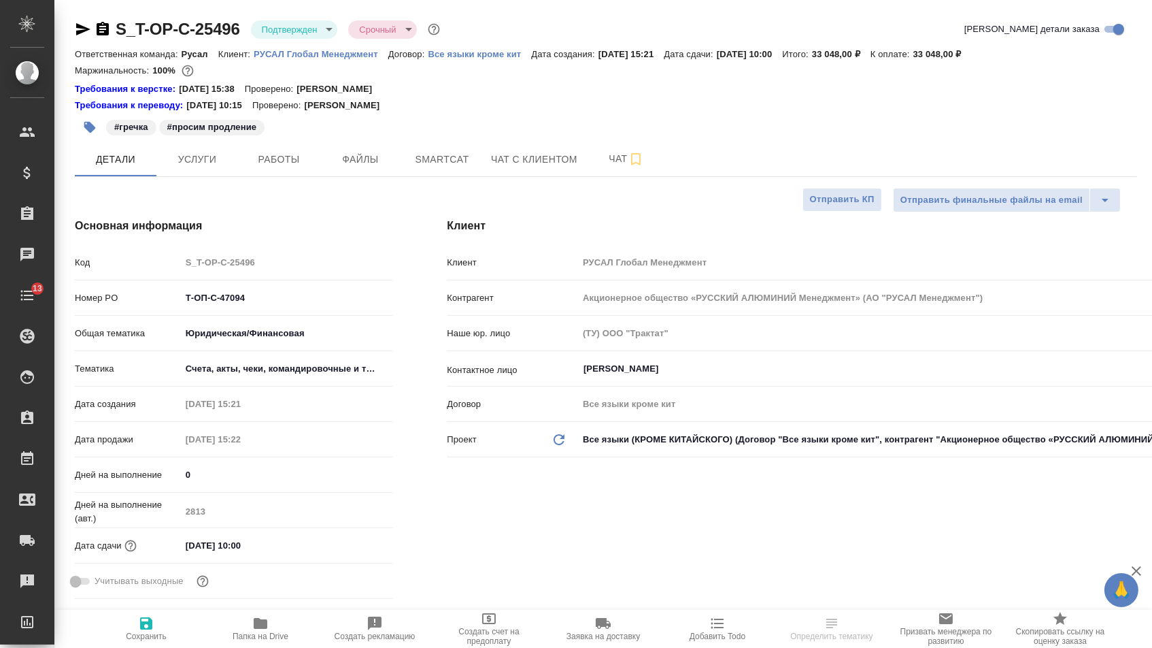
click at [107, 31] on icon "button" at bounding box center [103, 29] width 12 height 14
type textarea "x"
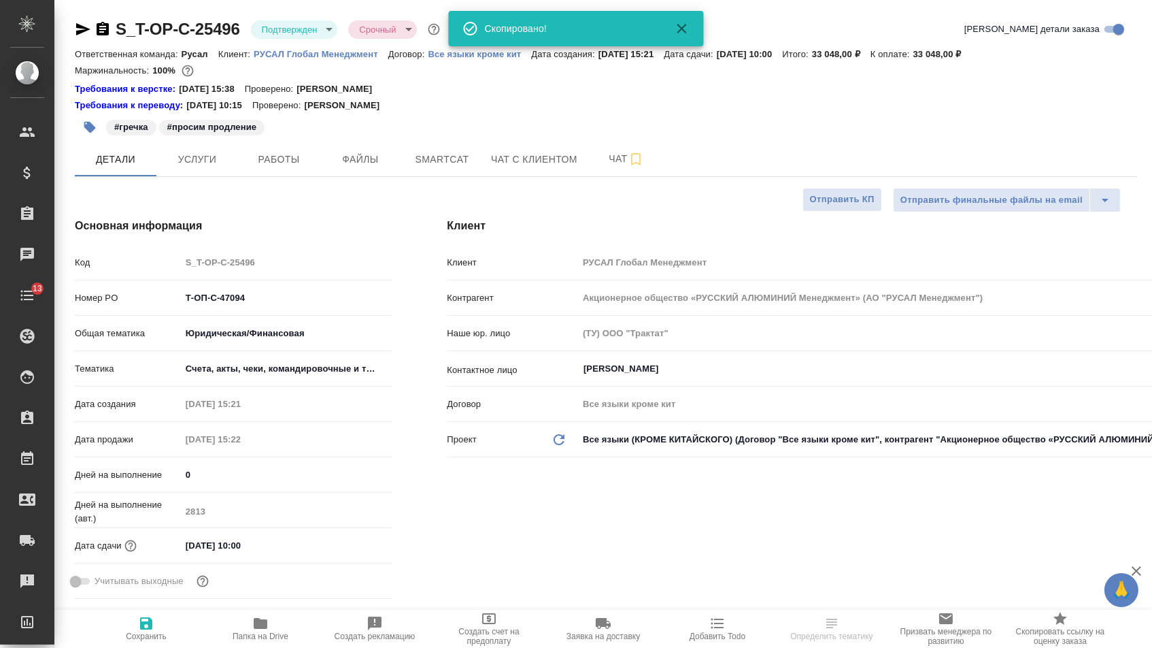
type textarea "x"
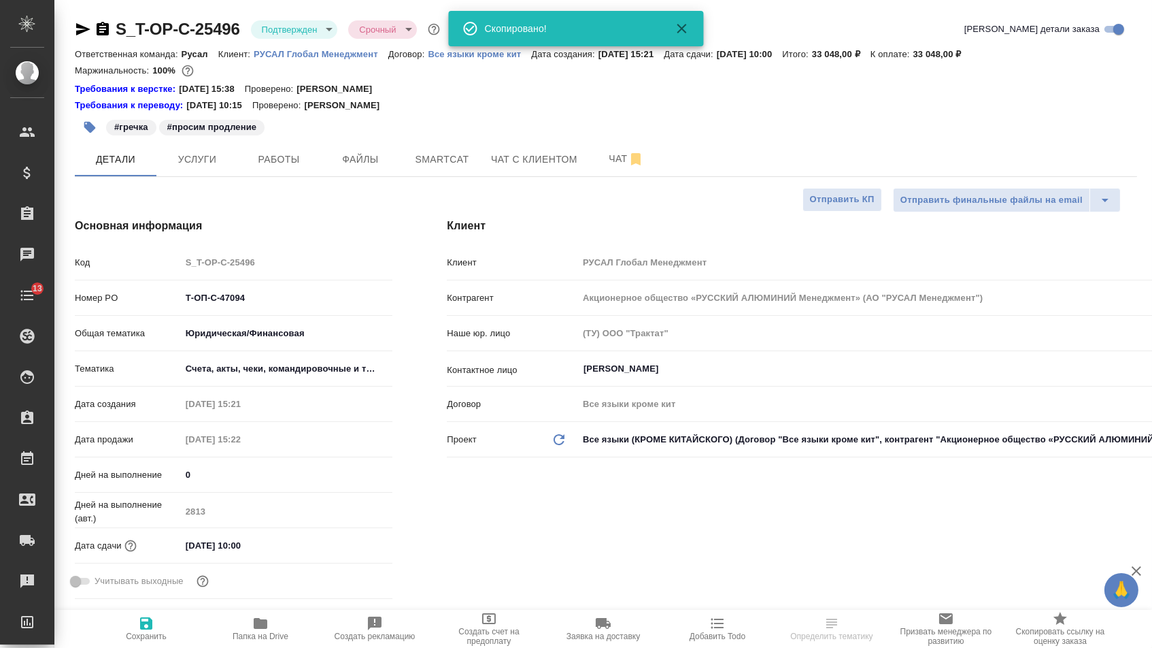
type textarea "x"
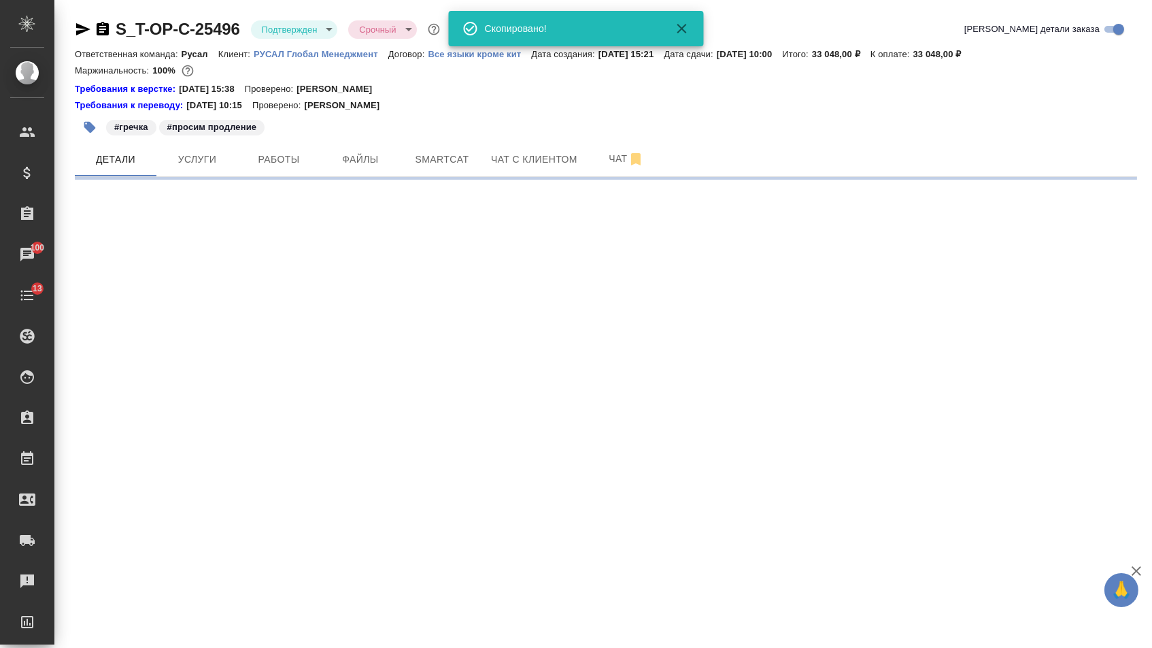
select select "RU"
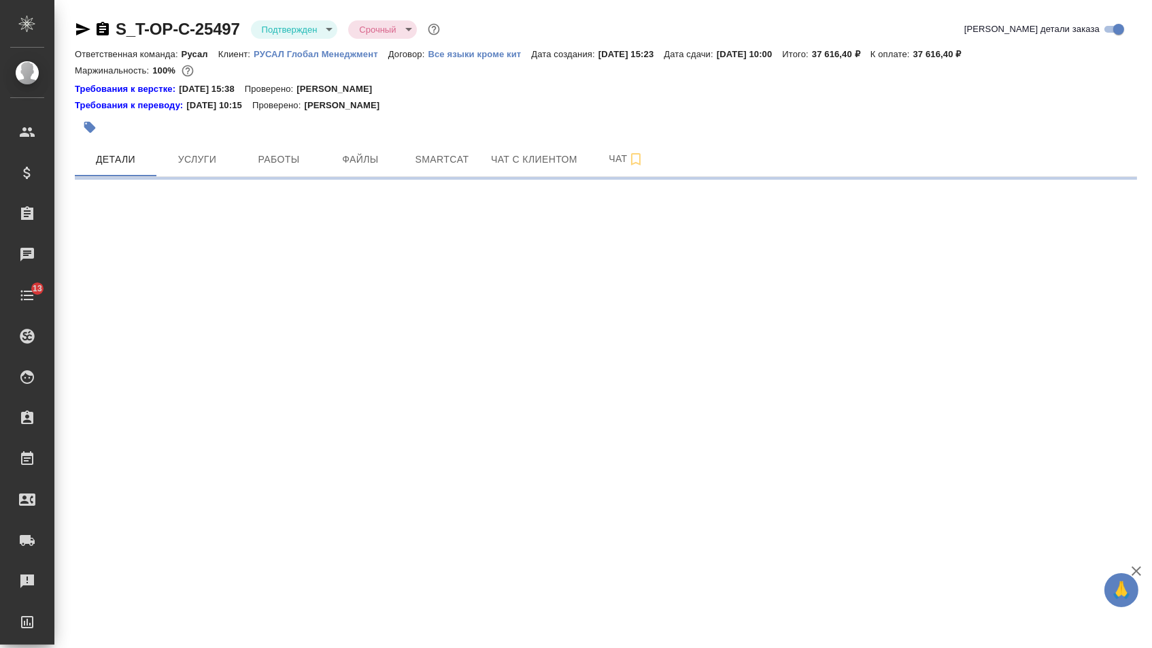
select select "RU"
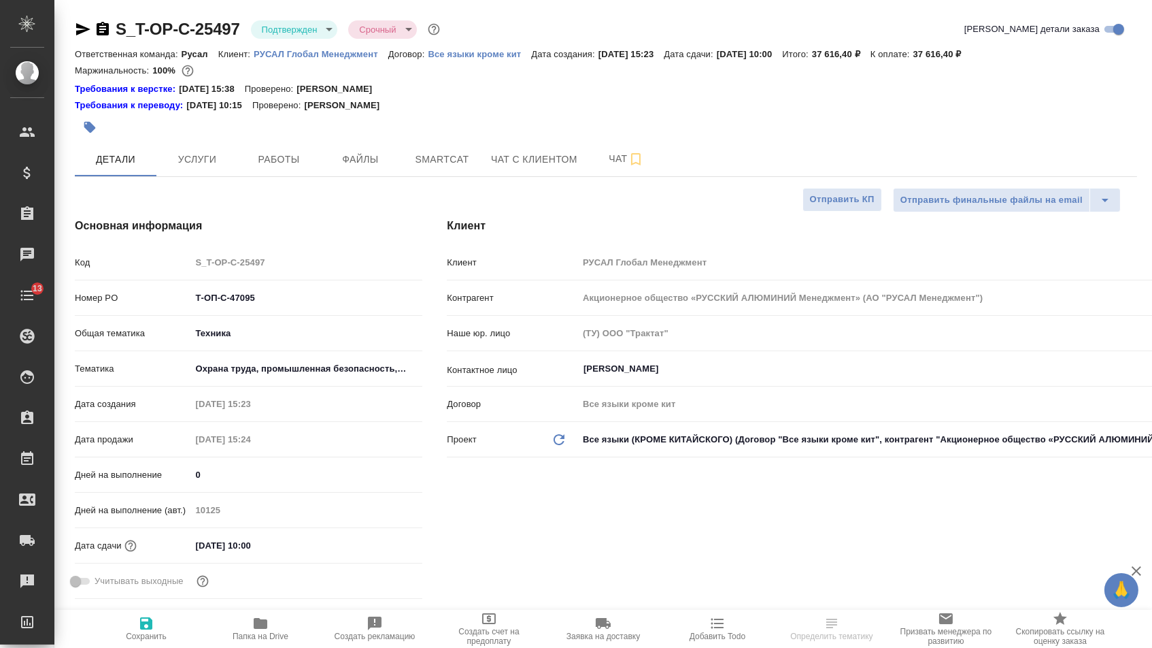
click at [106, 26] on icon "button" at bounding box center [103, 29] width 16 height 16
type textarea "x"
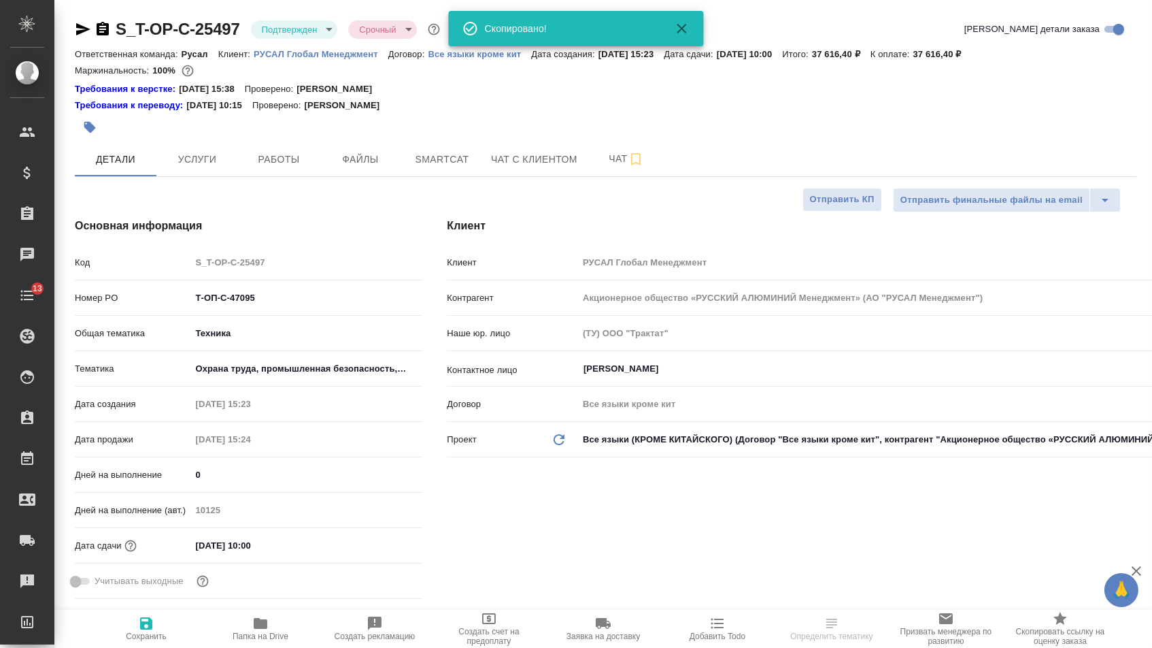
type textarea "x"
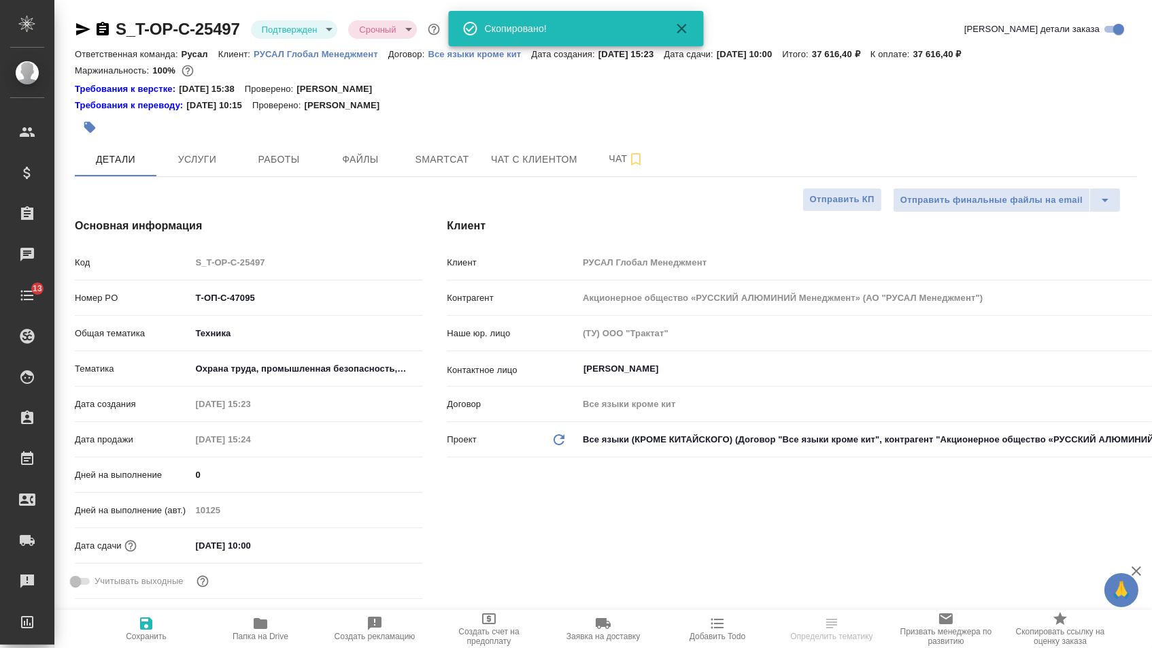
type textarea "x"
select select "RU"
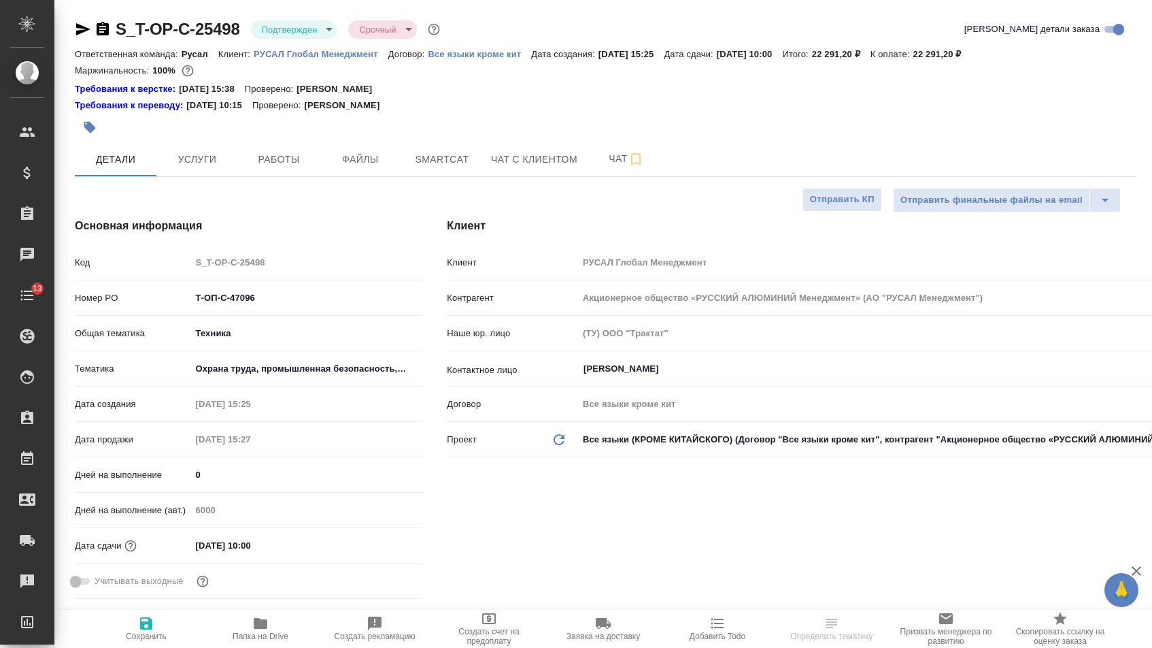
select select "RU"
type textarea "x"
click at [106, 27] on icon "button" at bounding box center [103, 29] width 12 height 14
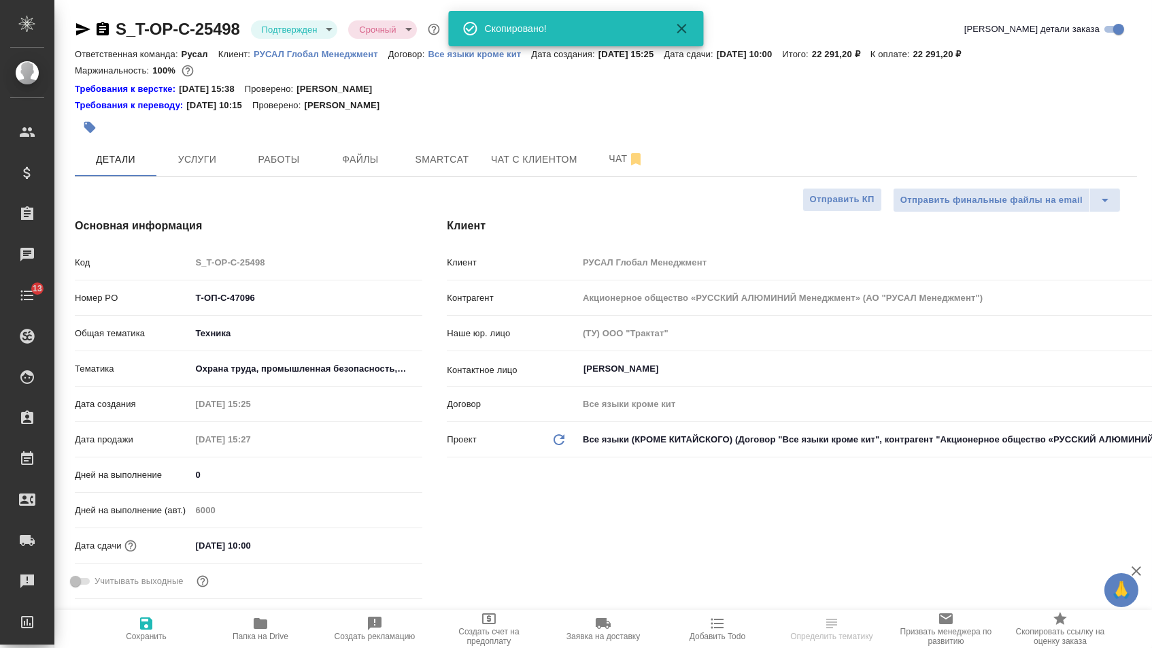
type textarea "x"
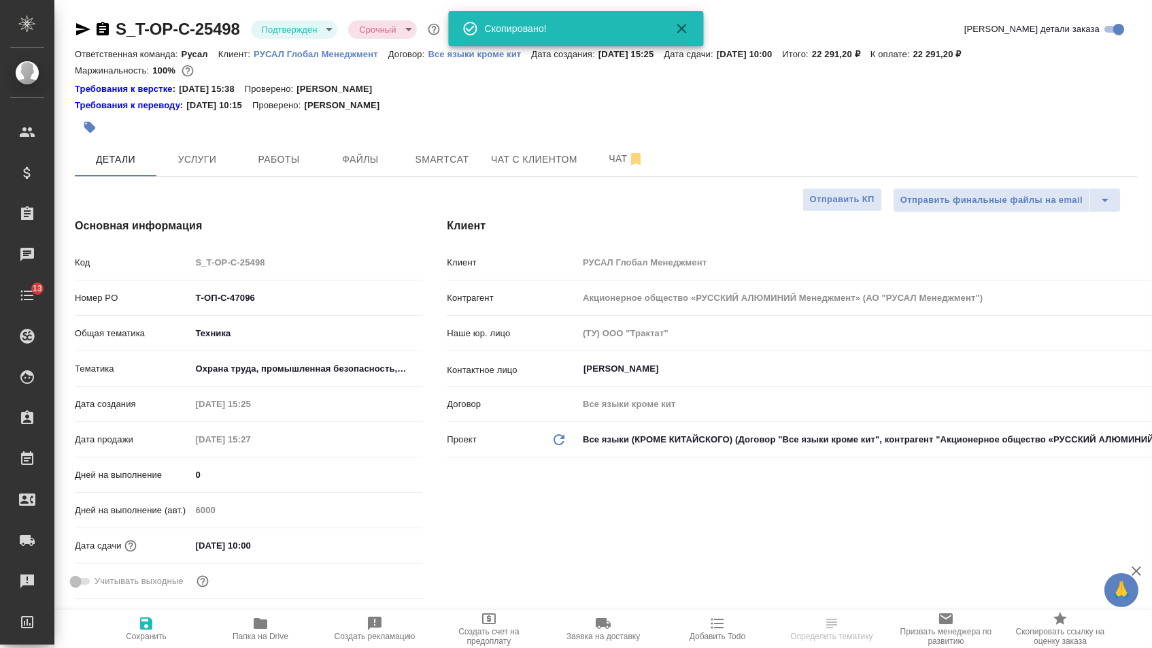
type textarea "x"
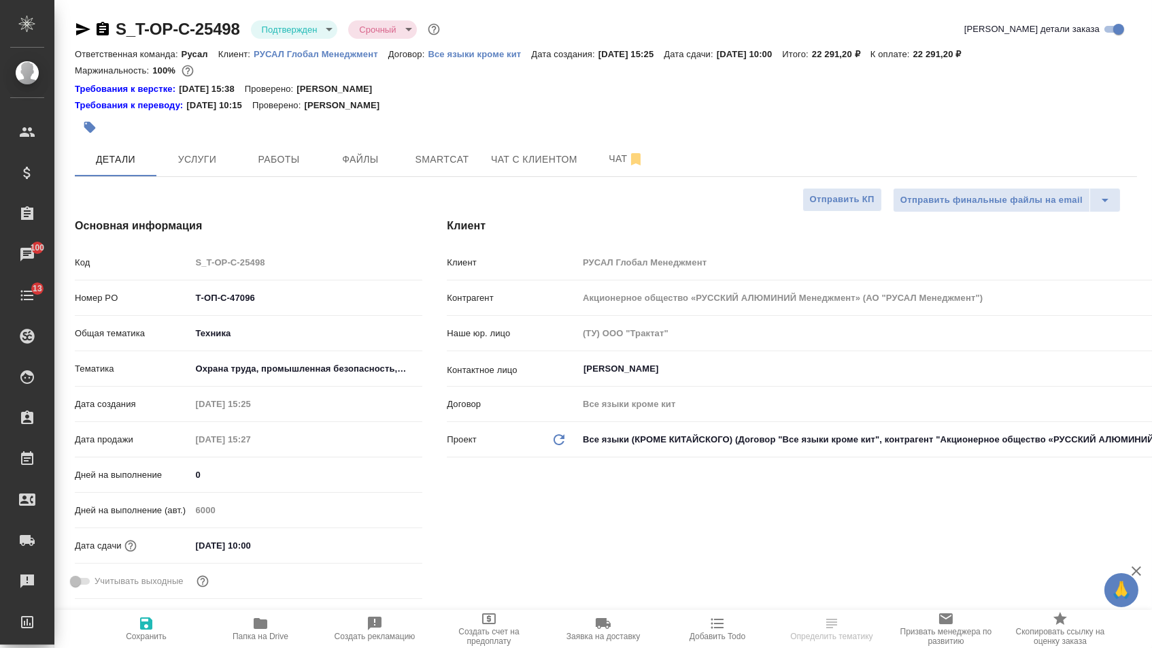
select select "RU"
type textarea "x"
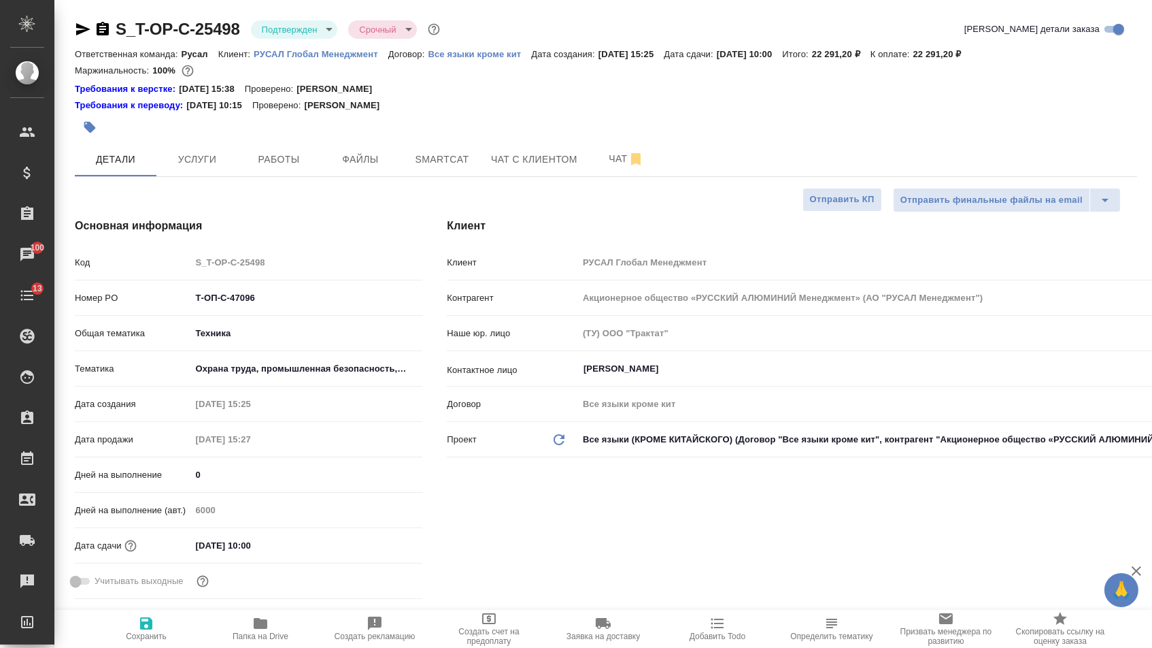
type textarea "x"
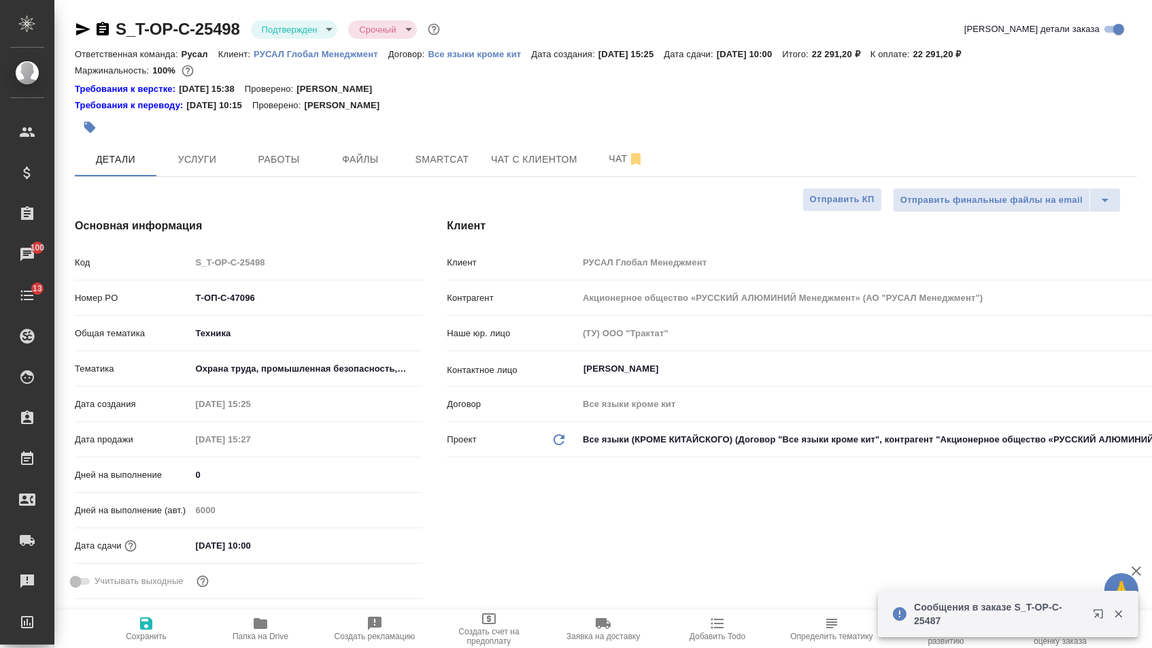
type textarea "x"
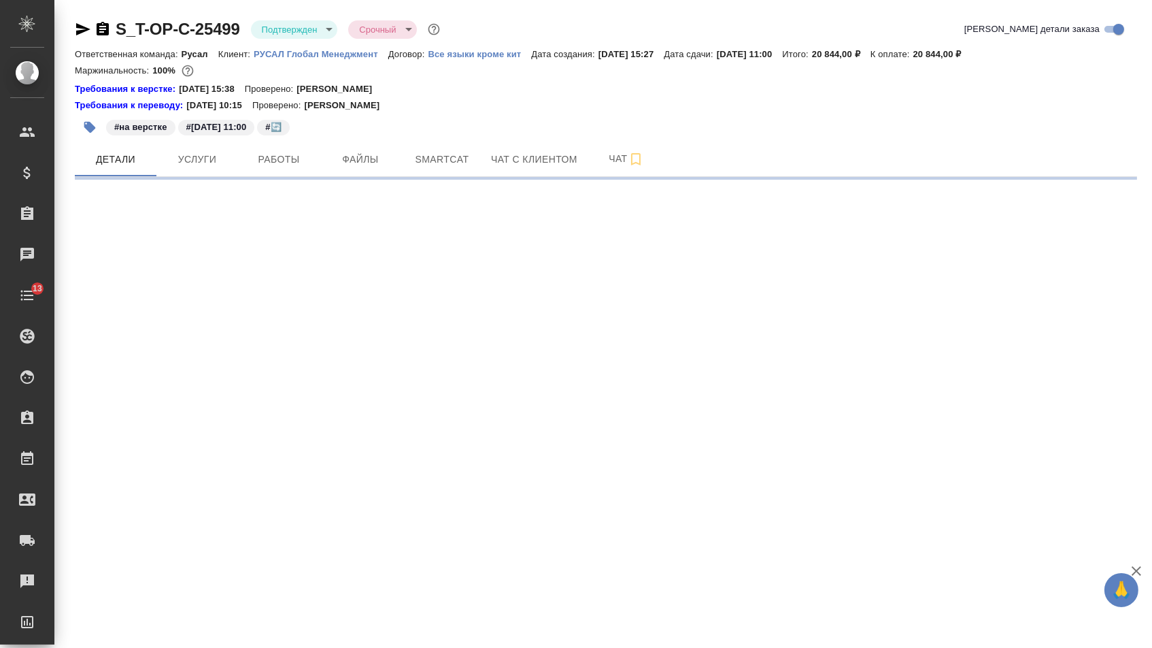
select select "RU"
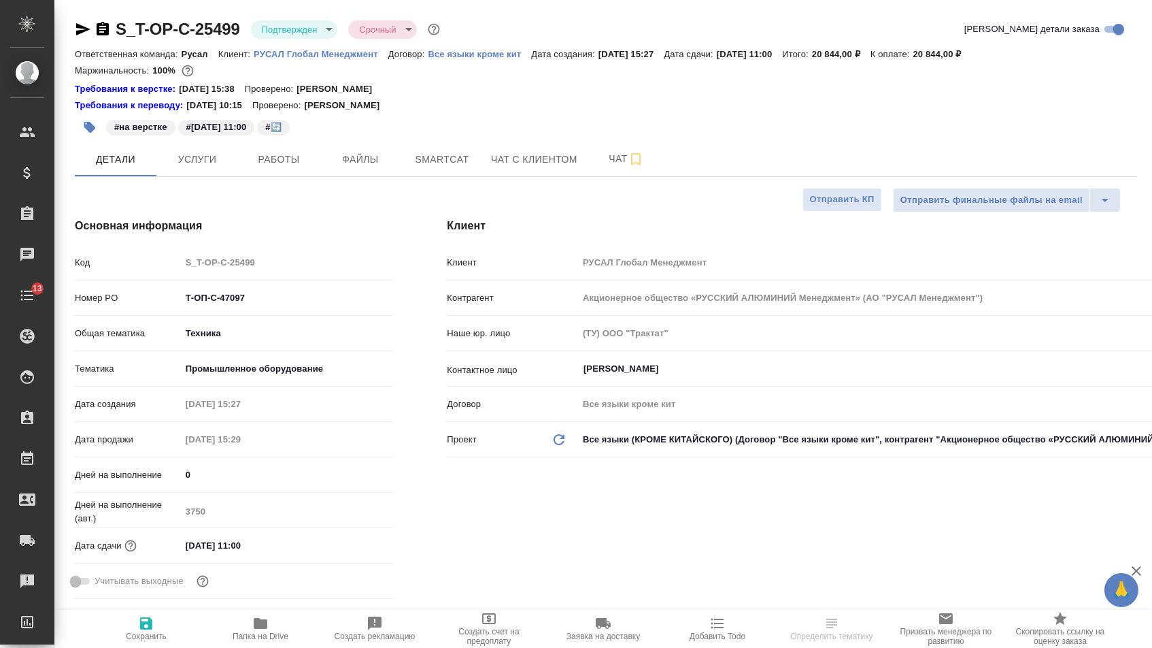
type textarea "x"
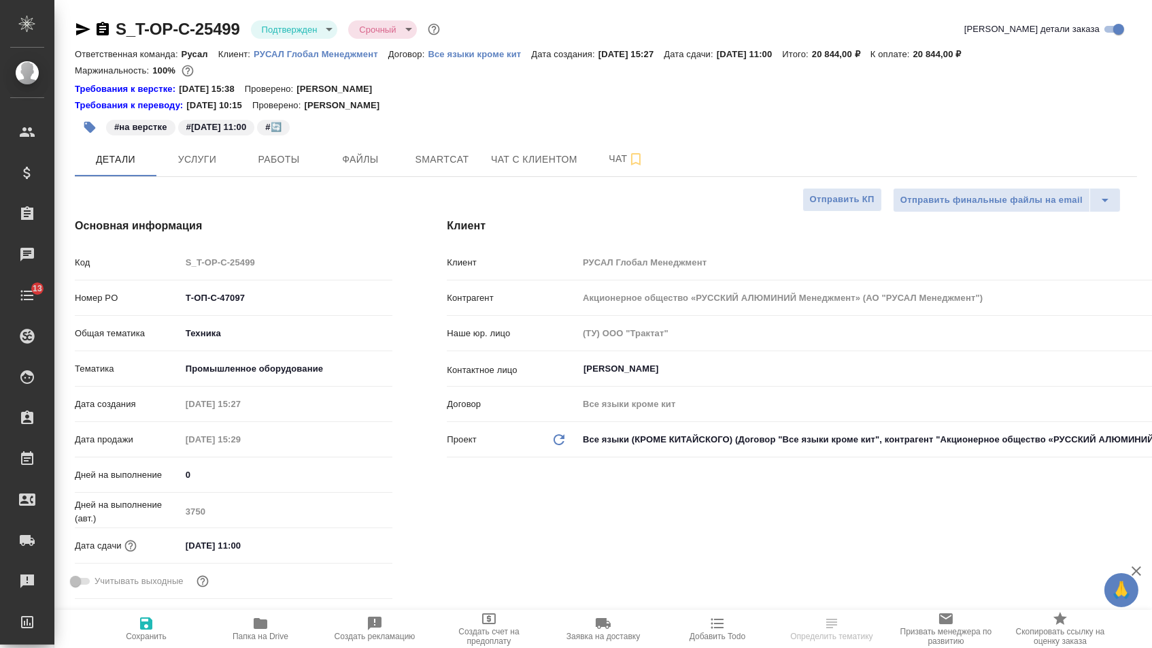
type textarea "x"
click at [103, 29] on icon "button" at bounding box center [103, 29] width 16 height 16
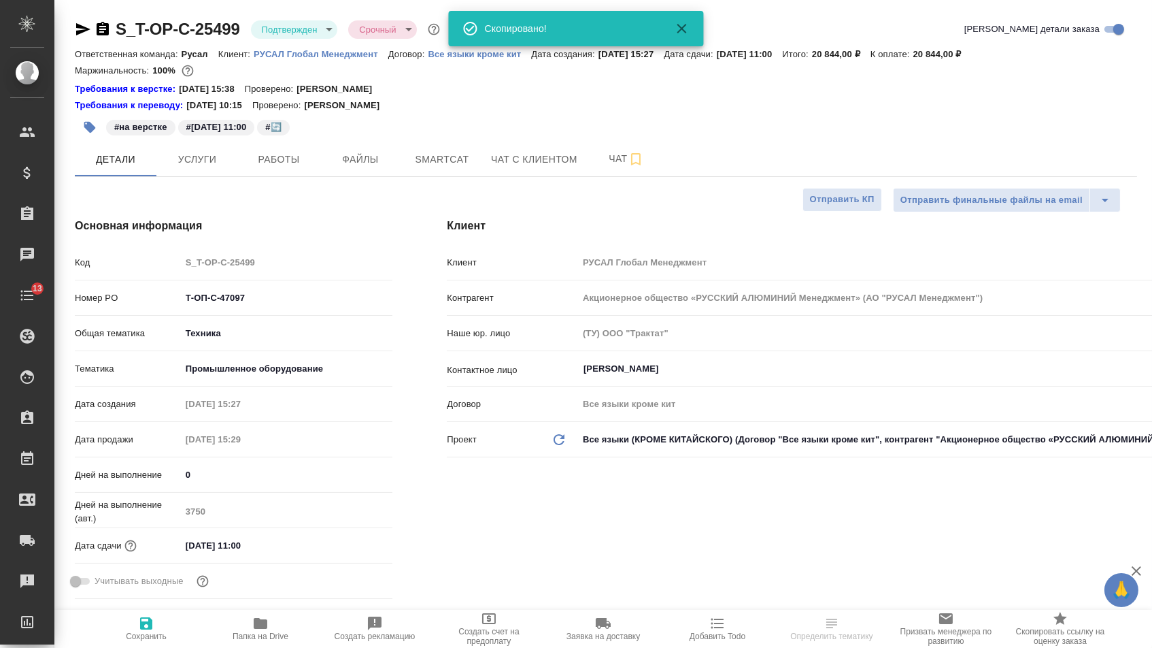
type textarea "x"
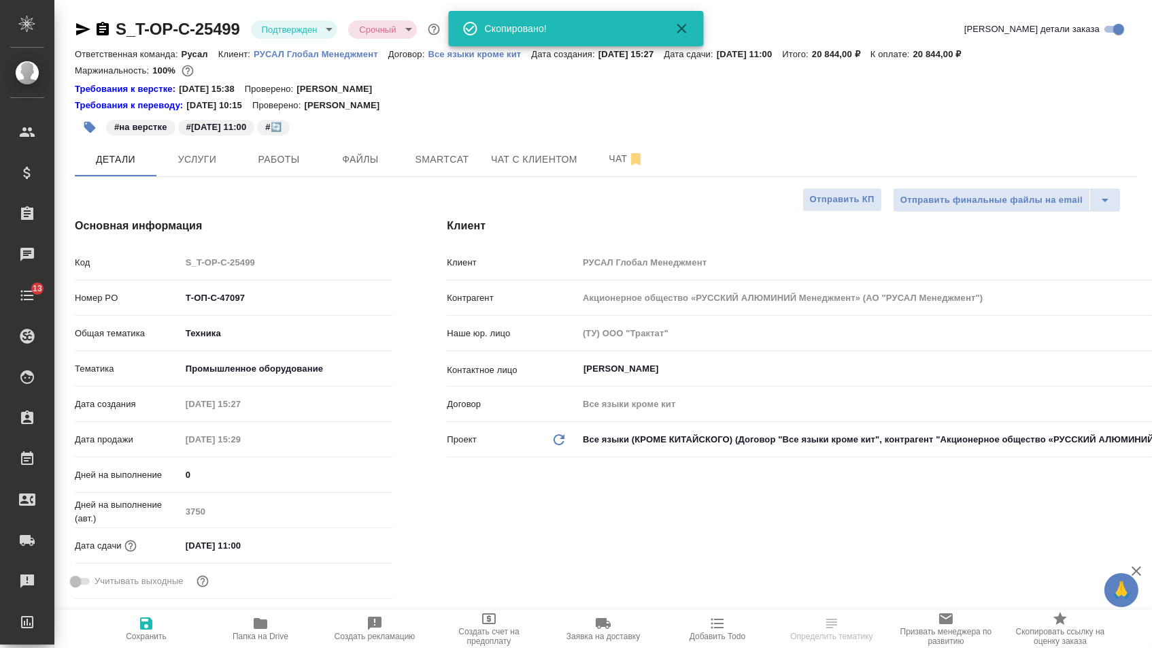
type textarea "x"
select select "RU"
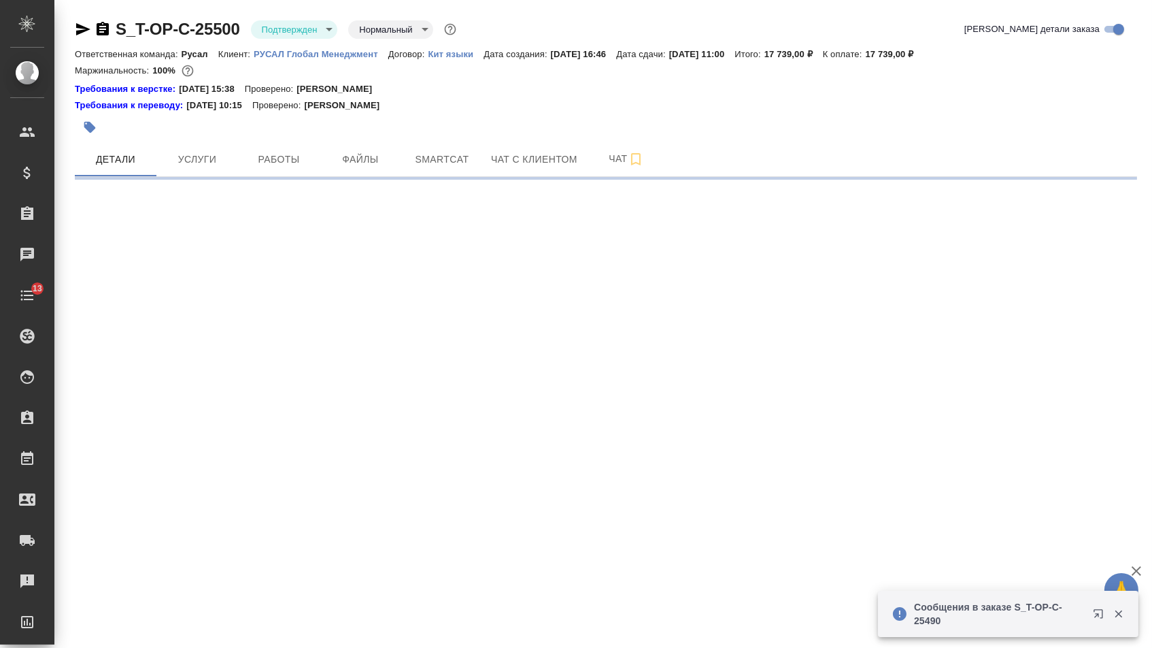
select select "RU"
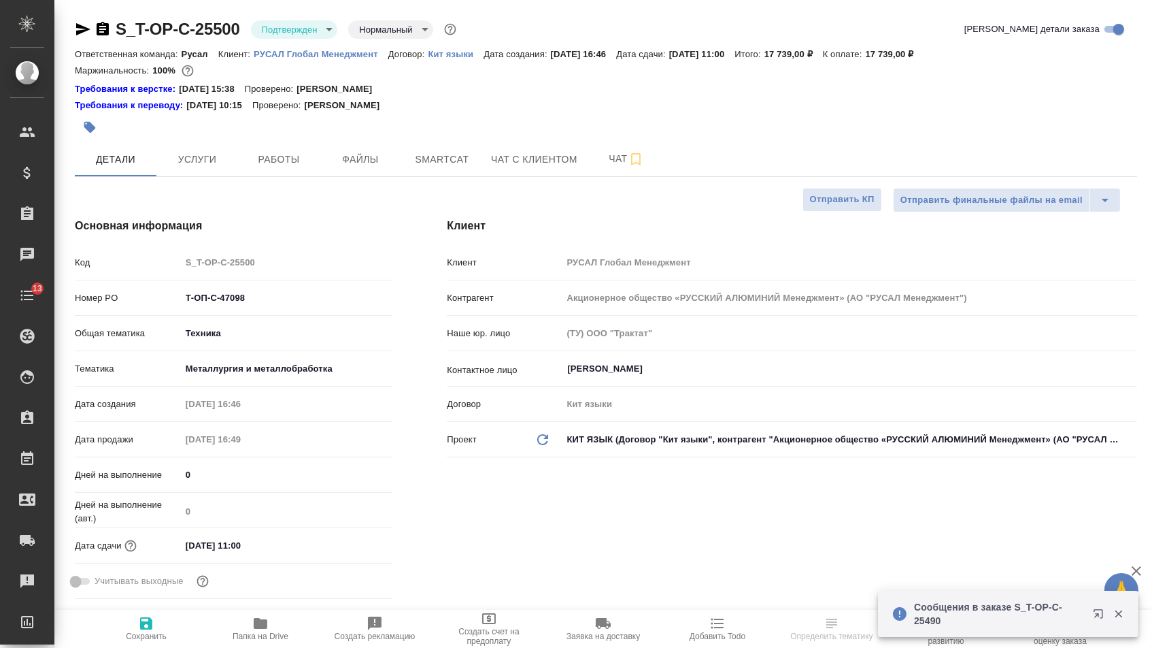
type textarea "x"
click at [106, 31] on icon "button" at bounding box center [103, 29] width 12 height 14
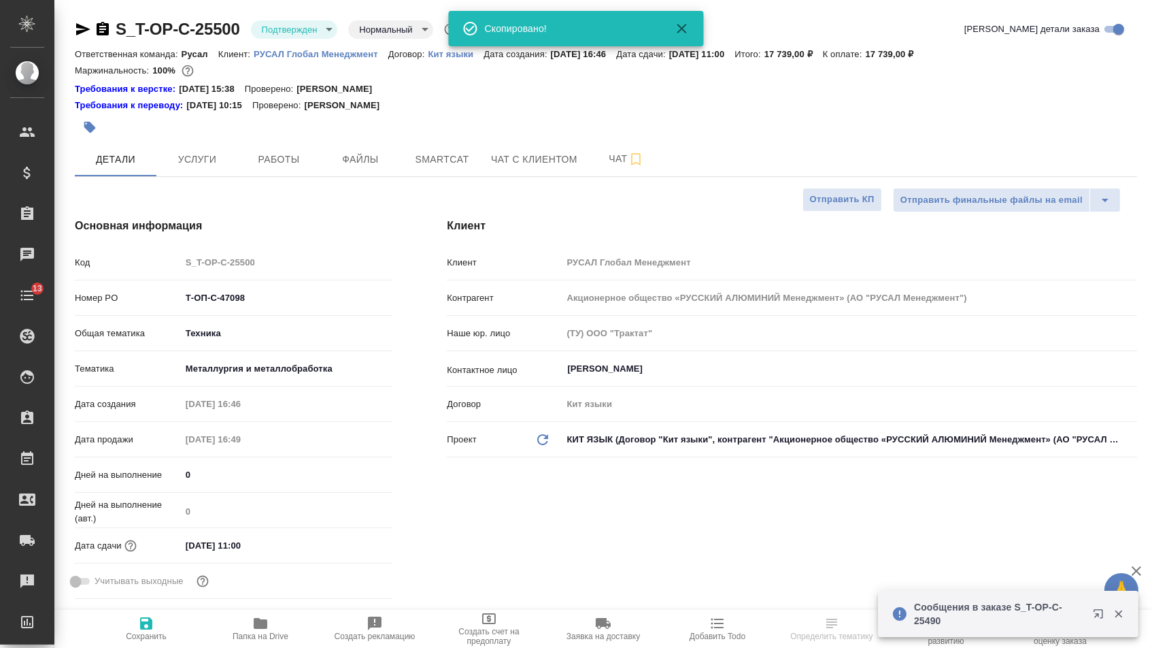
type textarea "x"
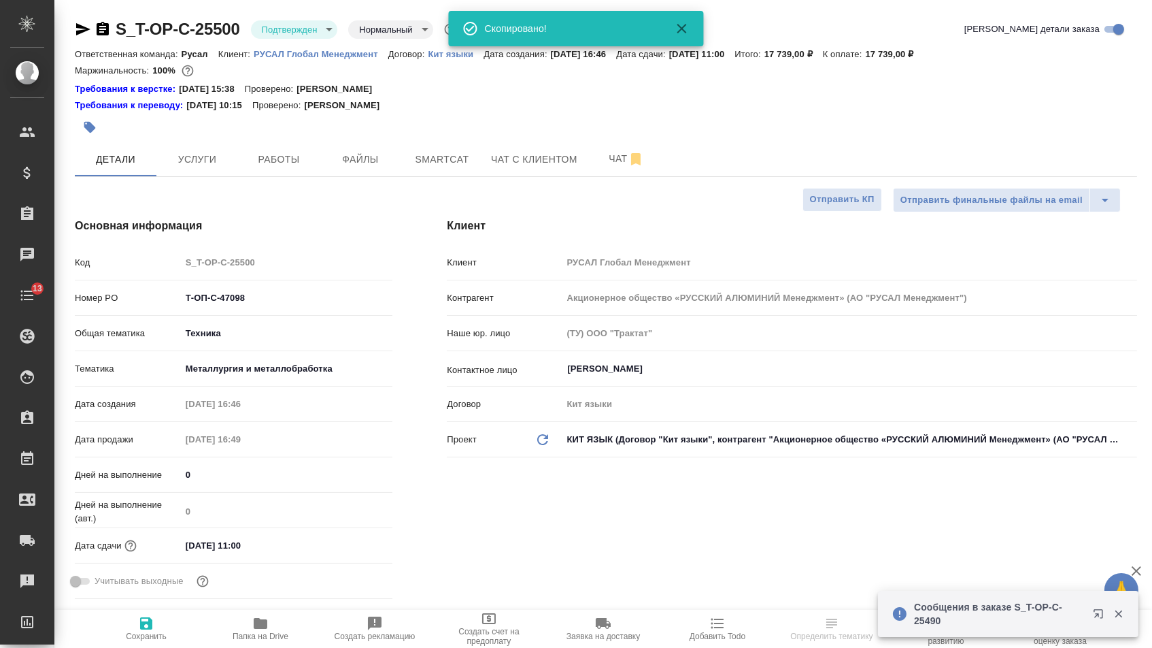
type textarea "x"
select select "RU"
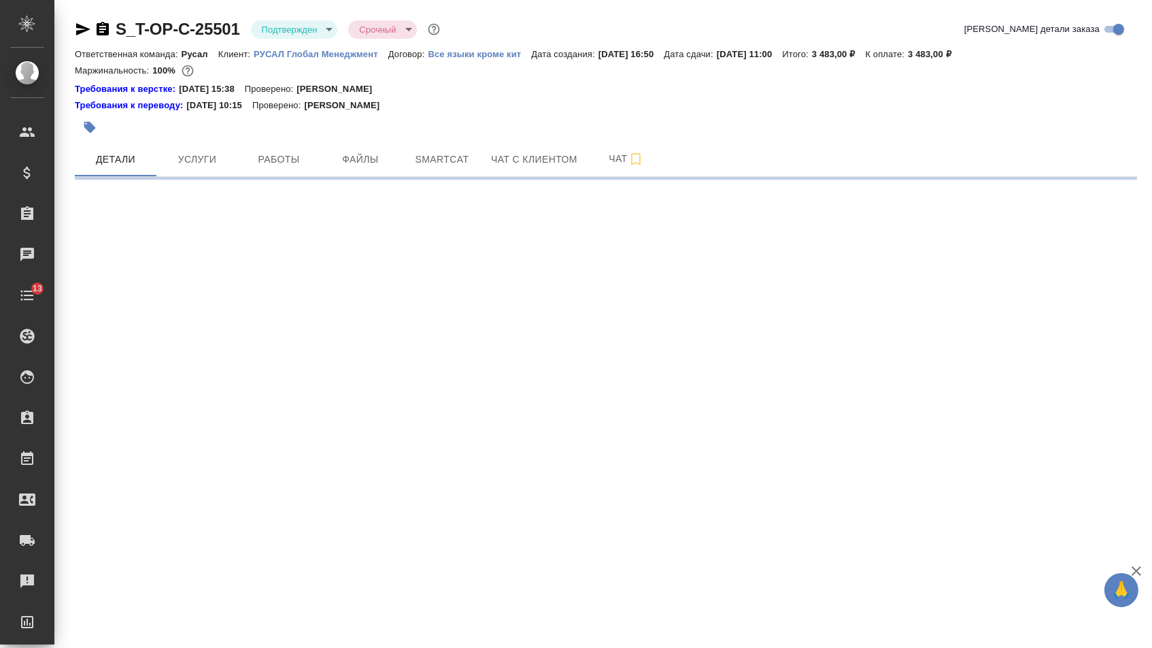
select select "RU"
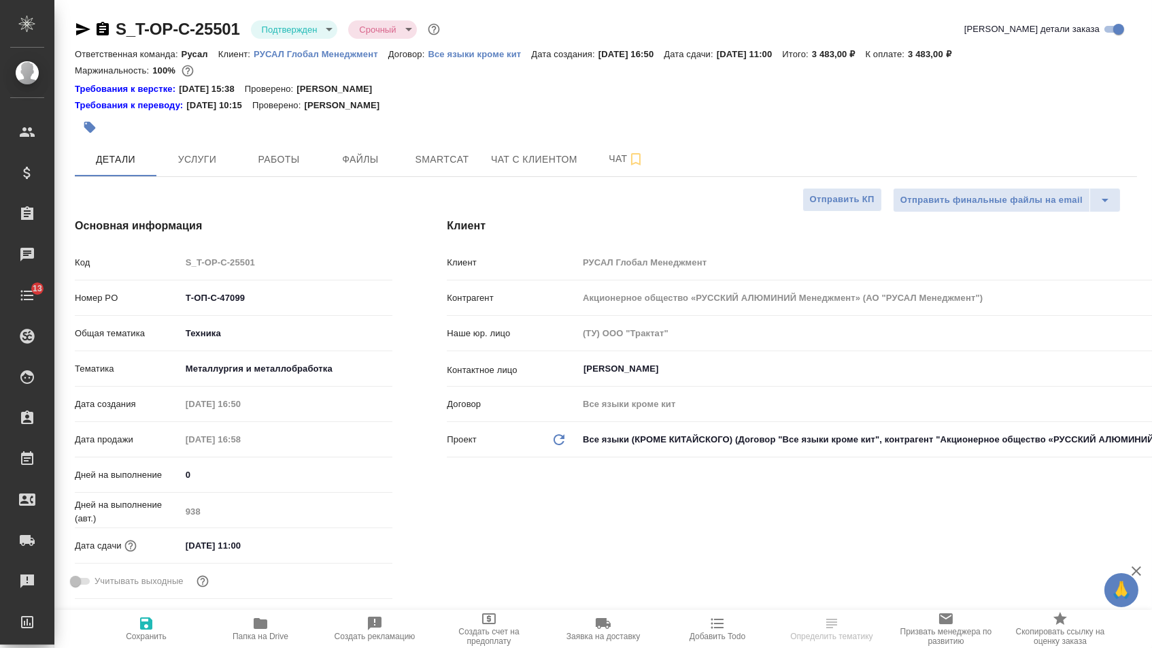
click at [103, 33] on icon "button" at bounding box center [103, 29] width 12 height 14
type textarea "x"
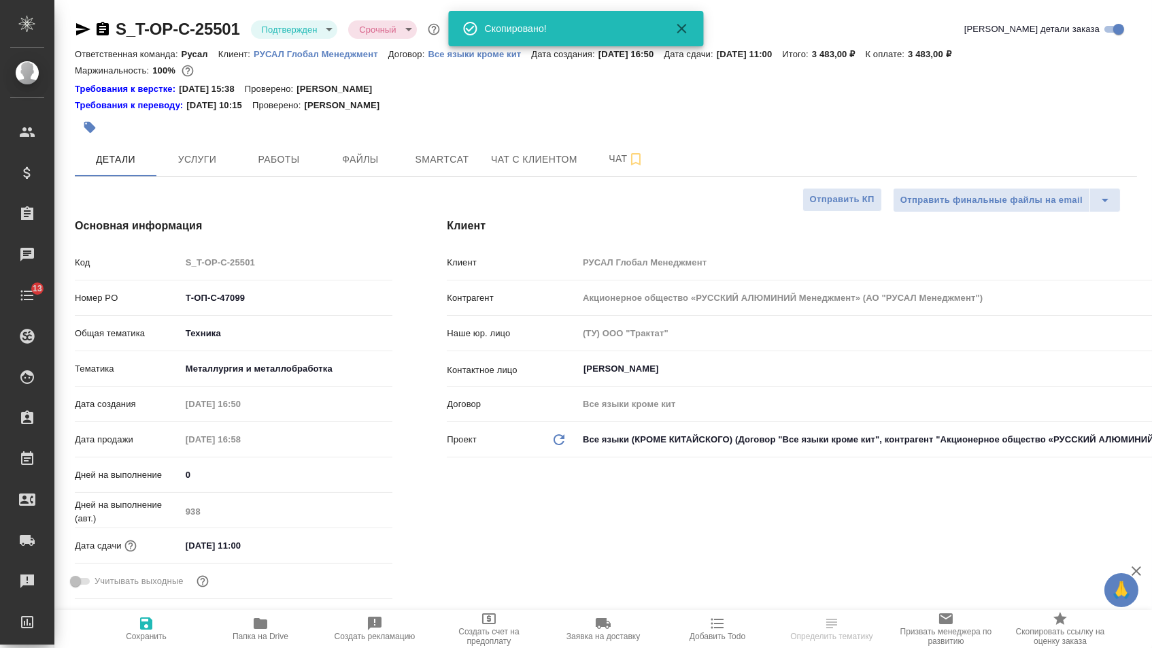
type textarea "x"
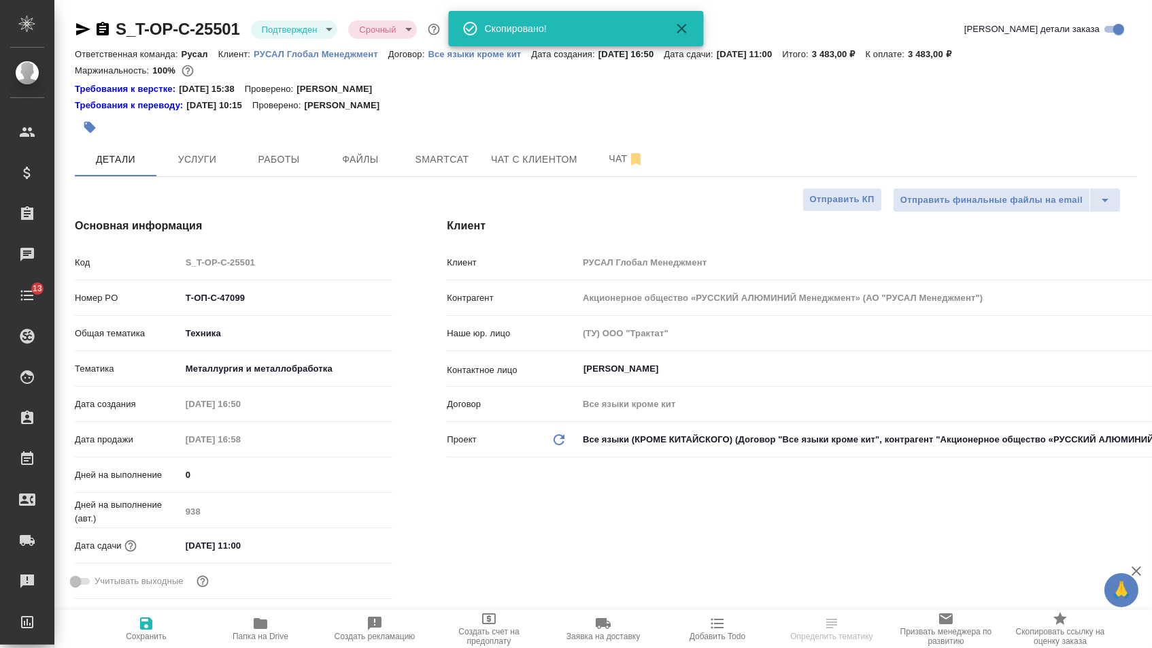
type textarea "x"
select select "RU"
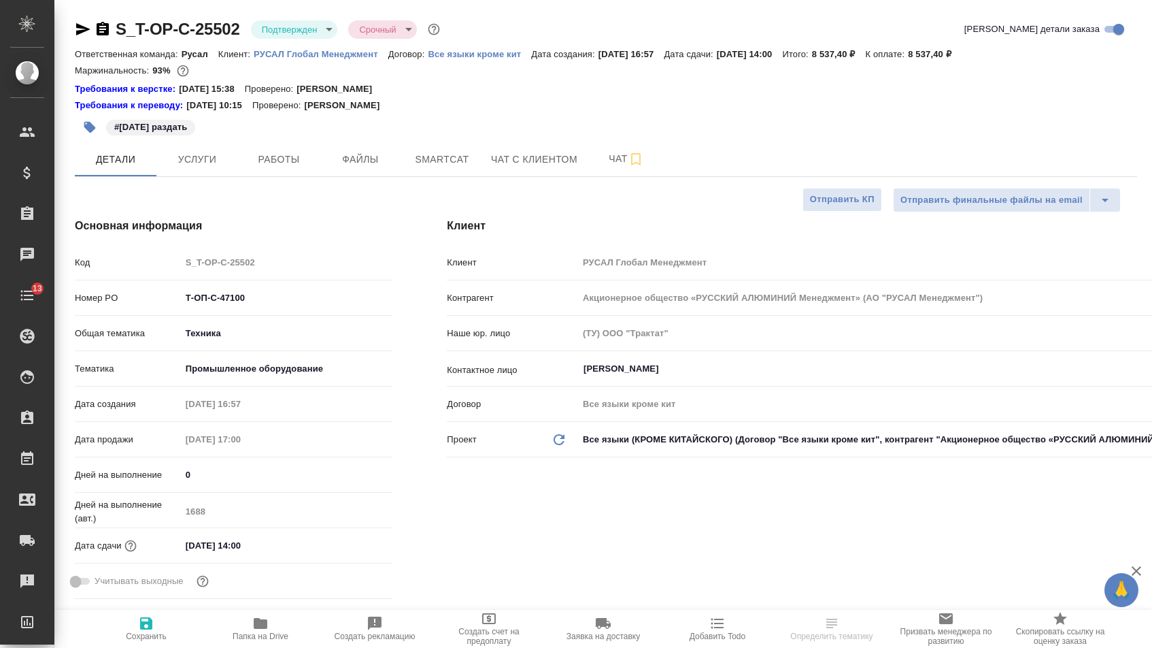
select select "RU"
type textarea "x"
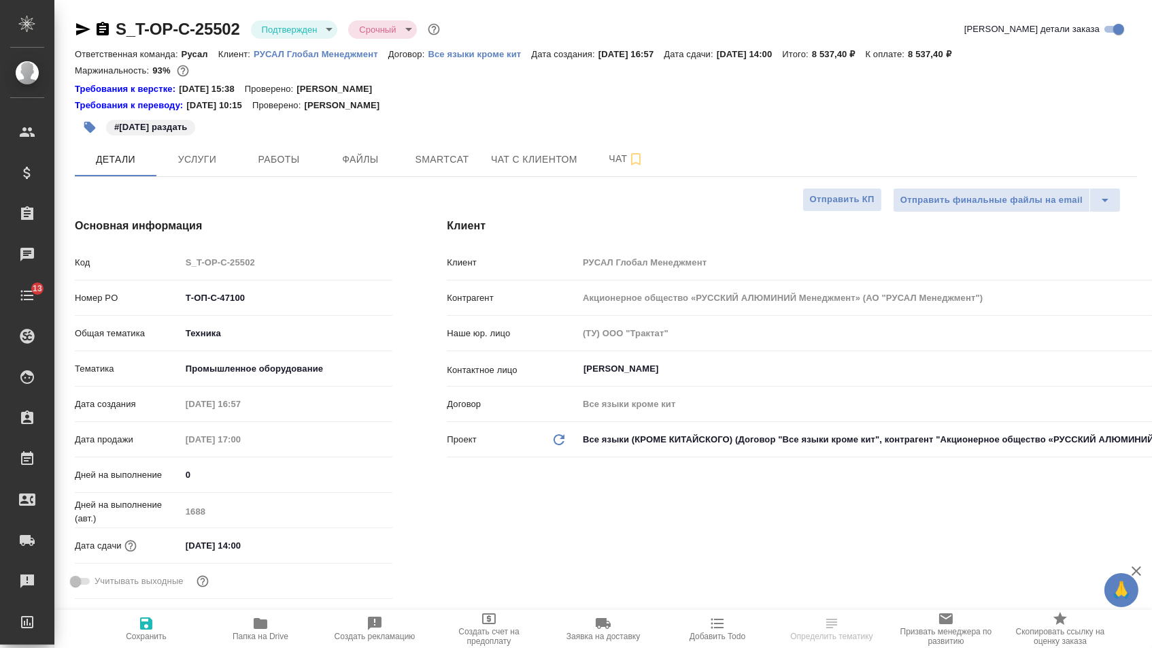
type textarea "x"
click at [108, 33] on icon "button" at bounding box center [103, 29] width 12 height 14
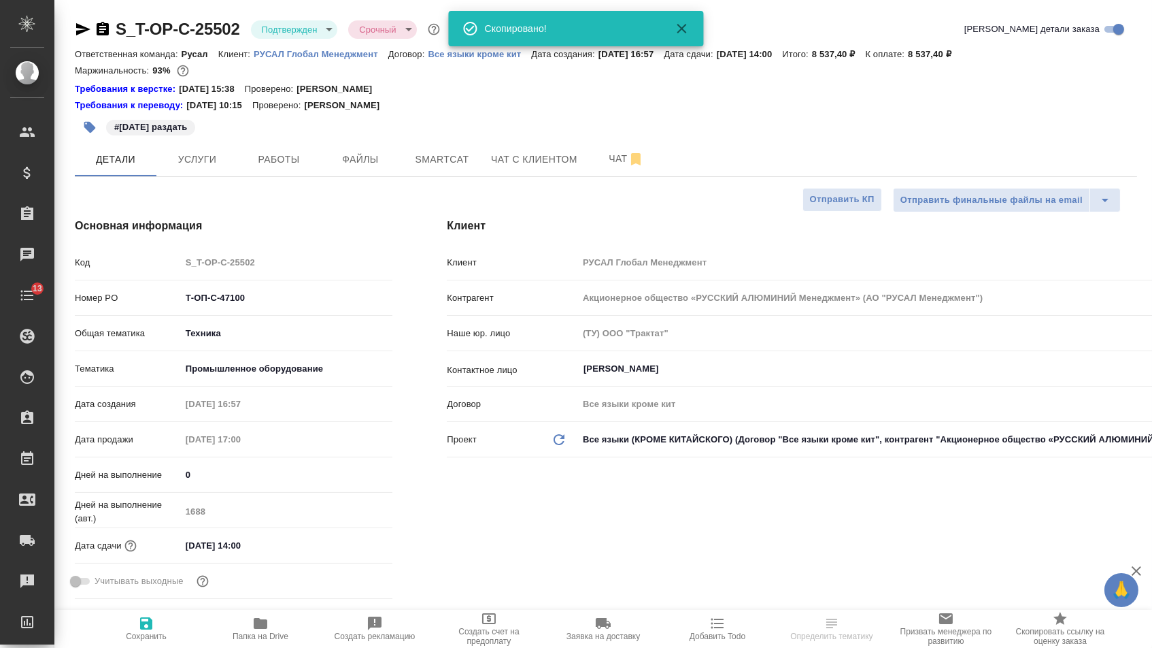
type textarea "x"
select select "RU"
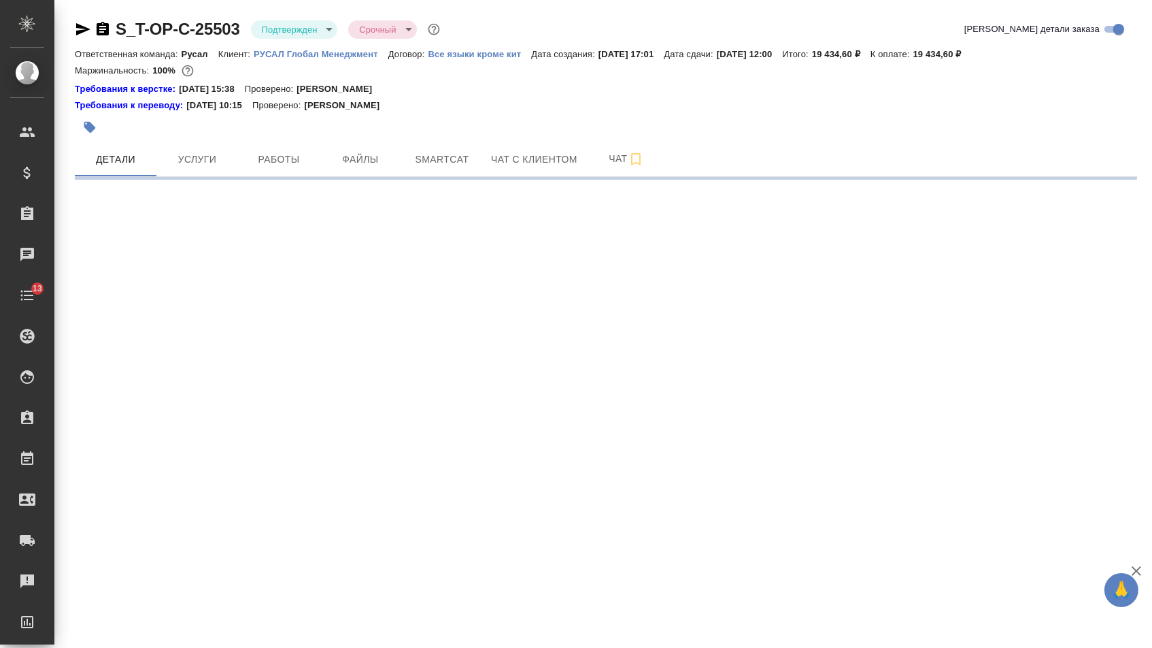
select select "RU"
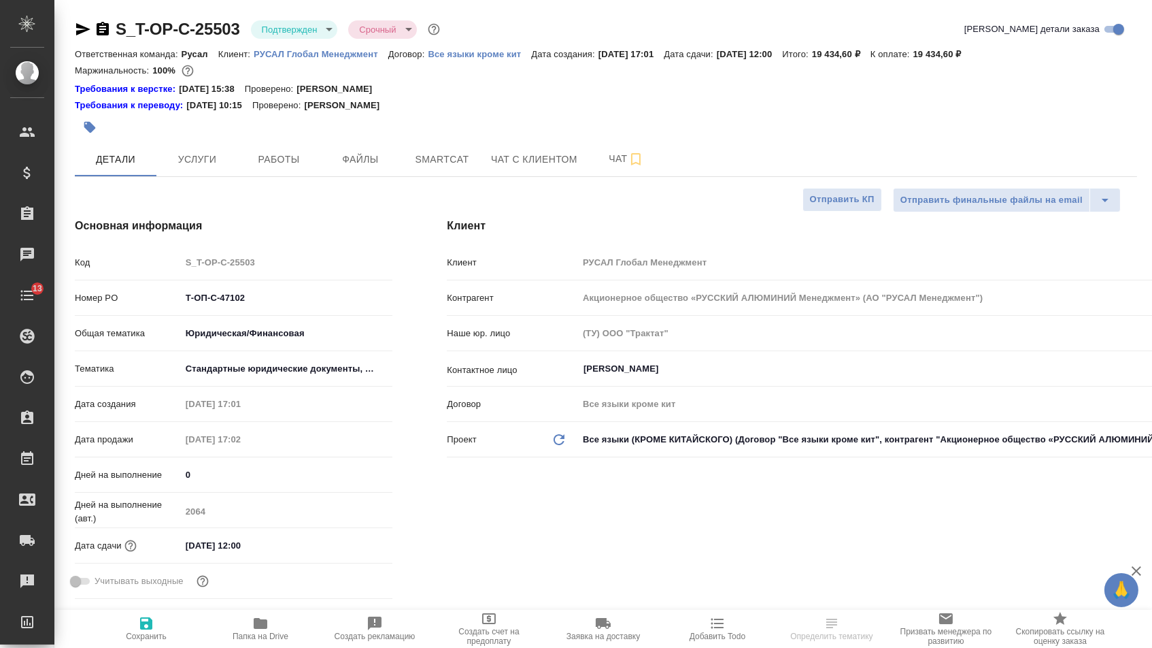
type textarea "x"
click at [111, 25] on icon "button" at bounding box center [103, 29] width 16 height 16
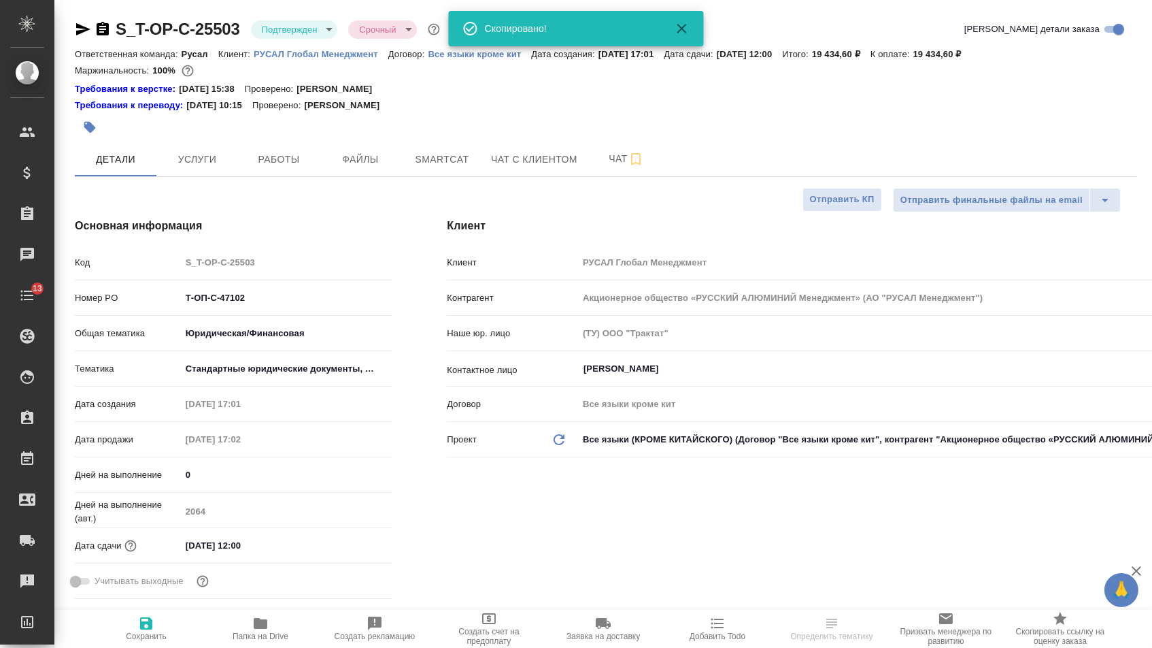
type textarea "x"
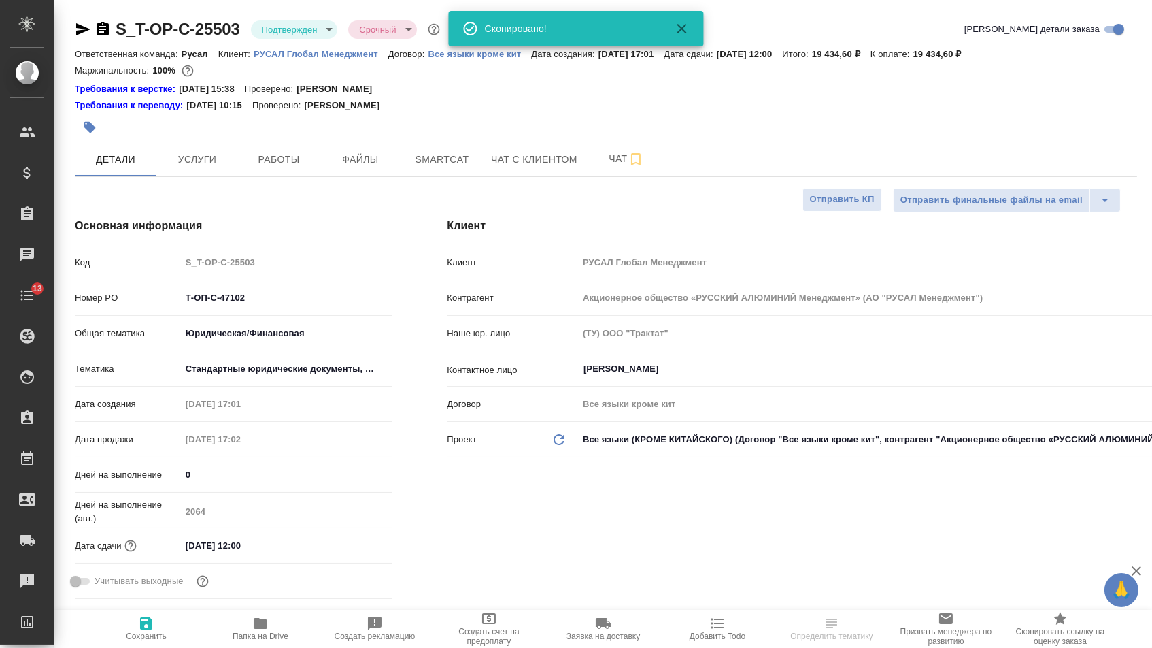
type textarea "x"
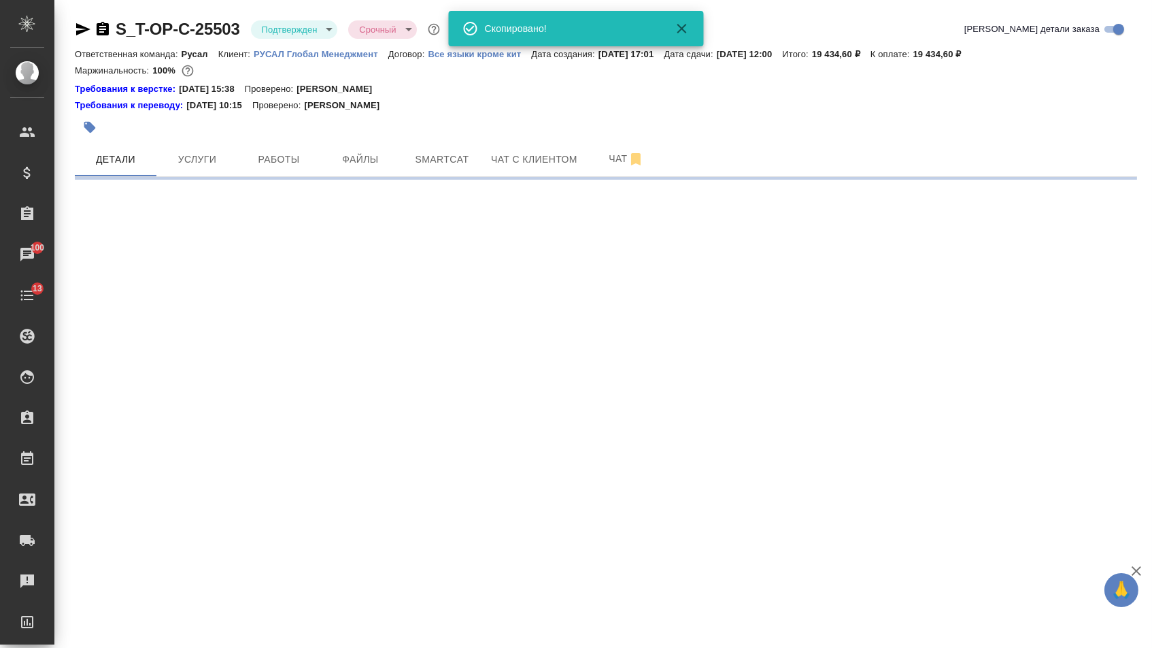
select select "RU"
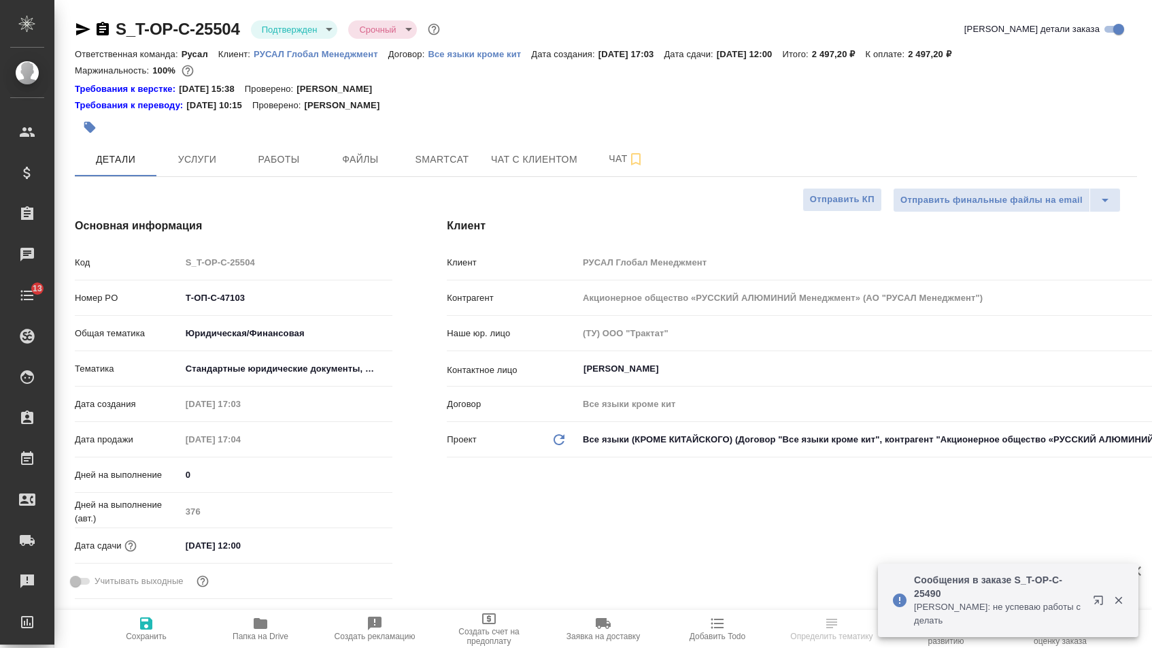
select select "RU"
click at [107, 24] on icon "button" at bounding box center [103, 29] width 12 height 14
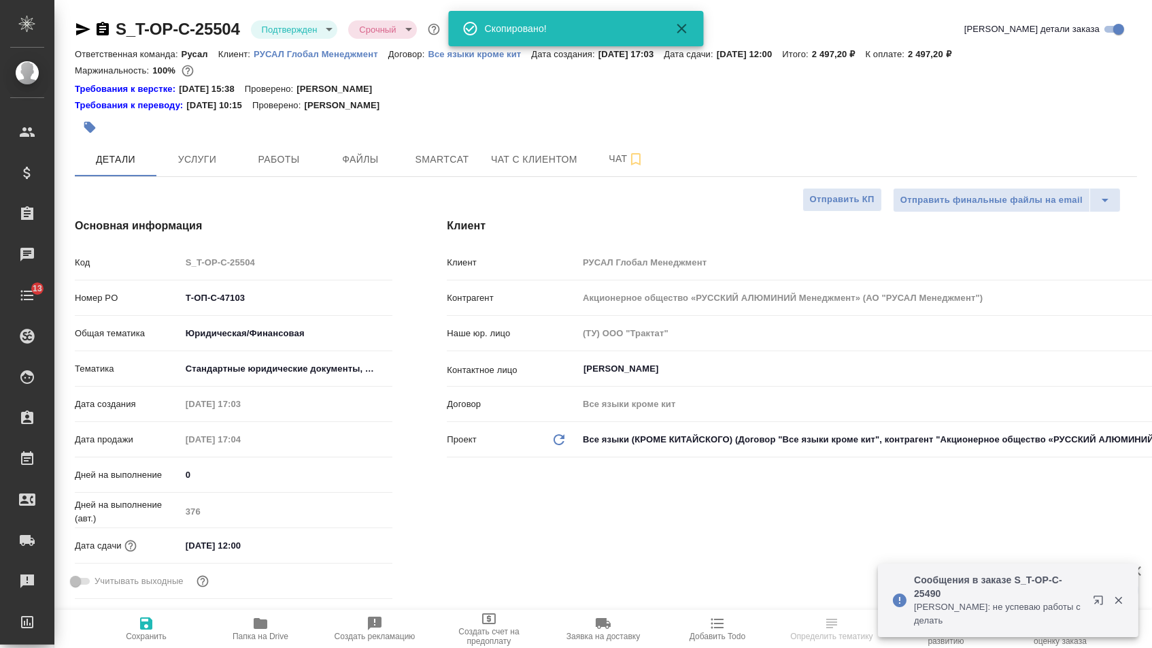
type textarea "x"
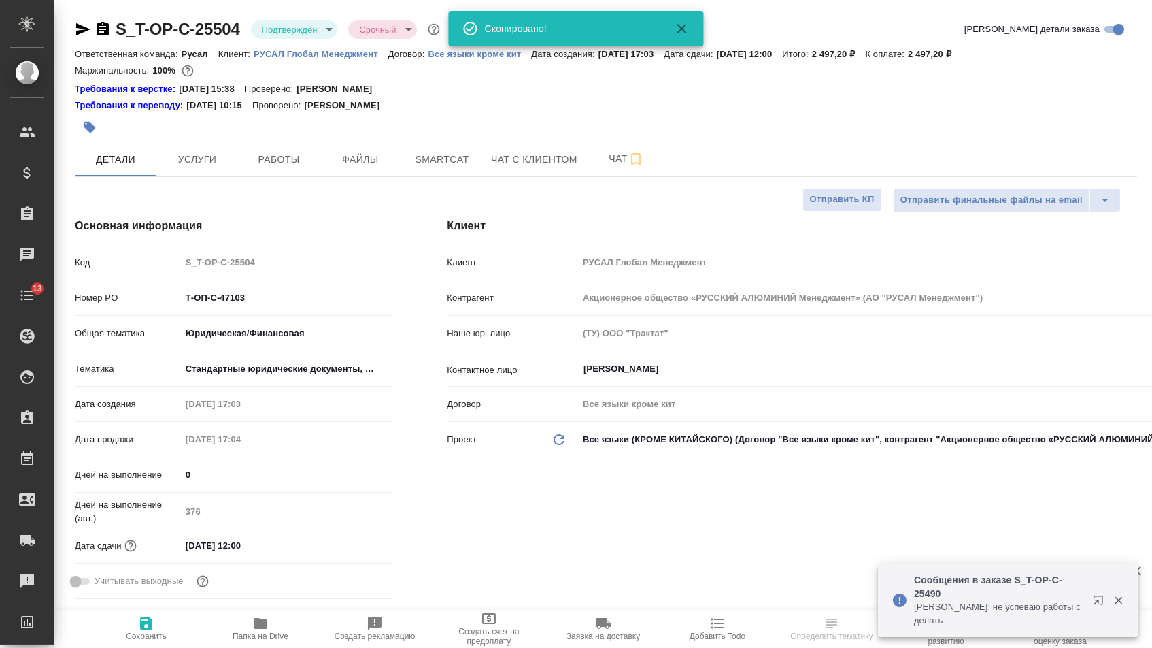
type textarea "x"
select select "RU"
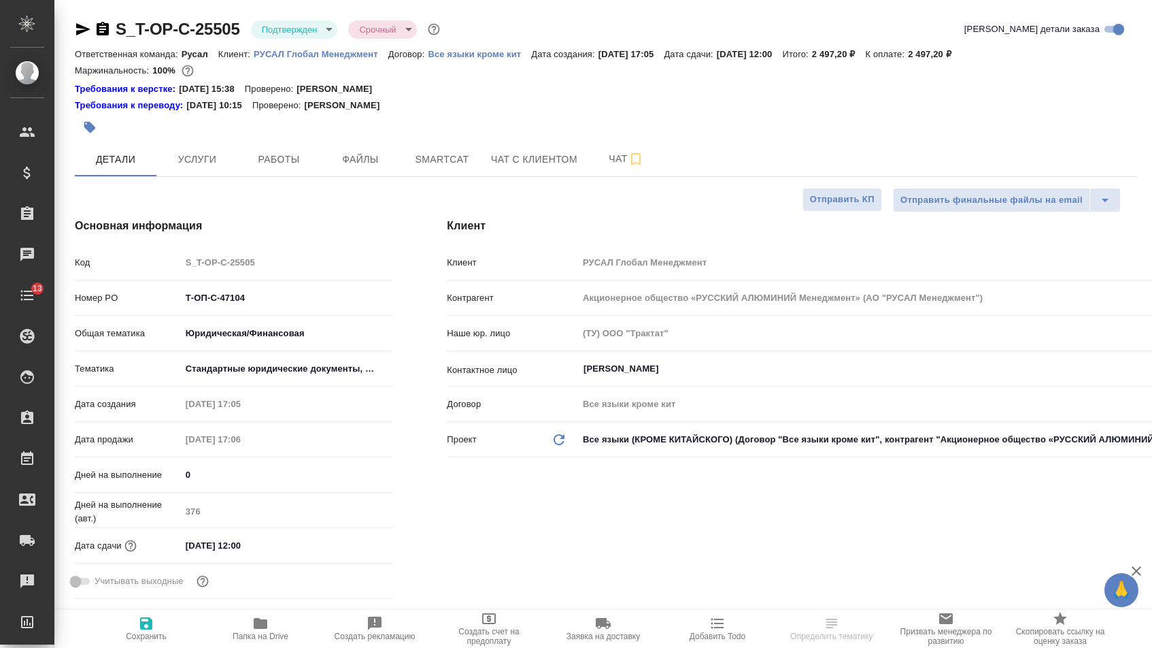
select select "RU"
click at [101, 33] on icon "button" at bounding box center [103, 29] width 12 height 14
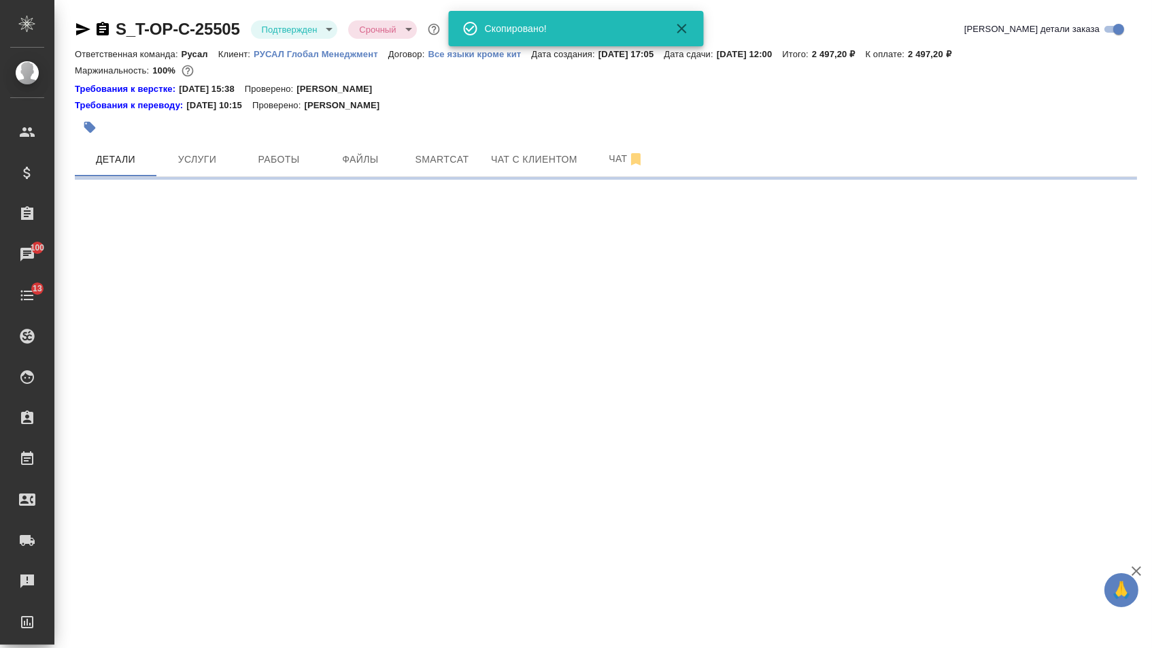
select select "RU"
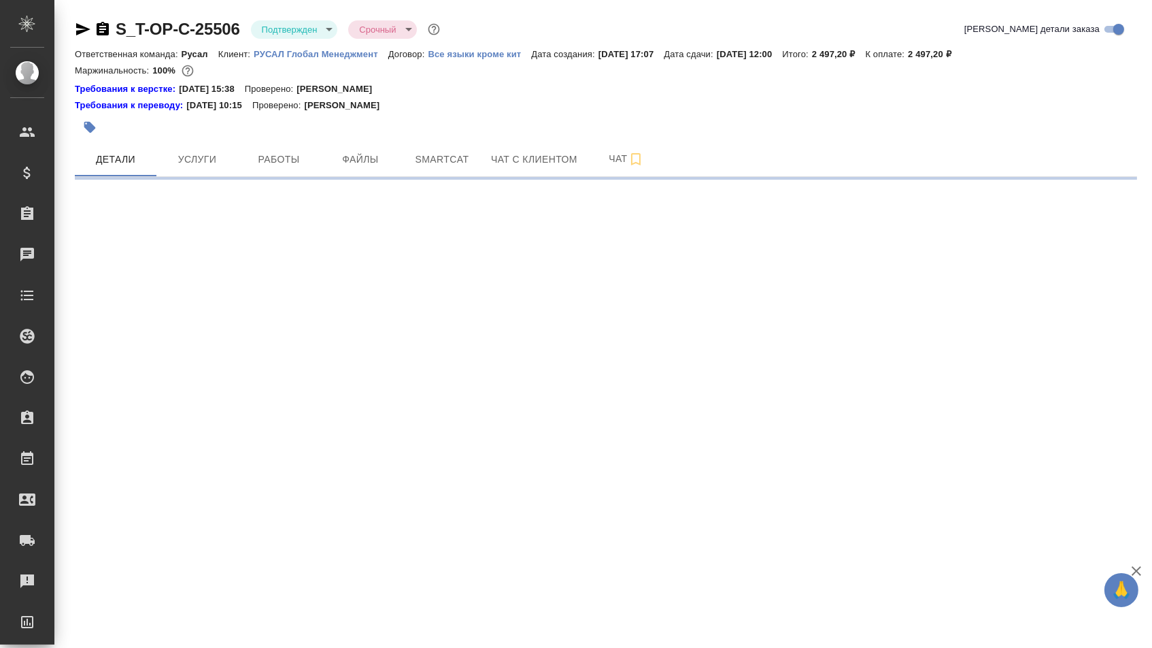
select select "RU"
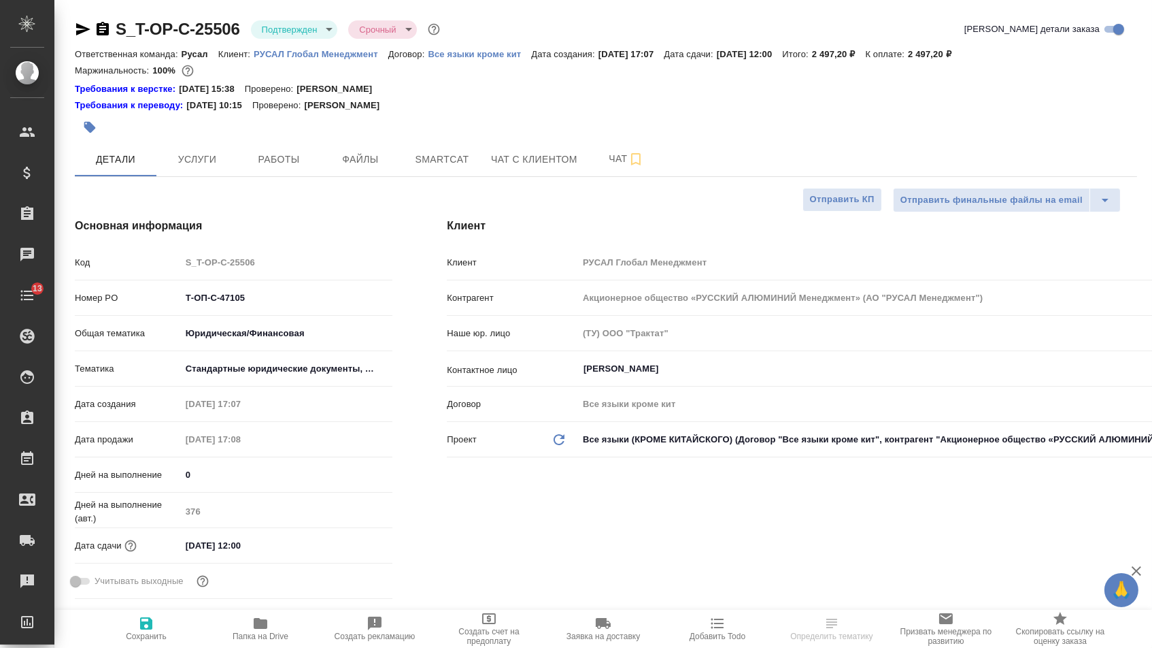
type textarea "x"
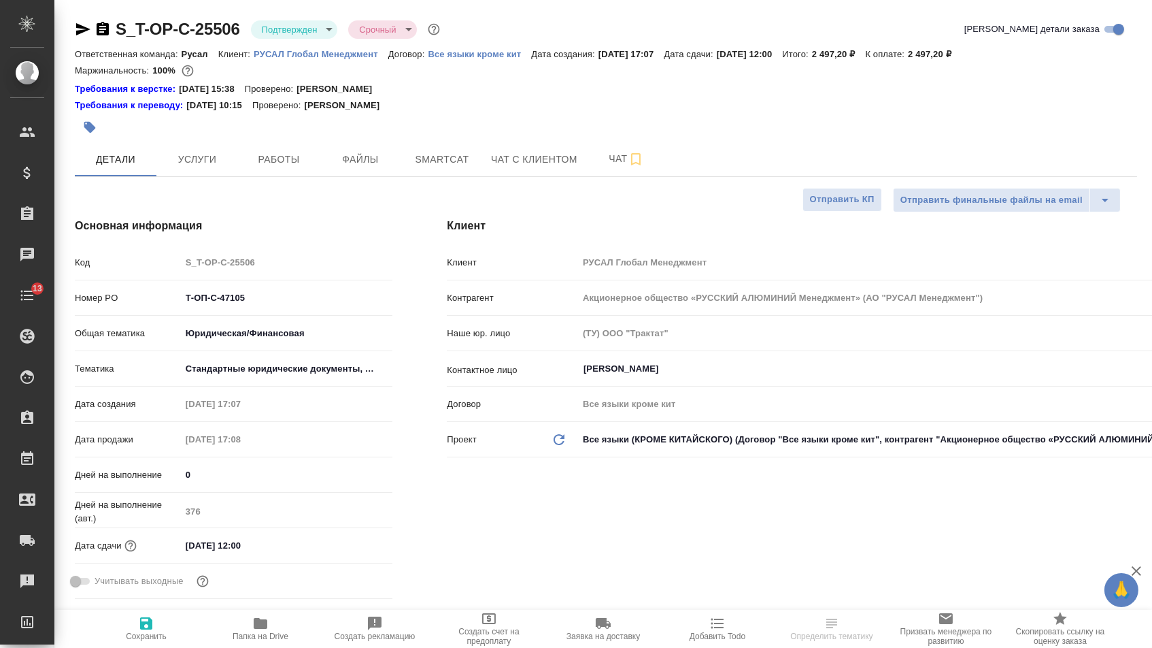
type textarea "x"
click at [107, 30] on icon "button" at bounding box center [103, 29] width 12 height 14
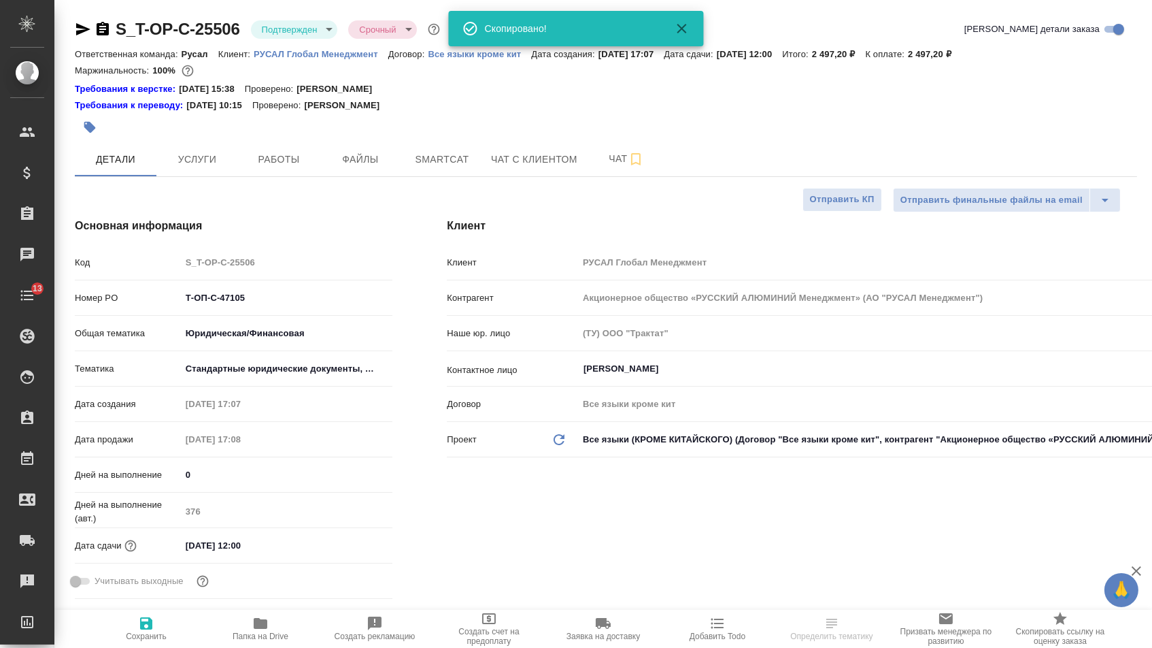
type textarea "x"
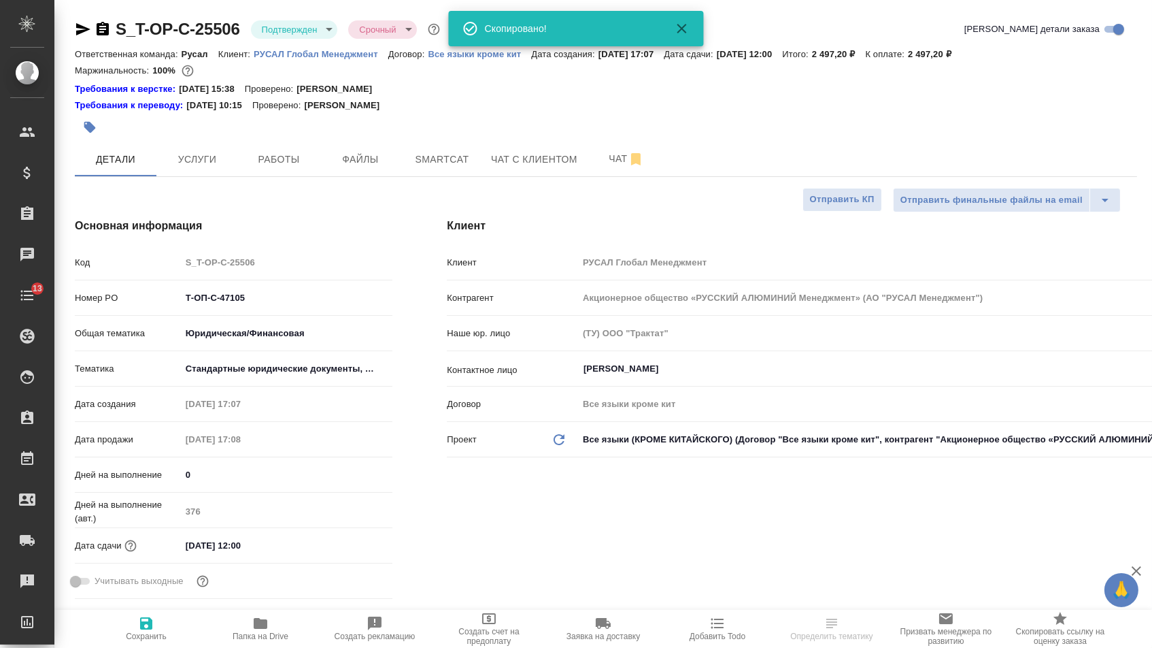
type textarea "x"
select select "RU"
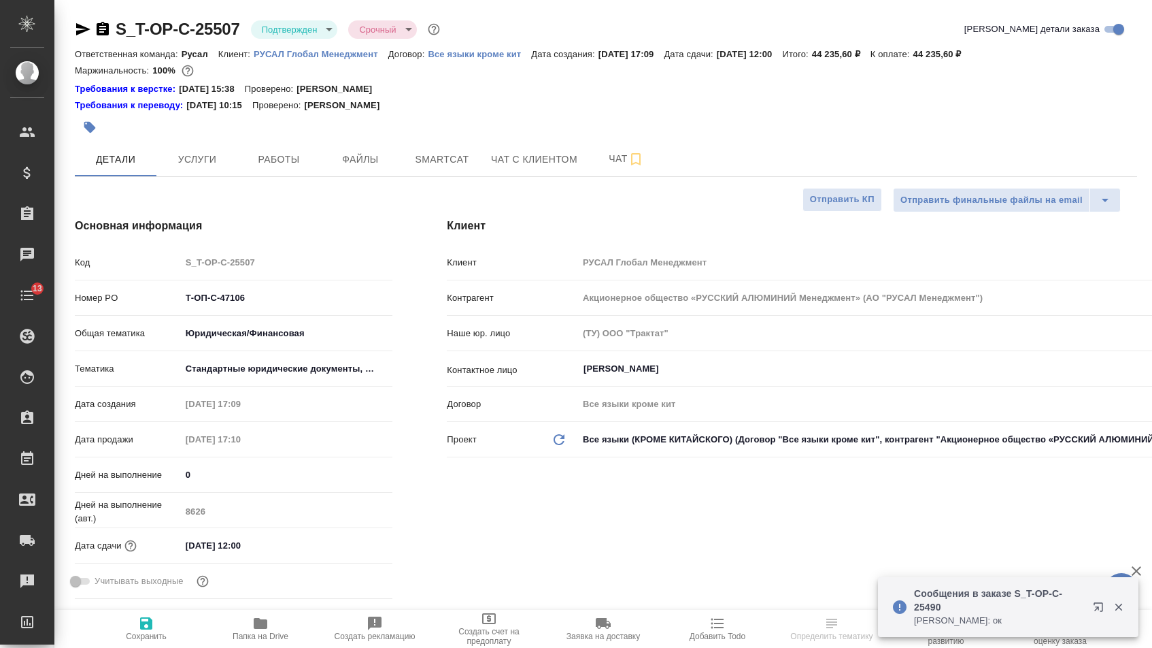
select select "RU"
type textarea "x"
click at [105, 25] on icon "button" at bounding box center [103, 29] width 16 height 16
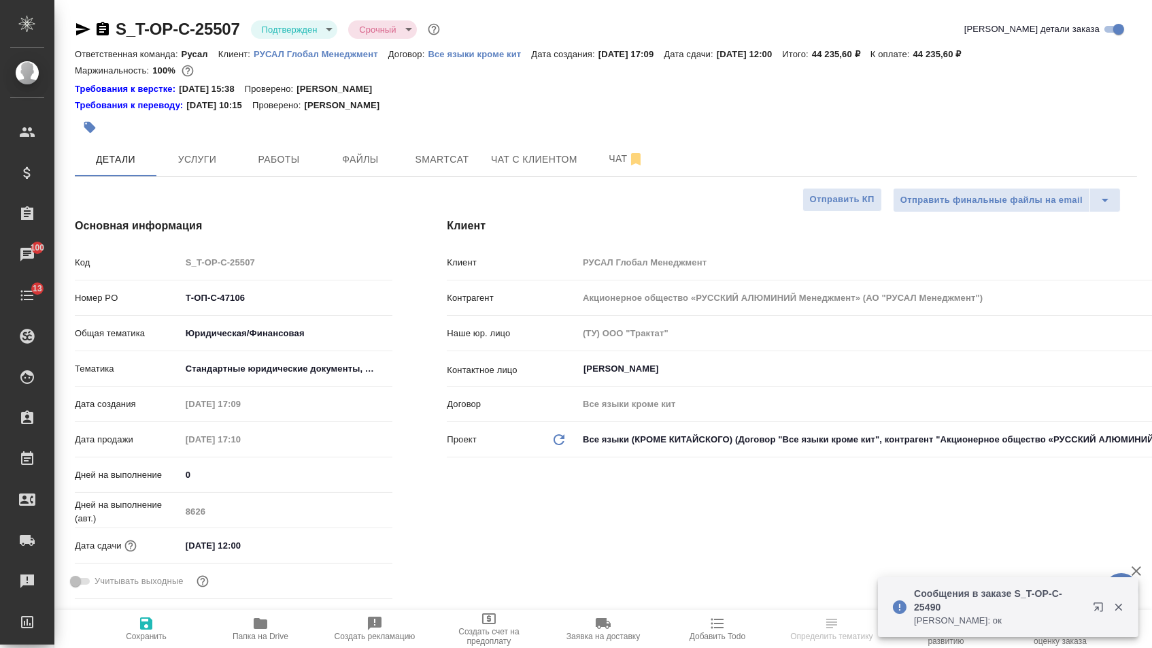
type textarea "x"
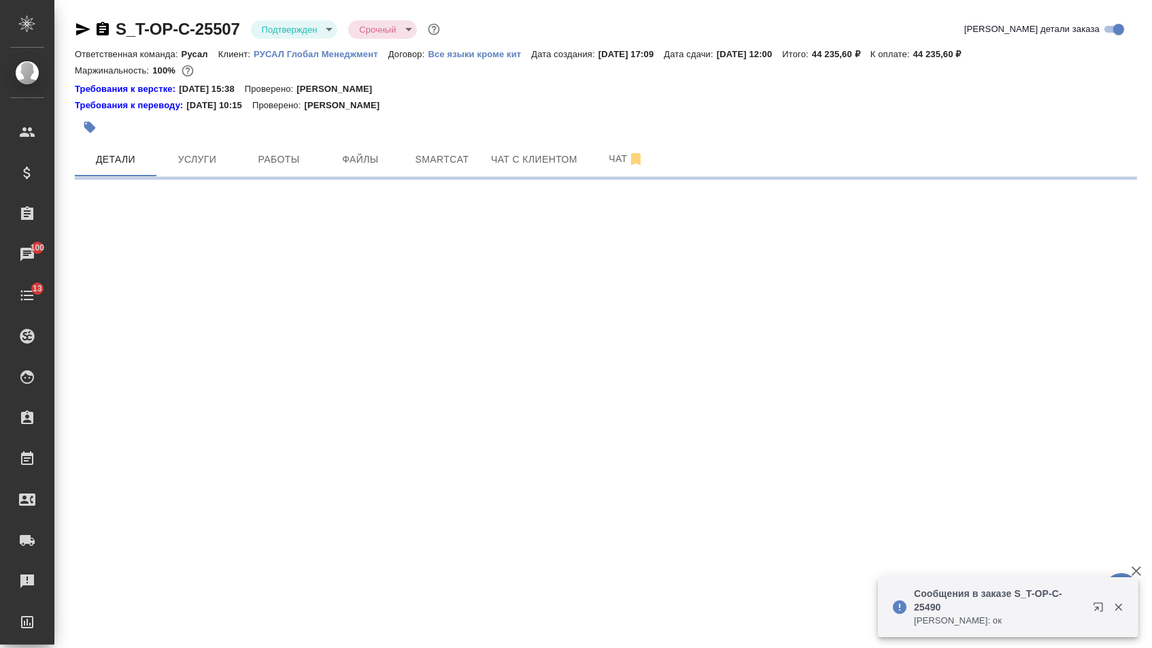
select select "RU"
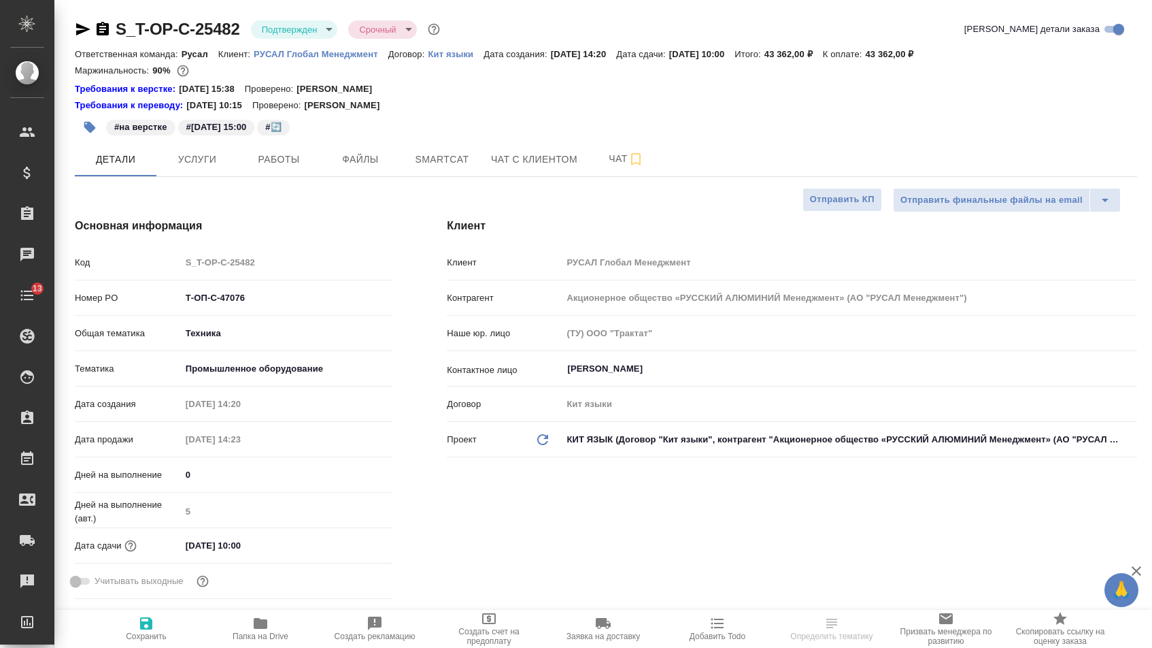
select select "RU"
click at [186, 151] on button "Услуги" at bounding box center [197, 159] width 82 height 34
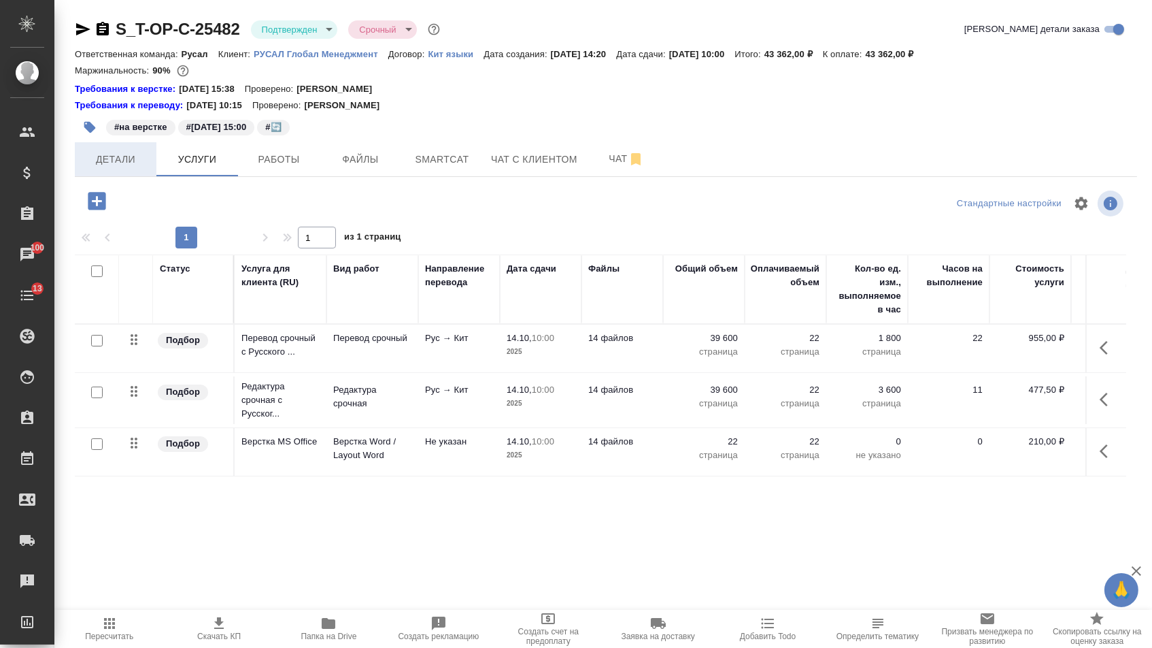
click at [146, 163] on span "Детали" at bounding box center [115, 159] width 65 height 17
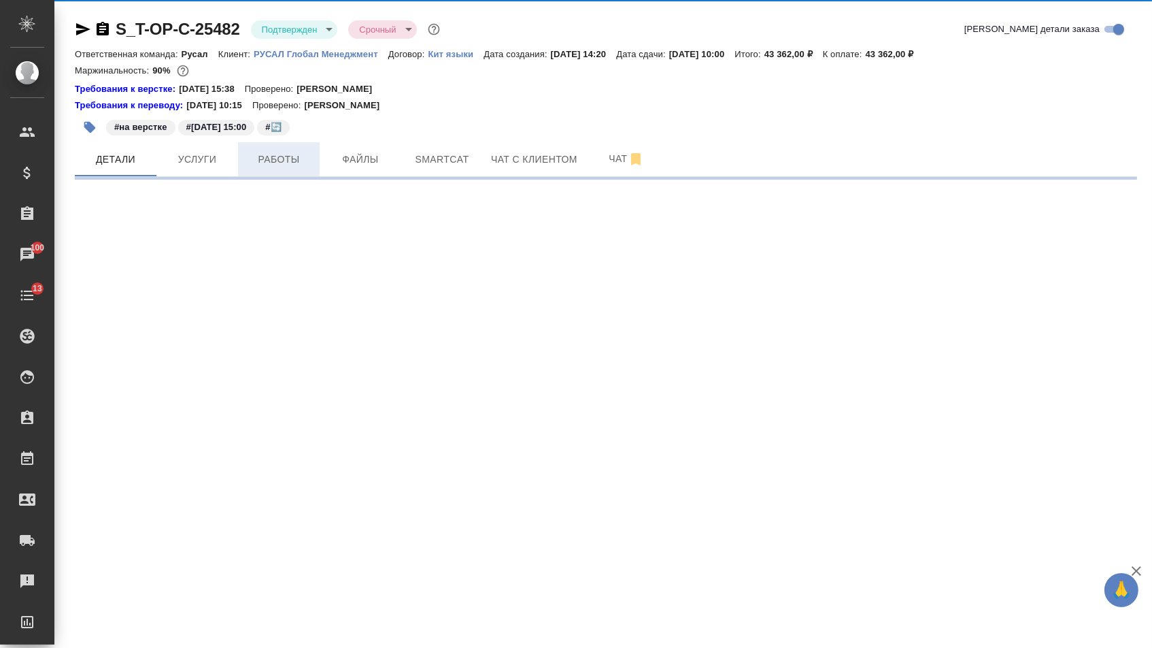
select select "RU"
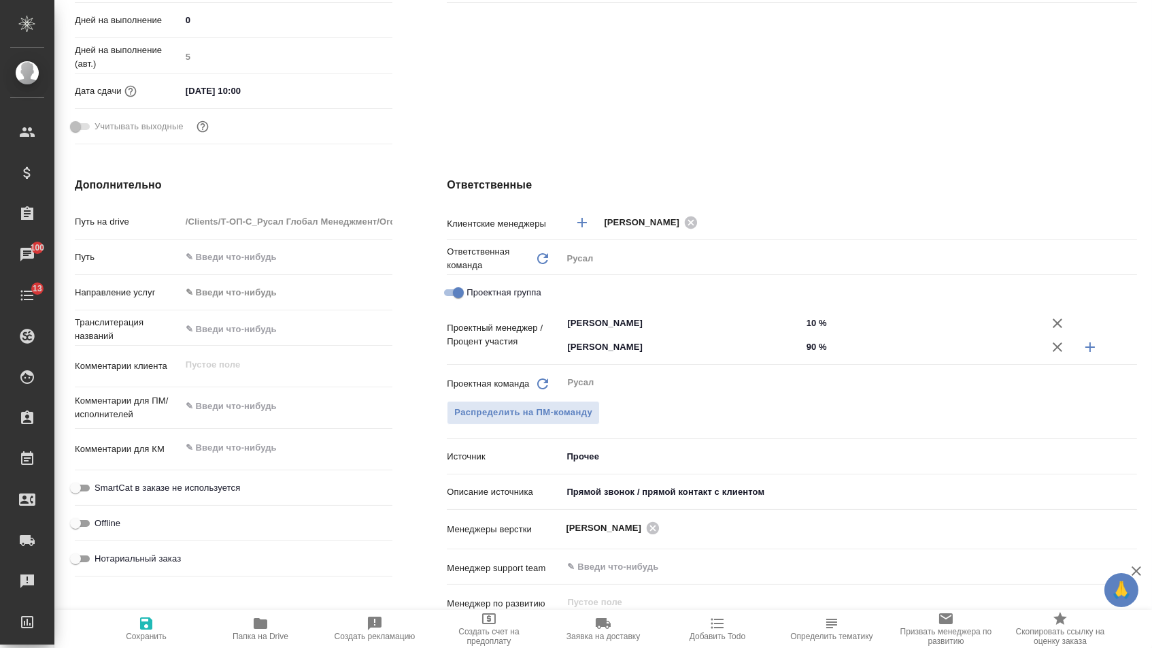
scroll to position [398, 0]
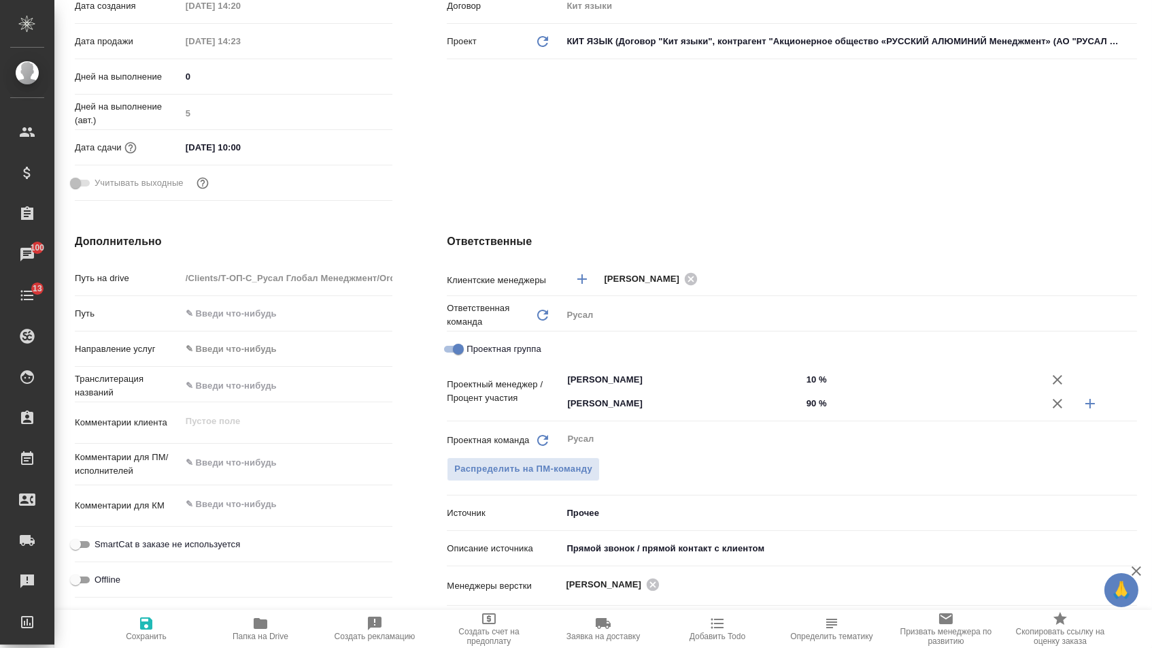
type textarea "x"
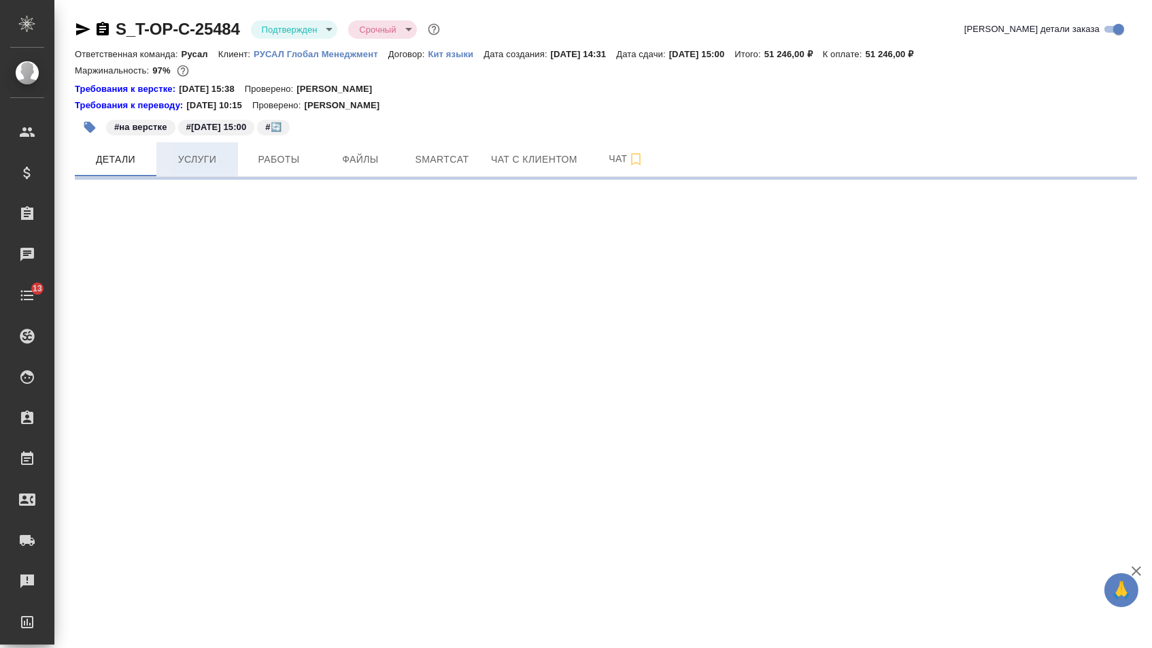
select select "RU"
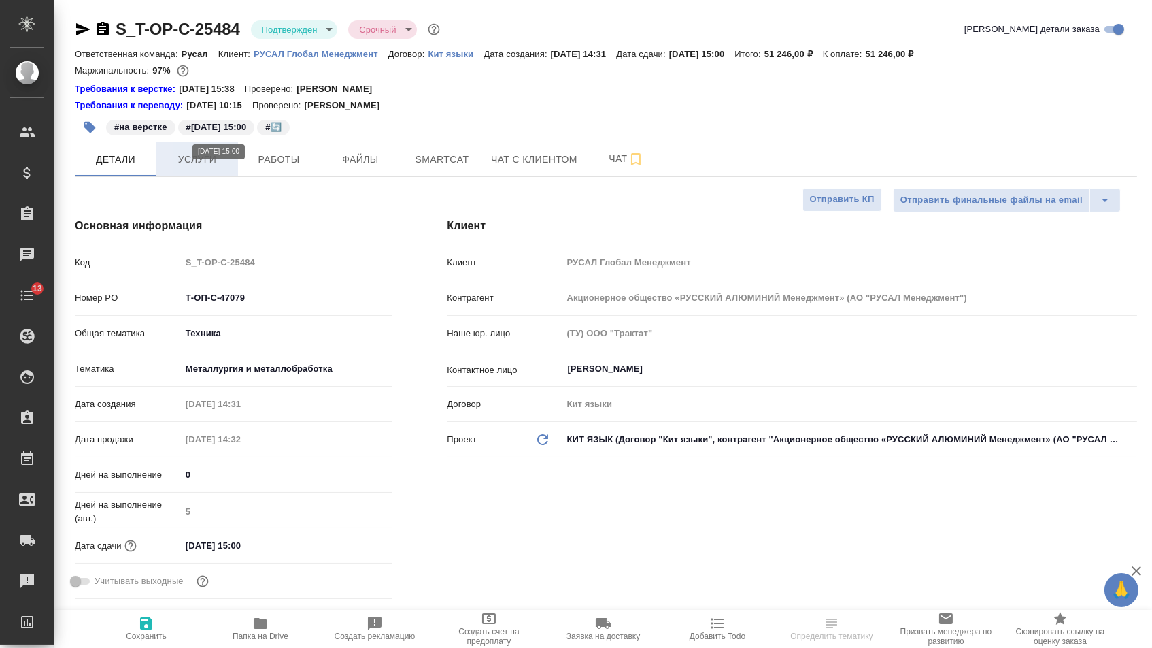
click at [193, 173] on button "Услуги" at bounding box center [197, 159] width 82 height 34
type textarea "x"
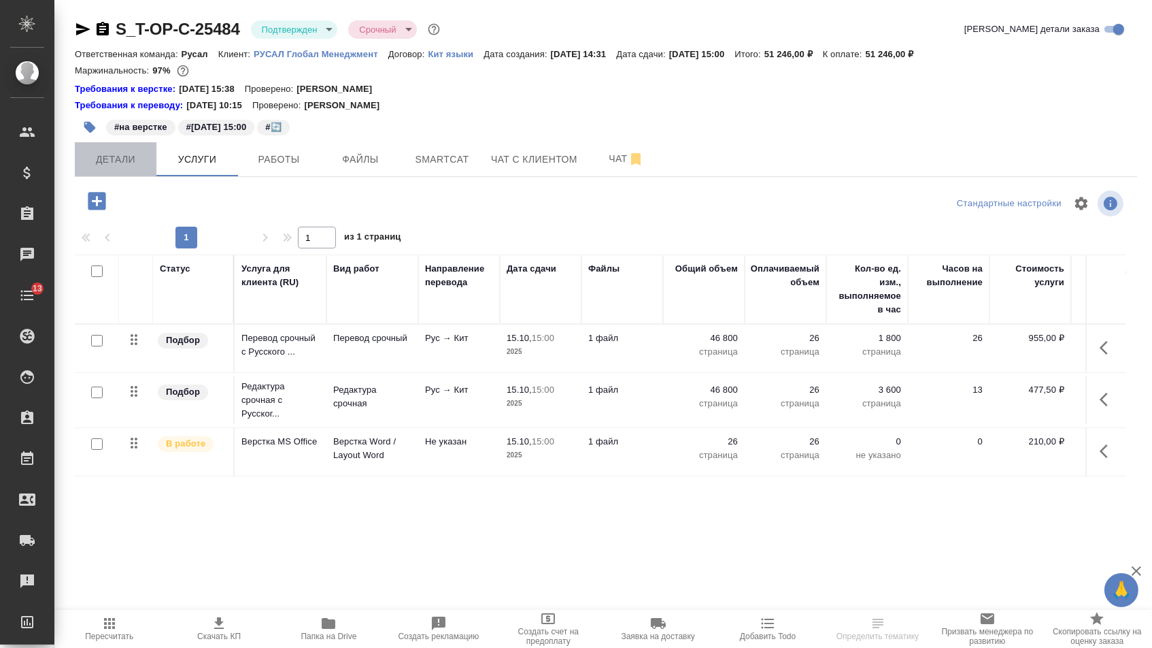
click at [147, 168] on span "Детали" at bounding box center [115, 159] width 65 height 17
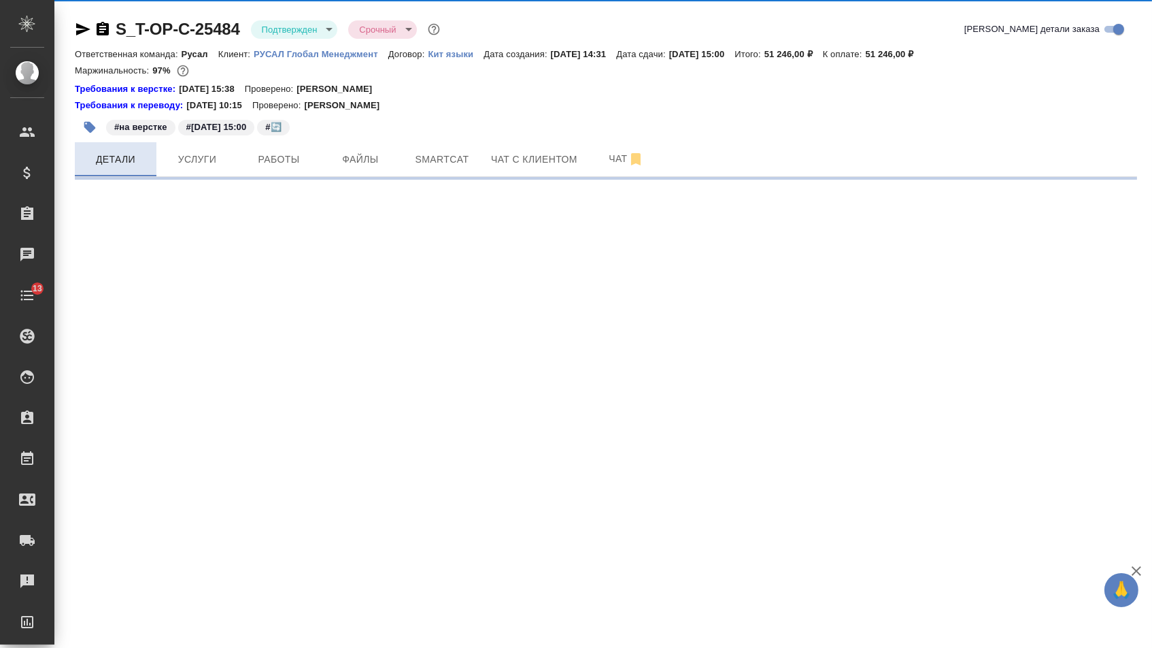
select select "RU"
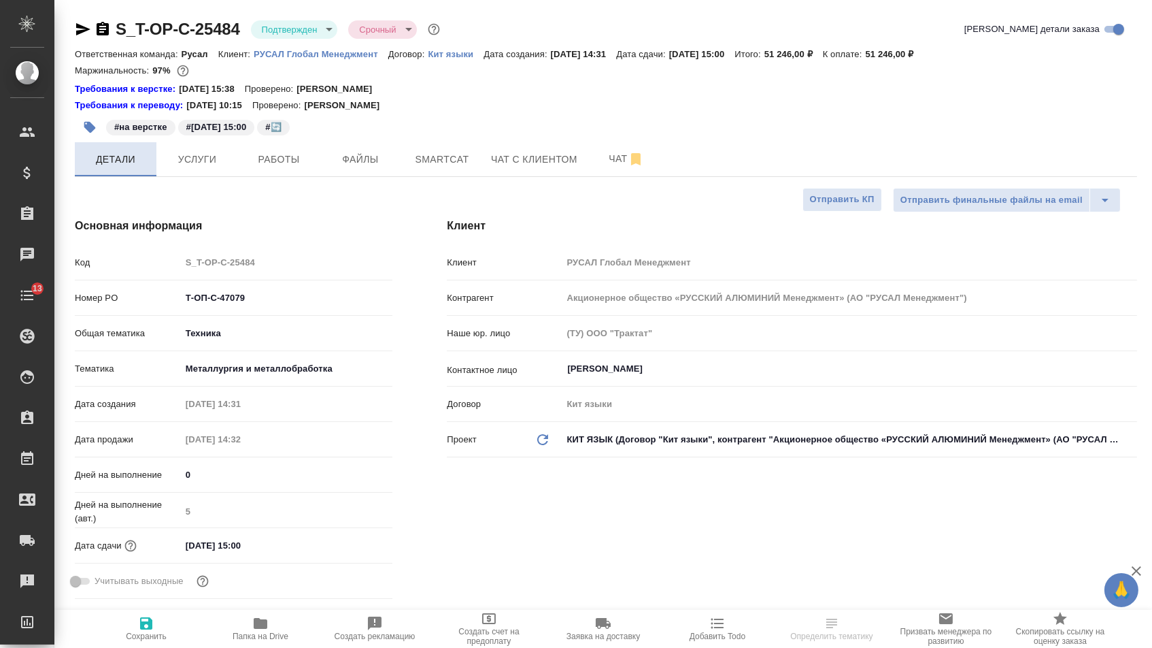
type textarea "x"
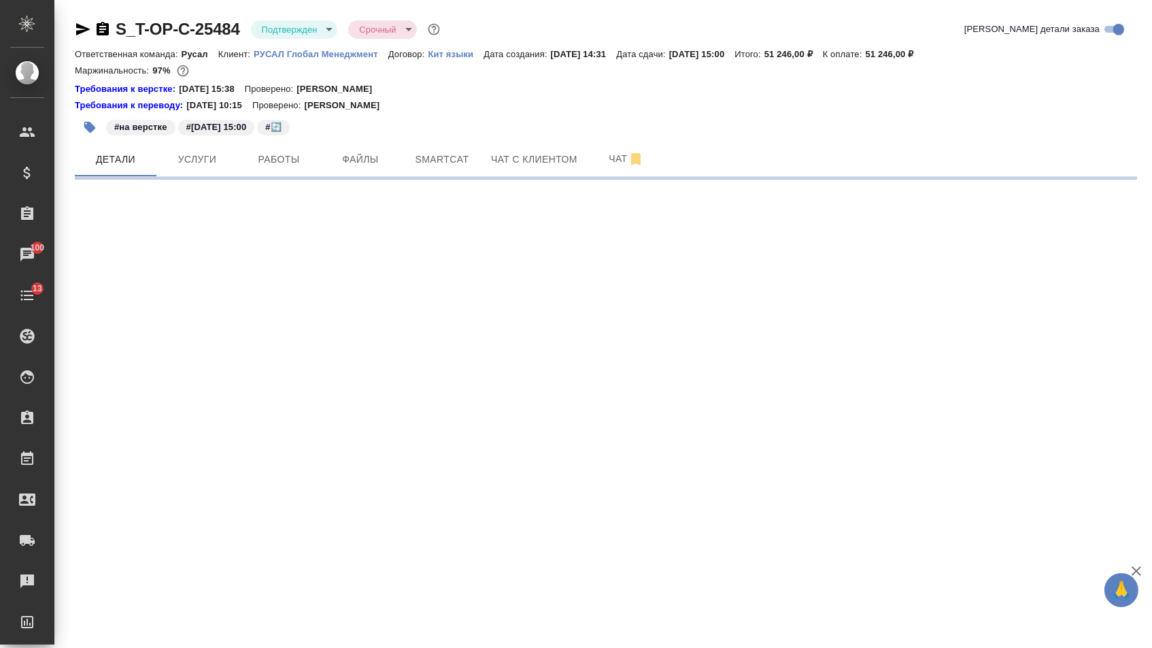
select select "RU"
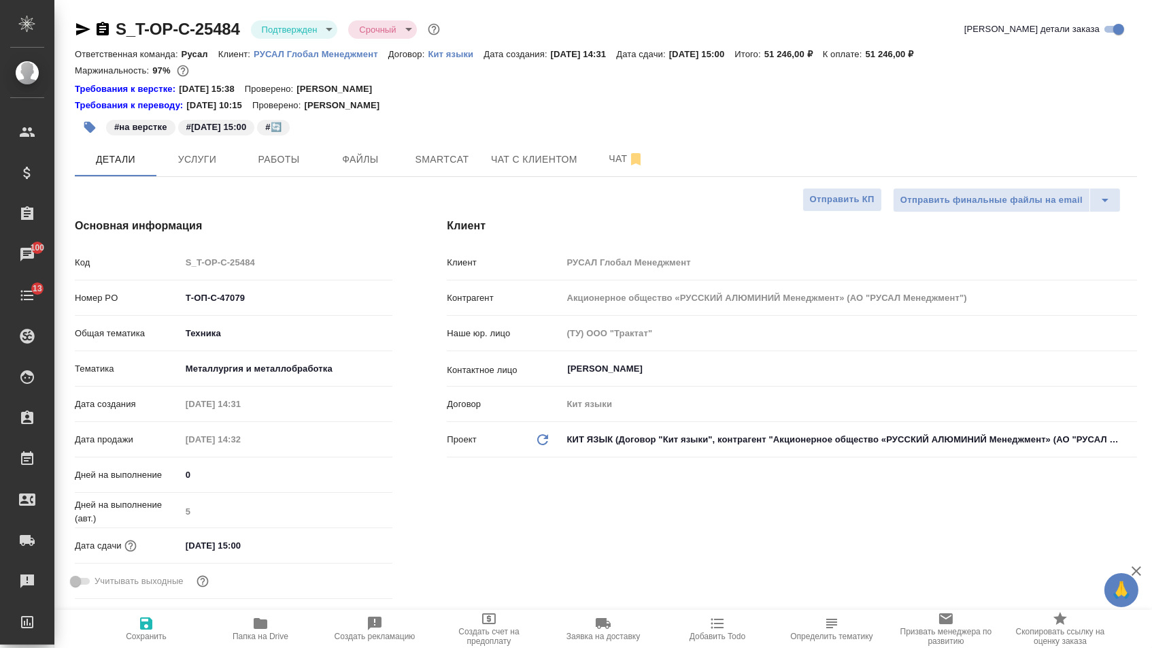
type textarea "x"
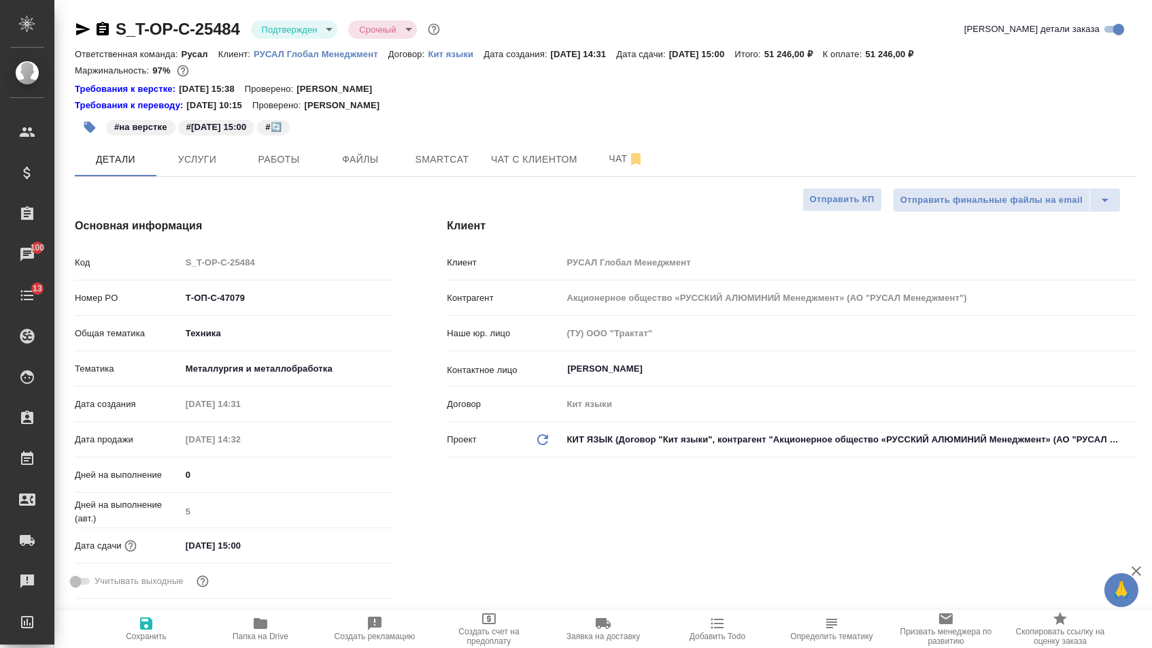
type textarea "x"
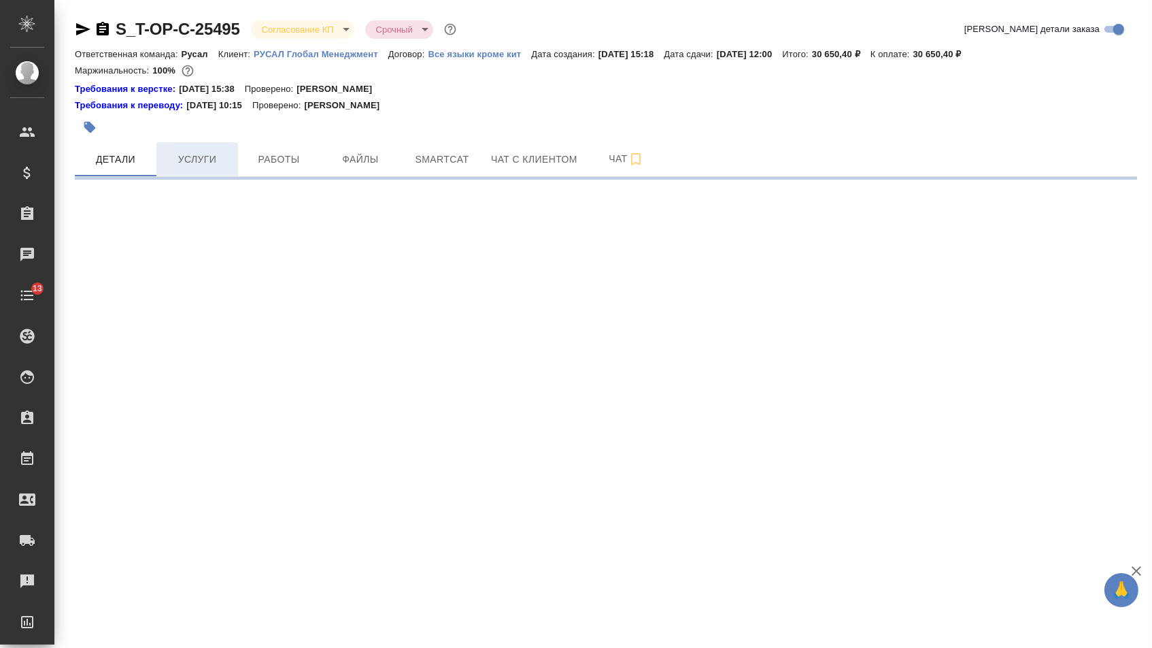
select select "RU"
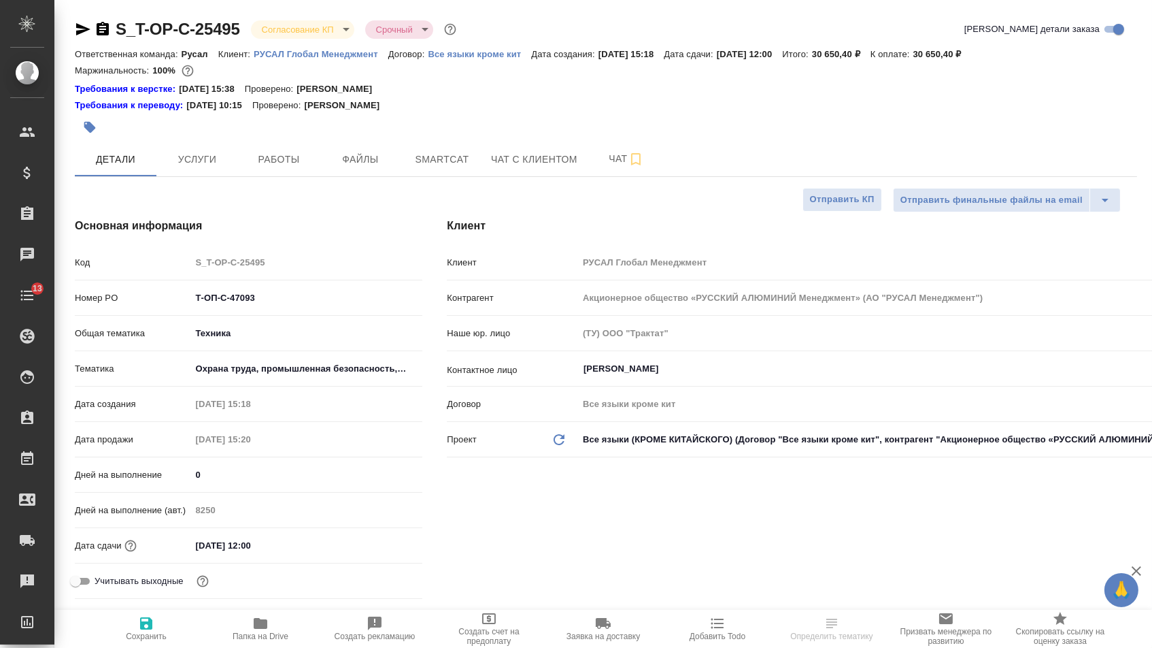
type textarea "x"
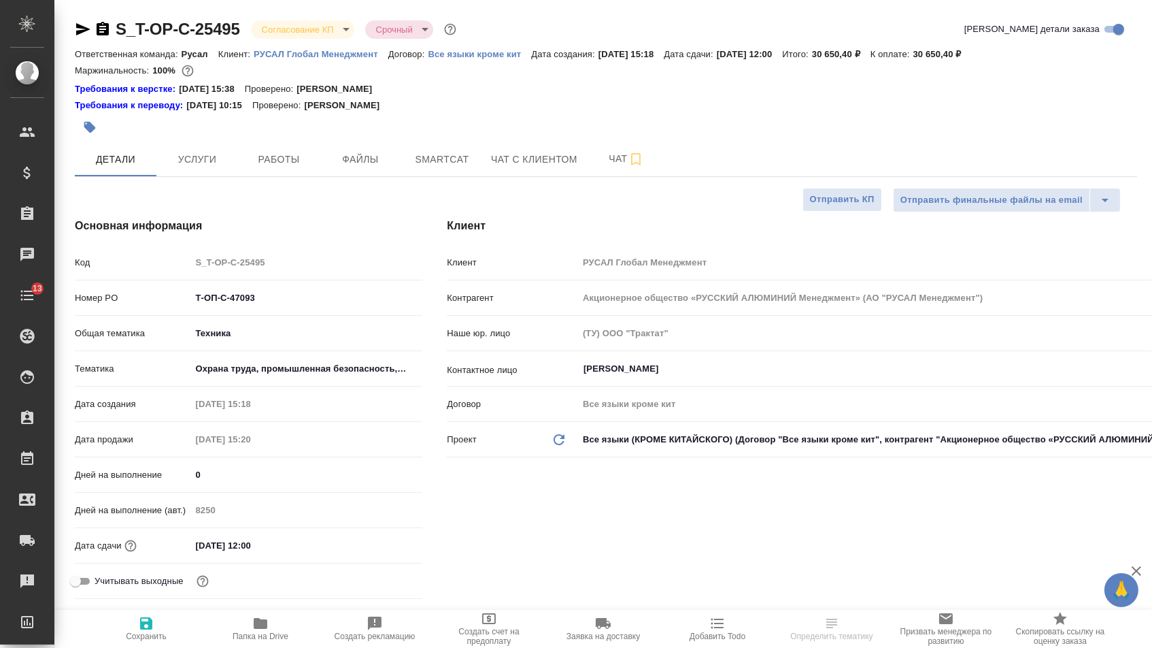
type textarea "x"
click at [200, 153] on button "Услуги" at bounding box center [197, 159] width 82 height 34
type textarea "x"
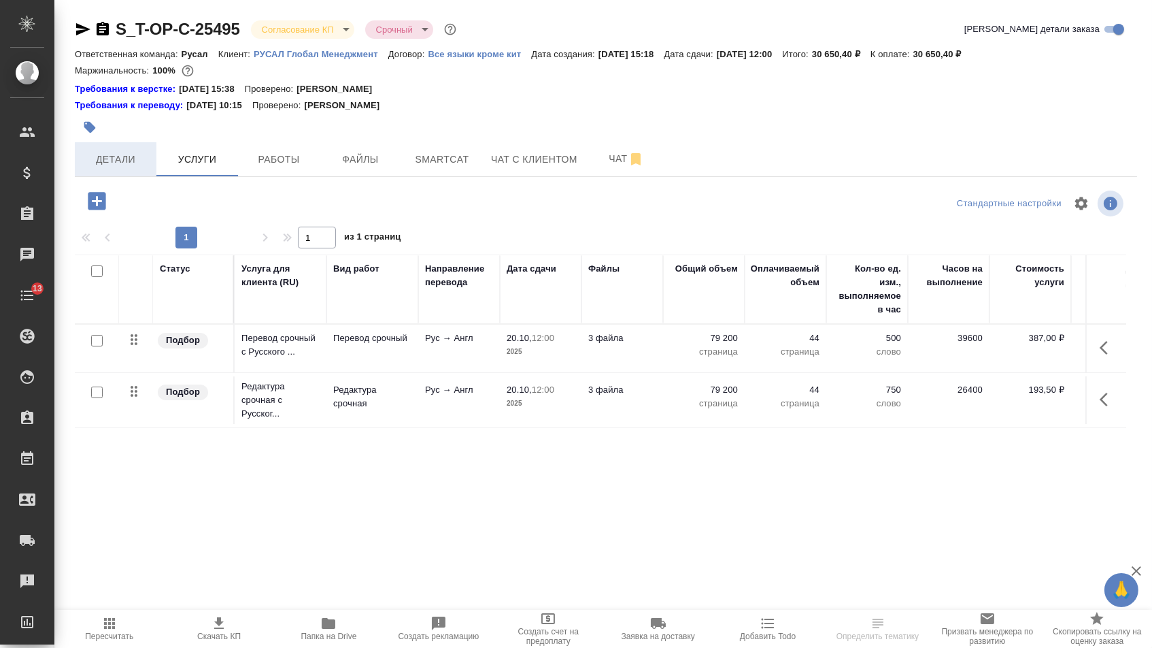
click at [124, 165] on span "Детали" at bounding box center [115, 159] width 65 height 17
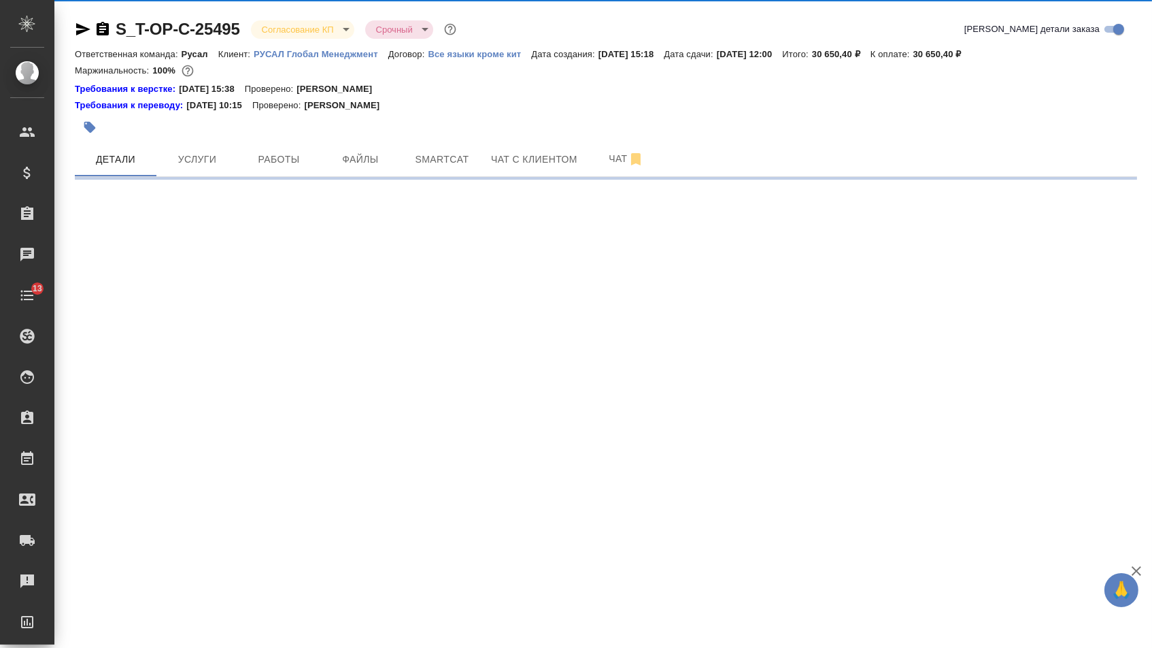
select select "RU"
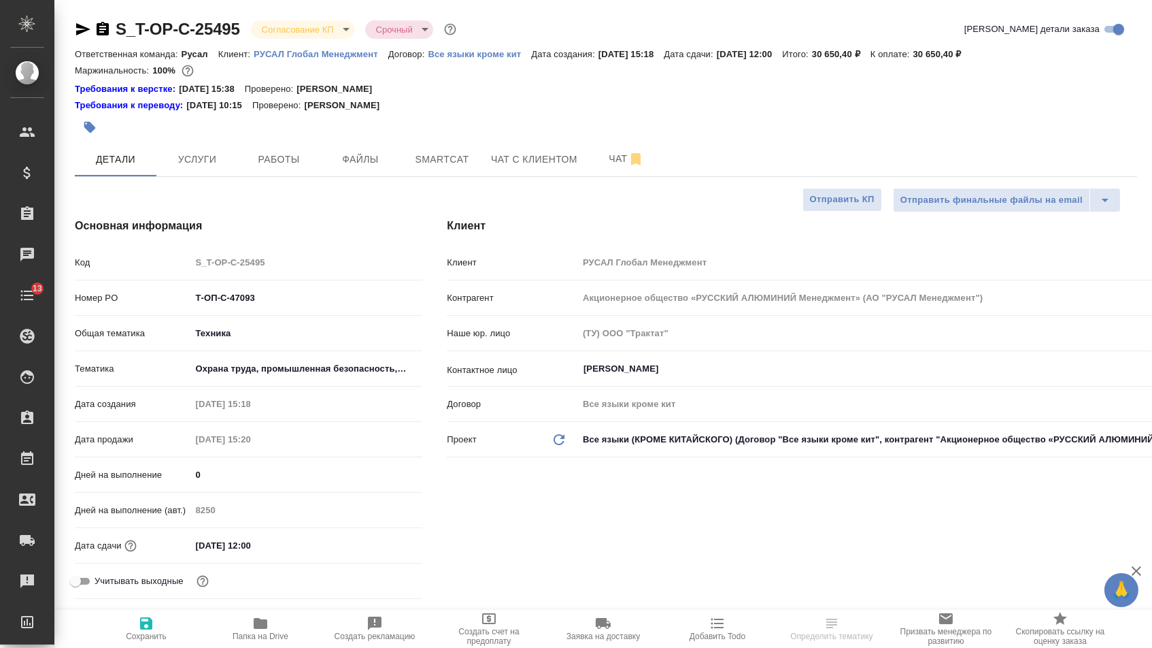
type textarea "x"
drag, startPoint x: 271, startPoint y: 305, endPoint x: 159, endPoint y: 303, distance: 112.3
click at [160, 304] on div "Номер PO Т-ОП-С-47093" at bounding box center [249, 298] width 348 height 24
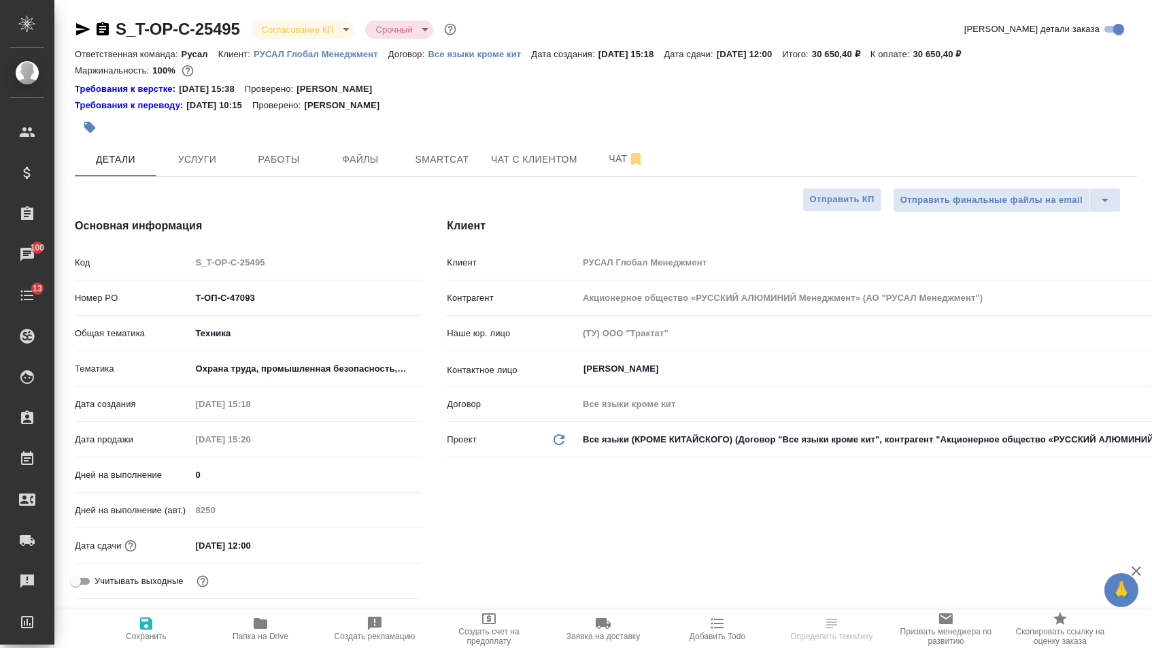
select select "RU"
type textarea "x"
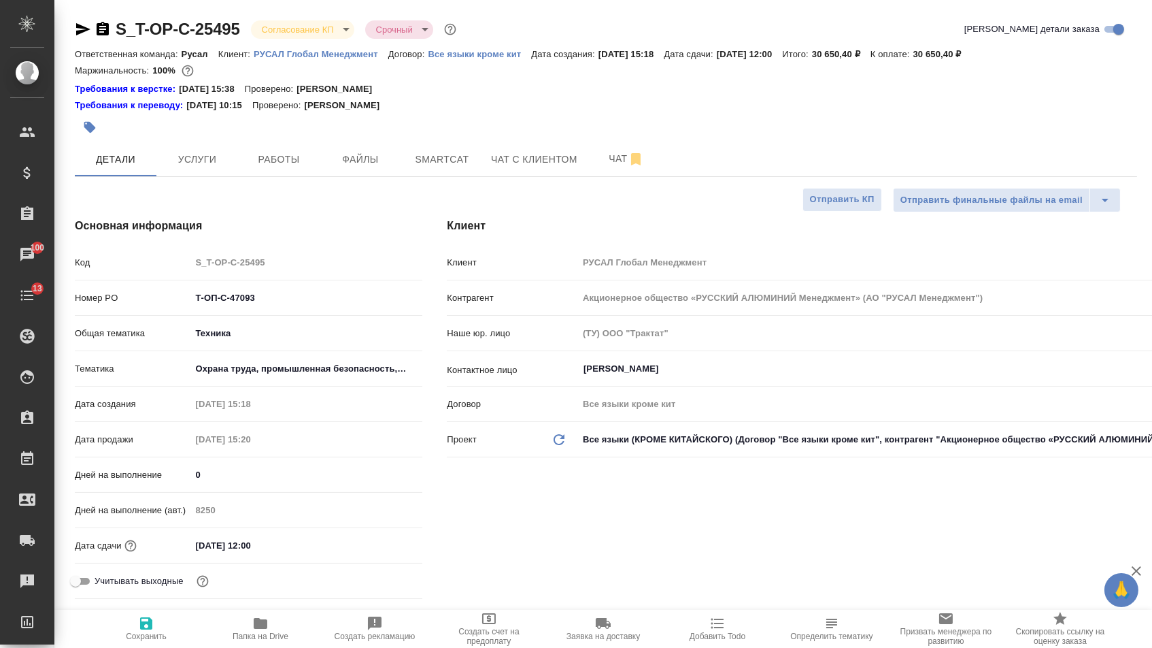
type textarea "x"
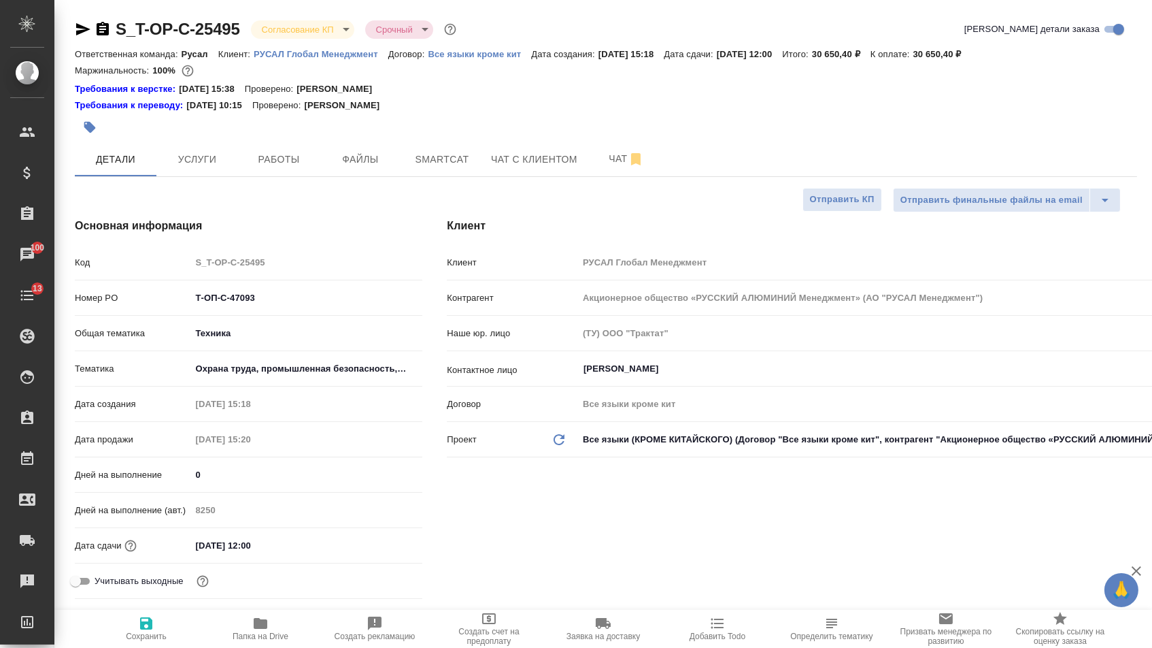
type textarea "x"
click at [320, 26] on body "🙏 .cls-1 fill:#fff; AWATERA Menshikova Aleksandra Клиенты Спецификации Заказы 1…" at bounding box center [576, 324] width 1152 height 648
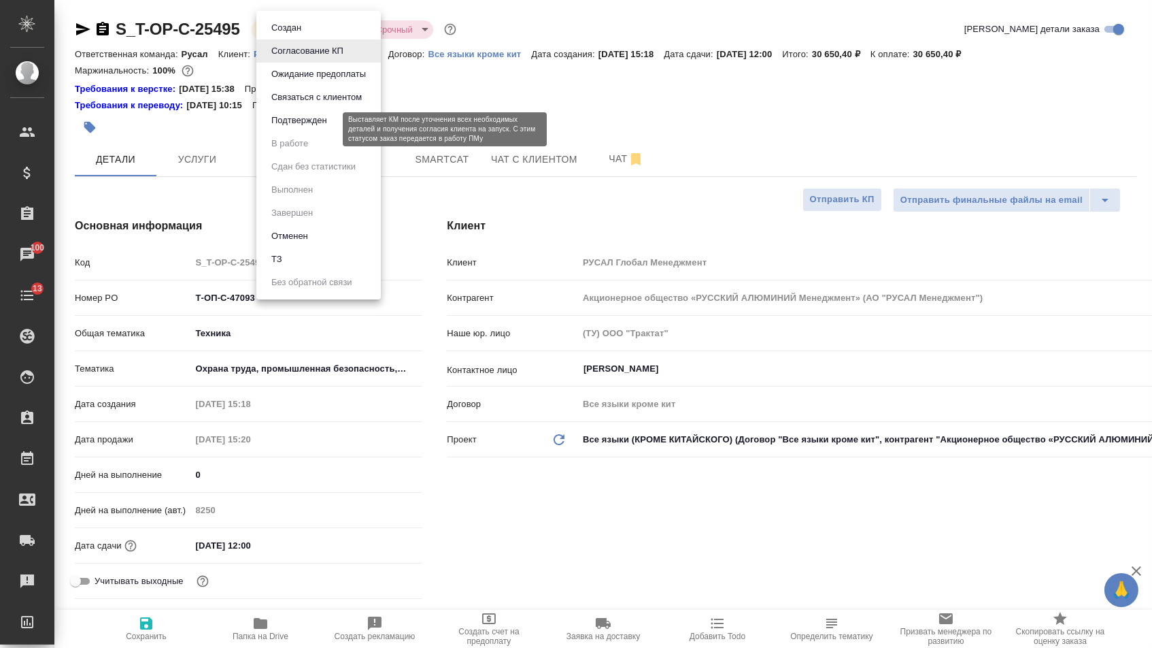
click at [305, 127] on button "Подтвержден" at bounding box center [299, 120] width 64 height 15
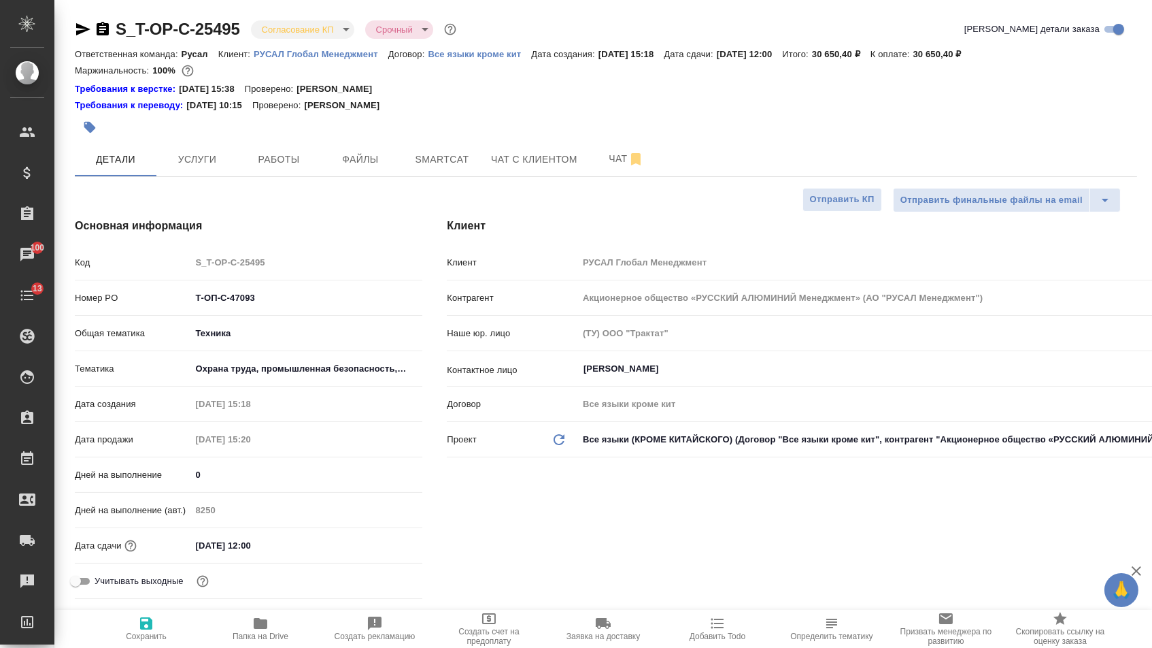
type textarea "x"
select select "RU"
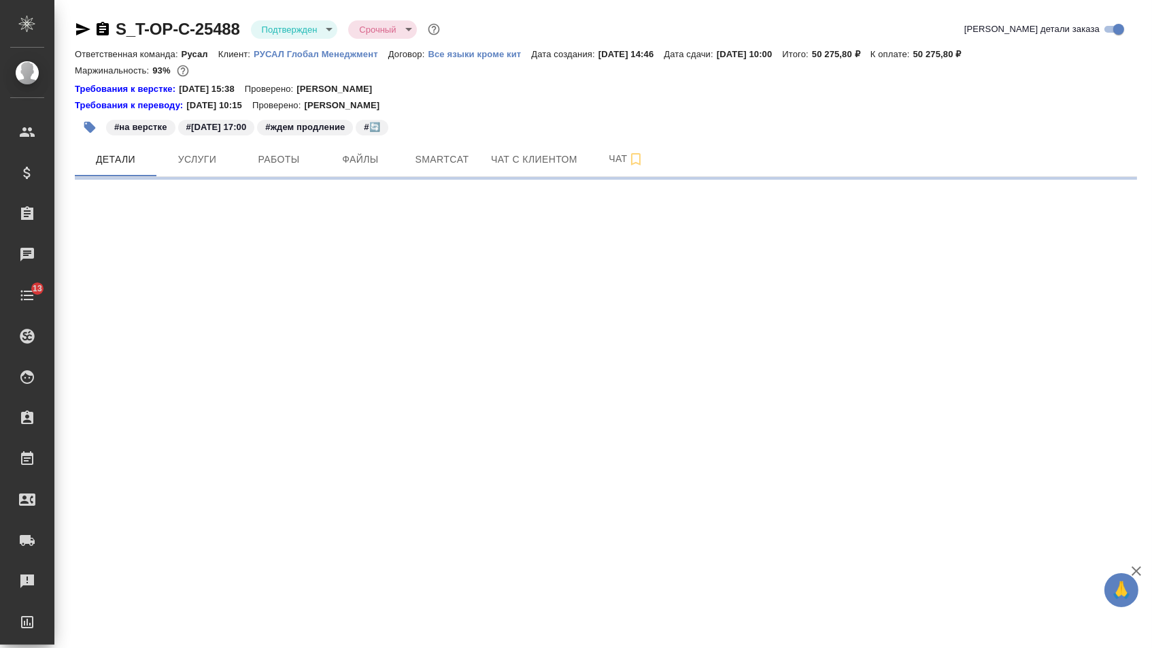
select select "RU"
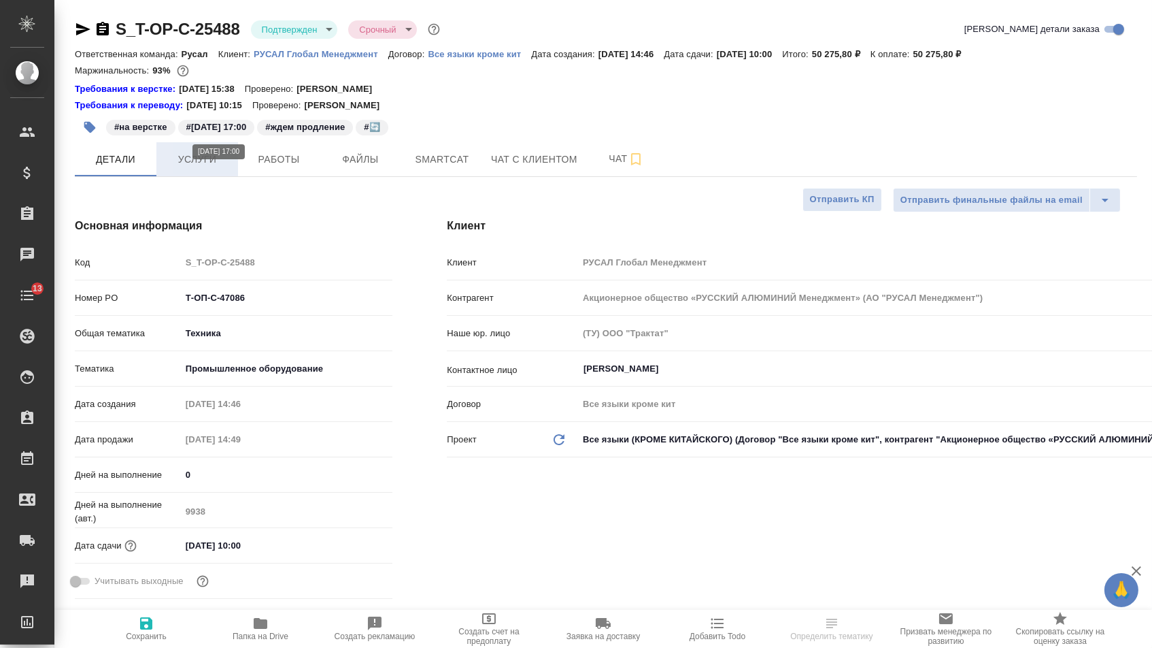
type textarea "x"
click at [175, 168] on span "Услуги" at bounding box center [197, 159] width 65 height 17
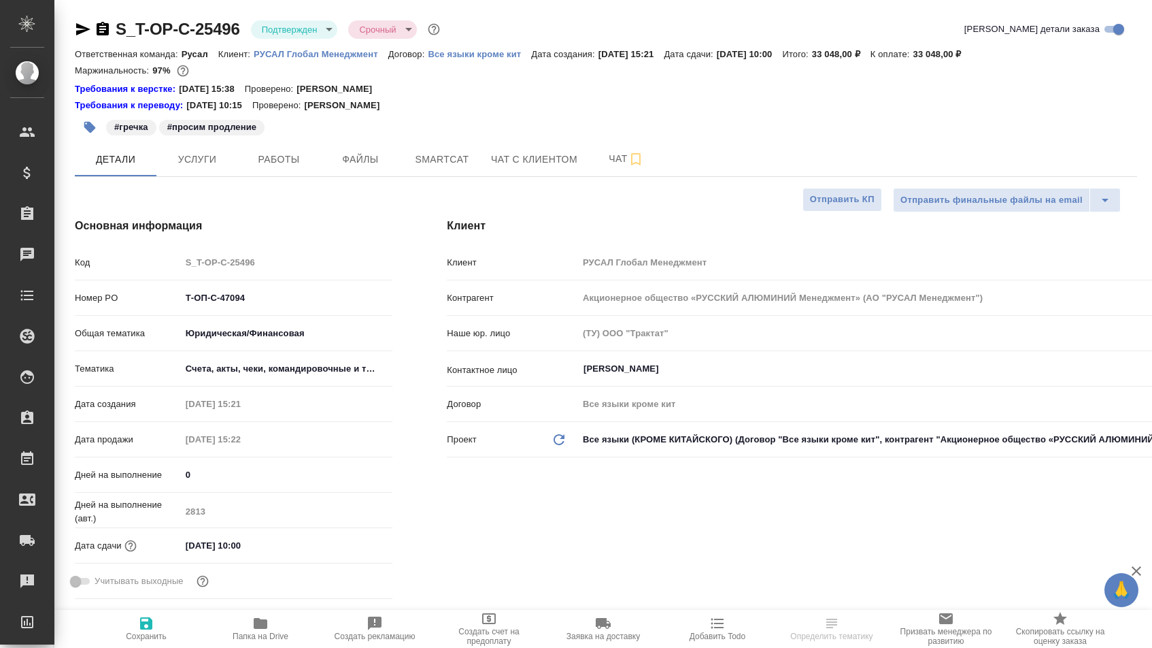
select select "RU"
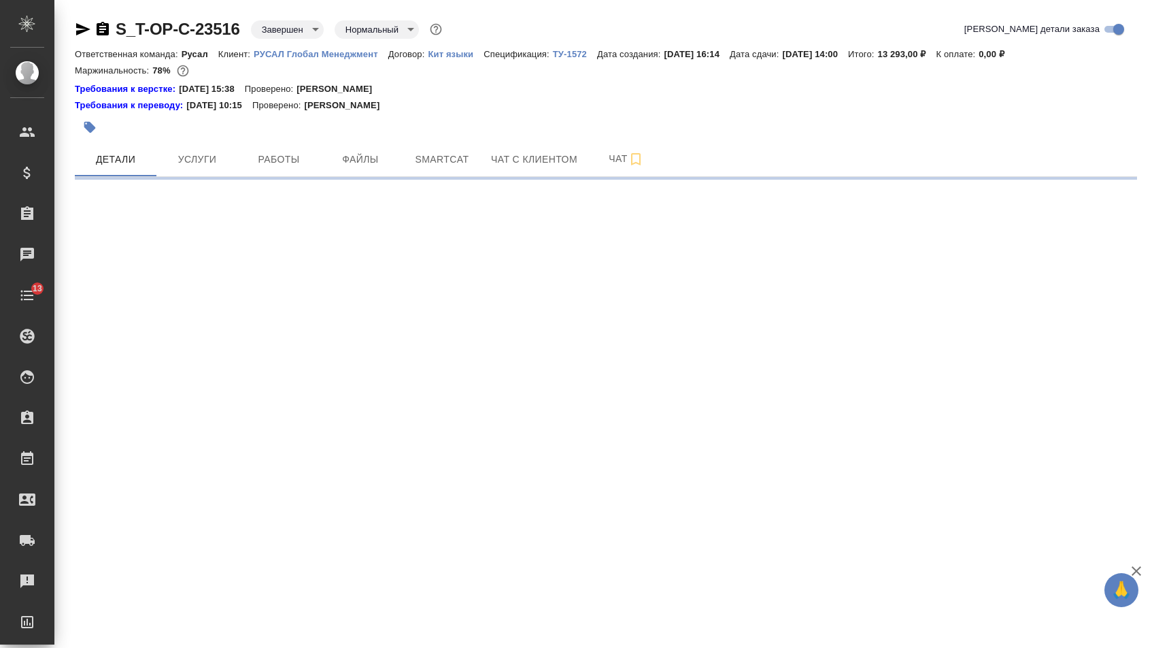
select select "RU"
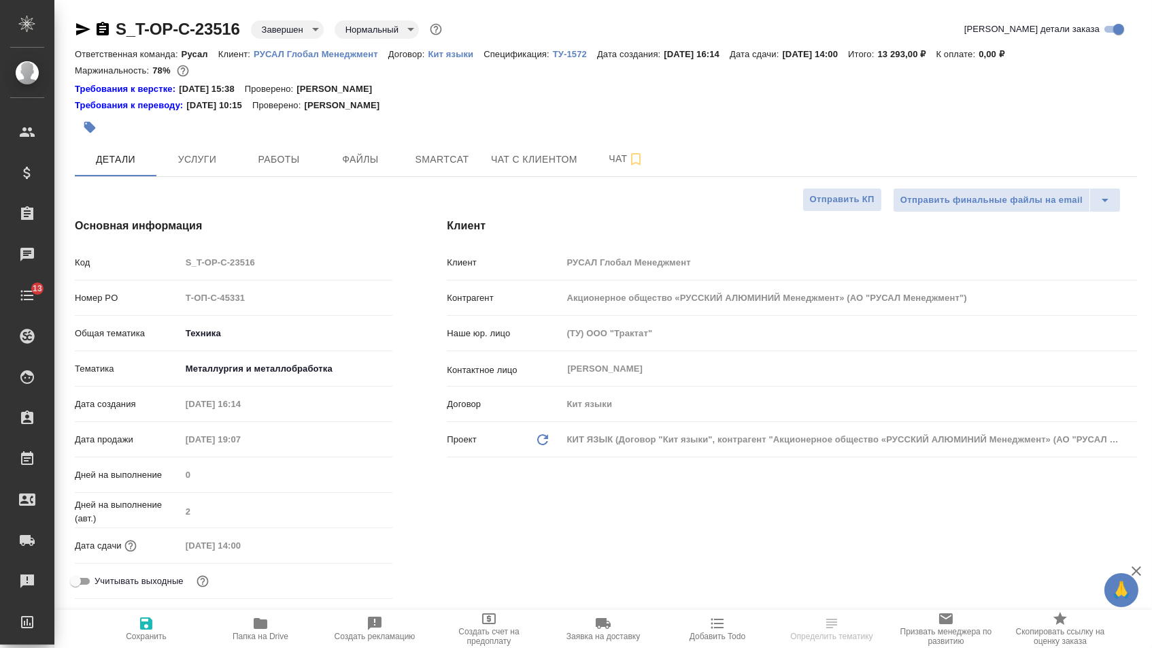
type textarea "x"
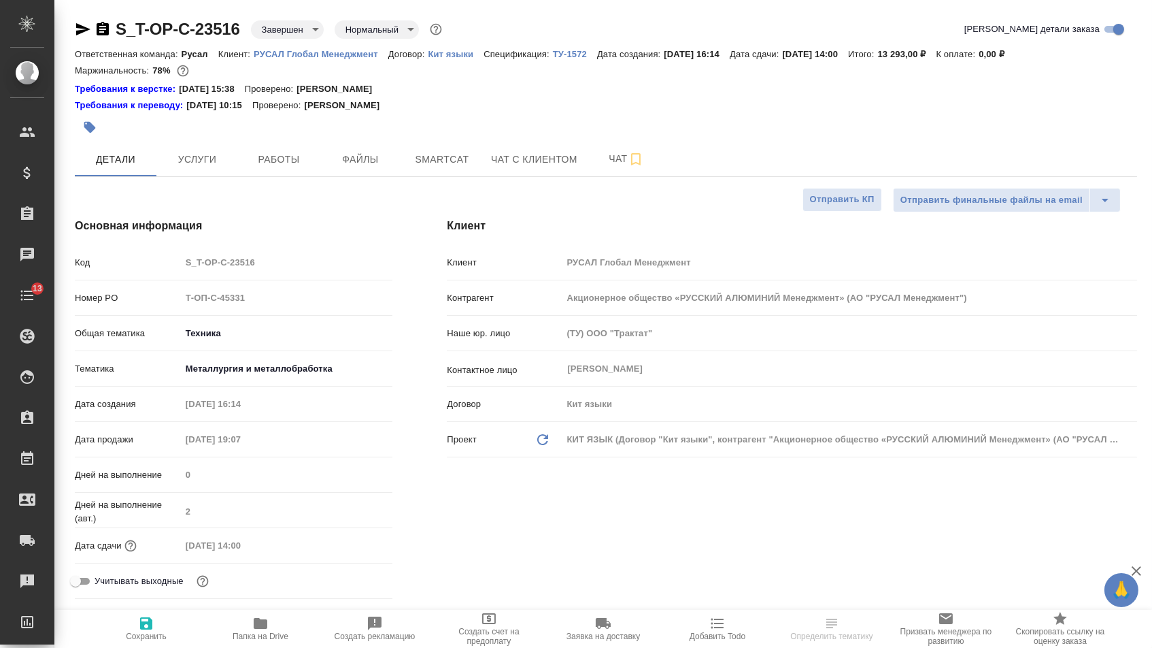
type textarea "x"
click at [280, 615] on span "Папка на Drive" at bounding box center [261, 628] width 98 height 26
type textarea "x"
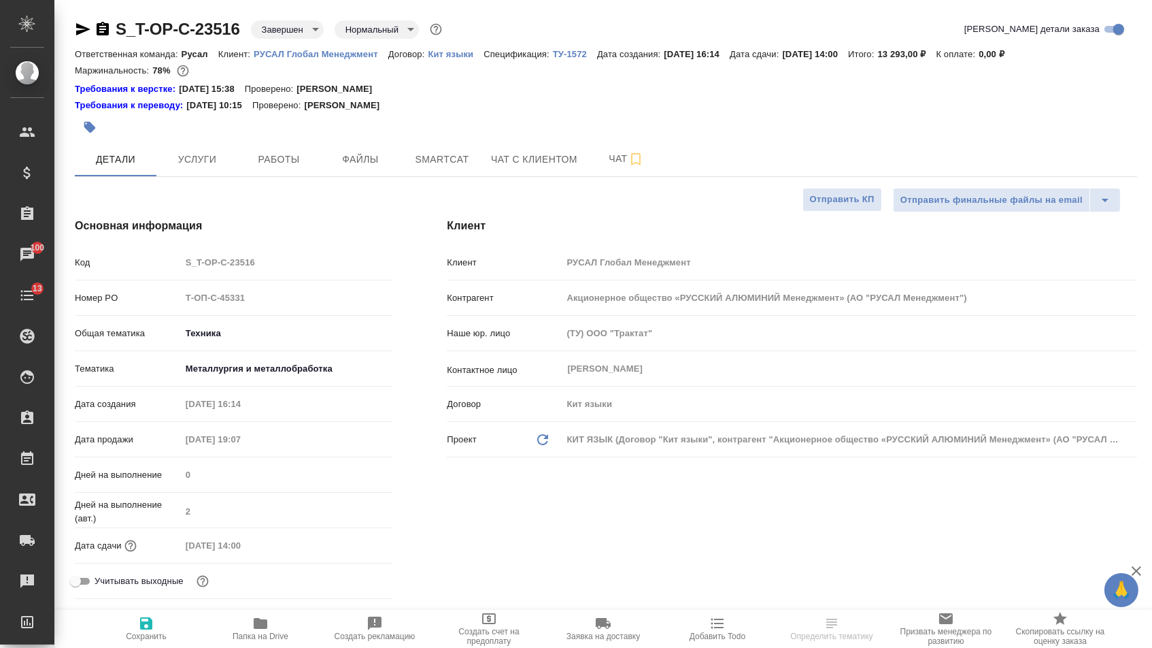
select select "RU"
type textarea "x"
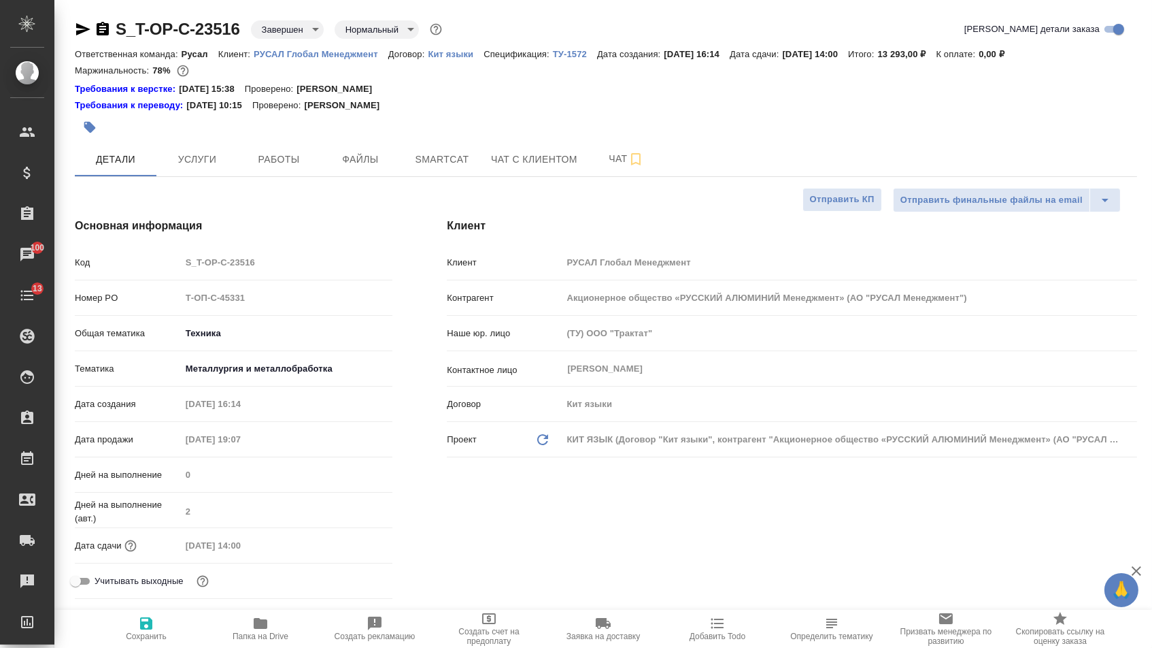
type textarea "x"
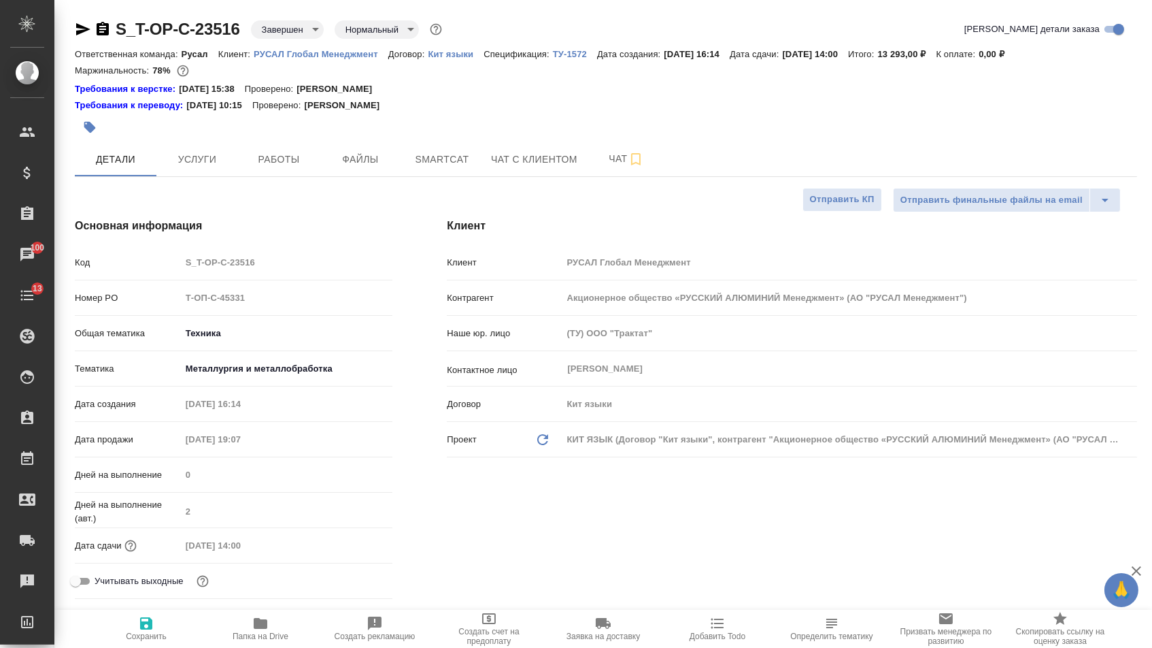
type textarea "x"
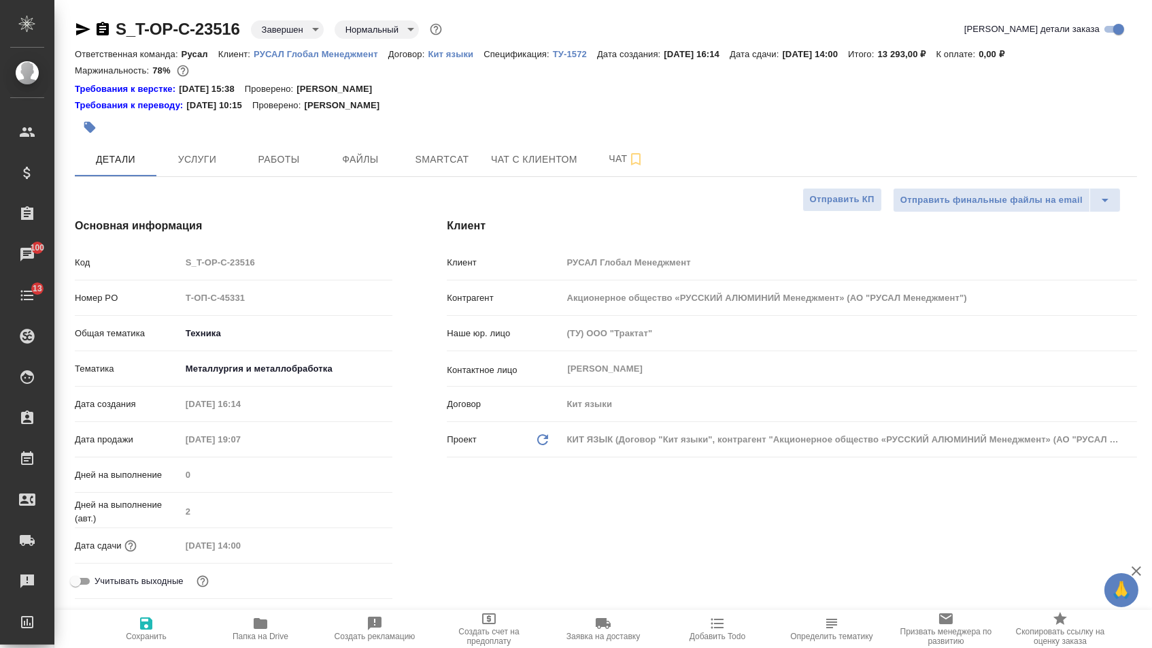
type textarea "x"
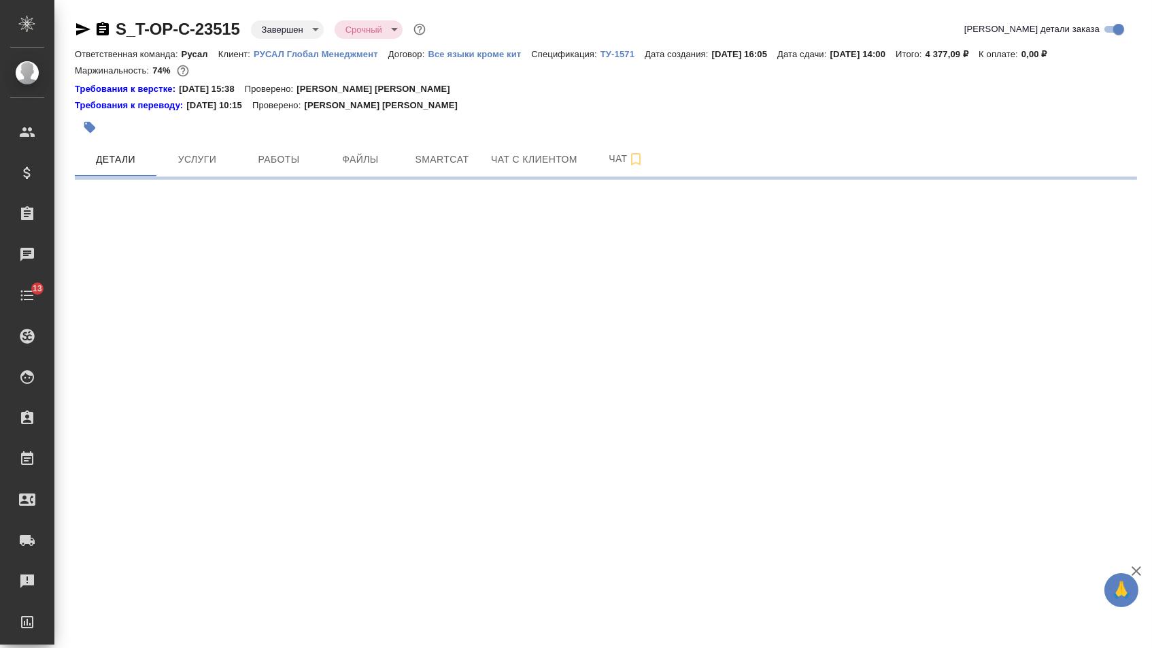
select select "RU"
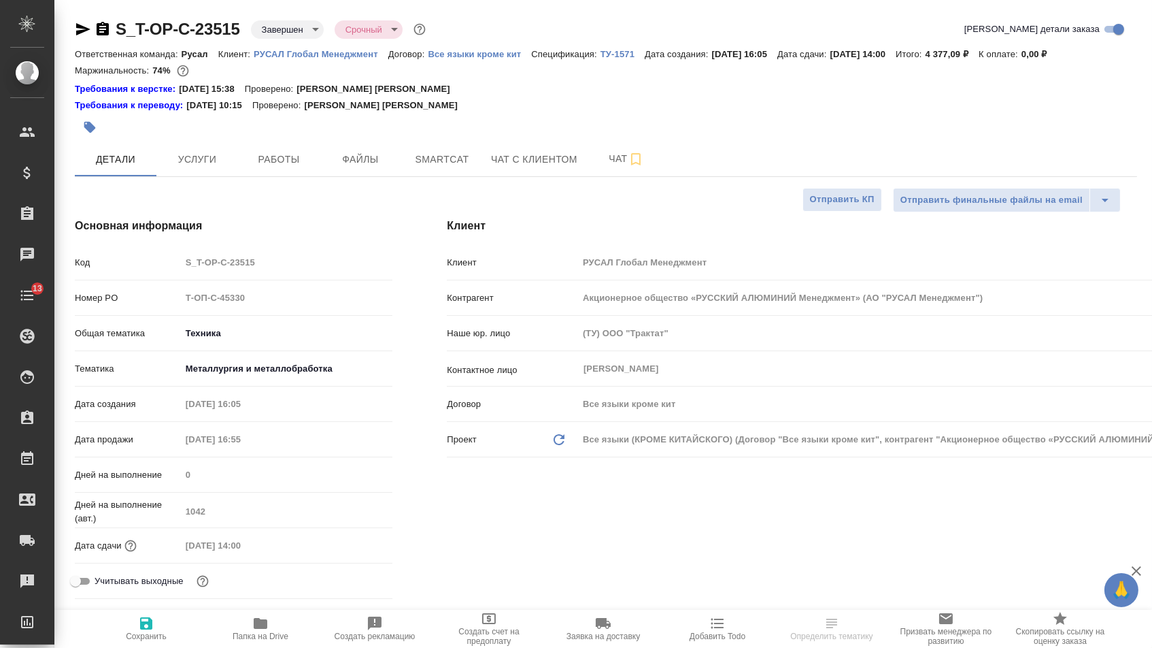
type textarea "x"
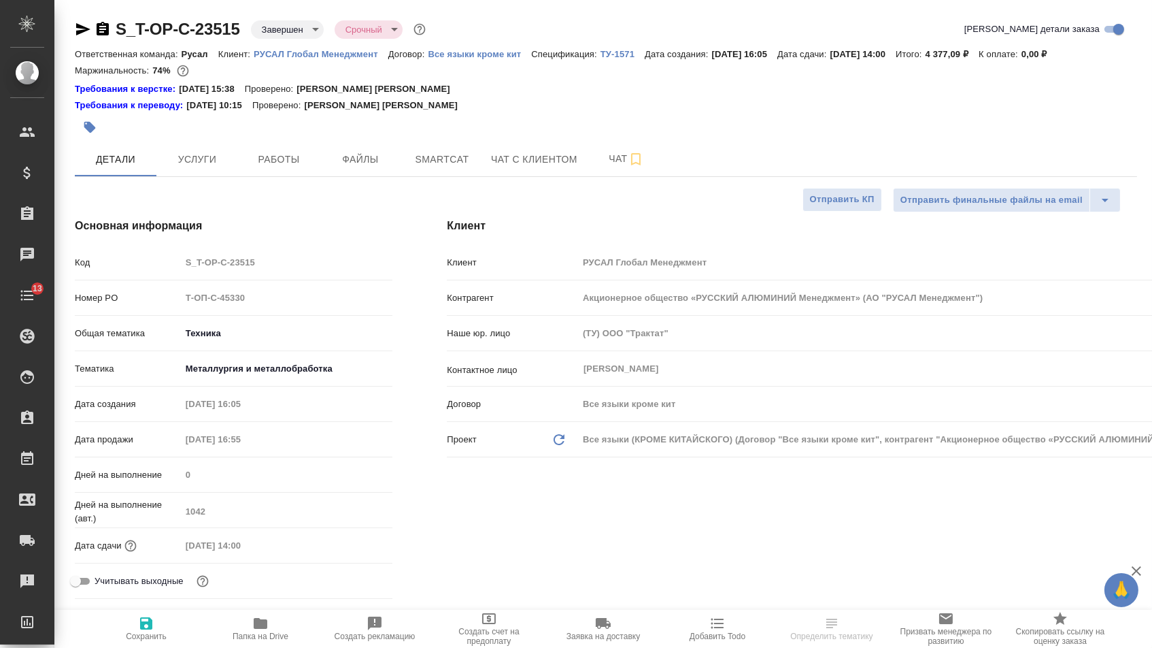
type textarea "x"
click at [264, 625] on icon "button" at bounding box center [261, 623] width 14 height 11
type textarea "x"
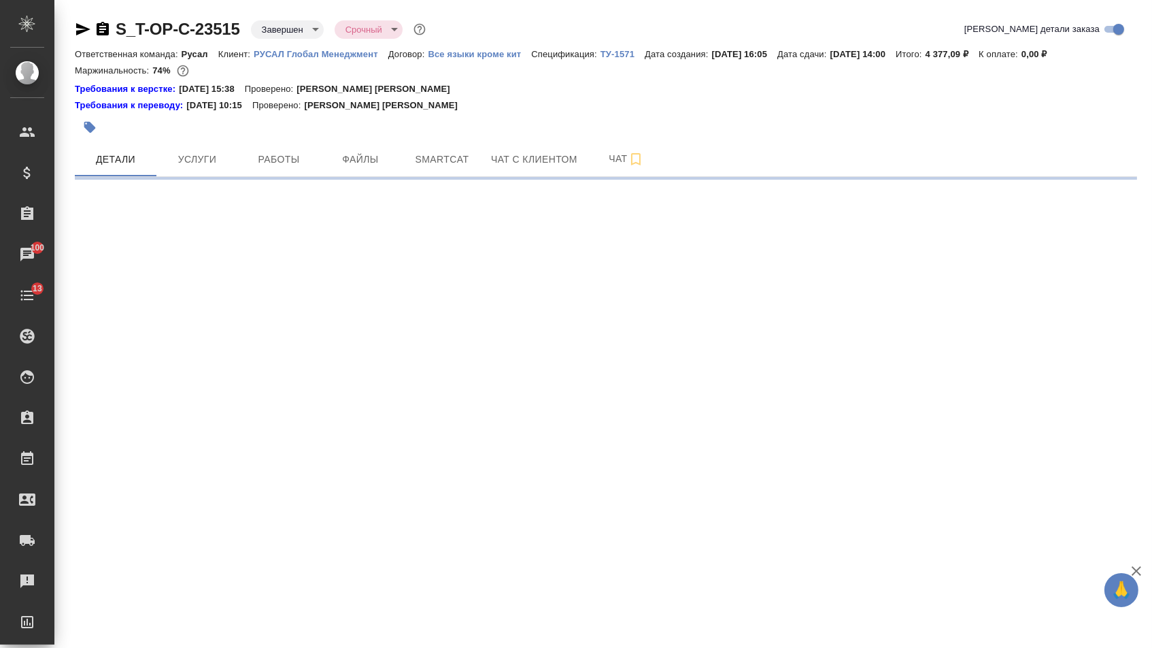
select select "RU"
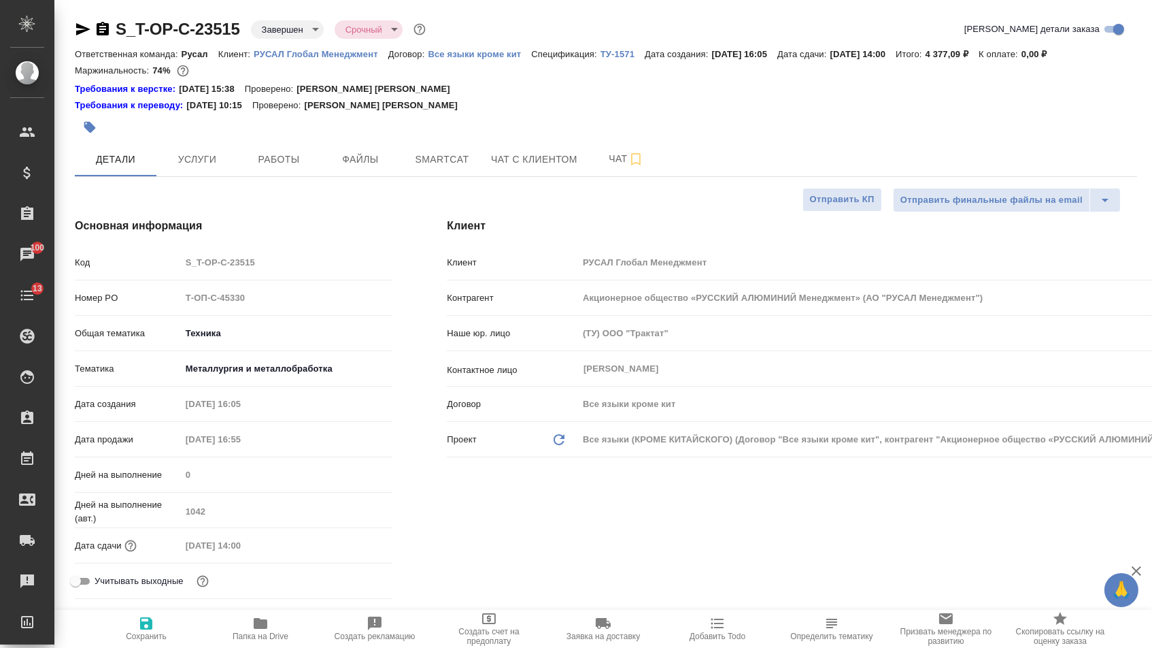
type textarea "x"
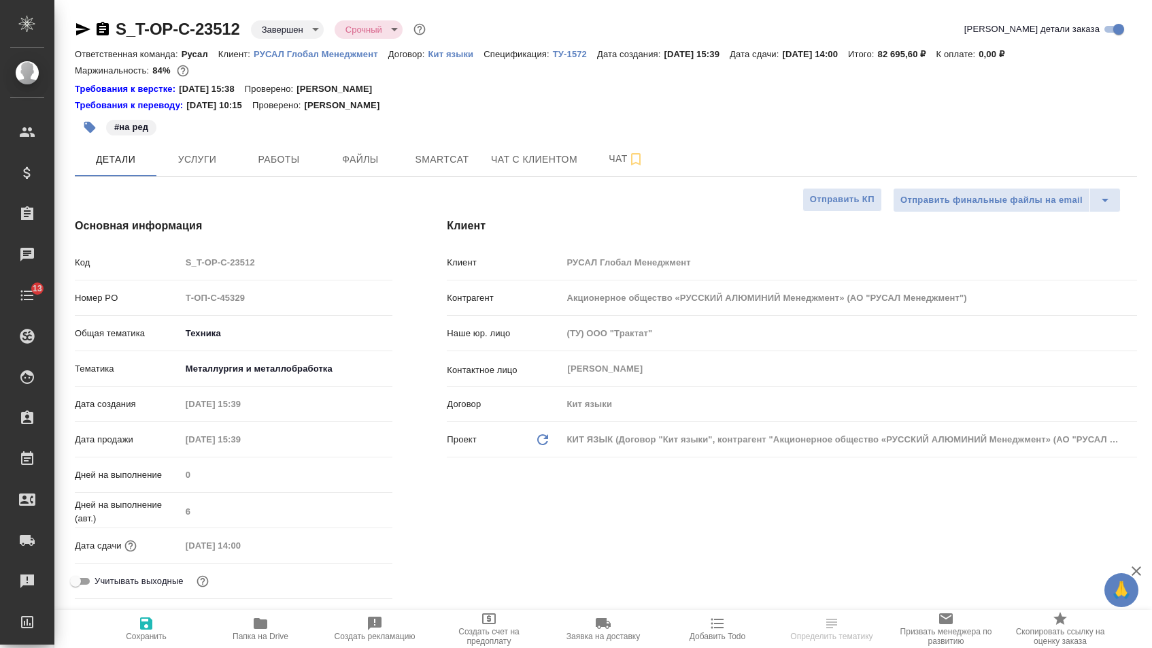
select select "RU"
click at [274, 624] on span "Папка на Drive" at bounding box center [261, 628] width 98 height 26
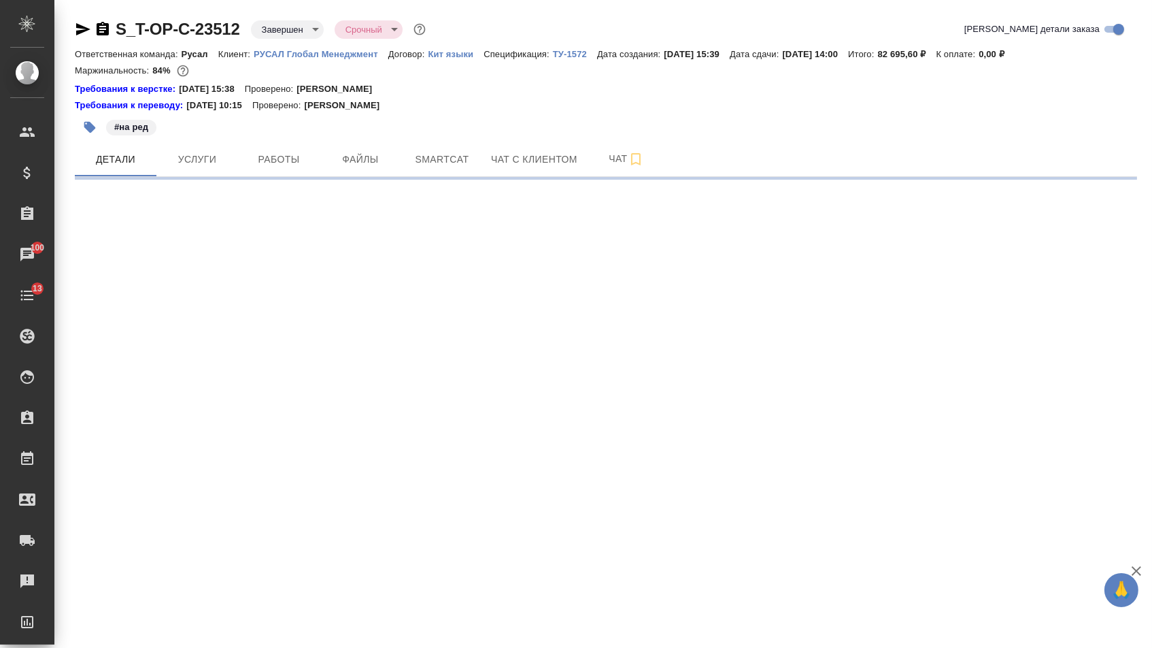
select select "RU"
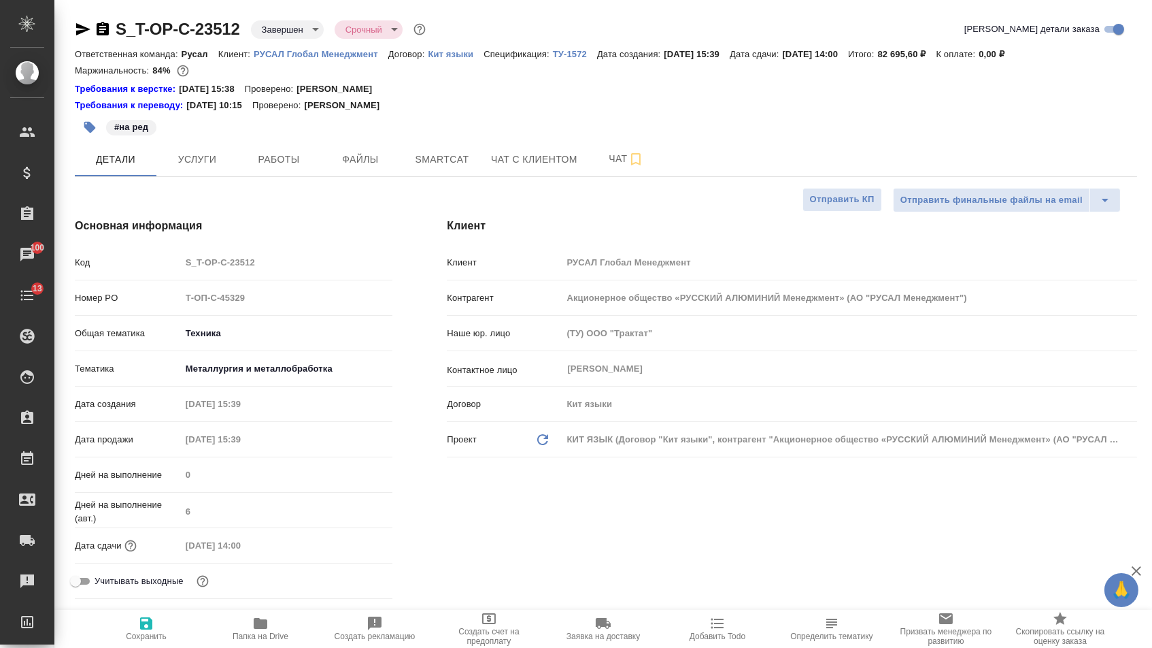
type textarea "x"
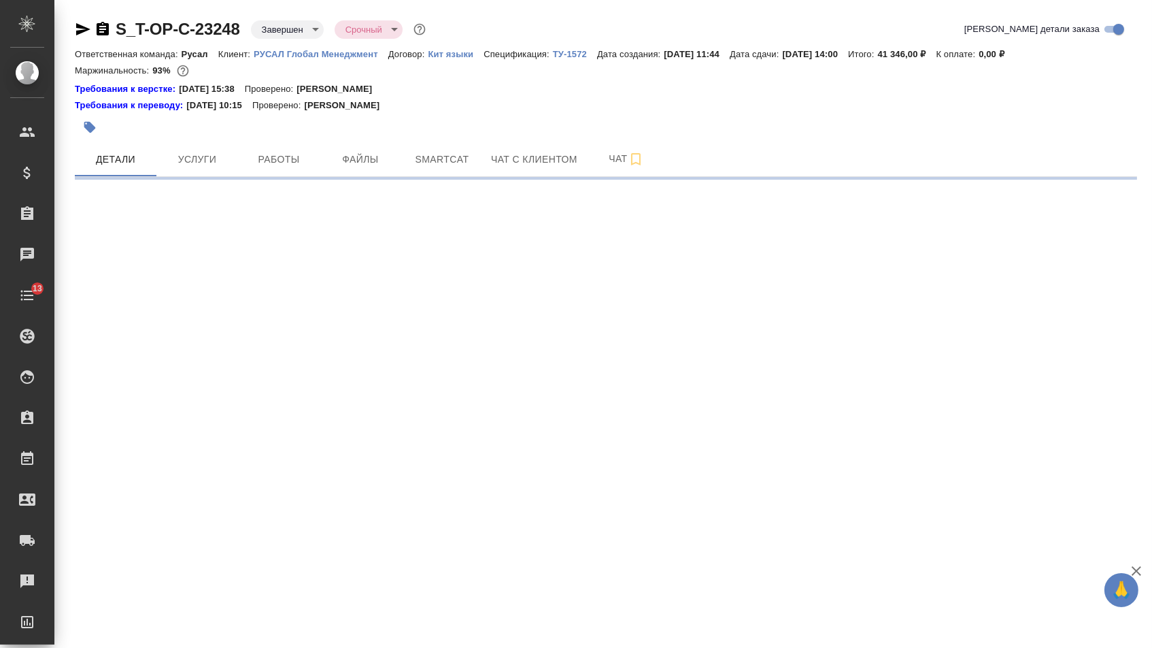
select select "RU"
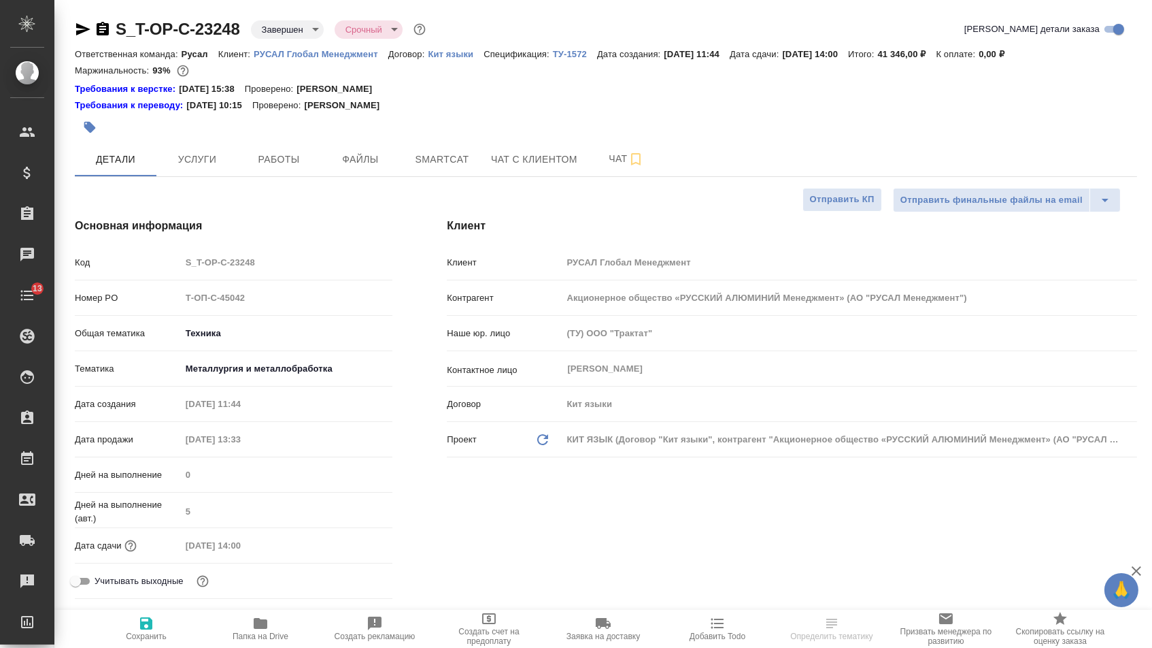
type textarea "x"
click at [271, 628] on span "Папка на Drive" at bounding box center [261, 628] width 98 height 26
type textarea "x"
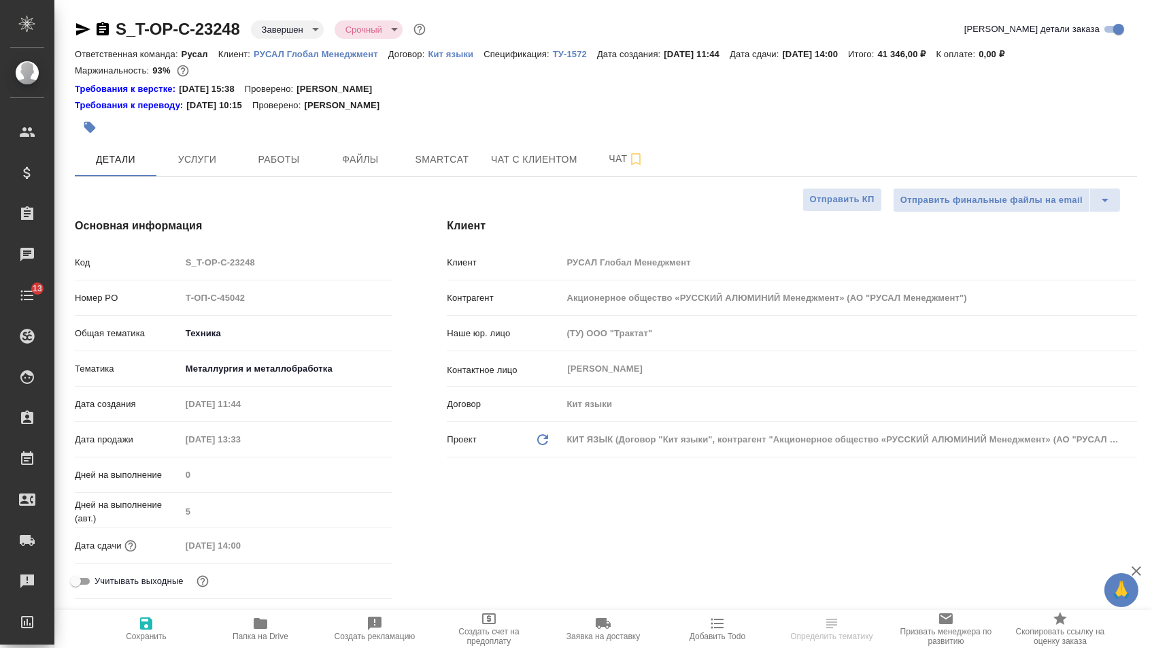
type textarea "x"
select select "RU"
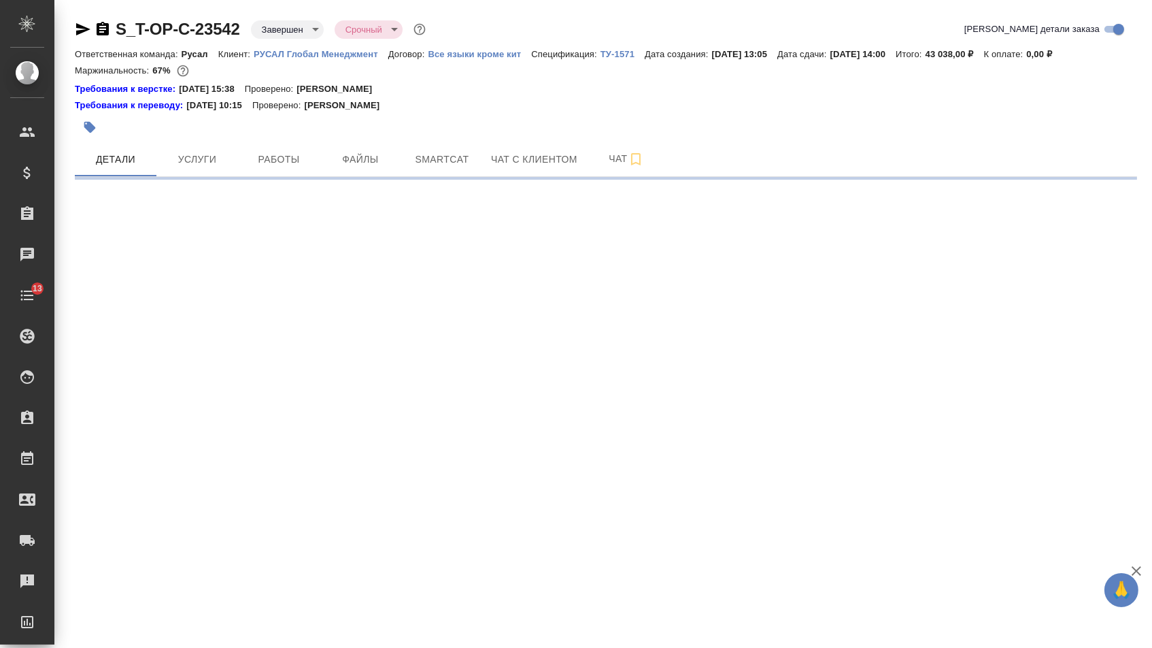
select select "RU"
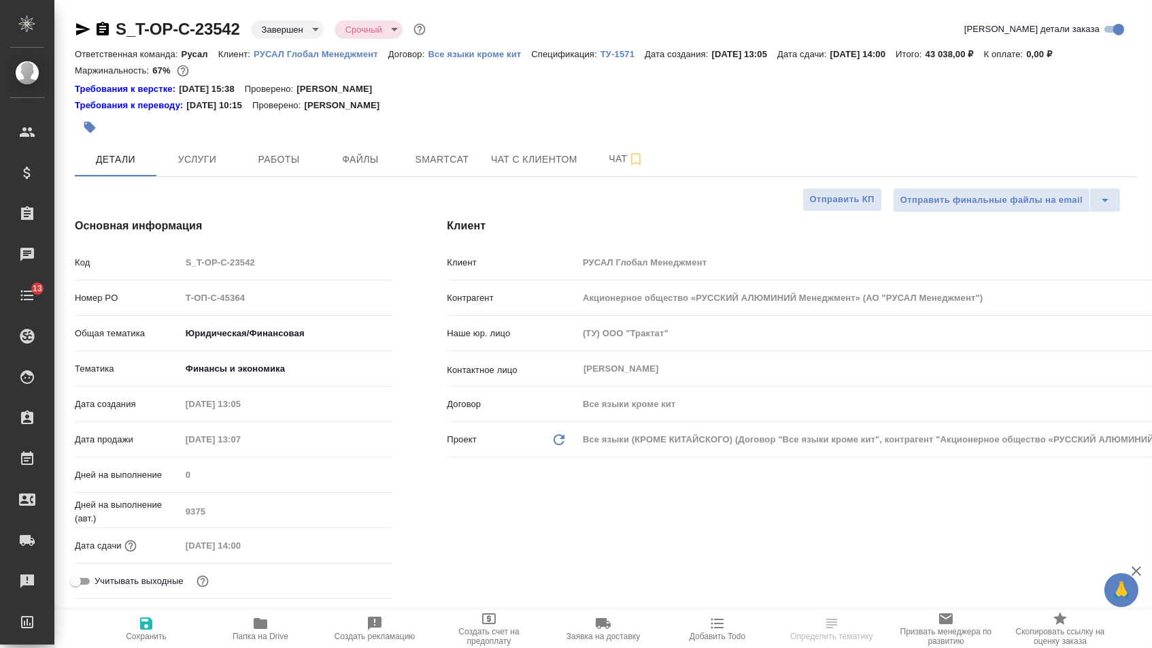
type textarea "x"
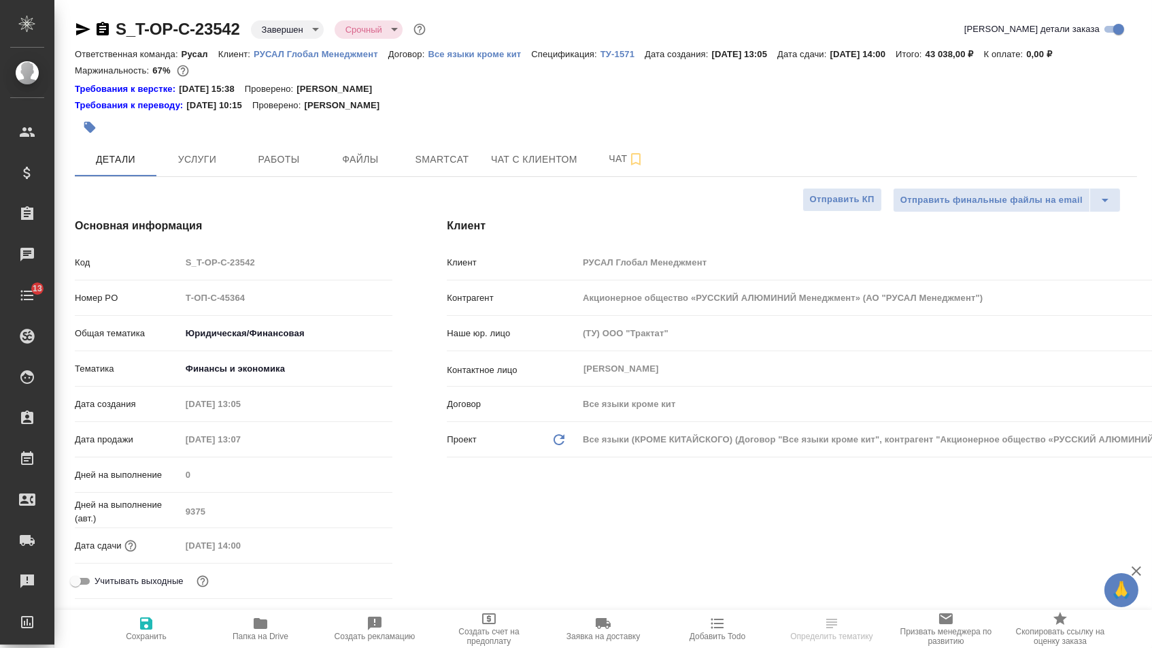
type textarea "x"
click at [254, 629] on icon "button" at bounding box center [261, 623] width 14 height 11
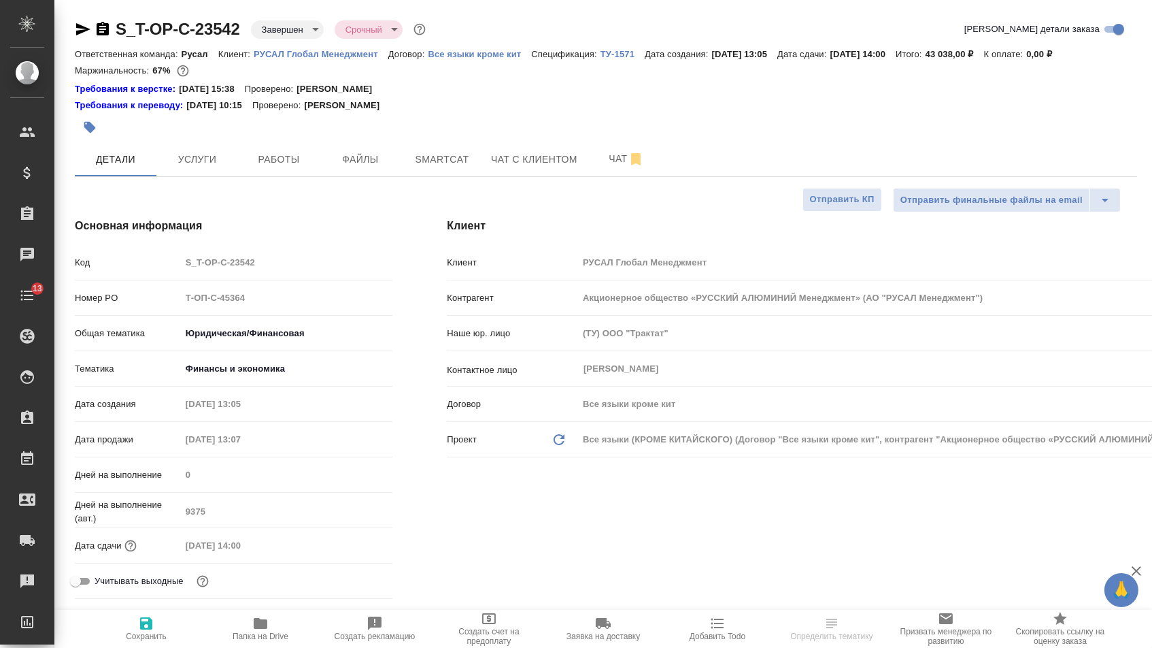
type textarea "x"
select select "RU"
